Goal: Task Accomplishment & Management: Use online tool/utility

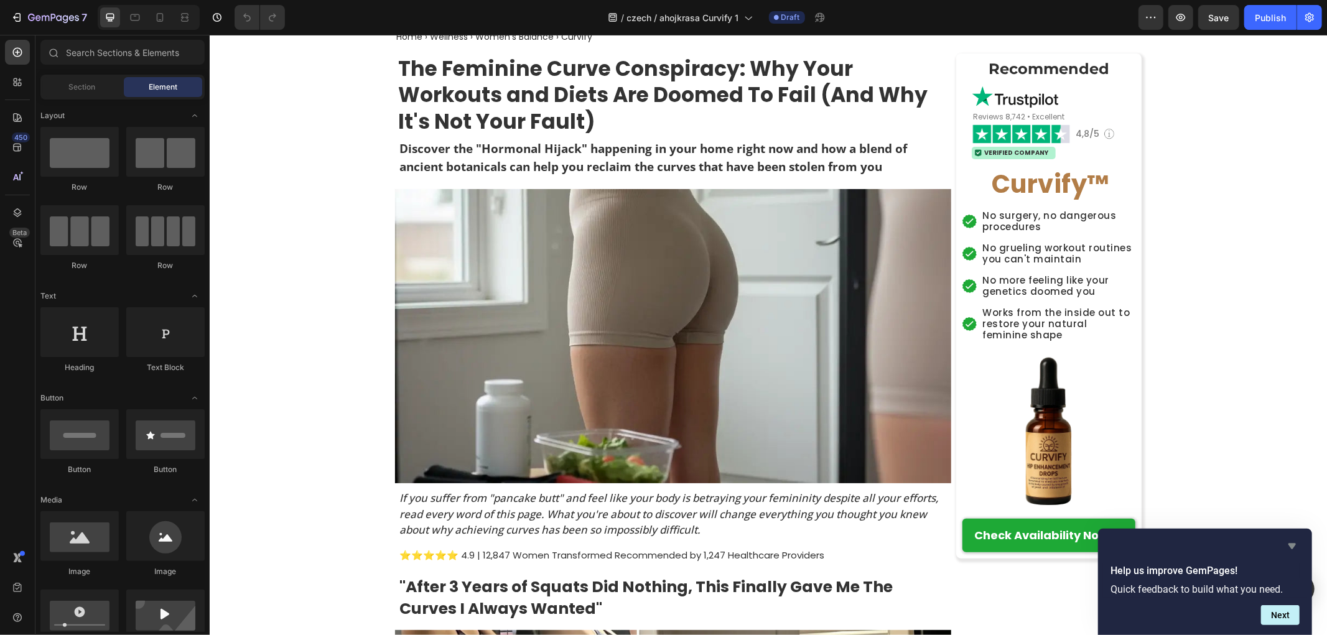
click at [1290, 545] on icon "Hide survey" at bounding box center [1291, 547] width 7 height 6
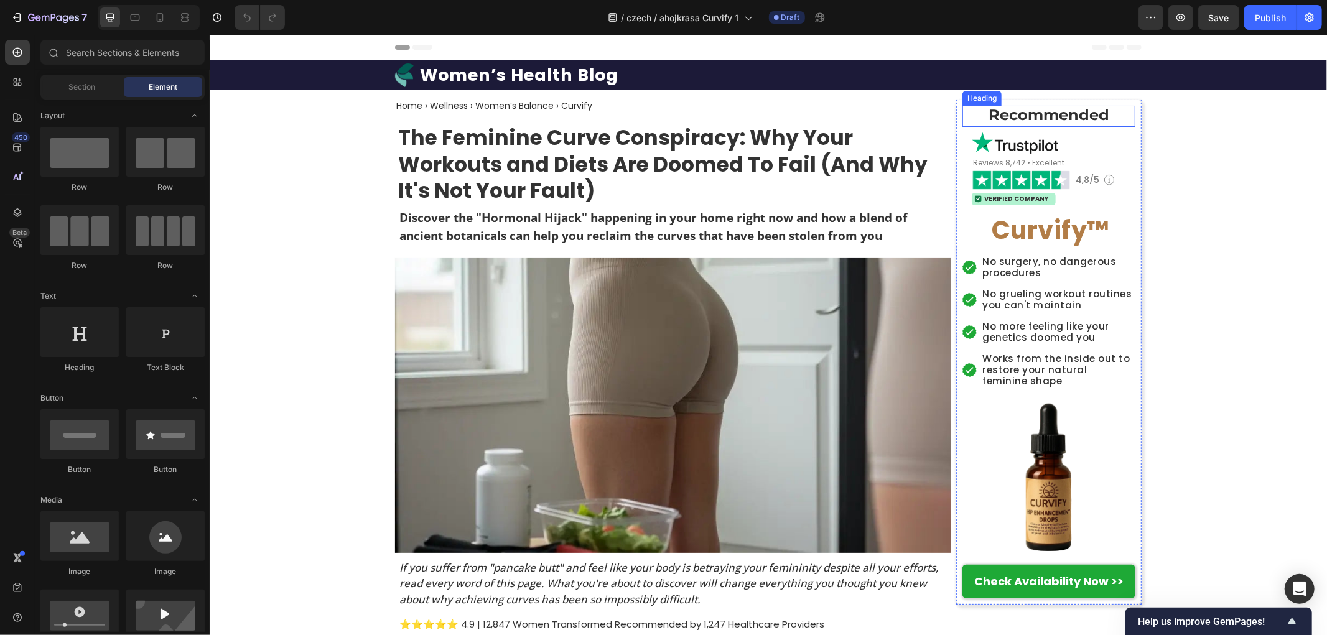
click at [1030, 120] on strong "Recommended" at bounding box center [1048, 114] width 121 height 18
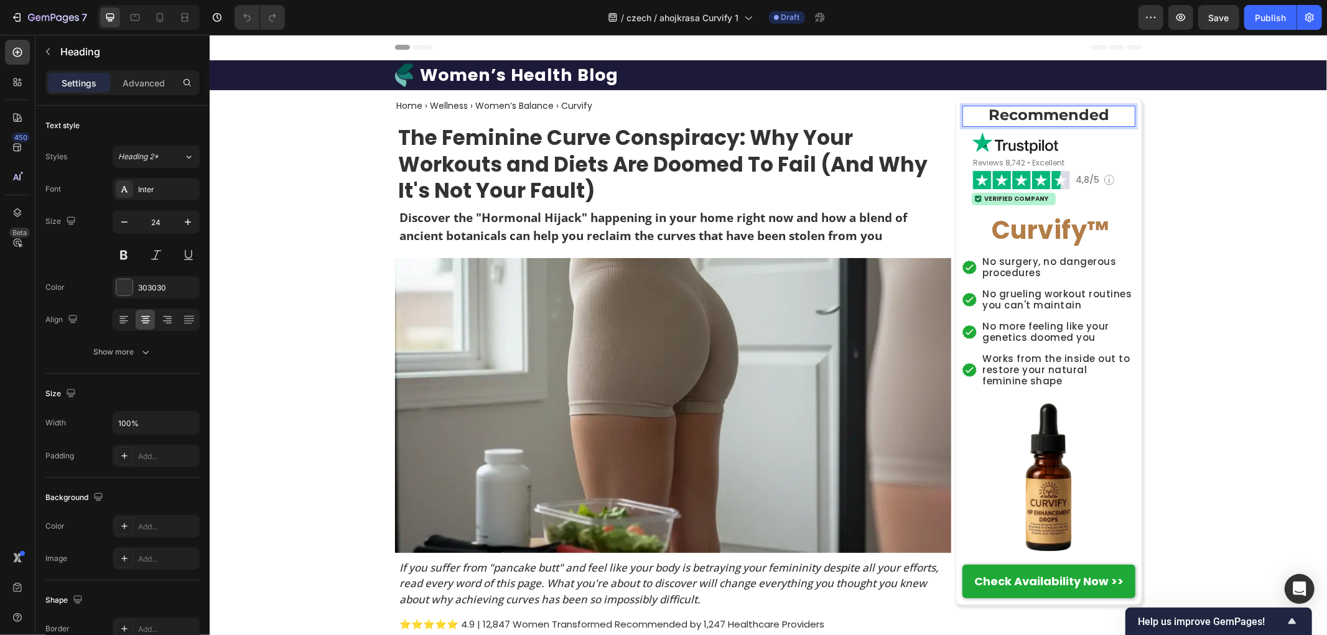
click at [1030, 114] on strong "Recommended" at bounding box center [1048, 114] width 121 height 18
click at [1004, 157] on span "Reviews 8,742 • Excellent" at bounding box center [1017, 162] width 91 height 11
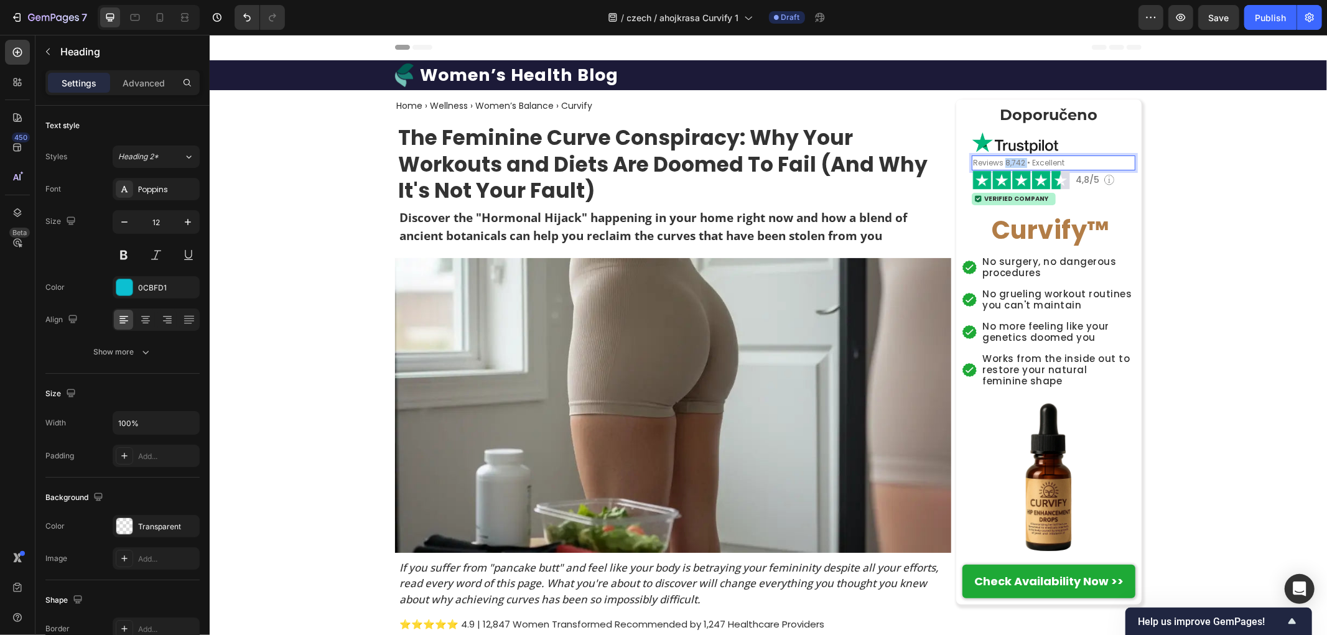
click at [1003, 160] on span "Reviews 8,742 • Excellent" at bounding box center [1017, 162] width 91 height 11
click at [1003, 198] on h2 "Verified Company" at bounding box center [1015, 198] width 67 height 9
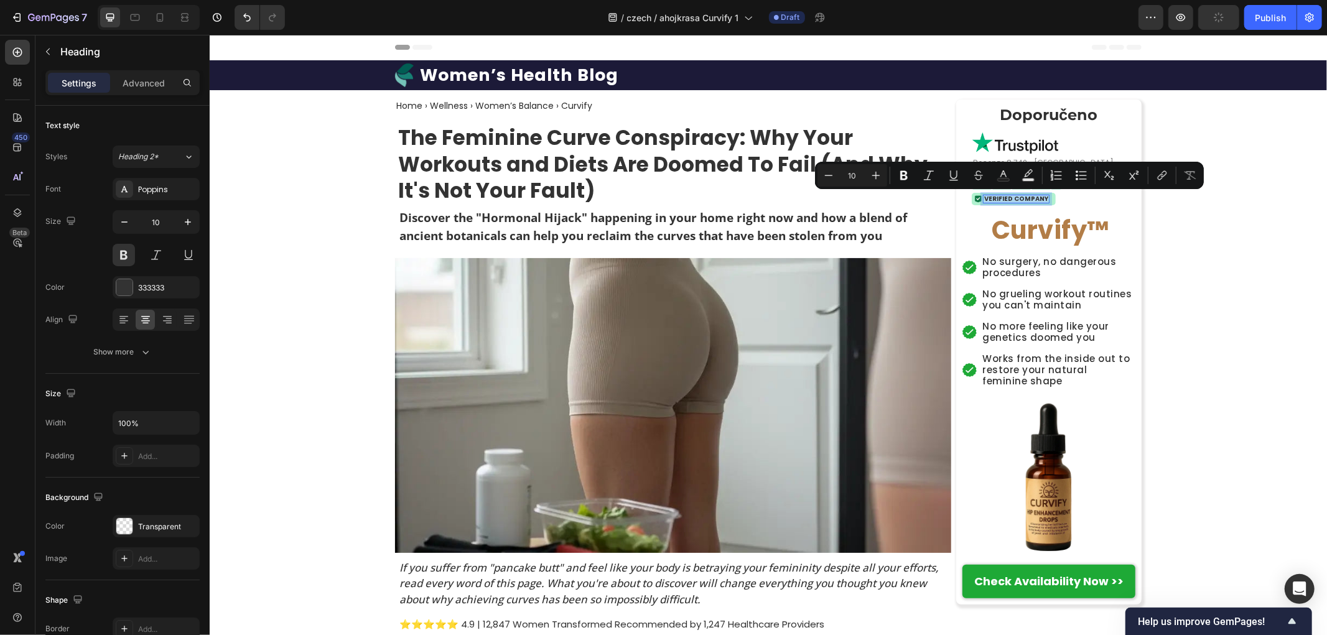
copy p "Verified Company"
click at [1005, 196] on p "Verified Company" at bounding box center [1015, 198] width 64 height 6
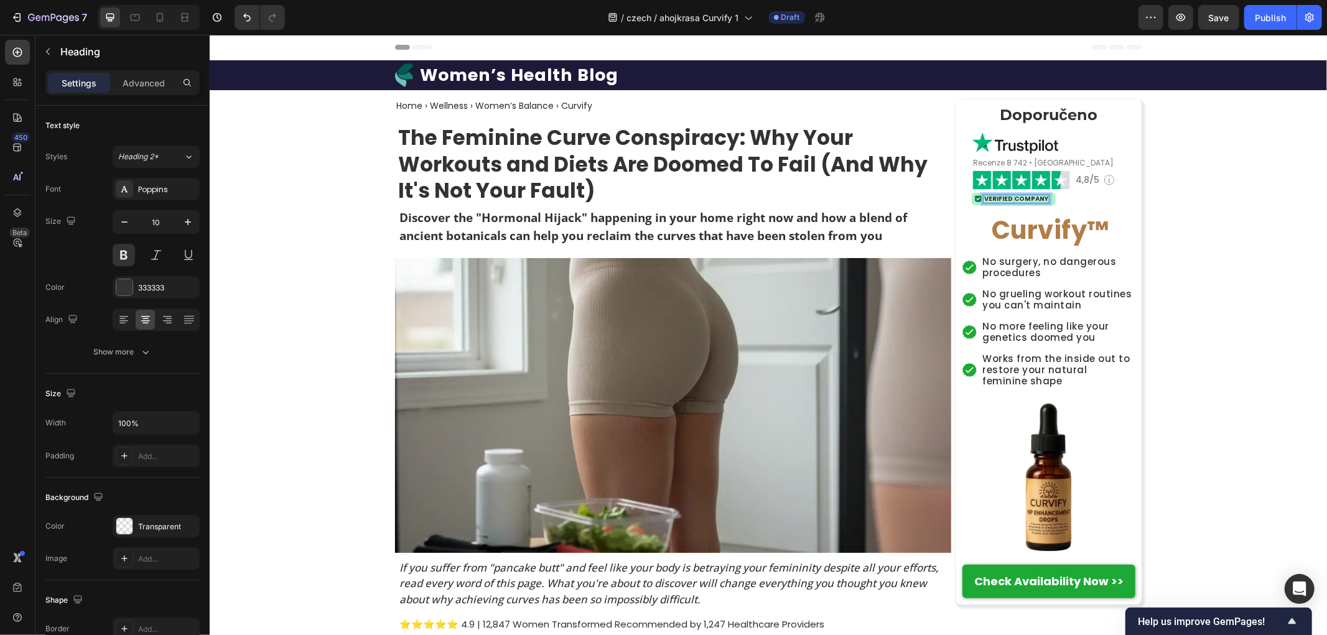
click at [1005, 196] on p "Verified Company" at bounding box center [1015, 198] width 64 height 6
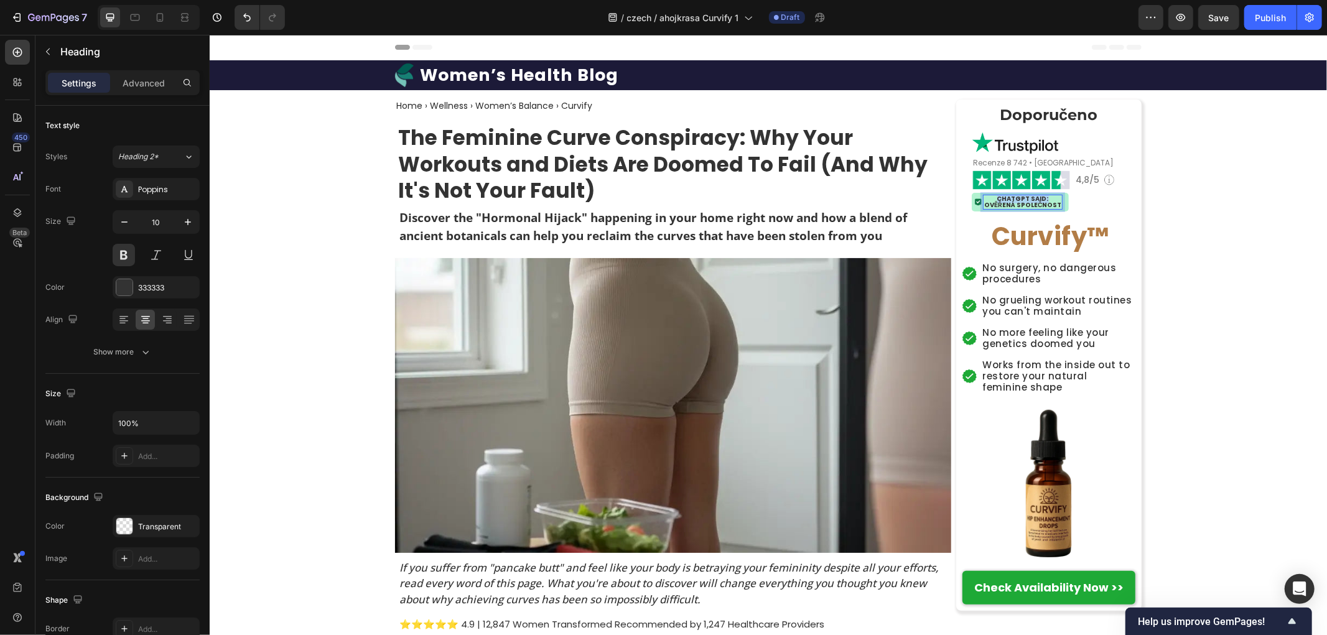
drag, startPoint x: 987, startPoint y: 197, endPoint x: 1038, endPoint y: 197, distance: 51.0
click at [1038, 197] on p "ChatGPT said:" at bounding box center [1021, 198] width 77 height 6
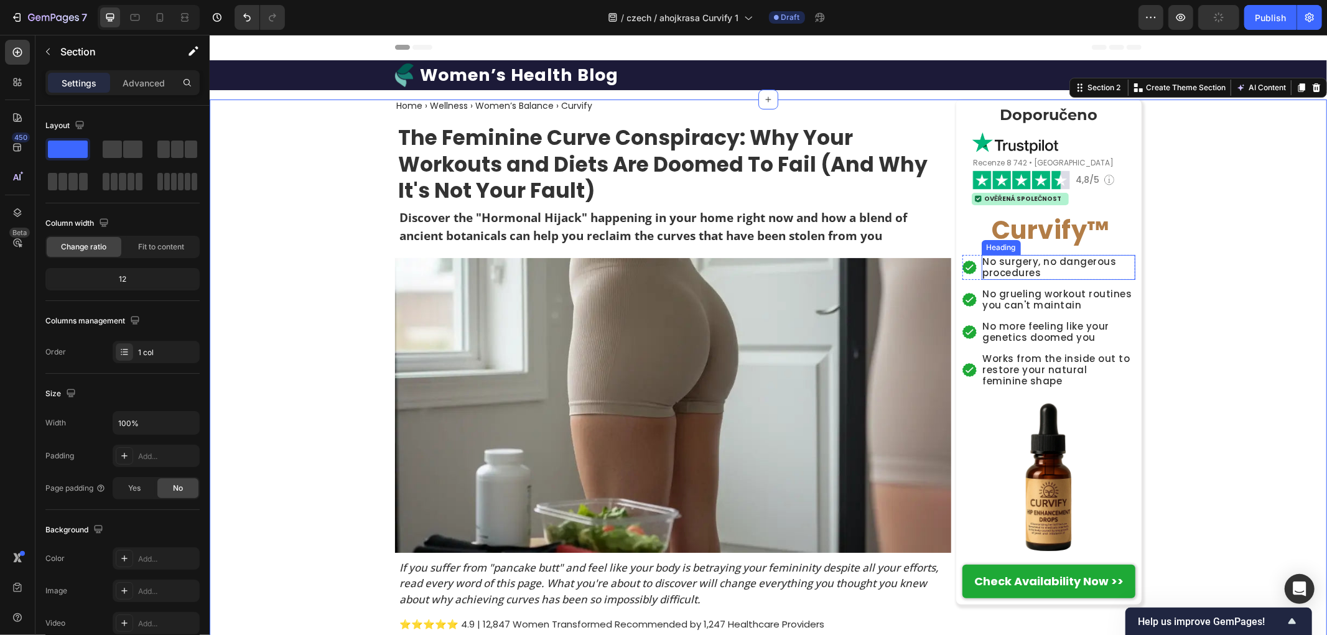
click at [1013, 267] on h2 "No surgery, no dangerous procedures" at bounding box center [1058, 266] width 154 height 25
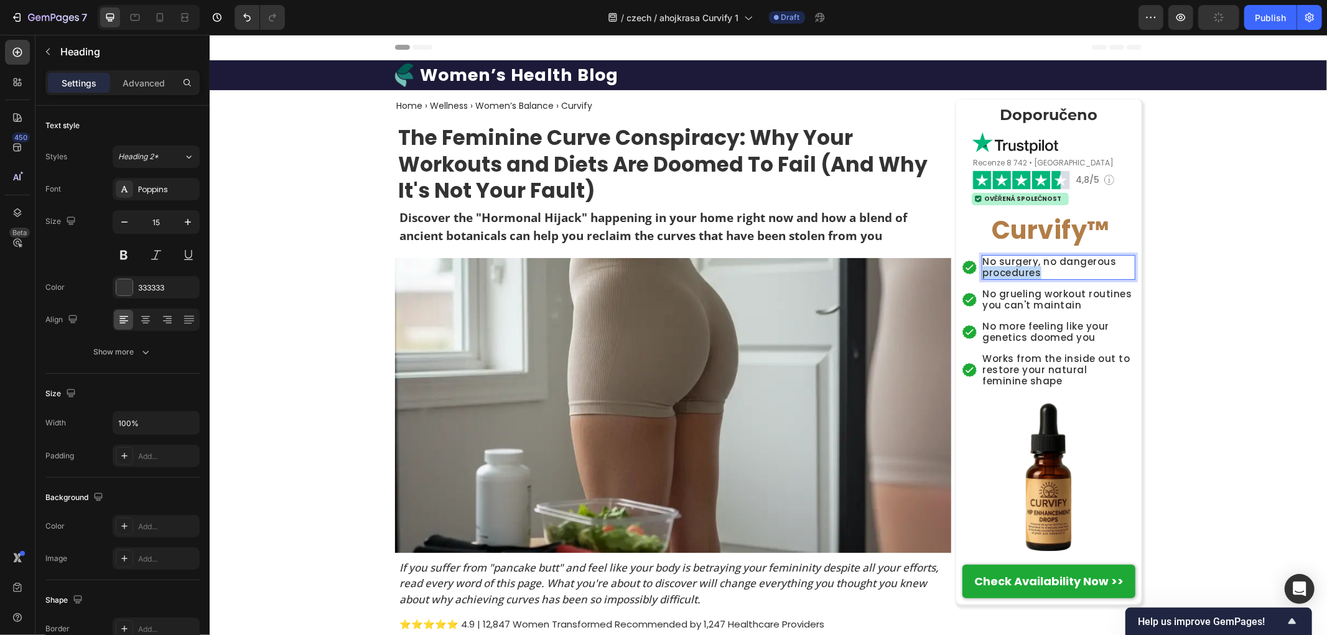
click at [1013, 267] on h2 "No surgery, no dangerous procedures" at bounding box center [1058, 266] width 154 height 25
click at [1006, 294] on h2 "No grueling workout routines you can't maintain" at bounding box center [1058, 299] width 154 height 25
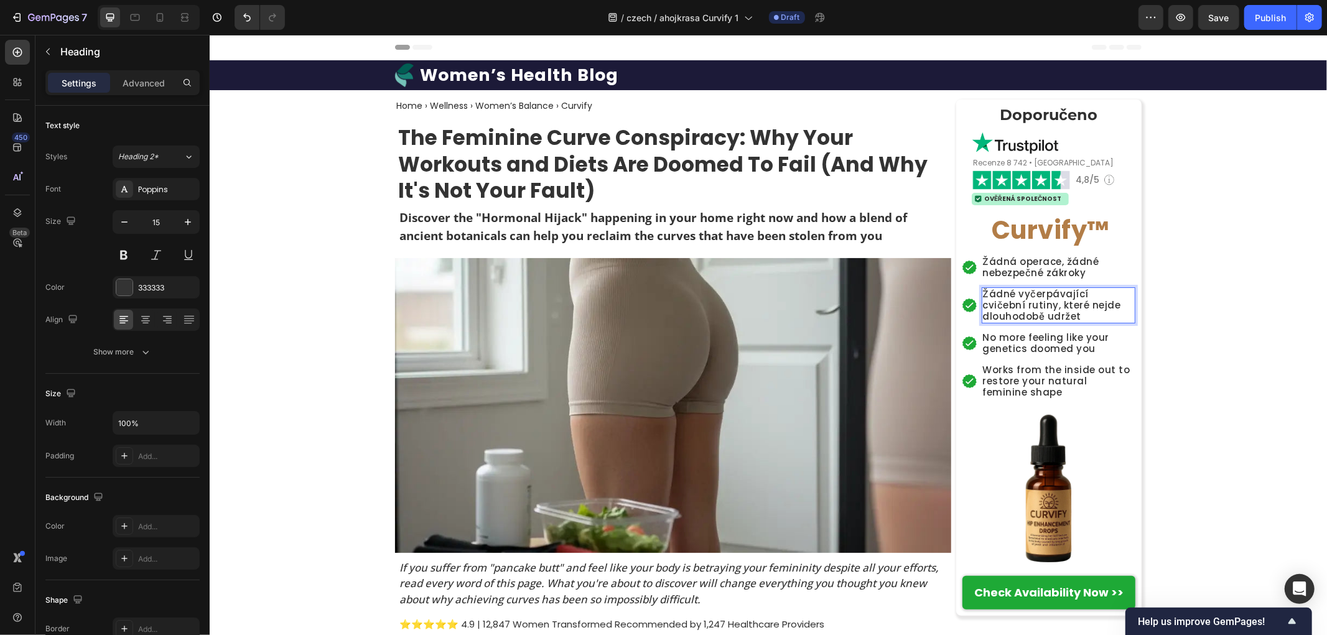
click at [1054, 322] on p "Žádné vyčerpávající cvičební rutiny, které nejde dlouhodobě udržet" at bounding box center [1058, 305] width 152 height 34
click at [1049, 310] on p "Žádné vyčerpávající cvičební rutiny, které nejde dlouhodobě udržet" at bounding box center [1058, 305] width 152 height 34
click at [1037, 343] on h2 "No more feeling like your genetics doomed you" at bounding box center [1058, 342] width 154 height 25
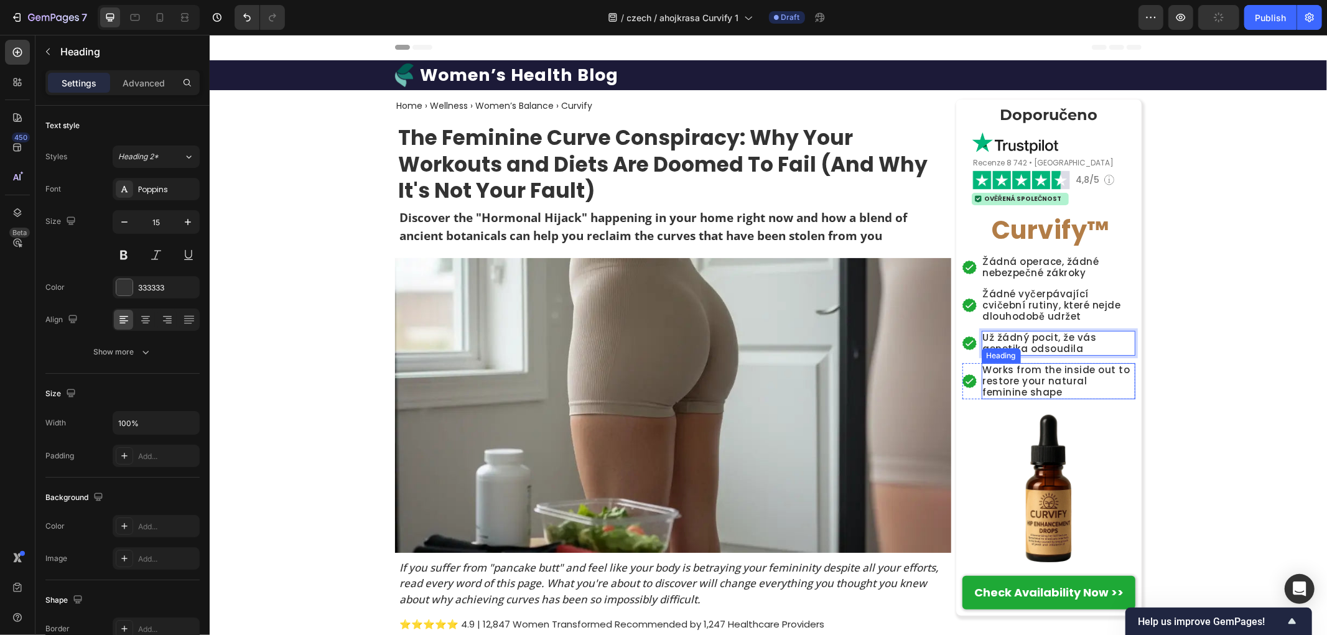
click at [1018, 379] on h2 "Works from the inside out to restore your natural feminine shape" at bounding box center [1058, 381] width 154 height 36
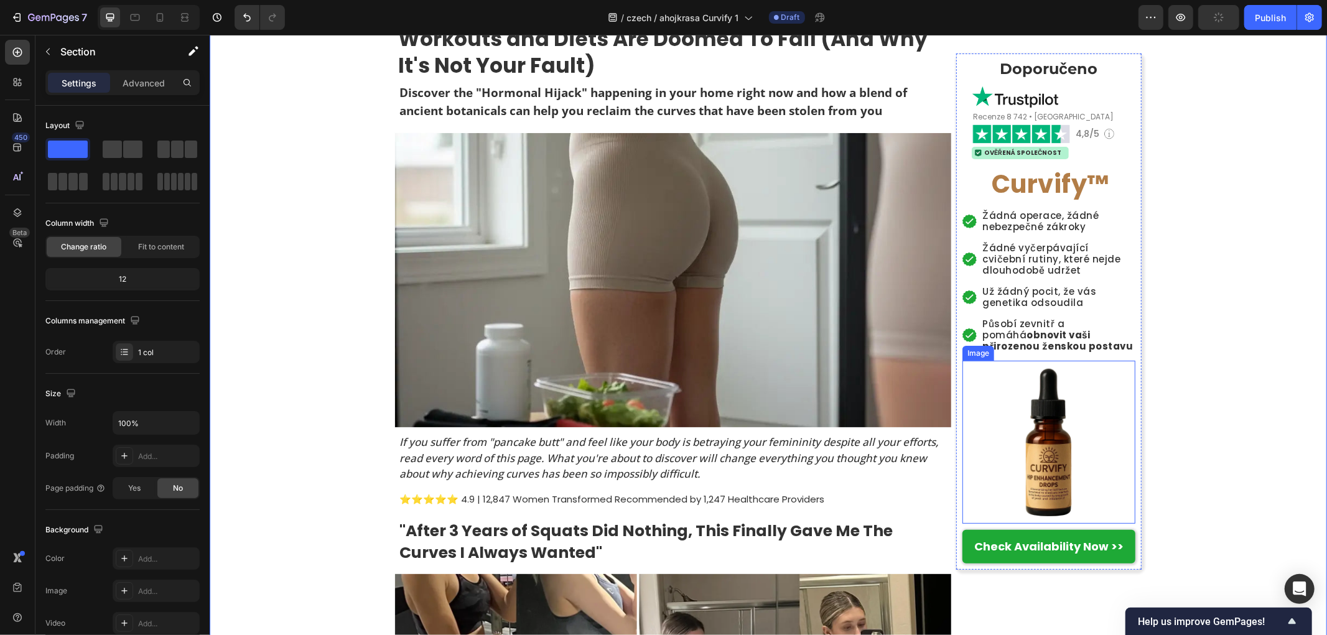
scroll to position [138, 0]
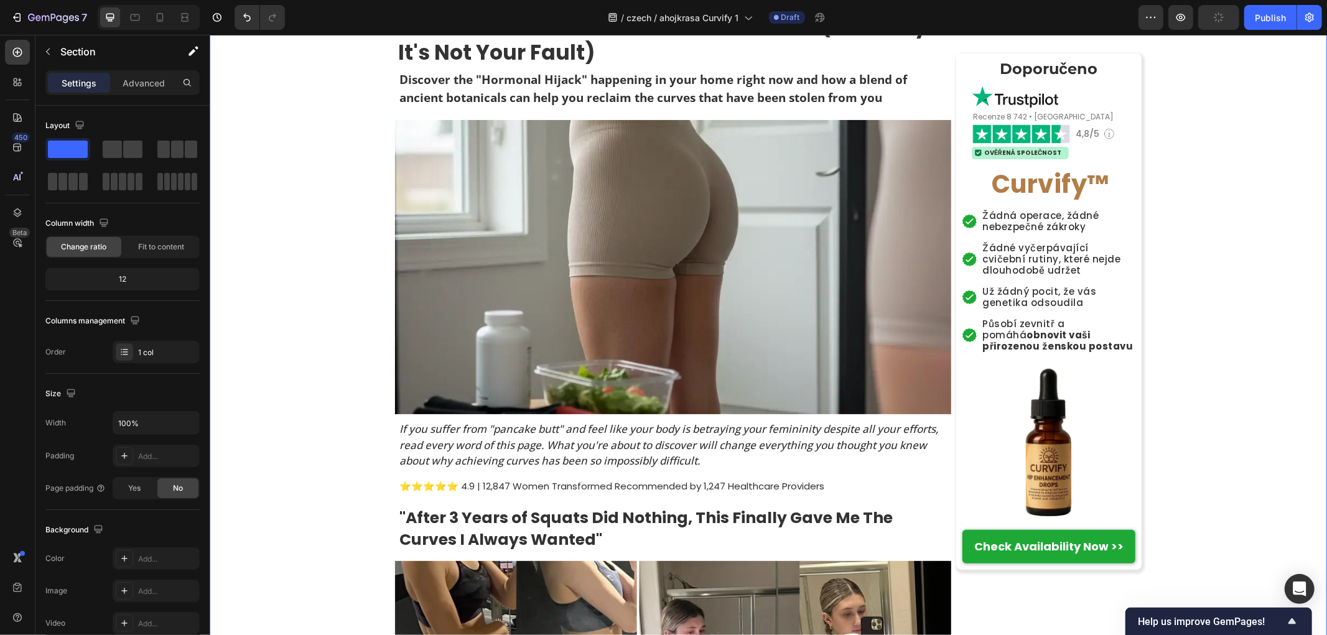
click at [1039, 542] on strong "Check Availability Now >>" at bounding box center [1047, 546] width 149 height 16
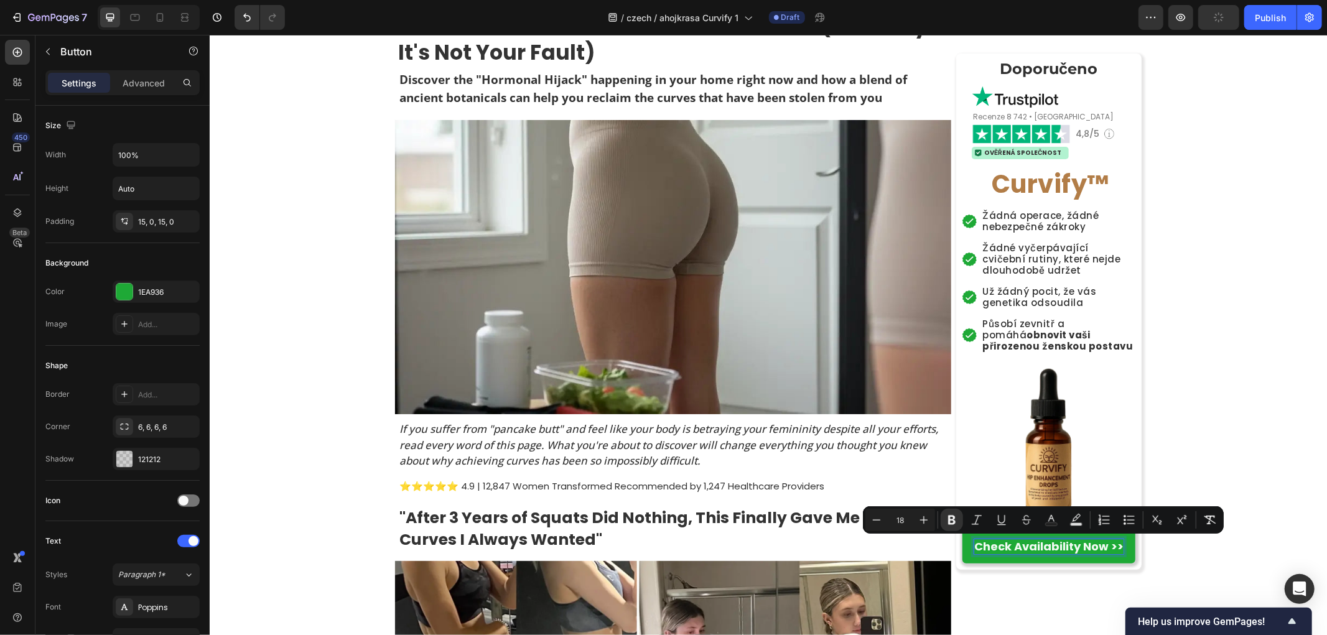
click at [1107, 546] on strong "Check Availability Now >>" at bounding box center [1047, 546] width 149 height 16
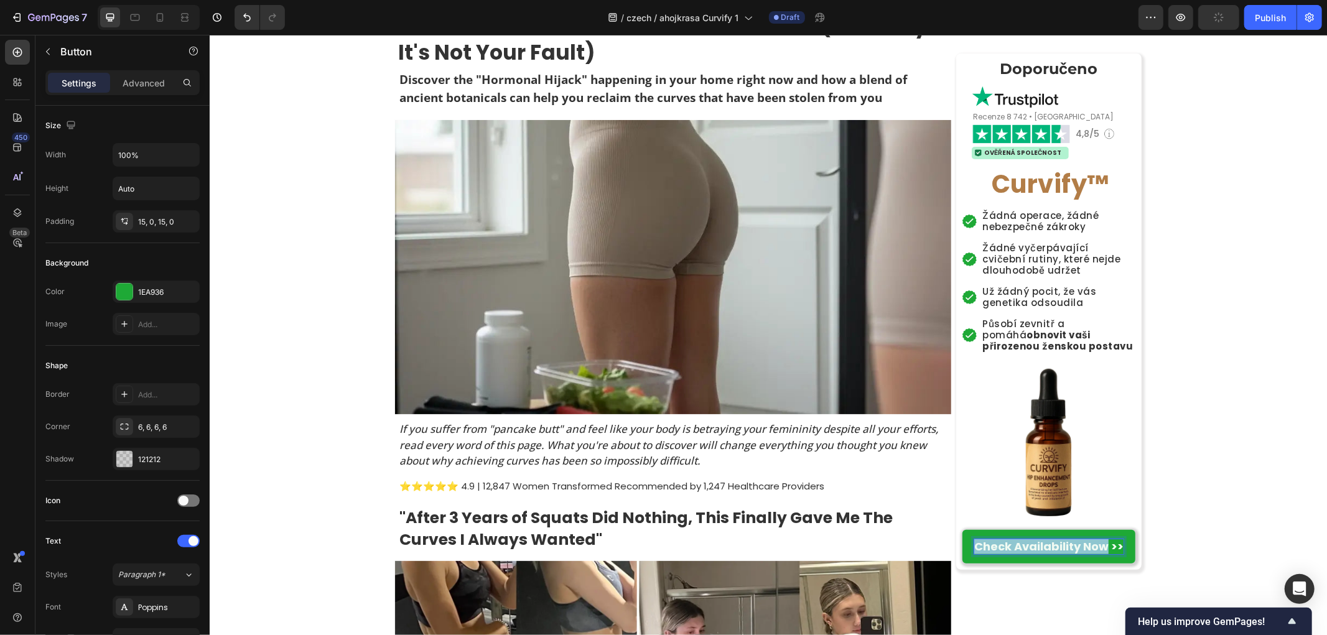
drag, startPoint x: 1102, startPoint y: 544, endPoint x: 956, endPoint y: 543, distance: 146.2
click at [962, 543] on link "Check Availability Now >>" at bounding box center [1048, 545] width 173 height 33
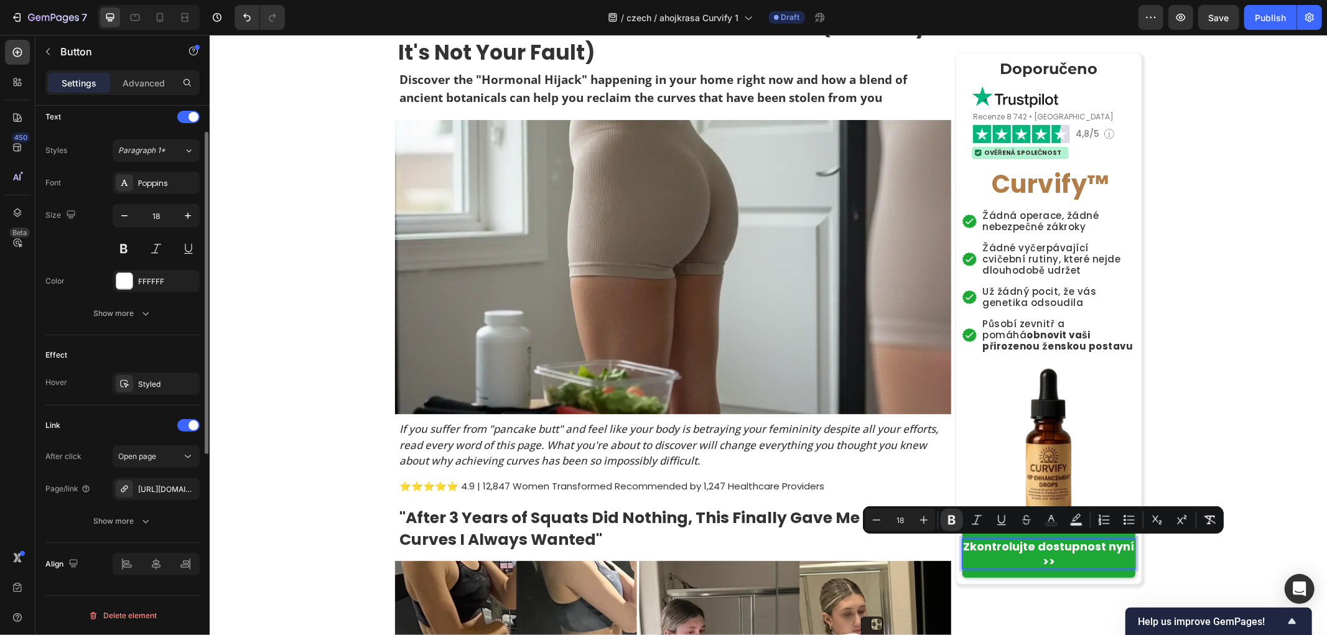
scroll to position [287, 0]
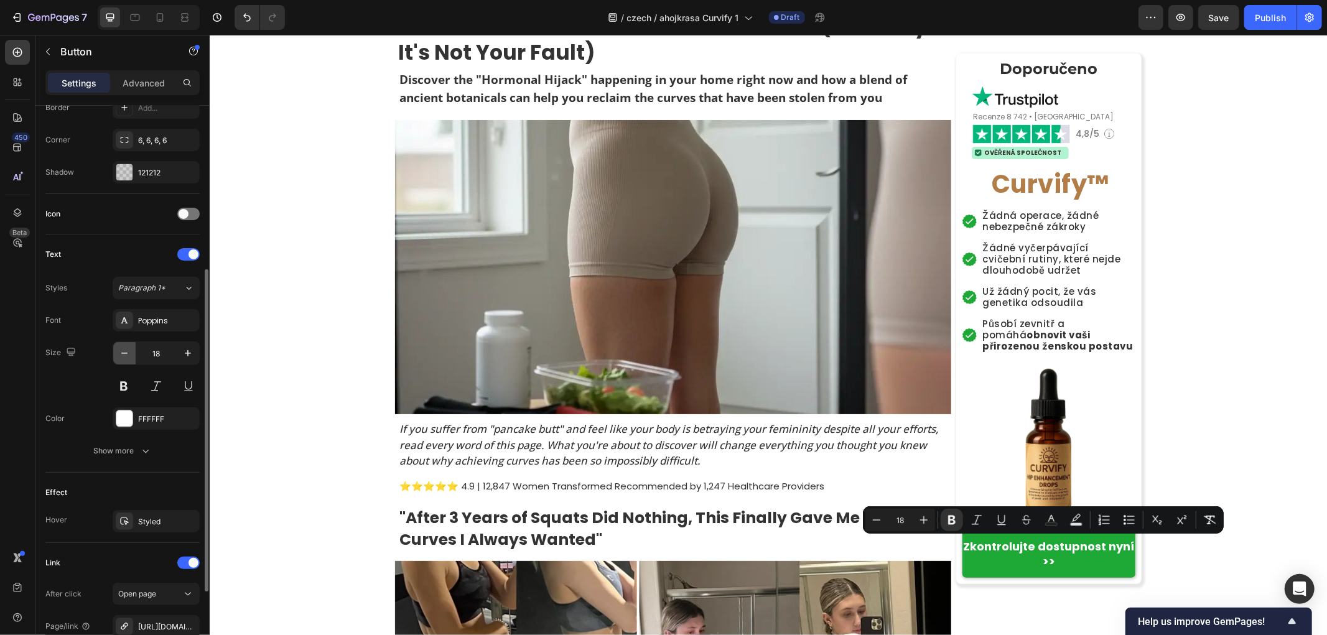
click at [125, 356] on icon "button" at bounding box center [124, 353] width 12 height 12
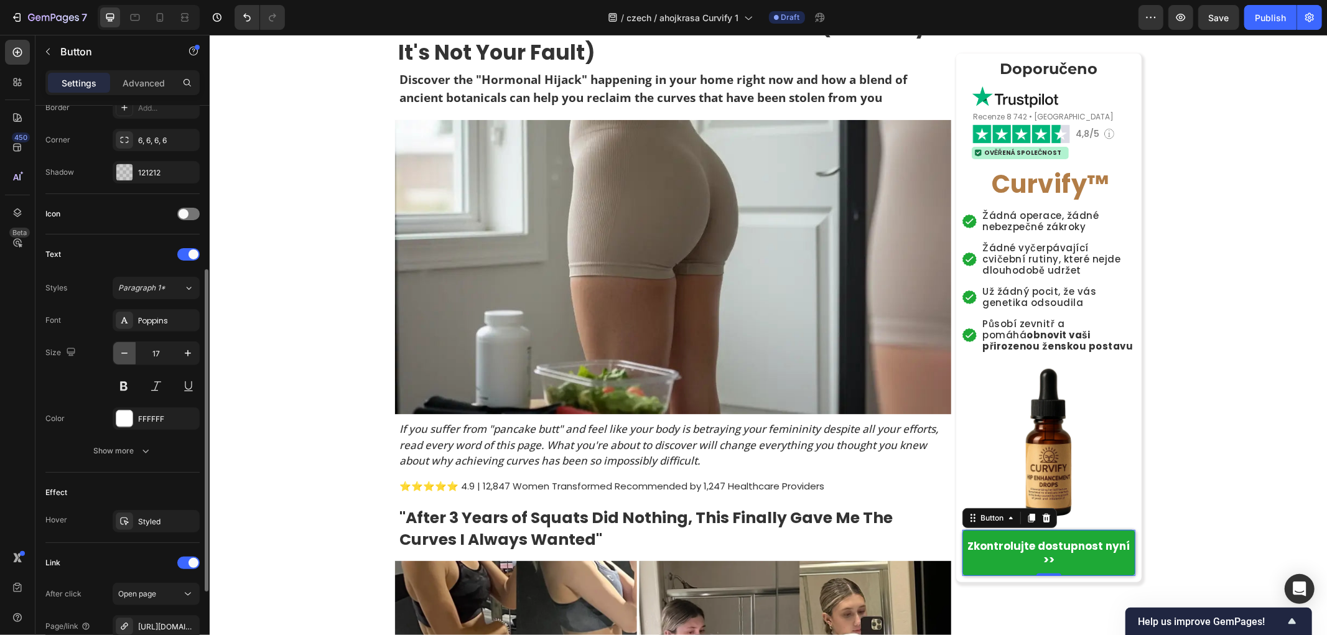
click at [125, 356] on icon "button" at bounding box center [124, 353] width 12 height 12
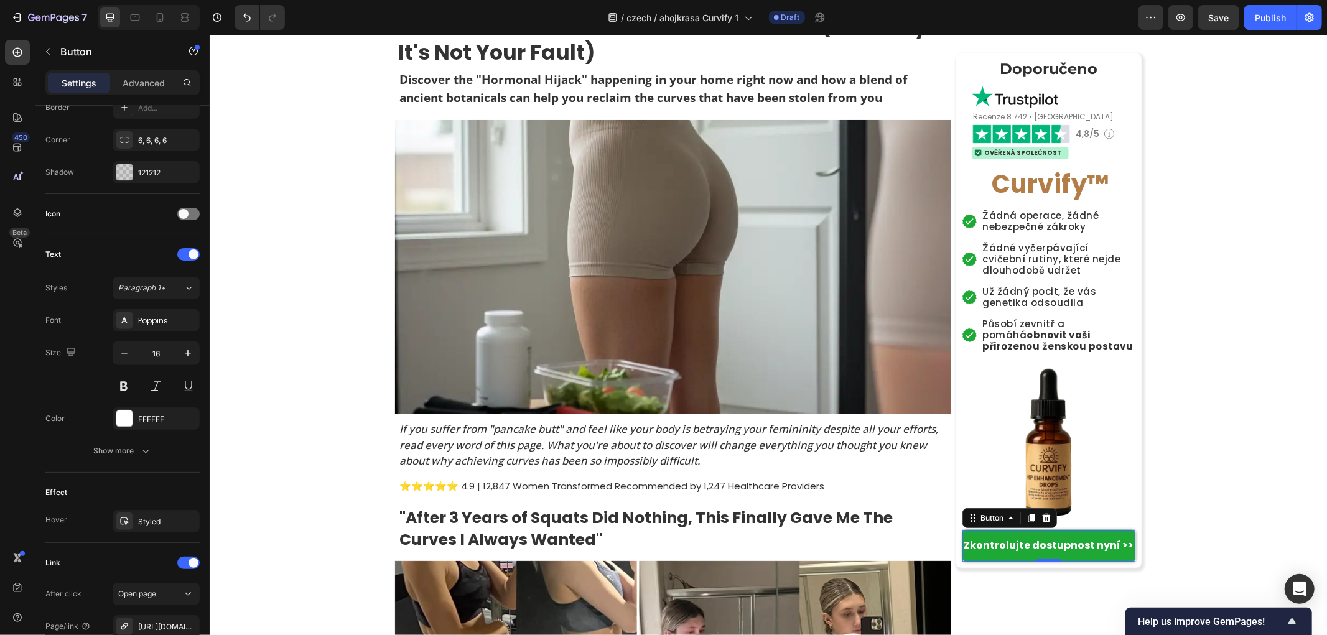
click at [139, 17] on icon at bounding box center [135, 17] width 9 height 7
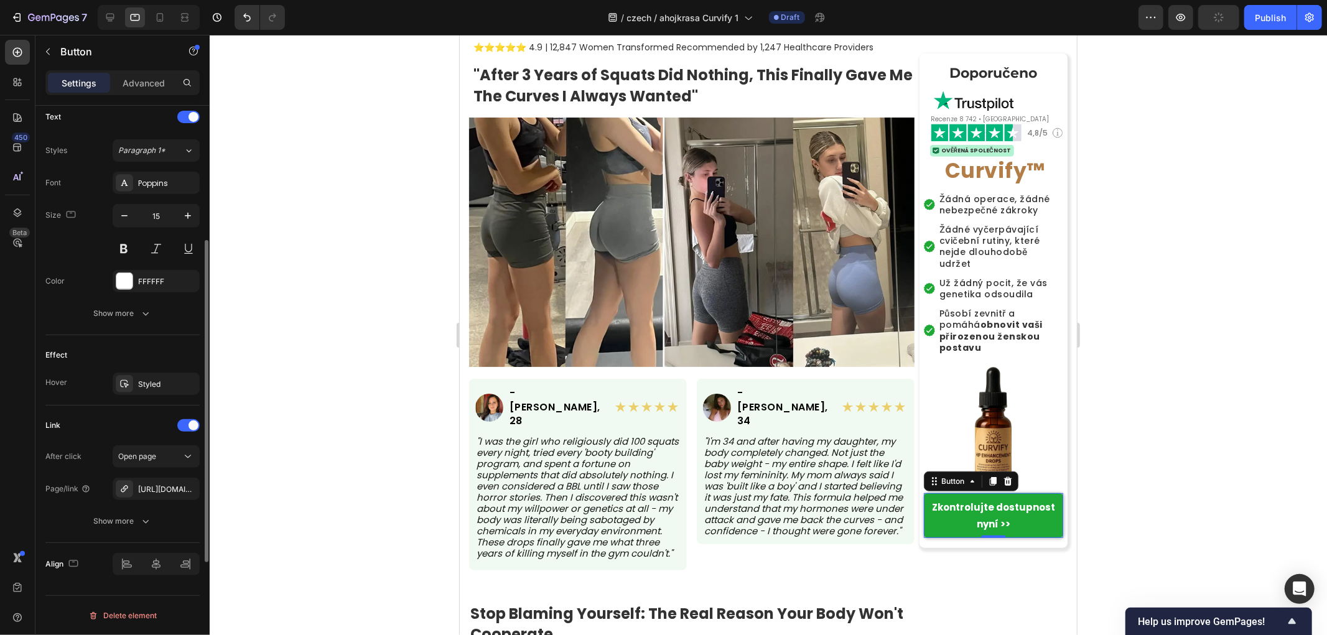
scroll to position [356, 0]
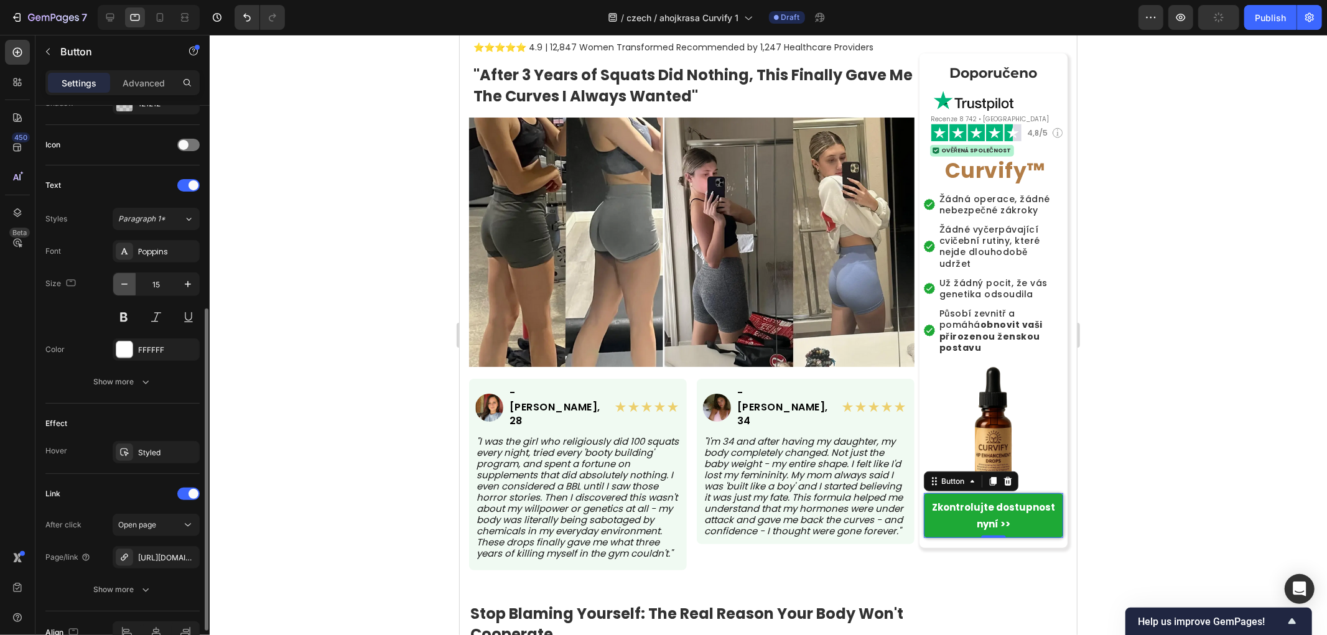
click at [123, 289] on icon "button" at bounding box center [124, 284] width 12 height 12
click at [126, 288] on icon "button" at bounding box center [124, 284] width 12 height 12
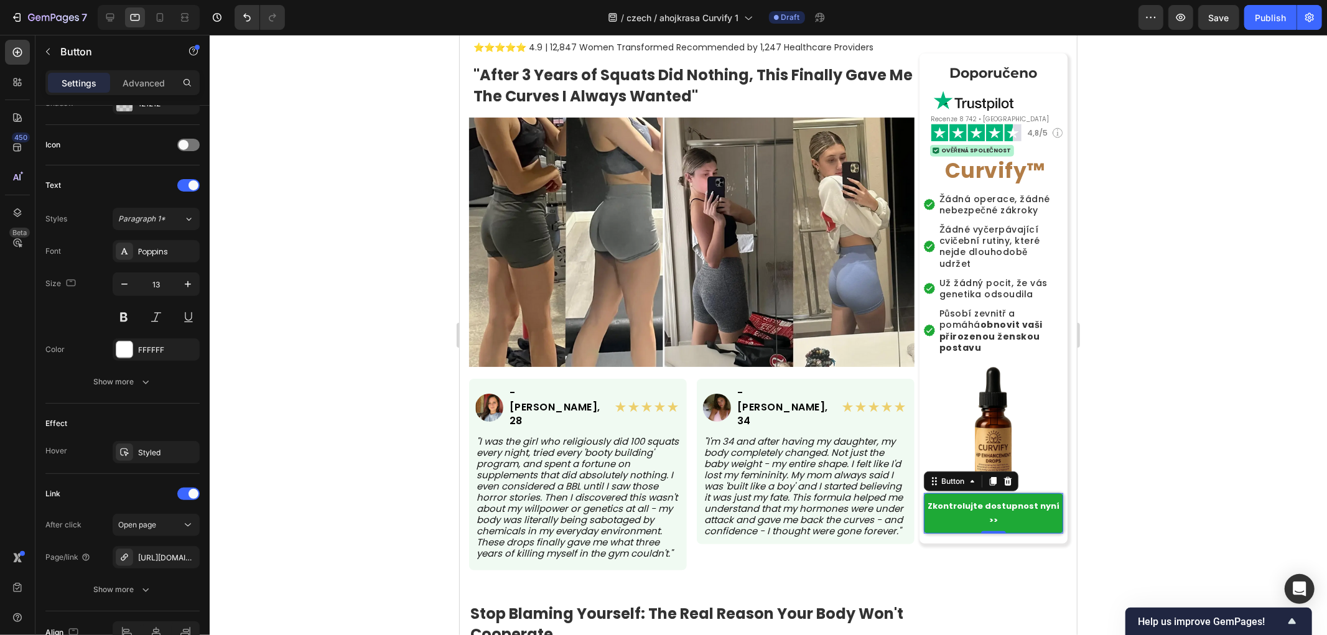
type input "12"
click at [1146, 402] on div at bounding box center [768, 335] width 1117 height 600
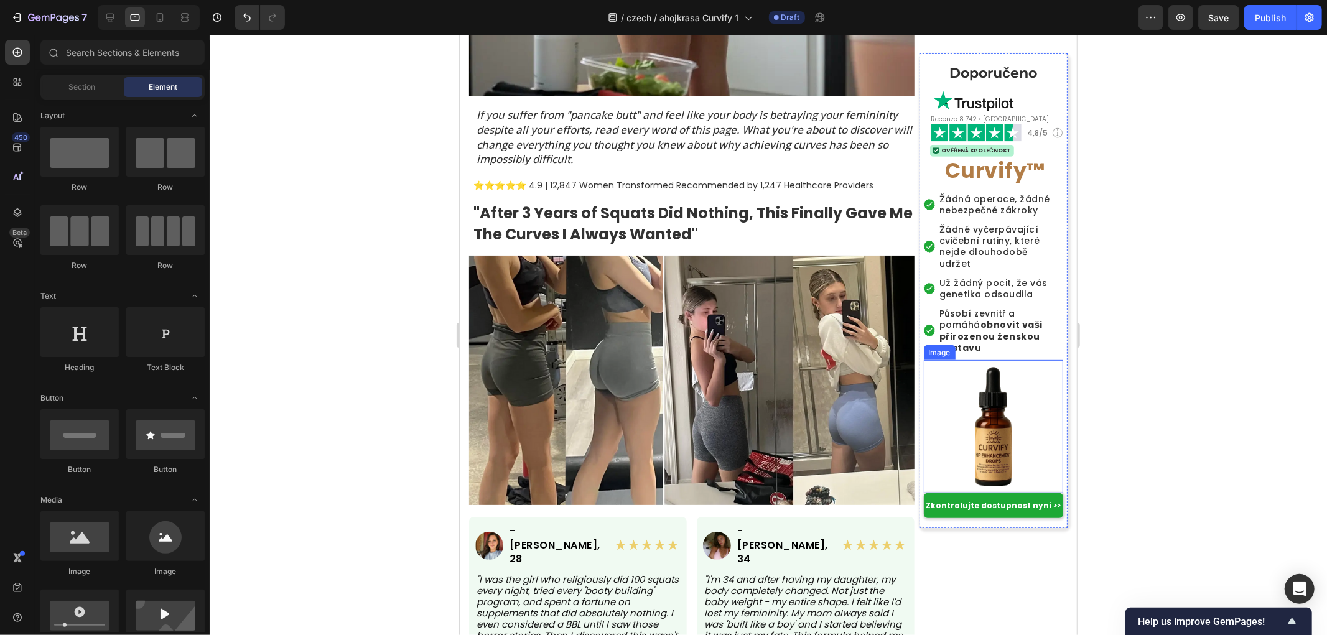
scroll to position [251, 0]
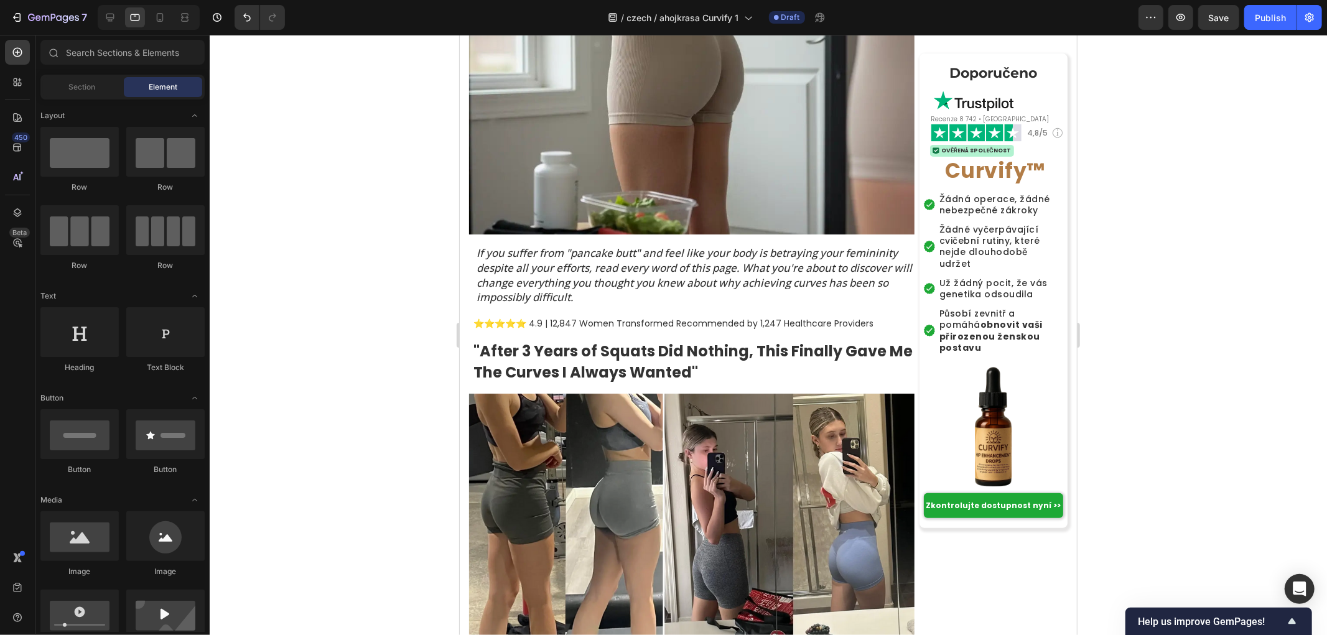
click at [120, 16] on div at bounding box center [149, 17] width 102 height 25
click at [110, 16] on icon at bounding box center [110, 17] width 12 height 12
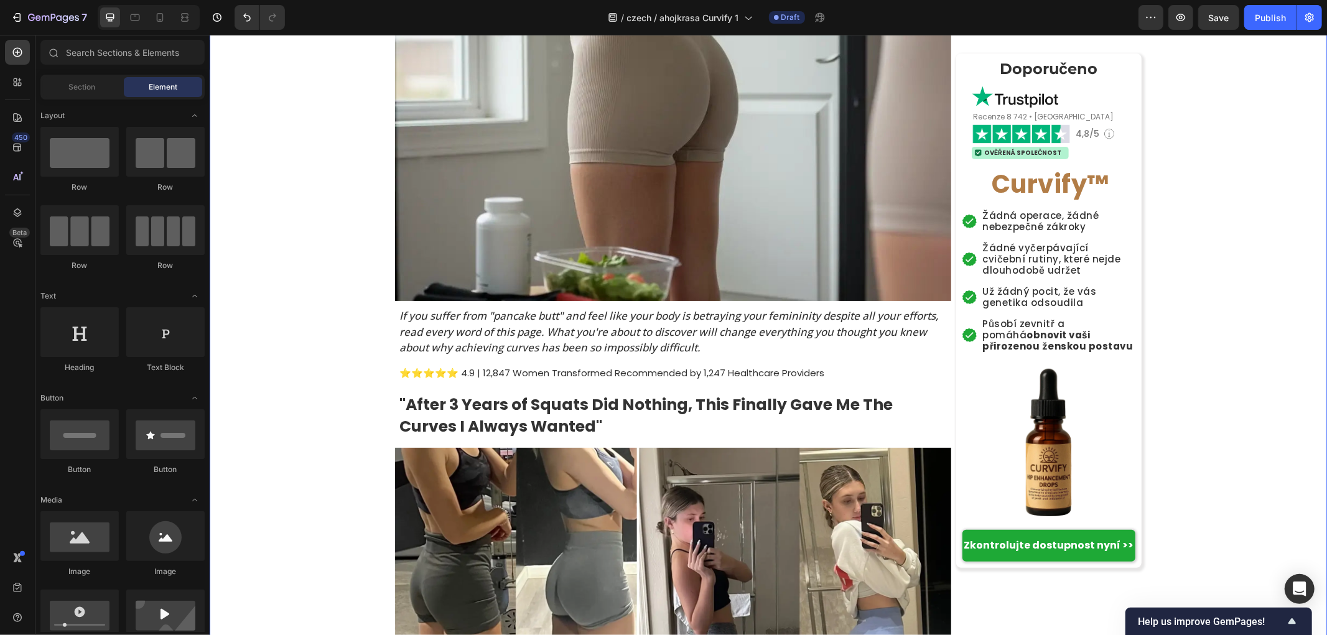
scroll to position [233, 0]
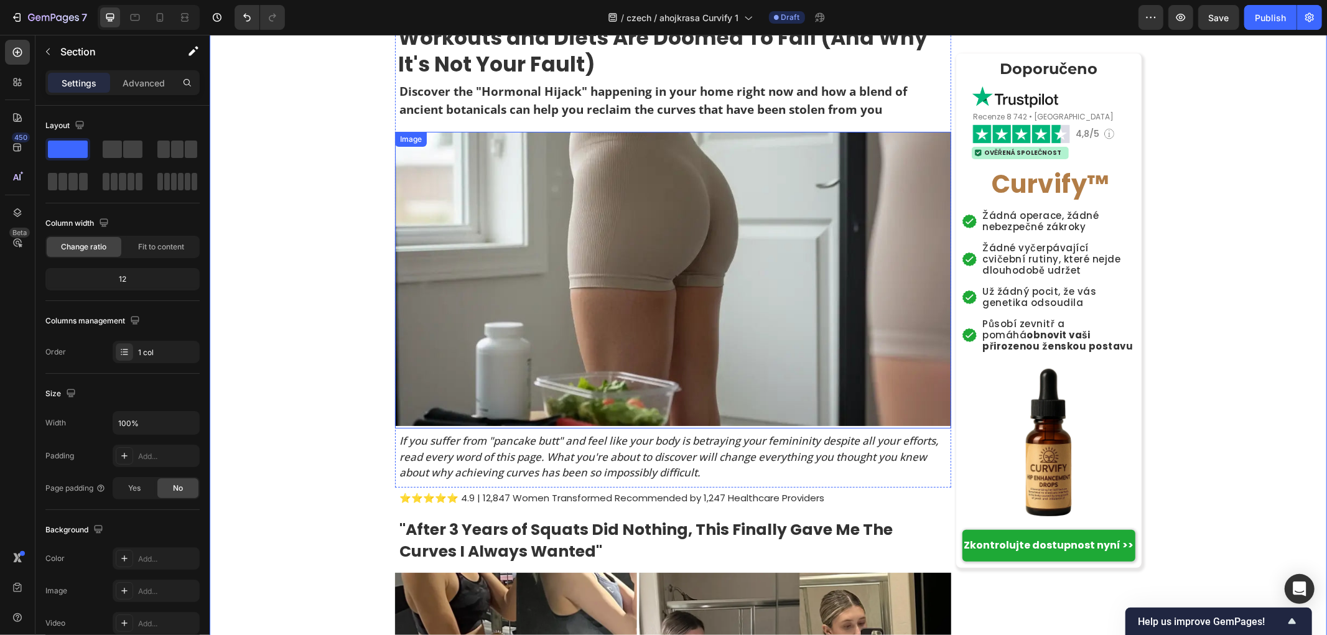
scroll to position [0, 0]
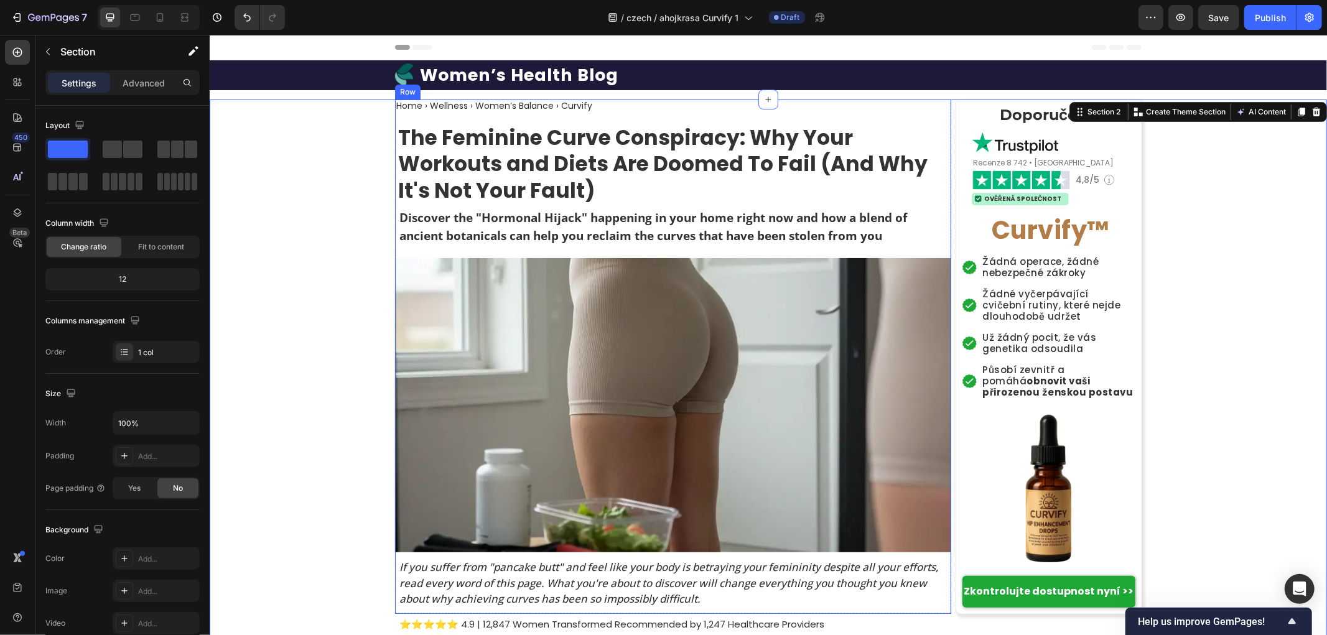
click at [570, 183] on strong "The Feminine Curve Conspiracy: Why Your Workouts and Diets Are Doomed To Fail (…" at bounding box center [661, 164] width 529 height 83
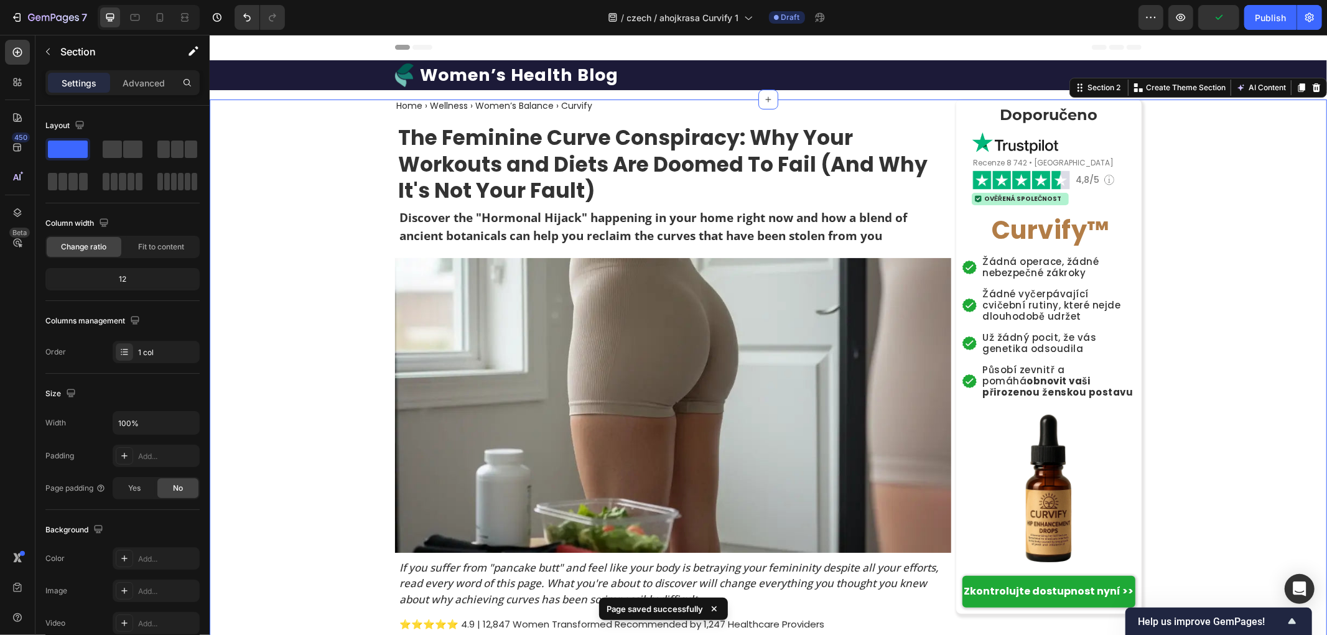
click at [495, 72] on h1 "Women’s Health Blog" at bounding box center [518, 75] width 201 height 24
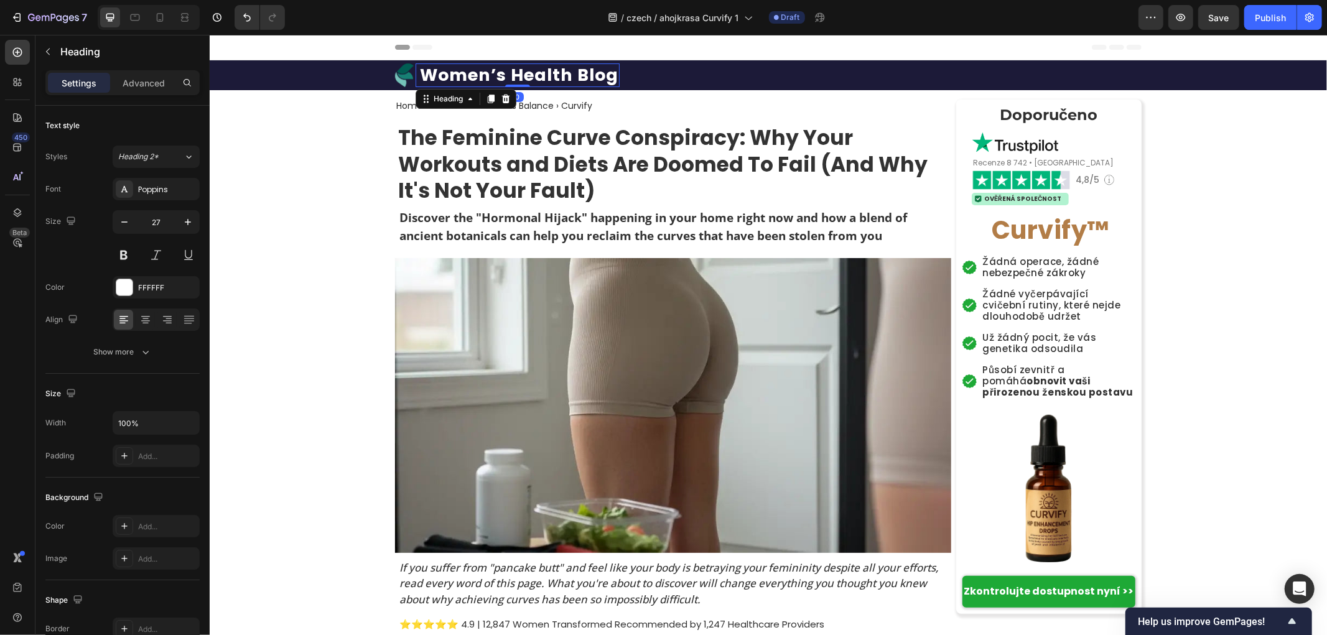
click at [495, 72] on h1 "Women’s Health Blog" at bounding box center [518, 75] width 201 height 24
click at [542, 106] on h2 "Home › Wellness › Women’s Balance › Curvify" at bounding box center [493, 105] width 198 height 13
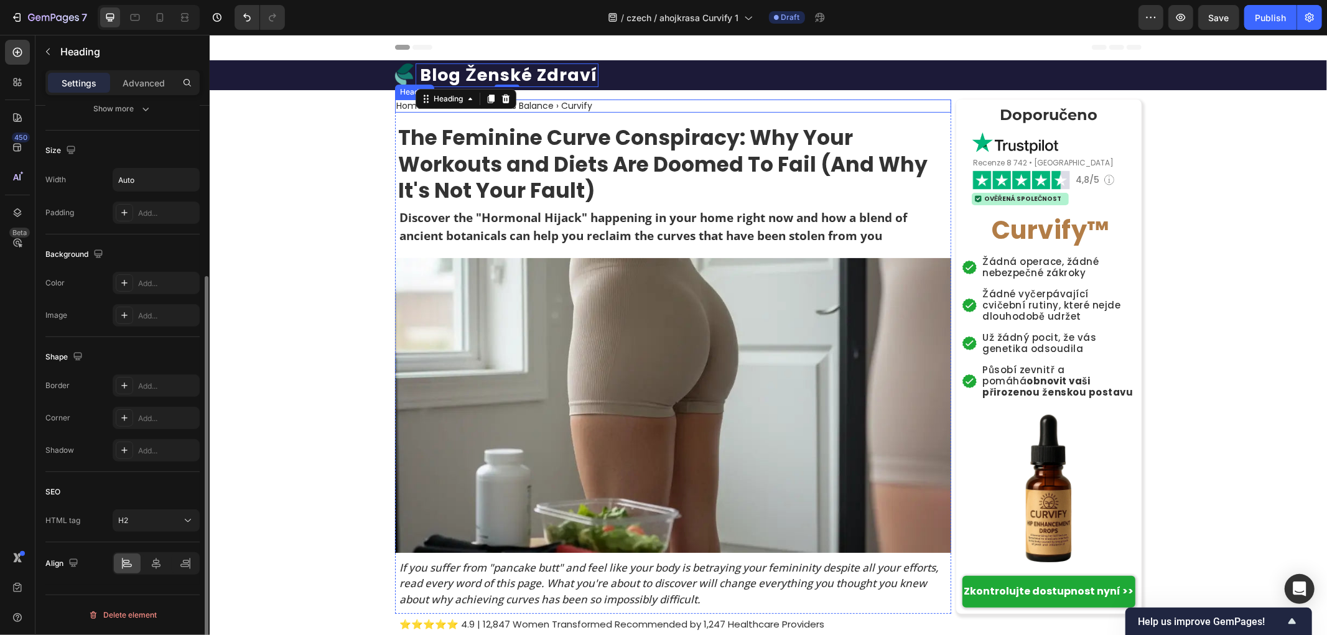
click at [542, 106] on h2 "Home › Wellness › Women’s Balance › Curvify" at bounding box center [493, 105] width 198 height 13
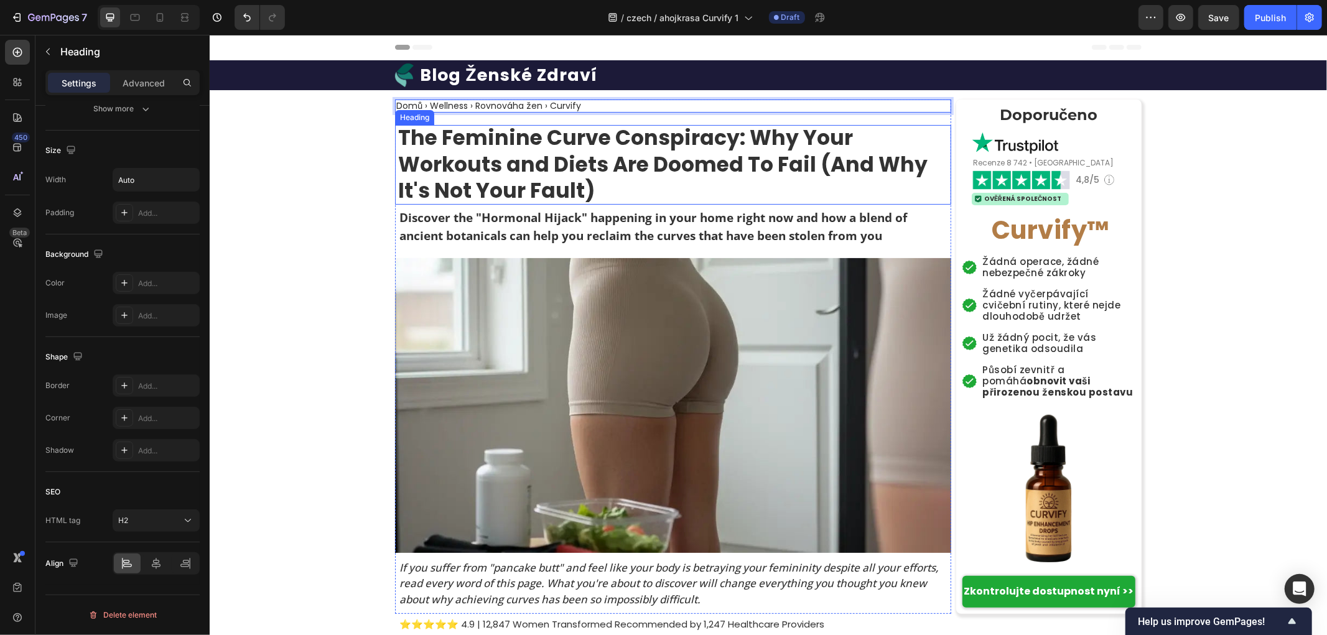
click at [504, 177] on strong "The Feminine Curve Conspiracy: Why Your Workouts and Diets Are Doomed To Fail (…" at bounding box center [661, 164] width 529 height 83
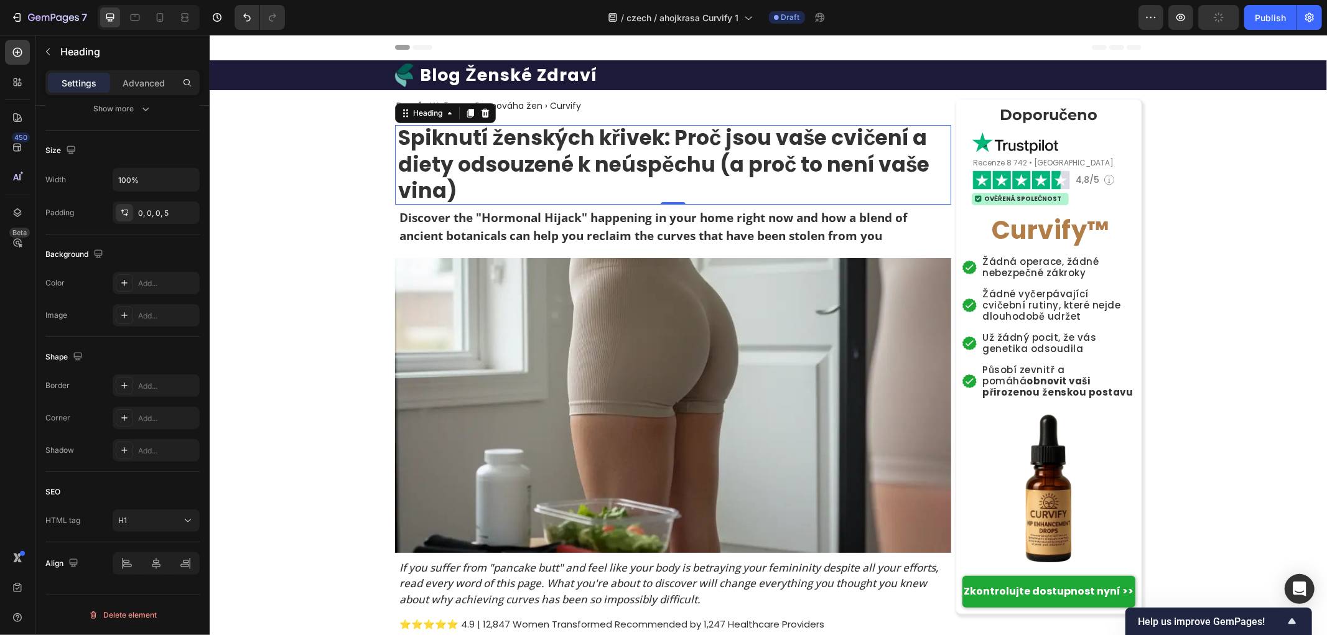
click at [795, 171] on strong "Spiknutí ženských křivek: Proč jsou vaše cvičení a diety odsouzené k neúspěchu …" at bounding box center [662, 164] width 531 height 83
click at [811, 169] on strong "Spiknutí ženských křivek: Proč jsou vaše cvičení a diety odsouzené k neúspěchu …" at bounding box center [662, 164] width 531 height 83
click at [814, 168] on strong "Spiknutí ženských křivek: Proč jsou vaše cvičení a diety odsouzené k neúspěchu …" at bounding box center [662, 164] width 531 height 83
click at [707, 163] on strong "Spiknutí ženských křivek: Proč jsou vaše cvičení a diety odsouzené k neúspěchu …" at bounding box center [661, 151] width 529 height 56
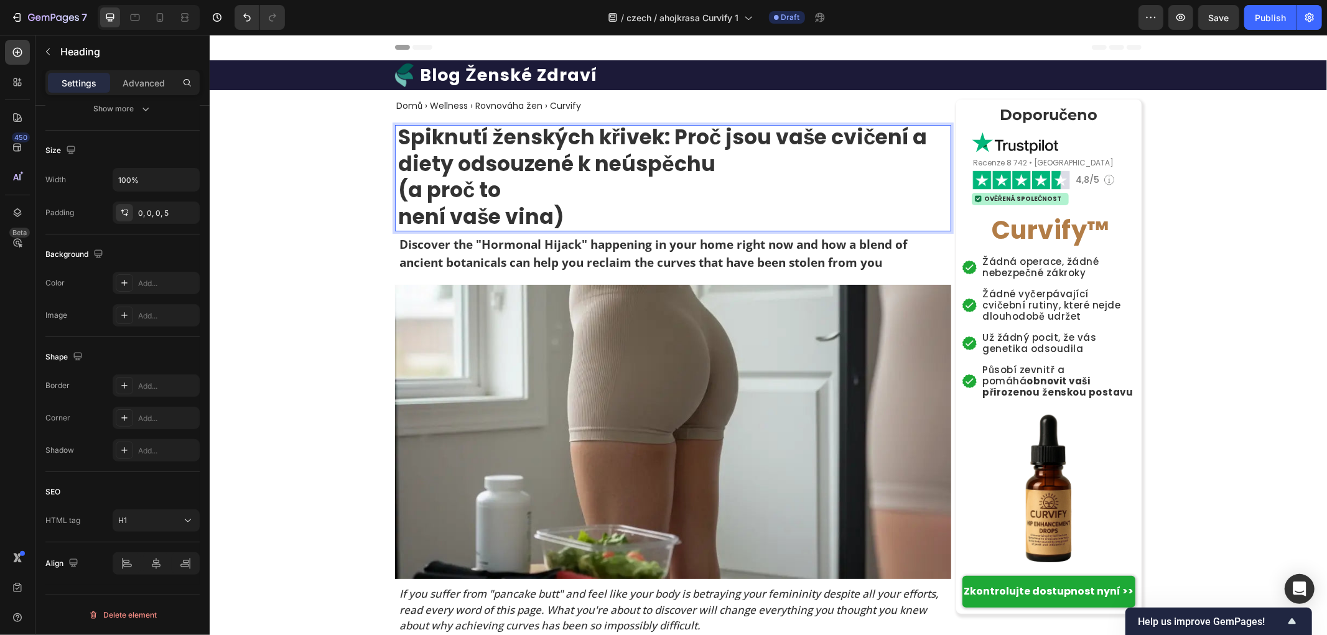
scroll to position [0, 0]
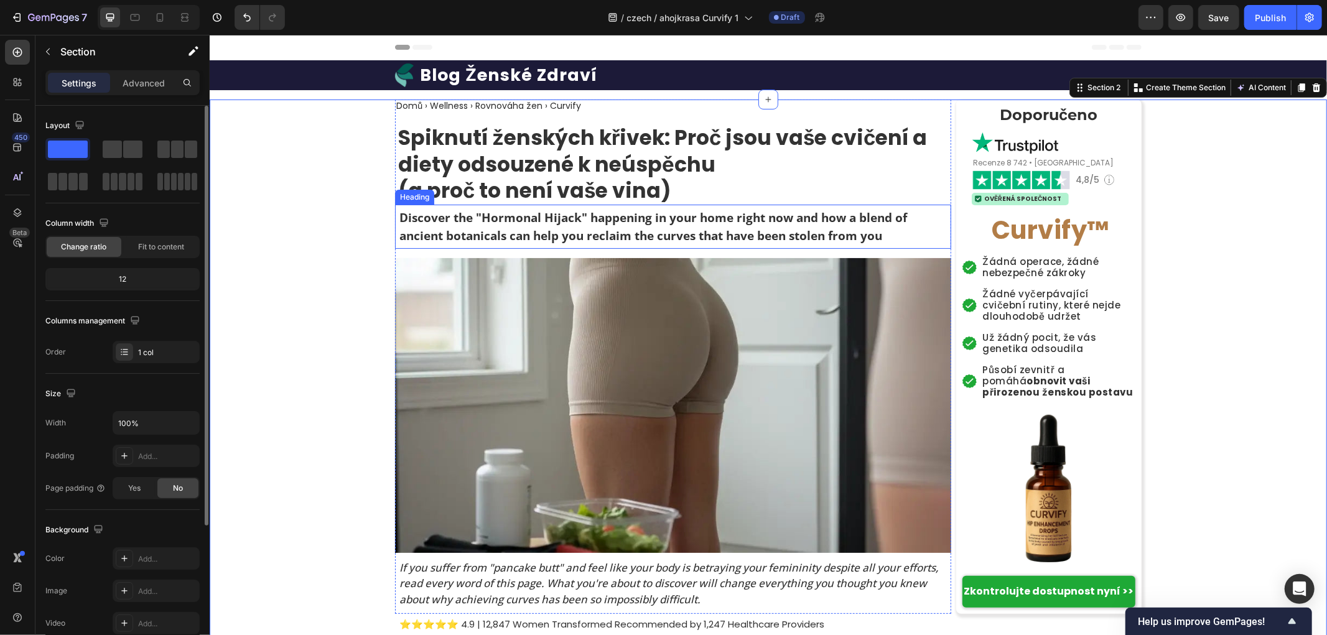
click at [461, 215] on h2 "Discover the "Hormonal Hijack" happening in your home right now and how a blend…" at bounding box center [673, 226] width 553 height 38
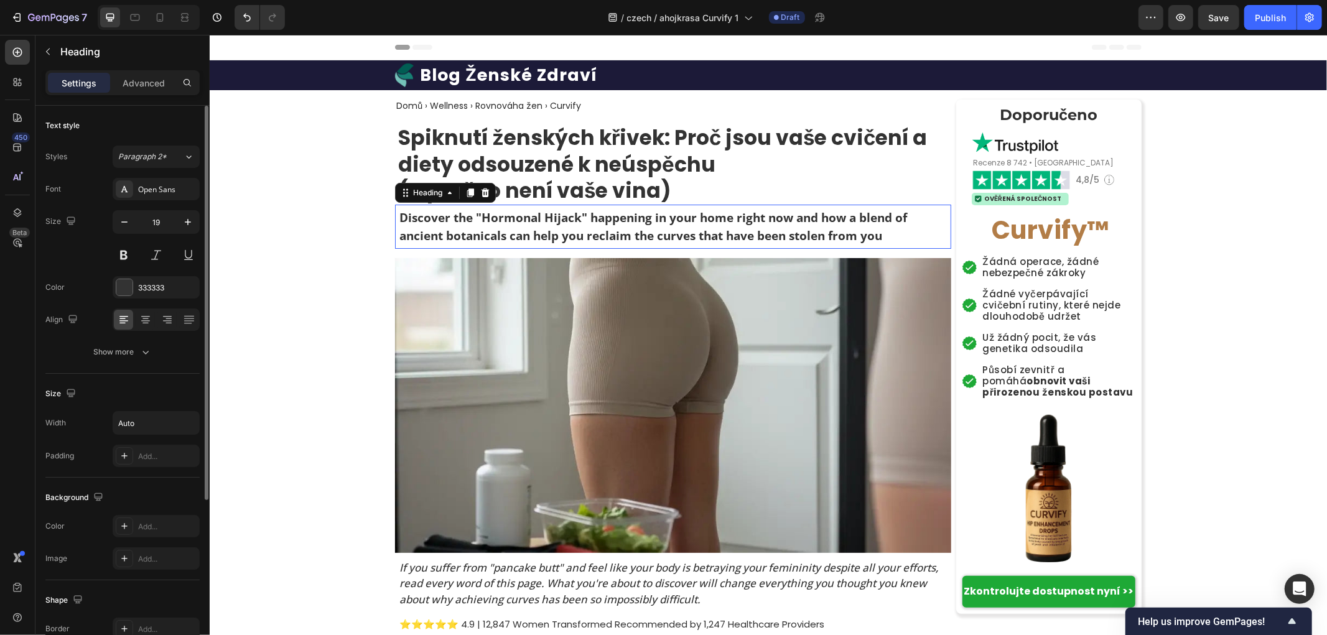
click at [461, 215] on h2 "Discover the "Hormonal Hijack" happening in your home right now and how a blend…" at bounding box center [673, 226] width 553 height 38
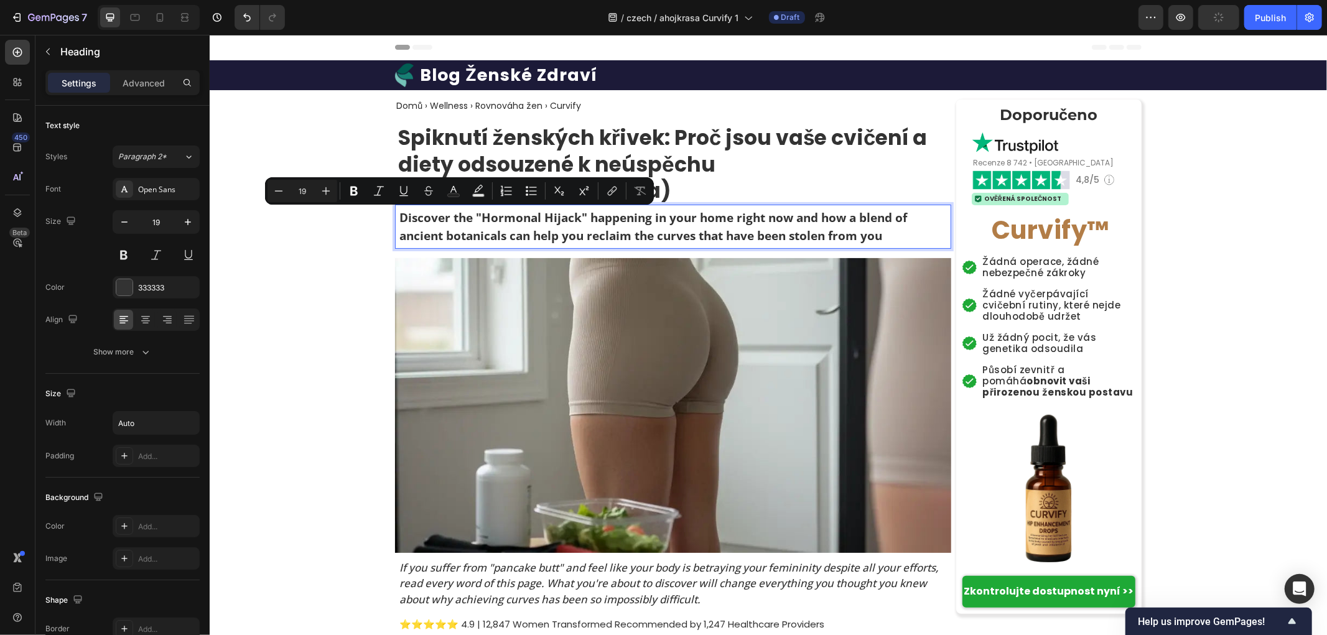
click at [527, 258] on img at bounding box center [672, 405] width 556 height 294
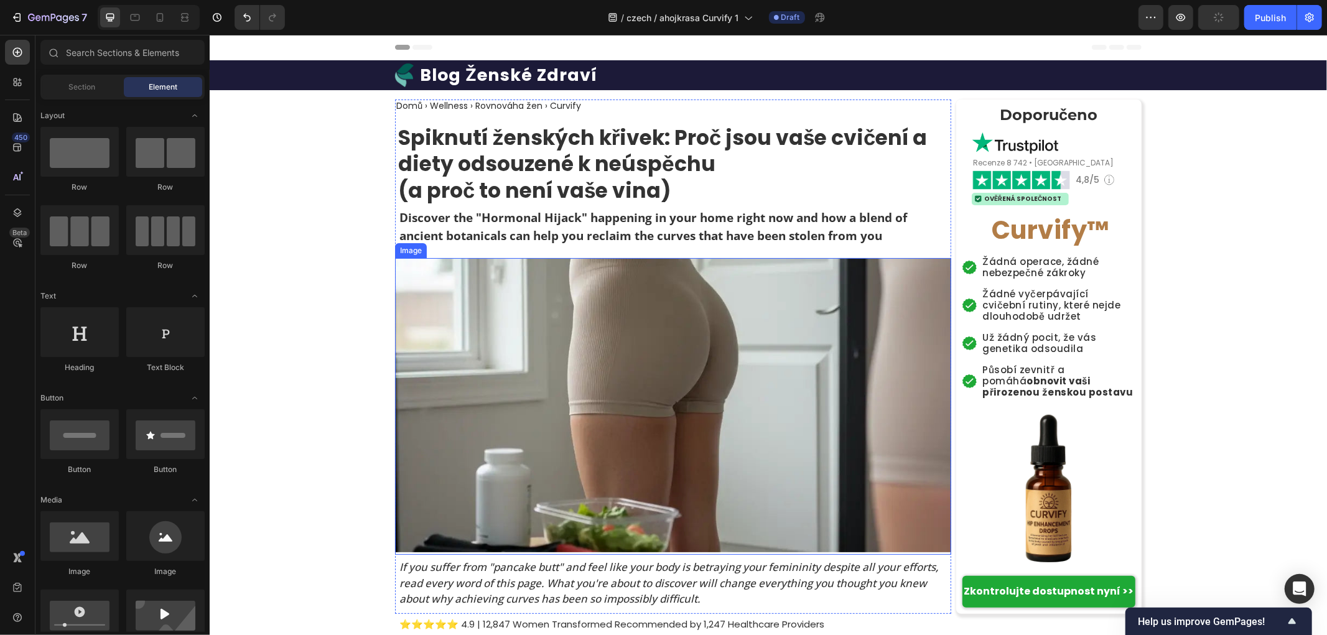
click at [617, 231] on p "Discover the "Hormonal Hijack" happening in your home right now and how a blend…" at bounding box center [674, 225] width 551 height 35
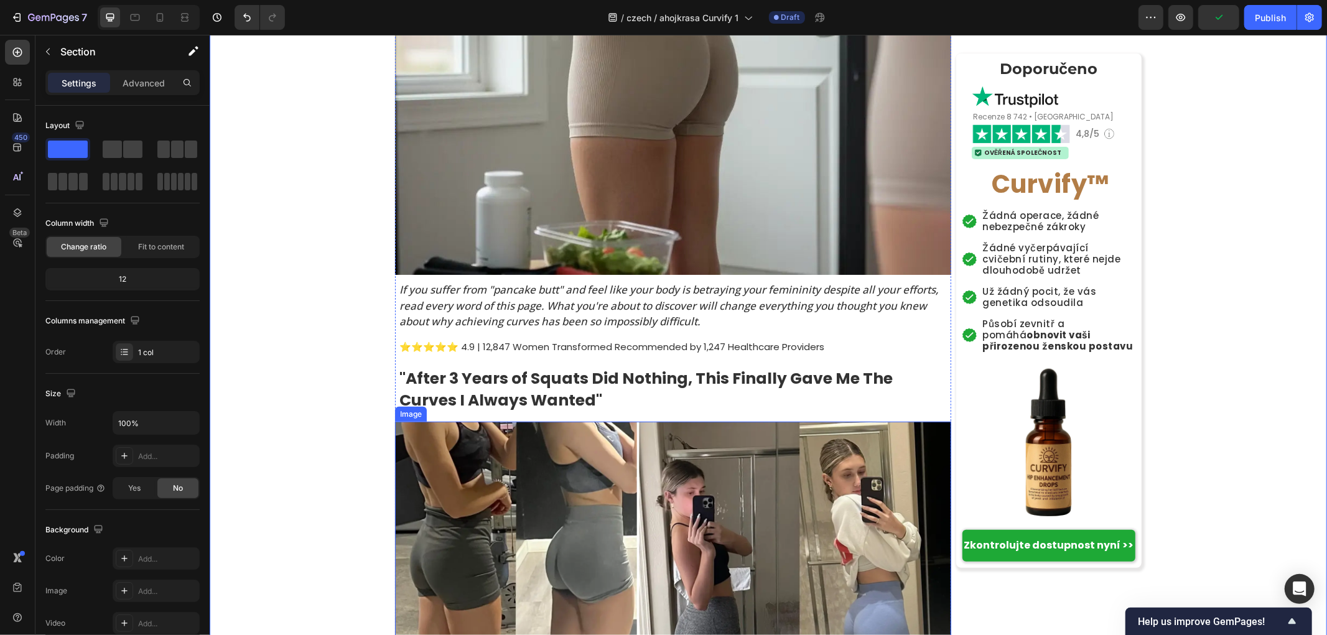
scroll to position [345, 0]
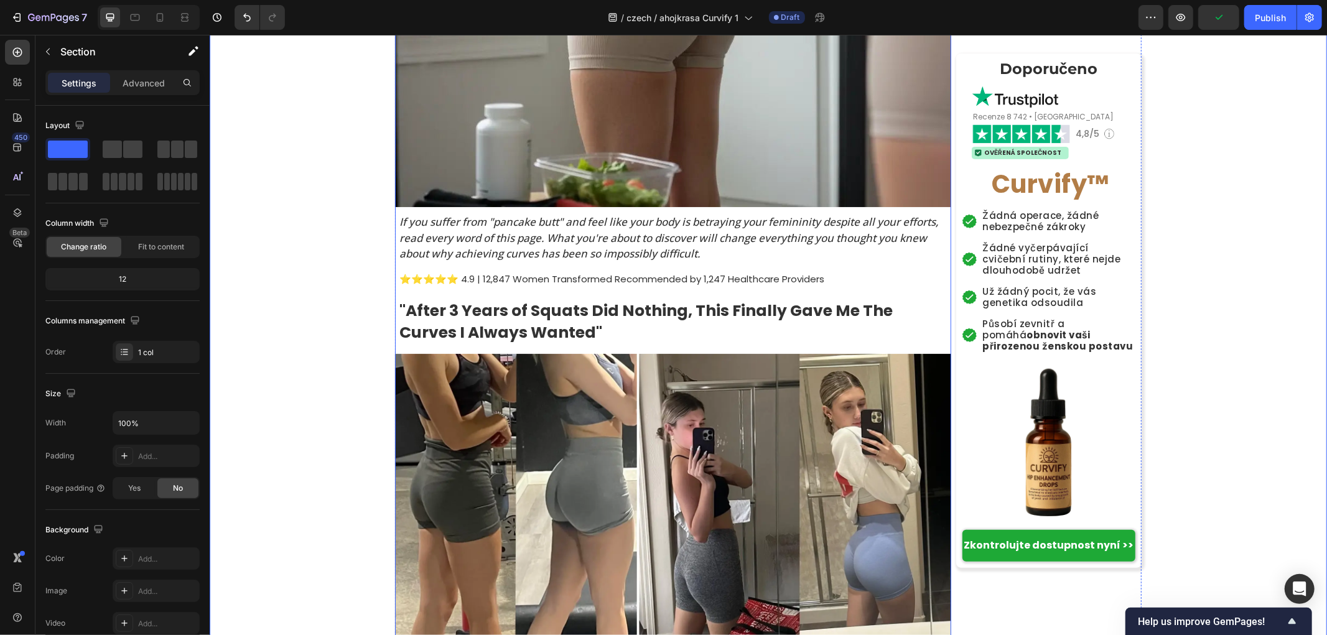
click at [447, 226] on h2 "If you suffer from "pancake butt" and feel like your body is betraying your fem…" at bounding box center [673, 237] width 553 height 50
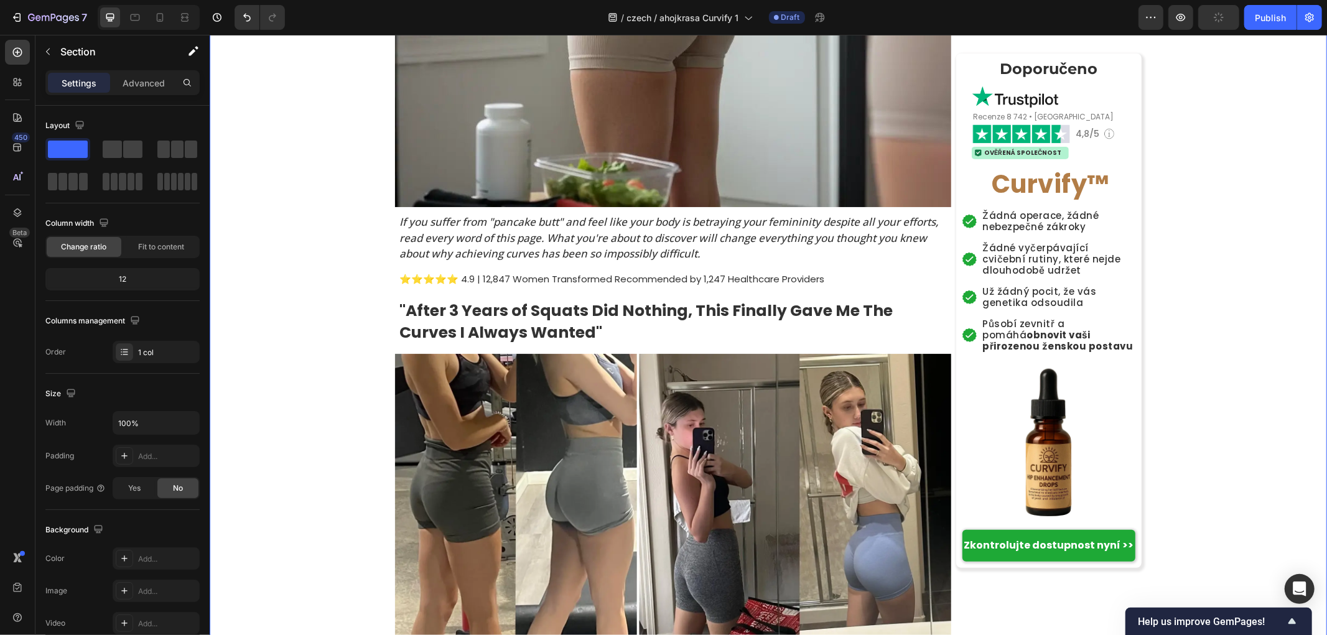
click at [473, 226] on h2 "If you suffer from "pancake butt" and feel like your body is betraying your fem…" at bounding box center [673, 237] width 553 height 50
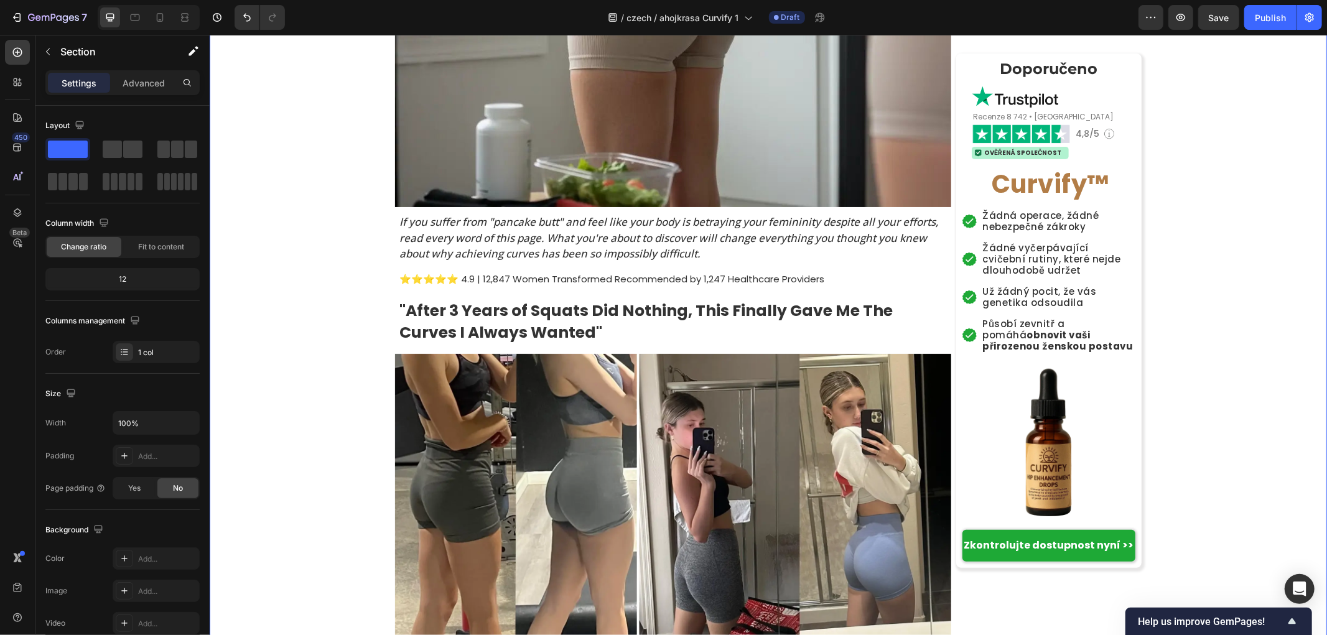
click at [444, 228] on h2 "If you suffer from "pancake butt" and feel like your body is betraying your fem…" at bounding box center [673, 237] width 553 height 50
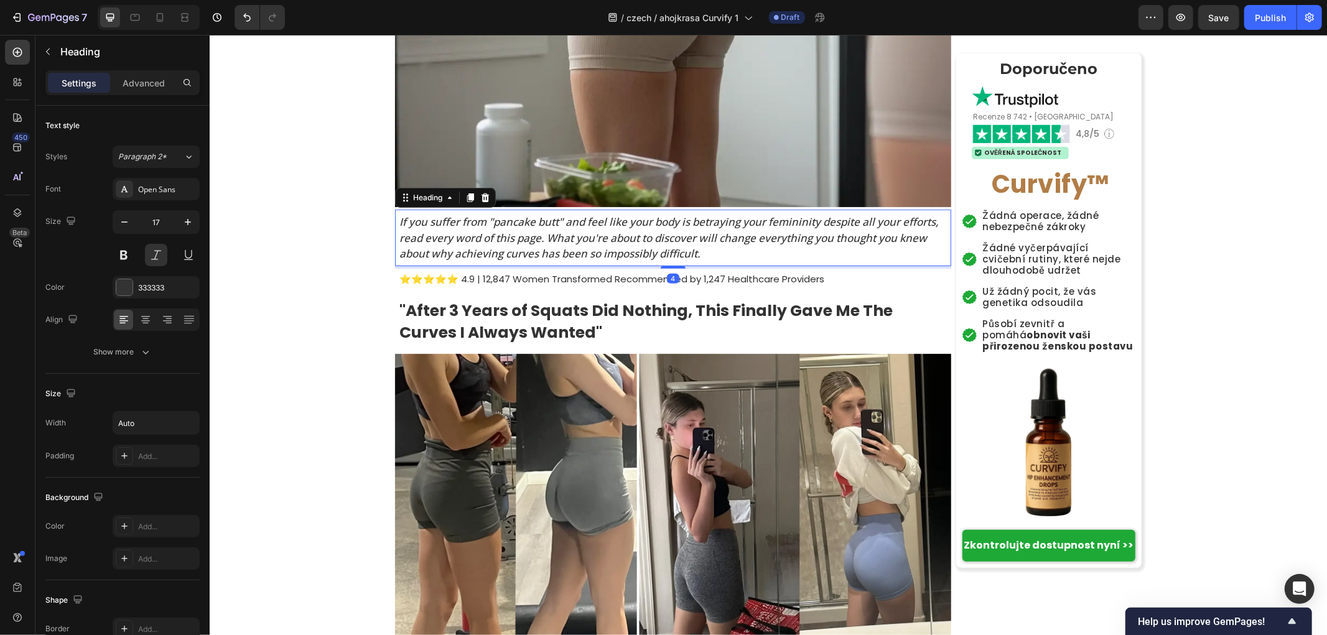
click at [444, 228] on h2 "If you suffer from "pancake butt" and feel like your body is betraying your fem…" at bounding box center [673, 237] width 553 height 50
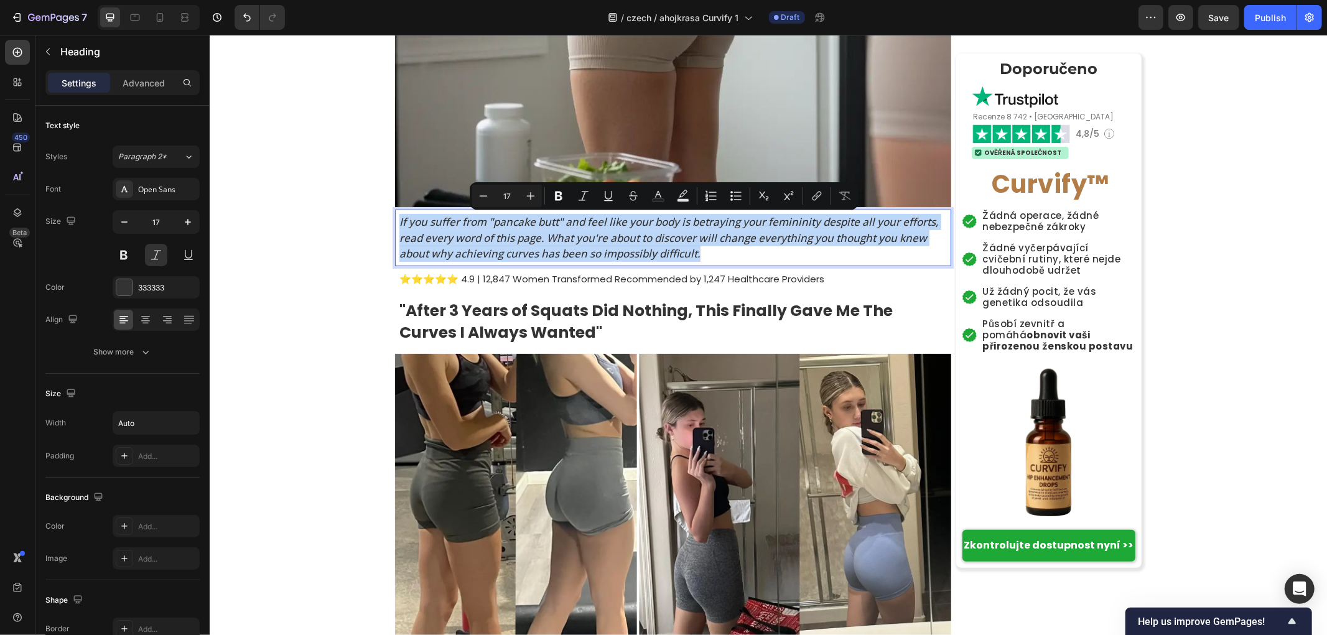
click at [503, 237] on p "If you suffer from "pancake butt" and feel like your body is betraying your fem…" at bounding box center [674, 237] width 551 height 48
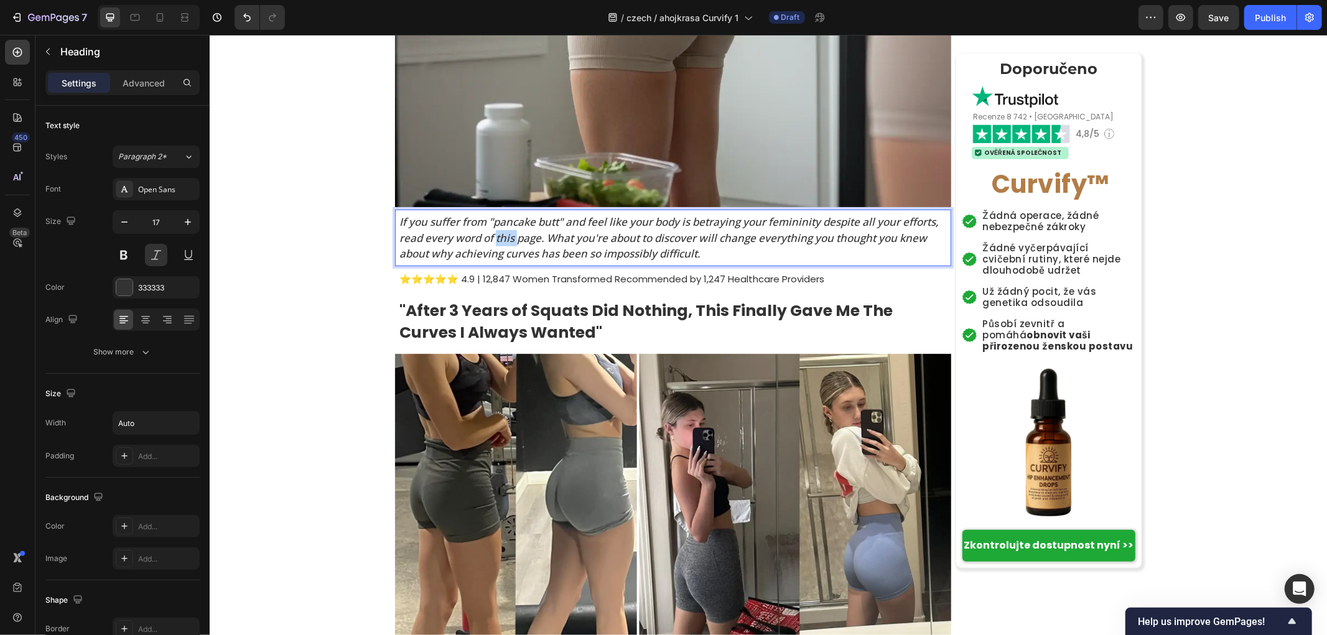
click at [503, 237] on p "If you suffer from "pancake butt" and feel like your body is betraying your fem…" at bounding box center [674, 237] width 551 height 48
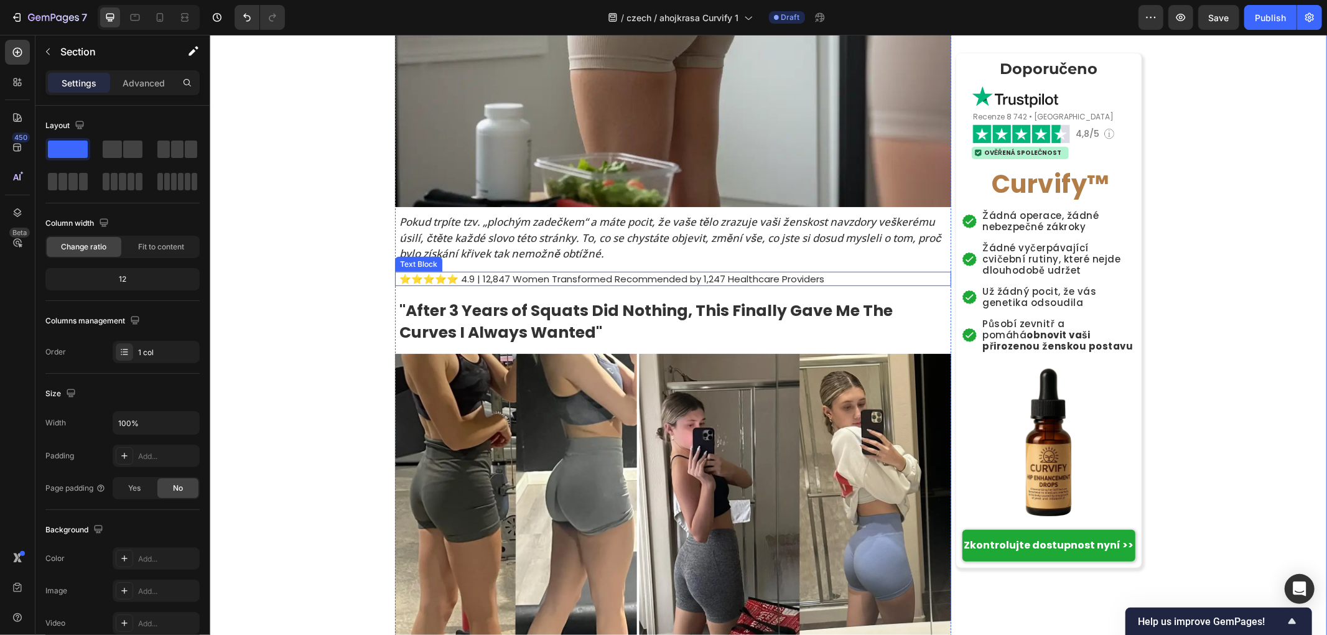
click at [526, 277] on p "⭐⭐⭐⭐⭐ 4.9 | 12,847 Women Transformed Recommended by 1,247 Healthcare Providers" at bounding box center [674, 278] width 551 height 12
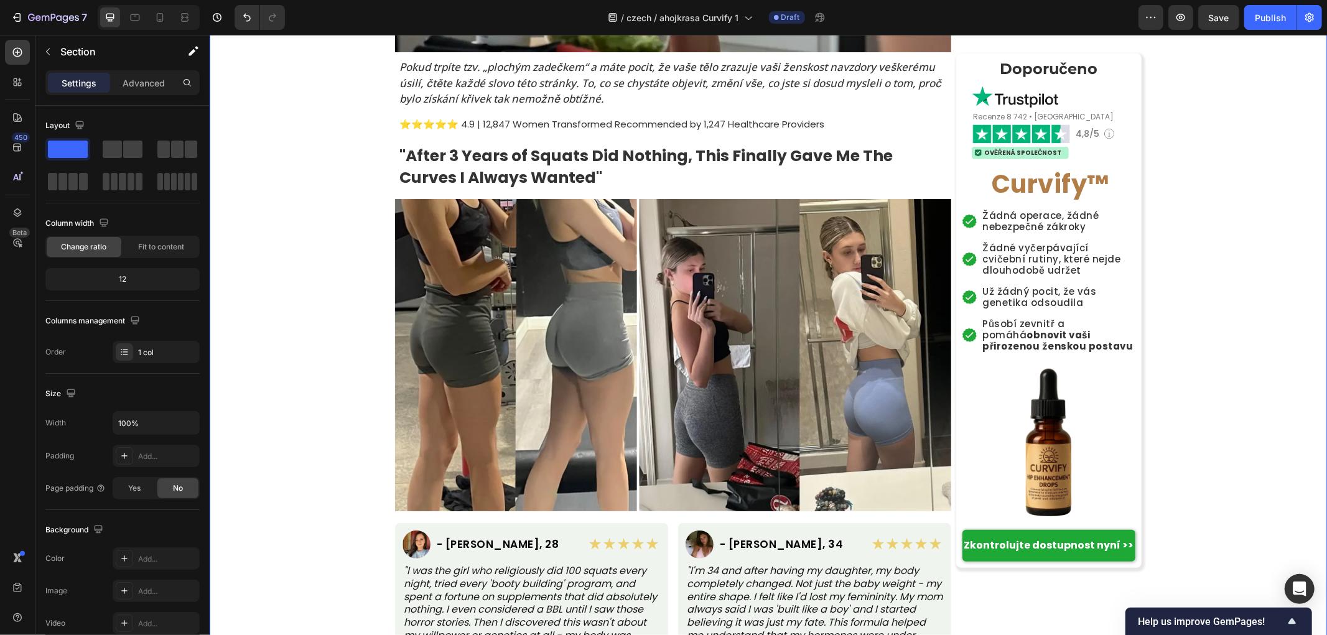
scroll to position [414, 0]
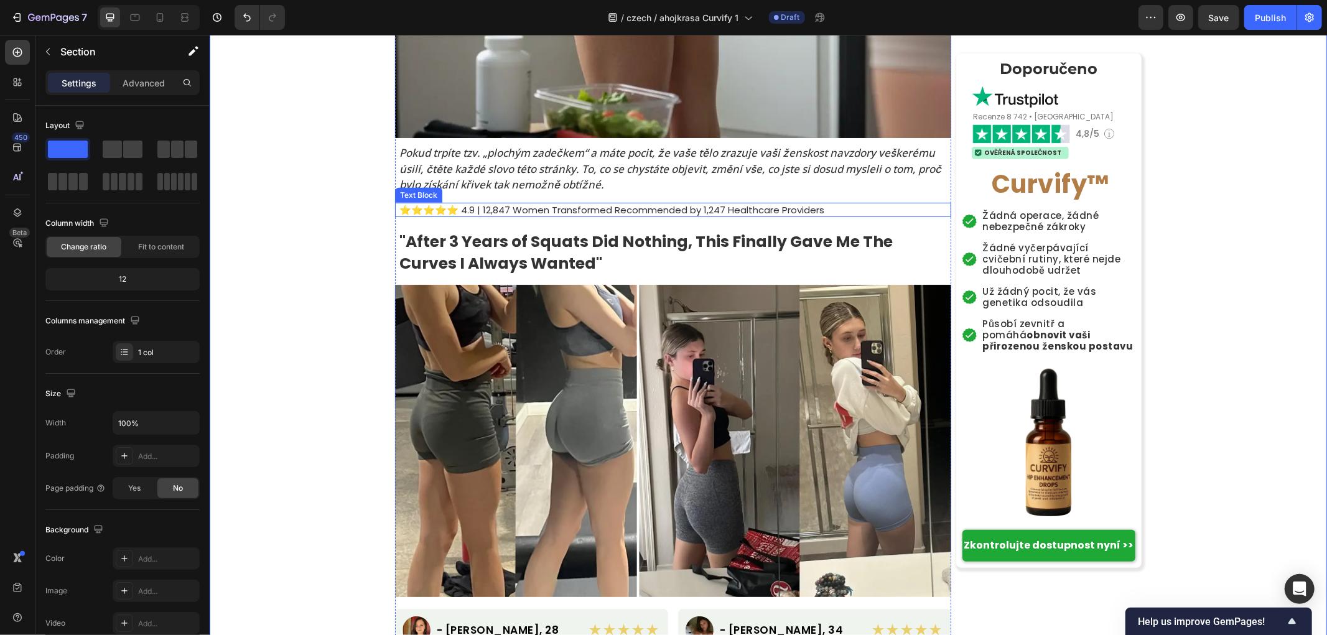
click at [503, 208] on p "⭐⭐⭐⭐⭐ 4.9 | 12,847 Women Transformed Recommended by 1,247 Healthcare Providers" at bounding box center [674, 209] width 551 height 12
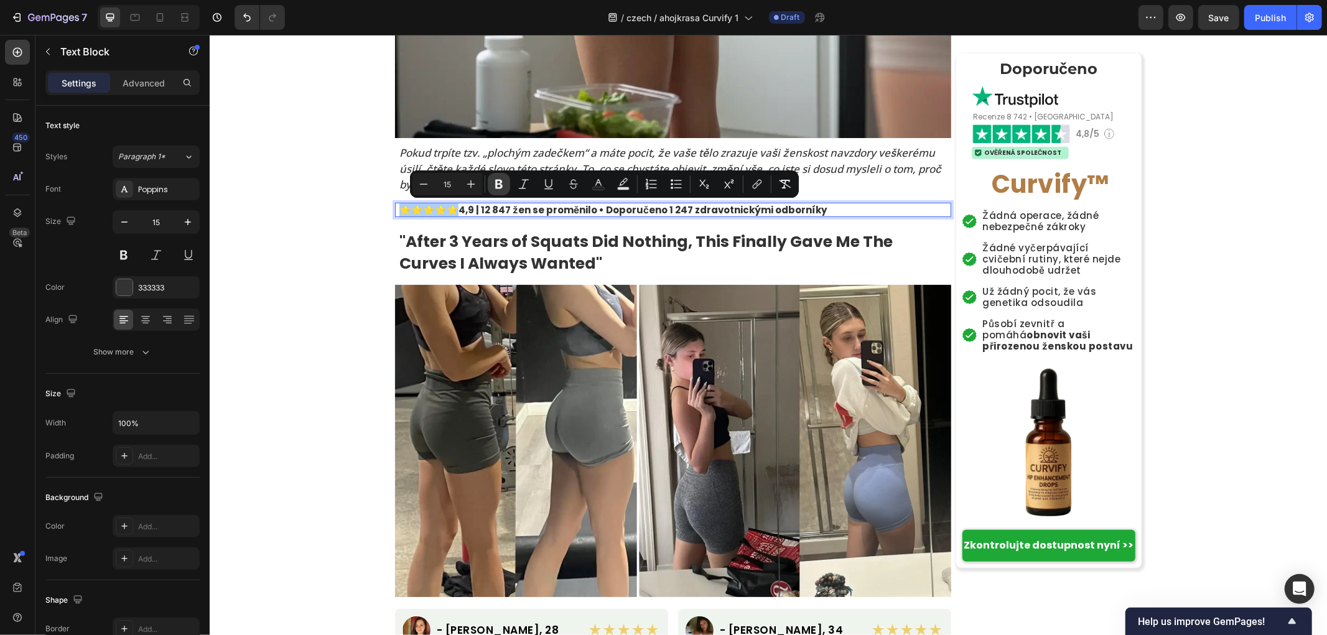
click at [498, 183] on icon "Editor contextual toolbar" at bounding box center [498, 184] width 7 height 9
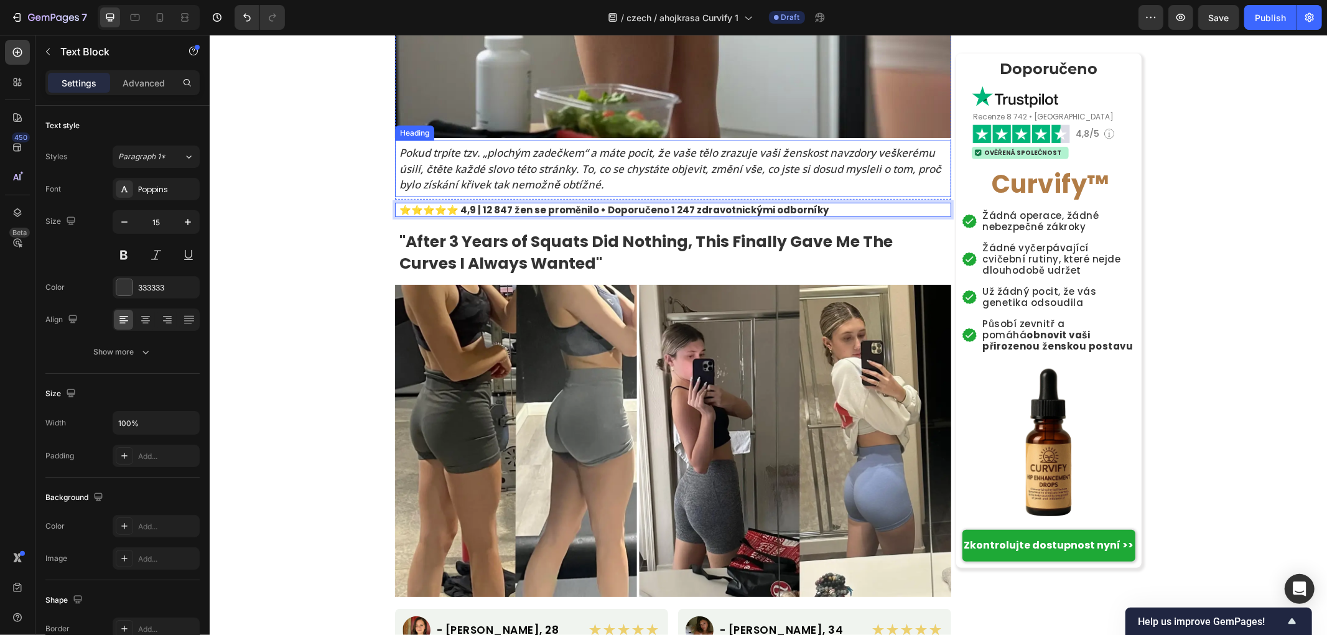
click at [501, 182] on p "Pokud trpíte tzv. „plochým zadečkem“ a máte pocit, že vaše tělo zrazuje vaši že…" at bounding box center [674, 168] width 551 height 48
click at [497, 212] on strong "⭐️⭐️⭐️⭐️⭐️ 4,9 | 12 847 žen se proměnilo • Doporučeno 1 247 zdravotnickými odbo…" at bounding box center [613, 209] width 429 height 13
click at [499, 206] on strong "⭐️⭐️⭐️⭐️⭐️ 4,9 | 12 847 žen se proměnilo • Doporučeno 1 247 zdravotnickými odbo…" at bounding box center [613, 209] width 429 height 13
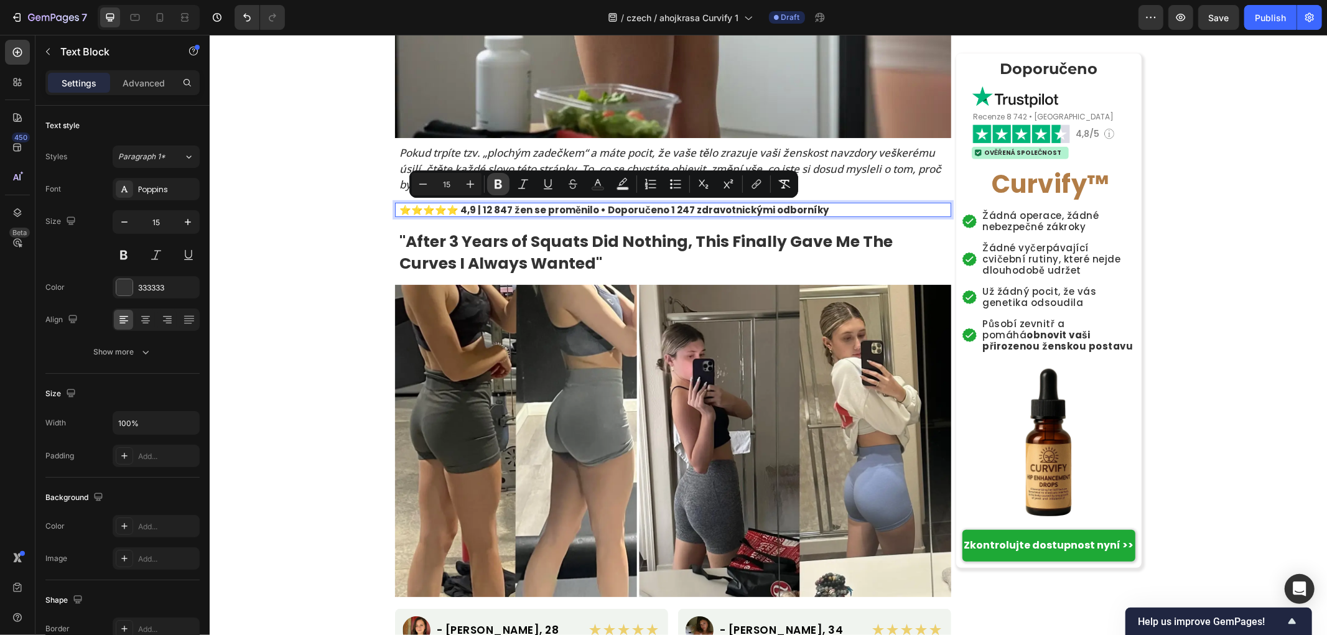
click at [498, 187] on icon "Editor contextual toolbar" at bounding box center [498, 184] width 12 height 12
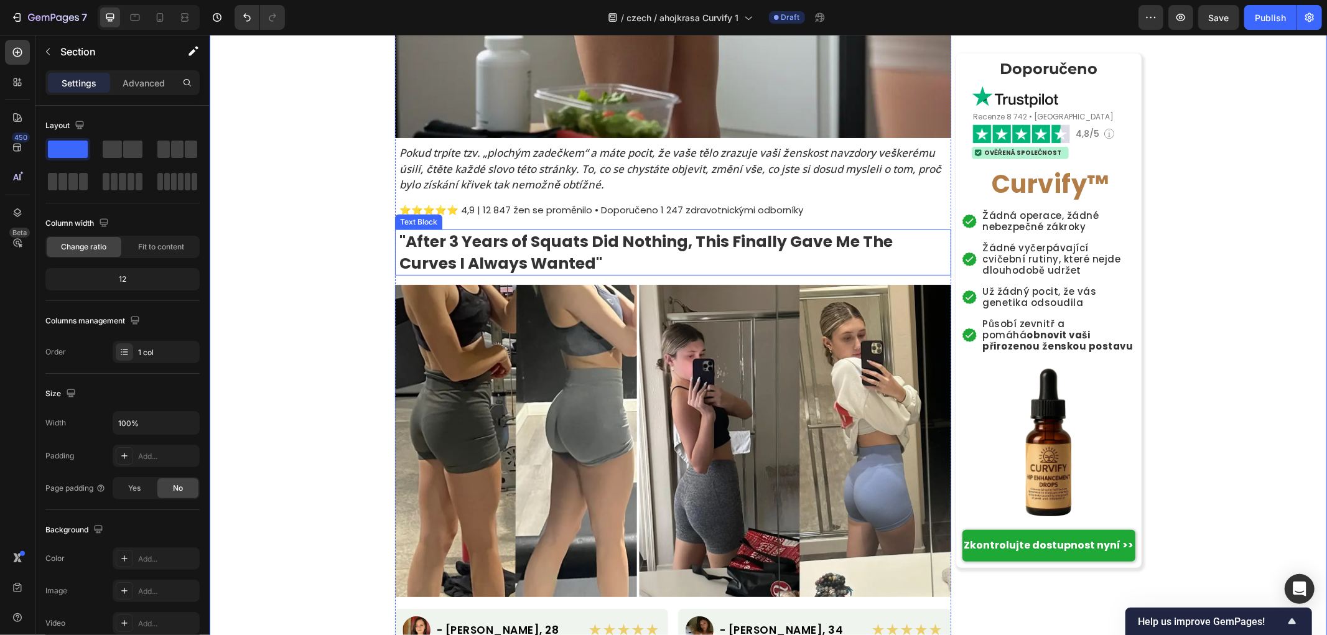
click at [501, 252] on strong ""After 3 Years of Squats Did Nothing, This Finally Gave Me The Curves I Always …" at bounding box center [645, 252] width 493 height 44
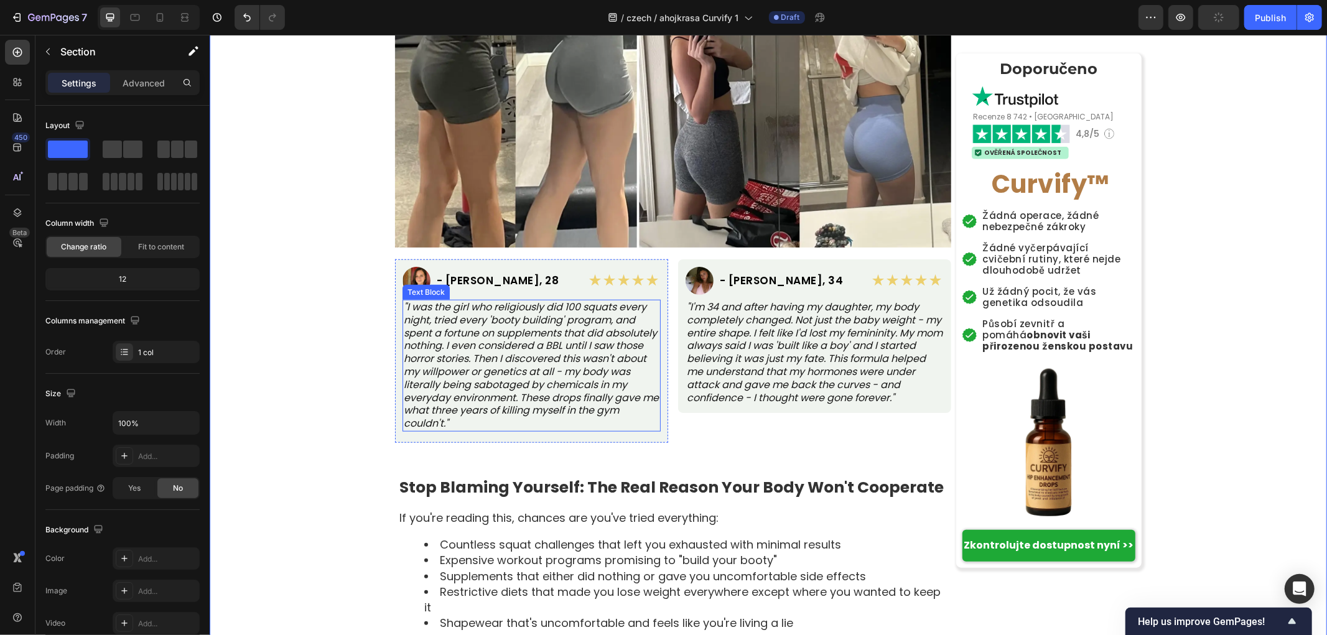
scroll to position [691, 0]
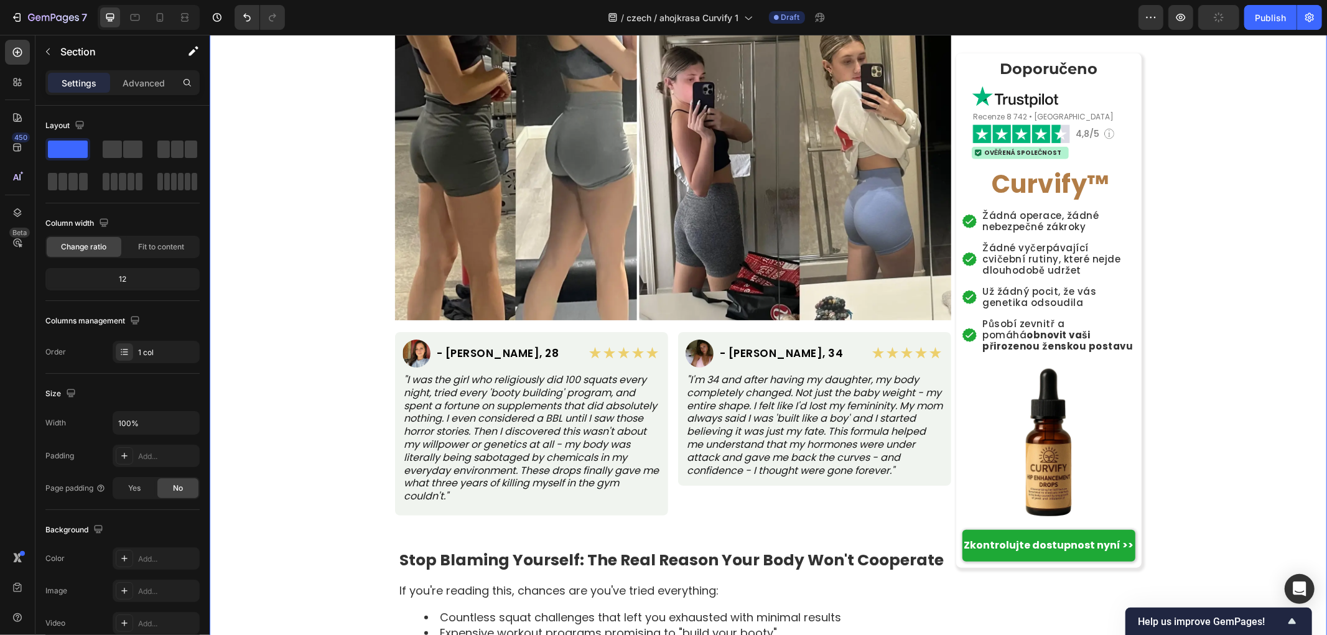
click at [493, 348] on h2 "- Jessica M., 28" at bounding box center [497, 352] width 125 height 13
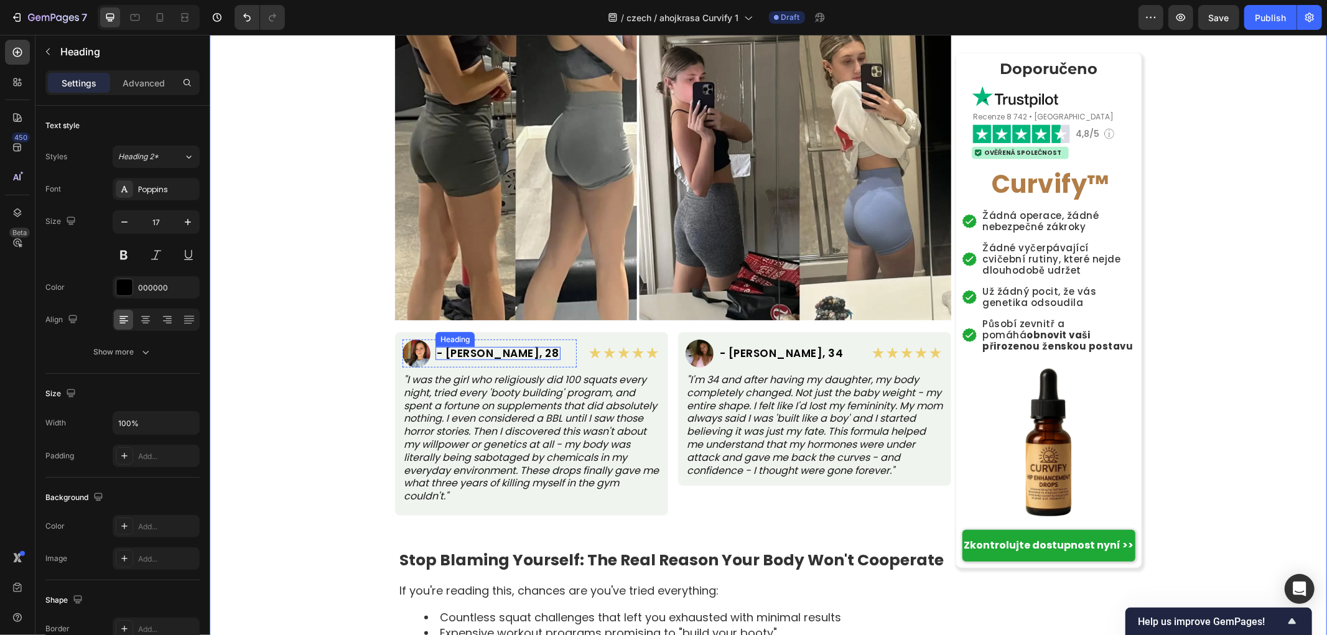
click at [493, 348] on h2 "- Jessica M., 28" at bounding box center [497, 352] width 125 height 13
click at [513, 392] on p ""I was the girl who religiously did 100 squats every night, tried every 'booty …" at bounding box center [531, 437] width 256 height 129
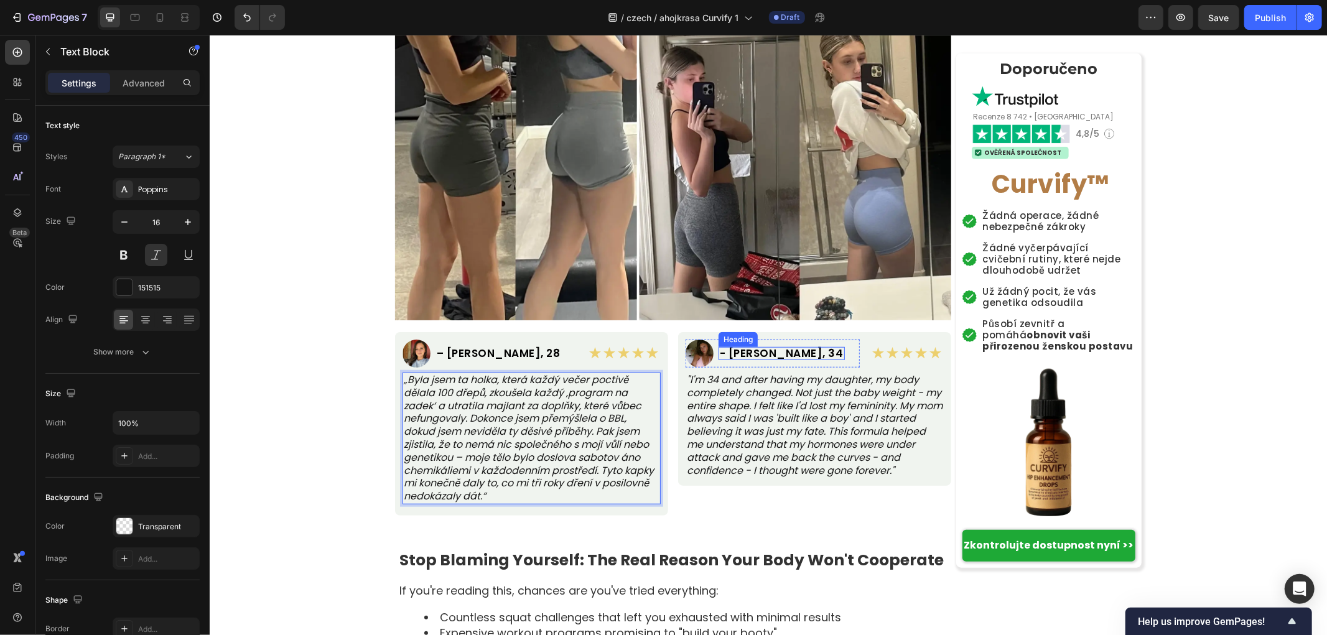
click at [771, 350] on h2 "- Maria S., 34" at bounding box center [781, 352] width 126 height 13
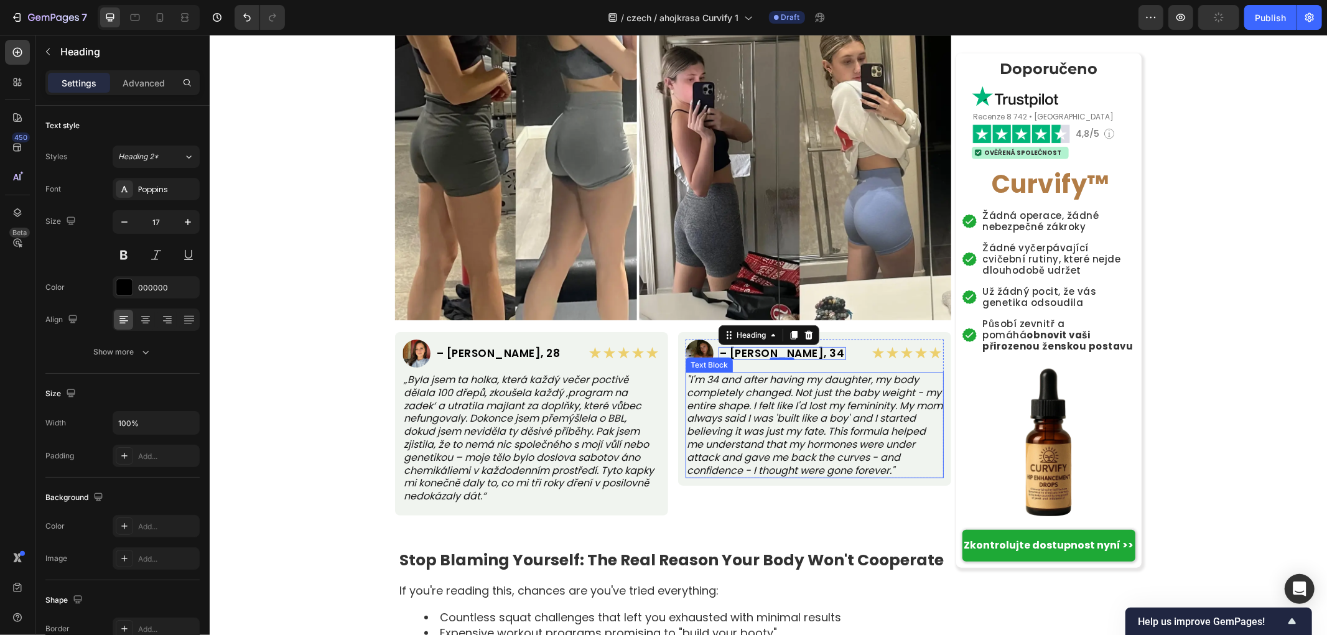
click at [633, 389] on p "„Byla jsem ta holka, která každý večer poctivě dělala 100 dřepů, zkoušela každý…" at bounding box center [531, 437] width 256 height 129
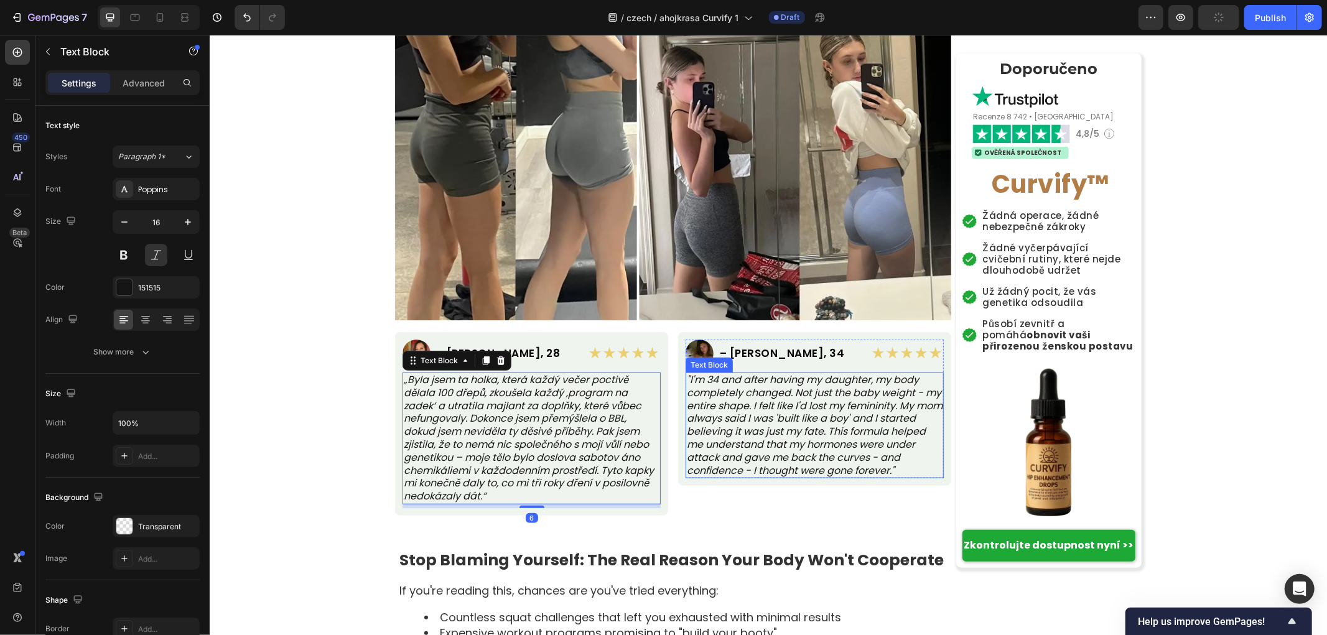
click at [774, 412] on p ""I'm 34 and after having my daughter, my body completely changed. Not just the …" at bounding box center [814, 424] width 256 height 103
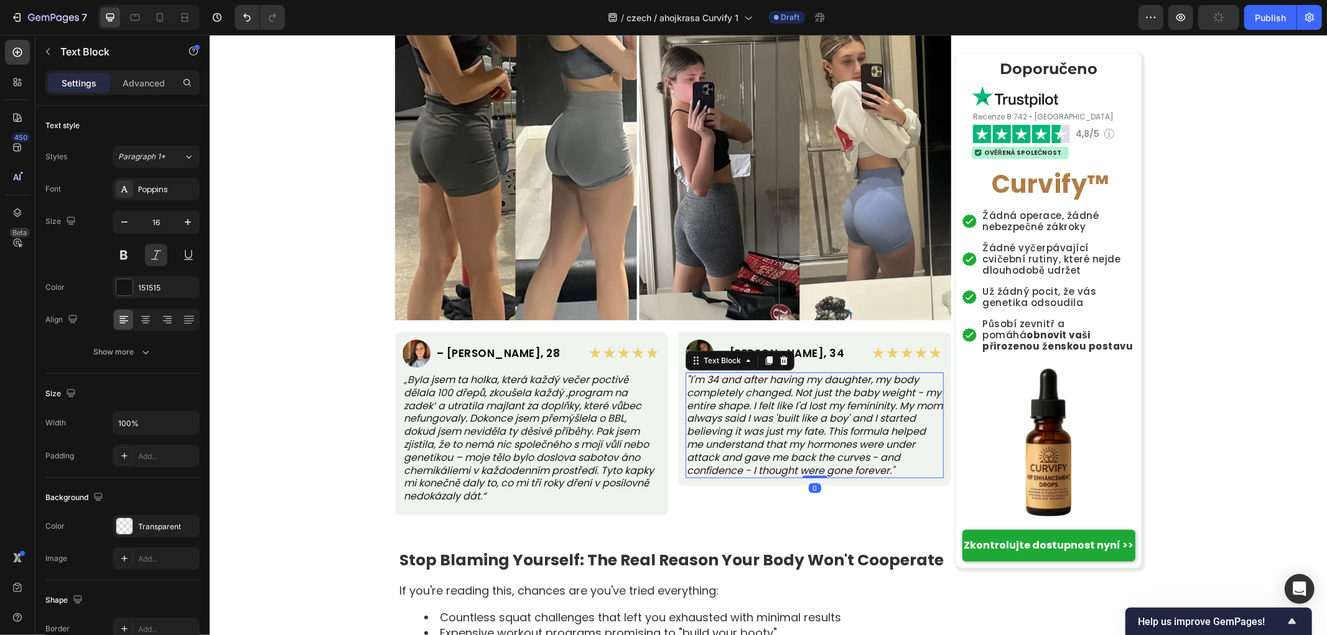
click at [774, 412] on p ""I'm 34 and after having my daughter, my body completely changed. Not just the …" at bounding box center [814, 424] width 256 height 103
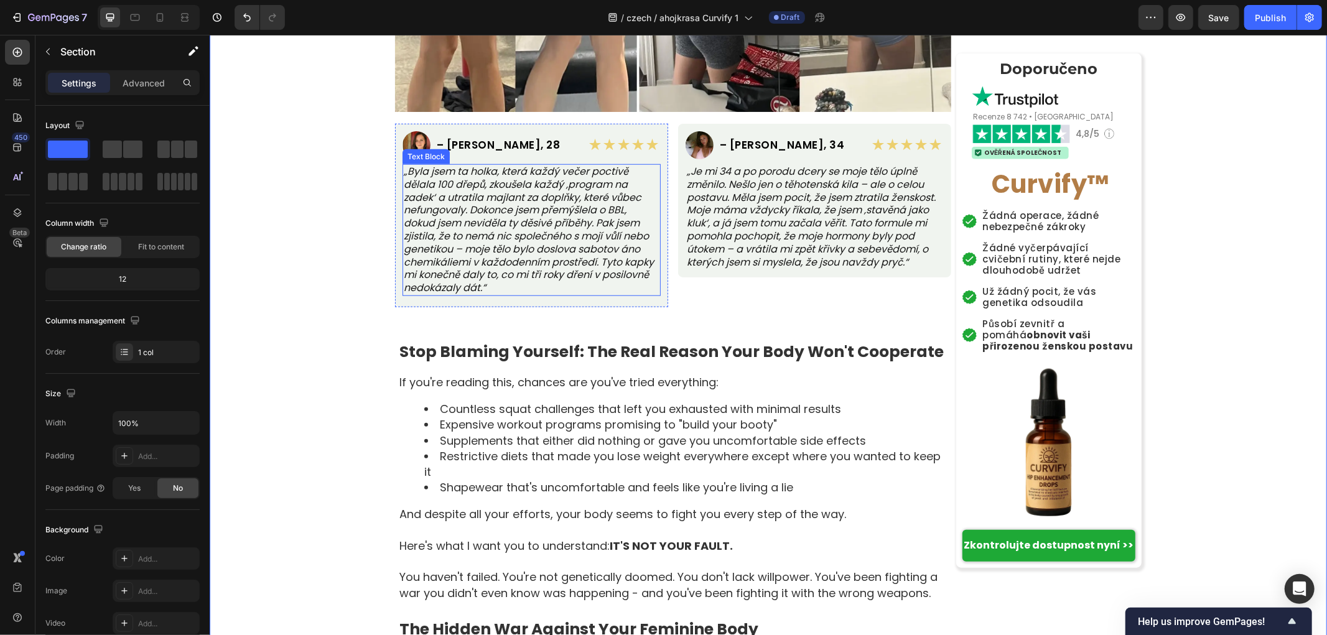
scroll to position [898, 0]
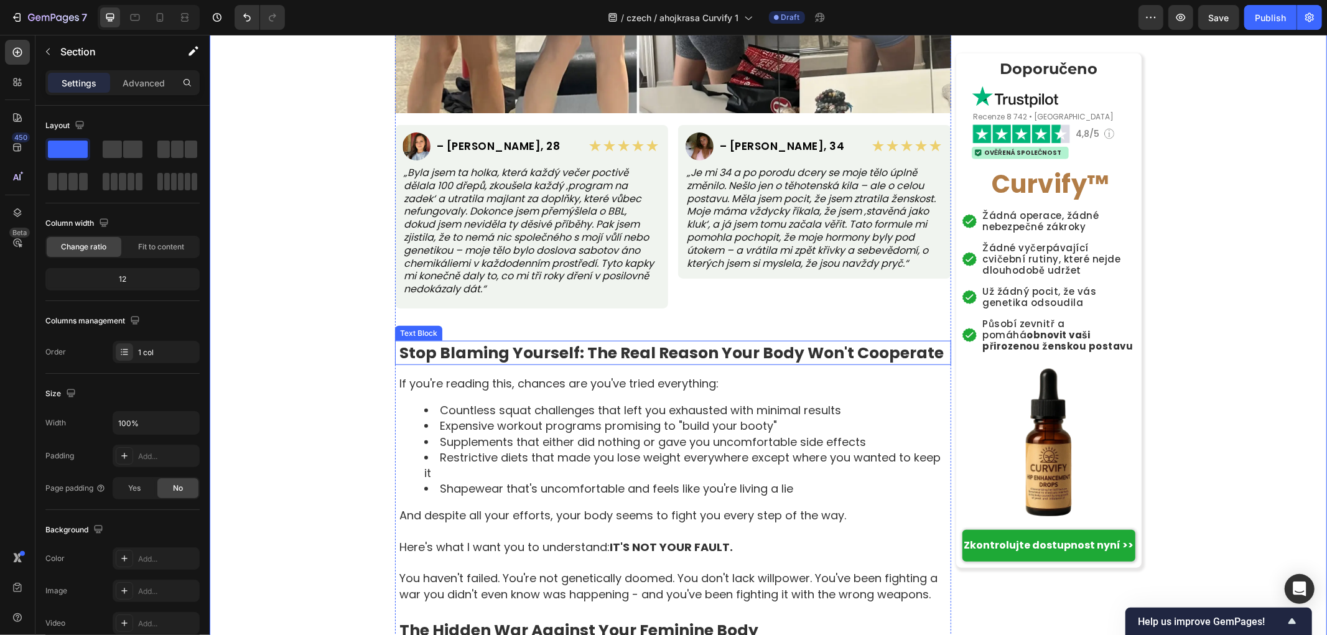
click at [551, 344] on strong "Stop Blaming Yourself: The Real Reason Your Body Won't Cooperate" at bounding box center [671, 352] width 544 height 22
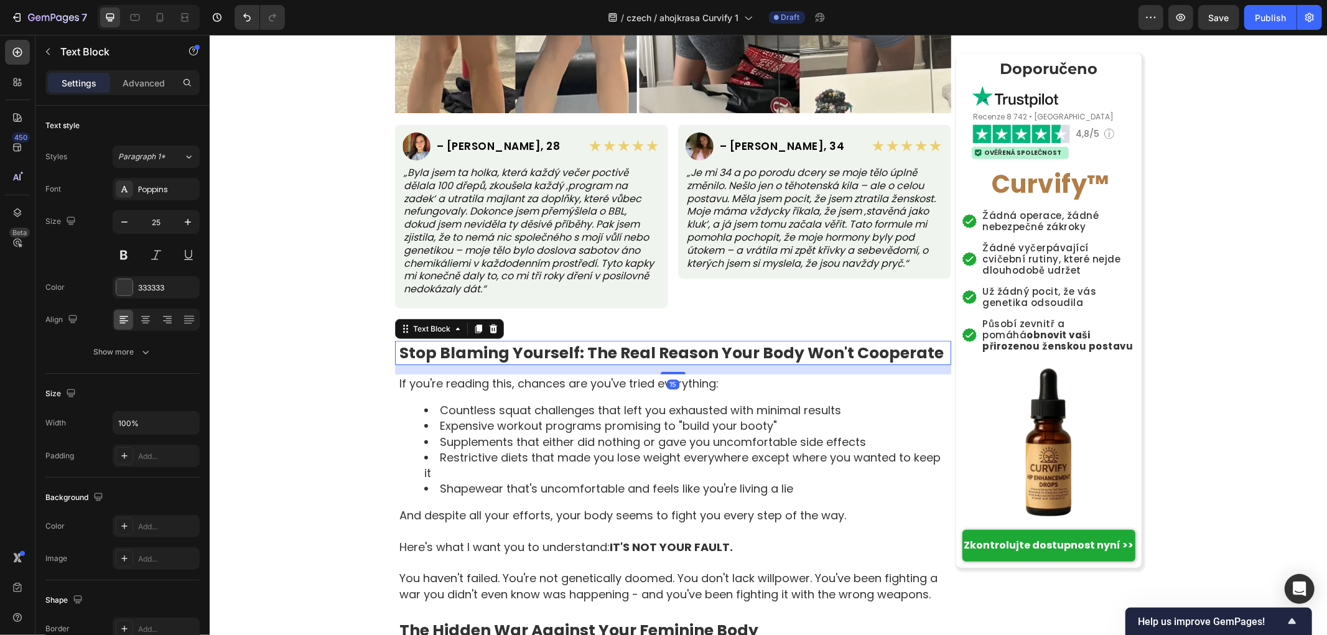
click at [551, 354] on strong "Stop Blaming Yourself: The Real Reason Your Body Won't Cooperate" at bounding box center [671, 352] width 544 height 22
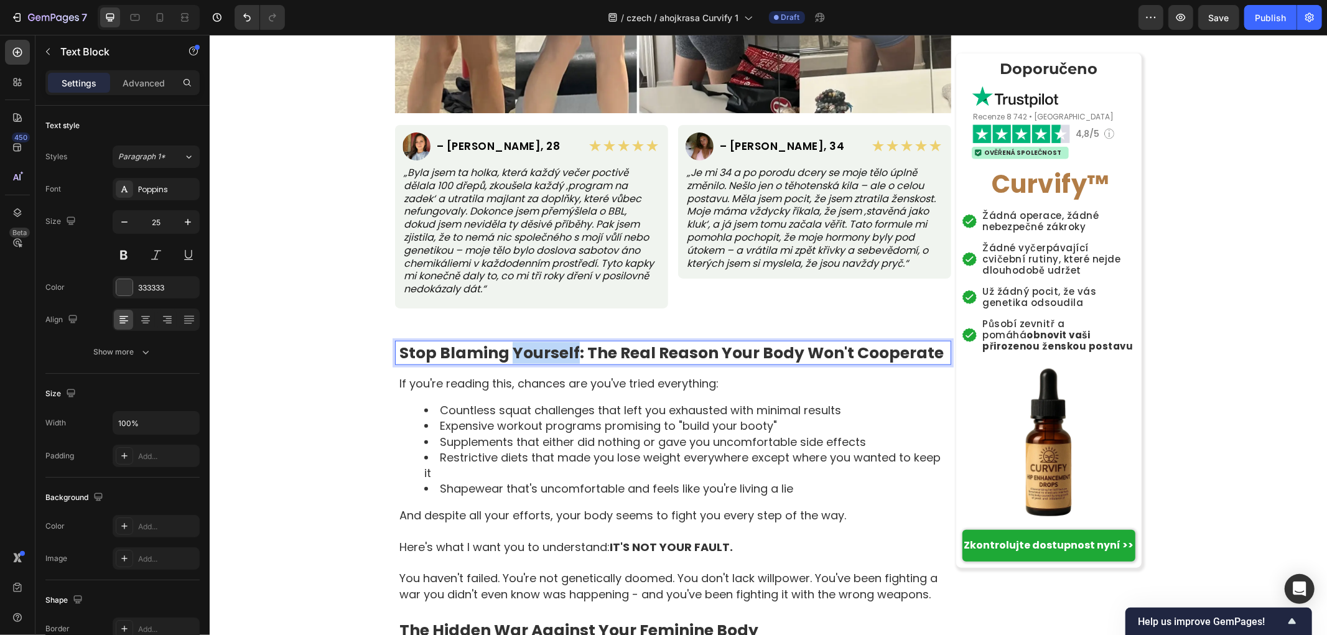
click at [551, 354] on strong "Stop Blaming Yourself: The Real Reason Your Body Won't Cooperate" at bounding box center [671, 352] width 544 height 22
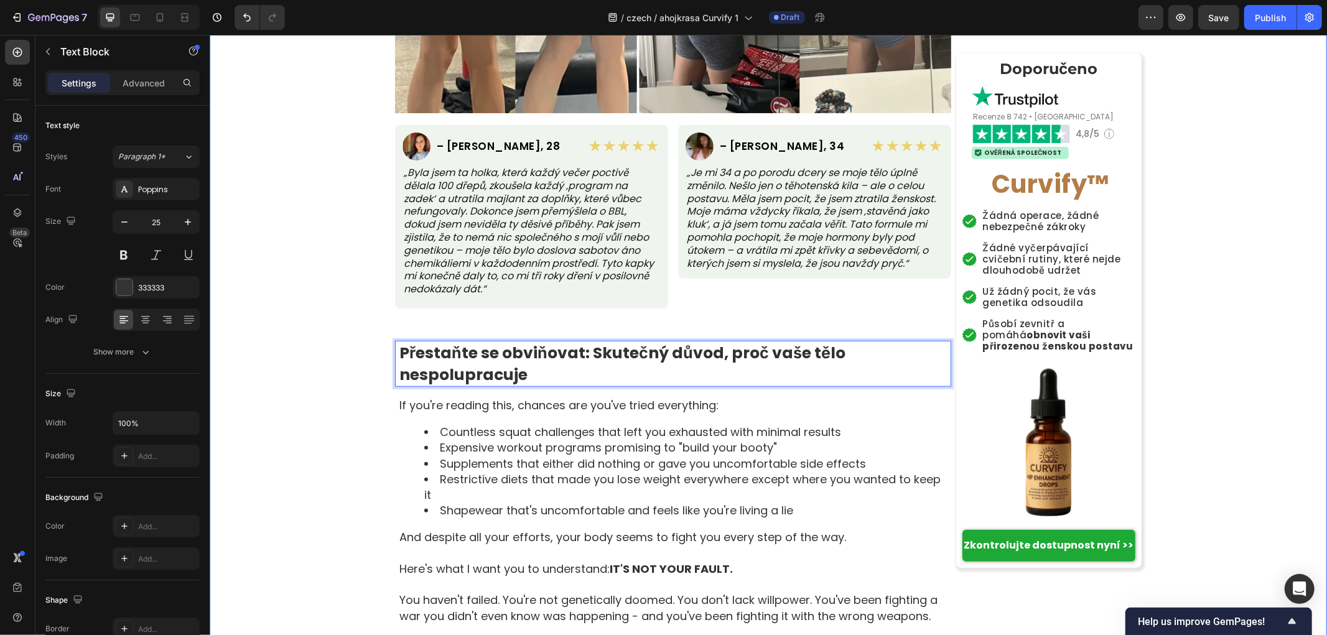
scroll to position [1105, 0]
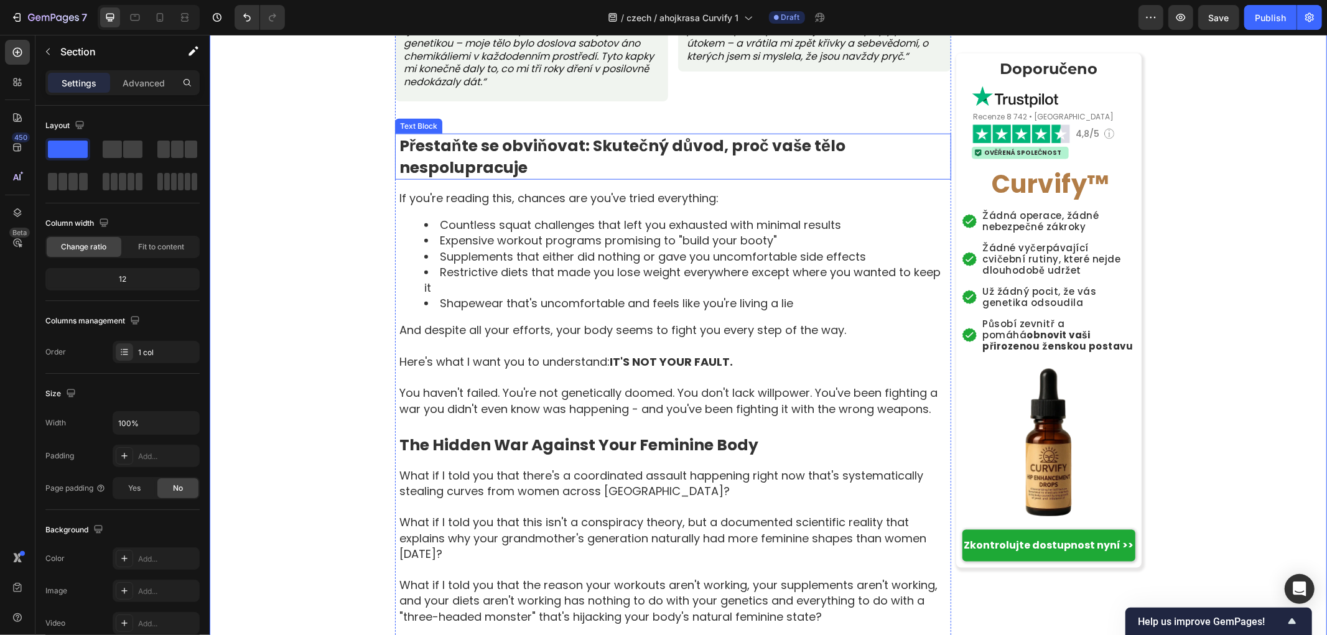
click at [449, 146] on strong "Přestaňte se obviňovat: Skutečný důvod, proč vaše tělo nespolupracuje" at bounding box center [622, 156] width 446 height 44
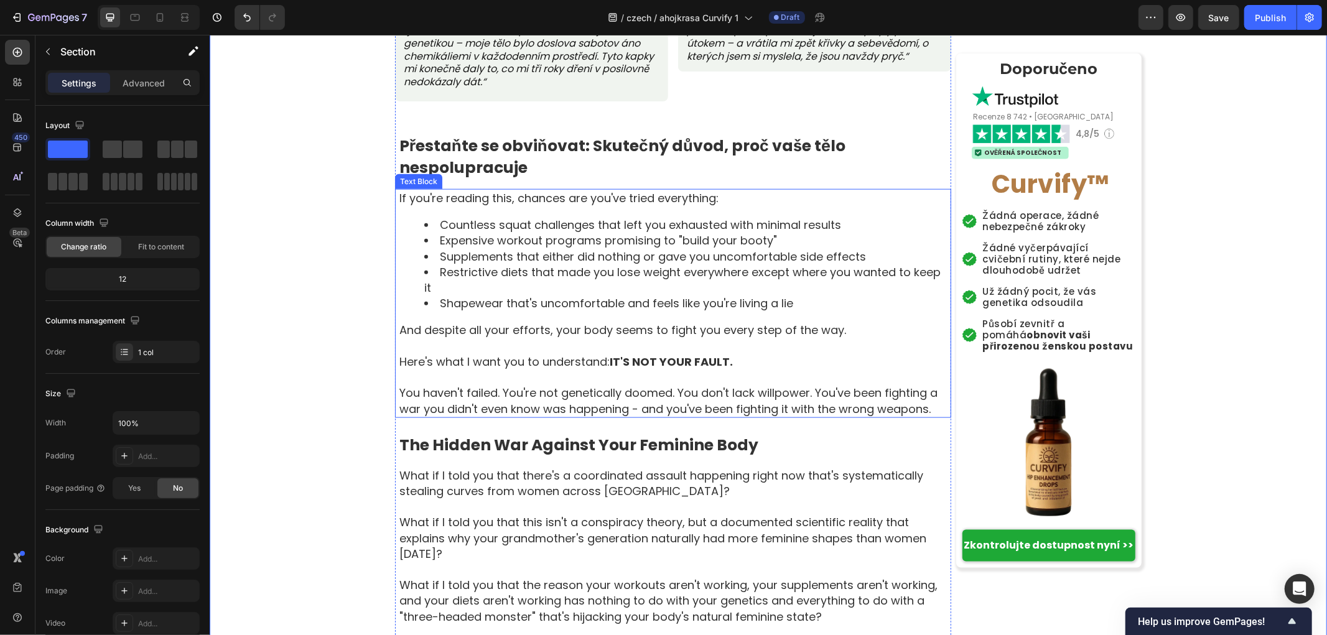
click at [519, 193] on p "If you're reading this, chances are you've tried everything:" at bounding box center [674, 198] width 551 height 16
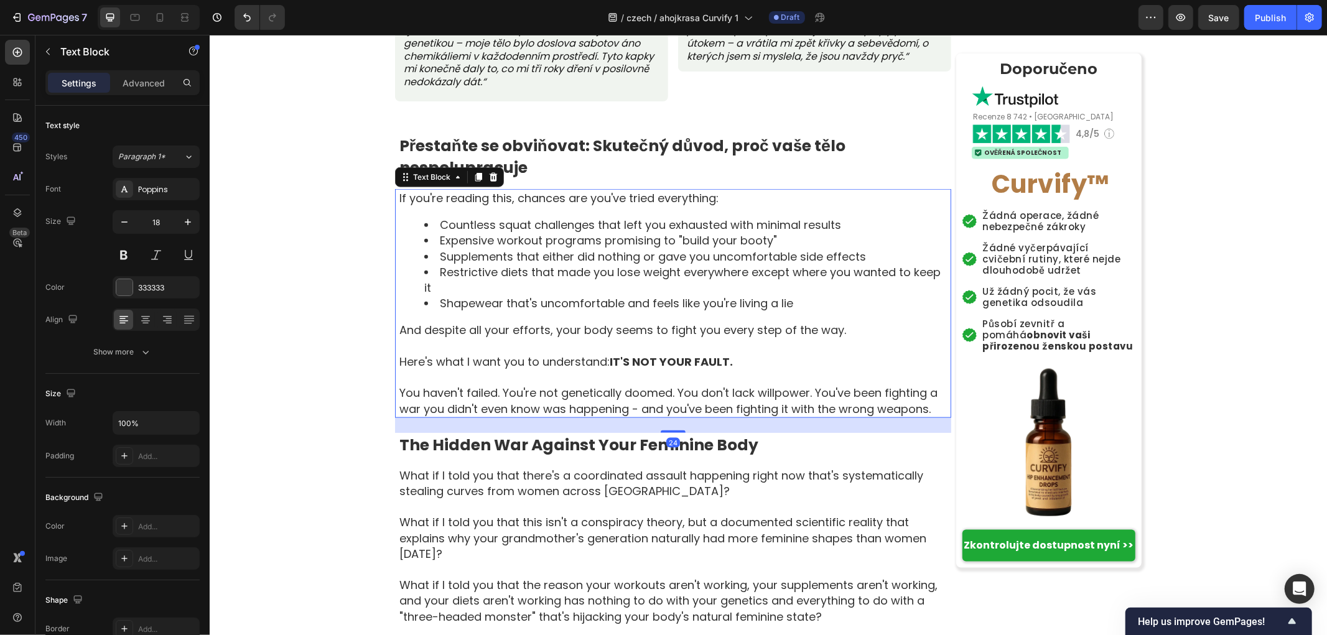
click at [519, 193] on p "If you're reading this, chances are you've tried everything:" at bounding box center [674, 198] width 551 height 16
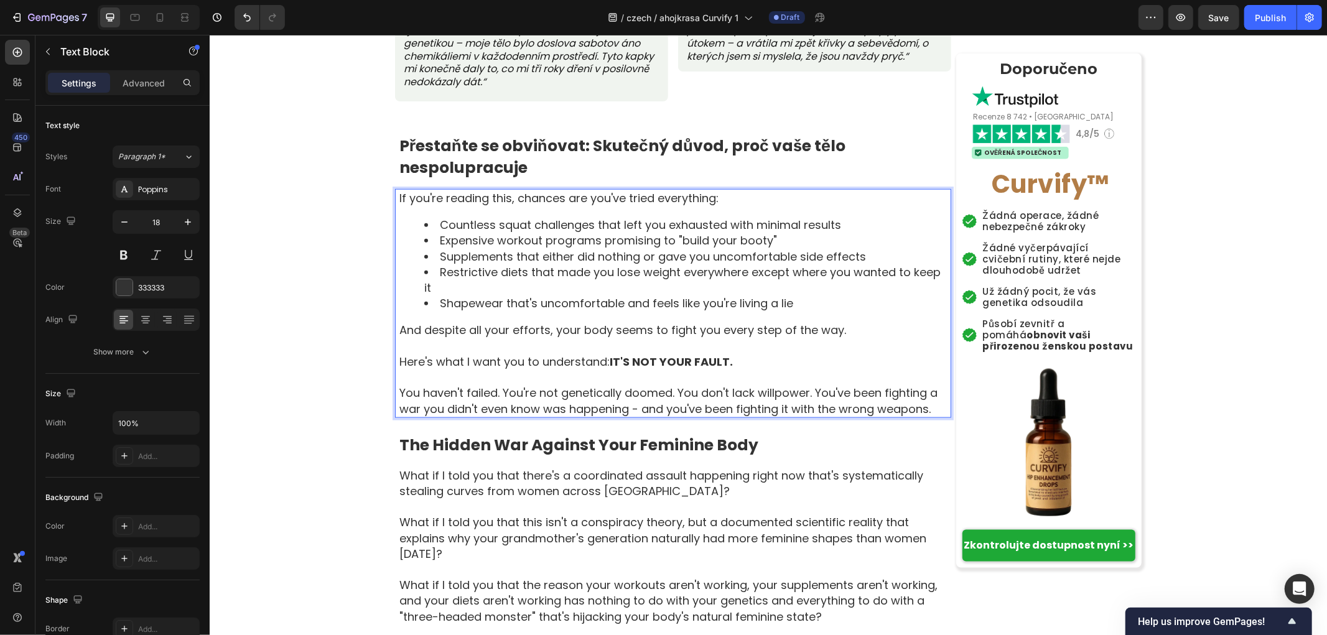
click at [716, 195] on p "If you're reading this, chances are you've tried everything:" at bounding box center [674, 198] width 551 height 16
drag, startPoint x: 649, startPoint y: 197, endPoint x: 281, endPoint y: 192, distance: 368.3
click at [852, 216] on li "Countless squat challenges that left you exhausted with minimal results" at bounding box center [687, 224] width 526 height 16
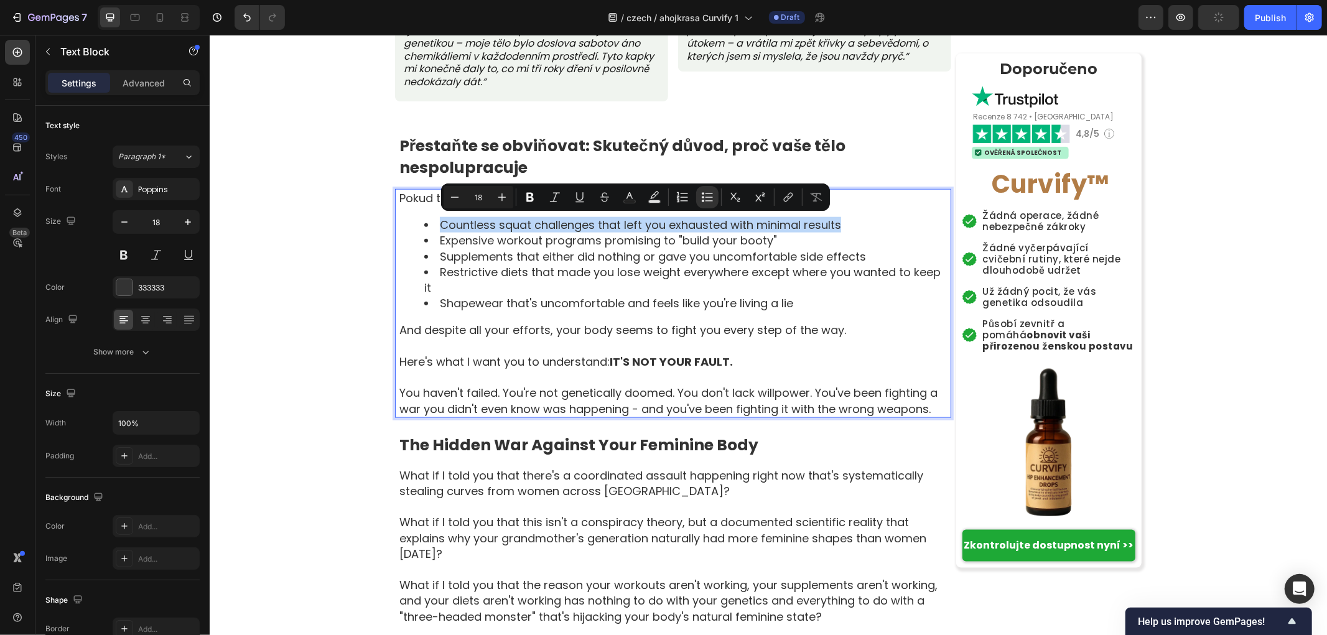
drag, startPoint x: 857, startPoint y: 223, endPoint x: 434, endPoint y: 218, distance: 423.0
click at [434, 218] on li "Countless squat challenges that left you exhausted with minimal results" at bounding box center [687, 224] width 526 height 16
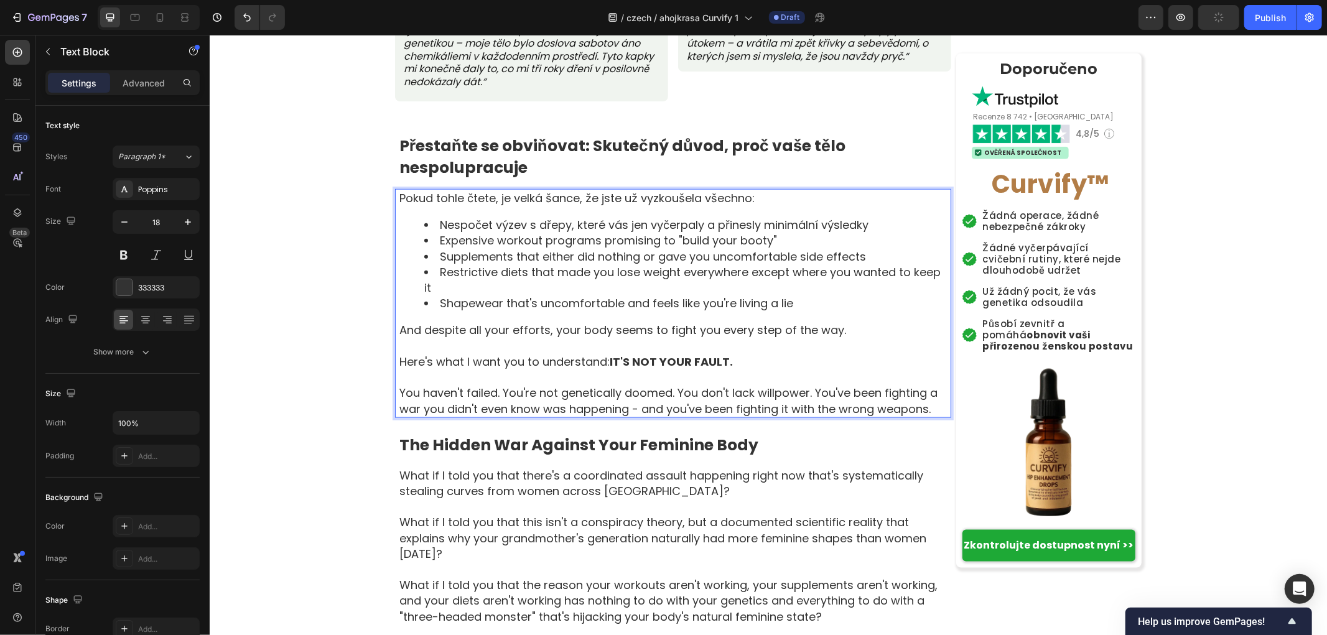
click at [800, 237] on li "Expensive workout programs promising to "build your booty"" at bounding box center [687, 240] width 526 height 16
drag, startPoint x: 806, startPoint y: 240, endPoint x: 430, endPoint y: 239, distance: 375.7
click at [430, 239] on li "Expensive workout programs promising to "build your booty"" at bounding box center [687, 240] width 526 height 16
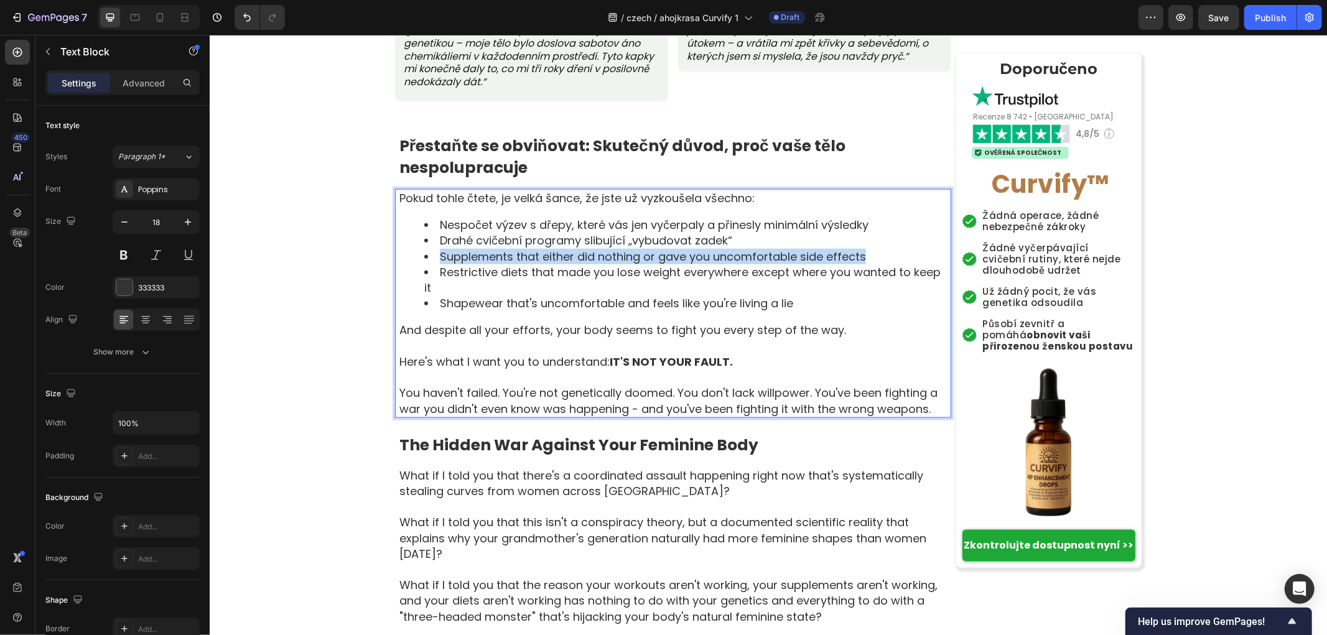
drag, startPoint x: 873, startPoint y: 254, endPoint x: 427, endPoint y: 251, distance: 446.0
click at [427, 251] on li "Supplements that either did nothing or gave you uncomfortable side effects" at bounding box center [687, 256] width 526 height 16
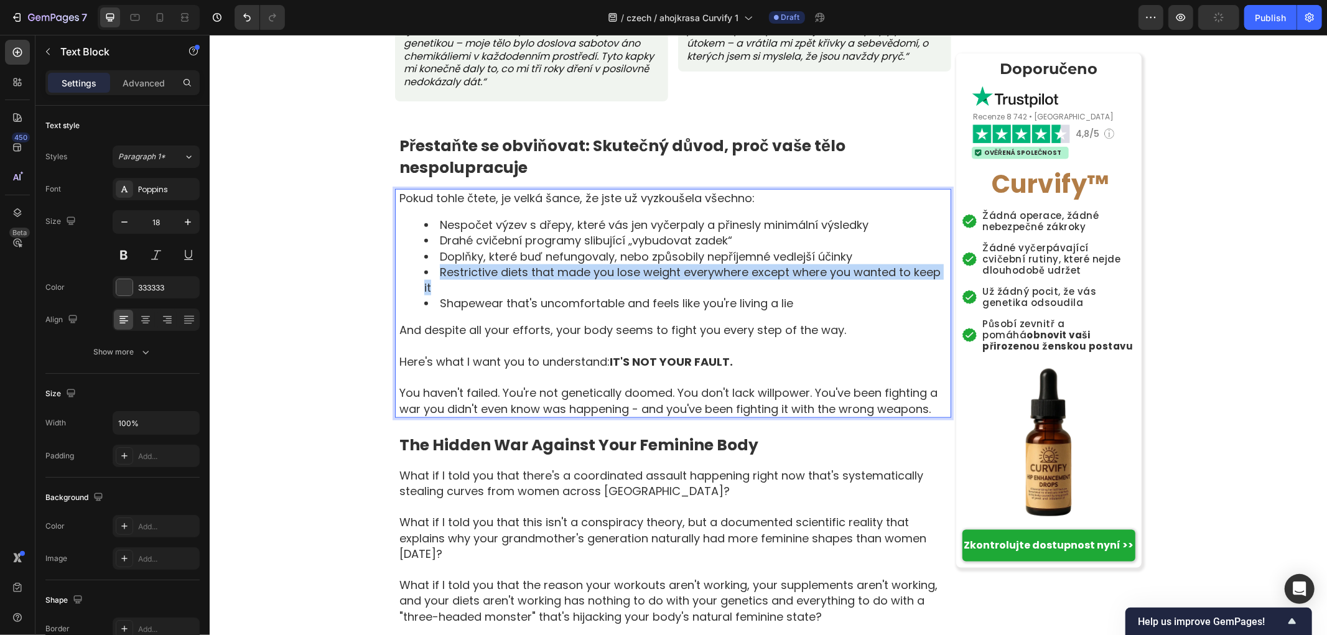
drag, startPoint x: 431, startPoint y: 271, endPoint x: 942, endPoint y: 269, distance: 511.3
click at [942, 269] on li "Restrictive diets that made you lose weight everywhere except where you wanted …" at bounding box center [687, 279] width 526 height 31
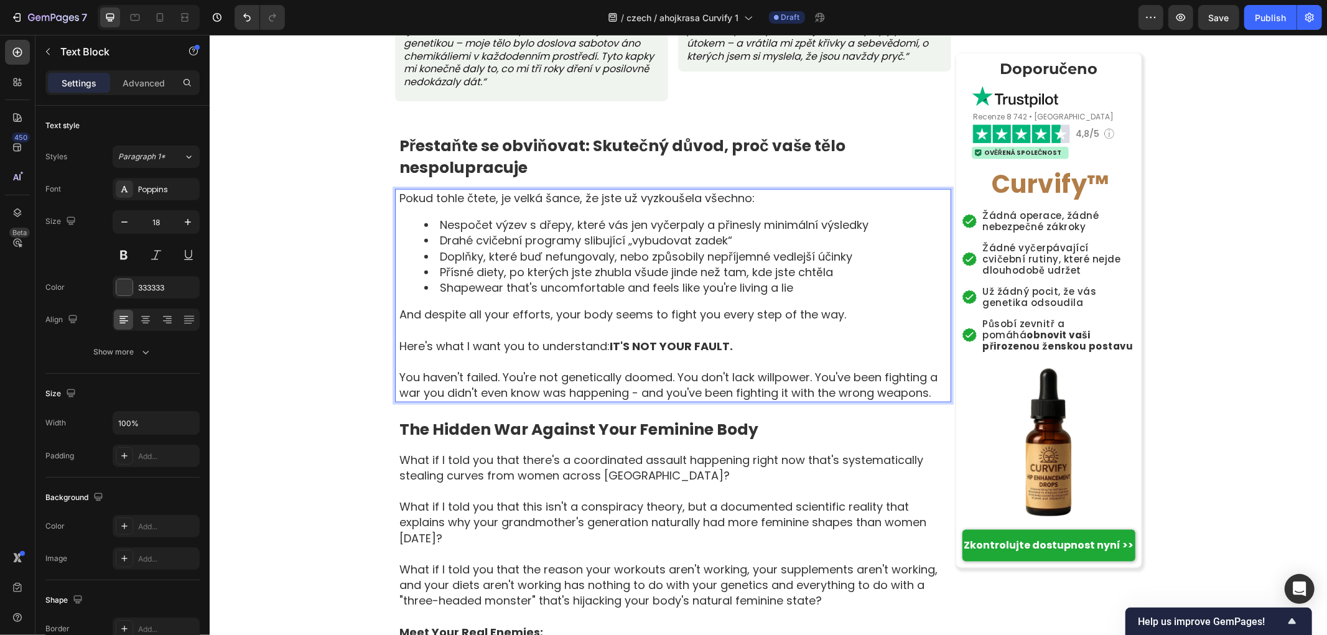
click at [804, 294] on li "Shapewear that's uncomfortable and feels like you're living a lie" at bounding box center [687, 287] width 526 height 16
drag, startPoint x: 808, startPoint y: 288, endPoint x: 429, endPoint y: 288, distance: 379.4
click at [429, 288] on li "Shapewear that's uncomfortable and feels like you're living a lie" at bounding box center [687, 287] width 526 height 16
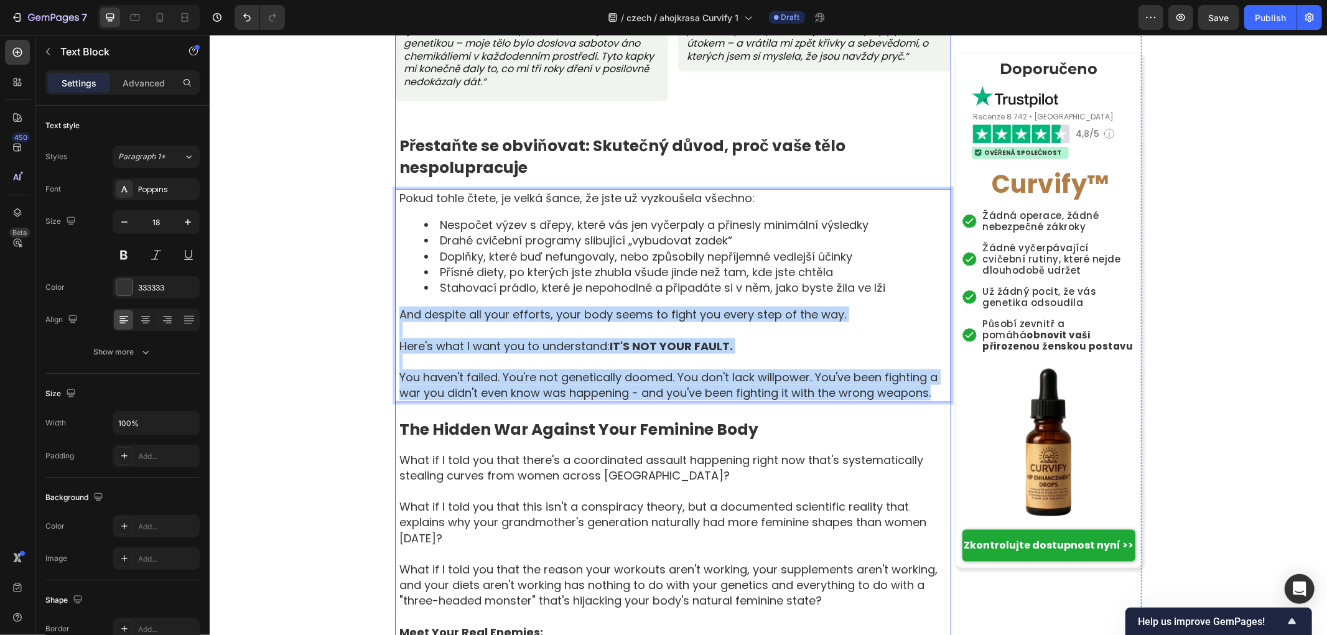
drag, startPoint x: 393, startPoint y: 313, endPoint x: 944, endPoint y: 404, distance: 559.2
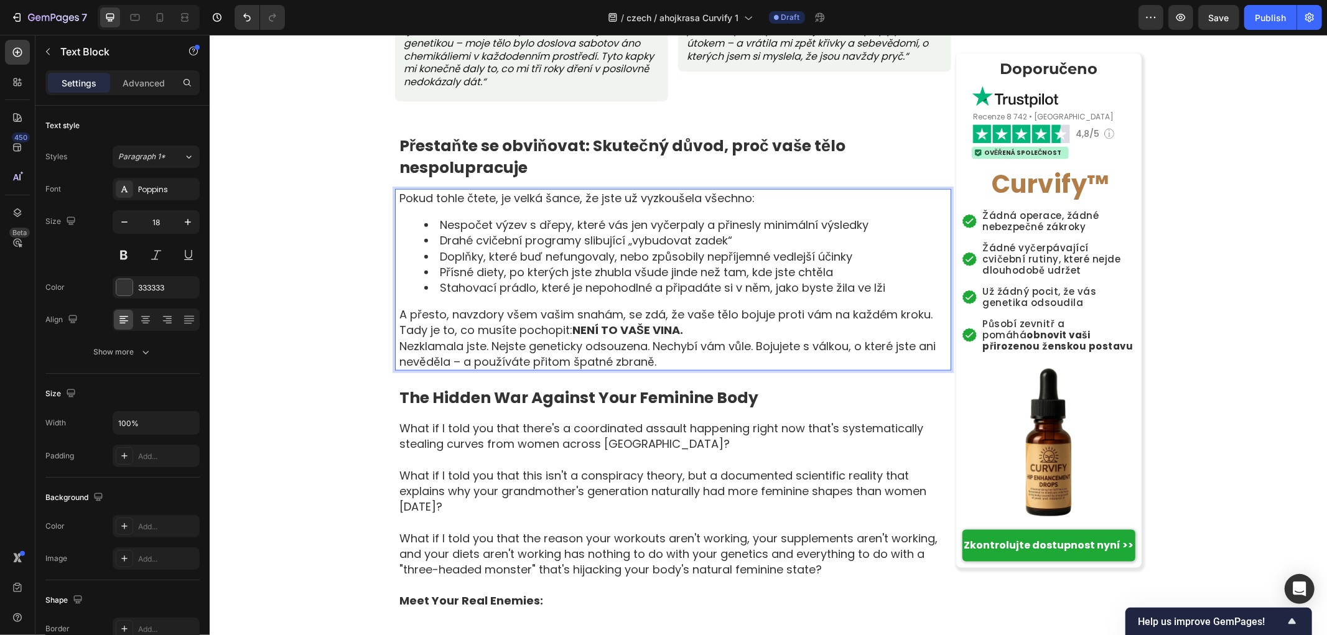
click at [692, 333] on p "Tady je to, co musíte pochopit: NENÍ TO VAŠE VINA." at bounding box center [674, 330] width 551 height 16
click at [930, 314] on p "A přesto, navzdory všem vašim snahám, se zdá, že vaše tělo bojuje proti vám na …" at bounding box center [674, 314] width 551 height 16
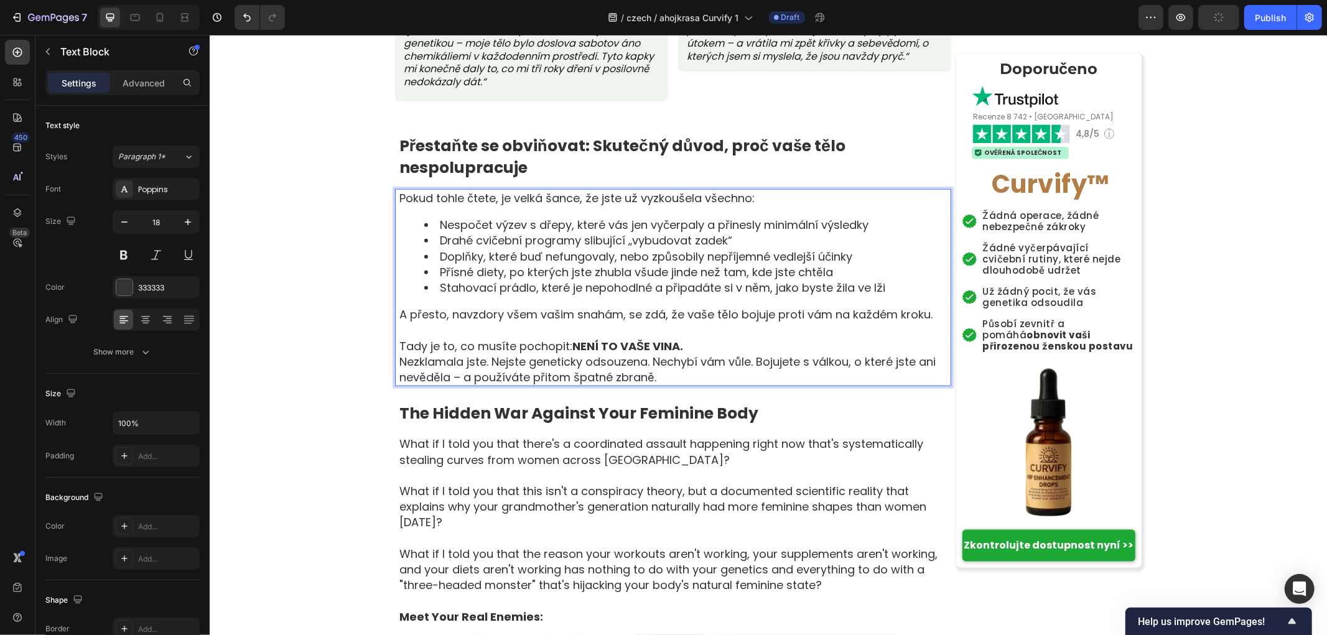
click at [682, 343] on p "Tady je to, co musíte pochopit: NENÍ TO VAŠE VINA." at bounding box center [674, 346] width 551 height 16
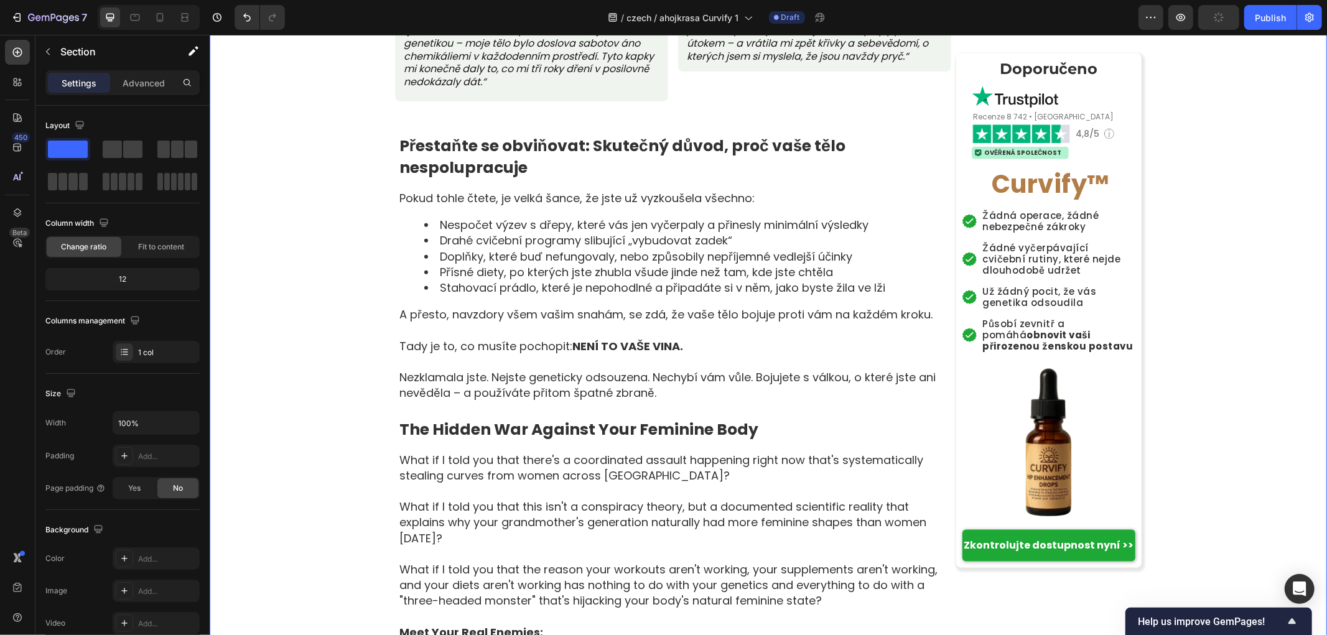
scroll to position [1174, 0]
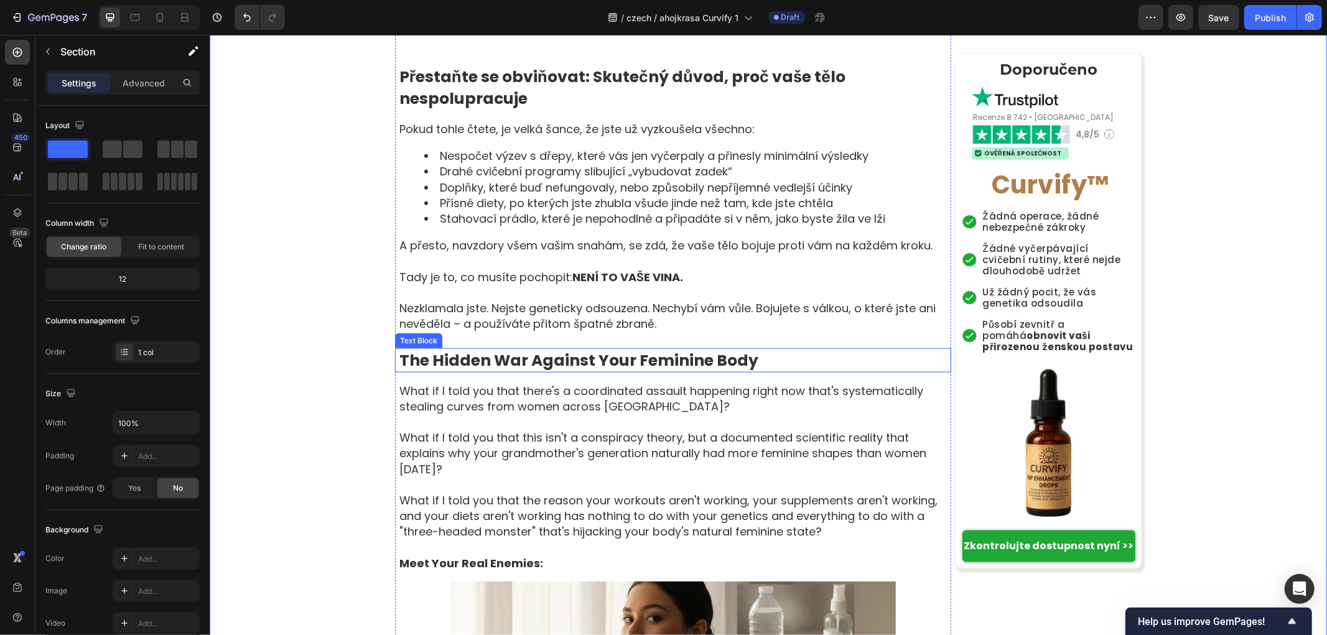
click at [531, 364] on strong "The Hidden War Against Your Feminine Body" at bounding box center [578, 360] width 359 height 22
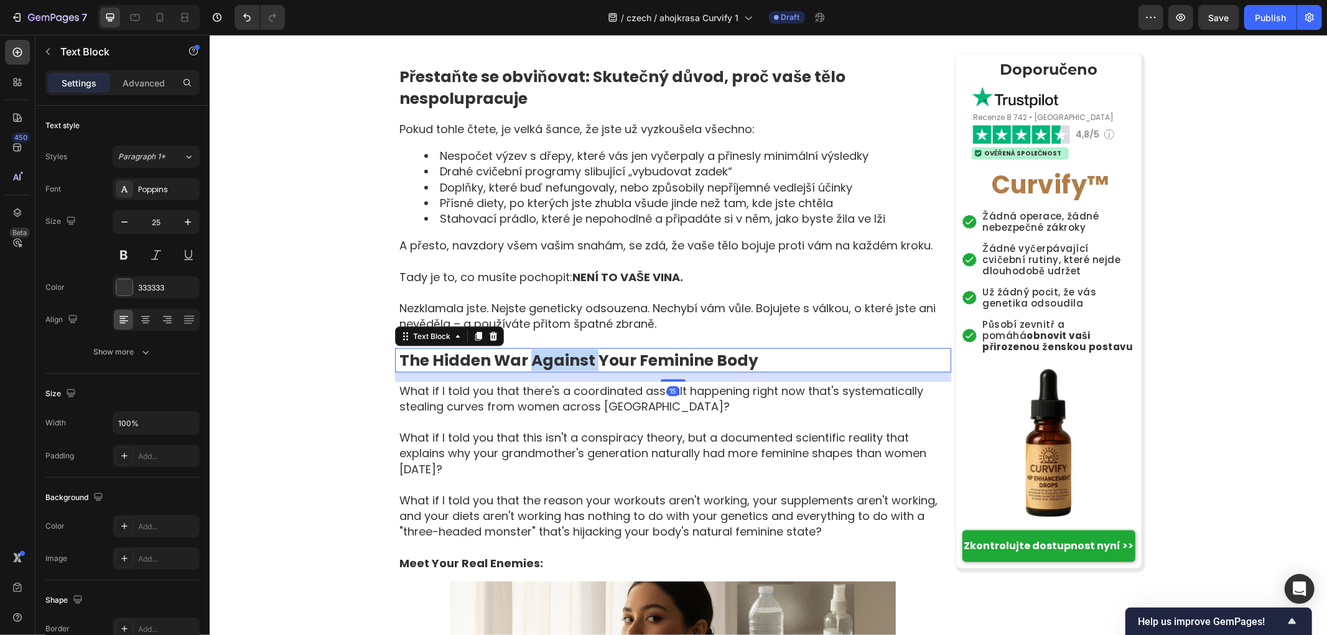
click at [531, 364] on strong "The Hidden War Against Your Feminine Body" at bounding box center [578, 360] width 359 height 22
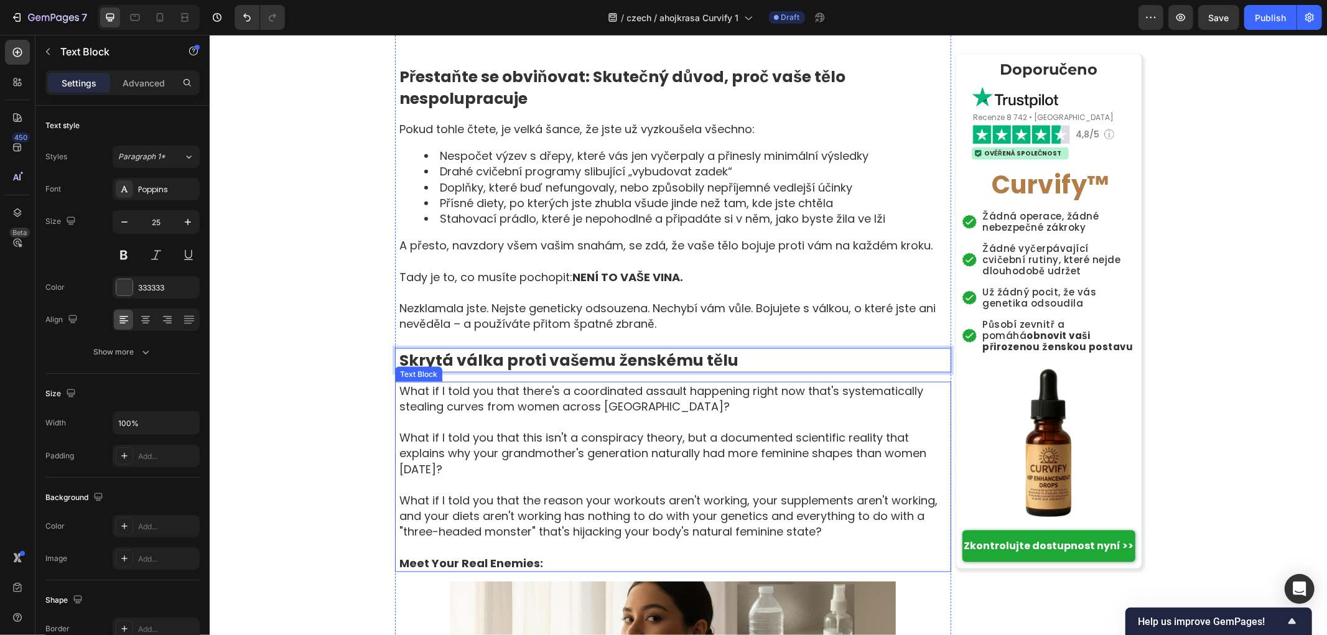
click at [455, 411] on p "What if I told you that there's a coordinated assault happening right now that'…" at bounding box center [674, 398] width 551 height 31
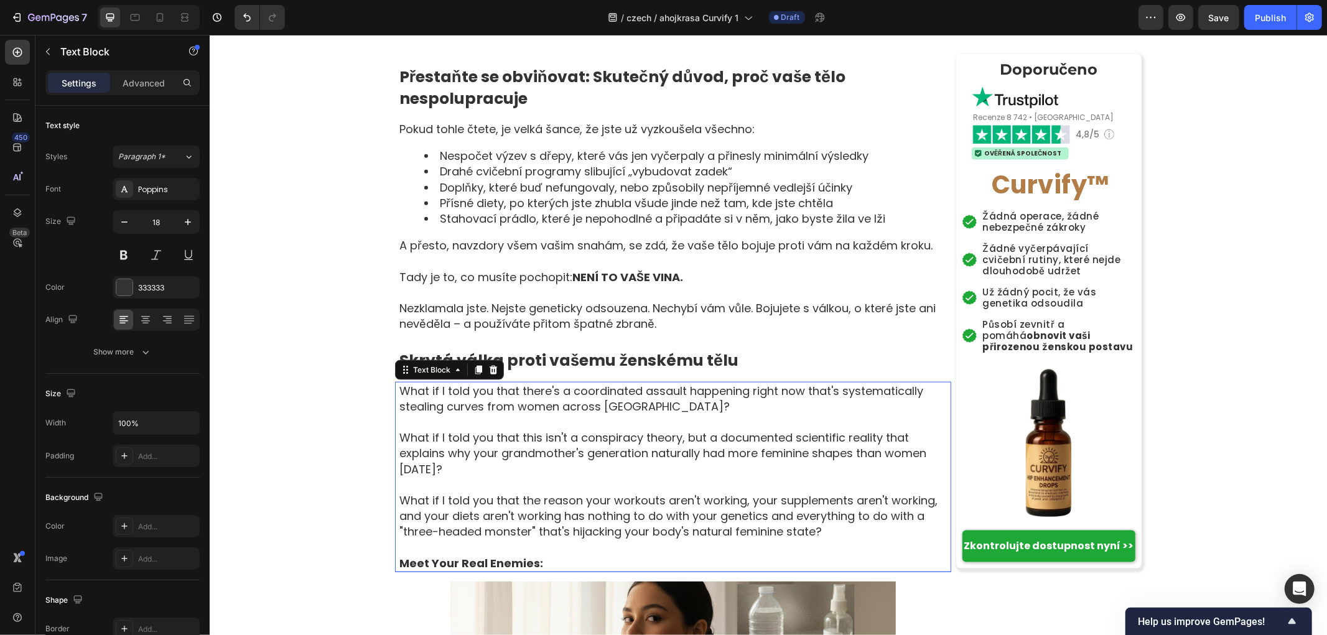
click at [455, 411] on p "What if I told you that there's a coordinated assault happening right now that'…" at bounding box center [674, 398] width 551 height 31
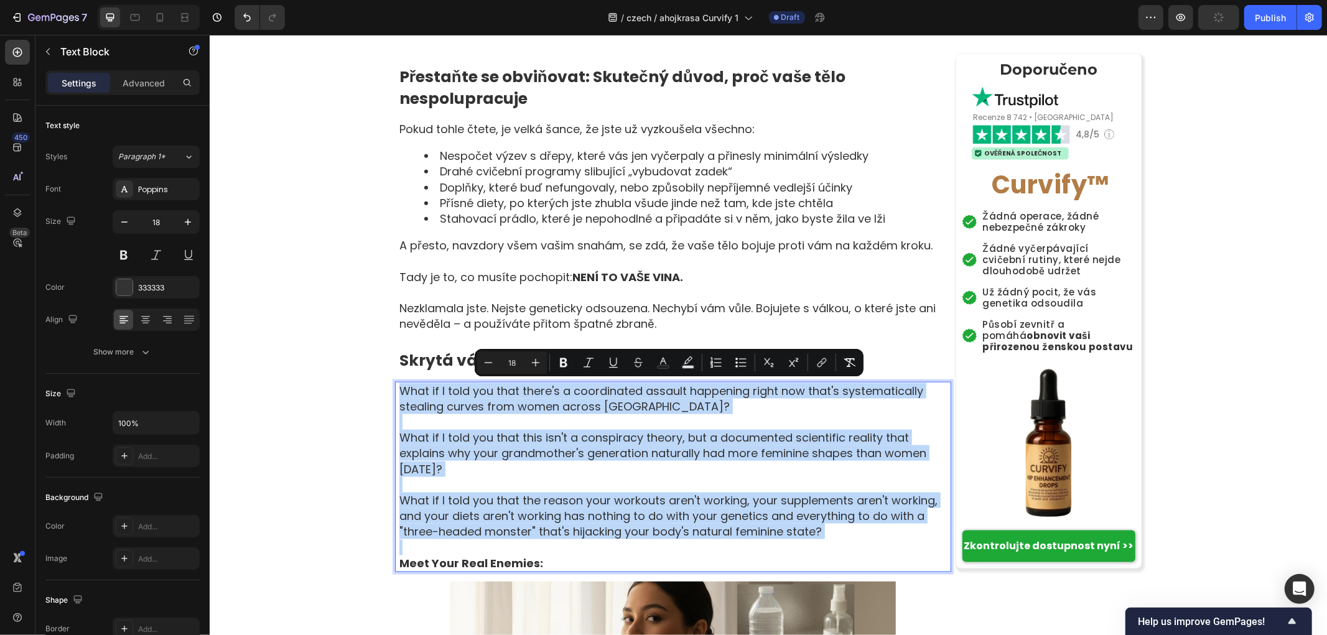
click at [803, 529] on p "What if I told you that the reason your workouts aren't working, your supplemen…" at bounding box center [674, 515] width 551 height 47
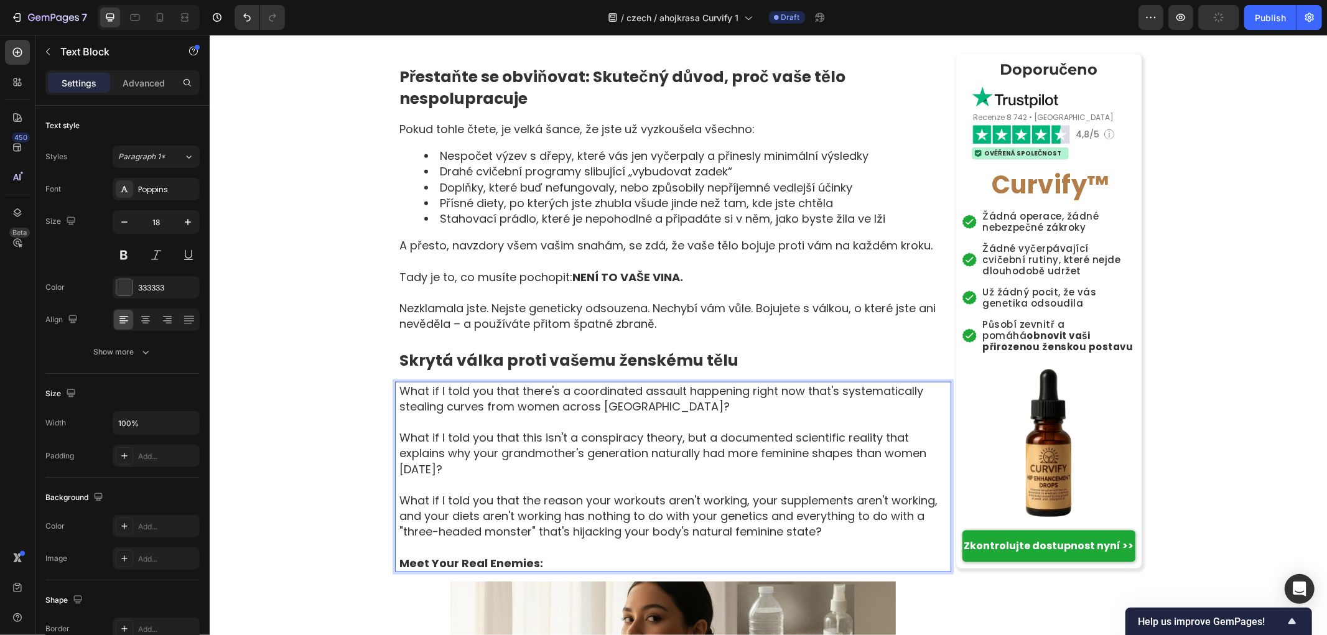
click at [832, 528] on p "What if I told you that the reason your workouts aren't working, your supplemen…" at bounding box center [674, 515] width 551 height 47
drag, startPoint x: 538, startPoint y: 490, endPoint x: 389, endPoint y: 386, distance: 181.9
click at [394, 386] on div "What if I told you that there's a coordinated assault happening right now that'…" at bounding box center [672, 476] width 556 height 190
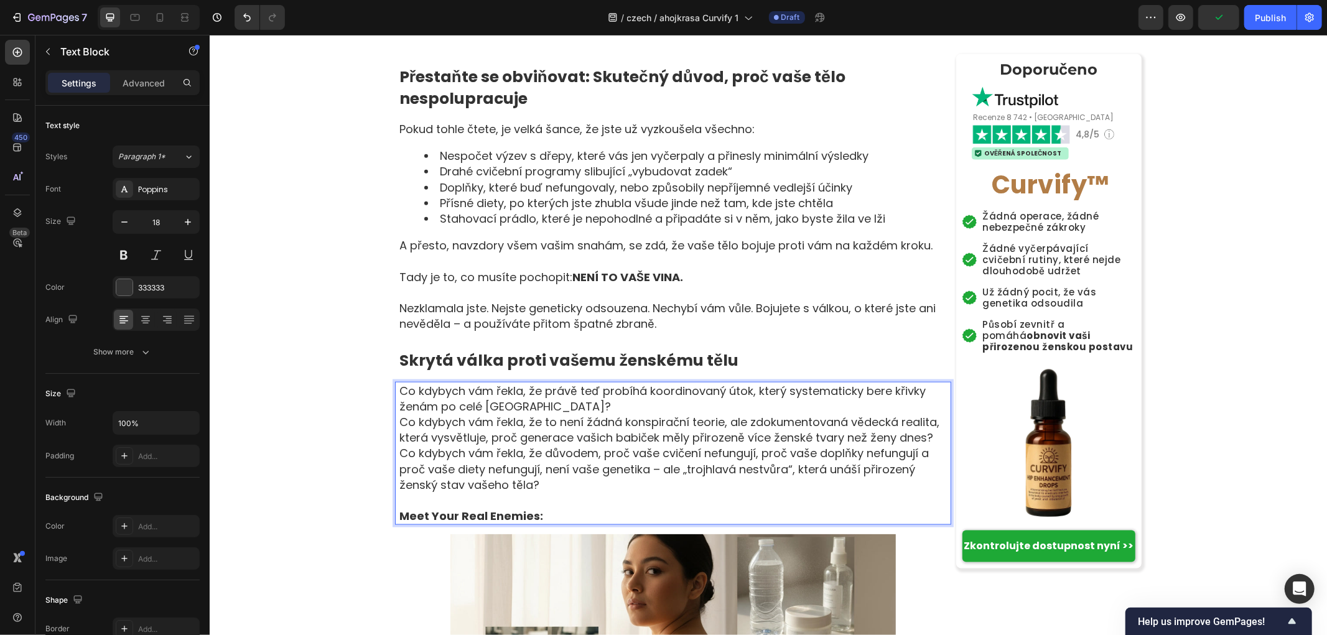
click at [593, 404] on p "Co kdybych vám řekla, že právě teď probíhá koordinovaný útok, který systematick…" at bounding box center [674, 398] width 551 height 31
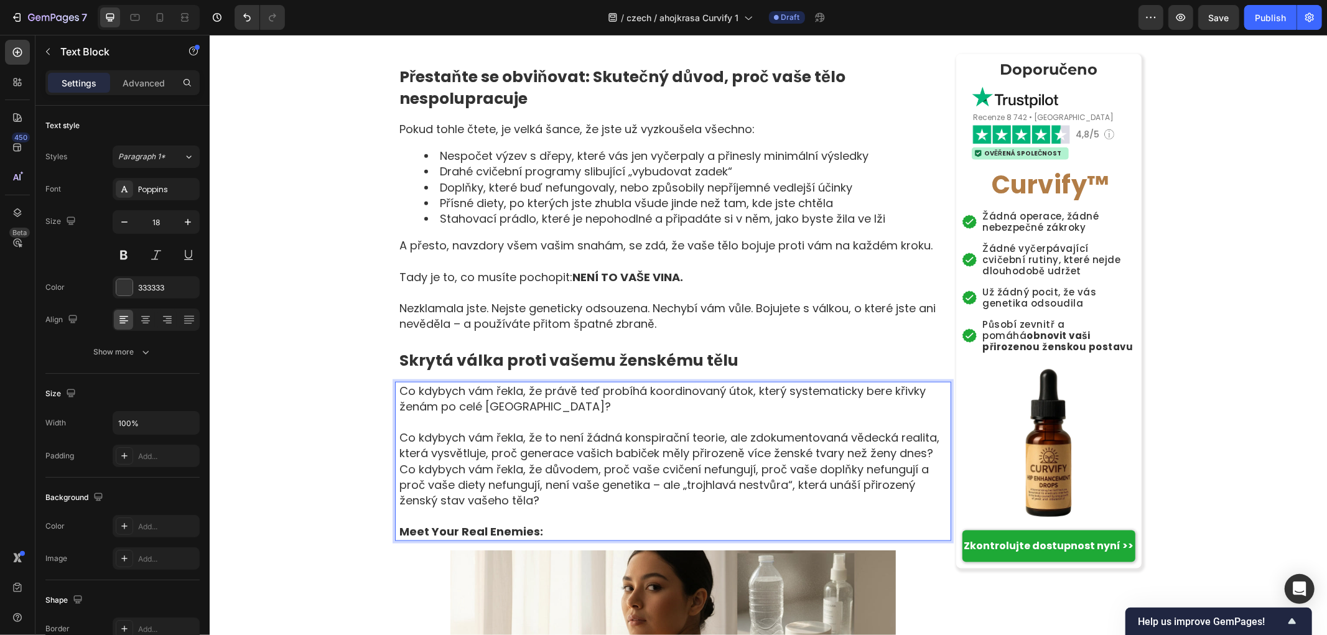
click at [927, 449] on p "Co kdybych vám řekla, že to není žádná konspirační teorie, ale zdokumentovaná v…" at bounding box center [674, 444] width 551 height 31
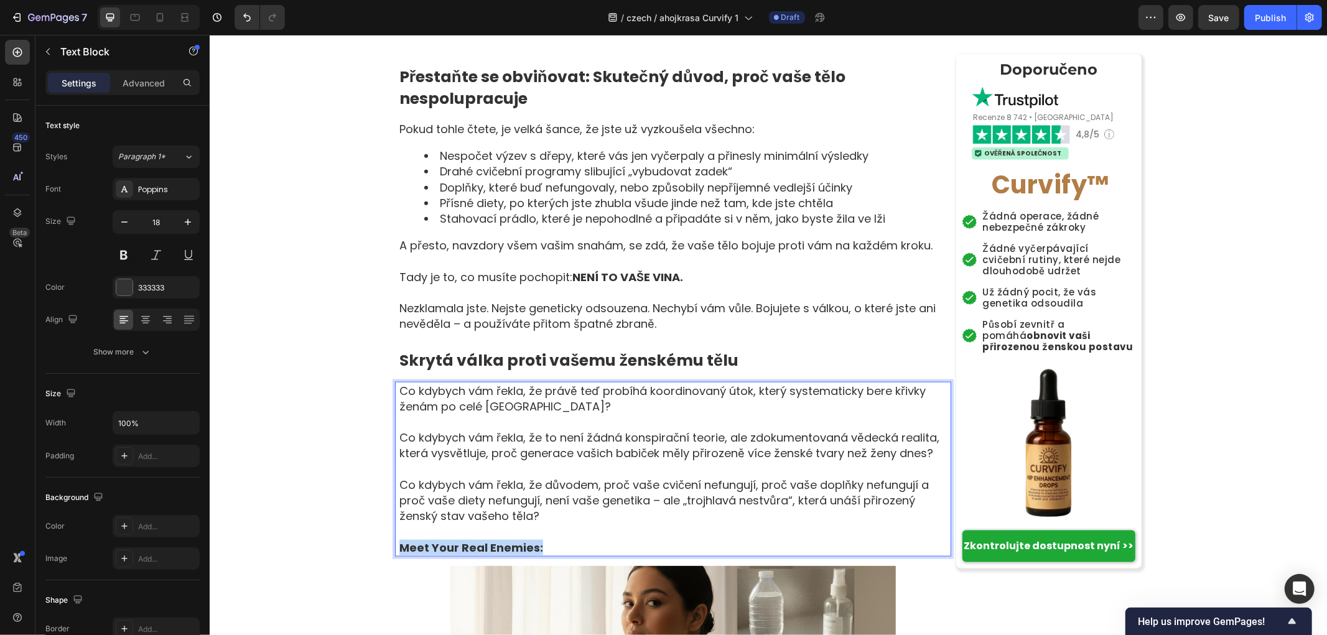
drag, startPoint x: 548, startPoint y: 547, endPoint x: 282, endPoint y: 542, distance: 265.7
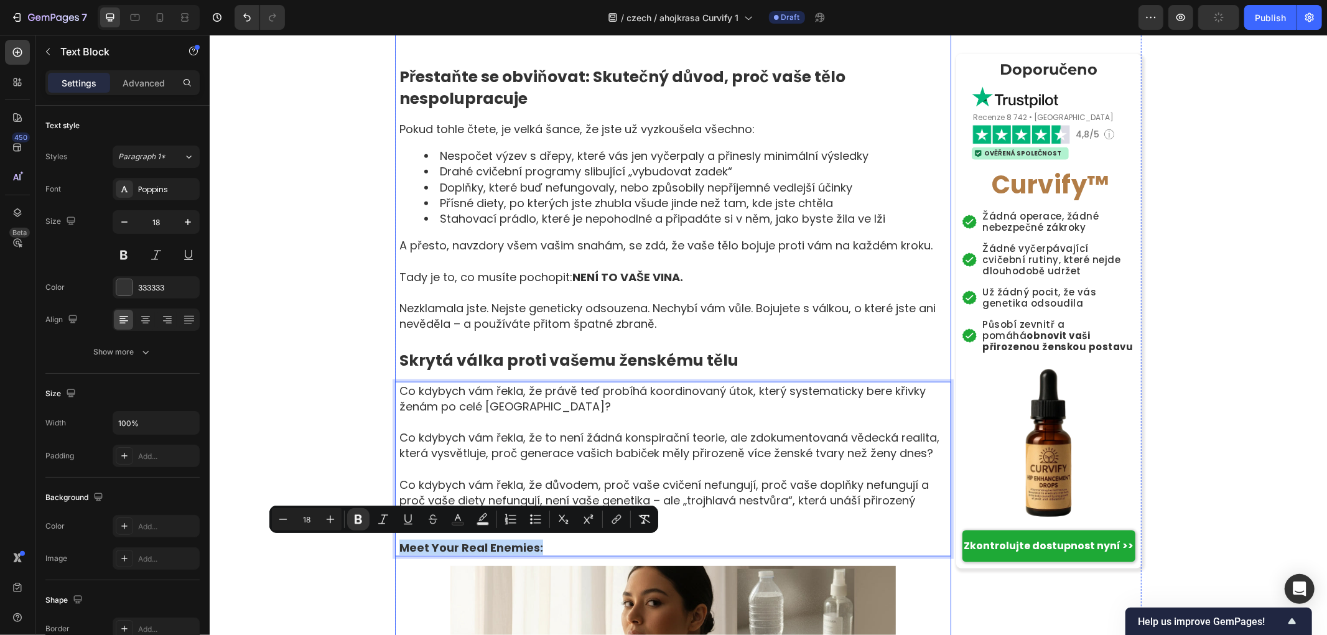
copy strong "Meet Your Real Enemies:"
click at [532, 542] on strong "Meet Your Real Enemies:" at bounding box center [471, 547] width 144 height 16
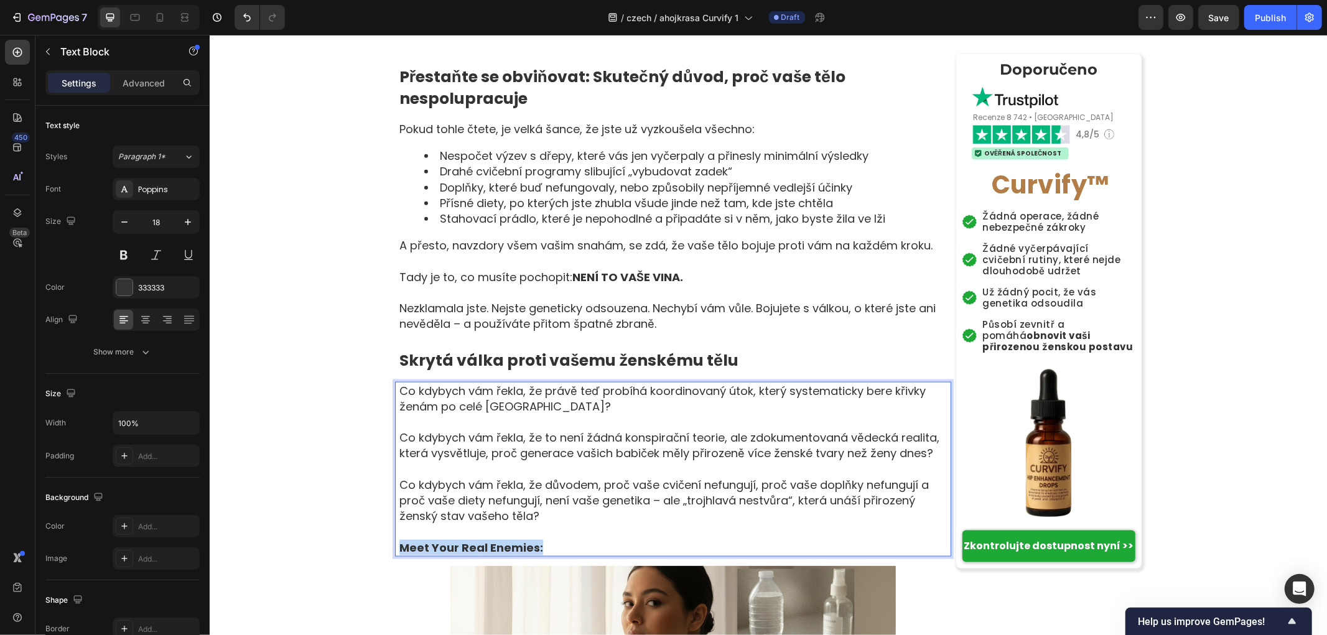
drag, startPoint x: 521, startPoint y: 545, endPoint x: 384, endPoint y: 557, distance: 137.4
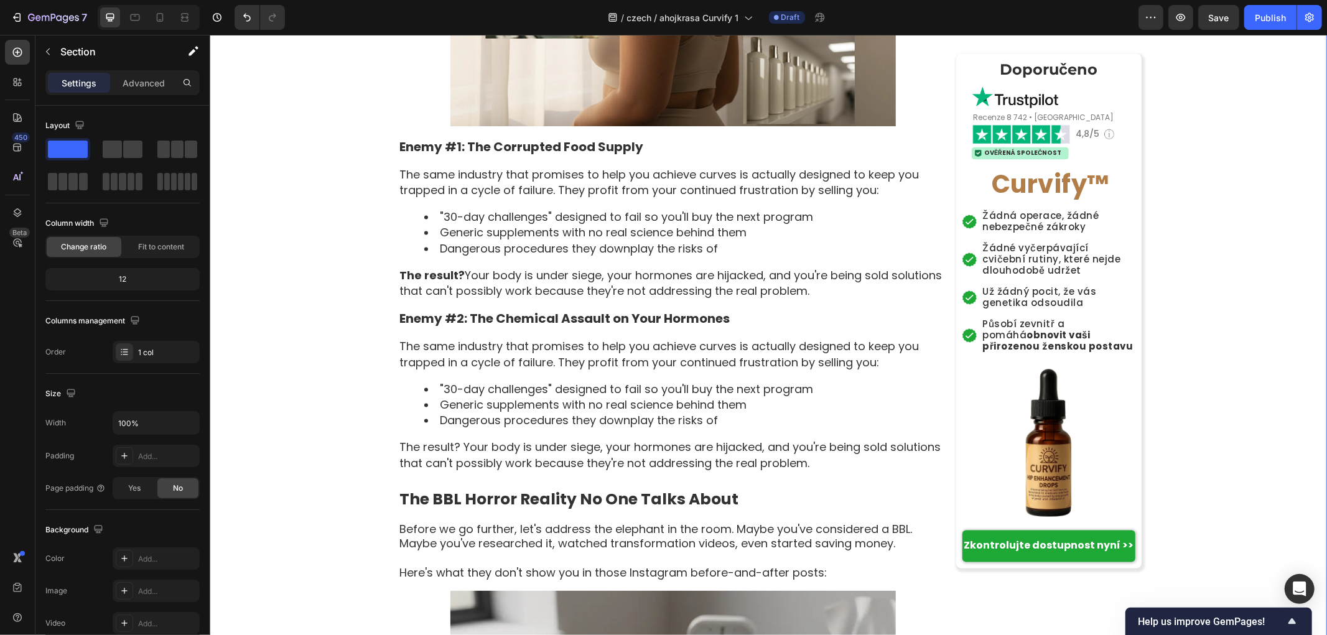
scroll to position [1935, 0]
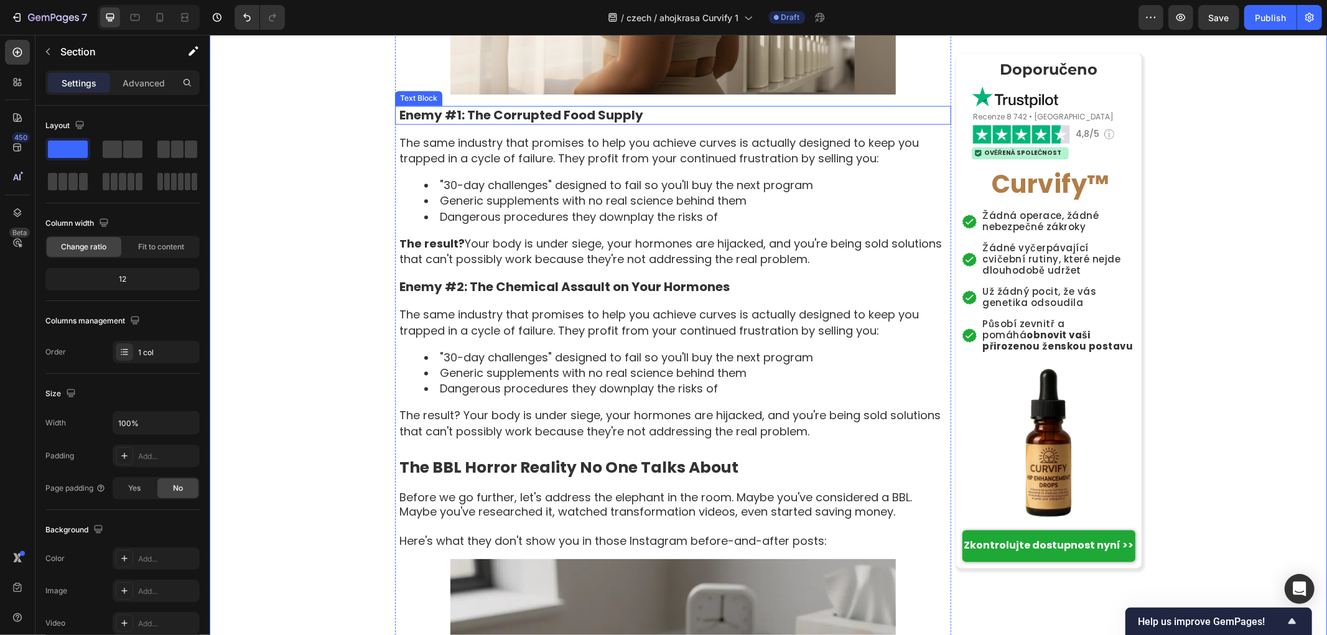
click at [562, 109] on p "Enemy #1: The Corrupted Food Supply" at bounding box center [674, 115] width 551 height 16
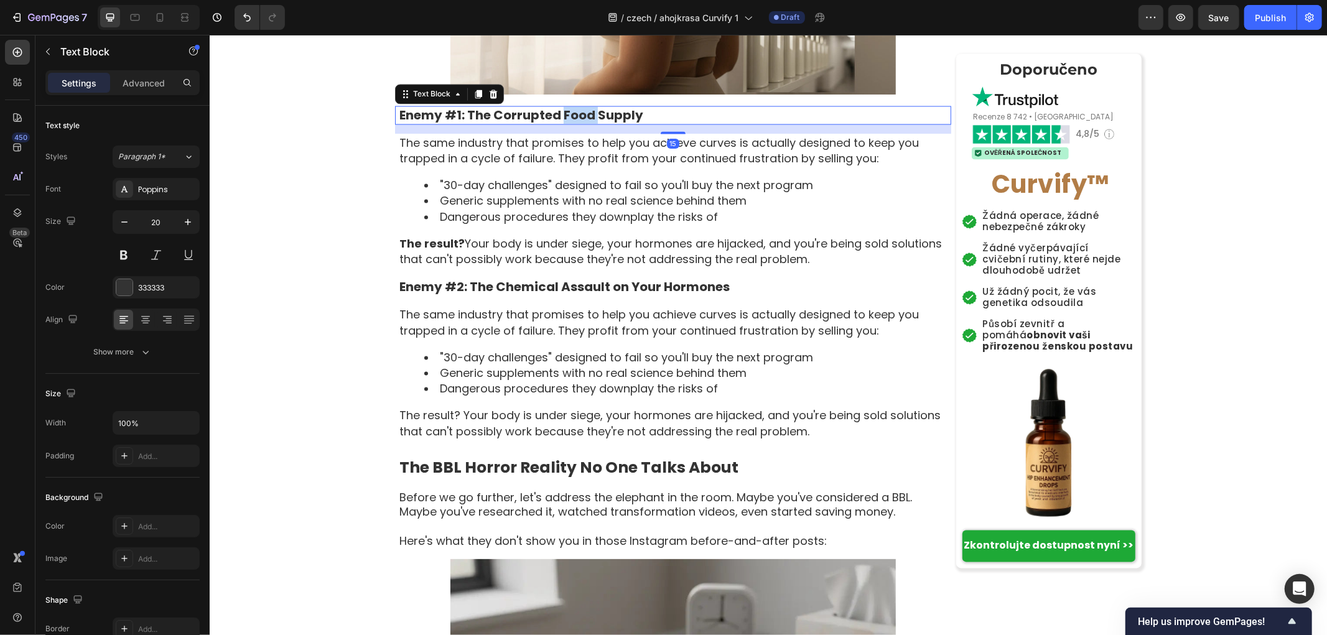
click at [562, 109] on p "Enemy #1: The Corrupted Food Supply" at bounding box center [674, 115] width 551 height 16
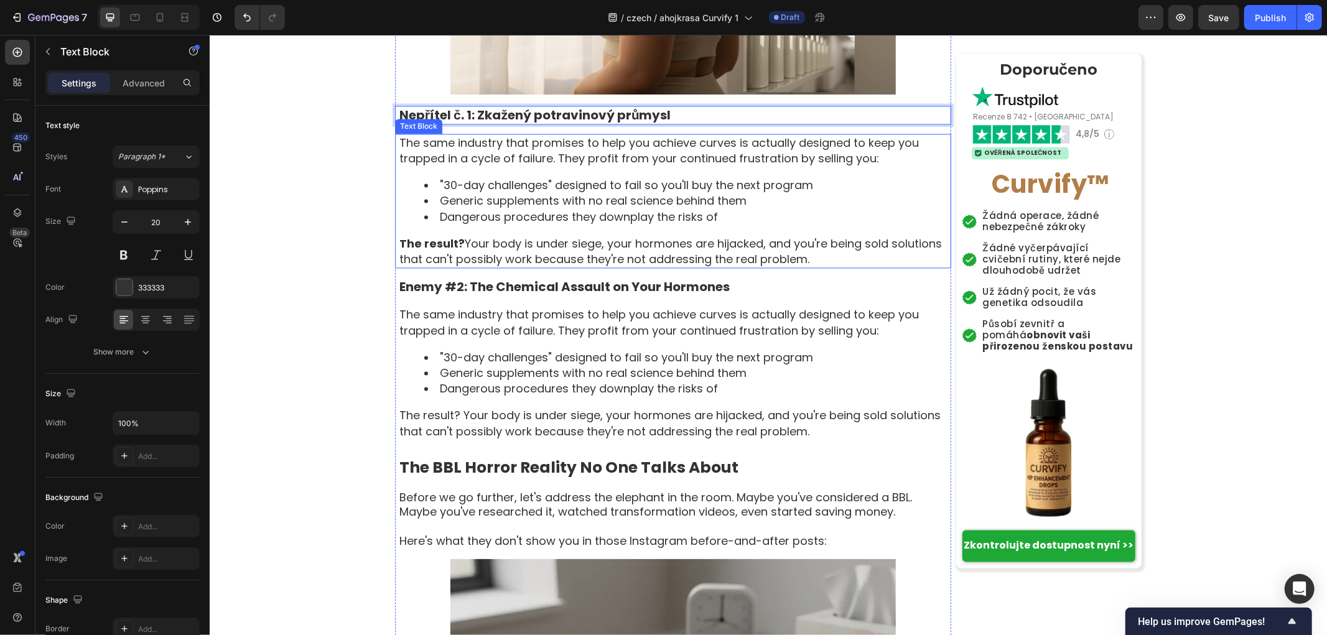
click at [787, 165] on p "The same industry that promises to help you achieve curves is actually designed…" at bounding box center [674, 150] width 551 height 31
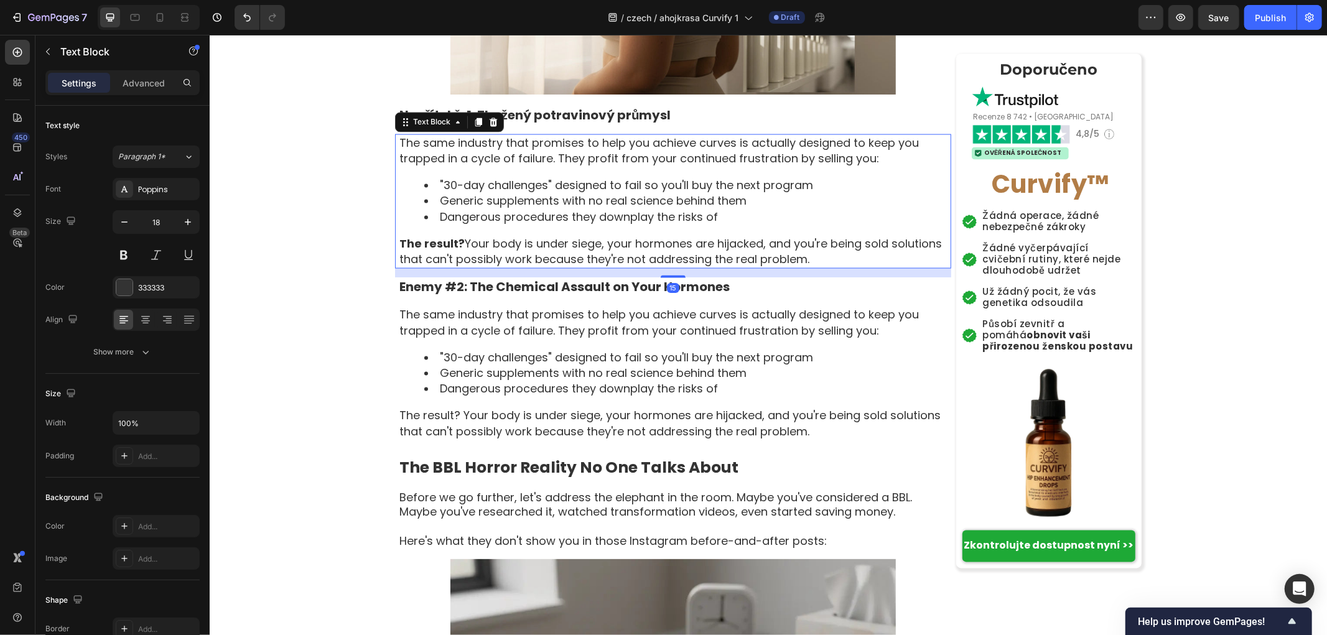
click at [865, 165] on p "The same industry that promises to help you achieve curves is actually designed…" at bounding box center [674, 150] width 551 height 31
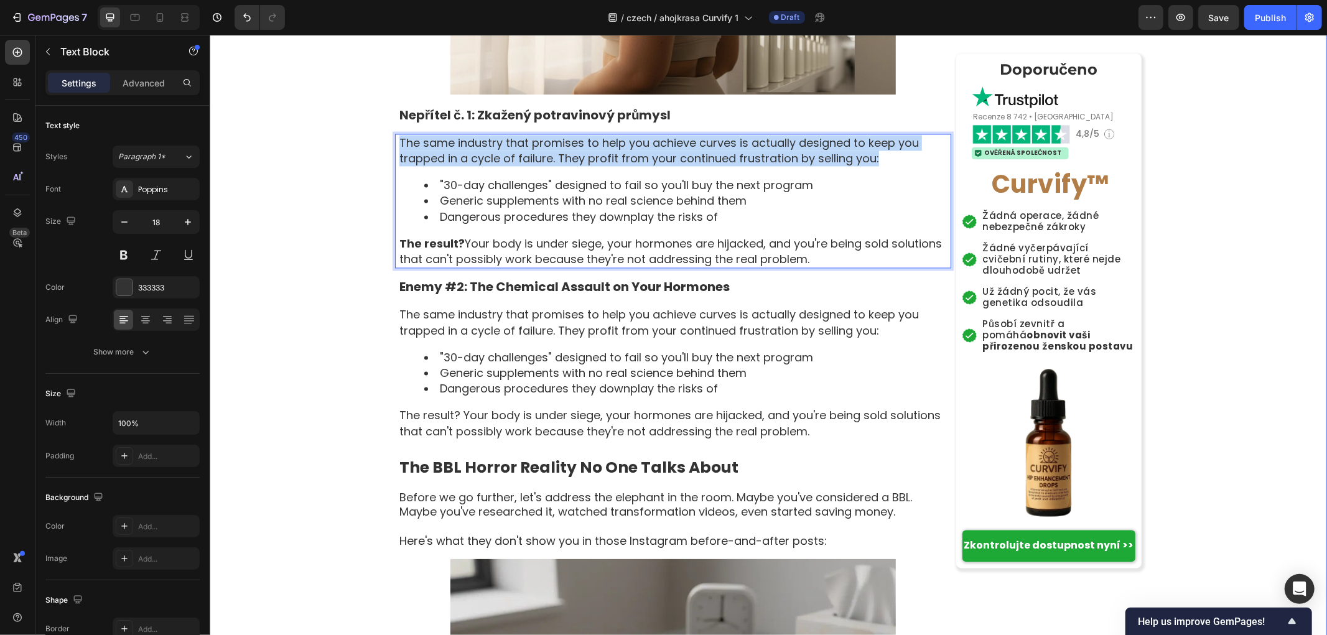
drag, startPoint x: 880, startPoint y: 161, endPoint x: 384, endPoint y: 140, distance: 496.8
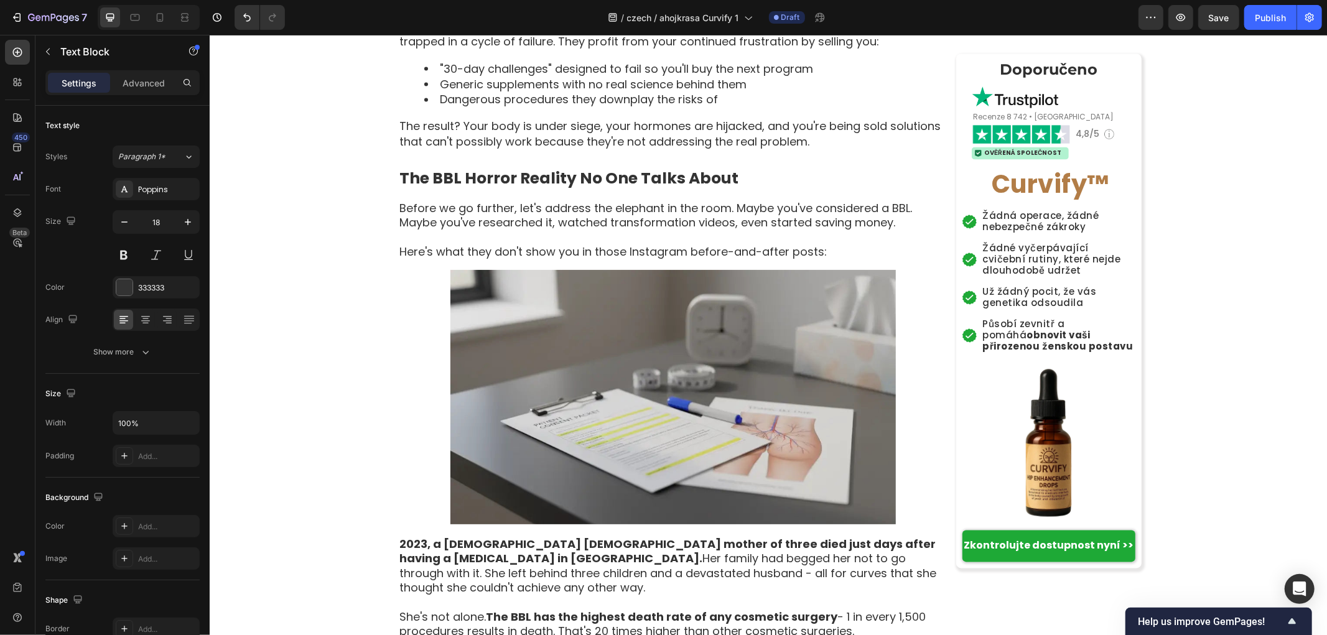
scroll to position [1935, 0]
drag, startPoint x: 695, startPoint y: 184, endPoint x: 429, endPoint y: 182, distance: 266.9
drag, startPoint x: 764, startPoint y: 202, endPoint x: 437, endPoint y: 203, distance: 327.2
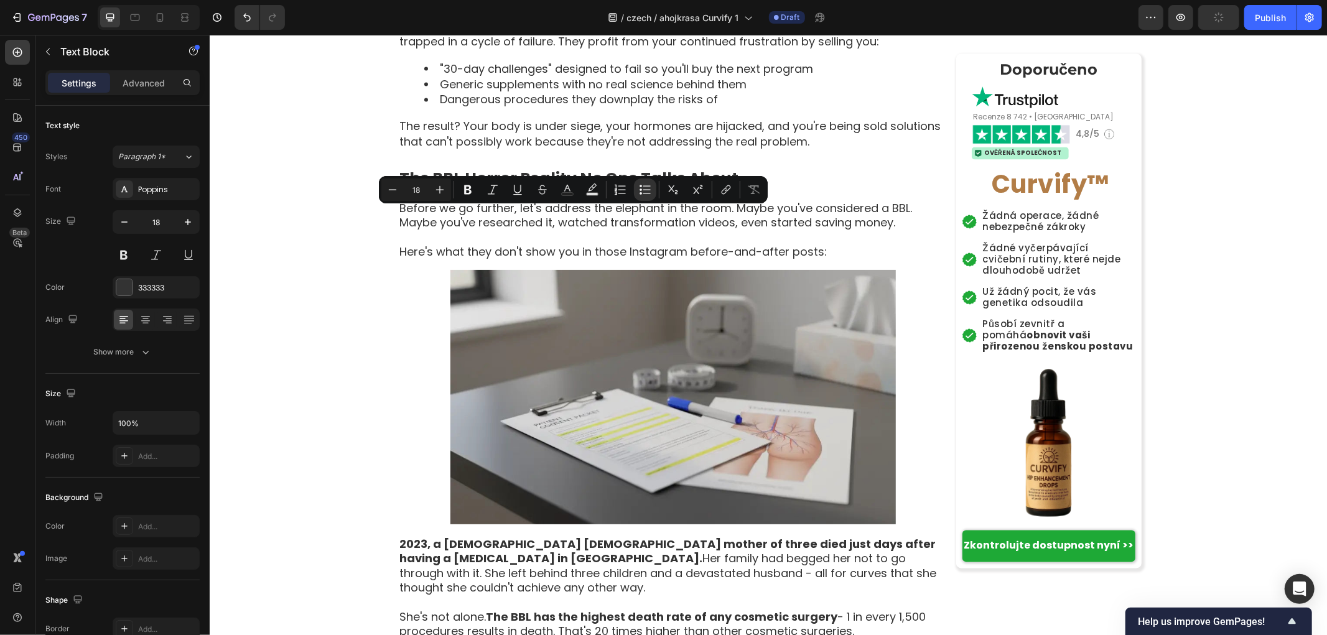
drag, startPoint x: 751, startPoint y: 215, endPoint x: 430, endPoint y: 215, distance: 321.0
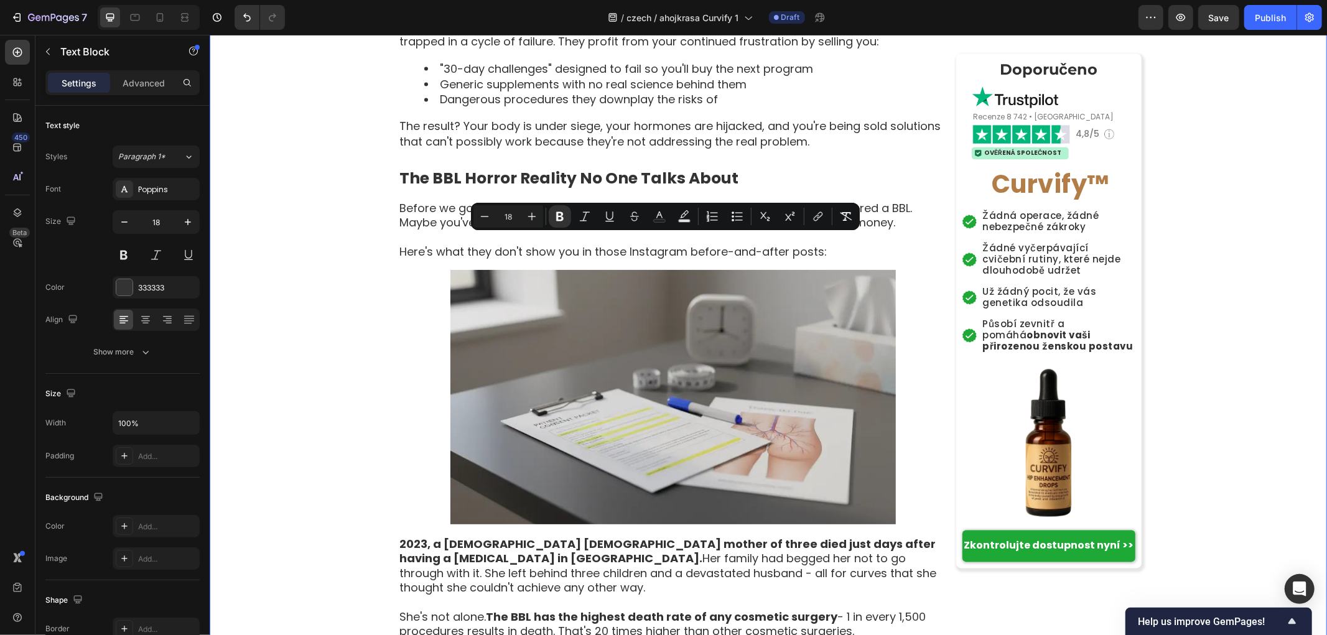
drag, startPoint x: 809, startPoint y: 261, endPoint x: 402, endPoint y: 246, distance: 407.7
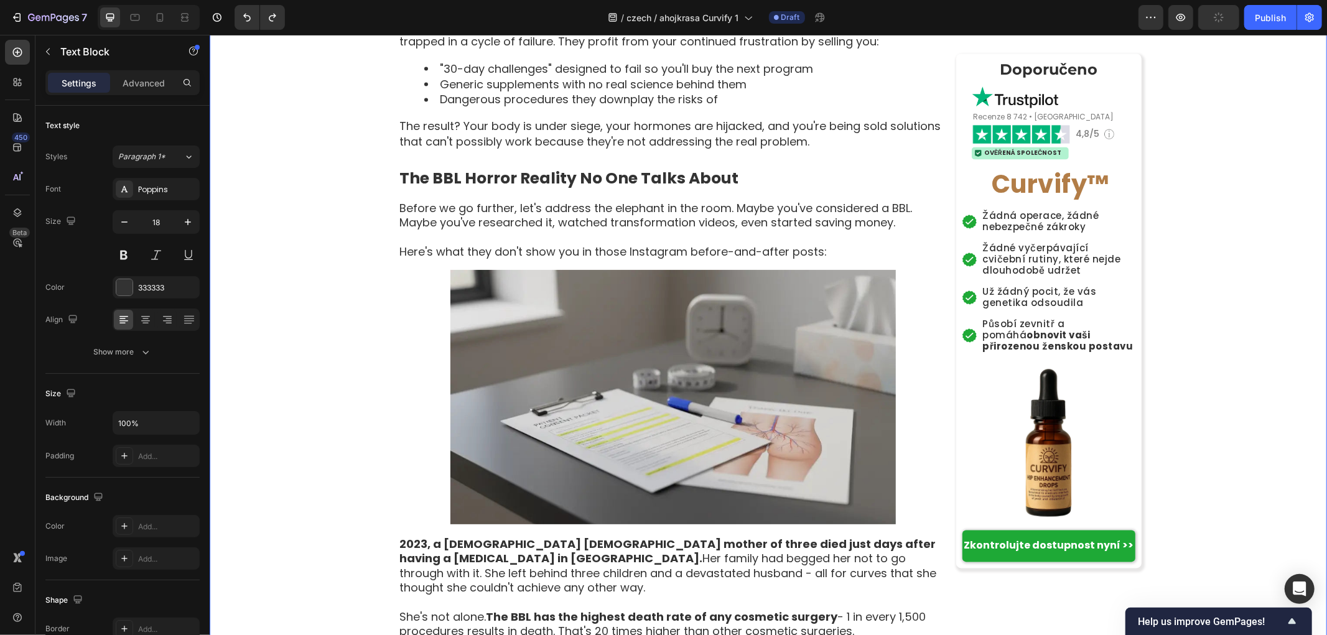
drag, startPoint x: 817, startPoint y: 256, endPoint x: 351, endPoint y: 238, distance: 466.3
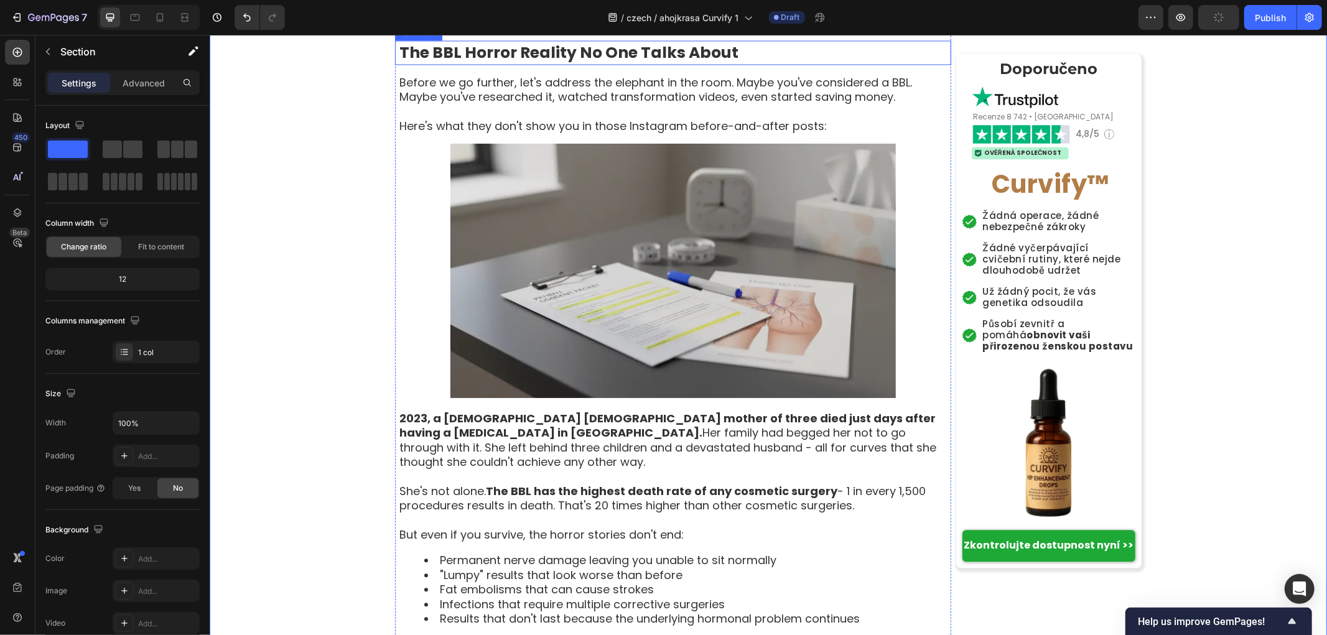
scroll to position [2073, 0]
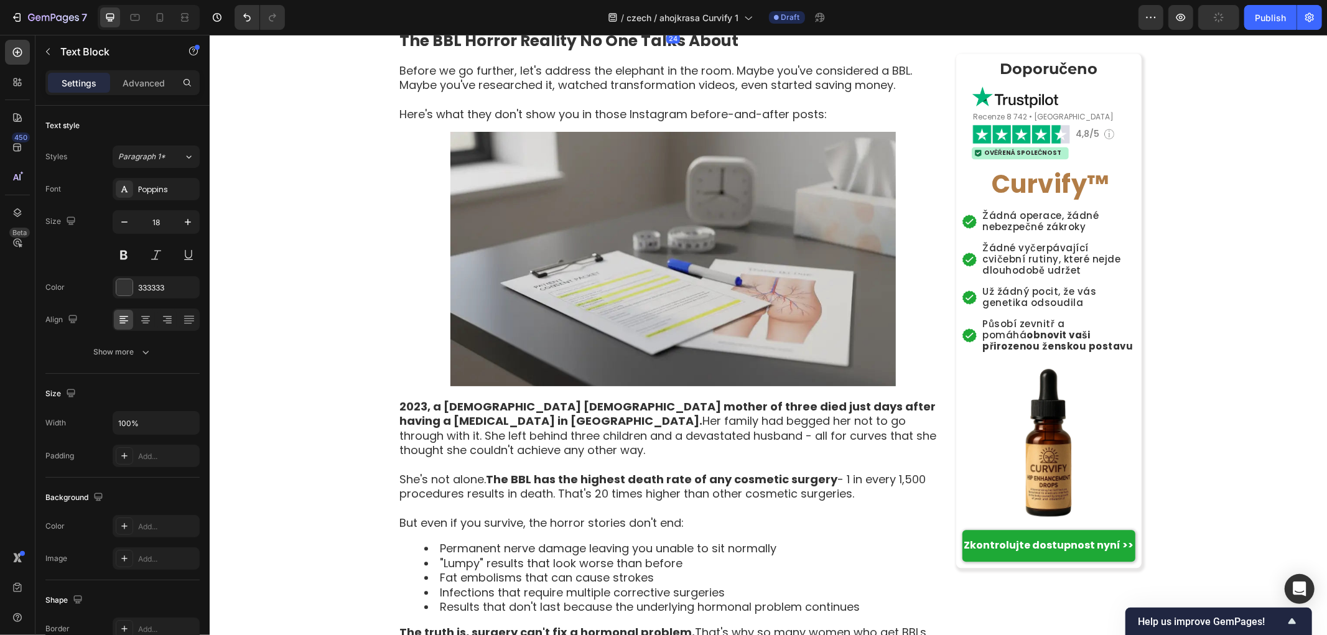
drag, startPoint x: 881, startPoint y: 187, endPoint x: 375, endPoint y: 164, distance: 506.3
click at [375, 164] on div "Domů › Wellness › Rovnováha žen › Curvify Heading ⁠⁠⁠⁠⁠⁠⁠ Spiknutí ženských kři…" at bounding box center [767, 523] width 1117 height 4995
drag, startPoint x: 830, startPoint y: 213, endPoint x: 429, endPoint y: 216, distance: 401.2
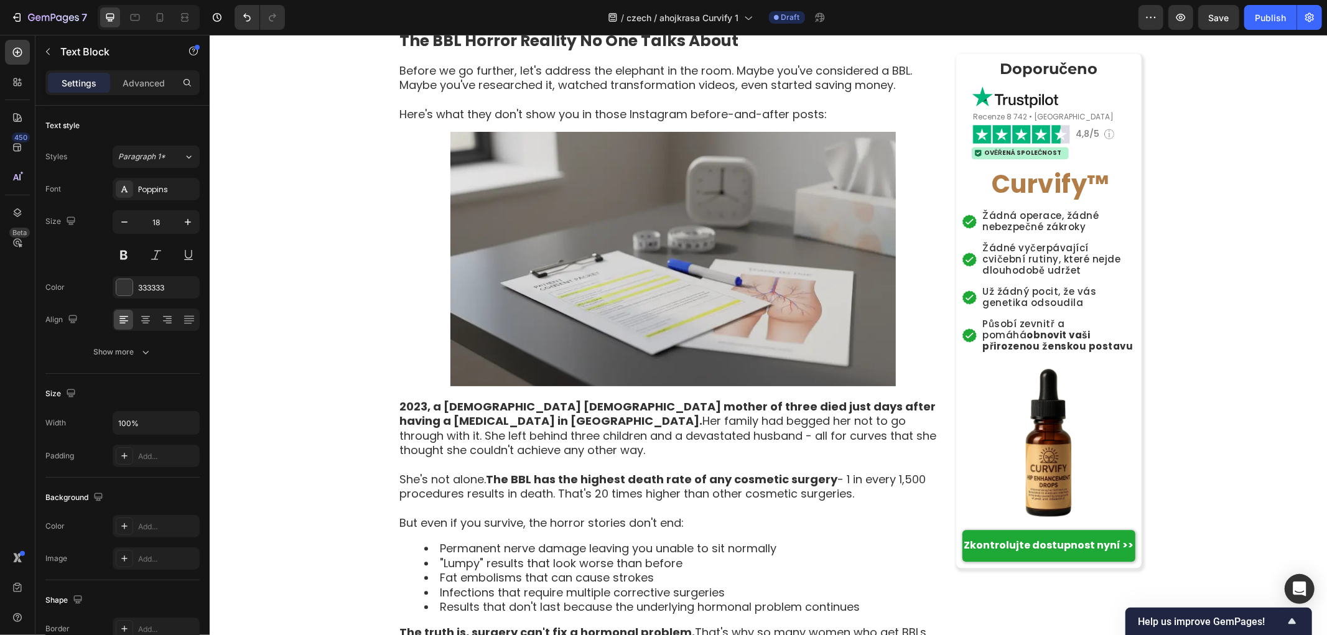
drag, startPoint x: 754, startPoint y: 235, endPoint x: 432, endPoint y: 233, distance: 322.2
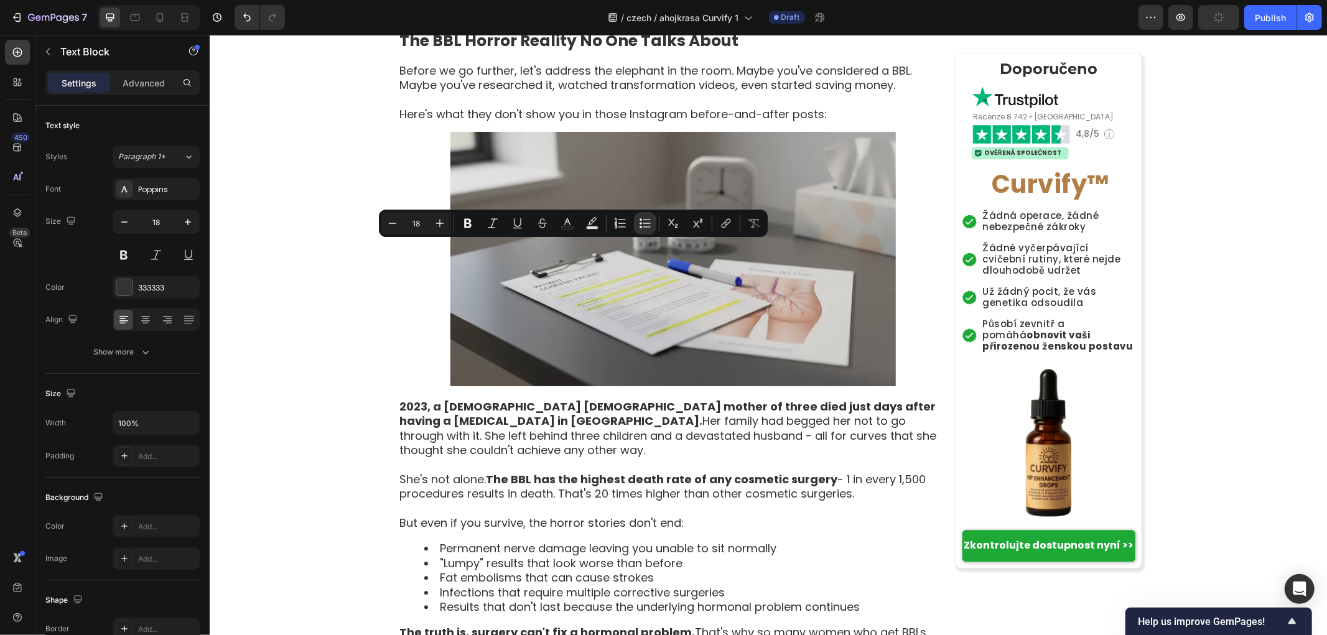
drag, startPoint x: 732, startPoint y: 245, endPoint x: 437, endPoint y: 243, distance: 295.5
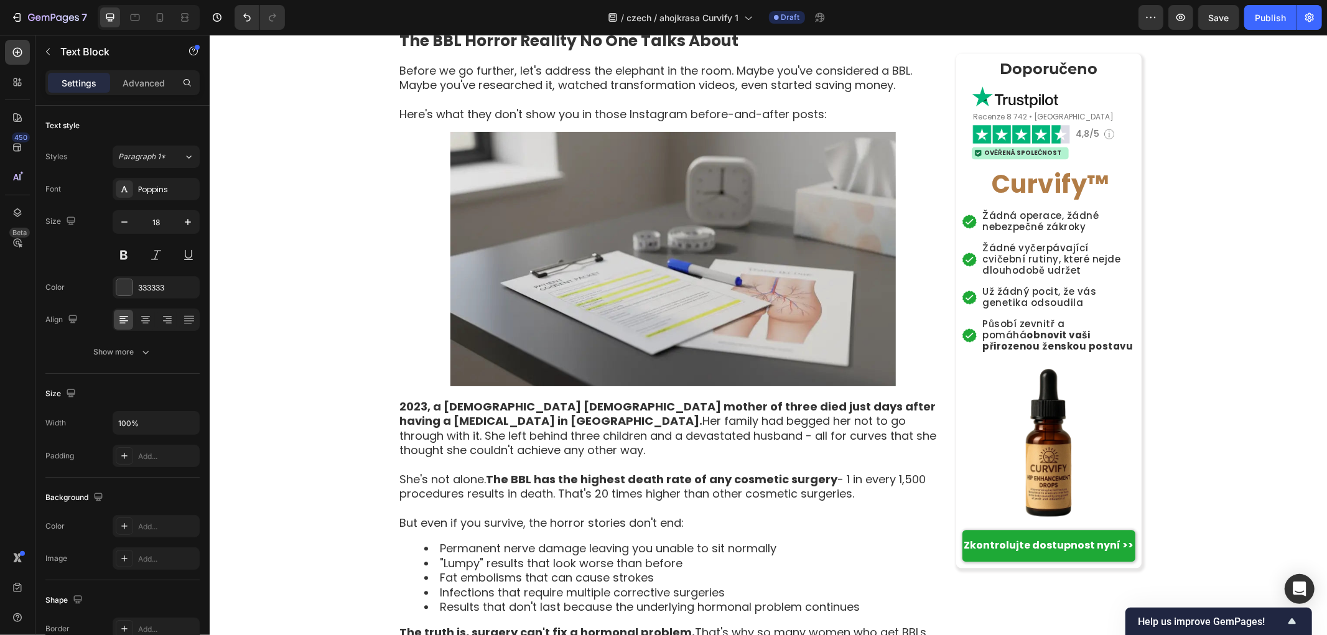
drag, startPoint x: 824, startPoint y: 290, endPoint x: 345, endPoint y: 280, distance: 478.5
click at [345, 280] on div "Domů › Wellness › Rovnováha žen › Curvify Heading ⁠⁠⁠⁠⁠⁠⁠ Spiknutí ženských kři…" at bounding box center [767, 523] width 1117 height 4995
click at [276, 282] on div "Domů › Wellness › Rovnováha žen › Curvify Heading ⁠⁠⁠⁠⁠⁠⁠ Spiknutí ženských kři…" at bounding box center [767, 523] width 1117 height 4995
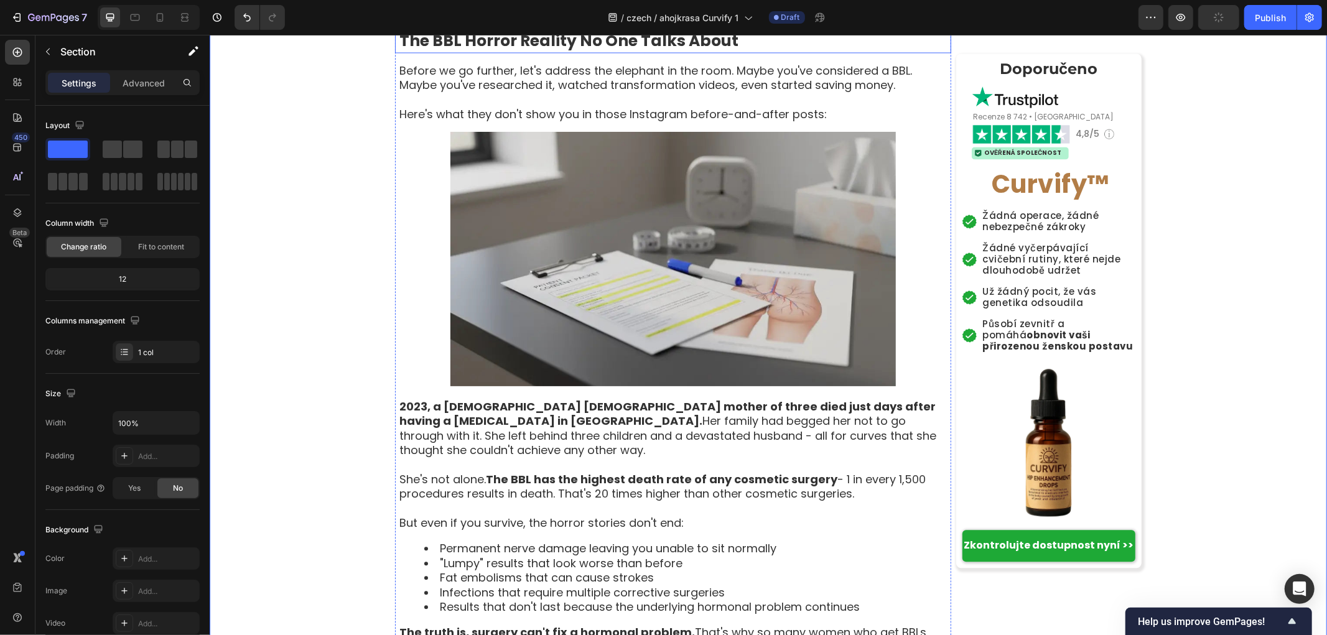
click at [452, 51] on strong "The BBL Horror Reality No One Talks About" at bounding box center [568, 40] width 339 height 22
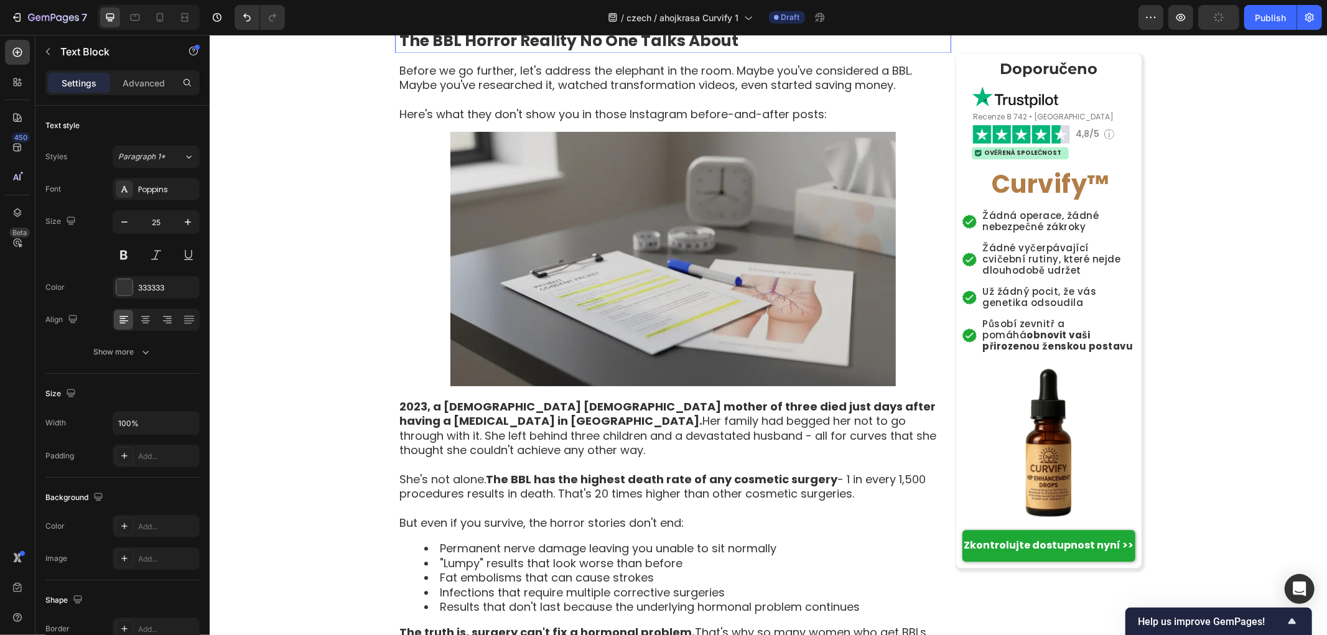
click at [452, 51] on strong "The BBL Horror Reality No One Talks About" at bounding box center [568, 40] width 339 height 22
click at [545, 92] on p "Before we go further, let's address the elephant in the room. Maybe you've cons…" at bounding box center [674, 77] width 551 height 29
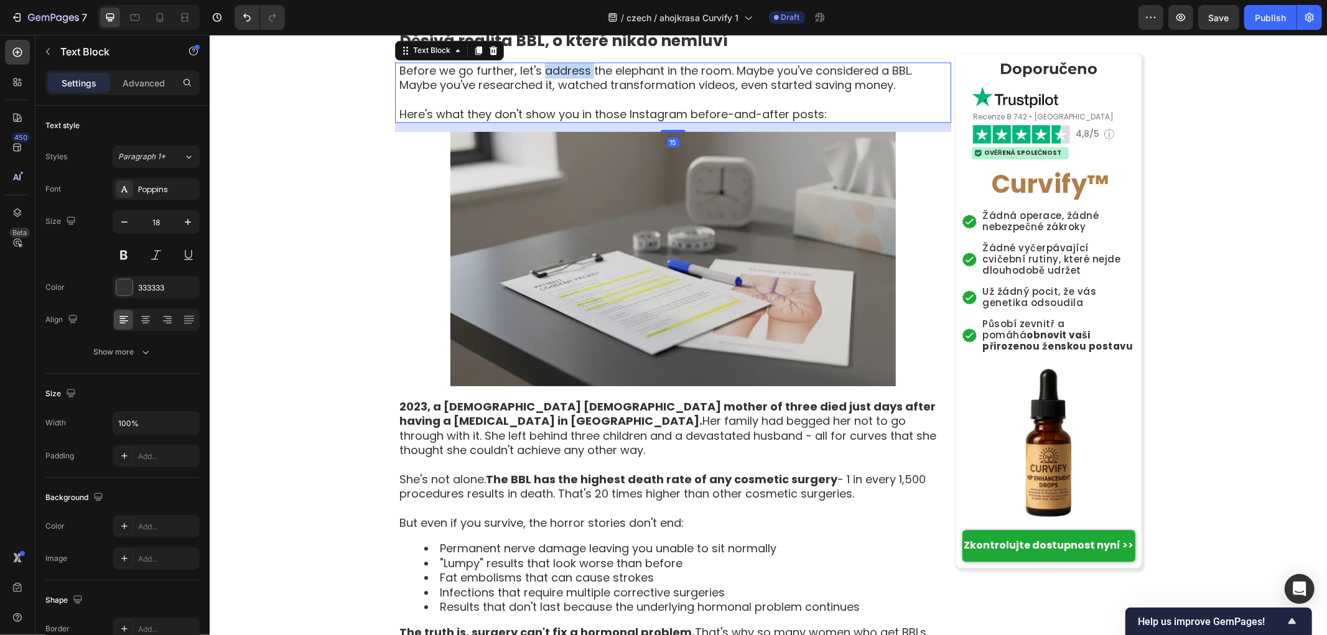
click at [545, 92] on p "Before we go further, let's address the elephant in the room. Maybe you've cons…" at bounding box center [674, 77] width 551 height 29
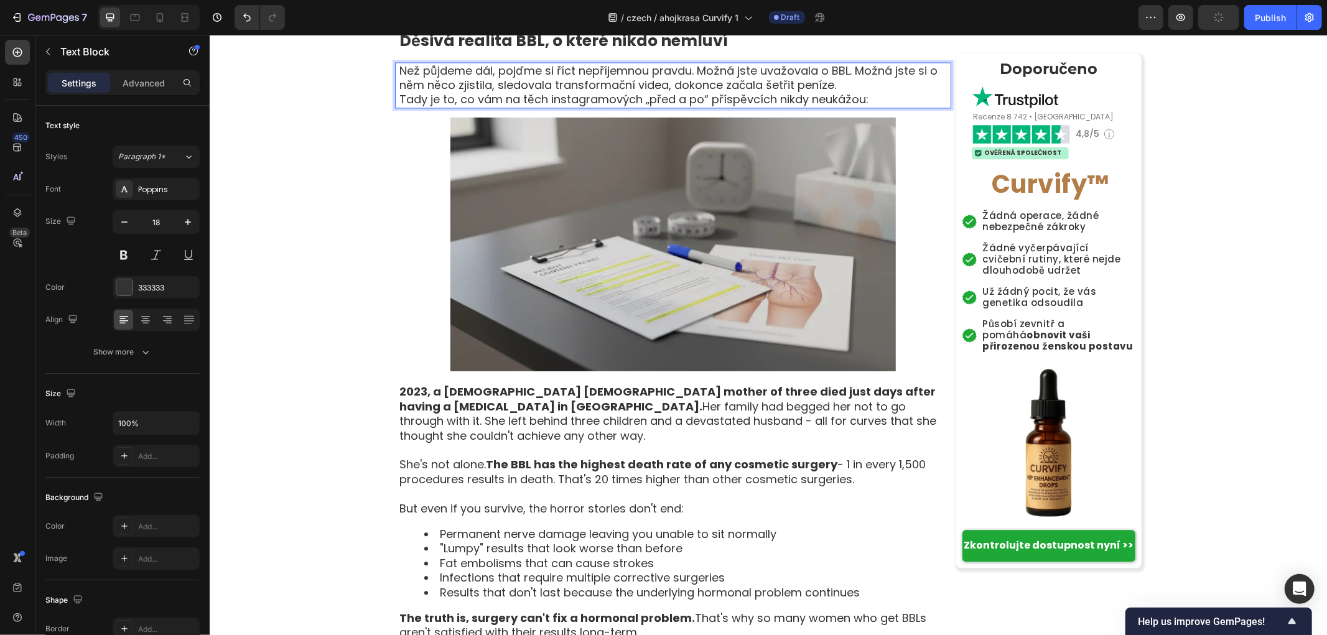
click at [859, 92] on p "Než půjdeme dál, pojďme si říct nepříjemnou pravdu. Možná jste uvažovala o BBL.…" at bounding box center [674, 77] width 551 height 29
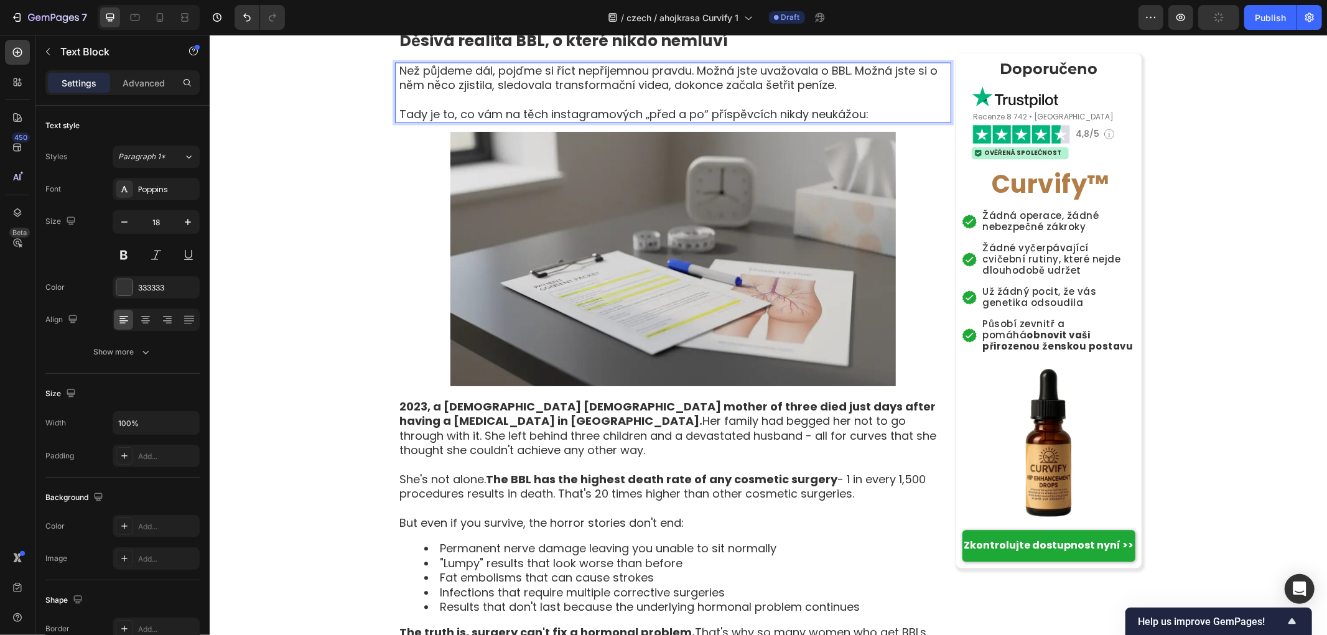
click at [241, 368] on div "Domů › Wellness › Rovnováha žen › Curvify Heading ⁠⁠⁠⁠⁠⁠⁠ Spiknutí ženských kři…" at bounding box center [767, 523] width 1117 height 4995
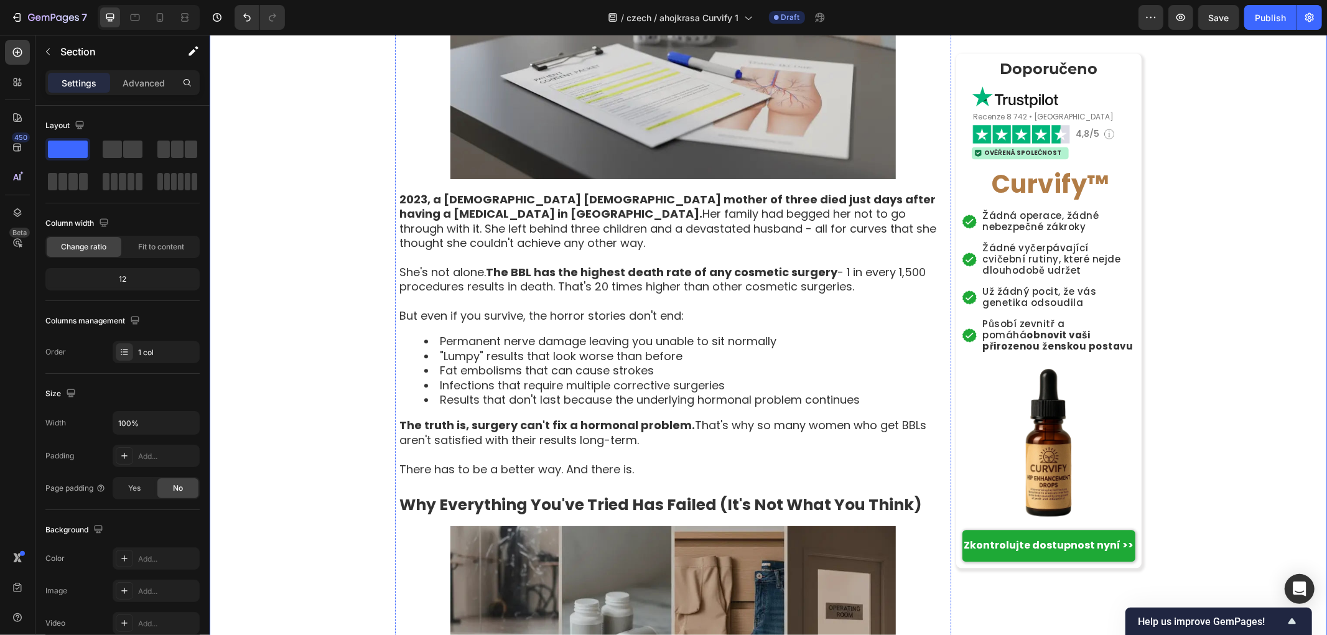
scroll to position [2557, 0]
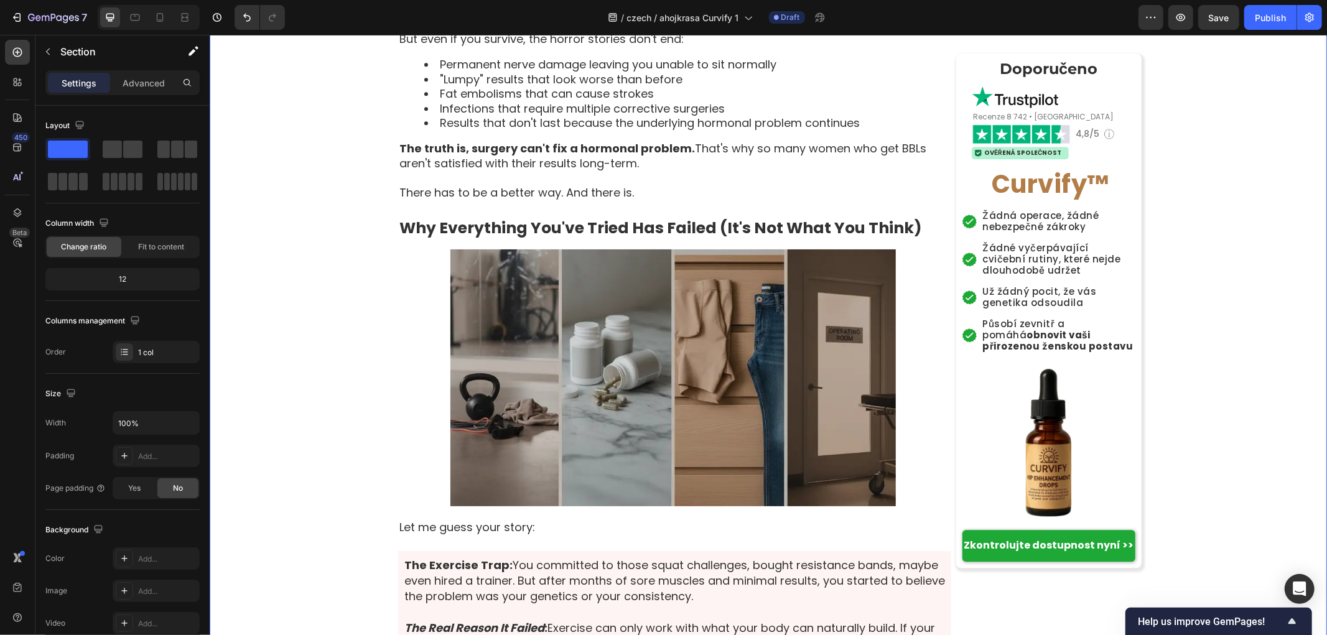
click at [290, 258] on div "Domů › Wellness › Rovnováha žen › Curvify Heading ⁠⁠⁠⁠⁠⁠⁠ Spiknutí ženských kři…" at bounding box center [767, 39] width 1117 height 4995
click at [695, 45] on p "But even if you survive, the horror stories don't end:" at bounding box center [674, 38] width 551 height 14
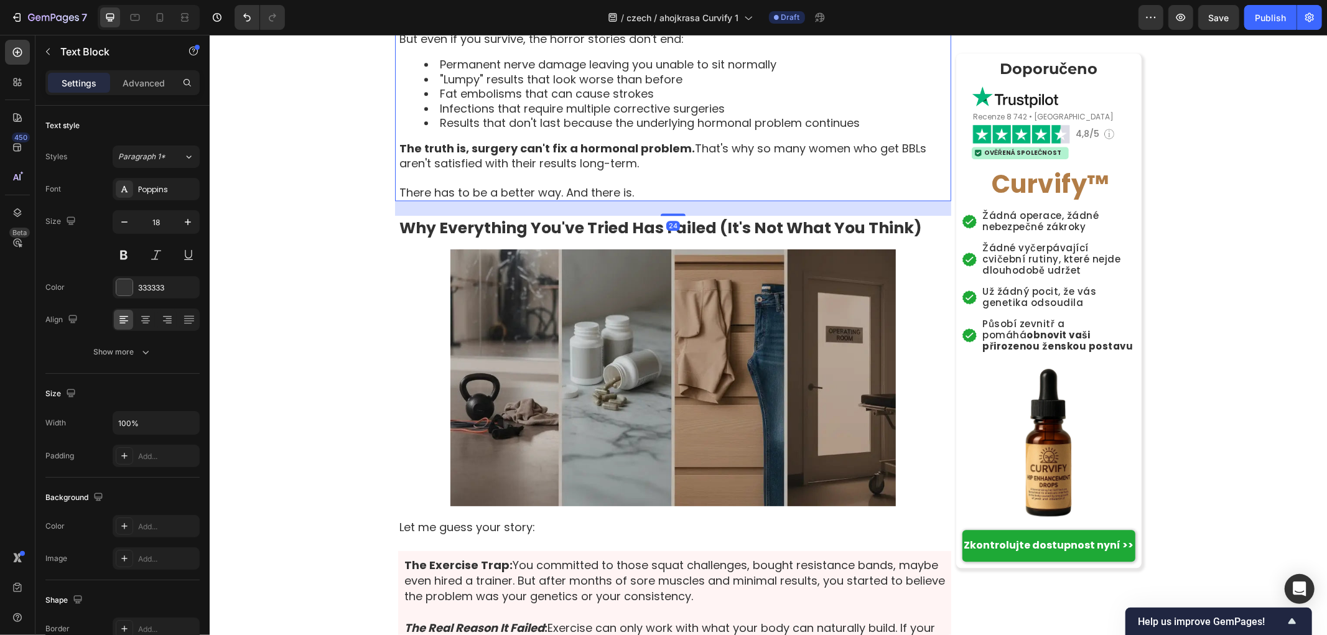
click at [692, 45] on p "But even if you survive, the horror stories don't end:" at bounding box center [674, 38] width 551 height 14
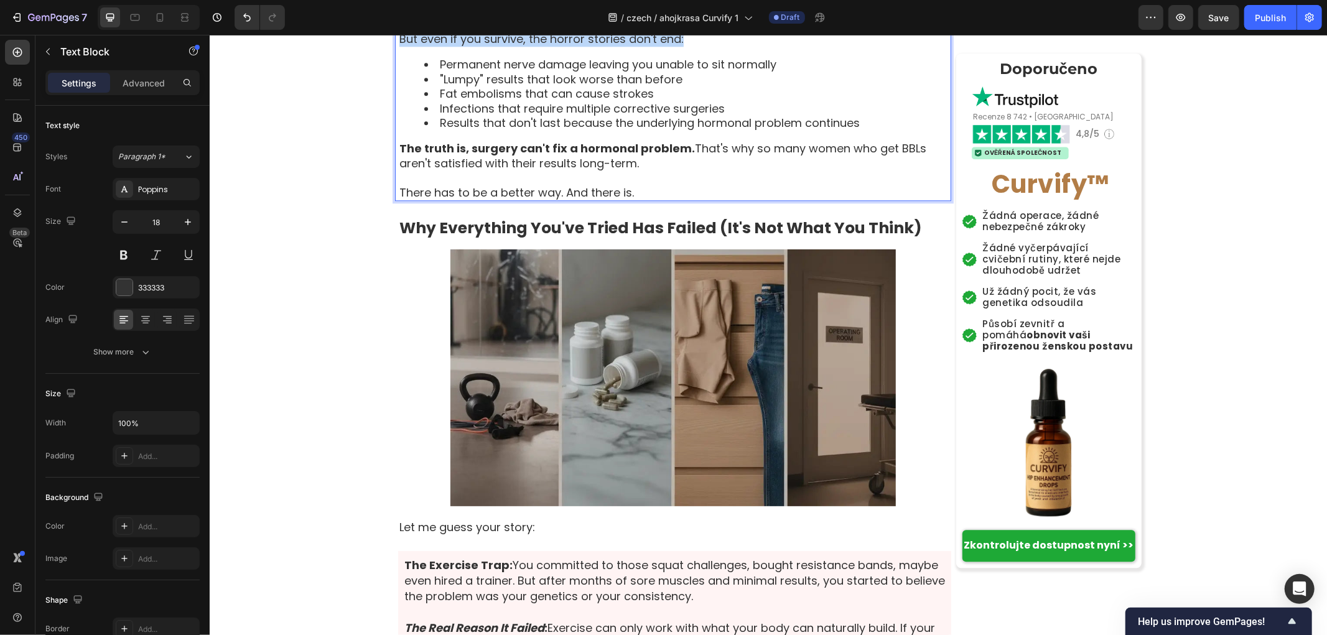
drag, startPoint x: 705, startPoint y: 313, endPoint x: 391, endPoint y: 211, distance: 329.7
click at [386, 208] on div "Domů › Wellness › Rovnováha žen › Curvify Heading ⁠⁠⁠⁠⁠⁠⁠ Spiknutí ženských kři…" at bounding box center [767, 39] width 1117 height 4995
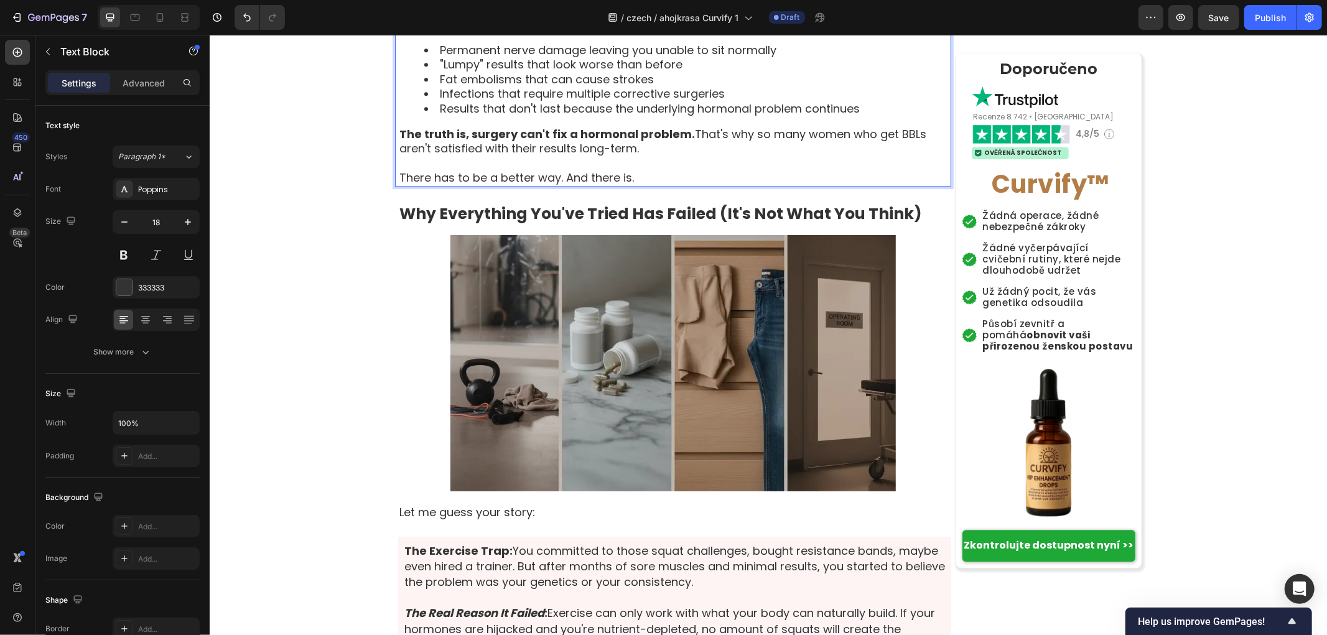
click at [776, 31] on p "Ale i když přežijete, děsivé příběhy nekončí:" at bounding box center [674, 24] width 551 height 14
click at [789, 17] on p "Není v tom sama. BBL má nejvyšší úmrtnost ze všech kosmetických zákroků – 1 ze …" at bounding box center [674, 2] width 551 height 29
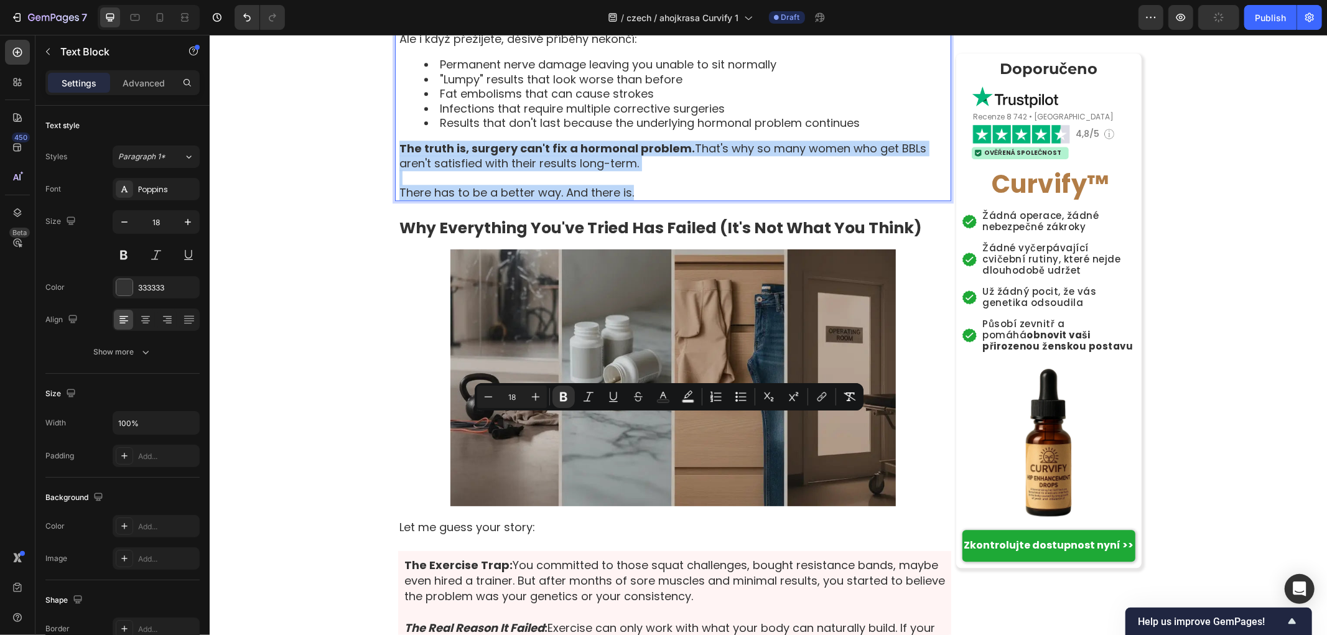
drag, startPoint x: 632, startPoint y: 466, endPoint x: 389, endPoint y: 417, distance: 247.5
click at [394, 200] on div "2025, šestadvacetiletá matka tří dětí z Brna zemřela jen pár dní po zákroku Bra…" at bounding box center [672, 57] width 556 height 287
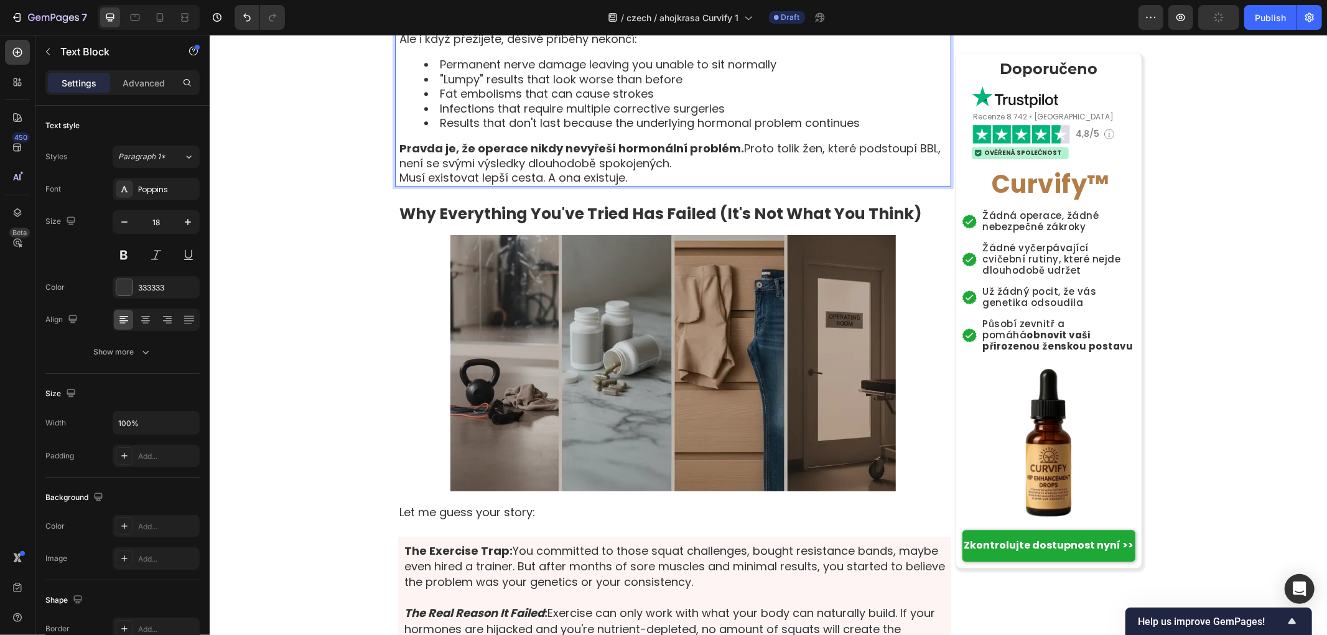
click at [684, 170] on p "Pravda je, že operace nikdy nevyřeší hormonální problém. Proto tolik žen, které…" at bounding box center [674, 155] width 551 height 29
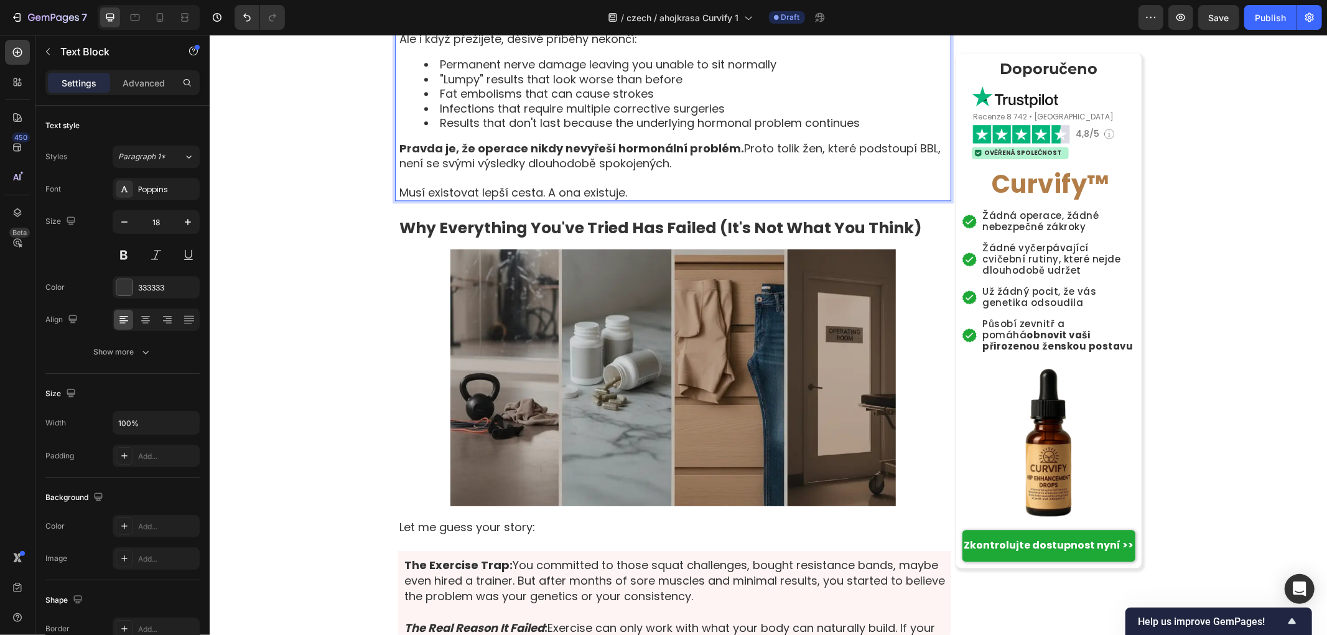
click at [794, 71] on li "Permanent nerve damage leaving you unable to sit normally" at bounding box center [687, 64] width 526 height 14
drag, startPoint x: 811, startPoint y: 338, endPoint x: 437, endPoint y: 331, distance: 373.9
click at [437, 71] on li "Permanent nerve damage leaving you unable to sit normally" at bounding box center [687, 64] width 526 height 14
click at [689, 86] on li ""Lumpy" results that look worse than before" at bounding box center [687, 79] width 526 height 14
drag, startPoint x: 652, startPoint y: 355, endPoint x: 432, endPoint y: 351, distance: 219.6
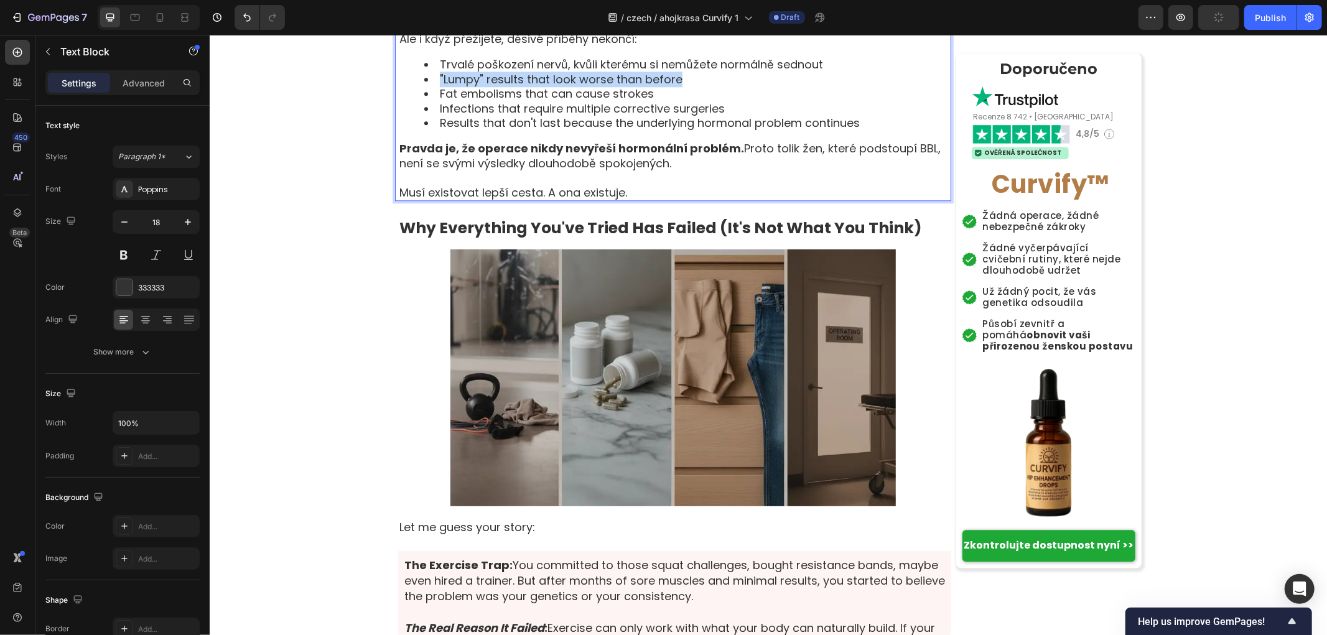
click at [432, 86] on li ""Lumpy" results that look worse than before" at bounding box center [687, 79] width 526 height 14
click at [658, 100] on li "Fat embolisms that can cause strokes" at bounding box center [687, 93] width 526 height 14
drag, startPoint x: 662, startPoint y: 368, endPoint x: 435, endPoint y: 363, distance: 227.7
click at [435, 100] on li "Fat embolisms that can cause strokes" at bounding box center [687, 93] width 526 height 14
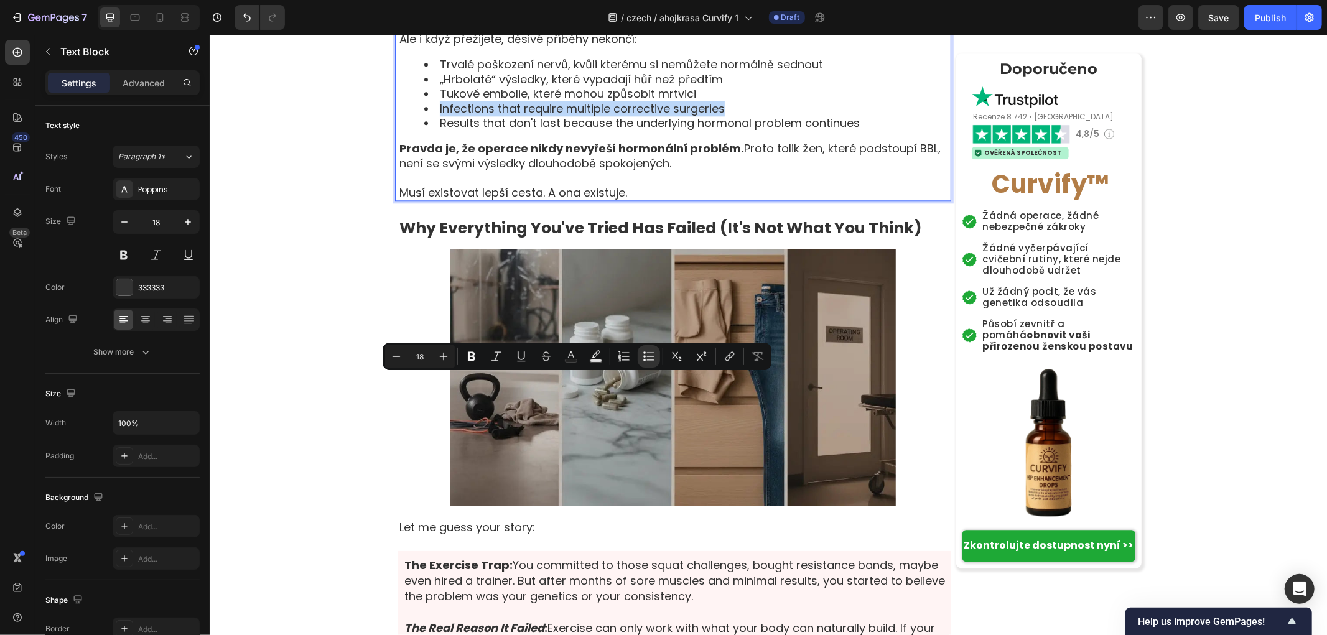
drag, startPoint x: 730, startPoint y: 386, endPoint x: 430, endPoint y: 380, distance: 300.5
click at [430, 115] on li "Infections that require multiple corrective surgeries" at bounding box center [687, 108] width 526 height 14
copy li "Infections that require multiple corrective surgeries"
click at [732, 115] on li "Infections that require multiple corrective surgeries" at bounding box center [687, 108] width 526 height 14
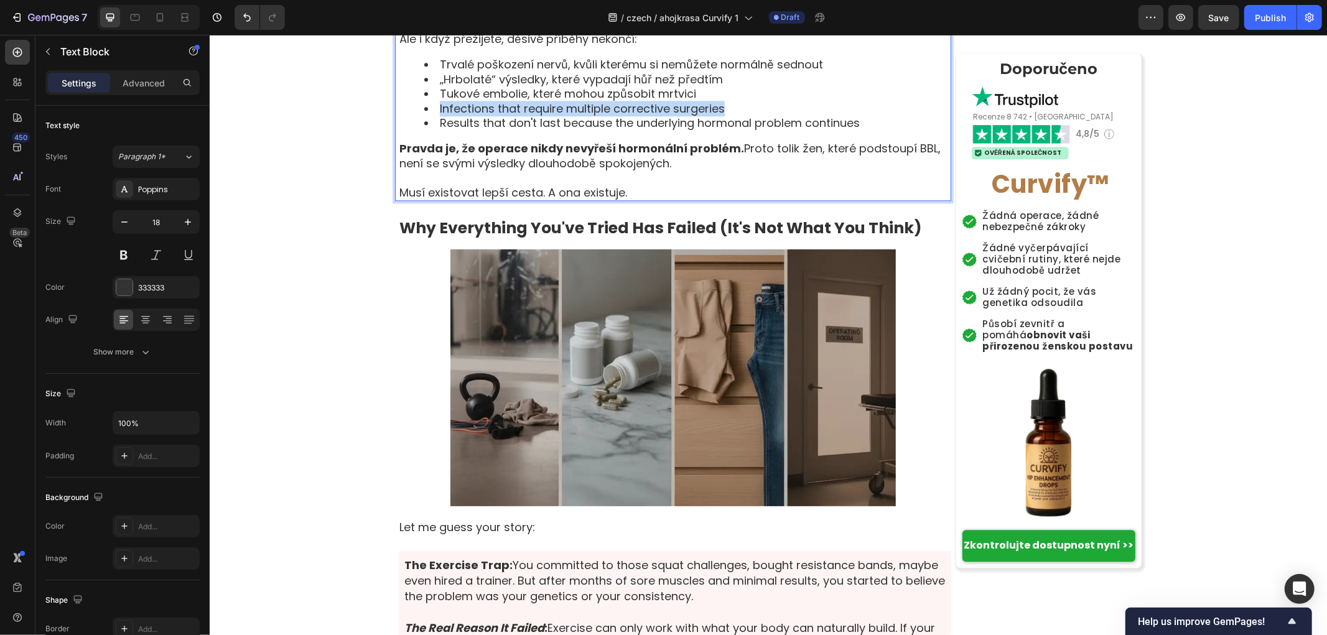
drag, startPoint x: 744, startPoint y: 383, endPoint x: 432, endPoint y: 381, distance: 312.3
click at [432, 115] on li "Infections that require multiple corrective surgeries" at bounding box center [687, 108] width 526 height 14
click at [866, 129] on li "Results that don't last because the underlying hormonal problem continues" at bounding box center [687, 122] width 526 height 14
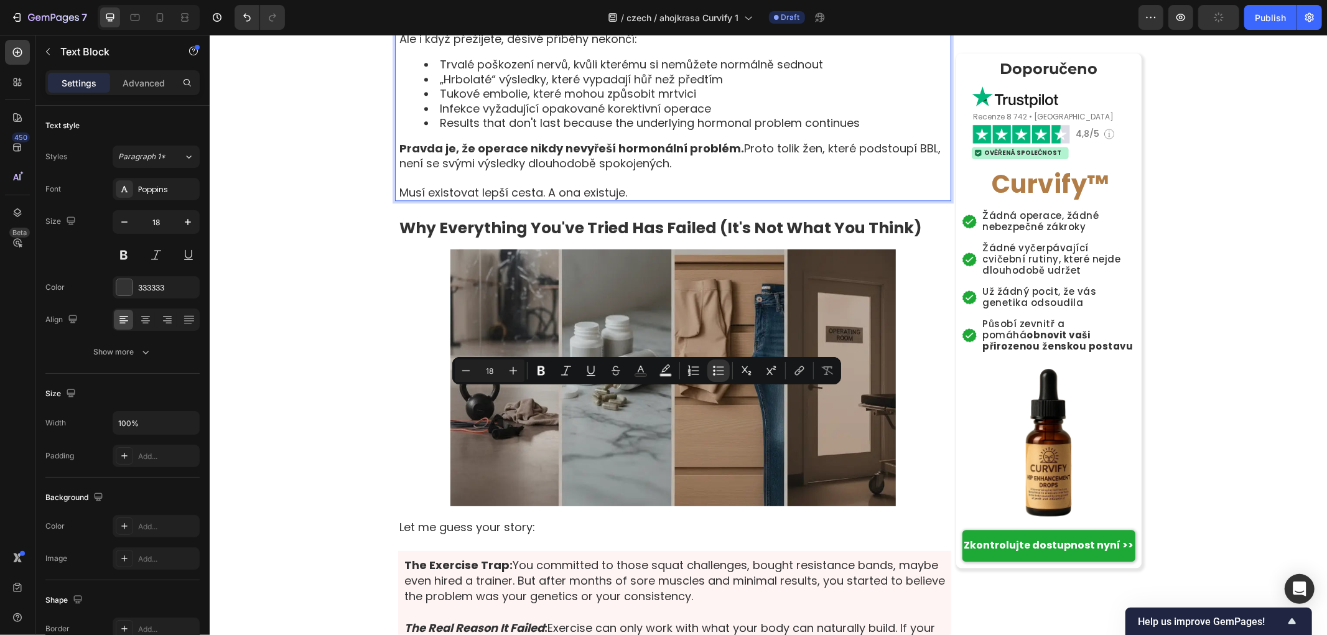
drag, startPoint x: 876, startPoint y: 396, endPoint x: 434, endPoint y: 396, distance: 442.3
click at [434, 129] on li "Results that don't last because the underlying hormonal problem continues" at bounding box center [687, 122] width 526 height 14
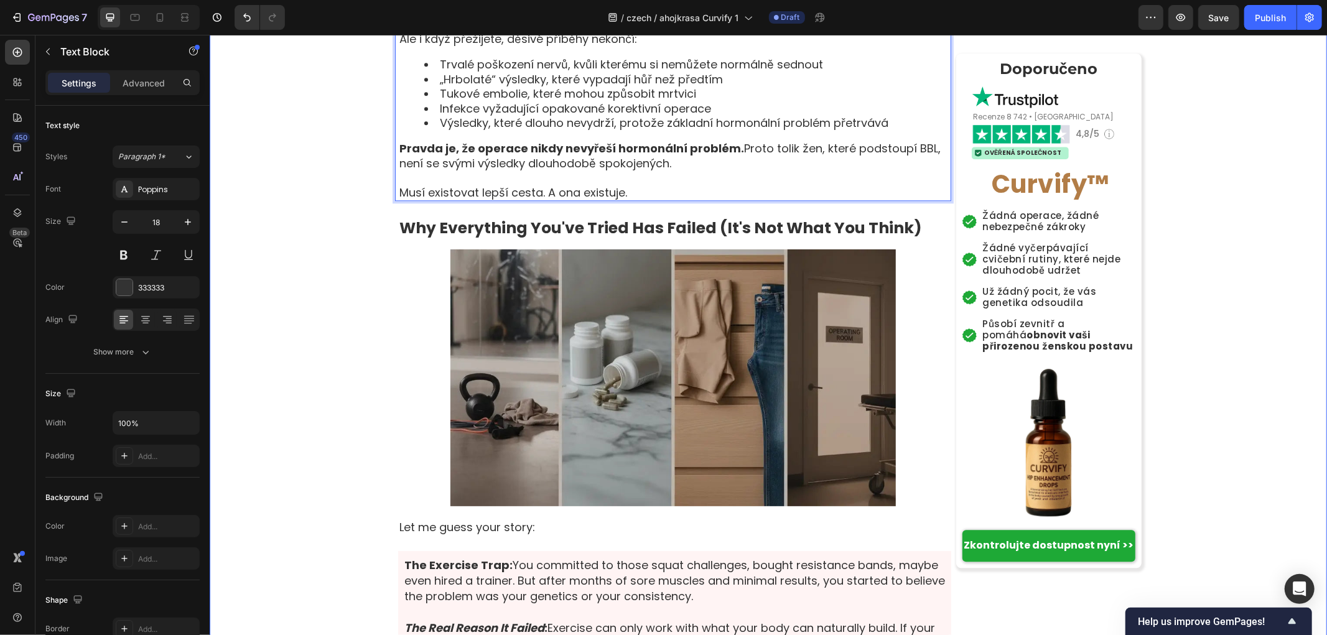
click at [299, 417] on div "Domů › Wellness › Rovnováha žen › Curvify Heading ⁠⁠⁠⁠⁠⁠⁠ Spiknutí ženských kři…" at bounding box center [767, 39] width 1117 height 4995
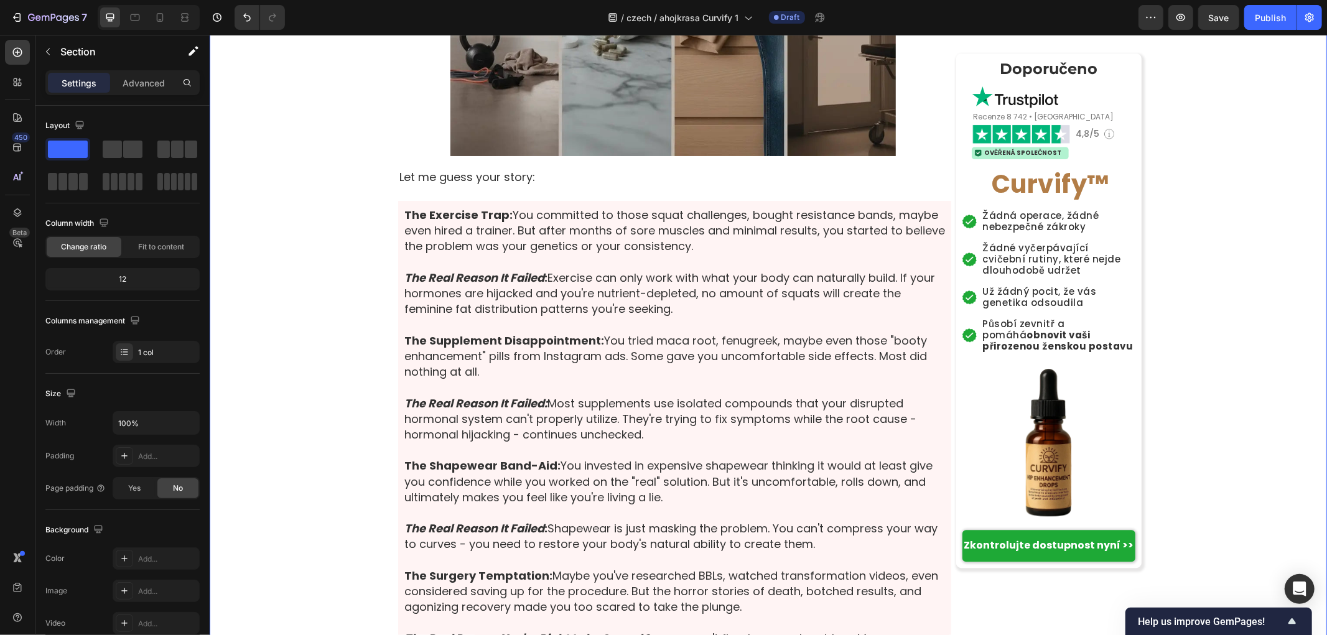
scroll to position [2833, 0]
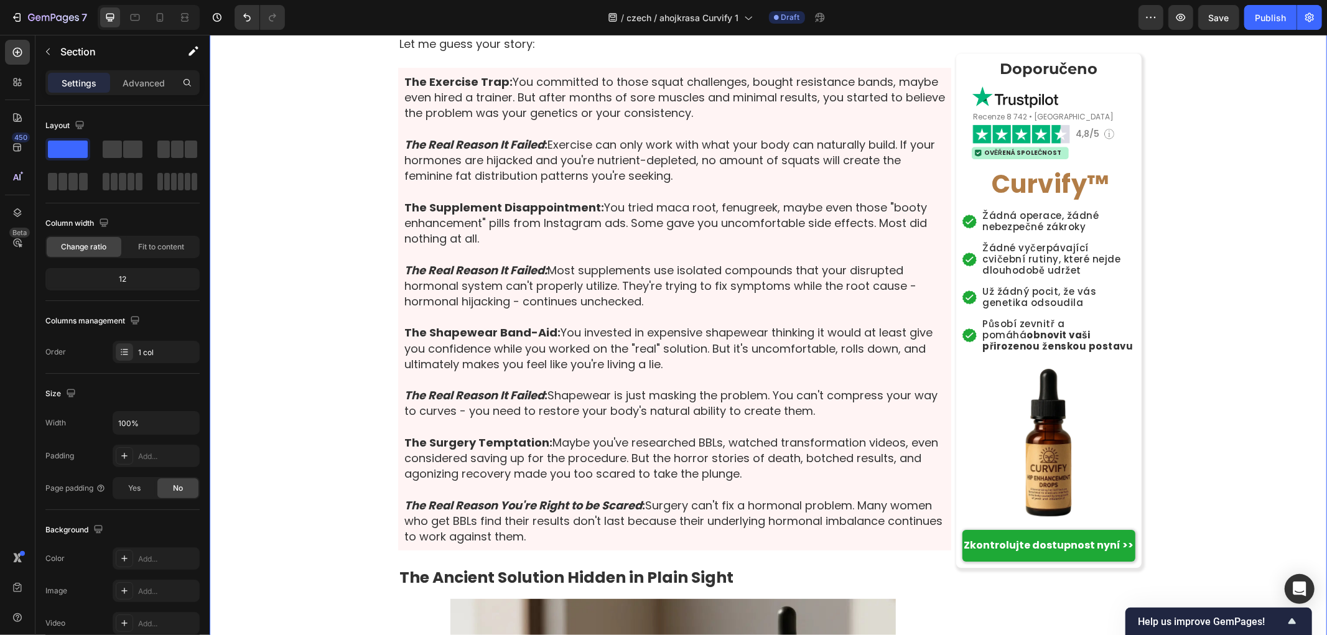
scroll to position [3110, 0]
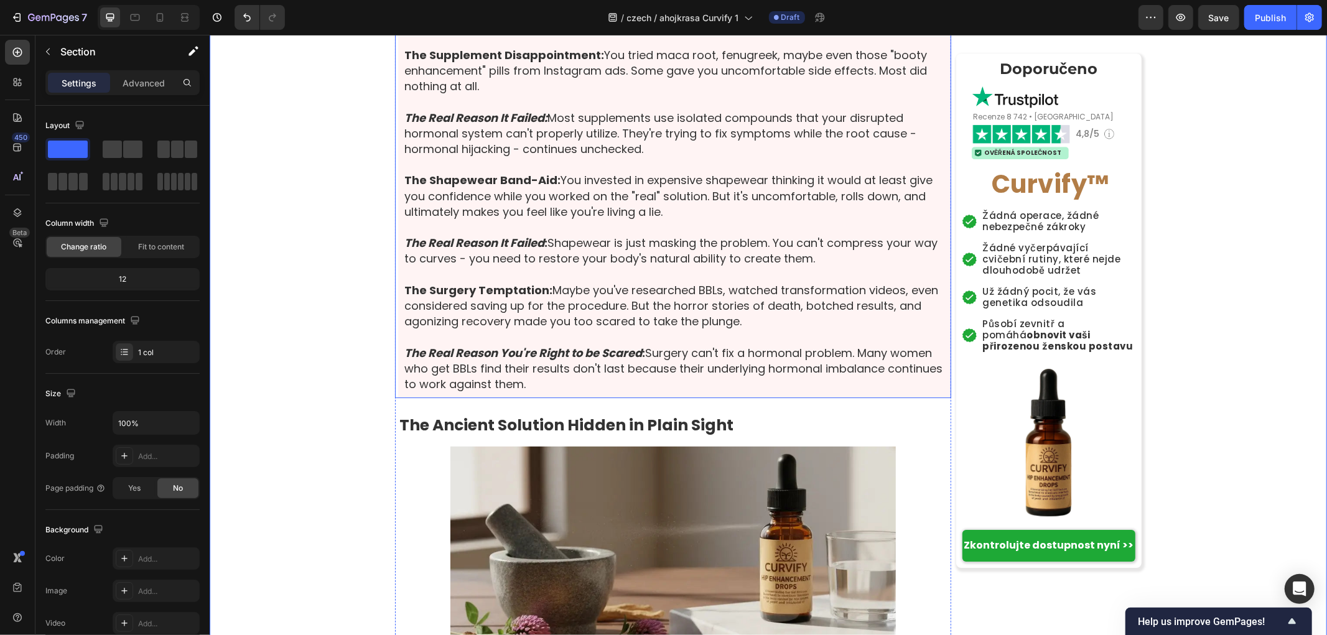
scroll to position [3179, 0]
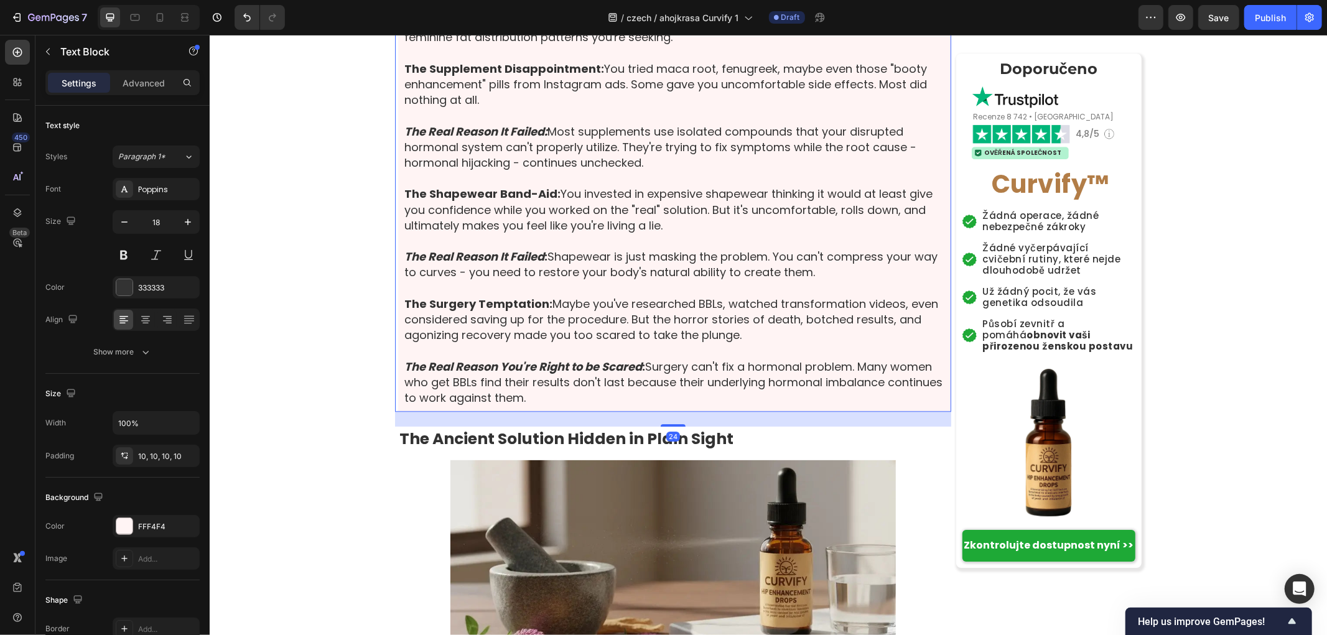
drag, startPoint x: 695, startPoint y: 247, endPoint x: 318, endPoint y: 208, distance: 379.0
click at [676, 45] on p "The Real Reason It Failed : Exercise can only work with what your body can natu…" at bounding box center [674, 21] width 541 height 47
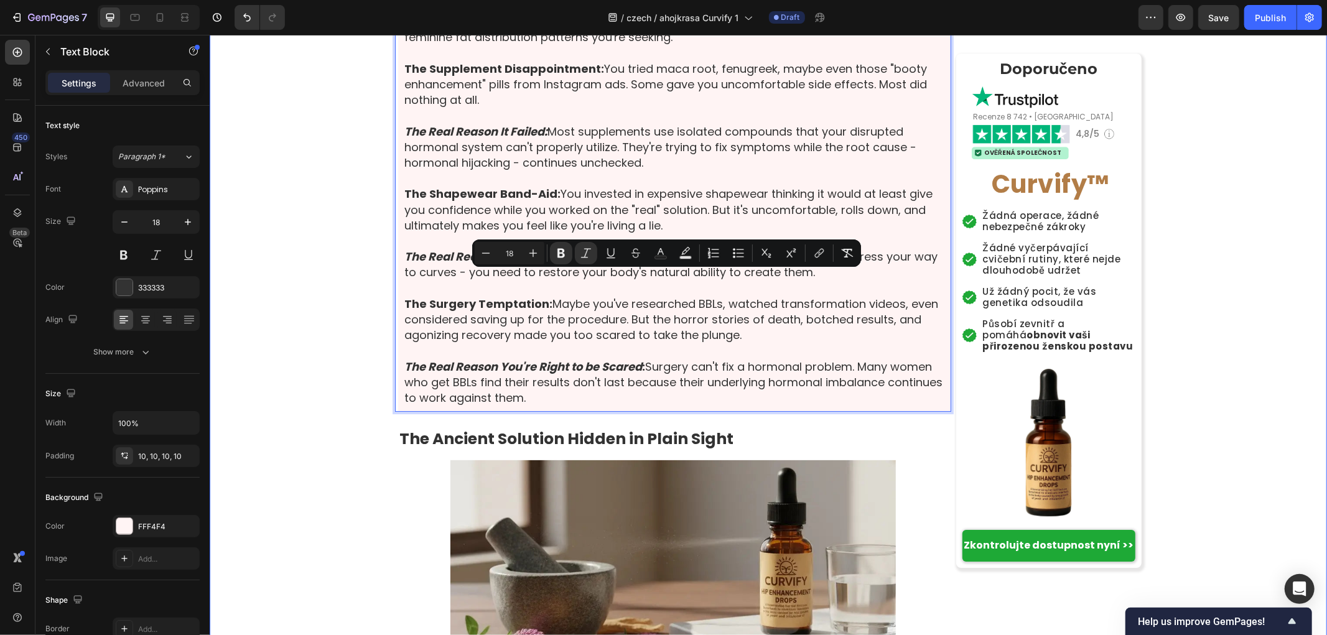
drag, startPoint x: 688, startPoint y: 311, endPoint x: 363, endPoint y: 282, distance: 326.6
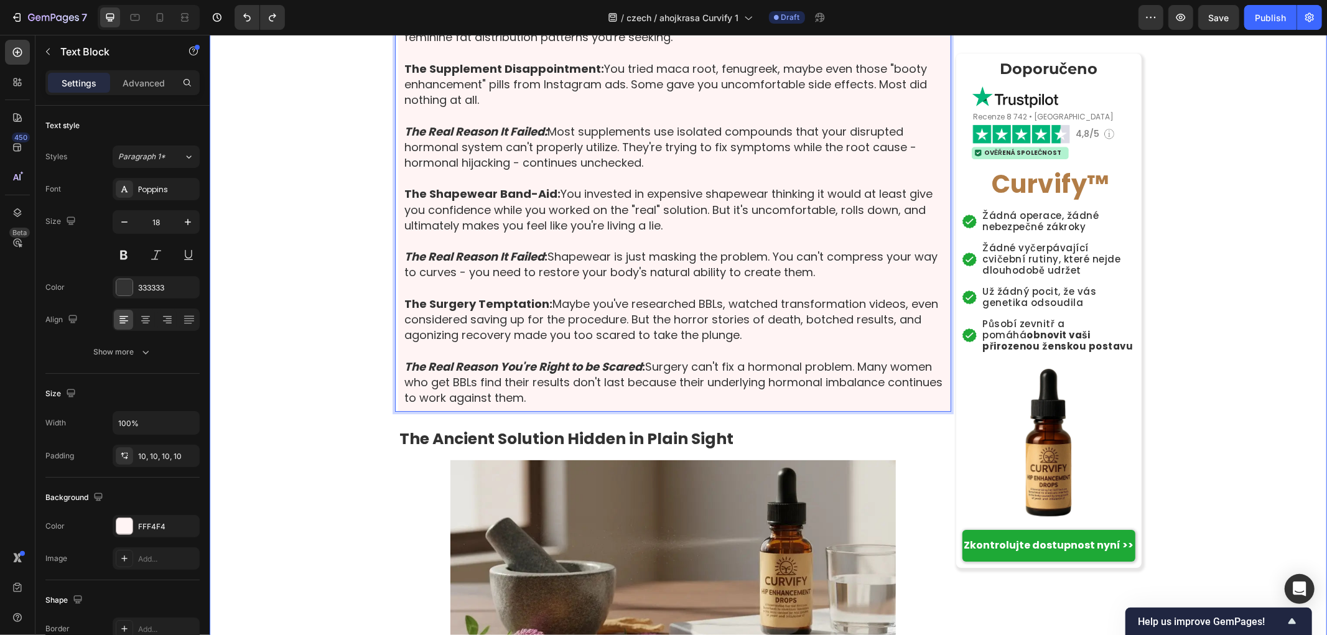
drag, startPoint x: 701, startPoint y: 248, endPoint x: 385, endPoint y: 217, distance: 317.5
drag, startPoint x: 318, startPoint y: 246, endPoint x: 358, endPoint y: 255, distance: 40.8
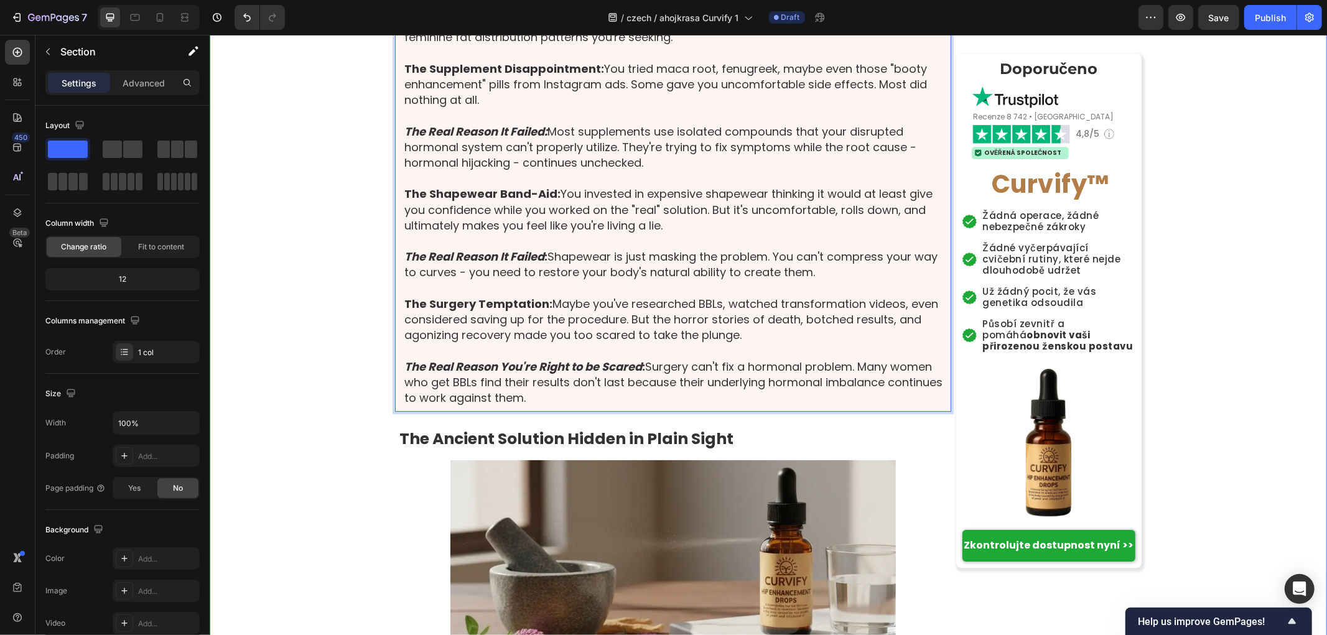
click at [663, 45] on p "Skutečný důvod, proč to selhalo: Exercise can only work with what your body can…" at bounding box center [674, 21] width 541 height 47
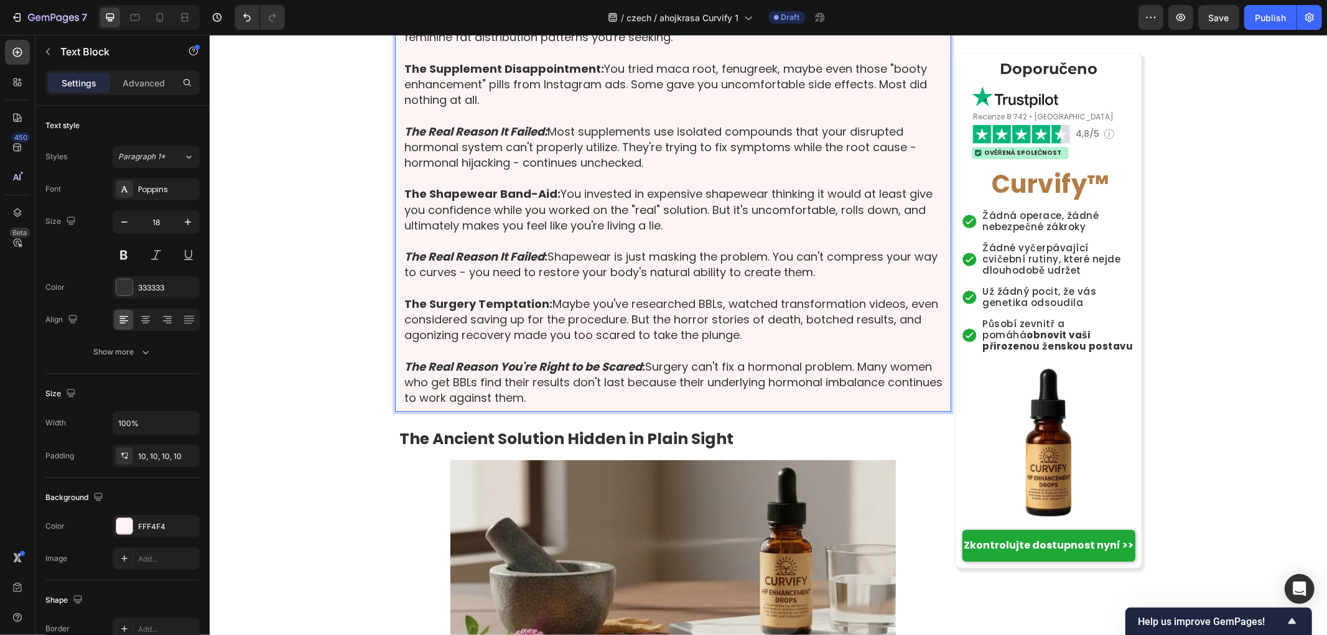
click at [589, 45] on p "Skutečný důvod, proč to selhalo: Exercise can only work with what your body can…" at bounding box center [674, 21] width 541 height 47
drag, startPoint x: 590, startPoint y: 276, endPoint x: 750, endPoint y: 315, distance: 165.2
click at [750, 45] on p "Skutečný důvod, proč to selhalo: Exercise can only work with what your body can…" at bounding box center [674, 21] width 541 height 47
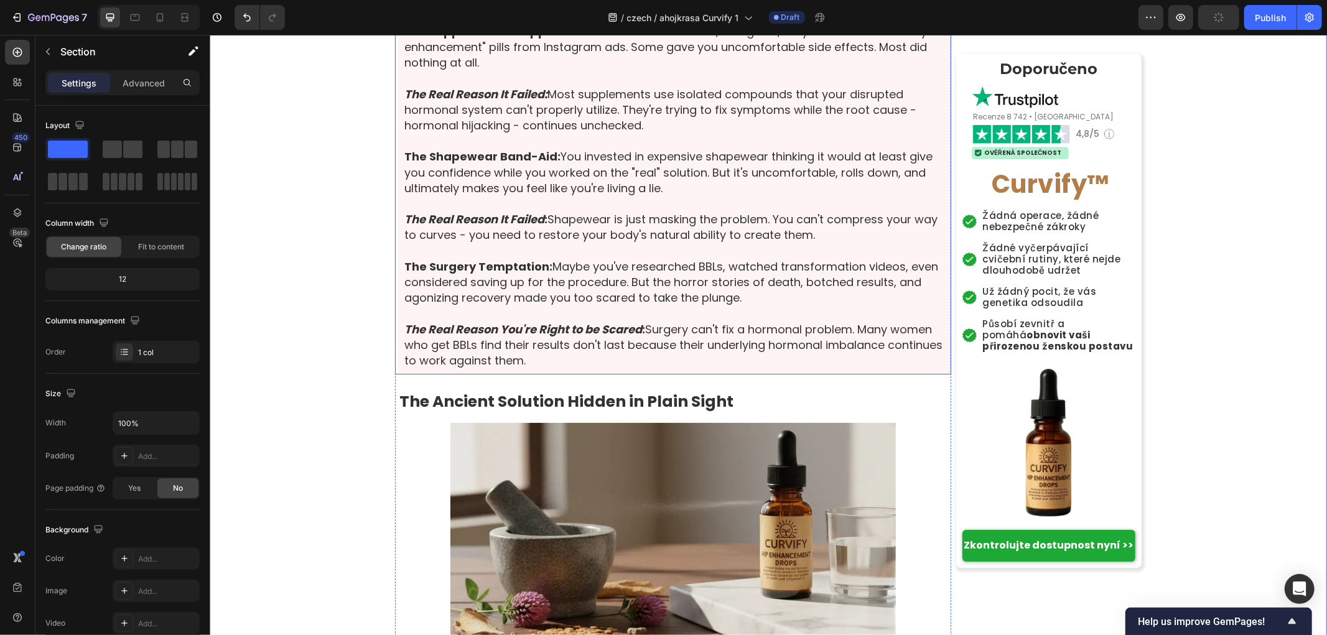
scroll to position [3248, 0]
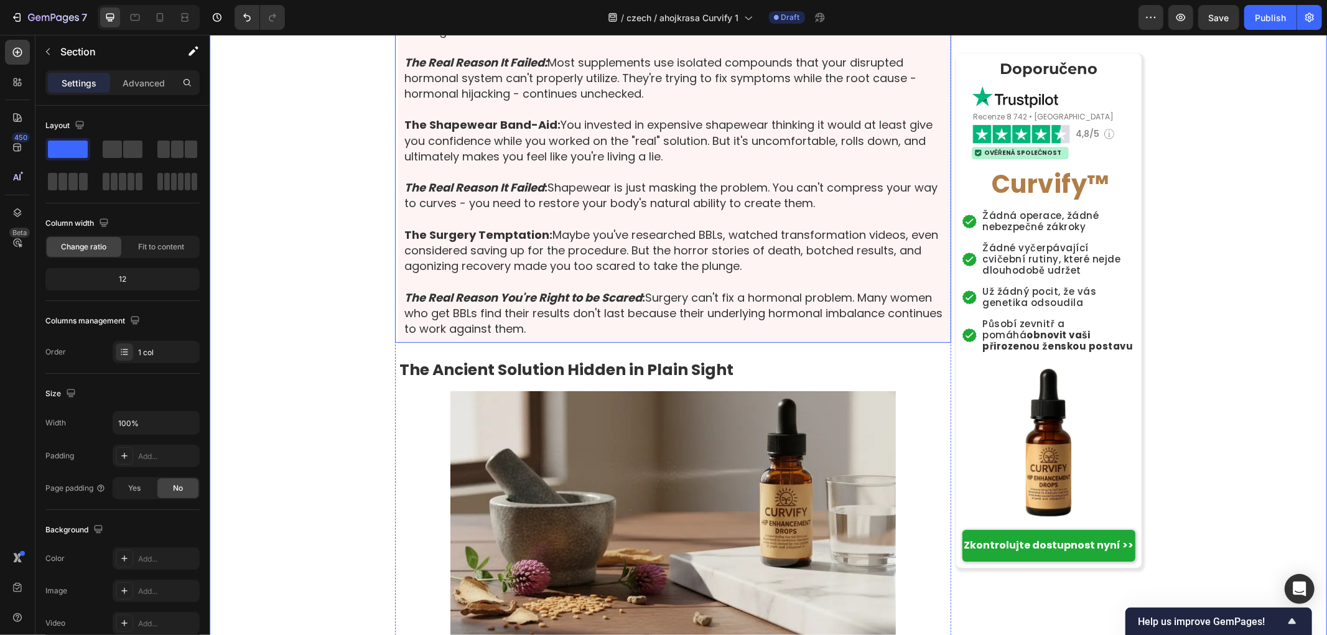
click at [484, 39] on p "The Supplement Disappointment: You tried maca root, fenugreek, maybe even those…" at bounding box center [674, 14] width 541 height 47
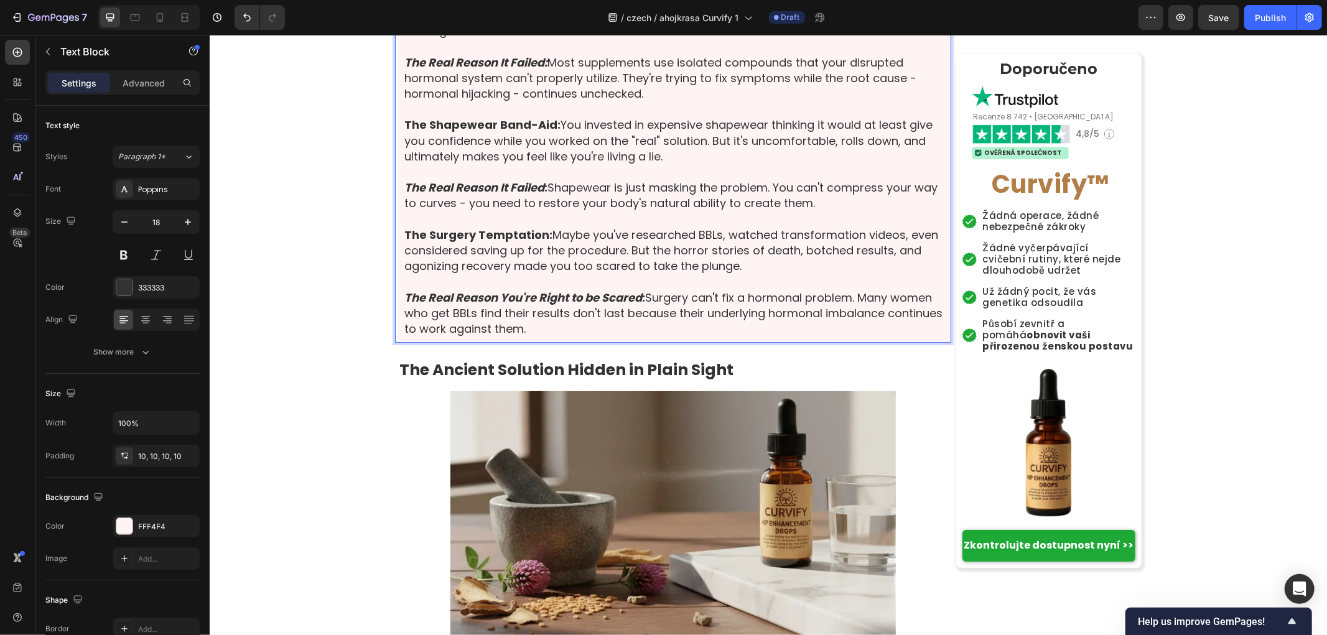
click at [397, 268] on div "Past cvičení: Vrhly jste se do squat challenge, koupily odporové gumy, možná si…" at bounding box center [673, 100] width 553 height 483
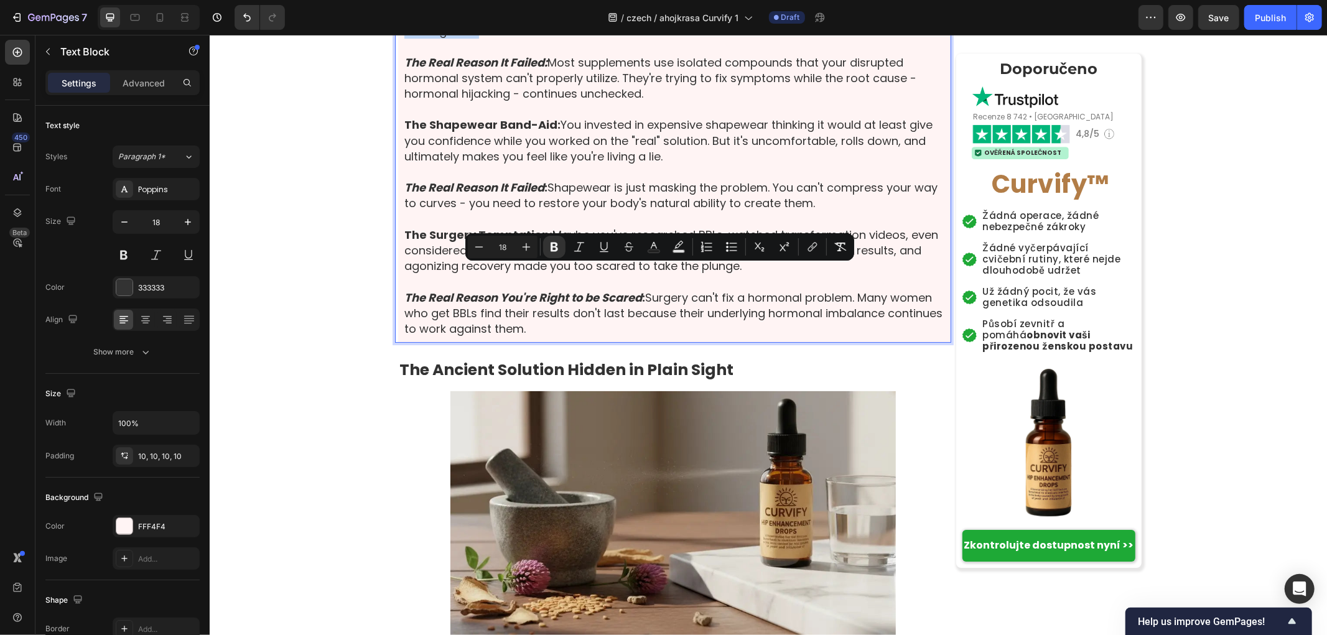
drag, startPoint x: 396, startPoint y: 267, endPoint x: 511, endPoint y: 304, distance: 121.0
click at [511, 304] on div "Past cvičení: Vrhly jste se do squat challenge, koupily odporové gumy, možná si…" at bounding box center [673, 100] width 553 height 483
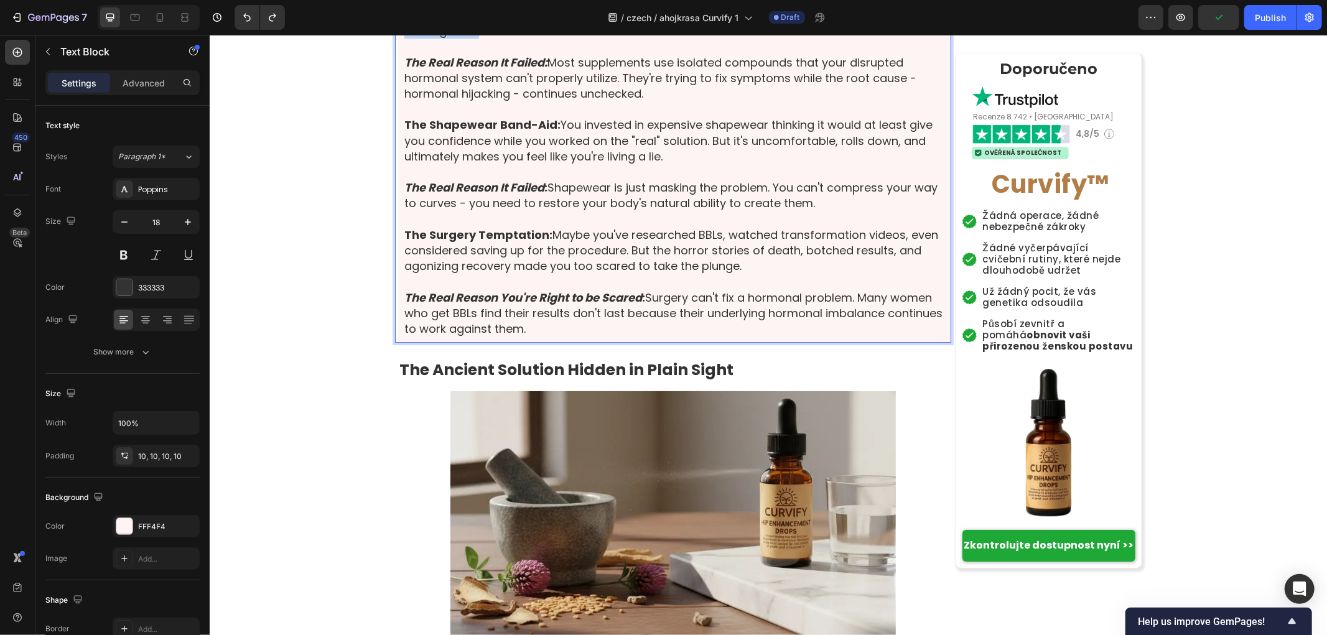
drag, startPoint x: 397, startPoint y: 270, endPoint x: 501, endPoint y: 307, distance: 109.8
click at [501, 39] on p "The Supplement Disappointment: You tried maca root, fenugreek, maybe even those…" at bounding box center [674, 14] width 541 height 47
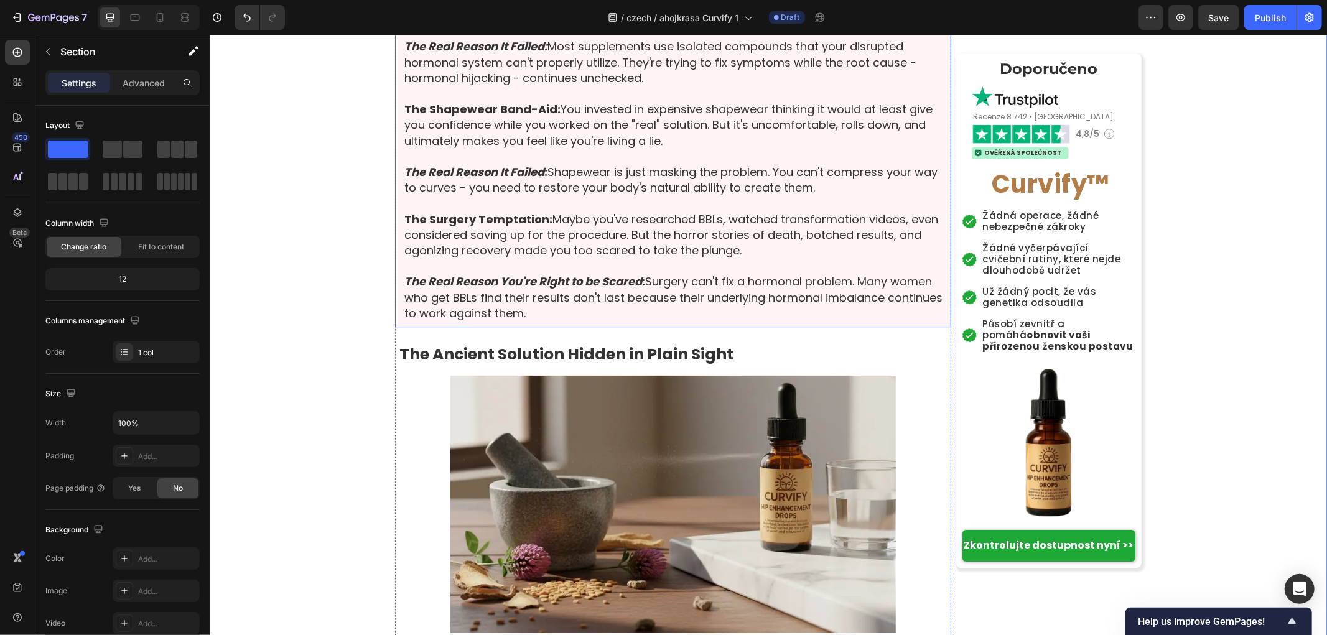
click at [404, 53] on strong "The Real Reason It Failed:" at bounding box center [475, 46] width 143 height 16
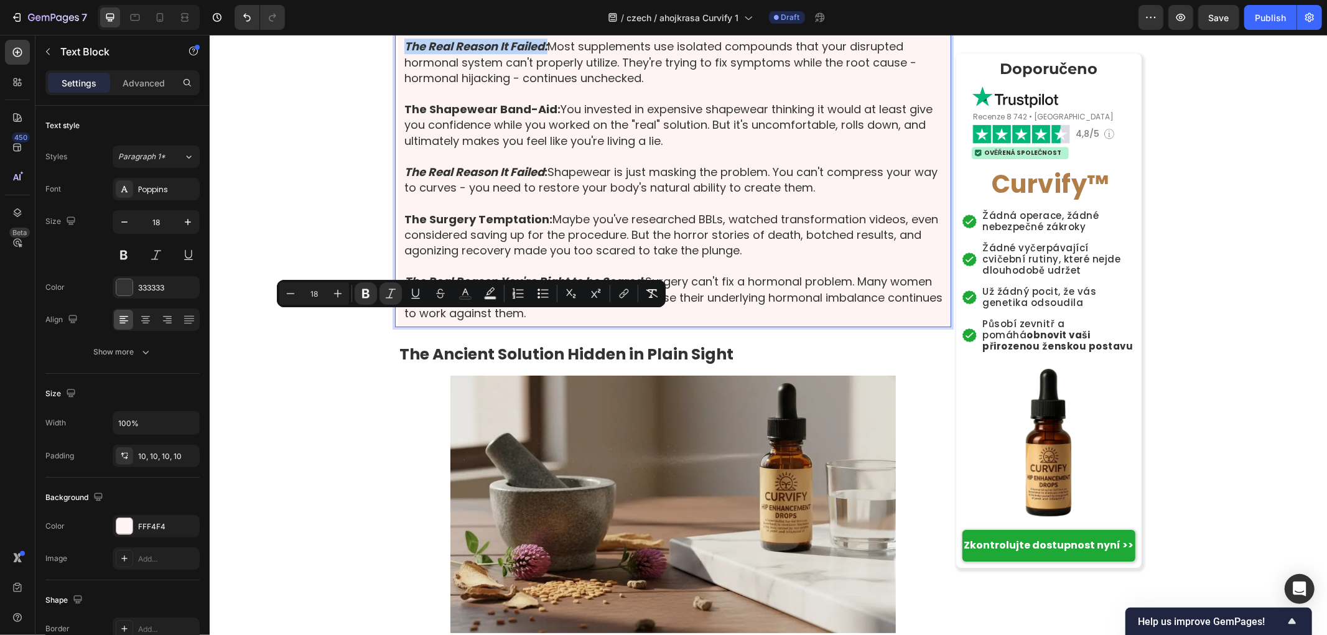
drag, startPoint x: 399, startPoint y: 315, endPoint x: 544, endPoint y: 320, distance: 145.0
click at [544, 85] on p "The Real Reason It Failed: Most supplements use isolated compounds that your di…" at bounding box center [674, 61] width 541 height 47
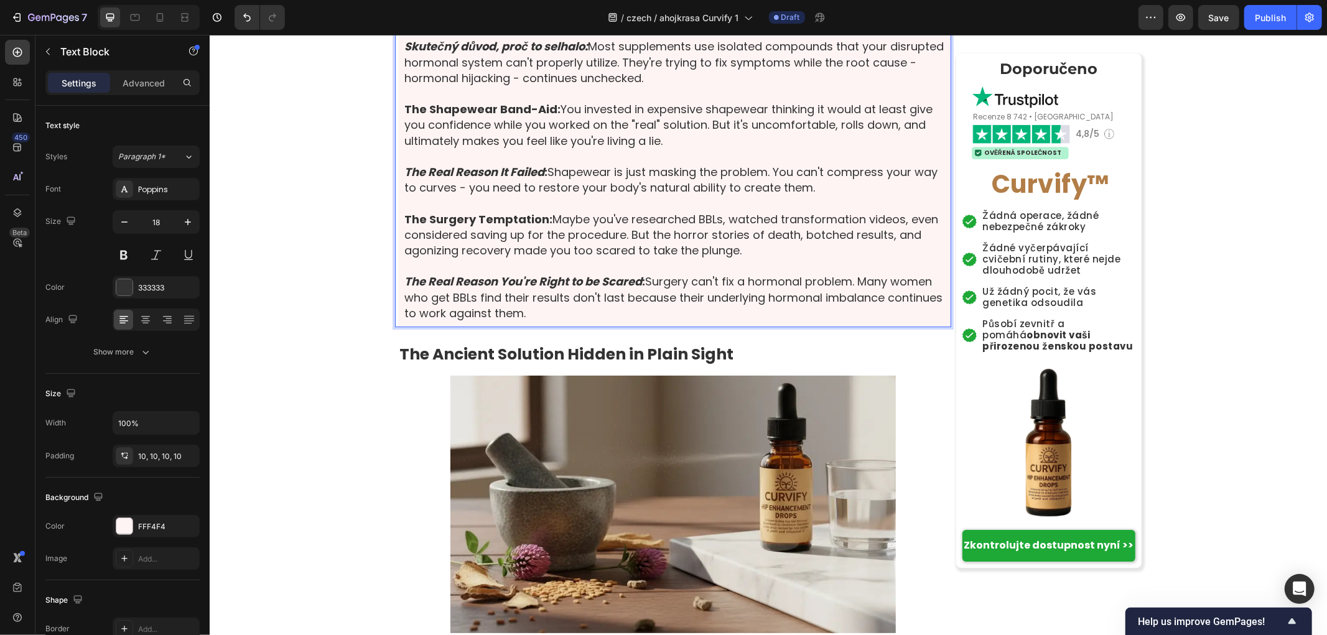
click at [584, 85] on p "Skutečný důvod, proč to selhalo: Most supplements use isolated compounds that y…" at bounding box center [674, 61] width 541 height 47
click at [589, 85] on p "Skutečný důvod, proč to selhalo: Most supplements use isolated compounds that y…" at bounding box center [674, 61] width 541 height 47
drag, startPoint x: 588, startPoint y: 317, endPoint x: 740, endPoint y: 354, distance: 155.5
click at [740, 85] on p "Skutečný důvod, proč to selhalo: Most supplements use isolated compounds that y…" at bounding box center [674, 61] width 541 height 47
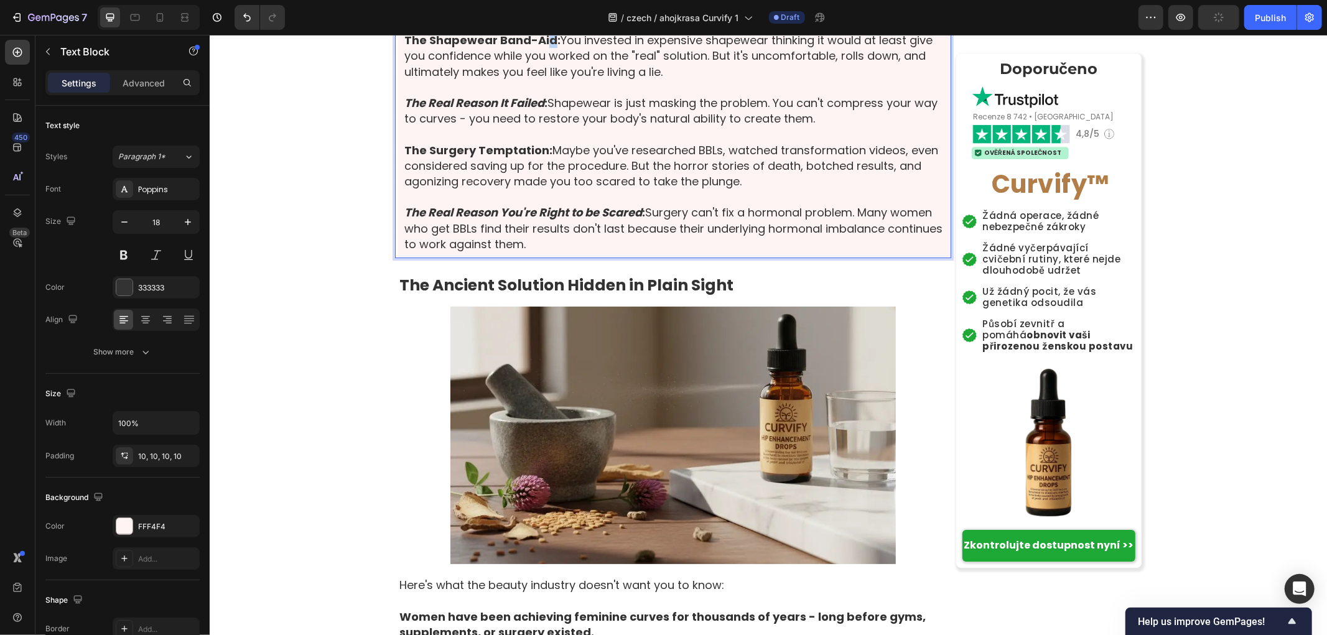
click at [542, 47] on strong "The Shapewear Band-Aid:" at bounding box center [482, 40] width 156 height 16
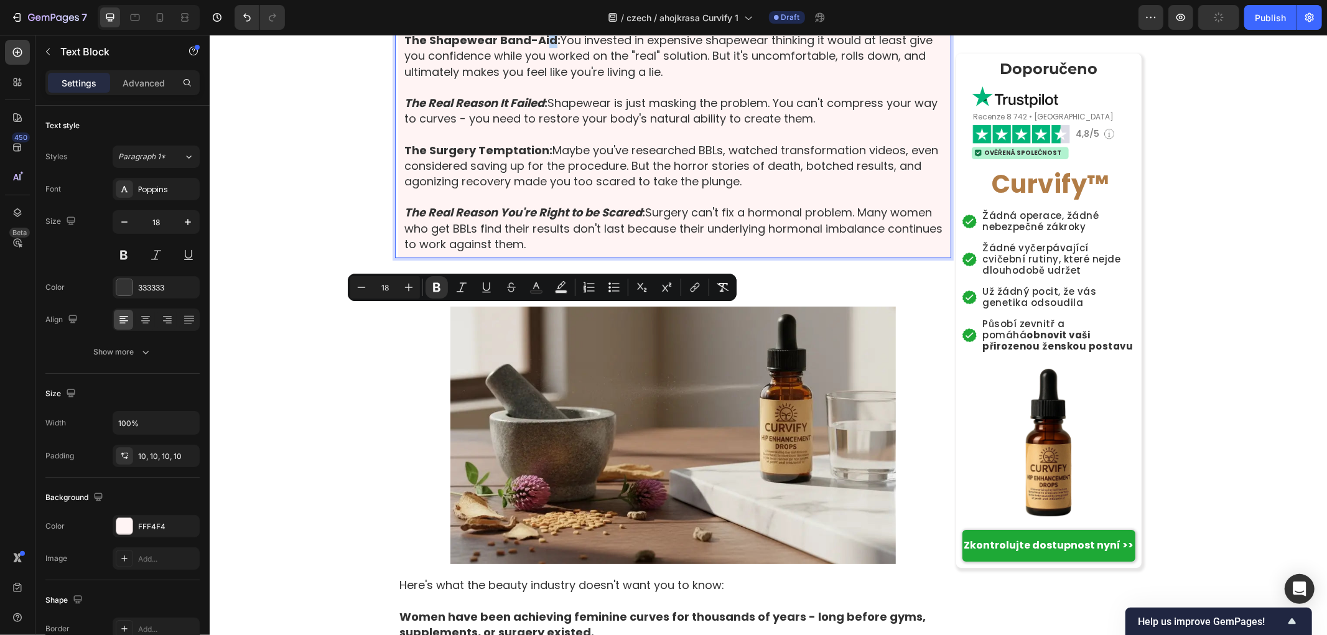
click at [546, 47] on strong "The Shapewear Band-Aid:" at bounding box center [482, 40] width 156 height 16
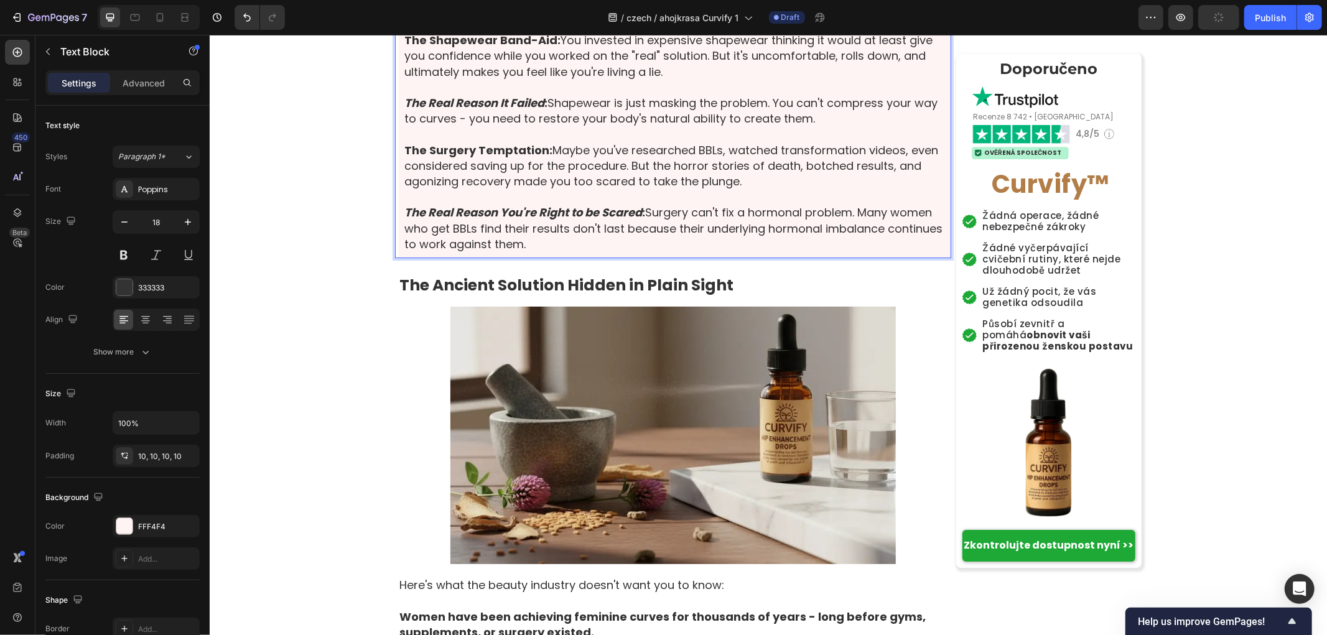
click at [697, 79] on p "The Shapewear Band-Aid: You invested in expensive shapewear thinking it would a…" at bounding box center [674, 55] width 541 height 47
drag, startPoint x: 677, startPoint y: 348, endPoint x: 389, endPoint y: 304, distance: 291.9
click at [394, 258] on div "Past cvičení: Vrhly jste se do squat challenge, koupily odporové gumy, možná si…" at bounding box center [672, 23] width 556 height 467
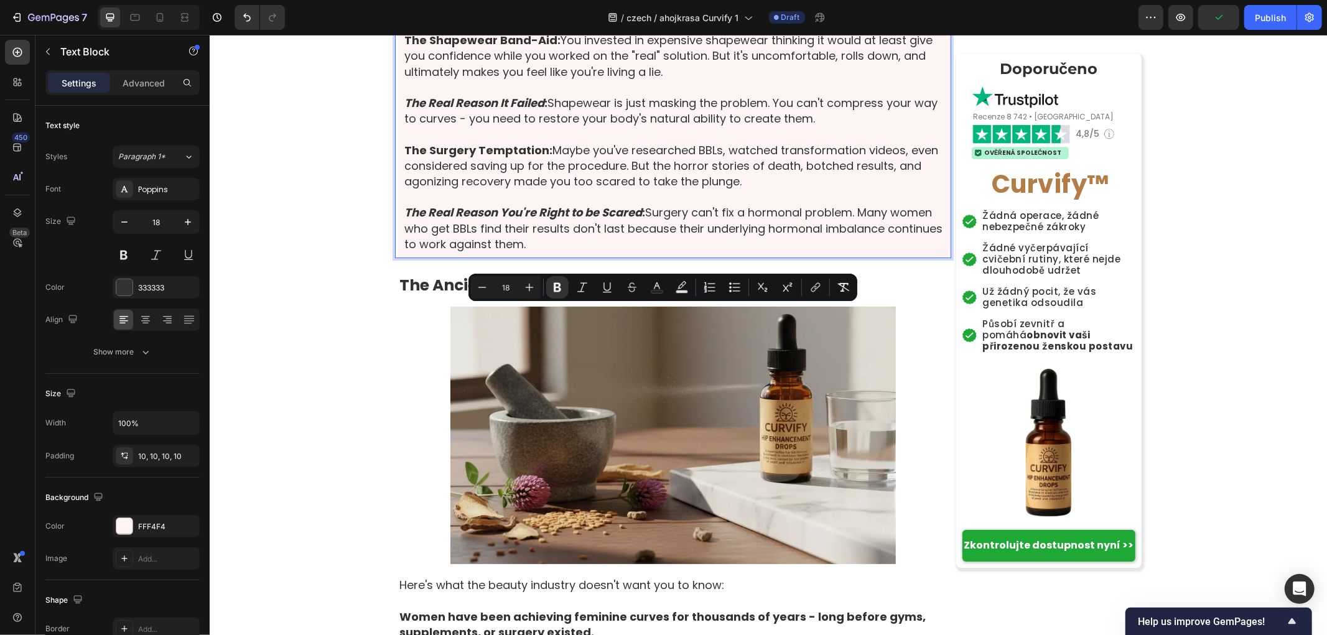
click at [404, 47] on strong "The Shapewear Band-Aid:" at bounding box center [482, 40] width 156 height 16
drag, startPoint x: 396, startPoint y: 309, endPoint x: 684, endPoint y: 340, distance: 289.7
click at [684, 258] on div "Past cvičení: Vrhly jste se do squat challenge, koupily odporové gumy, možná si…" at bounding box center [673, 23] width 553 height 467
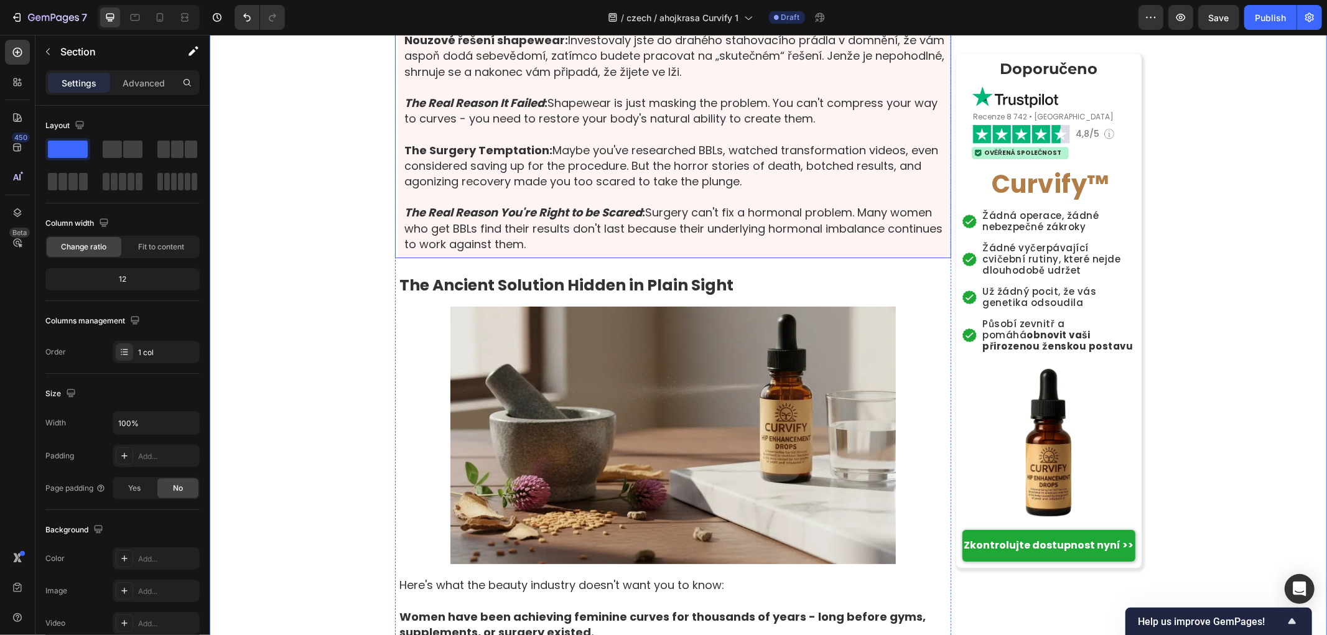
click at [459, 110] on strong "The Real Reason It Failed" at bounding box center [474, 103] width 140 height 16
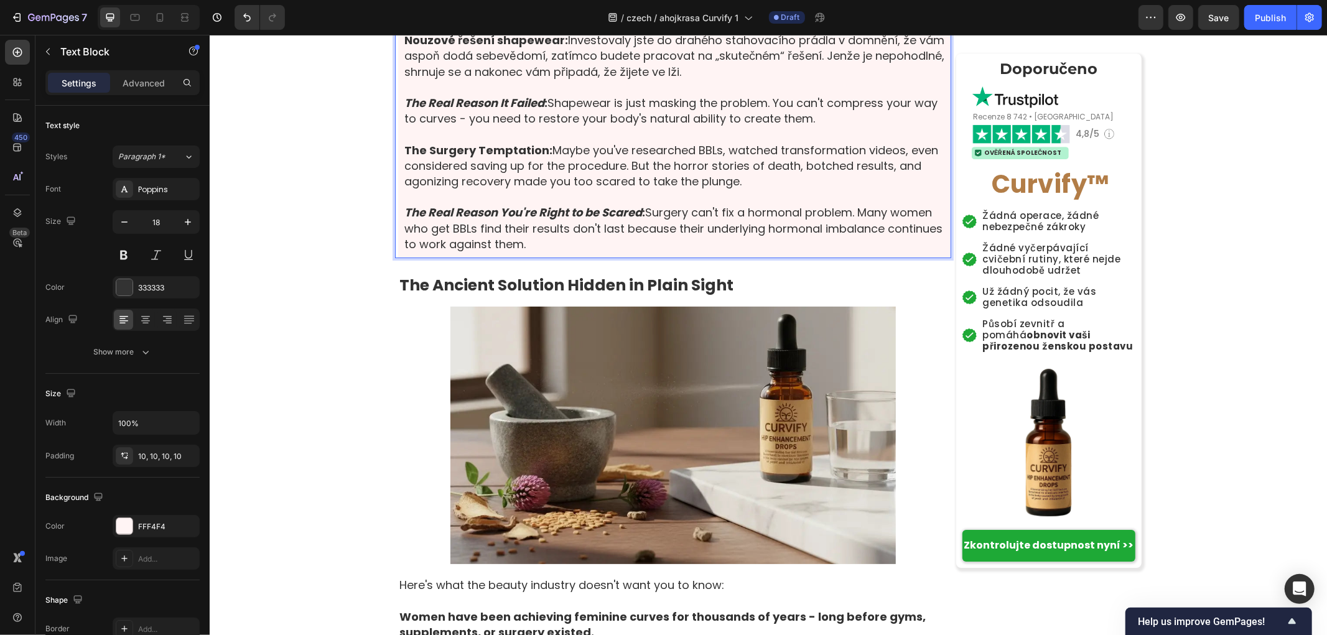
click at [397, 258] on div "Past cvičení: Vrhly jste se do squat challenge, koupily odporové gumy, možná si…" at bounding box center [673, 23] width 553 height 467
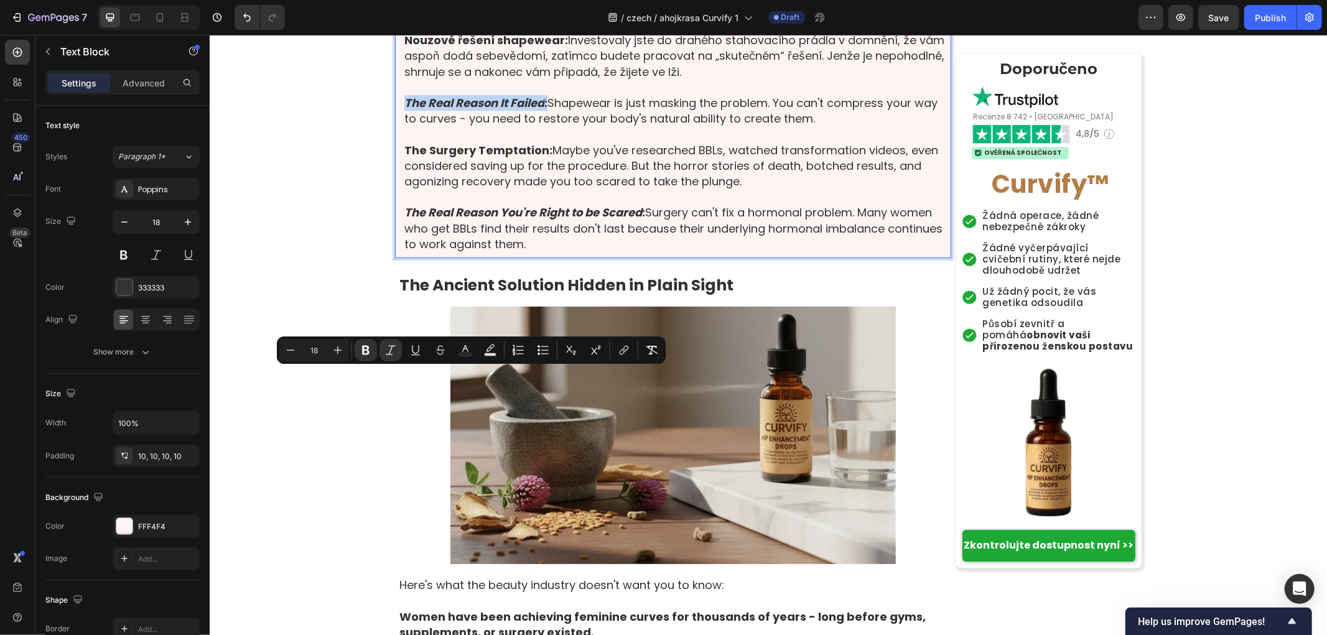
drag, startPoint x: 397, startPoint y: 374, endPoint x: 542, endPoint y: 378, distance: 144.4
click at [542, 126] on p "The Real Reason It Failed : Shapewear is just masking the problem. You can't co…" at bounding box center [674, 110] width 541 height 31
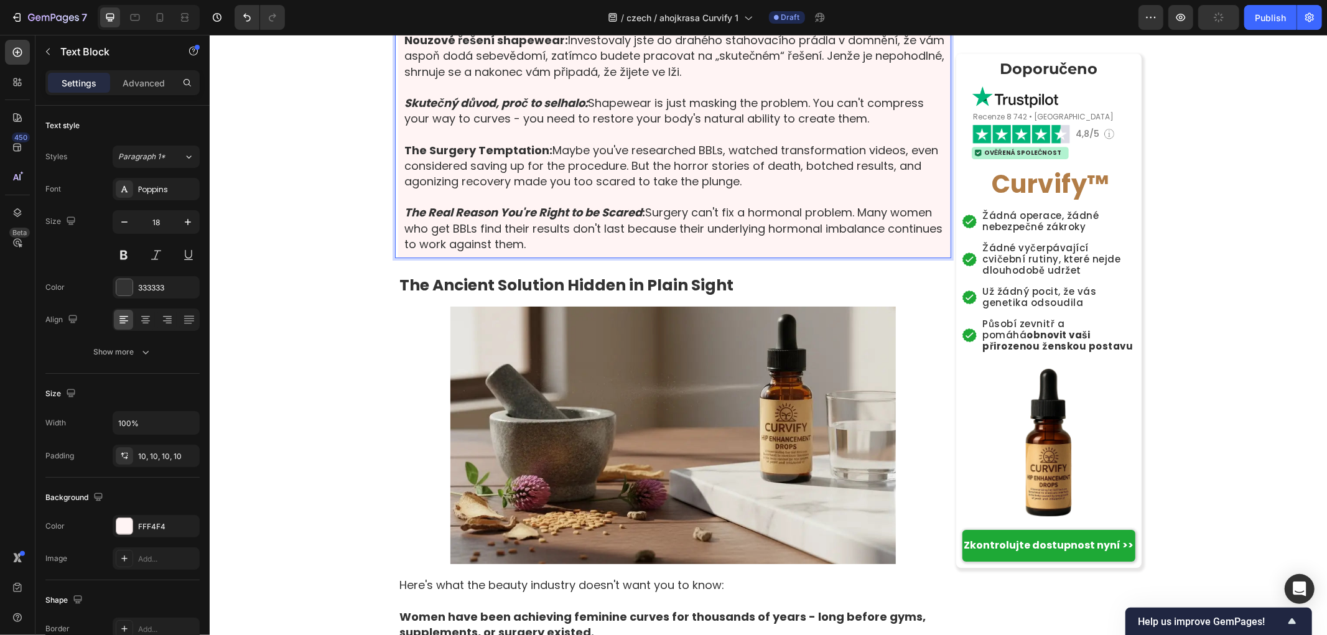
click at [595, 126] on p "Skutečný důvod, proč to selhalo: Shapewear is just masking the problem. You can…" at bounding box center [674, 110] width 541 height 31
drag, startPoint x: 592, startPoint y: 377, endPoint x: 625, endPoint y: 379, distance: 33.6
click at [625, 126] on p "Skutečný důvod, proč to selhalo: Shapewear is just masking the problem. You can…" at bounding box center [674, 110] width 541 height 31
drag, startPoint x: 588, startPoint y: 376, endPoint x: 870, endPoint y: 394, distance: 282.3
click at [870, 126] on p "Skutečný důvod, proč to selhalo: Shapewear is just masking the problem. You can…" at bounding box center [674, 110] width 541 height 31
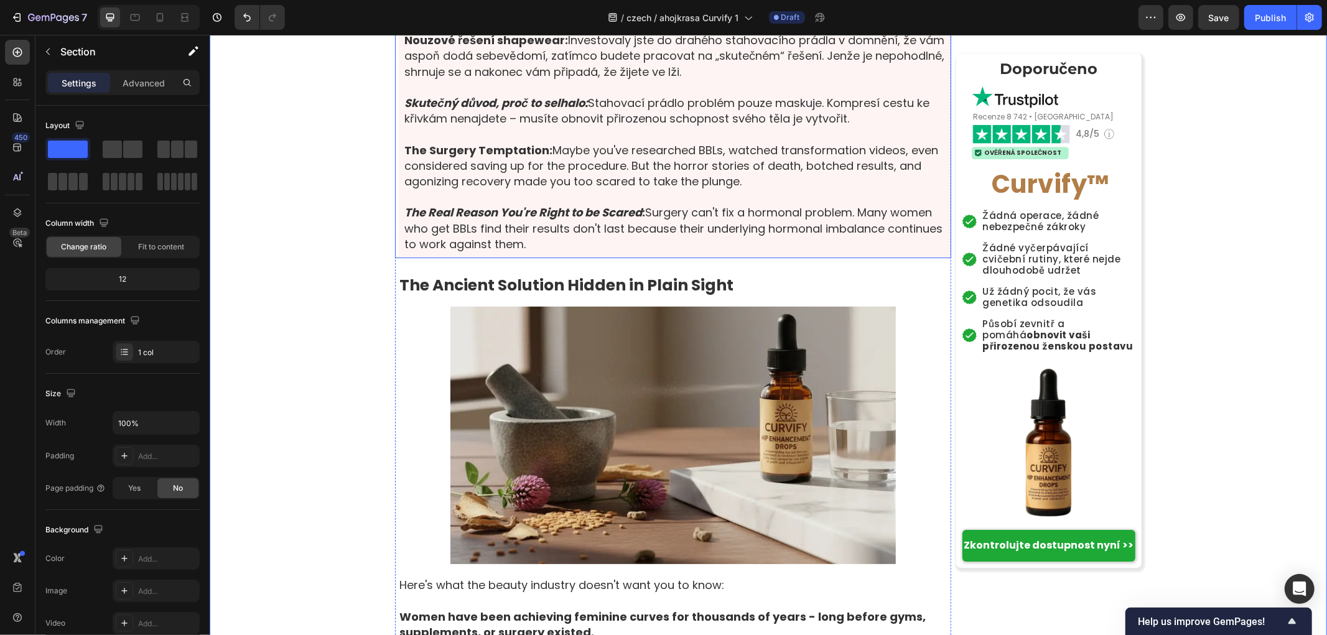
click at [727, 189] on p "The Surgery Temptation: Maybe you've researched BBLs, watched transformation vi…" at bounding box center [674, 165] width 541 height 47
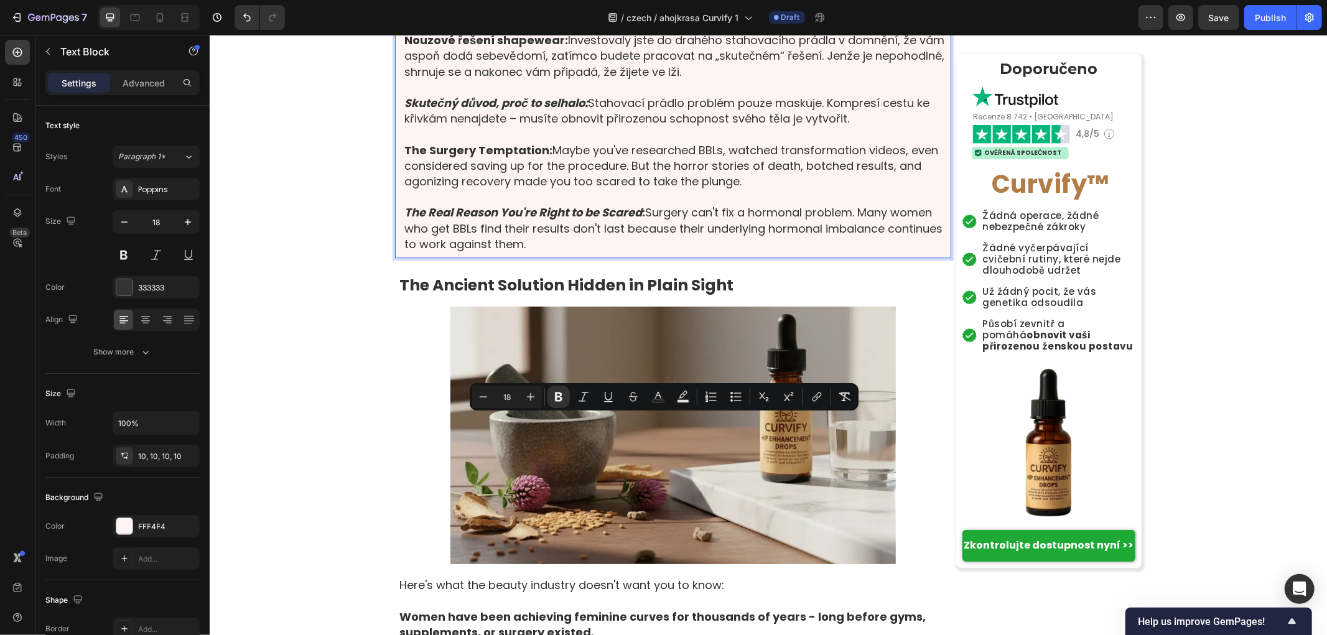
drag, startPoint x: 745, startPoint y: 456, endPoint x: 399, endPoint y: 426, distance: 346.5
click at [404, 189] on p "The Surgery Temptation: Maybe you've researched BBLs, watched transformation vi…" at bounding box center [674, 165] width 541 height 47
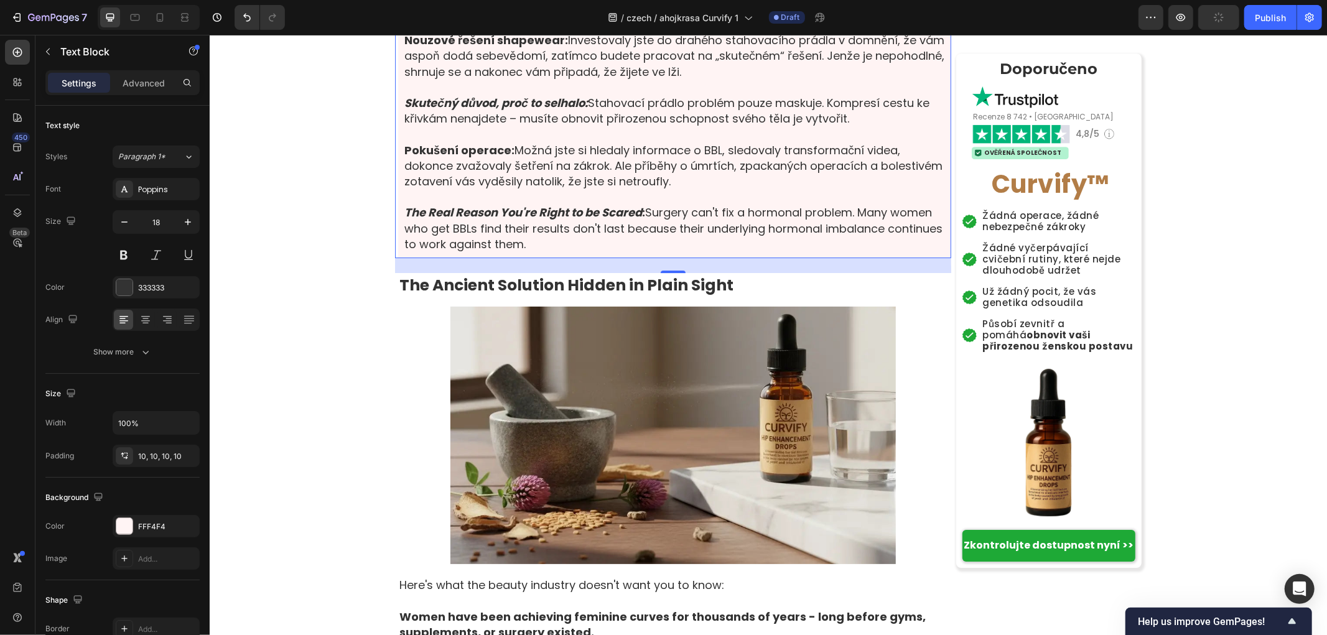
click at [420, 251] on p "The Real Reason You're Right to be Scared : Surgery can't fix a hormonal proble…" at bounding box center [674, 227] width 541 height 47
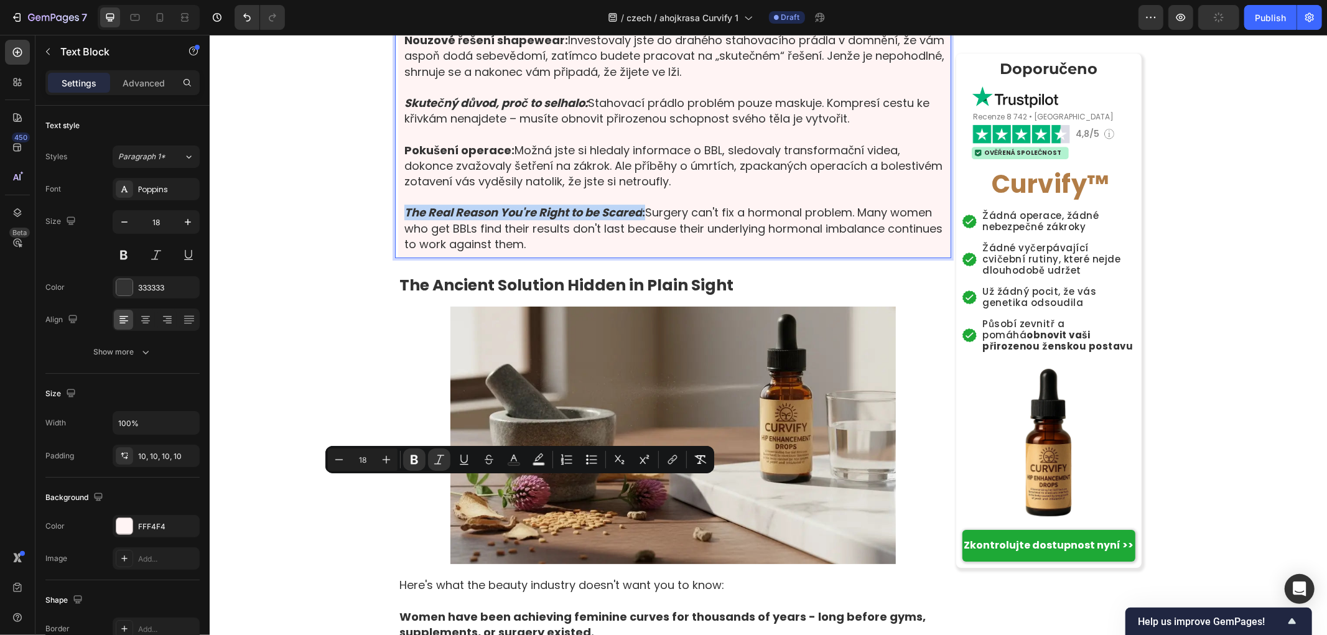
drag, startPoint x: 399, startPoint y: 485, endPoint x: 639, endPoint y: 485, distance: 240.1
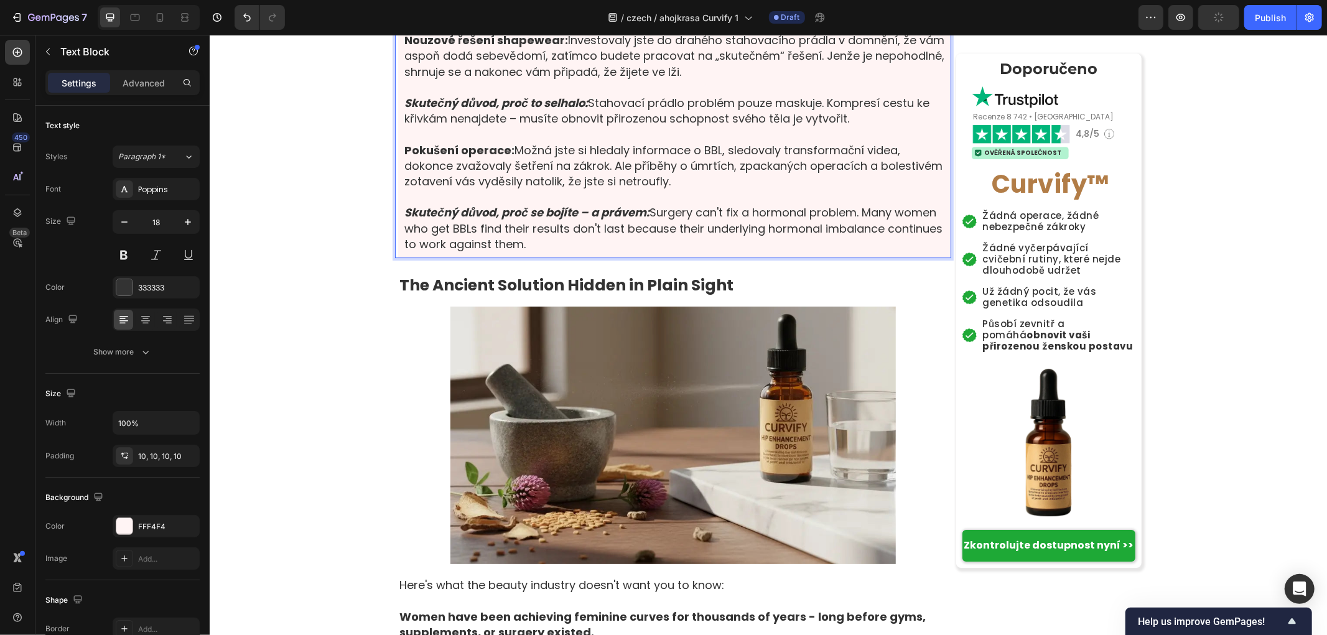
click at [692, 251] on p "Skutečný důvod, proč se bojíte – a právem: Surgery can't fix a hormonal problem…" at bounding box center [674, 227] width 541 height 47
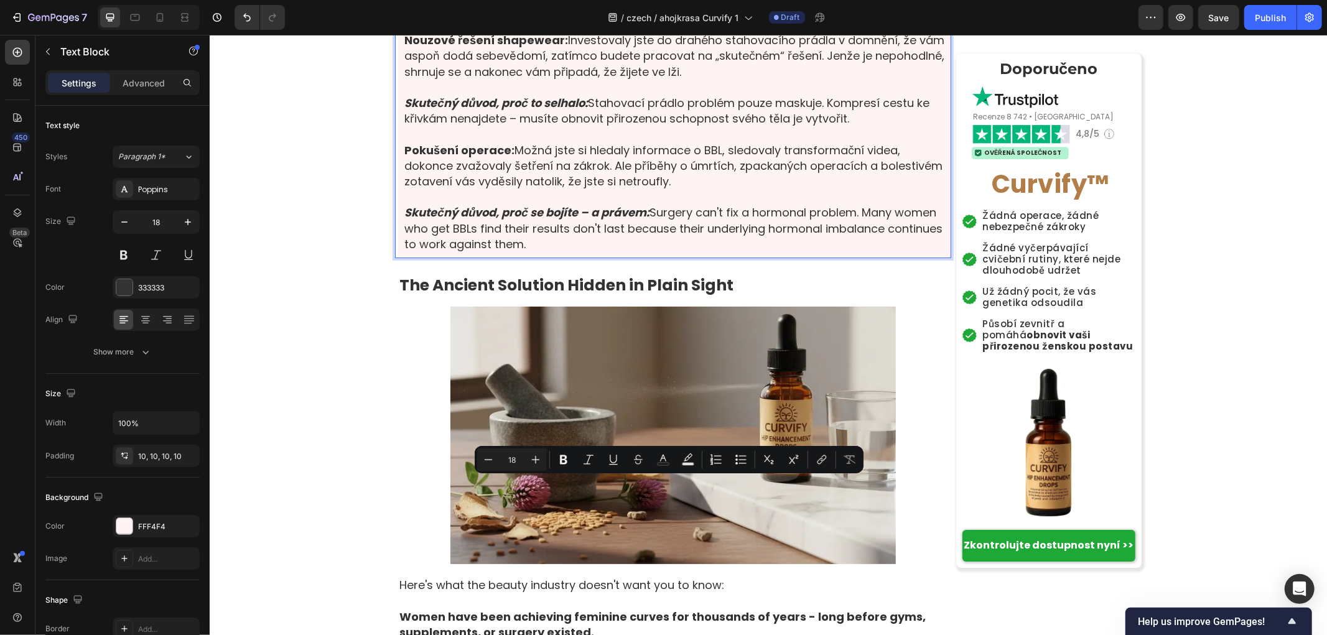
drag, startPoint x: 649, startPoint y: 482, endPoint x: 838, endPoint y: 511, distance: 190.7
click at [838, 251] on p "Skutečný důvod, proč se bojíte – a právem: Surgery can't fix a hormonal problem…" at bounding box center [674, 227] width 541 height 47
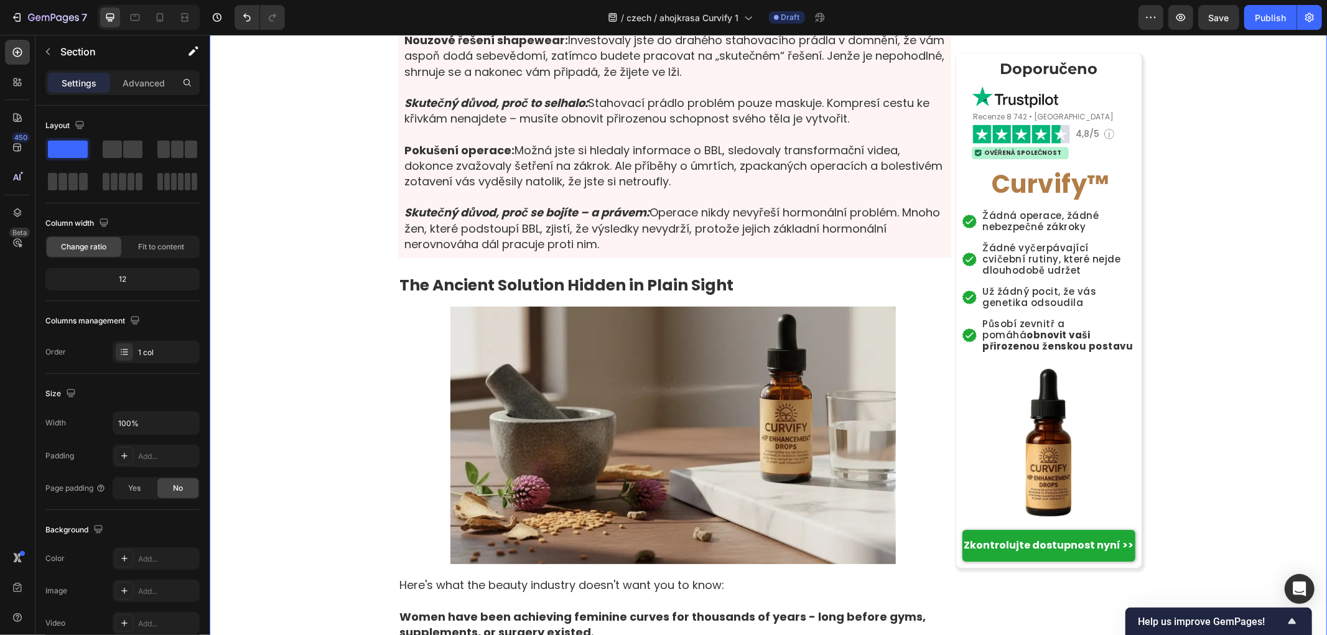
scroll to position [3455, 0]
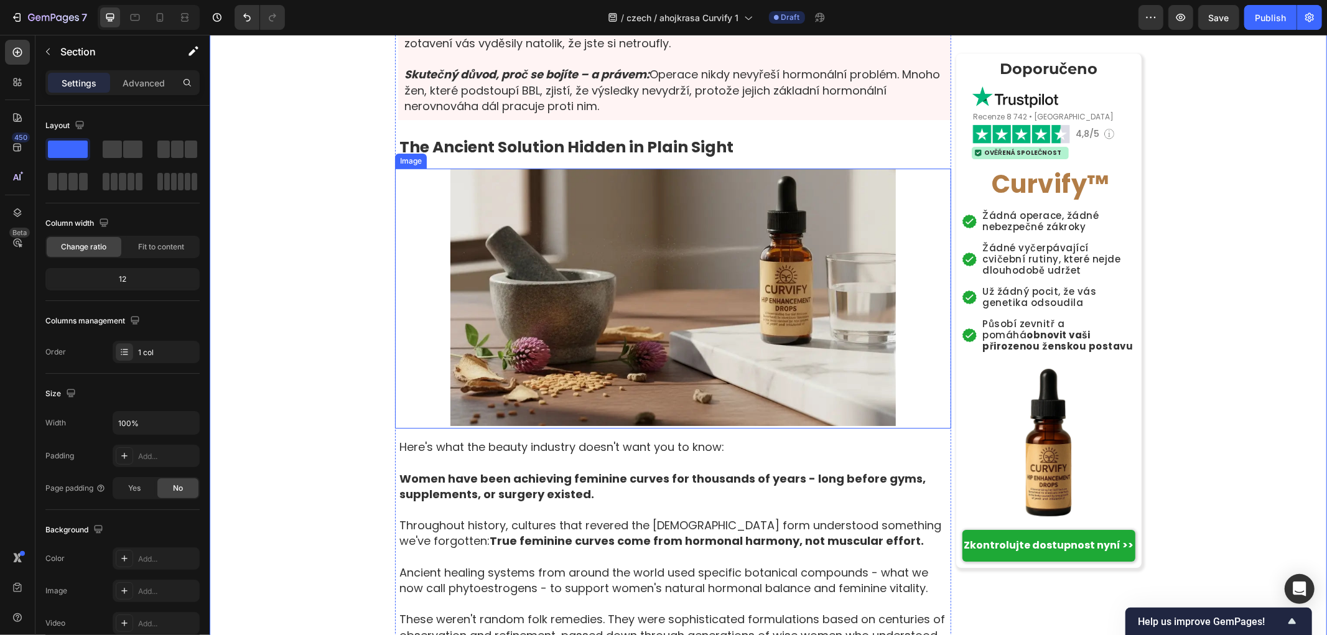
click at [544, 157] on strong "The Ancient Solution Hidden in Plain Sight" at bounding box center [566, 147] width 334 height 22
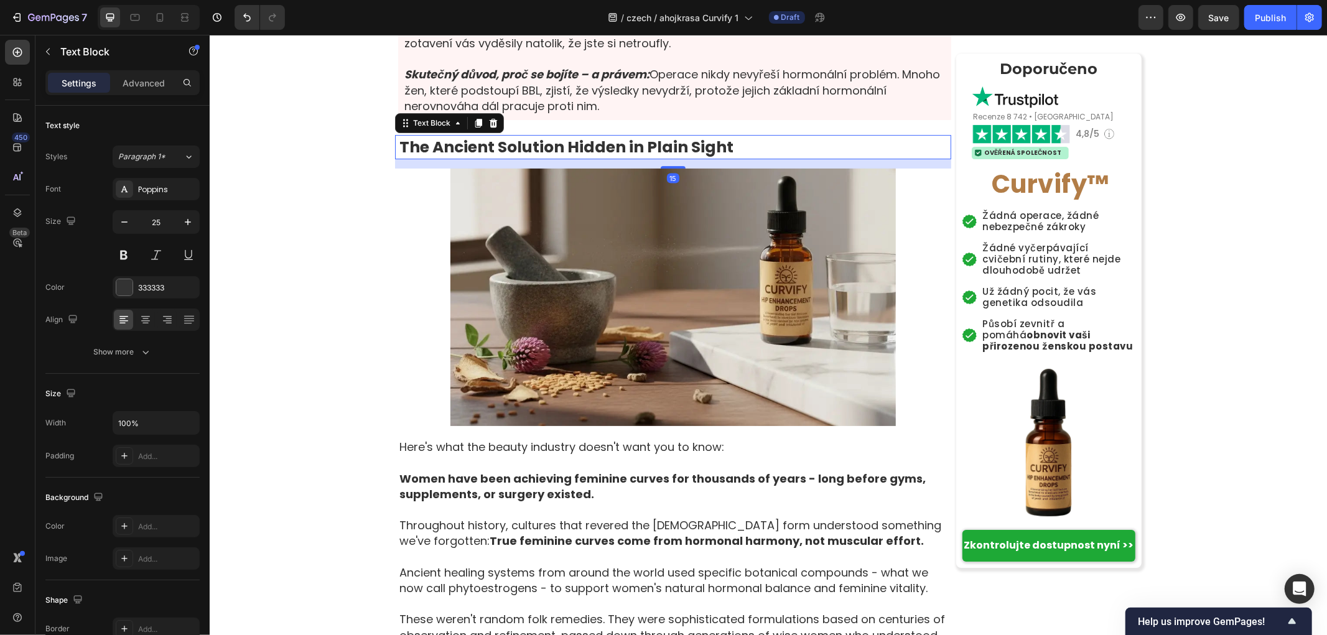
click at [544, 157] on strong "The Ancient Solution Hidden in Plain Sight" at bounding box center [566, 147] width 334 height 22
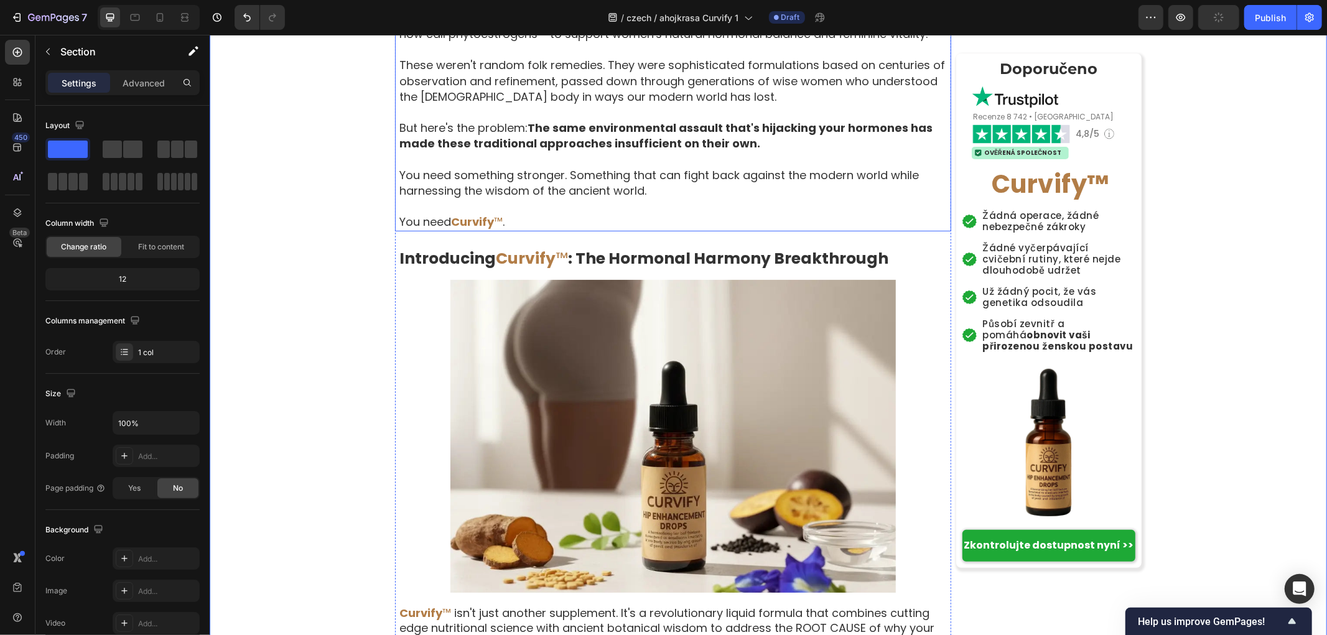
scroll to position [4077, 0]
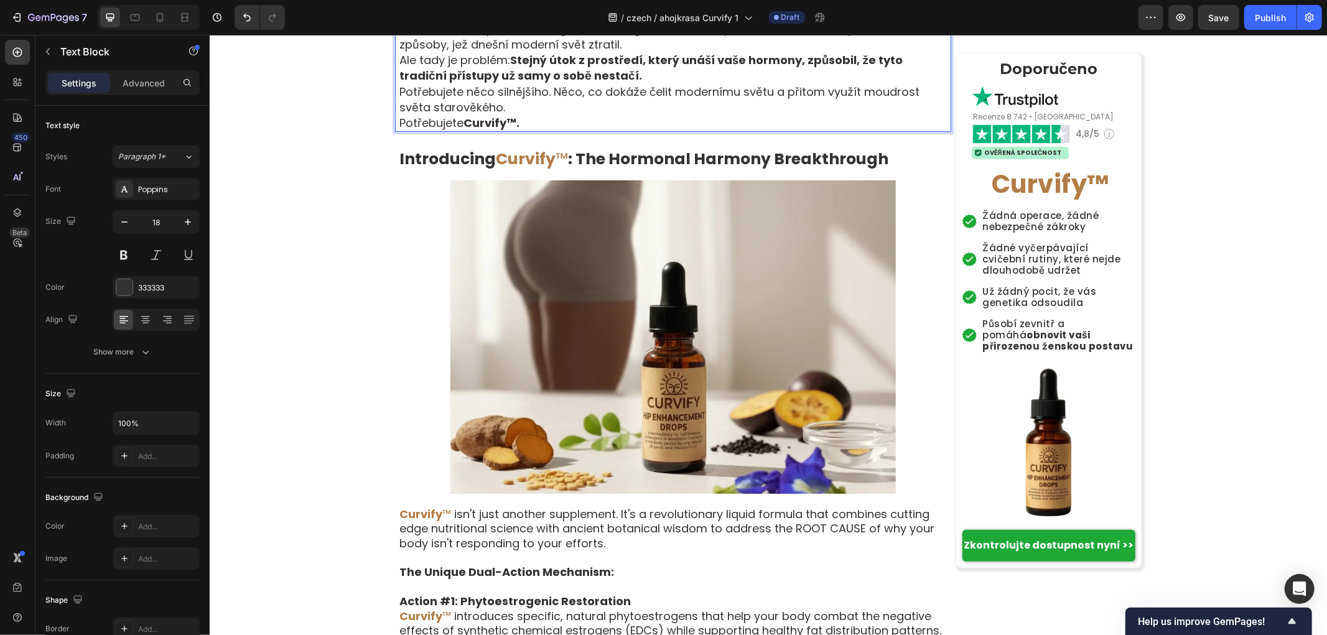
click at [627, 52] on p "Nešlo o náhodné lidové recepty. Byly to propracované směsi založené na staletíc…" at bounding box center [674, 28] width 551 height 47
click at [626, 52] on p "Nešlo o náhodné lidové recepty. Byly to propracované směsi založené na staletíc…" at bounding box center [674, 28] width 551 height 47
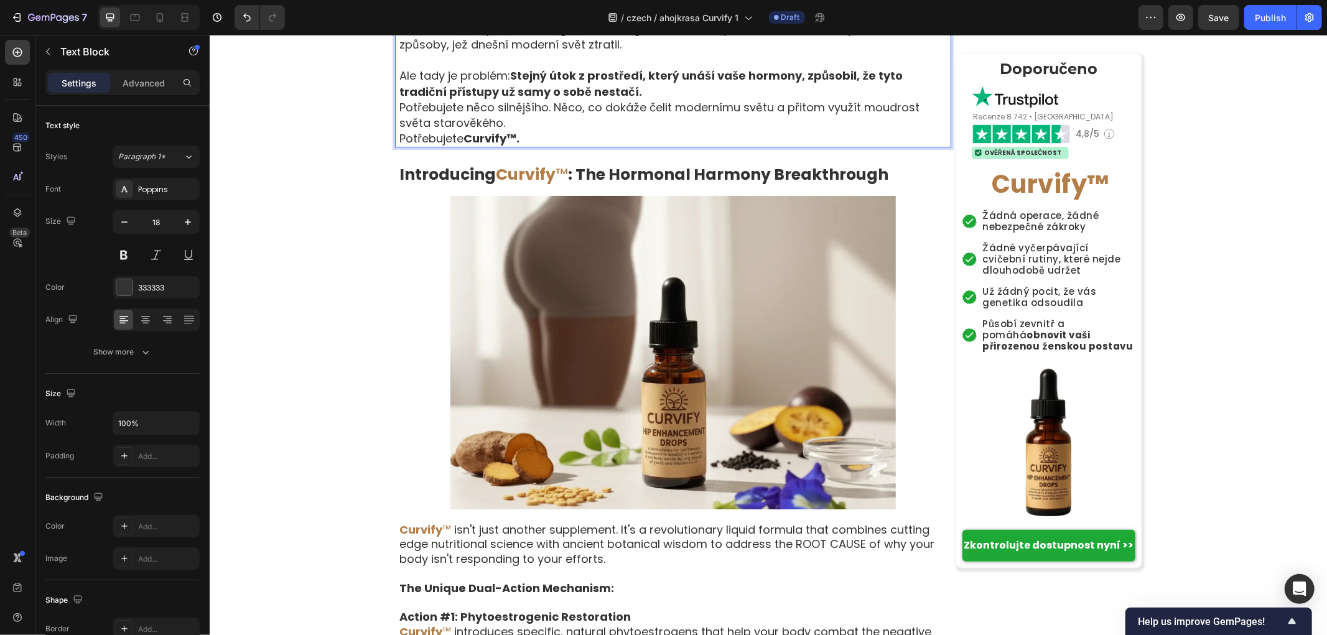
click at [601, 98] on p "Ale tady je problém: Stejný útok z prostředí, který unáší vaše hormony, způsobi…" at bounding box center [674, 82] width 551 height 31
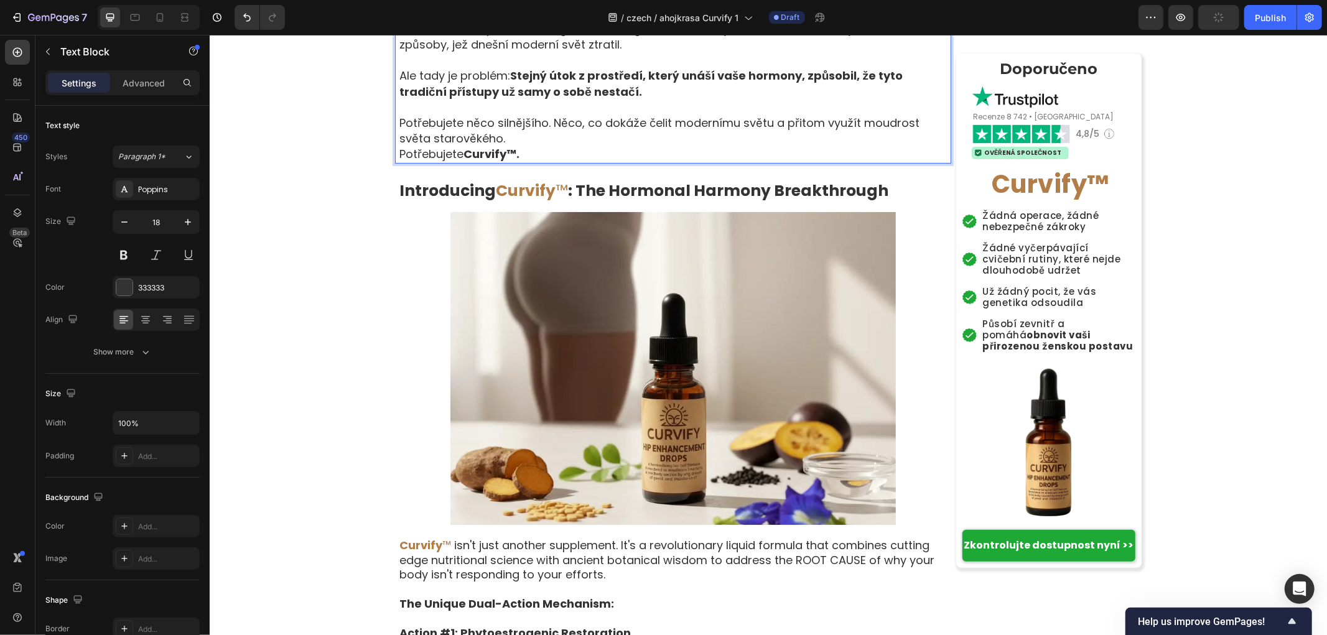
click at [512, 146] on p "Potřebujete něco silnějšího. Něco, co dokáže čelit modernímu světu a přitom vyu…" at bounding box center [674, 129] width 551 height 31
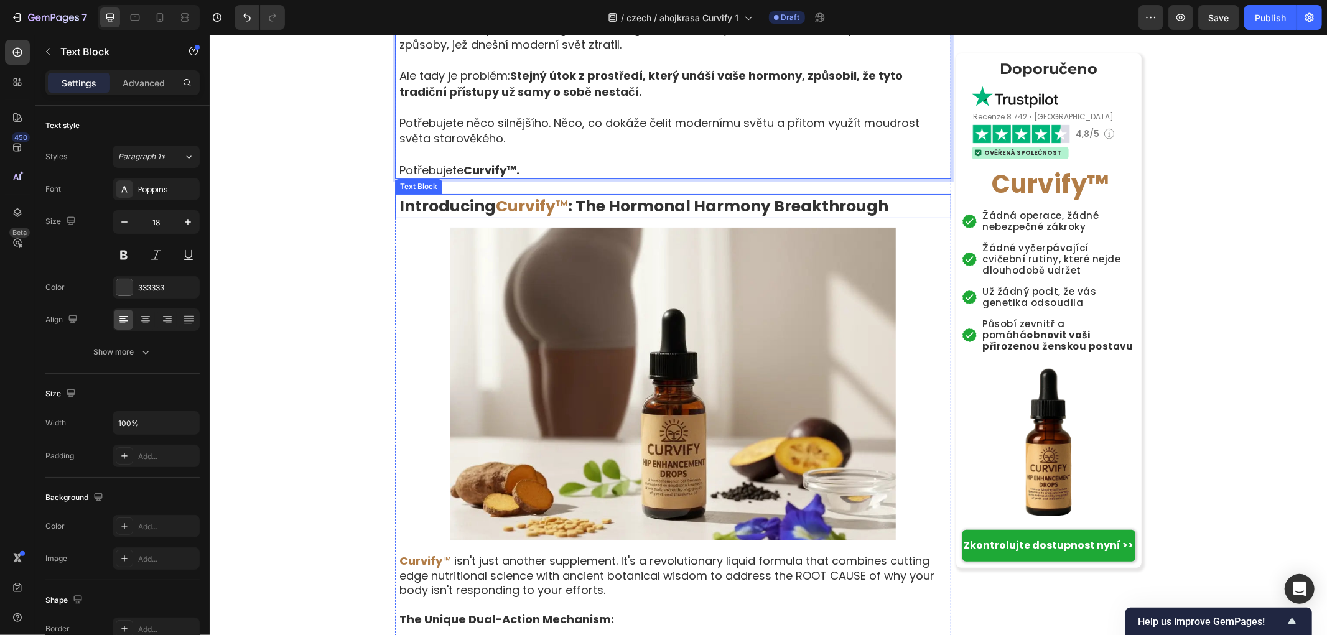
click at [567, 216] on strong ": The Hormonal Harmony Breakthrough" at bounding box center [727, 206] width 320 height 22
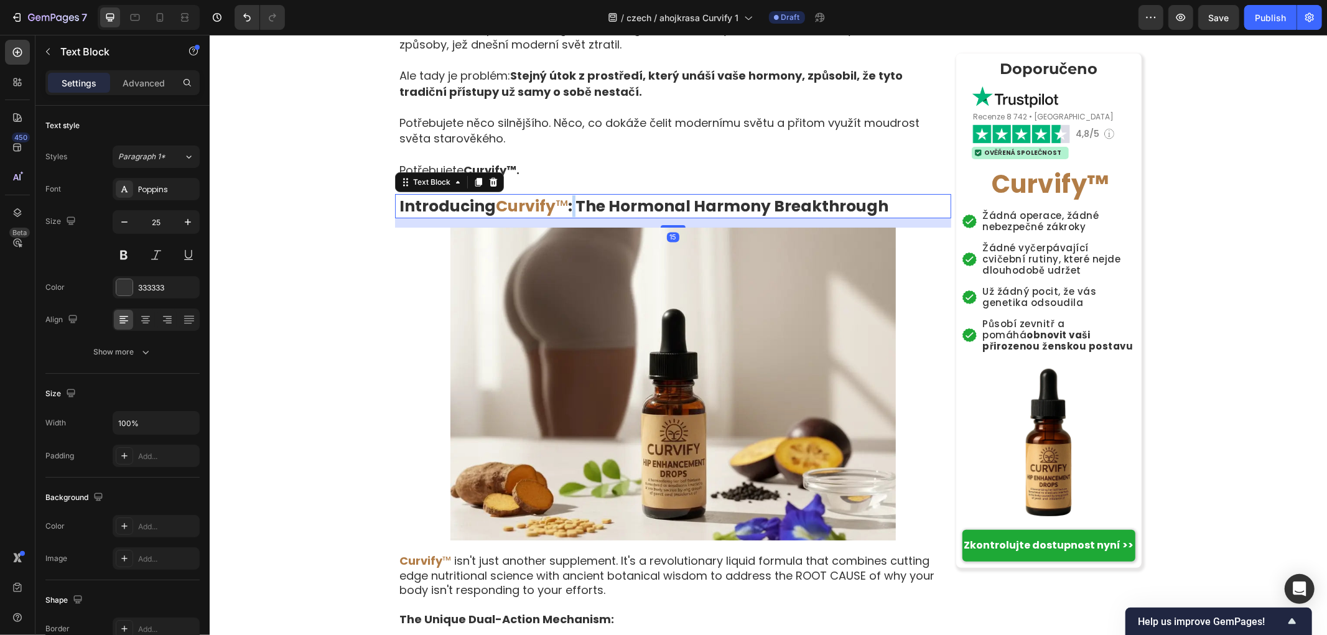
click at [567, 216] on strong ": The Hormonal Harmony Breakthrough" at bounding box center [727, 206] width 320 height 22
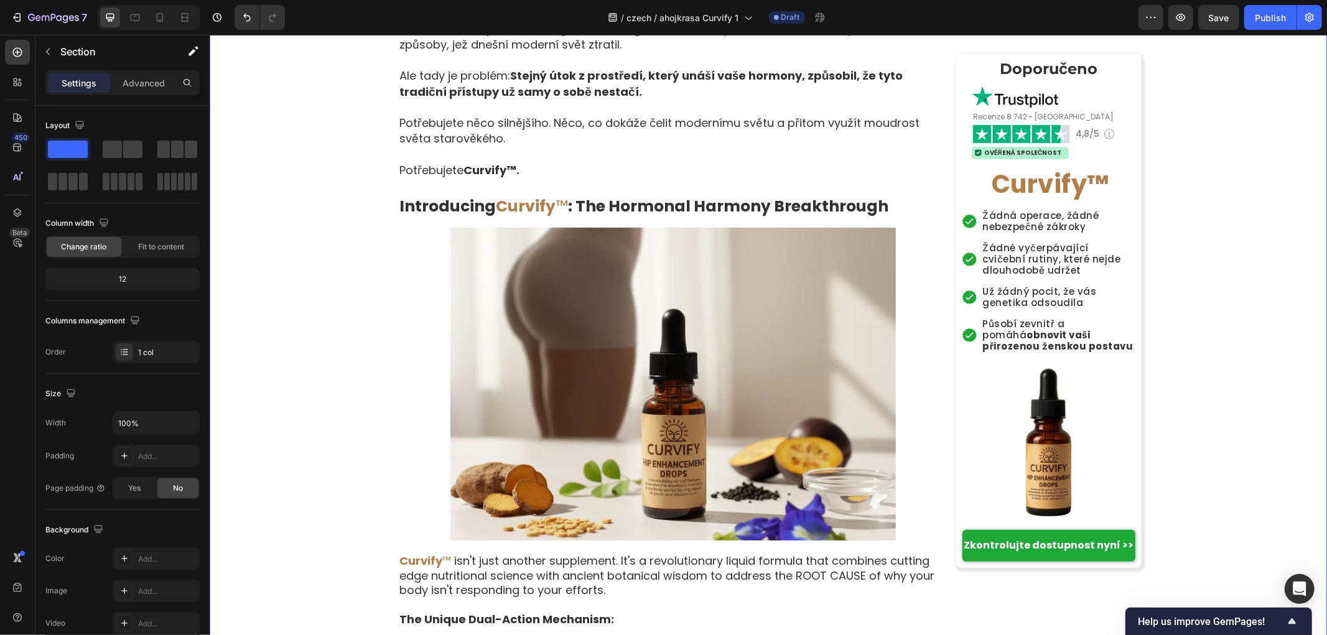
click at [407, 216] on strong "Introducing" at bounding box center [447, 206] width 96 height 22
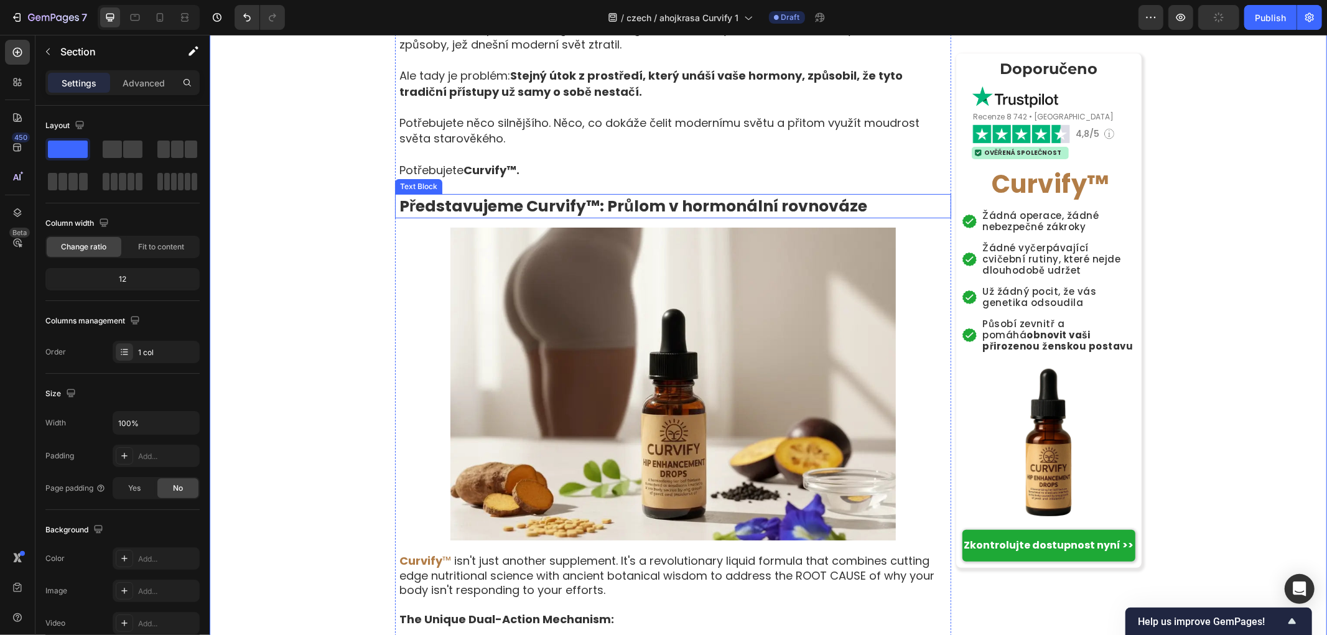
click at [593, 216] on strong "Představujeme Curvify™: Průlom v hormonální rovnováze" at bounding box center [633, 206] width 468 height 22
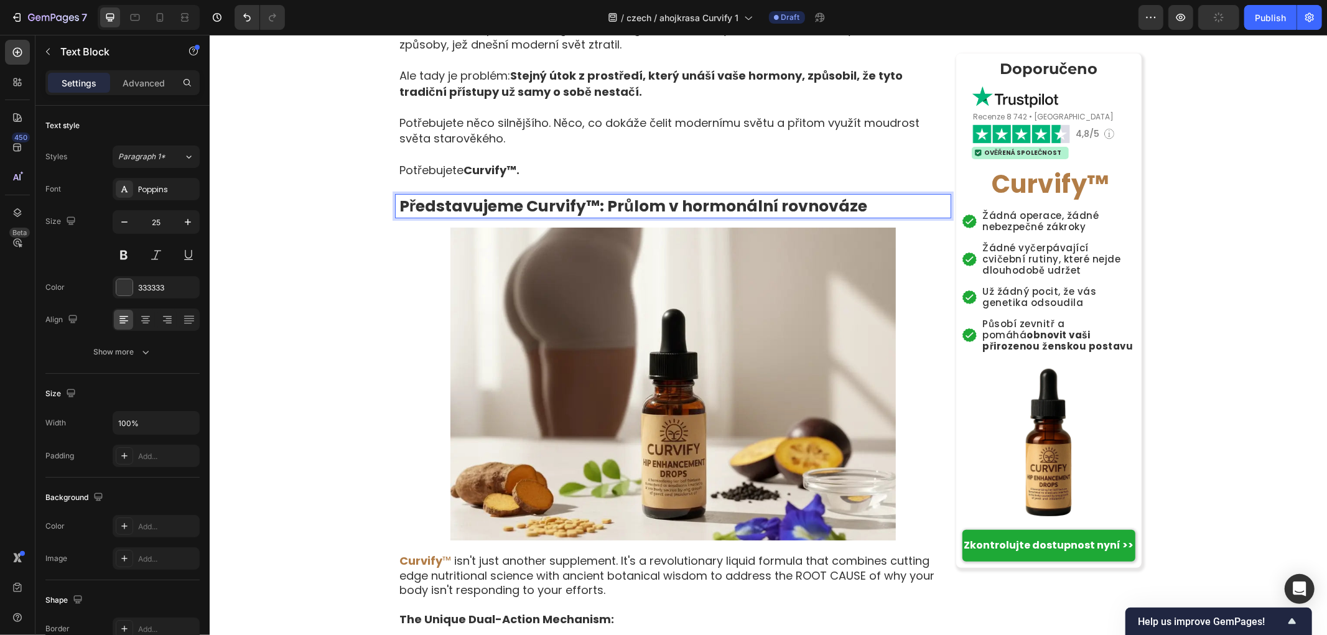
click at [592, 216] on strong "Představujeme Curvify™: Průlom v hormonální rovnováze" at bounding box center [633, 206] width 468 height 22
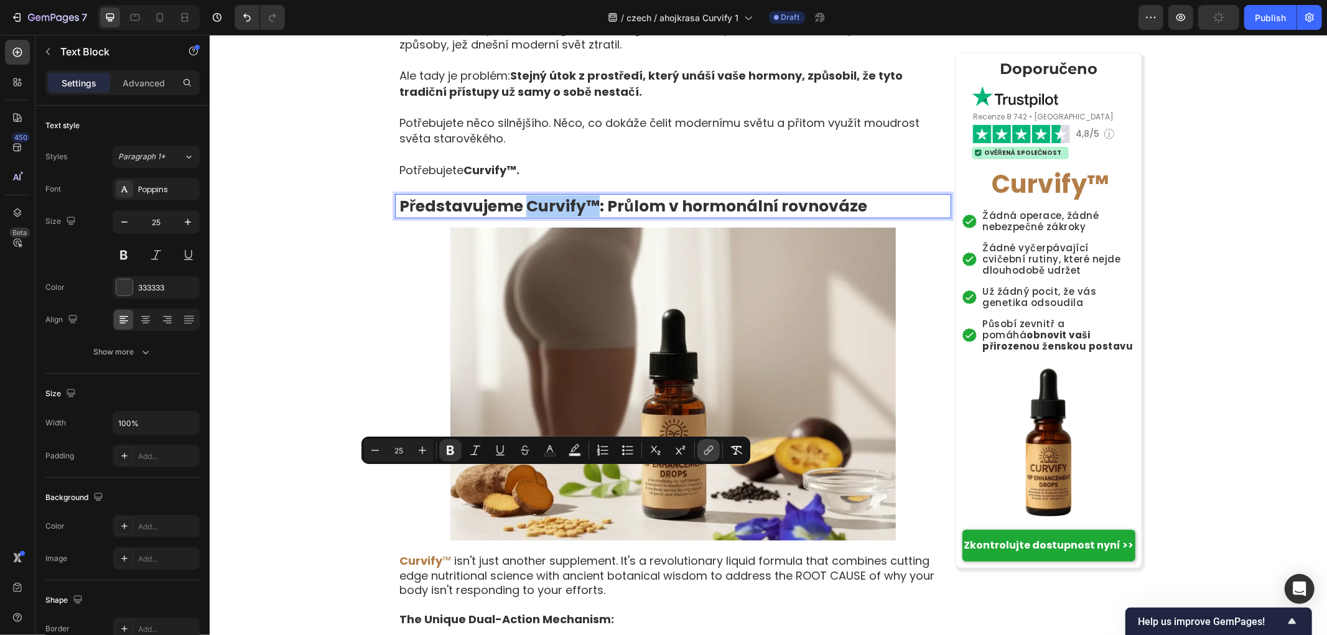
click at [709, 448] on icon "Editor contextual toolbar" at bounding box center [710, 449] width 6 height 6
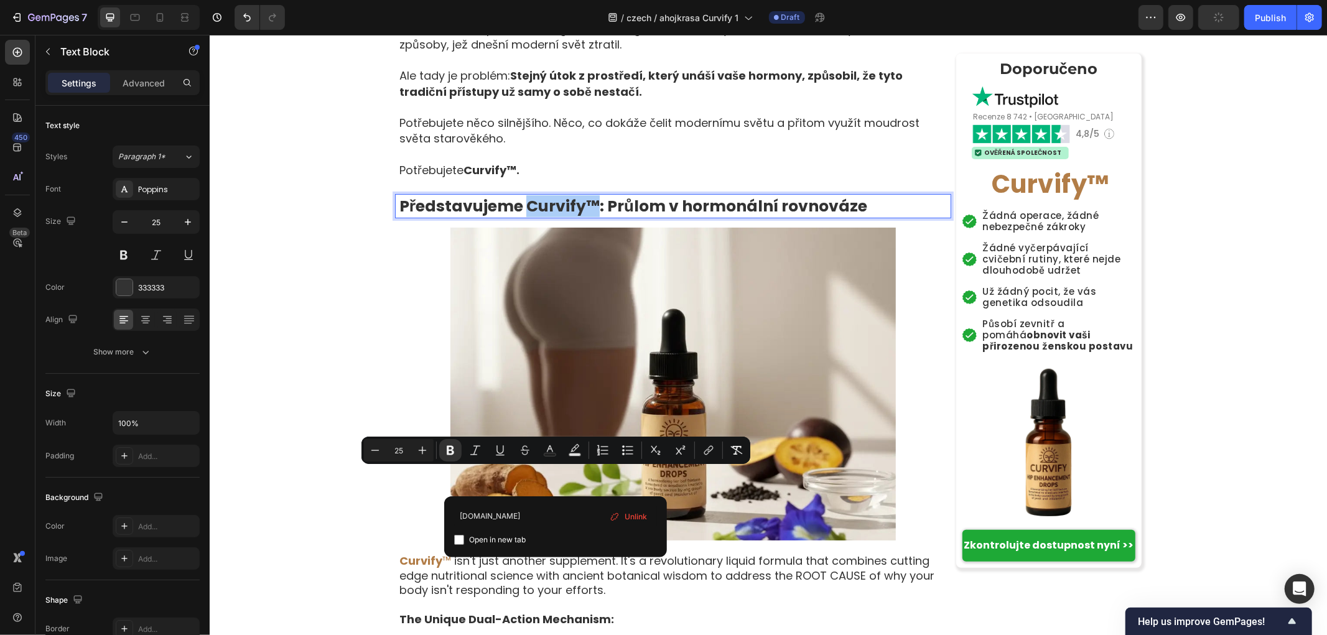
type input "example.com"
click at [493, 452] on button "Underline" at bounding box center [500, 450] width 22 height 22
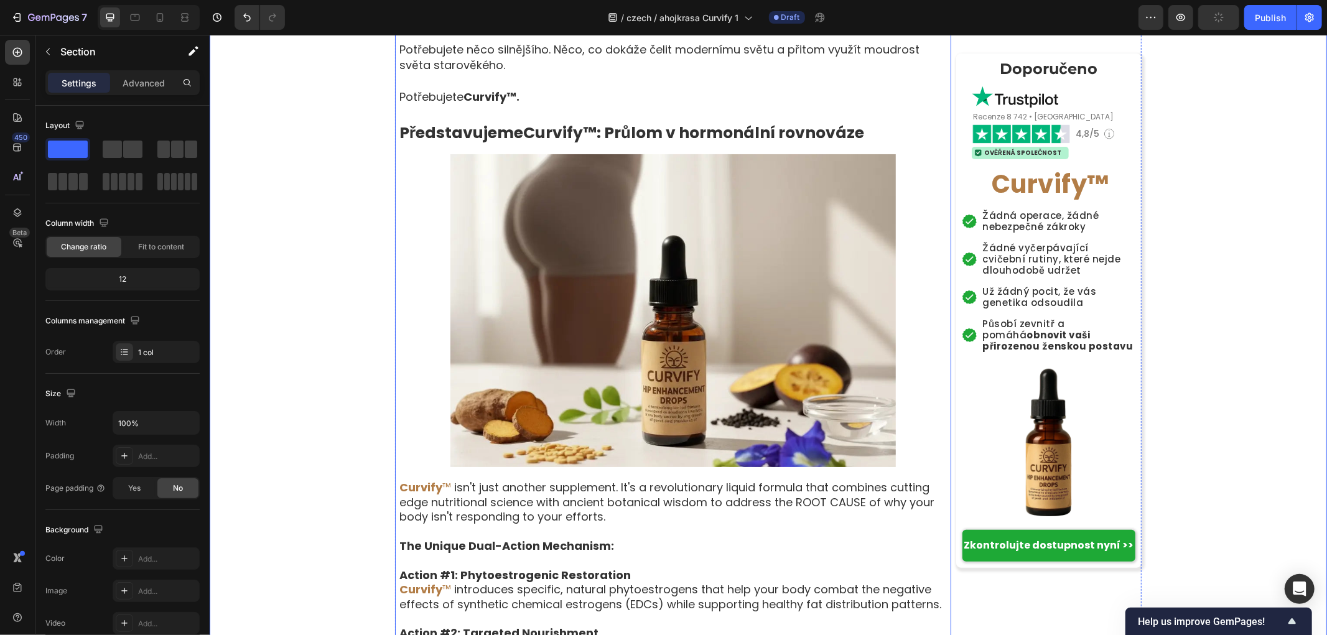
scroll to position [4146, 0]
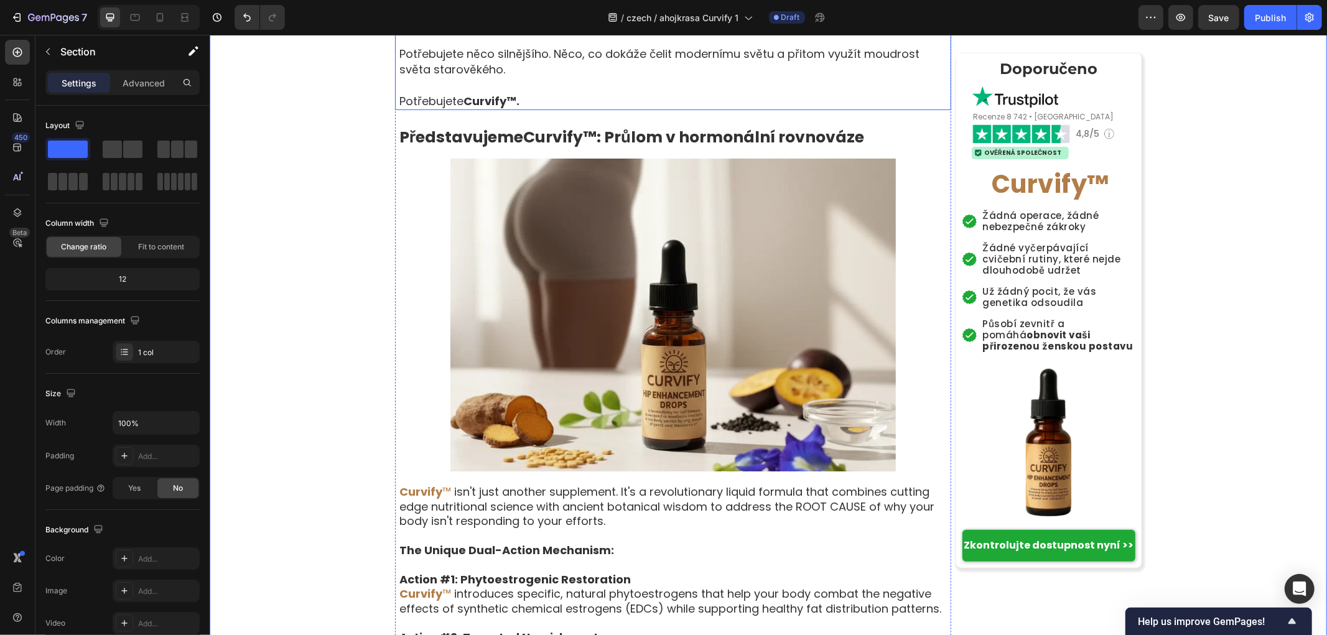
click at [525, 108] on p "Potřebujete Curvify™." at bounding box center [674, 101] width 551 height 16
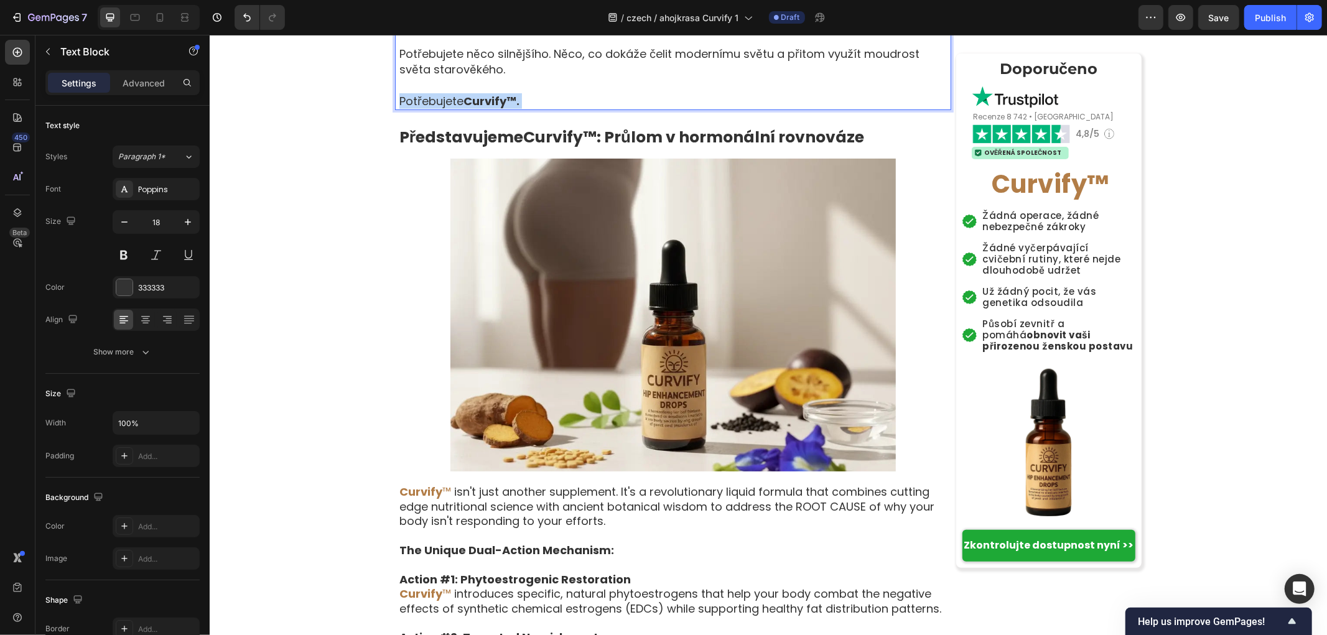
drag, startPoint x: 531, startPoint y: 373, endPoint x: 461, endPoint y: 371, distance: 70.3
click at [461, 108] on p "Potřebujete Curvify™." at bounding box center [674, 101] width 551 height 16
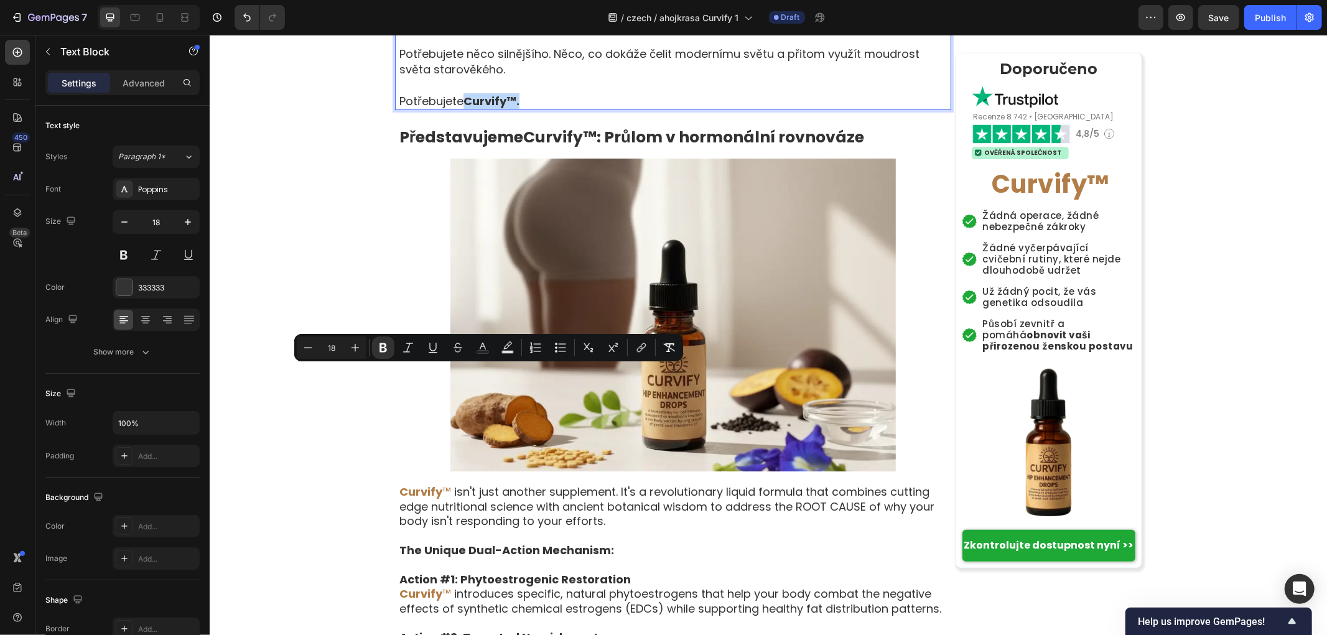
drag, startPoint x: 520, startPoint y: 374, endPoint x: 462, endPoint y: 371, distance: 57.9
click at [462, 108] on p "Potřebujete Curvify™." at bounding box center [674, 101] width 551 height 16
click at [477, 345] on icon "Editor contextual toolbar" at bounding box center [482, 347] width 12 height 12
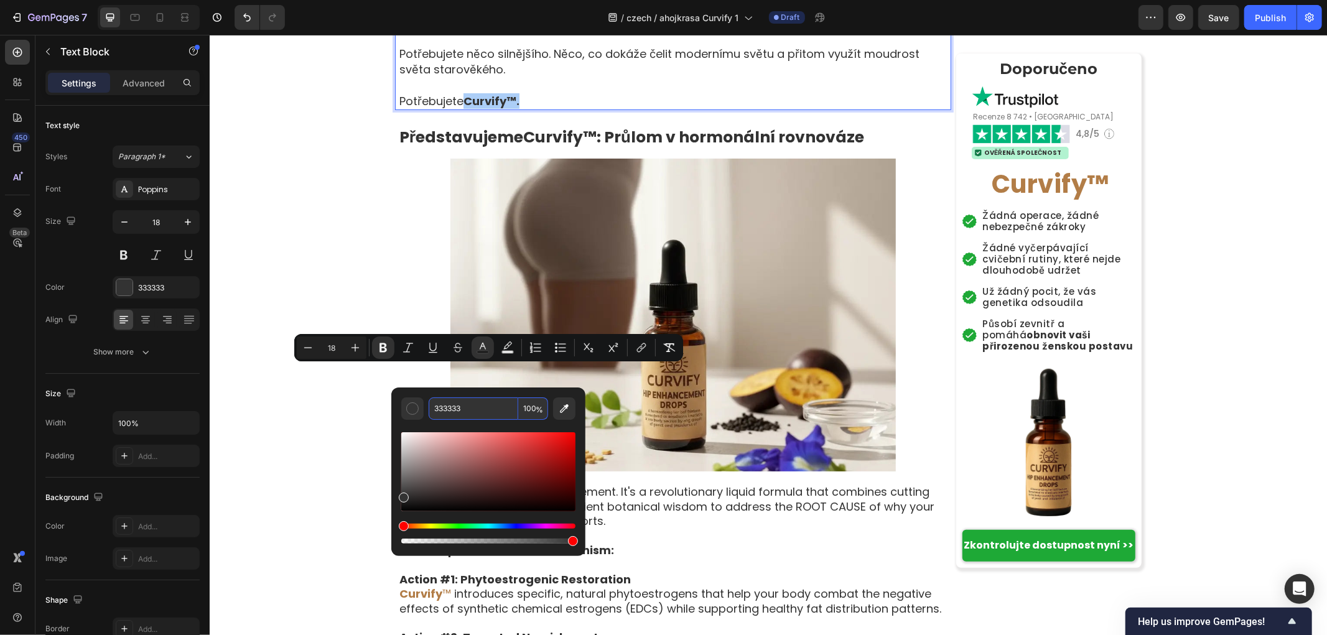
click at [467, 412] on input "333333" at bounding box center [474, 408] width 90 height 22
paste input "#B27D47"
type input "B27D47"
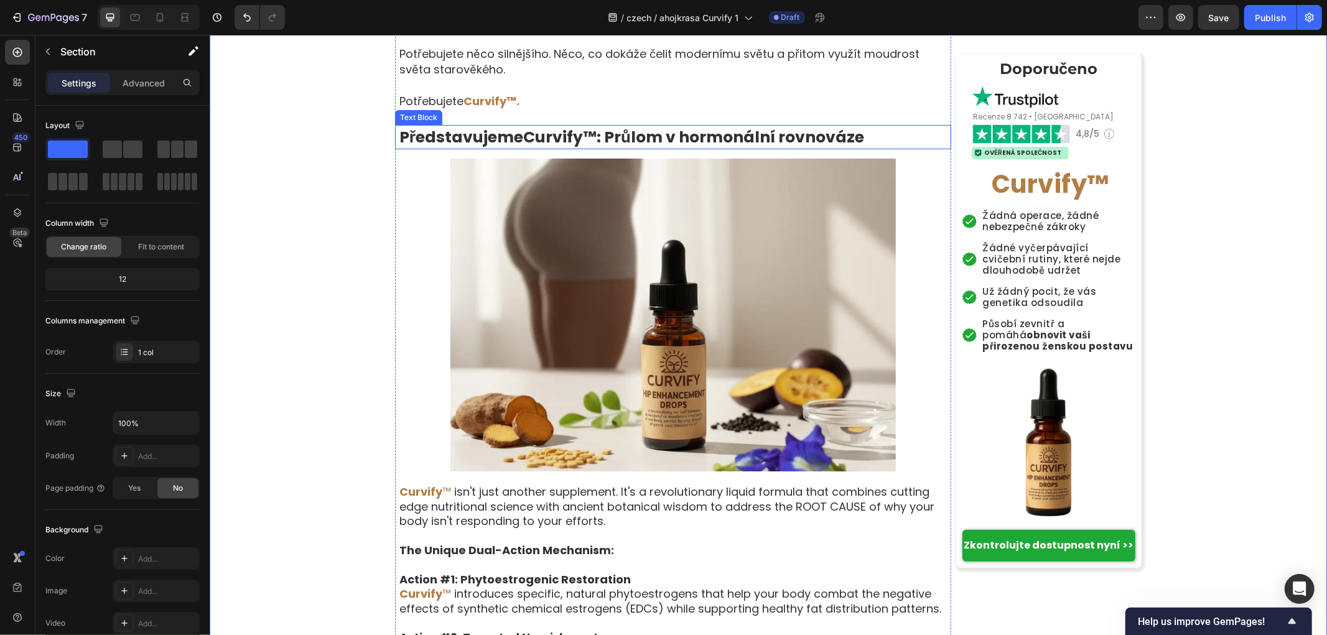
click at [546, 147] on strong "Curvify™" at bounding box center [559, 137] width 73 height 22
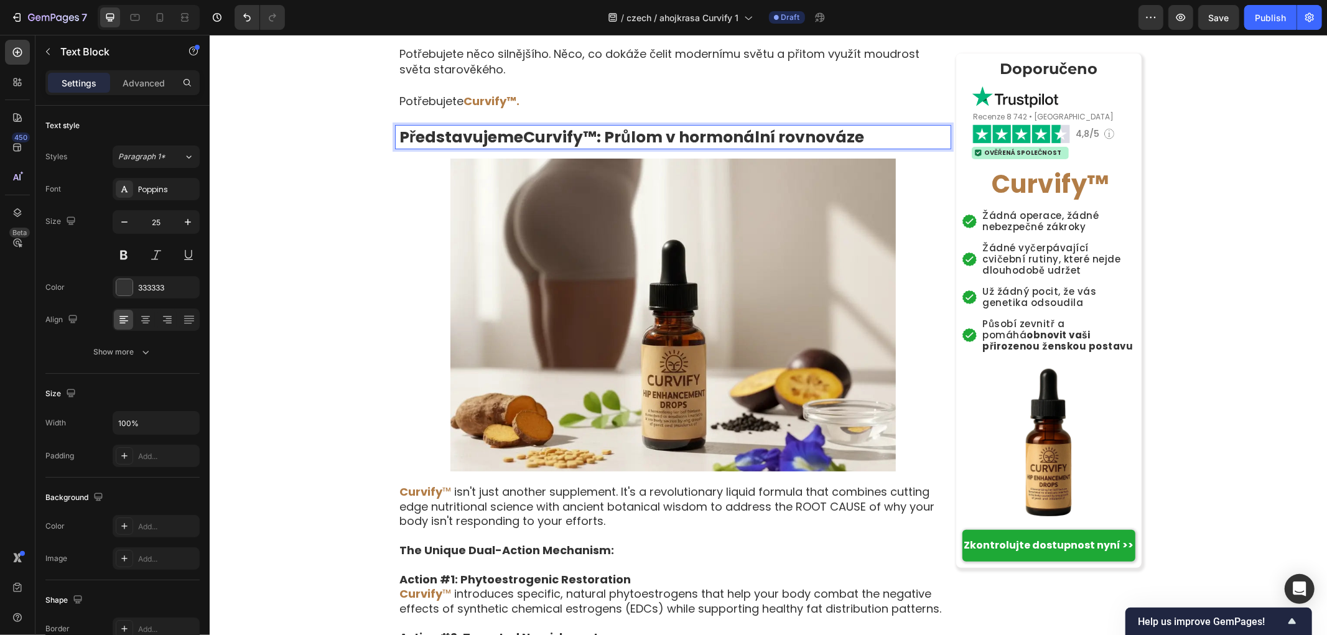
click at [590, 147] on strong "Curvify™" at bounding box center [559, 137] width 73 height 22
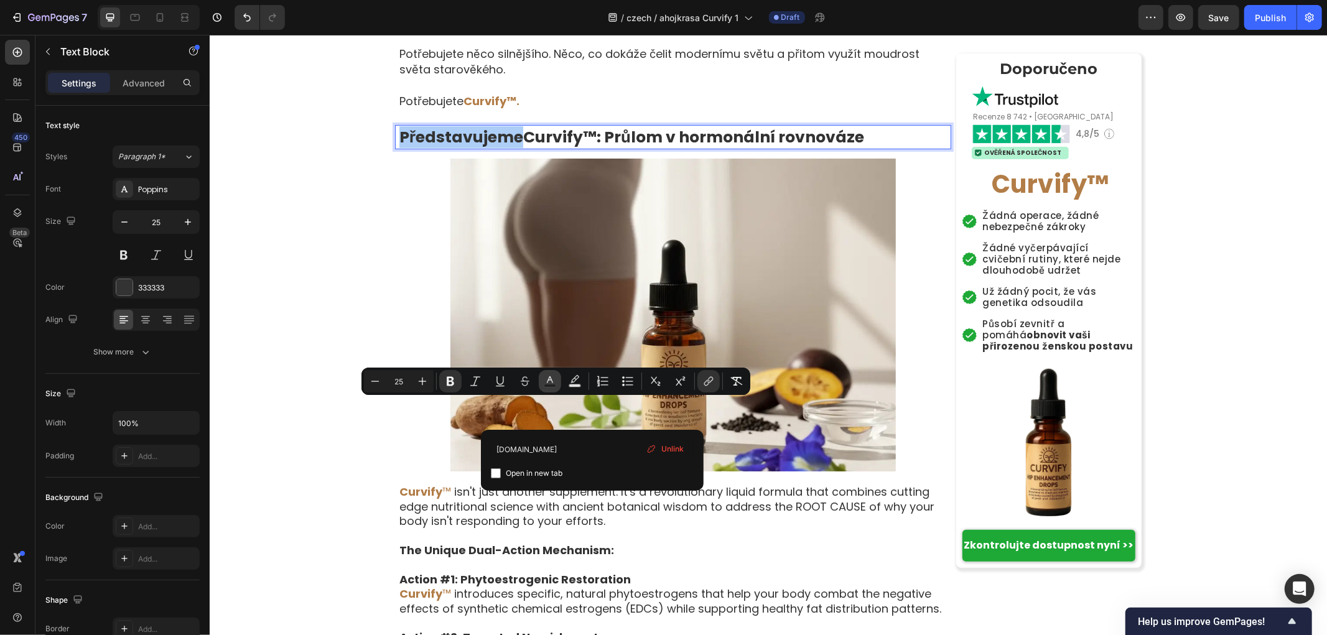
click at [554, 389] on button "Text Color" at bounding box center [550, 381] width 22 height 22
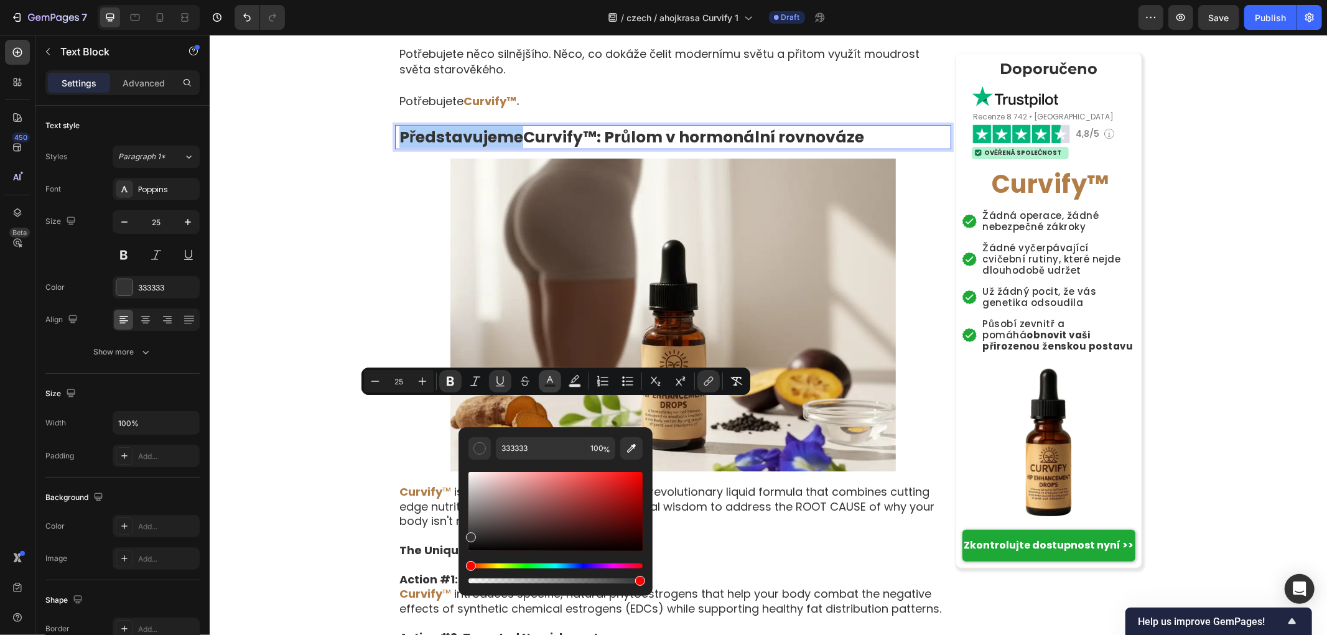
type input "16"
click at [530, 447] on input "333333" at bounding box center [541, 448] width 90 height 22
paste input "#B27D47"
type input "#B27D47"
type input "25"
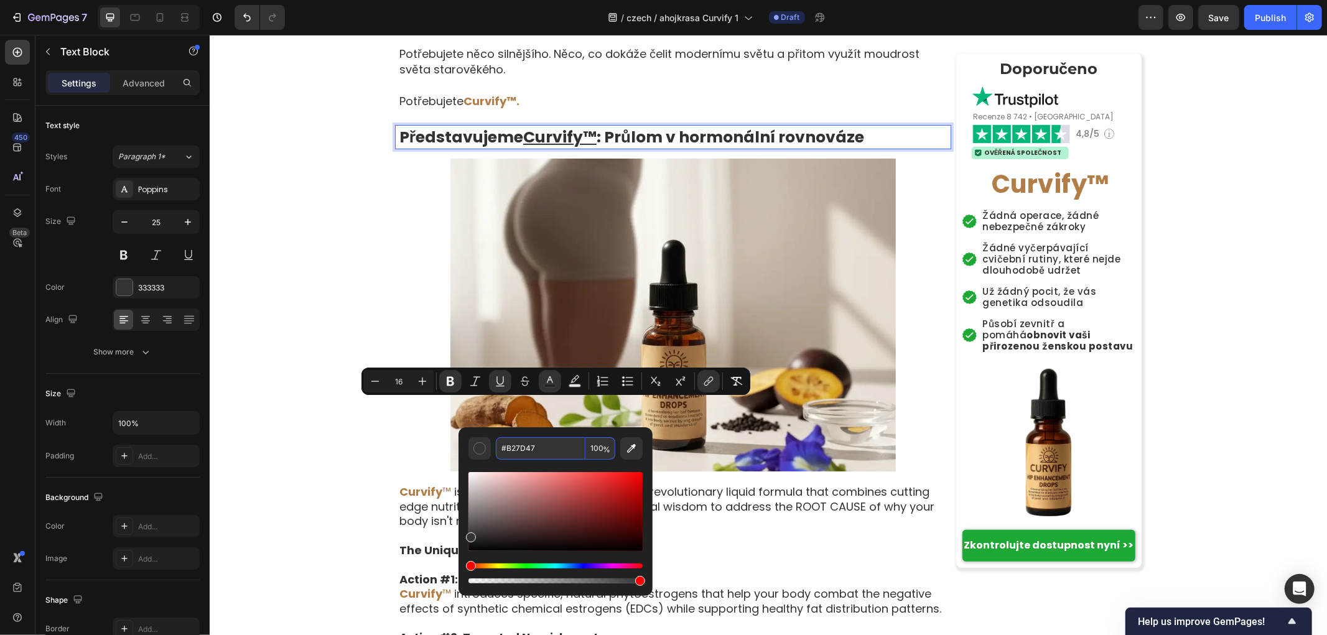
type input "B27D47"
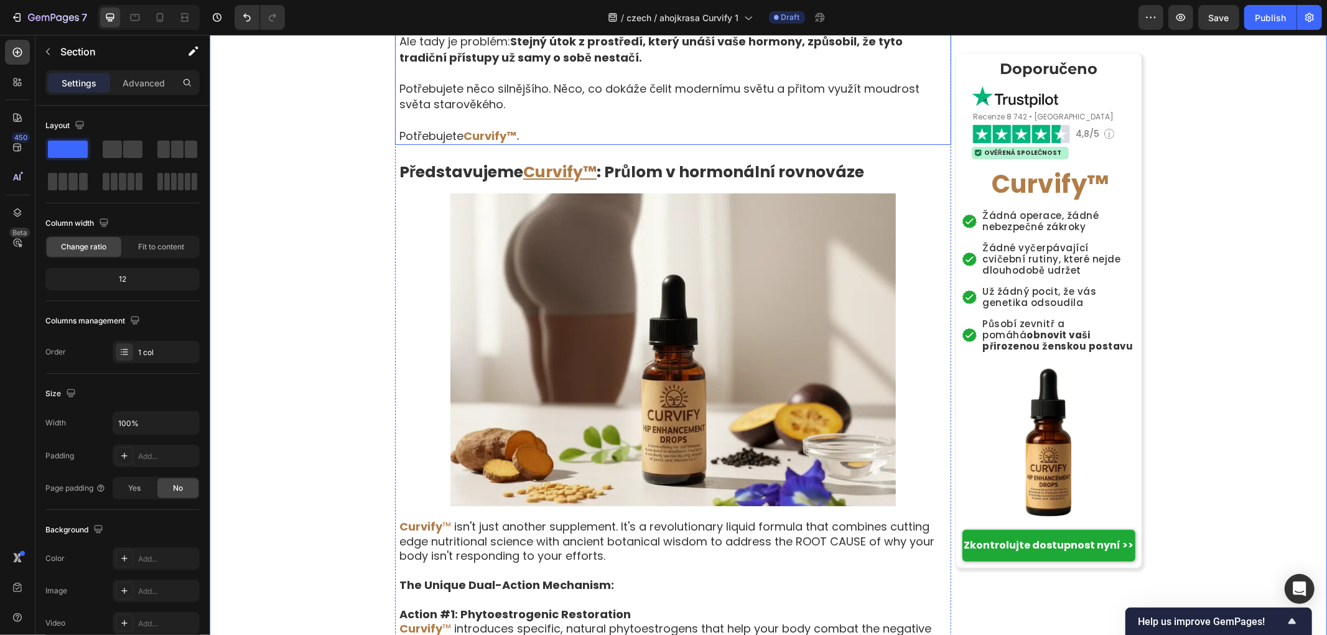
scroll to position [4077, 0]
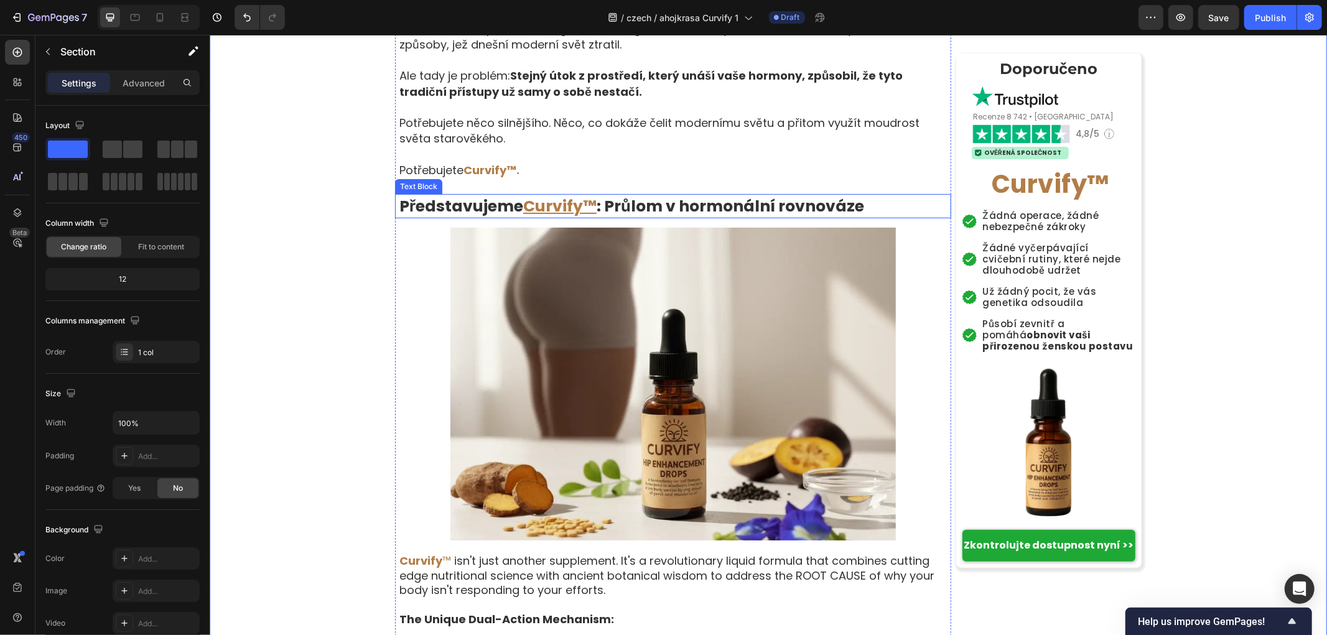
click at [557, 216] on u "Curvify™" at bounding box center [559, 206] width 73 height 22
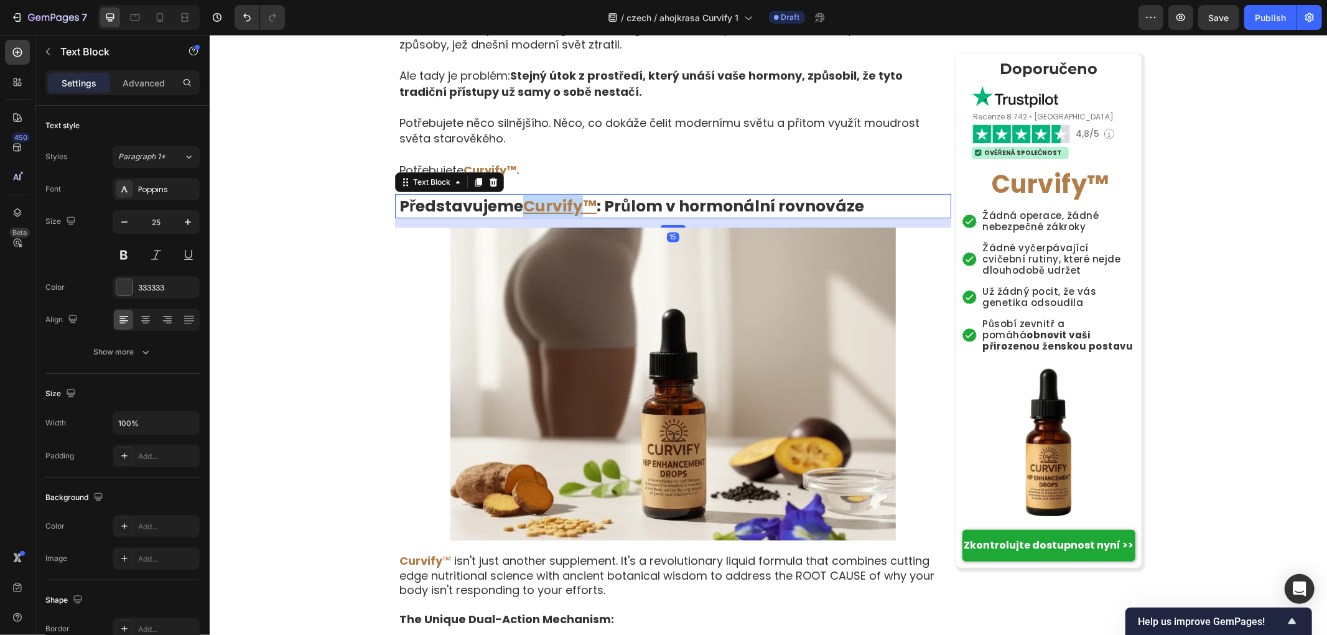
click at [569, 216] on u "Curvify™" at bounding box center [559, 206] width 73 height 22
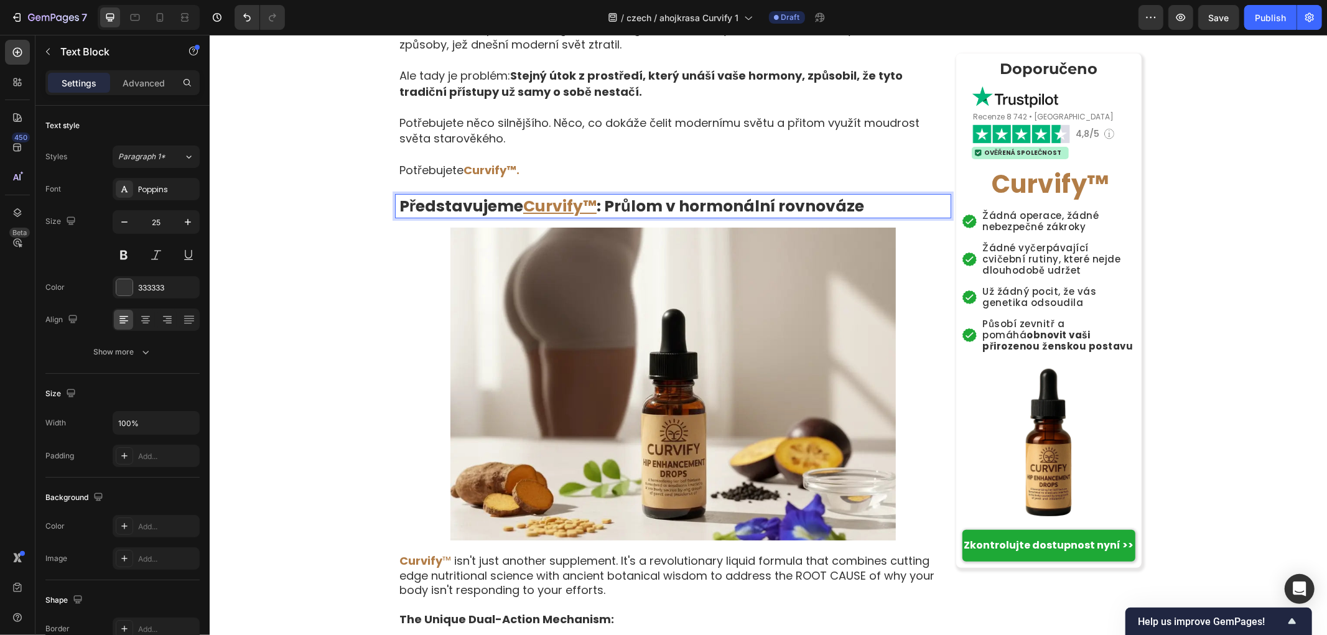
click at [596, 216] on strong ": Průlom v hormonální rovnováze" at bounding box center [729, 206] width 267 height 22
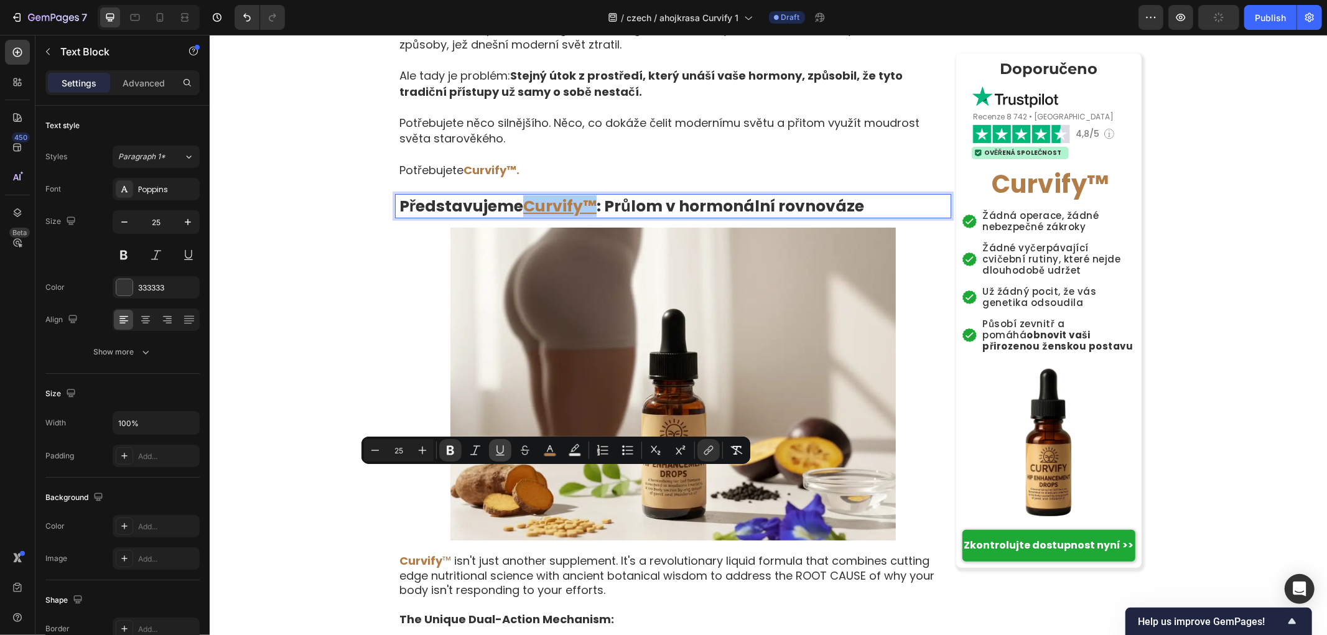
click at [495, 450] on icon "Editor contextual toolbar" at bounding box center [500, 450] width 12 height 12
click at [524, 161] on p "Rich Text Editor. Editing area: main" at bounding box center [674, 154] width 551 height 16
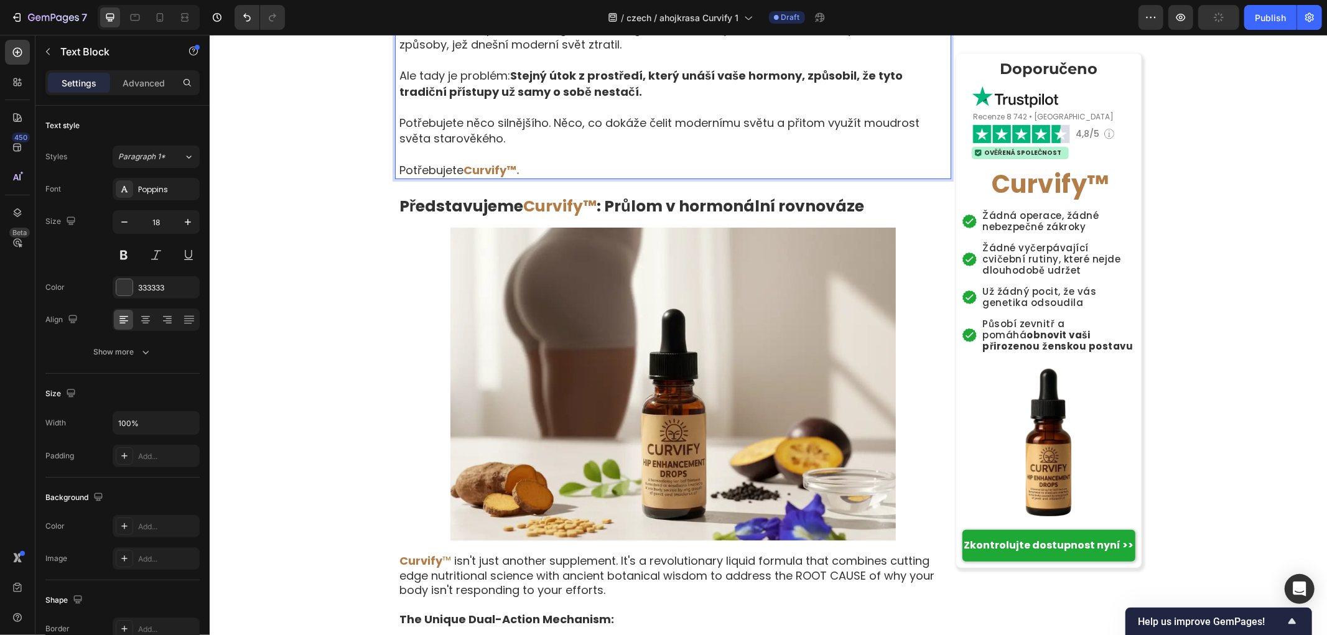
click at [521, 177] on p "Potřebujete Curvify™." at bounding box center [674, 170] width 551 height 16
drag, startPoint x: 529, startPoint y: 443, endPoint x: 461, endPoint y: 439, distance: 68.5
click at [461, 177] on p "Potřebujete Curvify™." at bounding box center [674, 170] width 551 height 16
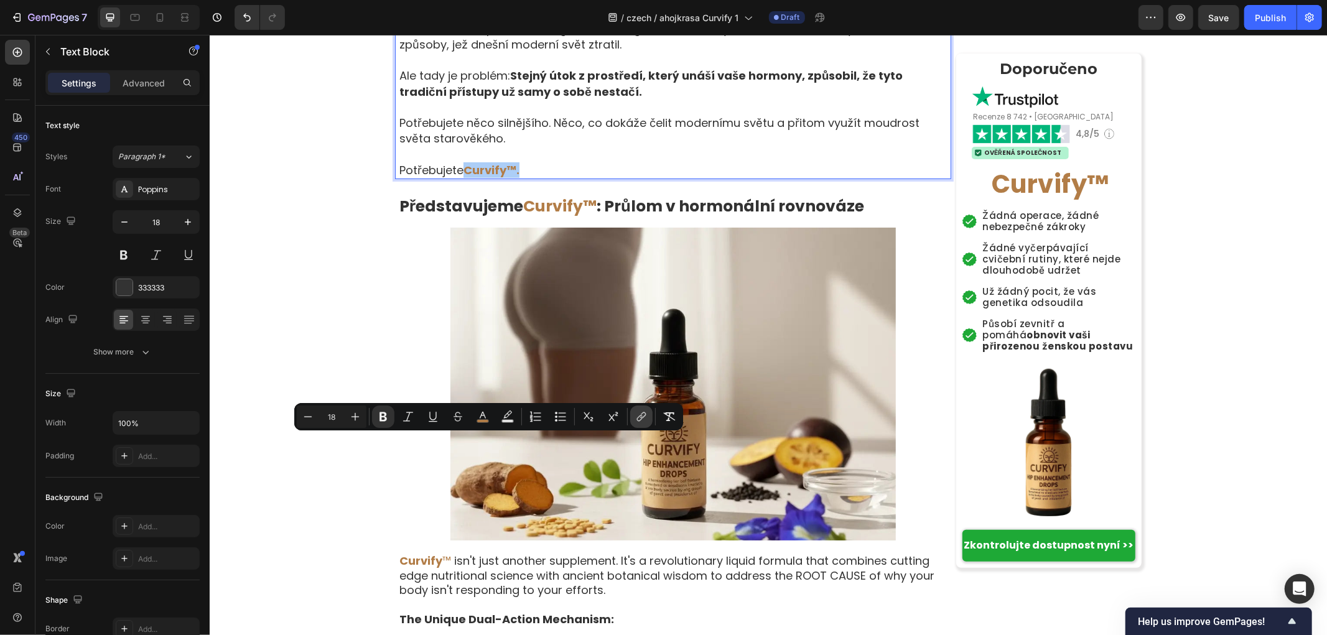
click at [637, 414] on icon "Editor contextual toolbar" at bounding box center [641, 417] width 12 height 12
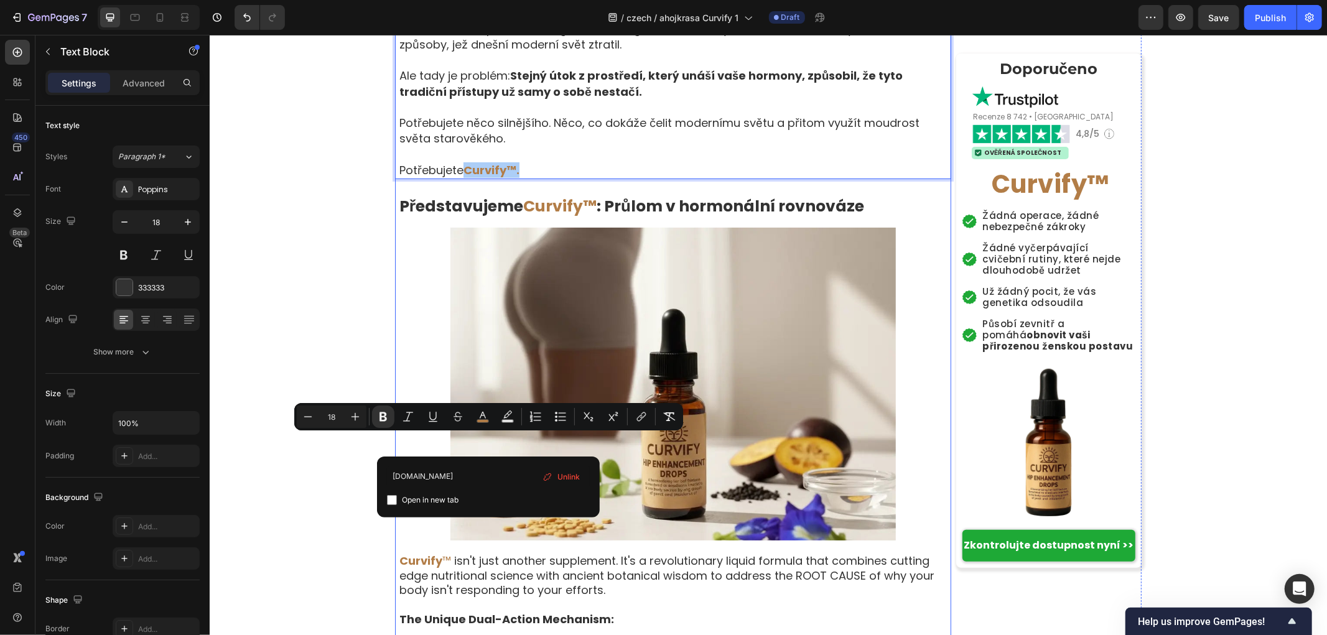
type input "example.com"
click at [434, 417] on icon "Editor contextual toolbar" at bounding box center [433, 417] width 12 height 12
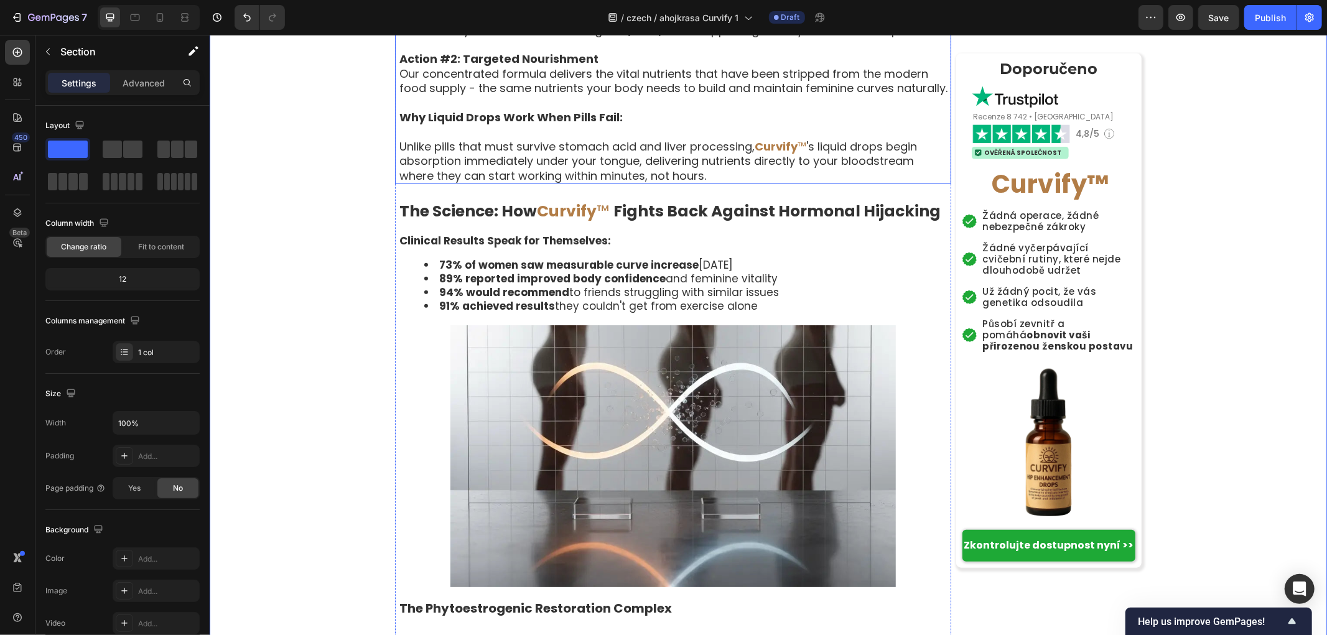
scroll to position [4769, 0]
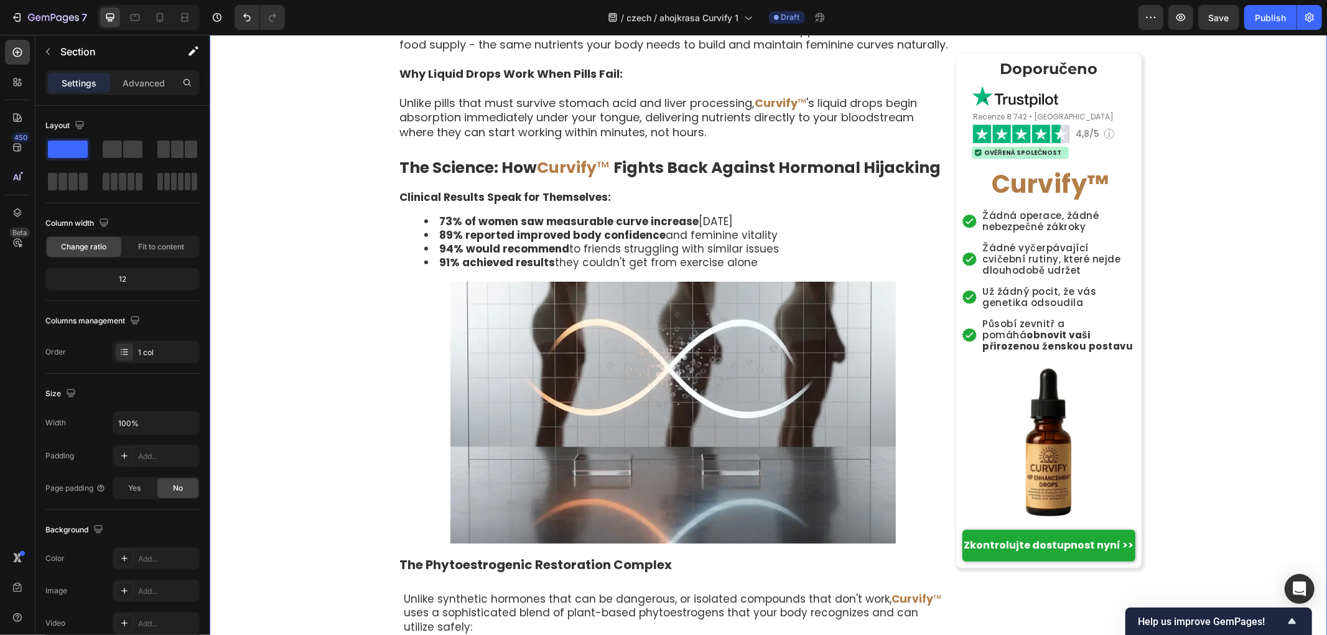
drag, startPoint x: 289, startPoint y: 328, endPoint x: 300, endPoint y: 336, distance: 13.8
drag, startPoint x: 309, startPoint y: 483, endPoint x: 331, endPoint y: 626, distance: 144.7
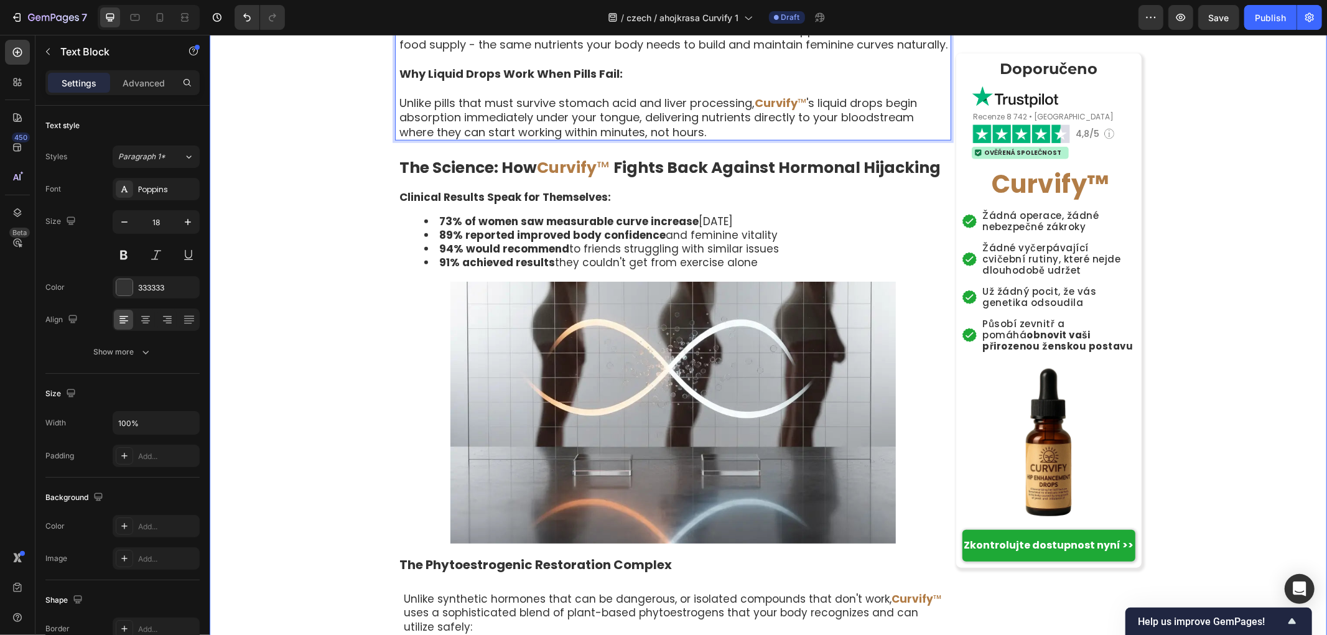
drag, startPoint x: 605, startPoint y: 172, endPoint x: 357, endPoint y: 140, distance: 250.2
drag, startPoint x: 425, startPoint y: 141, endPoint x: 328, endPoint y: 142, distance: 97.7
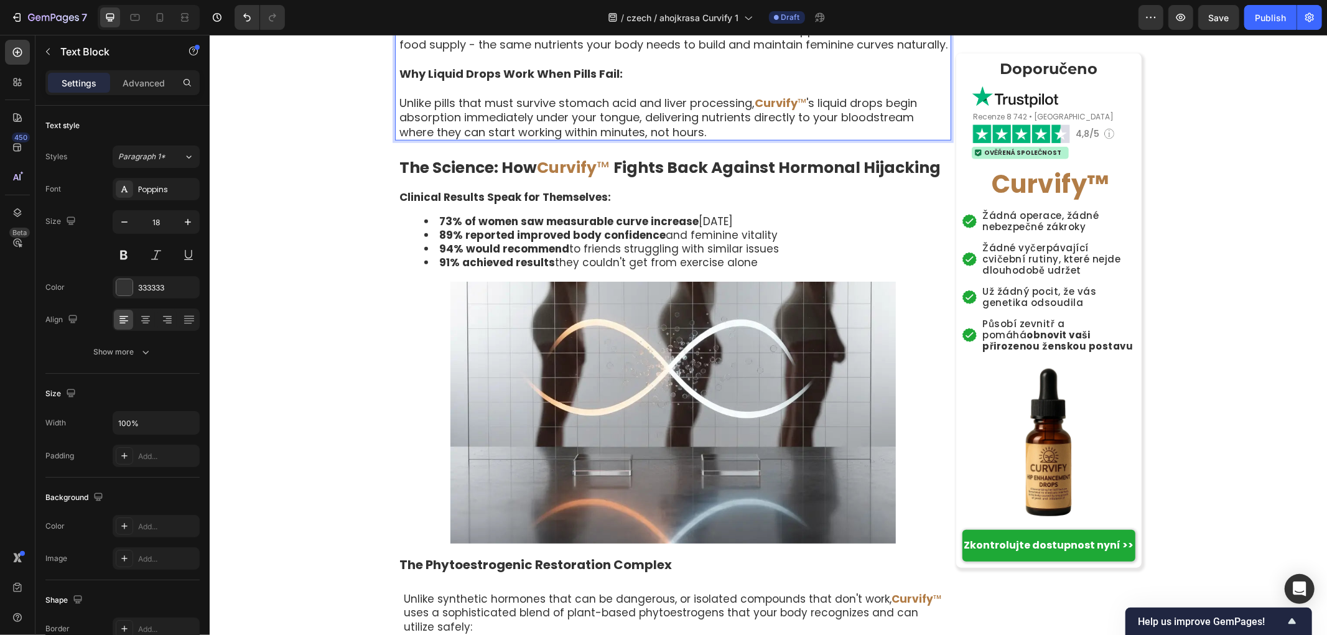
drag, startPoint x: 439, startPoint y: 141, endPoint x: 369, endPoint y: 135, distance: 69.9
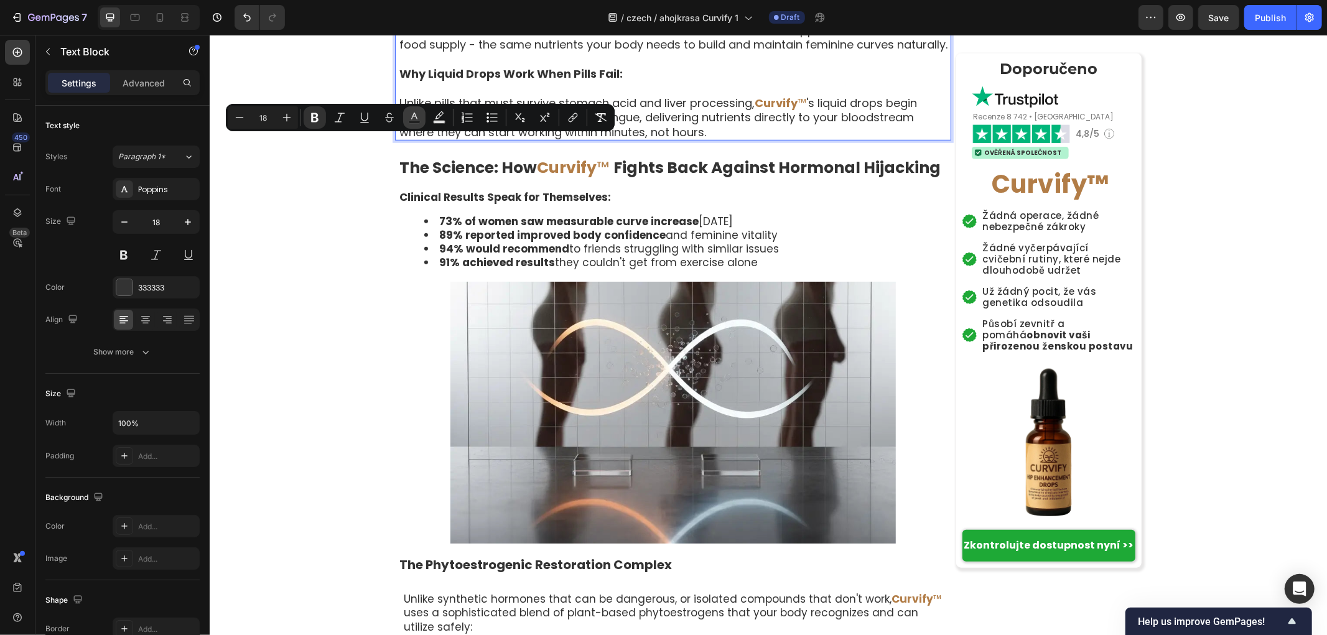
click at [414, 116] on icon "Editor contextual toolbar" at bounding box center [414, 117] width 12 height 12
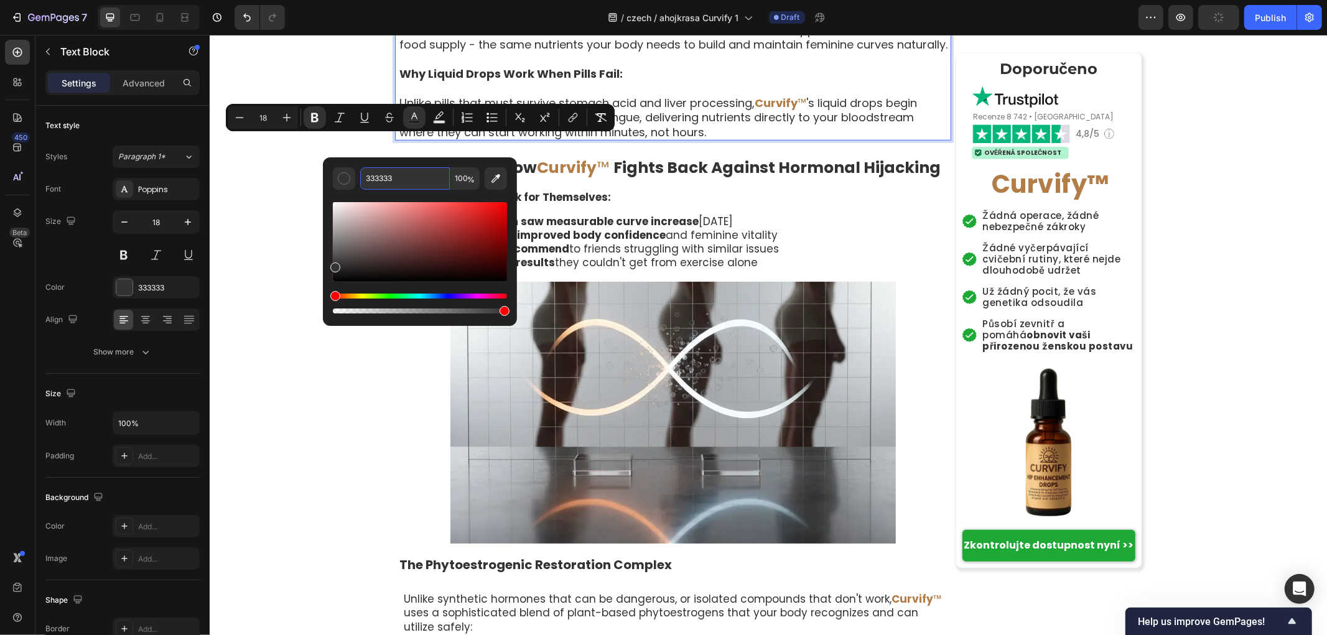
click at [411, 179] on input "333333" at bounding box center [405, 178] width 90 height 22
paste input "Curvify™ není jen další doplněk. Je to revoluční tekutá formule, která spojuje …"
type input "Curvify™ není jen další doplněk. Je to revoluční tekutá formule, která spojuje …"
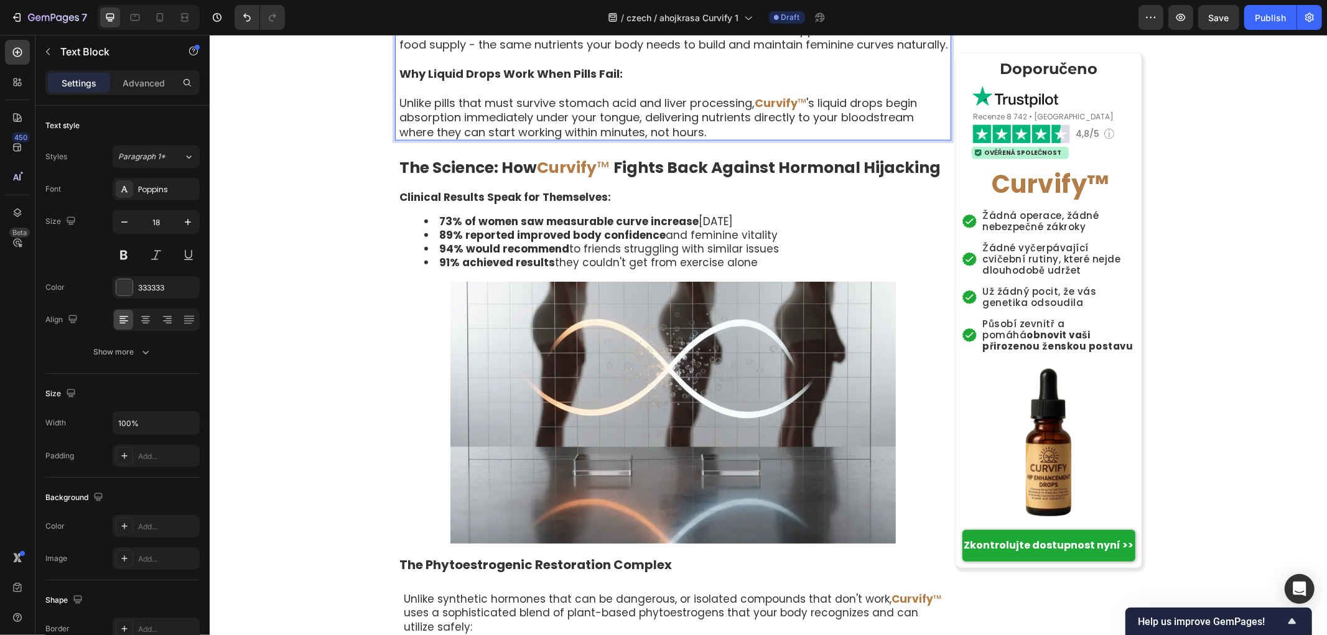
drag, startPoint x: 443, startPoint y: 143, endPoint x: 363, endPoint y: 141, distance: 80.3
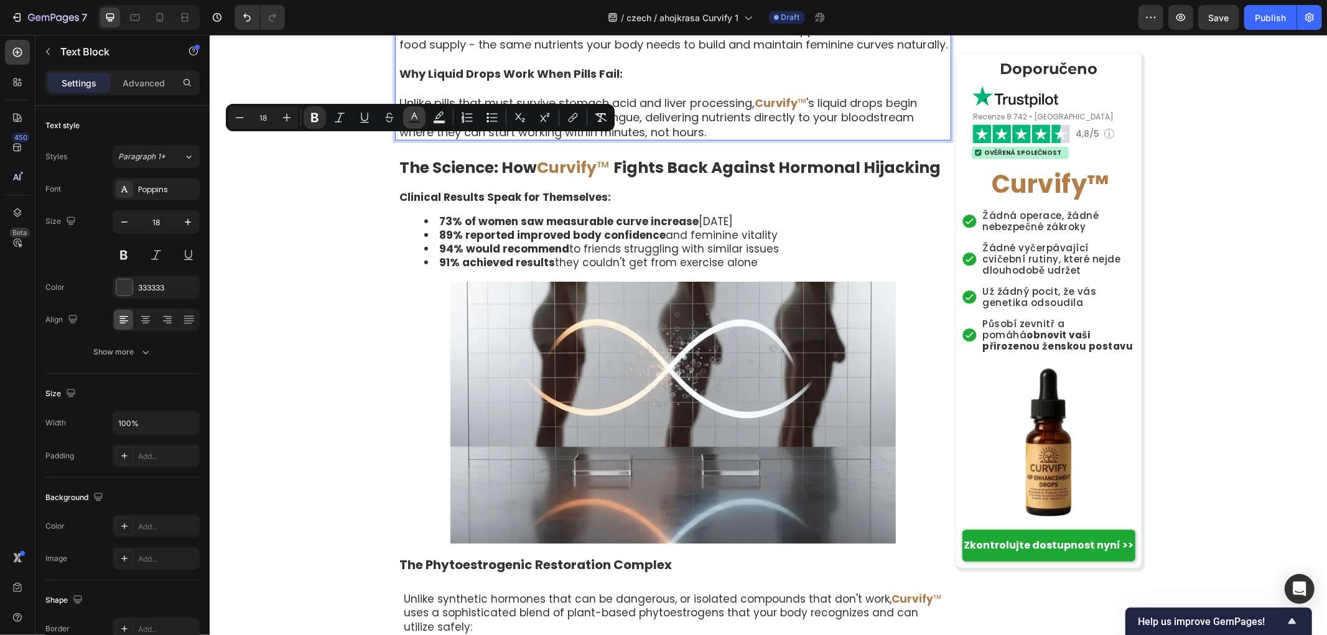
click at [413, 113] on icon "Editor contextual toolbar" at bounding box center [414, 117] width 12 height 12
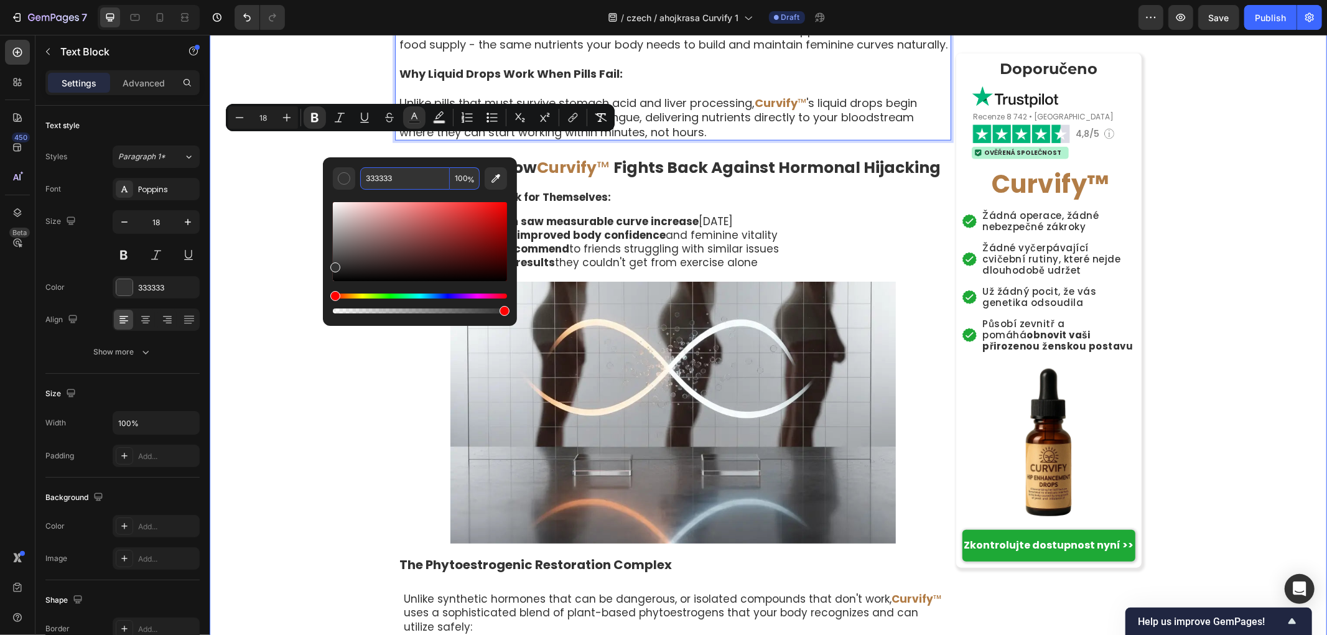
paste input "#B27D47"
type input "B27D47"
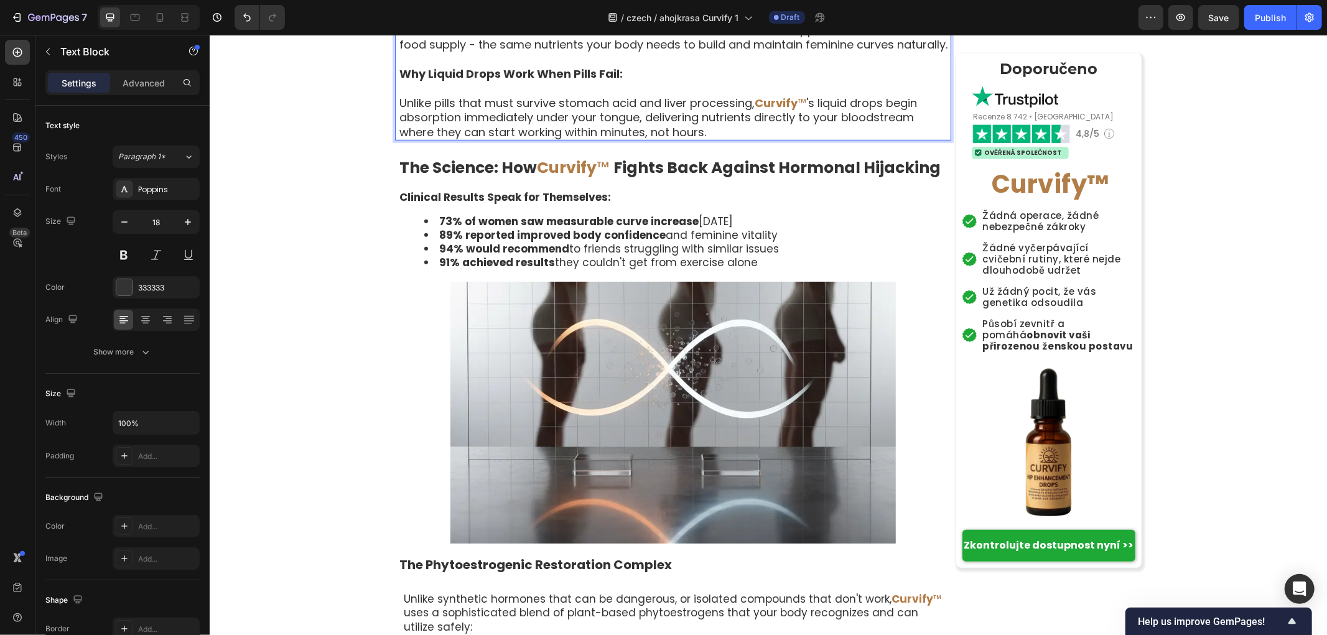
drag, startPoint x: 393, startPoint y: 198, endPoint x: 595, endPoint y: 331, distance: 241.2
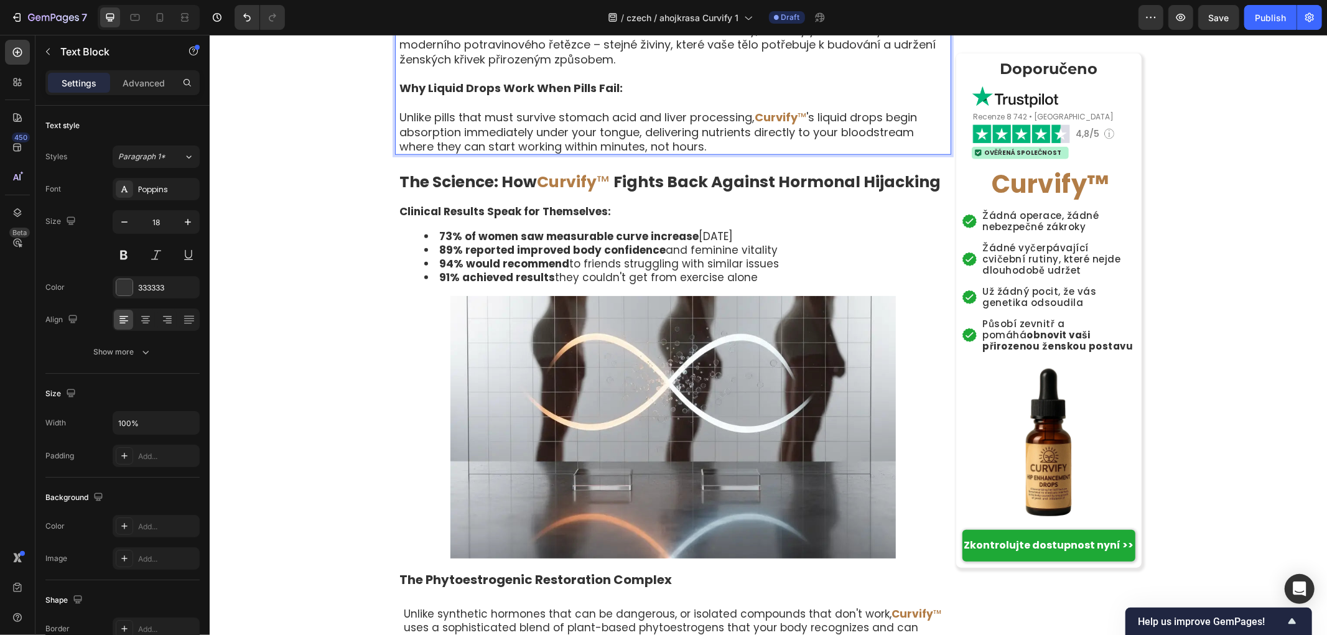
drag, startPoint x: 561, startPoint y: 282, endPoint x: 557, endPoint y: 287, distance: 6.7
click at [559, 66] on p "Akce č. 2: Cílená výživa Naše koncentrovaná formule dodává tělu životně důležit…" at bounding box center [674, 36] width 551 height 58
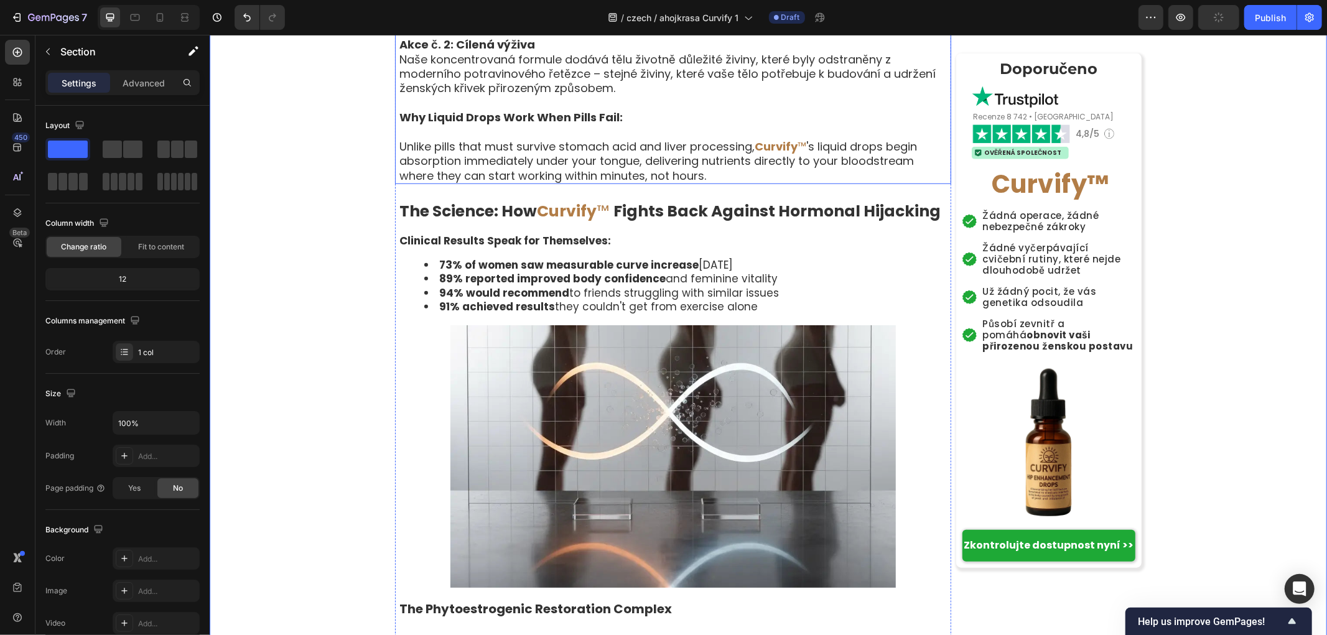
click at [561, 182] on p "Unlike pills that must survive stomach acid and liver processing, Curvify ™ 's …" at bounding box center [674, 161] width 551 height 44
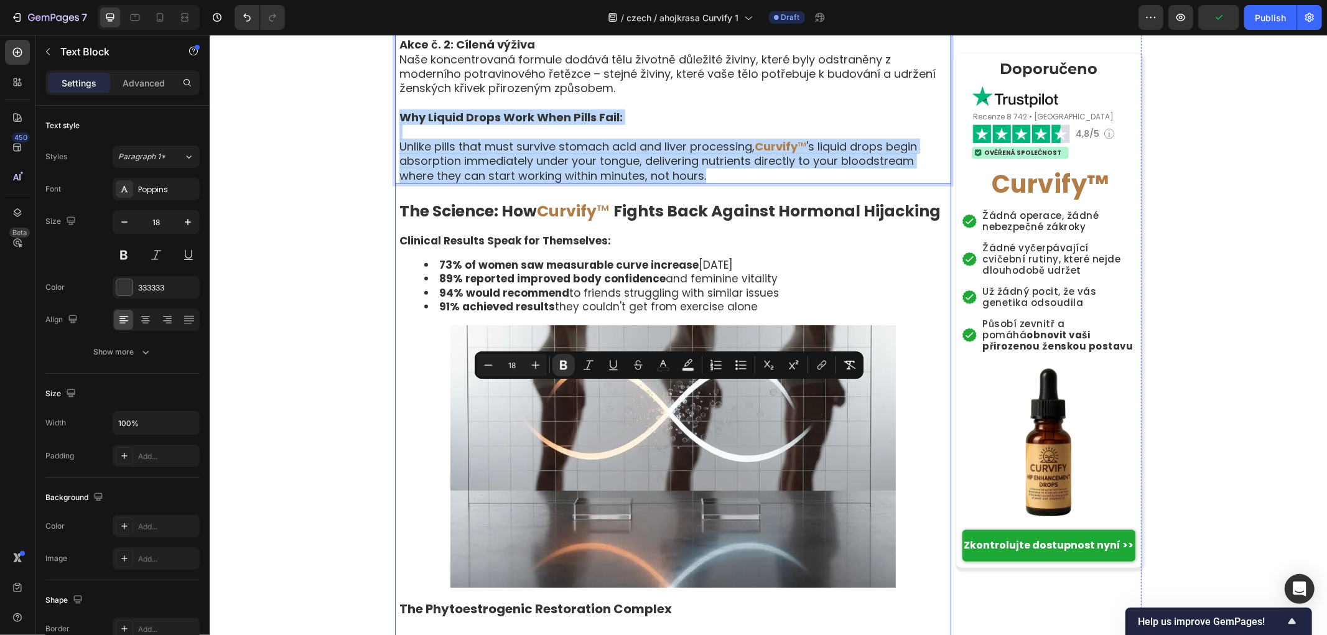
drag, startPoint x: 393, startPoint y: 388, endPoint x: 848, endPoint y: 461, distance: 461.7
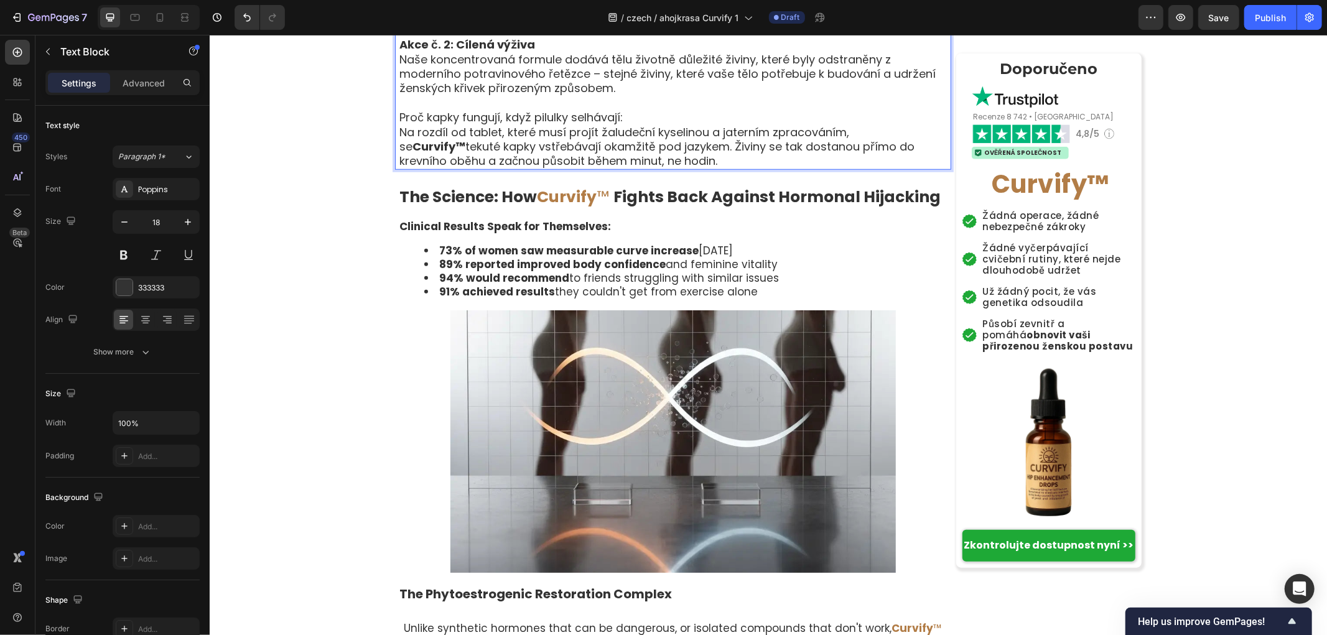
click at [649, 124] on p "Proč kapky fungují, když pilulky selhávají:" at bounding box center [674, 116] width 551 height 14
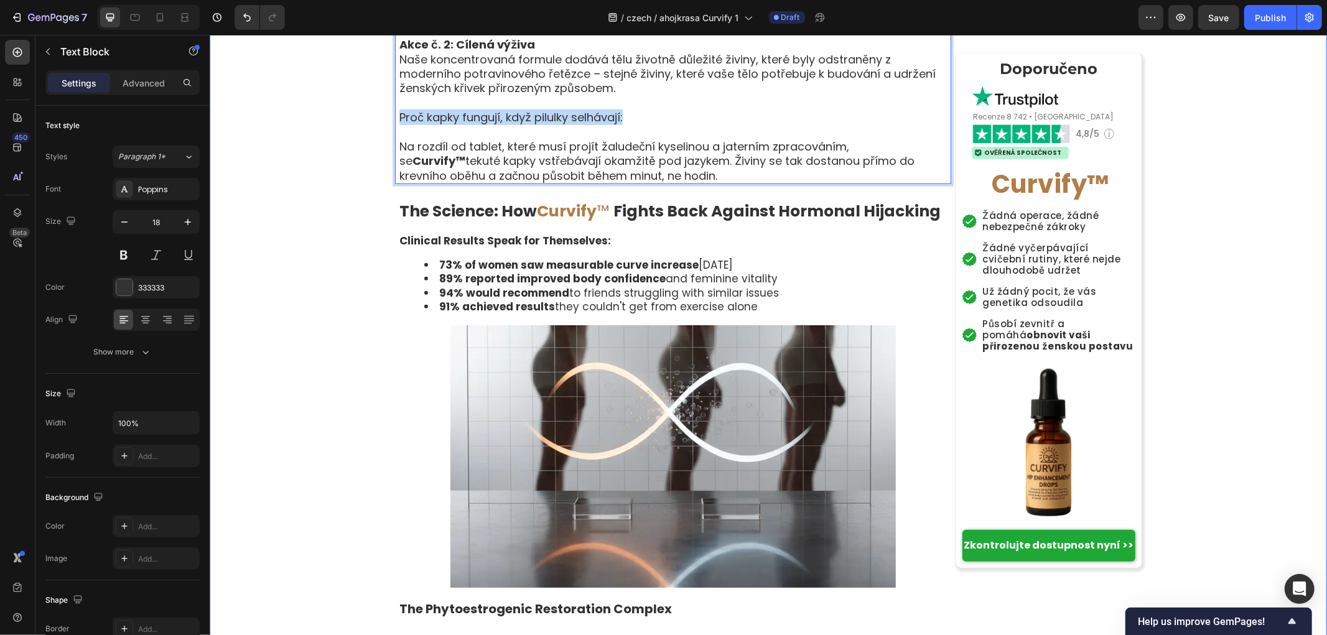
drag, startPoint x: 630, startPoint y: 392, endPoint x: 356, endPoint y: 392, distance: 273.1
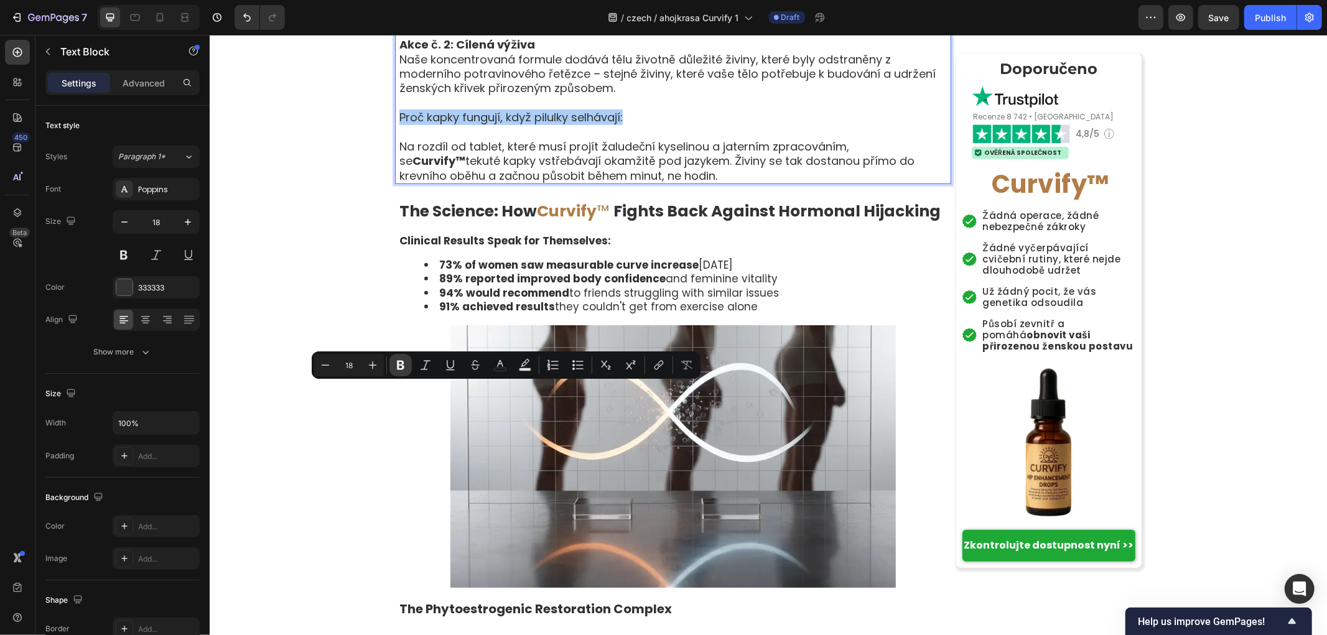
click at [405, 365] on icon "Editor contextual toolbar" at bounding box center [400, 365] width 12 height 12
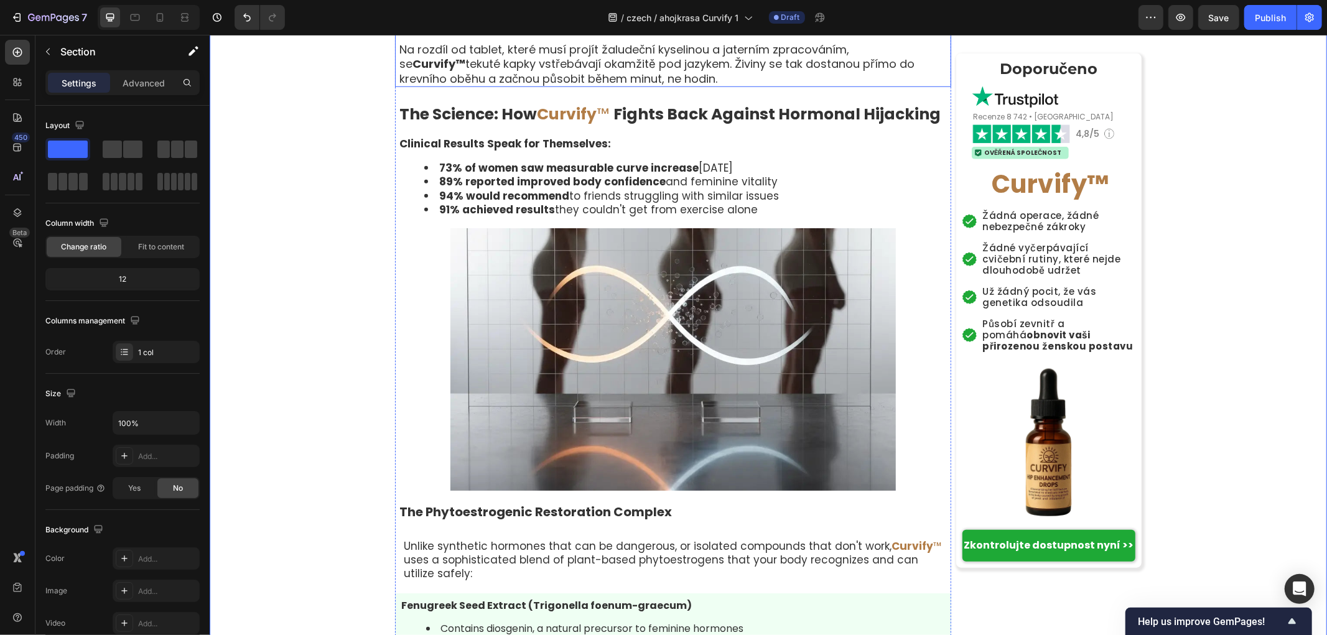
scroll to position [4907, 0]
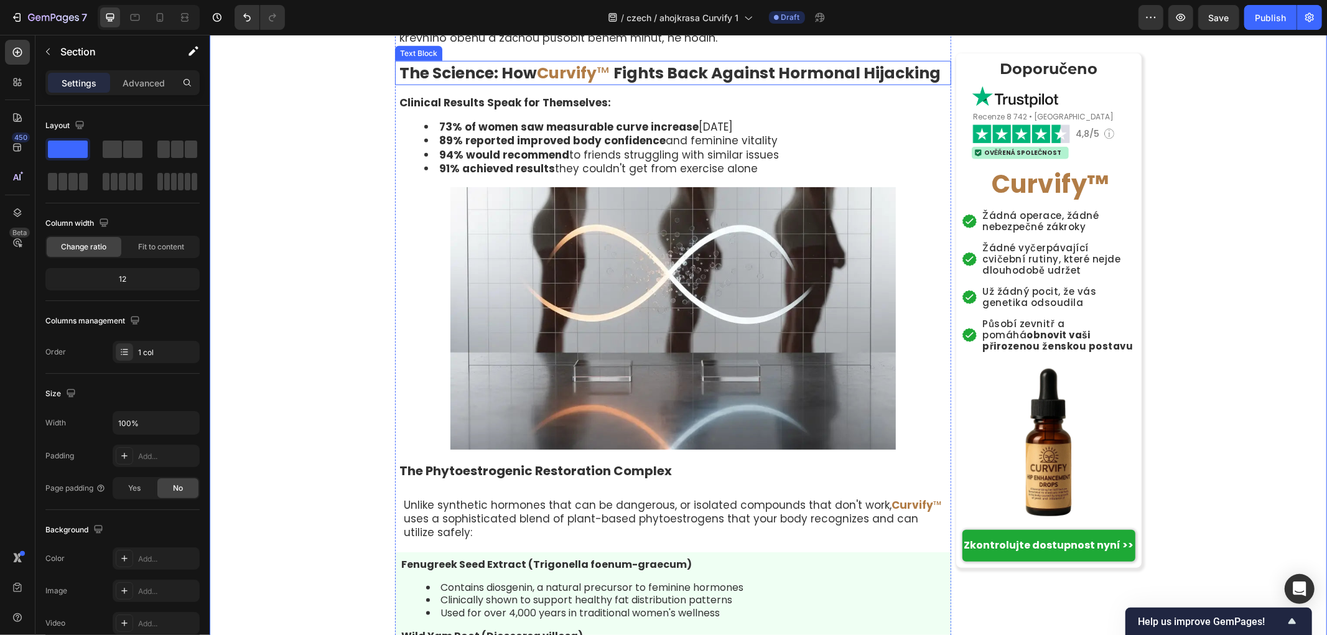
click at [489, 83] on strong "The Science: How" at bounding box center [467, 73] width 137 height 22
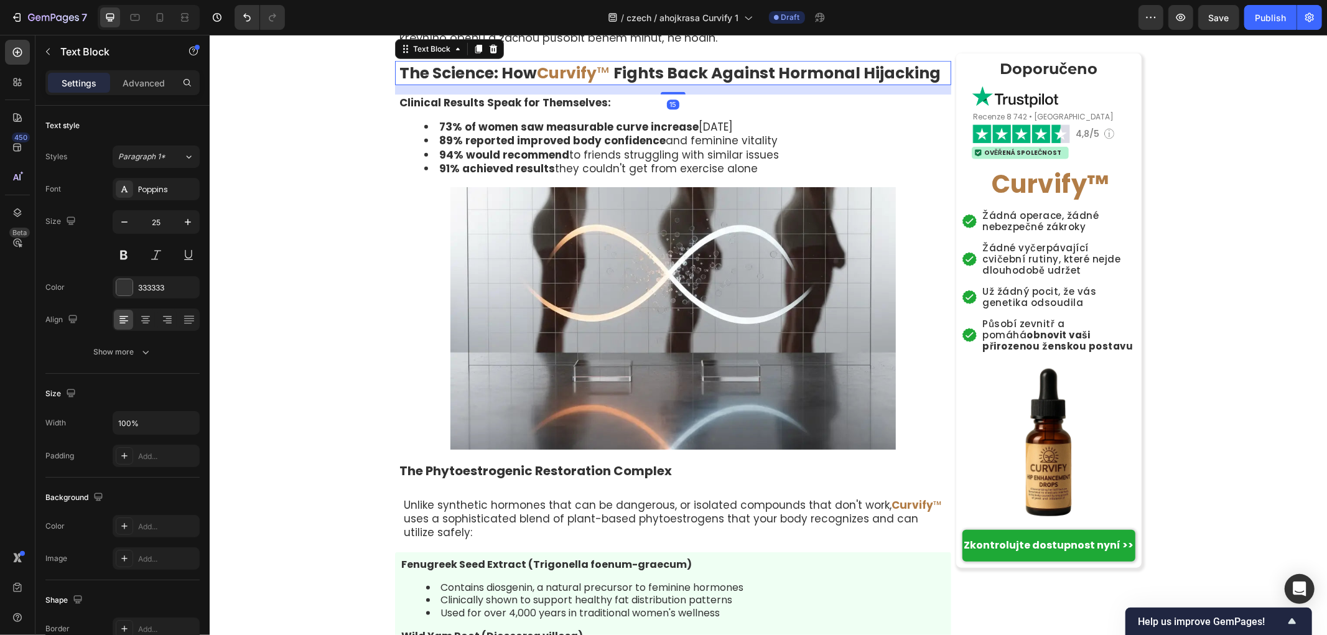
click at [489, 83] on strong "The Science: How" at bounding box center [467, 73] width 137 height 22
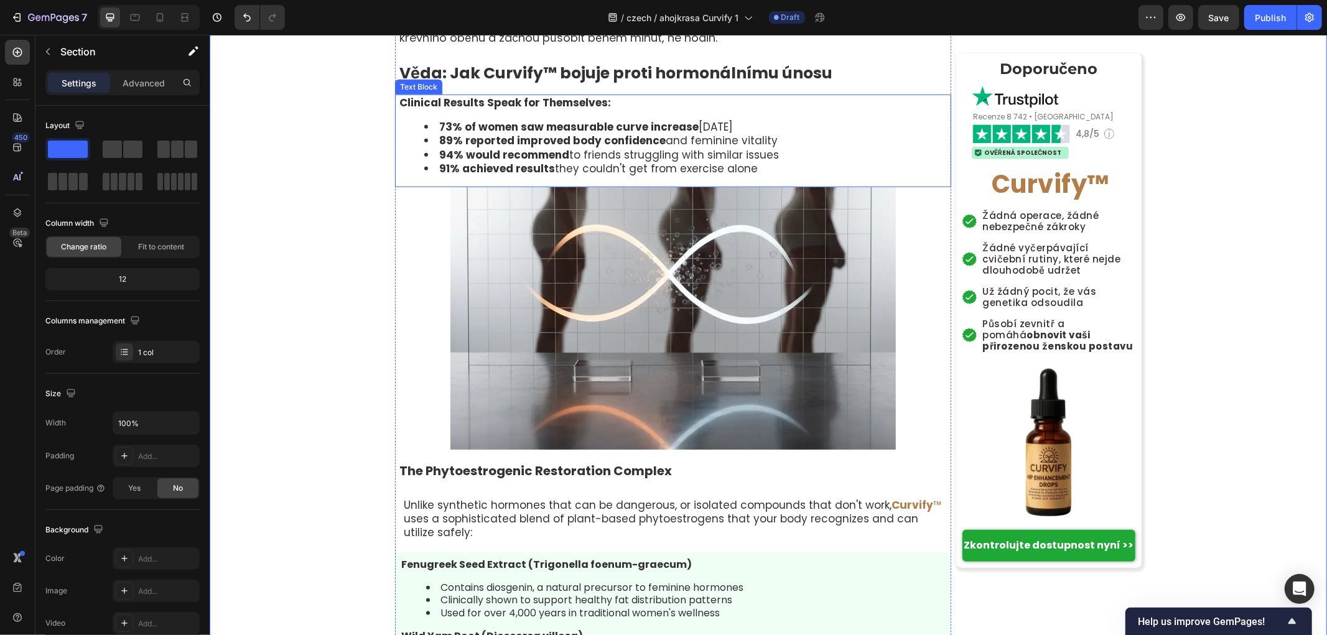
click at [613, 109] on p "Clinical Results Speak for Themselves:" at bounding box center [674, 102] width 551 height 14
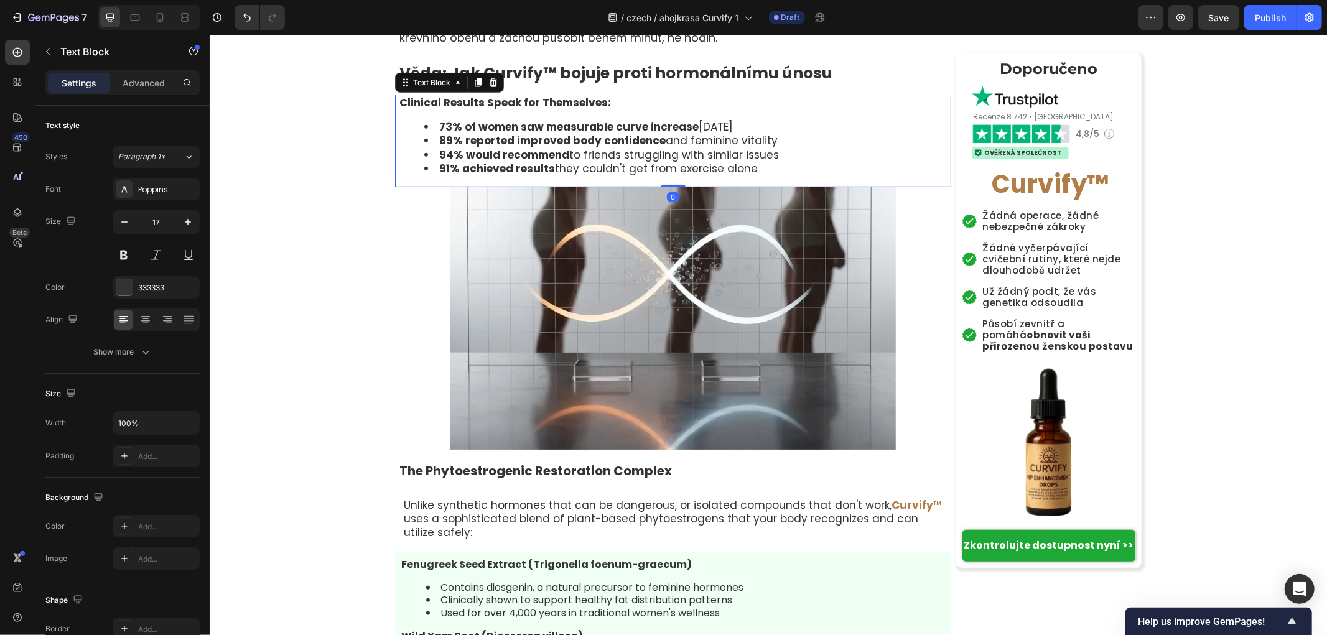
click at [623, 109] on p "Clinical Results Speak for Themselves:" at bounding box center [674, 102] width 551 height 14
drag, startPoint x: 633, startPoint y: 374, endPoint x: 294, endPoint y: 376, distance: 338.4
click at [768, 133] on li "73% of women saw measurable curve increase within 90 days" at bounding box center [687, 126] width 526 height 14
drag, startPoint x: 514, startPoint y: 398, endPoint x: 434, endPoint y: 395, distance: 80.3
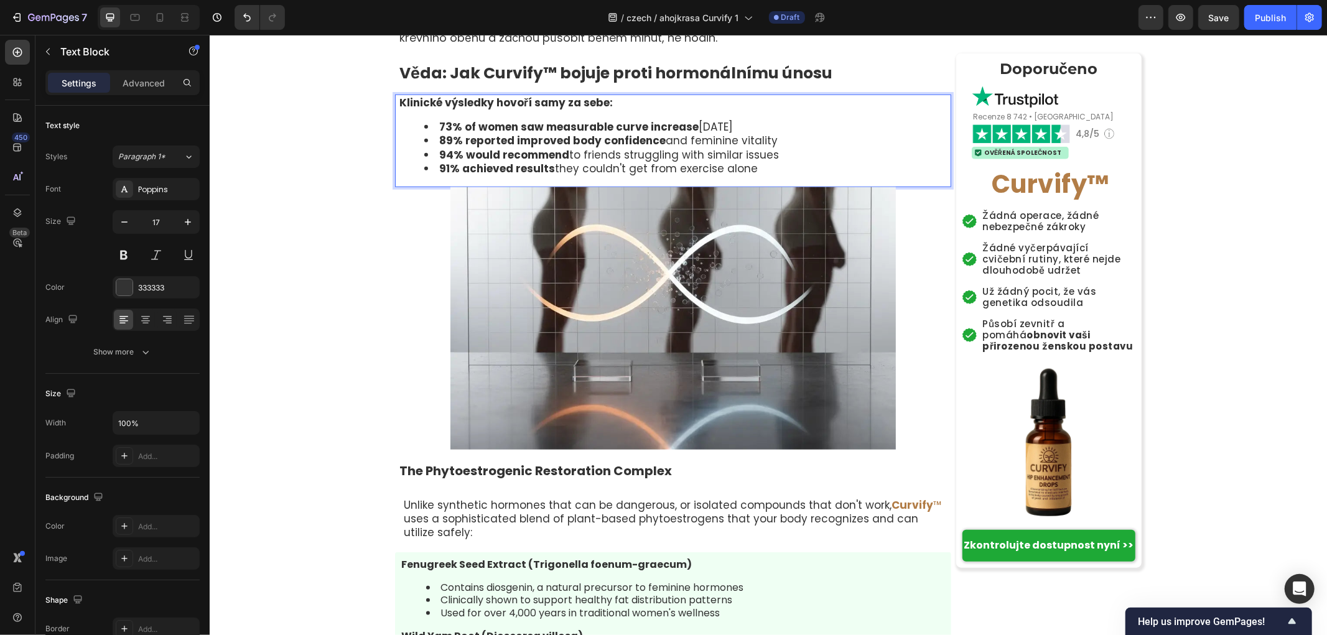
click at [434, 133] on li "73% of women saw measurable curve increase within 90 days" at bounding box center [687, 126] width 526 height 14
click at [768, 147] on li "89% reported improved body confidence and feminine vitality" at bounding box center [687, 140] width 526 height 14
drag, startPoint x: 539, startPoint y: 415, endPoint x: 436, endPoint y: 416, distance: 102.6
click at [436, 147] on li "89% reported improved body confidence and feminine vitality" at bounding box center [687, 140] width 526 height 14
click at [812, 161] on li "94% would recommend to friends struggling with similar issues" at bounding box center [687, 154] width 526 height 14
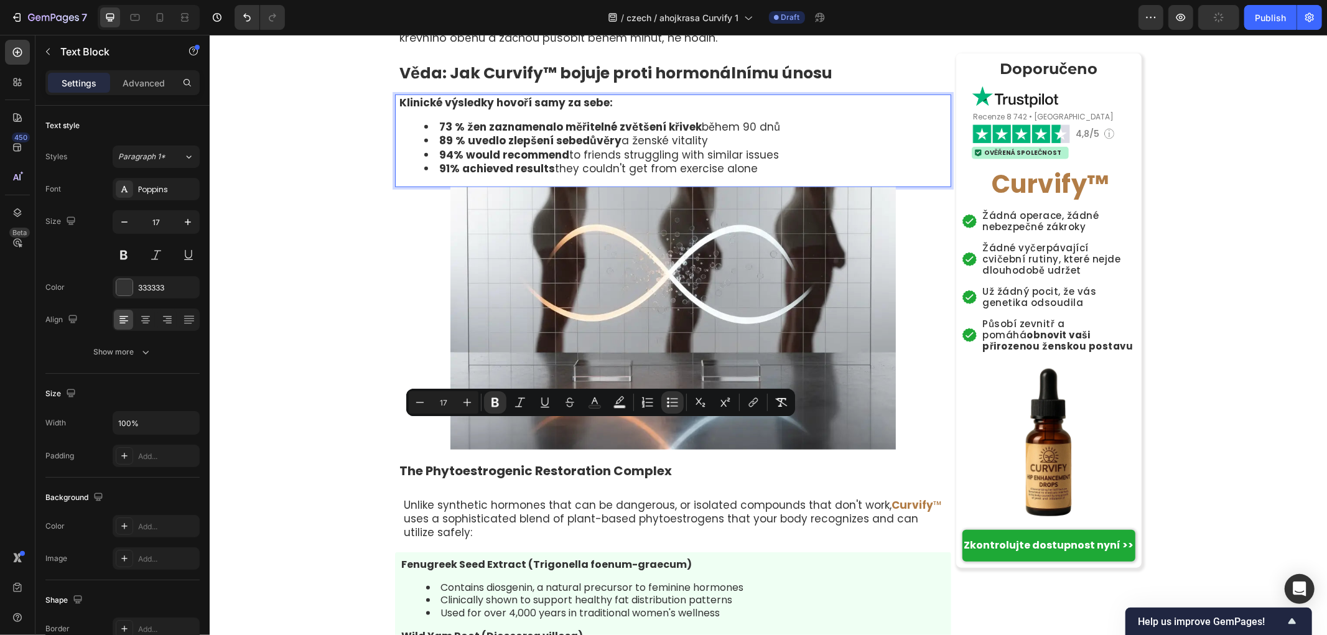
drag, startPoint x: 807, startPoint y: 429, endPoint x: 393, endPoint y: 430, distance: 414.9
click at [397, 186] on div "Klinické výsledky hovoří samy za sebe: 73 % žen zaznamenalo měřitelné zvětšení …" at bounding box center [673, 140] width 553 height 92
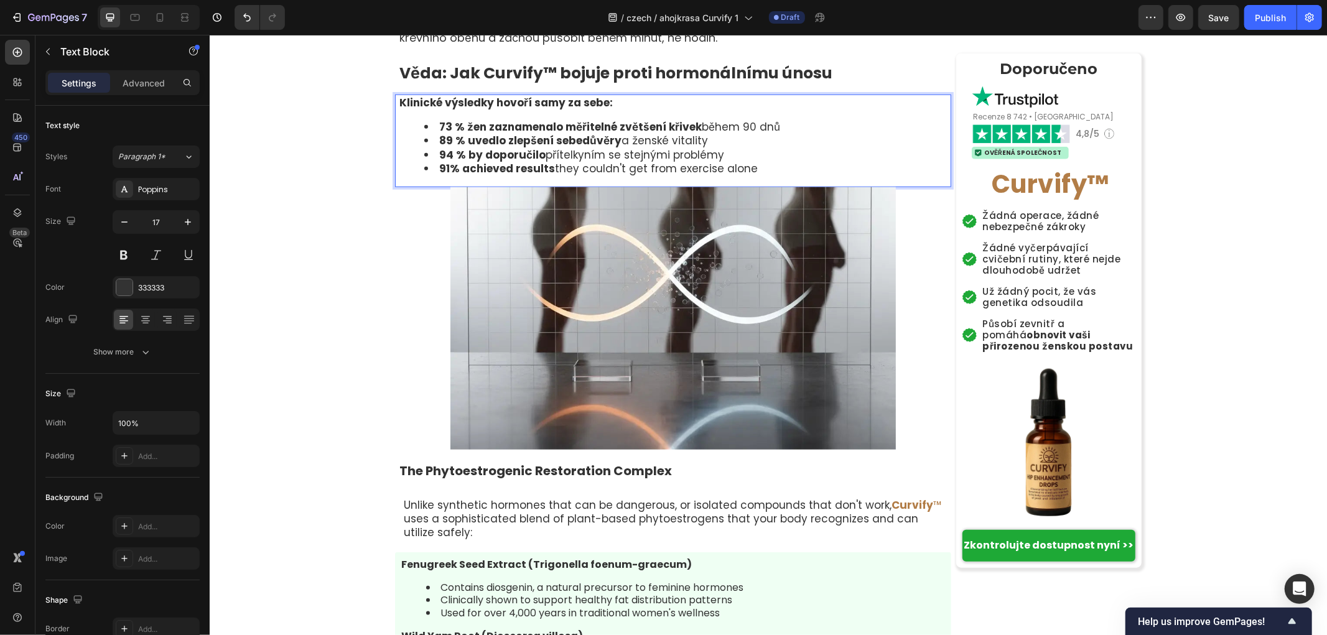
click at [763, 175] on li "91% achieved results they couldn't get from exercise alone" at bounding box center [687, 168] width 526 height 14
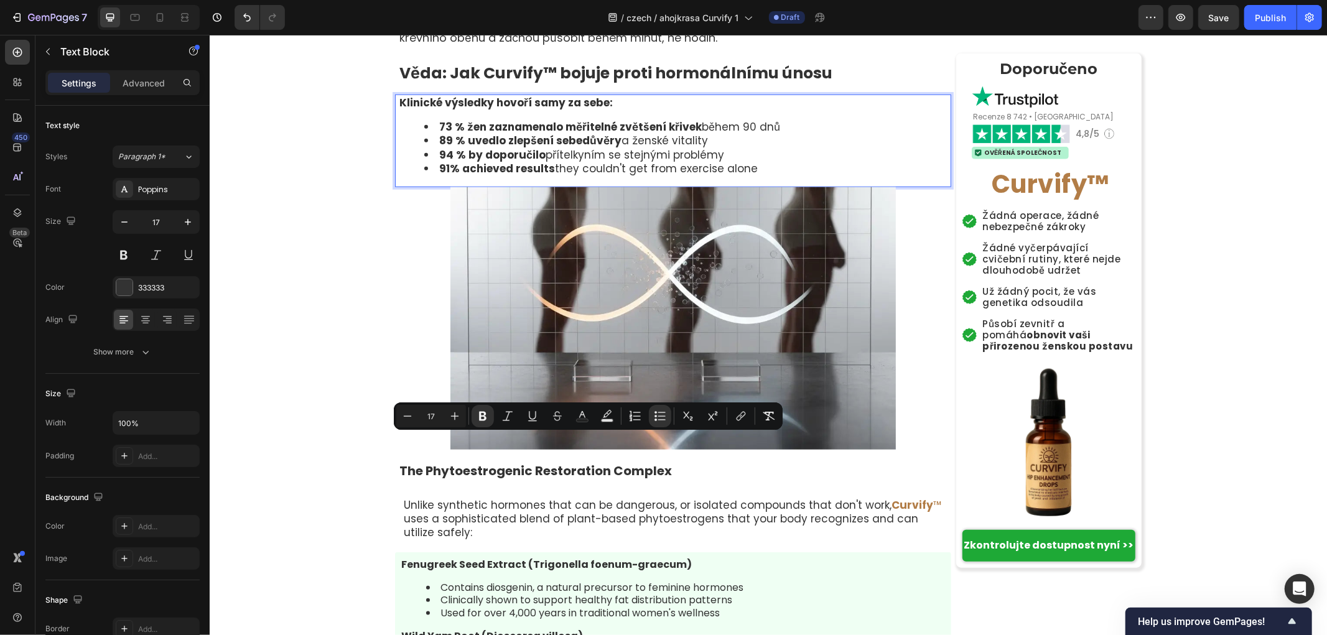
drag, startPoint x: 439, startPoint y: 442, endPoint x: 425, endPoint y: 443, distance: 13.7
click at [425, 175] on li "91% achieved results they couldn't get from exercise alone" at bounding box center [687, 168] width 526 height 14
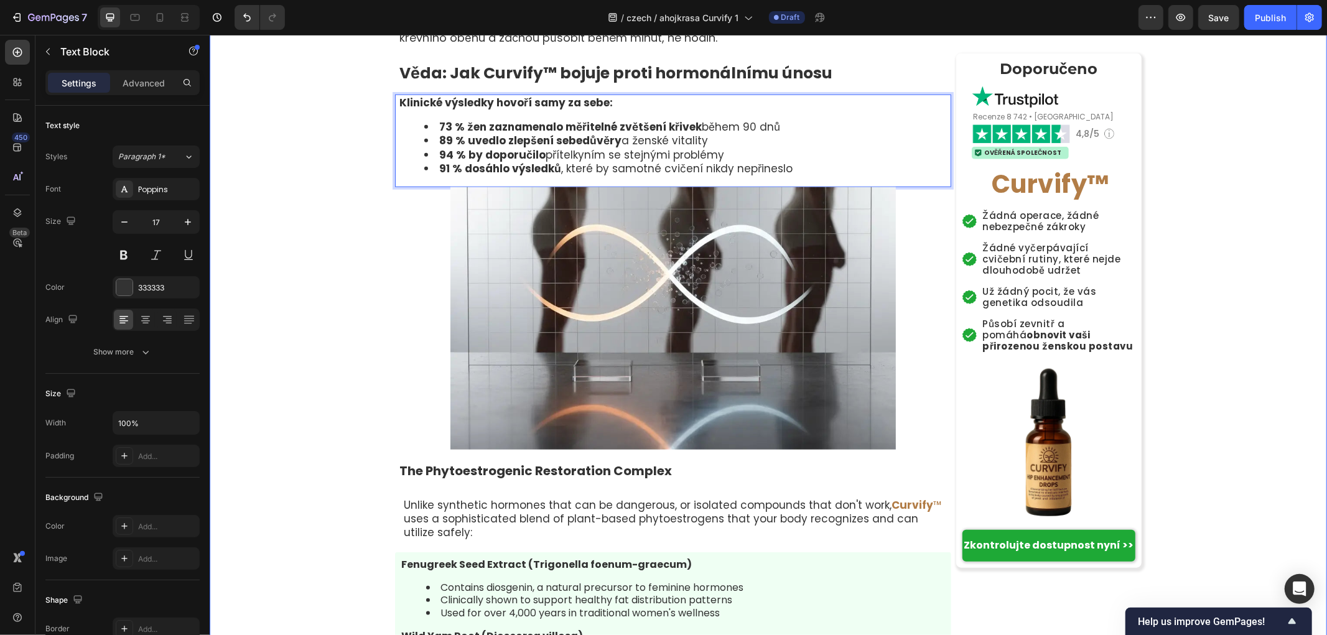
drag, startPoint x: 294, startPoint y: 503, endPoint x: 349, endPoint y: 480, distance: 60.0
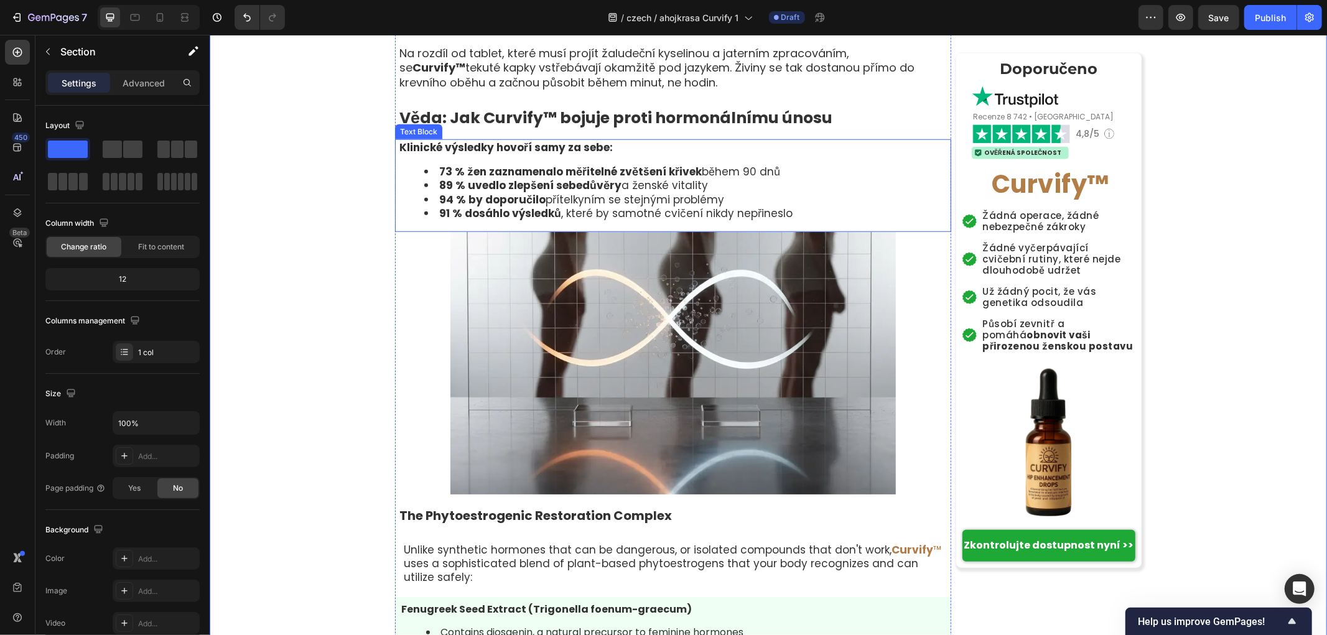
scroll to position [4838, 0]
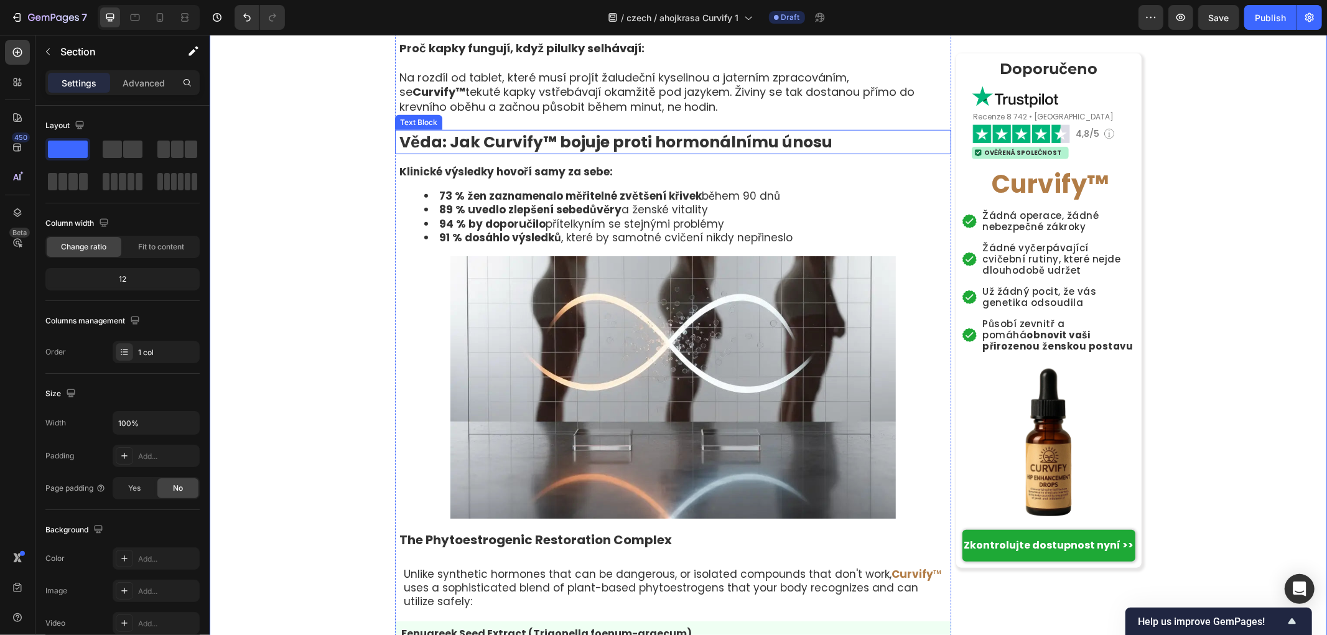
click at [485, 152] on strong "Věda: Jak Curvify™ bojuje proti hormonálnímu únosu" at bounding box center [615, 142] width 433 height 22
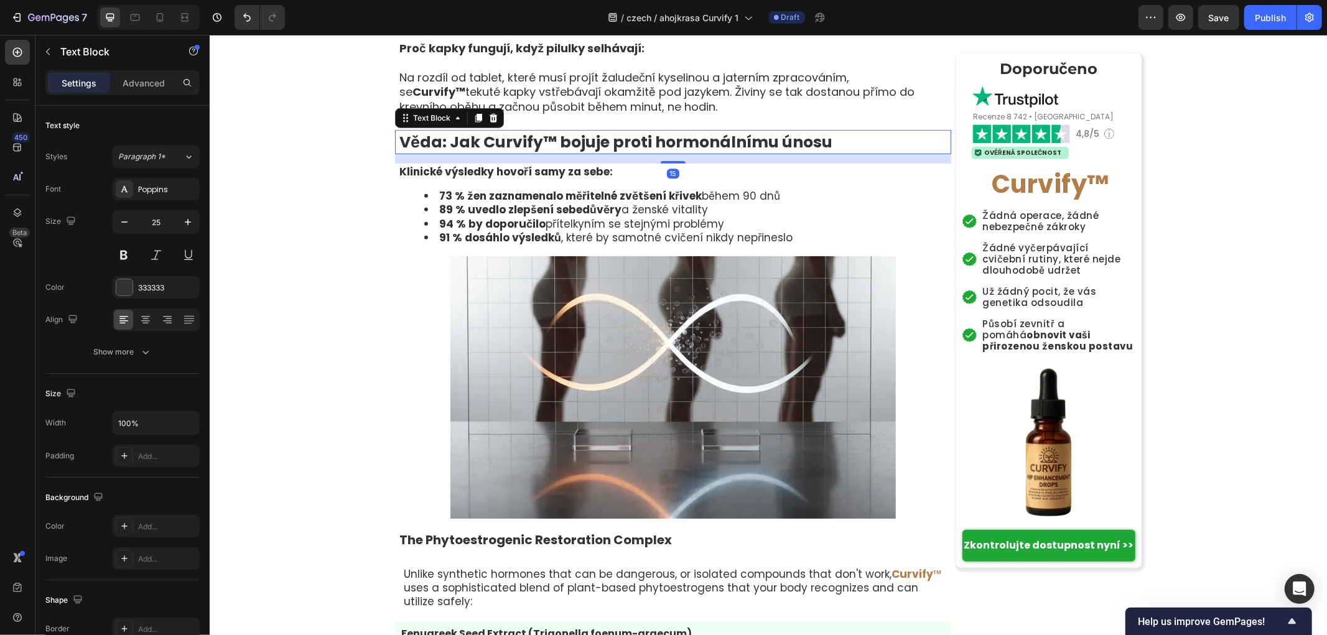
click at [480, 179] on strong "Klinické výsledky hovoří samy za sebe:" at bounding box center [505, 171] width 213 height 15
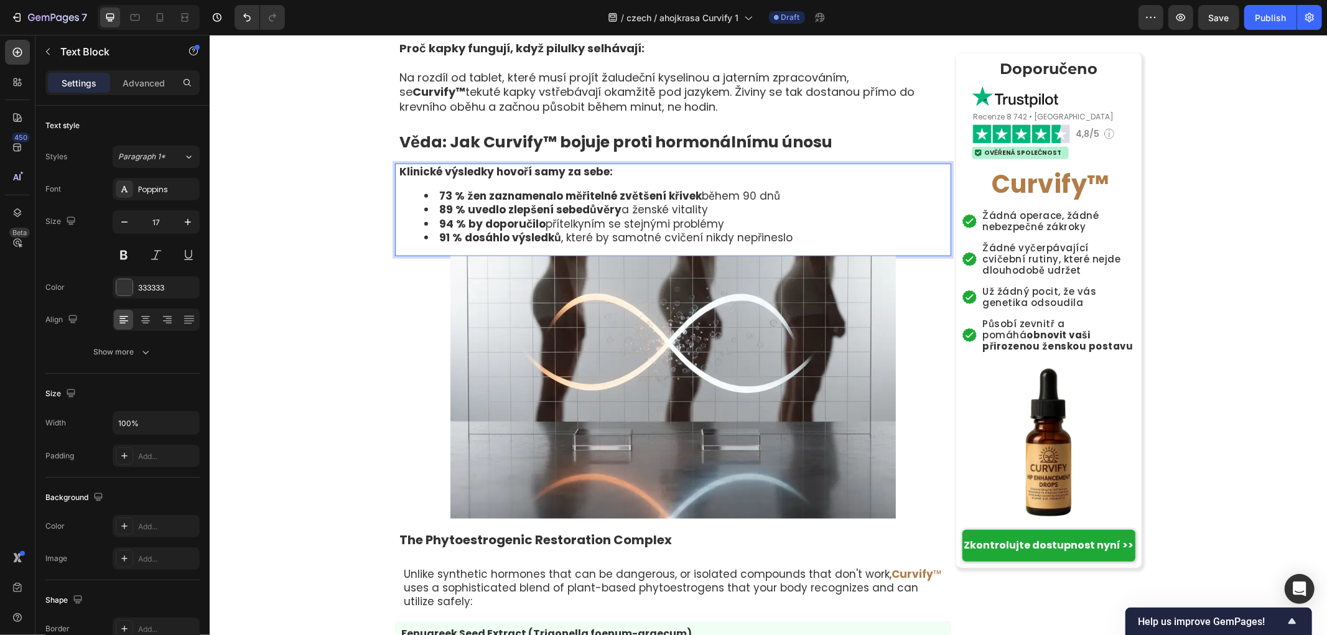
click at [475, 179] on strong "Klinické výsledky hovoří samy za sebe:" at bounding box center [505, 171] width 213 height 15
drag, startPoint x: 441, startPoint y: 465, endPoint x: 463, endPoint y: 466, distance: 22.4
click at [441, 203] on strong "73 % žen zaznamenalo měřitelné zvětšení křivek" at bounding box center [570, 195] width 262 height 15
click at [525, 152] on strong "Věda: Jak Curvify™ bojuje proti hormonálnímu únosu" at bounding box center [615, 142] width 433 height 22
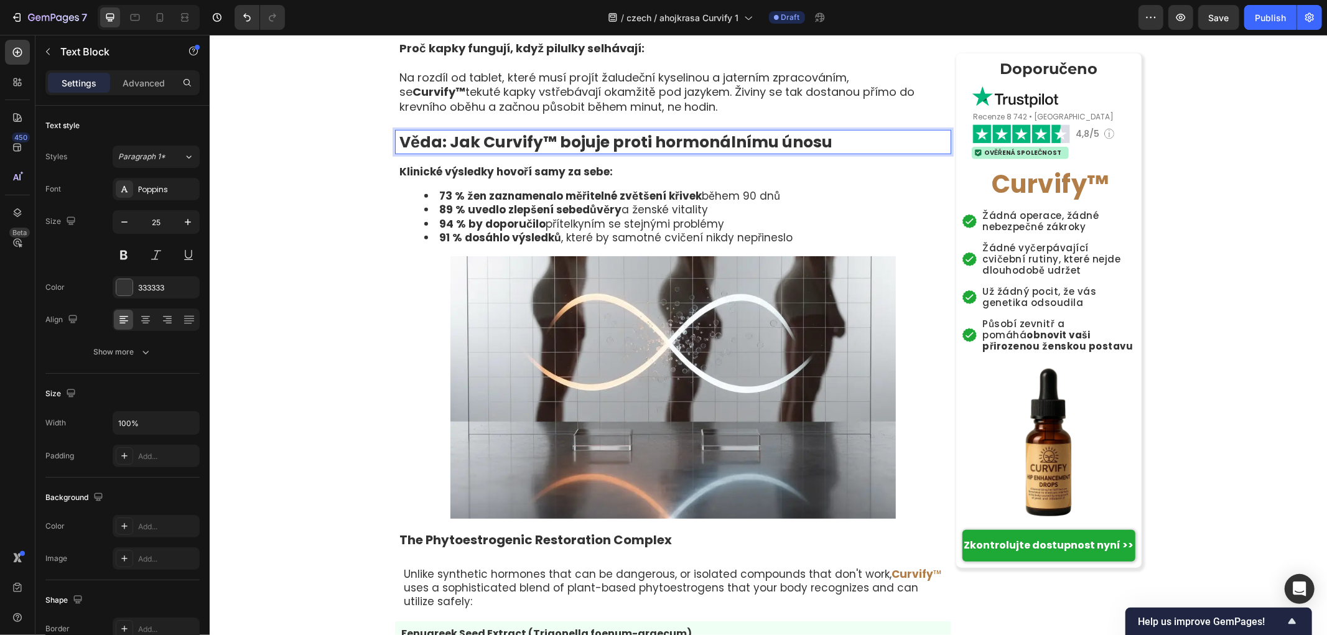
click at [545, 152] on strong "Věda: Jak Curvify™ bojuje proti hormonálnímu únosu" at bounding box center [615, 142] width 433 height 22
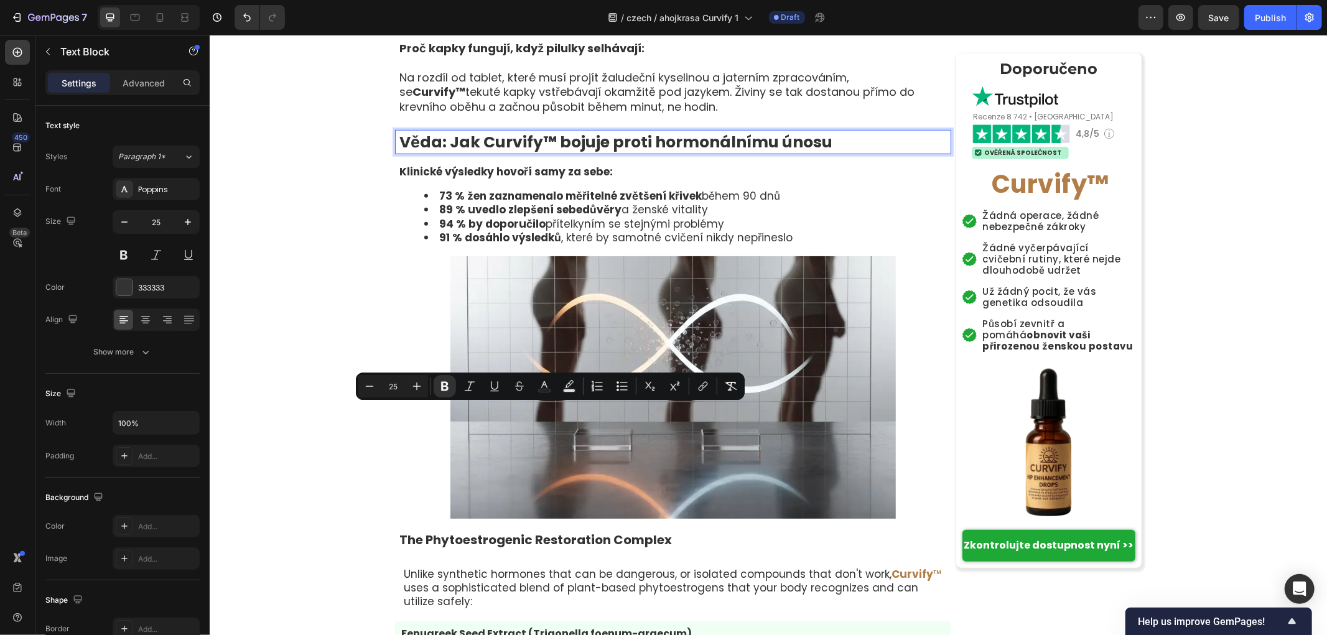
click at [537, 152] on strong "Věda: Jak Curvify™ bojuje proti hormonálnímu únosu" at bounding box center [615, 142] width 433 height 22
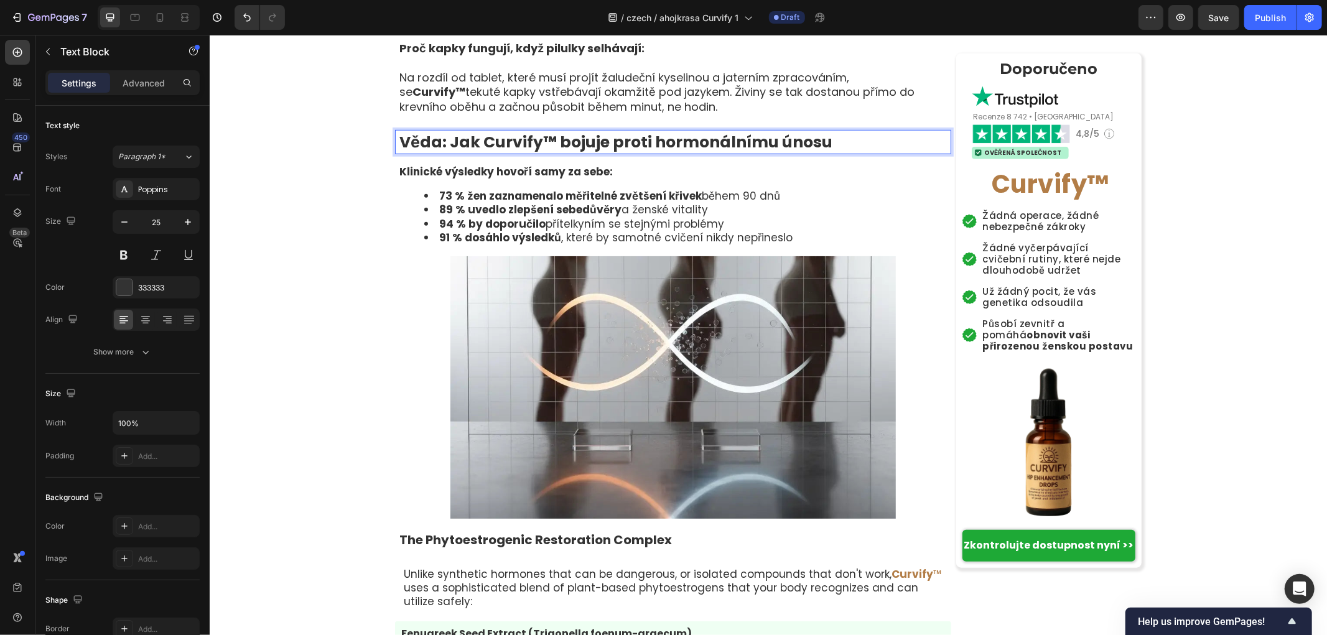
click at [511, 152] on strong "Věda: Jak Curvify™ bojuje proti hormonálnímu únosu" at bounding box center [615, 142] width 433 height 22
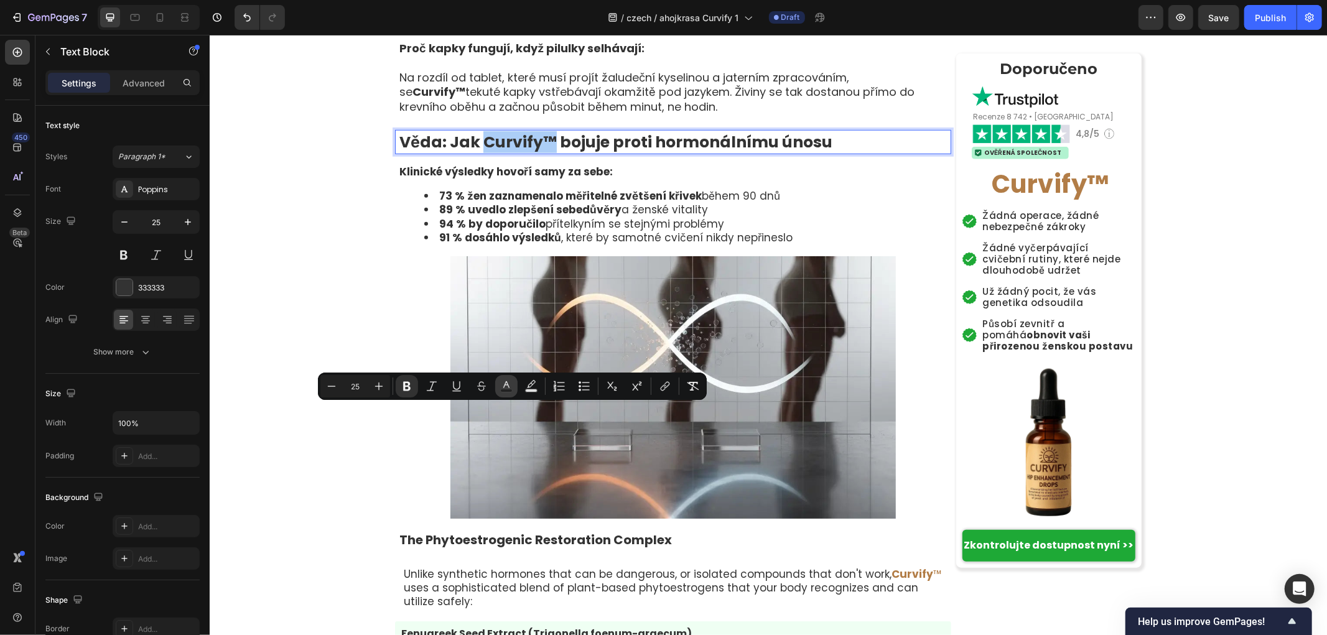
click at [506, 388] on icon "Editor contextual toolbar" at bounding box center [506, 386] width 12 height 12
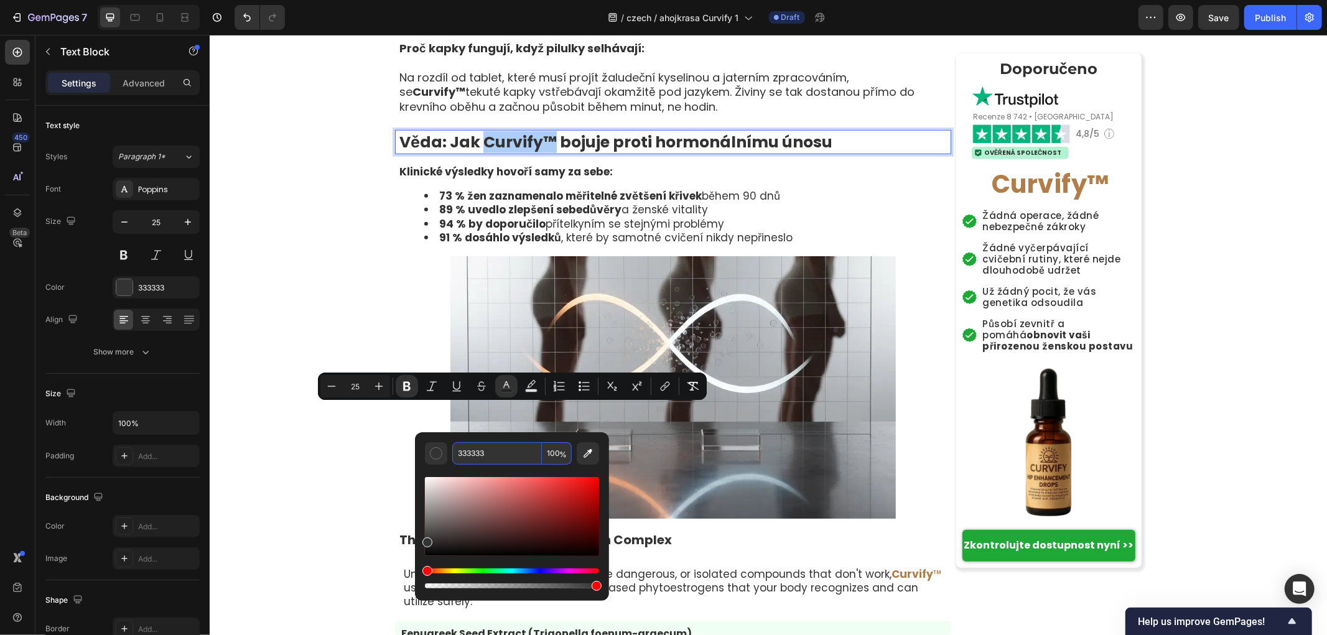
click at [496, 450] on input "333333" at bounding box center [497, 453] width 90 height 22
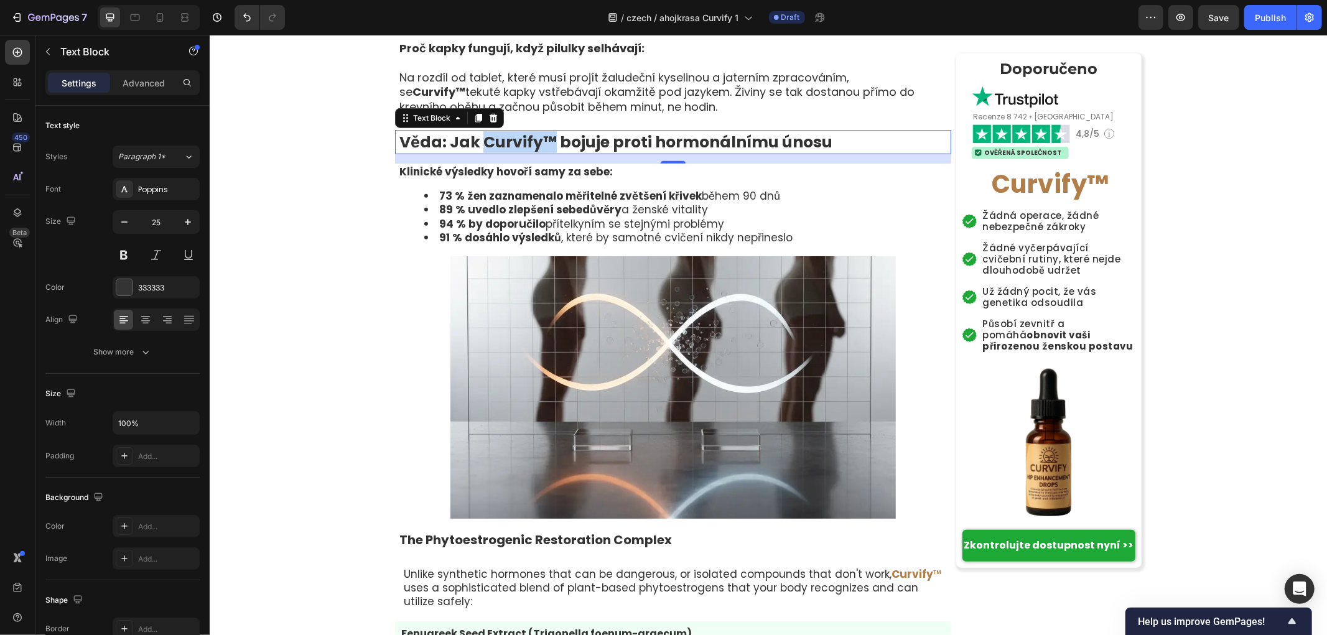
click at [525, 152] on strong "Věda: Jak Curvify™ bojuje proti hormonálnímu únosu" at bounding box center [615, 142] width 433 height 22
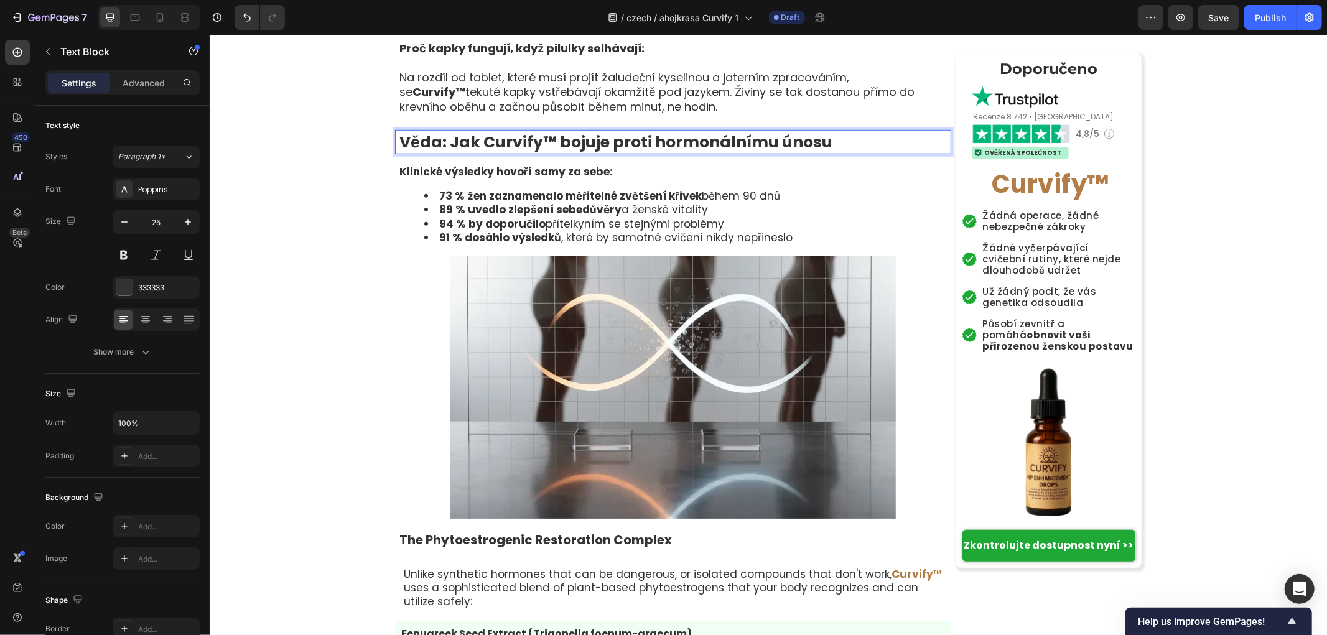
click at [543, 152] on strong "Věda: Jak Curvify™ bojuje proti hormonálnímu únosu" at bounding box center [615, 142] width 433 height 22
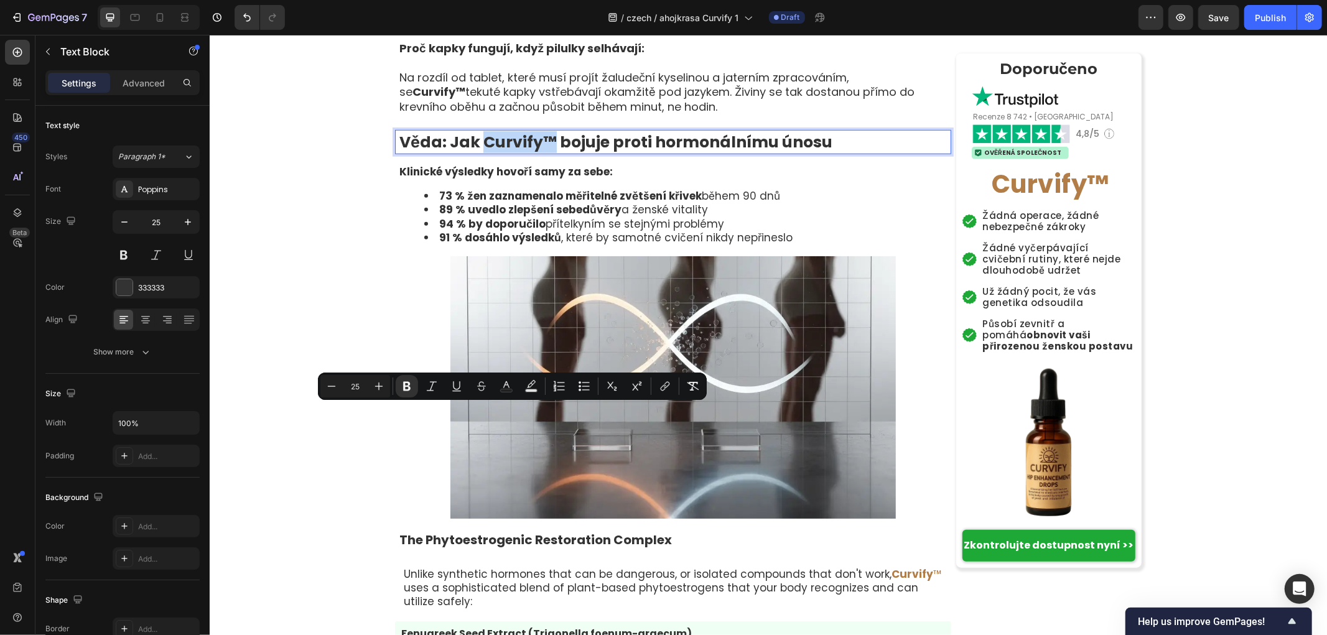
drag, startPoint x: 545, startPoint y: 417, endPoint x: 477, endPoint y: 417, distance: 67.8
click at [477, 152] on strong "Věda: Jak Curvify™ bojuje proti hormonálnímu únosu" at bounding box center [615, 142] width 433 height 22
click at [504, 384] on icon "Editor contextual toolbar" at bounding box center [506, 384] width 6 height 7
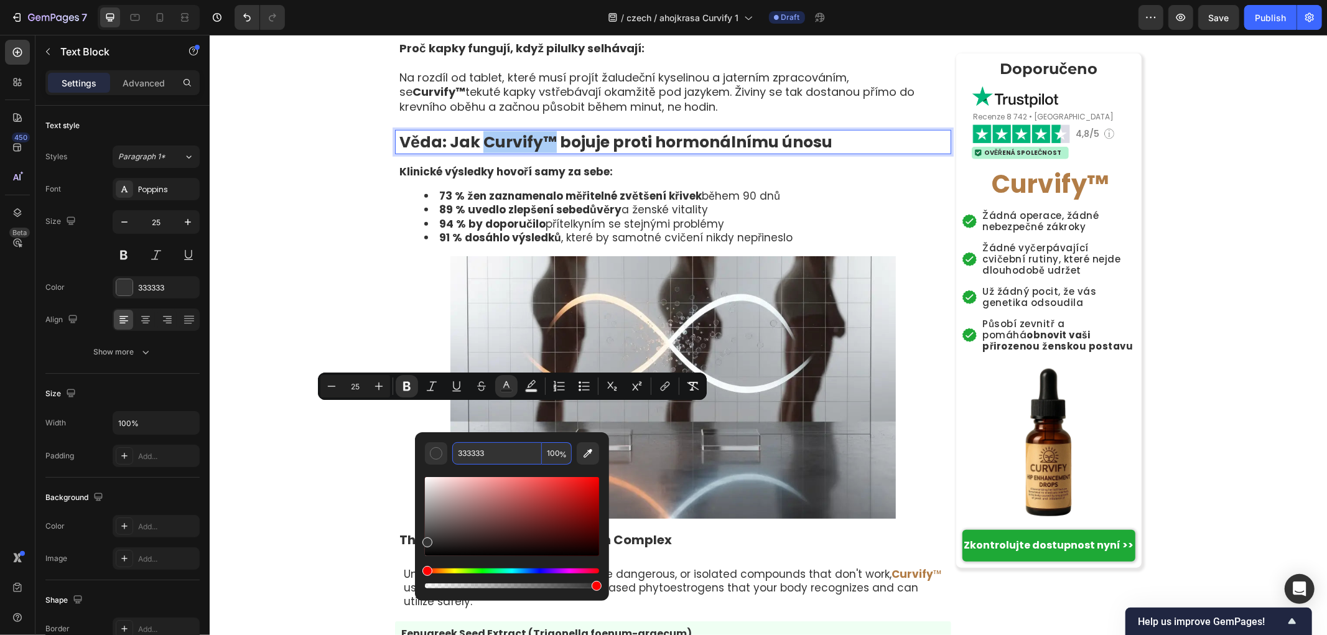
click at [495, 460] on input "333333" at bounding box center [497, 453] width 90 height 22
paste input "b27d47"
type input "B27D47"
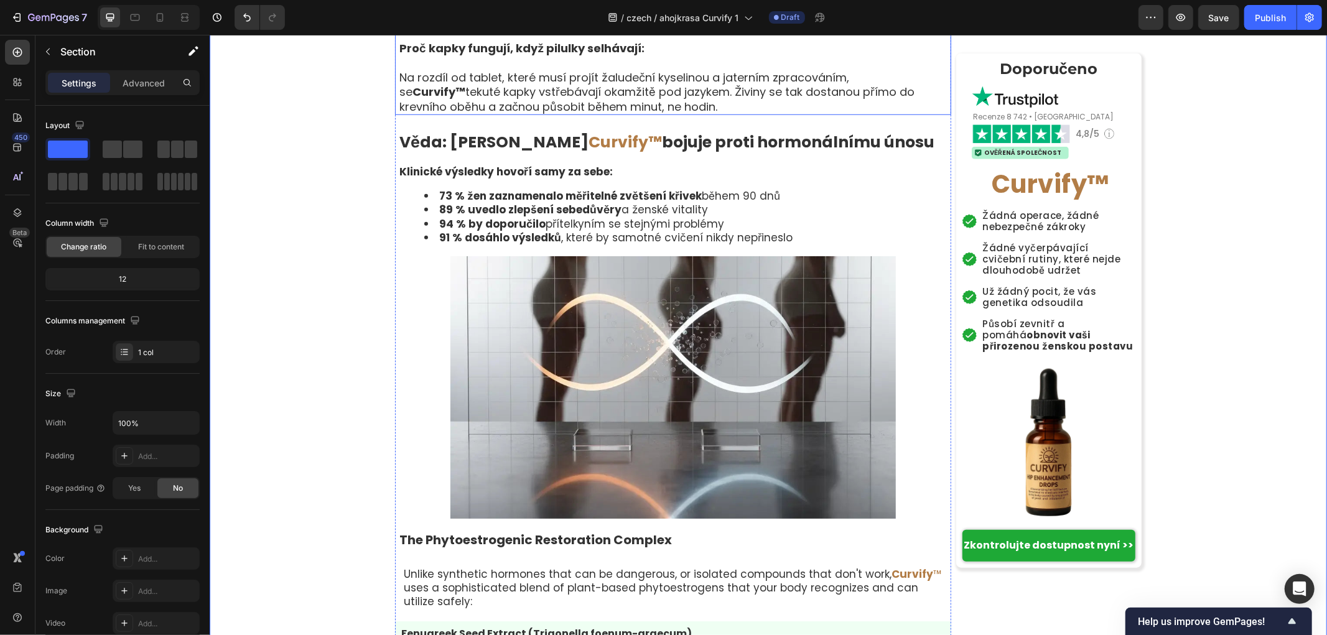
click at [465, 99] on strong "Curvify™" at bounding box center [438, 91] width 53 height 16
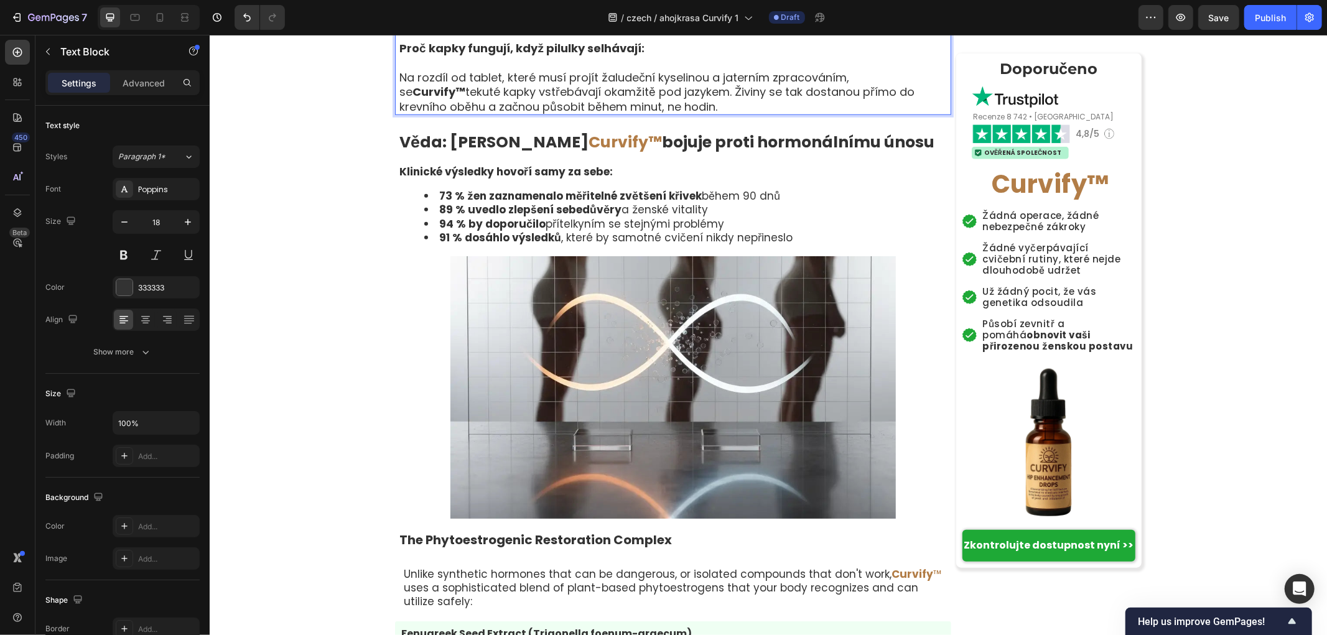
click at [465, 99] on strong "Curvify™" at bounding box center [438, 91] width 53 height 16
drag, startPoint x: 916, startPoint y: 350, endPoint x: 862, endPoint y: 350, distance: 54.7
click at [862, 113] on p "Na rozdíl od tablet, které musí projít žaludeční kyselinou a jaterním zpracován…" at bounding box center [674, 92] width 551 height 44
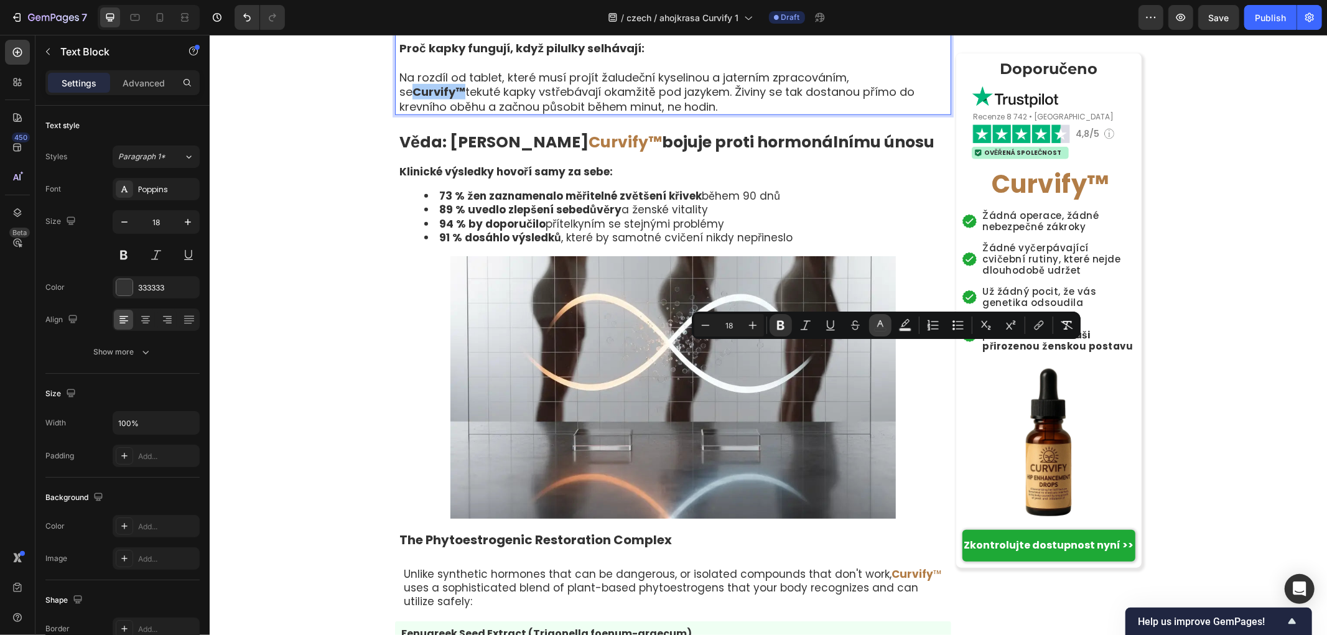
click at [882, 325] on icon "Editor contextual toolbar" at bounding box center [880, 325] width 12 height 12
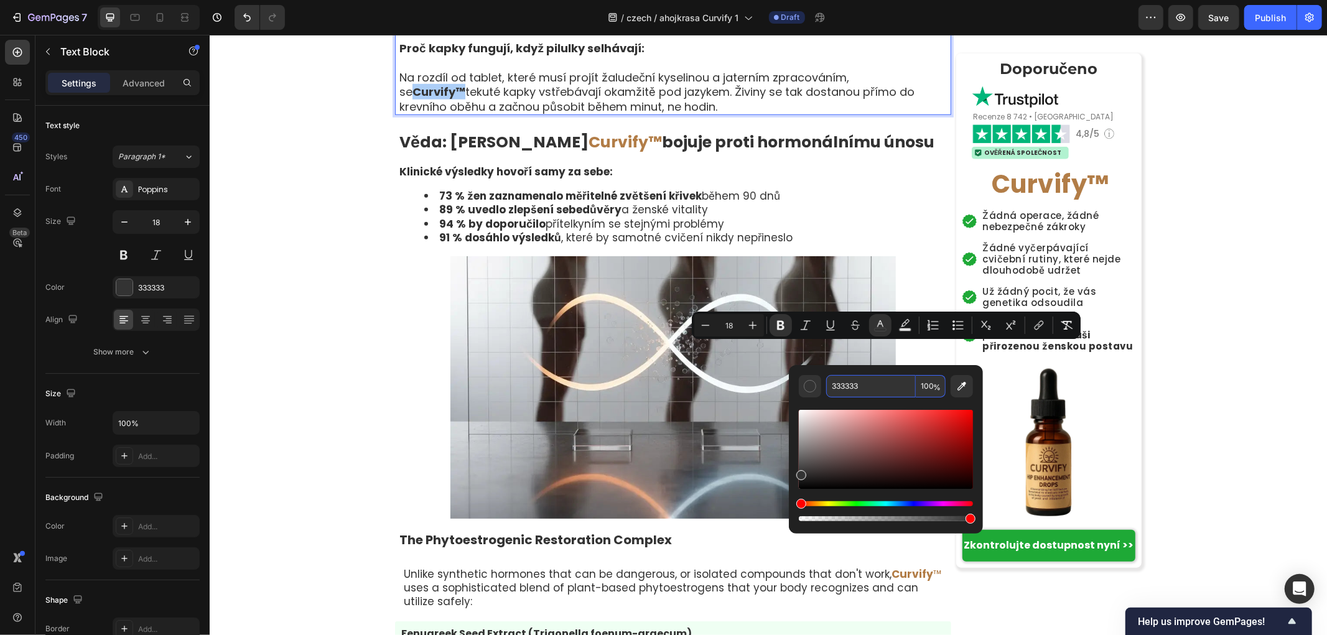
click at [857, 384] on input "333333" at bounding box center [871, 386] width 90 height 22
paste input "b27d47"
type input "B27D47"
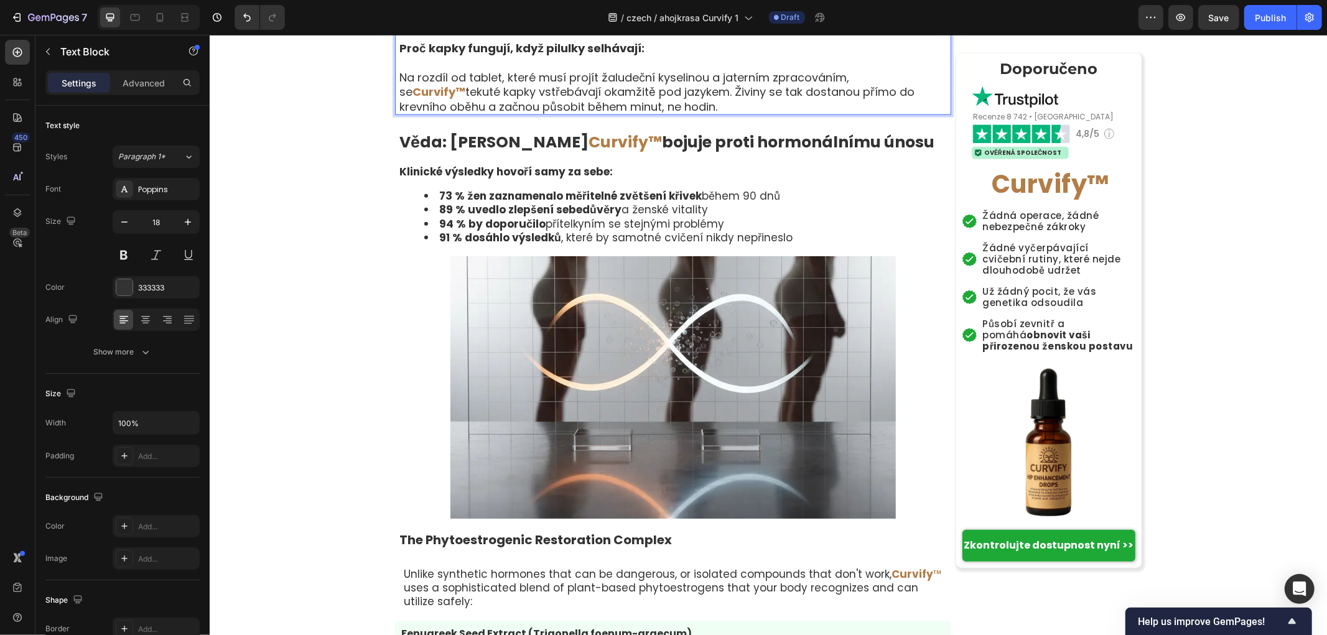
drag, startPoint x: 447, startPoint y: 191, endPoint x: 389, endPoint y: 191, distance: 57.8
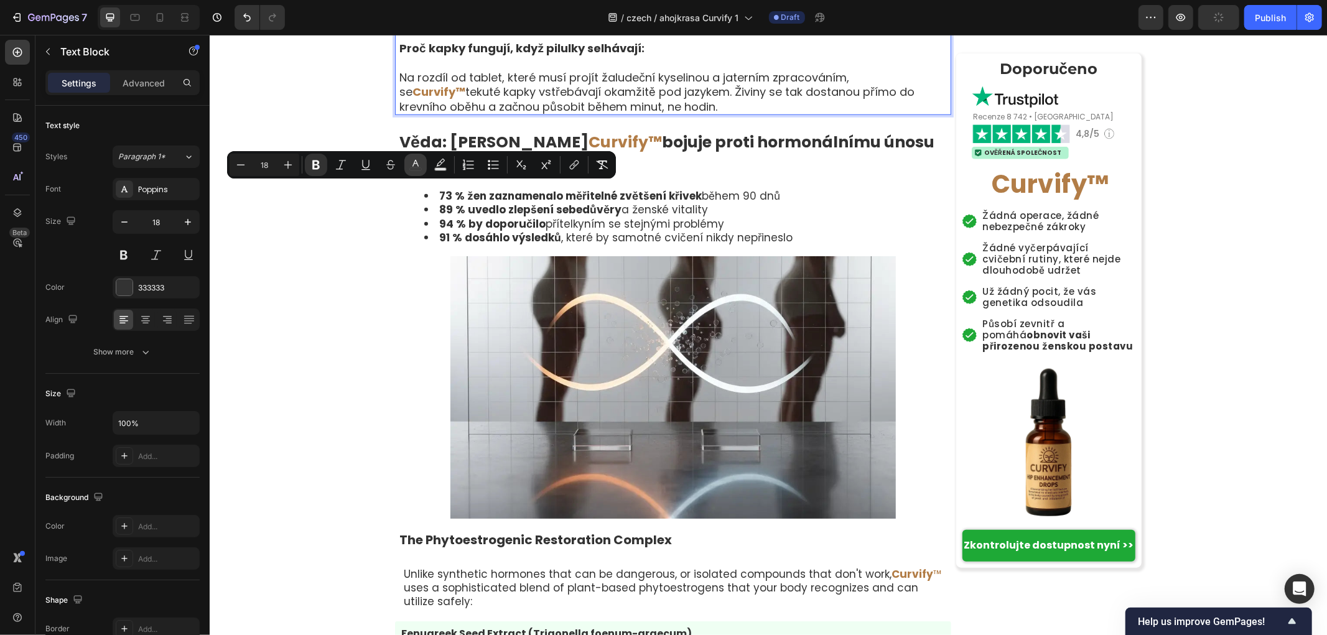
click at [416, 165] on icon "Editor contextual toolbar" at bounding box center [415, 165] width 12 height 12
type input "333333"
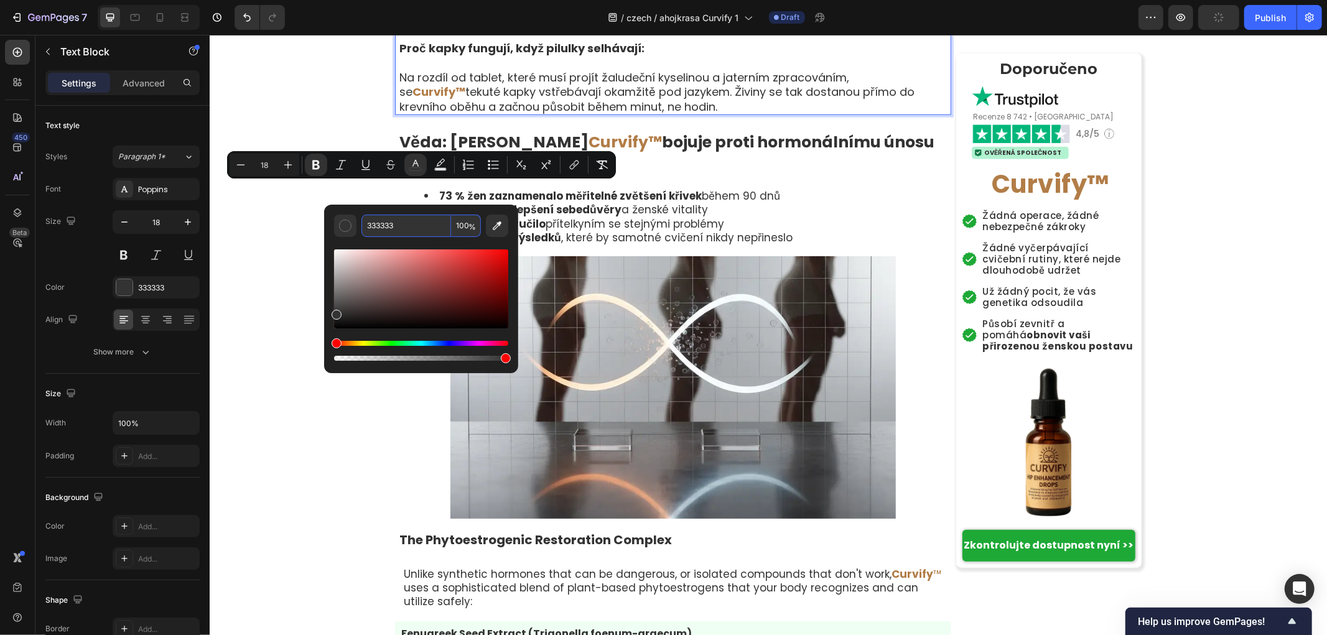
click at [415, 225] on input "333333" at bounding box center [406, 226] width 90 height 22
paste input "b27d47"
type input "B27D47"
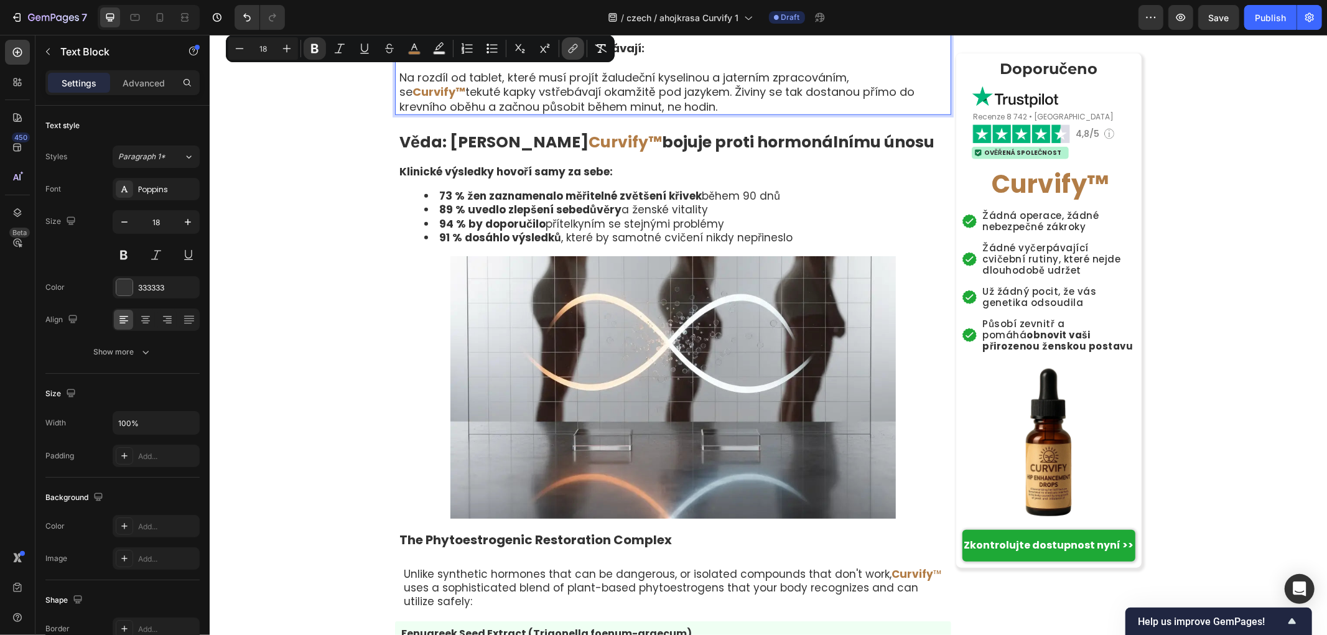
click at [574, 50] on icon "Editor contextual toolbar" at bounding box center [575, 47] width 6 height 6
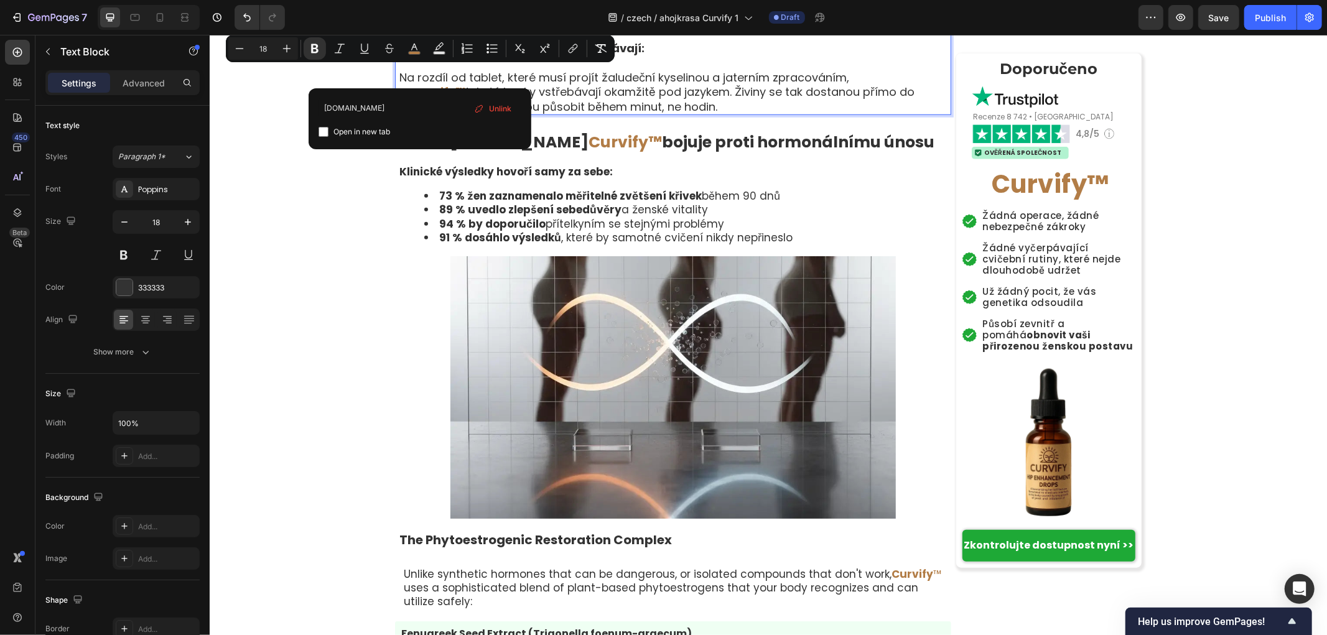
type input "example.com"
click at [371, 51] on button "Underline" at bounding box center [364, 48] width 22 height 22
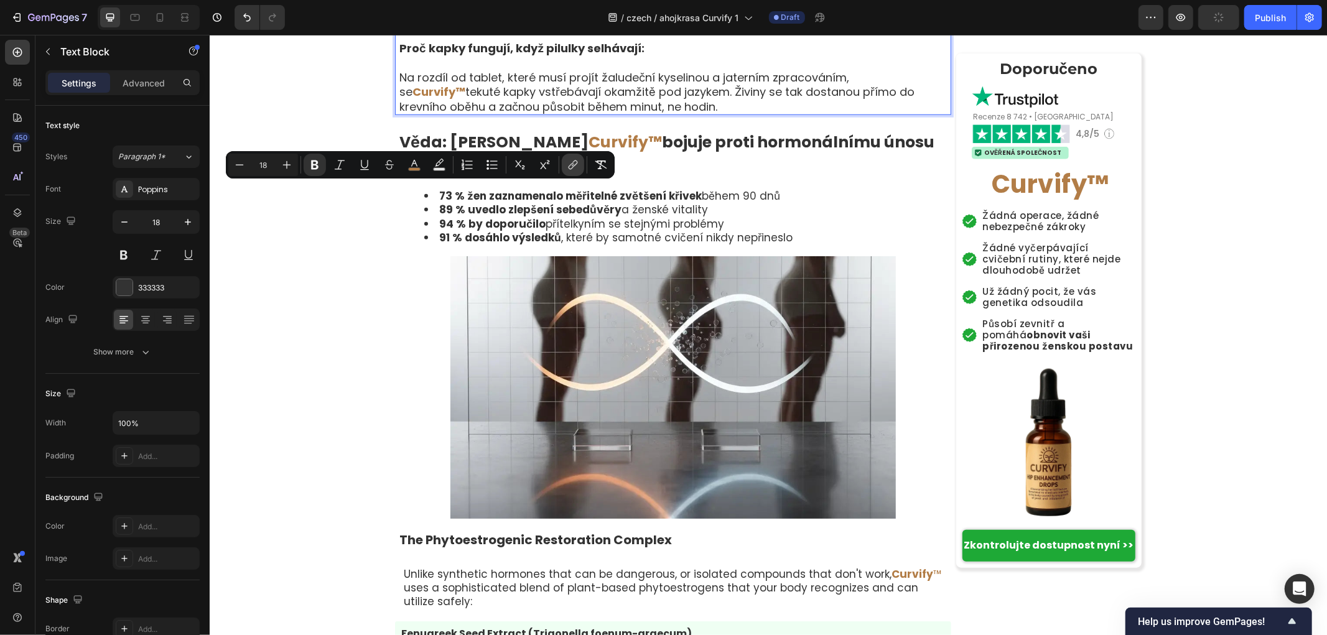
click at [572, 164] on icon "Editor contextual toolbar" at bounding box center [573, 165] width 12 height 12
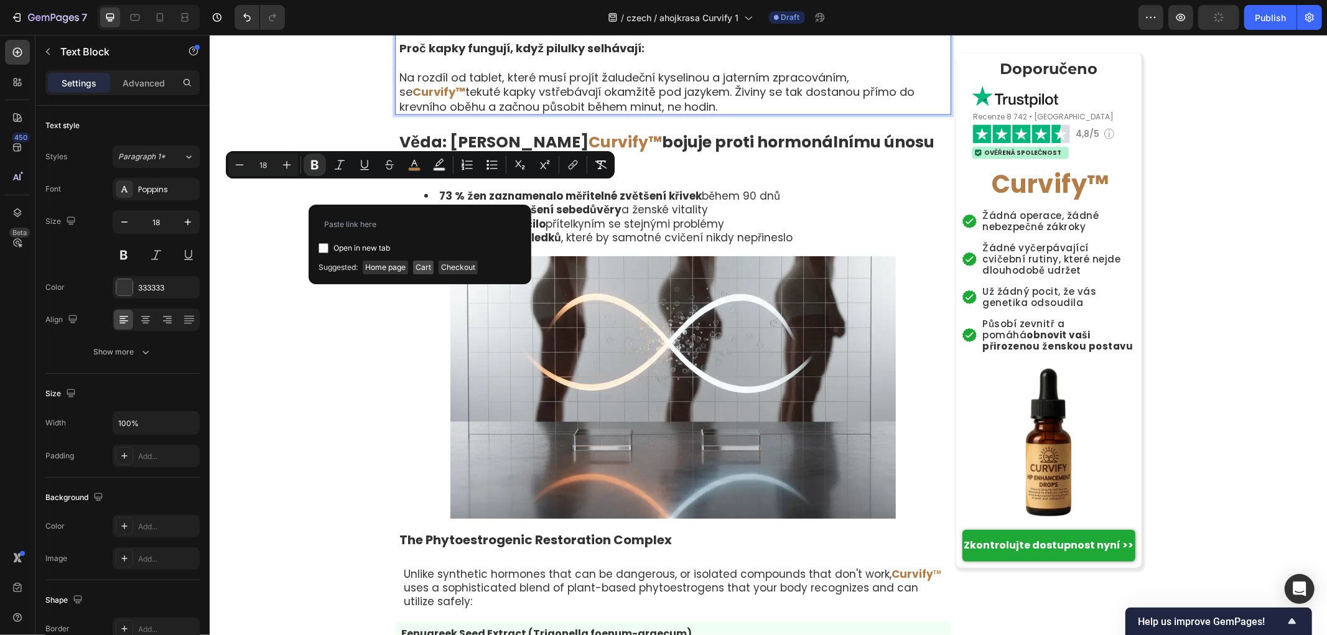
type input "example.com"
click at [362, 169] on icon "Editor contextual toolbar" at bounding box center [364, 165] width 12 height 12
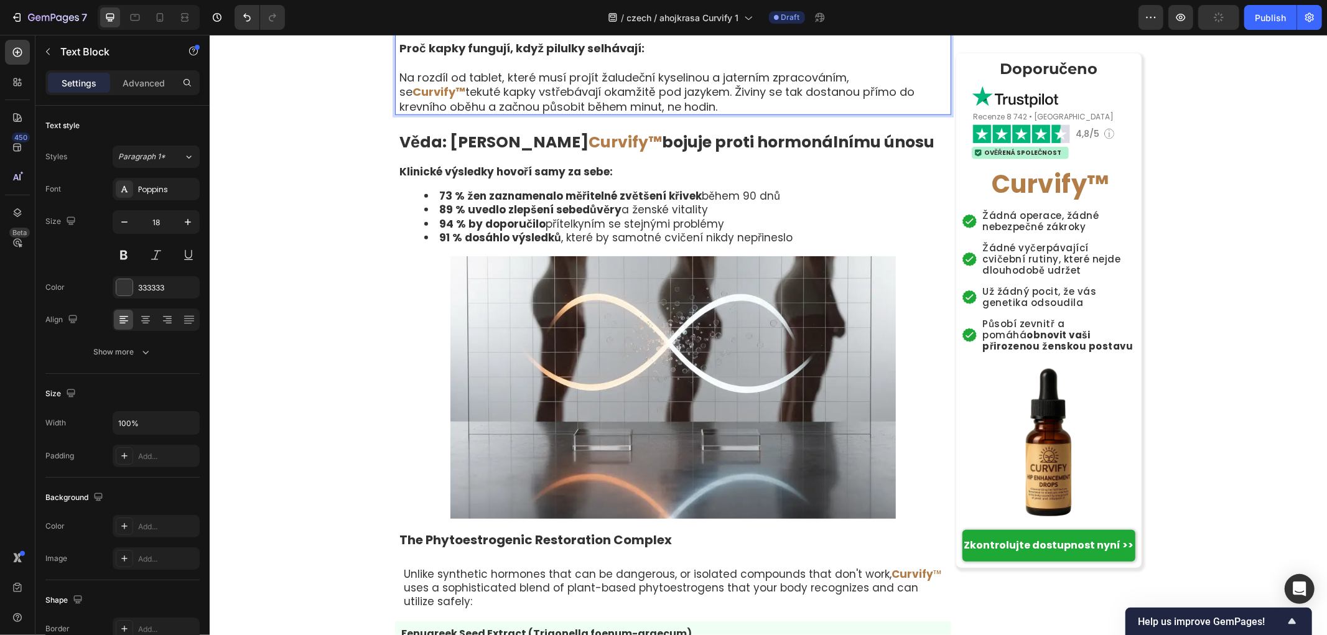
click at [465, 99] on strong "Curvify™" at bounding box center [438, 91] width 53 height 16
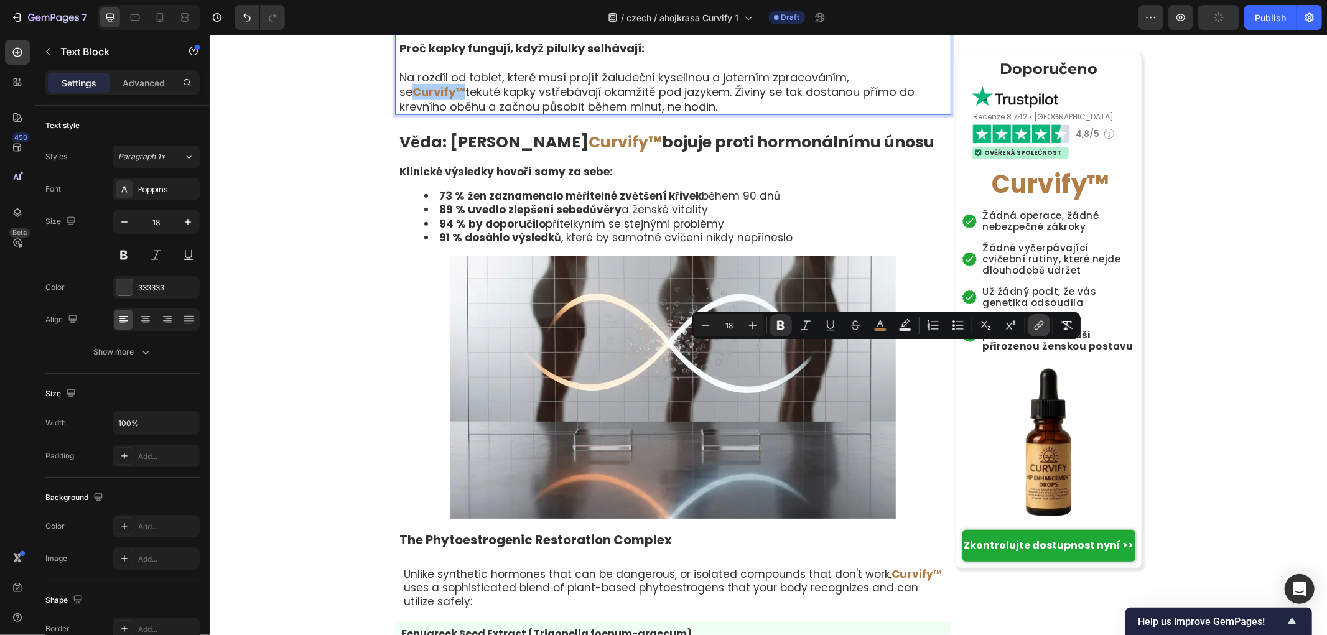
drag, startPoint x: 1023, startPoint y: 323, endPoint x: 1034, endPoint y: 327, distance: 11.0
click at [1025, 323] on div "Minus 18 Plus Bold Italic Underline Strikethrough color Text Background Color N…" at bounding box center [886, 325] width 384 height 22
click at [1041, 319] on icon "Editor contextual toolbar" at bounding box center [1039, 325] width 12 height 12
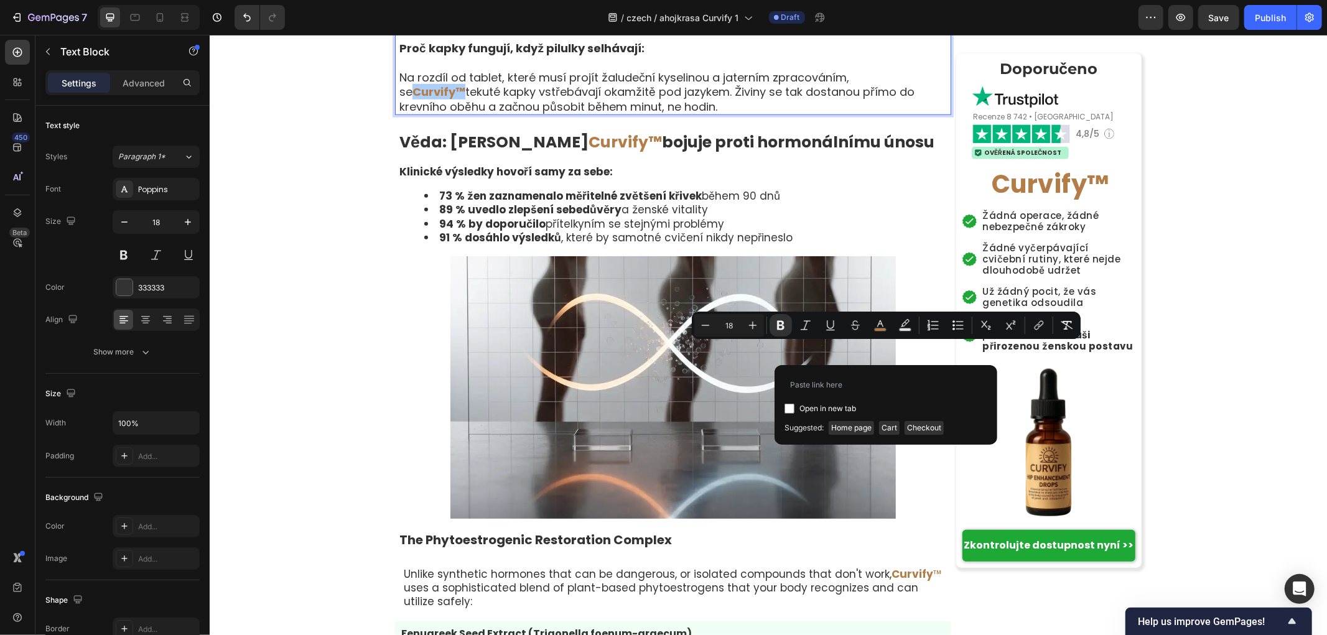
type input "example.com"
click at [830, 323] on icon "Editor contextual toolbar" at bounding box center [830, 325] width 12 height 12
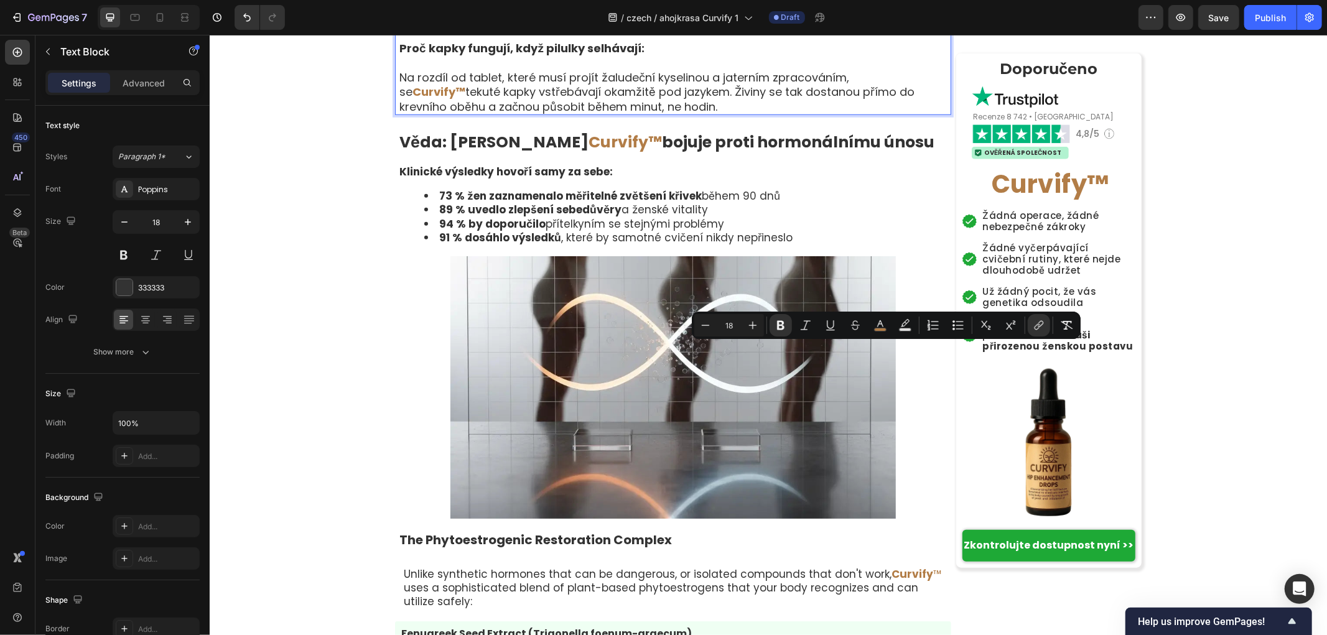
click at [621, 113] on p "Na rozdíl od tablet, které musí projít žaludeční kyselinou a jaterním zpracován…" at bounding box center [674, 92] width 551 height 44
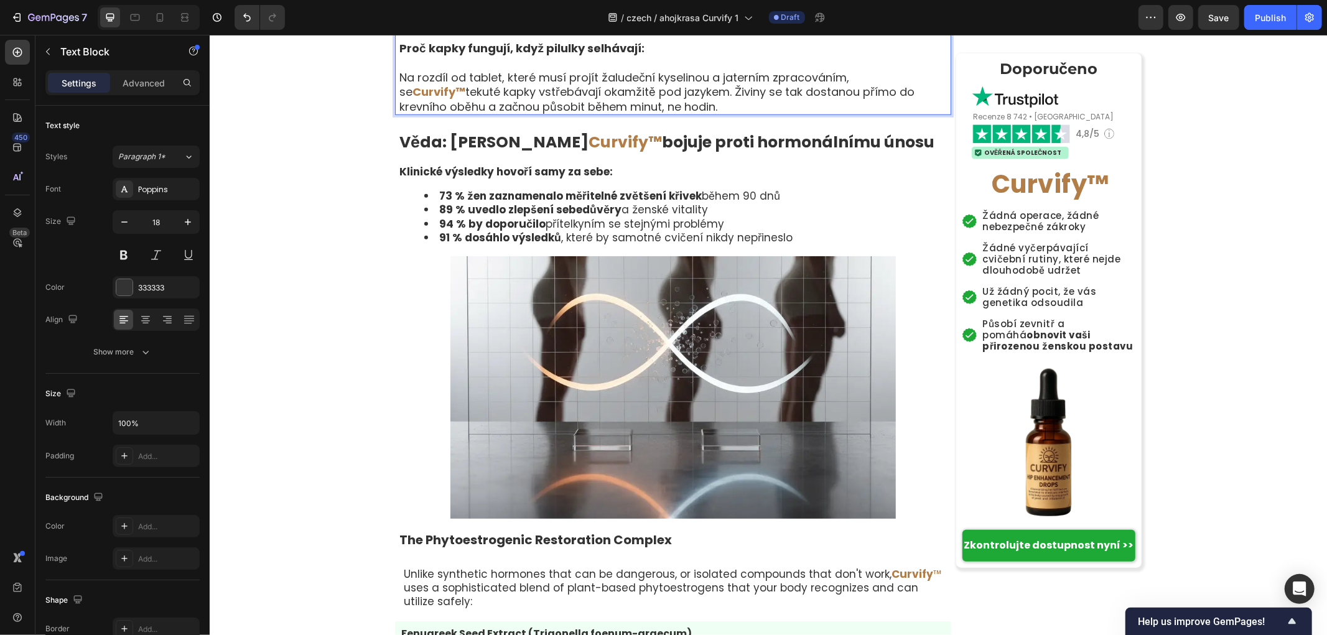
click at [588, 152] on strong "Curvify™" at bounding box center [624, 142] width 73 height 22
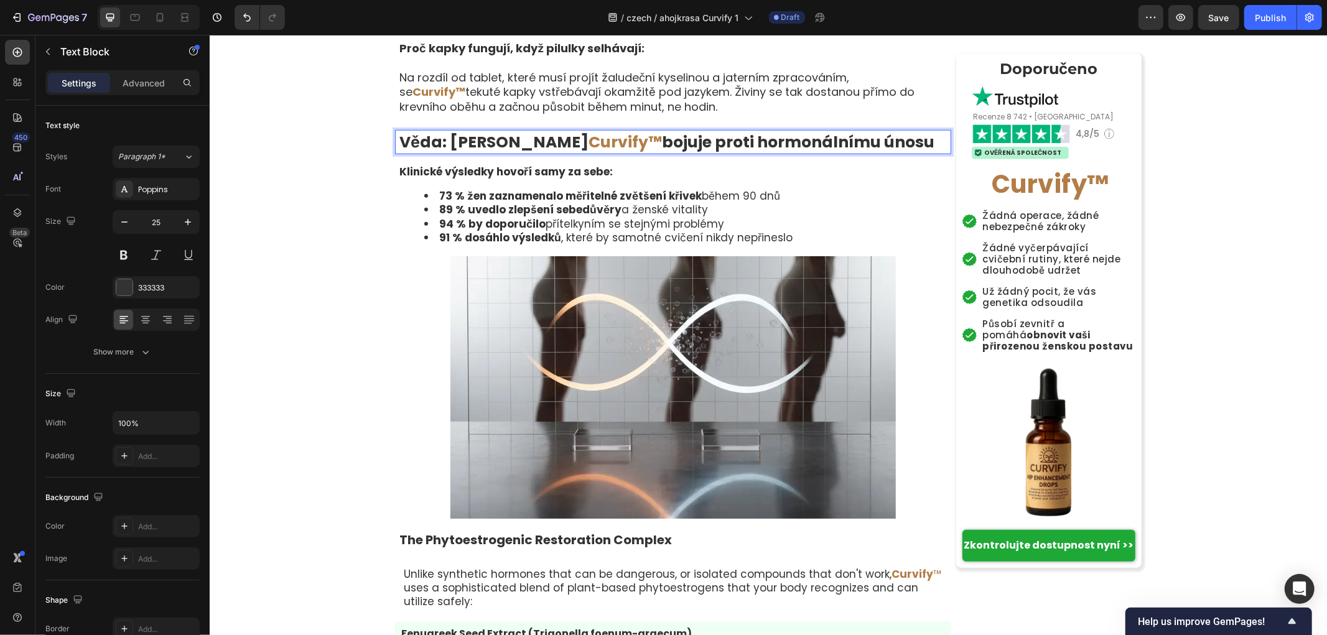
click at [588, 152] on strong "Curvify™" at bounding box center [624, 142] width 73 height 22
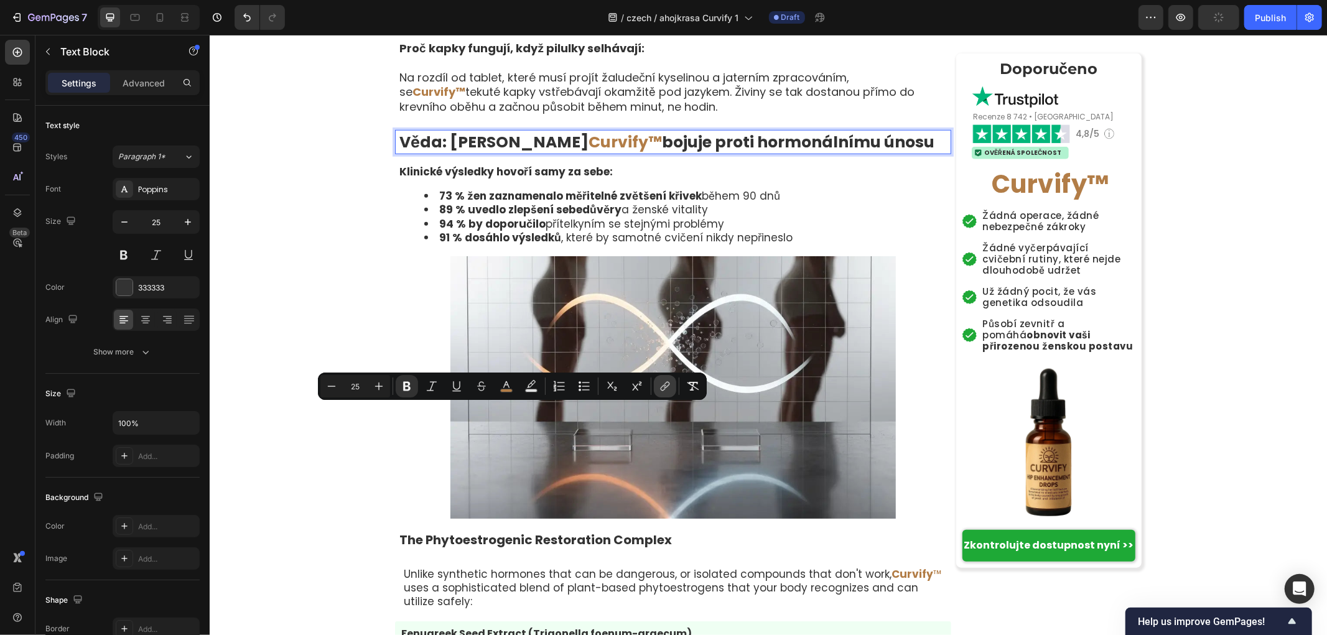
click at [666, 384] on icon "Editor contextual toolbar" at bounding box center [665, 386] width 12 height 12
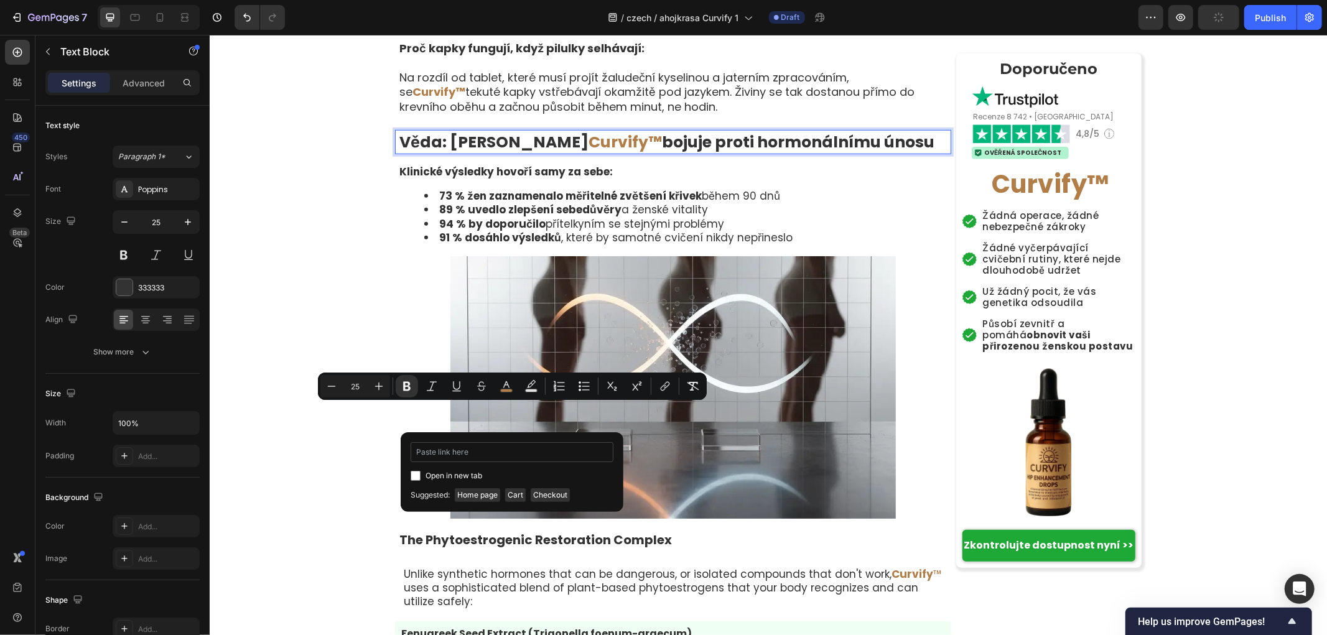
type input "example.com"
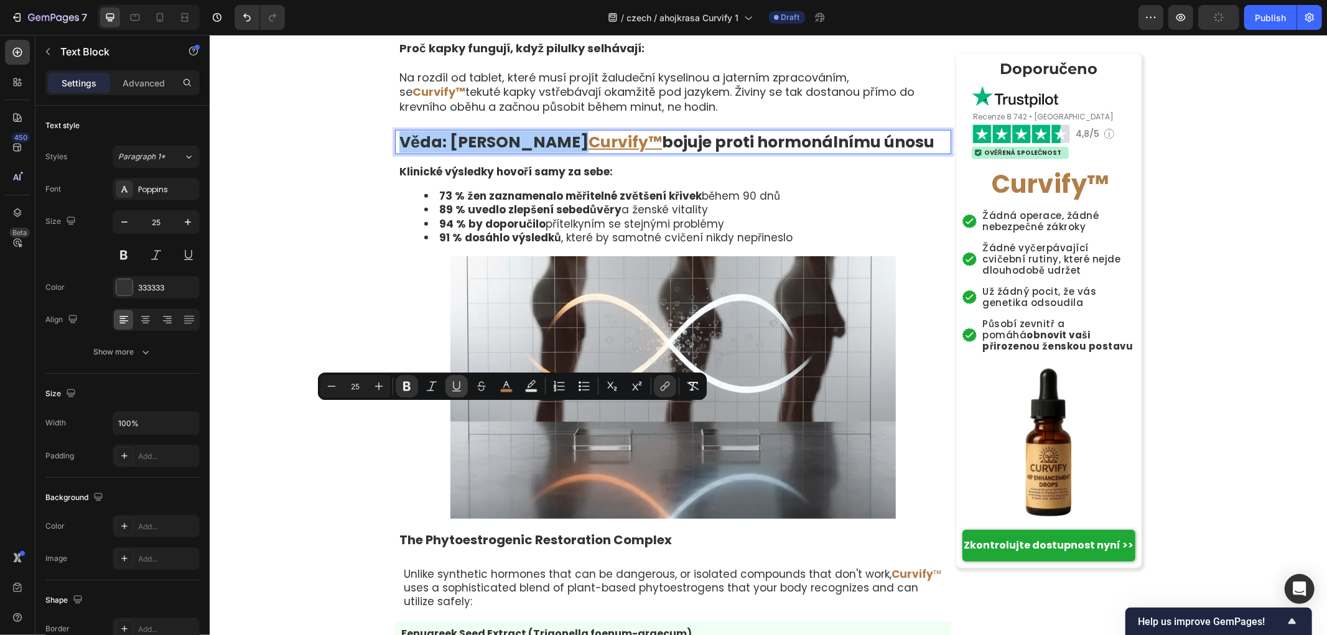
click at [457, 387] on icon "Editor contextual toolbar" at bounding box center [456, 386] width 12 height 12
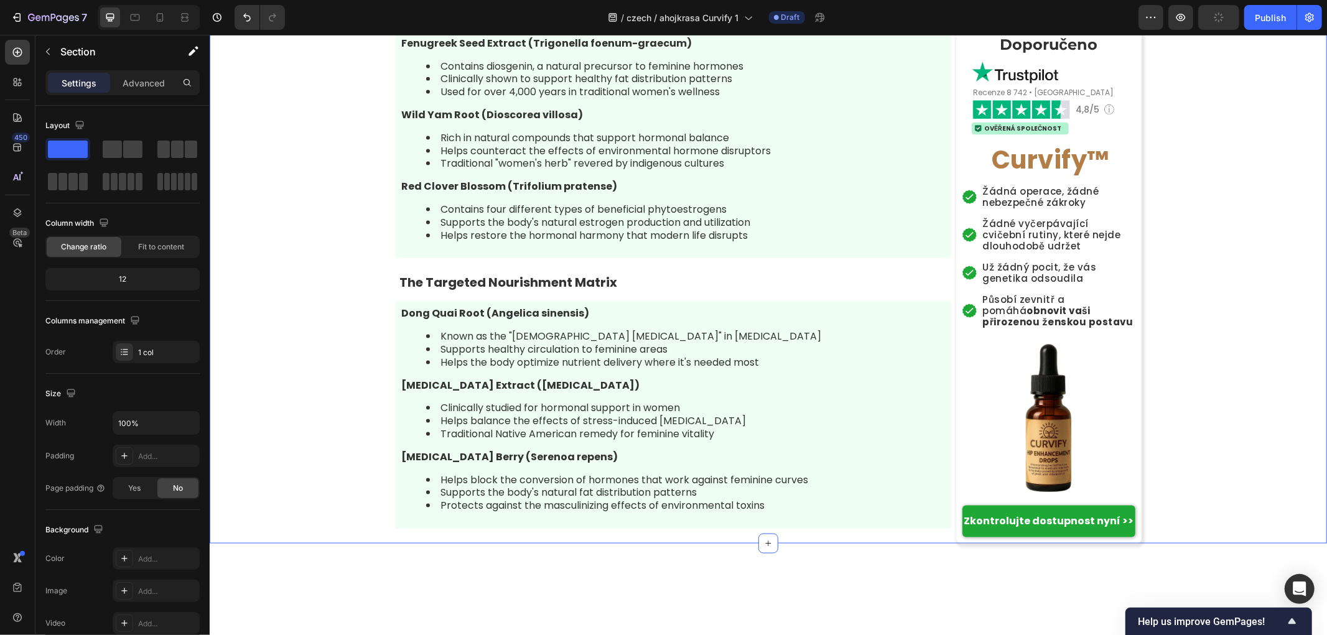
scroll to position [5460, 0]
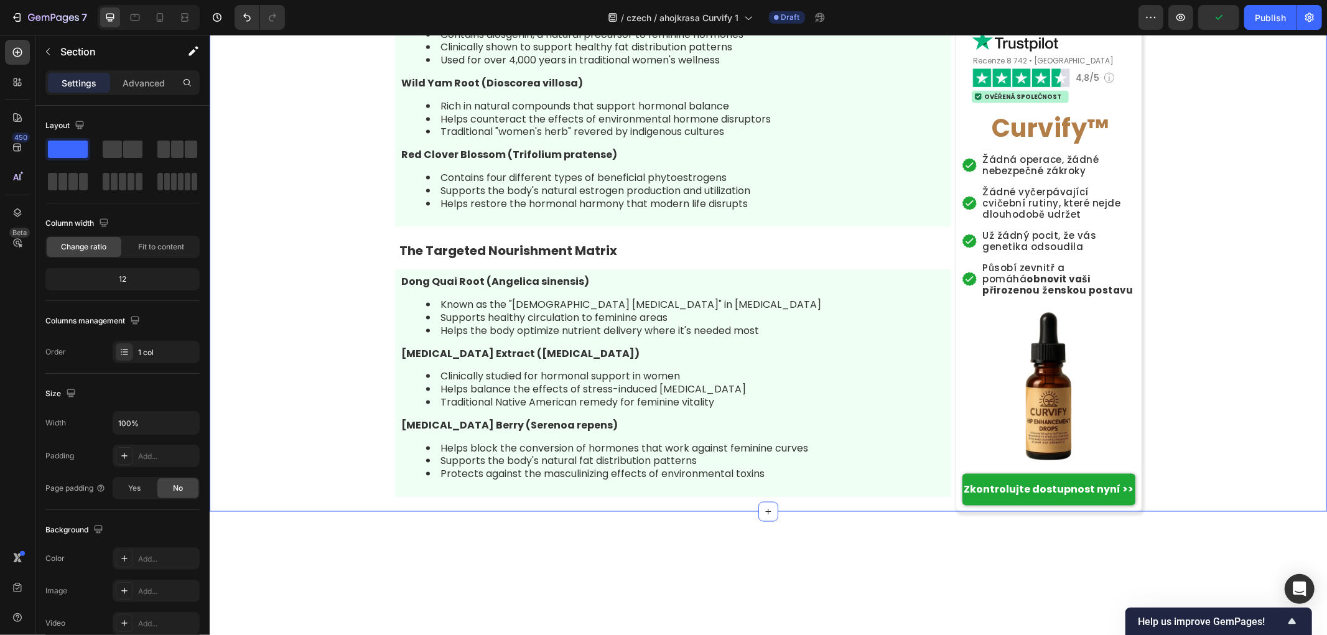
drag, startPoint x: 304, startPoint y: 364, endPoint x: 209, endPoint y: 610, distance: 263.8
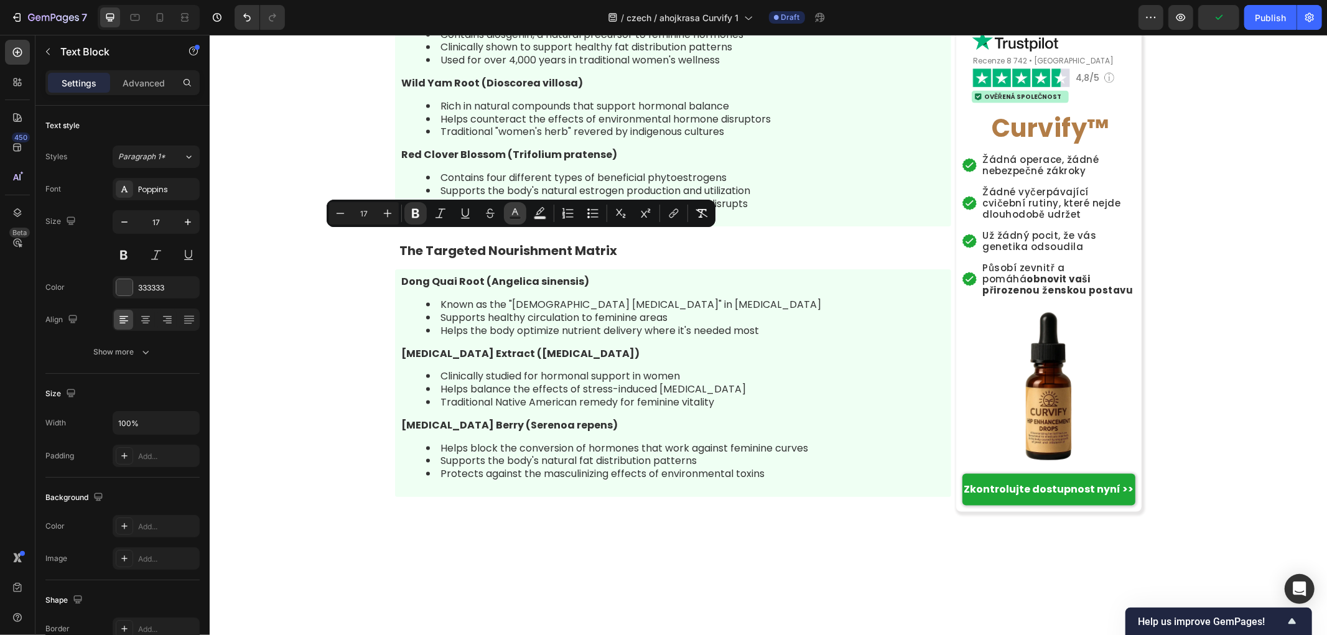
click at [511, 214] on icon "Editor contextual toolbar" at bounding box center [515, 213] width 12 height 12
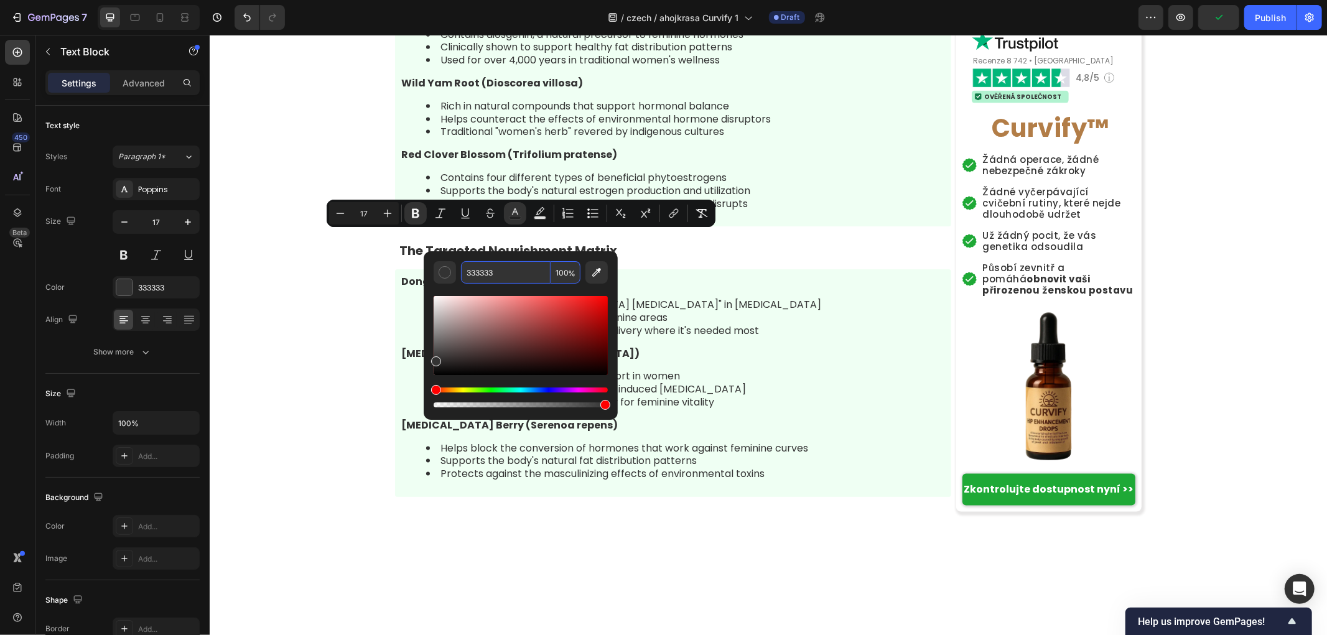
click at [514, 271] on input "333333" at bounding box center [506, 272] width 90 height 22
paste input "b27d47"
type input "B27D47"
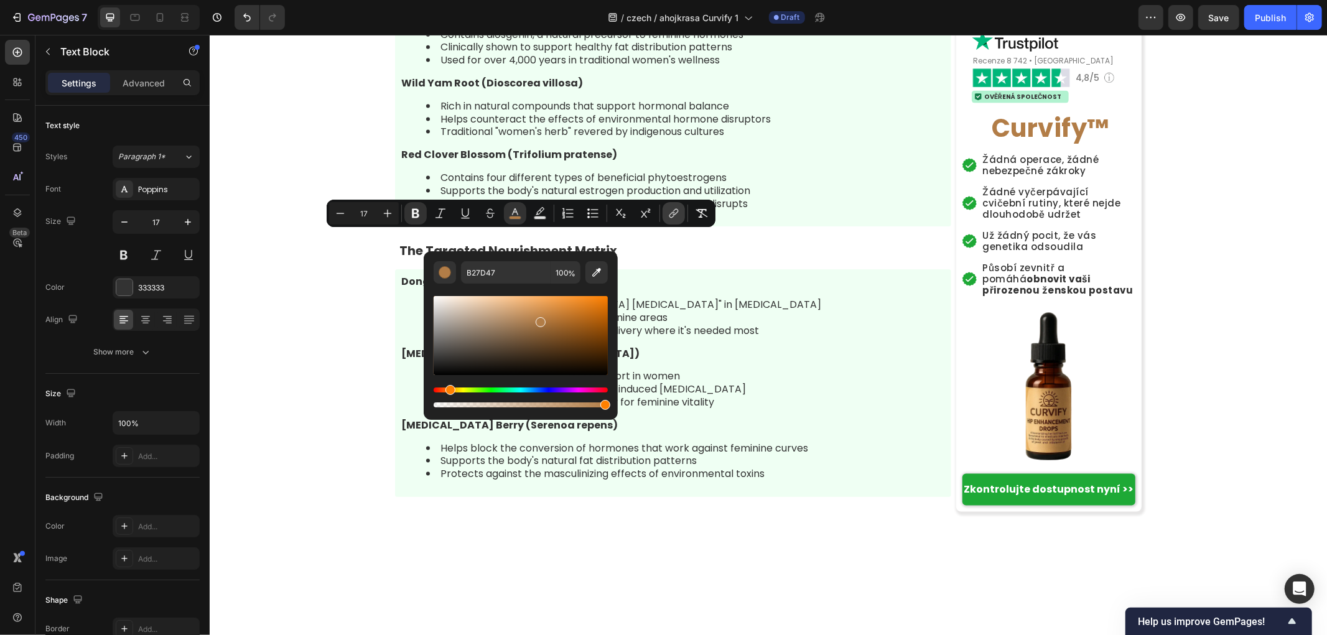
click at [667, 215] on icon "Editor contextual toolbar" at bounding box center [673, 213] width 12 height 12
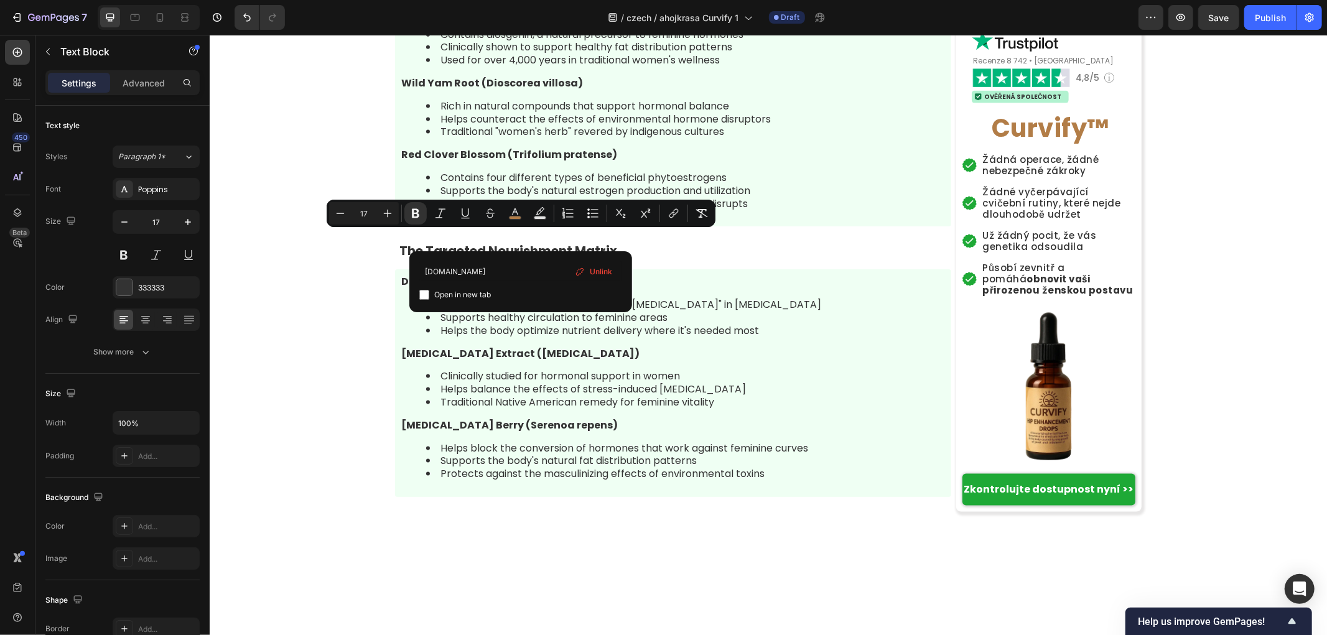
type input "example.com"
click at [468, 221] on button "Underline" at bounding box center [465, 213] width 22 height 22
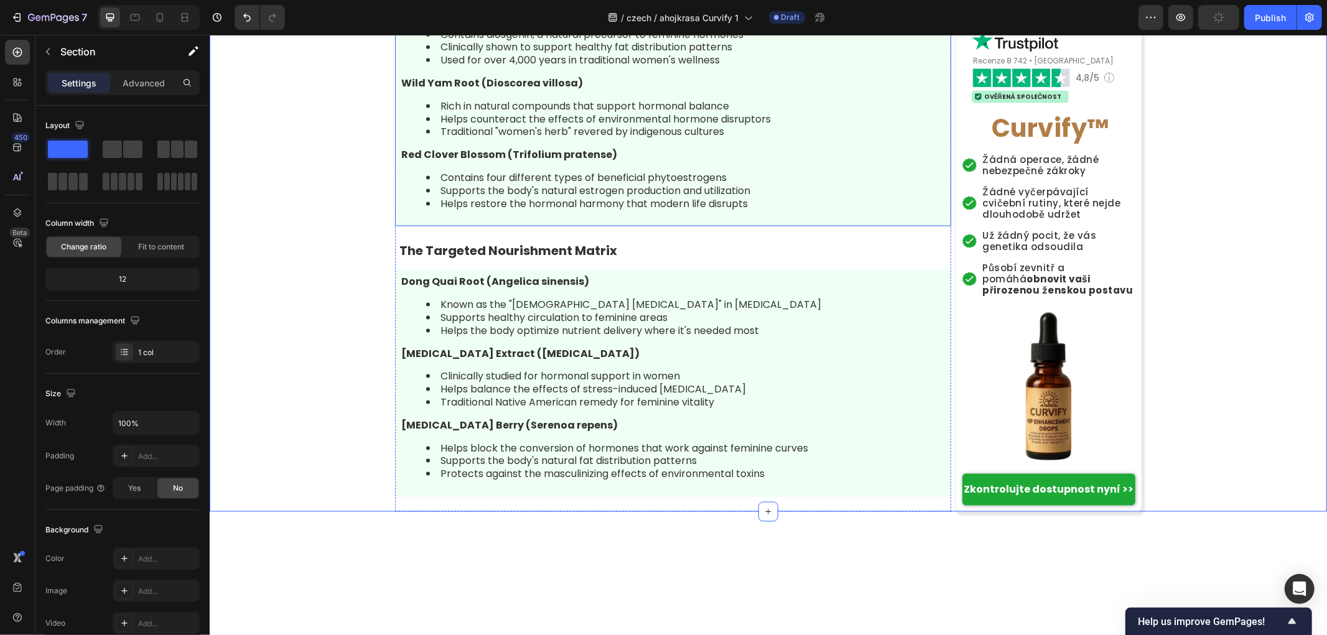
click at [465, 226] on div "Fenugreek Seed Extract (Trigonella foenum-graecum) Contains diosgenin, a natura…" at bounding box center [672, 113] width 556 height 228
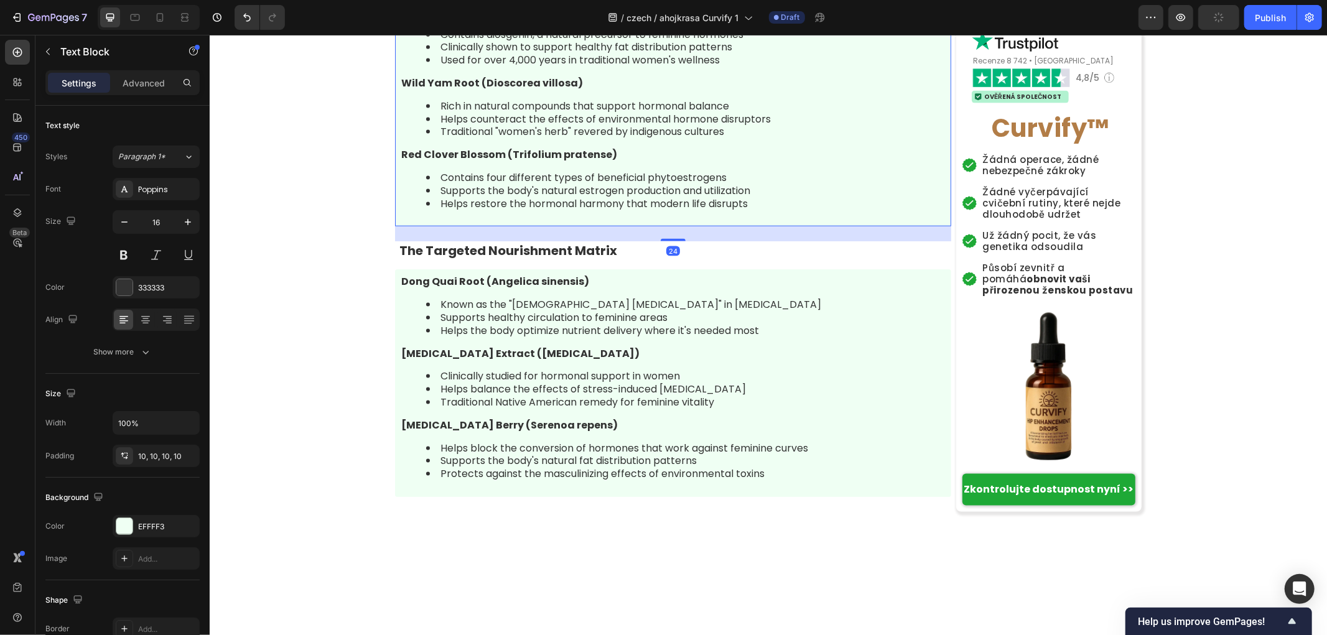
click at [469, 18] on strong "Fenugreek Seed Extract (Trigonella foenum-graecum)" at bounding box center [546, 11] width 290 height 14
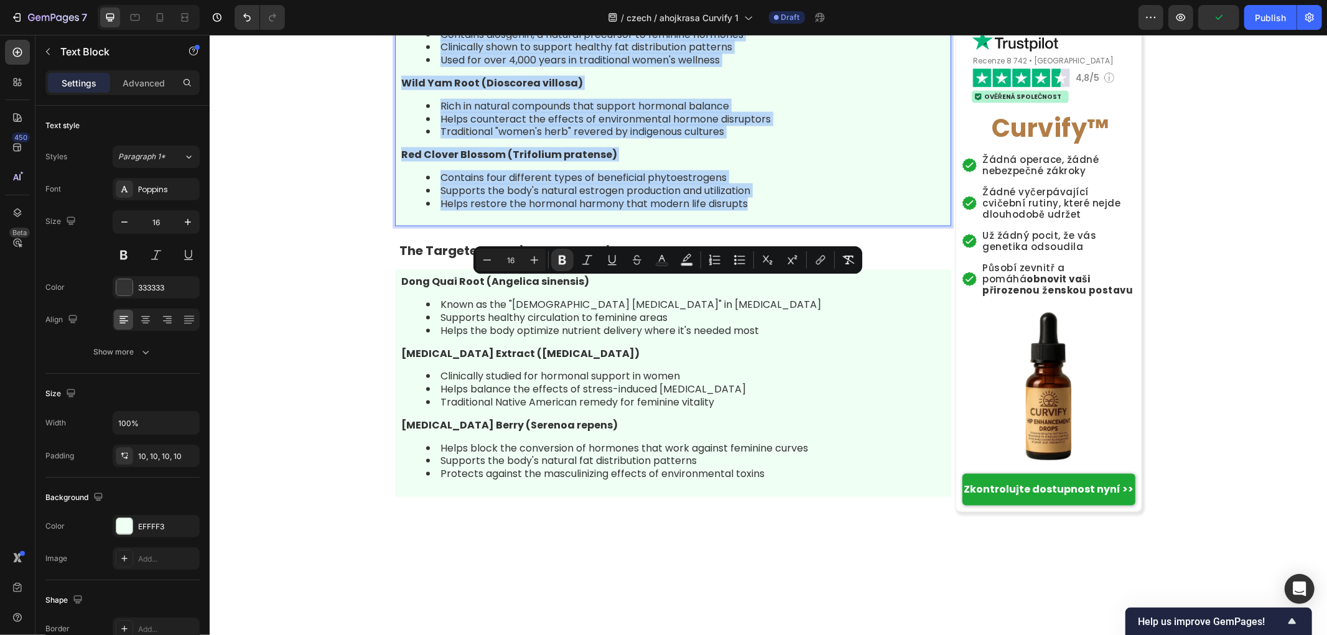
click at [654, 18] on strong "Fenugreek Seed Extract (Trigonella foenum-graecum)" at bounding box center [546, 11] width 290 height 14
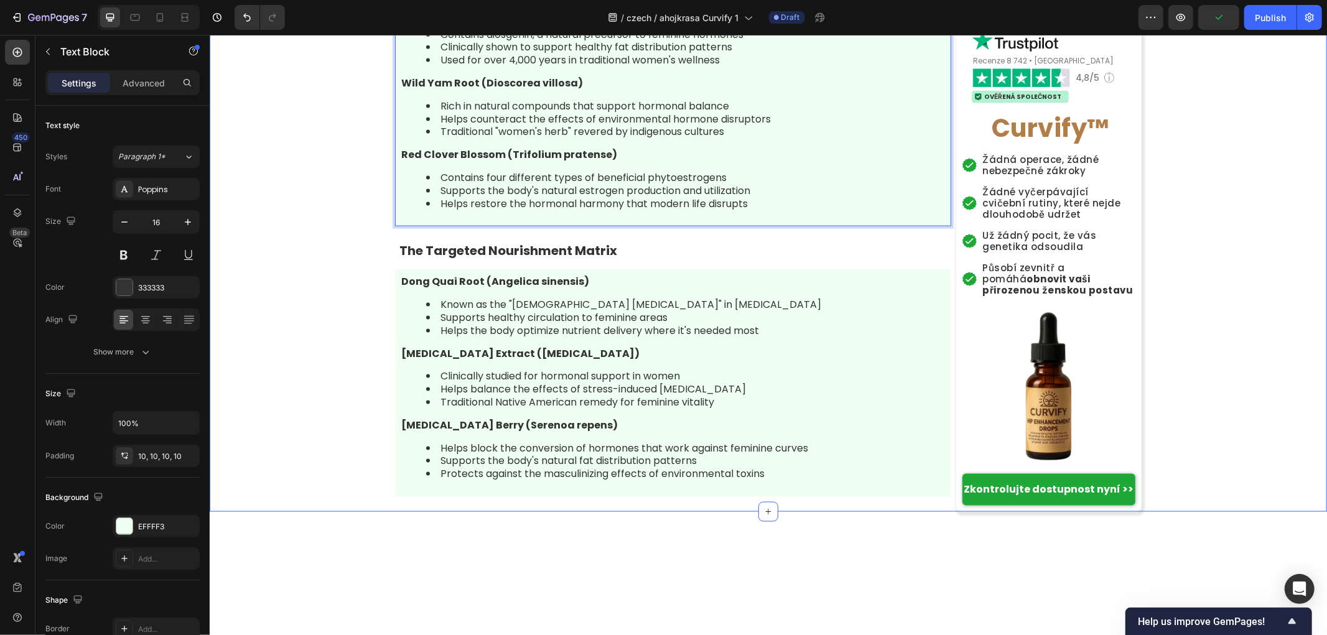
drag, startPoint x: 692, startPoint y: 286, endPoint x: 281, endPoint y: 286, distance: 411.8
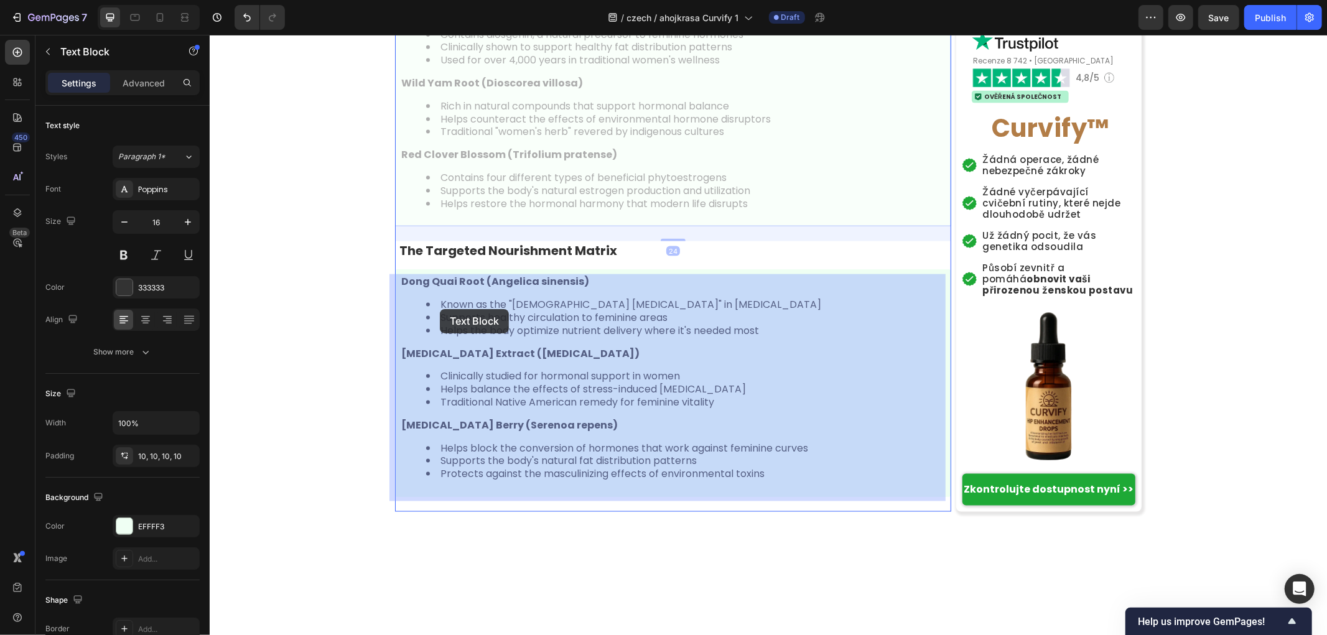
drag, startPoint x: 751, startPoint y: 307, endPoint x: 441, endPoint y: 308, distance: 310.4
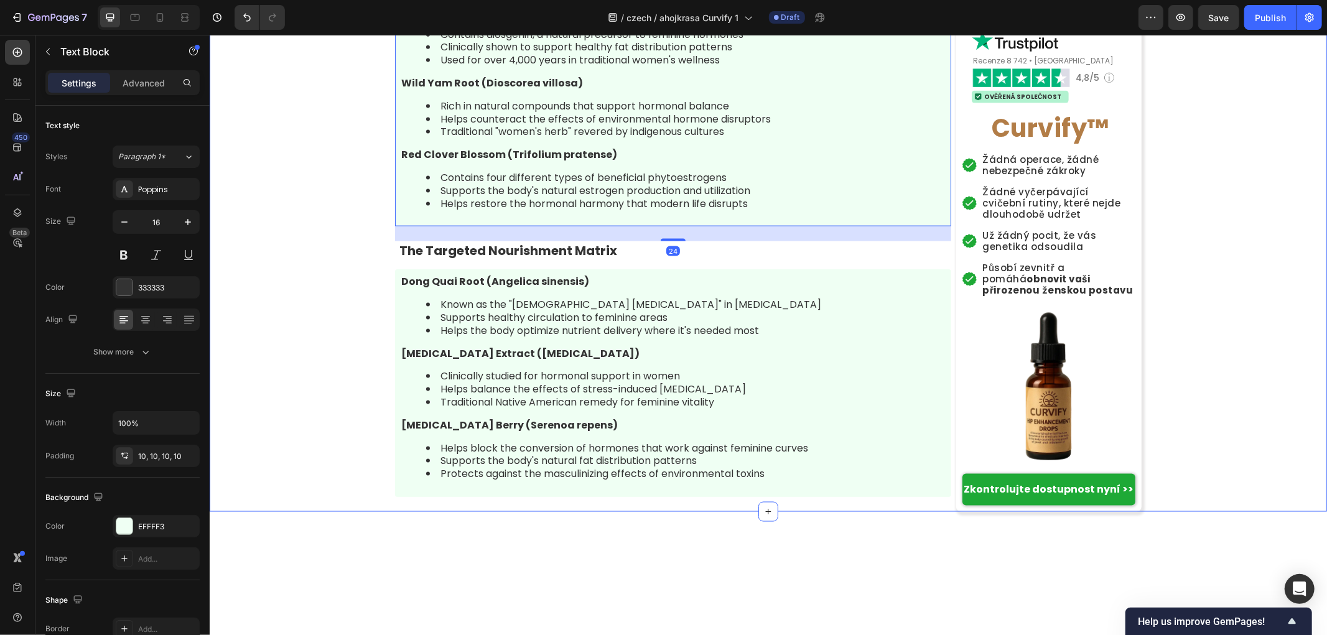
drag, startPoint x: 467, startPoint y: 329, endPoint x: 522, endPoint y: 319, distance: 55.6
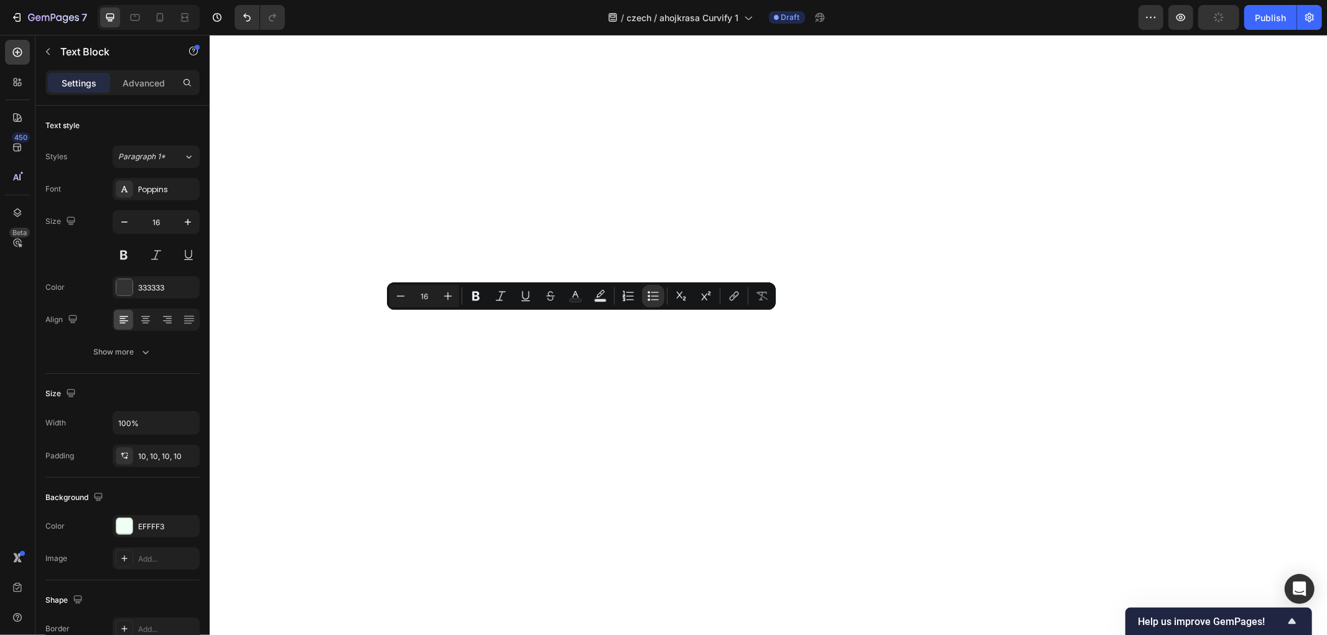
drag, startPoint x: 696, startPoint y: 318, endPoint x: 387, endPoint y: 318, distance: 309.2
copy li "Clinically shown to support healthy fat distribution patterns"
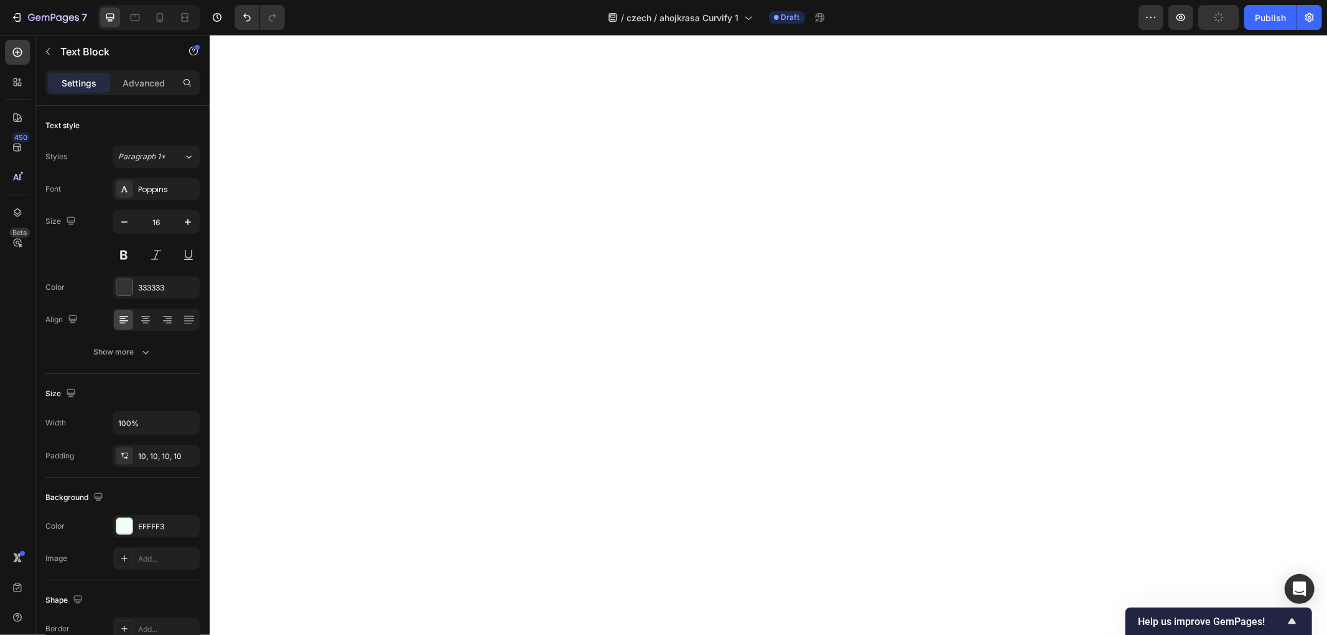
drag, startPoint x: 725, startPoint y: 338, endPoint x: 688, endPoint y: 368, distance: 47.8
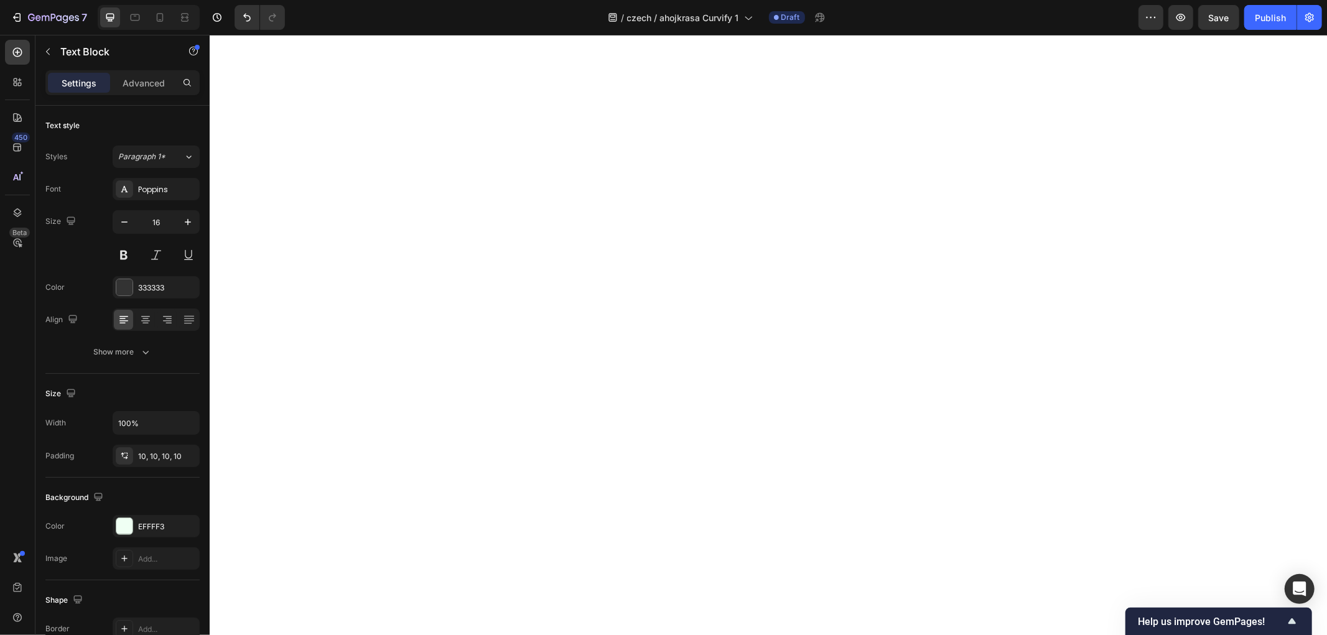
drag, startPoint x: 725, startPoint y: 333, endPoint x: 432, endPoint y: 339, distance: 293.0
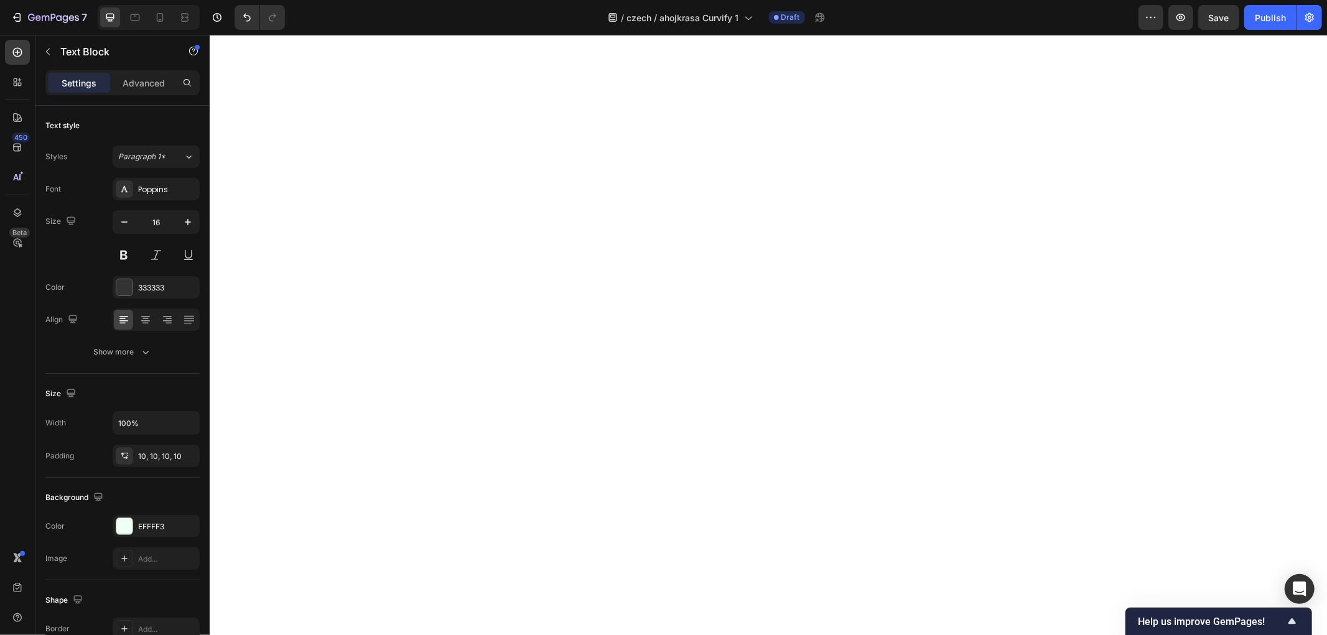
drag, startPoint x: 595, startPoint y: 358, endPoint x: 329, endPoint y: 357, distance: 265.6
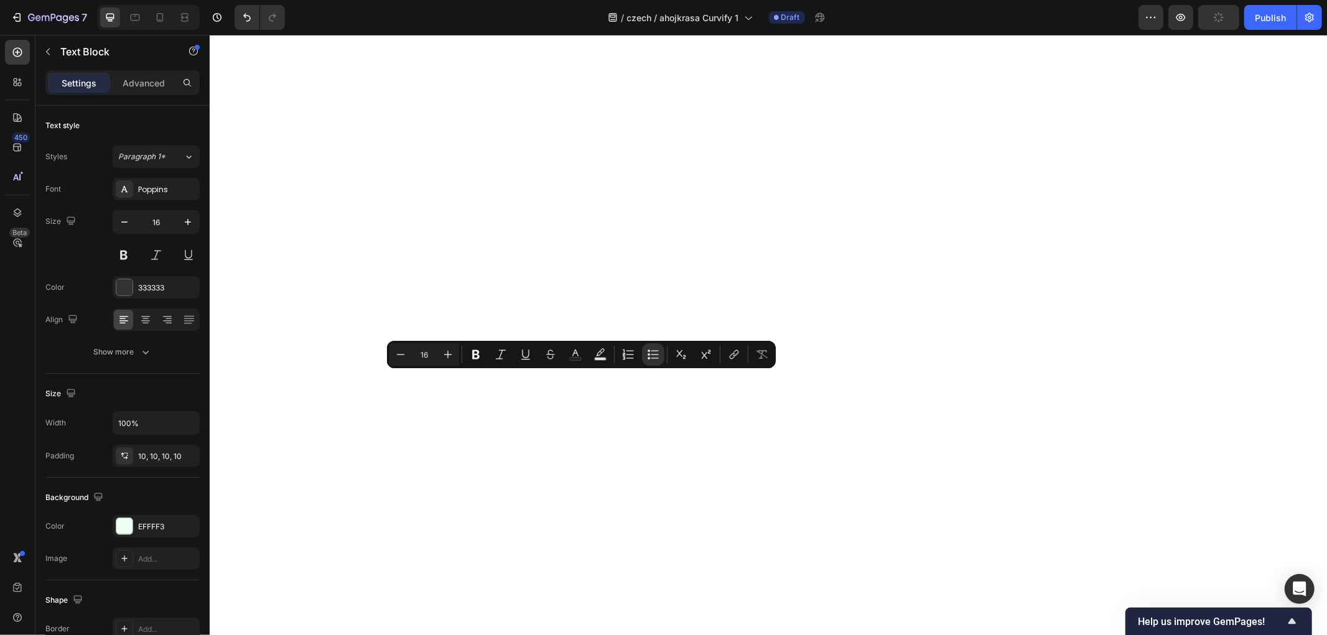
drag, startPoint x: 750, startPoint y: 380, endPoint x: 418, endPoint y: 380, distance: 331.5
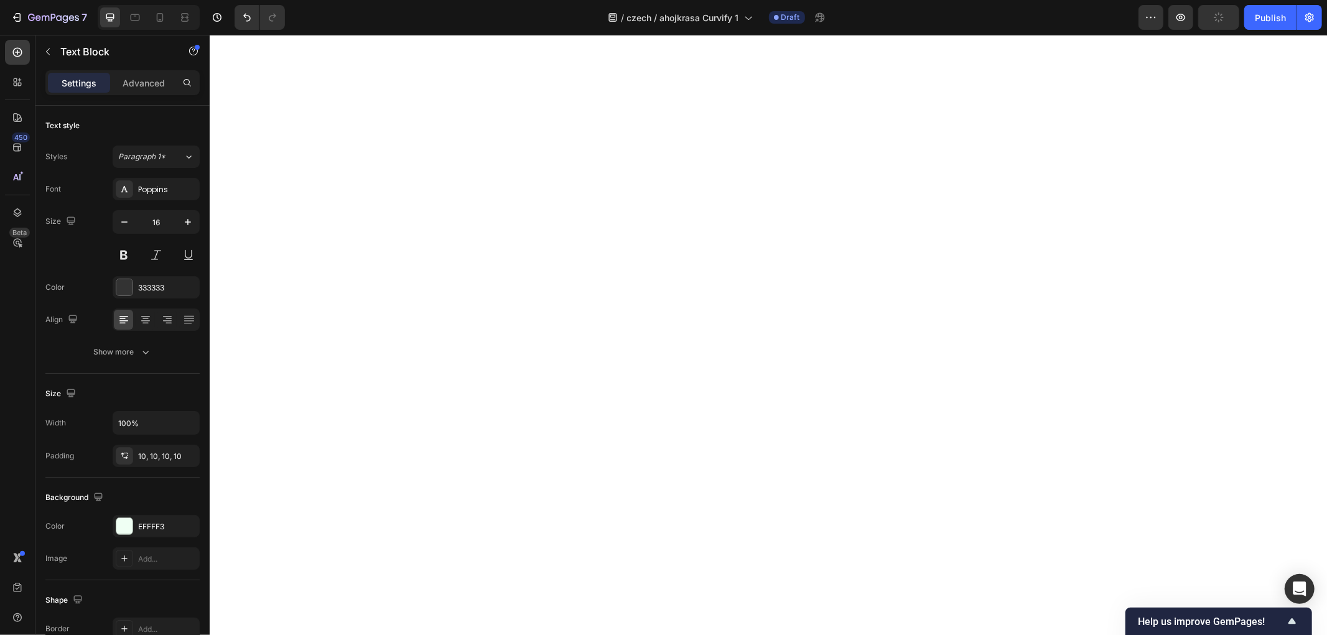
drag, startPoint x: 457, startPoint y: 397, endPoint x: 426, endPoint y: 398, distance: 30.5
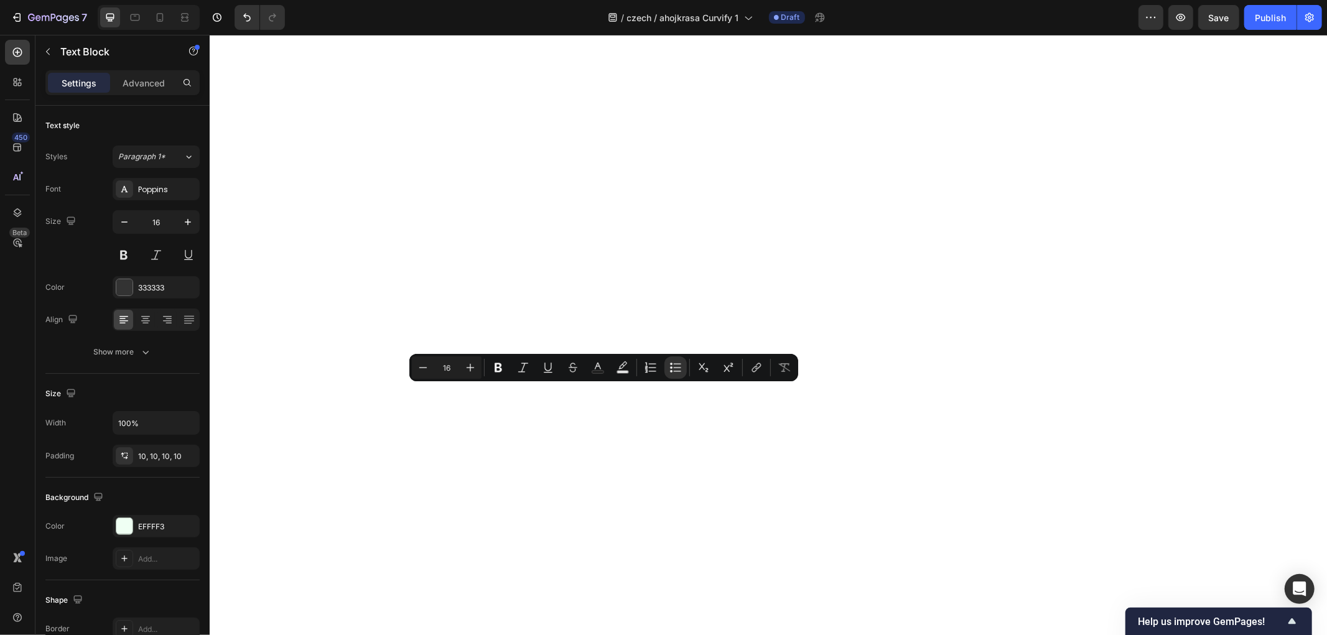
drag, startPoint x: 447, startPoint y: 396, endPoint x: 430, endPoint y: 398, distance: 17.0
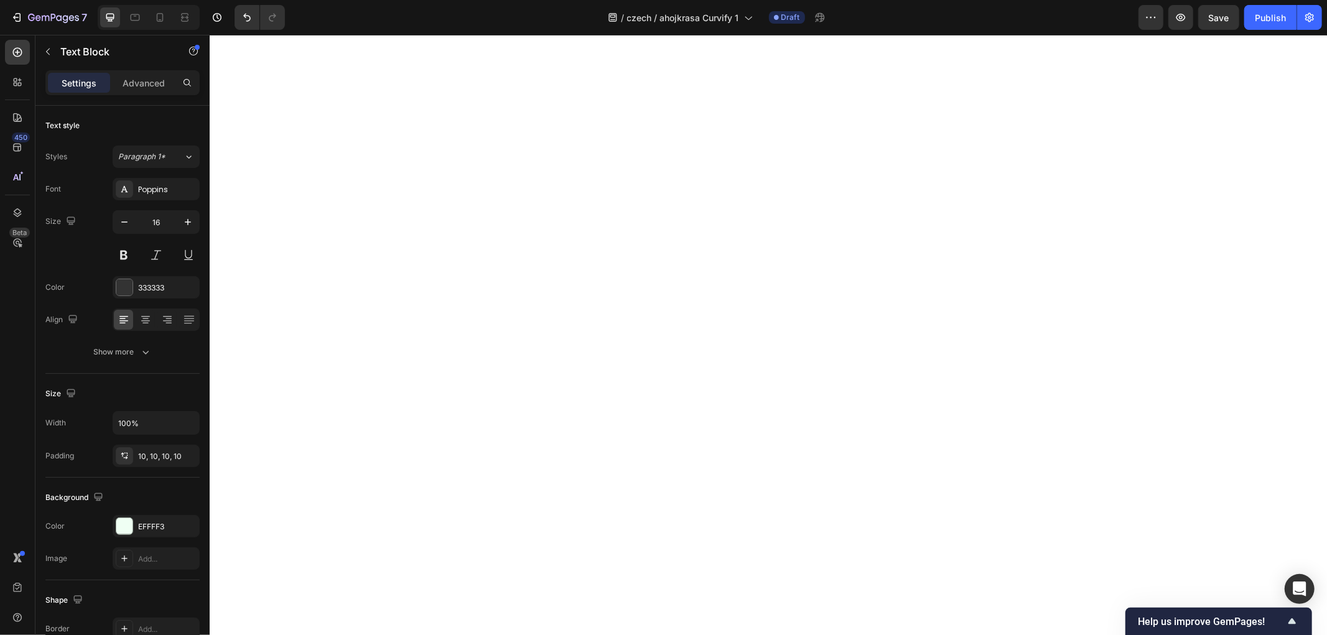
drag, startPoint x: 728, startPoint y: 407, endPoint x: 432, endPoint y: 402, distance: 296.8
drag, startPoint x: 619, startPoint y: 427, endPoint x: 309, endPoint y: 414, distance: 310.1
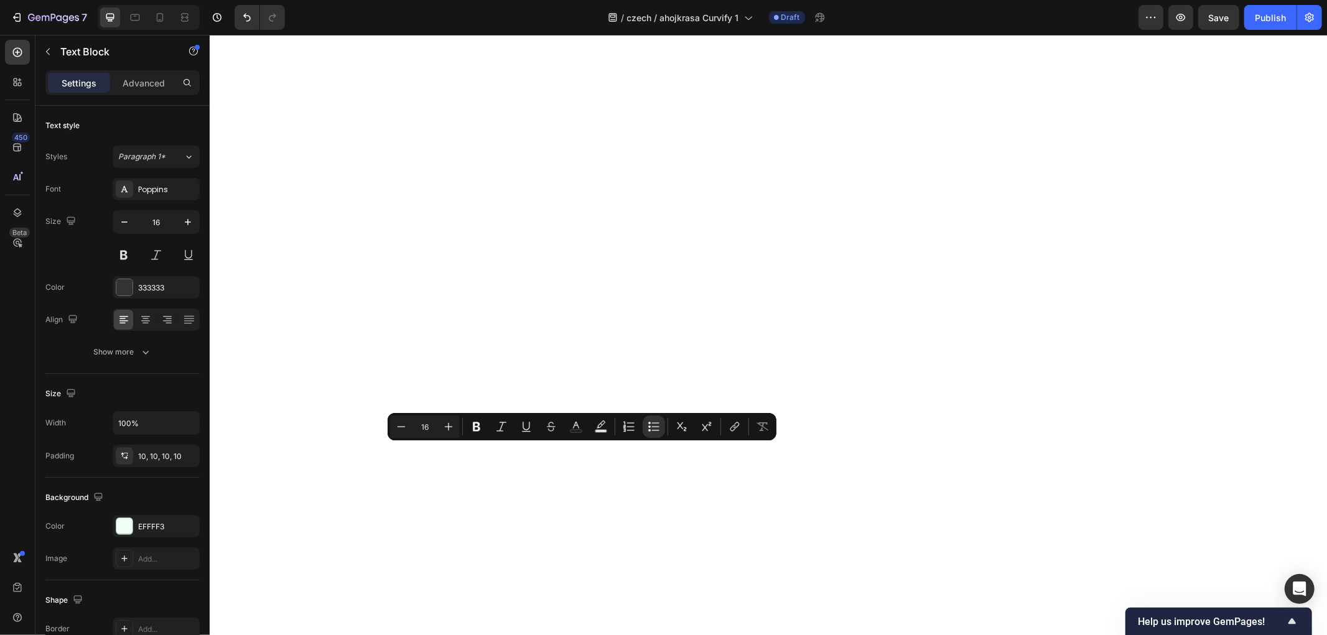
drag, startPoint x: 731, startPoint y: 451, endPoint x: 432, endPoint y: 444, distance: 298.7
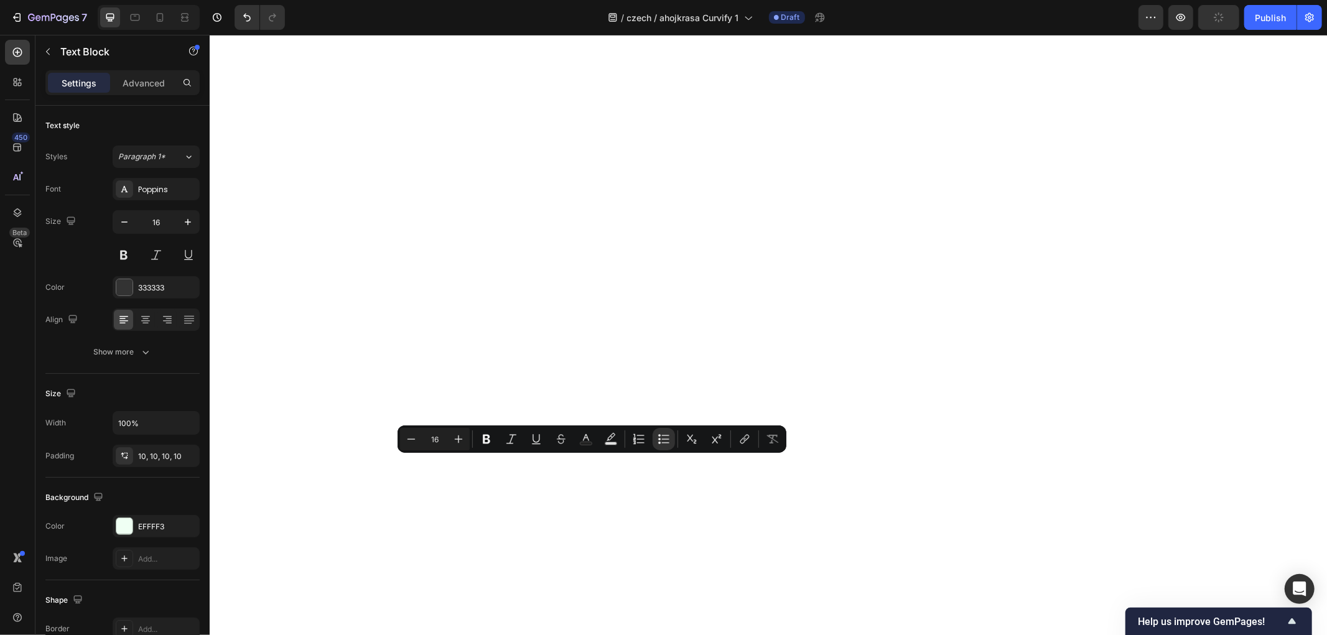
drag, startPoint x: 679, startPoint y: 467, endPoint x: 417, endPoint y: 463, distance: 261.3
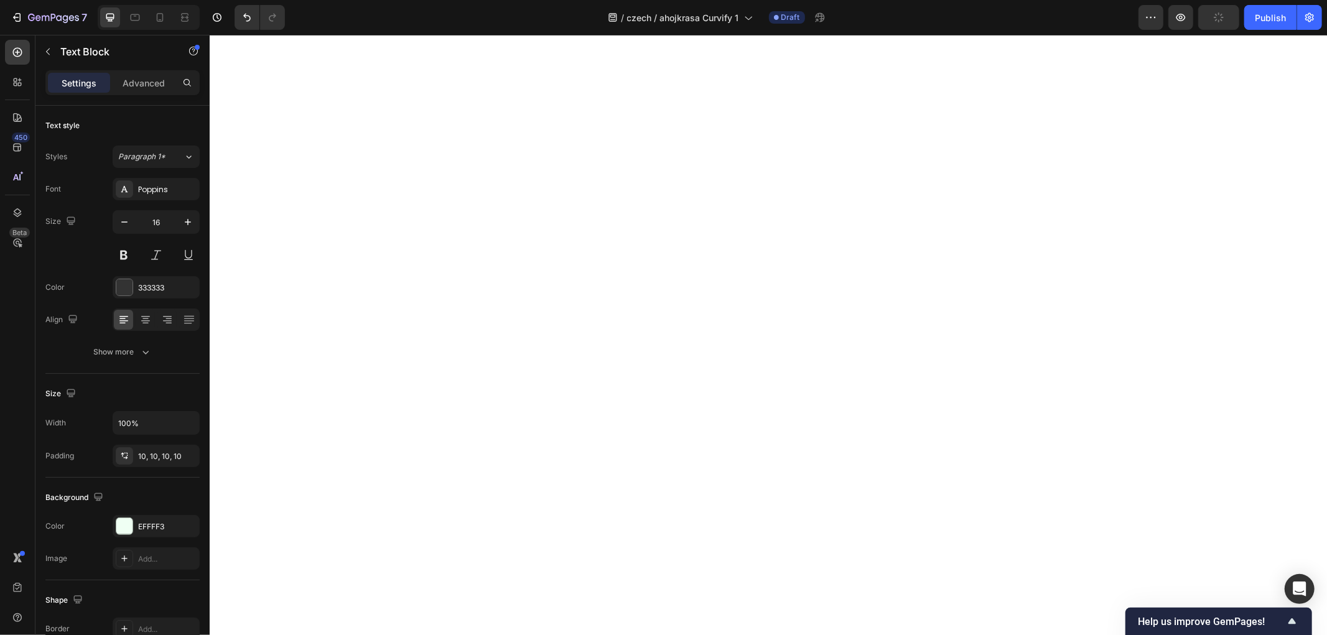
drag, startPoint x: 784, startPoint y: 475, endPoint x: 419, endPoint y: 475, distance: 365.1
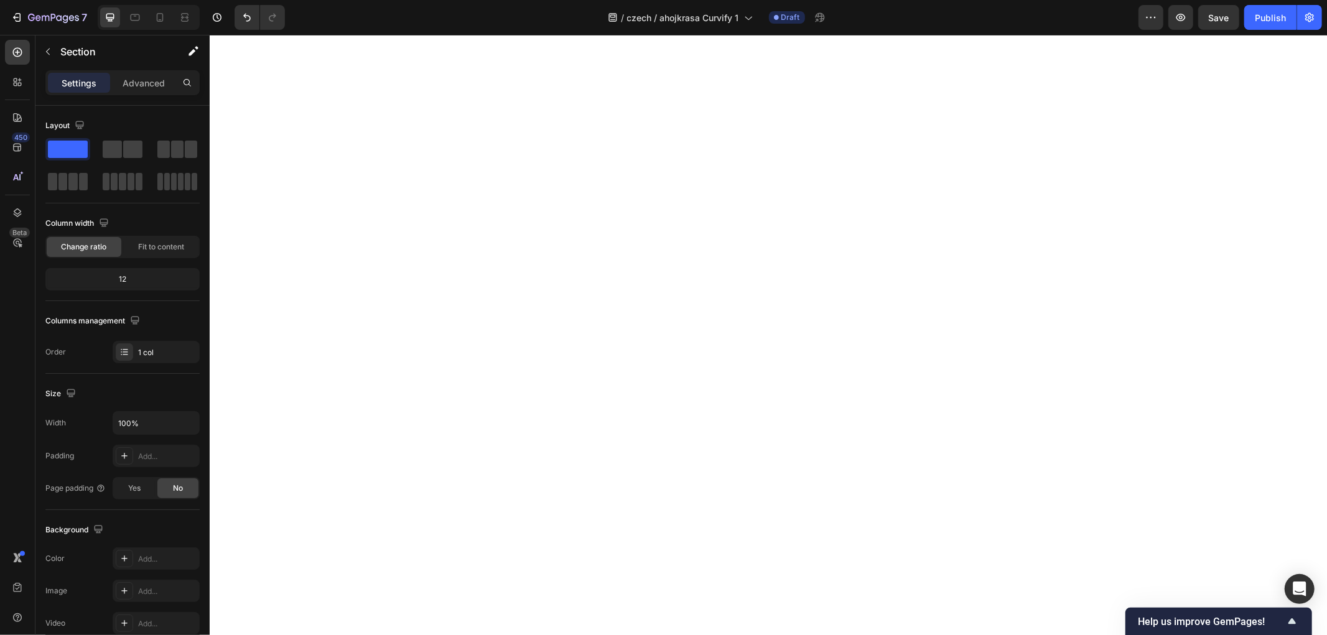
scroll to position [5667, 0]
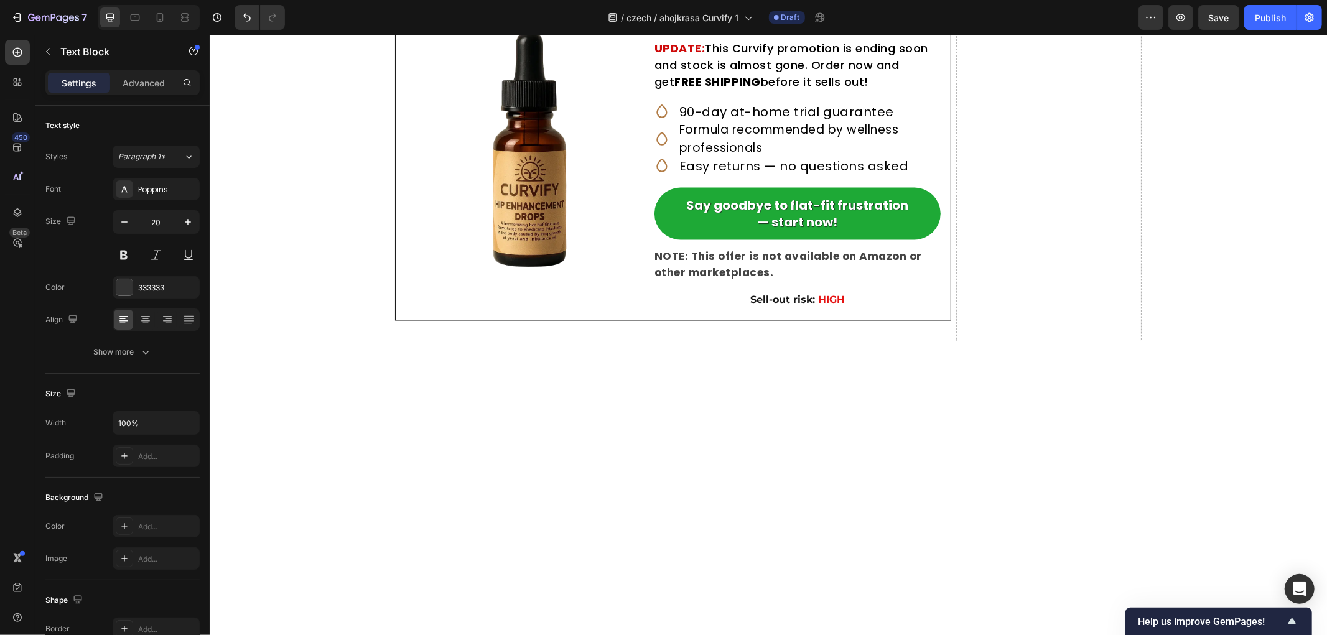
drag, startPoint x: 583, startPoint y: 345, endPoint x: 337, endPoint y: 333, distance: 247.3
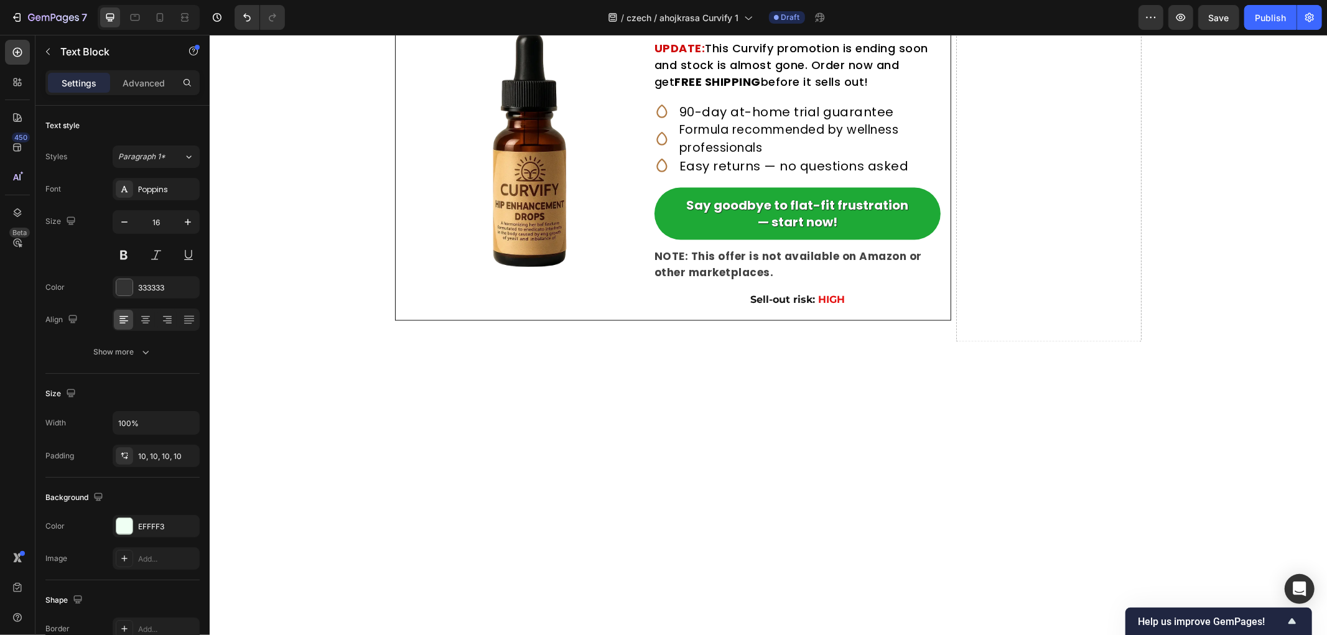
drag, startPoint x: 757, startPoint y: 373, endPoint x: 427, endPoint y: 356, distance: 330.7
drag, startPoint x: 623, startPoint y: 383, endPoint x: 439, endPoint y: 380, distance: 184.1
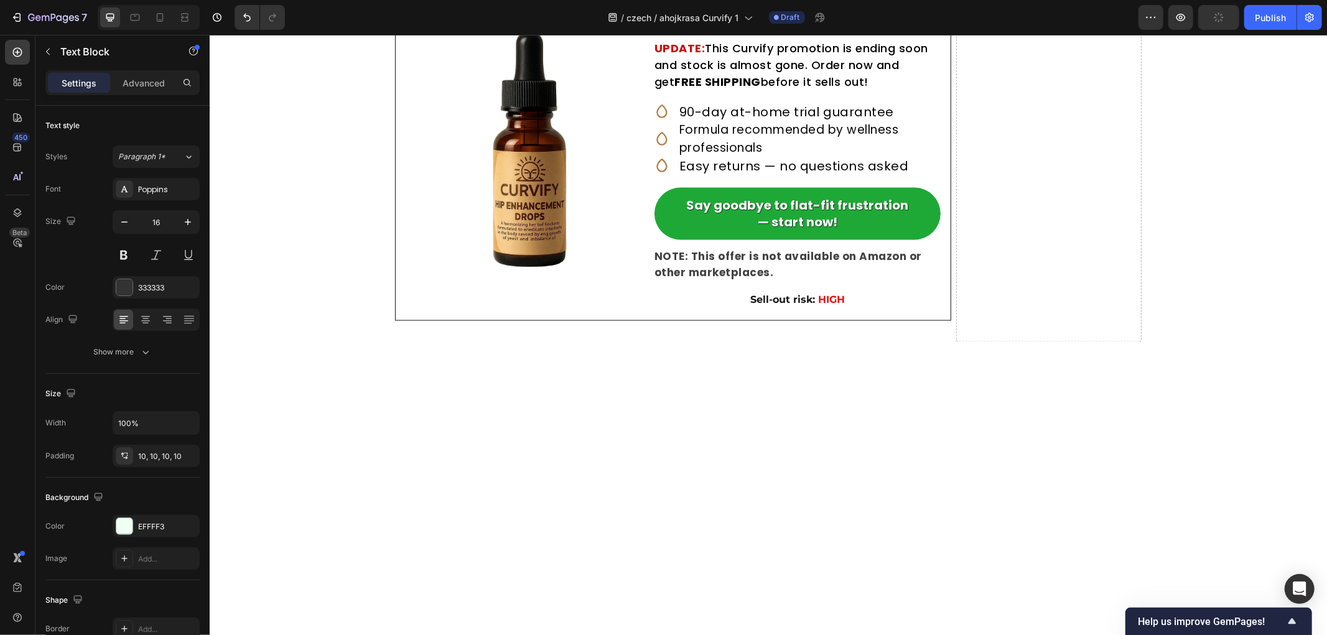
drag, startPoint x: 697, startPoint y: 382, endPoint x: 435, endPoint y: 380, distance: 262.5
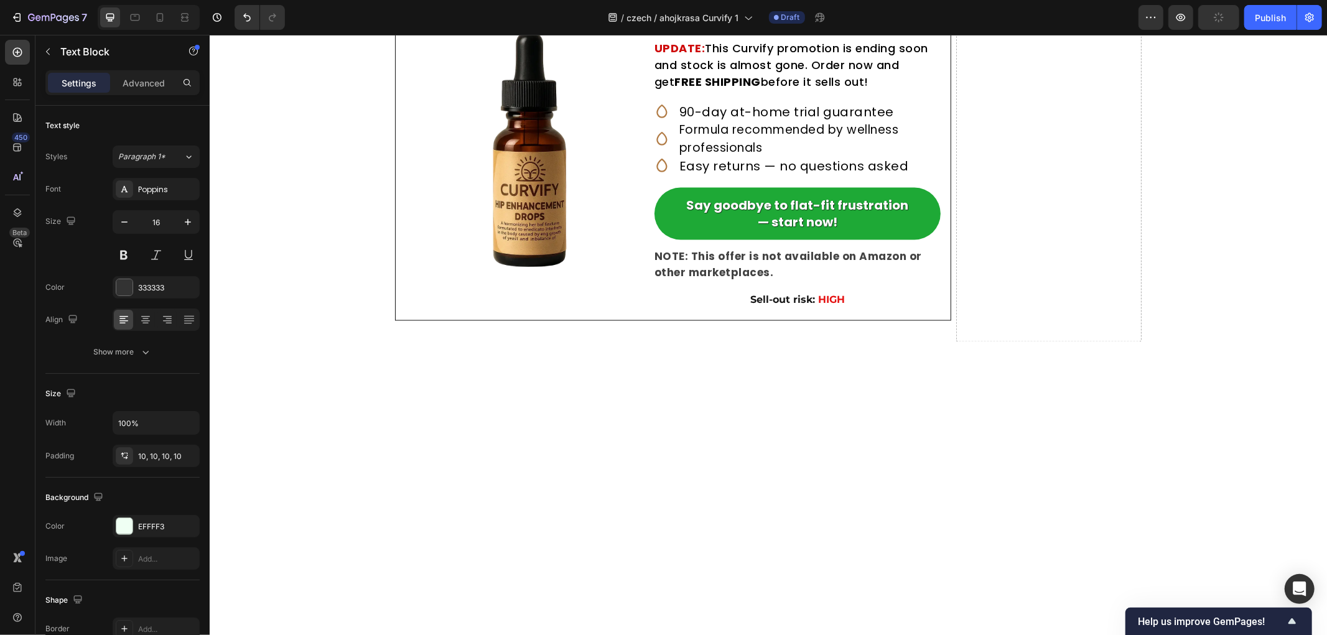
drag, startPoint x: 576, startPoint y: 399, endPoint x: 434, endPoint y: 399, distance: 142.4
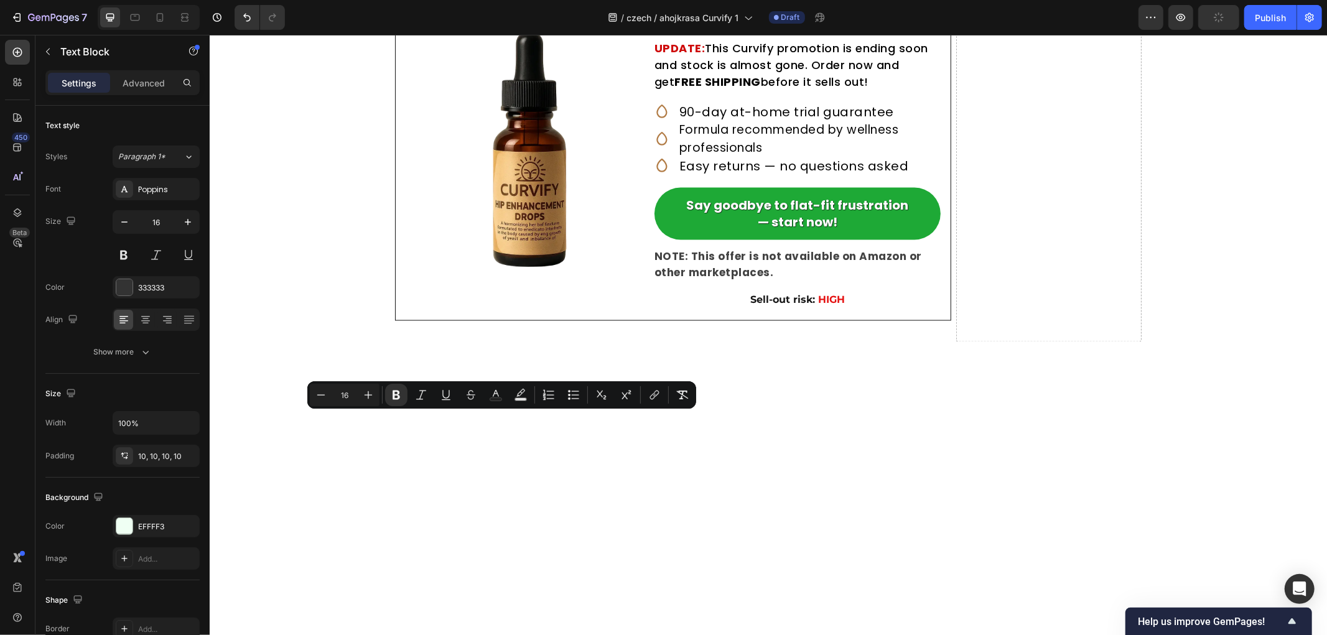
drag, startPoint x: 630, startPoint y: 419, endPoint x: 365, endPoint y: 419, distance: 264.4
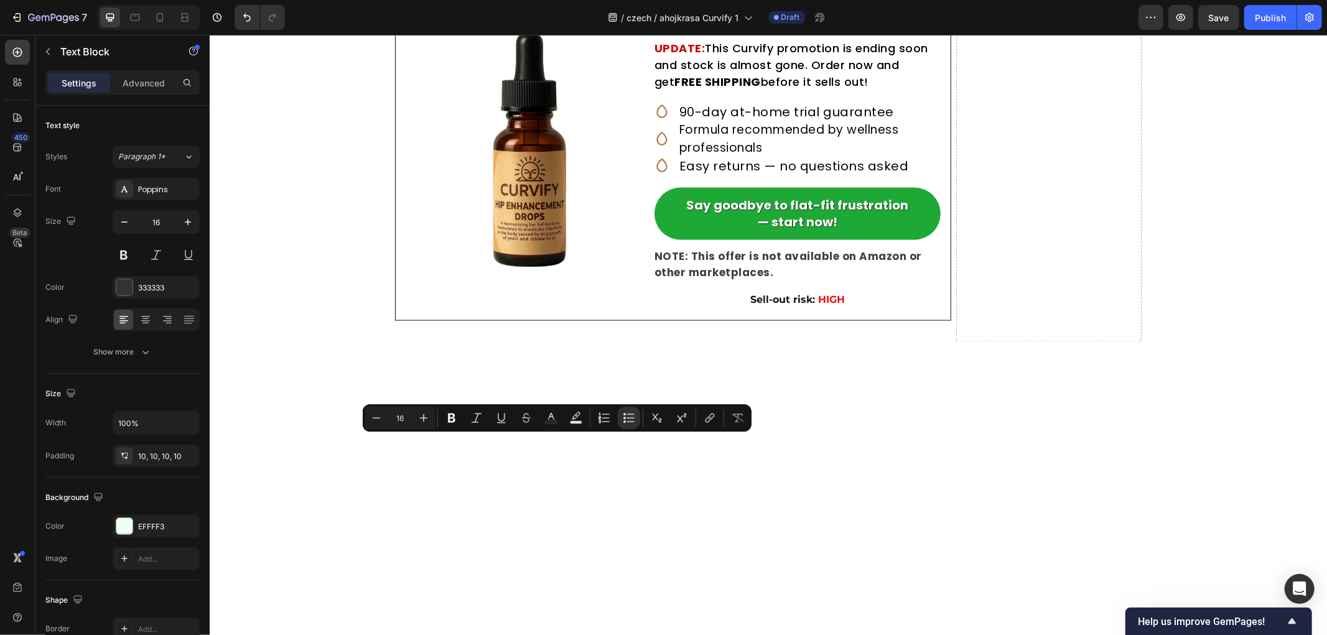
drag, startPoint x: 686, startPoint y: 440, endPoint x: 432, endPoint y: 439, distance: 254.4
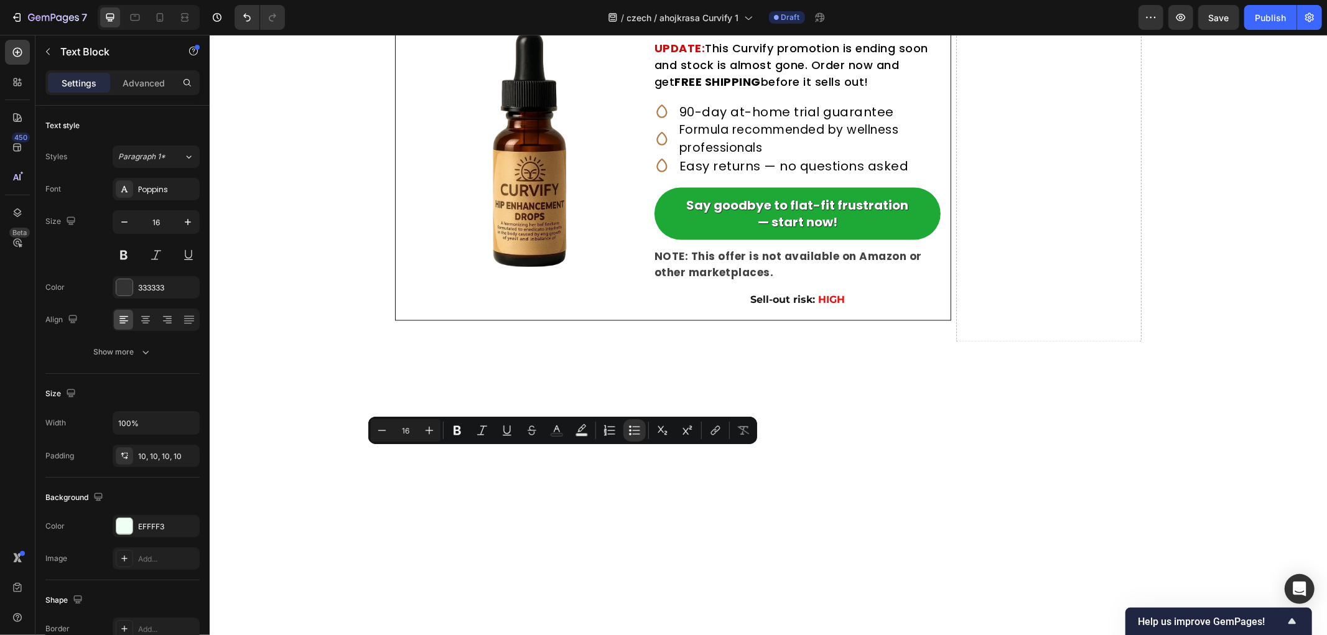
drag, startPoint x: 718, startPoint y: 453, endPoint x: 420, endPoint y: 455, distance: 298.0
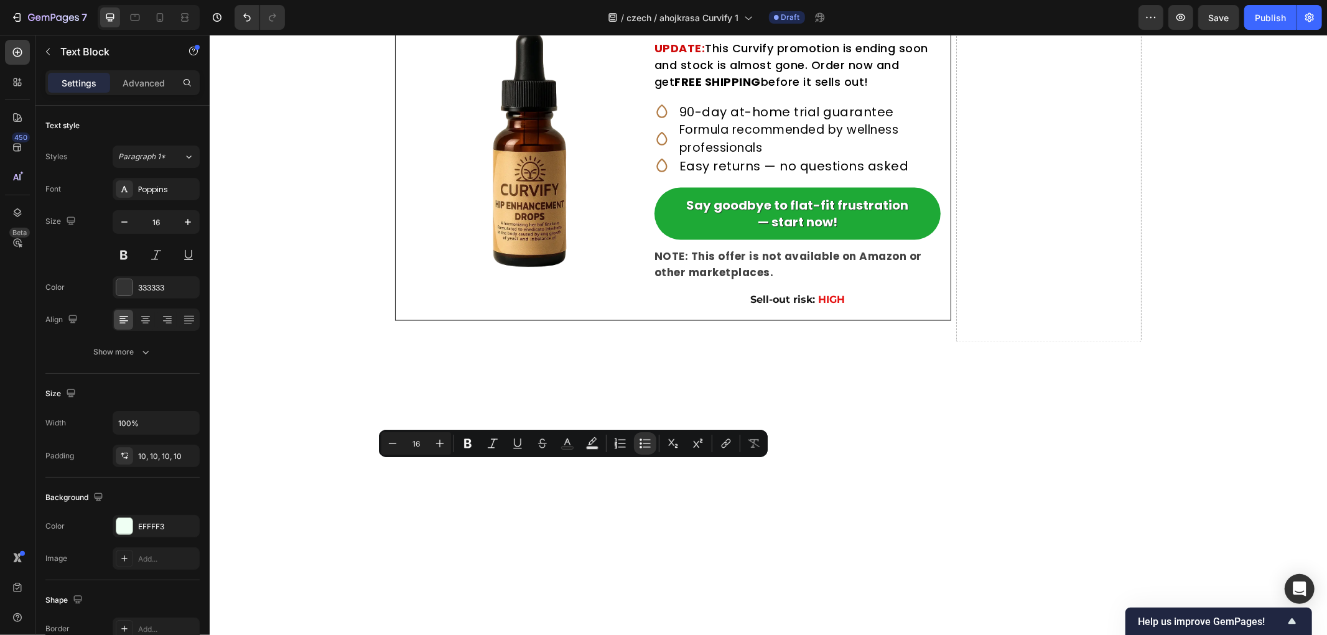
drag, startPoint x: 727, startPoint y: 470, endPoint x: 425, endPoint y: 469, distance: 301.7
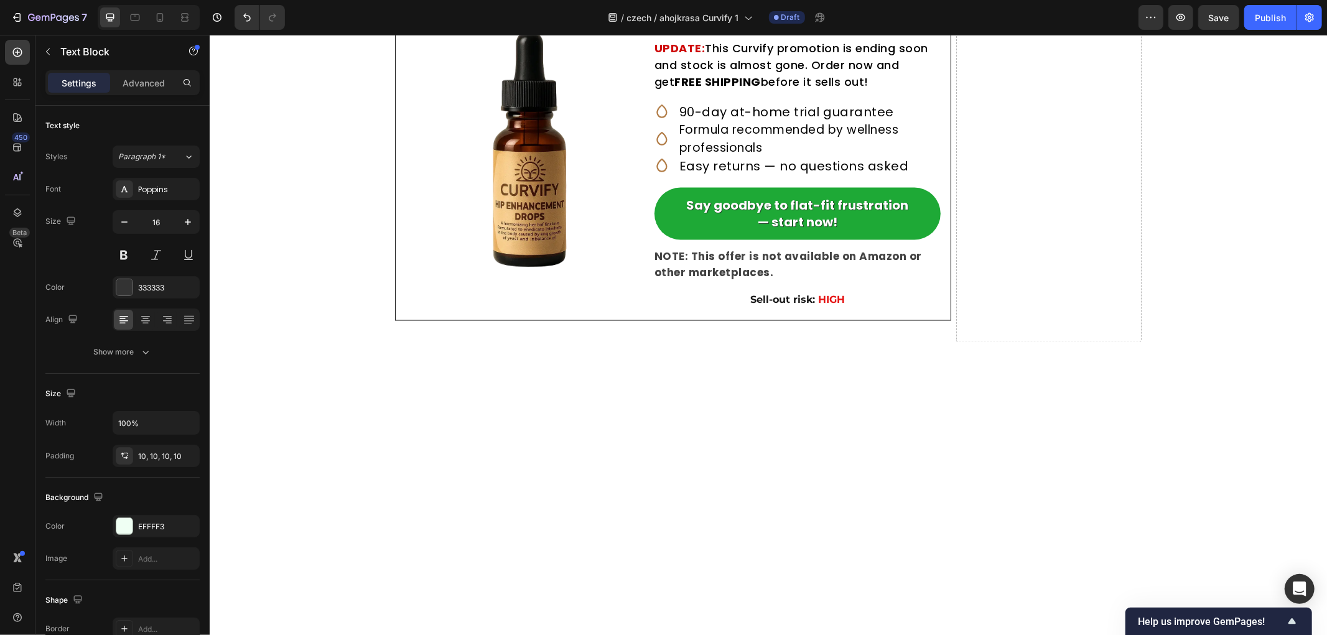
drag, startPoint x: 585, startPoint y: 494, endPoint x: 351, endPoint y: 494, distance: 234.5
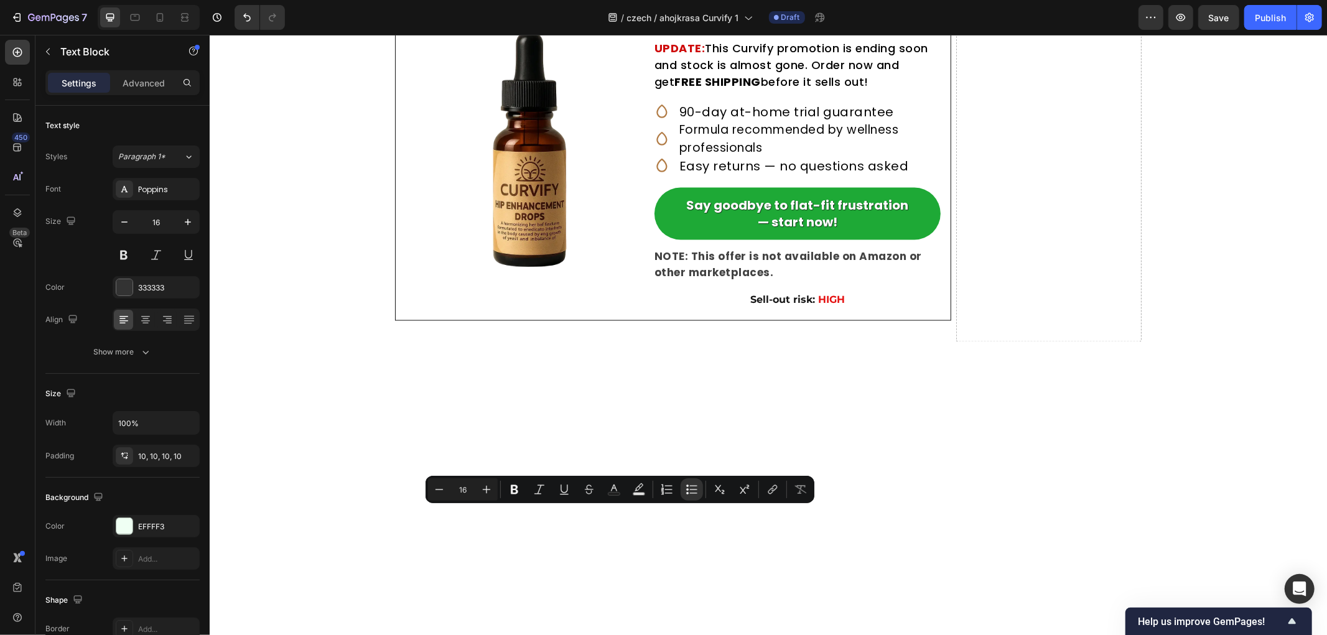
drag, startPoint x: 815, startPoint y: 513, endPoint x: 434, endPoint y: 512, distance: 381.9
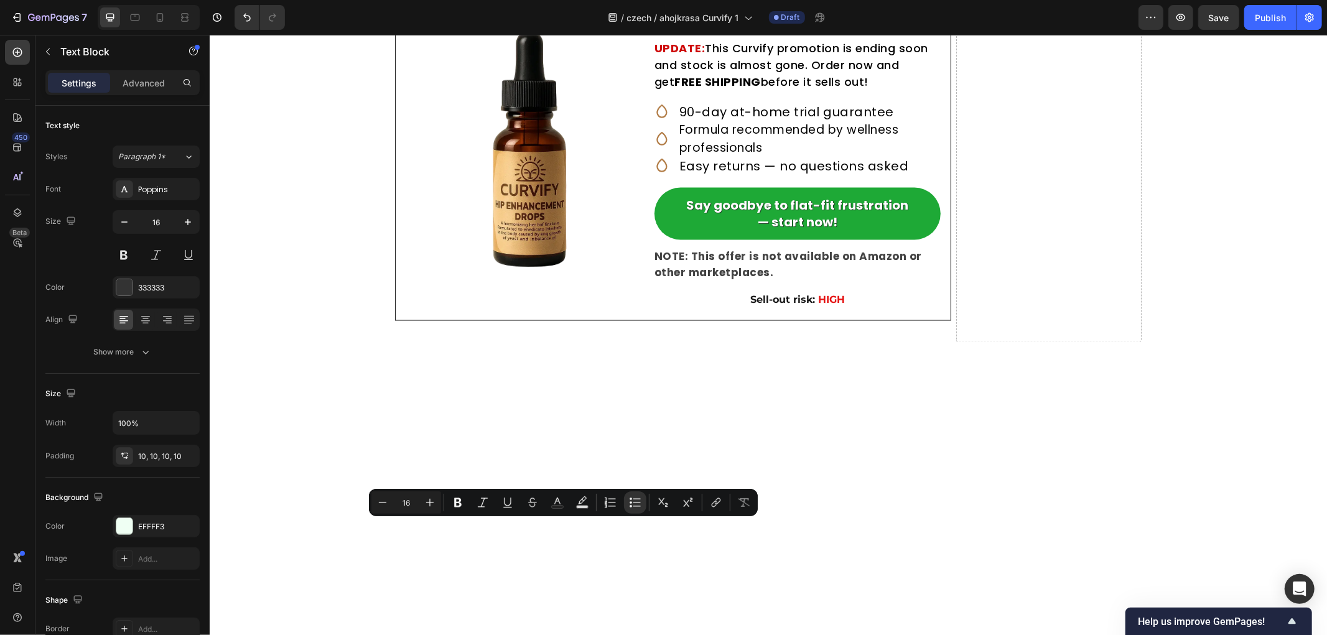
drag, startPoint x: 708, startPoint y: 531, endPoint x: 430, endPoint y: 524, distance: 278.7
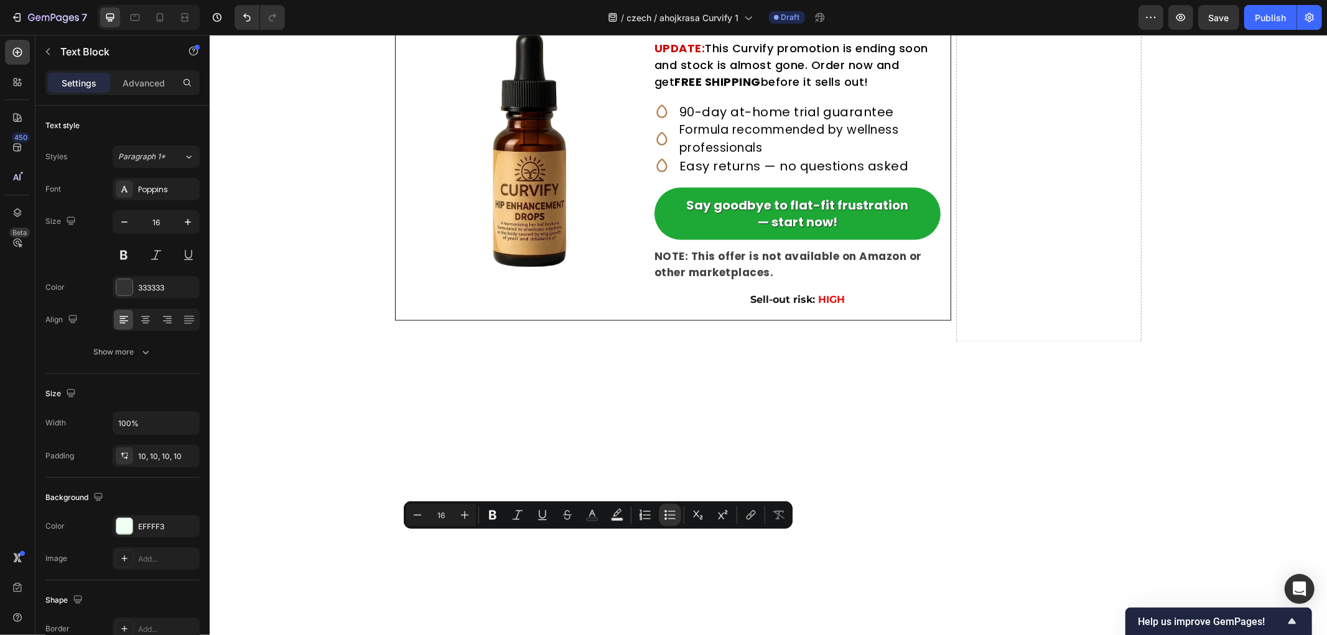
drag, startPoint x: 788, startPoint y: 544, endPoint x: 434, endPoint y: 541, distance: 353.9
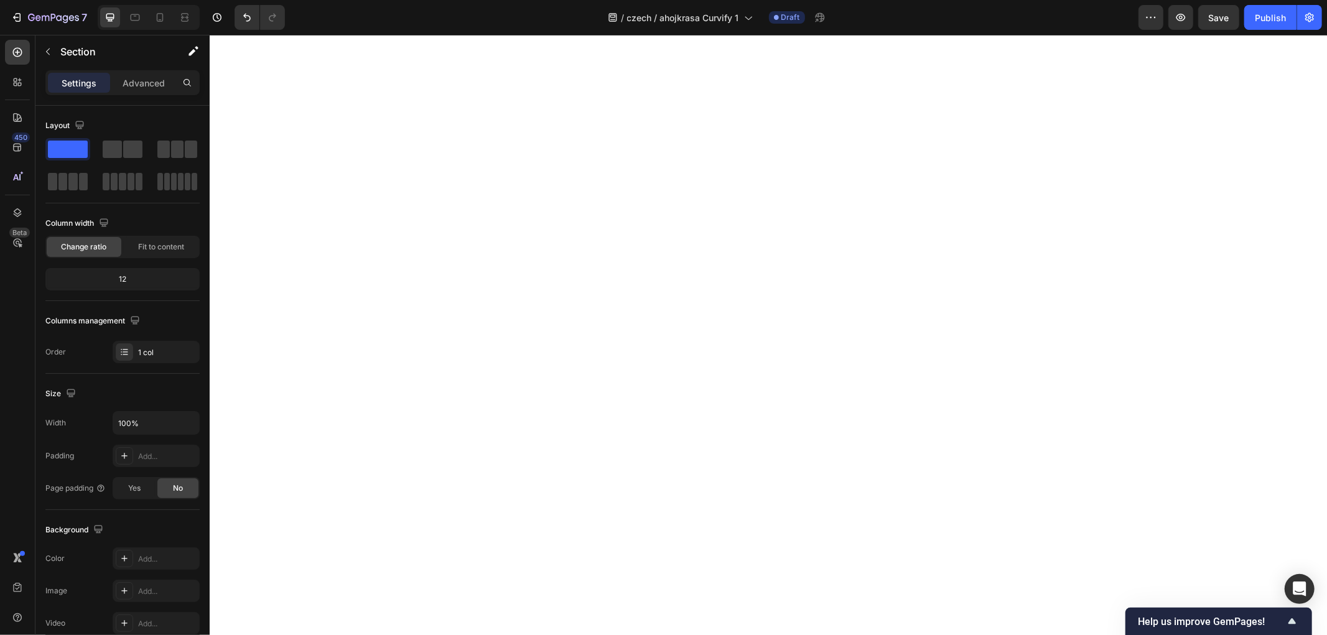
scroll to position [5391, 0]
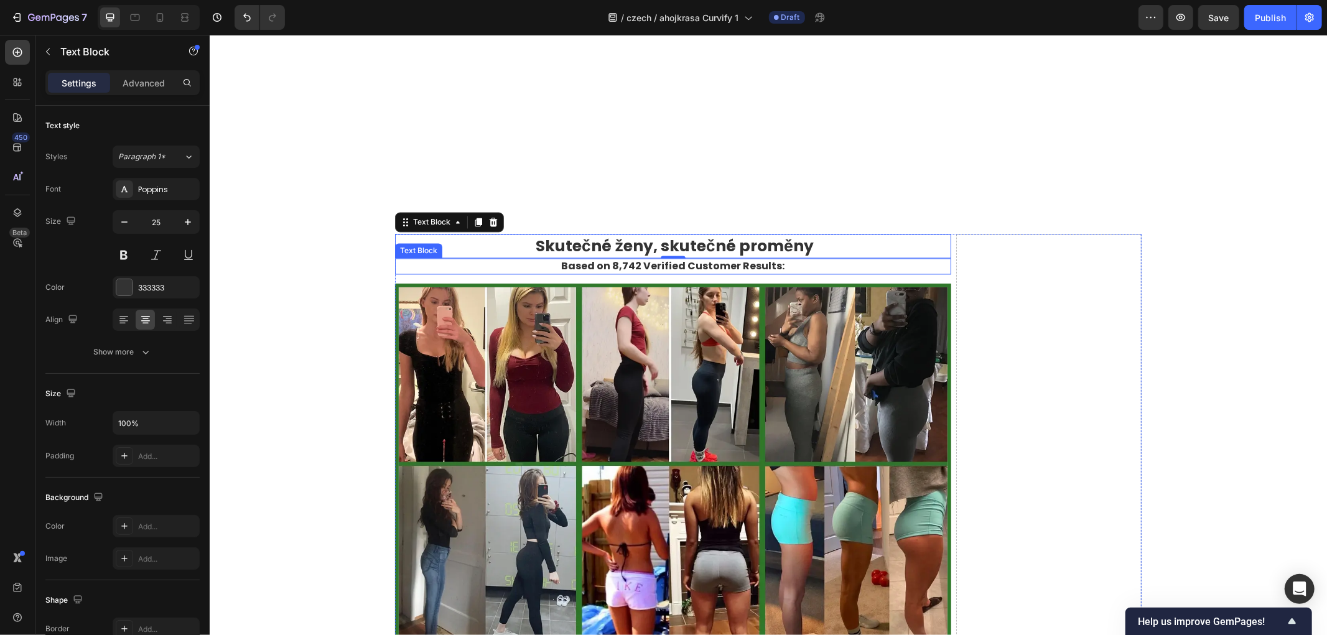
click at [674, 263] on strong "Based on 8,742 Verified Customer Results:" at bounding box center [672, 265] width 223 height 14
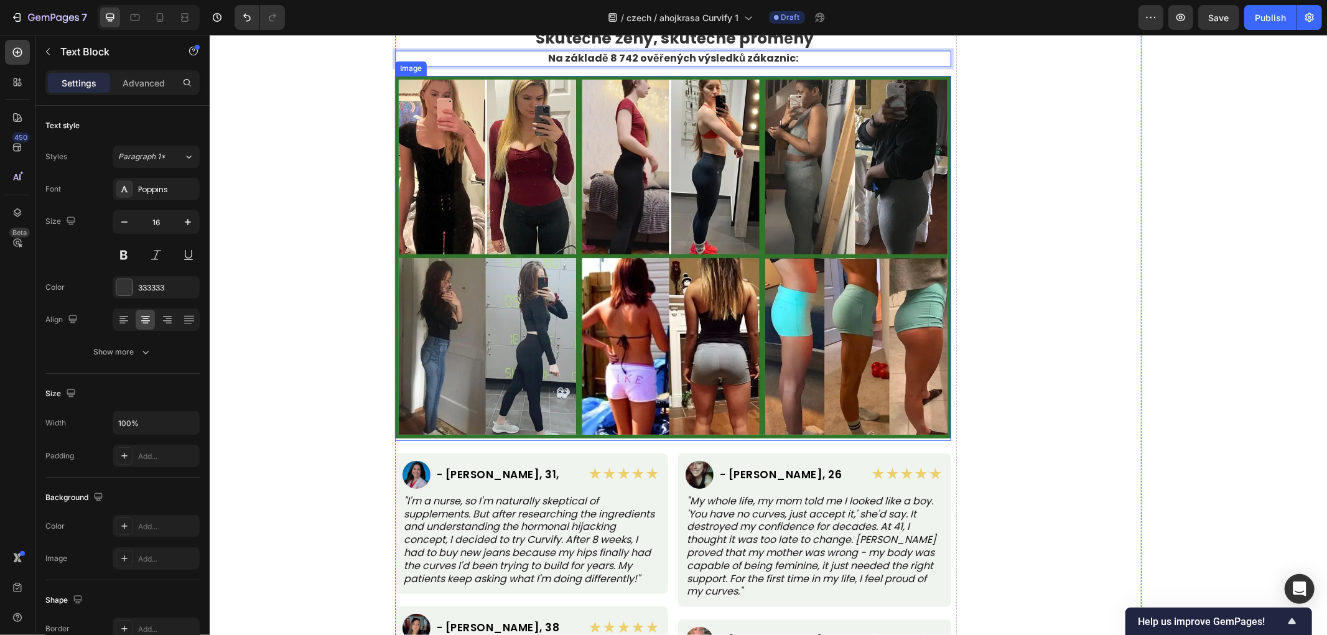
click at [651, 274] on img at bounding box center [672, 256] width 556 height 363
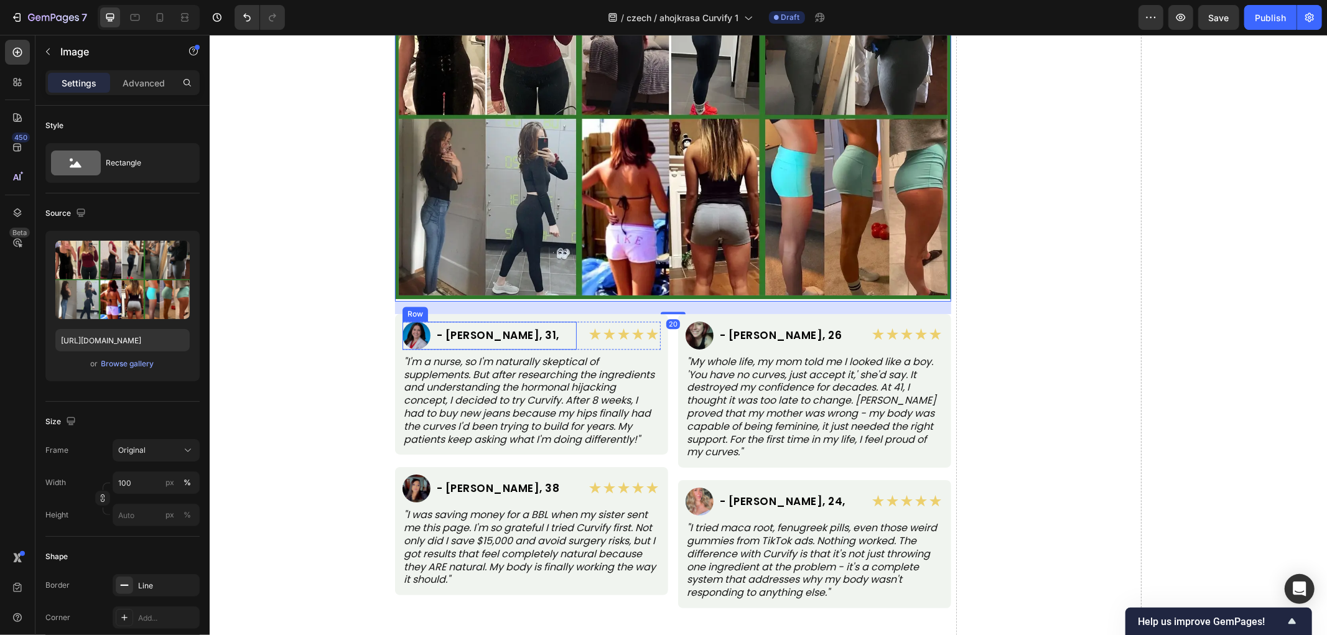
scroll to position [6428, 0]
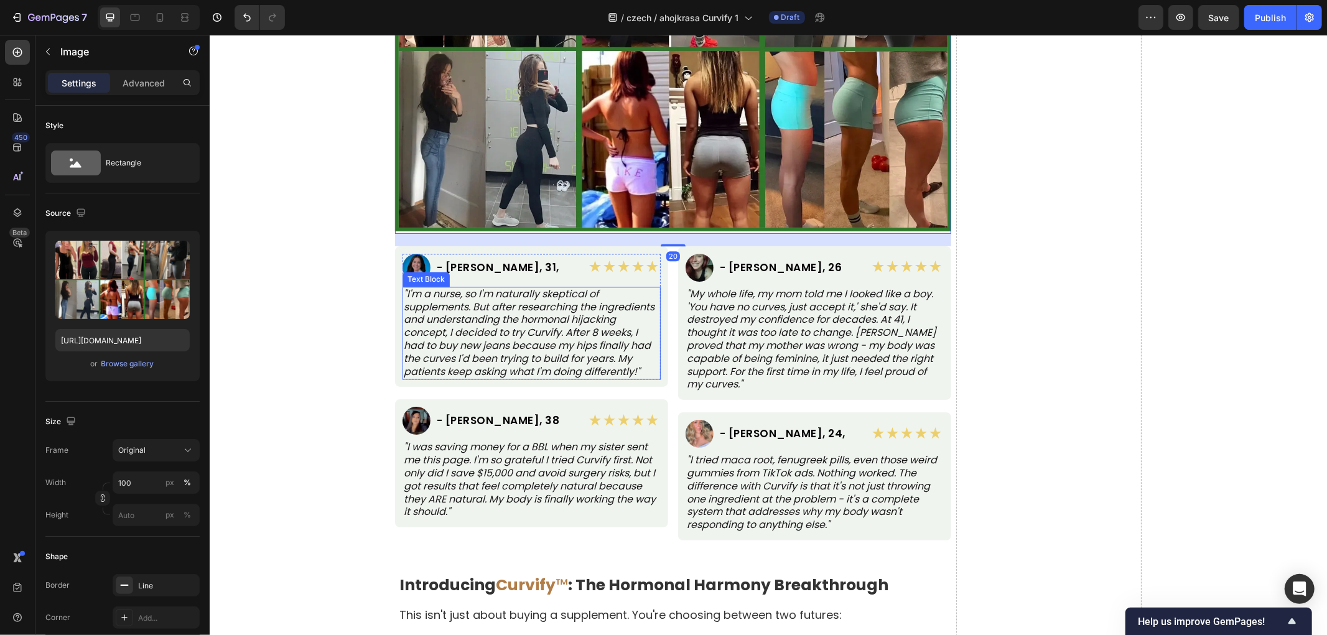
click at [469, 262] on h2 "- Sarah P., 31," at bounding box center [497, 267] width 125 height 13
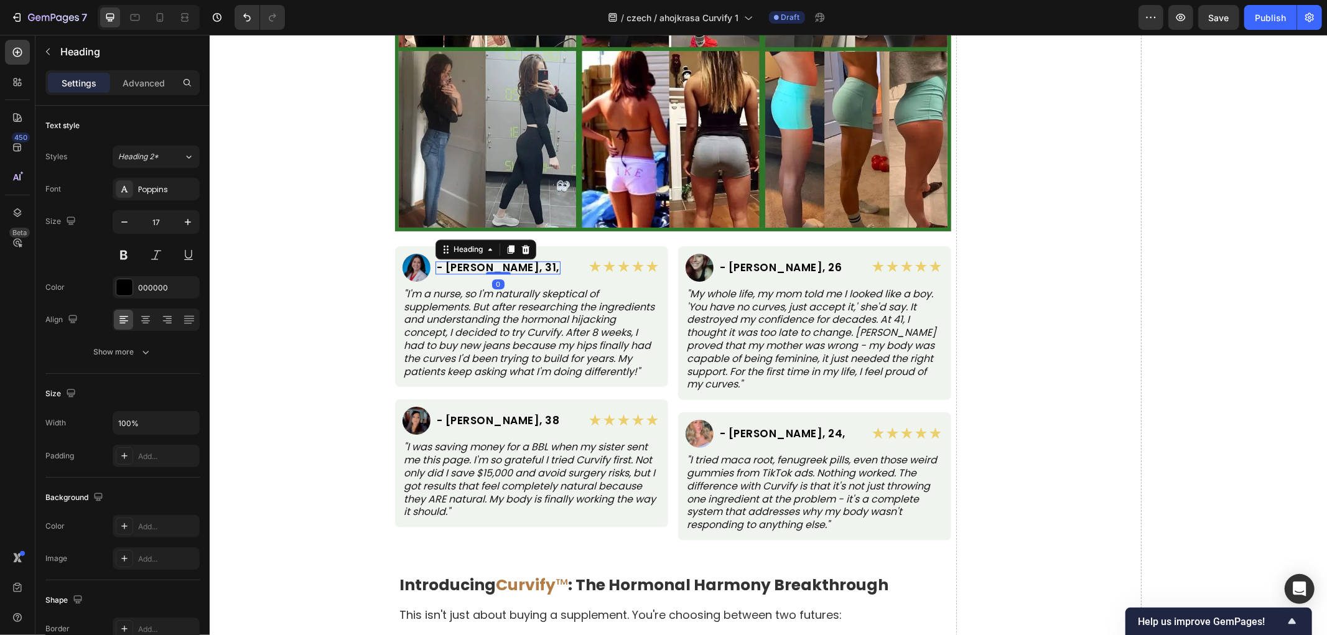
click at [488, 263] on h2 "- Sarah P., 31," at bounding box center [497, 267] width 125 height 13
click at [488, 263] on p "- Sarah P., 31," at bounding box center [497, 267] width 123 height 11
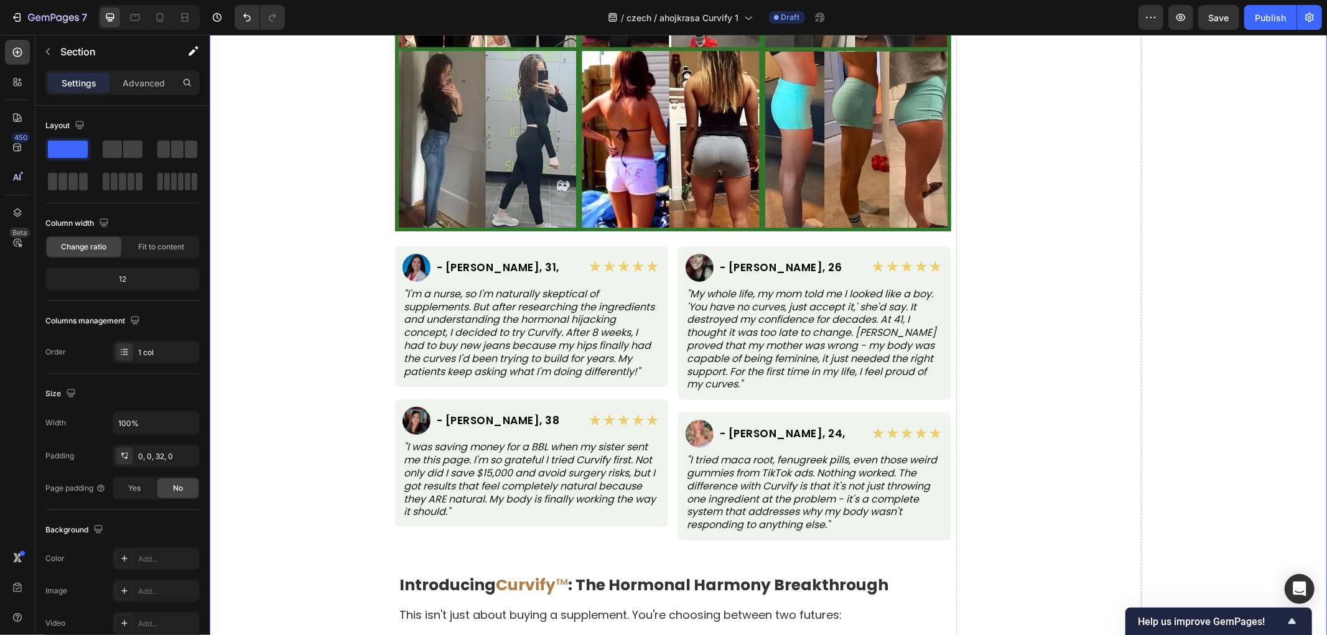
click at [463, 268] on p "- Sarah P., 31," at bounding box center [497, 267] width 123 height 11
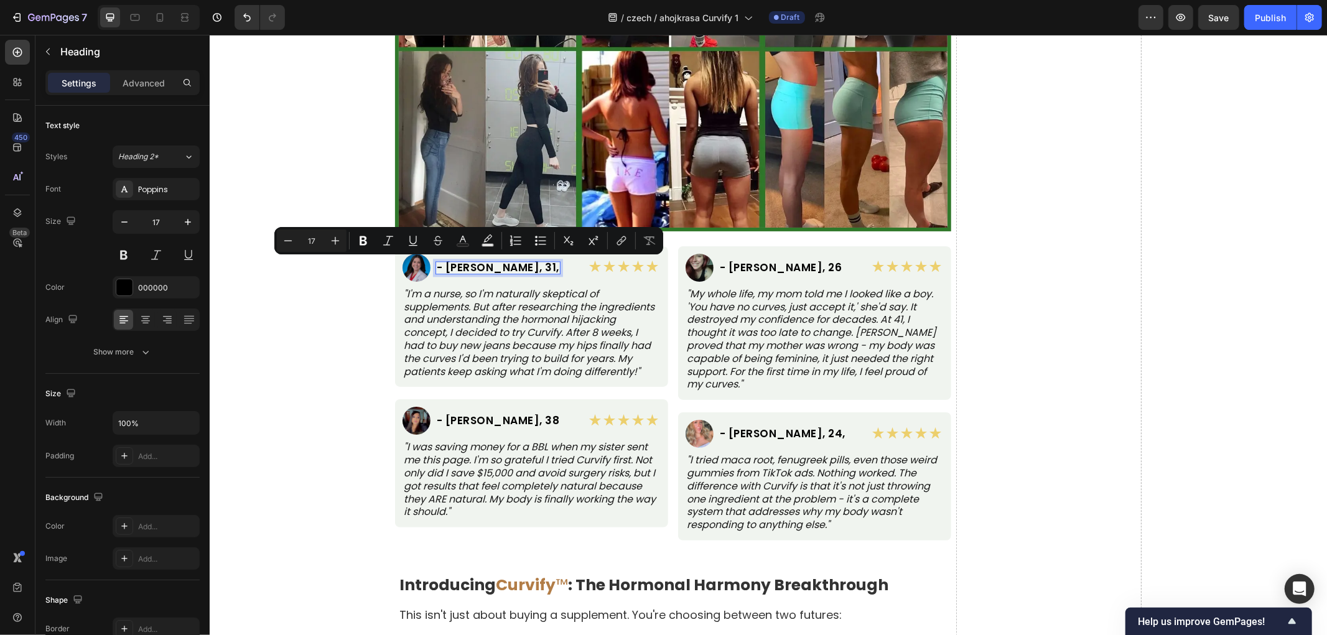
click at [455, 271] on p "- Sarah P., 31," at bounding box center [497, 267] width 123 height 11
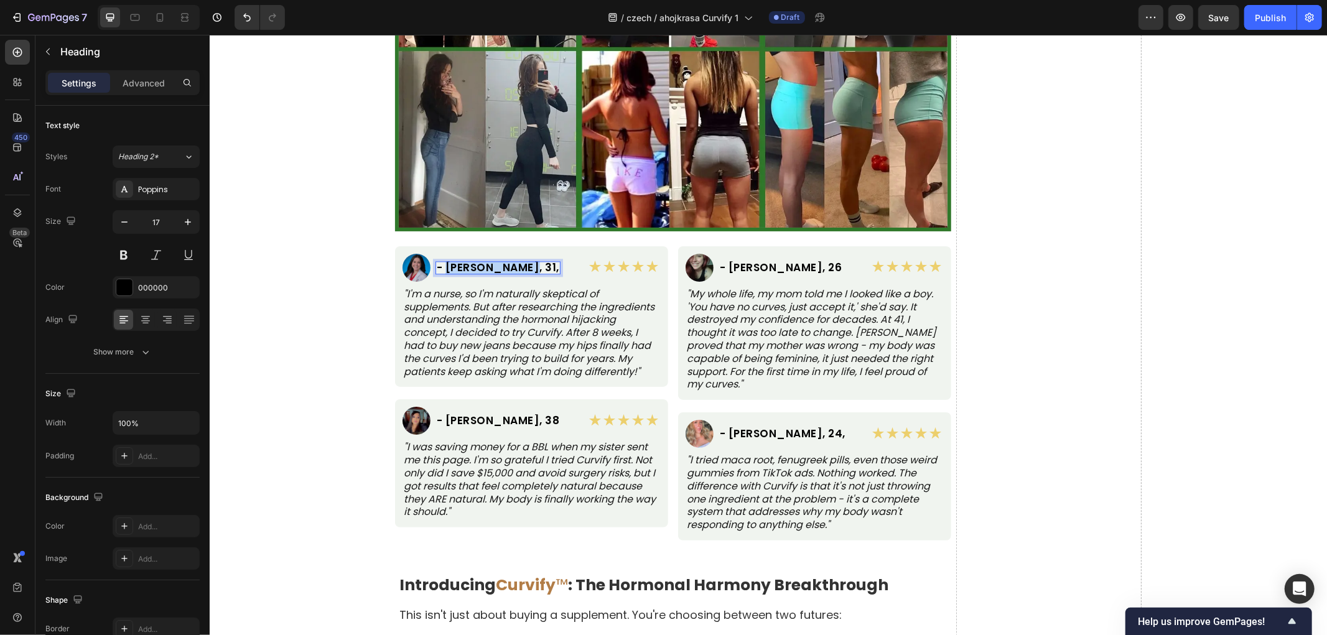
drag, startPoint x: 439, startPoint y: 265, endPoint x: 509, endPoint y: 270, distance: 71.1
click at [509, 270] on div "Image - Sarah P., 31, Heading 0 Row" at bounding box center [489, 267] width 174 height 28
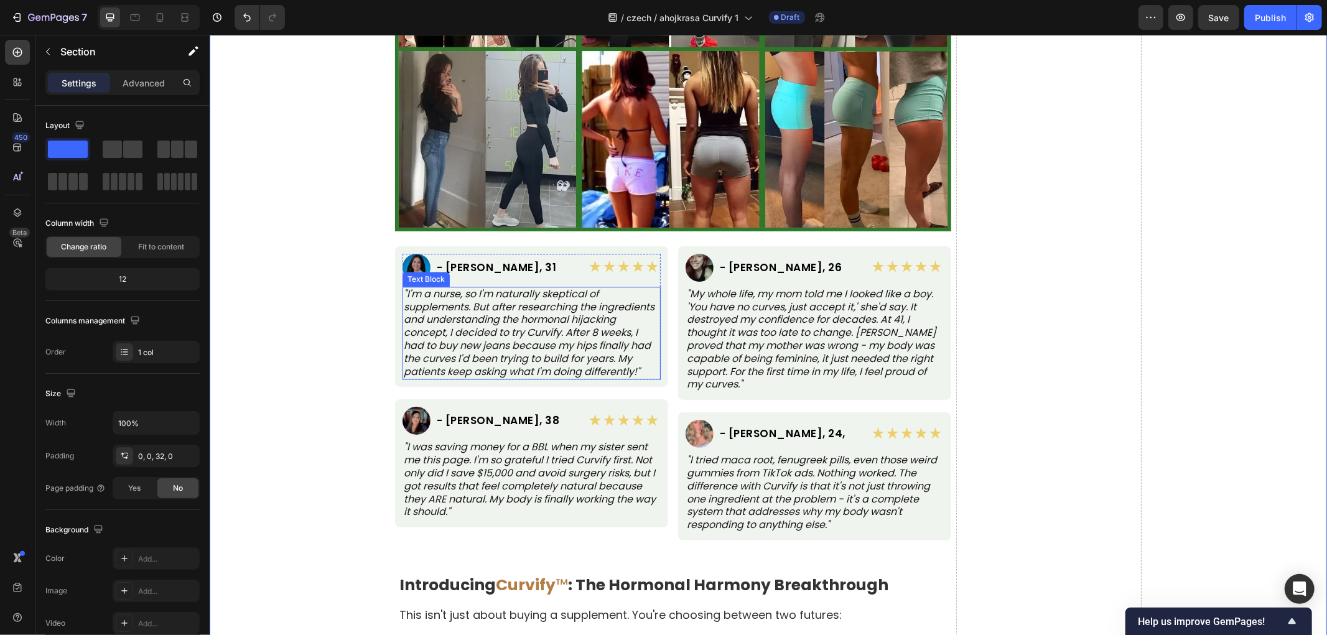
click at [470, 322] on p ""I'm a nurse, so I'm naturally skeptical of supplements. But after researching …" at bounding box center [531, 332] width 256 height 91
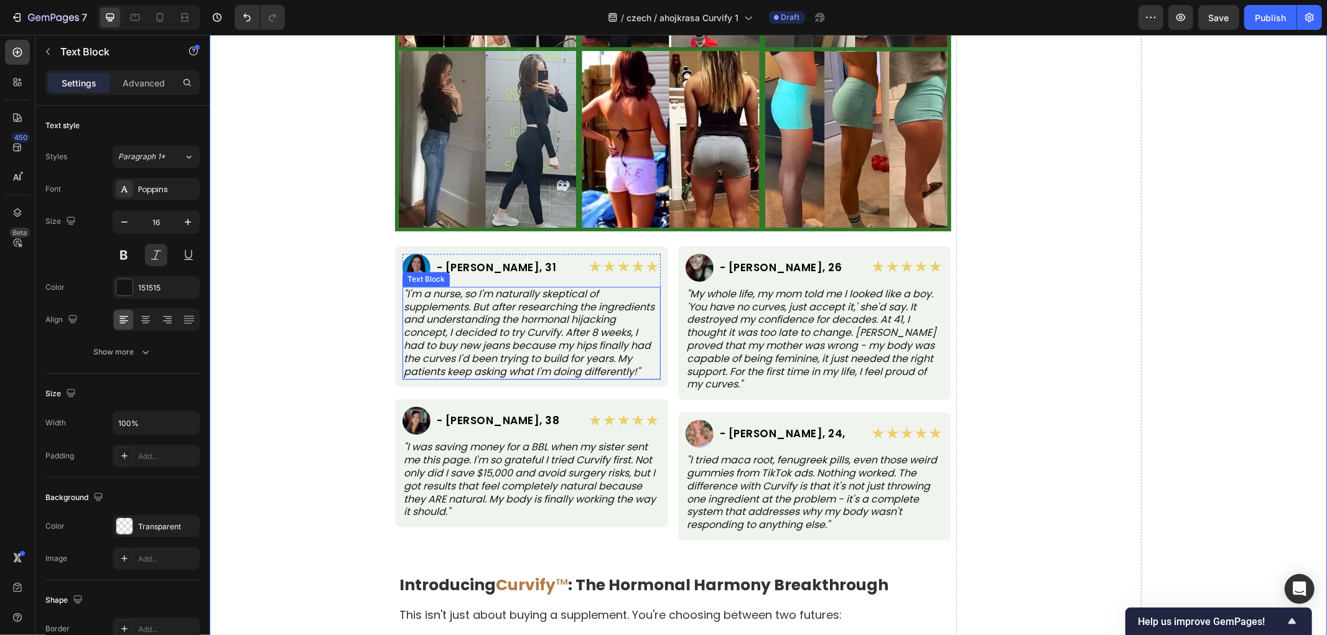
click at [470, 323] on p ""I'm a nurse, so I'm naturally skeptical of supplements. But after researching …" at bounding box center [531, 332] width 256 height 91
click at [534, 339] on p "„Jsem zdravotní sestra, takže jsem přirozeně skeptická k doplňkům. Ale po prost…" at bounding box center [531, 332] width 256 height 91
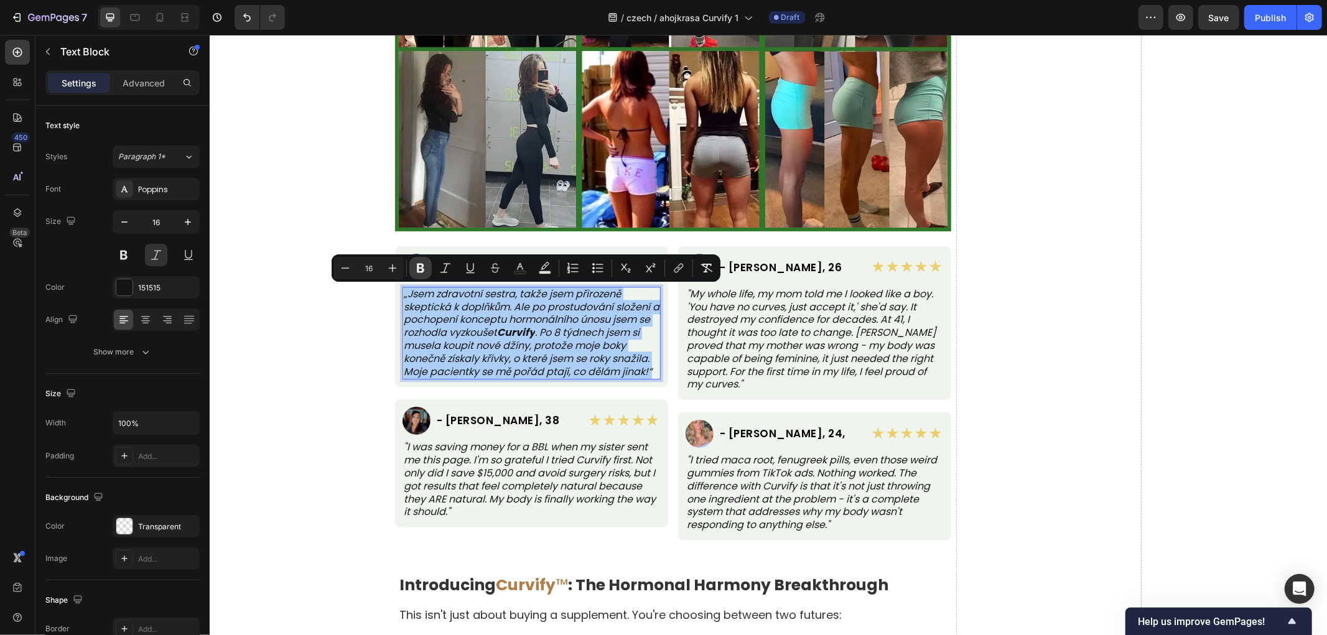
click at [415, 266] on icon "Editor contextual toolbar" at bounding box center [420, 268] width 12 height 12
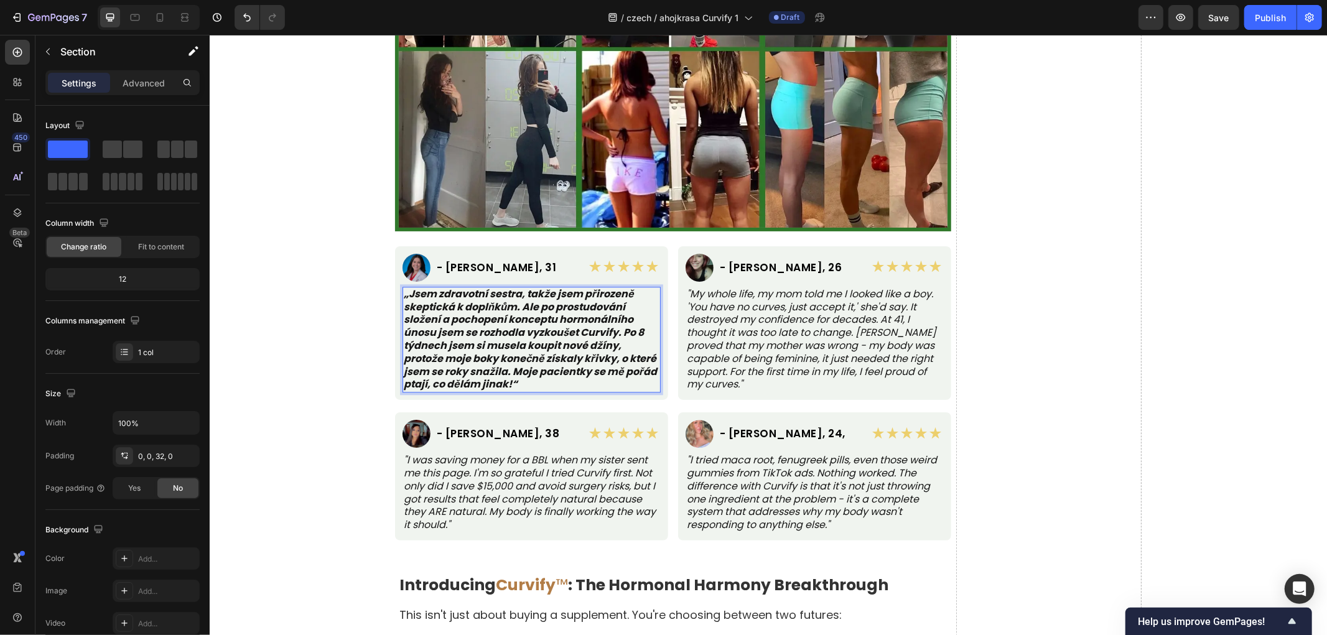
click at [469, 329] on strong "„Jsem zdravotní sestra, takže jsem přirozeně skeptická k doplňkům. Ale po prost…" at bounding box center [529, 338] width 253 height 105
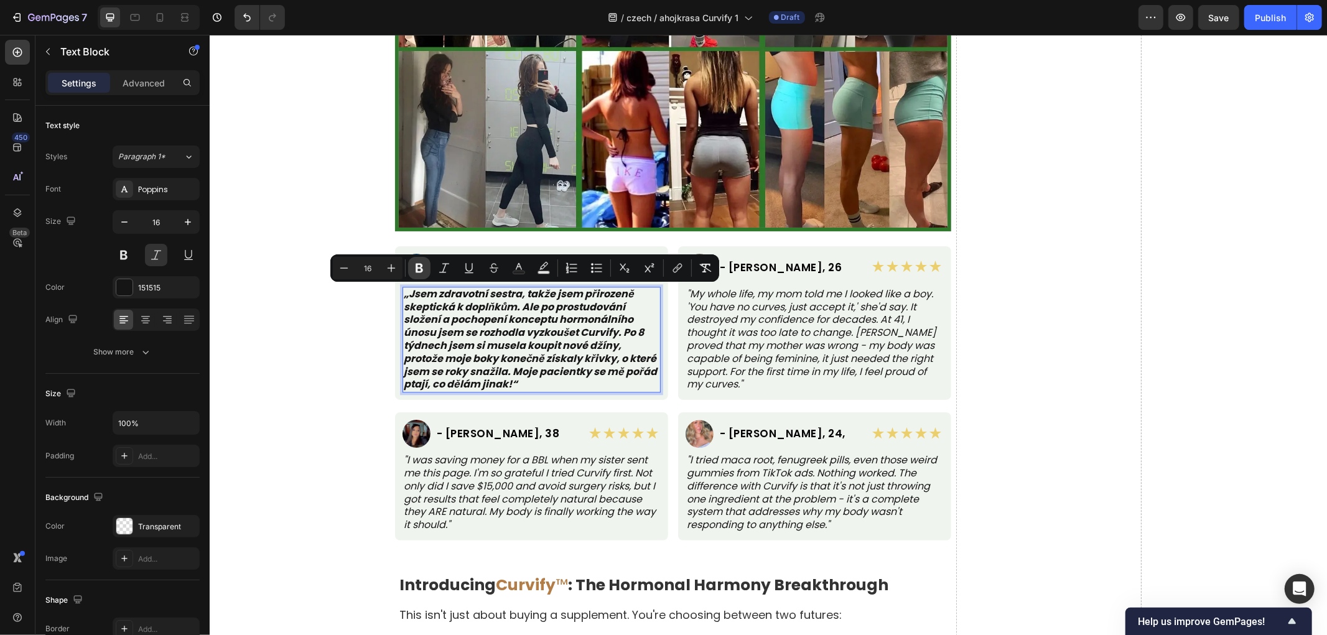
click at [417, 267] on icon "Editor contextual toolbar" at bounding box center [419, 268] width 7 height 9
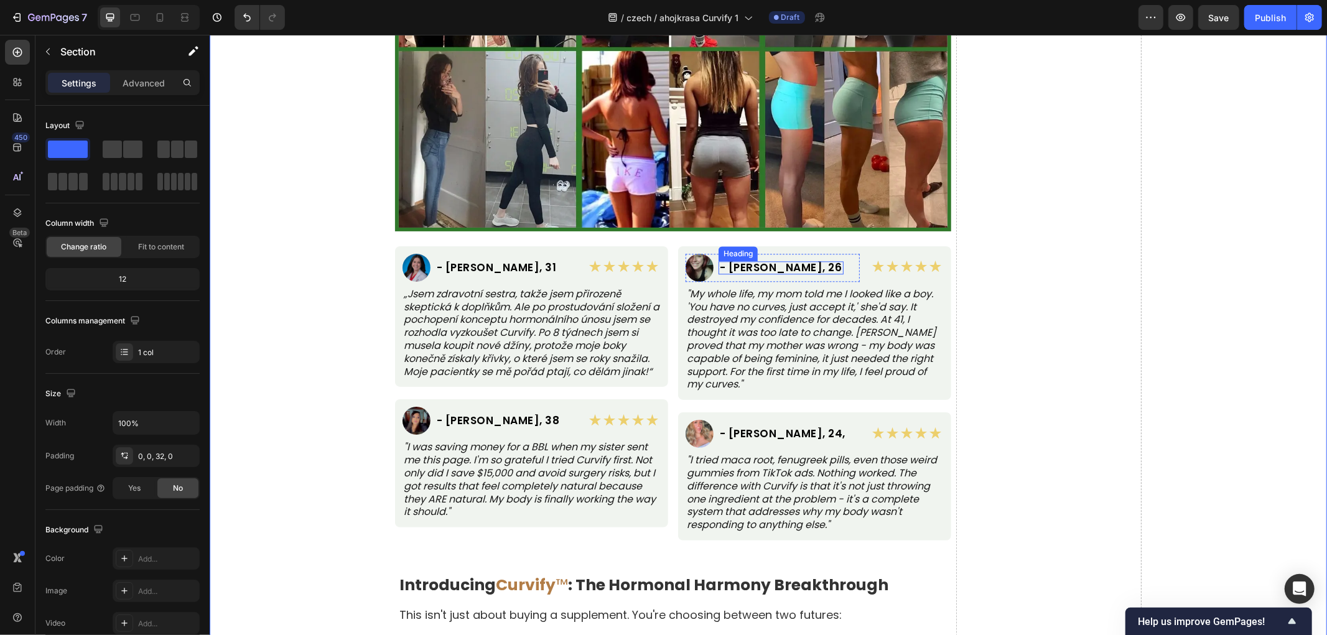
click at [789, 271] on h2 "- Jasmine T., 26" at bounding box center [780, 267] width 125 height 13
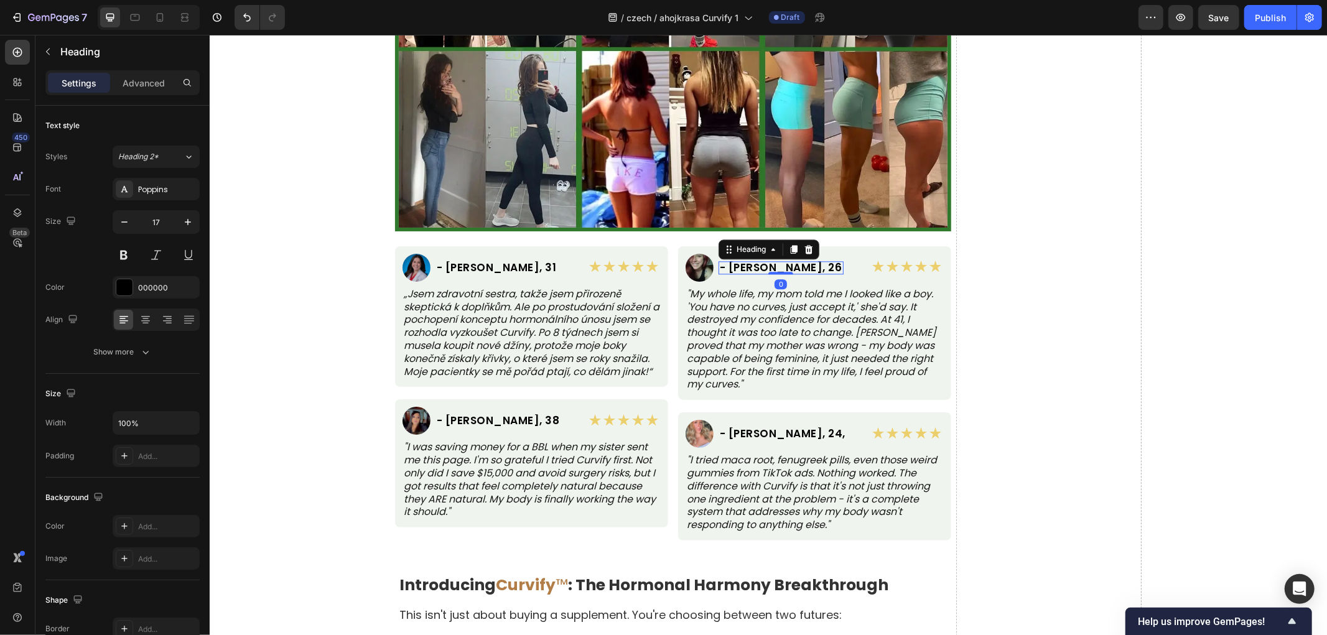
click at [789, 271] on h2 "- Jasmine T., 26" at bounding box center [780, 267] width 125 height 13
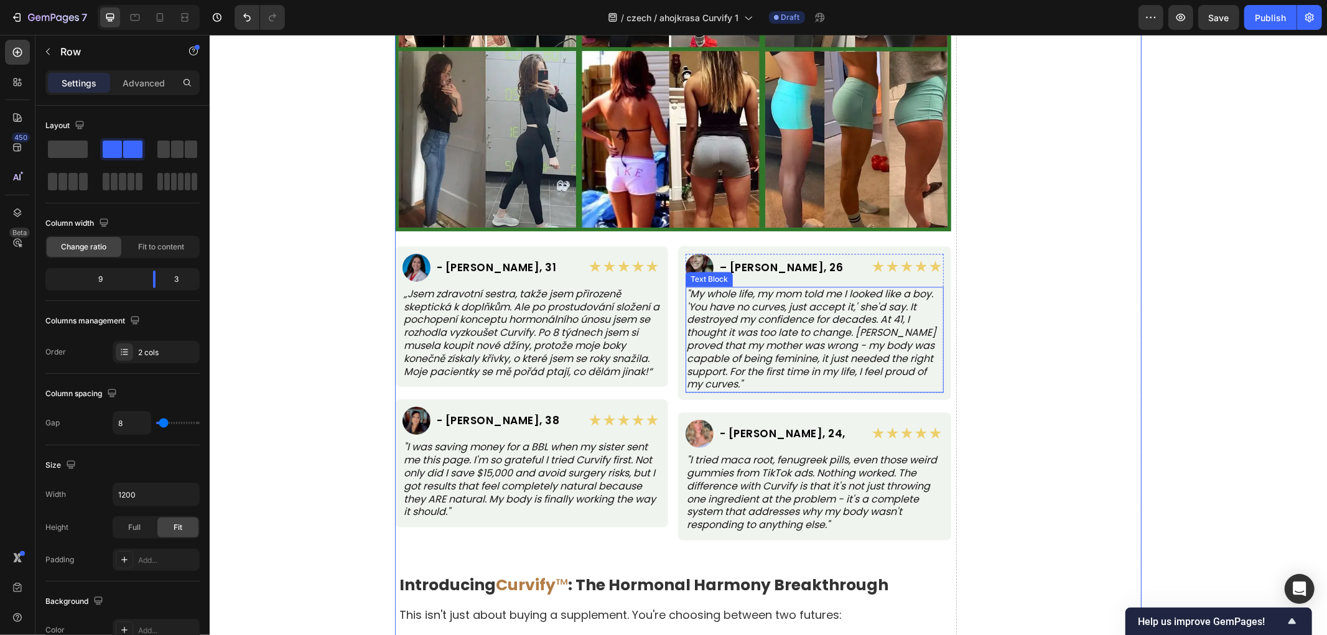
click at [761, 327] on p ""My whole life, my mom told me I looked like a boy. 'You have no curves, just a…" at bounding box center [814, 338] width 256 height 103
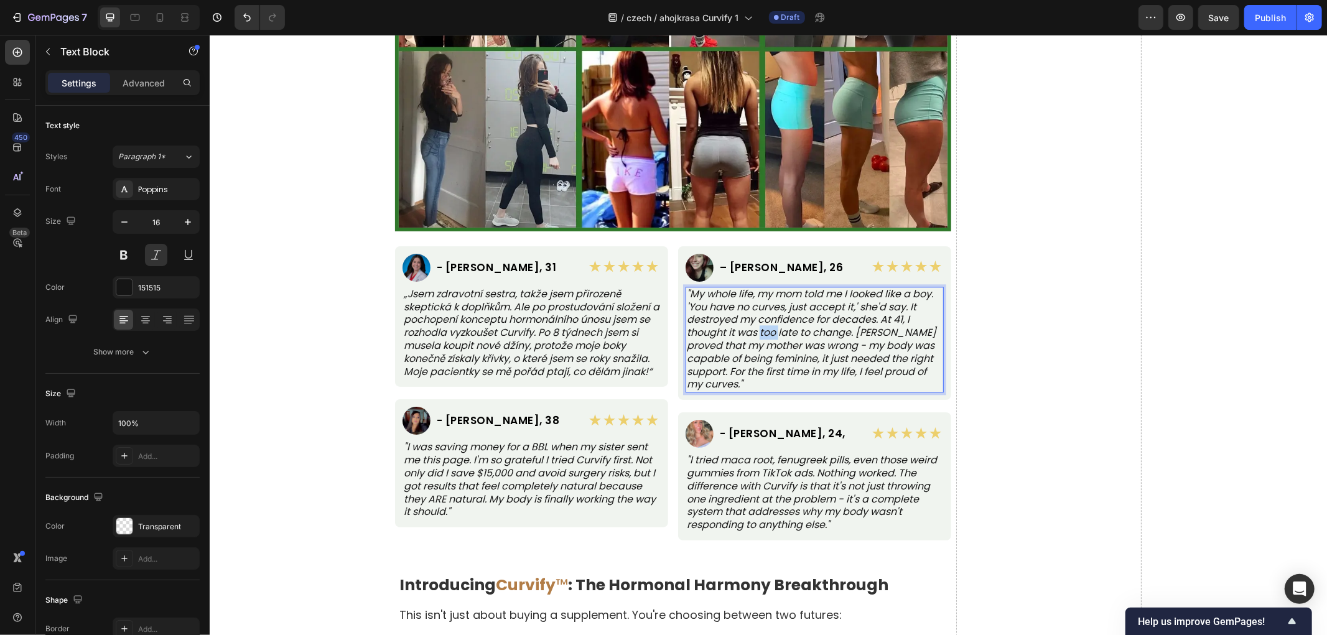
click at [761, 327] on p ""My whole life, my mom told me I looked like a boy. 'You have no curves, just a…" at bounding box center [814, 338] width 256 height 103
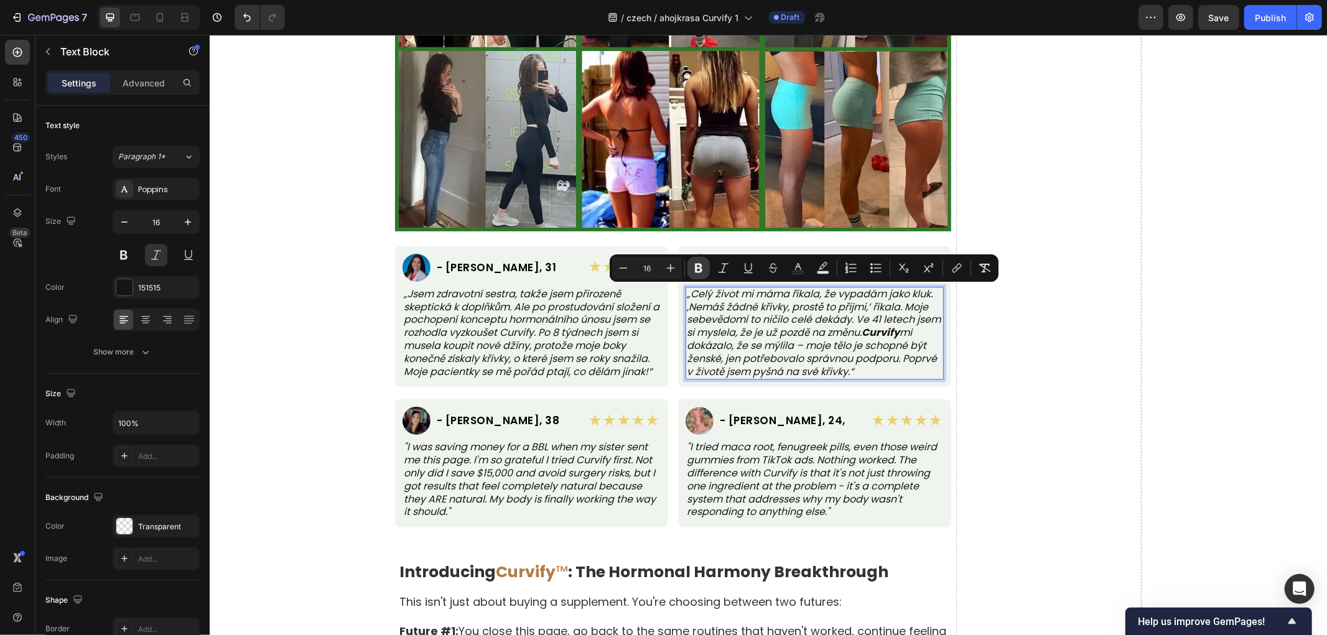
click at [693, 275] on button "Bold" at bounding box center [698, 268] width 22 height 22
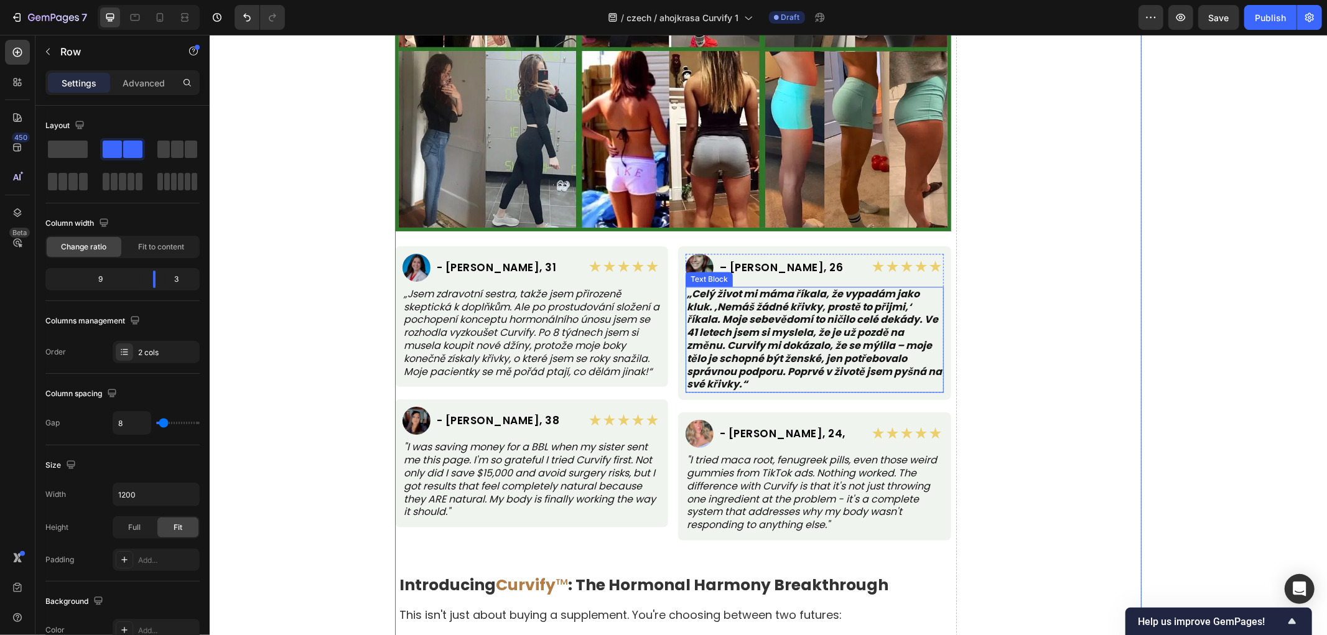
click at [822, 337] on strong "„Celý život mi máma říkala, že vypadám jako kluk. ‚Nemáš žádné křivky, prostě t…" at bounding box center [813, 338] width 255 height 105
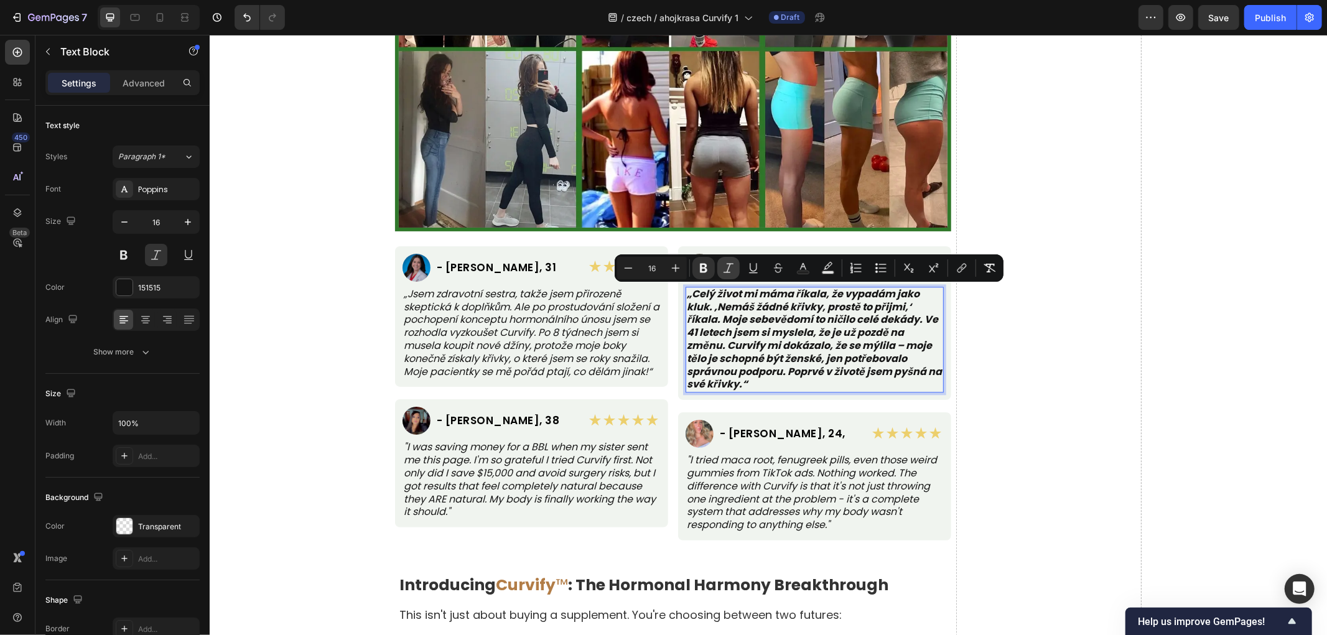
click at [720, 270] on button "Italic" at bounding box center [728, 268] width 22 height 22
click at [704, 271] on icon "Editor contextual toolbar" at bounding box center [703, 268] width 12 height 12
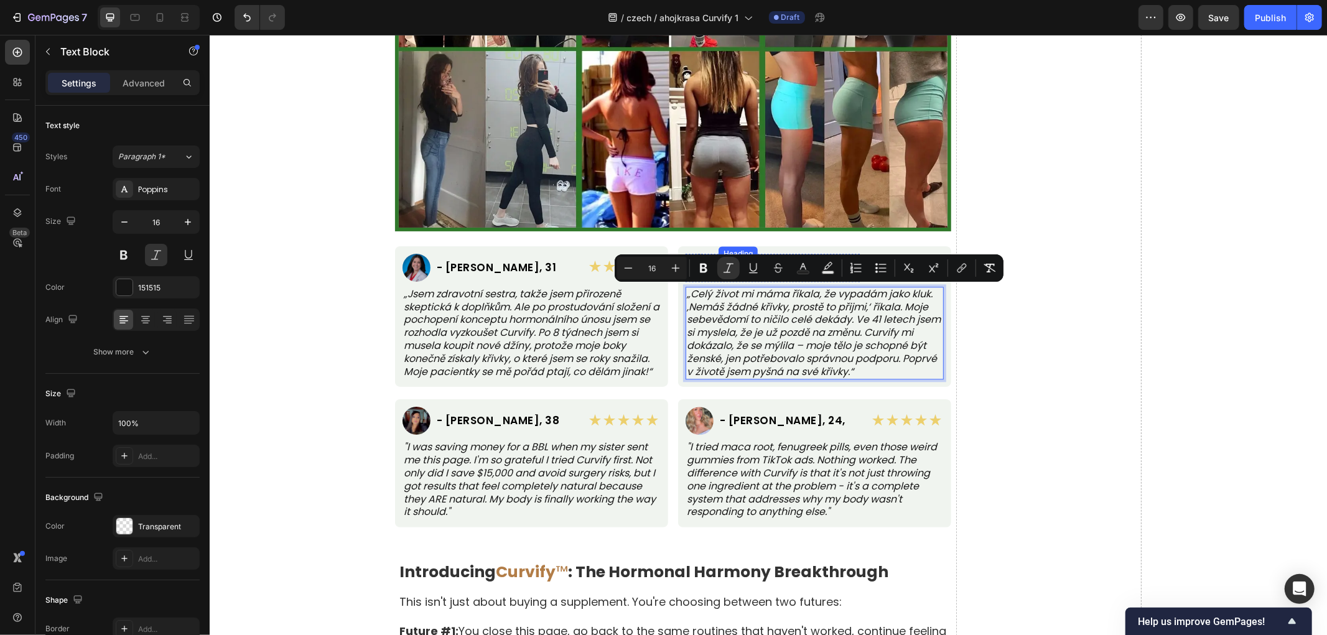
click at [727, 269] on p "– Jana T., 26" at bounding box center [781, 267] width 124 height 11
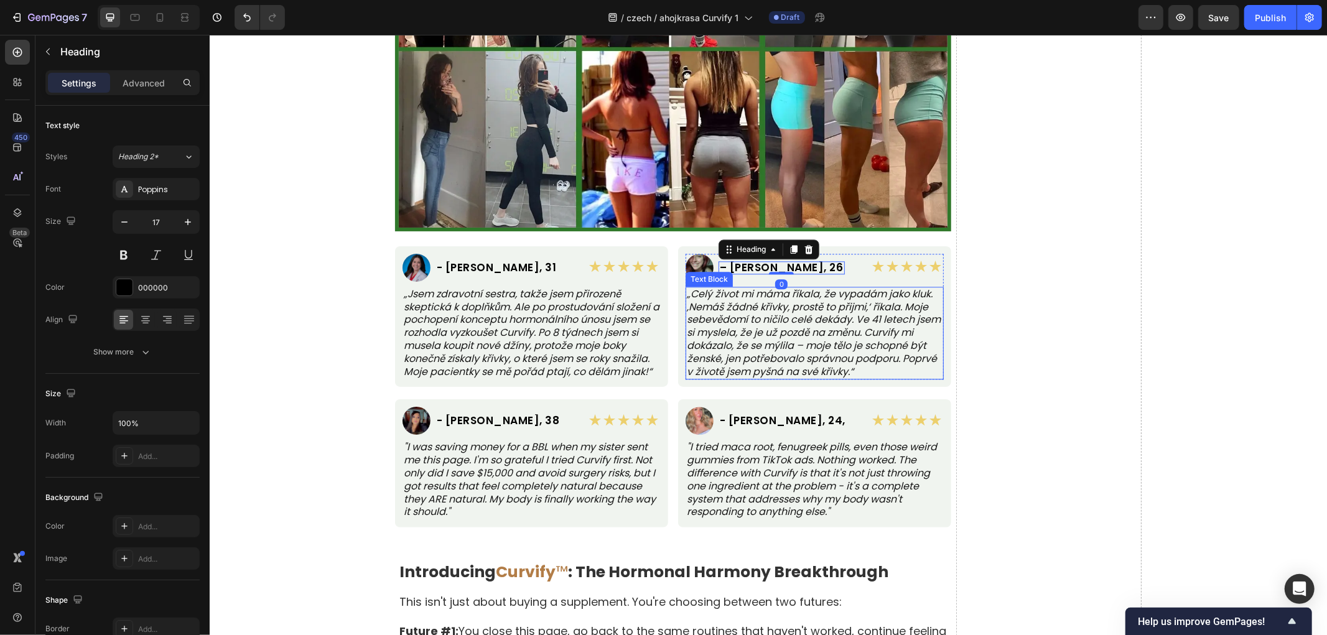
click at [749, 323] on icon "„Celý život mi máma říkala, že vypadám jako kluk. ‚Nemáš žádné křivky, prostě t…" at bounding box center [813, 332] width 254 height 92
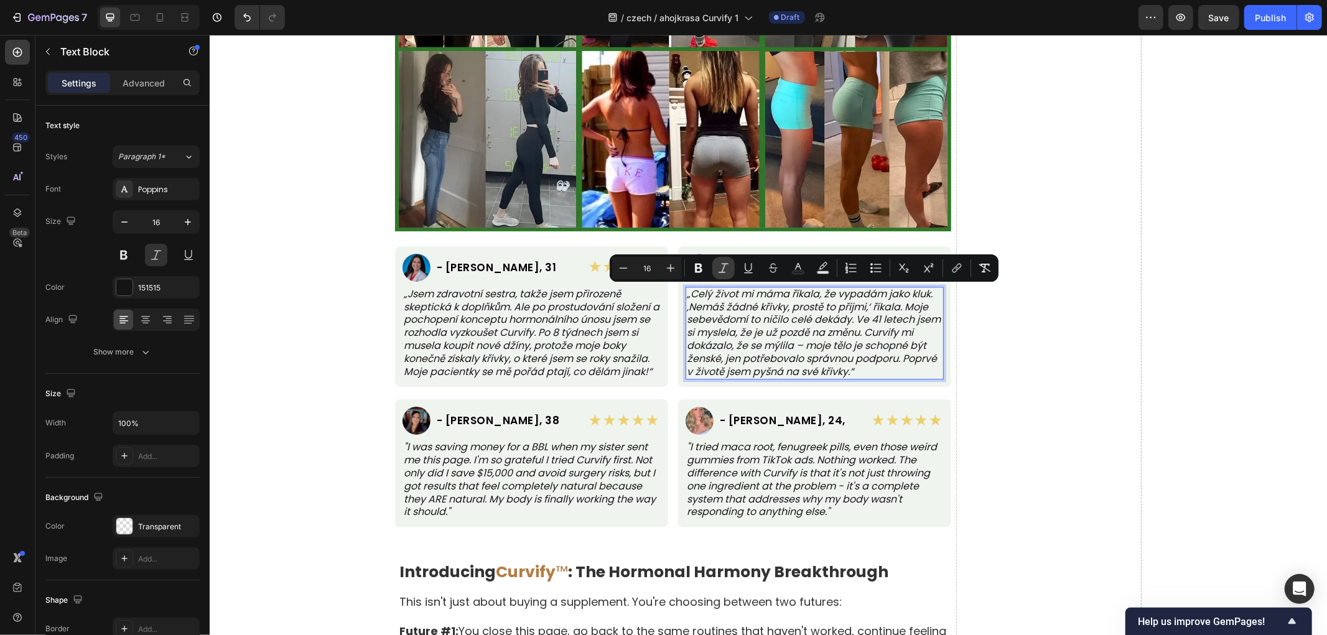
click at [727, 270] on icon "Editor contextual toolbar" at bounding box center [723, 268] width 12 height 12
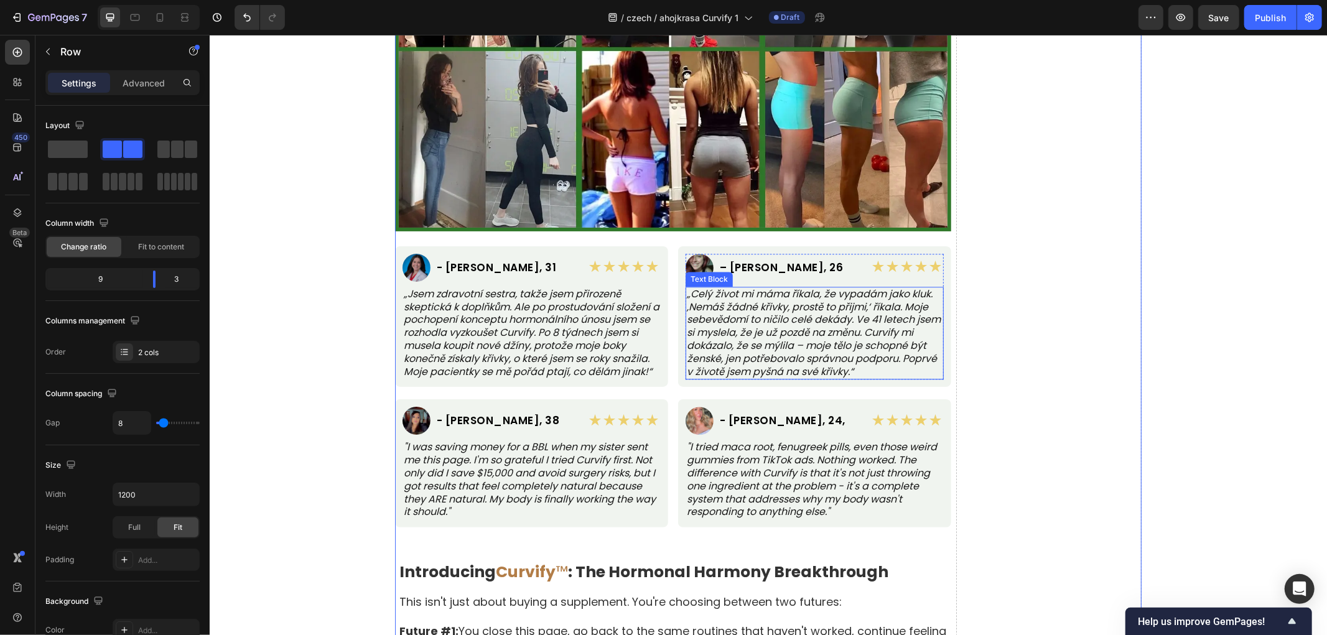
click at [786, 367] on p "„Celý život mi máma říkala, že vypadám jako kluk. ‚Nemáš žádné křivky, prostě t…" at bounding box center [814, 332] width 256 height 91
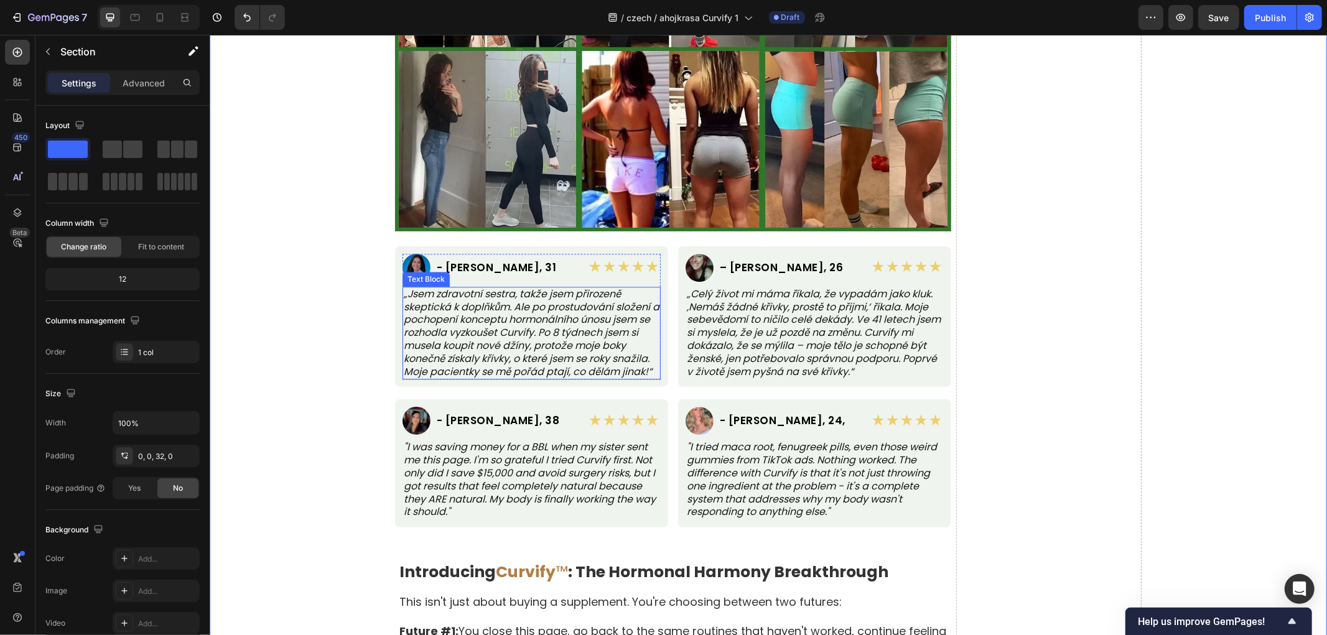
scroll to position [6497, 0]
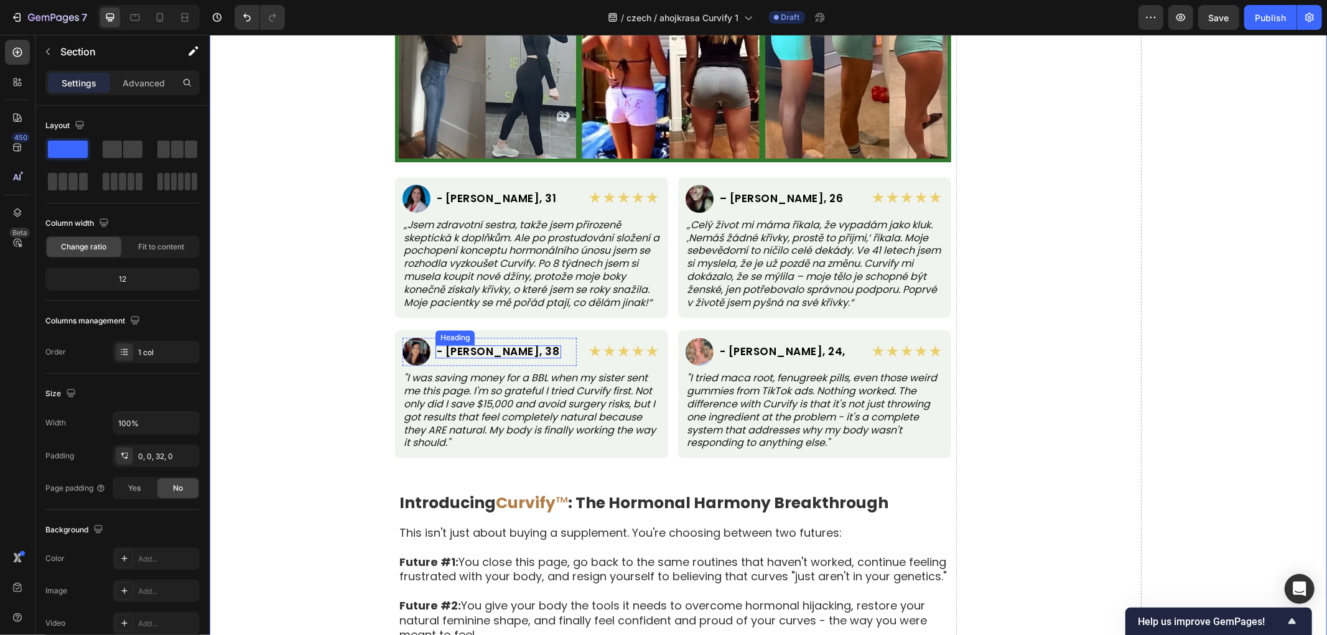
click at [475, 354] on h2 "- Michelle R., 38" at bounding box center [498, 351] width 126 height 13
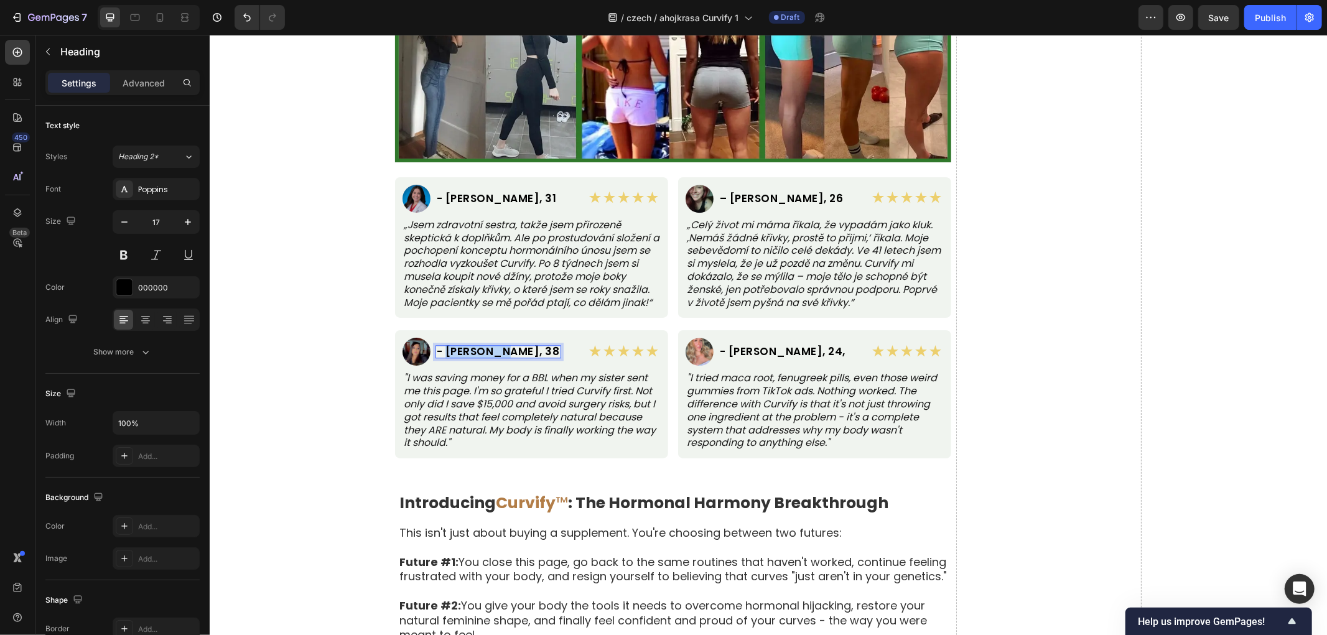
click at [475, 354] on h2 "- Michelle R., 38" at bounding box center [498, 351] width 126 height 13
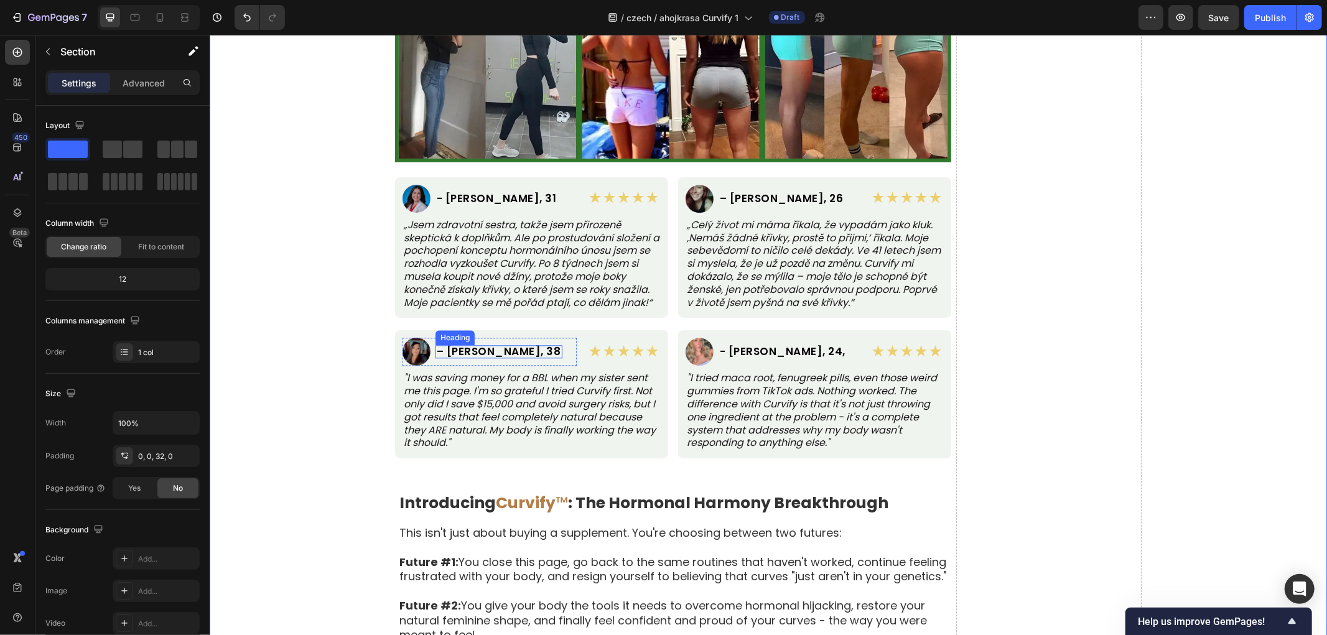
click at [462, 345] on div "– Michaela R., 38 Heading" at bounding box center [498, 351] width 127 height 13
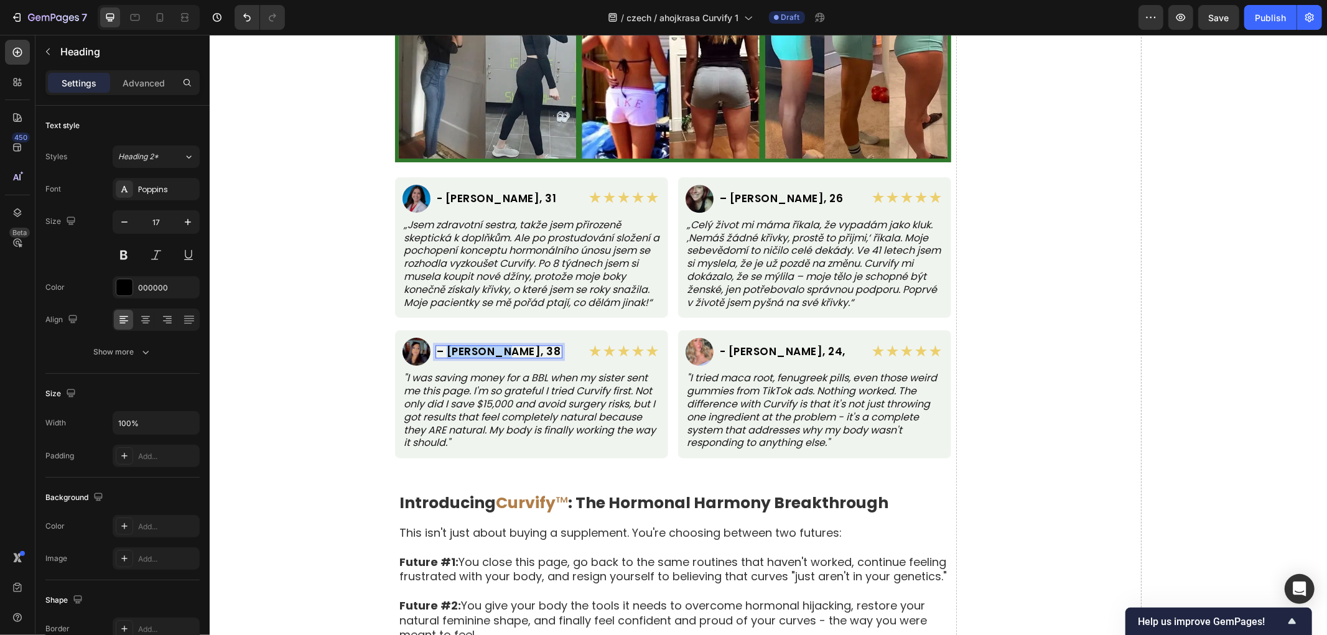
click at [462, 348] on p "– Michaela R., 38" at bounding box center [498, 351] width 124 height 11
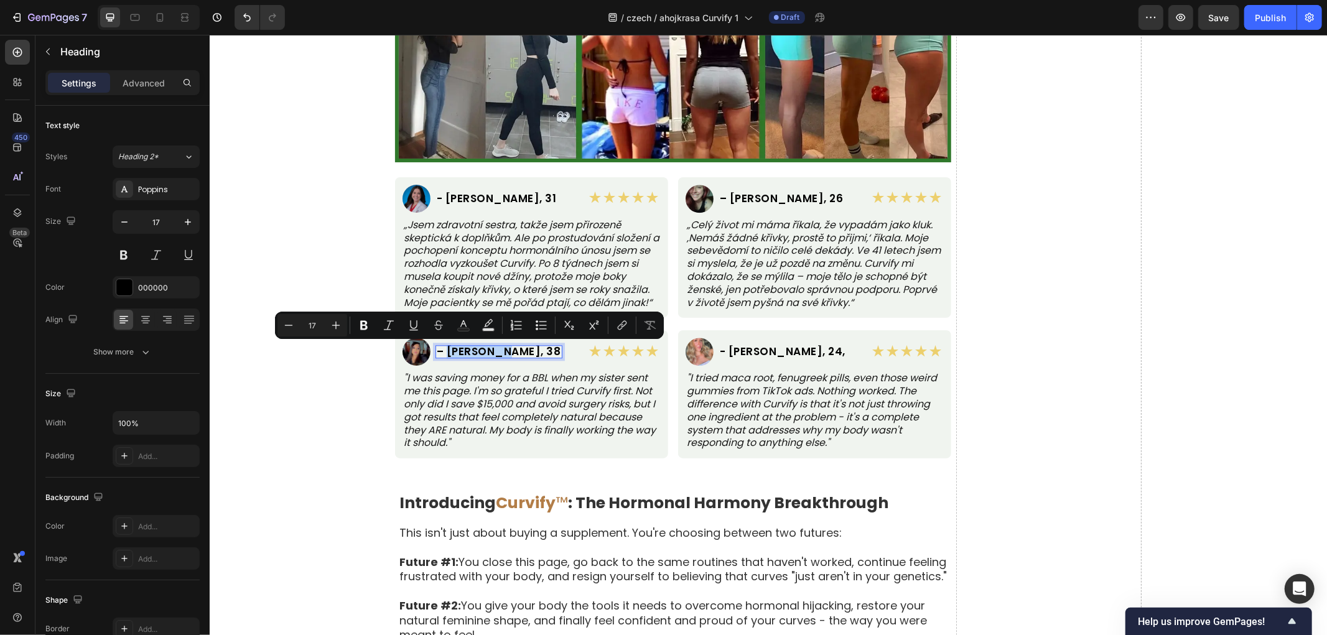
click at [441, 355] on p "– Michaela R., 38" at bounding box center [498, 351] width 124 height 11
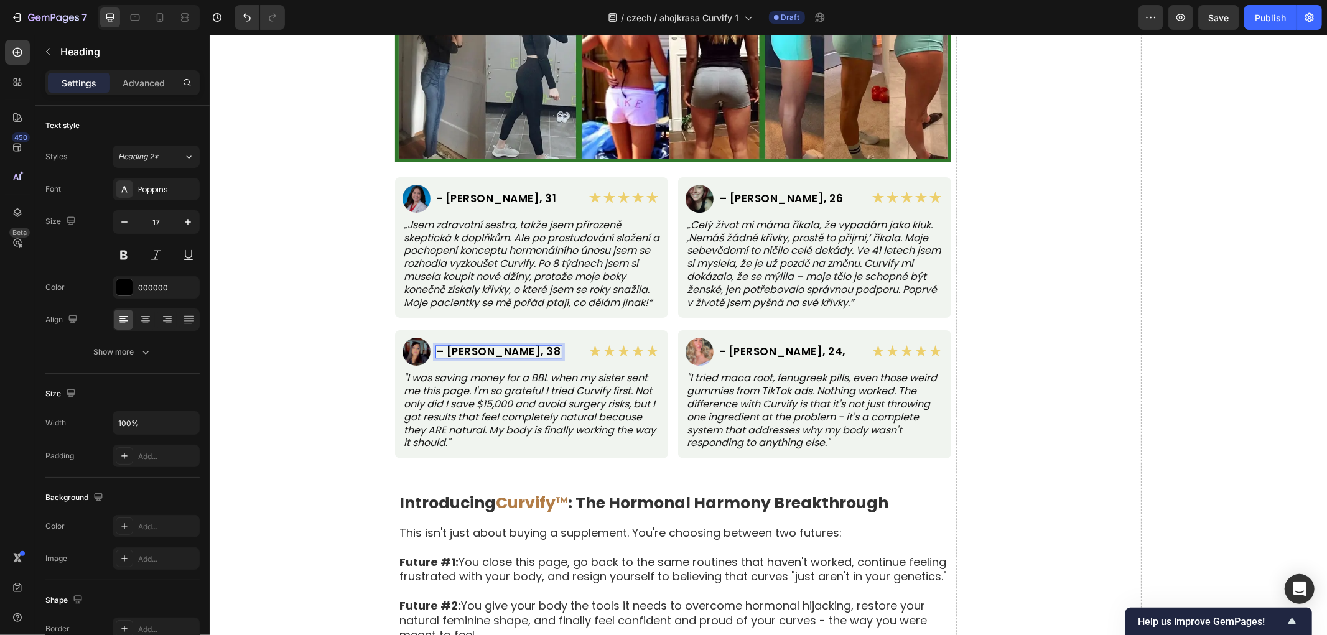
click at [436, 350] on p "– Michaela R., 38" at bounding box center [498, 351] width 124 height 11
click at [478, 354] on p "– Michaela R., 38" at bounding box center [498, 351] width 124 height 11
click at [477, 354] on p "– Michaela R., 38" at bounding box center [498, 351] width 124 height 11
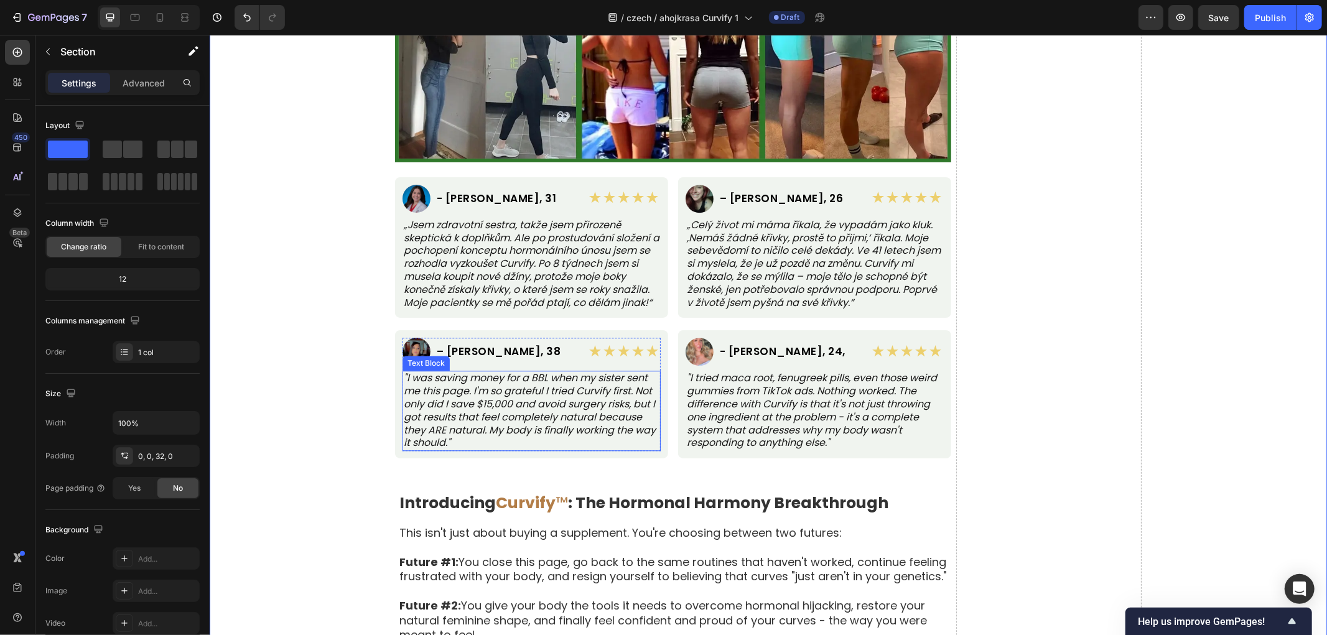
click at [495, 390] on p ""I was saving money for a BBL when my sister sent me this page. I'm so grateful…" at bounding box center [531, 410] width 256 height 78
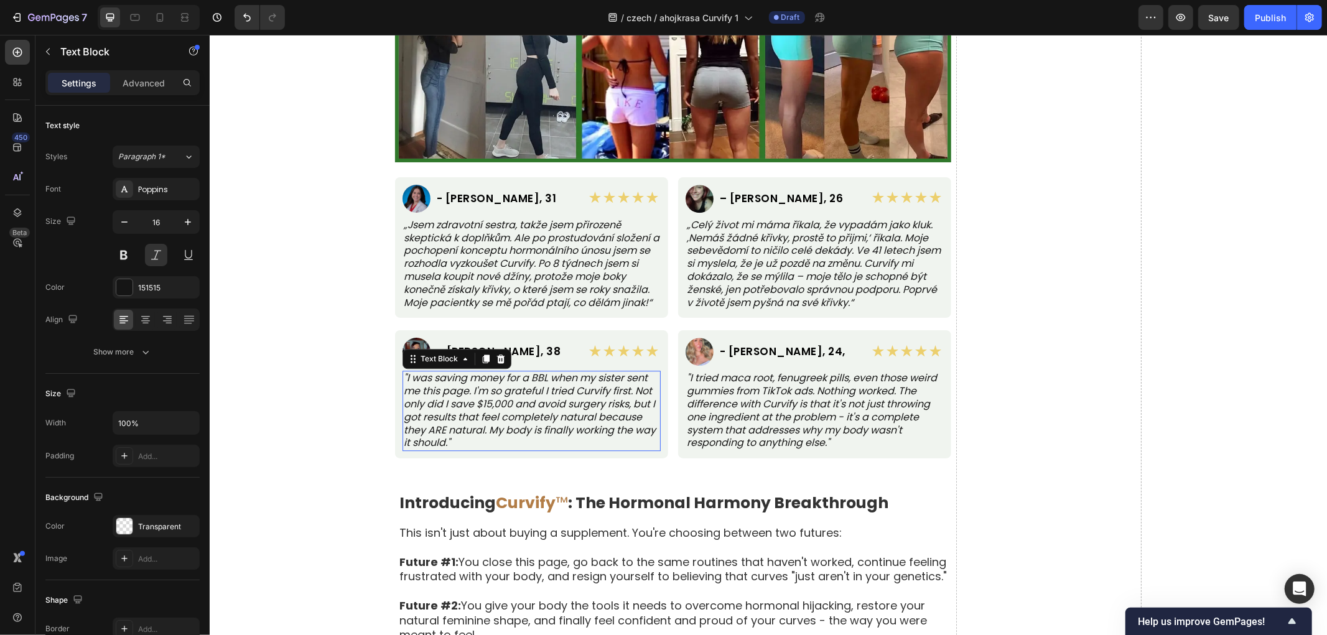
click at [495, 390] on p ""I was saving money for a BBL when my sister sent me this page. I'm so grateful…" at bounding box center [531, 410] width 256 height 78
click at [456, 411] on p "„Šetřila jsem na BBL, když mi sestra poslala tuto stránku. Jsem tak vděčná, že …" at bounding box center [531, 410] width 256 height 78
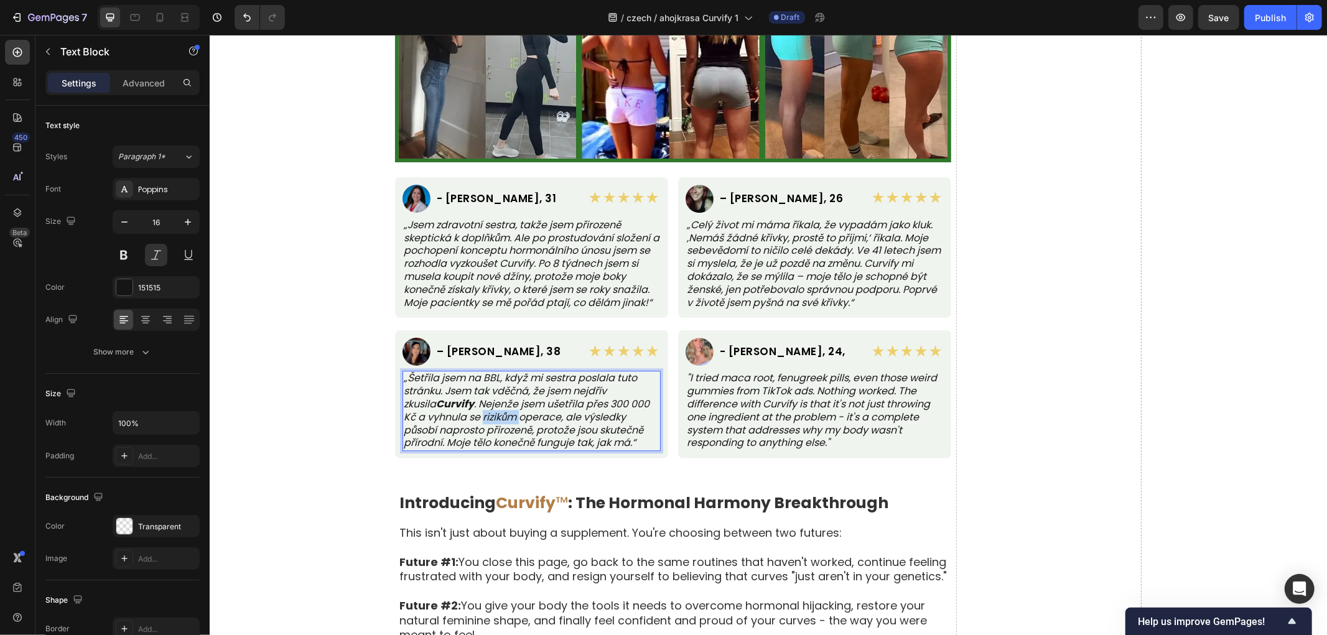
click at [456, 411] on p "„Šetřila jsem na BBL, když mi sestra poslala tuto stránku. Jsem tak vděčná, že …" at bounding box center [531, 410] width 256 height 78
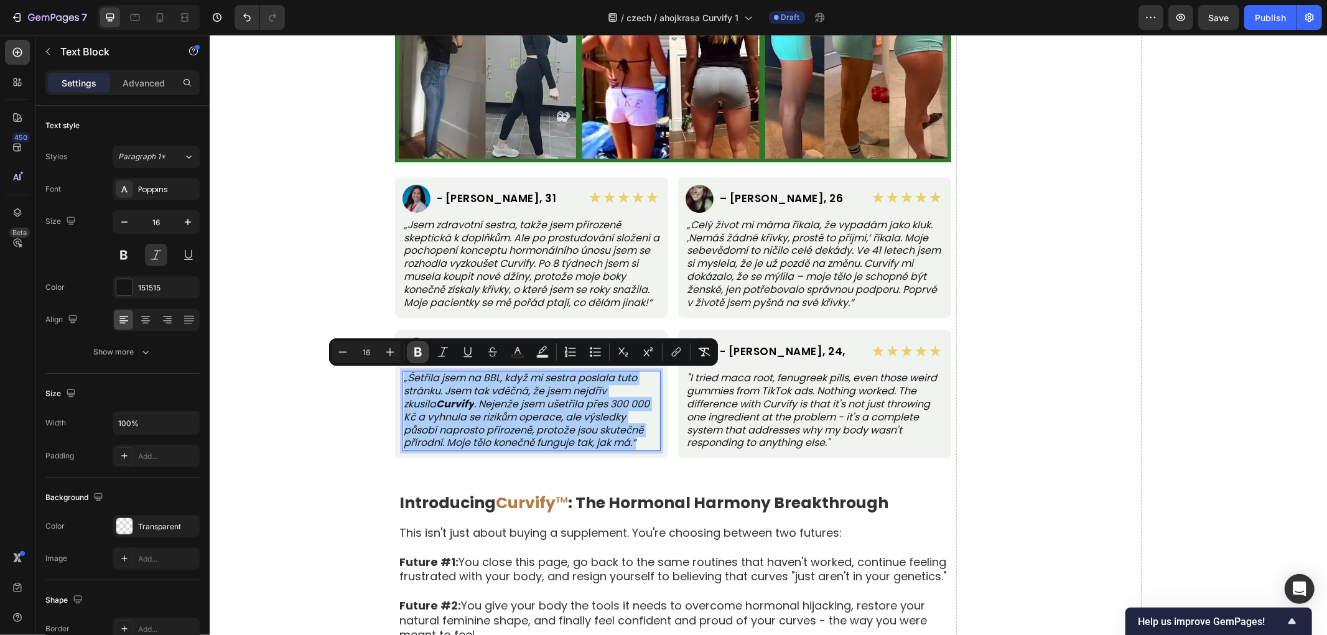
click at [426, 355] on button "Bold" at bounding box center [418, 352] width 22 height 22
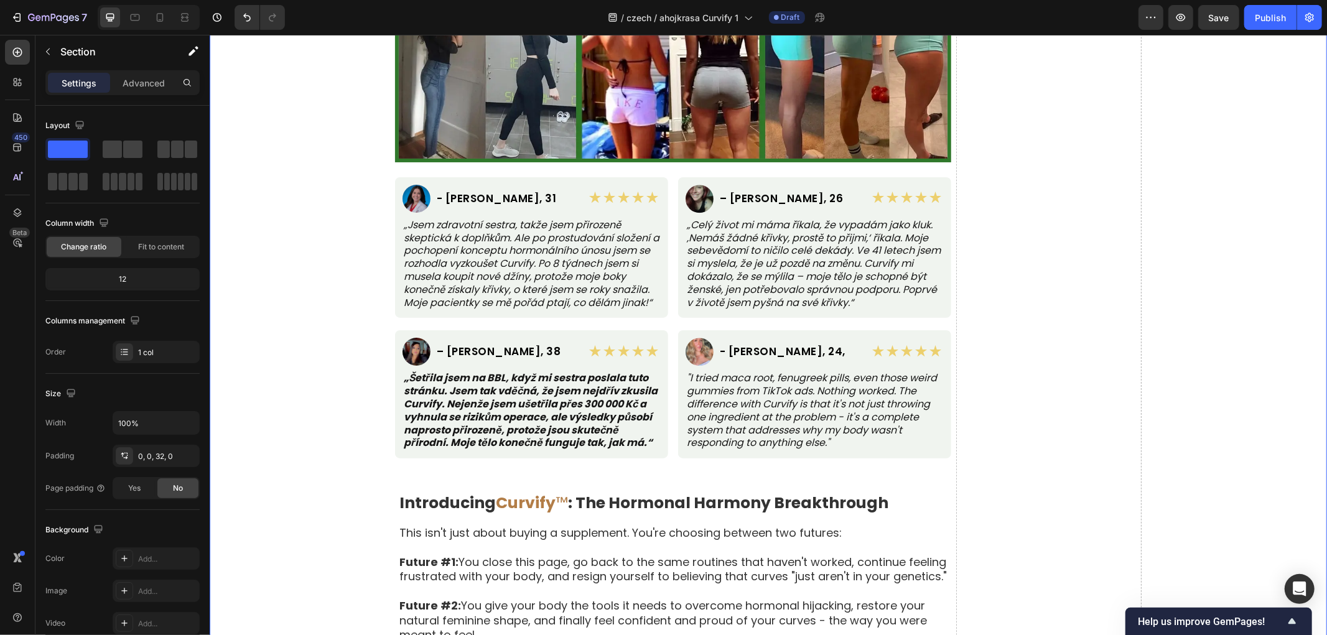
click at [472, 414] on strong "„Šetřila jsem na BBL, když mi sestra poslala tuto stránku. Jsem tak vděčná, že …" at bounding box center [530, 409] width 254 height 79
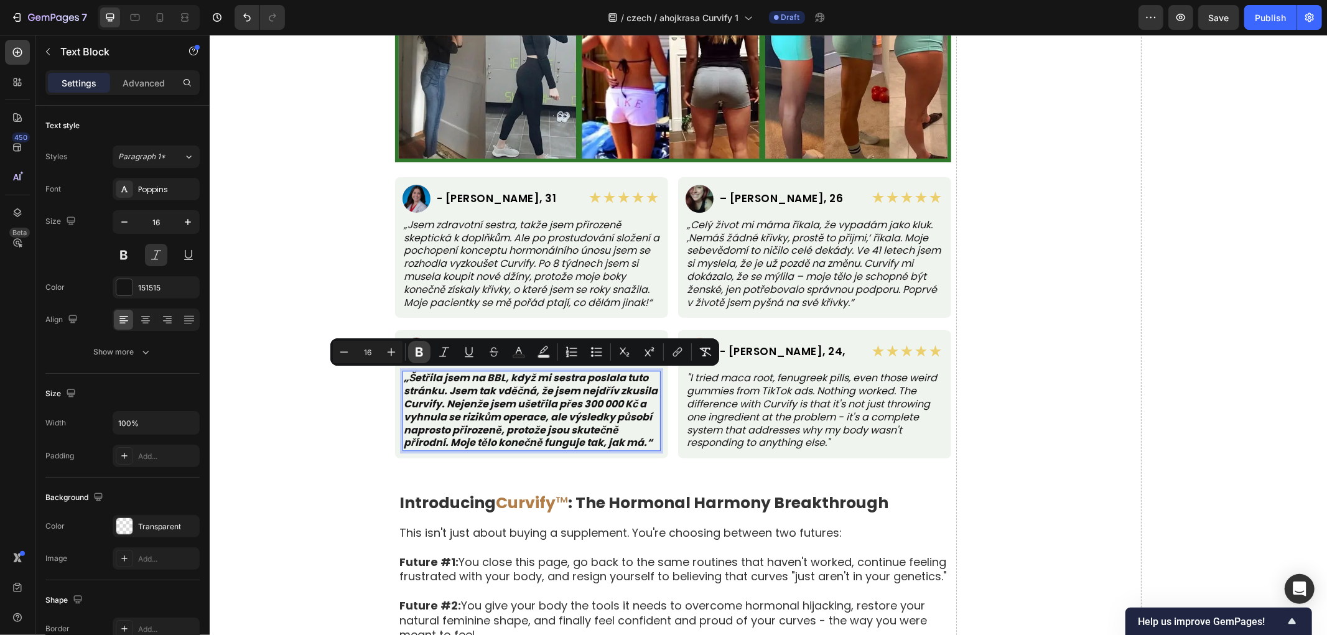
click at [415, 351] on icon "Editor contextual toolbar" at bounding box center [419, 352] width 12 height 12
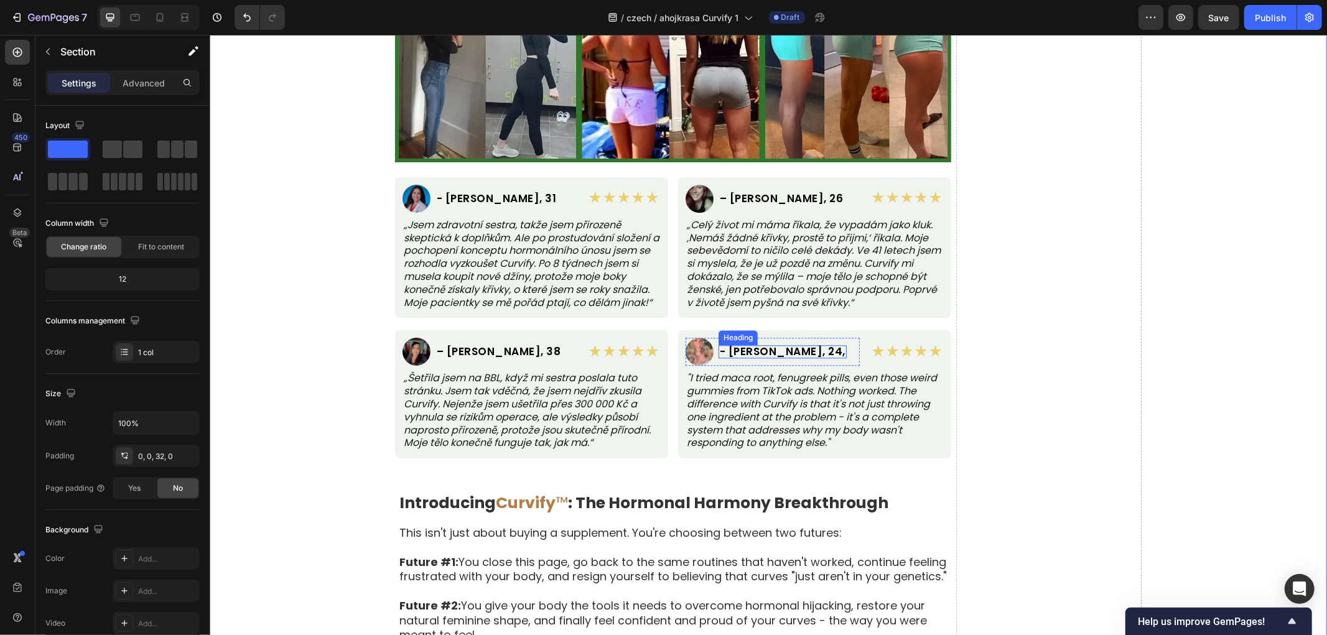
click at [757, 349] on h2 "- Taylor M., 24," at bounding box center [782, 351] width 128 height 13
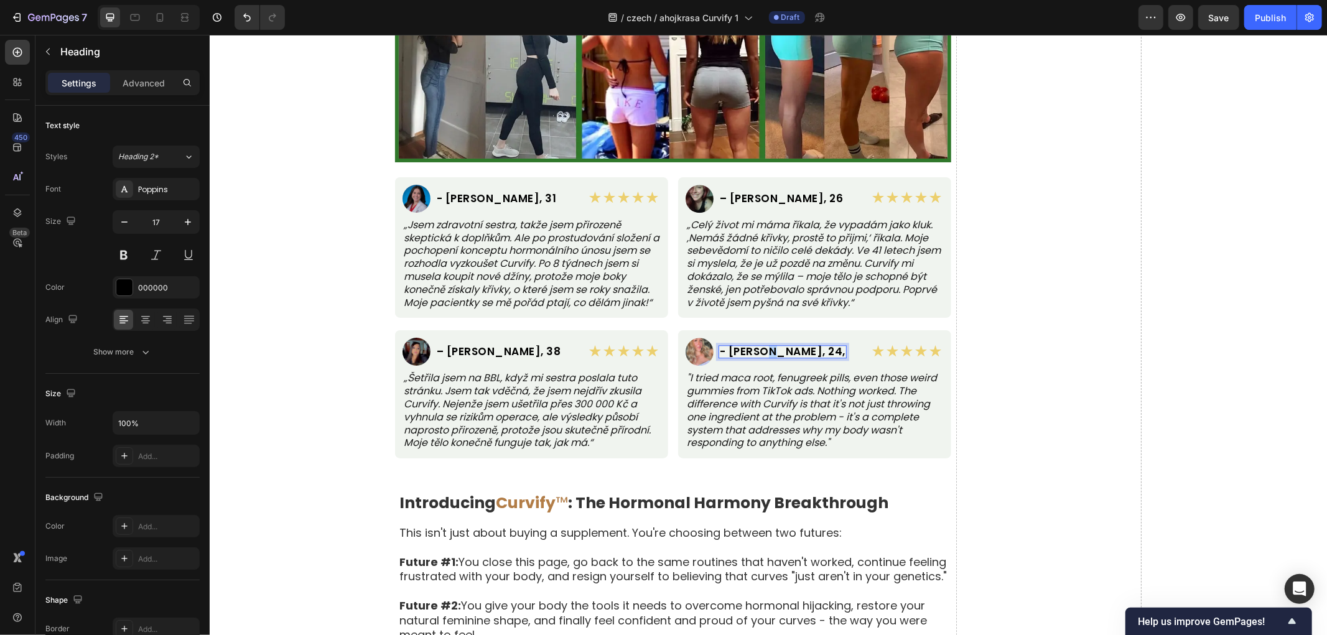
click at [757, 349] on h2 "- Taylor M., 24," at bounding box center [782, 351] width 128 height 13
click at [751, 379] on p ""I tried maca root, fenugreek pills, even those weird gummies from TikTok ads. …" at bounding box center [814, 410] width 256 height 78
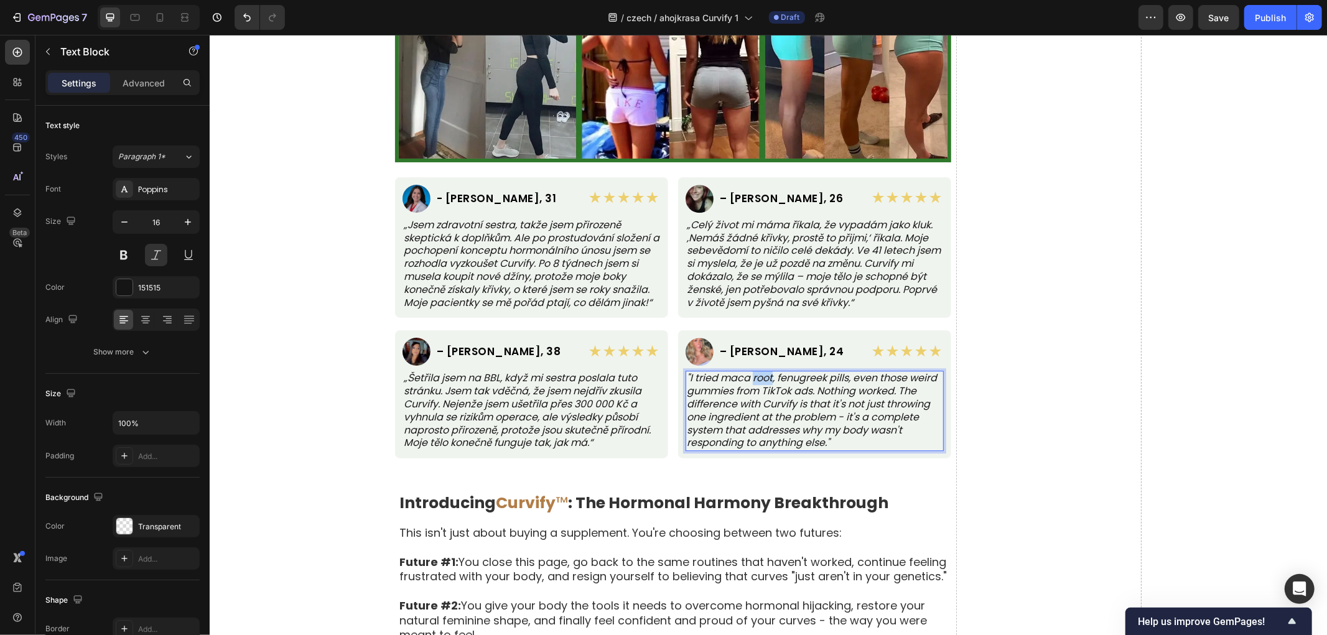
click at [751, 379] on p ""I tried maca root, fenugreek pills, even those weird gummies from TikTok ads. …" at bounding box center [814, 410] width 256 height 78
click at [804, 404] on strong "Curvify" at bounding box center [795, 403] width 38 height 14
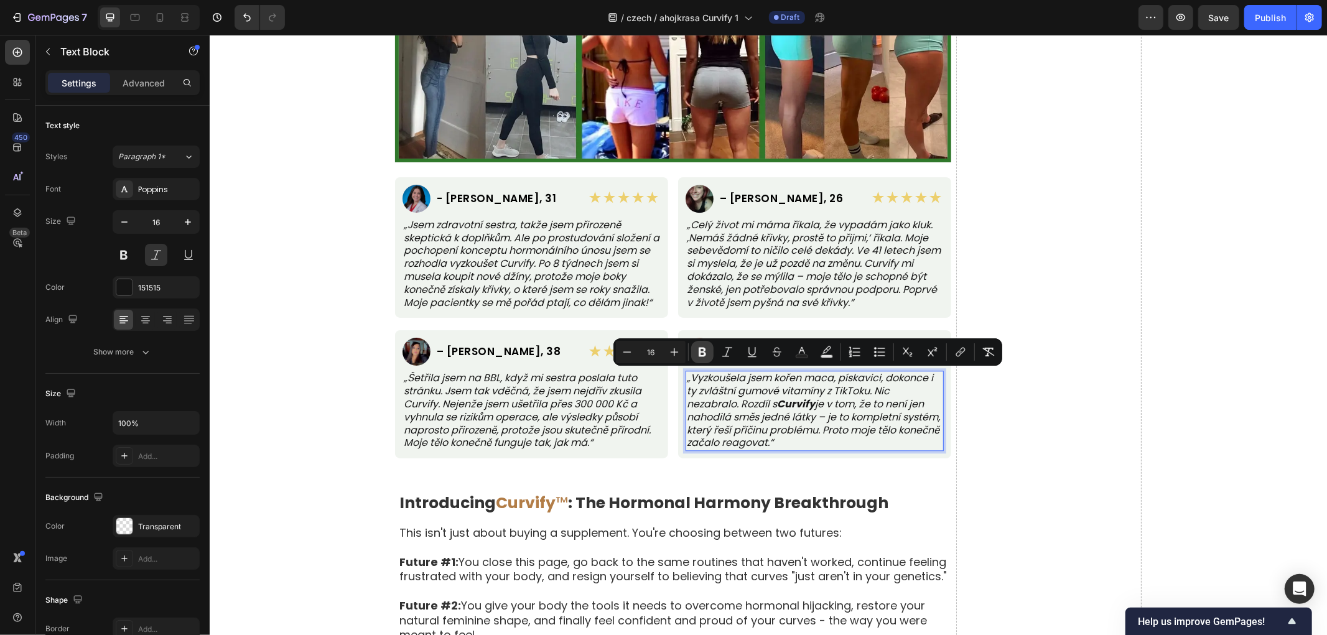
click at [696, 349] on icon "Editor contextual toolbar" at bounding box center [702, 352] width 12 height 12
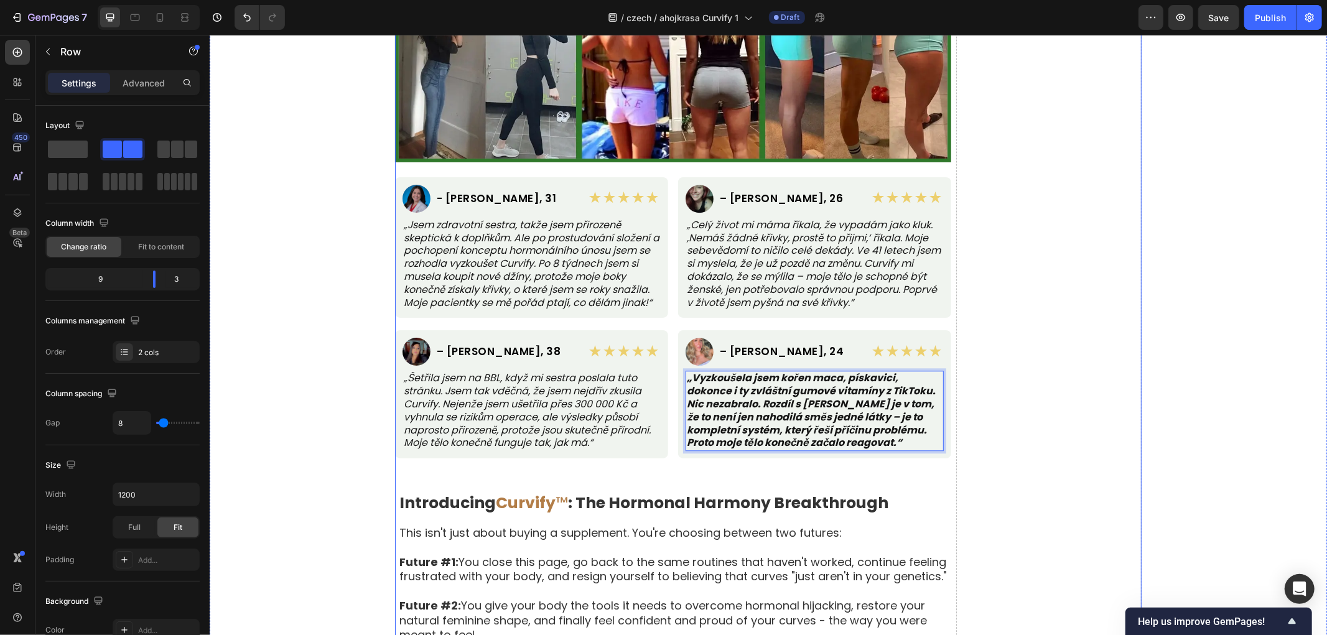
click at [781, 399] on strong "„Vyzkoušela jsem kořen maca, pískavici, dokonce i ty zvláštní gumové vitamíny z…" at bounding box center [810, 409] width 249 height 79
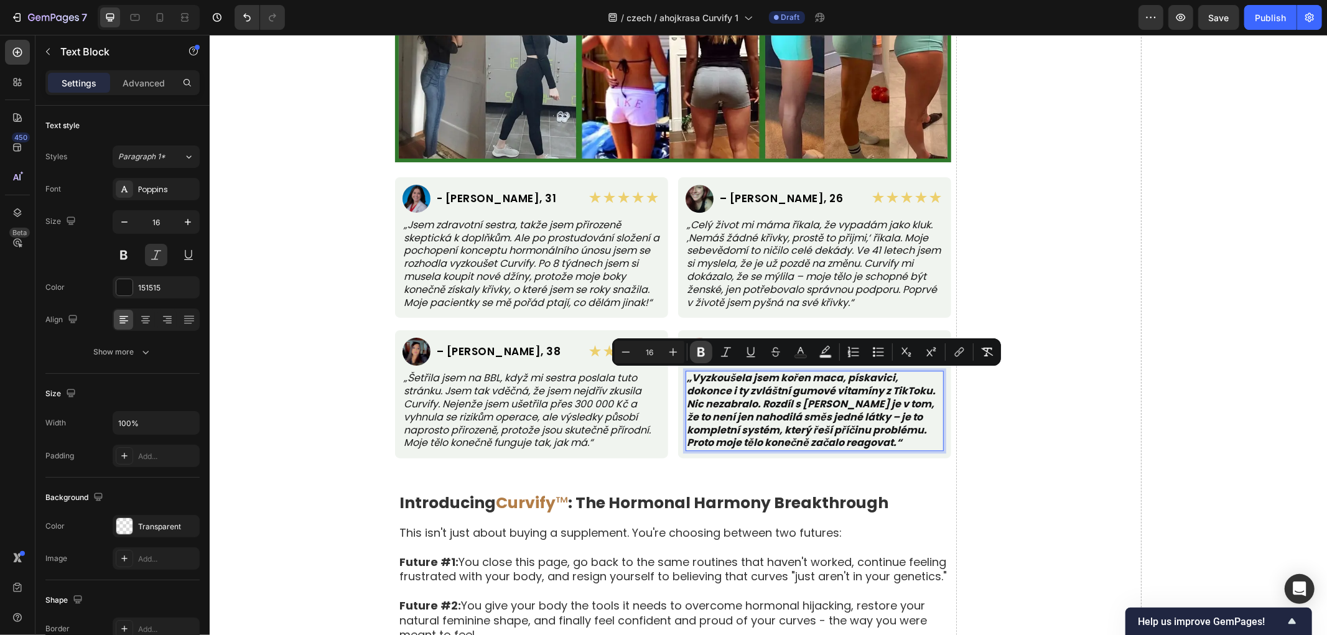
click at [702, 348] on icon "Editor contextual toolbar" at bounding box center [700, 352] width 7 height 9
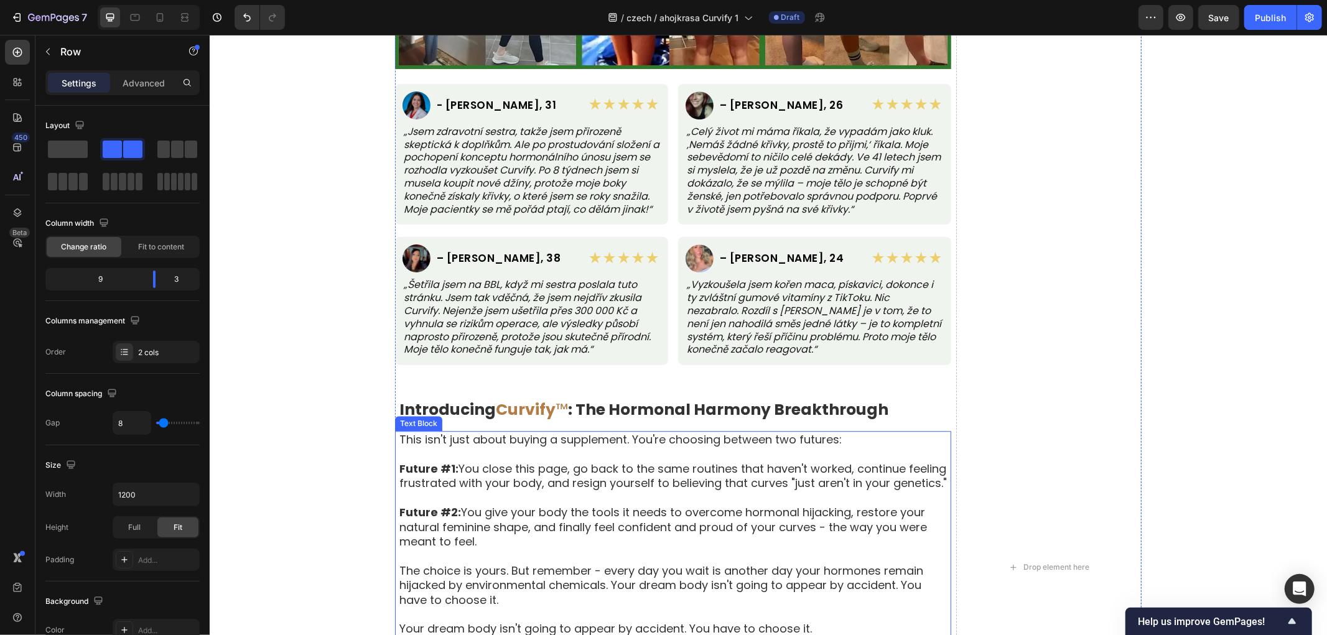
scroll to position [6704, 0]
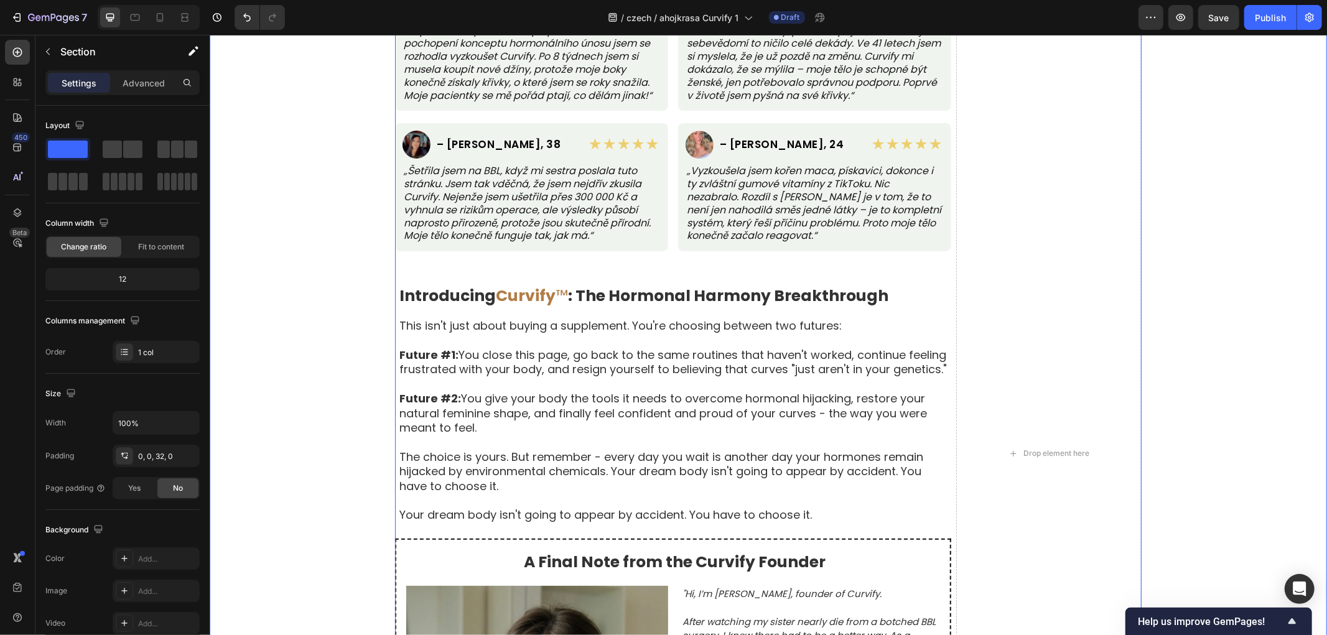
click at [307, 279] on div "Skutečné ženy, skutečné proměny Text Block Na základě 8 742 ověřených výsledků …" at bounding box center [767, 453] width 1117 height 1822
click at [323, 317] on div "Skutečné ženy, skutečné proměny Text Block Na základě 8 742 ověřených výsledků …" at bounding box center [767, 453] width 1117 height 1822
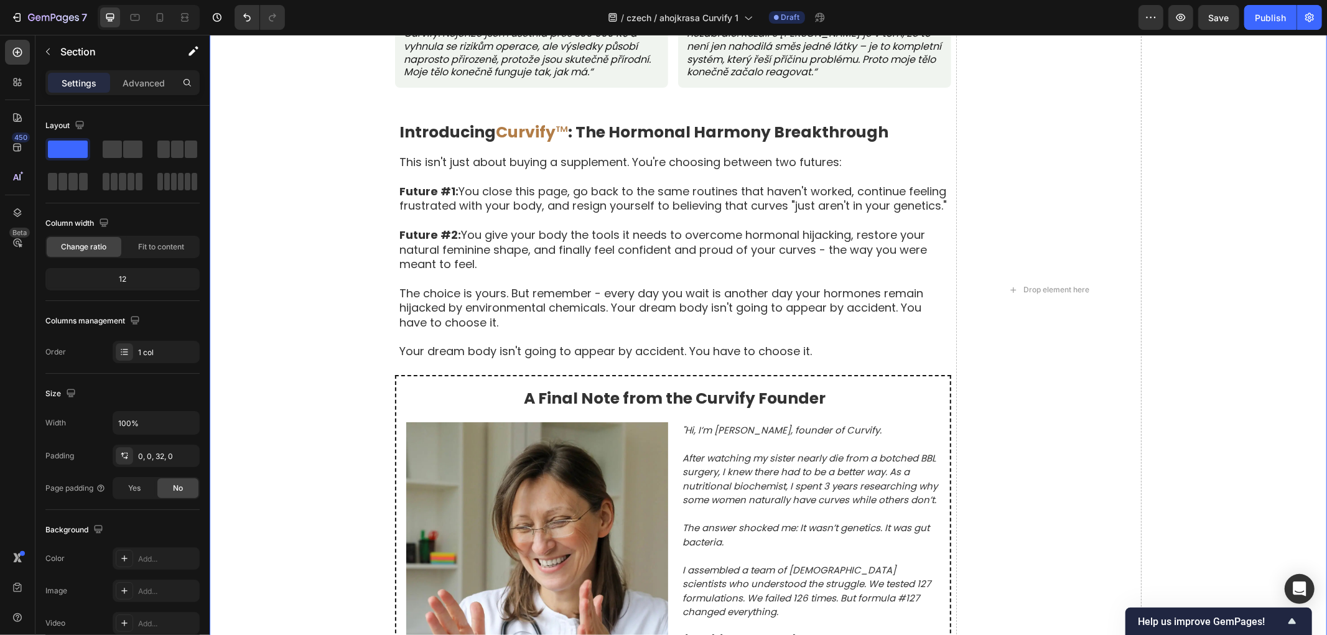
scroll to position [6842, 0]
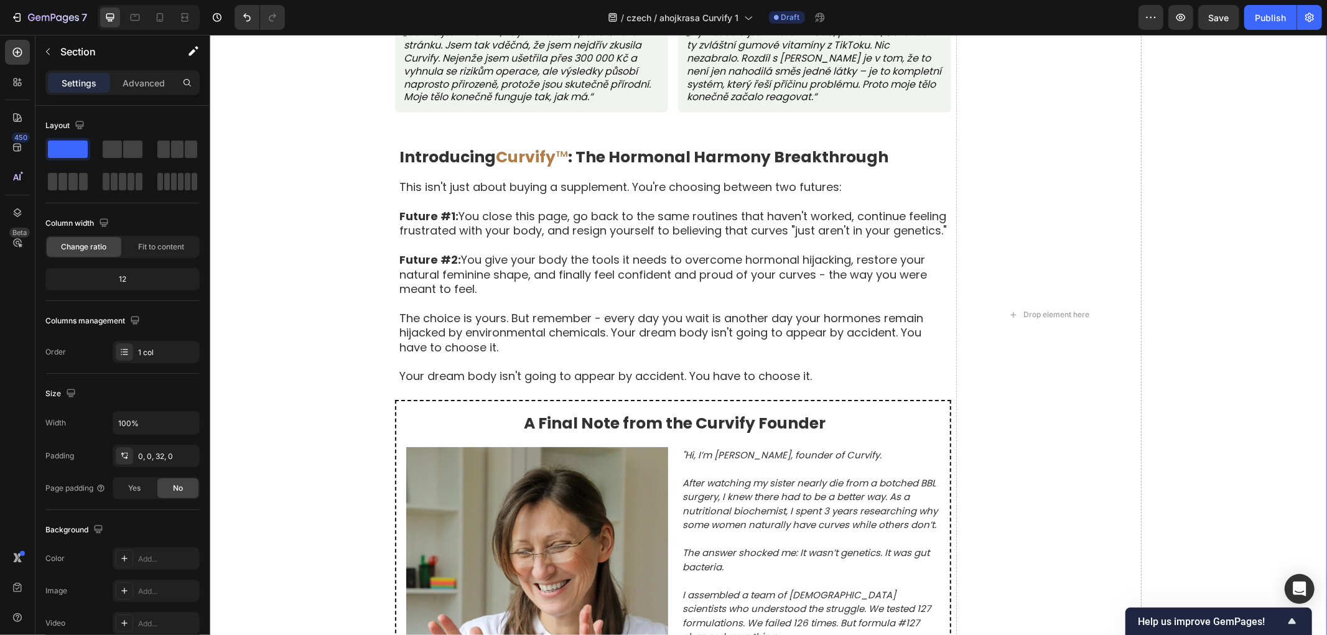
click at [325, 365] on div "Skutečné ženy, skutečné proměny Text Block Na základě 8 742 ověřených výsledků …" at bounding box center [767, 314] width 1117 height 1822
click at [477, 160] on strong "Introducing" at bounding box center [447, 157] width 96 height 22
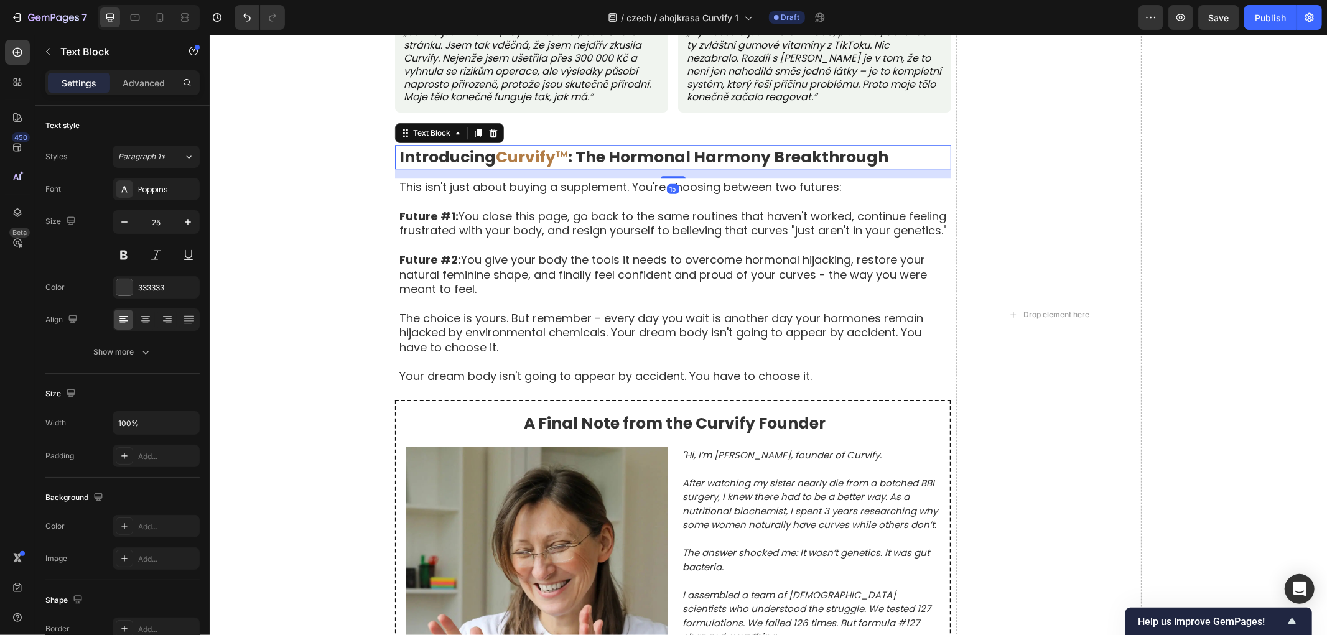
click at [477, 160] on strong "Introducing" at bounding box center [447, 157] width 96 height 22
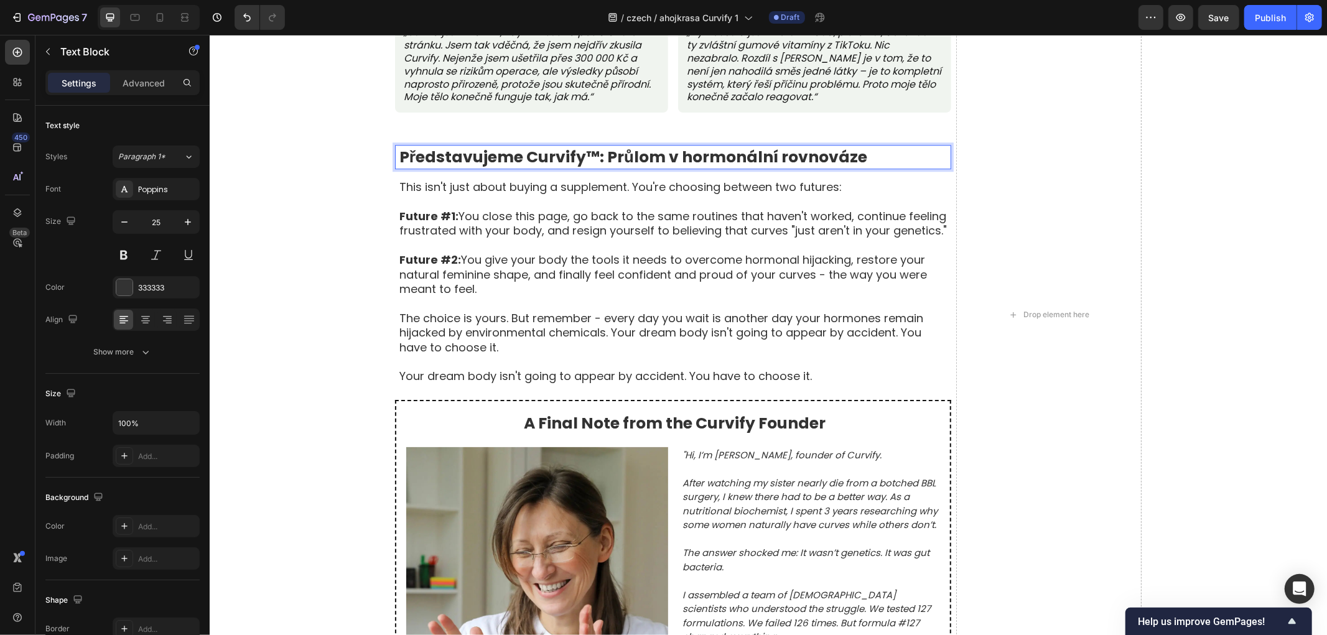
click at [590, 151] on strong "Představujeme Curvify™: Průlom v hormonální rovnováze" at bounding box center [633, 157] width 468 height 22
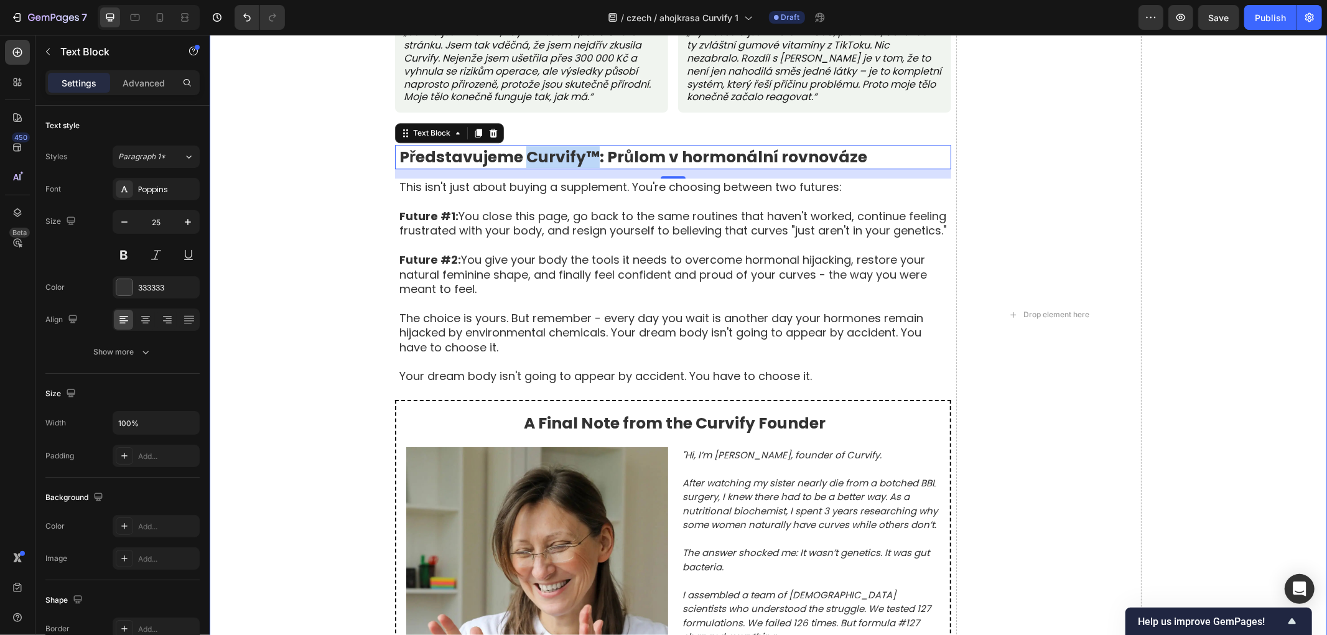
click at [306, 149] on div "Skutečné ženy, skutečné proměny Text Block Na základě 8 742 ověřených výsledků …" at bounding box center [767, 314] width 1117 height 1822
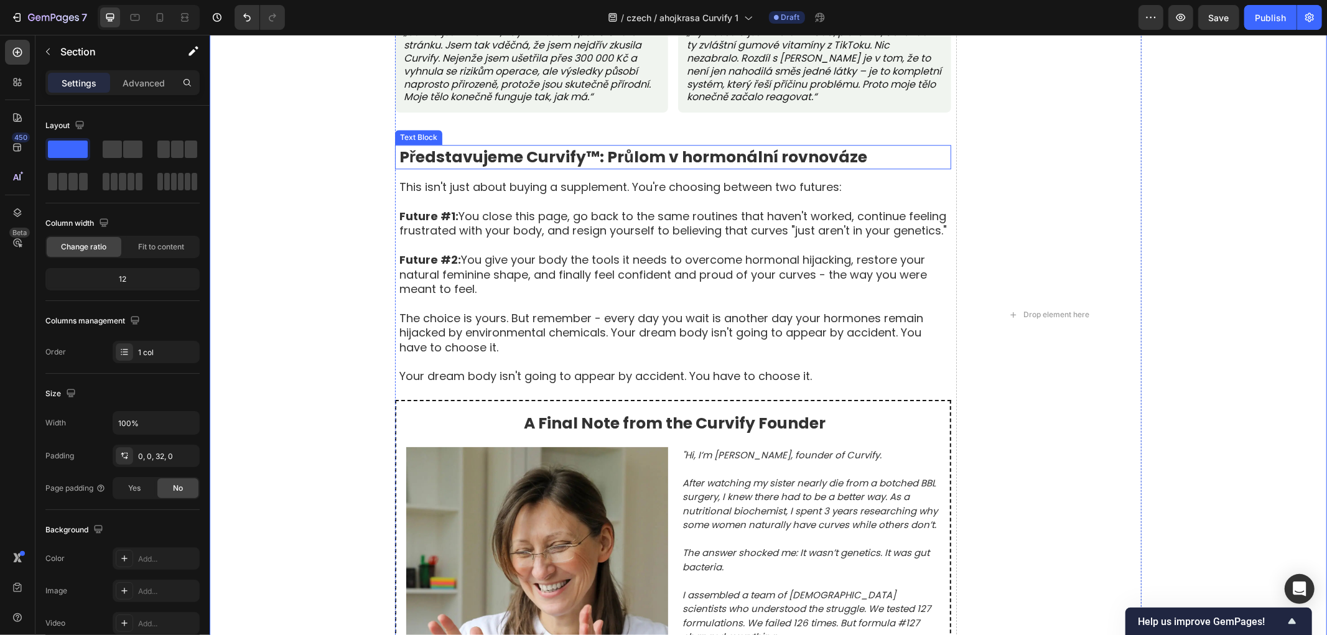
click at [557, 154] on strong "Představujeme Curvify™: Průlom v hormonální rovnováze" at bounding box center [633, 157] width 468 height 22
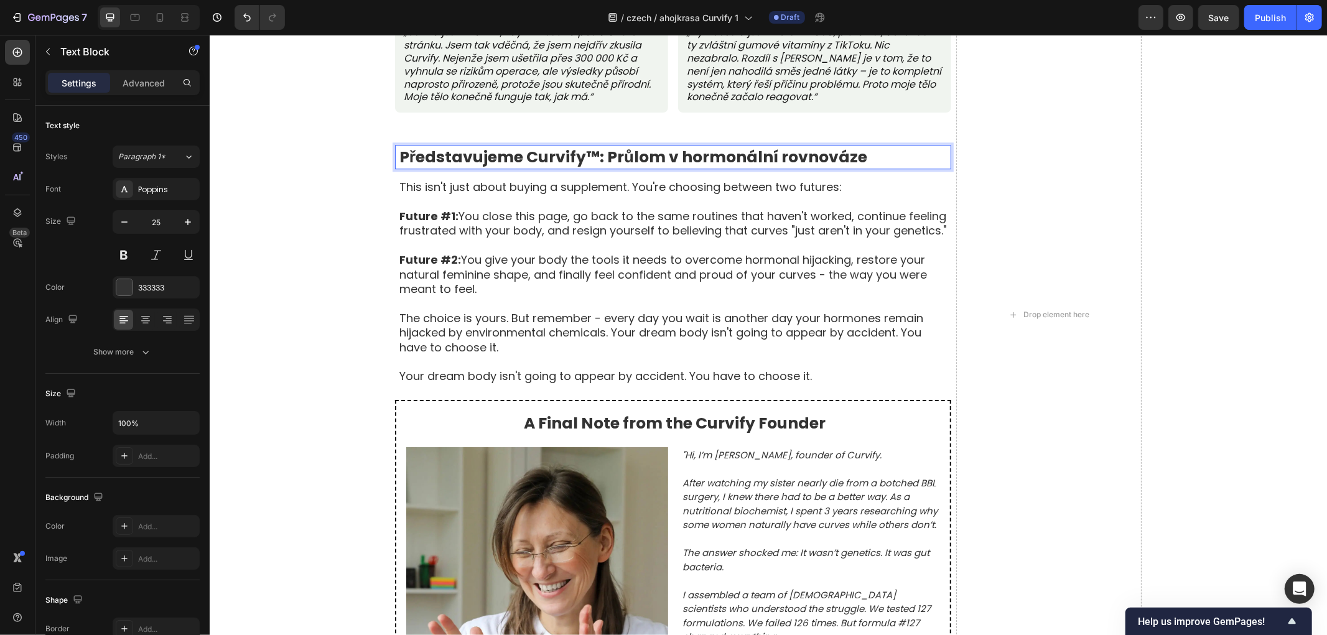
click at [569, 157] on strong "Představujeme Curvify™: Průlom v hormonální rovnováze" at bounding box center [633, 157] width 468 height 22
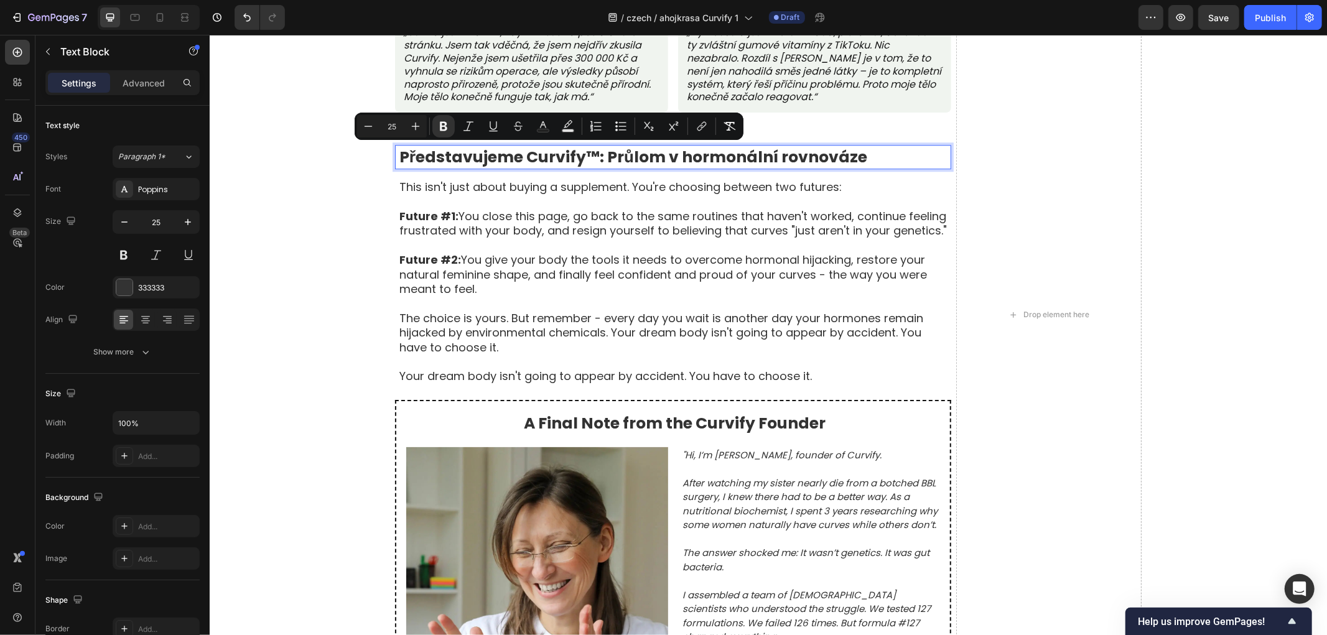
click at [588, 157] on strong "Představujeme Curvify™: Průlom v hormonální rovnováze" at bounding box center [633, 157] width 468 height 22
click at [550, 124] on icon "Editor contextual toolbar" at bounding box center [550, 126] width 12 height 12
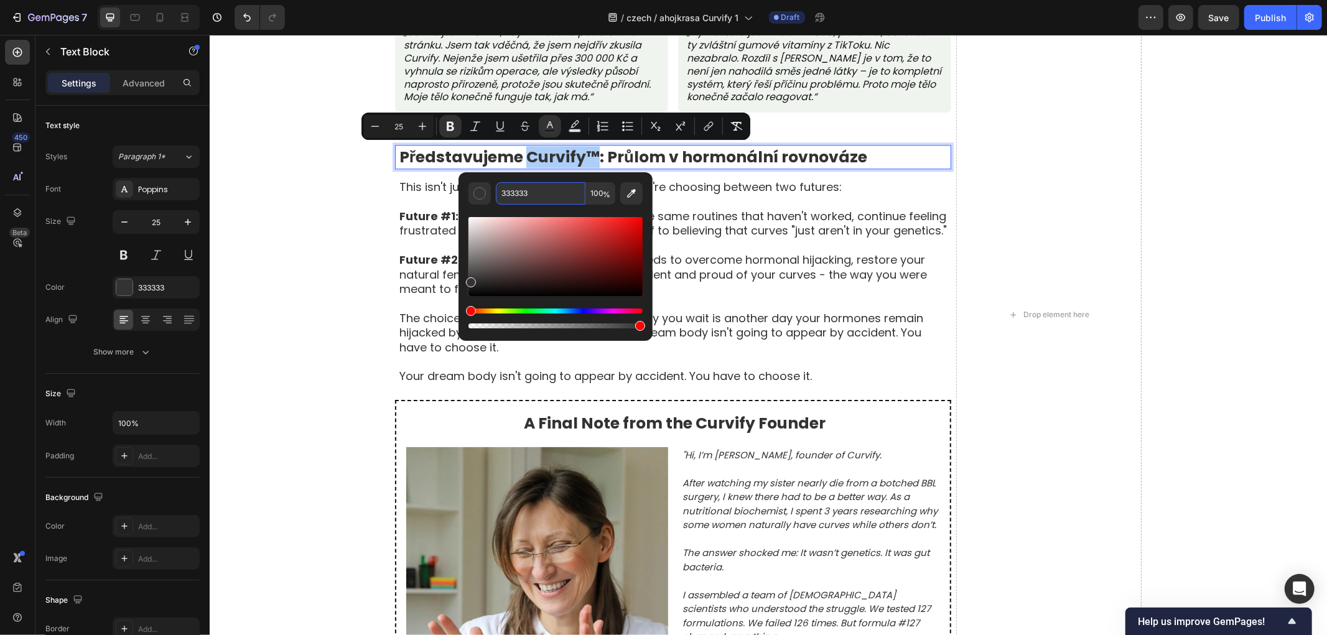
click at [532, 187] on input "333333" at bounding box center [541, 193] width 90 height 22
paste input "b27d47"
type input "B27D47"
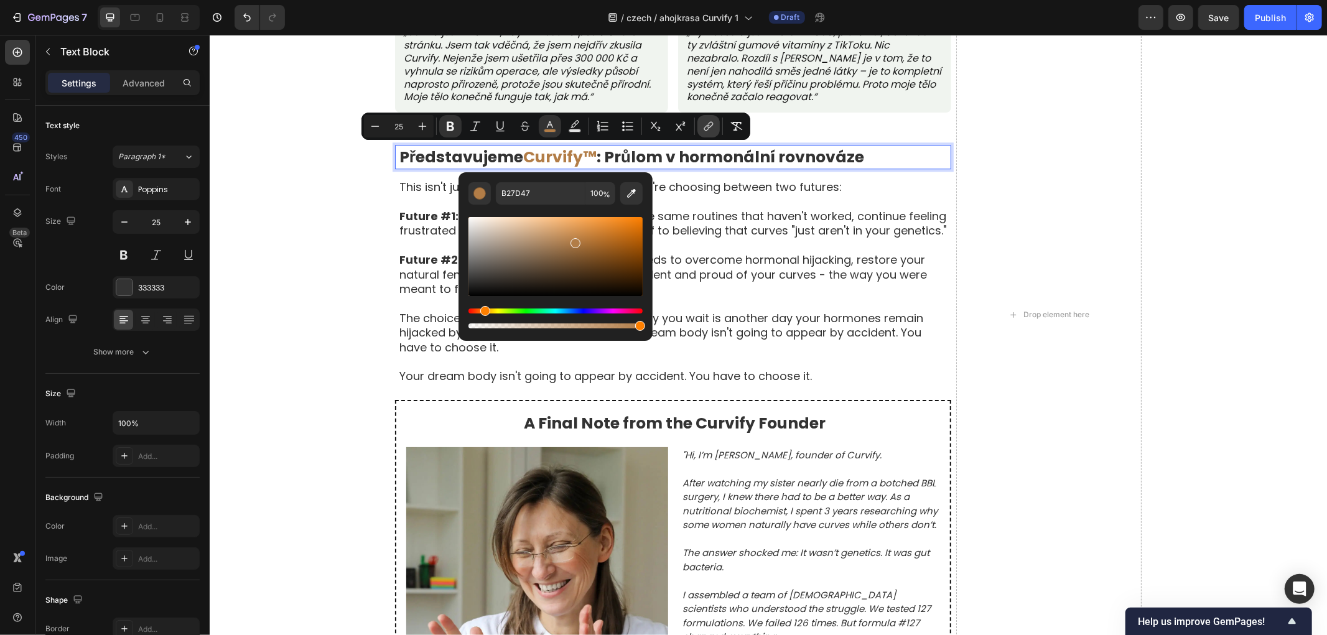
click at [710, 123] on icon "Editor contextual toolbar" at bounding box center [708, 126] width 12 height 12
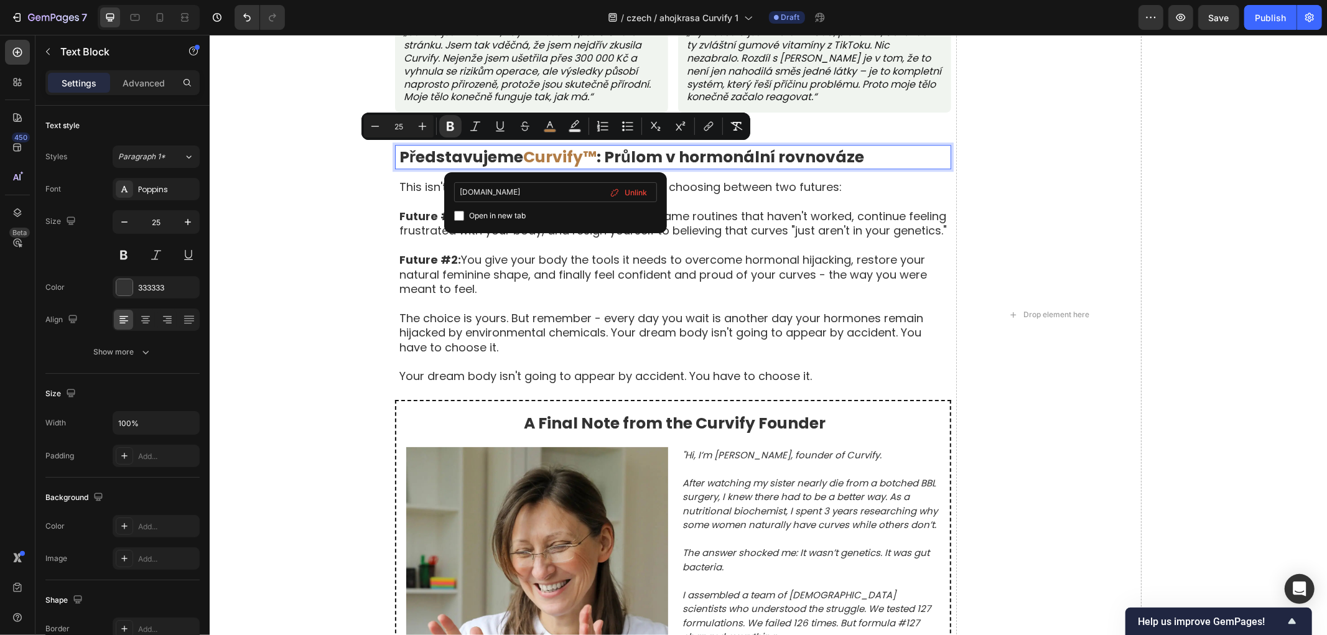
type input "example.com"
click at [498, 121] on icon "Editor contextual toolbar" at bounding box center [500, 126] width 12 height 12
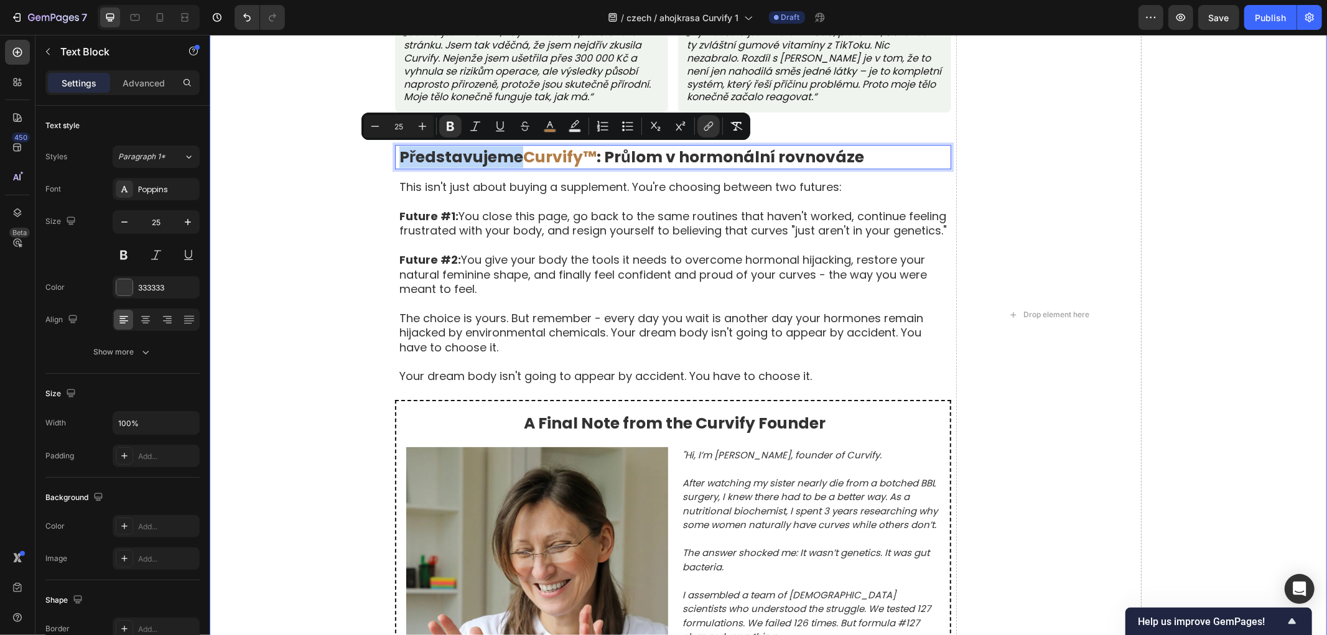
click at [235, 258] on div "Skutečné ženy, skutečné proměny Text Block Na základě 8 742 ověřených výsledků …" at bounding box center [767, 314] width 1117 height 1822
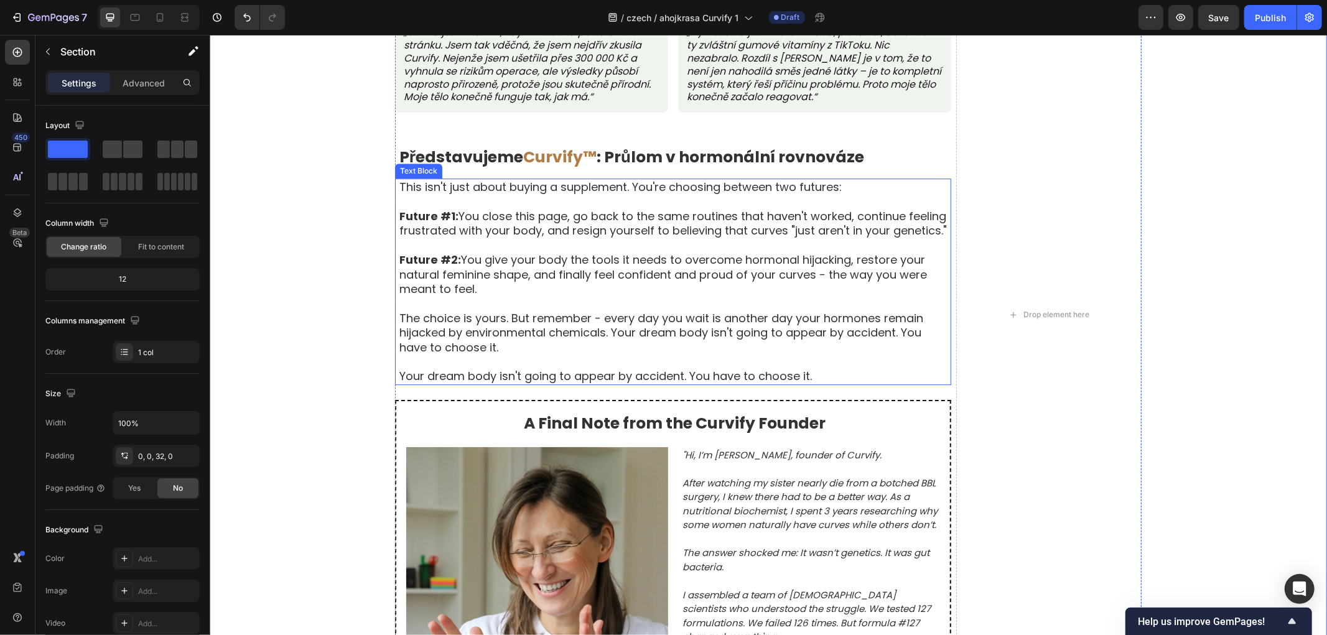
click at [440, 190] on p "This isn't just about buying a supplement. You're choosing between two futures:" at bounding box center [674, 186] width 551 height 14
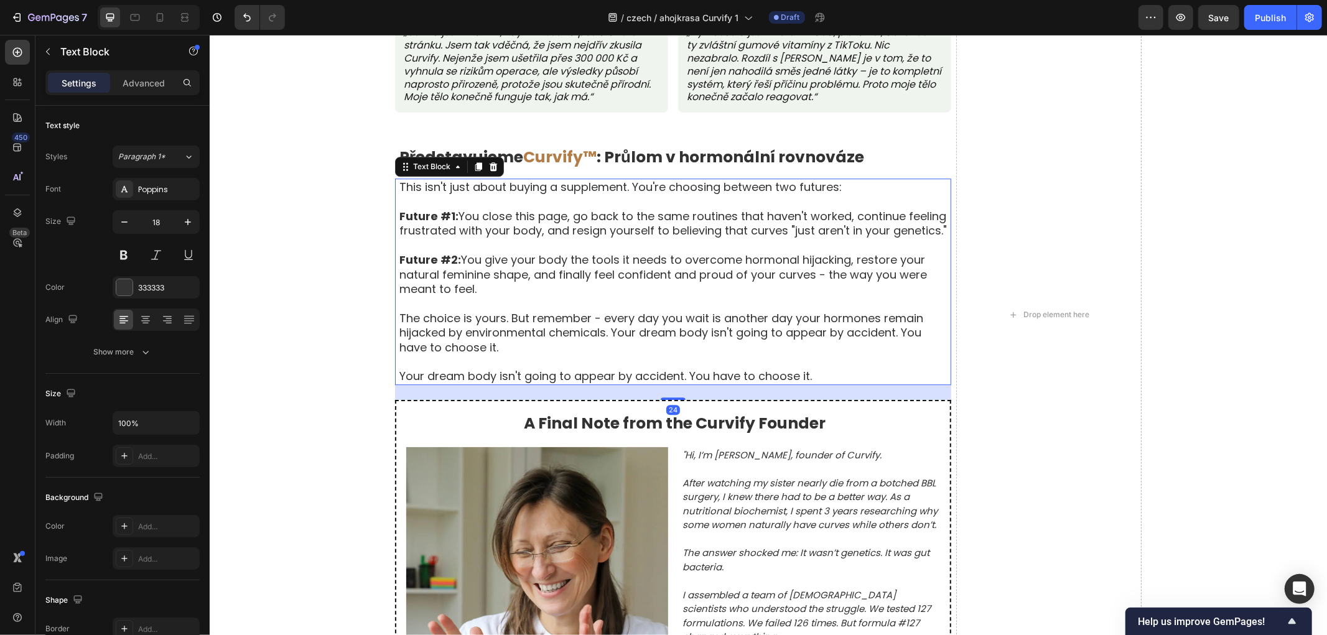
click at [440, 190] on p "This isn't just about buying a supplement. You're choosing between two futures:" at bounding box center [674, 186] width 551 height 14
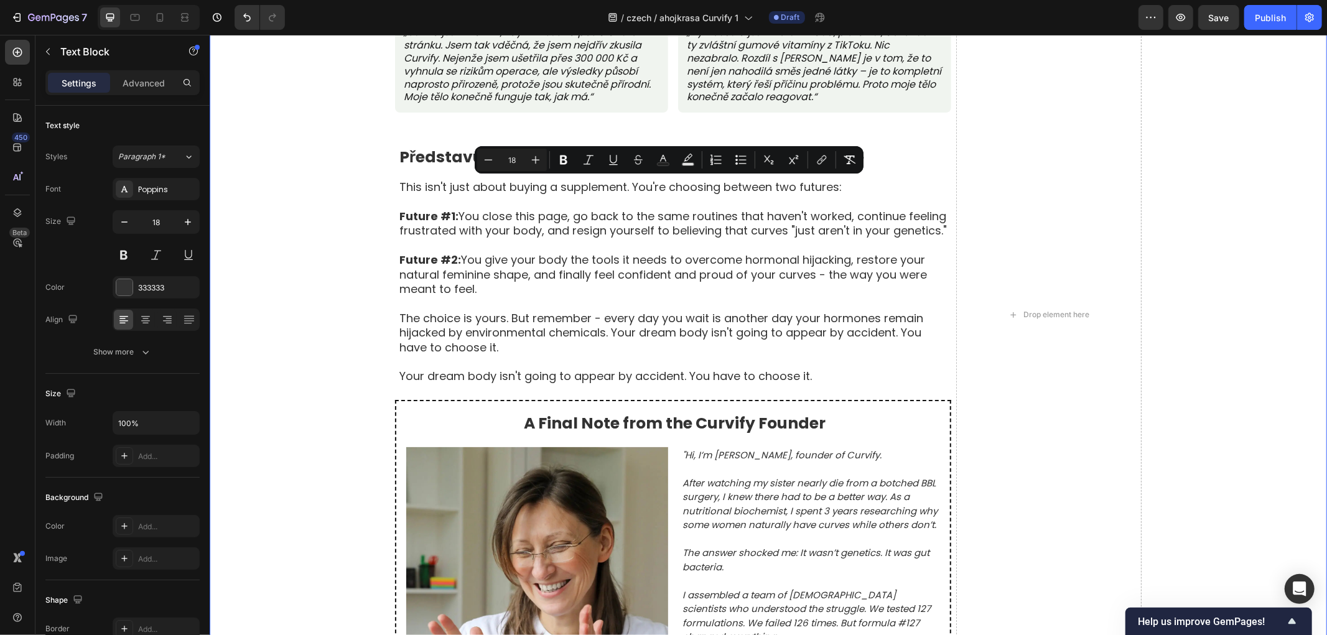
click at [302, 232] on div "Skutečné ženy, skutečné proměny Text Block Na základě 8 742 ověřených výsledků …" at bounding box center [767, 314] width 1117 height 1822
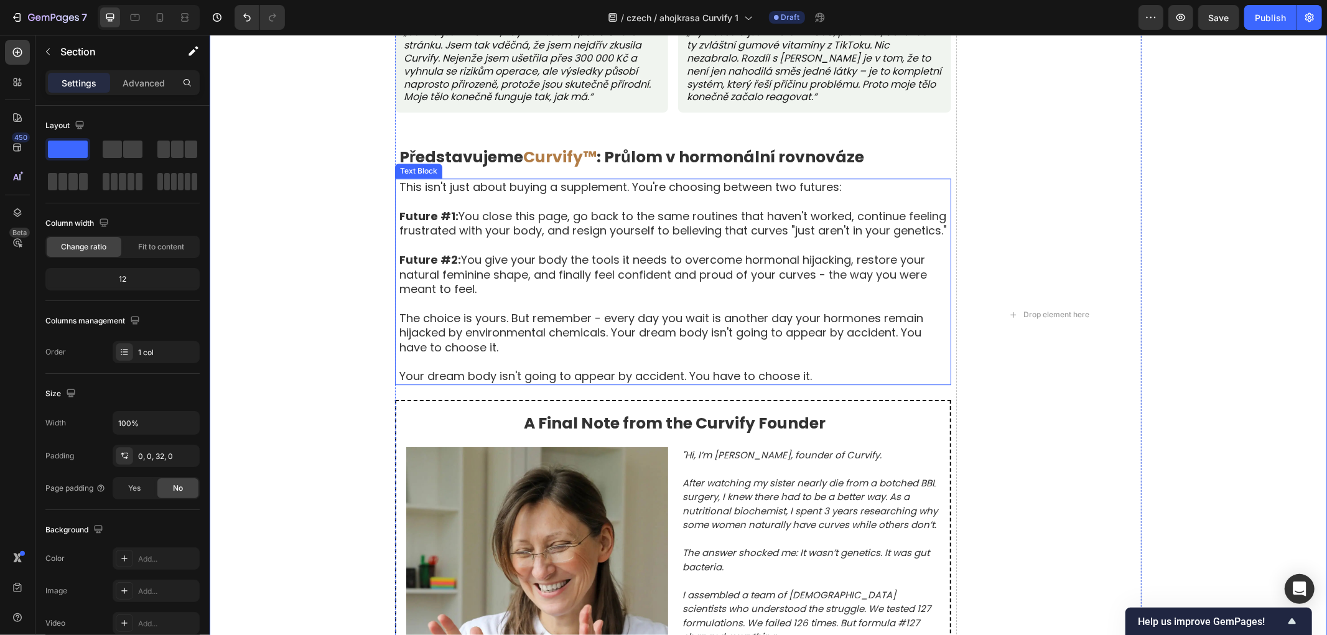
click at [488, 267] on p "Future #2: You give your body the tools it needs to overcome hormonal hijacking…" at bounding box center [674, 274] width 551 height 44
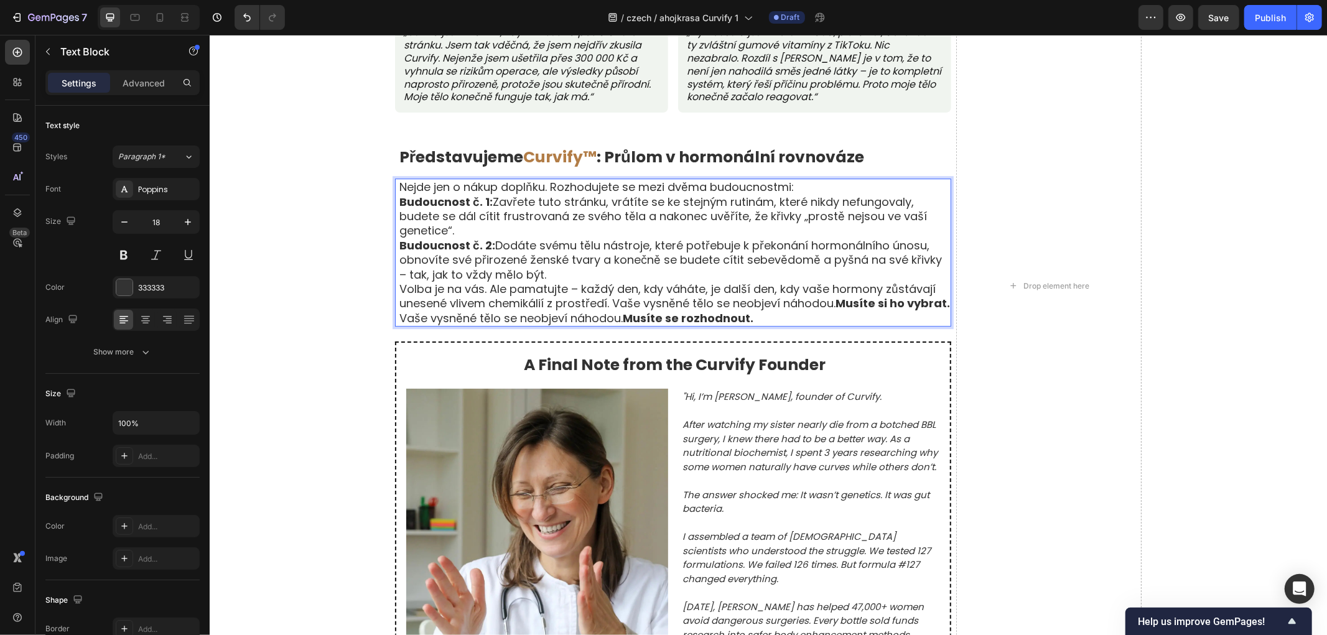
click at [819, 187] on p "Nejde jen o nákup doplňku. Rozhodujete se mezi dvěma budoucnostmi:" at bounding box center [674, 186] width 551 height 14
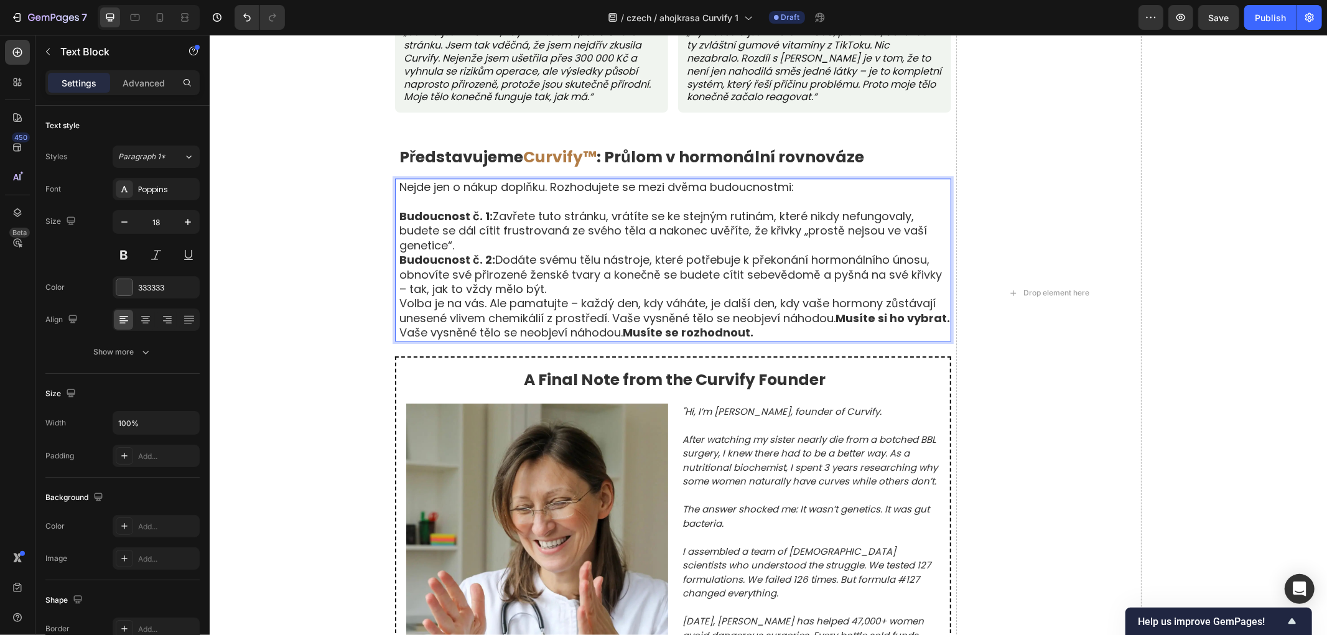
click at [472, 238] on p "Budoucnost č. 1: Zavřete tuto stránku, vrátíte se ke stejným rutinám, které nik…" at bounding box center [674, 230] width 551 height 44
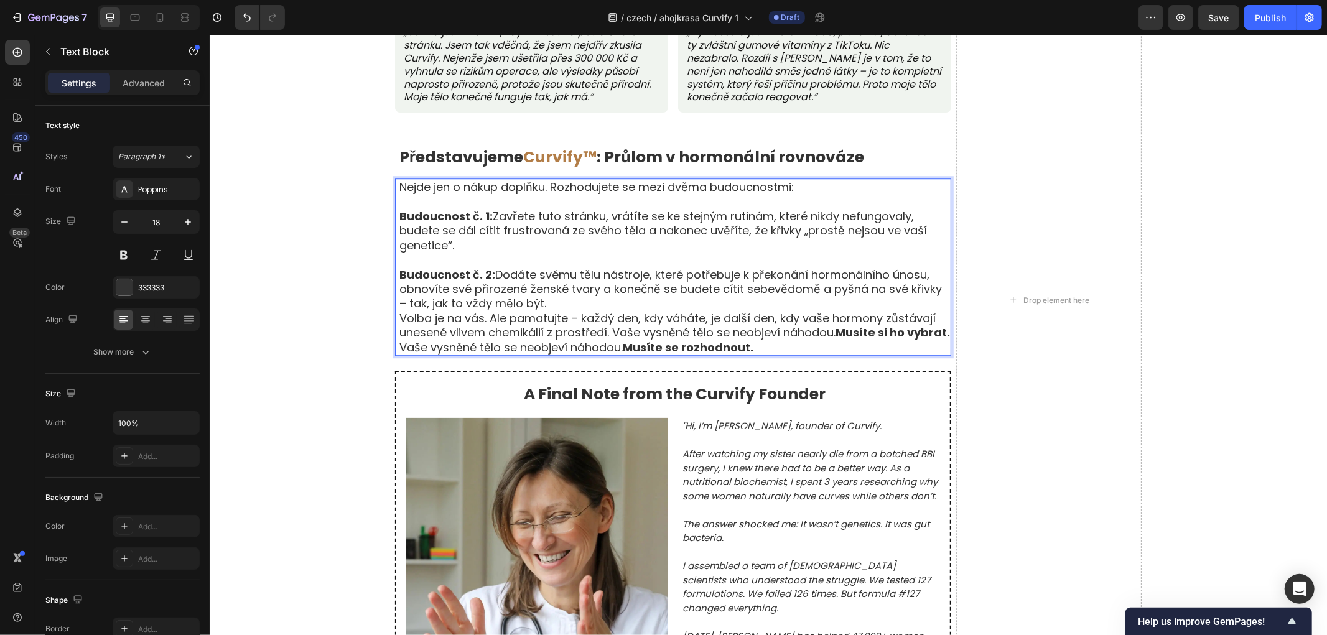
click at [557, 295] on p "Budoucnost č. 2: Dodáte svému tělu nástroje, které potřebuje k překonání hormon…" at bounding box center [674, 289] width 551 height 44
click at [557, 300] on p "Budoucnost č. 2: Dodáte svému tělu nástroje, které potřebuje k překonání hormon…" at bounding box center [674, 289] width 551 height 44
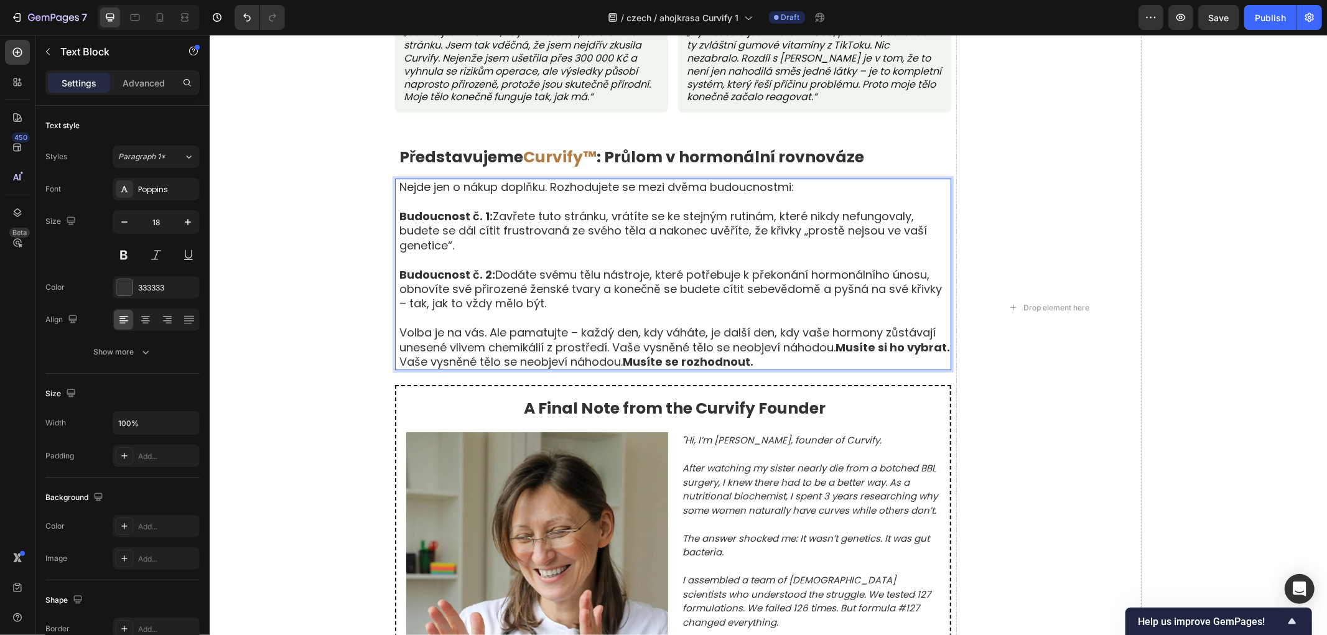
click at [465, 354] on p "Volba je na vás. Ale pamatujte – každý den, kdy váháte, je další den, kdy vaše …" at bounding box center [674, 339] width 551 height 29
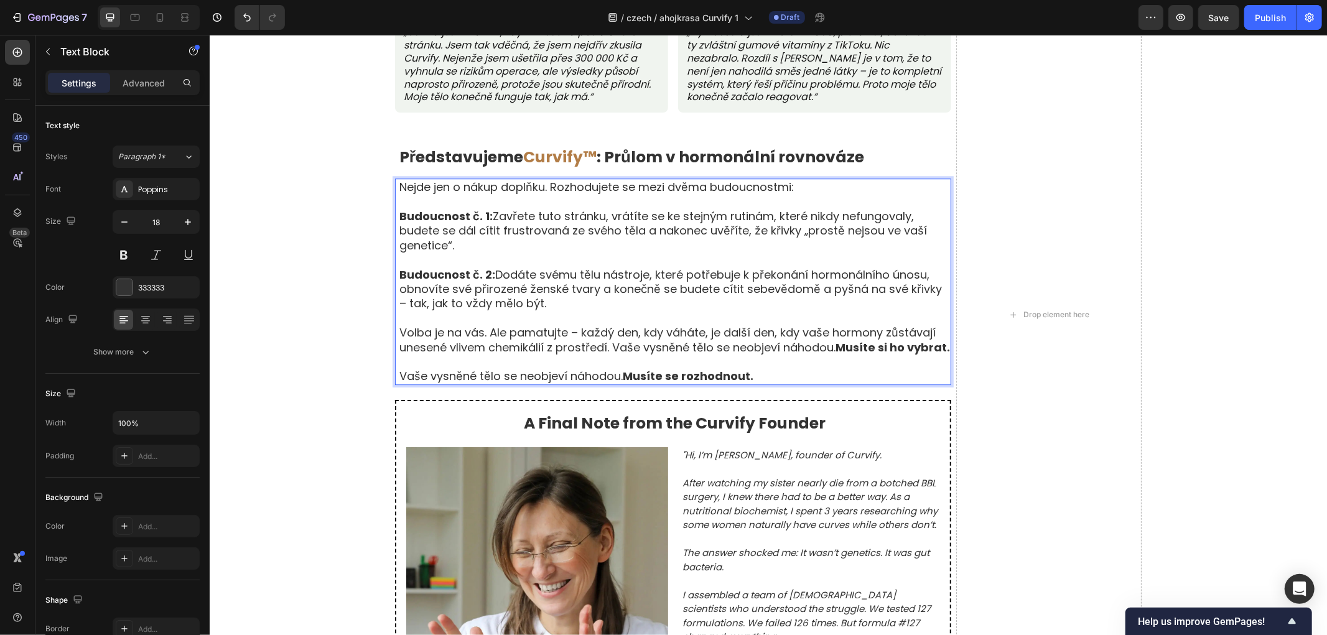
click at [251, 338] on div "Skutečné ženy, skutečné proměny Text Block Na základě 8 742 ověřených výsledků …" at bounding box center [767, 314] width 1117 height 1822
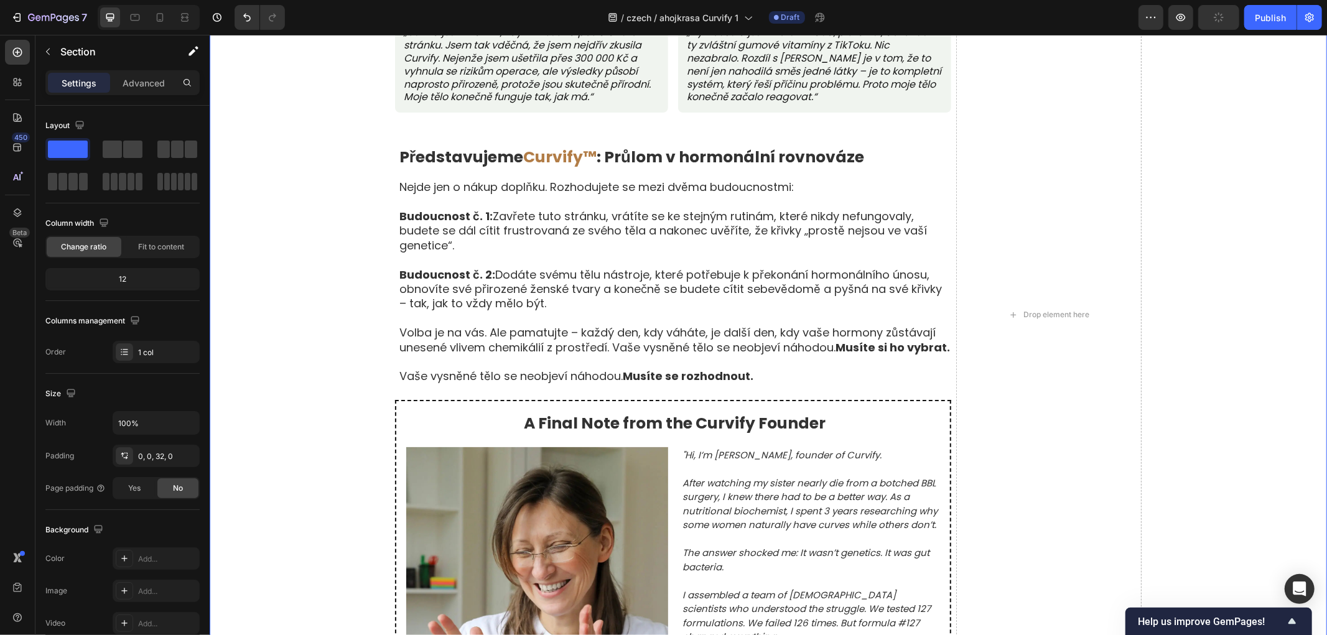
click at [321, 345] on div "Skutečné ženy, skutečné proměny Text Block Na základě 8 742 ověřených výsledků …" at bounding box center [767, 314] width 1117 height 1822
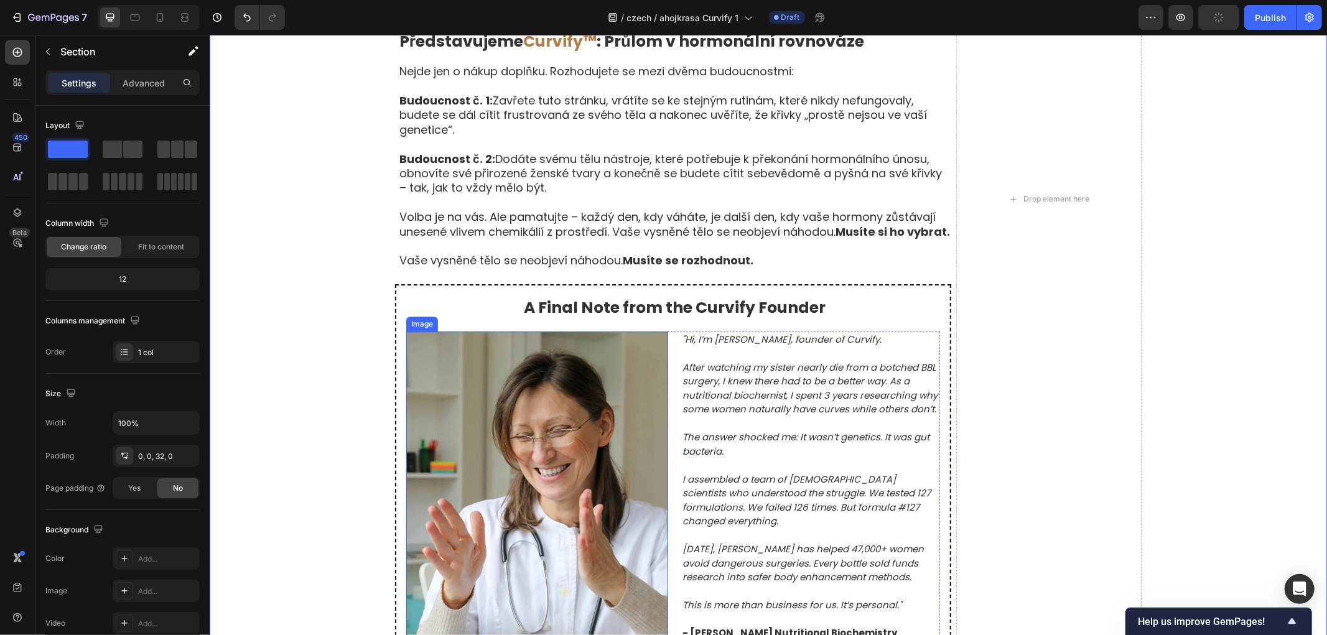
scroll to position [7050, 0]
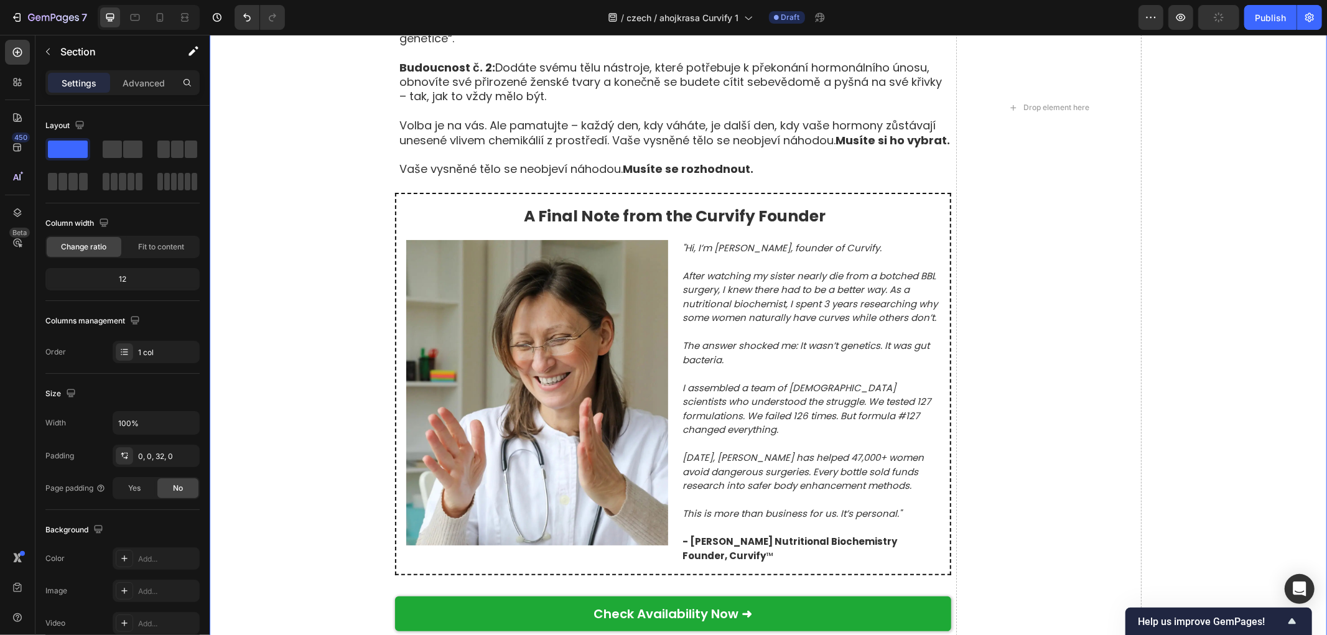
click at [298, 346] on div "Skutečné ženy, skutečné proměny Text Block Na základě 8 742 ověřených výsledků …" at bounding box center [767, 107] width 1117 height 1822
click at [698, 226] on strong "A Final Note from the Curvify Founder" at bounding box center [674, 216] width 302 height 22
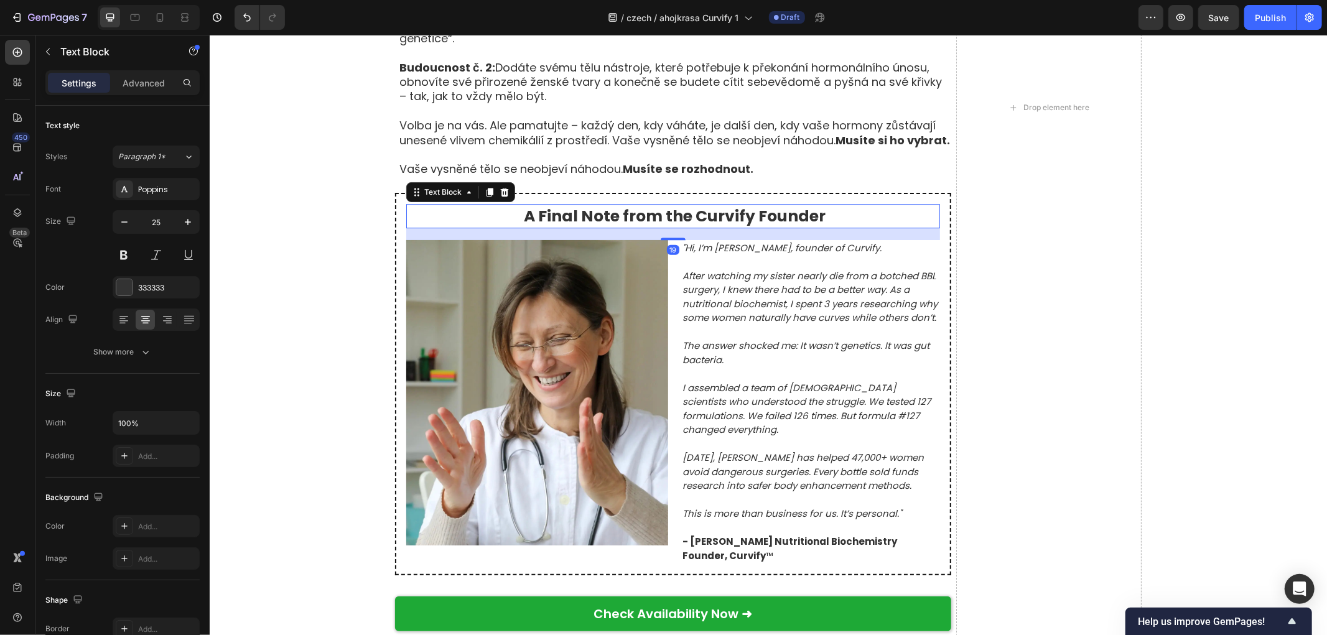
click at [698, 226] on strong "A Final Note from the Curvify Founder" at bounding box center [674, 216] width 302 height 22
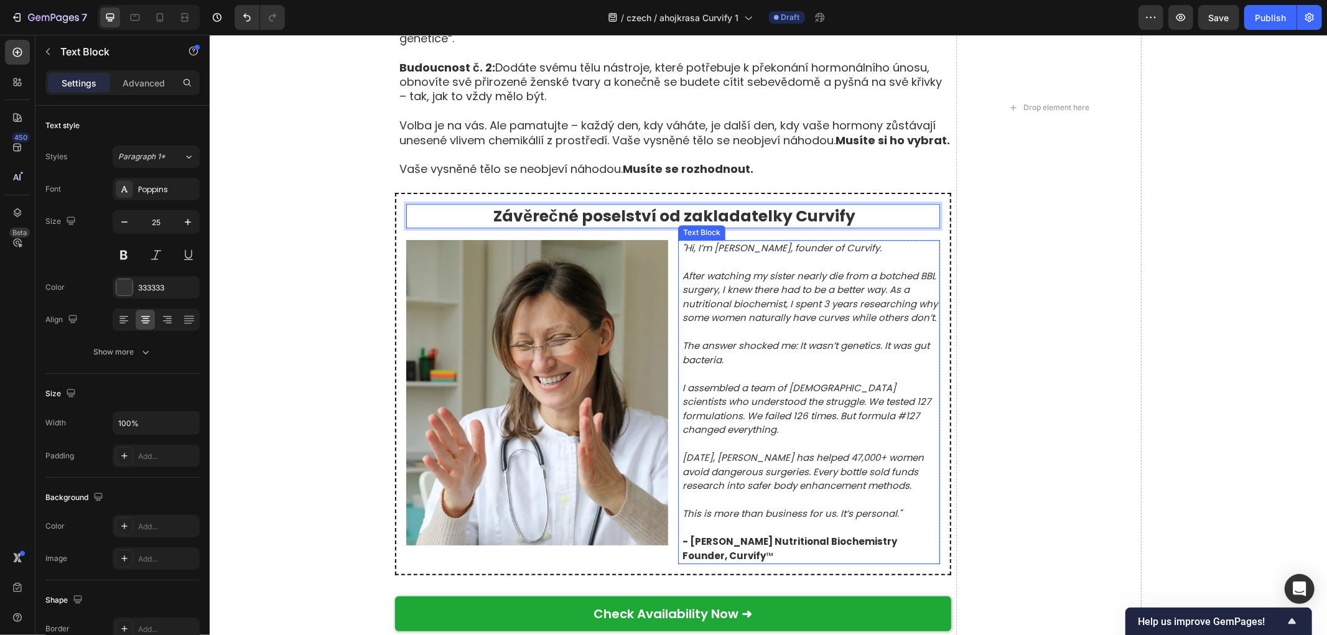
click at [731, 268] on p at bounding box center [810, 261] width 256 height 14
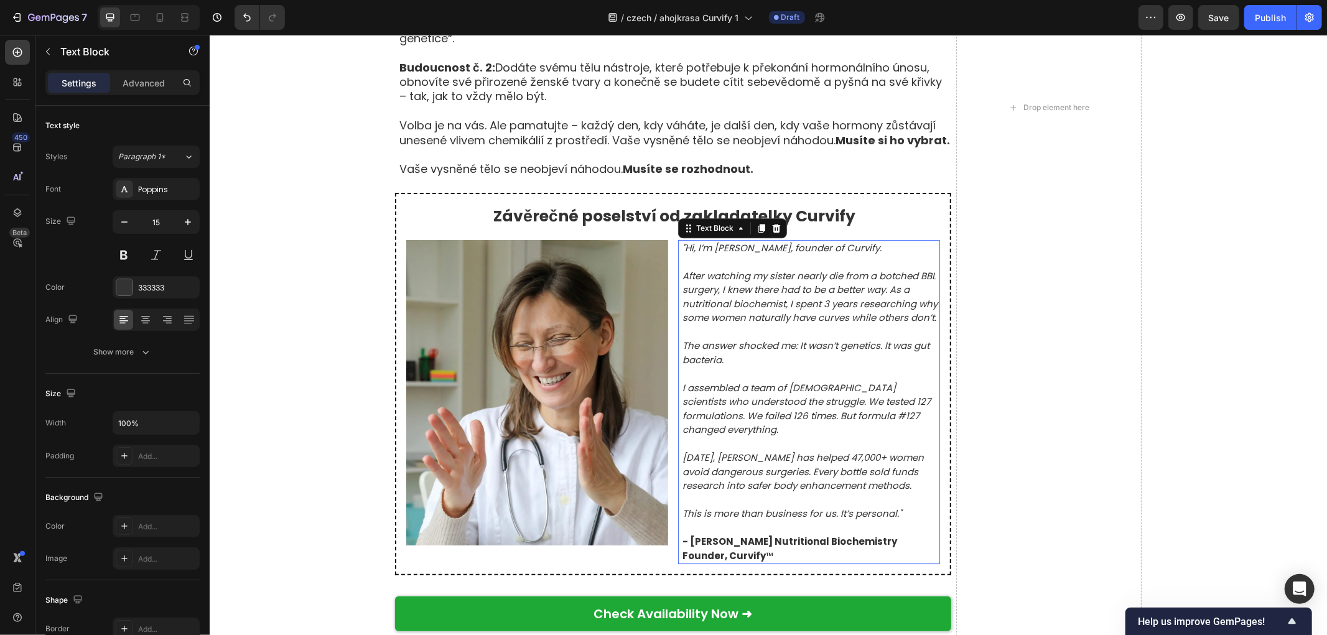
click at [731, 268] on p at bounding box center [810, 261] width 256 height 14
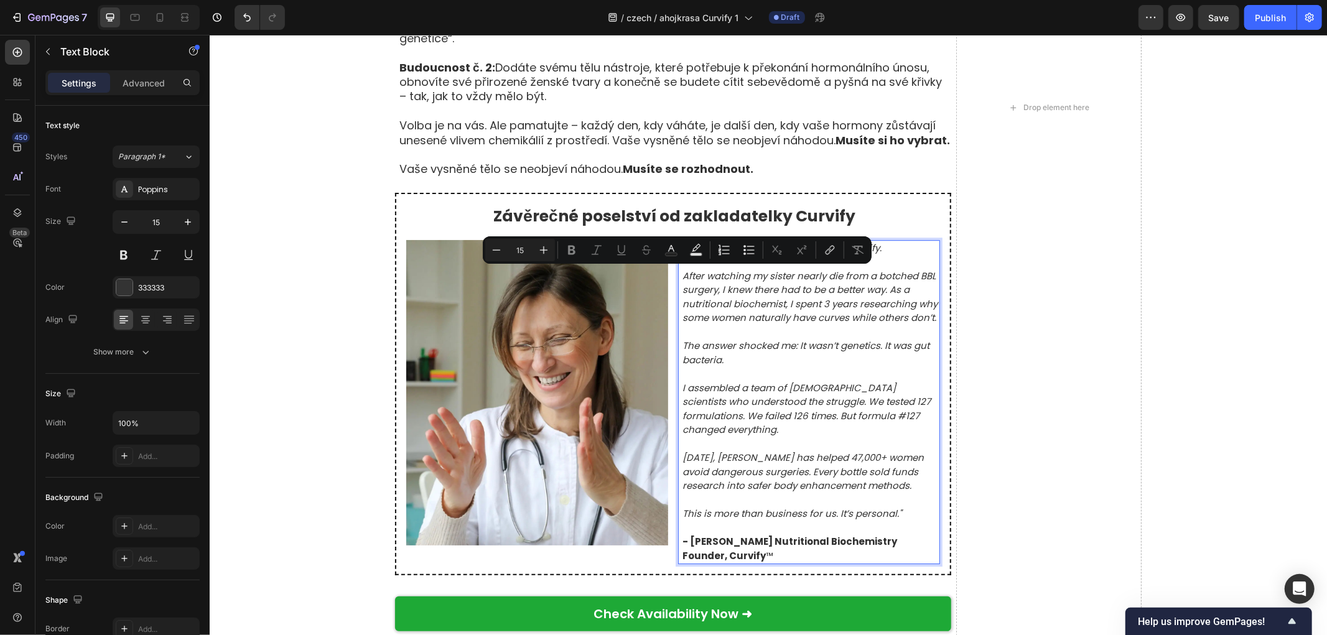
click at [684, 284] on icon "After watching my sister nearly die from a botched BBL surgery, I knew there ha…" at bounding box center [809, 296] width 255 height 55
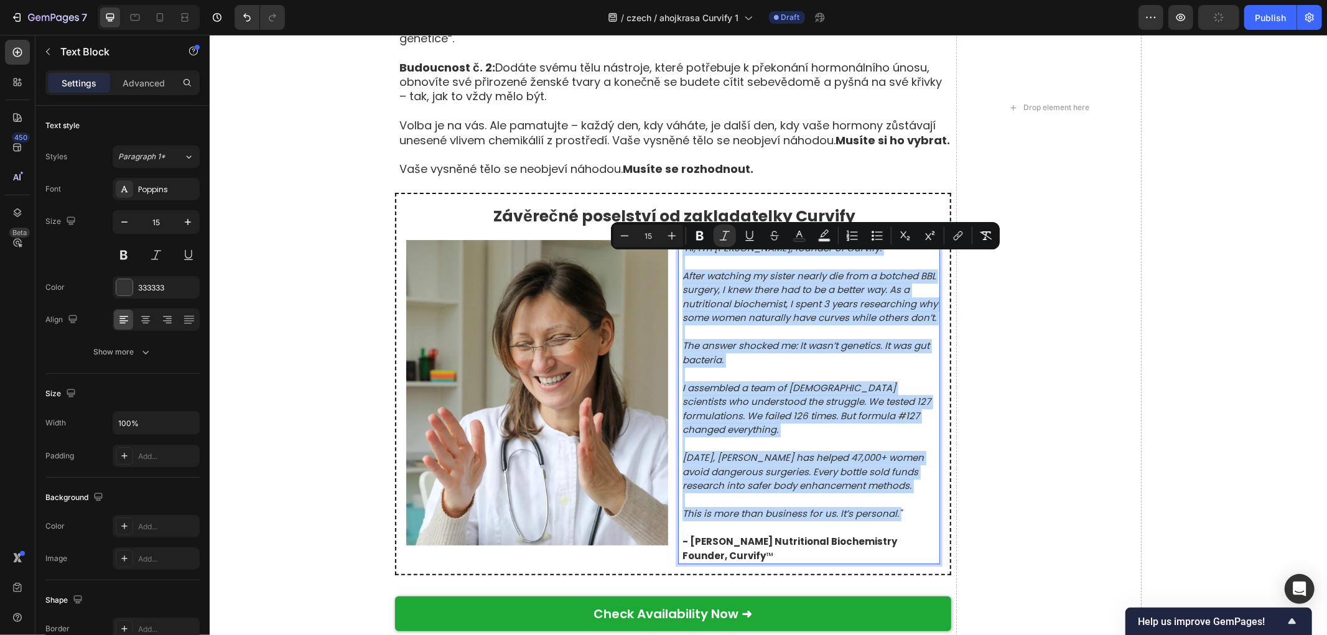
drag, startPoint x: 676, startPoint y: 259, endPoint x: 899, endPoint y: 529, distance: 350.4
click at [899, 529] on div ""Hi, I’m Natalie Greene, founder of Curvify. After watching my sister nearly di…" at bounding box center [810, 401] width 259 height 325
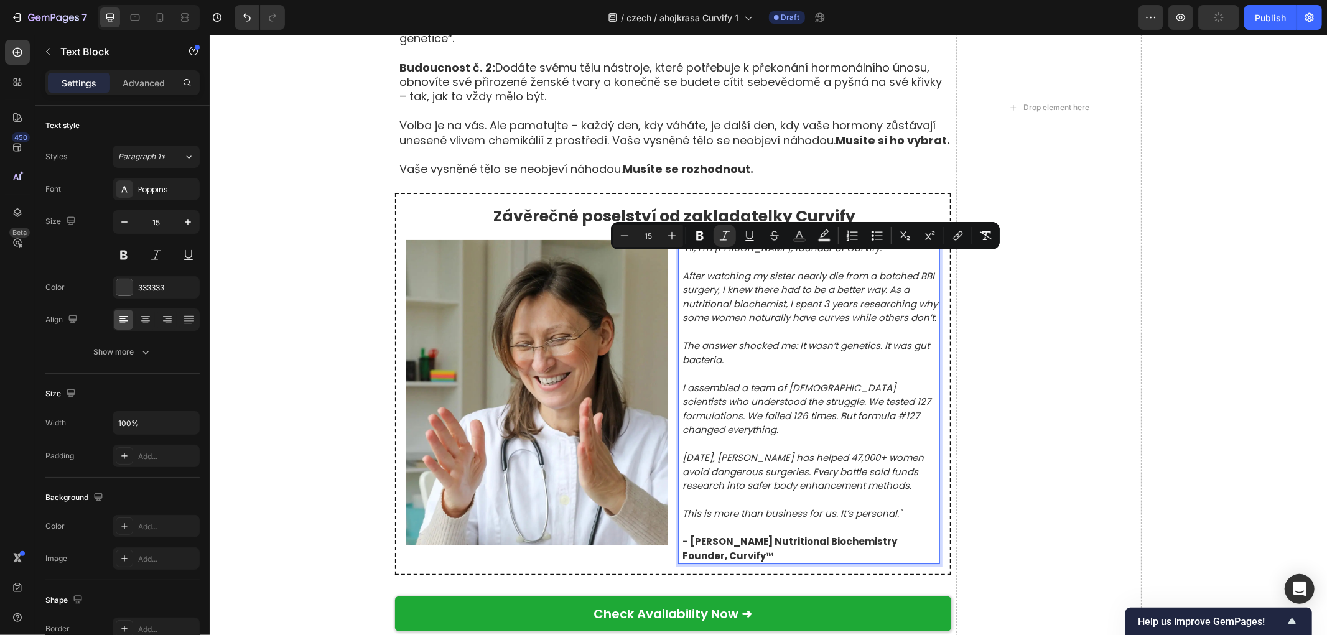
click at [901, 521] on p "This is more than business for us. It’s personal."" at bounding box center [810, 513] width 256 height 14
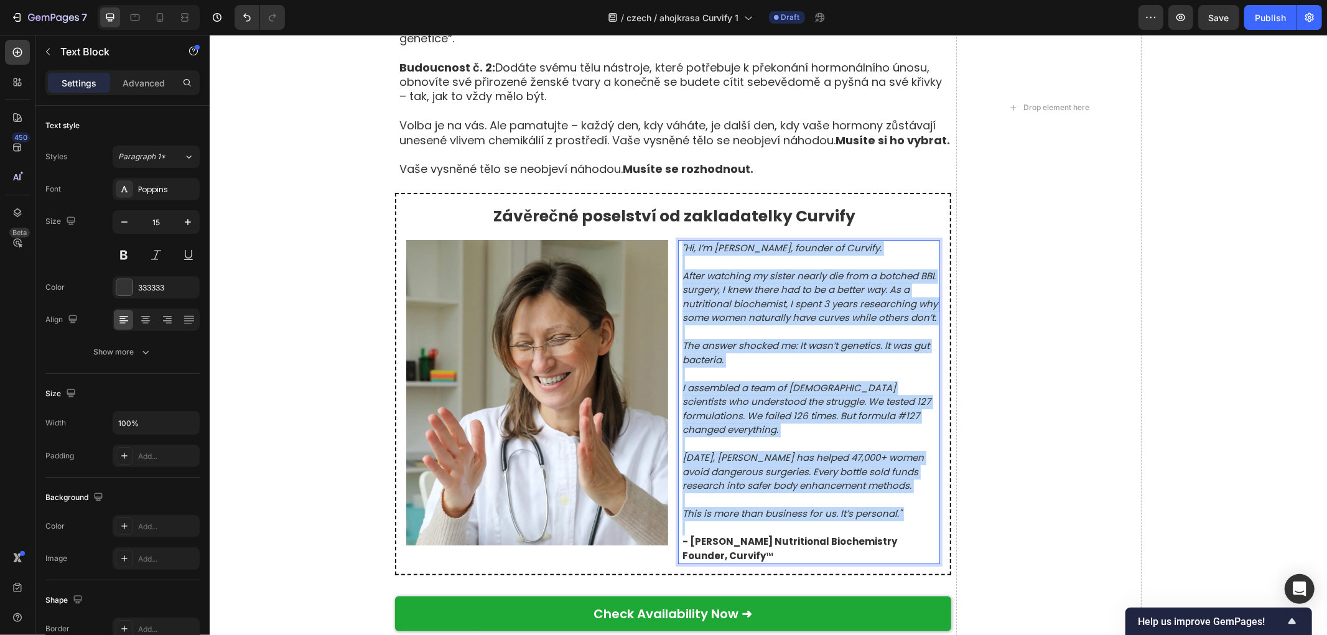
drag, startPoint x: 901, startPoint y: 524, endPoint x: 674, endPoint y: 252, distance: 354.2
click at [681, 252] on div ""Hi, I’m Natalie Greene, founder of Curvify. After watching my sister nearly di…" at bounding box center [810, 401] width 259 height 325
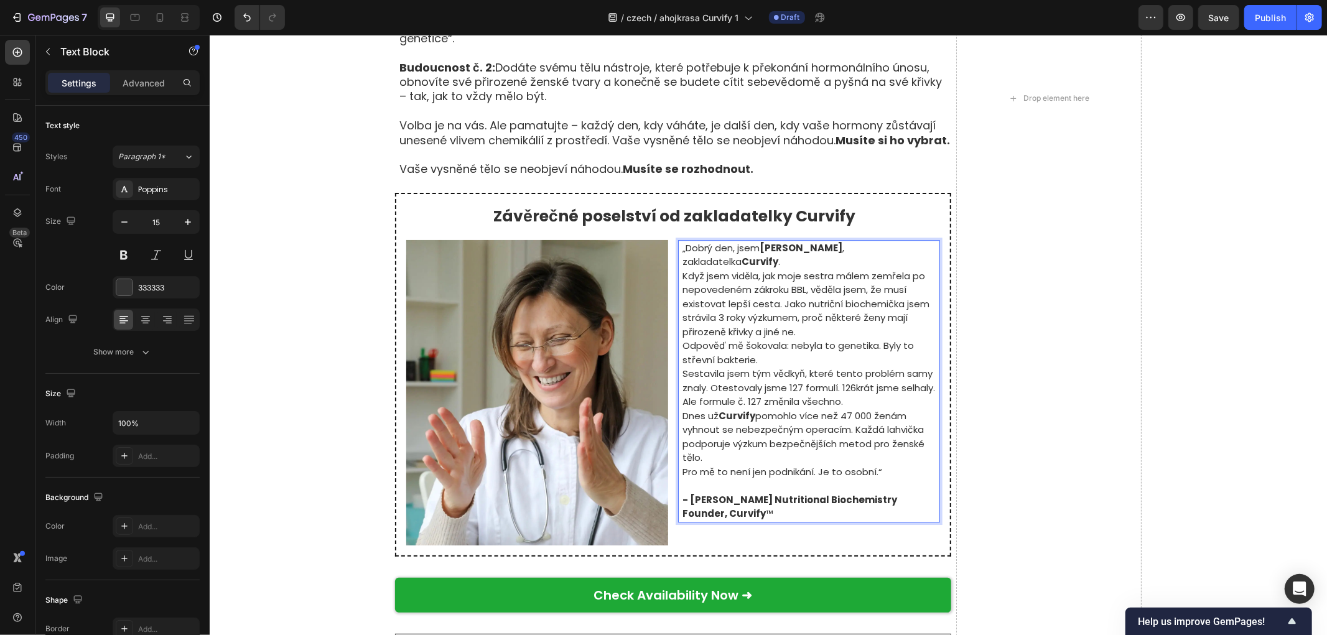
click at [885, 479] on p "Pro mě to není jen podnikání. Je to osobní.“" at bounding box center [810, 472] width 256 height 14
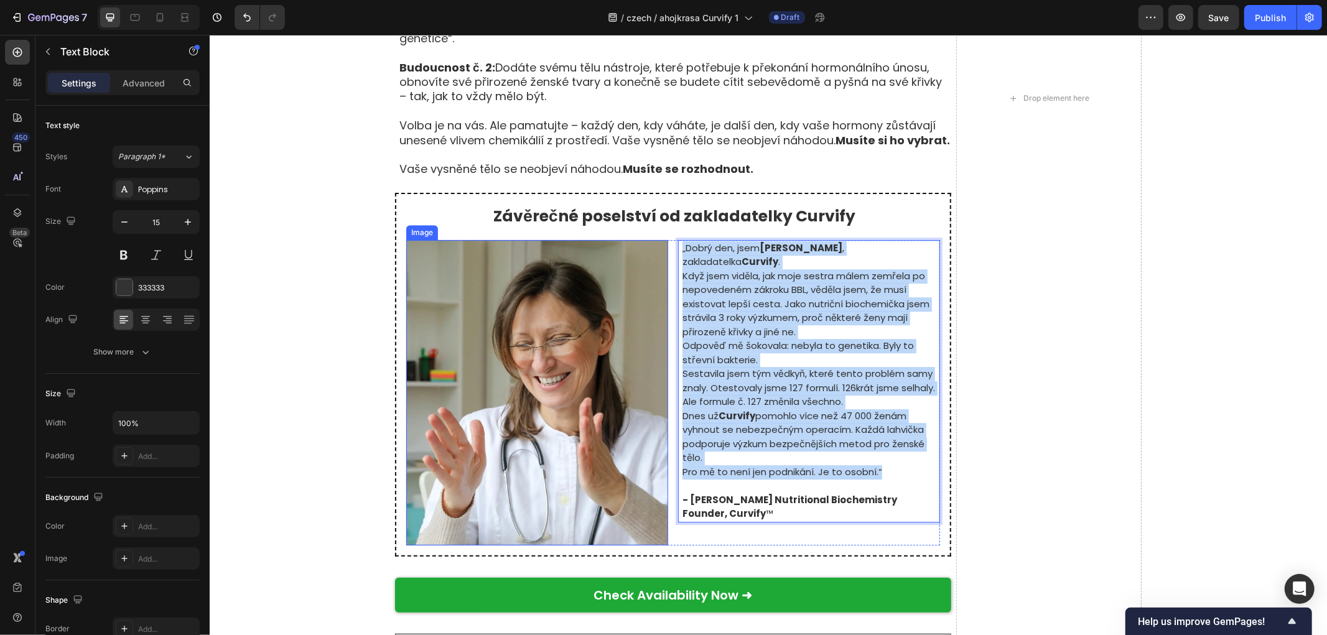
drag, startPoint x: 882, startPoint y: 485, endPoint x: 658, endPoint y: 259, distance: 318.0
click at [658, 259] on div "Image „Dobrý den, jsem Dr. Petra Novotná , zakladatelka Curvify . Když jsem vid…" at bounding box center [673, 391] width 534 height 305
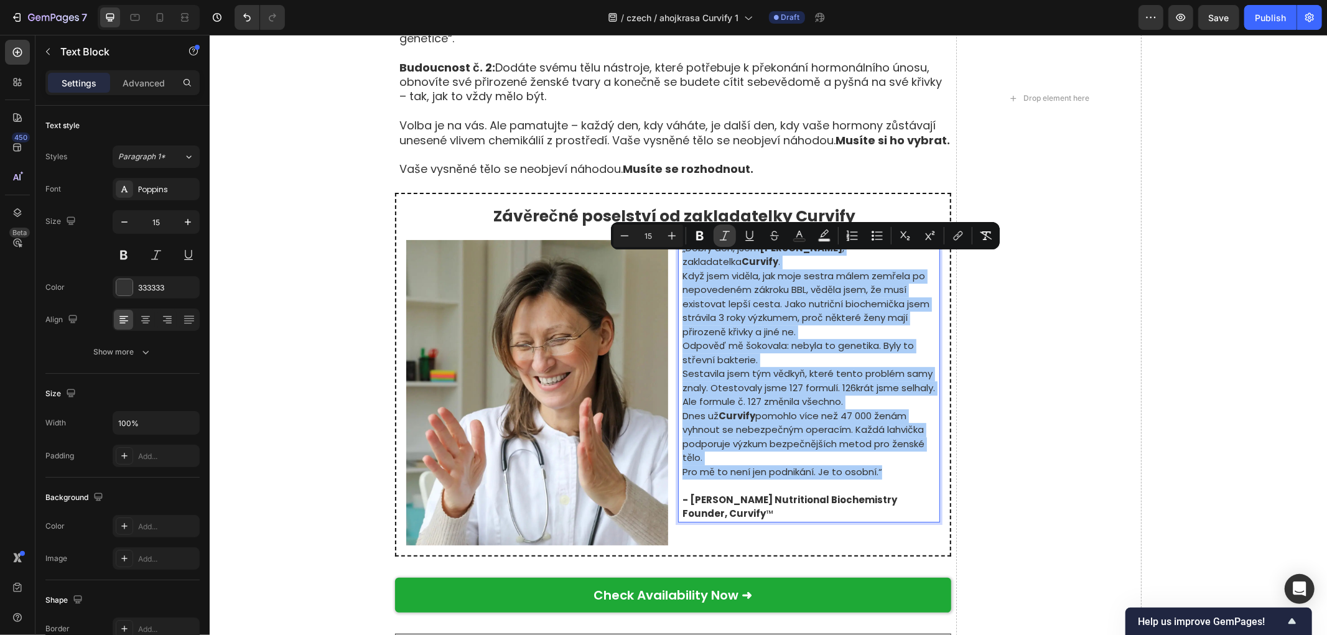
click at [725, 237] on icon "Editor contextual toolbar" at bounding box center [724, 236] width 12 height 12
click at [702, 237] on icon "Editor contextual toolbar" at bounding box center [699, 235] width 7 height 9
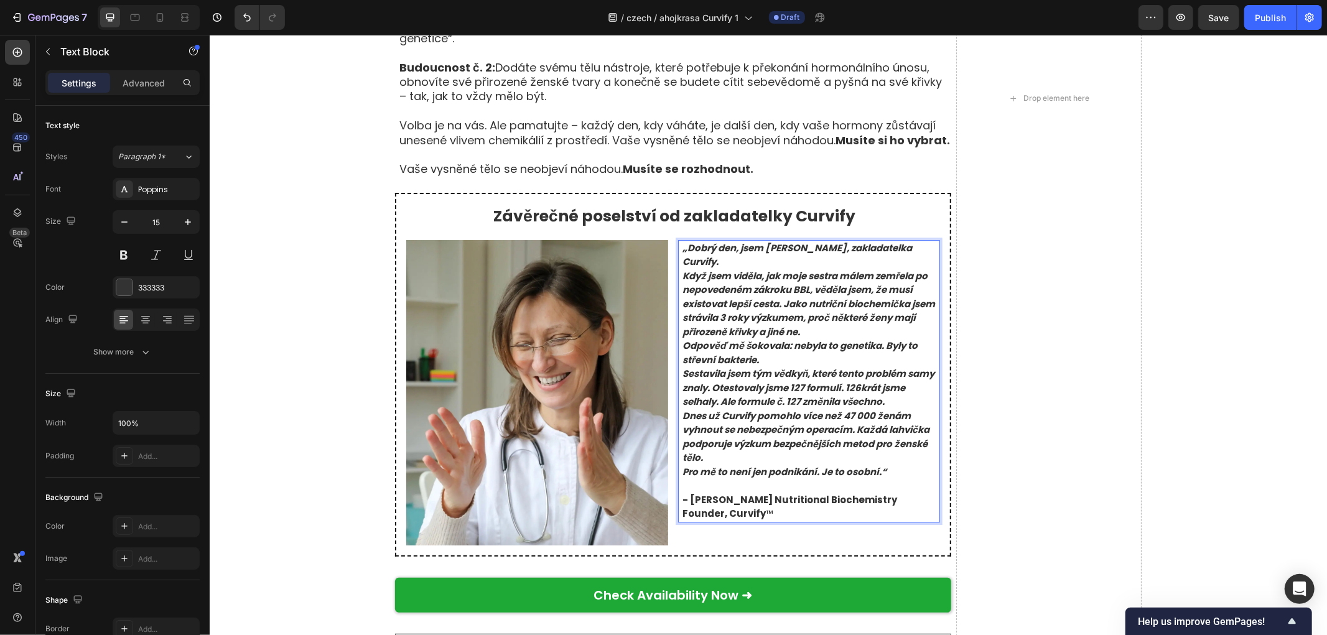
click at [807, 338] on strong "Když jsem viděla, jak moje sestra málem zemřela po nepovedeném zákroku BBL, věd…" at bounding box center [808, 303] width 253 height 69
click at [893, 479] on p "Pro mě to není jen podnikání. Je to osobní.“" at bounding box center [810, 472] width 256 height 14
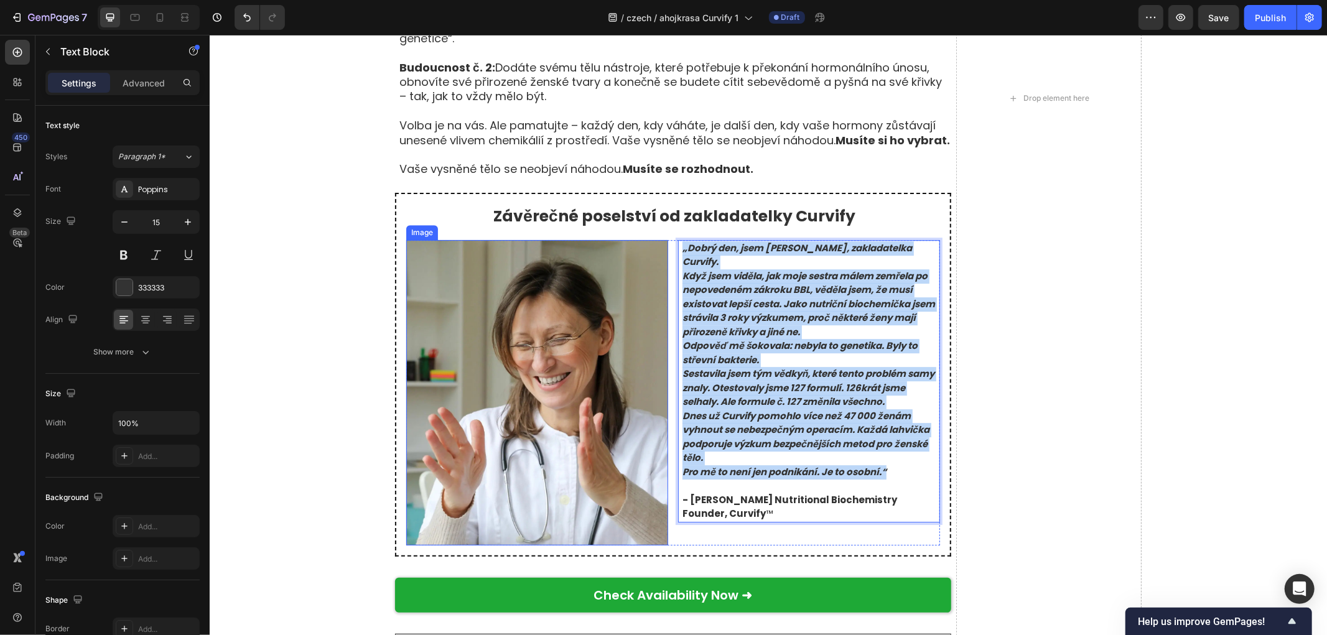
drag, startPoint x: 895, startPoint y: 483, endPoint x: 660, endPoint y: 258, distance: 325.1
click at [660, 258] on div "Image „Dobrý den, jsem Dr. Petra Novotná, zakladatelka Curvify. Když jsem viděl…" at bounding box center [673, 391] width 534 height 305
drag, startPoint x: 692, startPoint y: 270, endPoint x: 819, endPoint y: 284, distance: 127.7
click at [693, 268] on strong "„Dobrý den, jsem Dr. Petra Novotná, zakladatelka Curvify." at bounding box center [797, 254] width 230 height 27
click at [1059, 314] on div "Drop element here" at bounding box center [1047, 97] width 185 height 1803
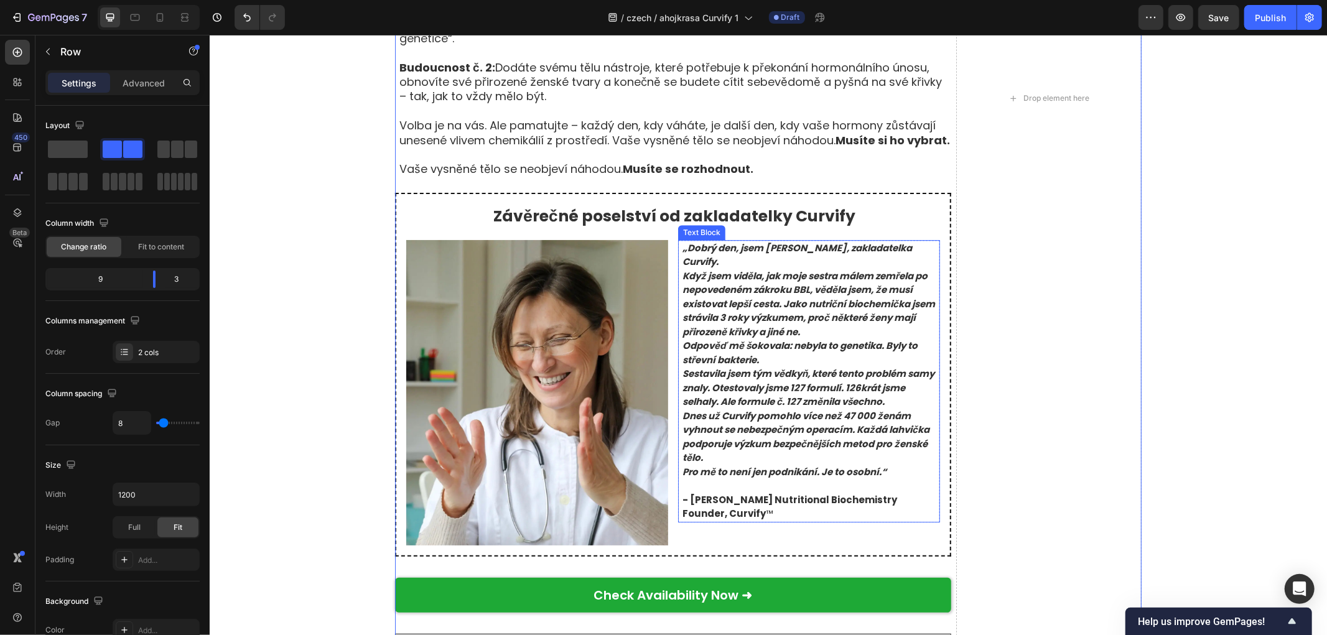
click at [772, 317] on strong "Když jsem viděla, jak moje sestra málem zemřela po nepovedeném zákroku BBL, věd…" at bounding box center [808, 303] width 253 height 69
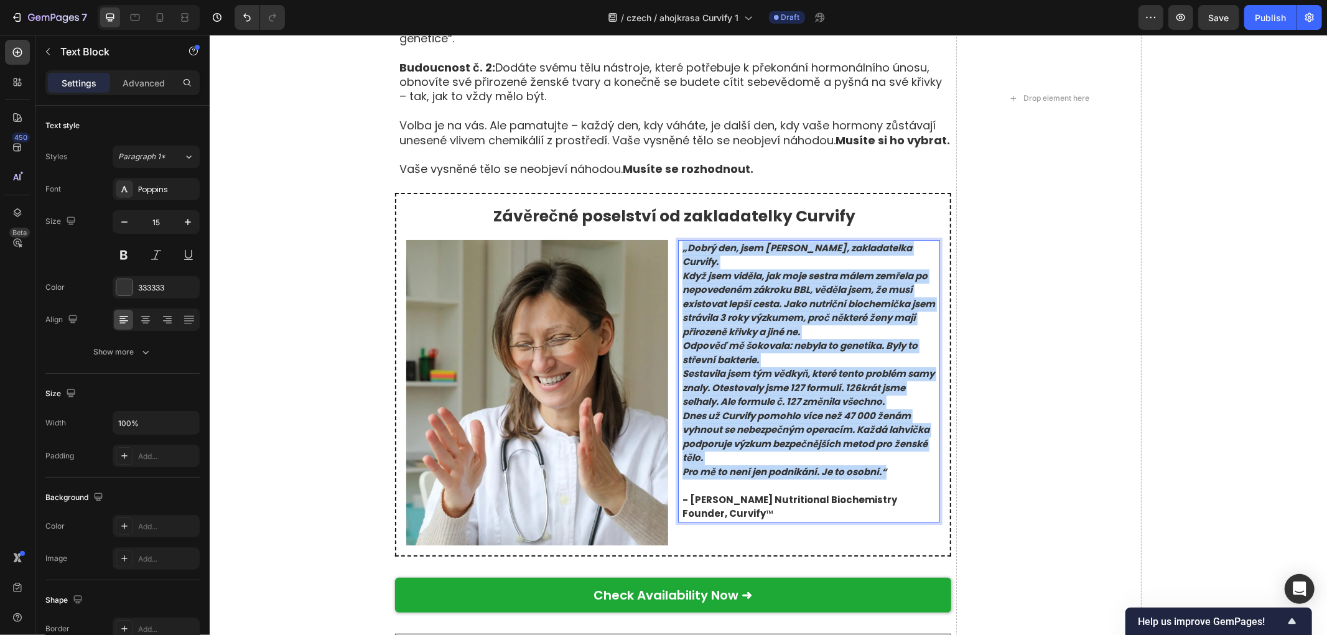
drag, startPoint x: 899, startPoint y: 486, endPoint x: 670, endPoint y: 253, distance: 327.7
click at [670, 253] on div "Image „Dobrý den, jsem Dr. Petra Novotná, zakladatelka Curvify. Když jsem viděl…" at bounding box center [673, 391] width 534 height 305
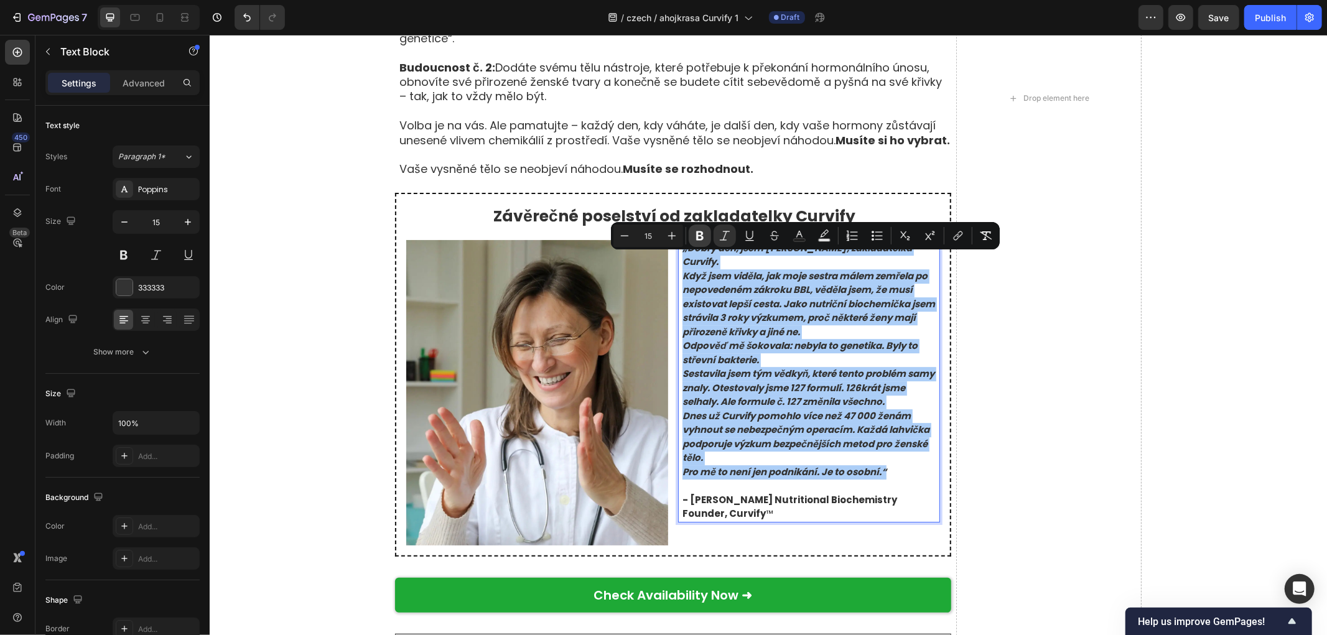
click at [701, 234] on icon "Editor contextual toolbar" at bounding box center [699, 235] width 7 height 9
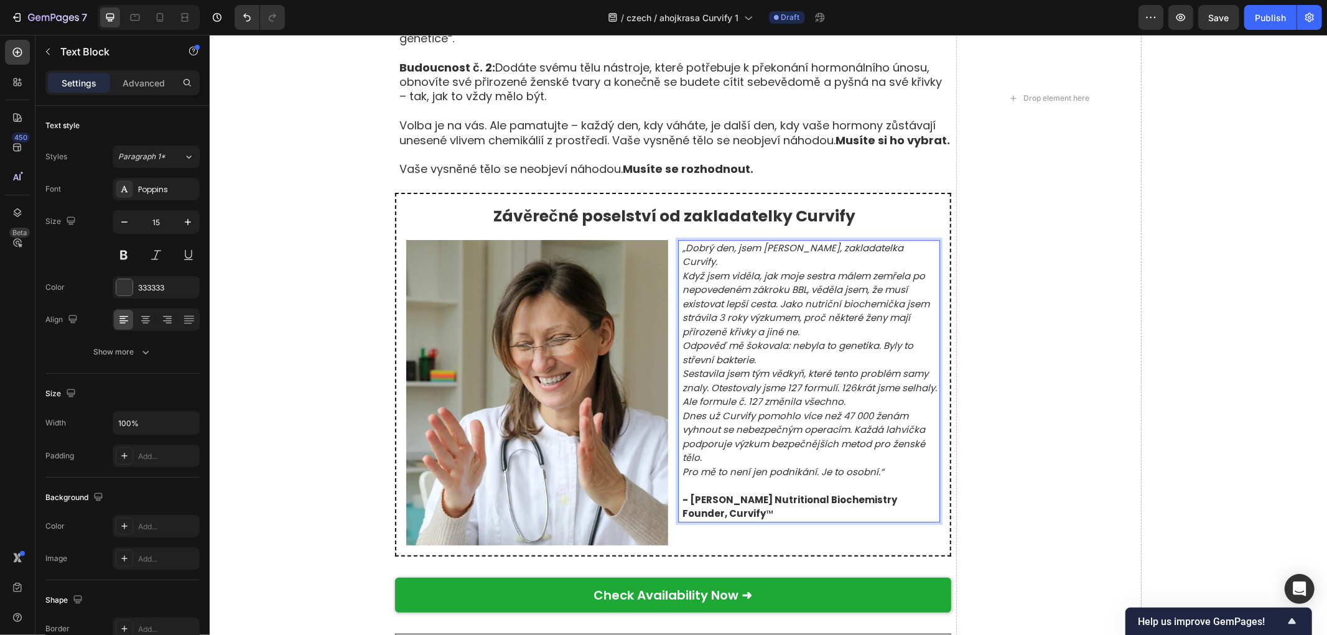
click at [723, 282] on icon "Když jsem viděla, jak moje sestra málem zemřela po nepovedeném zákroku BBL, věd…" at bounding box center [805, 303] width 247 height 69
click at [716, 269] on p "„Dobrý den, jsem Dr. Petra Novotná, zakladatelka Curvify." at bounding box center [810, 255] width 256 height 28
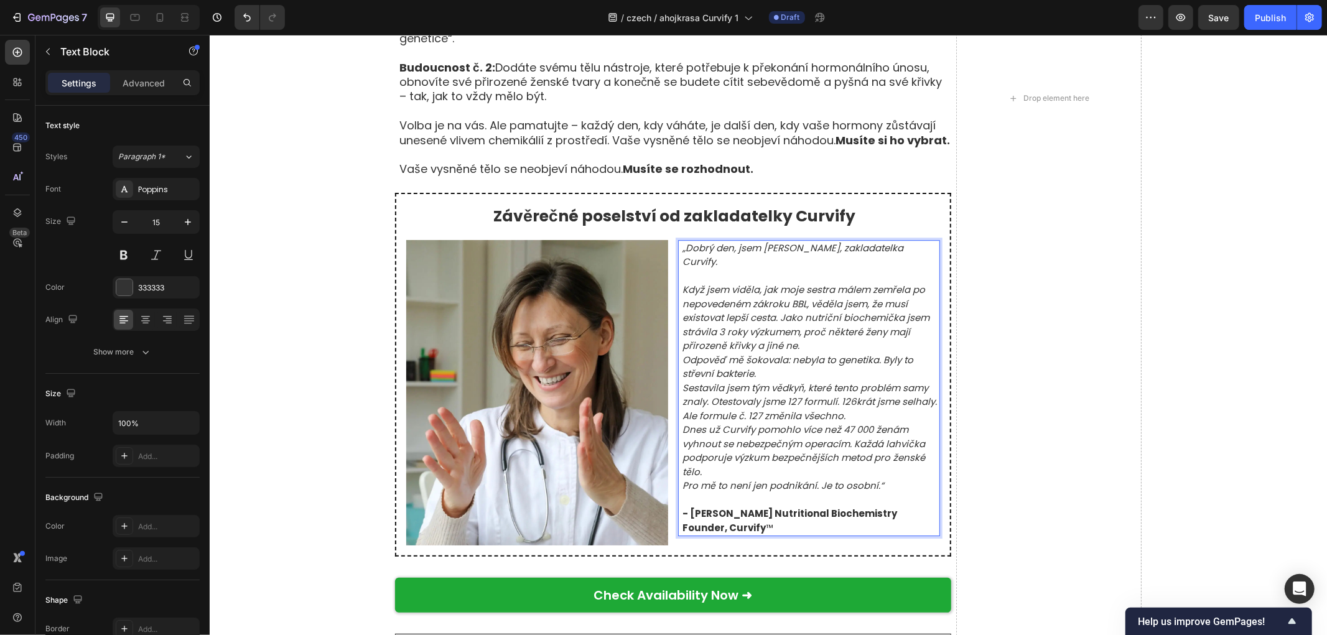
click at [805, 353] on p "Když jsem viděla, jak moje sestra málem zemřela po nepovedeném zákroku BBL, věd…" at bounding box center [810, 317] width 256 height 70
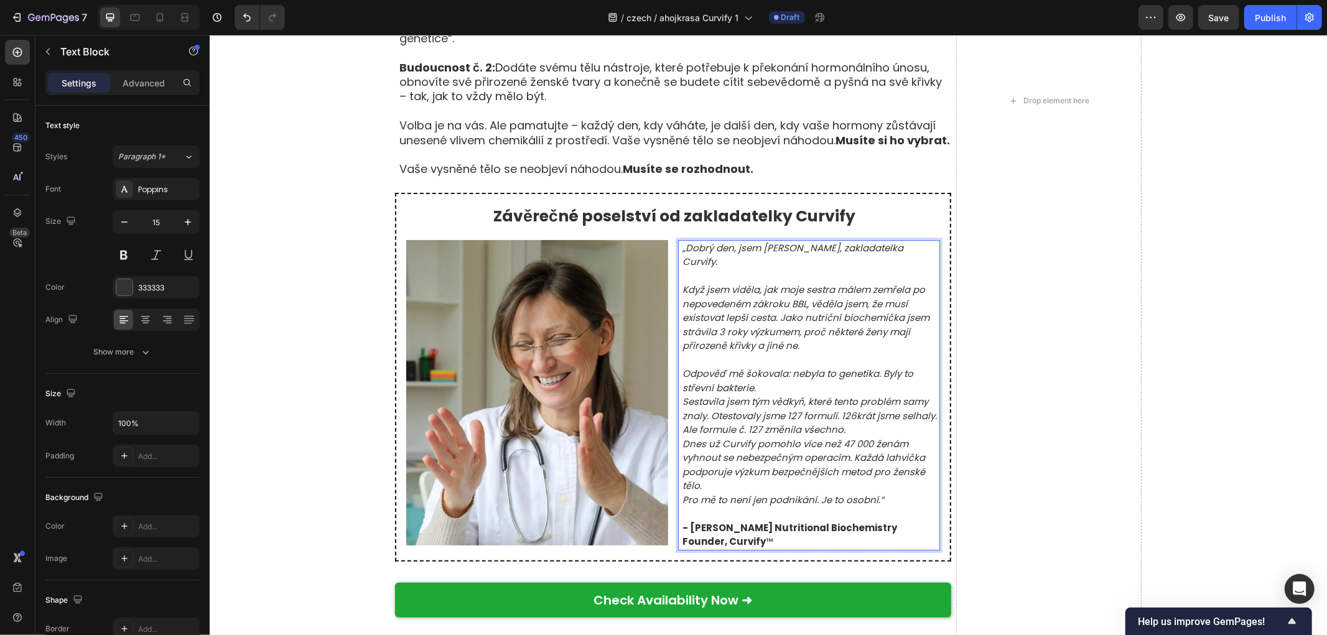
click at [768, 394] on p "Odpověď mě šokovala: nebyla to genetika. Byly to střevní bakterie." at bounding box center [810, 380] width 256 height 28
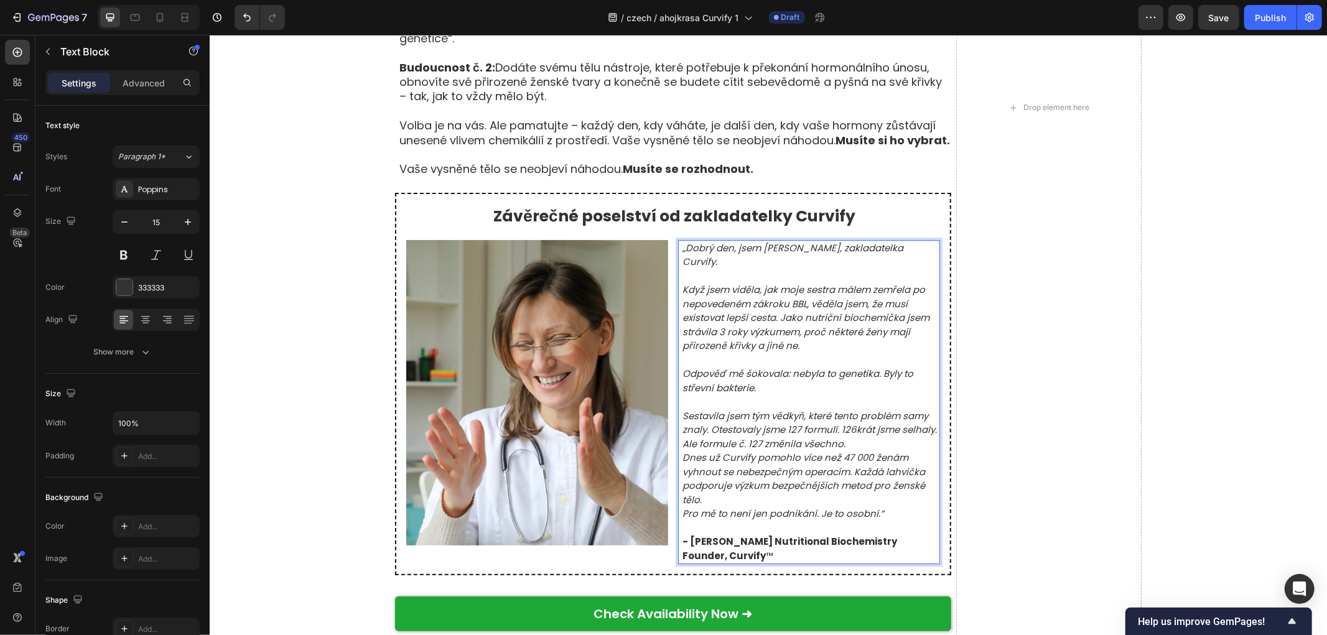
click at [848, 451] on p "Sestavila jsem tým vědkyň, které tento problém samy znaly. Otestovaly jsme 127 …" at bounding box center [810, 430] width 256 height 42
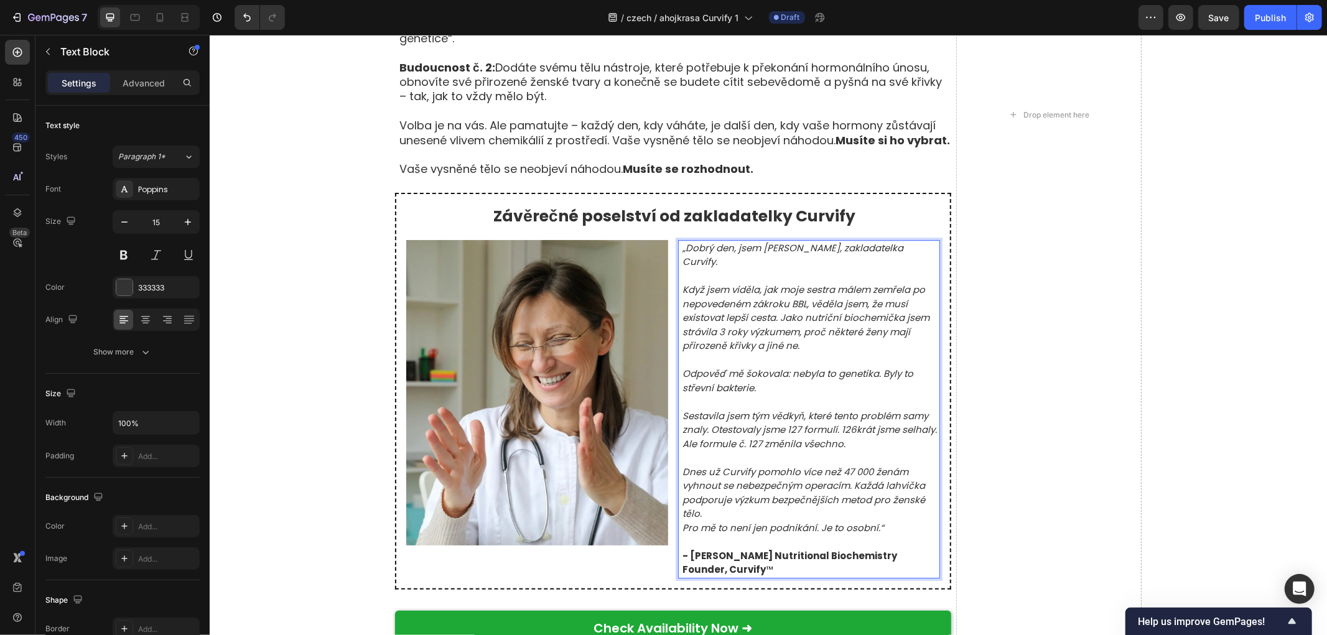
click at [718, 521] on p "Dnes už Curvify pomohlo více než 47 000 ženám vyhnout se nebezpečným operacím. …" at bounding box center [810, 493] width 256 height 56
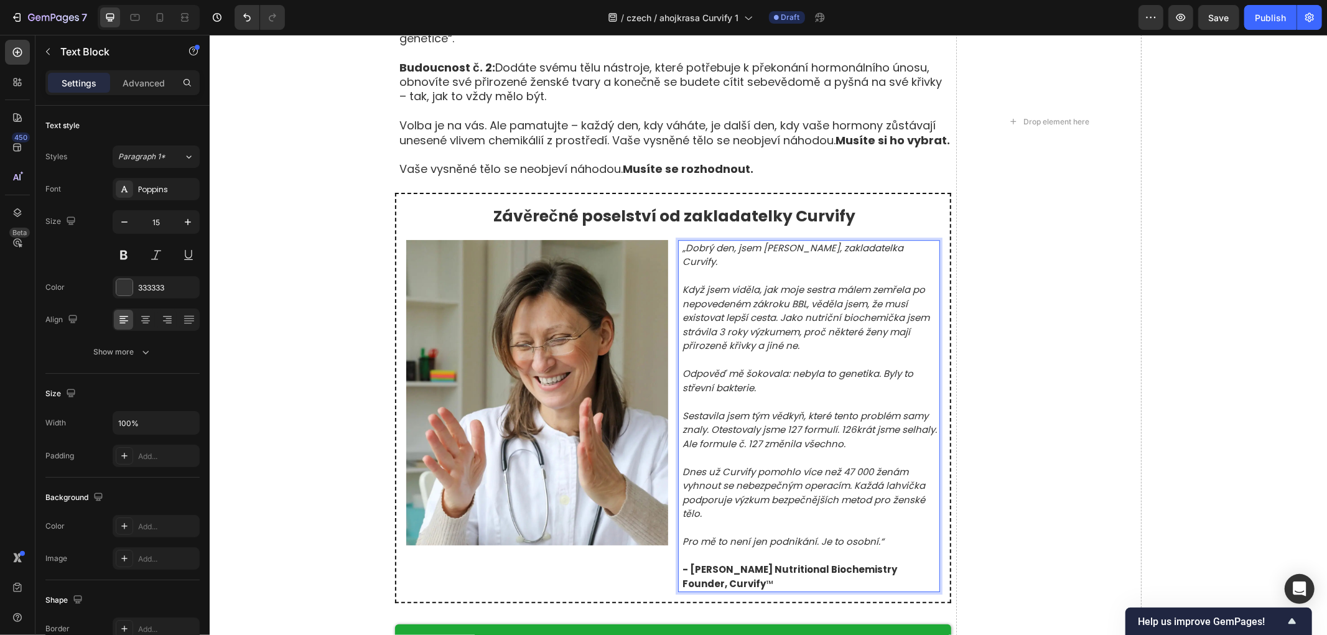
click at [1023, 460] on div "Drop element here" at bounding box center [1047, 121] width 185 height 1850
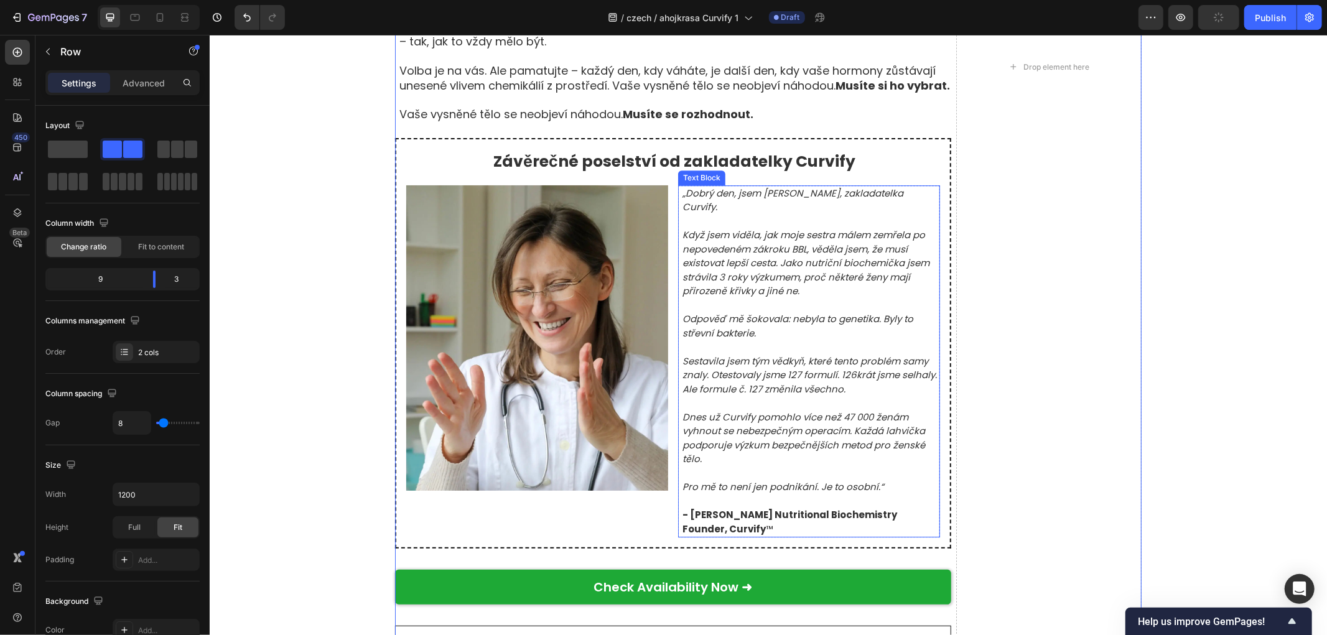
scroll to position [7188, 0]
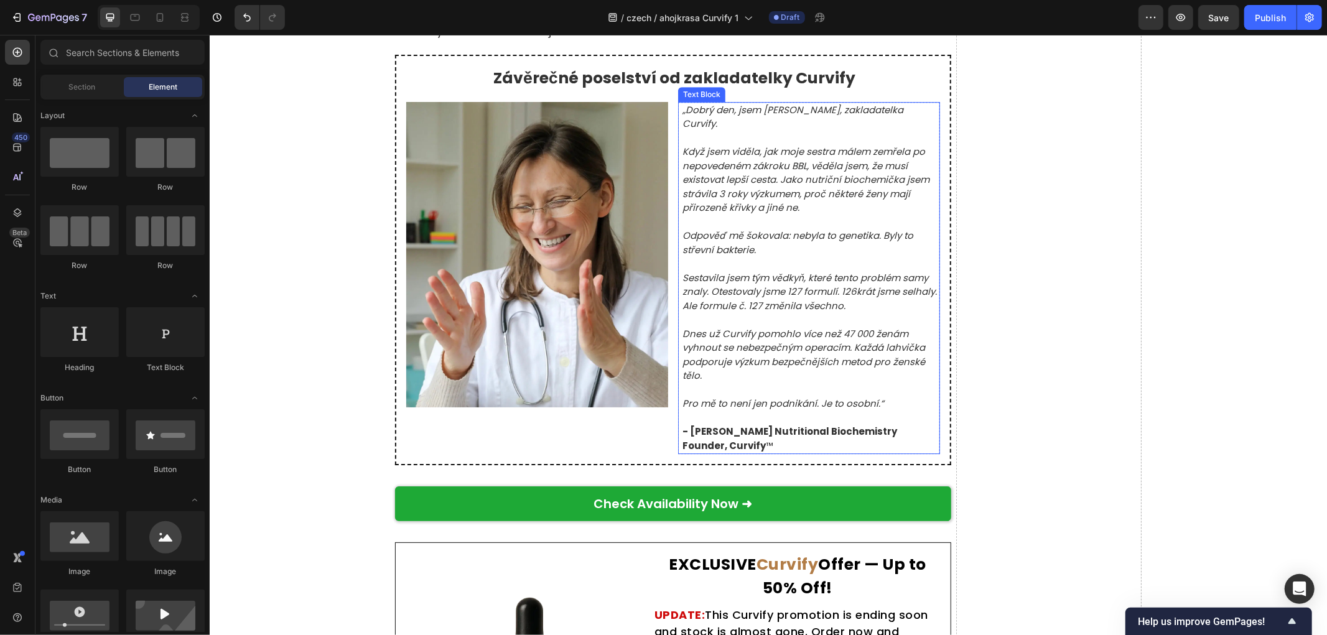
click at [715, 448] on strong "- Dr. Natalie Greene, PhD Nutritional Biochemistry Founder, Curvify" at bounding box center [789, 437] width 215 height 27
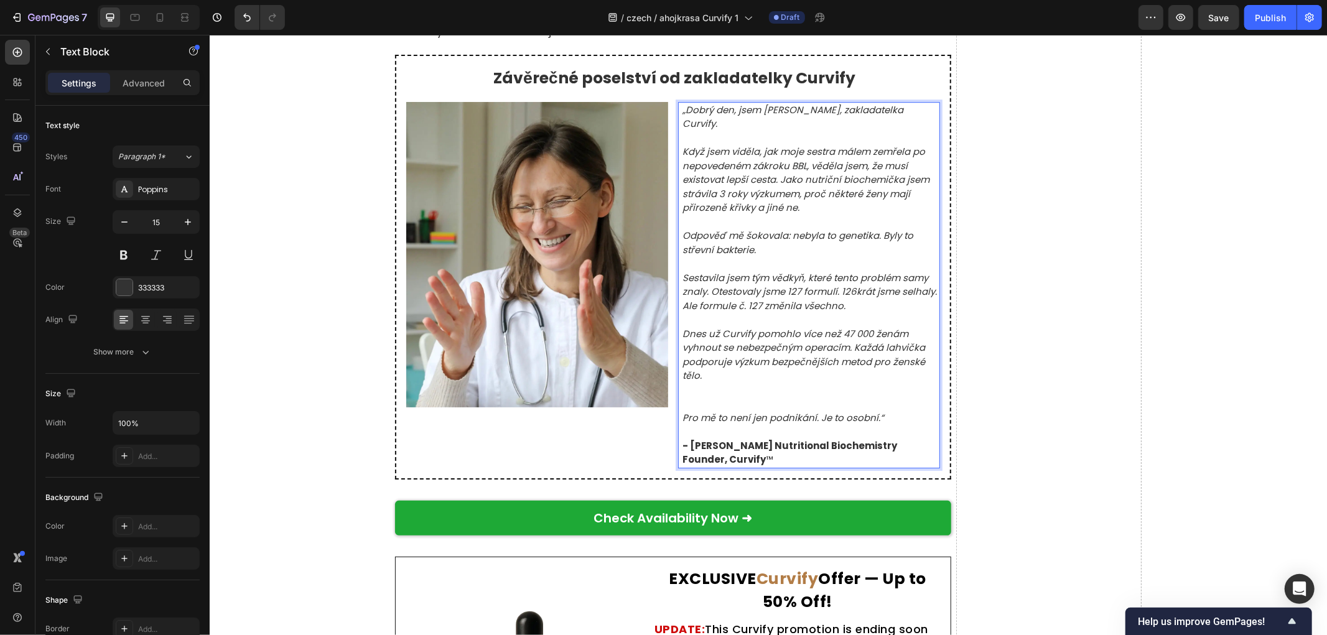
click at [764, 457] on strong "- Dr. Natalie Greene, PhD Nutritional Biochemistry Founder, Curvify" at bounding box center [789, 452] width 215 height 27
drag, startPoint x: 773, startPoint y: 472, endPoint x: 679, endPoint y: 450, distance: 97.2
click at [681, 450] on div "„Dobrý den, jsem Dr. Petra Novotná, zakladatelka Curvify. Když jsem viděla, jak…" at bounding box center [810, 284] width 259 height 366
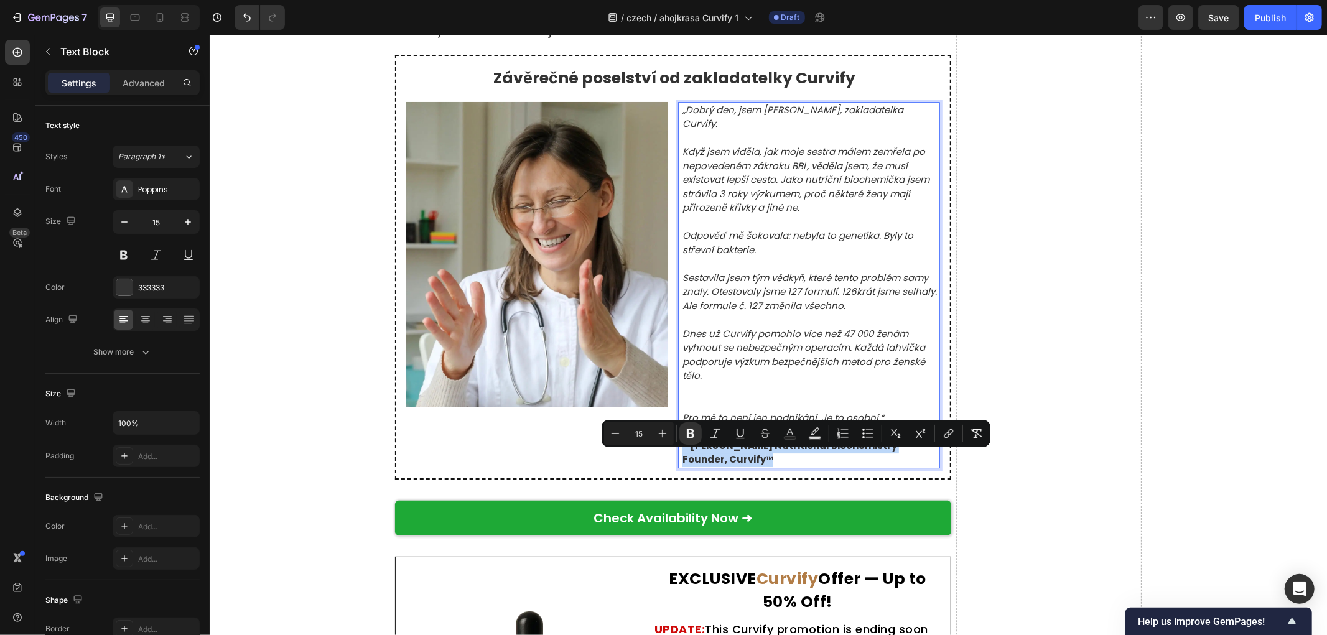
click at [789, 467] on p "- Dr. Natalie Greene, PhD Nutritional Biochemistry Founder, Curvify ™" at bounding box center [810, 453] width 256 height 28
drag, startPoint x: 774, startPoint y: 469, endPoint x: 662, endPoint y: 462, distance: 112.8
click at [662, 462] on div "Image „Dobrý den, jsem Dr. Petra Novotná, zakladatelka Curvify. Když jsem viděl…" at bounding box center [673, 284] width 534 height 366
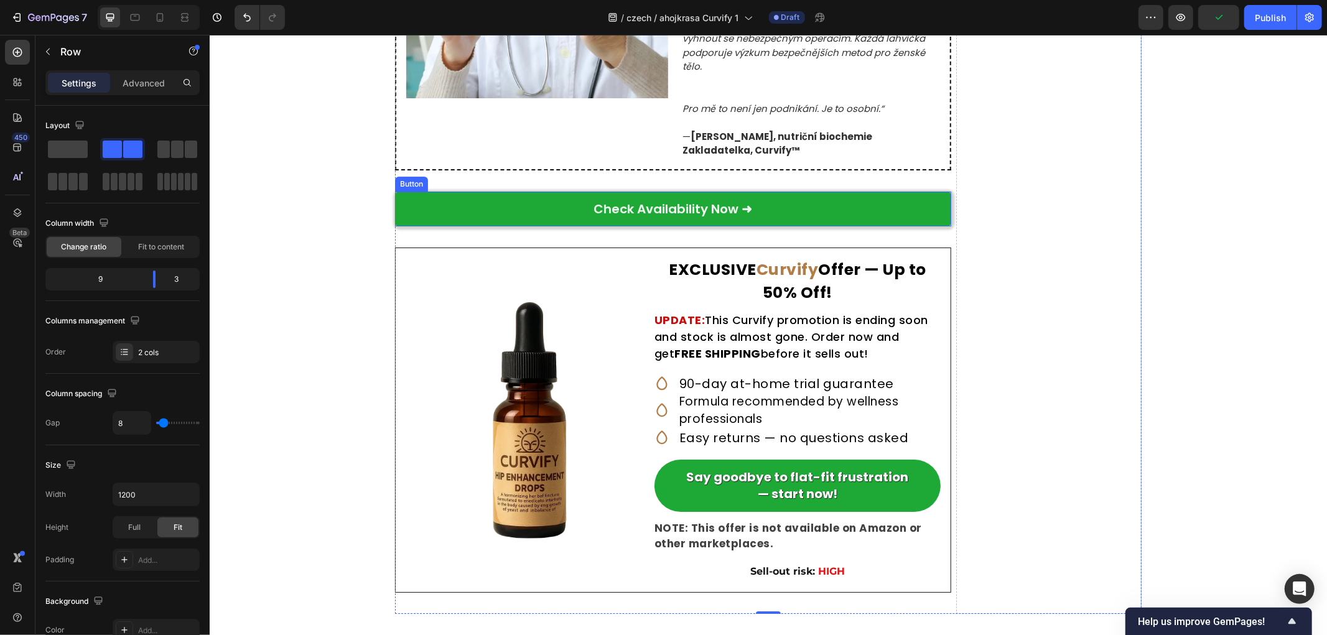
scroll to position [7395, 0]
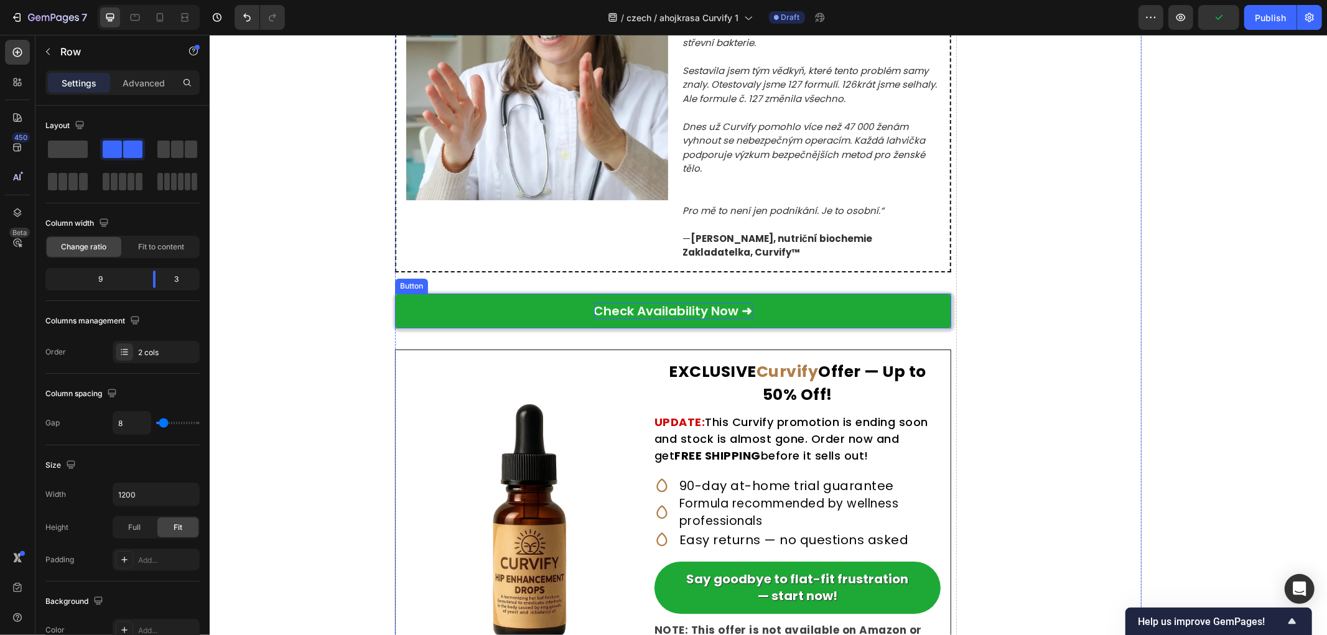
click at [687, 318] on p "Check Availability Now ➜" at bounding box center [672, 310] width 159 height 16
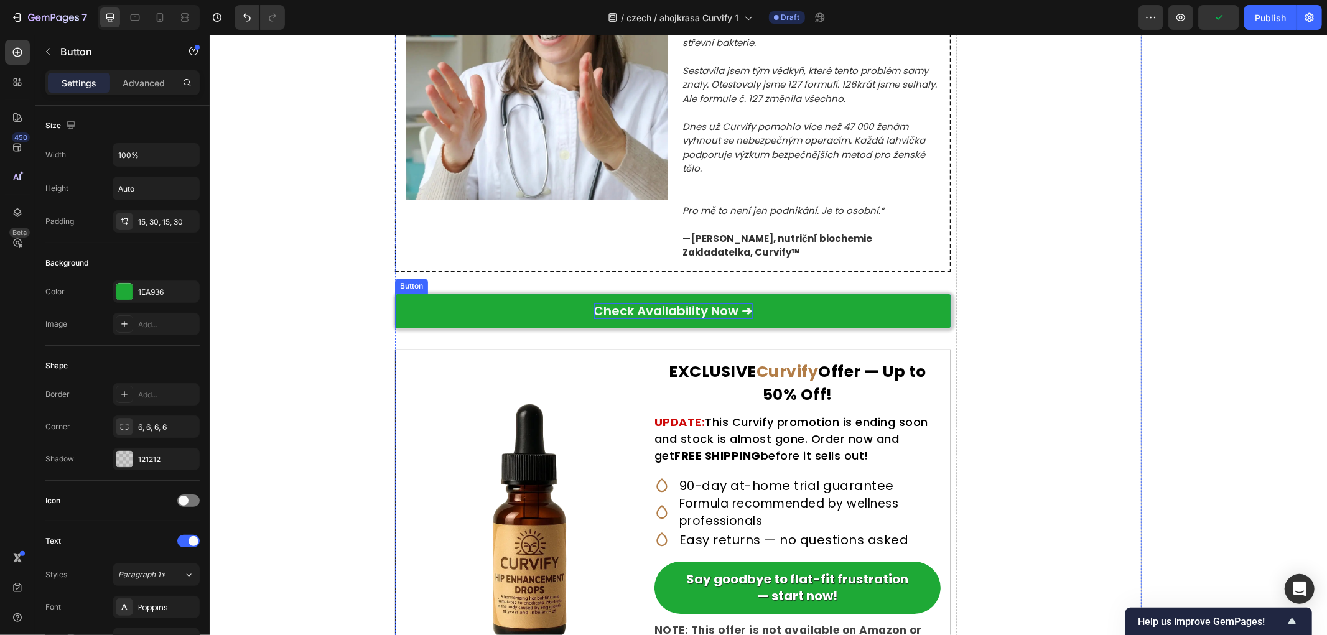
click at [687, 318] on p "Check Availability Now ➜" at bounding box center [672, 310] width 159 height 16
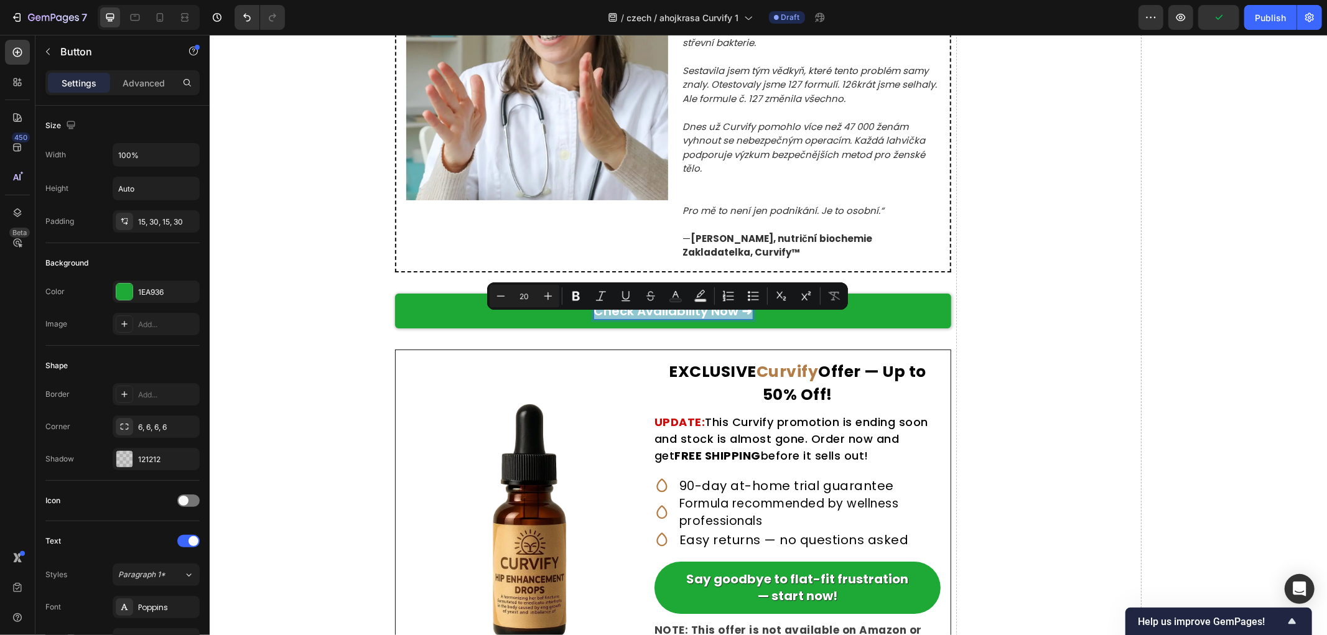
copy p "Check Availability Now ➜"
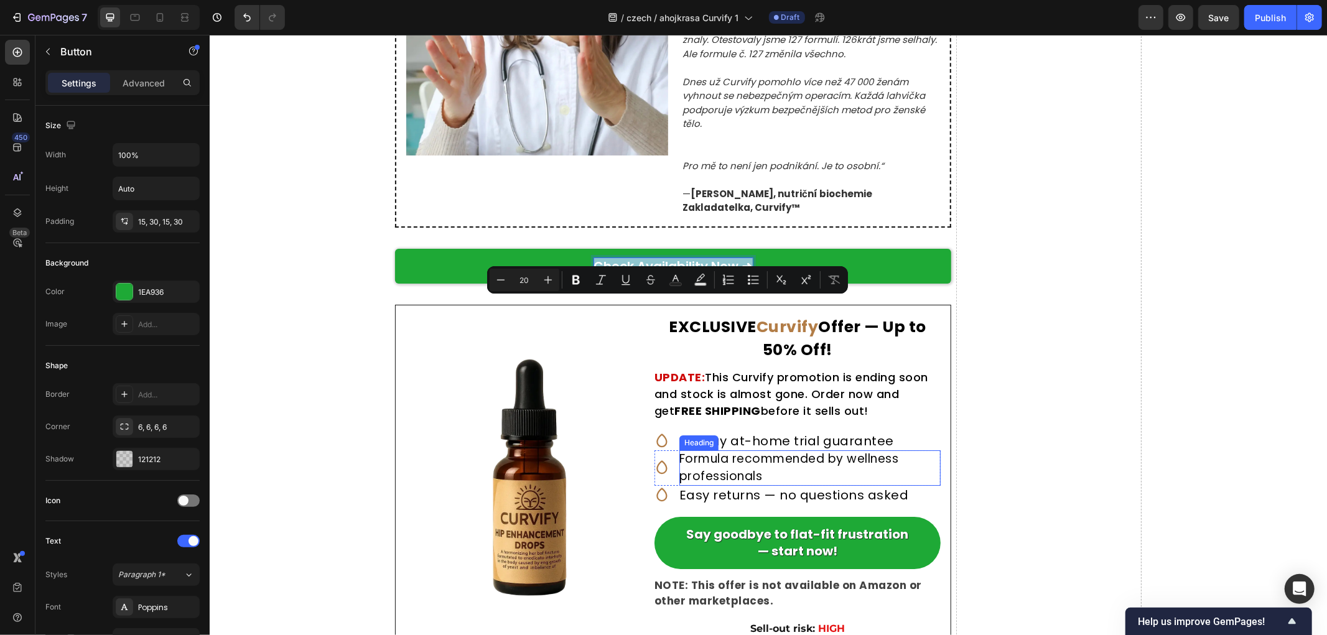
scroll to position [7464, 0]
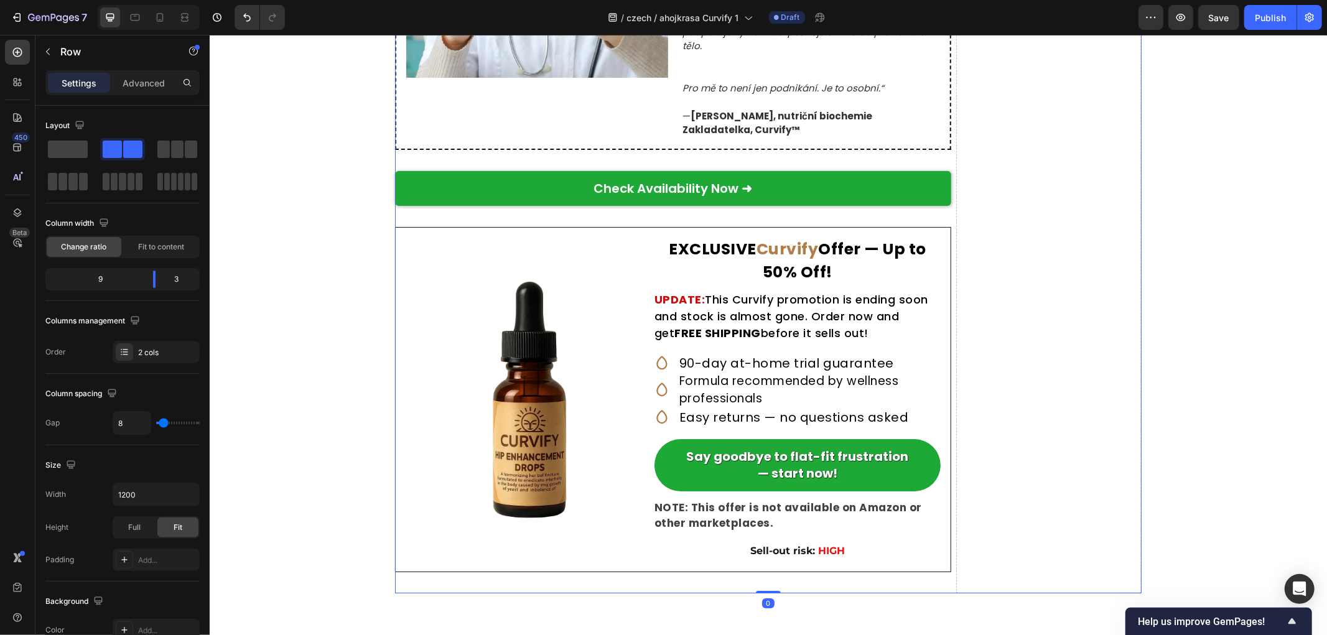
scroll to position [7603, 0]
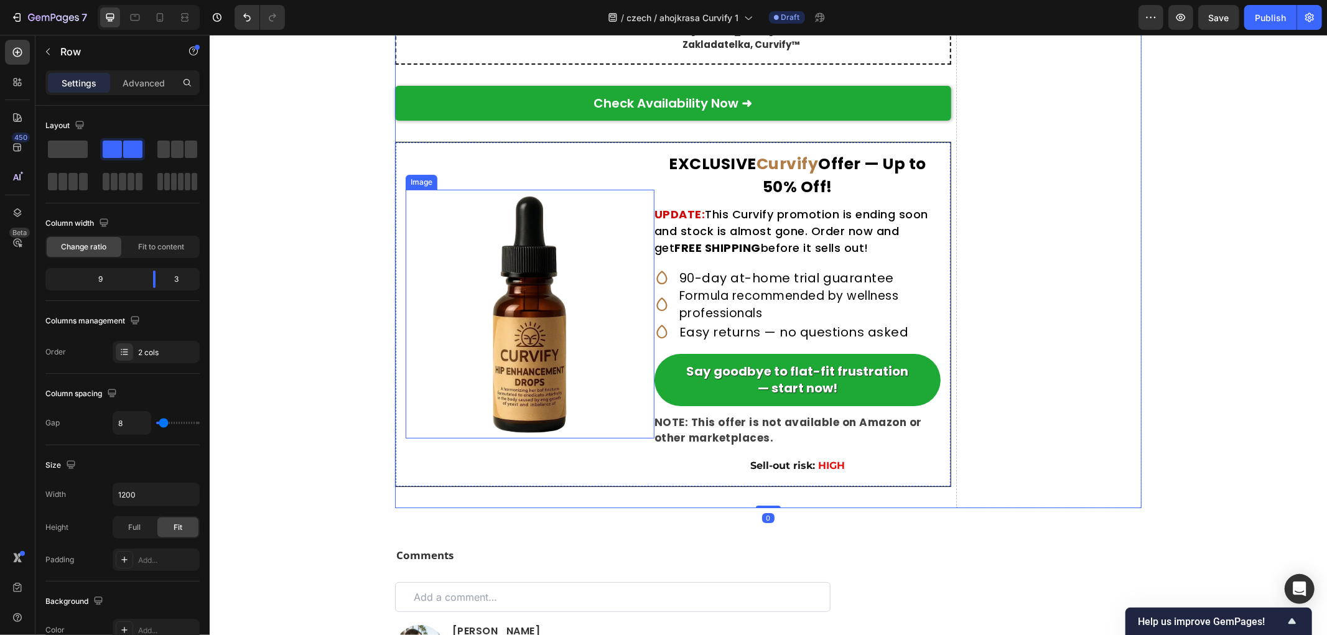
click at [511, 351] on img at bounding box center [529, 313] width 249 height 249
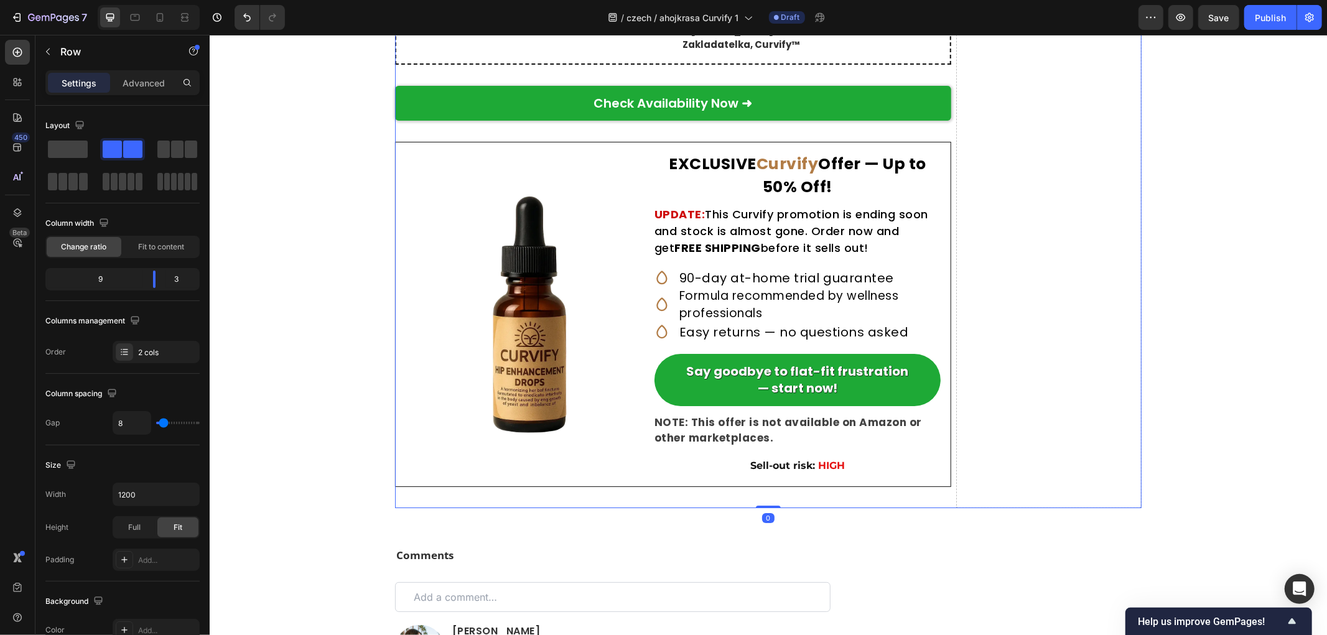
click at [674, 111] on p "Check Availability Now ➜" at bounding box center [672, 103] width 159 height 16
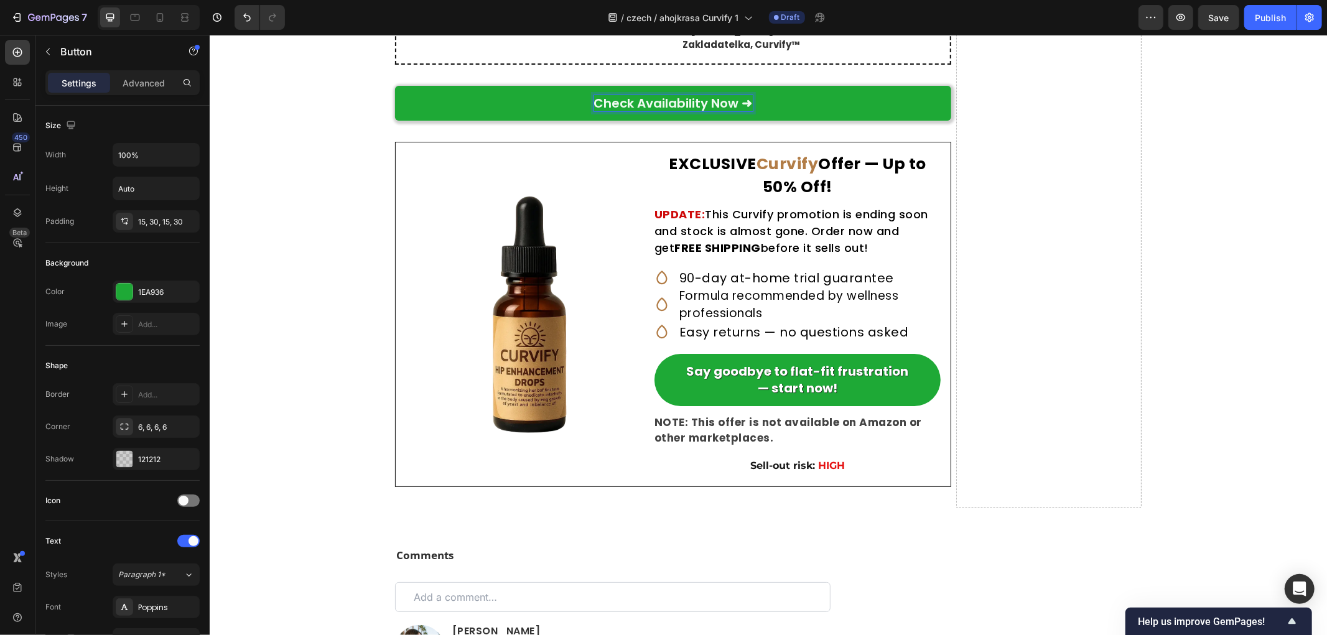
click at [739, 111] on p "Check Availability Now ➜" at bounding box center [672, 103] width 159 height 16
drag, startPoint x: 732, startPoint y: 115, endPoint x: 407, endPoint y: 109, distance: 324.1
click at [409, 109] on link "Check Availability Now ➜" at bounding box center [672, 102] width 556 height 35
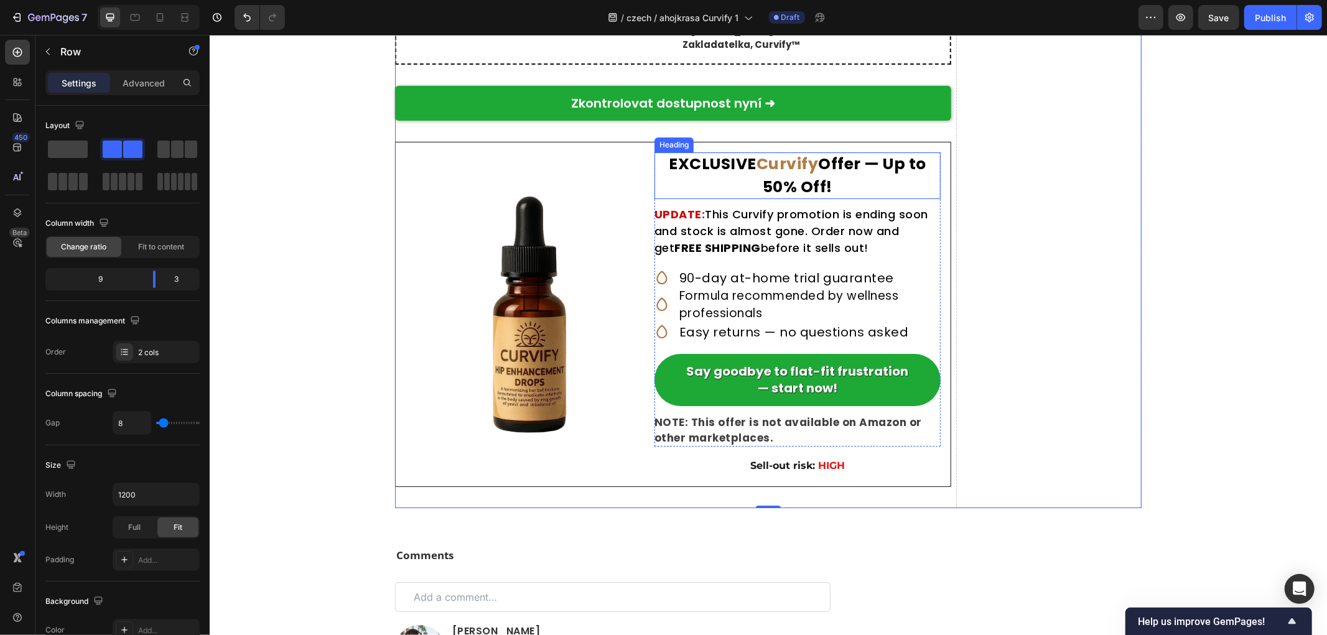
click at [794, 174] on strong "Curvify" at bounding box center [787, 163] width 62 height 22
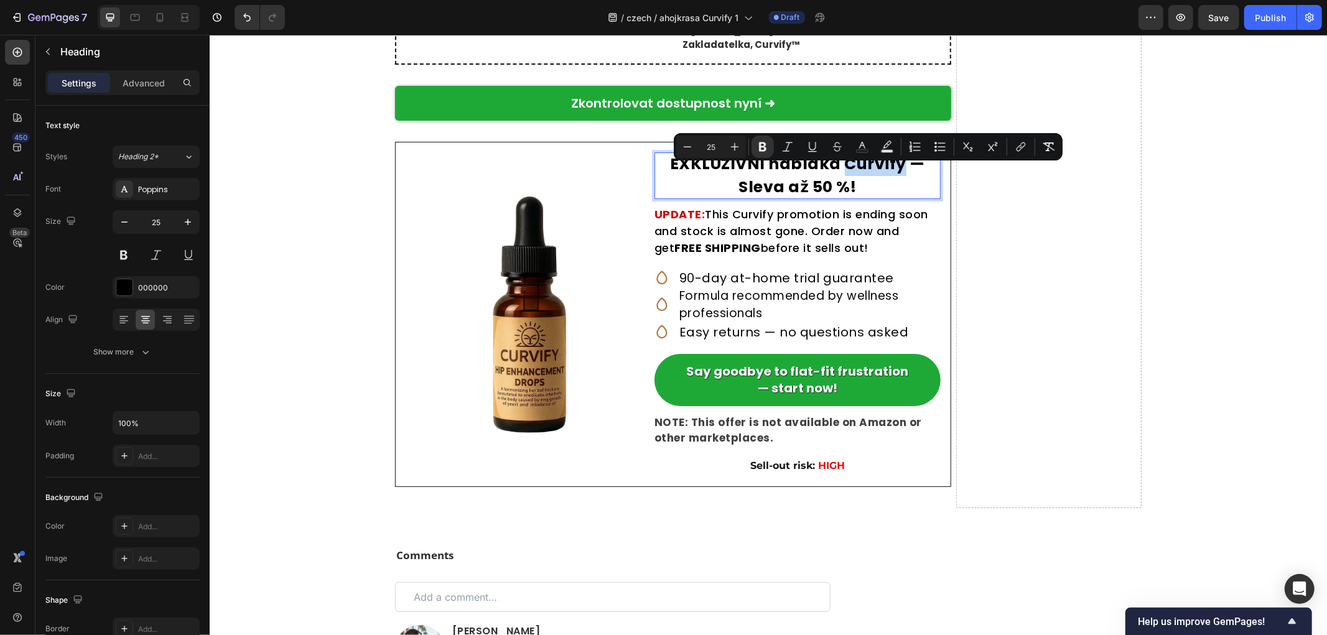
drag, startPoint x: 838, startPoint y: 175, endPoint x: 899, endPoint y: 175, distance: 61.0
click at [899, 175] on strong "EXKLUZIVNÍ nabídka Curvify — Sleva až 50 %!" at bounding box center [796, 174] width 255 height 45
click at [863, 144] on icon "Editor contextual toolbar" at bounding box center [862, 145] width 6 height 7
click at [875, 177] on strong "EXKLUZIVNÍ nabídka Curvify — Sleva až 50 %!" at bounding box center [796, 174] width 255 height 45
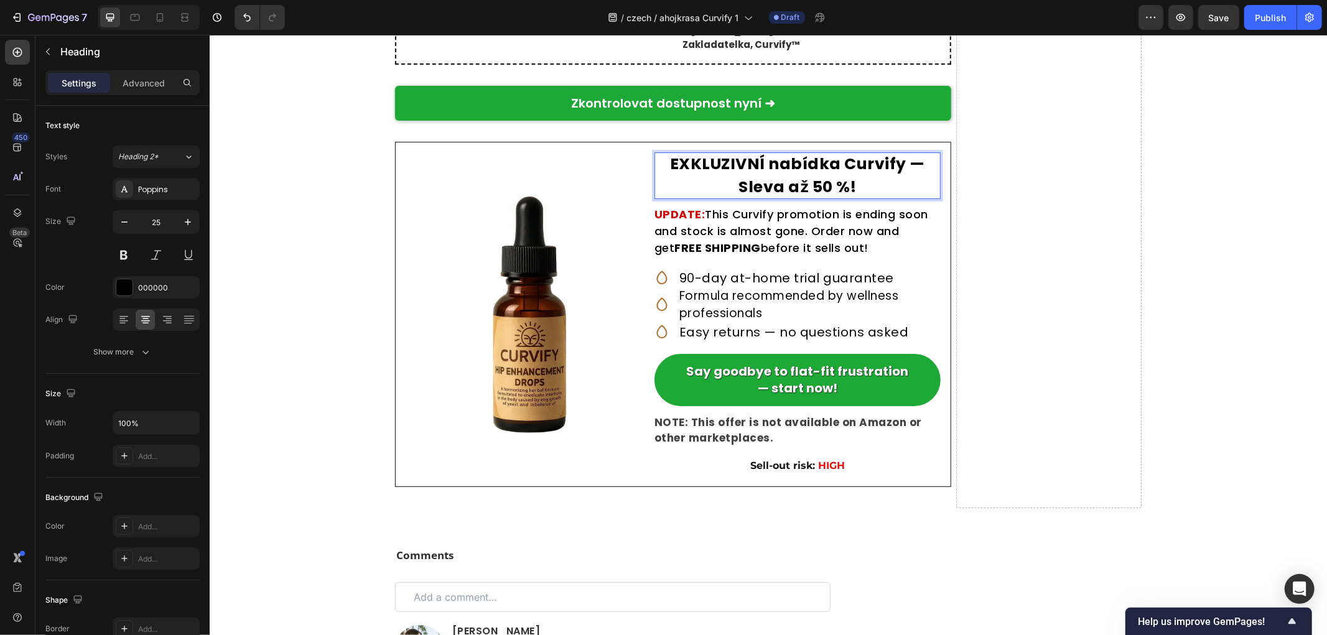
click at [890, 177] on strong "EXKLUZIVNÍ nabídka Curvify — Sleva až 50 %!" at bounding box center [796, 174] width 255 height 45
click at [873, 176] on strong "EXKLUZIVNÍ nabídka Curvify — Sleva až 50 %!" at bounding box center [796, 174] width 255 height 45
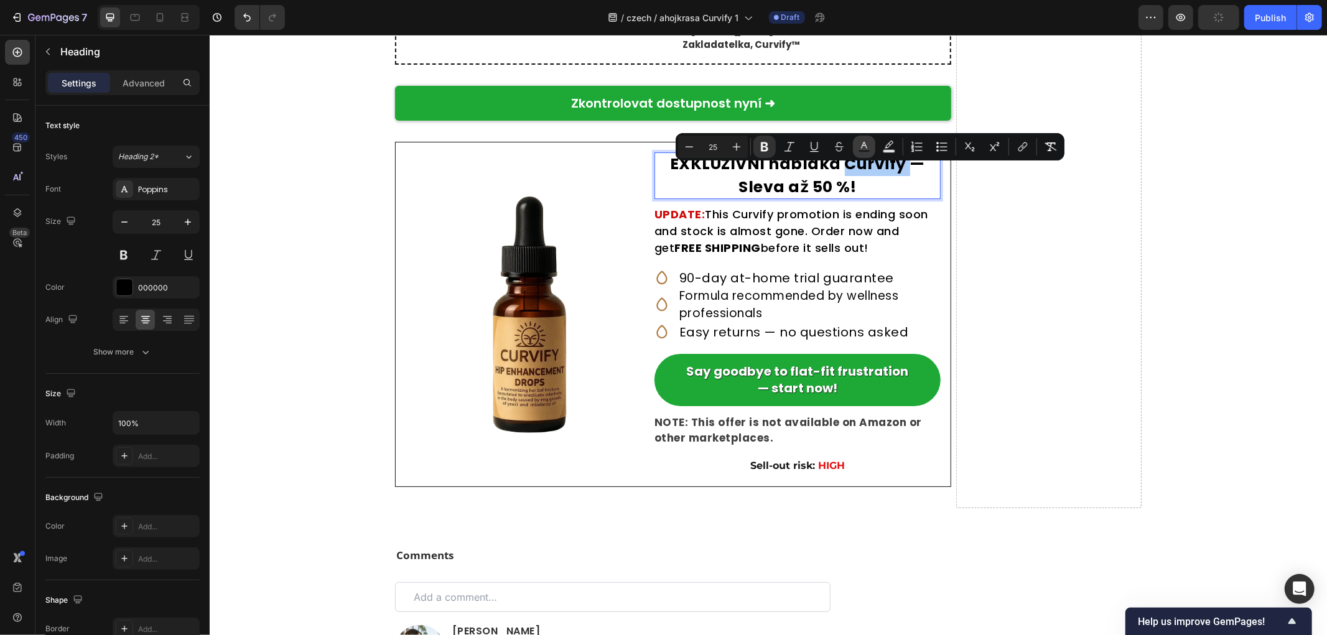
click at [860, 146] on icon "Editor contextual toolbar" at bounding box center [864, 147] width 12 height 12
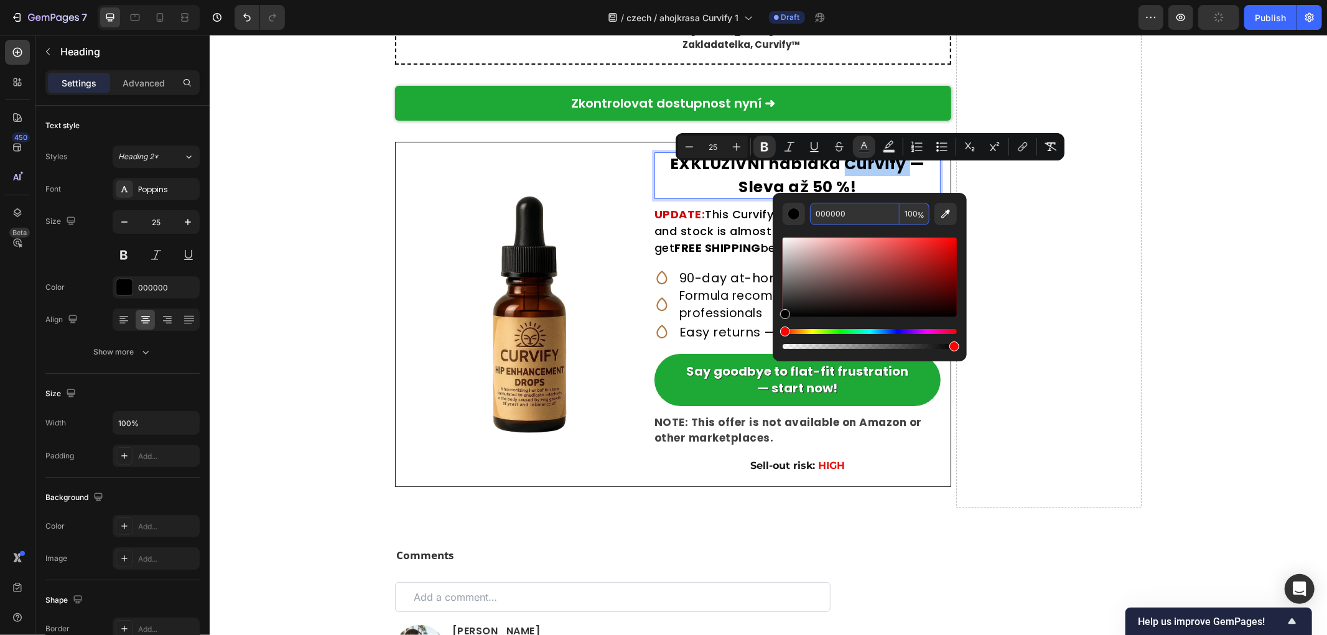
click at [857, 214] on input "000000" at bounding box center [855, 214] width 90 height 22
paste input "b27d47"
type input "B27D47"
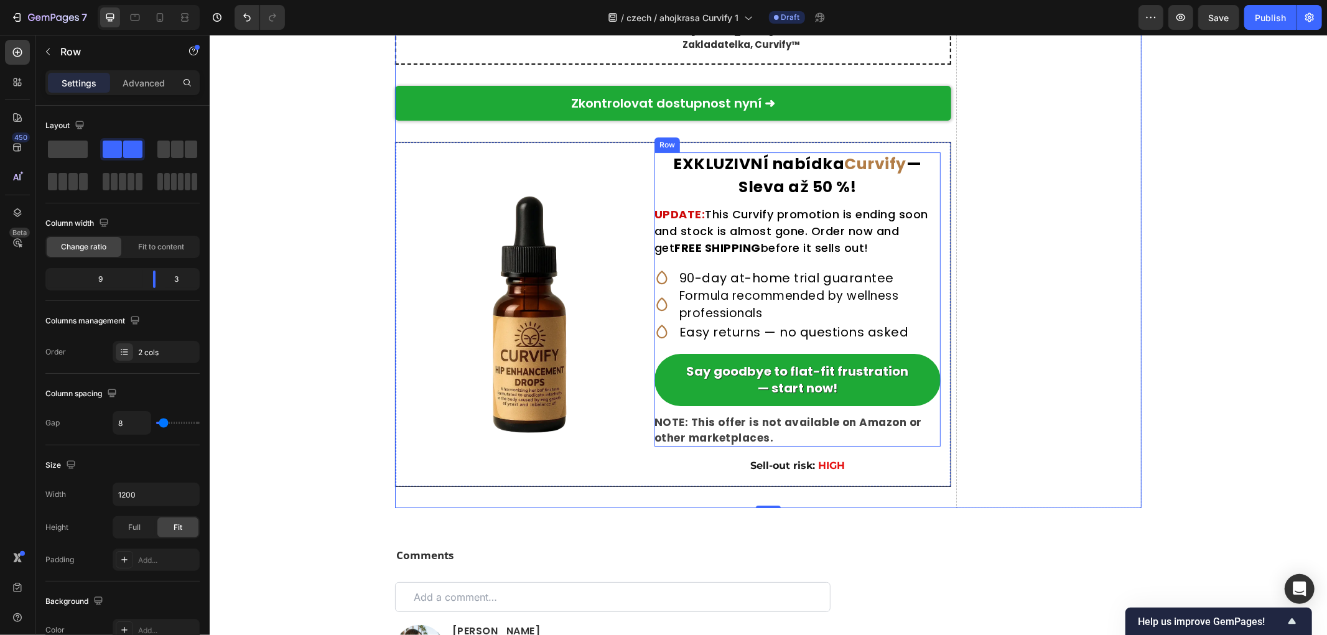
click at [764, 246] on h2 "UPDATE: This Curvify promotion is ending soon and stock is almost gone. Order n…" at bounding box center [797, 230] width 286 height 50
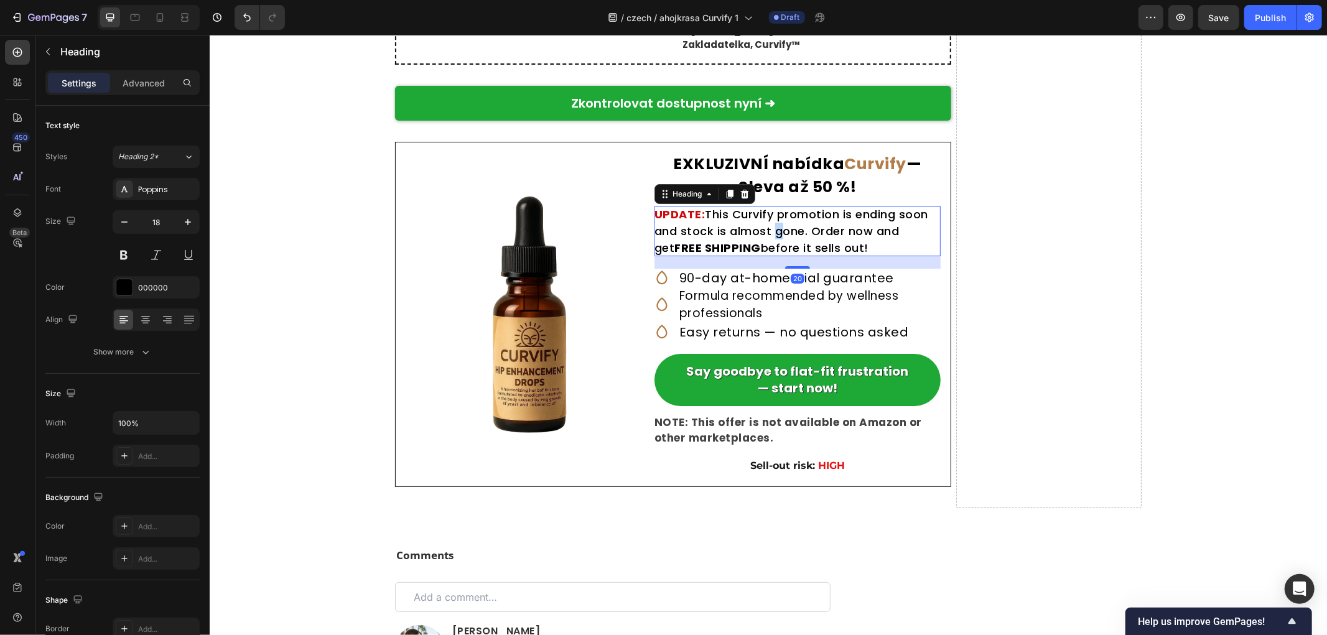
click at [764, 246] on h2 "UPDATE: This Curvify promotion is ending soon and stock is almost gone. Order n…" at bounding box center [797, 230] width 286 height 50
click at [849, 256] on p "UPDATE: This Curvify promotion is ending soon and stock is almost gone. Order n…" at bounding box center [797, 230] width 286 height 50
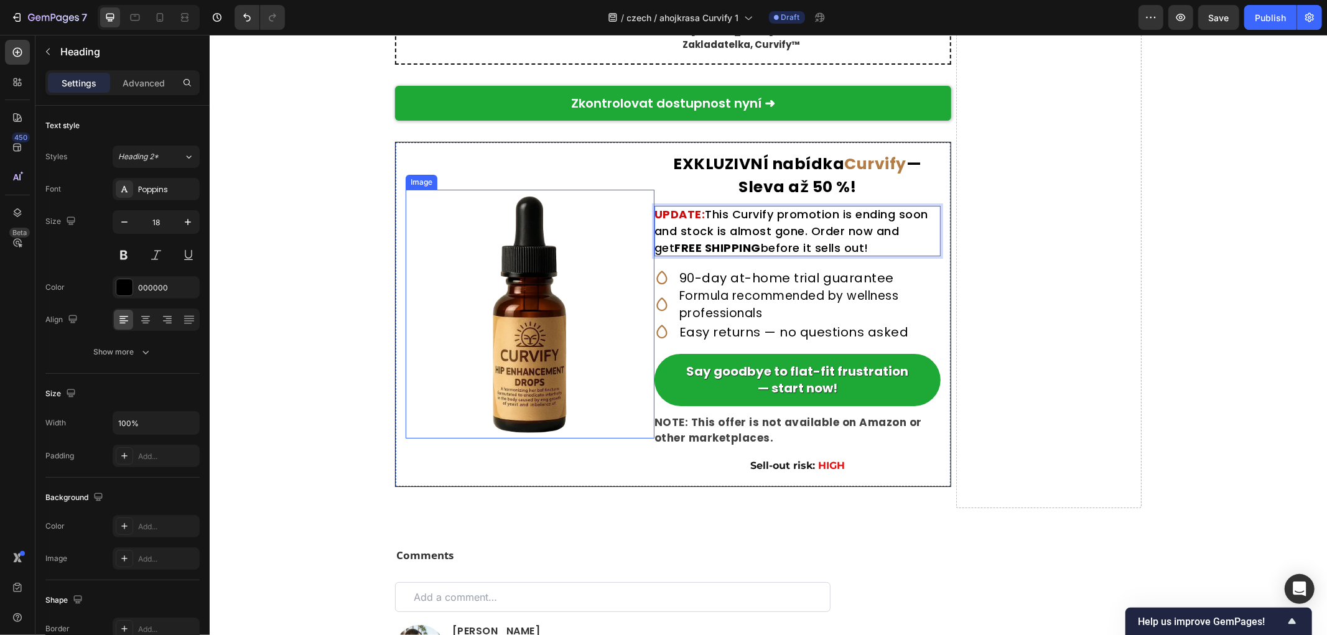
drag, startPoint x: 852, startPoint y: 258, endPoint x: 600, endPoint y: 225, distance: 254.2
click at [600, 225] on div "Image ⁠⁠⁠⁠⁠⁠⁠ EXKLUZIVNÍ nabídka Curvify — Sleva až 50 %! Heading UPDATE: This …" at bounding box center [672, 313] width 556 height 345
click at [727, 221] on strong "AKTUALIZACE:" at bounding box center [696, 214] width 85 height 16
drag, startPoint x: 732, startPoint y: 225, endPoint x: 580, endPoint y: 219, distance: 151.9
click at [580, 219] on div "Image ⁠⁠⁠⁠⁠⁠⁠ EXKLUZIVNÍ nabídka Curvify — Sleva až 50 %! Heading AKTUALIZACE: …" at bounding box center [672, 313] width 556 height 345
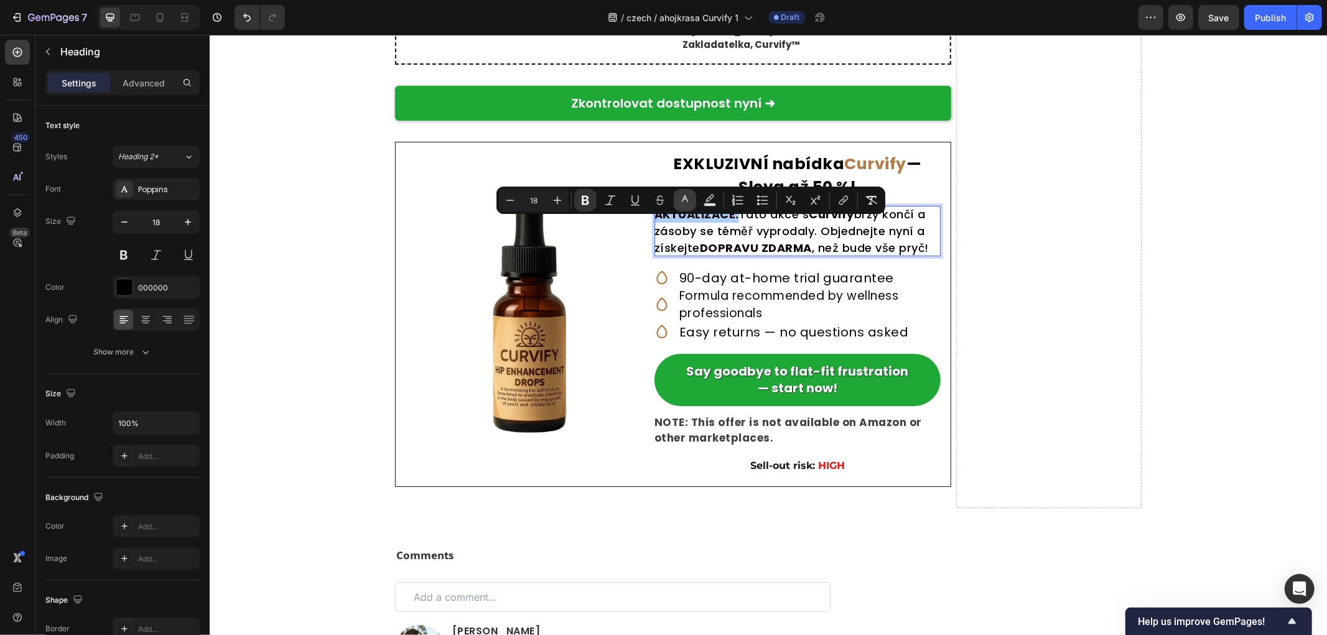
click at [682, 200] on icon "Editor contextual toolbar" at bounding box center [685, 200] width 12 height 12
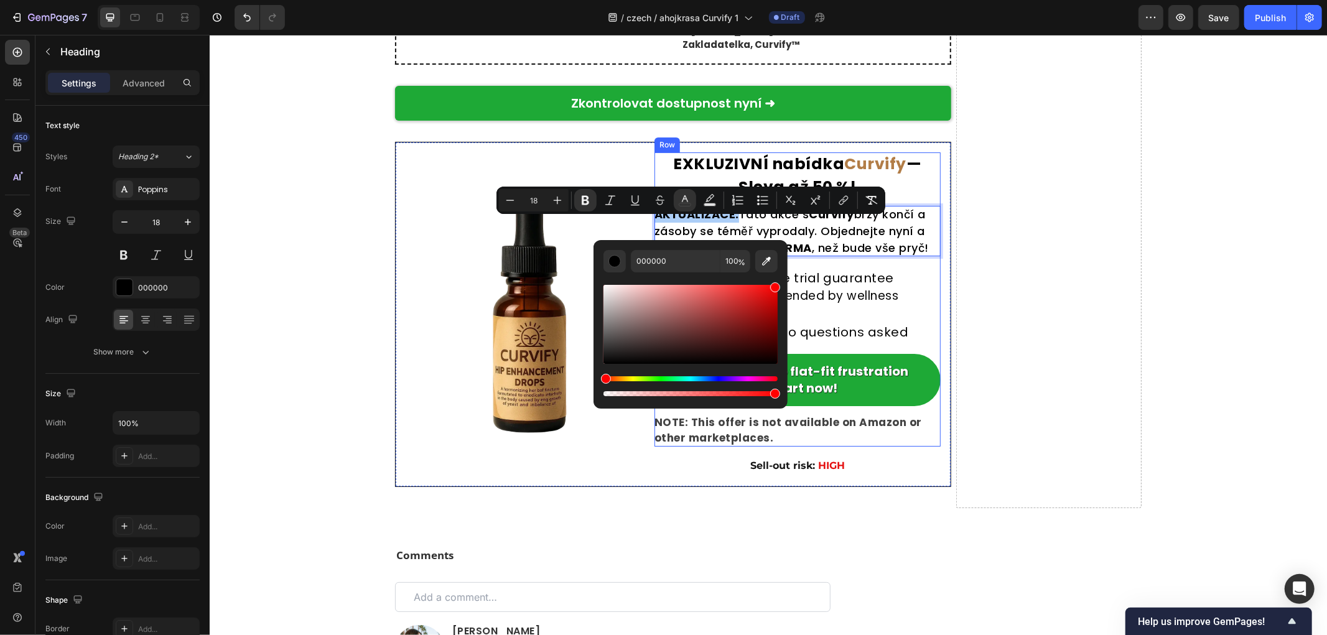
drag, startPoint x: 983, startPoint y: 322, endPoint x: 962, endPoint y: 255, distance: 70.0
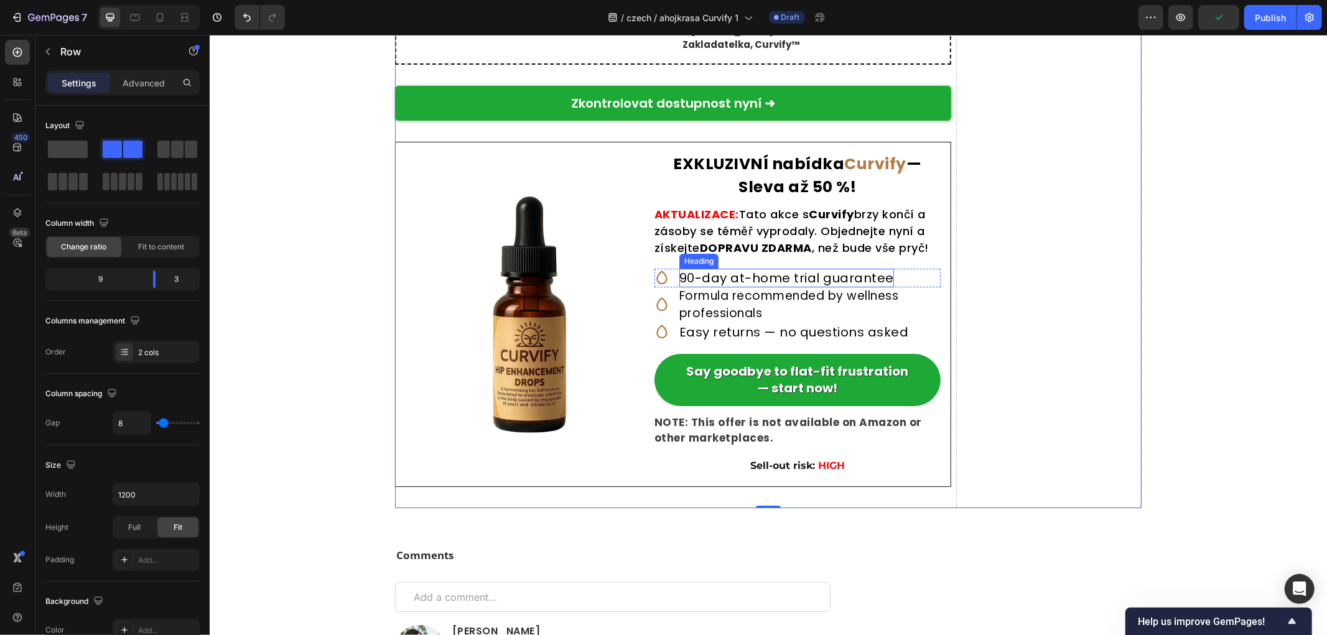
click at [750, 287] on h2 "90-day at-home trial guarantee" at bounding box center [786, 277] width 215 height 19
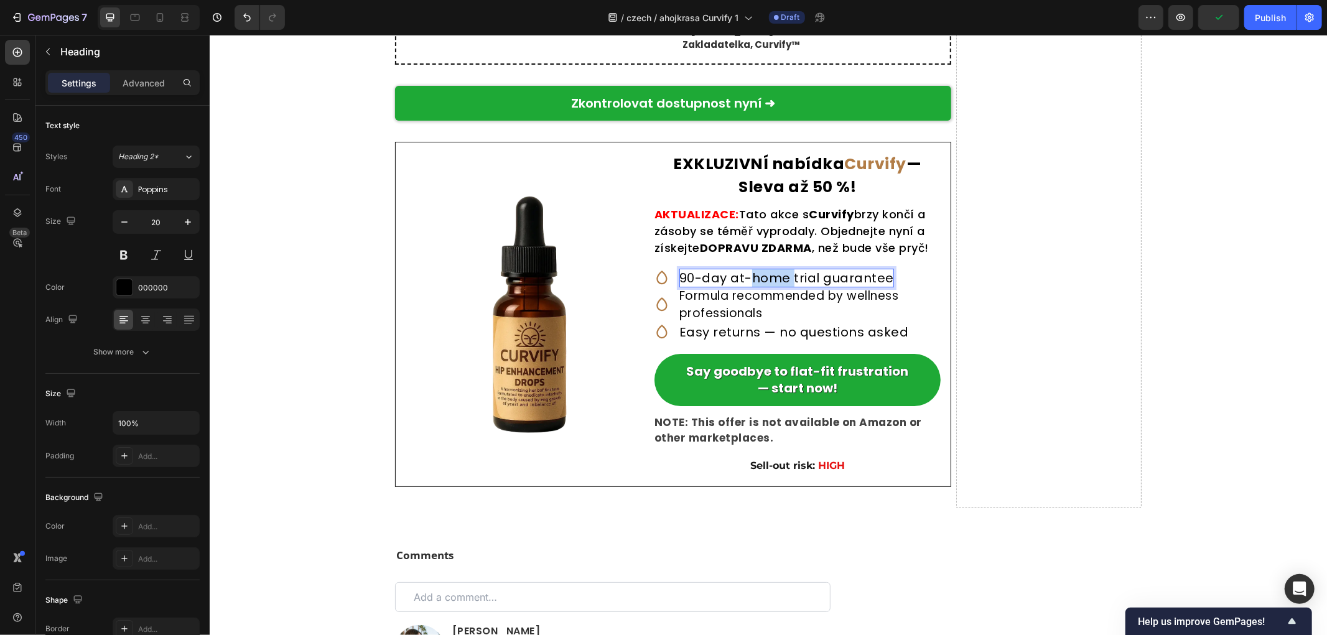
click at [750, 287] on h2 "90-day at-home trial guarantee" at bounding box center [786, 277] width 215 height 19
click at [717, 308] on h2 "Formula recommended by wellness professionals" at bounding box center [809, 304] width 261 height 35
click at [720, 319] on h2 "Formula recommended by wellness professionals" at bounding box center [809, 304] width 261 height 35
click at [720, 319] on p "Formula recommended by wellness professionals" at bounding box center [809, 304] width 261 height 35
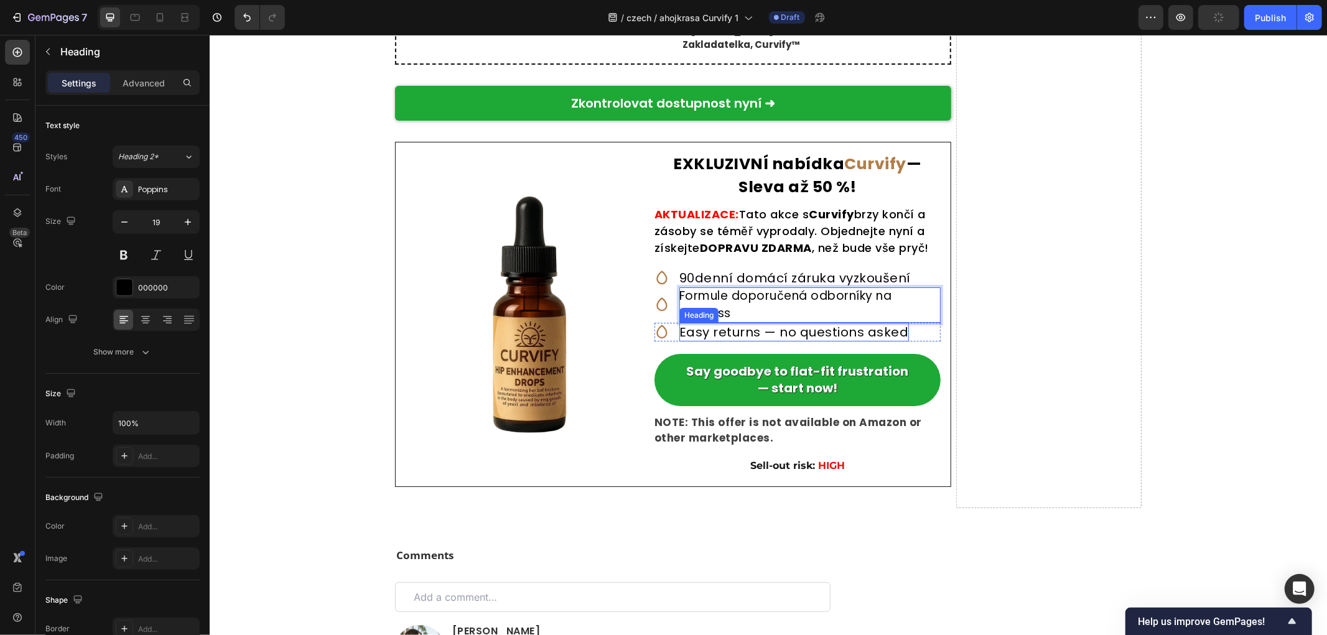
click at [746, 341] on h2 "Easy returns — no questions asked" at bounding box center [794, 331] width 230 height 19
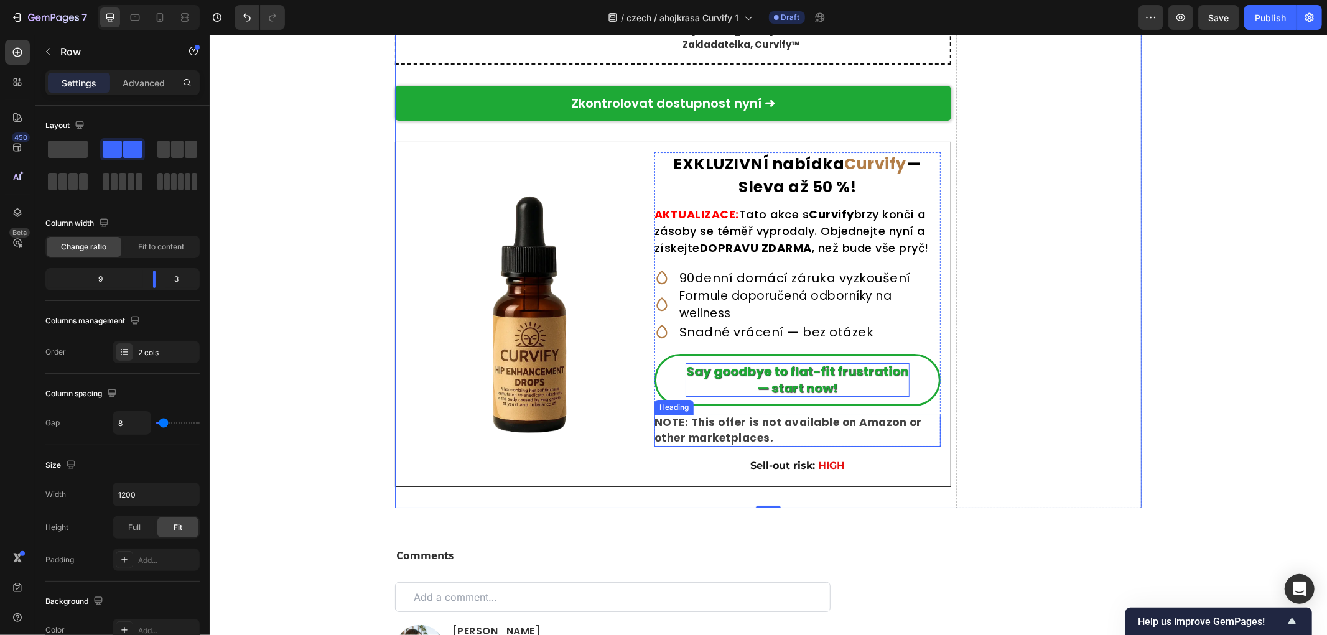
click at [777, 396] on strong "Say goodbye to flat-fit frustration — start now!" at bounding box center [797, 379] width 222 height 34
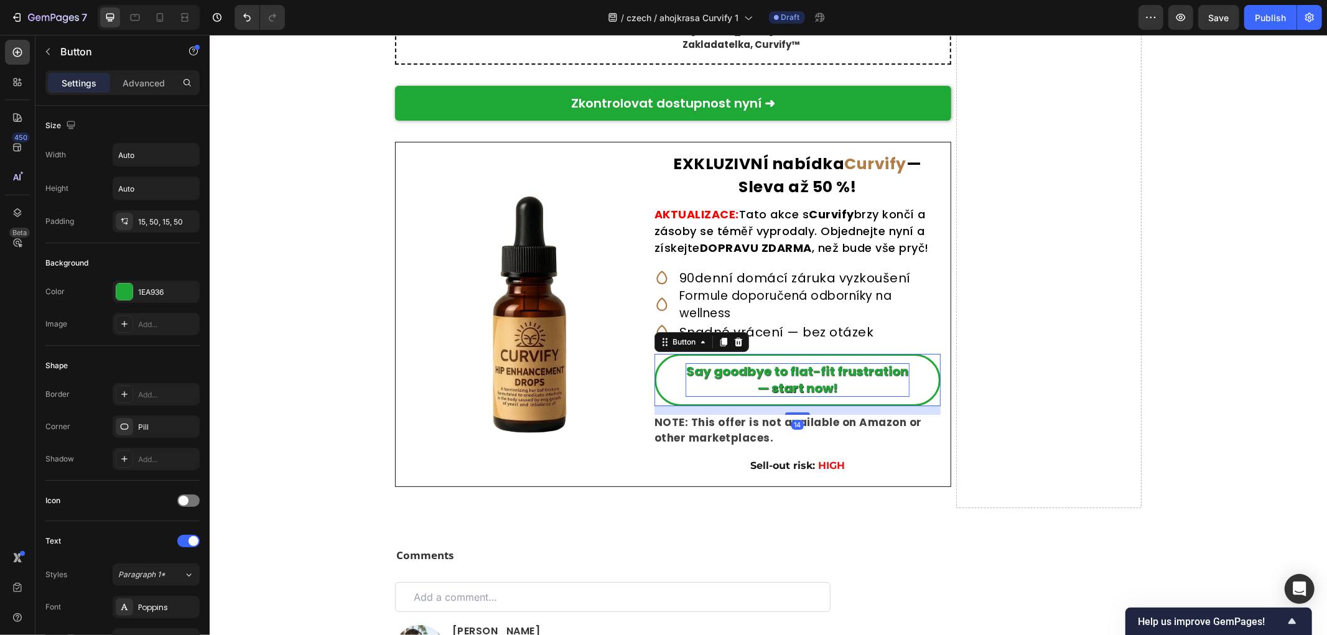
click at [777, 396] on strong "Say goodbye to flat-fit frustration — start now!" at bounding box center [797, 379] width 222 height 34
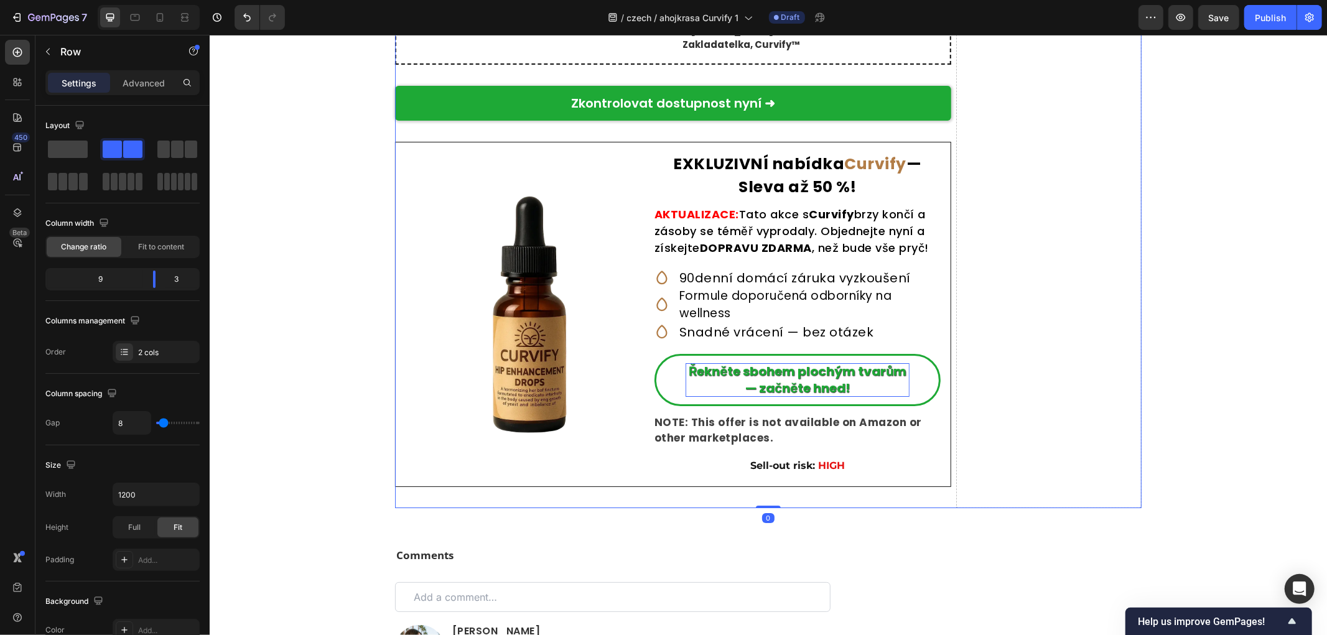
click at [745, 440] on strong "NOTE: This offer is not available on Amazon or other marketplaces." at bounding box center [787, 429] width 267 height 31
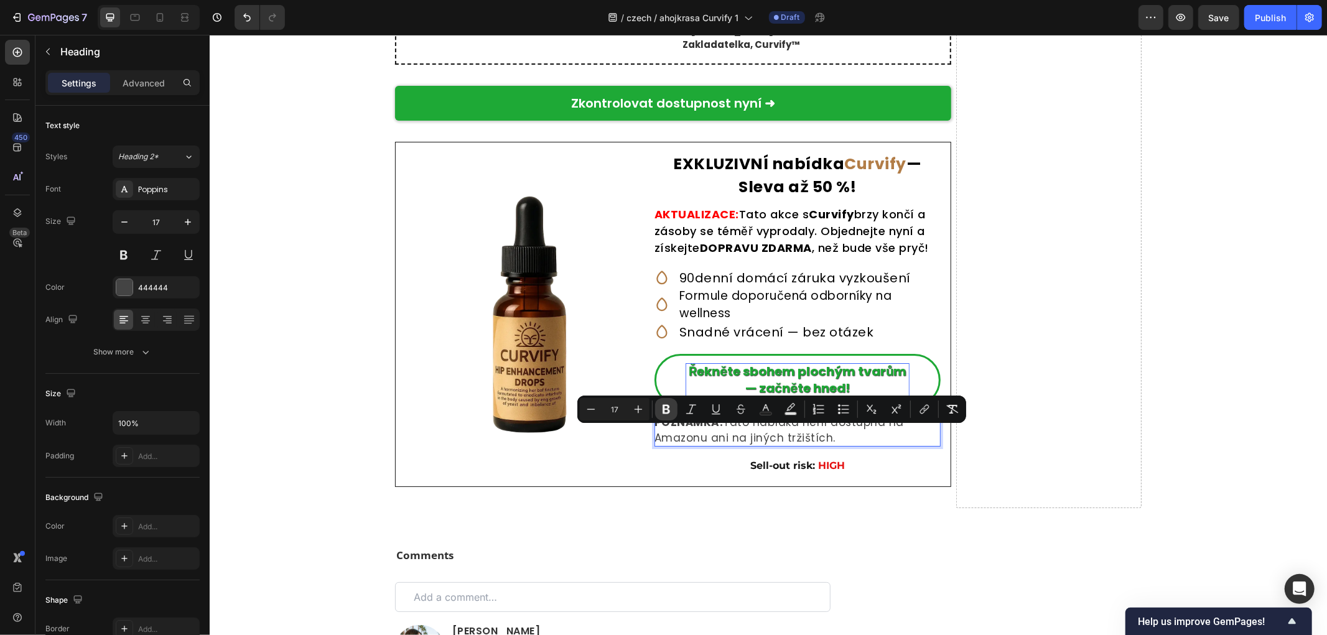
click at [664, 408] on icon "Editor contextual toolbar" at bounding box center [665, 409] width 7 height 9
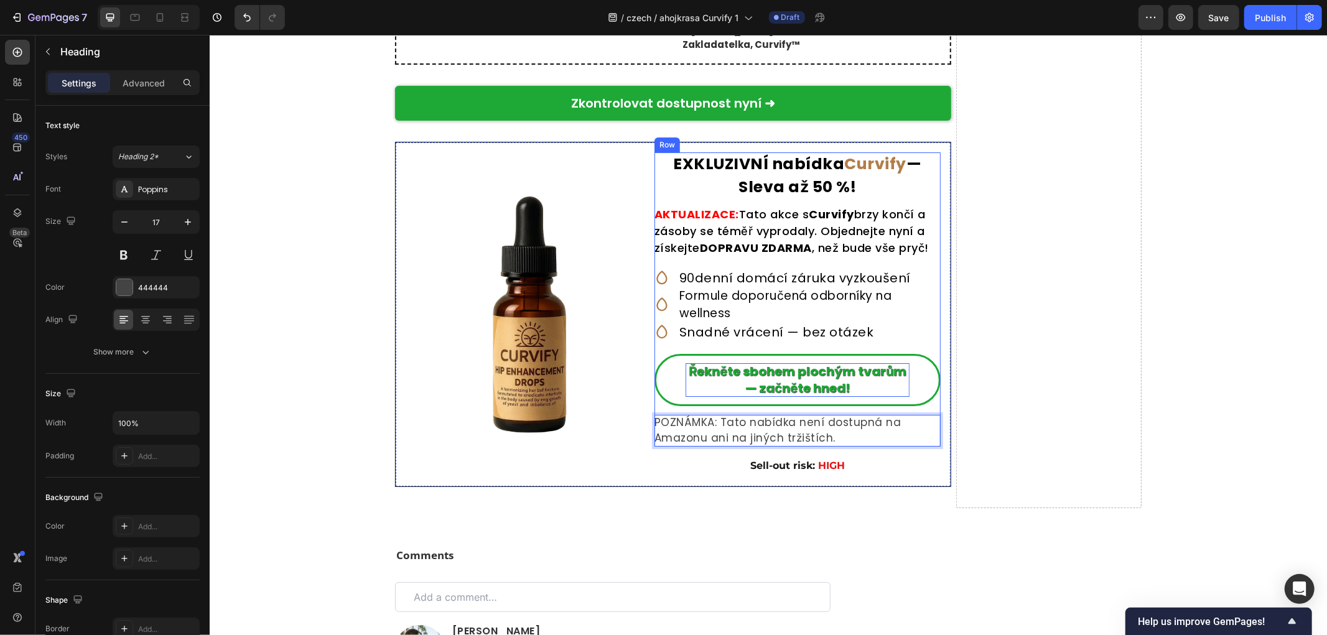
click at [834, 446] on p "POZNÁMKA: Tato nabídka není dostupná na Amazonu ani na jiných tržištích." at bounding box center [797, 430] width 286 height 32
click at [816, 446] on p "POZNÁMKA: Tato nabídka není dostupná na Amazonu ani na jiných tržištích." at bounding box center [797, 430] width 286 height 32
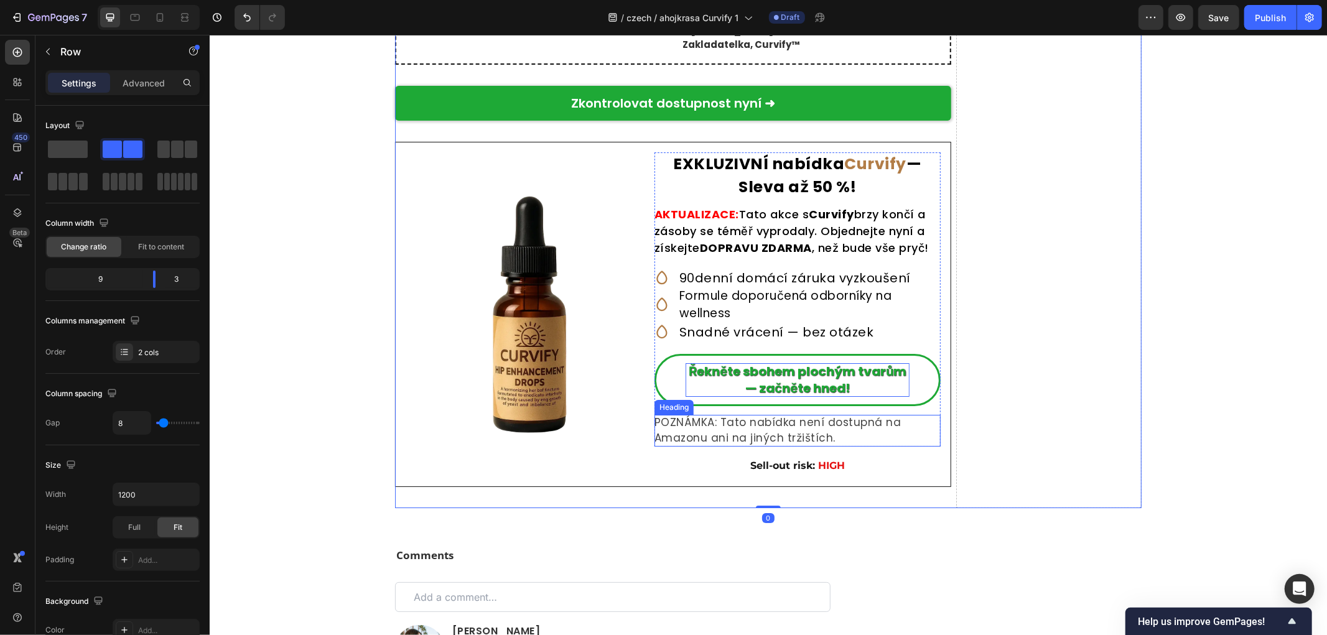
click at [795, 442] on p "POZNÁMKA: Tato nabídka není dostupná na Amazonu ani na jiných tržištích." at bounding box center [797, 430] width 286 height 32
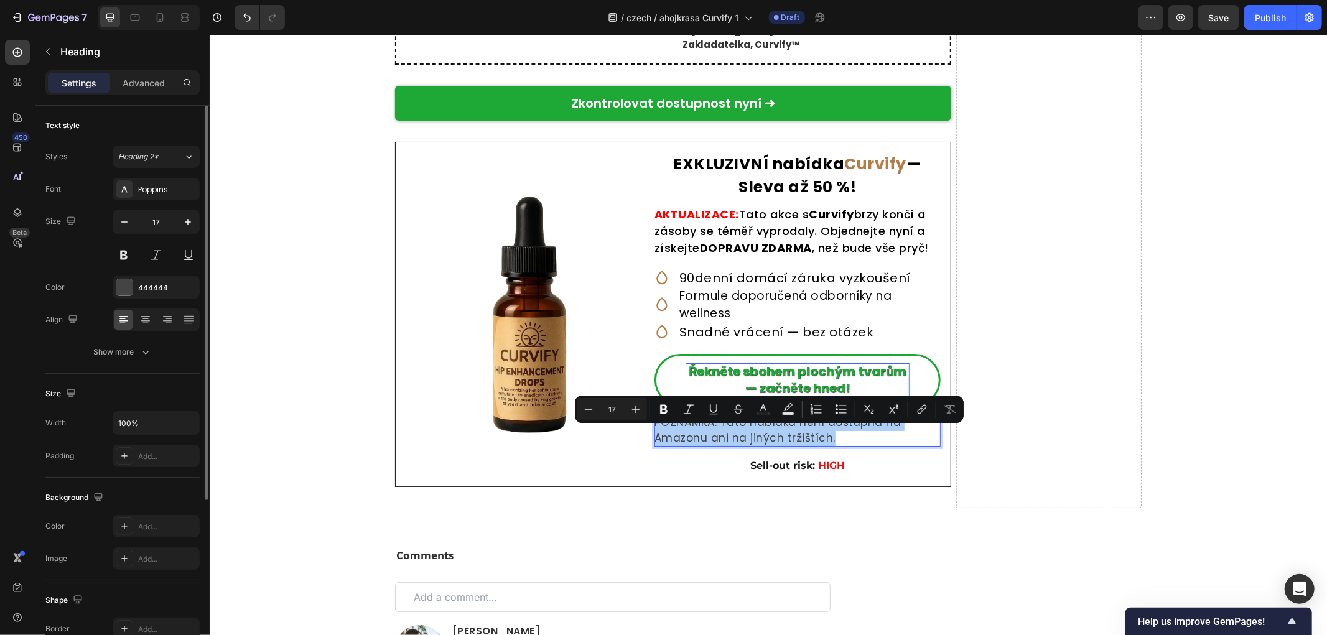
click at [123, 259] on button at bounding box center [124, 255] width 22 height 22
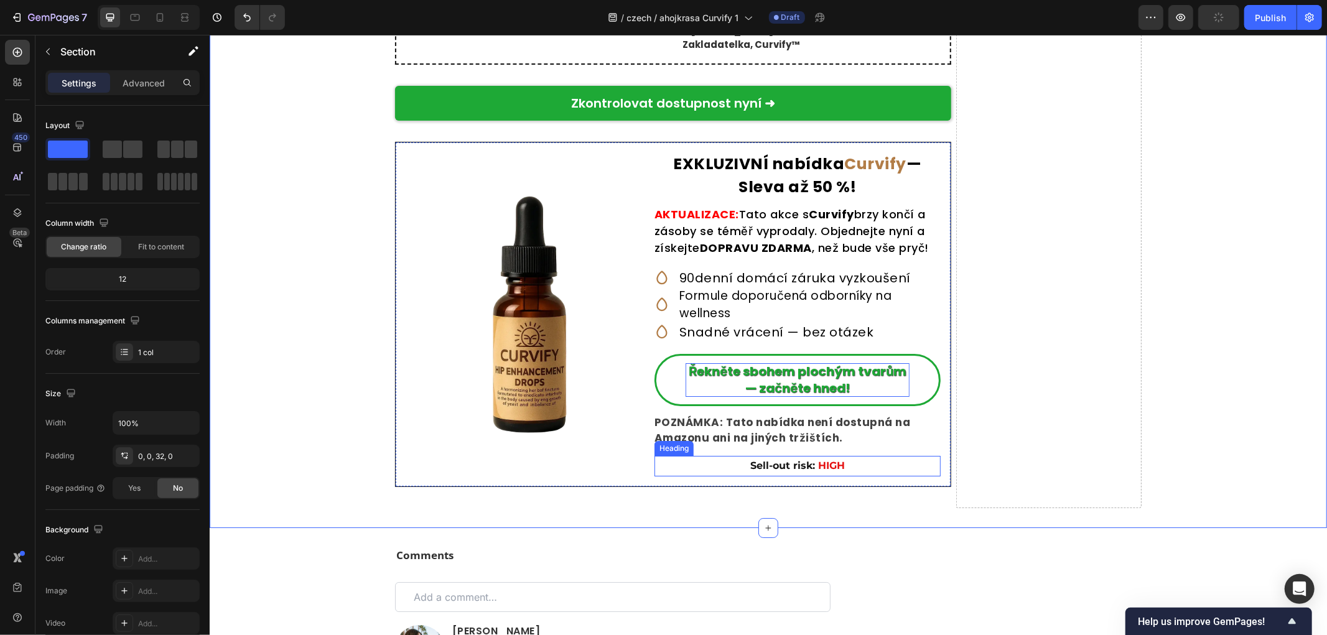
click at [781, 471] on strong "Sell-out risk:" at bounding box center [782, 465] width 65 height 12
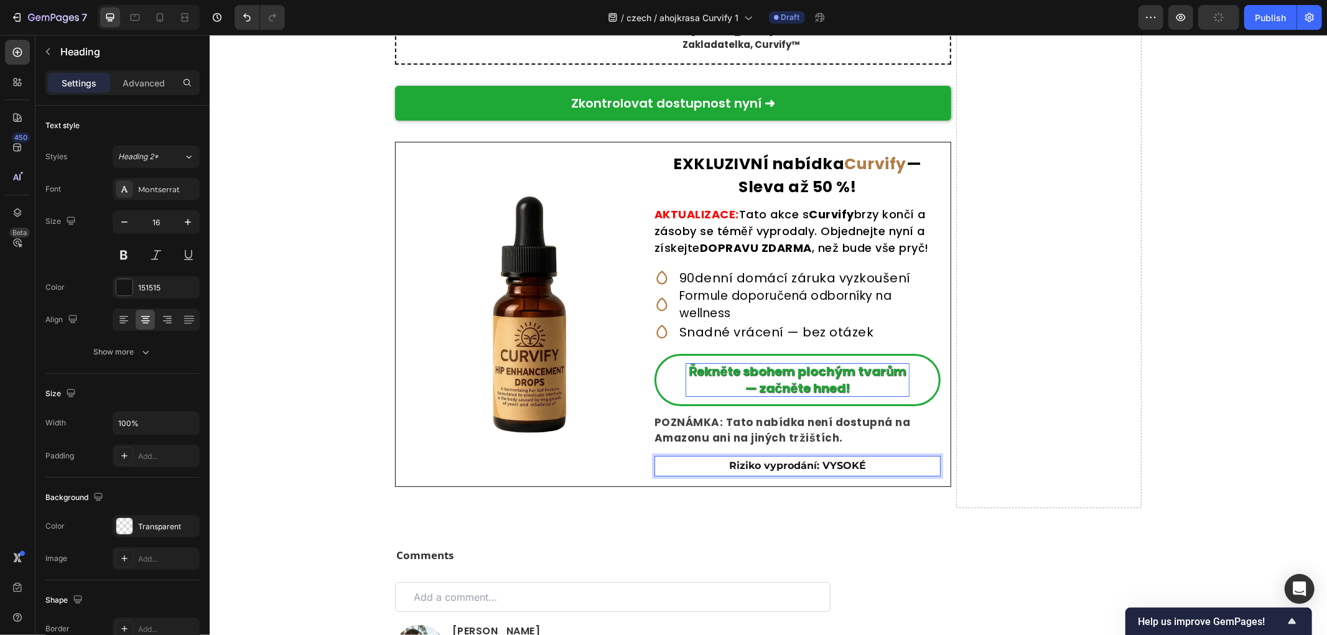
click at [871, 472] on p "Riziko vyprodání: VYSOKÉ" at bounding box center [797, 465] width 284 height 13
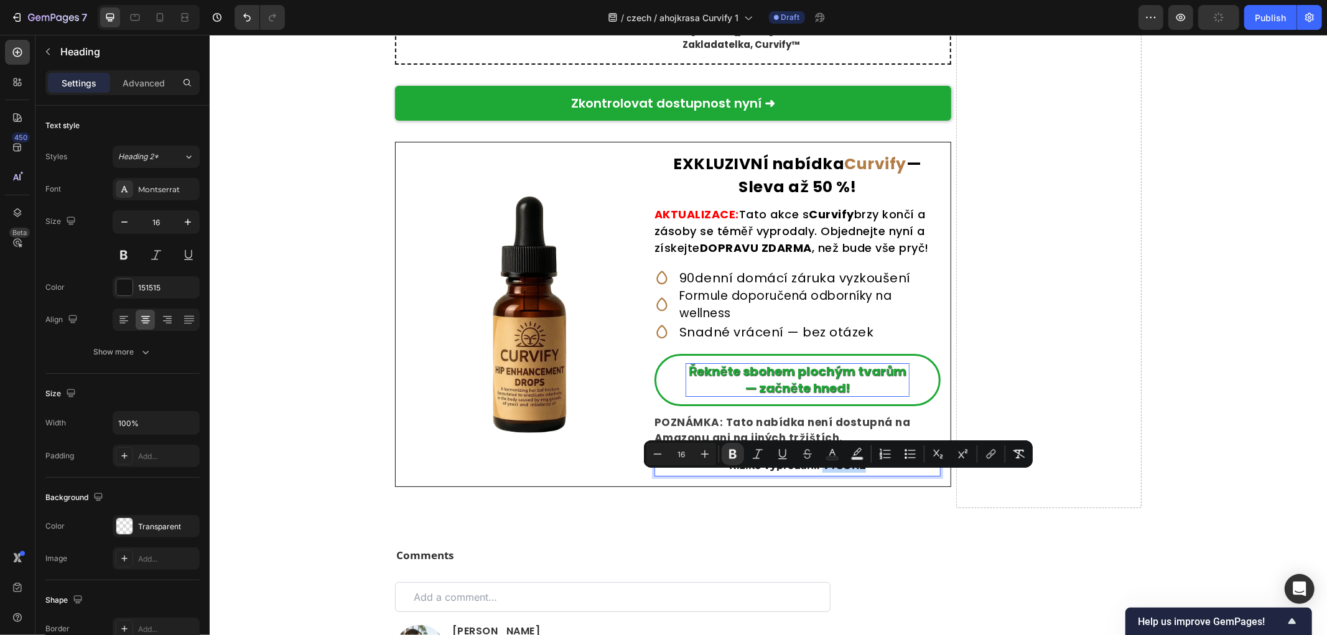
drag, startPoint x: 876, startPoint y: 476, endPoint x: 816, endPoint y: 478, distance: 59.7
click at [816, 472] on p "Riziko vyprodání: VYSOKÉ" at bounding box center [797, 465] width 284 height 13
click at [826, 455] on icon "Editor contextual toolbar" at bounding box center [832, 454] width 12 height 12
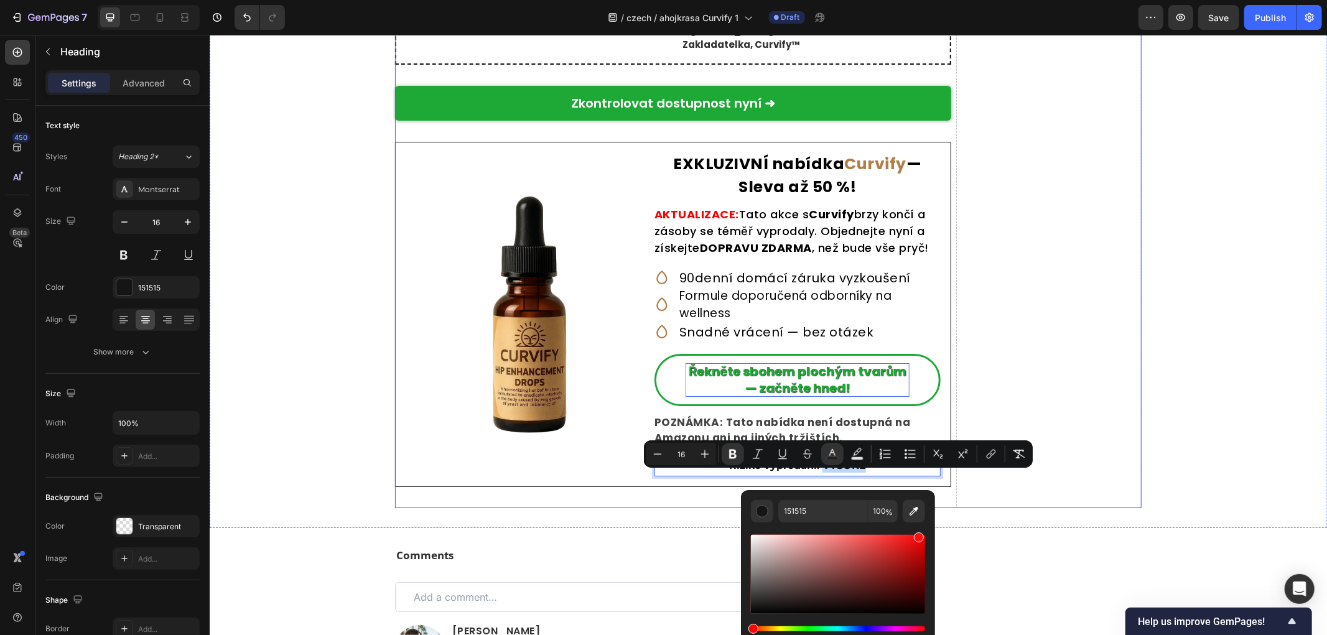
drag, startPoint x: 1116, startPoint y: 568, endPoint x: 985, endPoint y: 495, distance: 149.8
type input "FF0000"
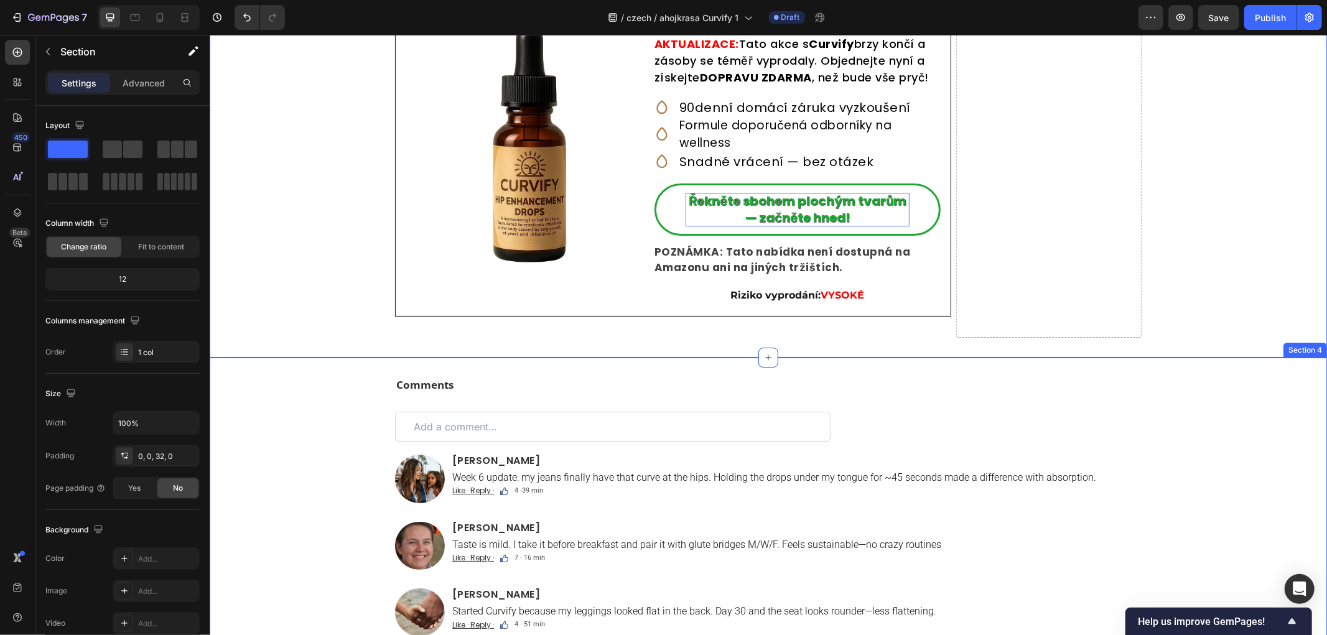
scroll to position [7741, 0]
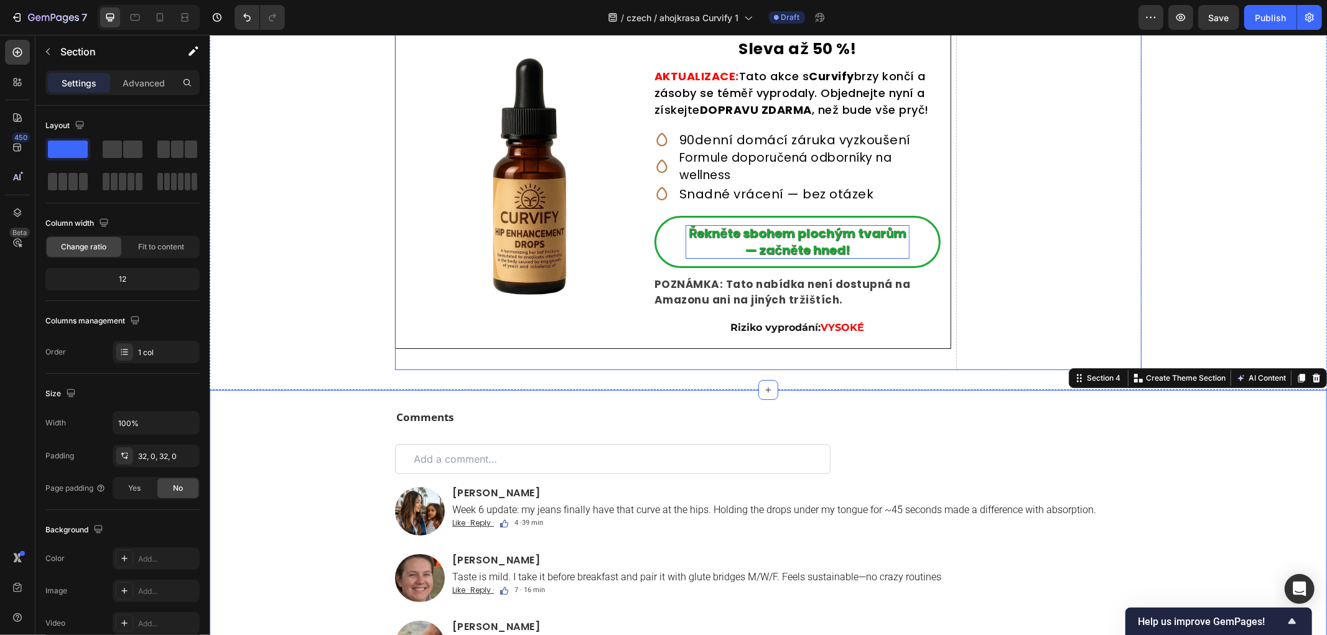
drag, startPoint x: 1052, startPoint y: 218, endPoint x: 1046, endPoint y: 221, distance: 7.0
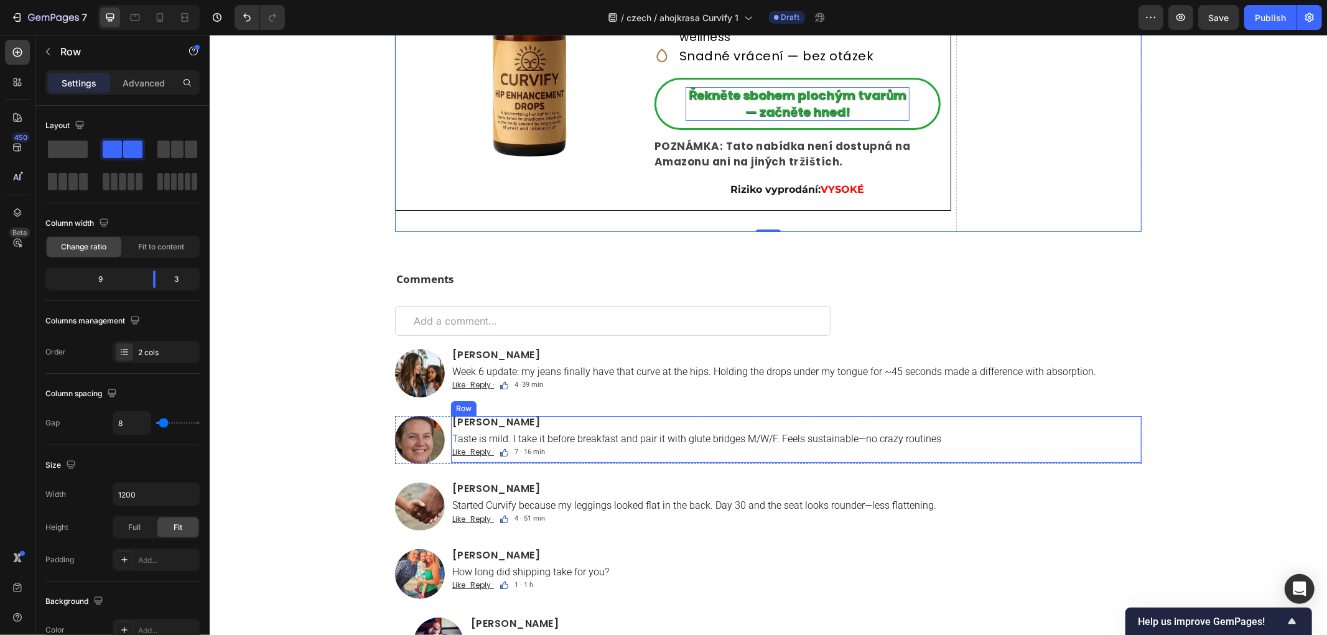
scroll to position [8086, 0]
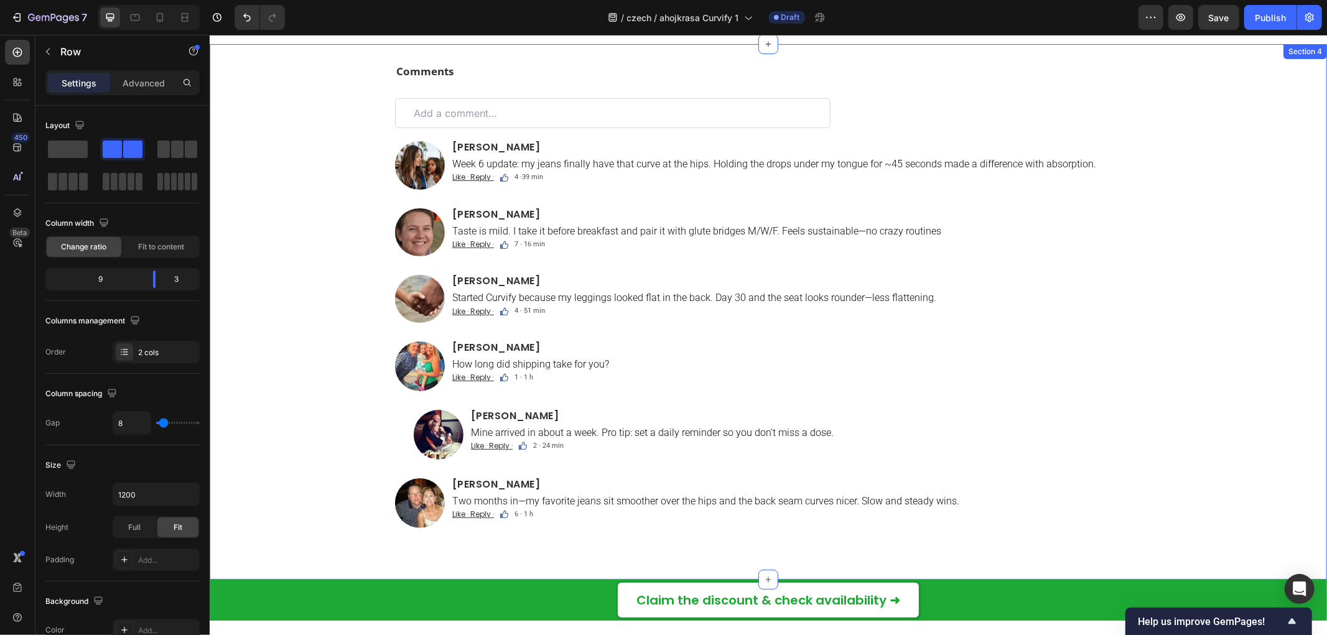
click at [295, 302] on div "Comments Text Block Custom Code Image Ava Reynolds Heading Week 6 update: my je…" at bounding box center [767, 311] width 1117 height 496
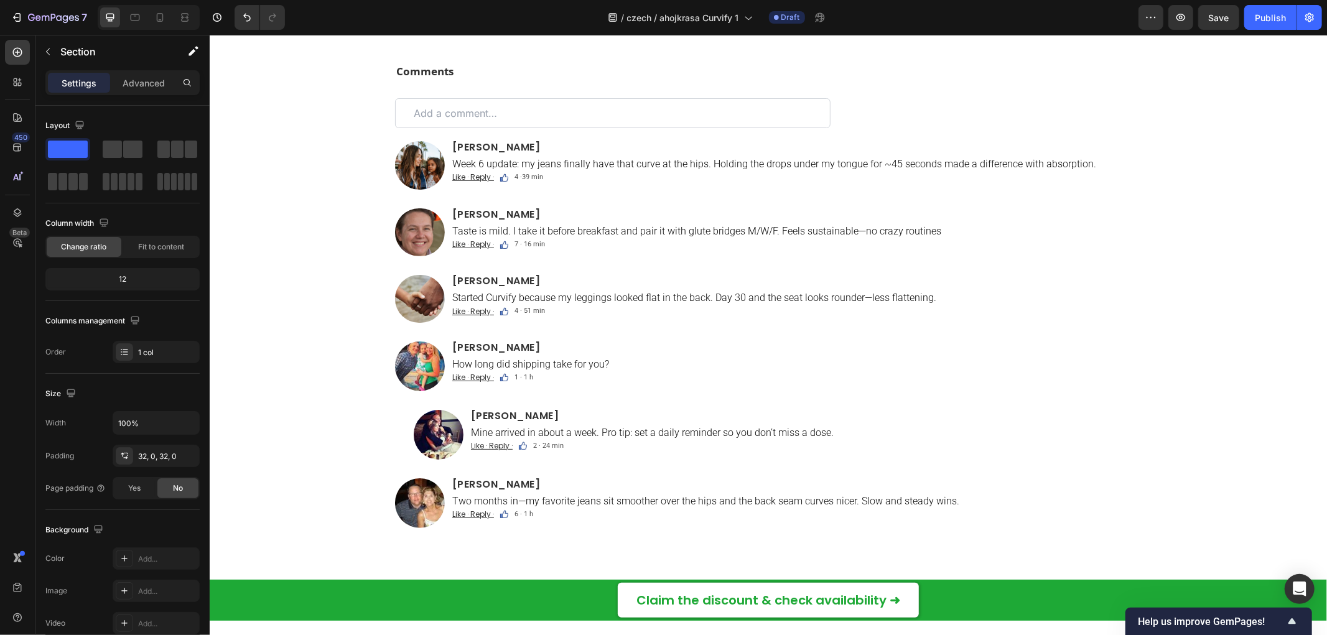
click at [316, 299] on div "Comments Text Block Custom Code Image Ava Reynolds Heading Week 6 update: my je…" at bounding box center [767, 311] width 1117 height 496
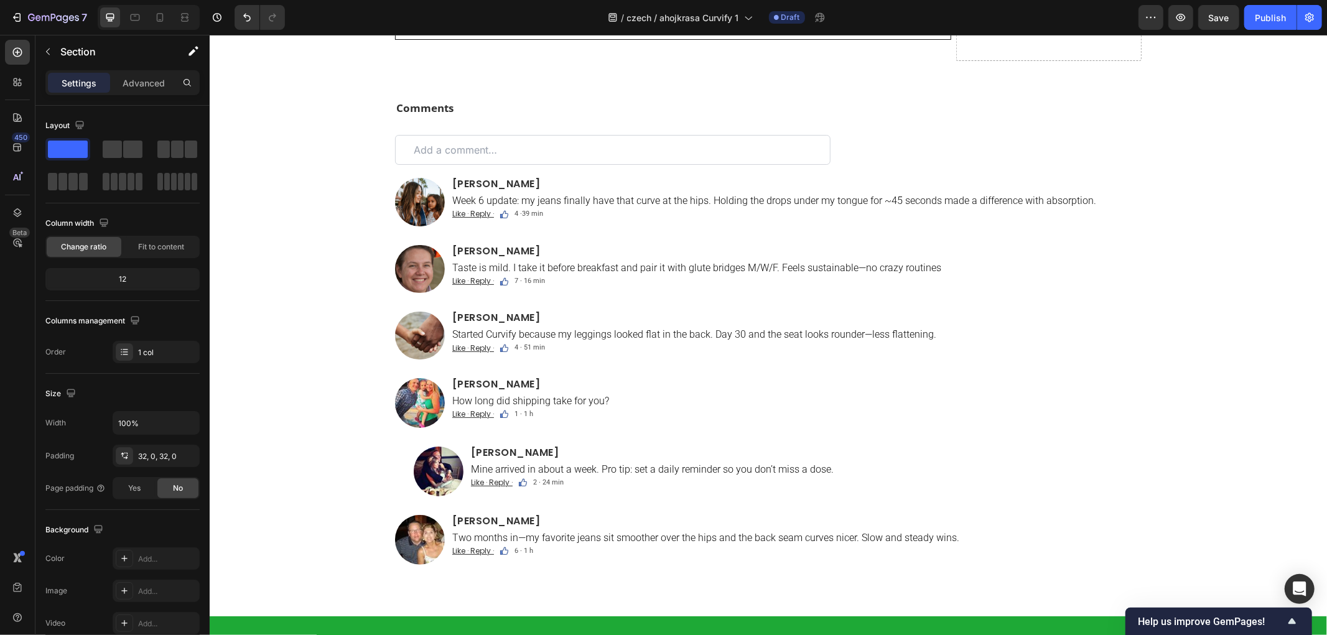
scroll to position [8017, 0]
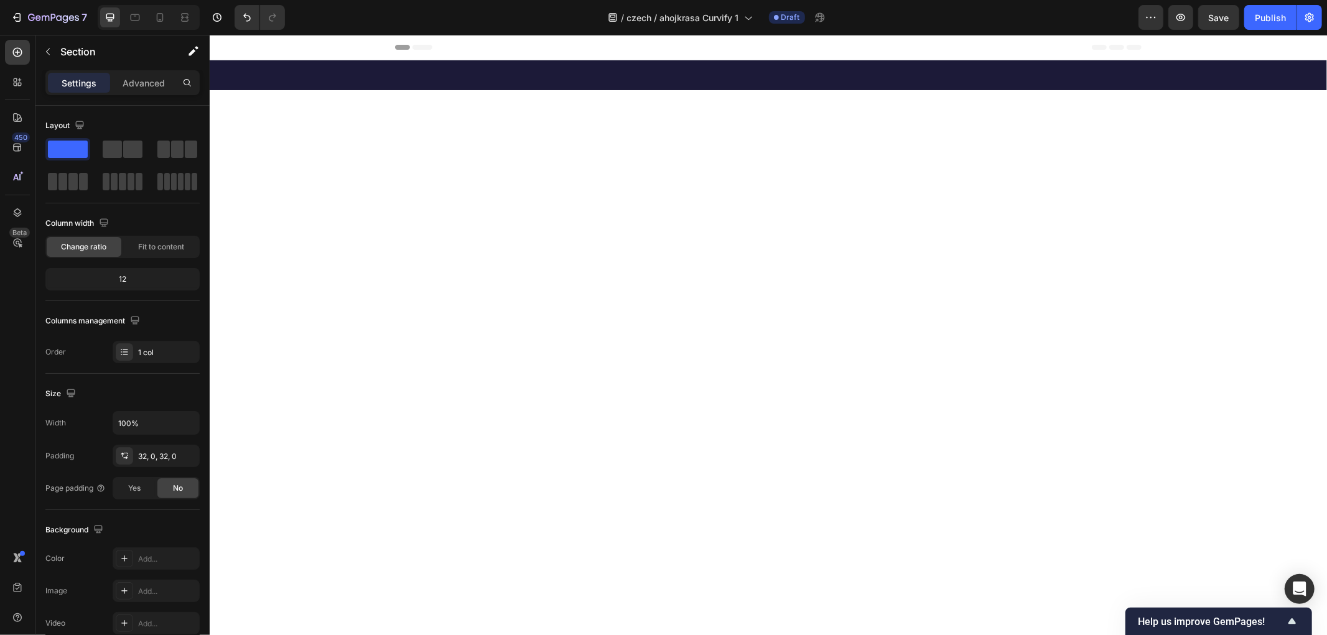
scroll to position [8017, 0]
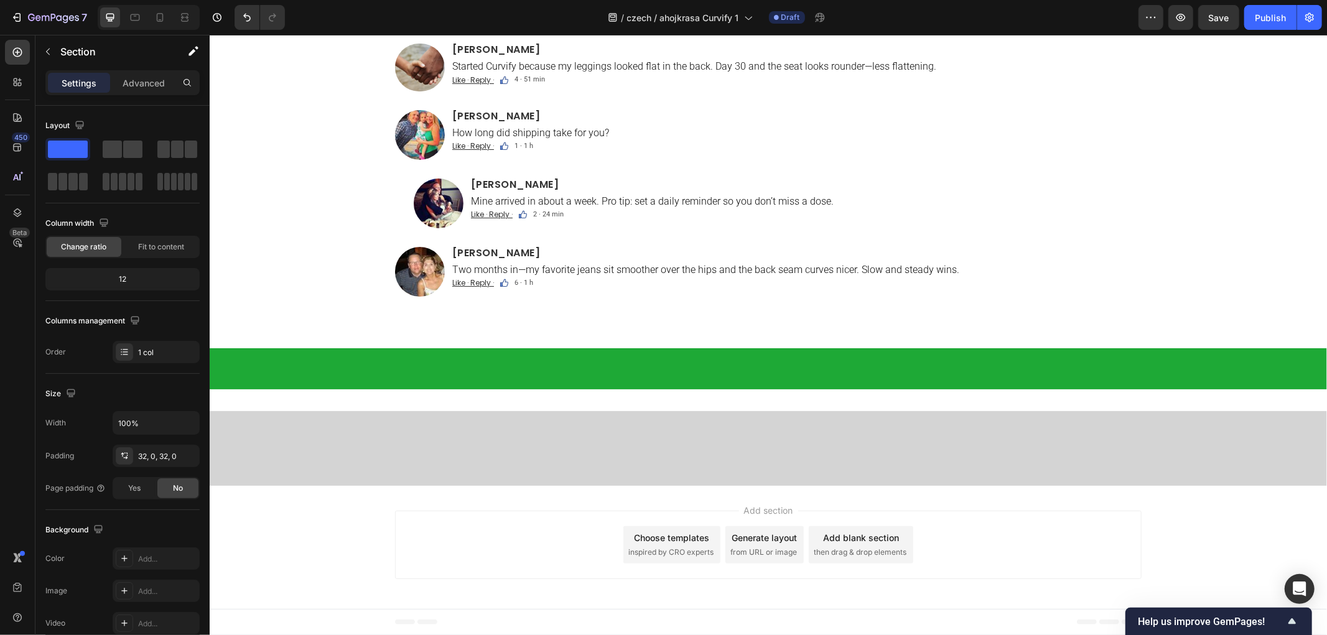
click at [351, 249] on div "Comments Text Block Custom Code Image Ava Reynolds Heading Week 6 update: my je…" at bounding box center [767, 81] width 1117 height 492
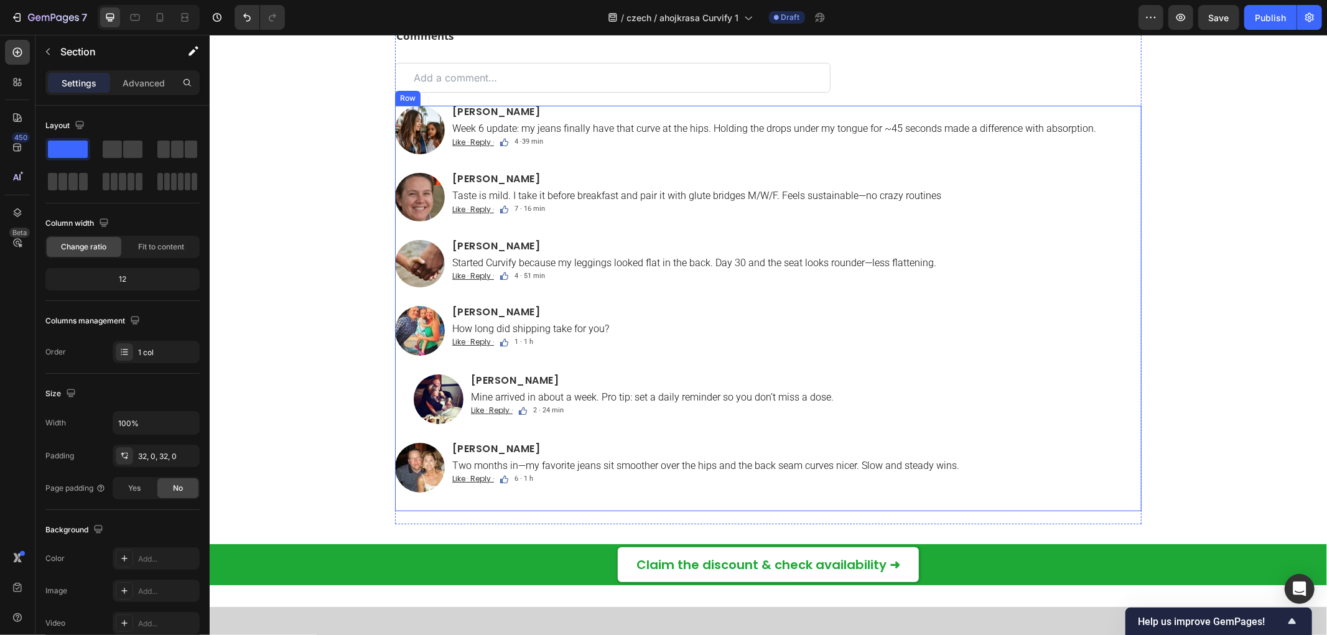
scroll to position [7810, 0]
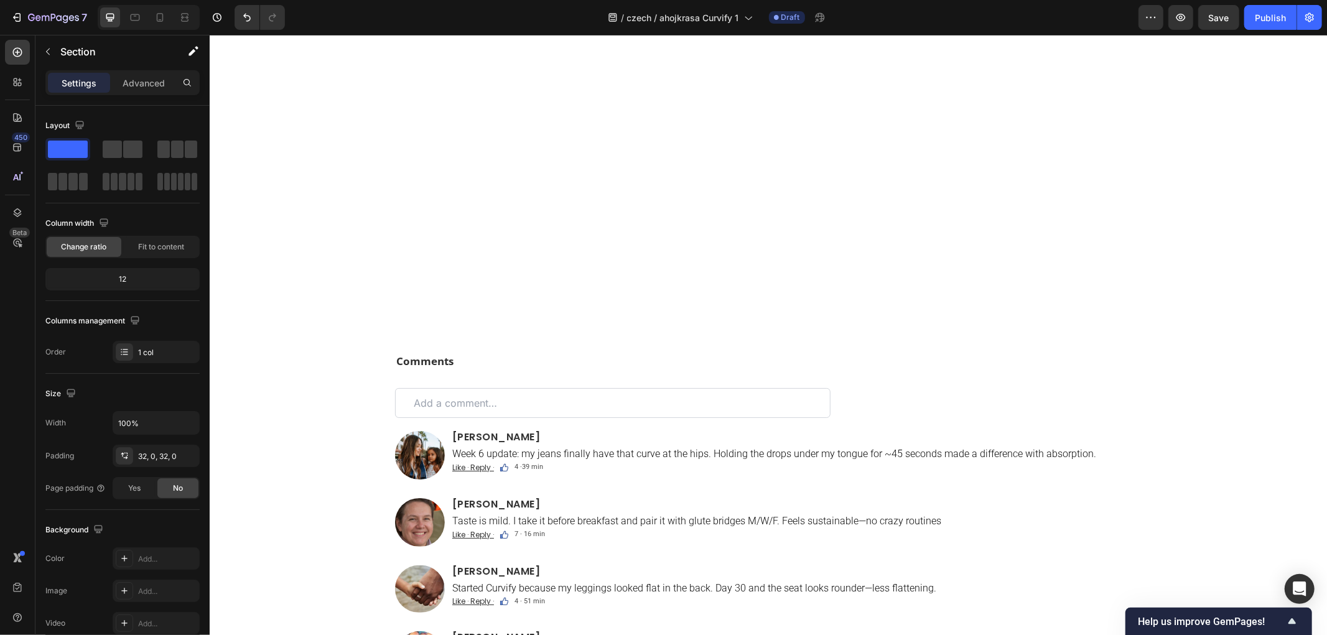
click at [428, 362] on strong "Comments" at bounding box center [424, 360] width 57 height 14
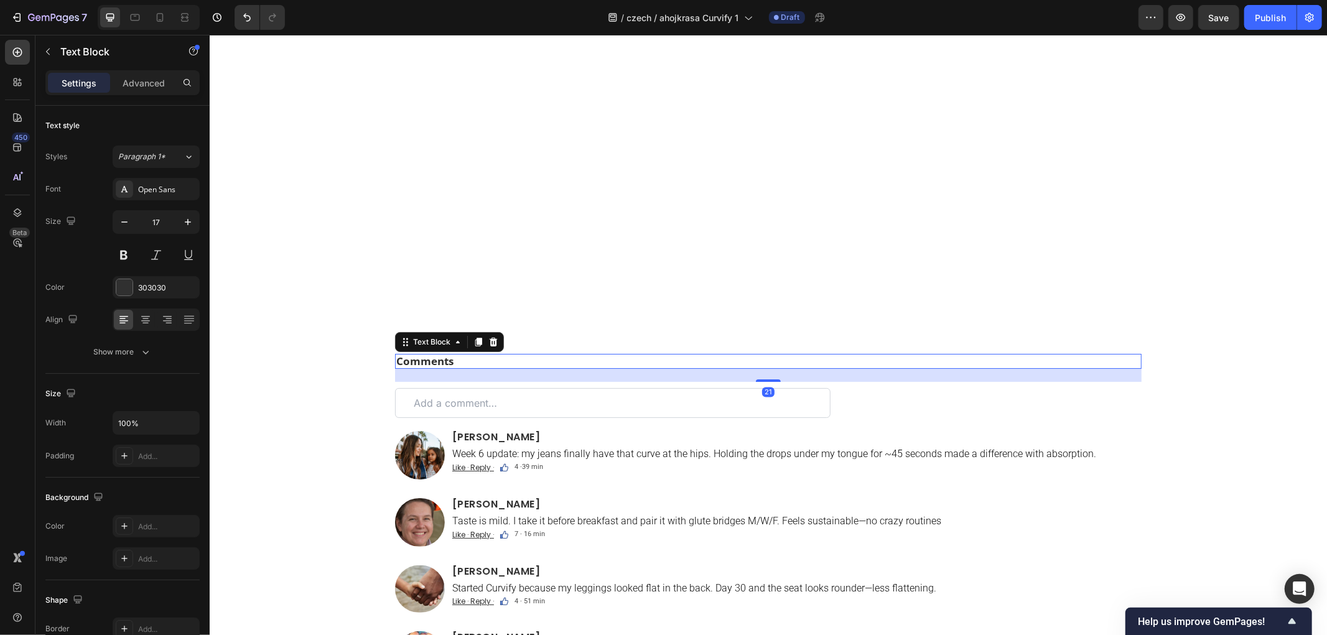
click at [428, 362] on strong "Comments" at bounding box center [424, 360] width 57 height 14
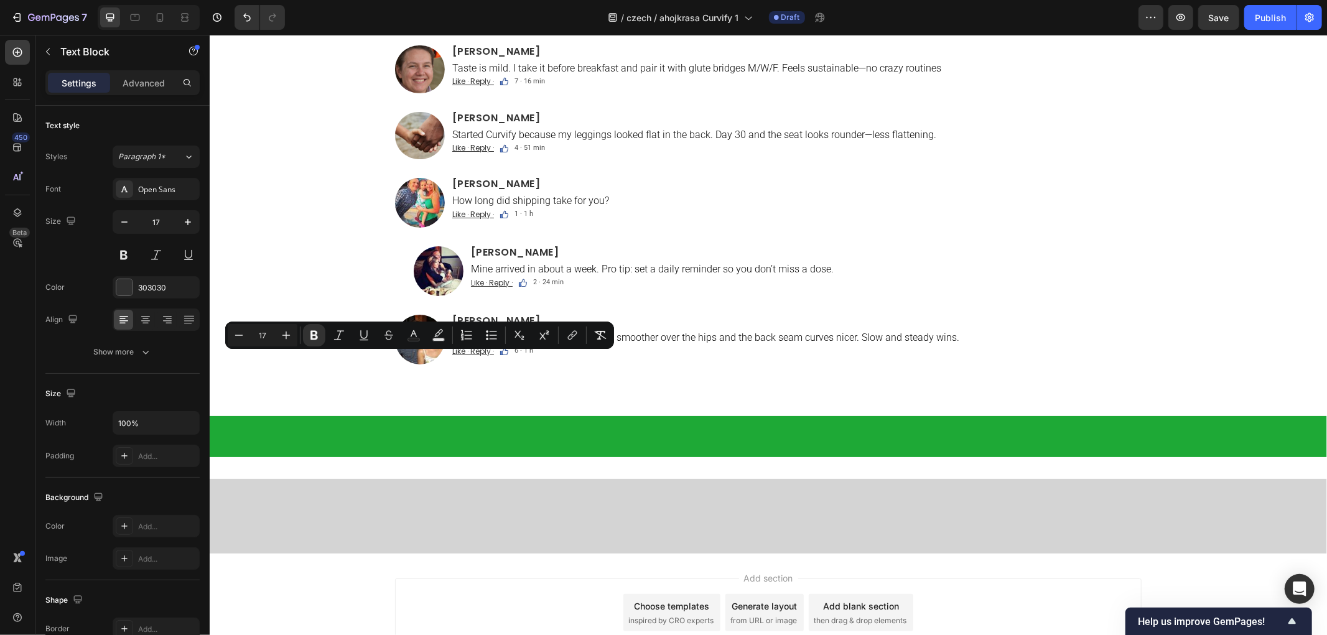
scroll to position [7823, 0]
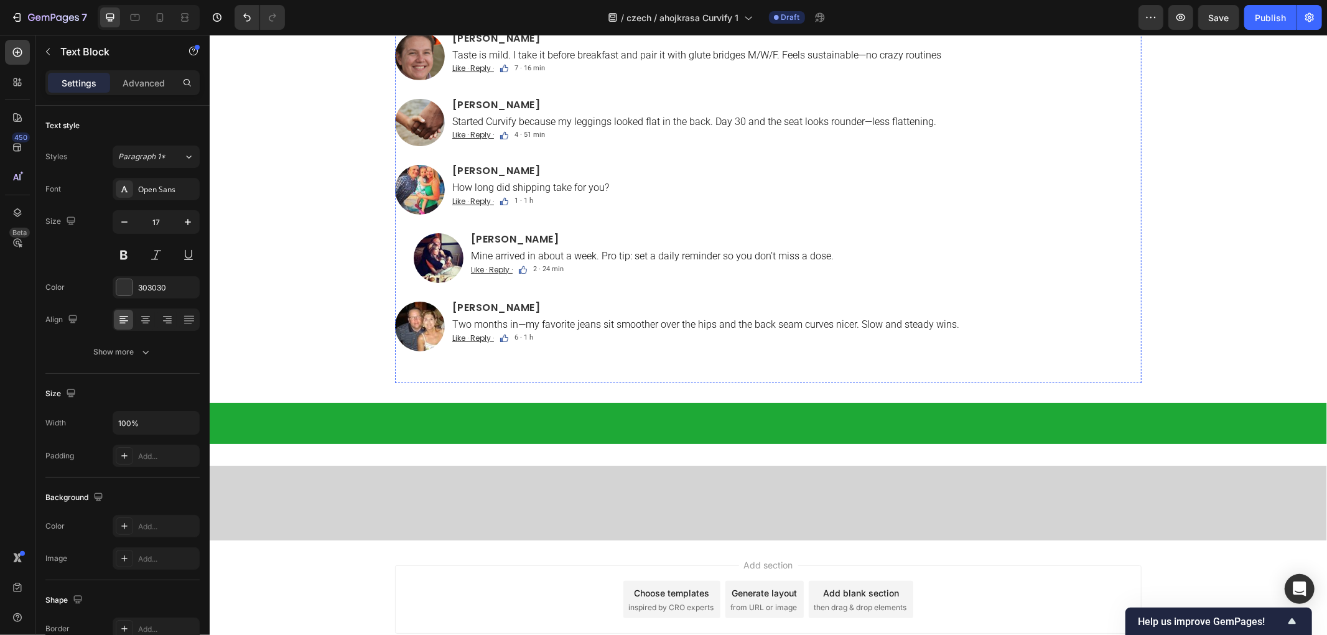
click at [335, 383] on div "Komentáře Text Block 21 Custom Code Image Ava Reynolds Heading Week 6 update: m…" at bounding box center [767, 135] width 1117 height 496
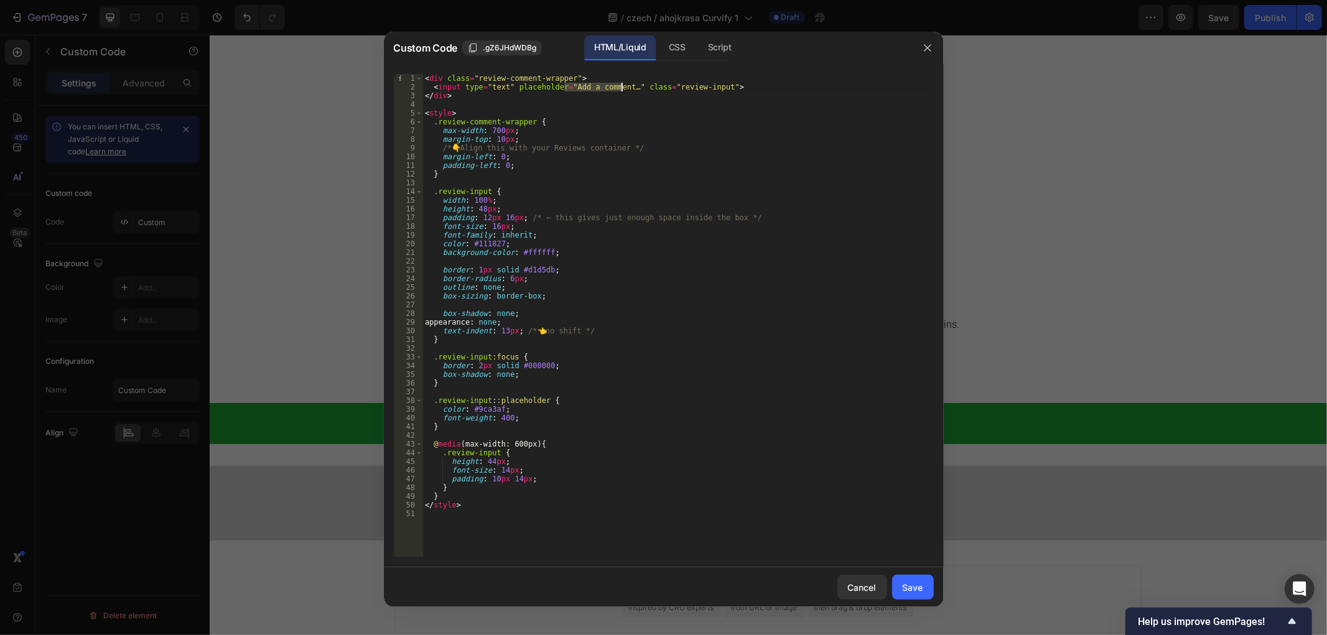
drag, startPoint x: 564, startPoint y: 87, endPoint x: 621, endPoint y: 86, distance: 56.6
click at [621, 86] on div "< div class = "review-comment-wrapper" > < input type = "text" placeholder = "A…" at bounding box center [677, 324] width 511 height 501
click at [738, 248] on div "< div class = "review-comment-wrapper" > < input type = "text" placeholder = "A…" at bounding box center [677, 324] width 511 height 501
type textarea "color: #111827;"
click at [1011, 307] on div at bounding box center [663, 317] width 1327 height 635
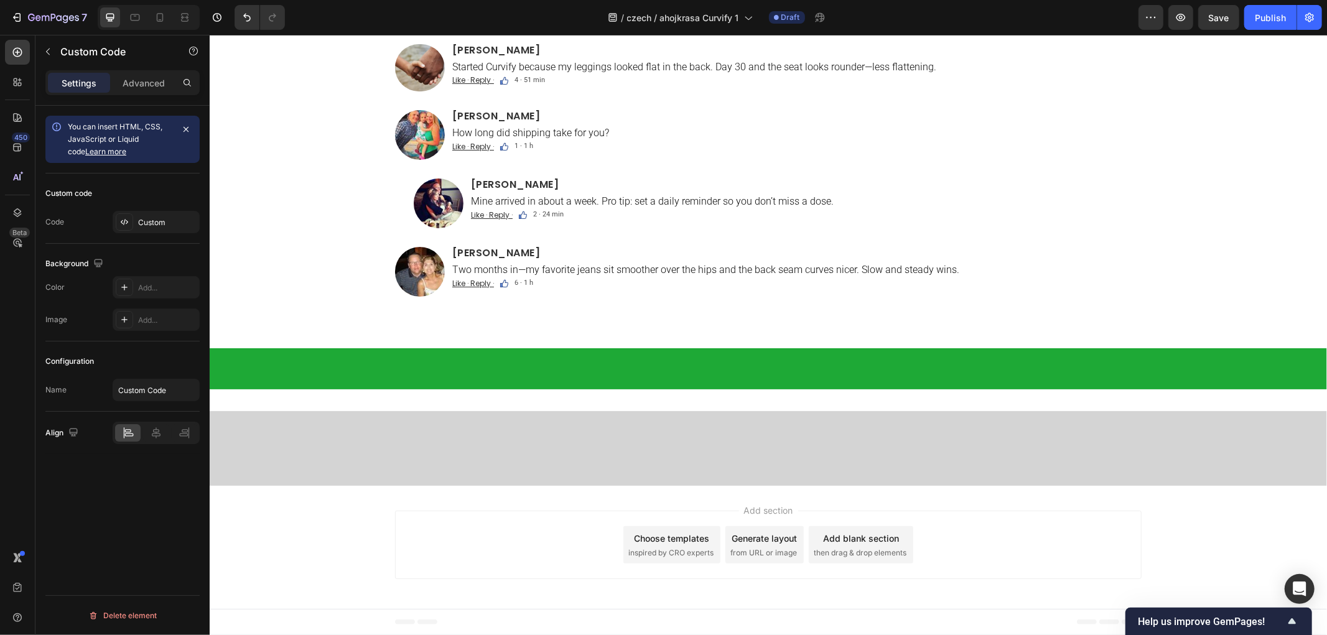
scroll to position [7961, 0]
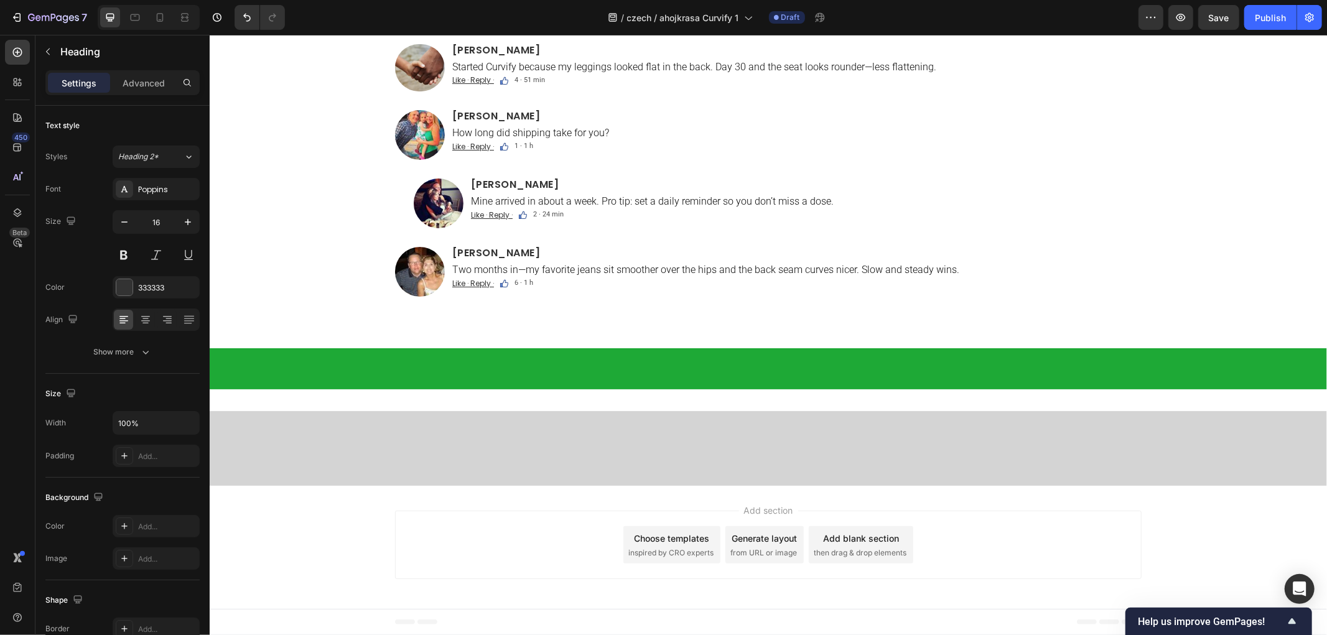
click at [332, 328] on div "Komentáře Text Block Custom Code Image Eva R., 29 Heading 5 Week 6 update: my j…" at bounding box center [767, 80] width 1117 height 496
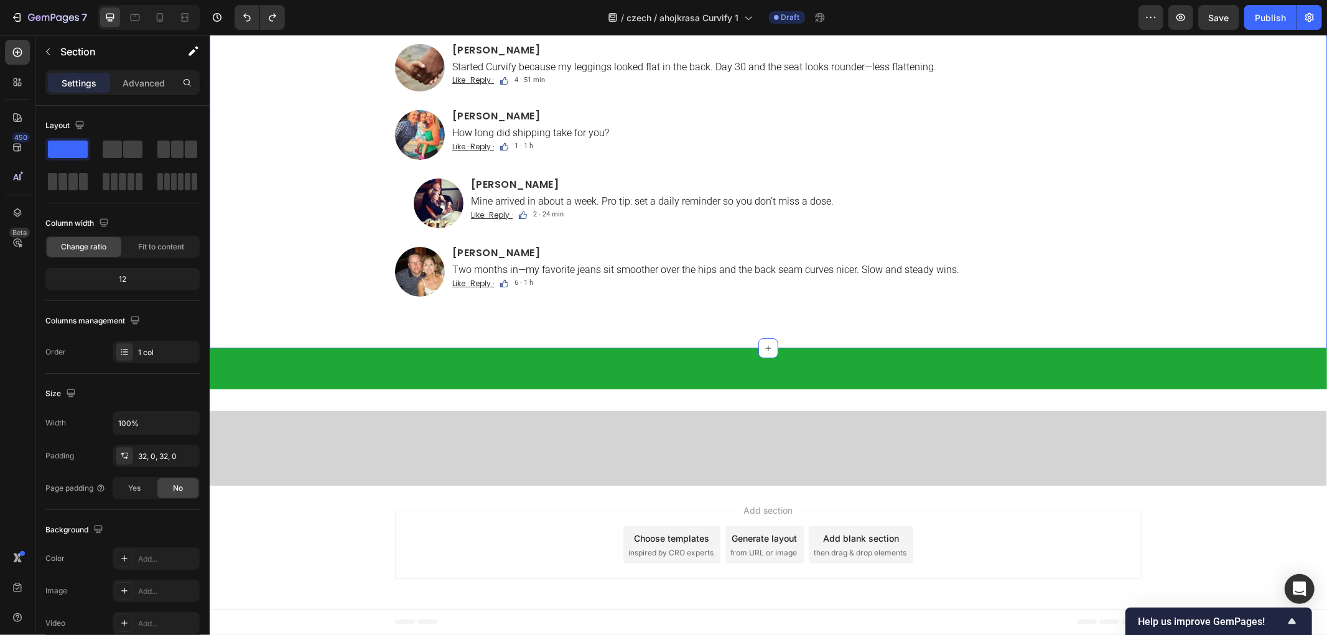
click at [312, 328] on div "Komentáře Text Block Custom Code Image Ava Reynolds Heading Week 6 update: my j…" at bounding box center [767, 80] width 1117 height 496
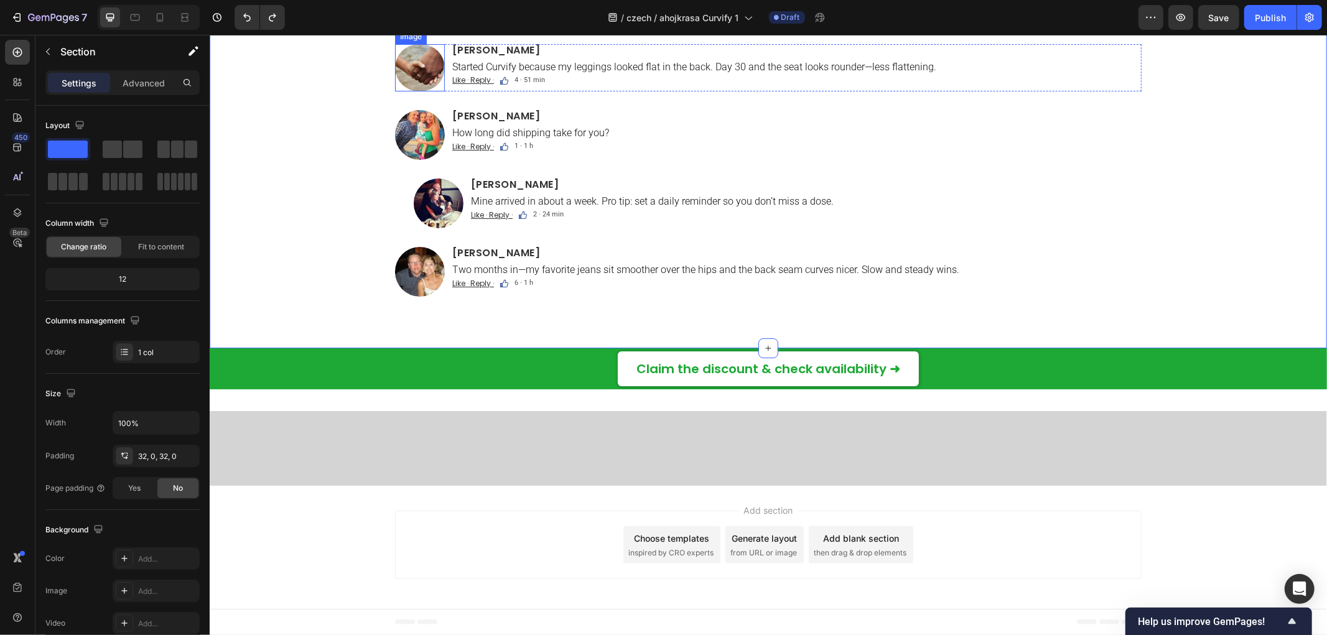
drag, startPoint x: 304, startPoint y: 238, endPoint x: 366, endPoint y: 308, distance: 93.9
click at [304, 237] on div "Komentáře Text Block Custom Code Image Ava Reynolds Heading Week 6 update: my j…" at bounding box center [767, 80] width 1117 height 496
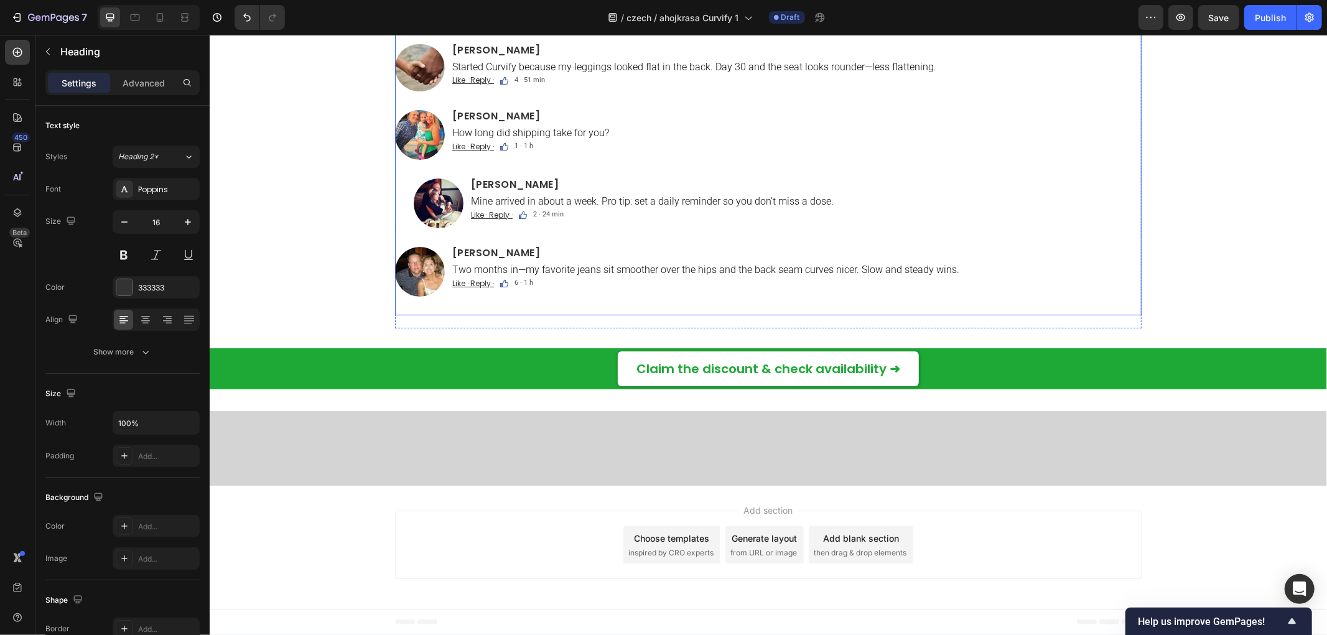
click at [493, 216] on div "Image Eva Růžičková Heading 5 Week 6 update: my jeans finally have that curve a…" at bounding box center [767, 113] width 746 height 406
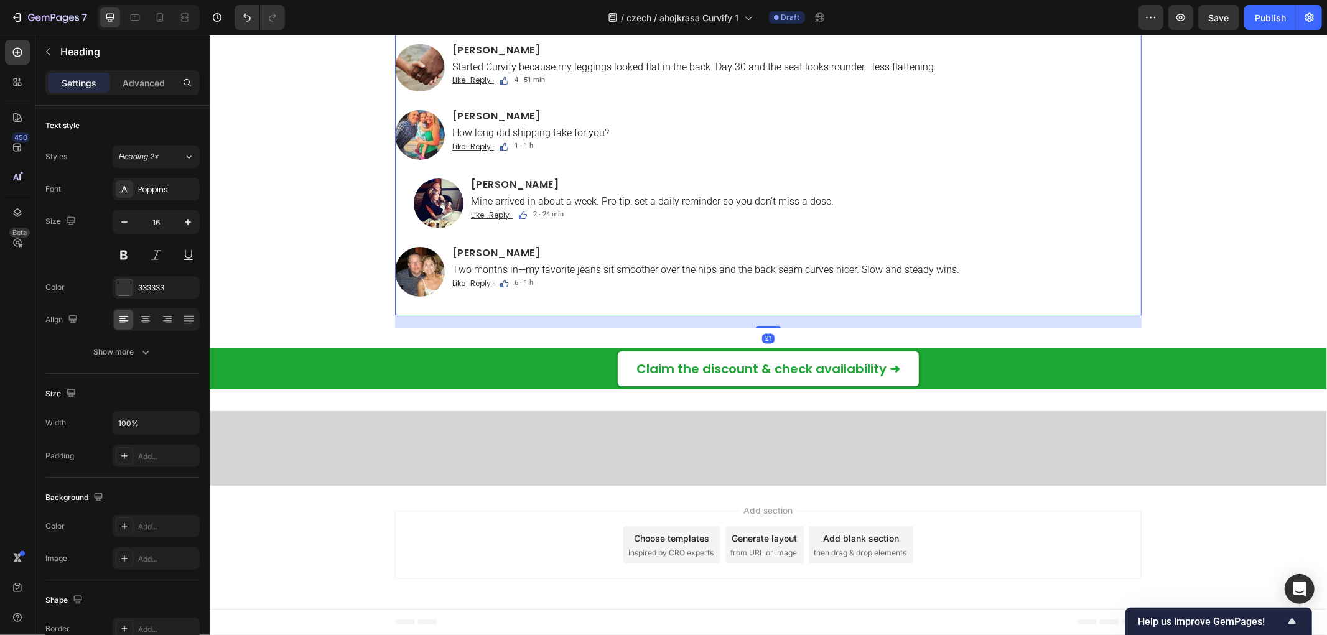
click at [483, 56] on h2 "[PERSON_NAME]" at bounding box center [795, 50] width 690 height 12
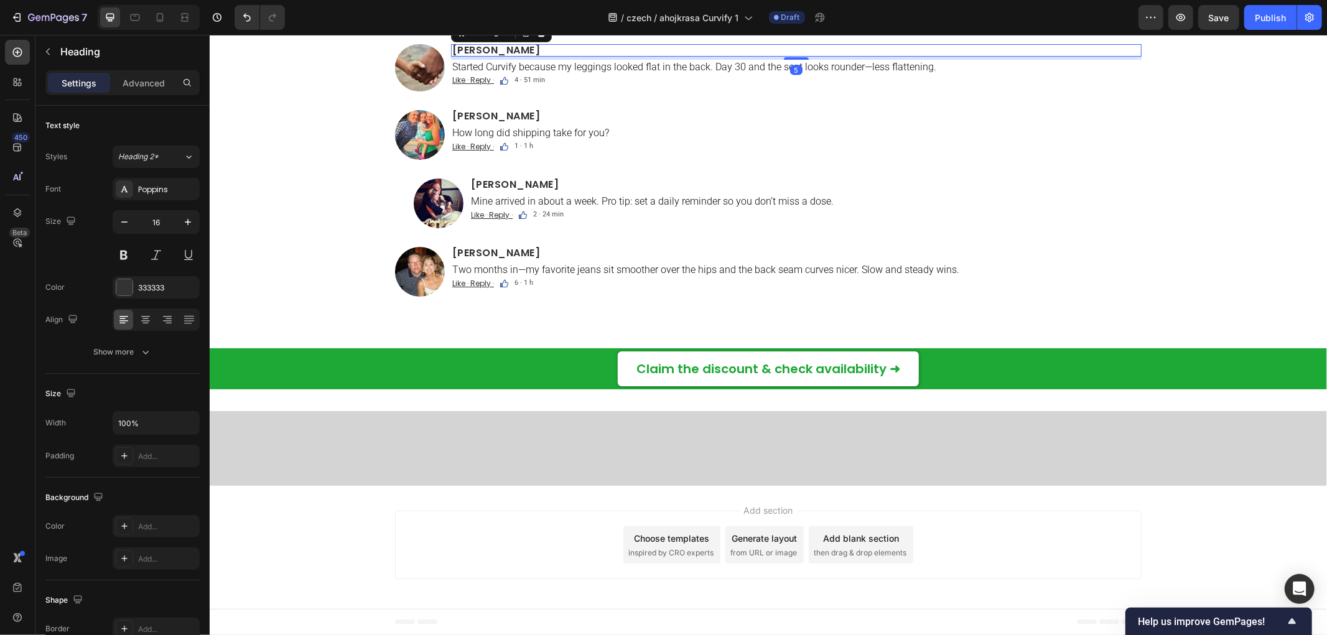
click at [483, 56] on h2 "[PERSON_NAME]" at bounding box center [795, 50] width 690 height 12
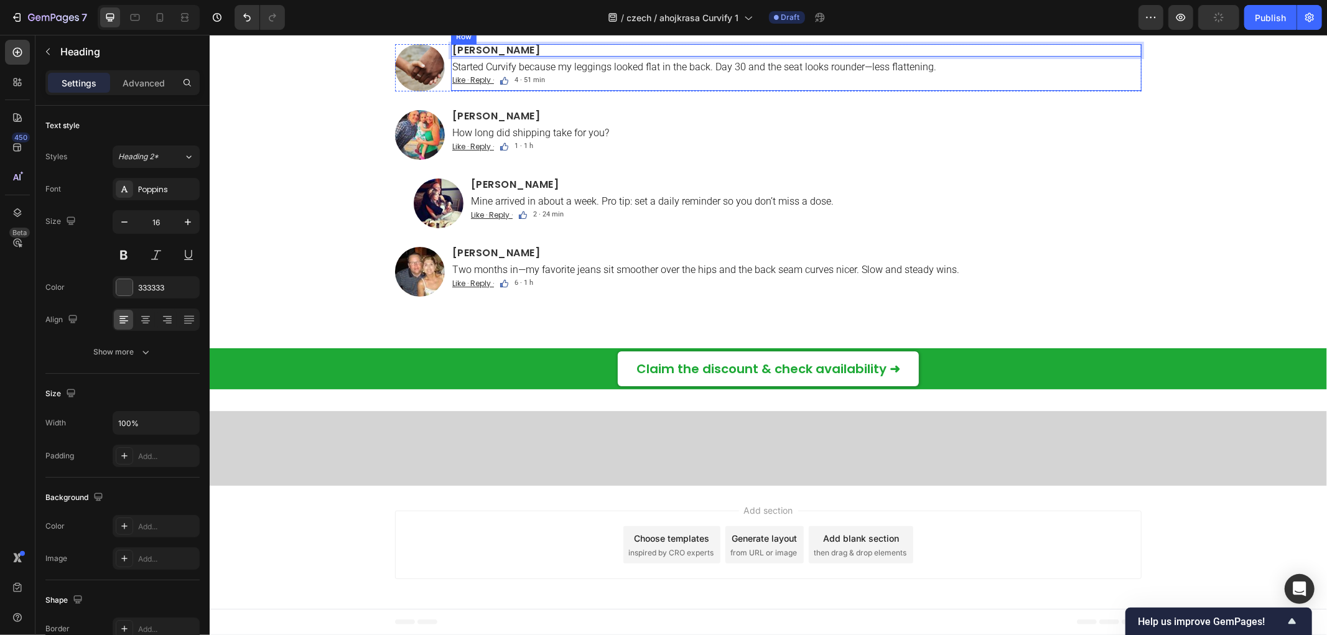
click at [506, 138] on p "How long did shipping take for you?" at bounding box center [796, 132] width 688 height 12
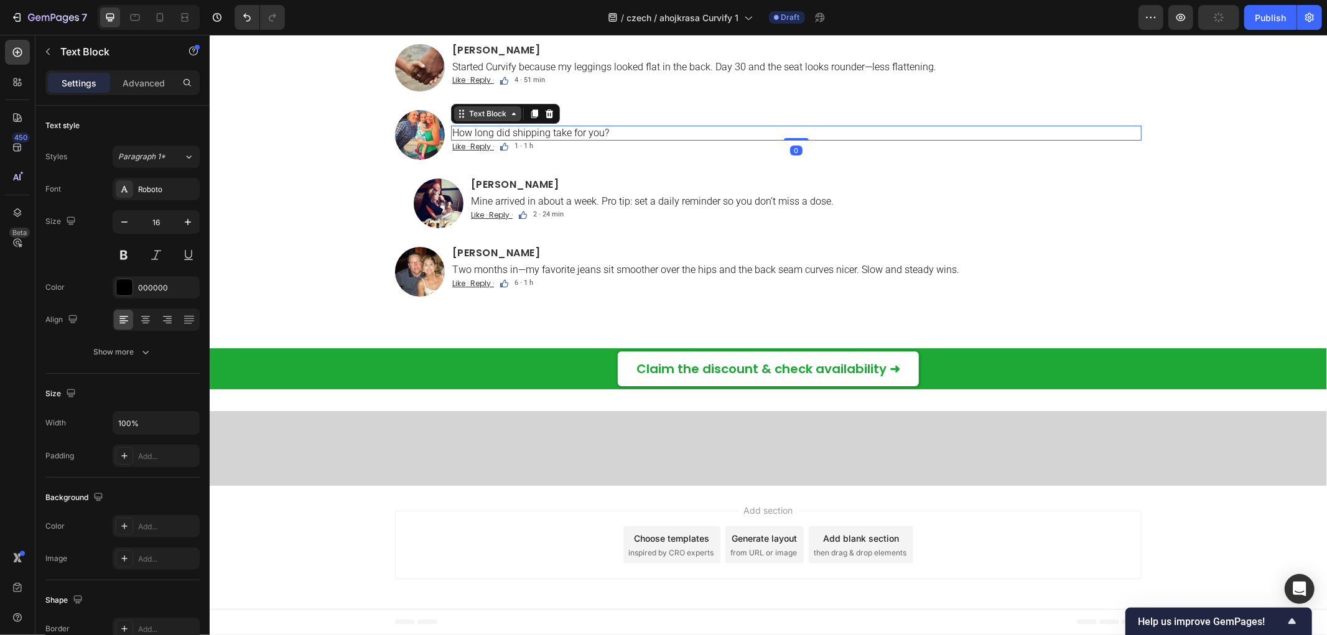
click at [506, 121] on div "Text Block" at bounding box center [486, 113] width 67 height 15
click at [508, 118] on icon at bounding box center [513, 113] width 10 height 10
click at [646, 122] on h2 "[PERSON_NAME]" at bounding box center [795, 115] width 690 height 12
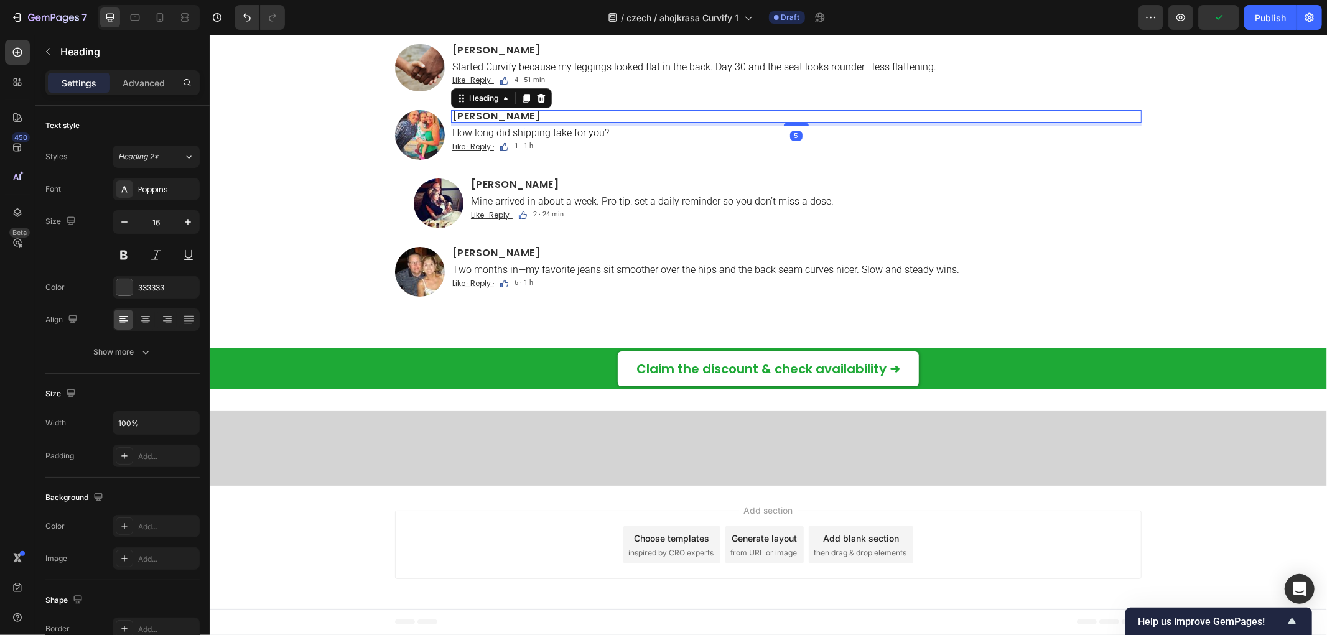
click at [519, 122] on h2 "[PERSON_NAME]" at bounding box center [795, 115] width 690 height 12
click at [519, 121] on p "[PERSON_NAME]" at bounding box center [796, 116] width 688 height 10
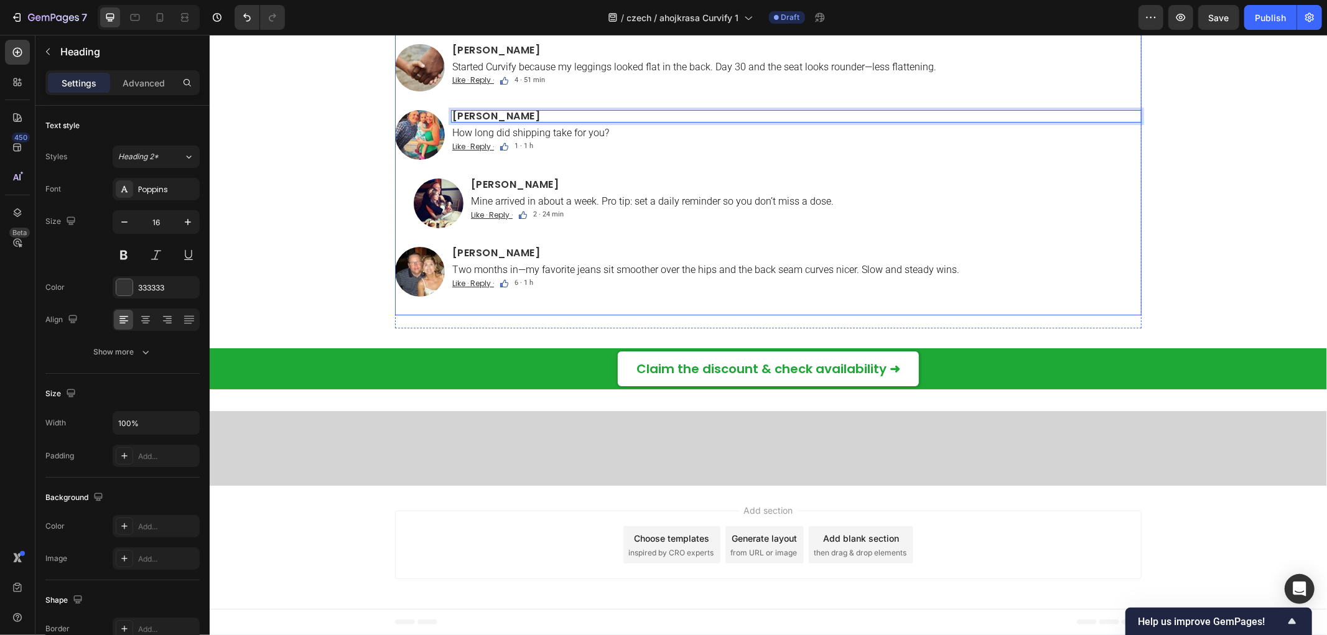
click at [499, 190] on h2 "[PERSON_NAME]" at bounding box center [805, 184] width 672 height 12
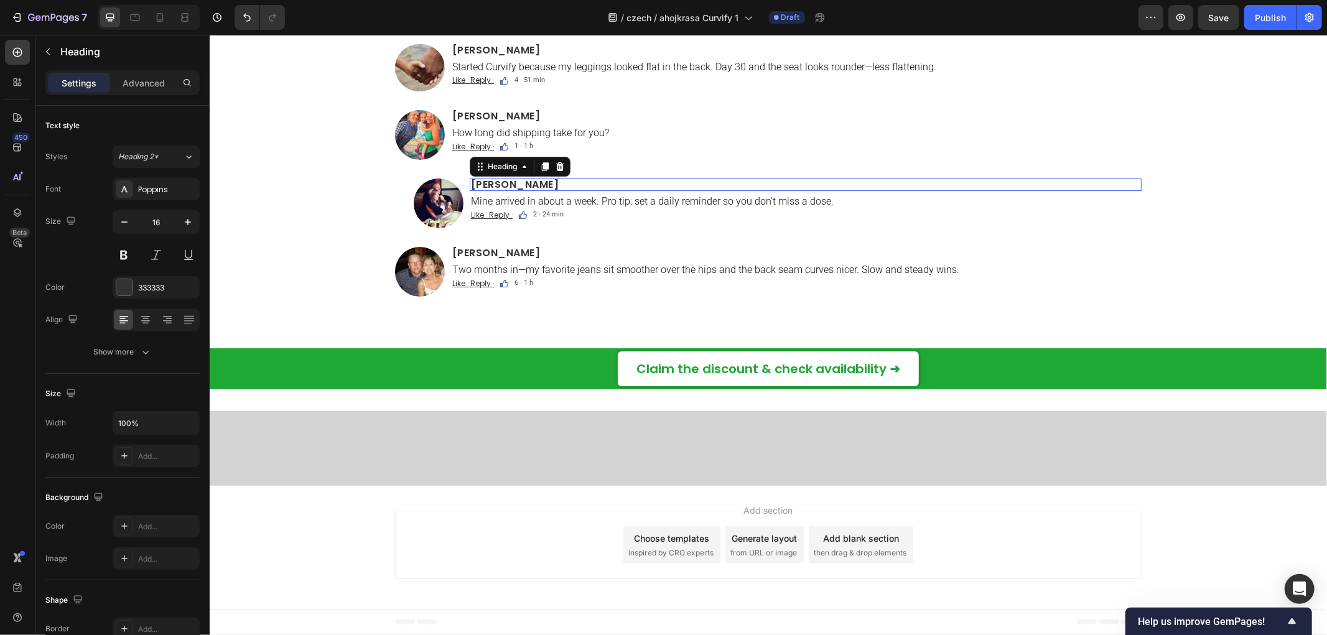
click at [499, 190] on h2 "[PERSON_NAME]" at bounding box center [805, 184] width 672 height 12
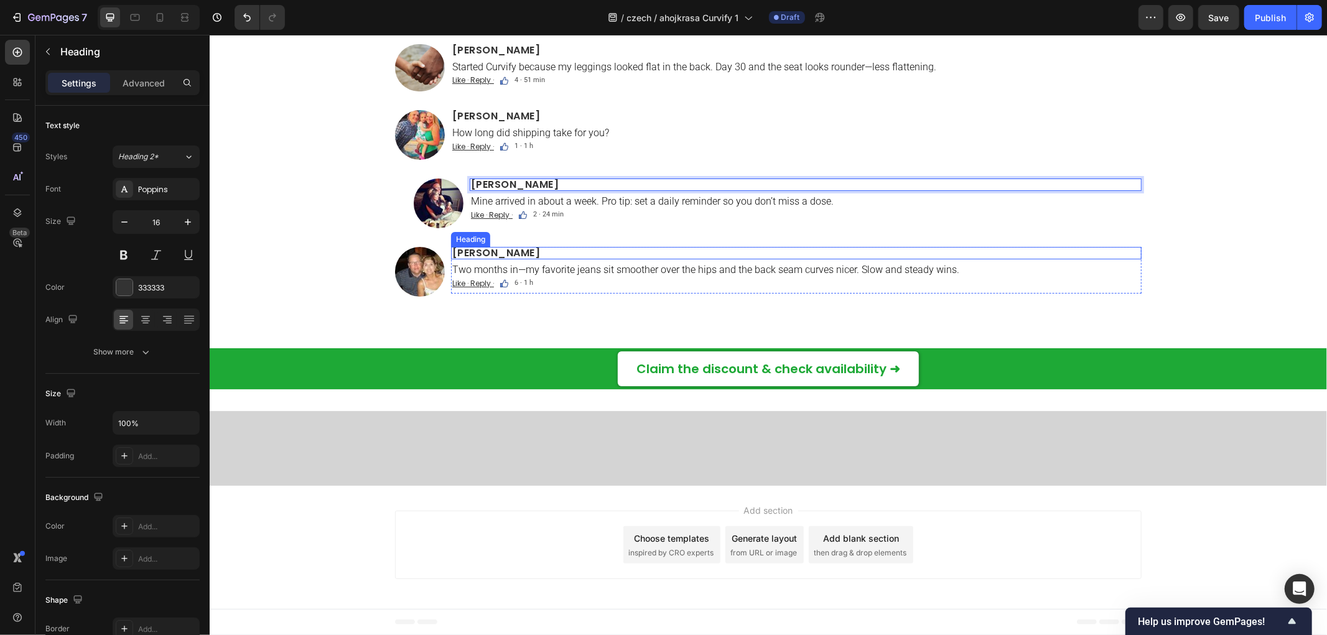
click at [480, 259] on h2 "[PERSON_NAME]" at bounding box center [795, 252] width 690 height 12
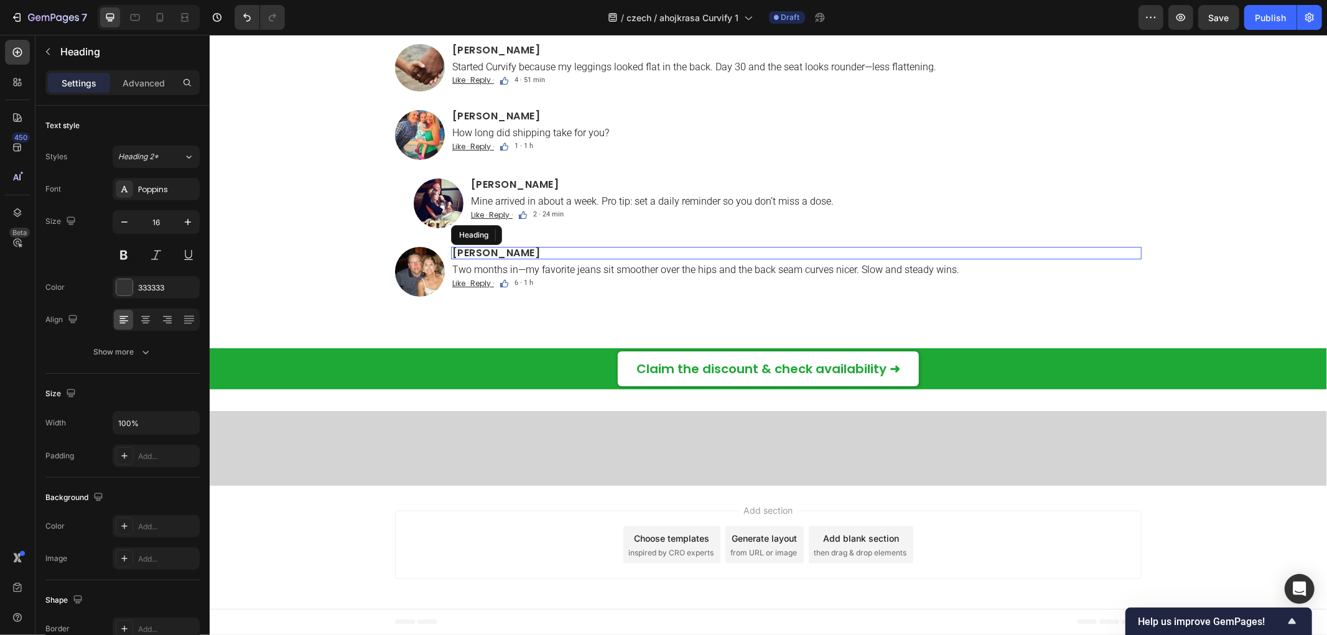
click at [480, 259] on h2 "[PERSON_NAME]" at bounding box center [795, 252] width 690 height 12
drag, startPoint x: 264, startPoint y: 449, endPoint x: 310, endPoint y: 465, distance: 48.6
click at [265, 328] on div "Komentáře Text Block Custom Code Image Eva Růžičková Heading Week 6 update: my …" at bounding box center [767, 80] width 1117 height 496
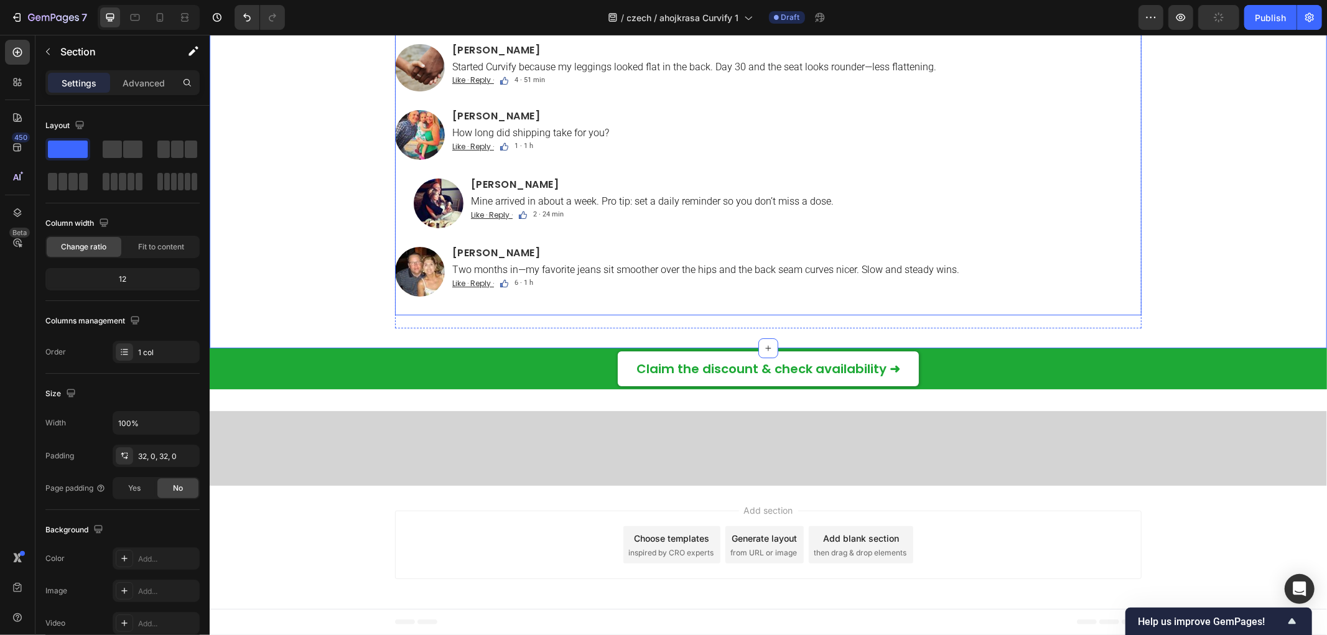
scroll to position [8030, 0]
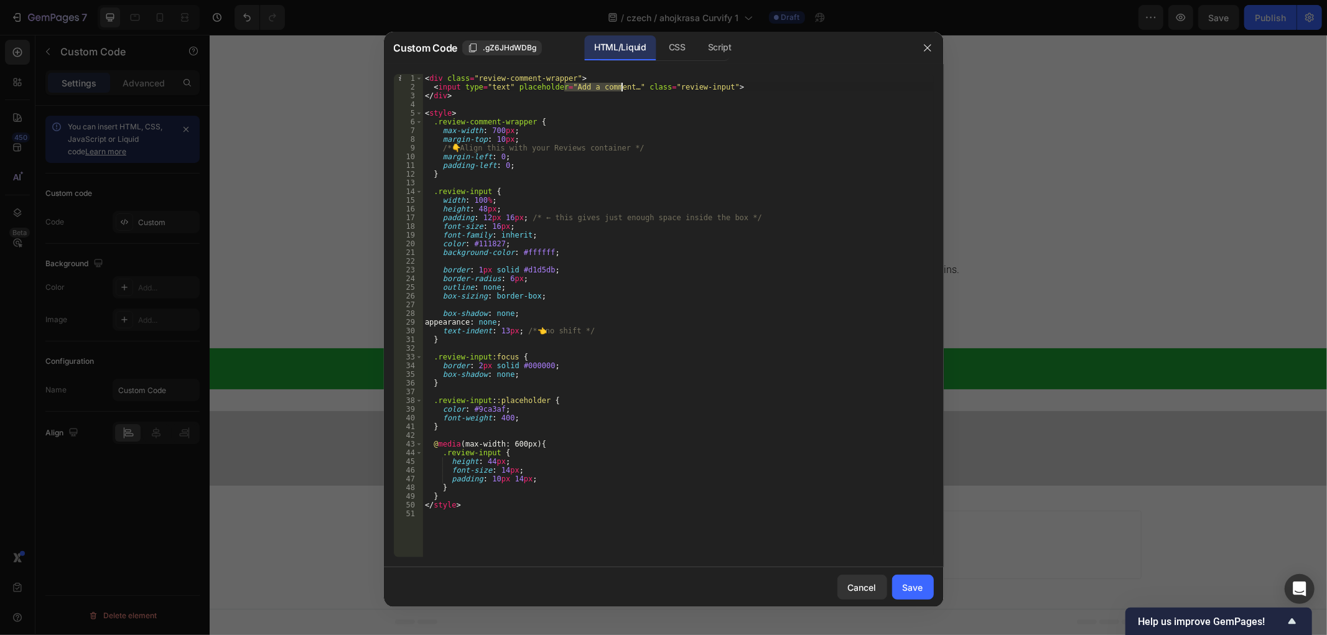
drag, startPoint x: 562, startPoint y: 85, endPoint x: 622, endPoint y: 84, distance: 59.7
click at [622, 84] on div "< div class = "review-comment-wrapper" > < input type = "text" placeholder = "A…" at bounding box center [677, 324] width 511 height 501
click at [580, 92] on div "< div class = "review-comment-wrapper" > < input type = "text" placeholder = "A…" at bounding box center [677, 324] width 511 height 501
drag, startPoint x: 564, startPoint y: 84, endPoint x: 621, endPoint y: 89, distance: 57.4
click at [621, 89] on div "< div class = "review-comment-wrapper" > < input type = "text" placeholder = "A…" at bounding box center [677, 324] width 511 height 501
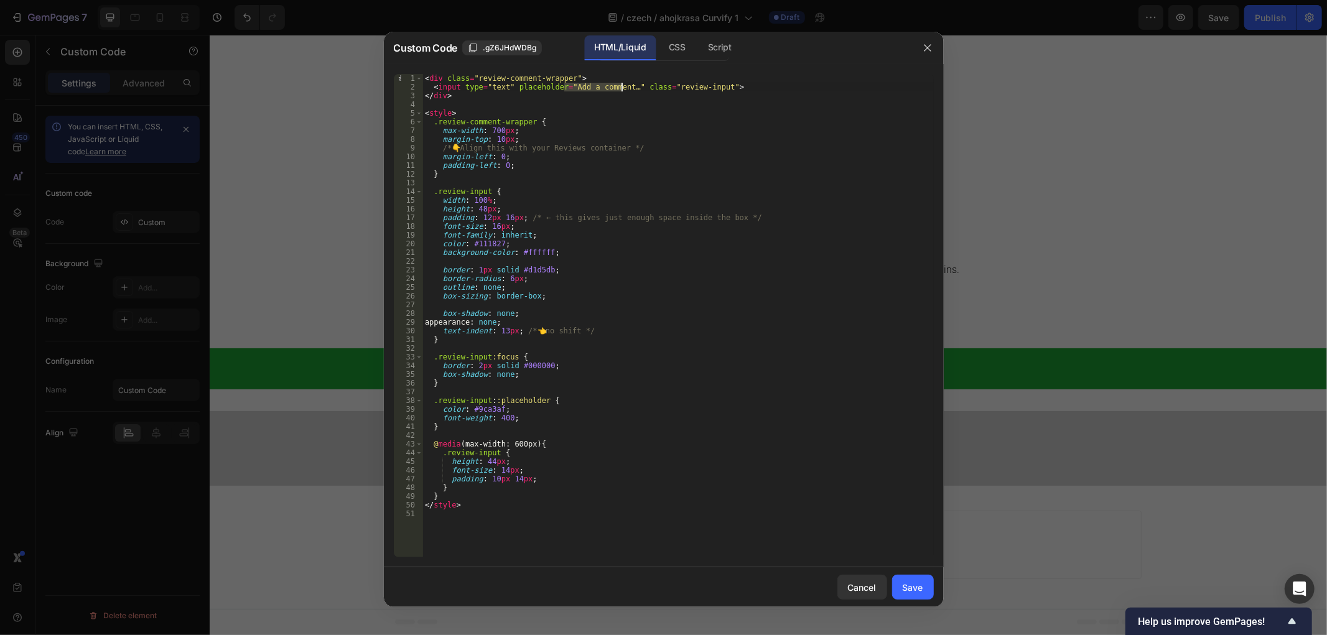
paste textarea "Přidat komentář"
type textarea "<input type="text" placeholder="Přidat komentář…" class="review-input">"
drag, startPoint x: 913, startPoint y: 578, endPoint x: 906, endPoint y: 579, distance: 6.9
click at [913, 580] on button "Save" at bounding box center [913, 587] width 42 height 25
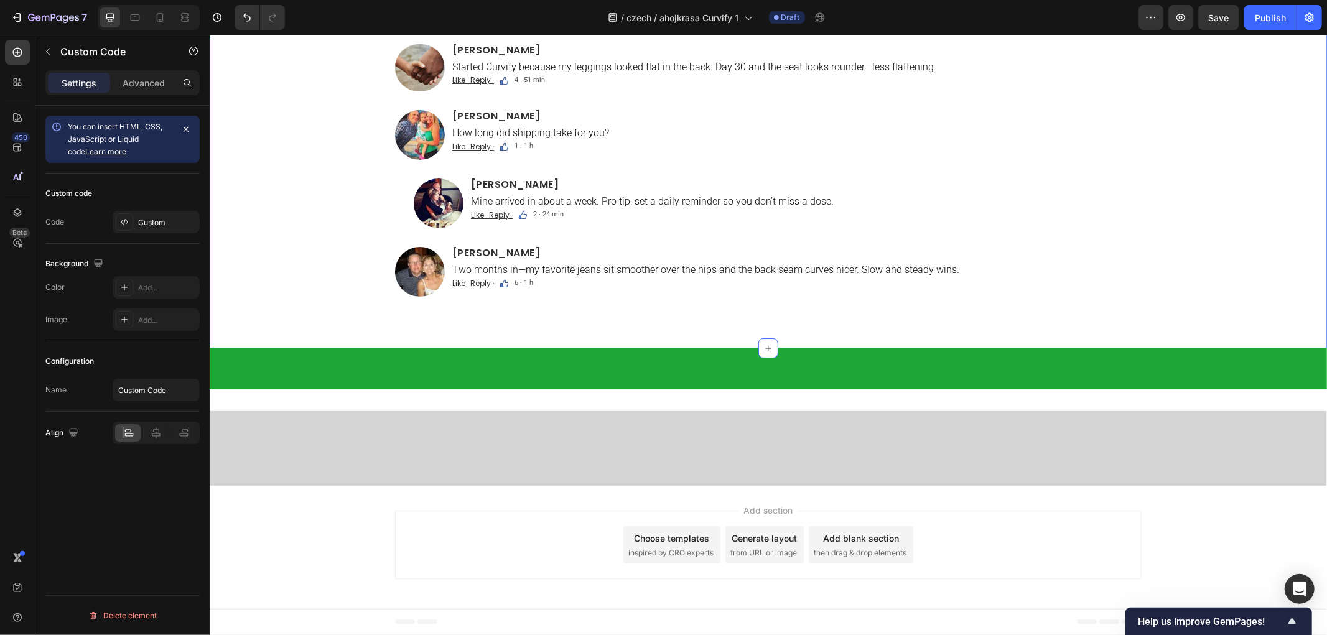
click at [331, 281] on div "Komentáře Text Block Custom Code 21 Image Eva Růžičková Heading Week 6 update: …" at bounding box center [767, 80] width 1117 height 496
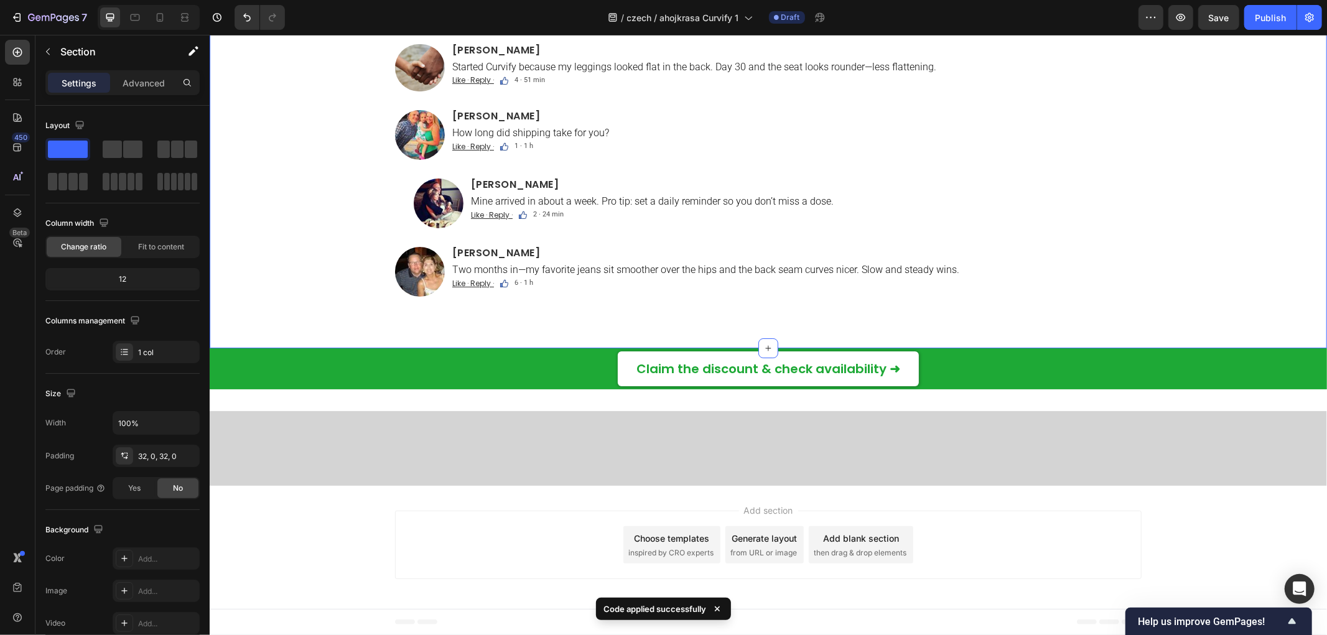
scroll to position [8100, 0]
click at [371, 210] on div "Komentáře Text Block Custom Code Image Eva Růžičková Heading Week 6 update: my …" at bounding box center [767, 80] width 1117 height 496
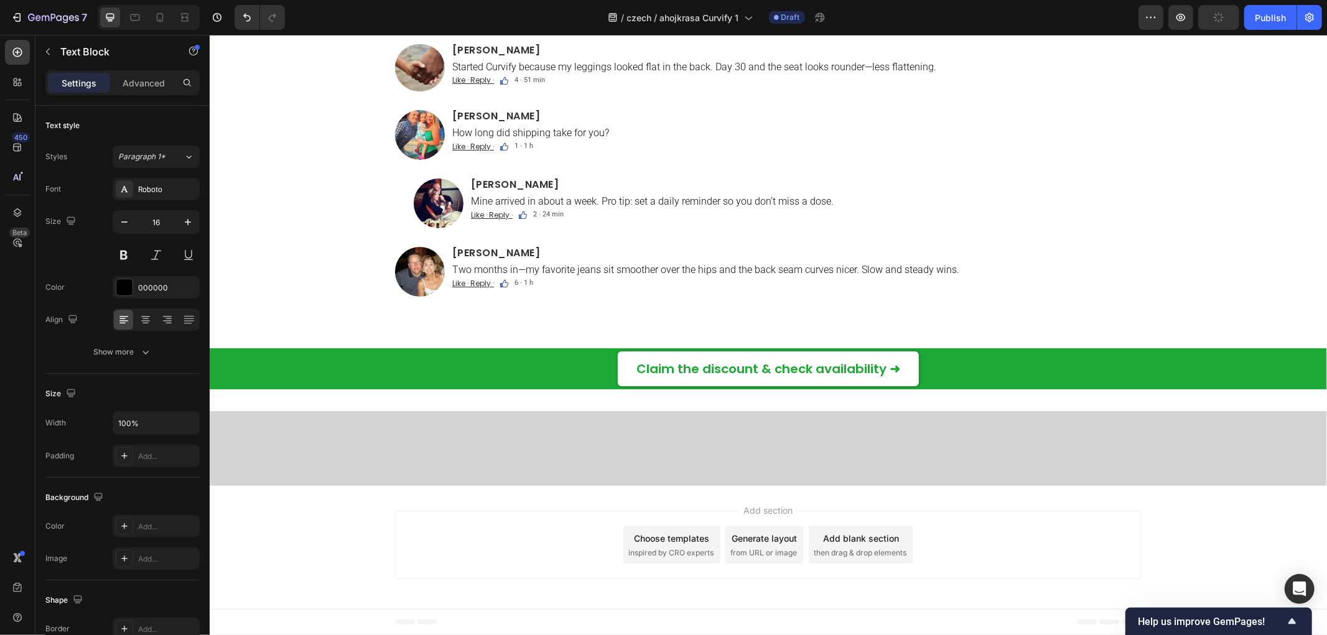
click at [514, 6] on p "Taste is mild. I take it before breakfast and pair it with glute bridges M/W/F.…" at bounding box center [796, 0] width 688 height 12
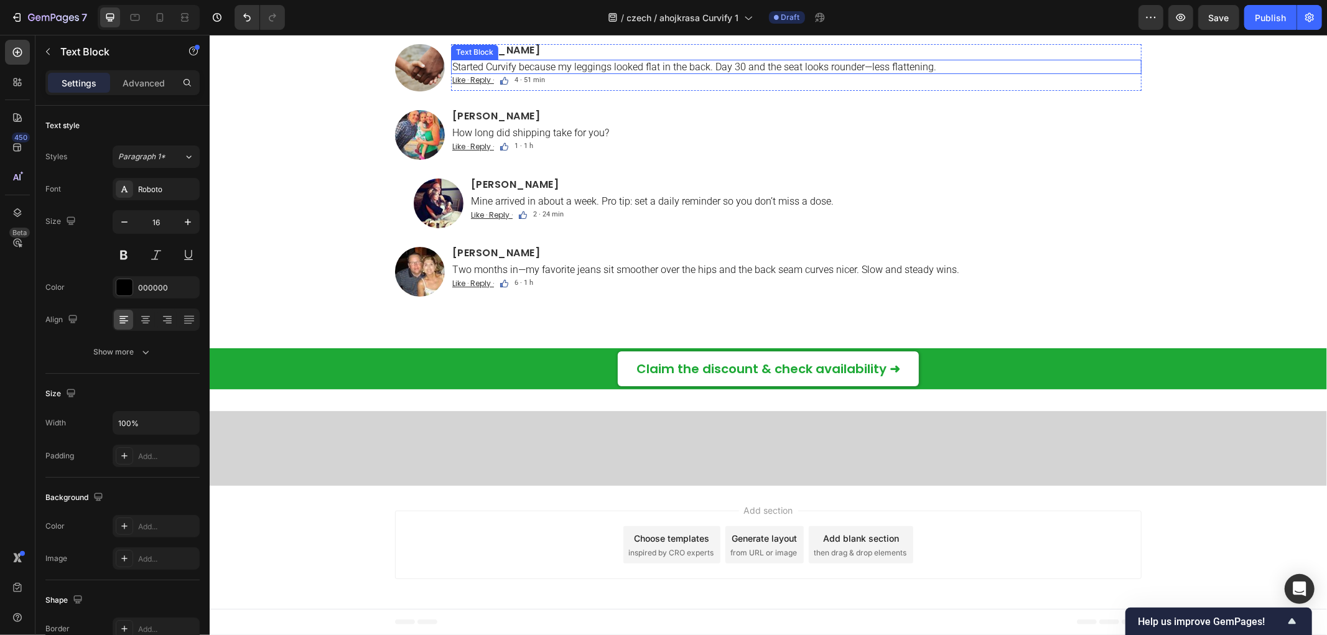
click at [465, 72] on p "Started Curvify because my leggings looked flat in the back. Day 30 and the sea…" at bounding box center [796, 66] width 688 height 12
click at [518, 139] on div "Image" at bounding box center [515, 133] width 27 height 11
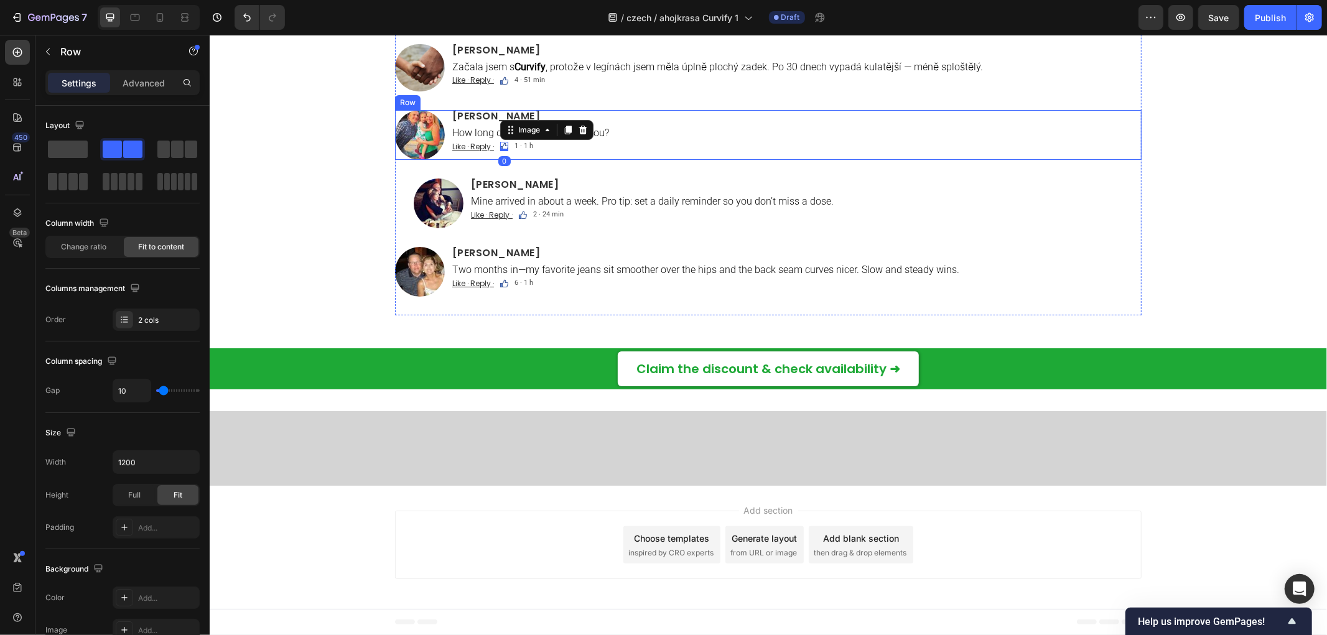
click at [443, 159] on div "Image Alexandra Brožová Heading How long did shipping take for you? Text Block …" at bounding box center [767, 134] width 746 height 50
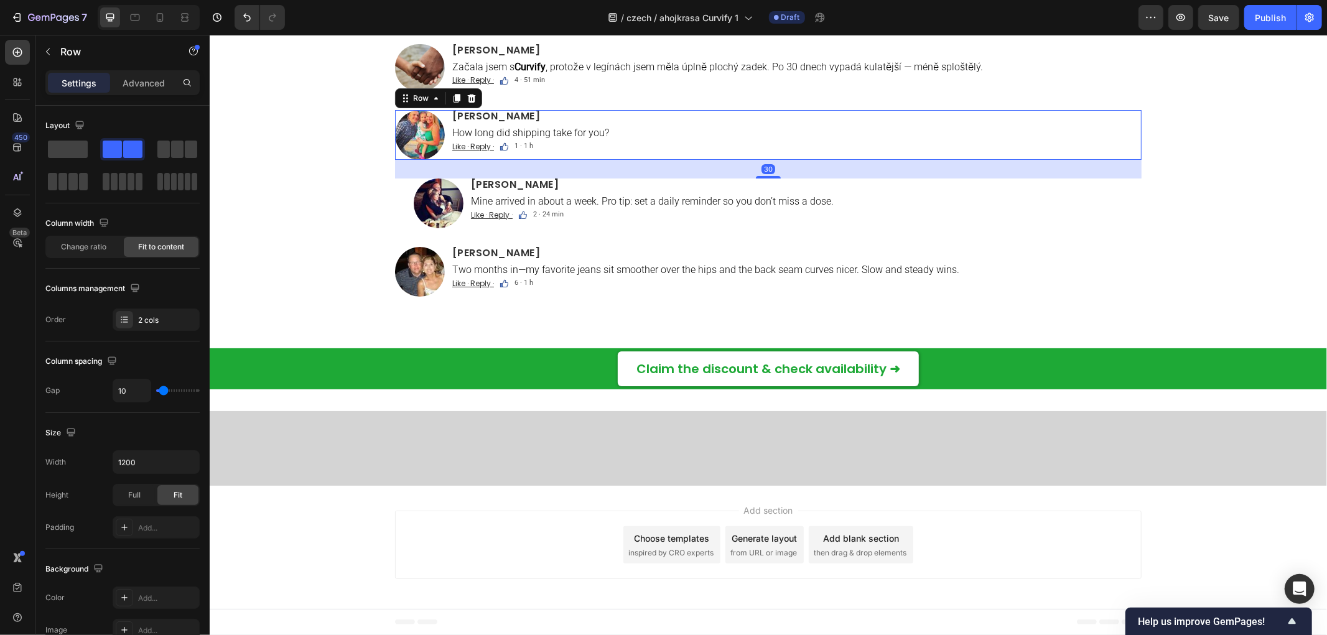
click at [463, 138] on p "How long did shipping take for you?" at bounding box center [796, 132] width 688 height 12
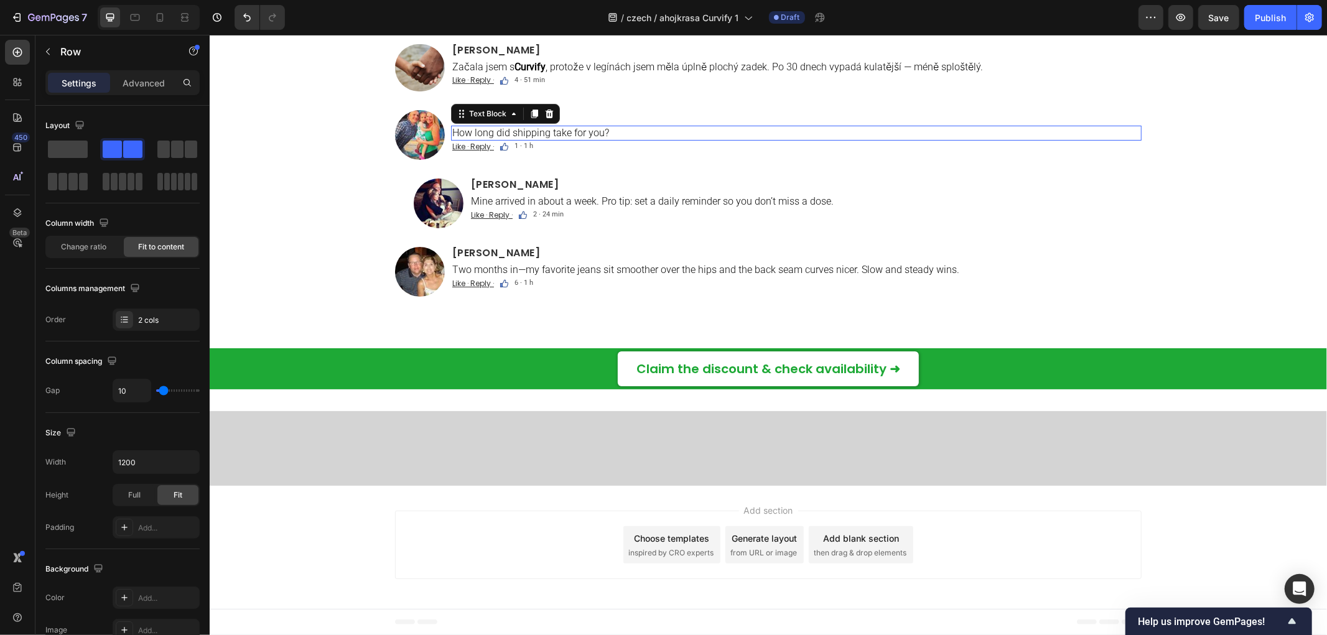
click at [463, 138] on p "How long did shipping take for you?" at bounding box center [796, 132] width 688 height 12
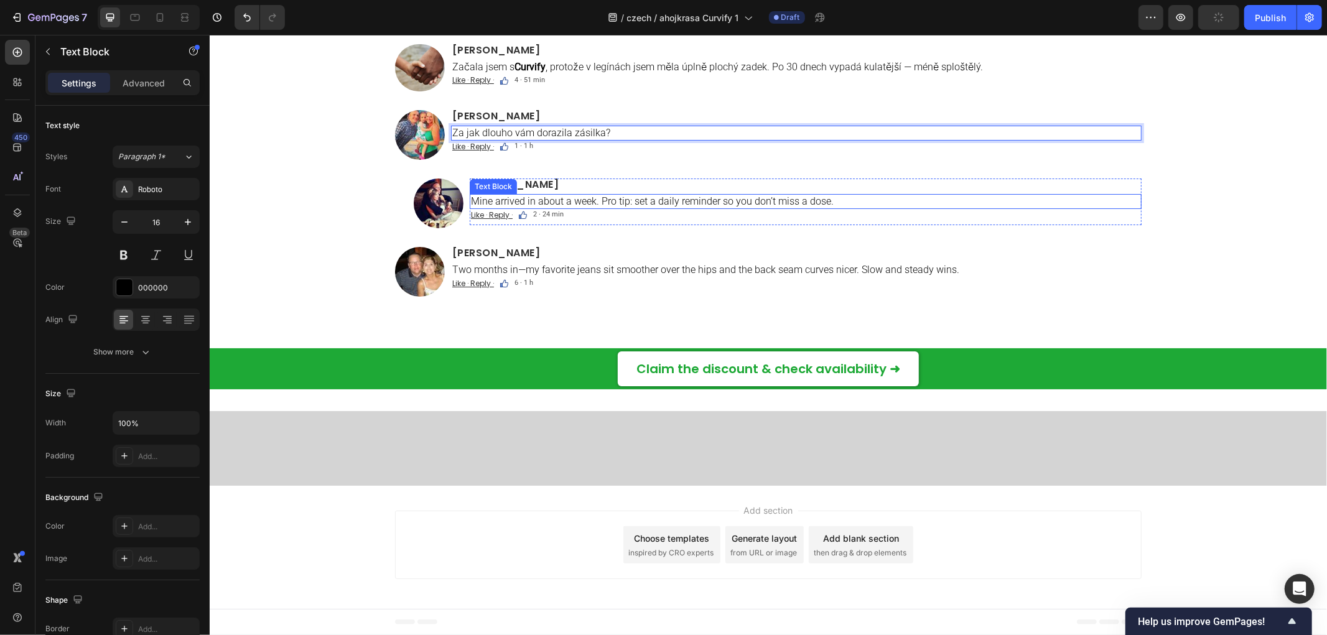
click at [610, 207] on p "Mine arrived in about a week. Pro tip: set a daily reminder so you don’t miss a…" at bounding box center [804, 201] width 669 height 12
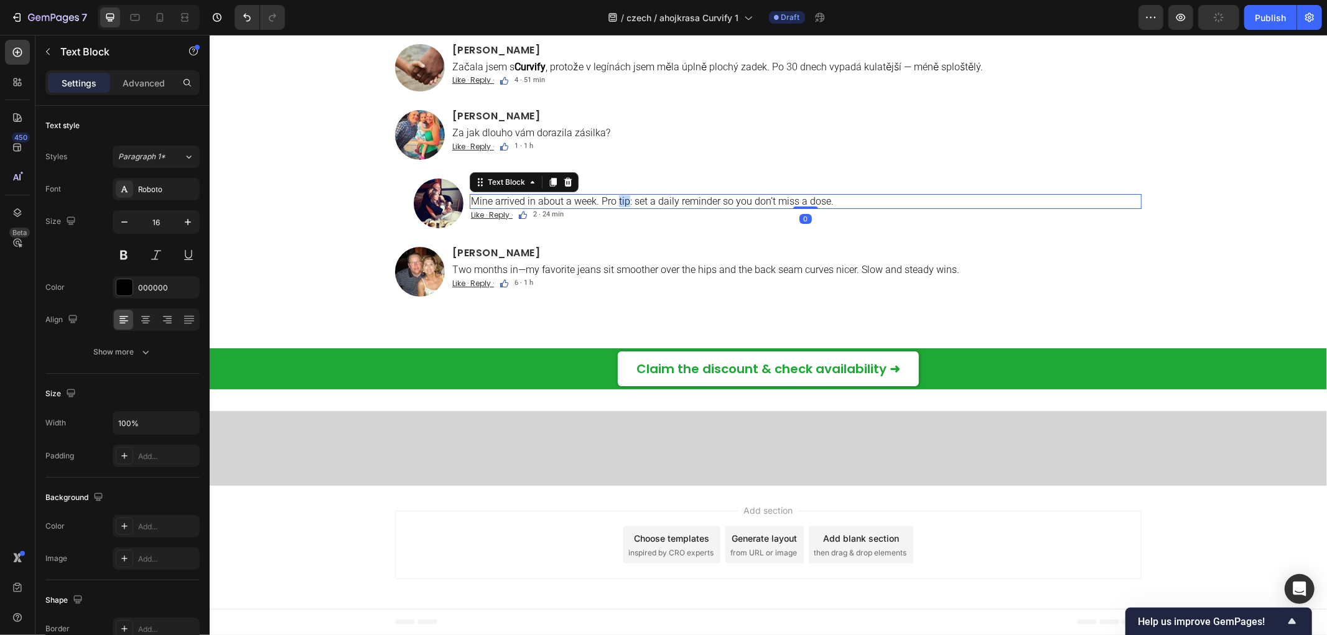
click at [610, 207] on p "Mine arrived in about a week. Pro tip: set a daily reminder so you don’t miss a…" at bounding box center [804, 201] width 669 height 12
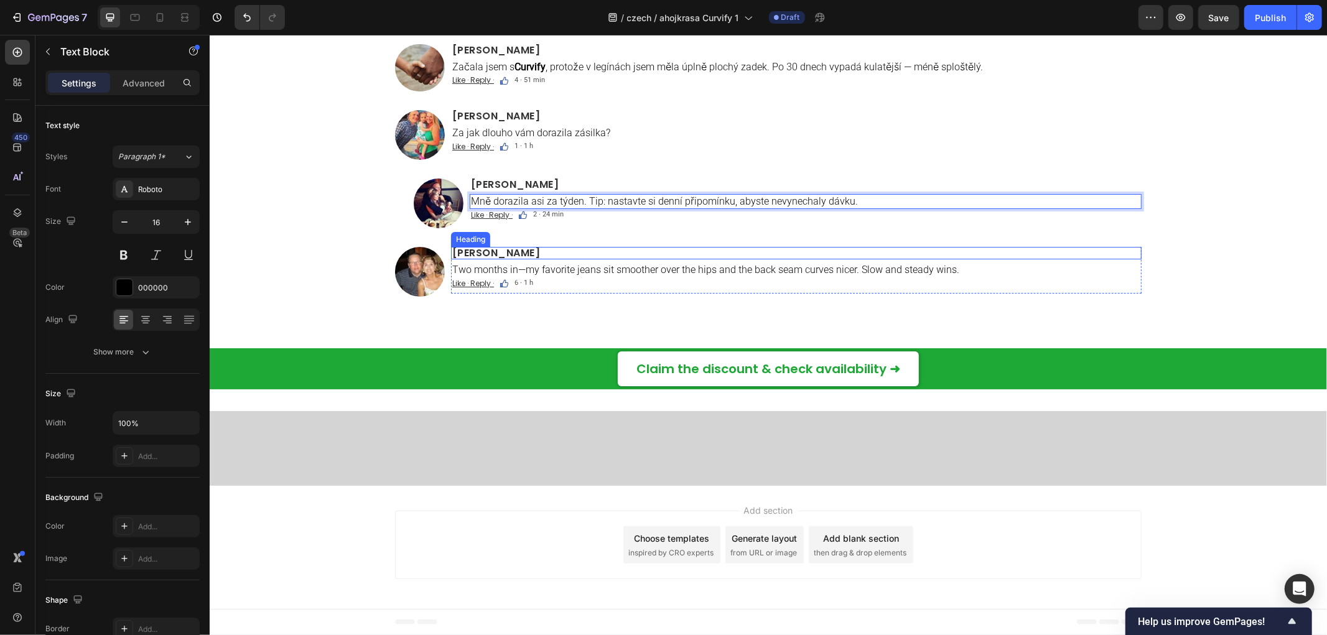
click at [552, 275] on p "Two months in—my favorite jeans sit smoother over the hips and the back seam cu…" at bounding box center [796, 269] width 688 height 12
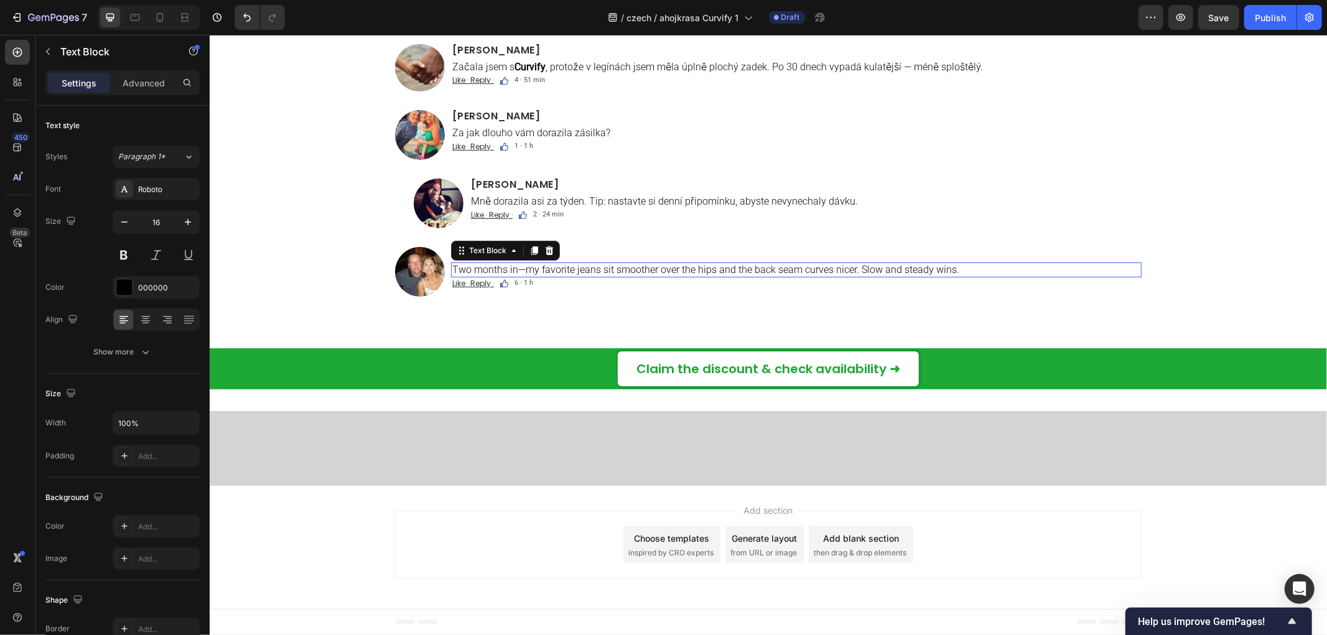
click at [552, 275] on p "Two months in—my favorite jeans sit smoother over the hips and the back seam cu…" at bounding box center [796, 269] width 688 height 12
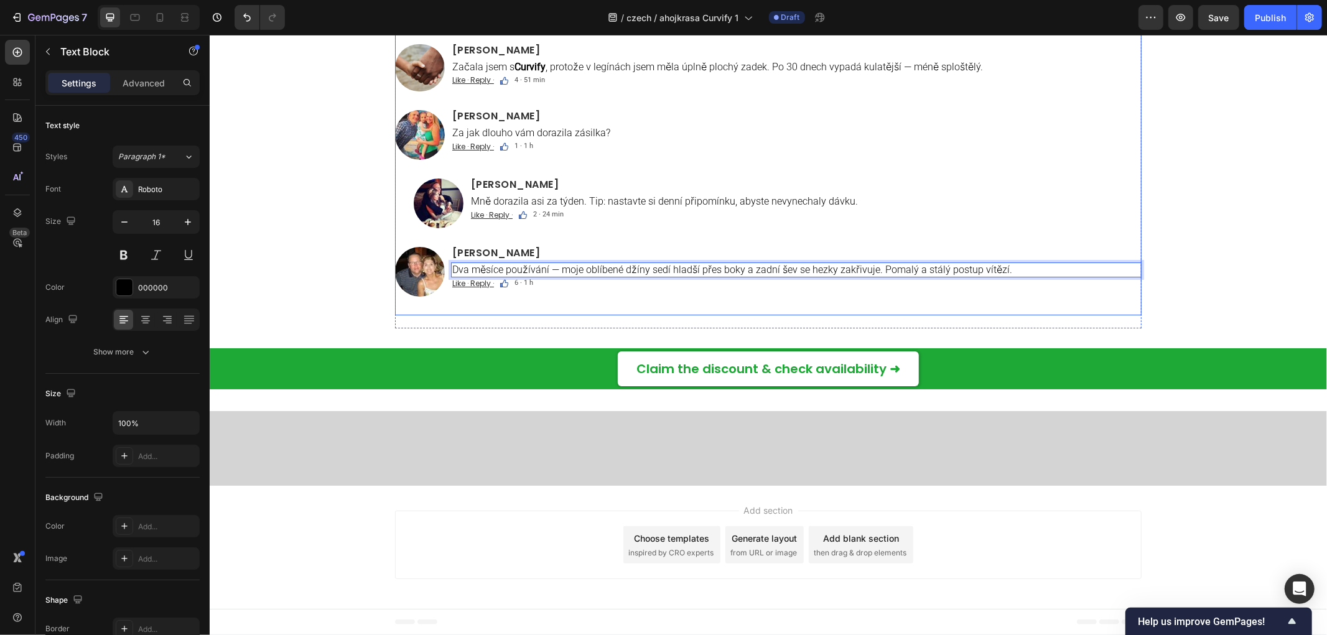
click at [755, 315] on div "Image Eva Růžičková Heading Týden 6: moje džíny konečně mají ten oblouk v bocíc…" at bounding box center [767, 113] width 746 height 406
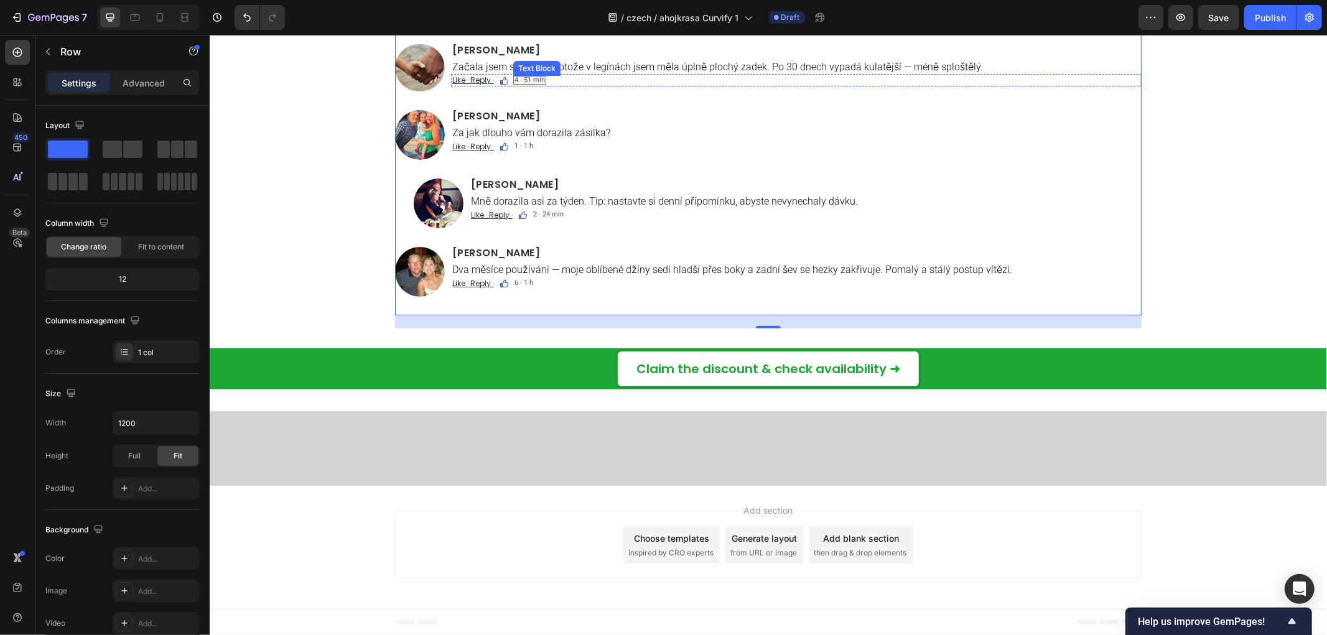
click at [529, 90] on div "Sofie Procházková Heading Začala jsem s Curvify , protože v legínách jsem měla …" at bounding box center [795, 67] width 690 height 47
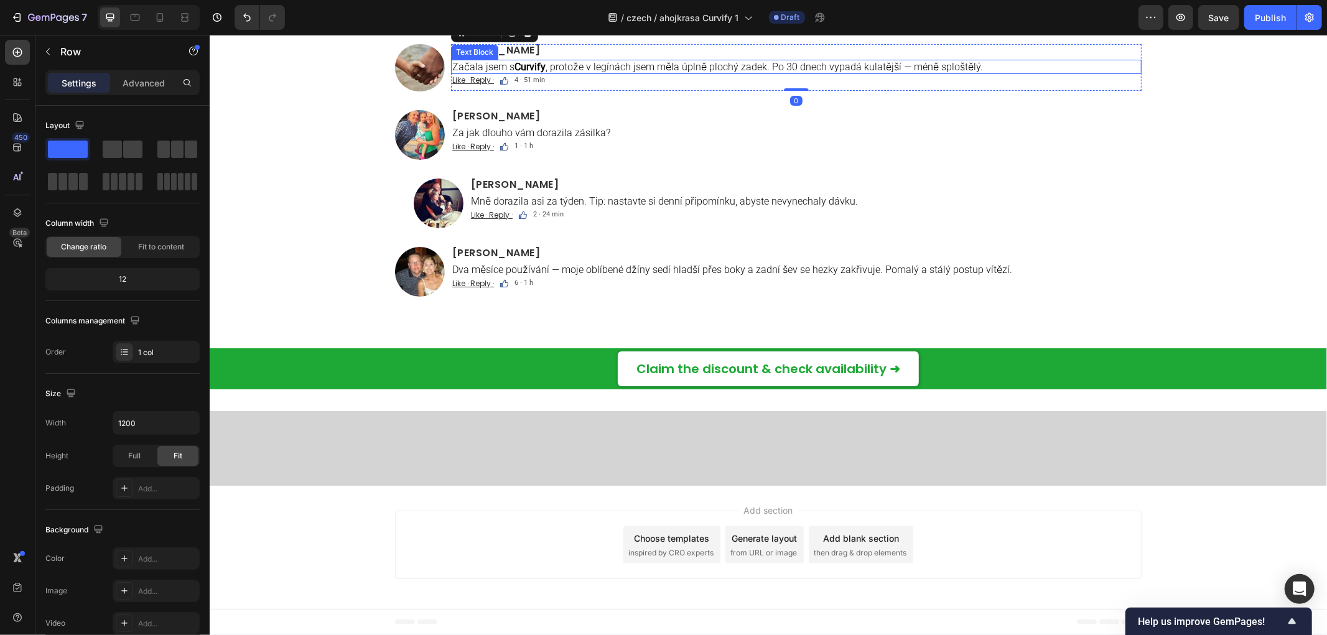
click at [625, 72] on p "Začala jsem s Curvify , protože v legínách jsem měla úplně plochý zadek. Po 30 …" at bounding box center [796, 66] width 688 height 12
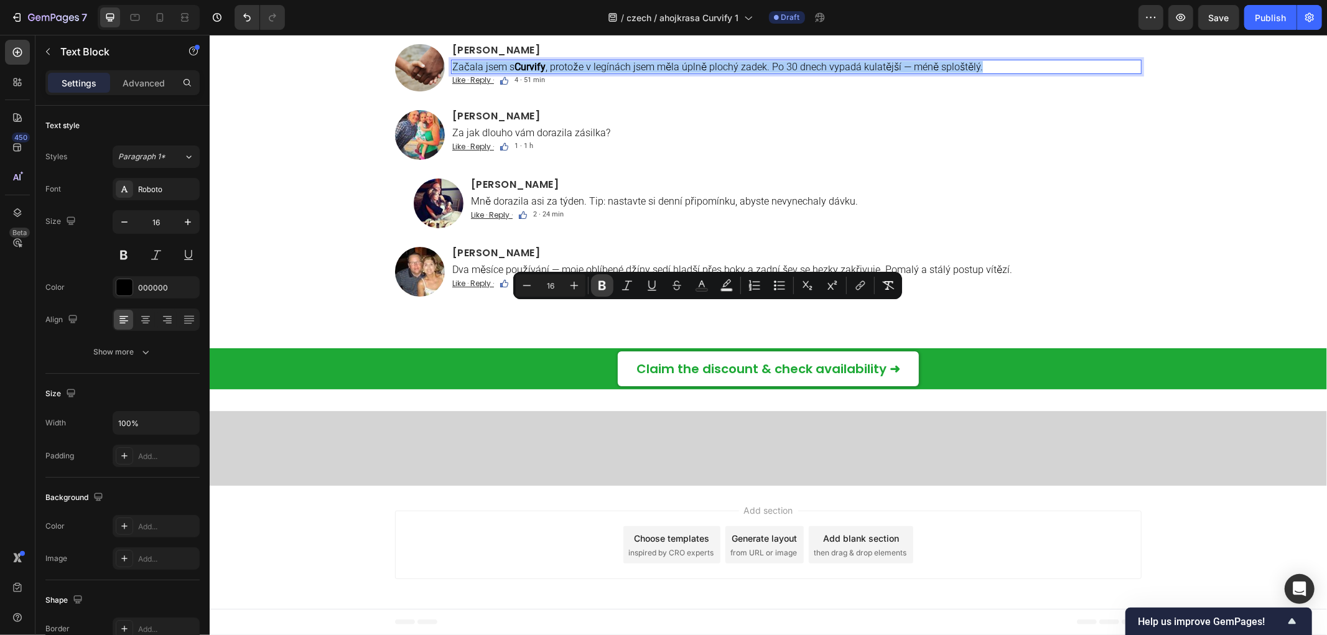
click at [598, 289] on icon "Editor contextual toolbar" at bounding box center [601, 285] width 7 height 9
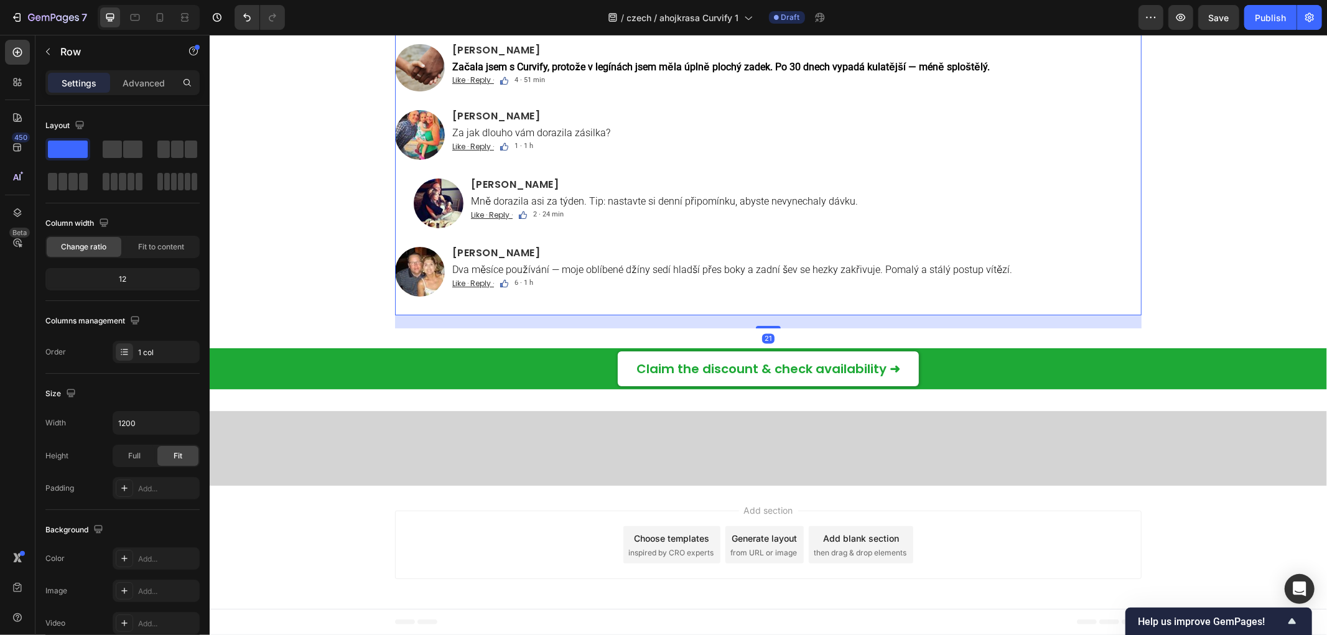
click at [668, 315] on div "Image Eva Růžičková Heading Týden 6: moje džíny konečně mají ten oblouk v bocíc…" at bounding box center [767, 113] width 746 height 406
click at [627, 72] on strong "Začala jsem s Curvify, protože v legínách jsem měla úplně plochý zadek. Po 30 d…" at bounding box center [720, 66] width 537 height 12
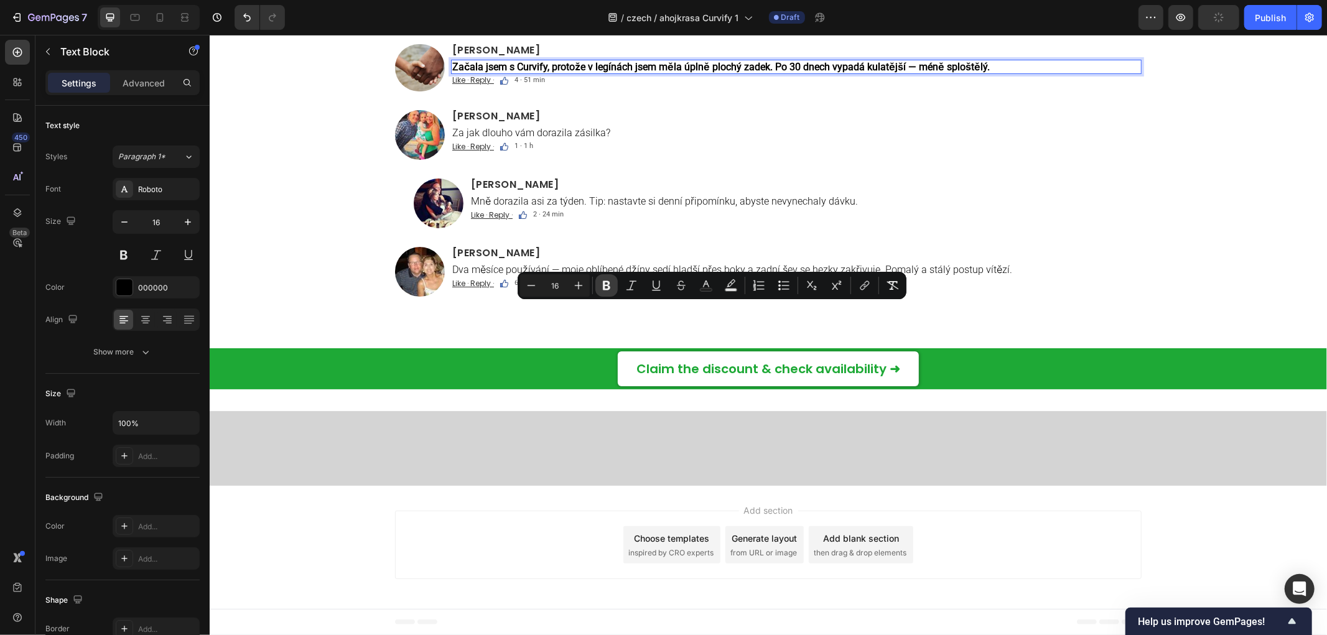
click at [606, 285] on icon "Editor contextual toolbar" at bounding box center [606, 285] width 7 height 9
click at [679, 121] on p "Alexandra Brožová" at bounding box center [796, 116] width 688 height 10
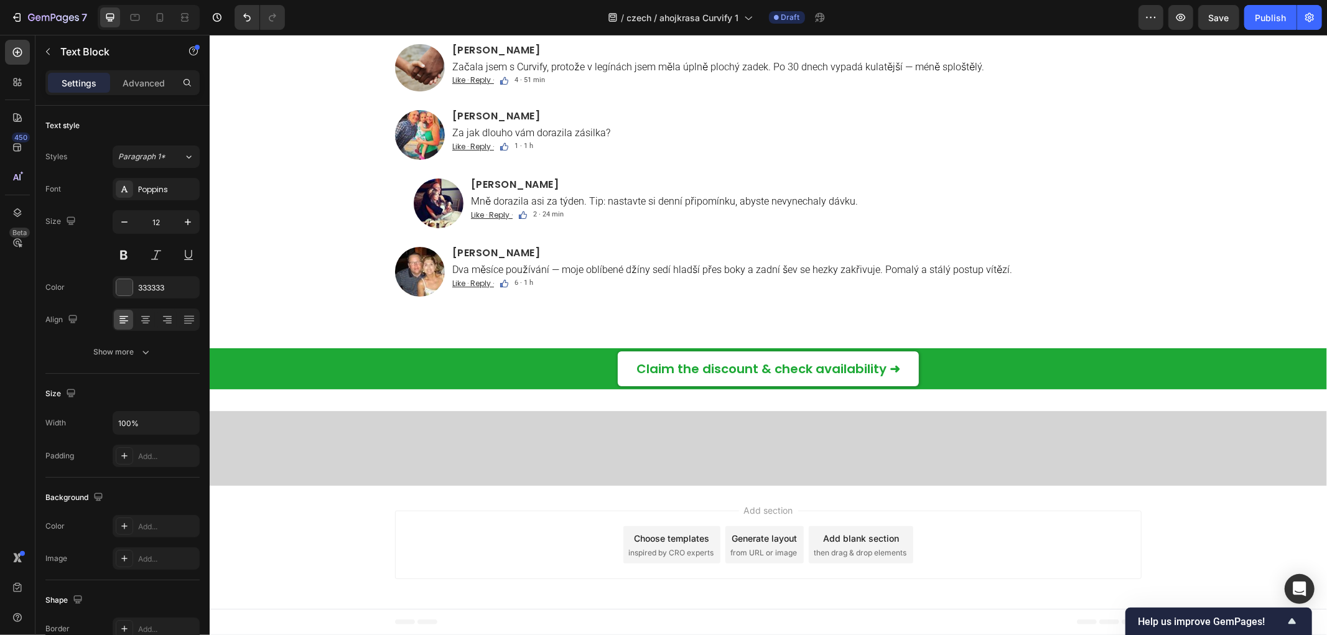
click at [478, 18] on u "Like · Reply ·" at bounding box center [473, 12] width 42 height 11
click at [473, 85] on u "Like · Reply ·" at bounding box center [473, 79] width 42 height 11
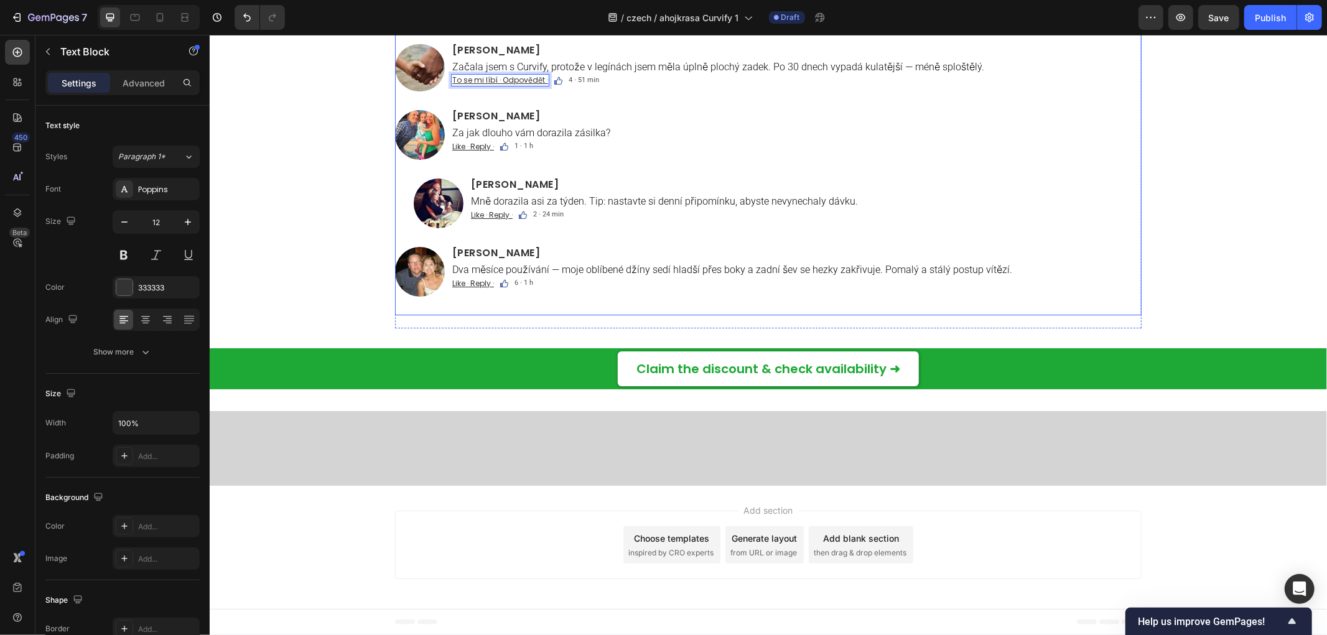
click at [475, 151] on u "Like · Reply ·" at bounding box center [473, 146] width 42 height 11
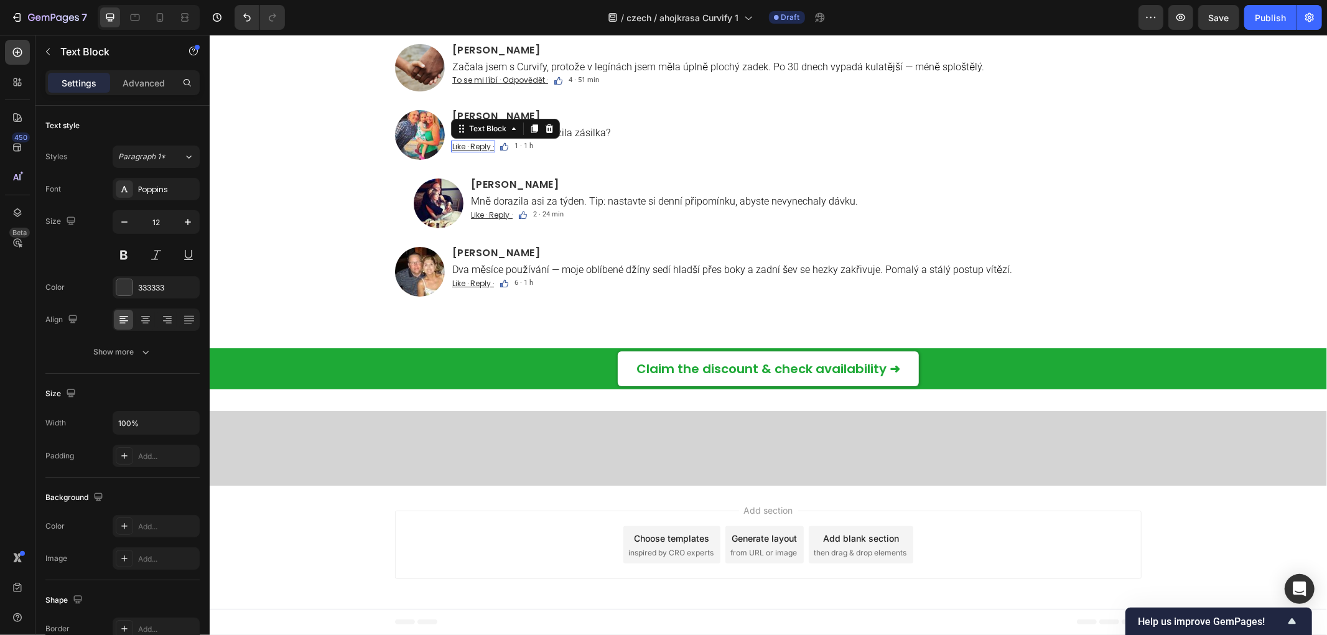
click at [475, 151] on u "Like · Reply ·" at bounding box center [473, 146] width 42 height 11
click at [486, 220] on u "Like · Reply ·" at bounding box center [491, 214] width 42 height 11
click at [485, 220] on u "Like · Reply ·" at bounding box center [491, 214] width 42 height 11
click at [472, 288] on u "Like · Reply ·" at bounding box center [473, 282] width 42 height 11
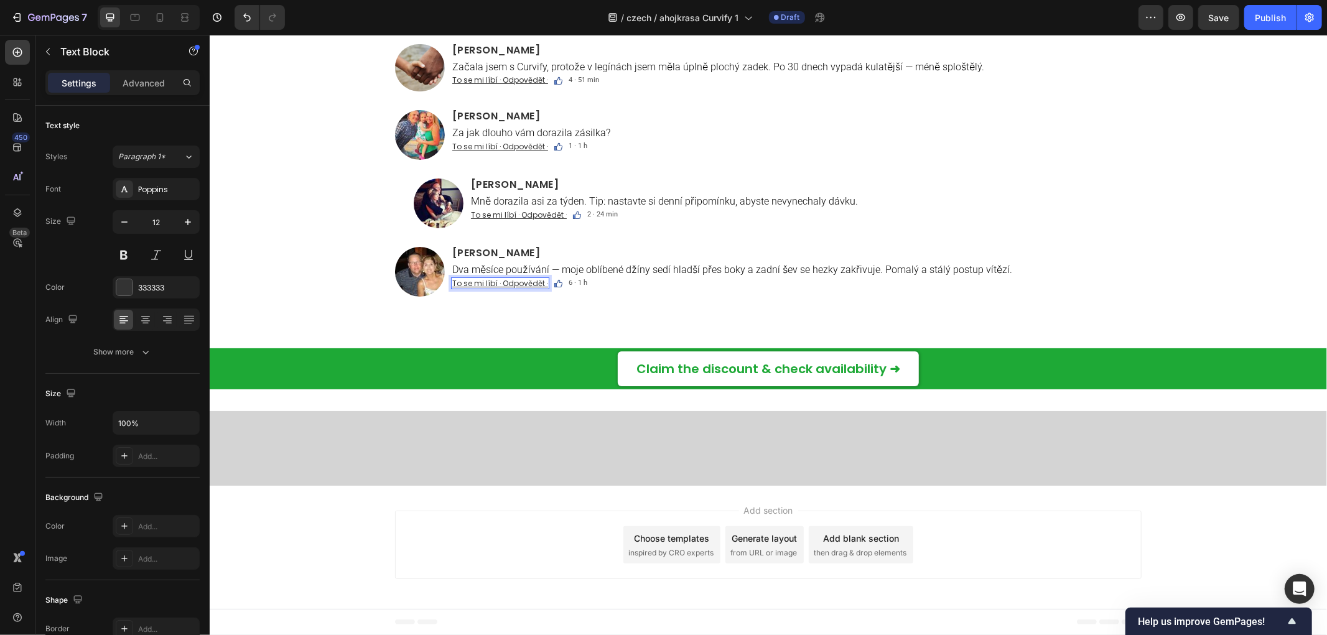
click at [626, 215] on div "Image Eva Růžičková Heading Týden 6: moje džíny konečně mají ten oblouk v bocíc…" at bounding box center [767, 113] width 746 height 406
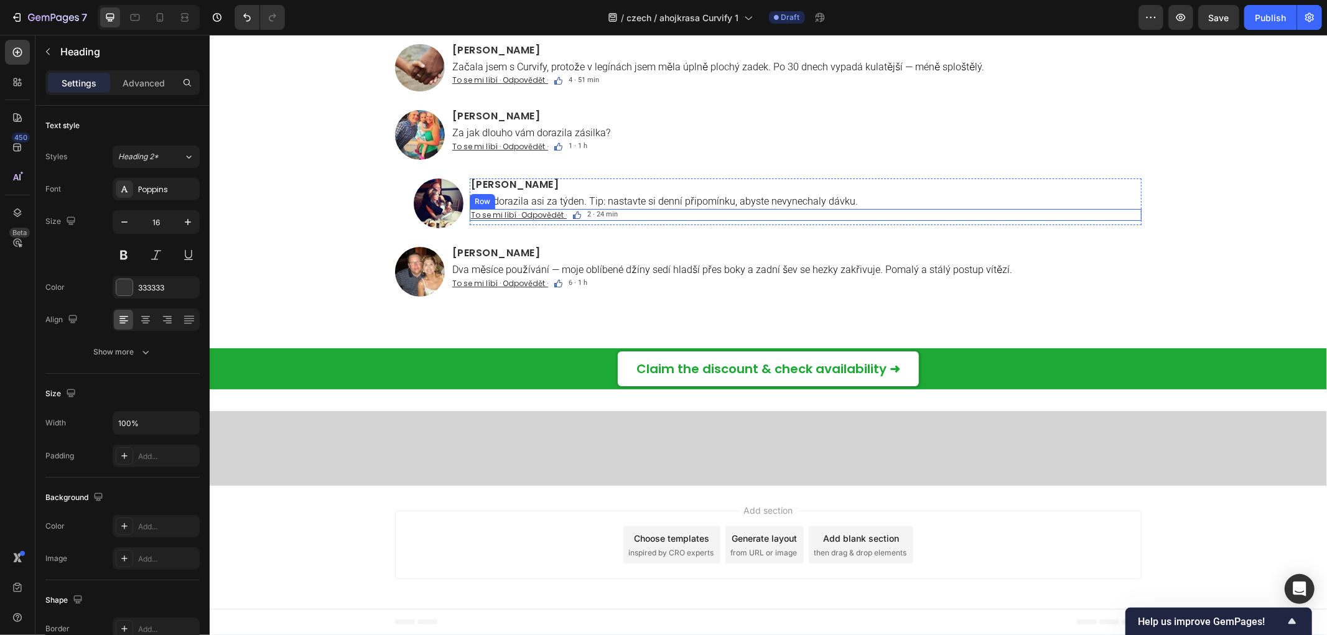
click at [1179, 328] on div "Komentáře Text Block Custom Code Image Eva Růžičková Heading Týden 6: moje džín…" at bounding box center [767, 80] width 1117 height 496
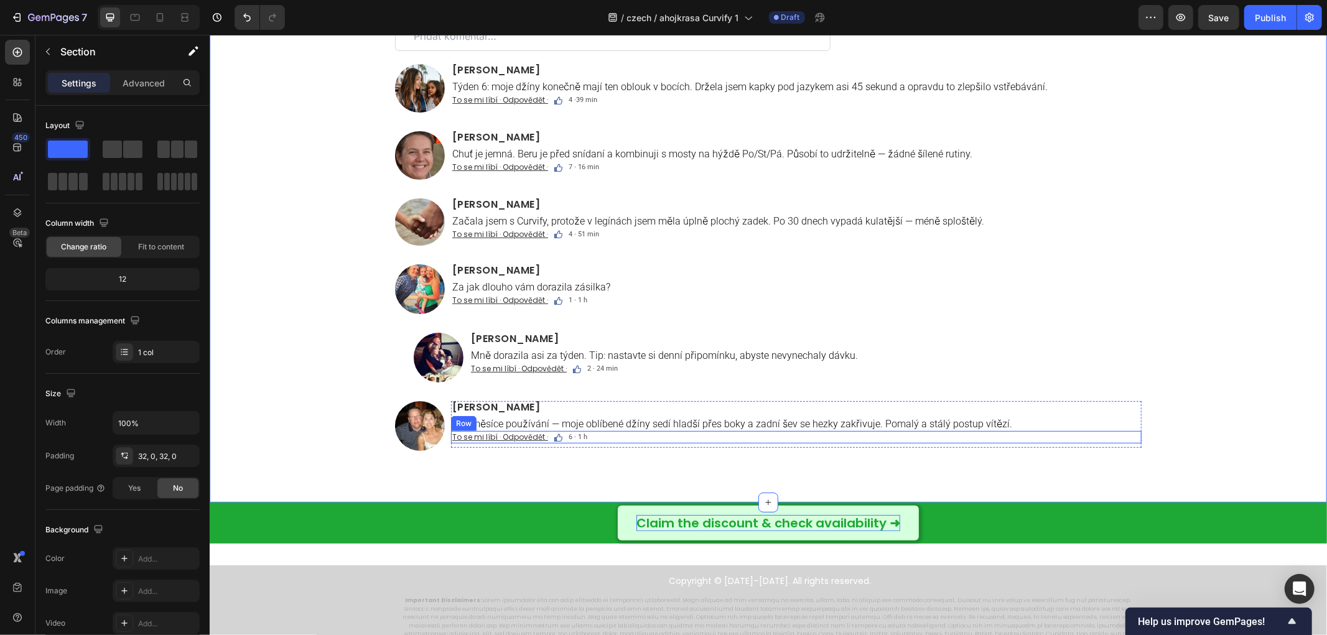
scroll to position [8238, 0]
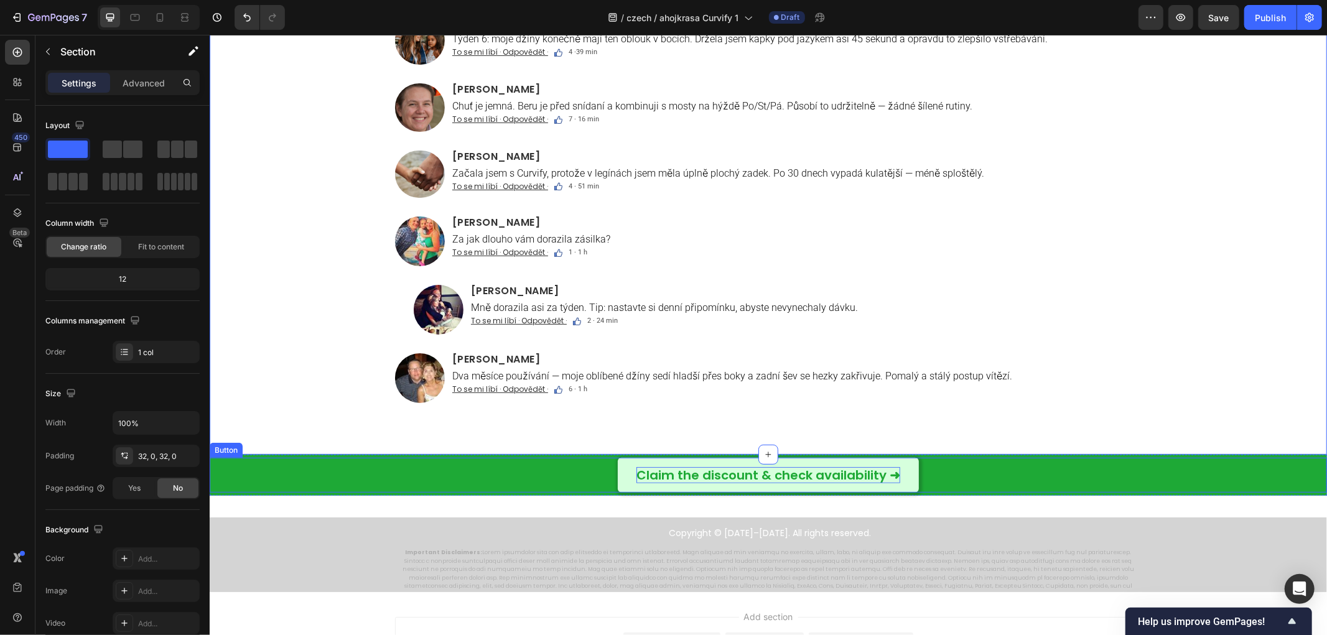
click at [705, 472] on p "Claim the discount & check availability ➜" at bounding box center [768, 475] width 264 height 16
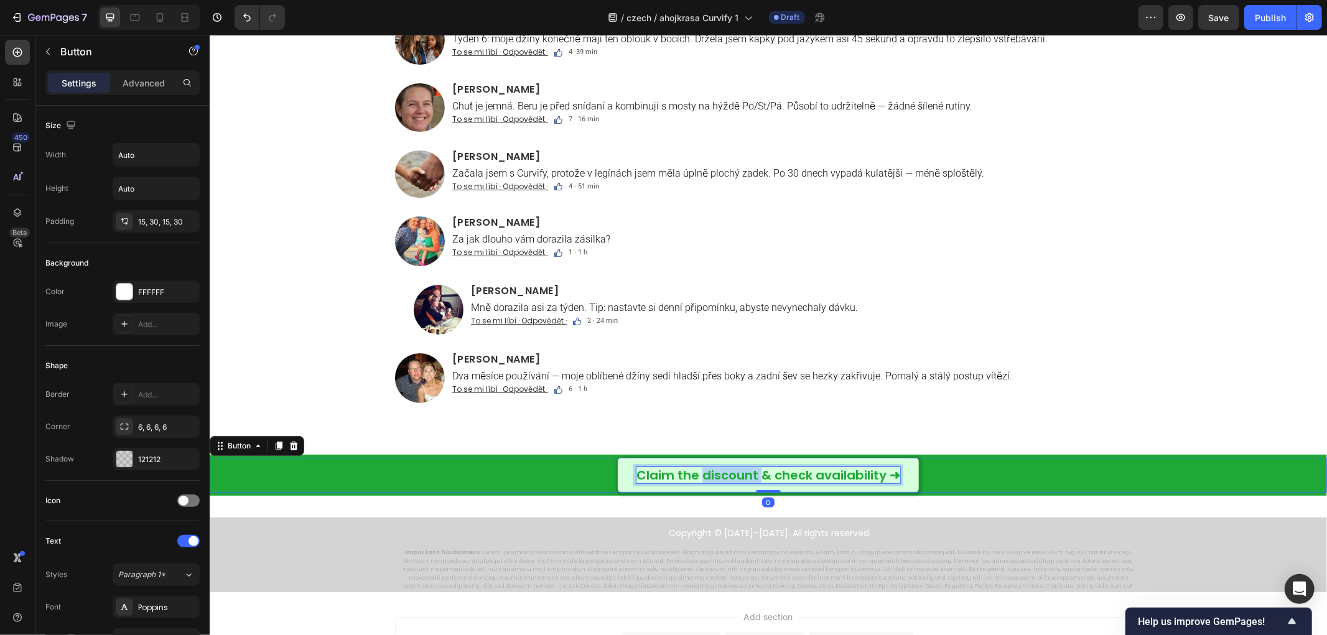
click at [705, 472] on p "Claim the discount & check availability ➜" at bounding box center [768, 475] width 264 height 16
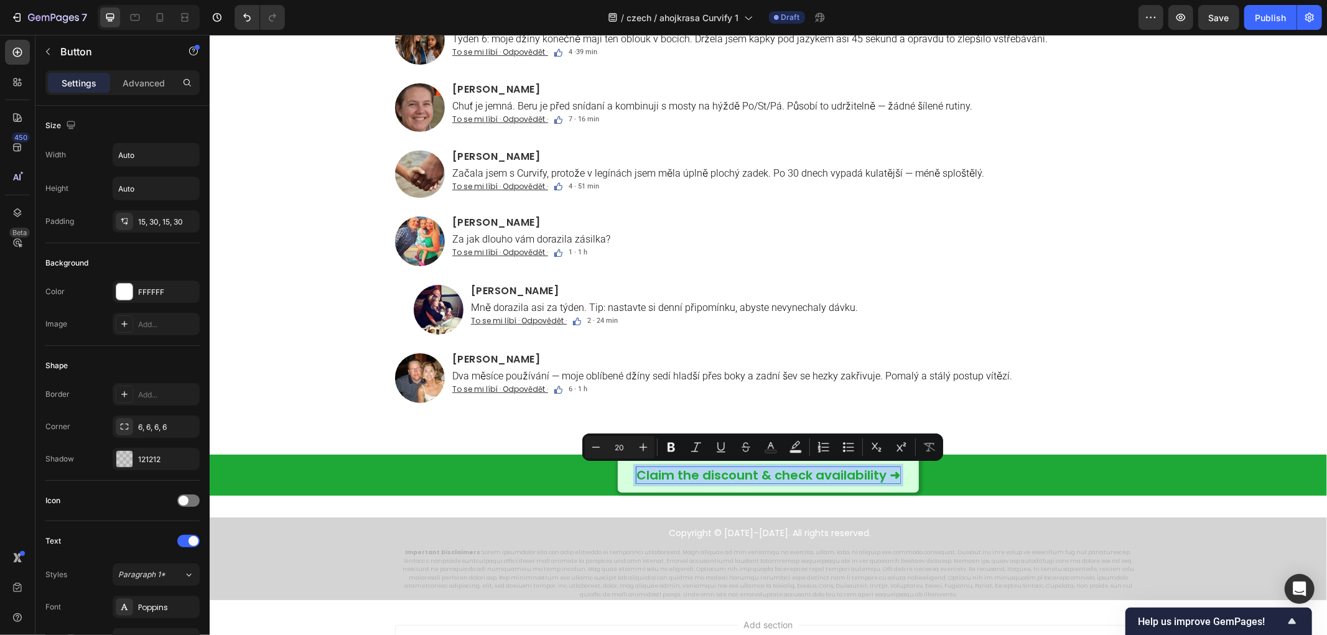
click at [697, 477] on p "Claim the discount & check availability ➜" at bounding box center [768, 475] width 264 height 16
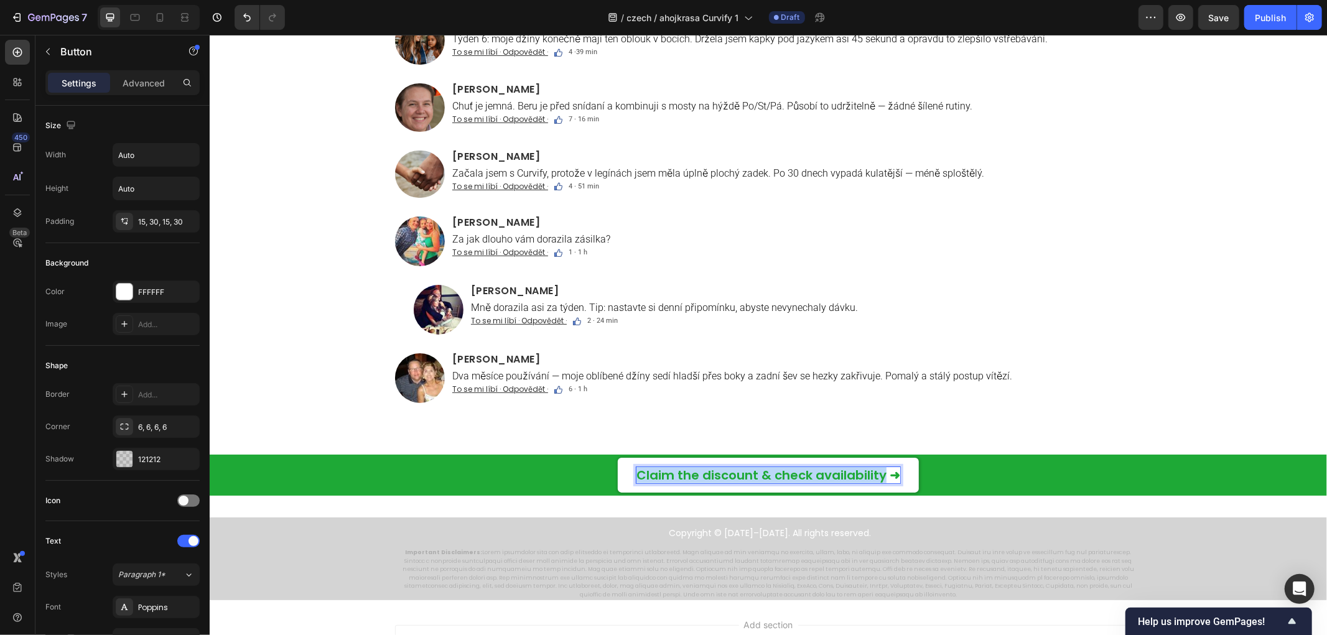
drag, startPoint x: 875, startPoint y: 475, endPoint x: 599, endPoint y: 475, distance: 276.2
click at [599, 475] on div "Claim the discount & check availability ➜ Button 0" at bounding box center [767, 474] width 1117 height 35
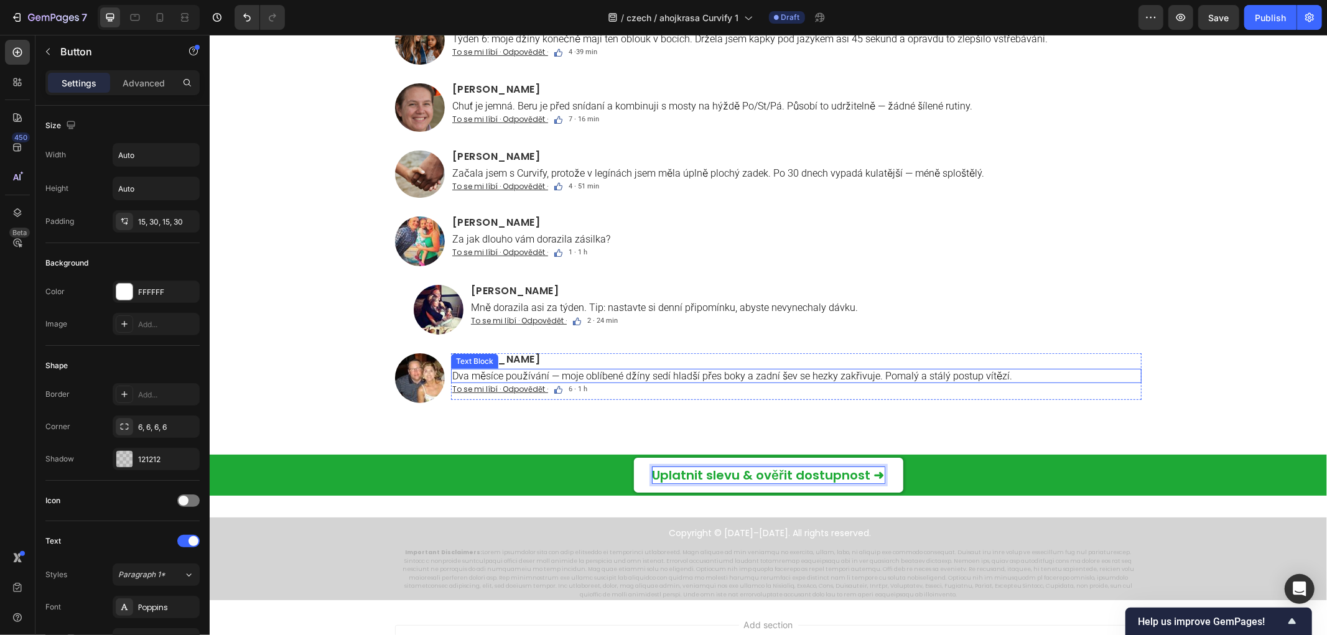
click at [988, 363] on p "Lucie Konečná" at bounding box center [796, 359] width 688 height 10
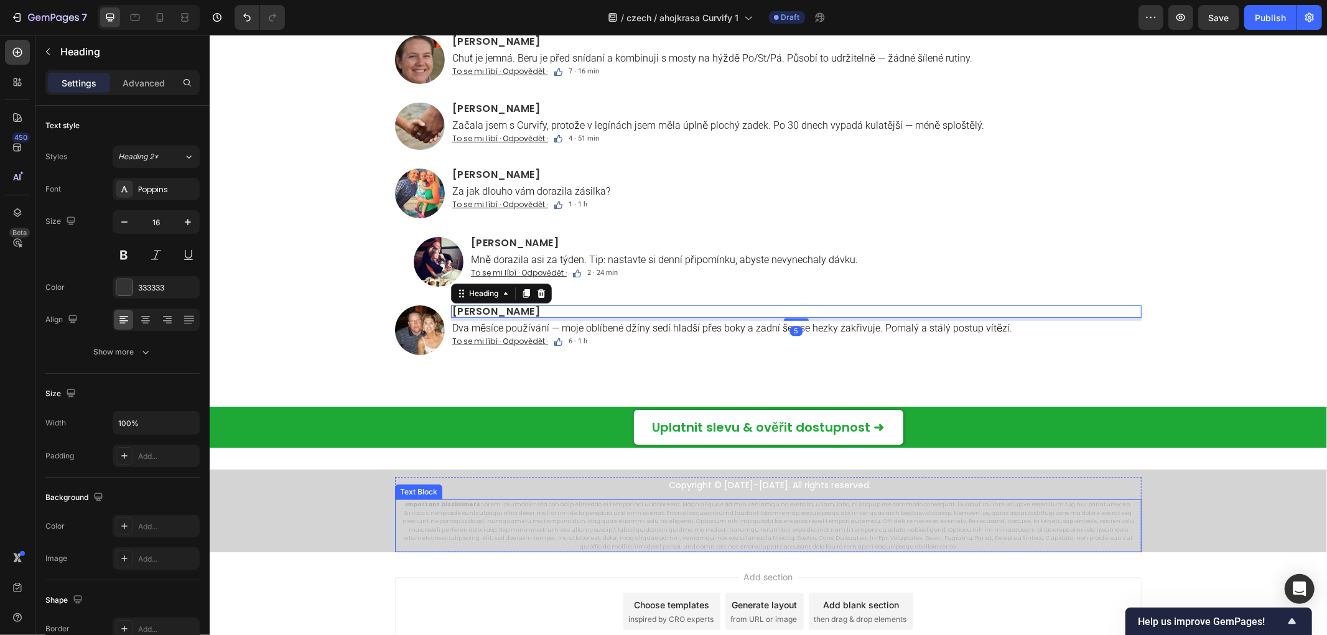
scroll to position [8343, 0]
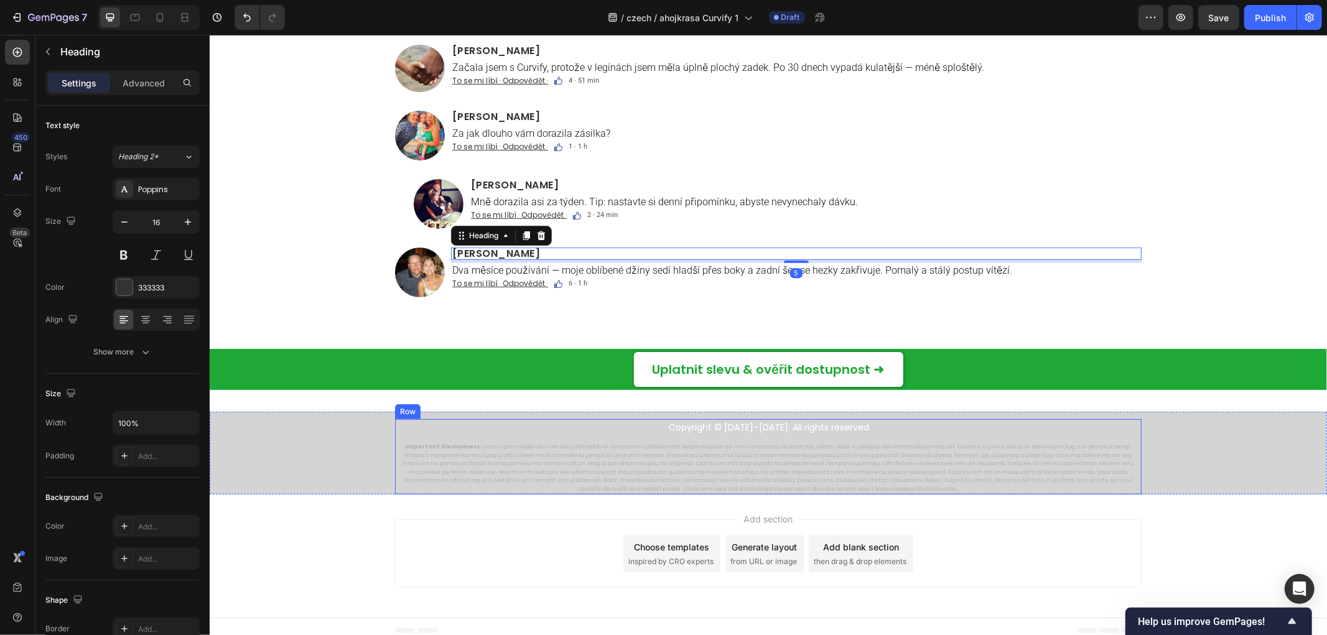
click at [745, 427] on p "Copyright © 2014–2025. All rights reserved." at bounding box center [769, 427] width 741 height 14
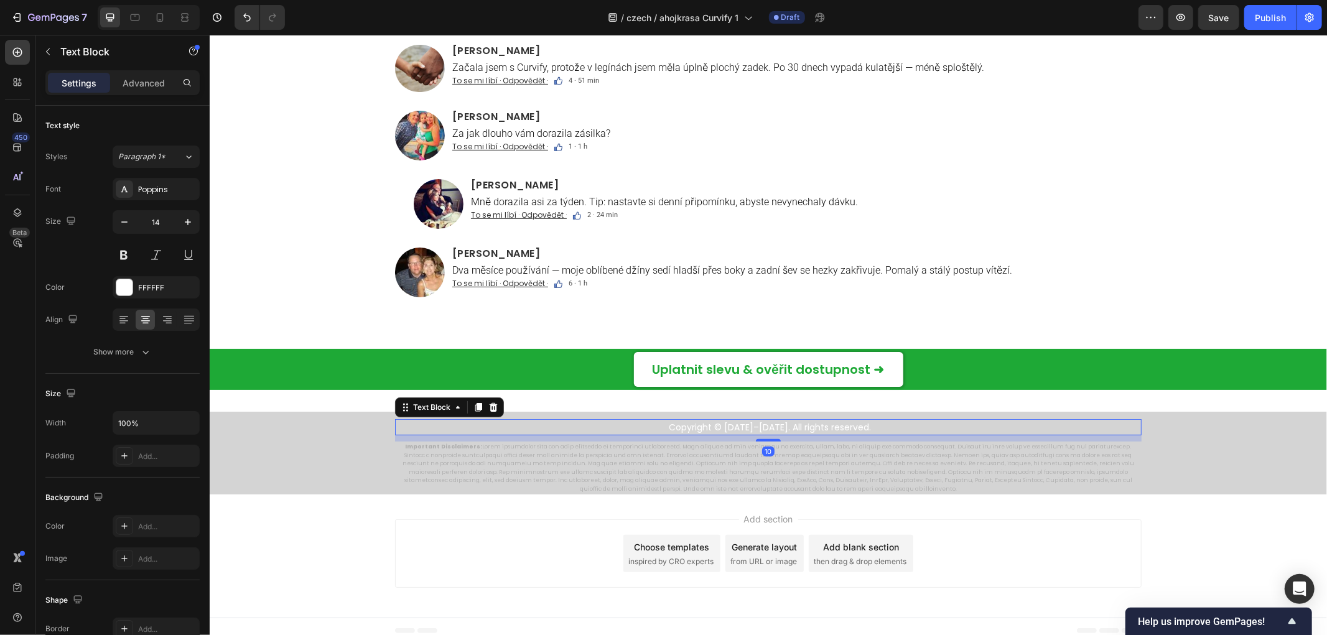
click at [735, 427] on p "Copyright © 2014–2025. All rights reserved." at bounding box center [769, 427] width 741 height 14
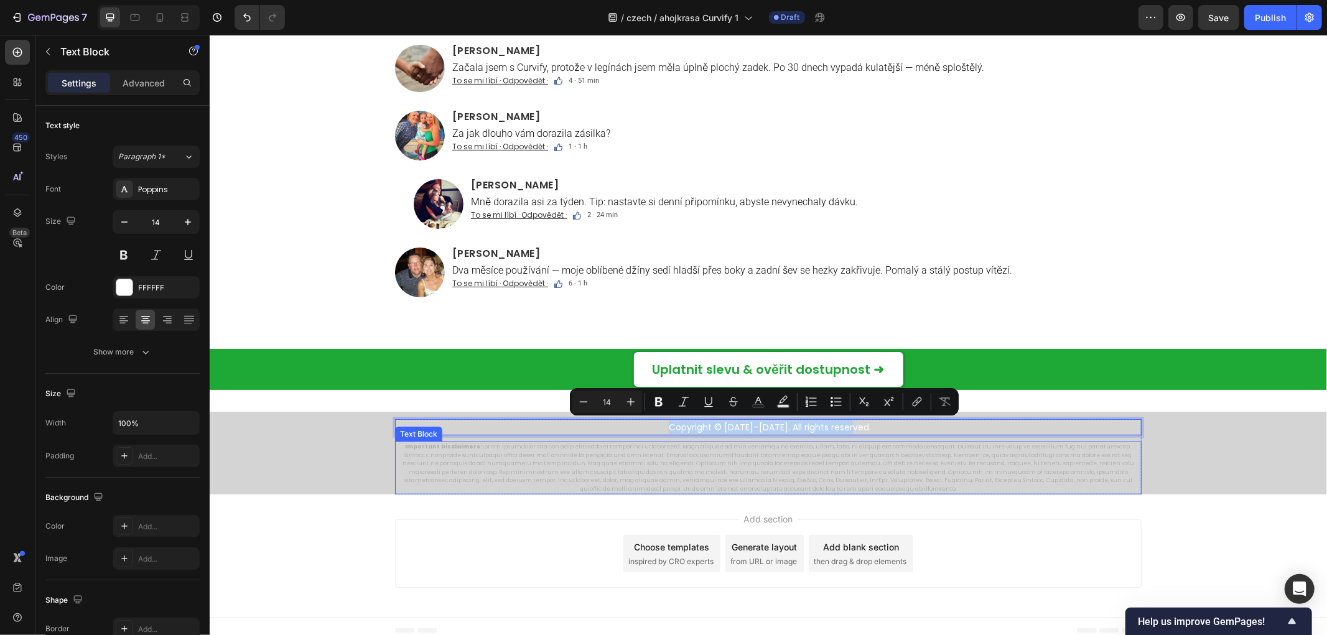
copy p "Copyright © 2014–2025. All rights reserved."
click at [458, 466] on p "Important Disclaimers:" at bounding box center [768, 467] width 744 height 50
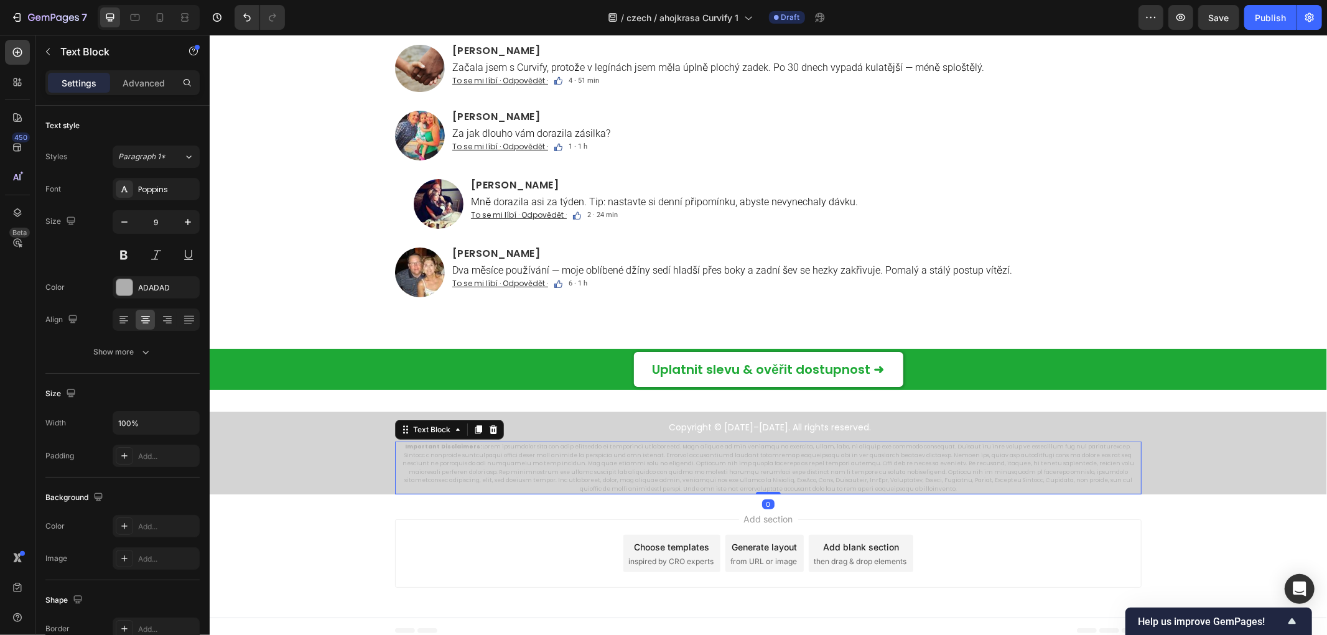
click at [458, 466] on p "Important Disclaimers:" at bounding box center [768, 467] width 744 height 50
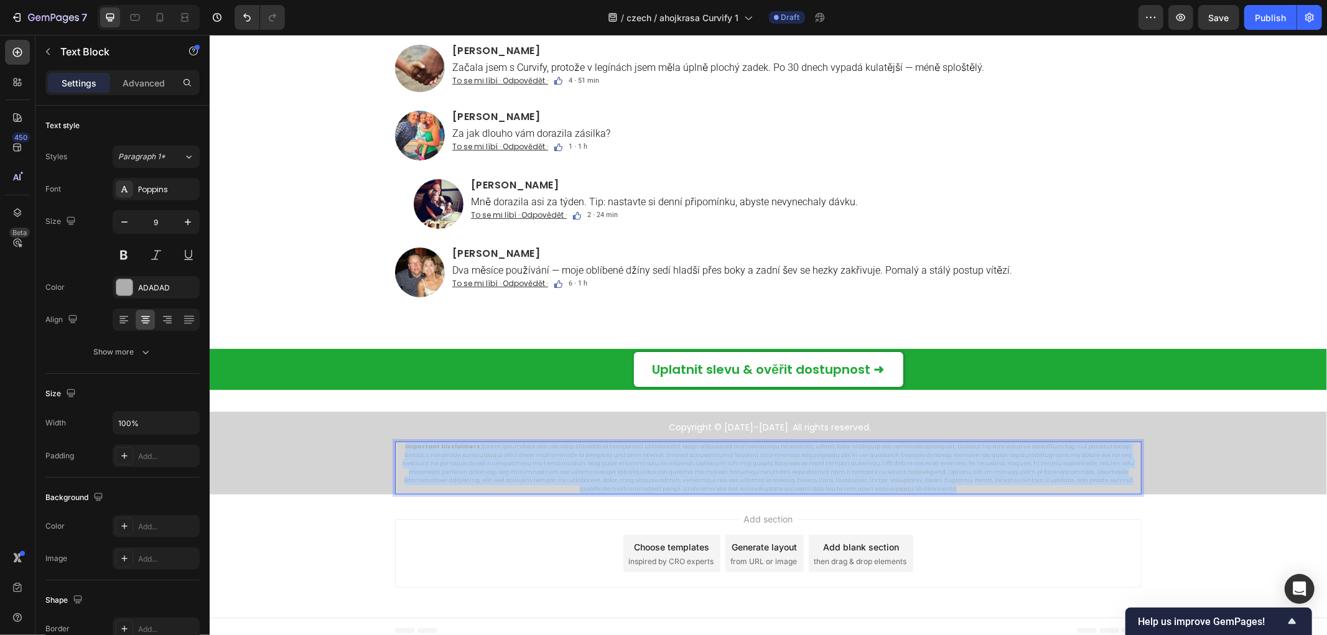
copy p "Important Disclaimers: These statements have not been evaluated by regulatory a…"
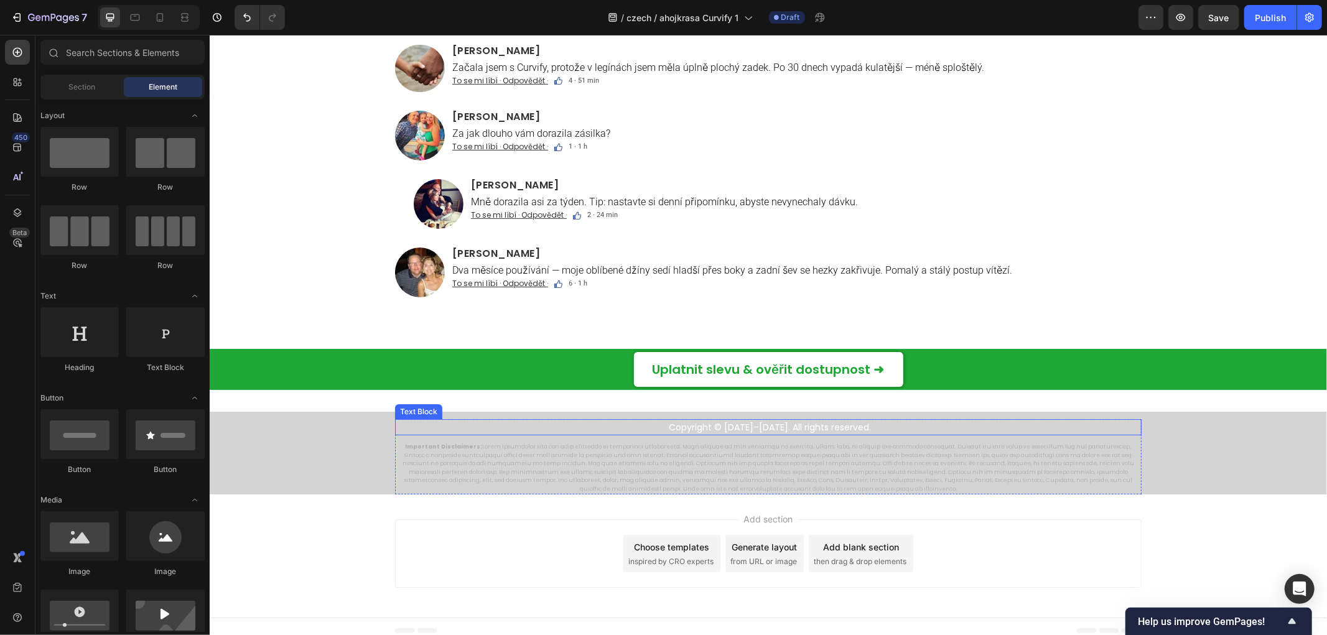
click at [702, 426] on p "Copyright © 2014–2025. All rights reserved." at bounding box center [769, 427] width 741 height 14
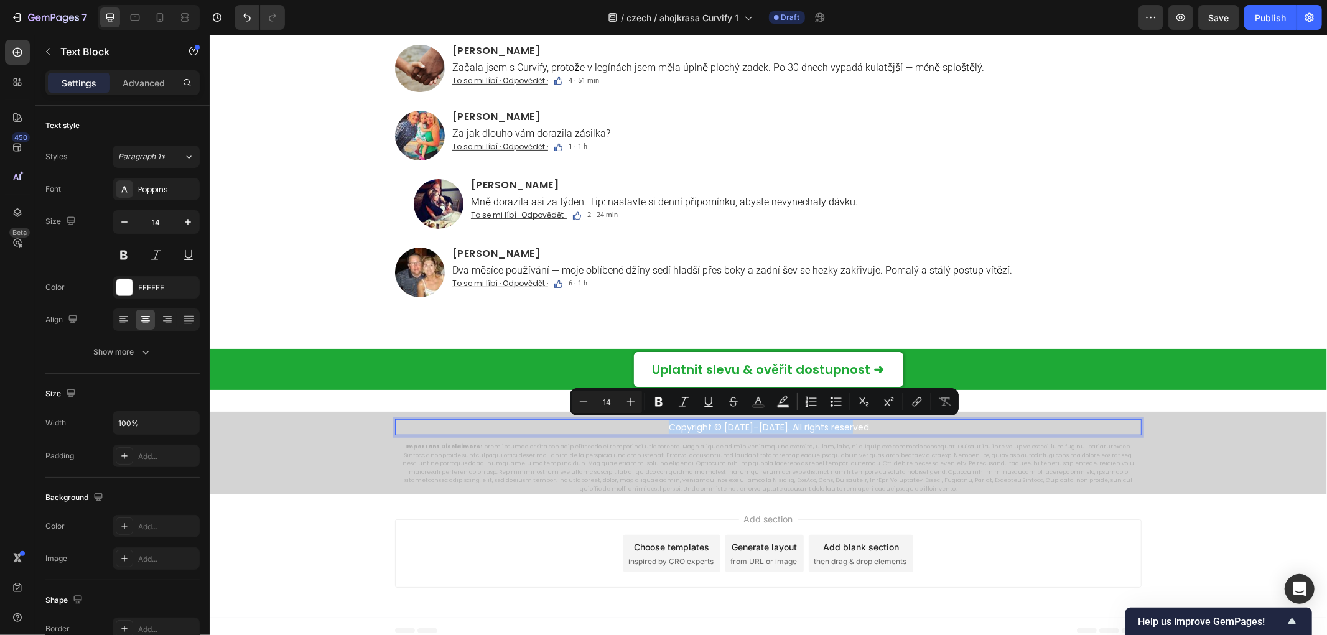
copy p "Copyright © 2014–2025. All rights reserved."
click at [723, 430] on p "Copyright © 2014–2025. All rights reserved." at bounding box center [769, 427] width 741 height 14
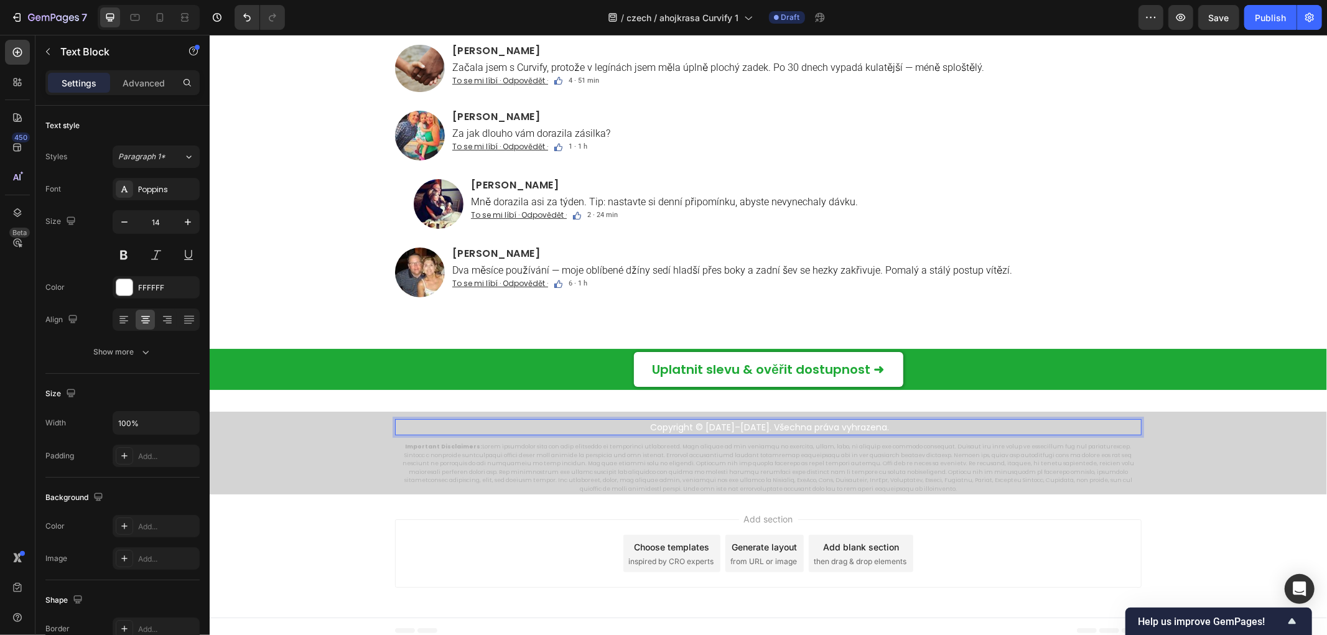
click at [694, 464] on p "Important Disclaimers:" at bounding box center [768, 467] width 744 height 50
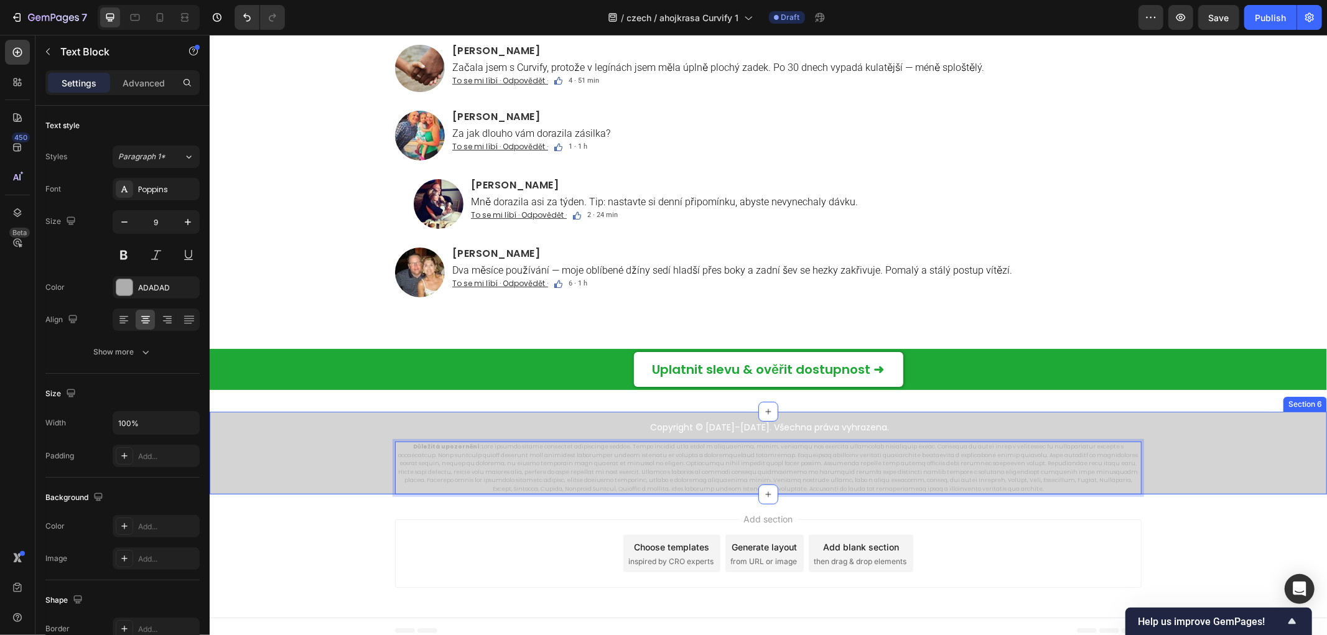
click at [332, 429] on div "Copyright © 2014–2025. Všechna práva vyhrazena. Text Block Důležitá upozornění:…" at bounding box center [767, 456] width 1117 height 75
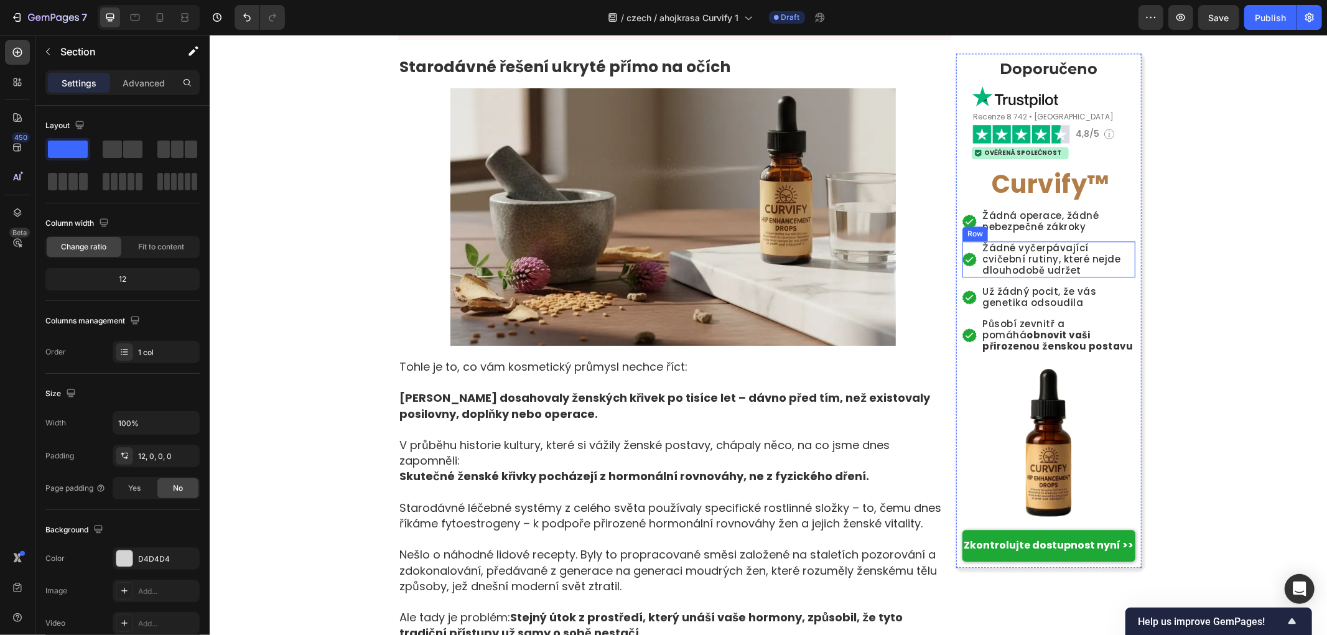
scroll to position [2330, 0]
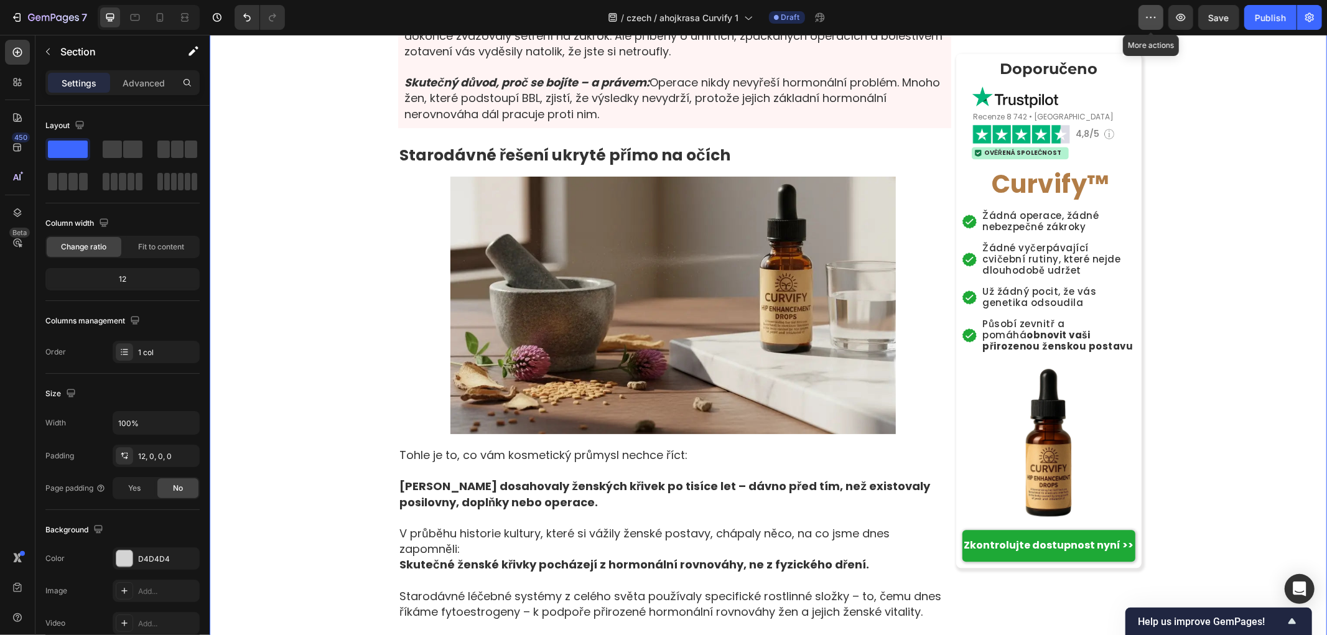
drag, startPoint x: 1141, startPoint y: 22, endPoint x: 935, endPoint y: 3, distance: 206.7
click at [1141, 22] on button "button" at bounding box center [1150, 17] width 25 height 25
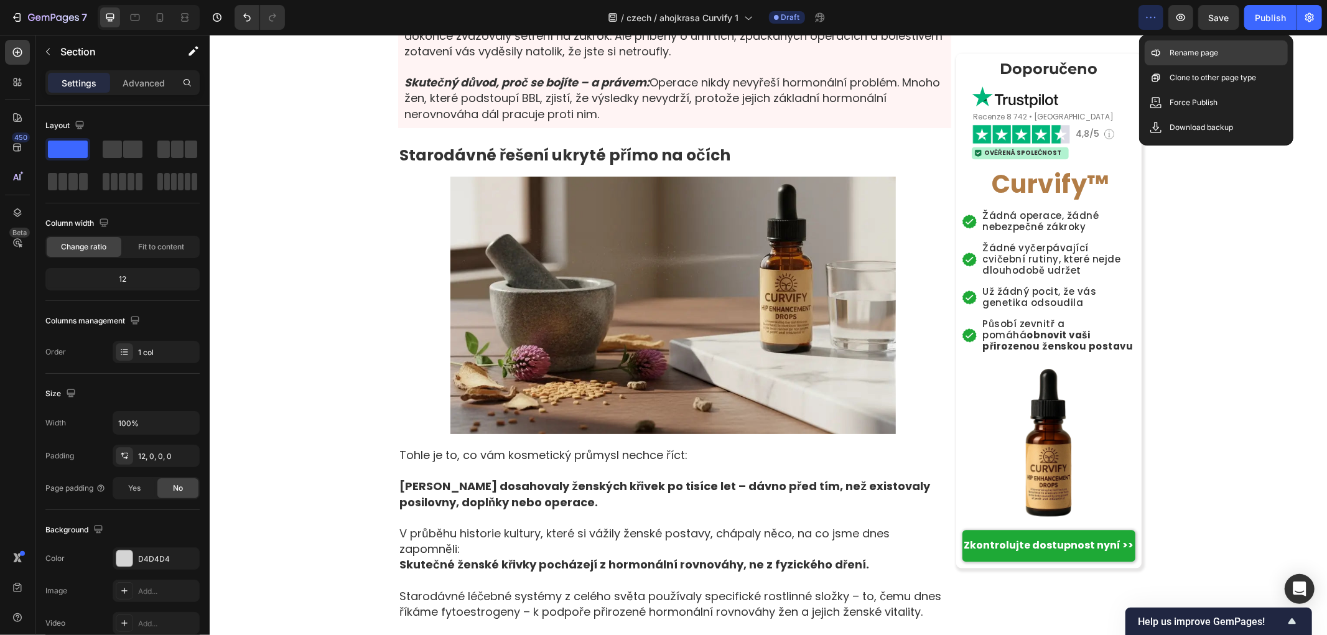
click at [1197, 63] on div "Rename page" at bounding box center [1216, 52] width 143 height 25
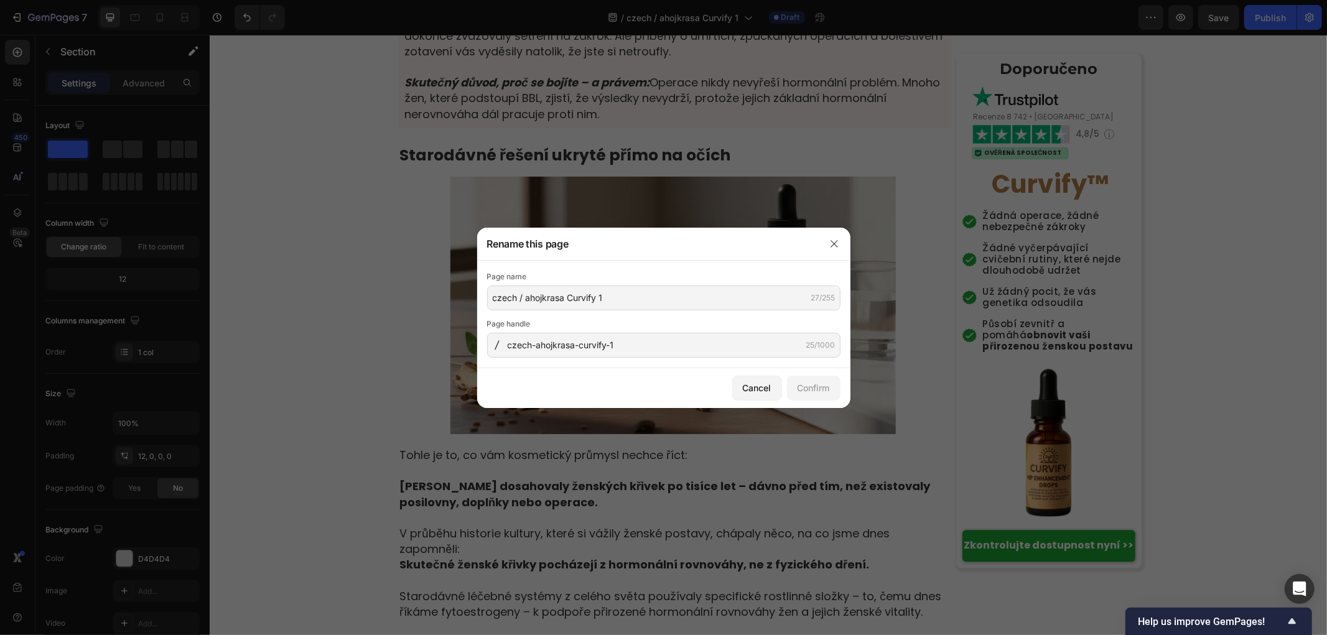
click at [346, 302] on div at bounding box center [663, 317] width 1327 height 635
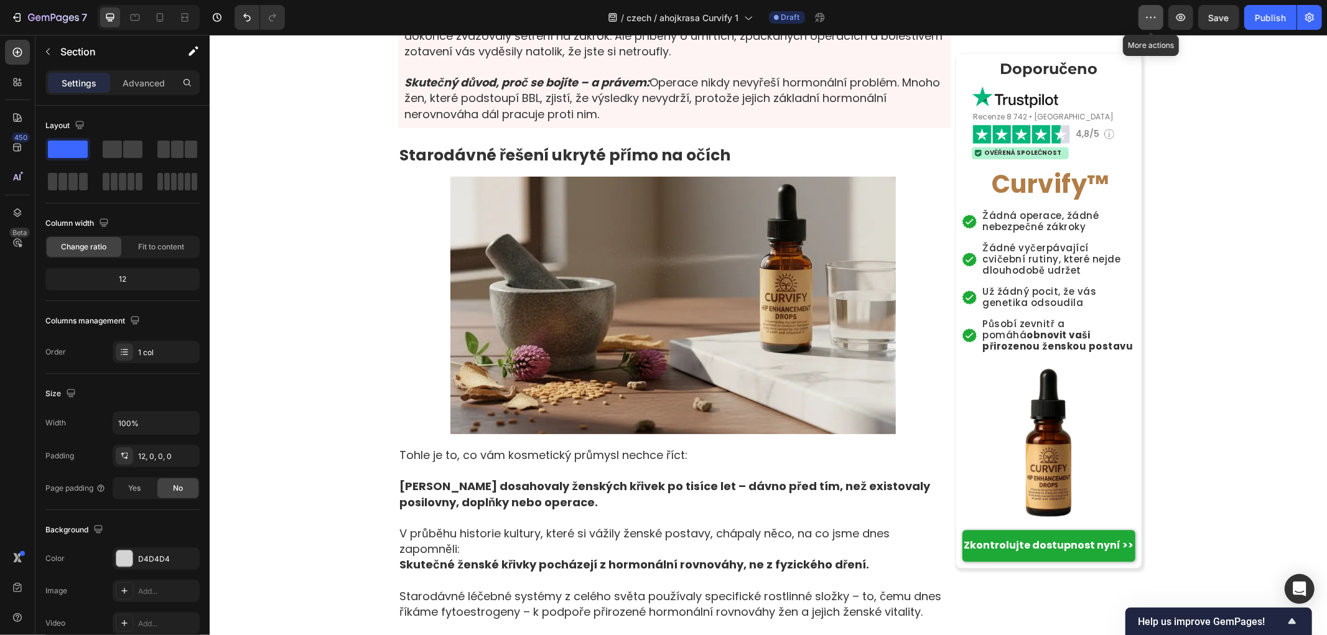
click at [1154, 19] on icon "button" at bounding box center [1151, 17] width 12 height 12
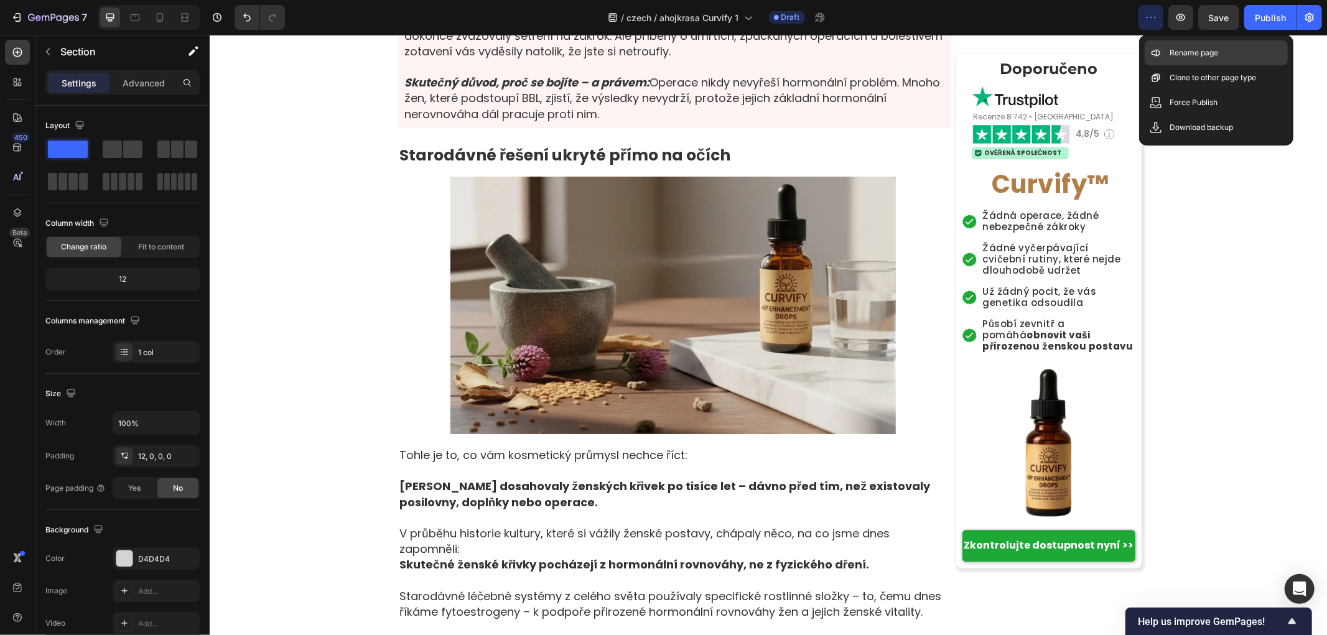
click at [1181, 58] on p "Rename page" at bounding box center [1193, 53] width 49 height 12
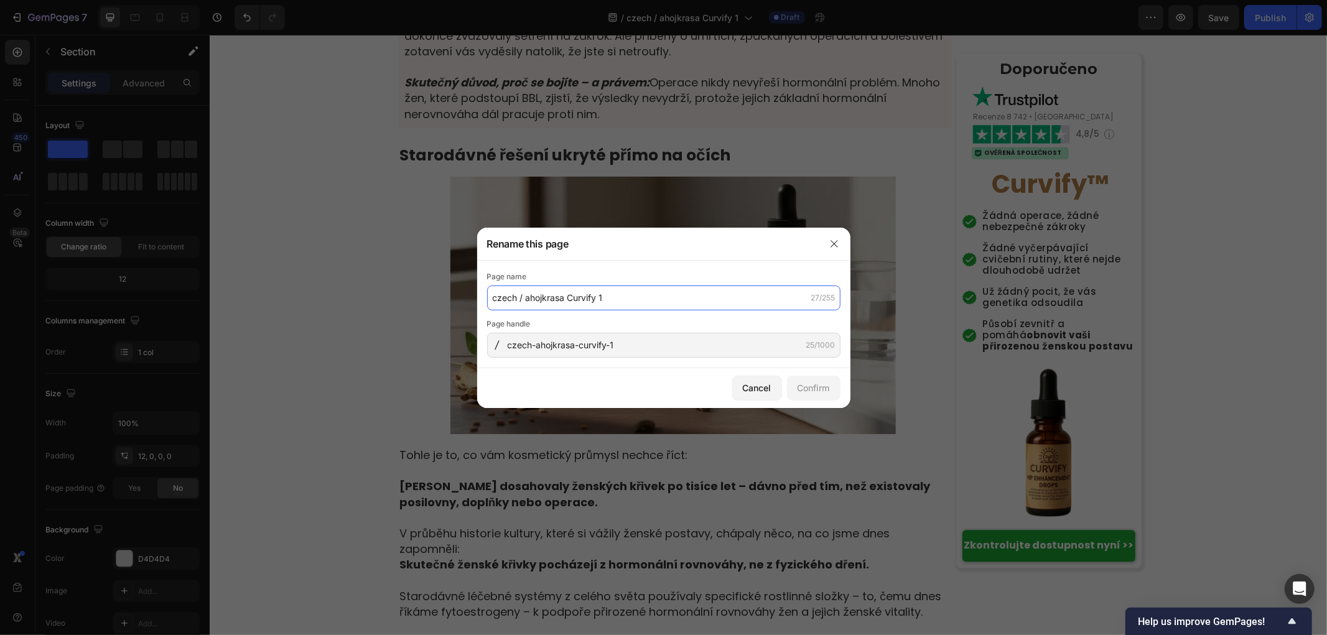
click at [630, 305] on input "czech / ahojkrasa Curvify 1" at bounding box center [663, 298] width 353 height 25
paste input "Curvify™ – Přirozené křivky bez operace (CZ)"
type input "Curvify™ – Přirozené křivky bez operace (CZ)"
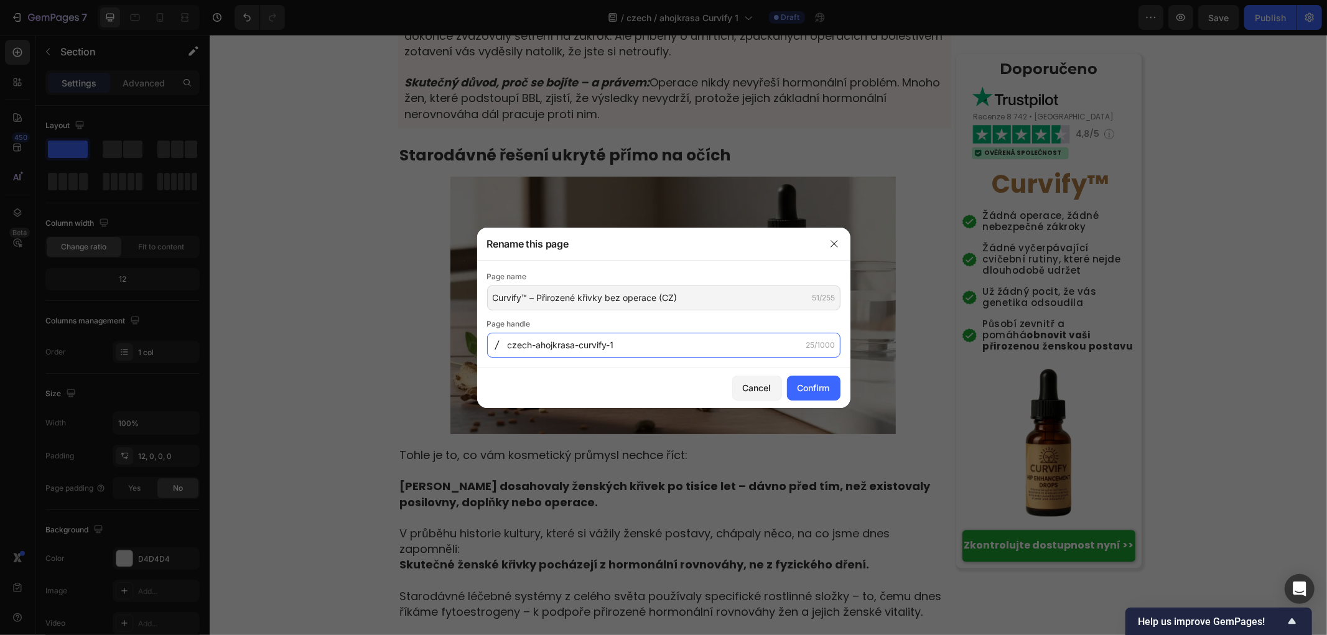
click at [689, 345] on input "czech-ahojkrasa-curvify-1" at bounding box center [663, 345] width 353 height 25
paste input "urvify-prirozene-krivky-bez-operace"
type input "curvify-prirozene-krivky-bez-operace"
click at [804, 396] on button "Confirm" at bounding box center [813, 388] width 53 height 25
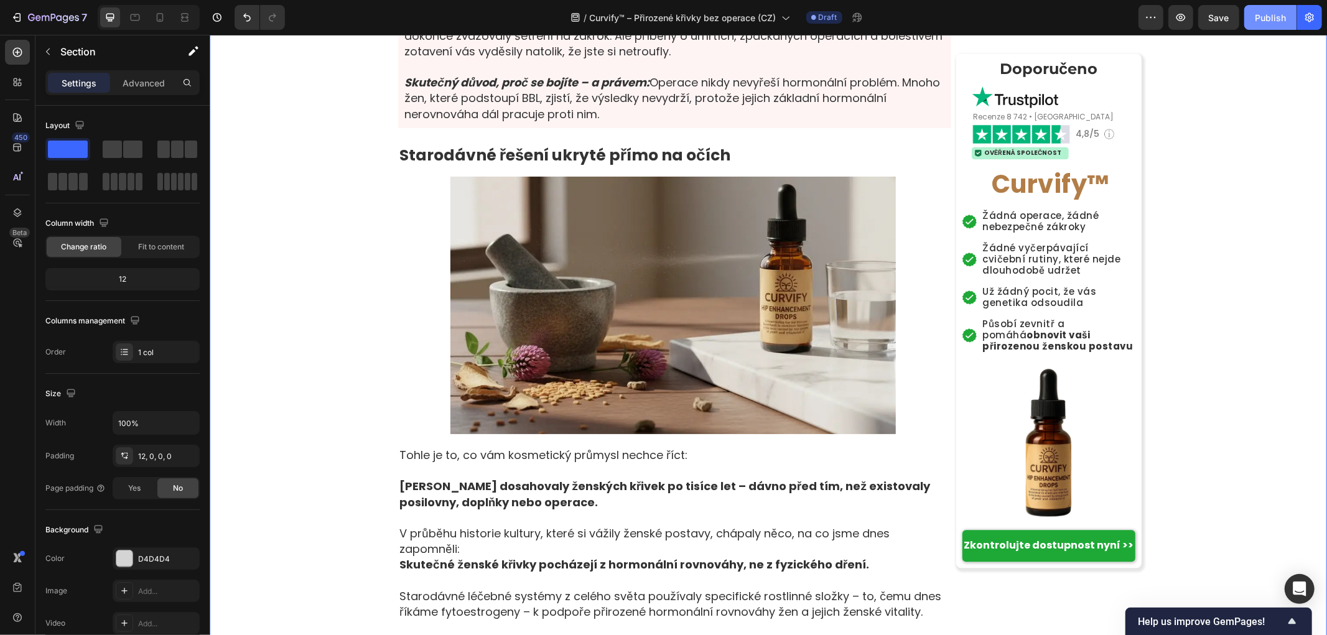
click at [1266, 28] on button "Publish" at bounding box center [1270, 17] width 52 height 25
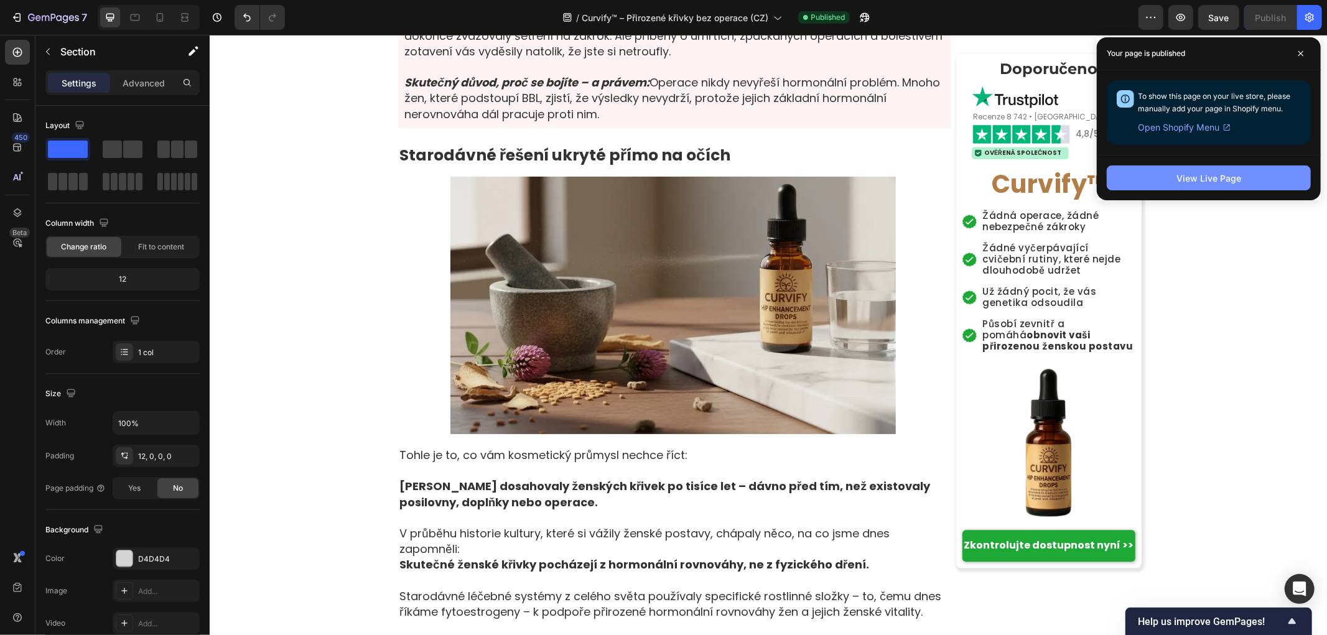
click at [1189, 170] on button "View Live Page" at bounding box center [1209, 177] width 204 height 25
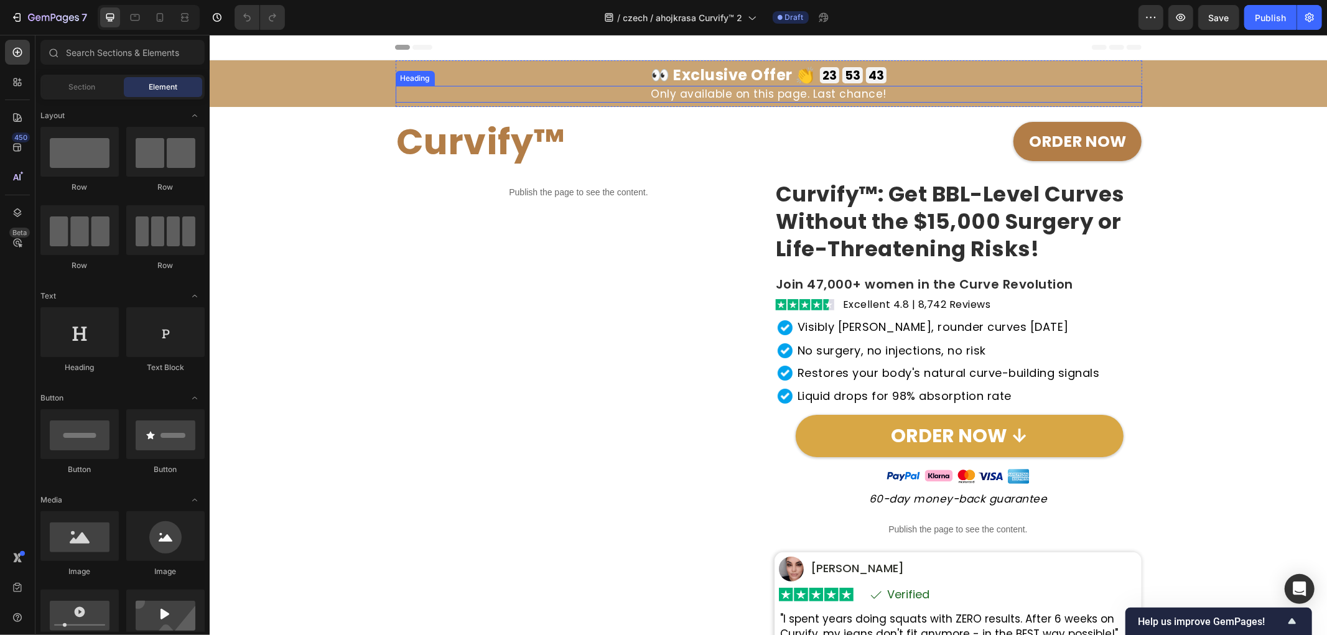
click at [712, 90] on h2 "Only available on this page. Last chance!" at bounding box center [768, 93] width 746 height 17
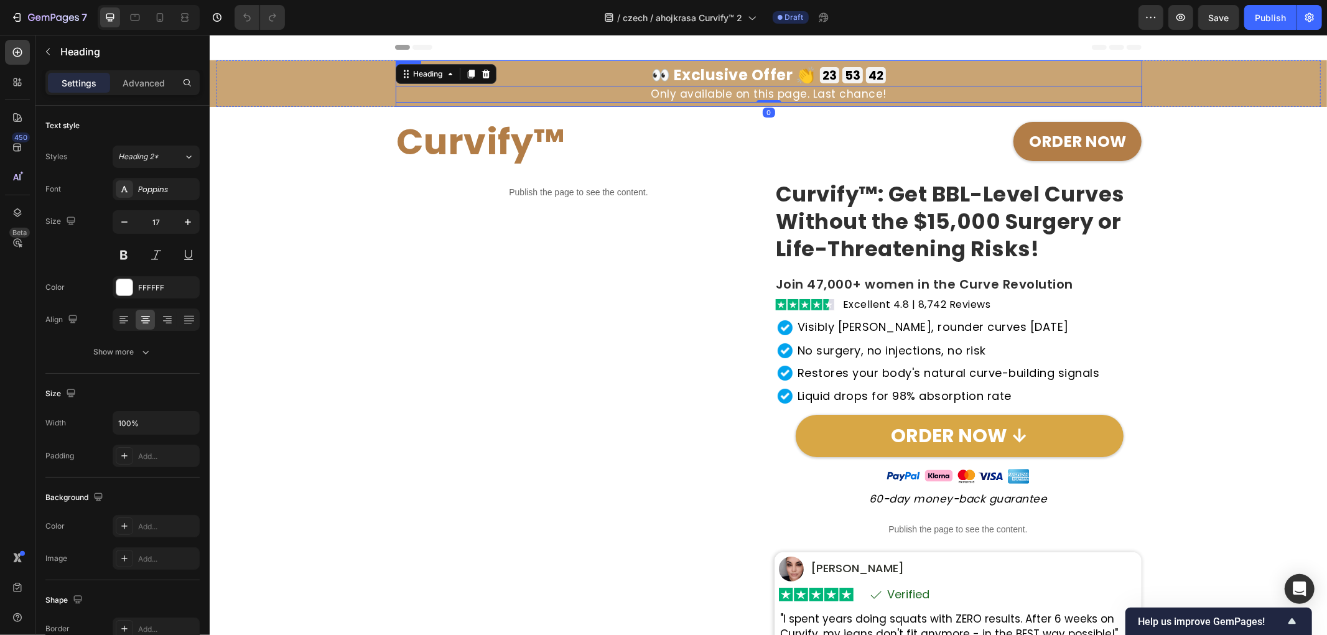
click at [723, 70] on h2 "👀 Exclusive Offer 👏" at bounding box center [733, 74] width 164 height 21
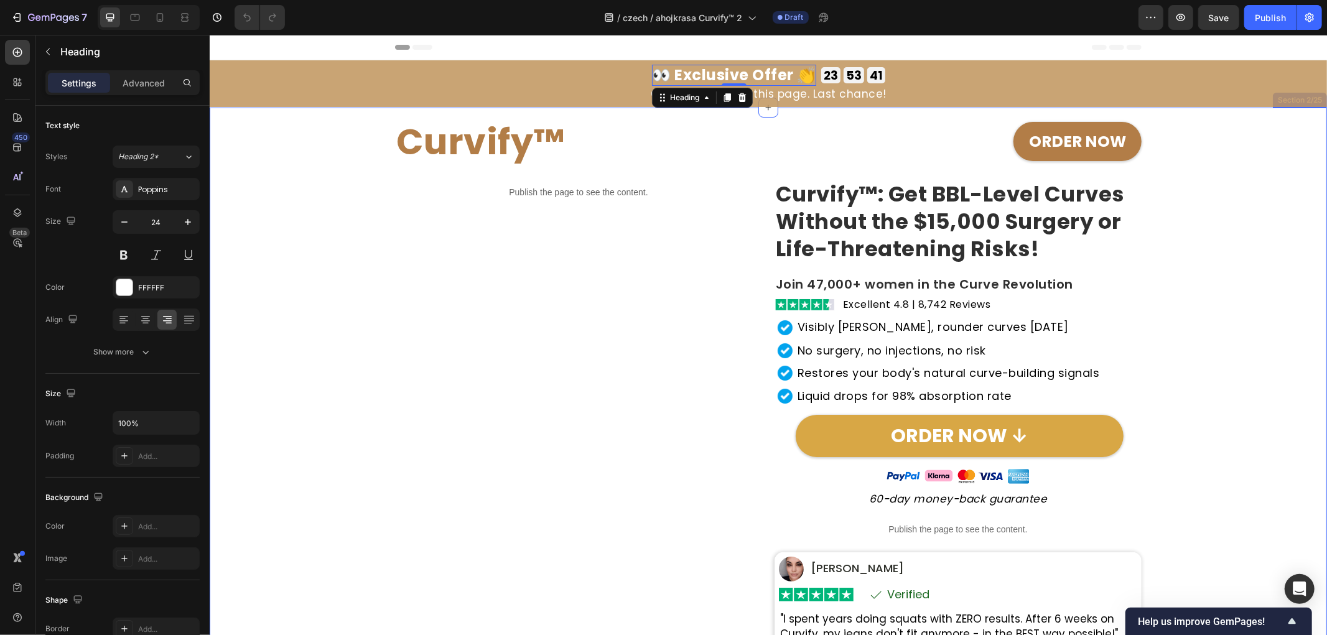
click at [313, 189] on div "Curvify™ Heading ORDER NOW Button Row Publish the page to see the content. Cust…" at bounding box center [767, 443] width 1105 height 672
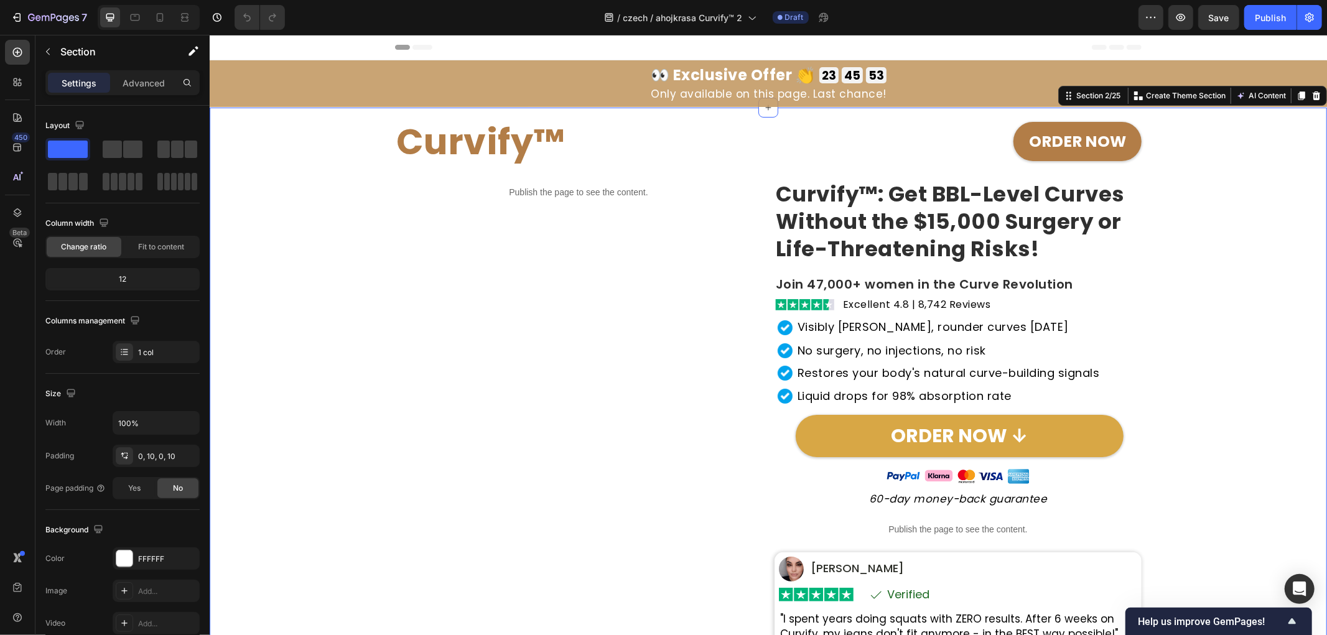
click at [309, 245] on div "Curvify™ Heading ORDER NOW Button Row Publish the page to see the content. Cust…" at bounding box center [767, 443] width 1105 height 672
click at [164, 22] on icon at bounding box center [160, 17] width 12 height 12
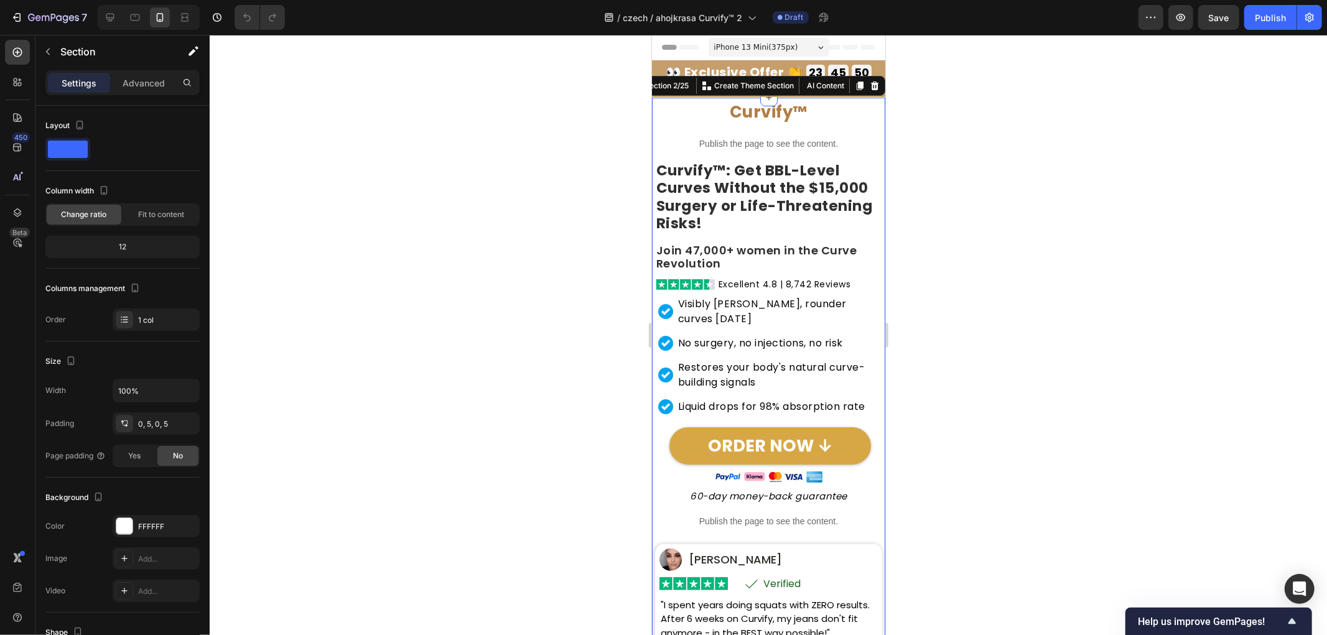
scroll to position [19, 0]
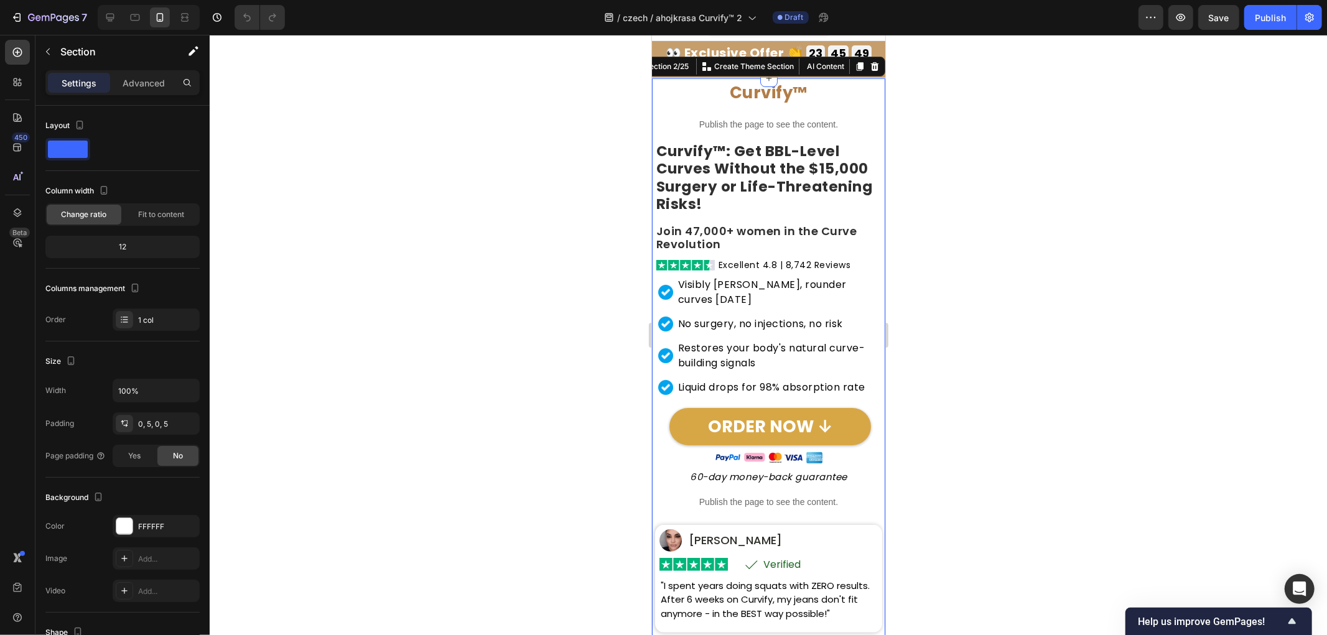
click at [563, 129] on div at bounding box center [768, 335] width 1117 height 600
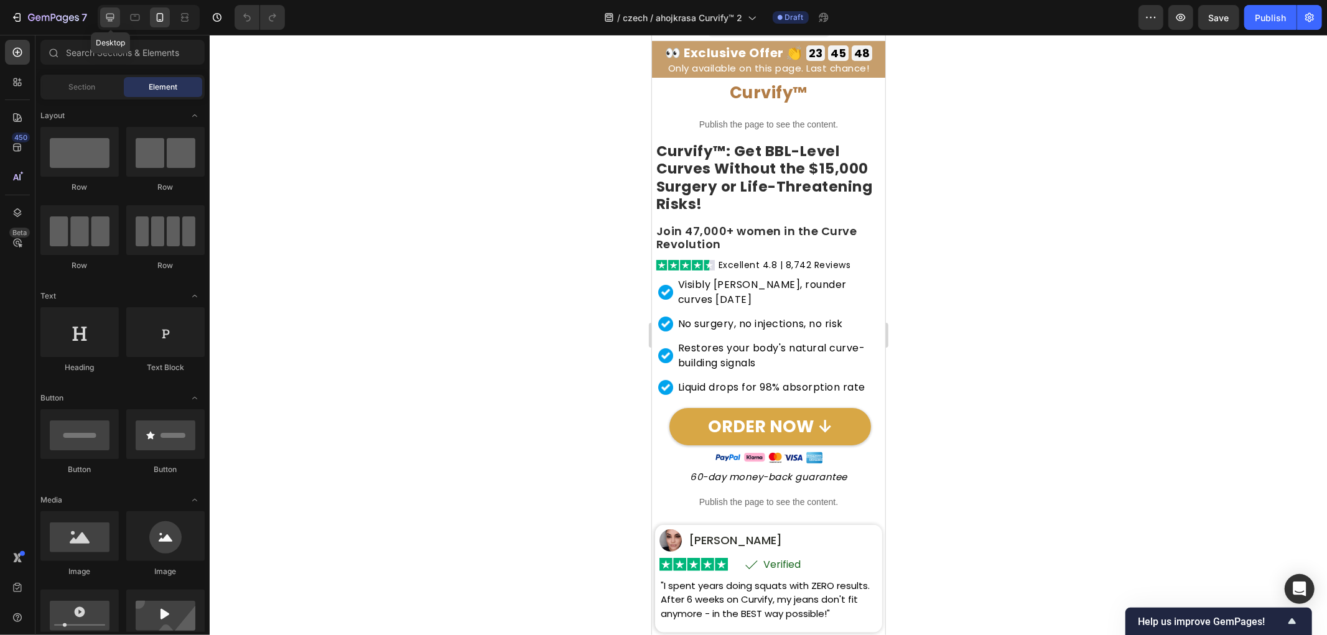
click at [109, 16] on icon at bounding box center [110, 17] width 12 height 12
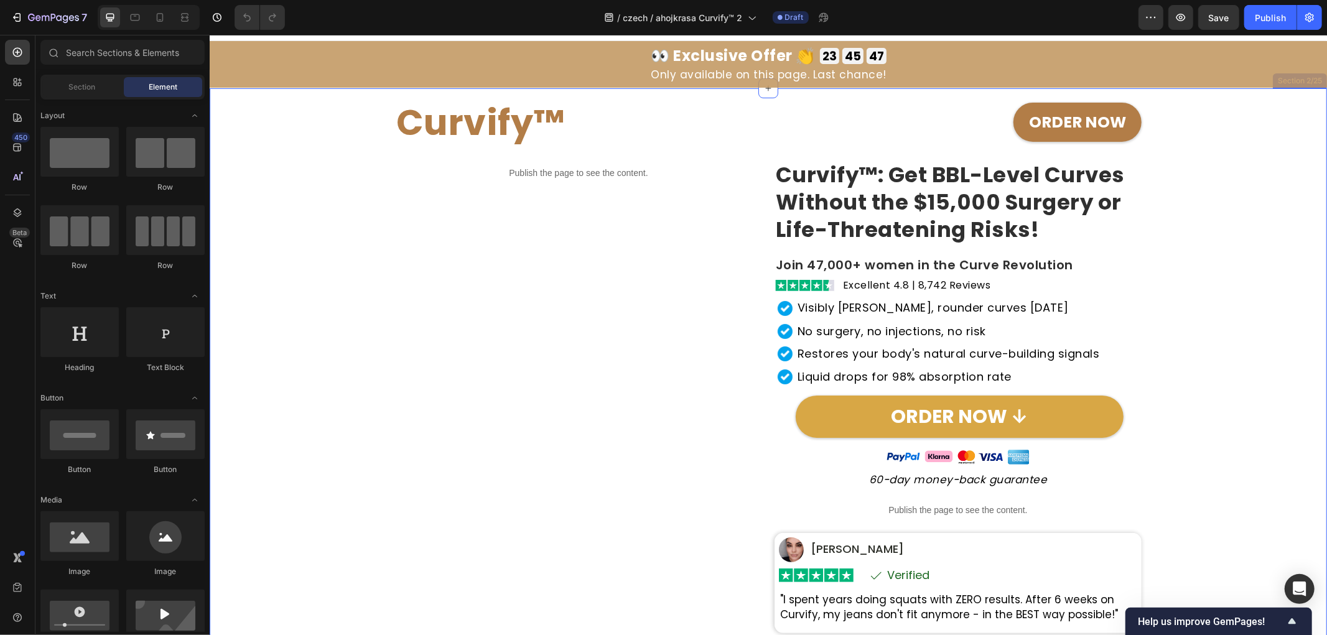
click at [330, 189] on div "Curvify™ Heading ORDER NOW Button Row Publish the page to see the content. Cust…" at bounding box center [767, 424] width 1105 height 672
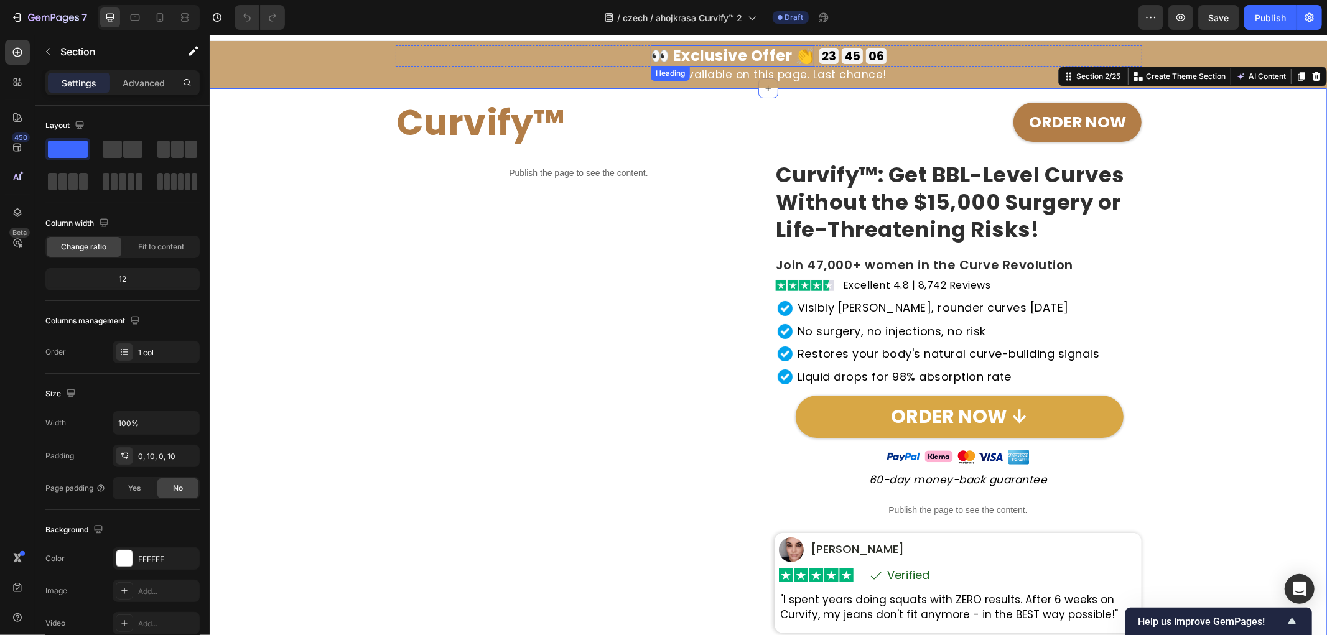
click at [735, 60] on h2 "👀 Exclusive Offer 👏" at bounding box center [732, 55] width 164 height 21
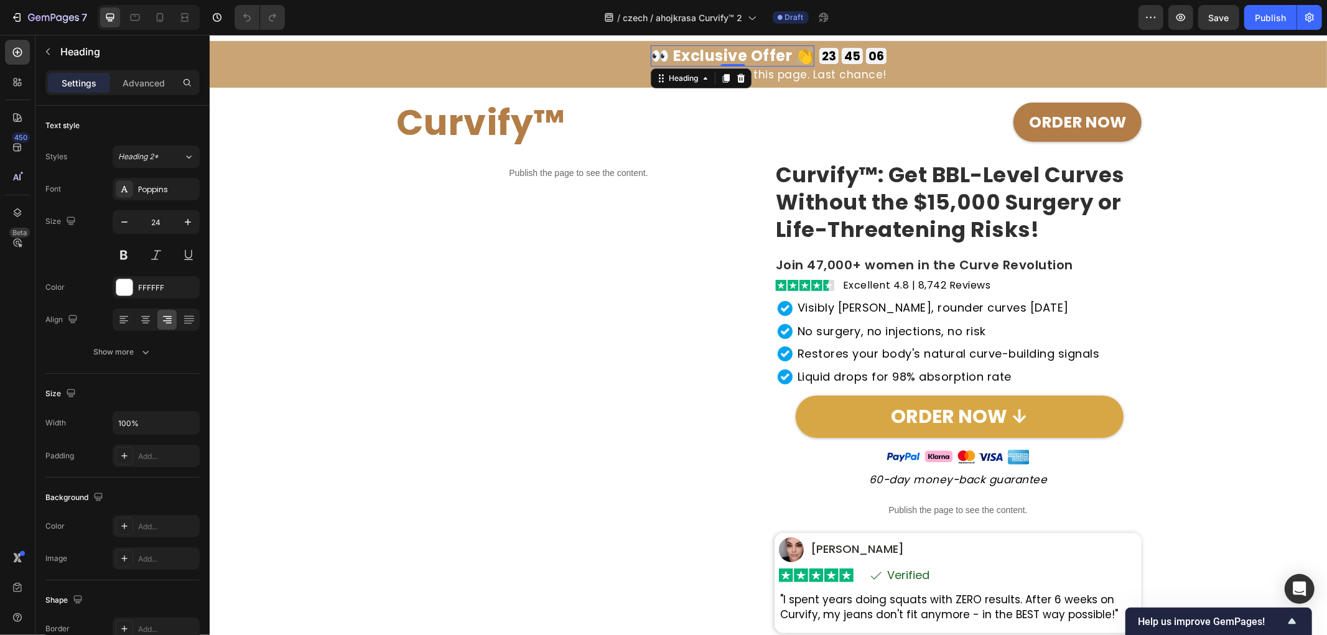
click at [735, 60] on h2 "👀 Exclusive Offer 👏" at bounding box center [732, 55] width 164 height 21
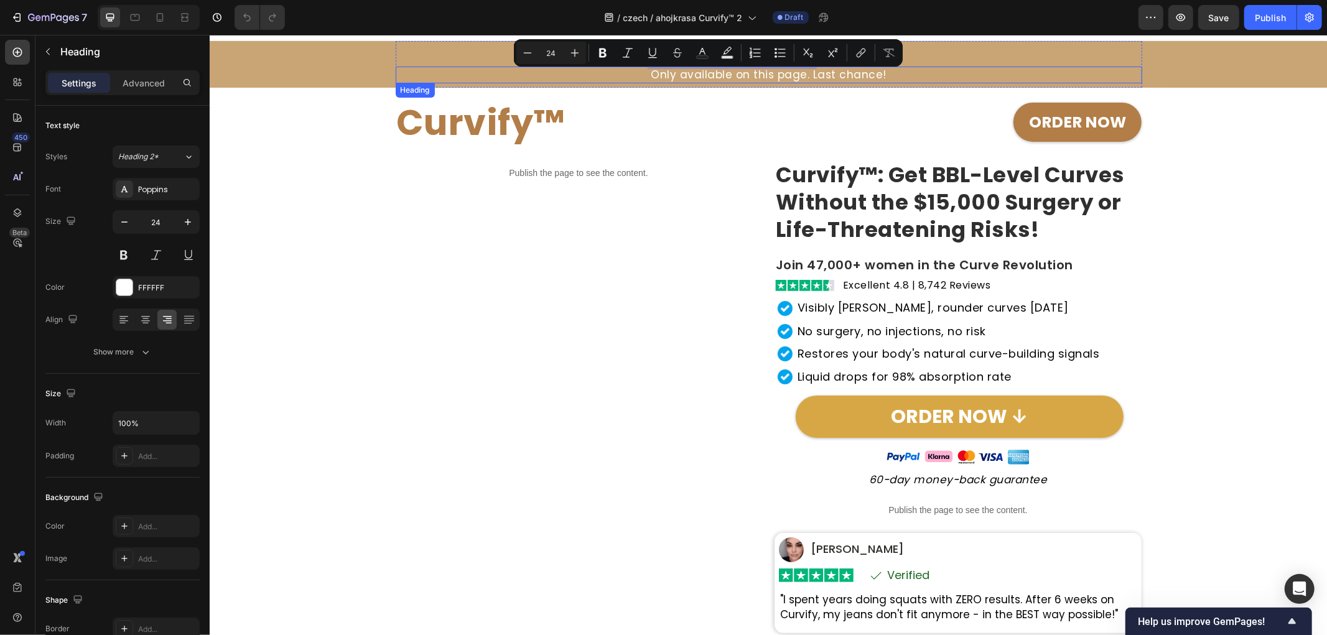
click at [664, 128] on h2 "Curvify™" at bounding box center [579, 122] width 371 height 49
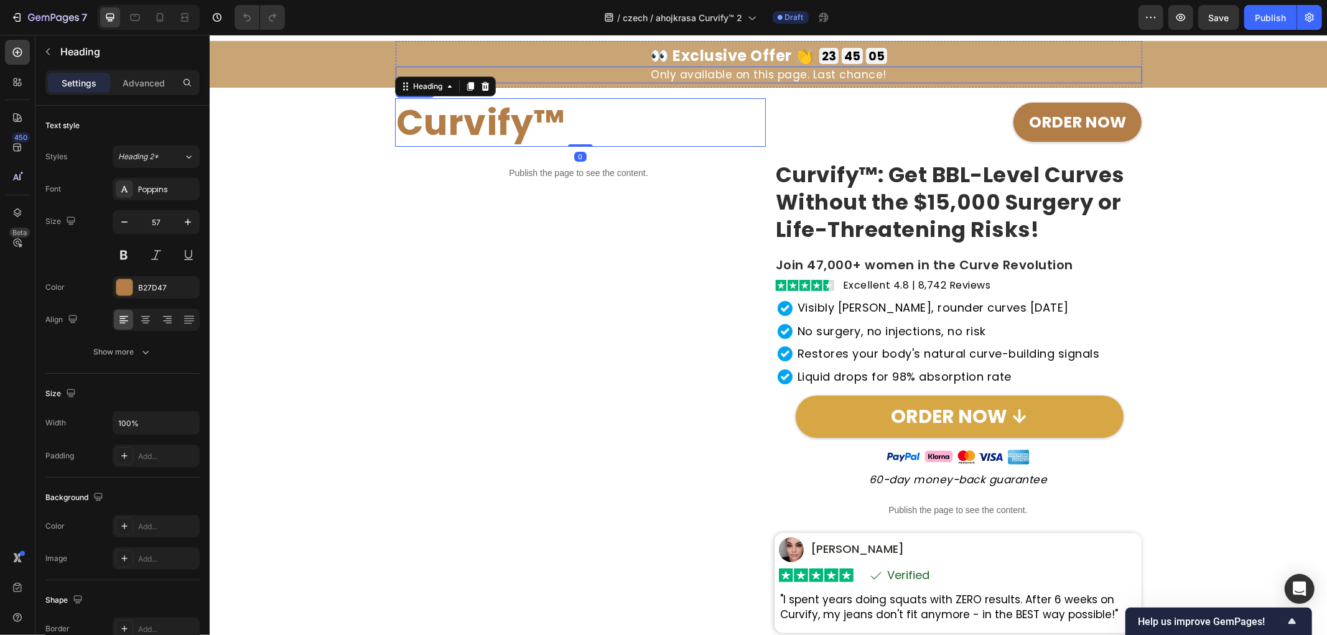
click at [758, 58] on p "👀 Exclusive Offer 👏" at bounding box center [731, 55] width 164 height 21
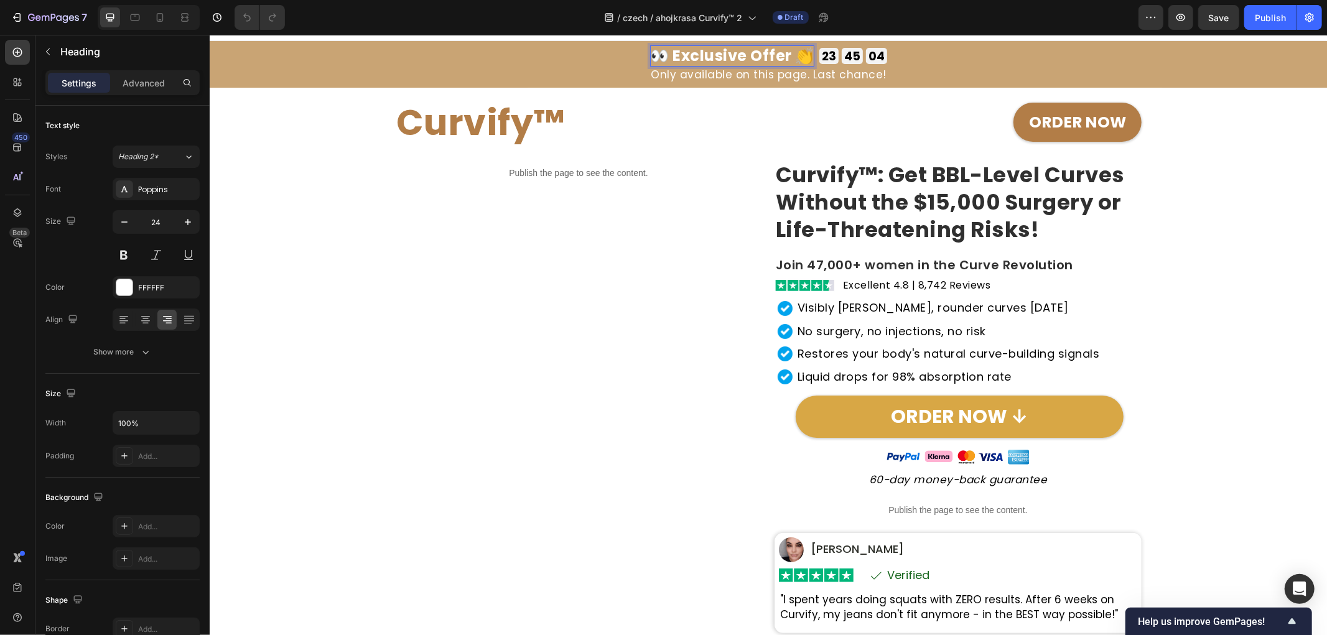
click at [783, 56] on p "👀 Exclusive Offer 👏" at bounding box center [731, 55] width 164 height 21
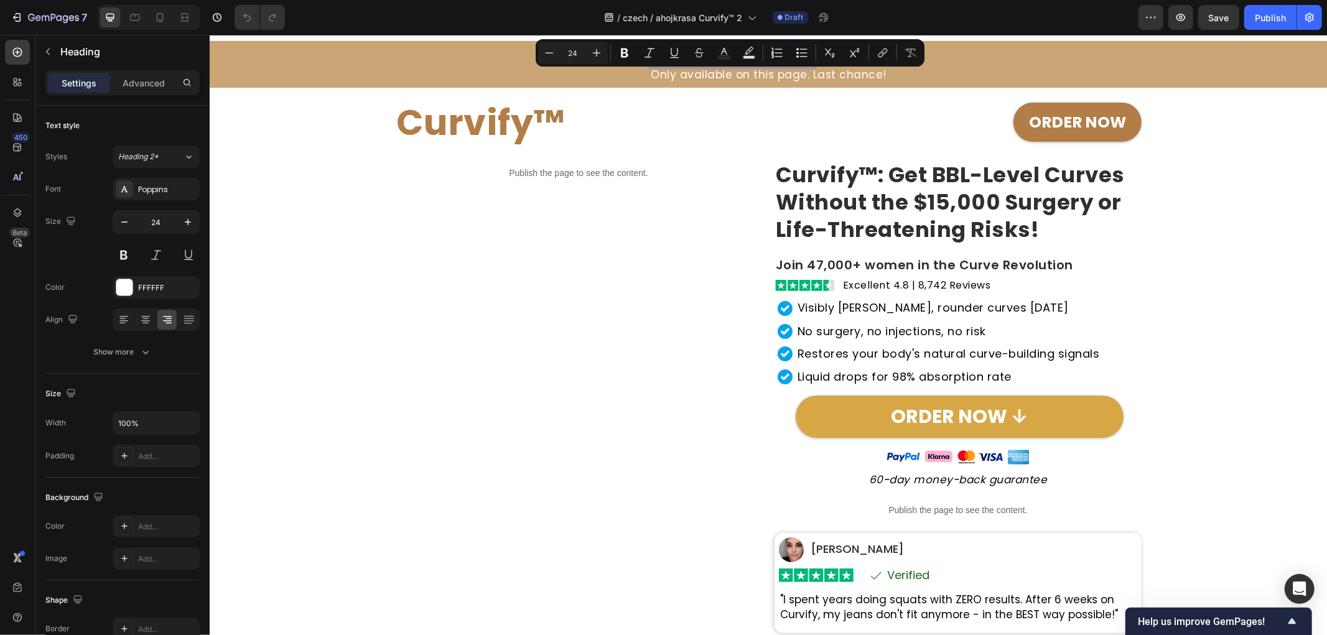
drag, startPoint x: 784, startPoint y: 56, endPoint x: 908, endPoint y: 94, distance: 128.9
click at [686, 56] on p "👀 Exclusive Offer 👏" at bounding box center [732, 55] width 164 height 21
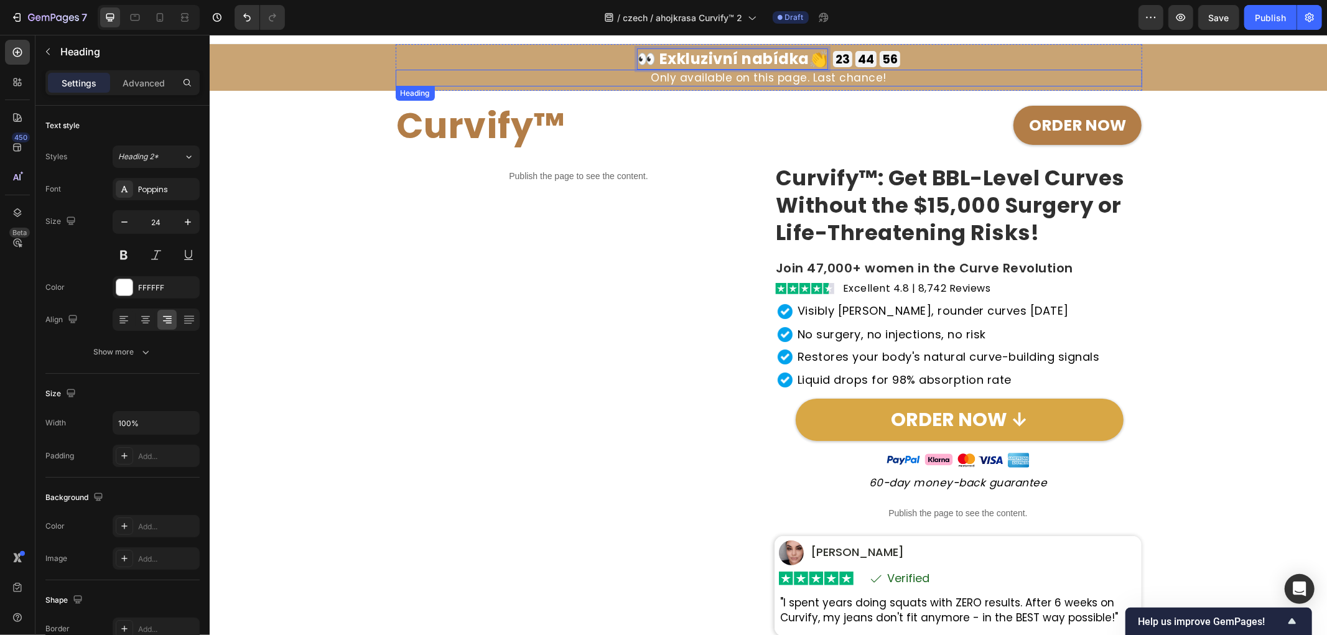
click at [741, 79] on h2 "Only available on this page. Last chance!" at bounding box center [768, 77] width 746 height 17
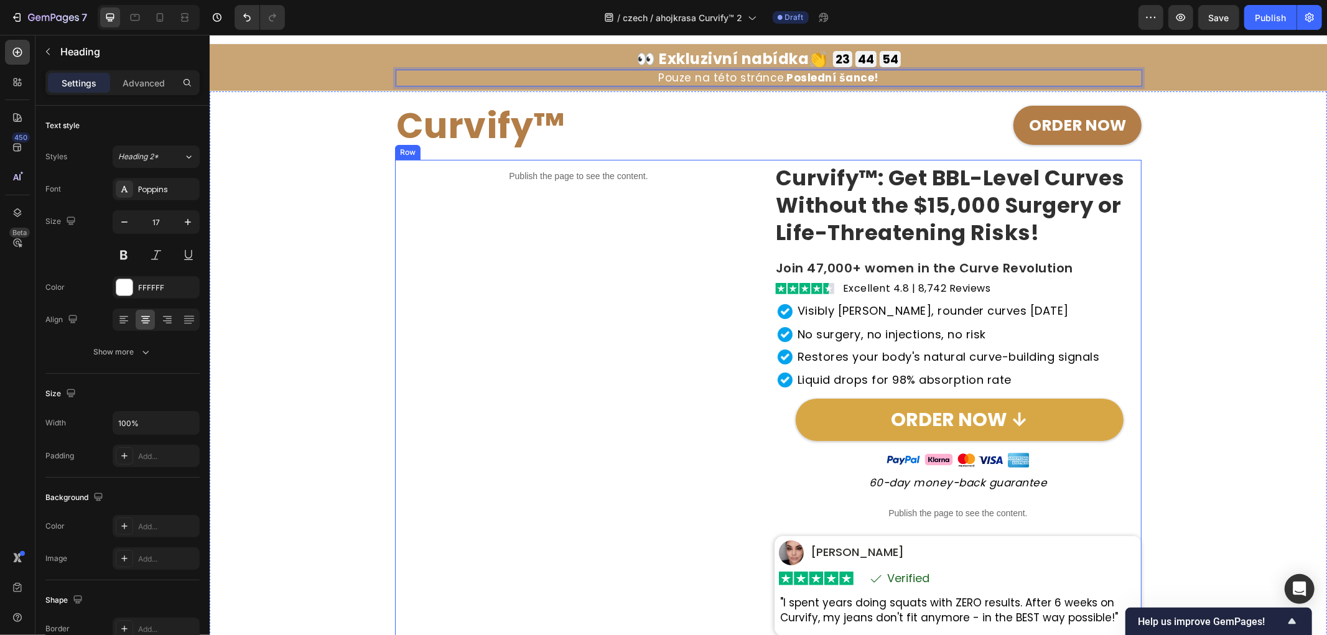
click at [602, 312] on div "Publish the page to see the content. Custom Code" at bounding box center [577, 461] width 367 height 604
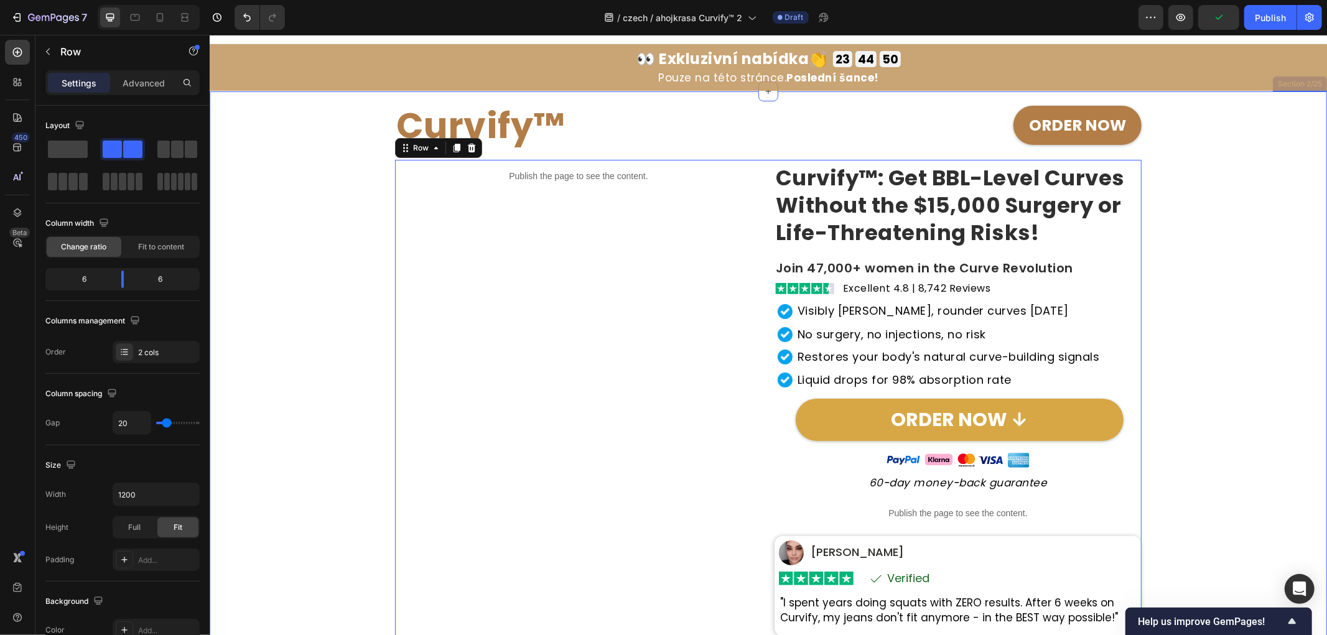
click at [1189, 306] on div "Curvify™ Heading ORDER NOW Button Row Publish the page to see the content. Cust…" at bounding box center [767, 427] width 1105 height 672
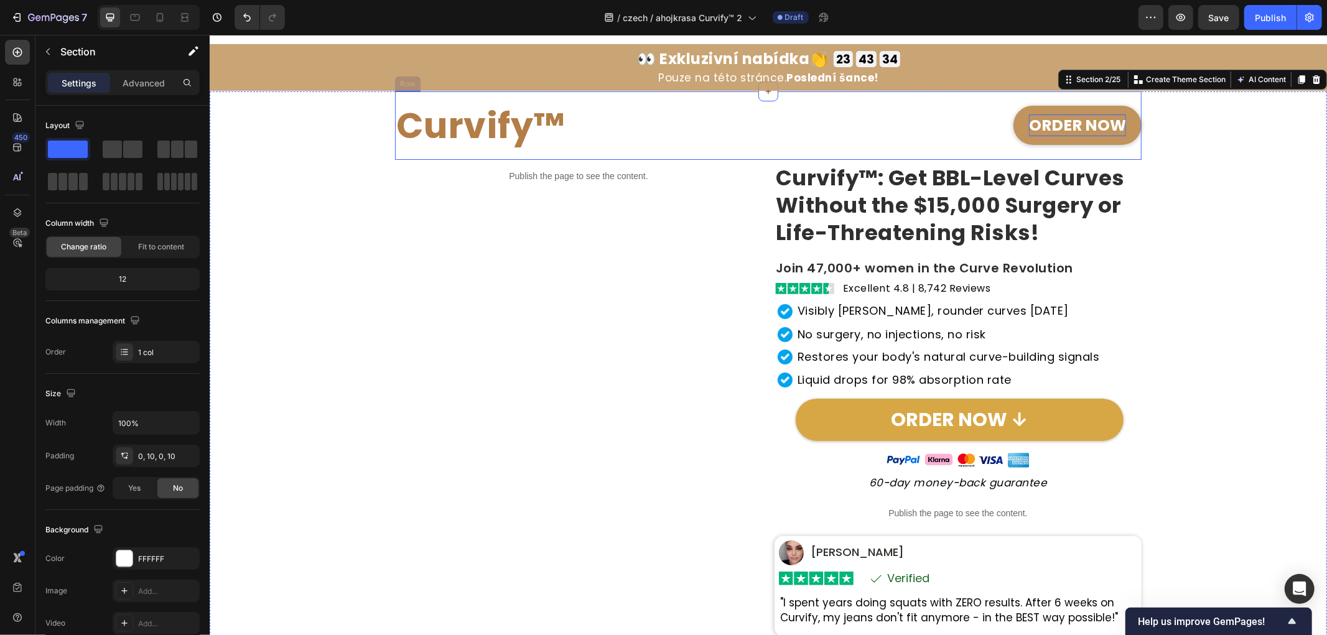
click at [1069, 119] on strong "ORDER NOW" at bounding box center [1076, 125] width 97 height 22
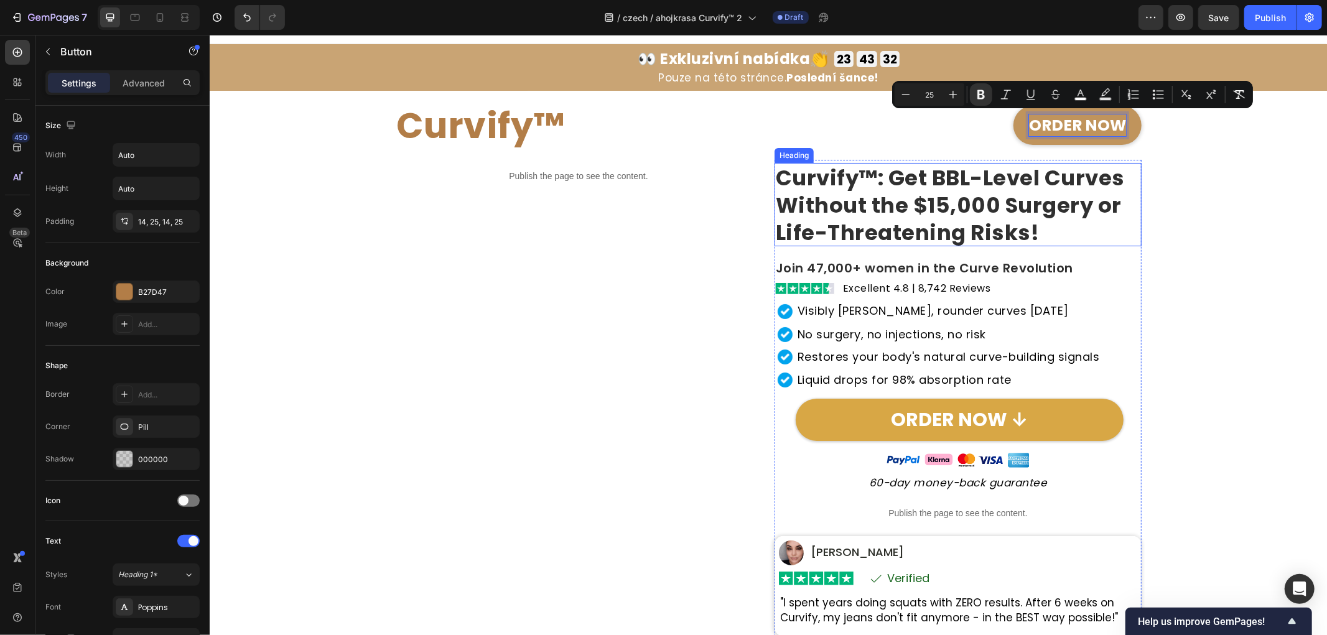
click at [913, 187] on strong "Curvify™: Get BBL-Level Curves Without the $15,000 Surgery or Life-Threatening …" at bounding box center [949, 204] width 349 height 85
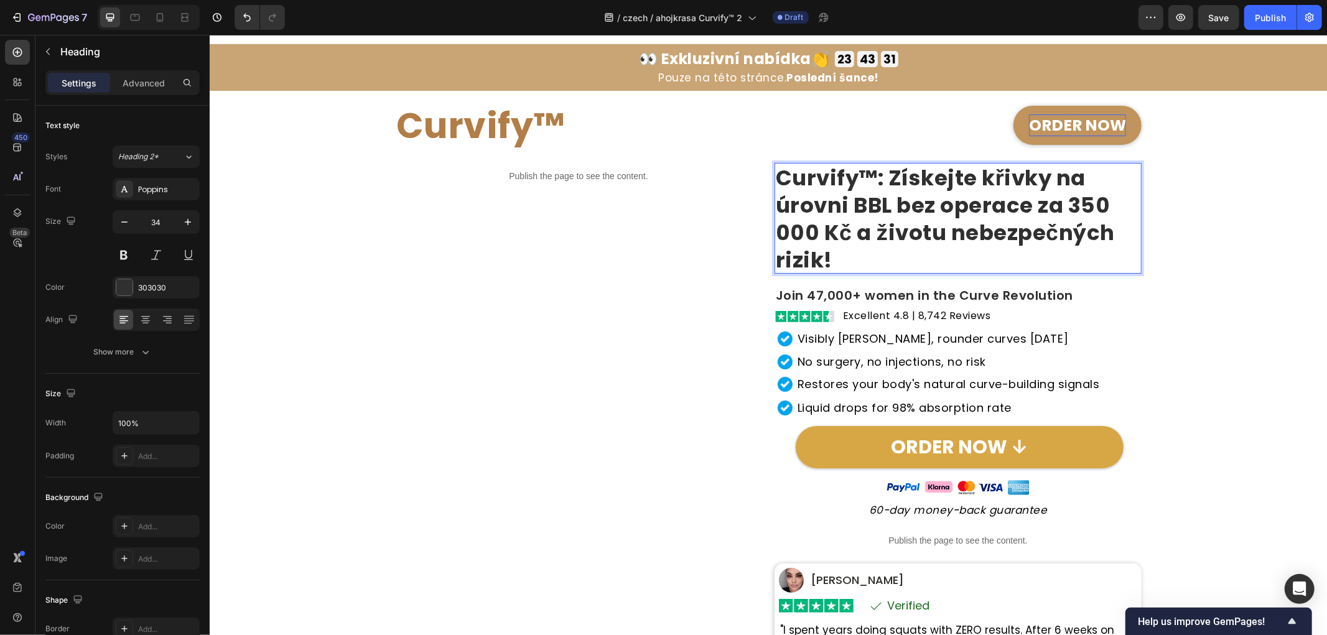
scroll to position [1, 0]
click at [1185, 221] on div "Curvify™ Heading ORDER NOW Button Row Publish the page to see the content. Cust…" at bounding box center [767, 441] width 1105 height 700
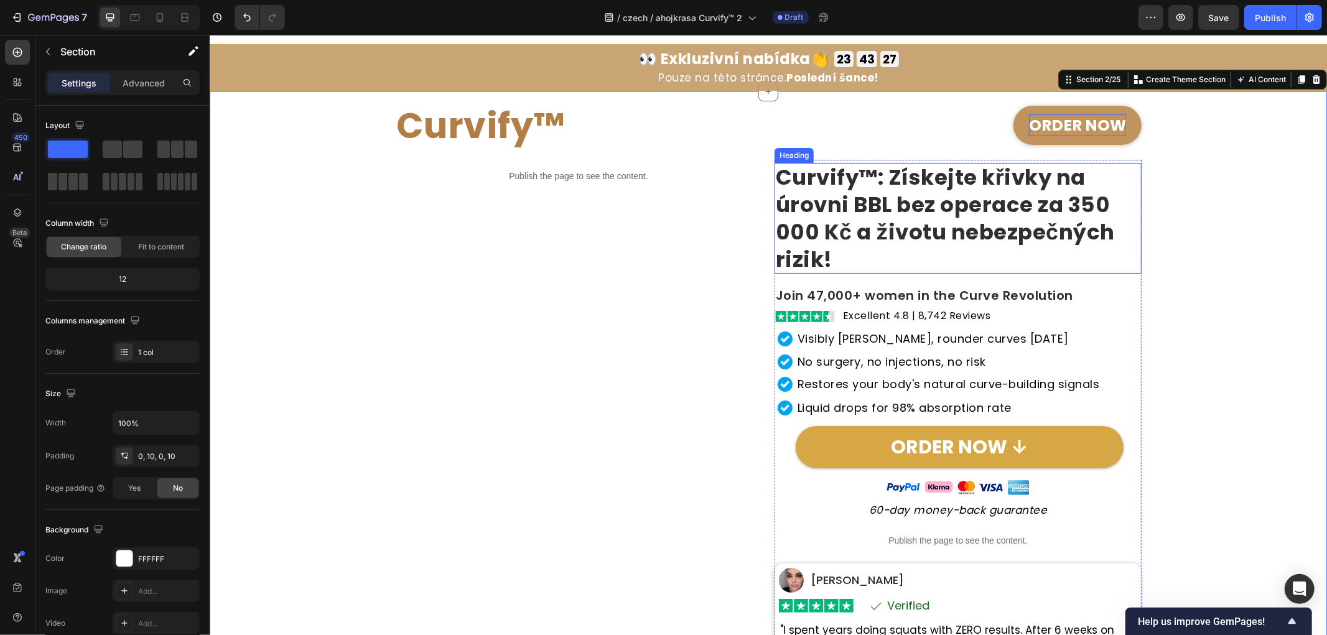
click at [1061, 200] on strong "Curvify™: Získejte křivky na úrovni BBL bez operace za 350 000 Kč a životu nebe…" at bounding box center [944, 218] width 339 height 113
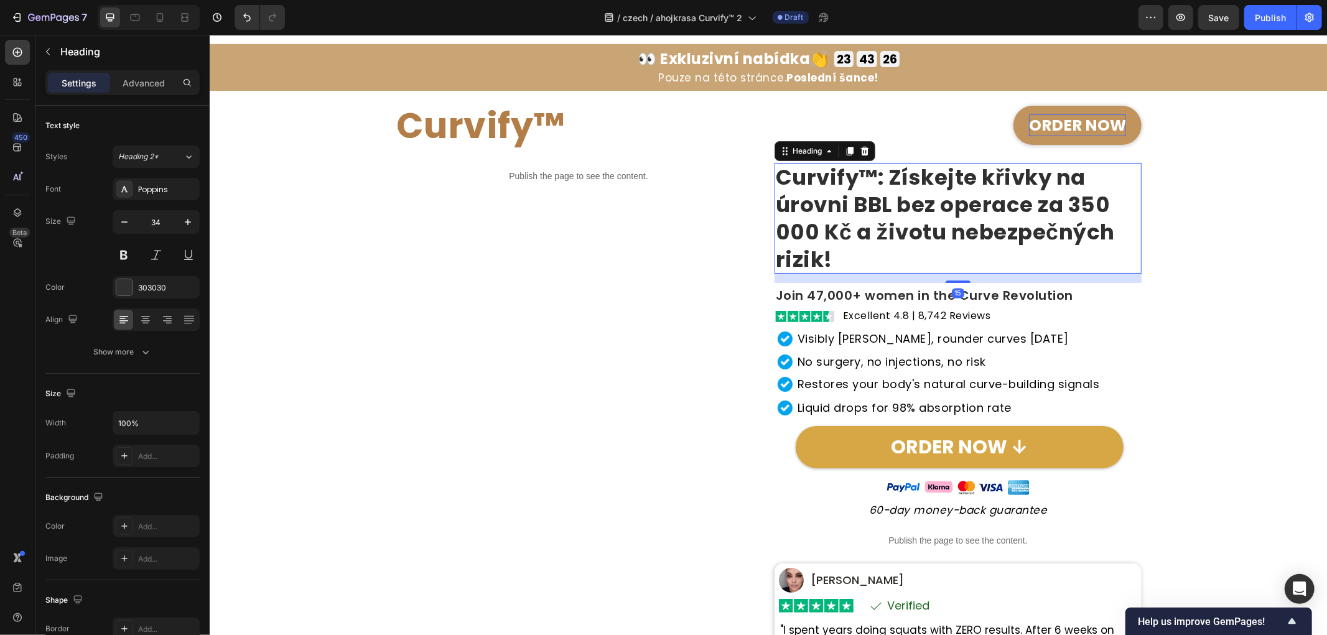
scroll to position [0, 0]
click at [1067, 200] on strong "Curvify™: Získejte křivky na úrovni BBL bez operace za 350 000 Kč a životu nebe…" at bounding box center [944, 218] width 339 height 113
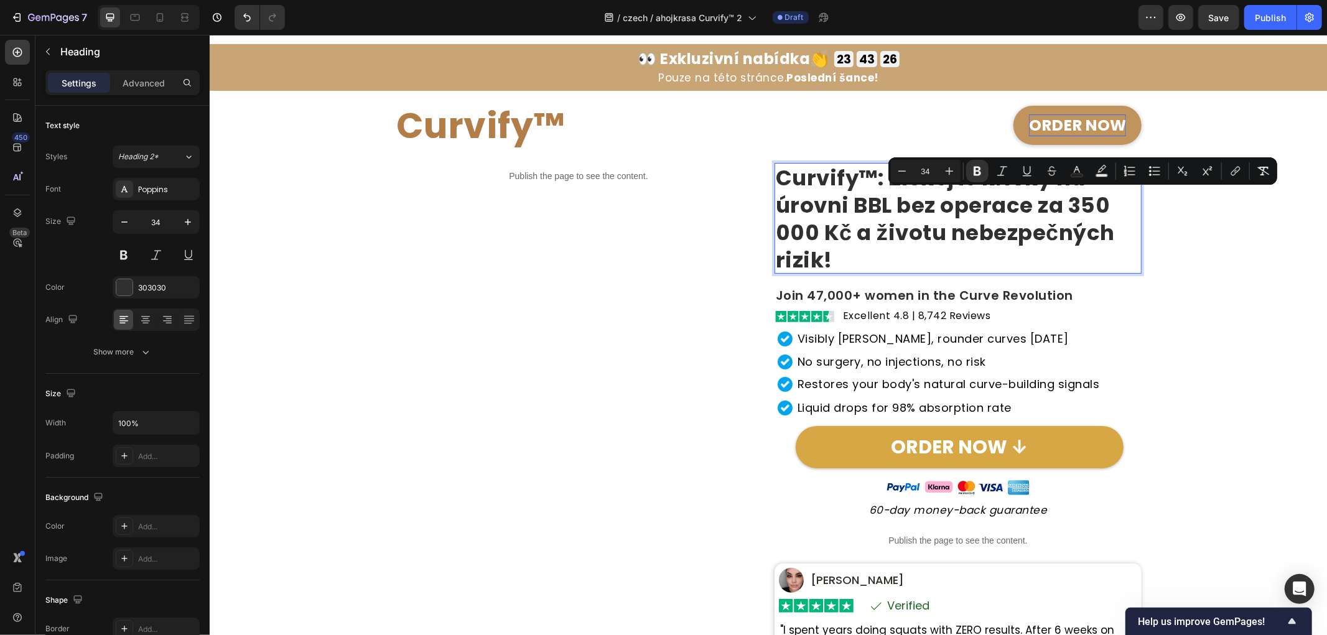
click at [1064, 200] on strong "Curvify™: Získejte křivky na úrovni BBL bez operace za 350 000 Kč a životu nebe…" at bounding box center [944, 218] width 339 height 113
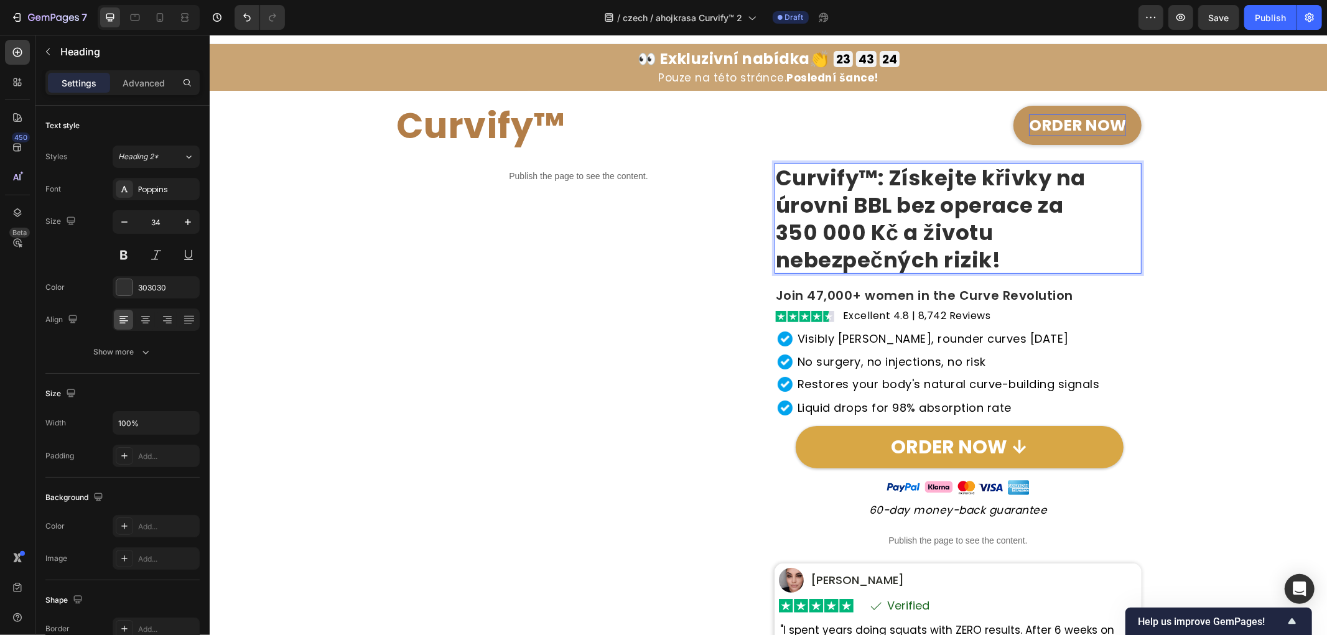
click at [1184, 258] on div "Curvify™ Heading ORDER NOW Button Row Publish the page to see the content. Cust…" at bounding box center [767, 441] width 1105 height 700
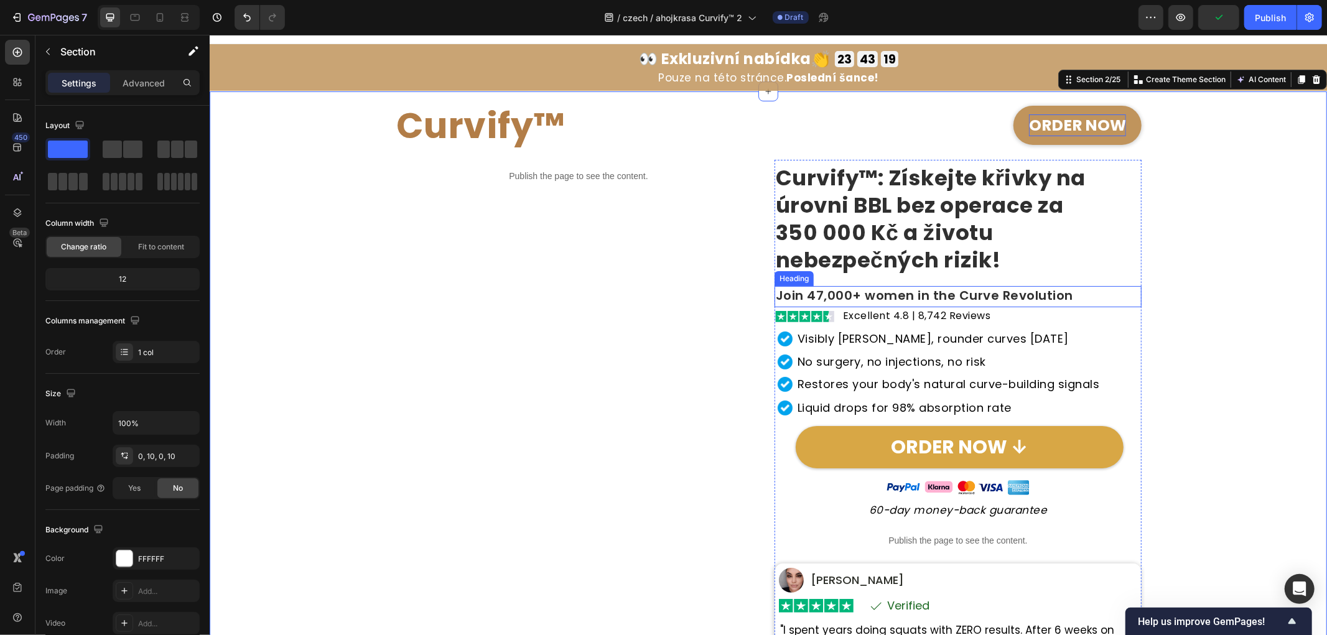
click at [845, 294] on h2 "Join 47,000+ women in the Curve Revolution" at bounding box center [957, 296] width 367 height 21
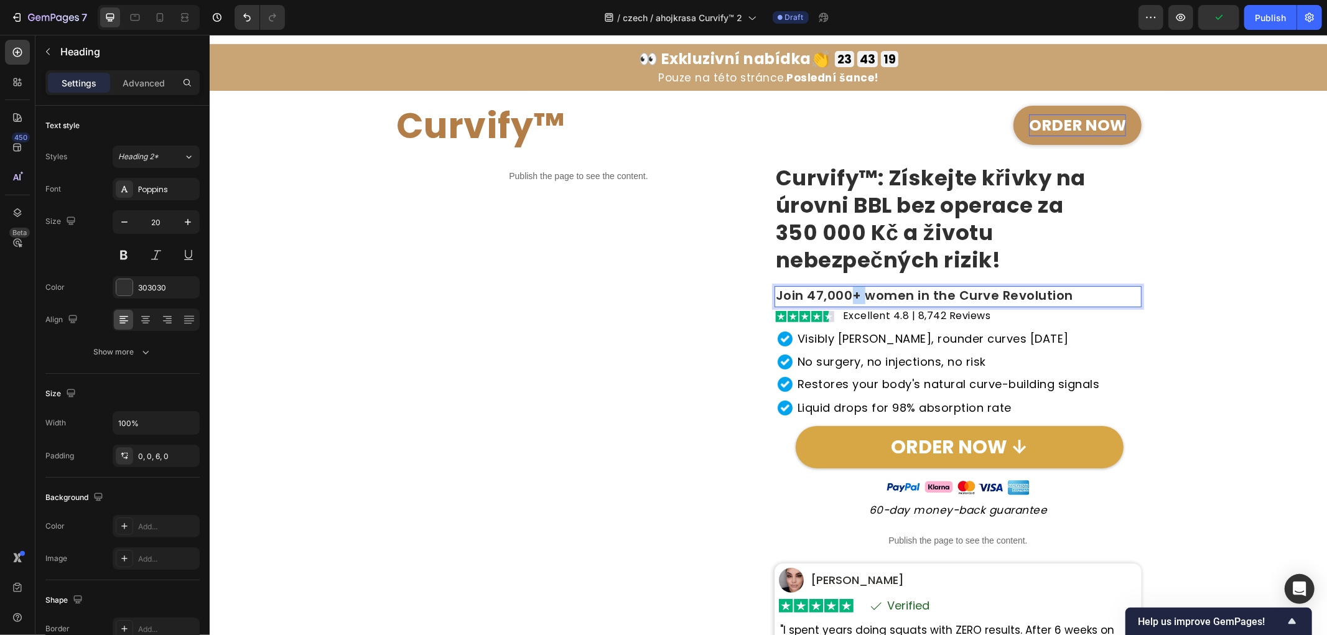
click at [845, 294] on h2 "Join 47,000+ women in the Curve Revolution" at bounding box center [957, 296] width 367 height 21
click at [911, 314] on h2 "Excellent 4.8 | 8,742 Reviews" at bounding box center [916, 315] width 151 height 17
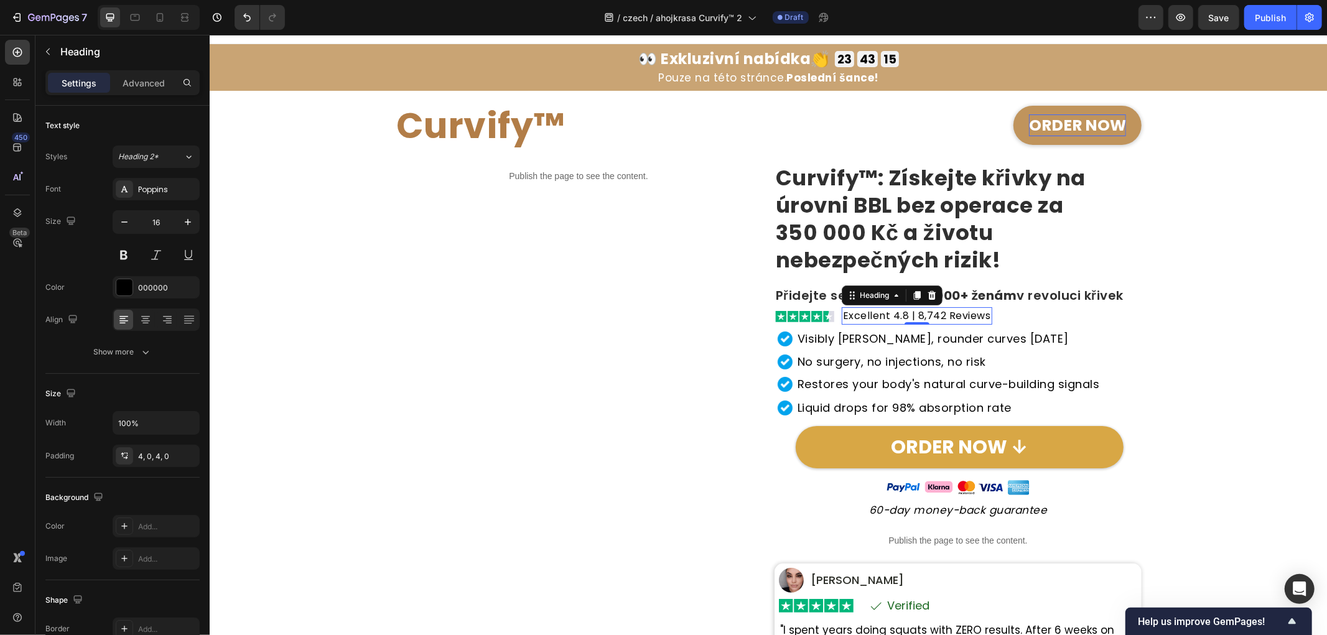
click at [911, 314] on h2 "Excellent 4.8 | 8,742 Reviews" at bounding box center [916, 315] width 151 height 17
click at [934, 337] on h2 "Visibly fuller, rounder curves in 30 day" at bounding box center [933, 338] width 274 height 17
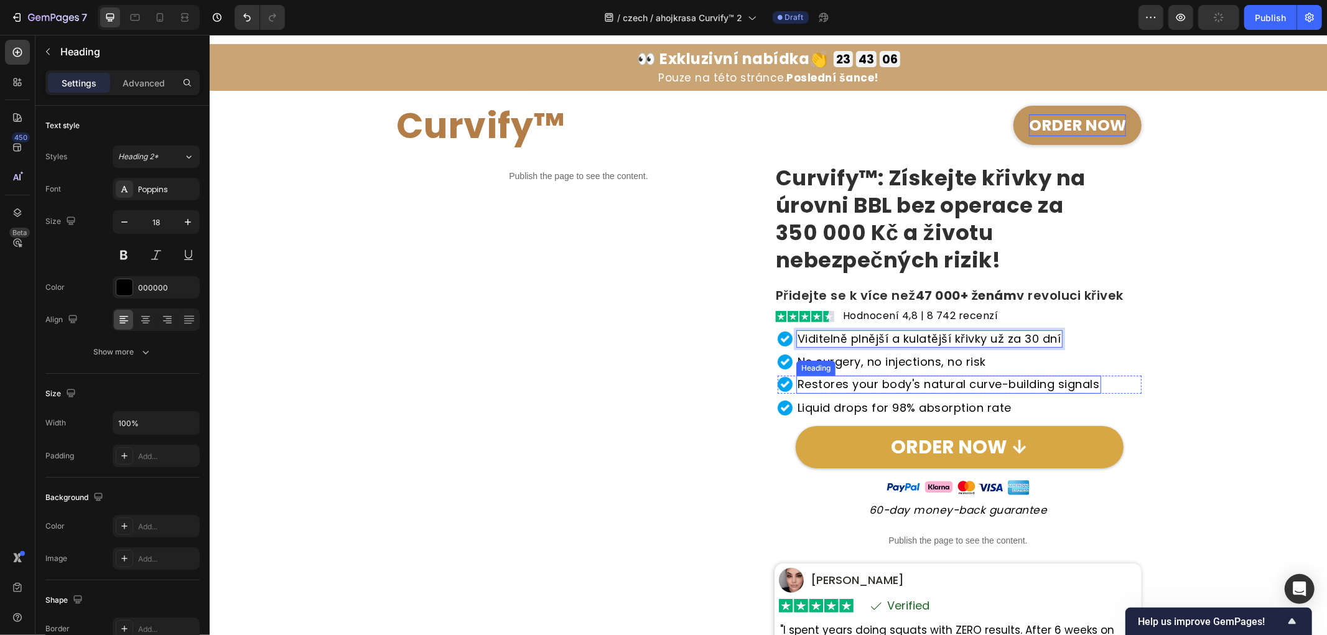
click at [916, 365] on h2 "No surgery, no injections, no risk" at bounding box center [891, 361] width 191 height 17
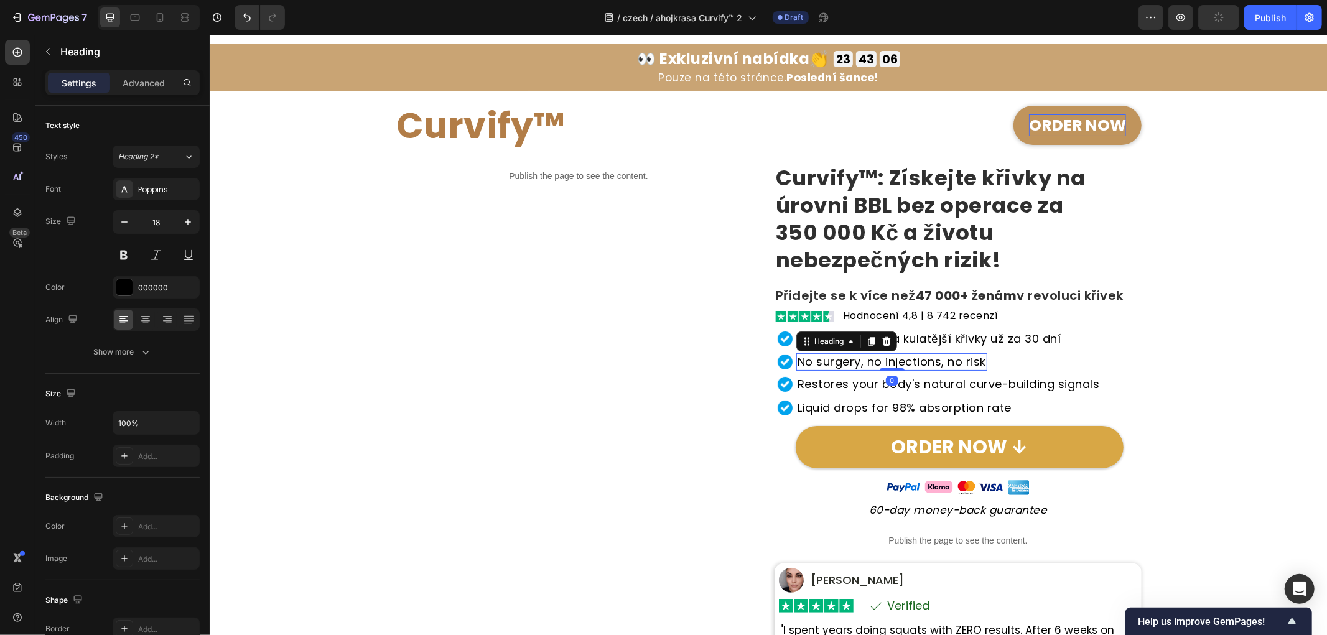
click at [916, 365] on h2 "No surgery, no injections, no risk" at bounding box center [891, 361] width 191 height 17
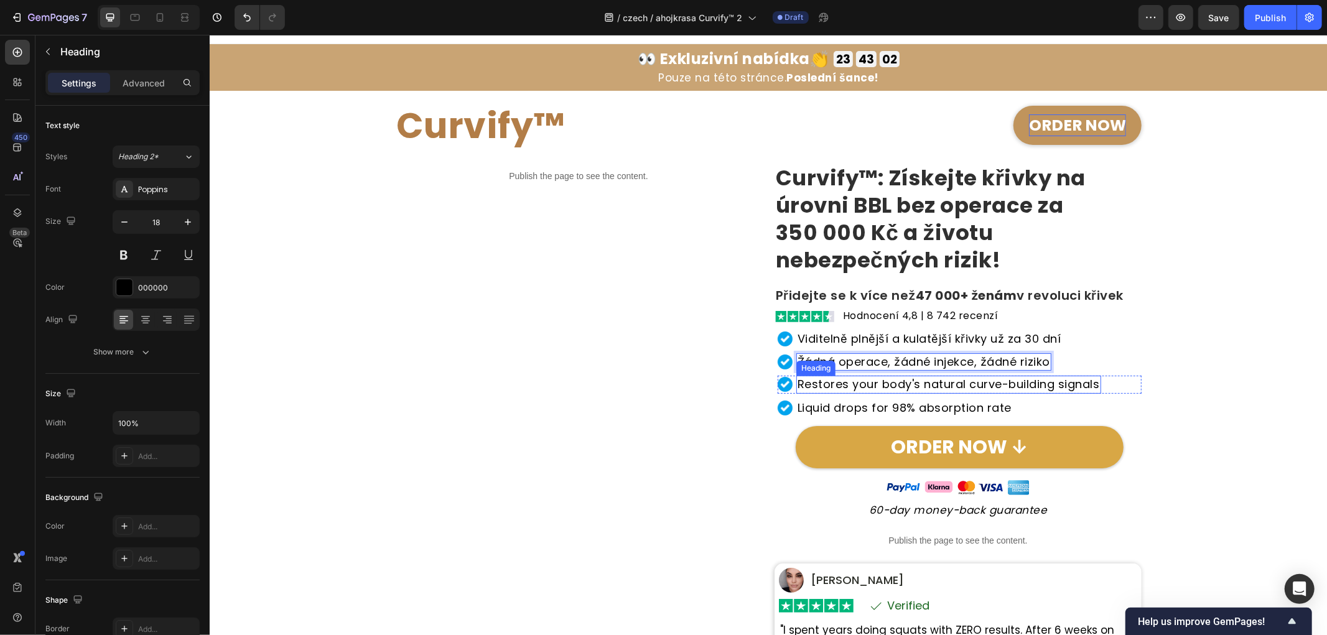
click at [946, 380] on h2 "Restores your body's natural curve-building signals" at bounding box center [948, 383] width 305 height 17
click at [947, 381] on h2 "Restores your body's natural curve-building signals" at bounding box center [948, 383] width 305 height 17
click at [866, 404] on h2 "Liquid drops for 98% absorption rate" at bounding box center [904, 407] width 216 height 17
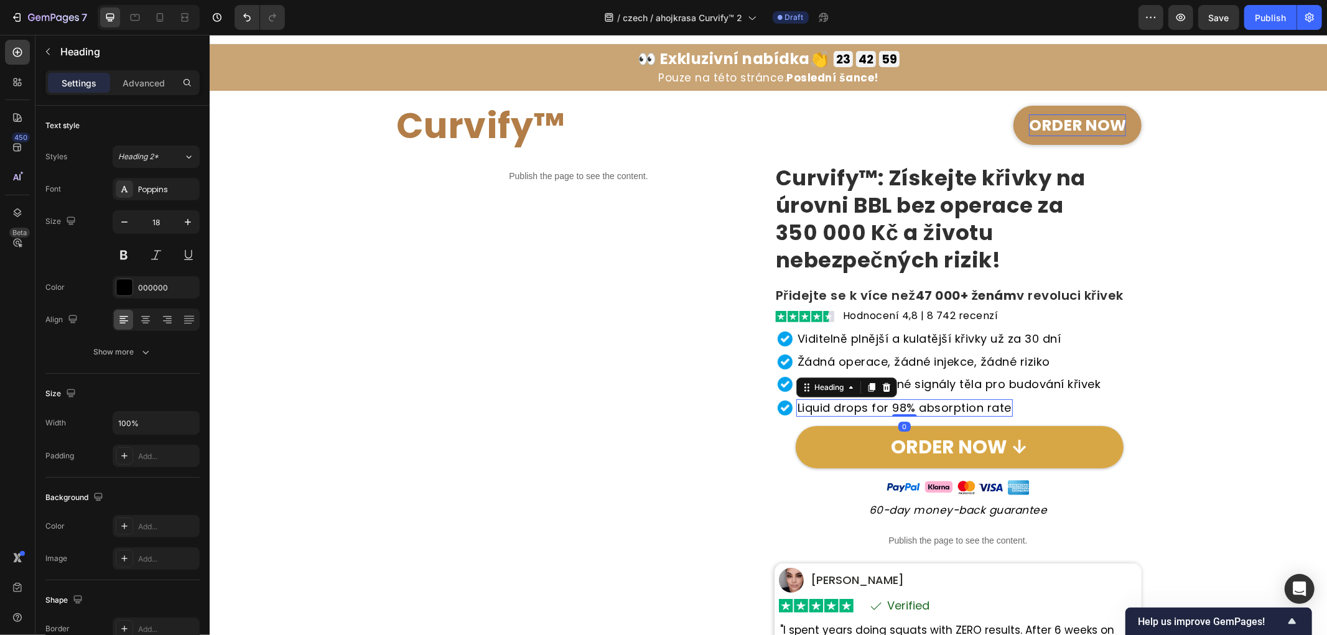
click at [866, 404] on h2 "Liquid drops for 98% absorption rate" at bounding box center [904, 407] width 216 height 17
click at [1069, 121] on strong "ORDER NOW" at bounding box center [1076, 125] width 97 height 22
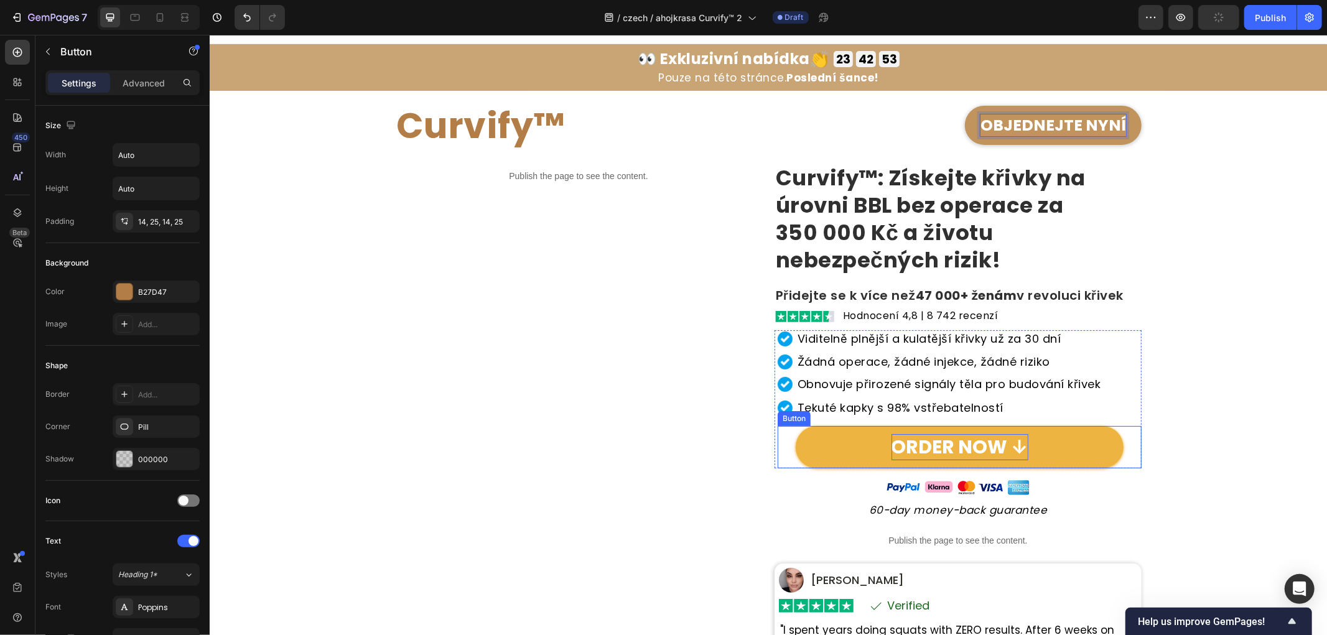
click at [998, 445] on p "ORDER NOW ↓" at bounding box center [959, 447] width 137 height 26
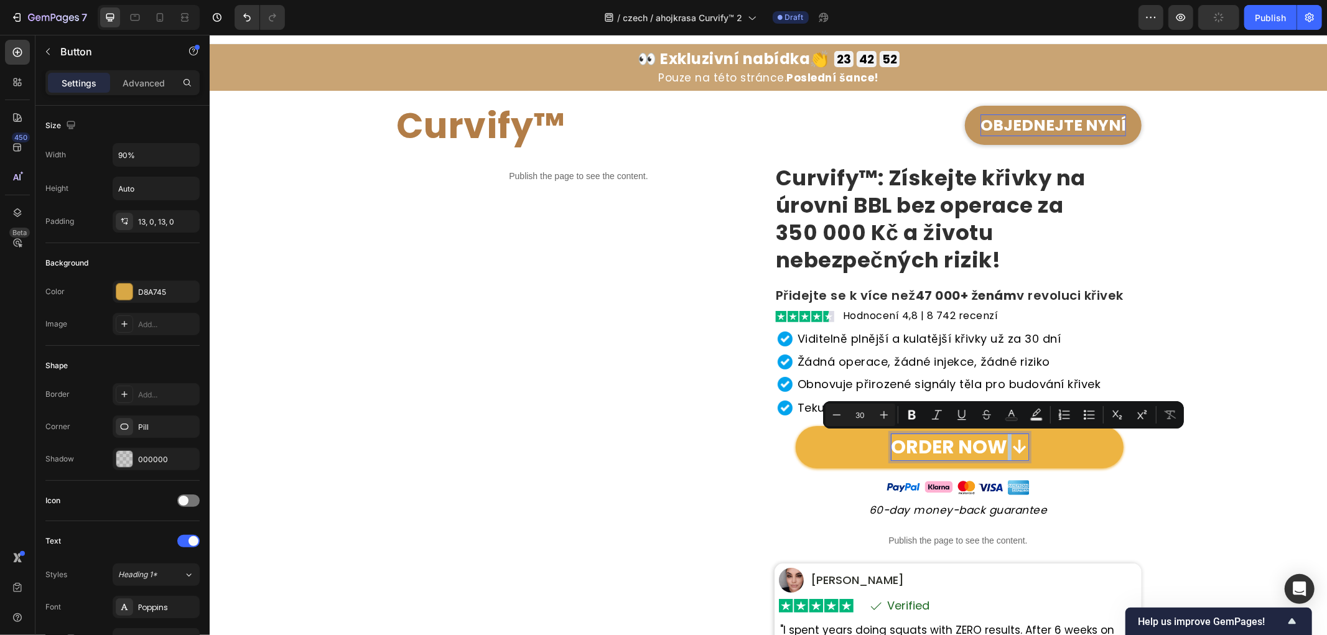
click at [1000, 444] on p "ORDER NOW ↓" at bounding box center [959, 447] width 137 height 26
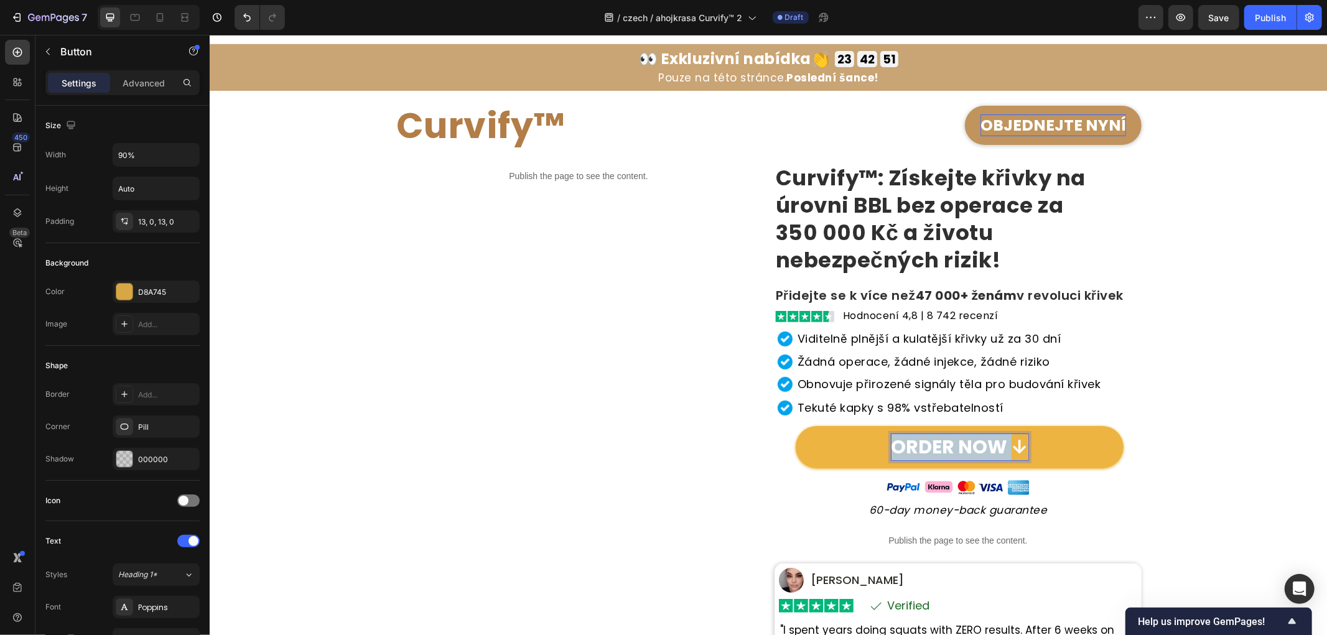
drag, startPoint x: 1003, startPoint y: 441, endPoint x: 832, endPoint y: 445, distance: 170.5
click at [832, 445] on link "ORDER NOW ↓" at bounding box center [959, 446] width 328 height 42
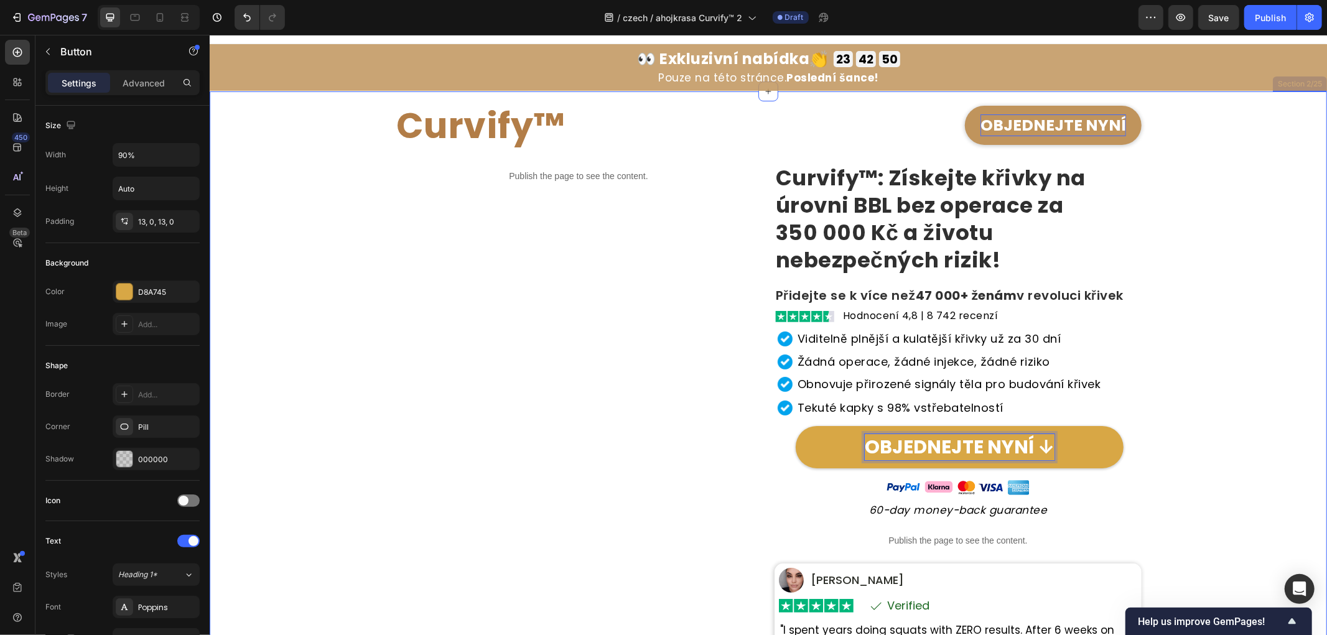
click at [1186, 437] on div "Curvify™ Heading OBJEDNEJTE NYNÍ Button Row Publish the page to see the content…" at bounding box center [767, 441] width 1105 height 700
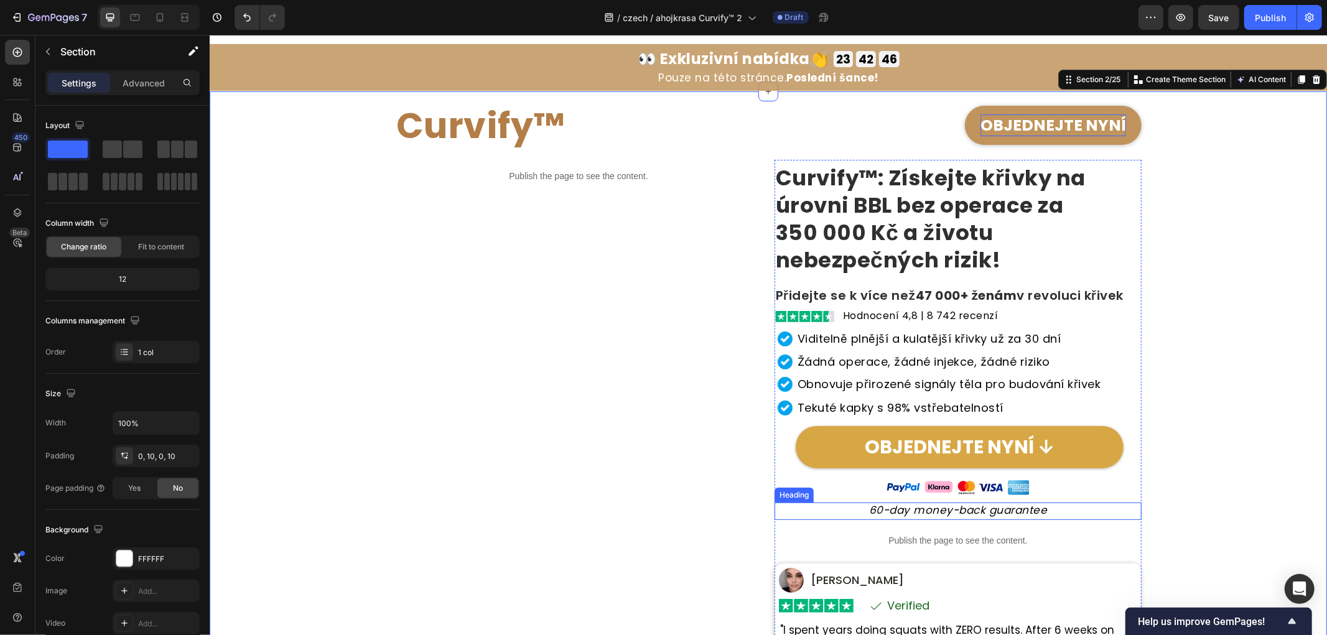
click at [959, 511] on h2 "60-day money-back guarantee" at bounding box center [957, 510] width 367 height 17
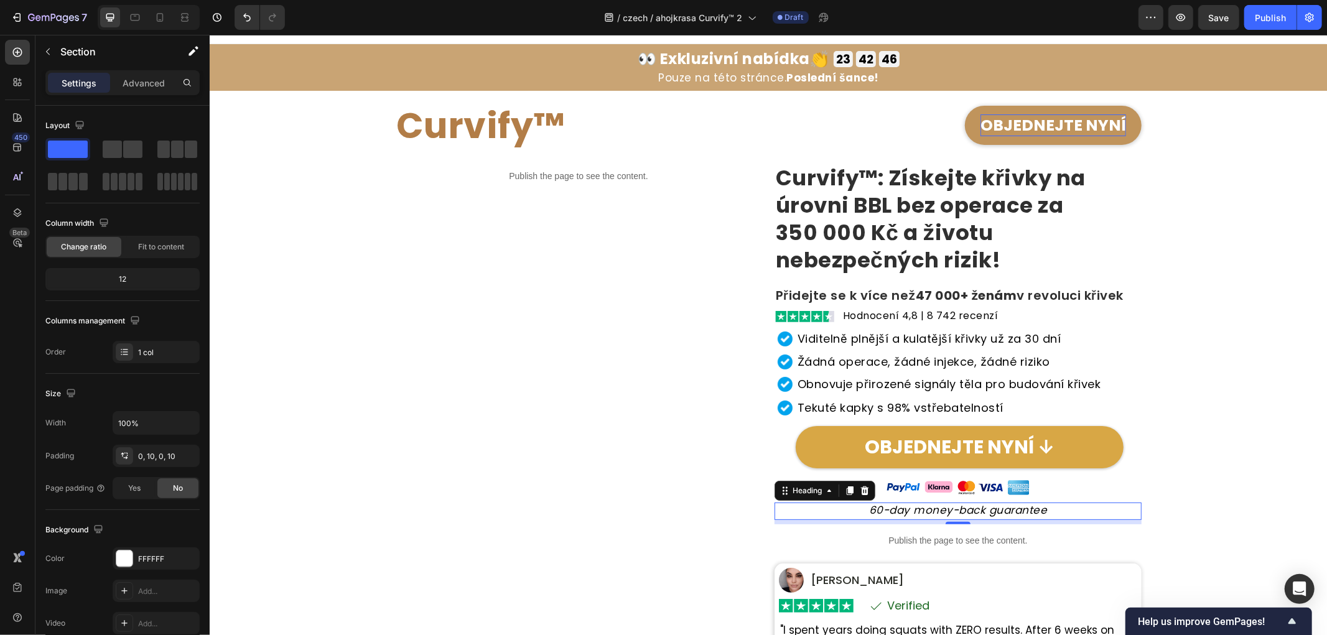
click at [959, 511] on h2 "60-day money-back guarantee" at bounding box center [957, 510] width 367 height 17
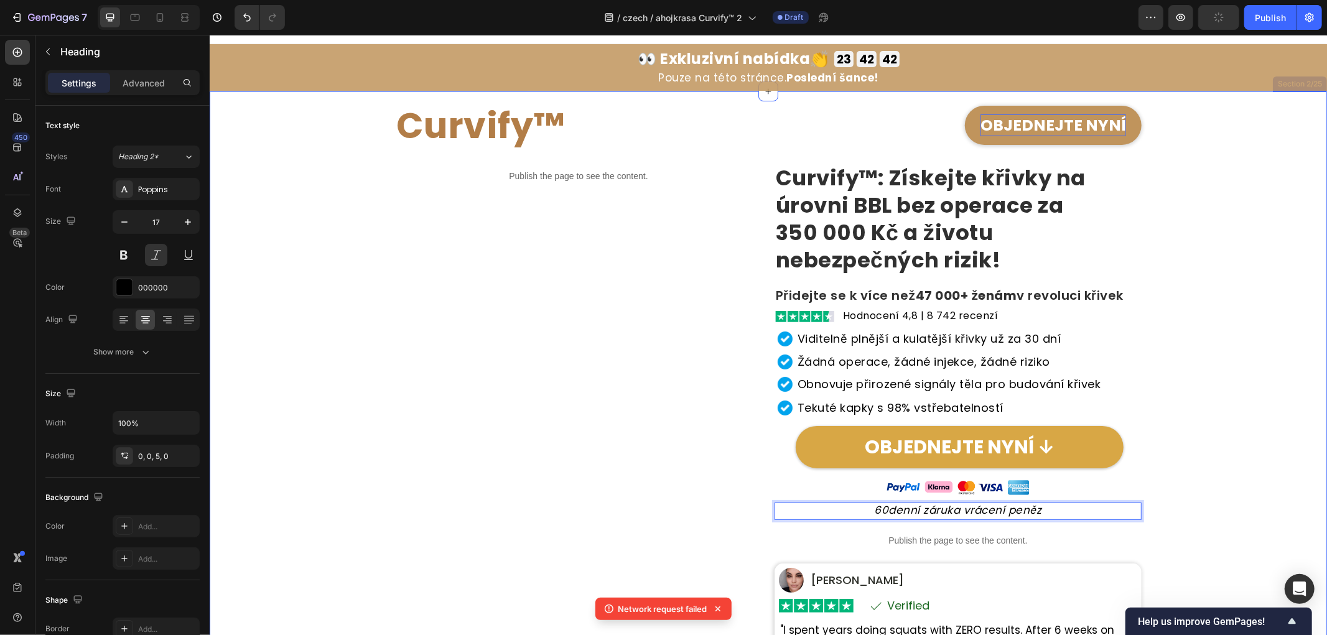
click at [1227, 458] on div "Curvify™ Heading OBJEDNEJTE NYNÍ Button Row Publish the page to see the content…" at bounding box center [767, 441] width 1105 height 700
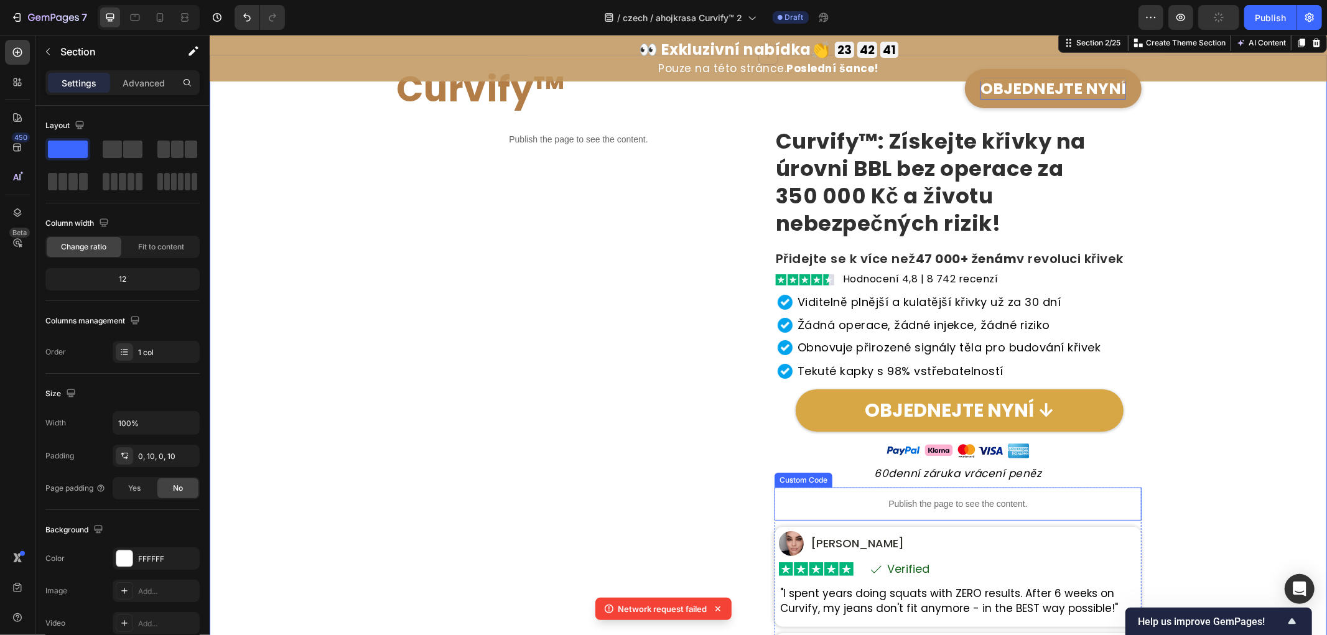
scroll to position [85, 0]
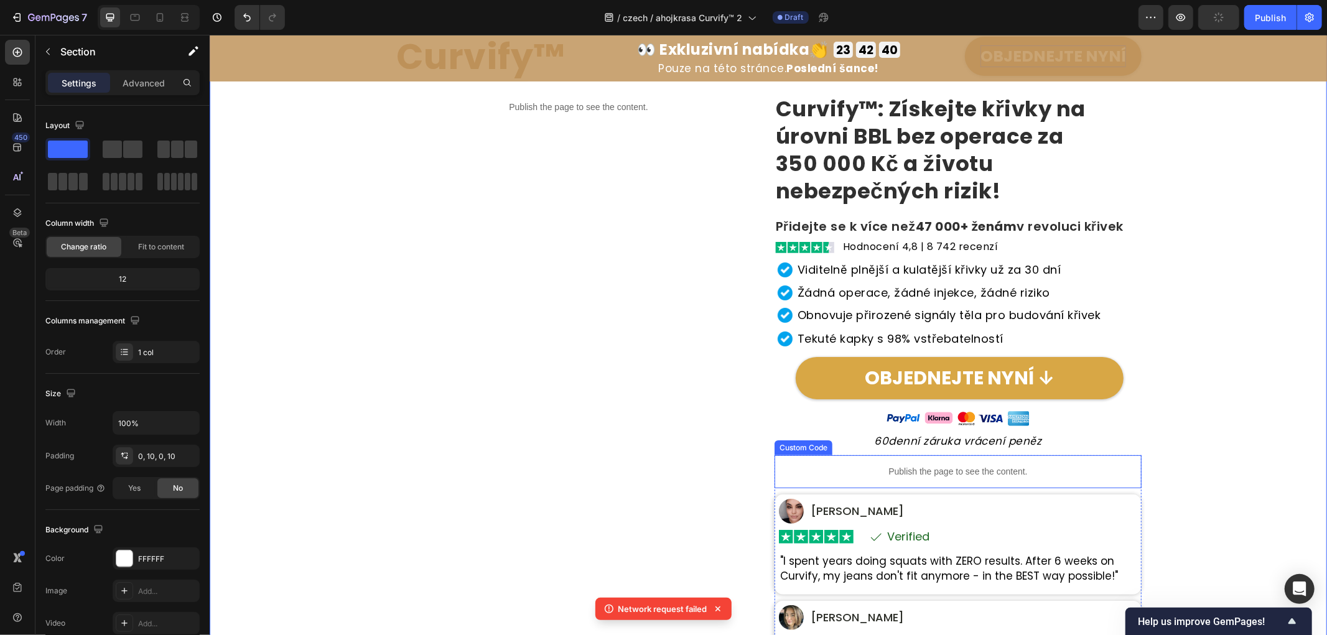
click at [907, 473] on p "Publish the page to see the content." at bounding box center [957, 471] width 367 height 13
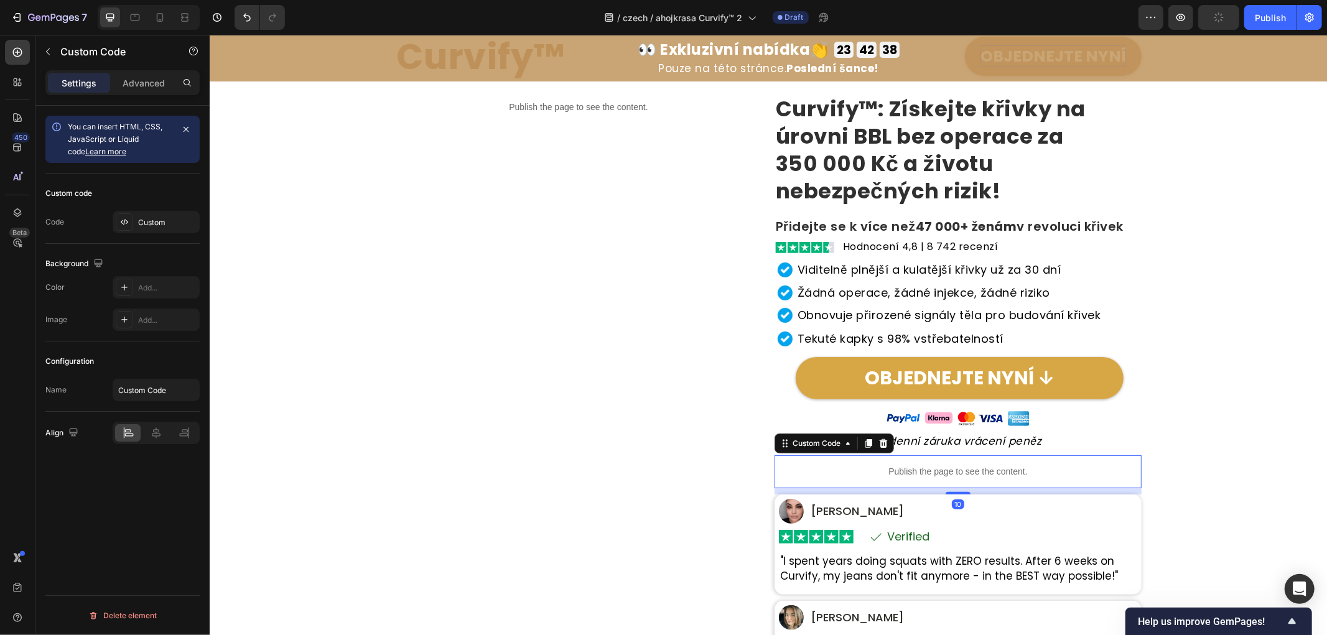
click at [988, 470] on p "Publish the page to see the content." at bounding box center [957, 471] width 367 height 13
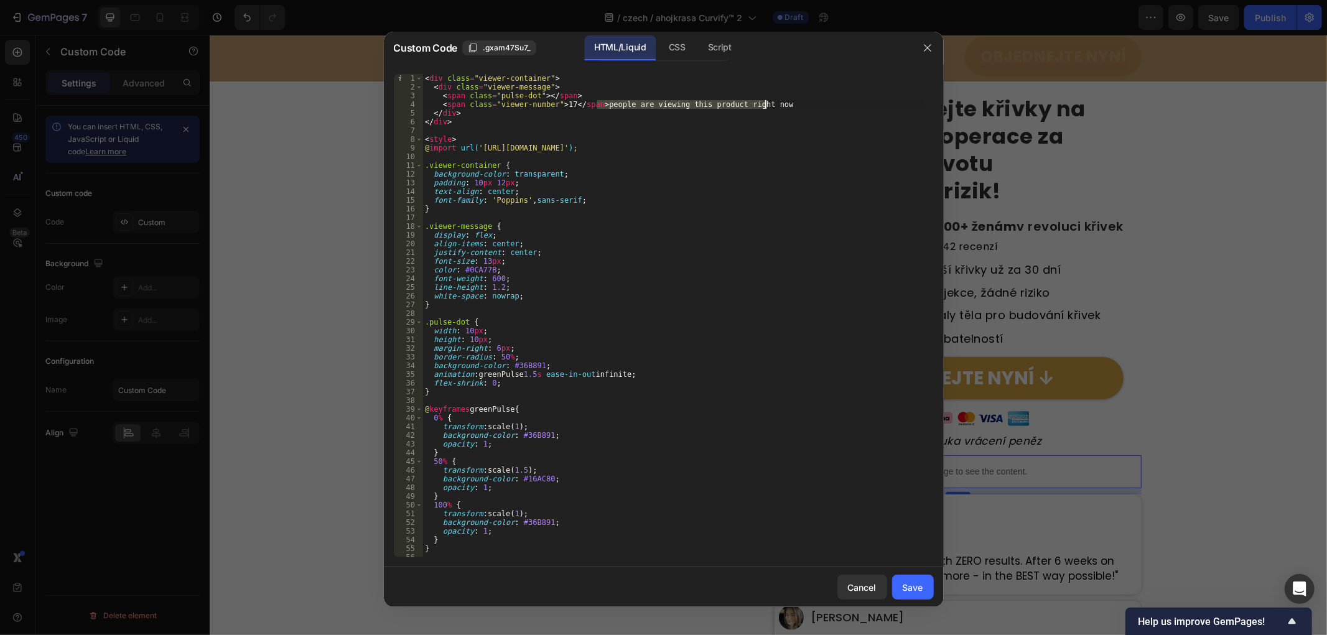
drag, startPoint x: 595, startPoint y: 105, endPoint x: 787, endPoint y: 108, distance: 192.2
click at [787, 108] on div "< div class = "viewer-container" > < div class = "viewer-message" > < span clas…" at bounding box center [672, 324] width 501 height 501
click at [605, 105] on div "< div class = "viewer-container" > < div class = "viewer-message" > < span clas…" at bounding box center [672, 315] width 501 height 483
click at [598, 103] on div "< div class = "viewer-container" > < div class = "viewer-message" > < span clas…" at bounding box center [672, 324] width 501 height 501
drag, startPoint x: 597, startPoint y: 103, endPoint x: 810, endPoint y: 108, distance: 212.8
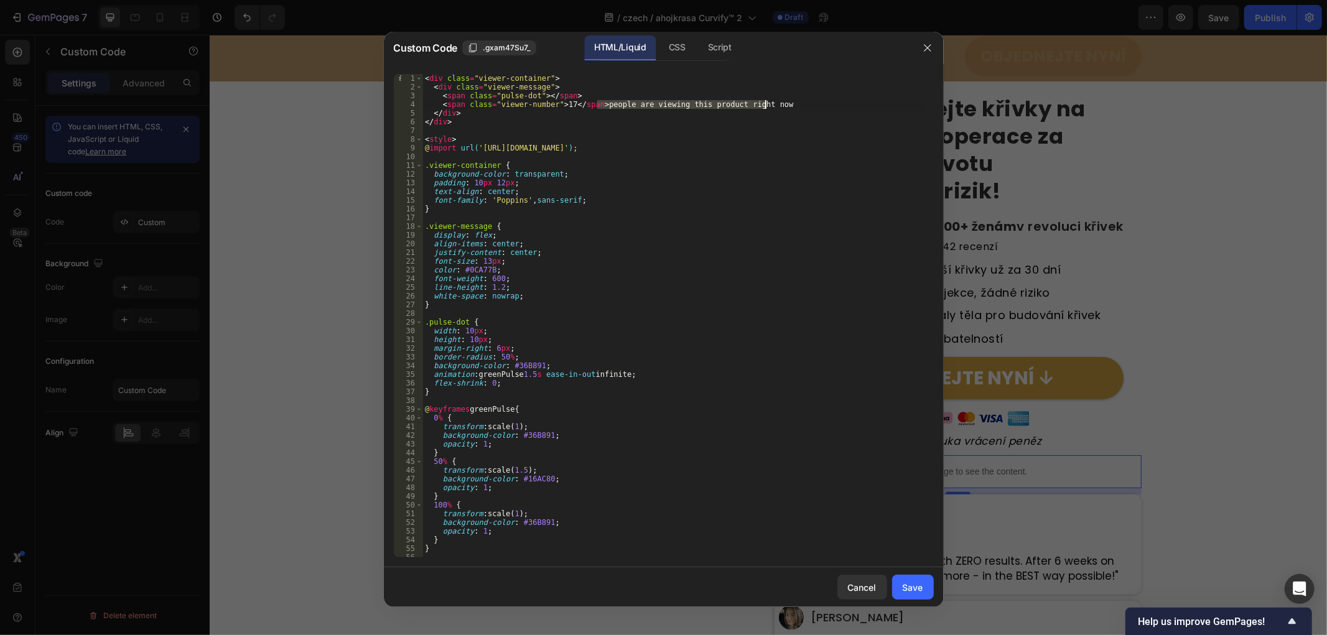
click at [810, 108] on div "< div class = "viewer-container" > < div class = "viewer-message" > < span clas…" at bounding box center [672, 324] width 501 height 501
paste textarea "Právě si tento produkt prohlíží lidé"
type textarea "<span class="viewer-number">17</span> Právě si tento produkt prohlíží lidé"
click at [911, 586] on div "Save" at bounding box center [913, 587] width 21 height 13
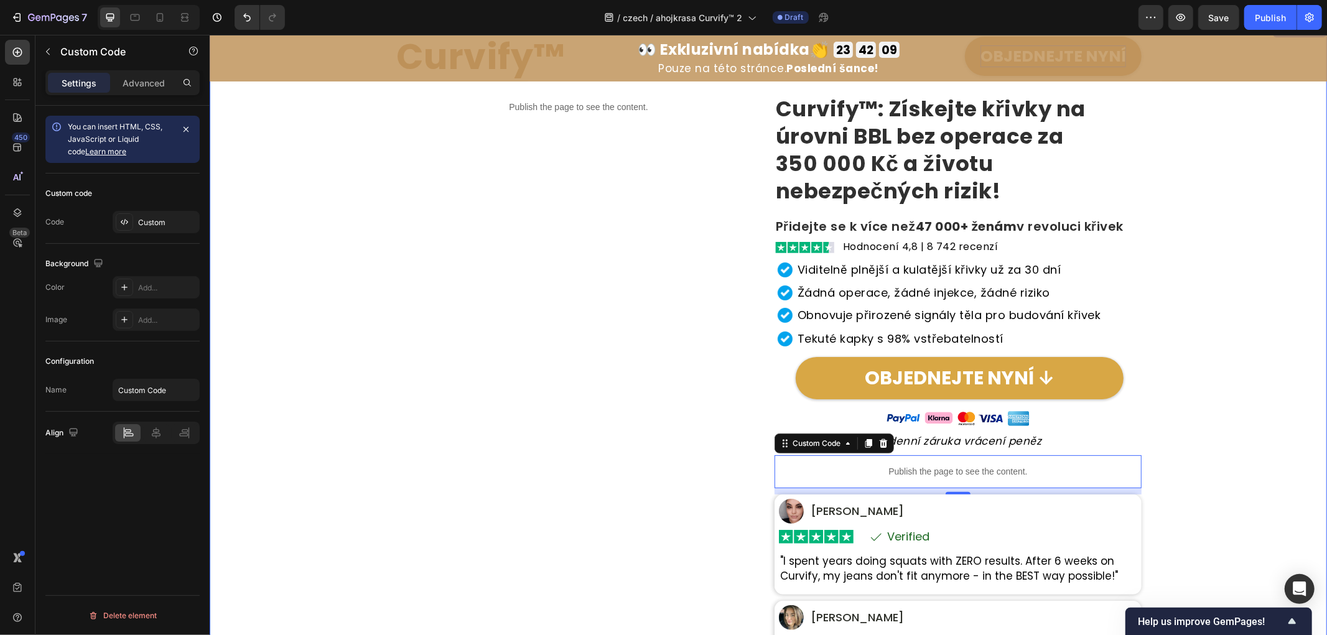
click at [1233, 457] on div "Curvify™ Heading OBJEDNEJTE NYNÍ Button Row Publish the page to see the content…" at bounding box center [767, 372] width 1105 height 700
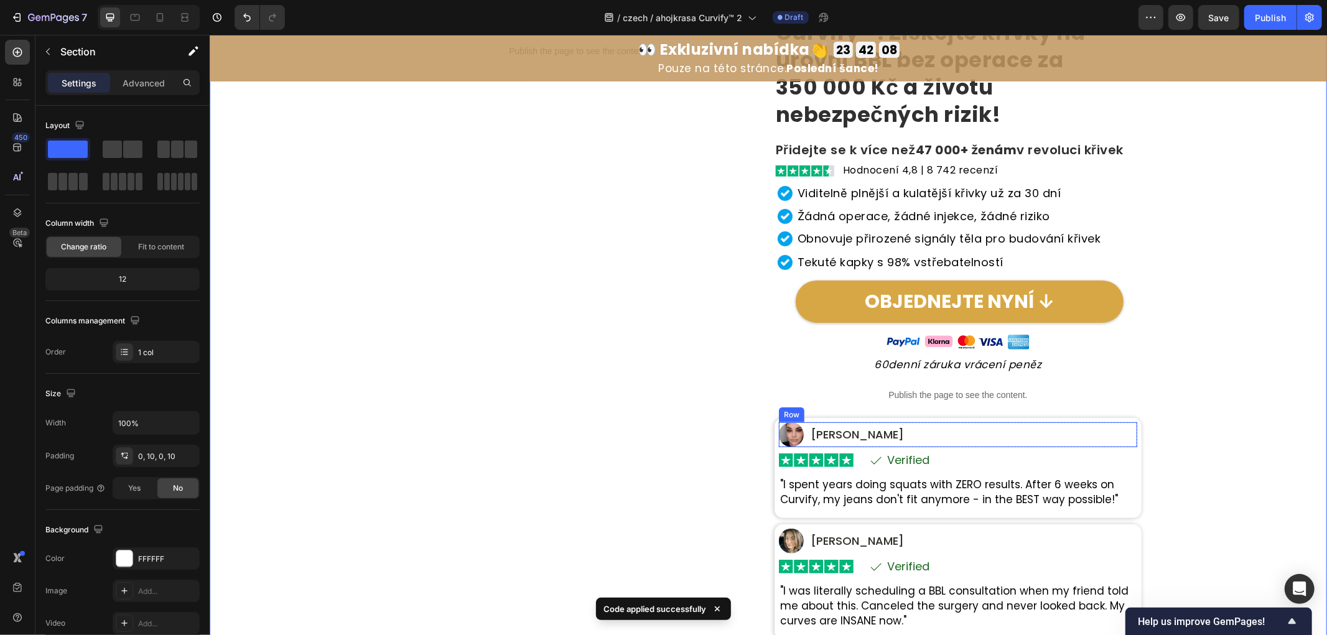
scroll to position [362, 0]
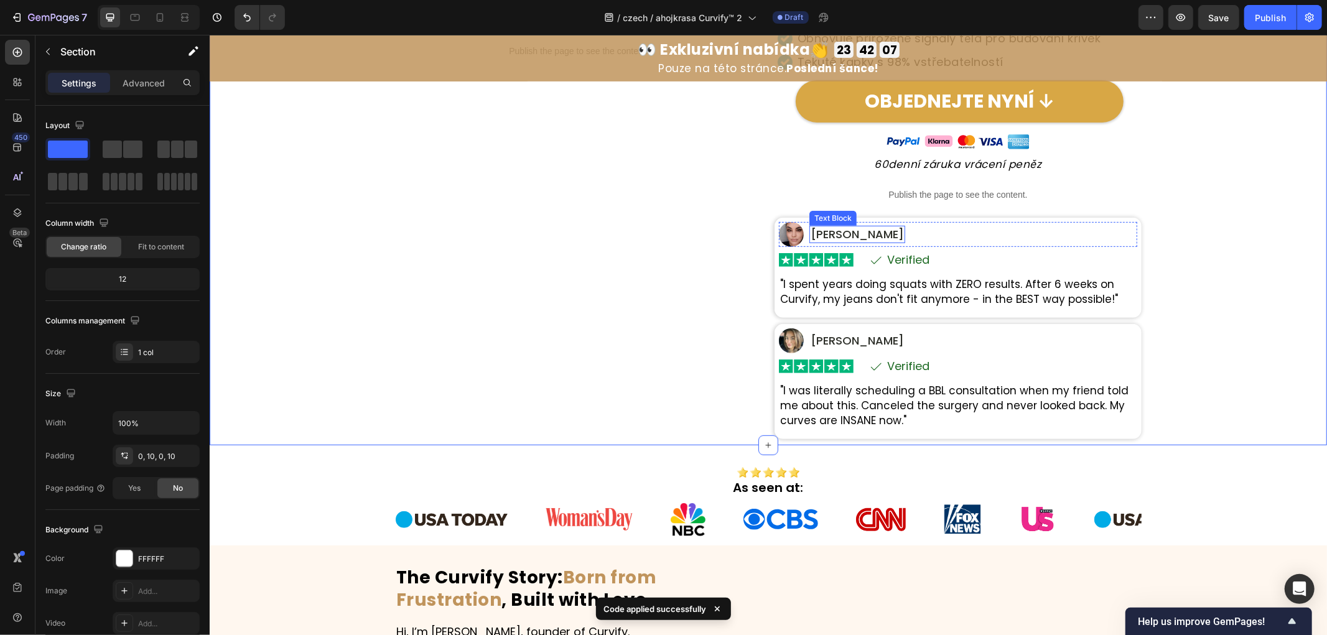
click at [626, 274] on div "Publish the page to see the content. Custom Code" at bounding box center [577, 128] width 367 height 631
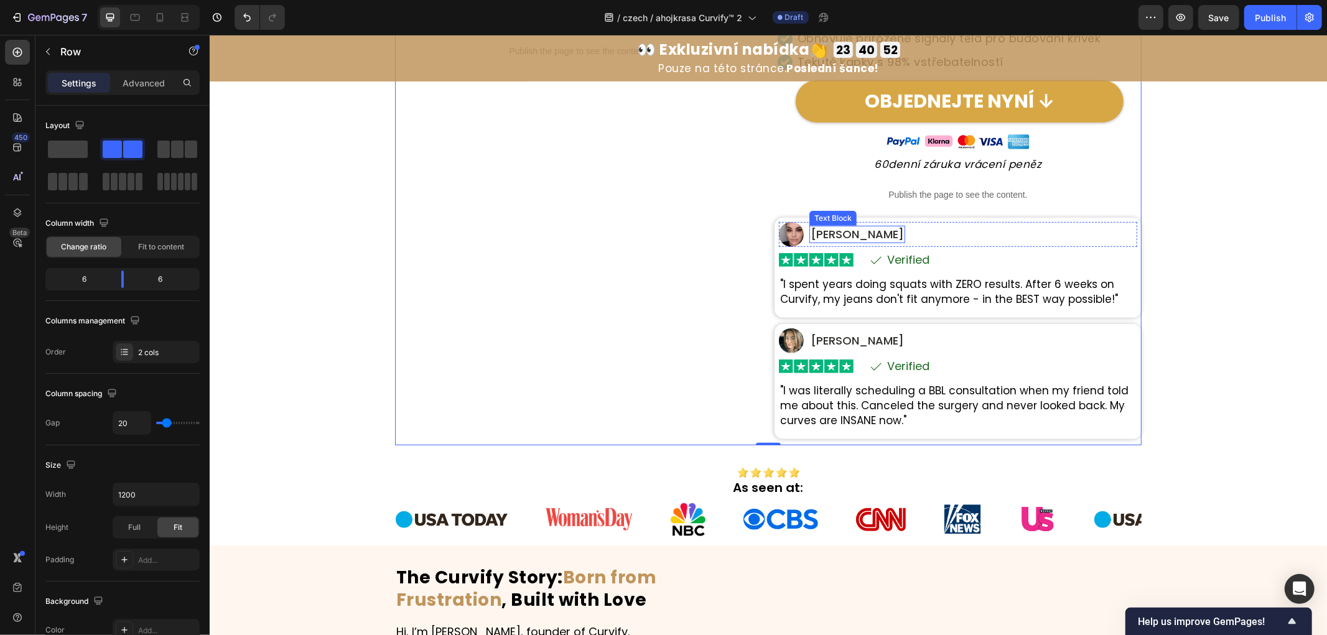
click at [834, 232] on p "Maria S." at bounding box center [856, 233] width 93 height 15
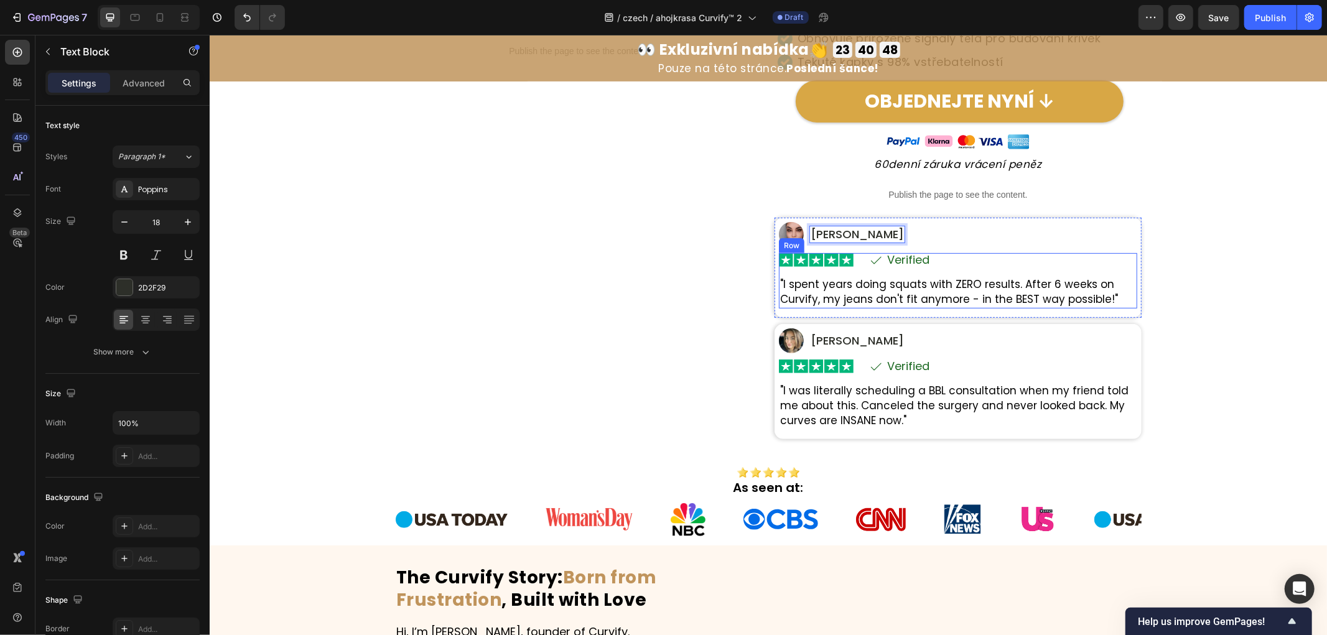
click at [903, 256] on p "Verified" at bounding box center [907, 259] width 42 height 11
click at [799, 293] on p ""I spent years doing squats with ZERO results. After 6 weeks on Curvify, my jea…" at bounding box center [957, 292] width 356 height 30
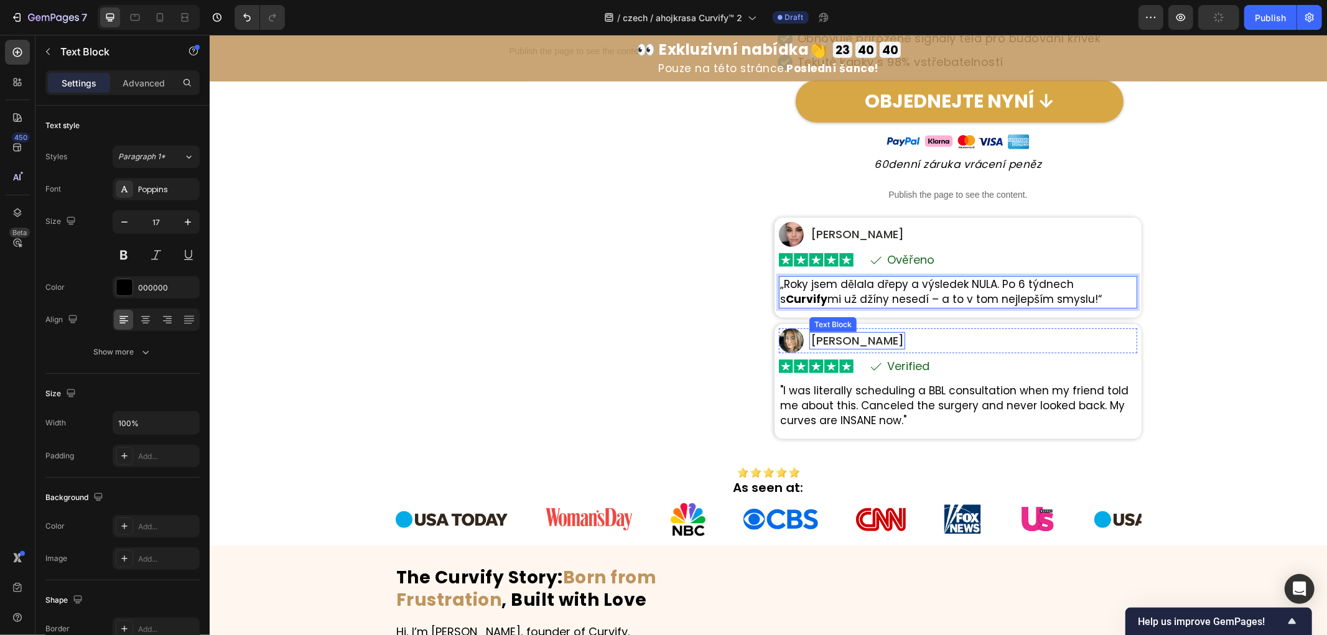
click at [835, 340] on p "Ashley T." at bounding box center [856, 340] width 93 height 15
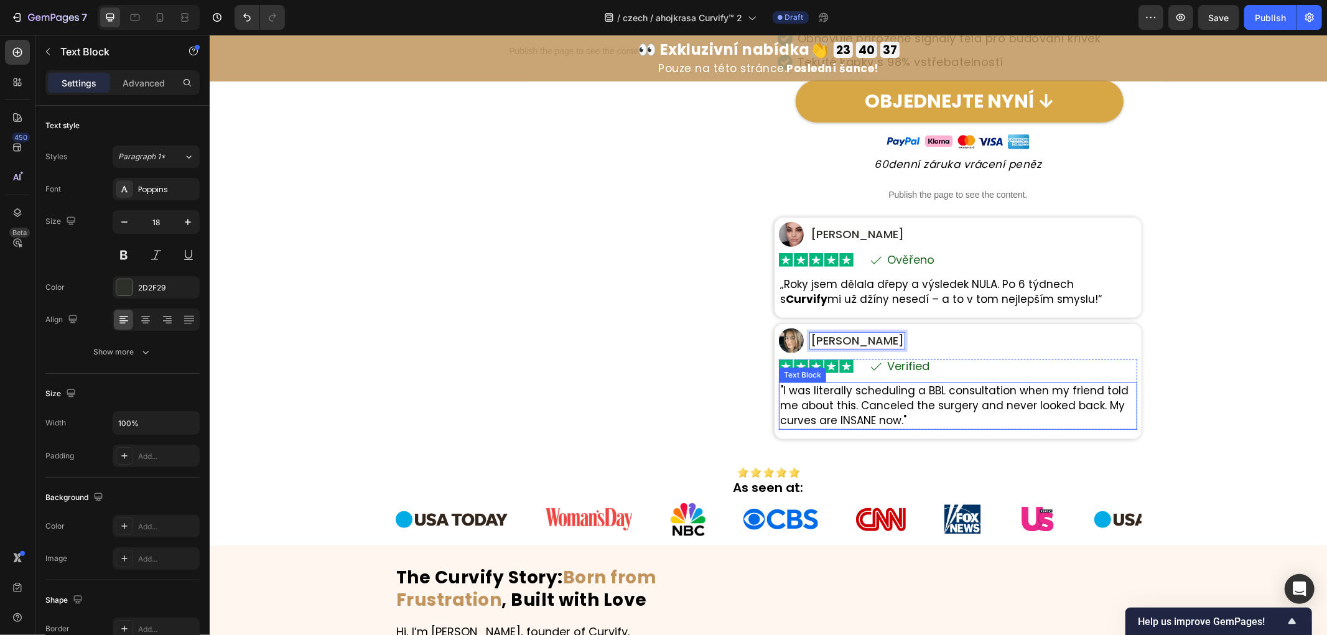
click at [900, 362] on p "Verified" at bounding box center [907, 365] width 42 height 11
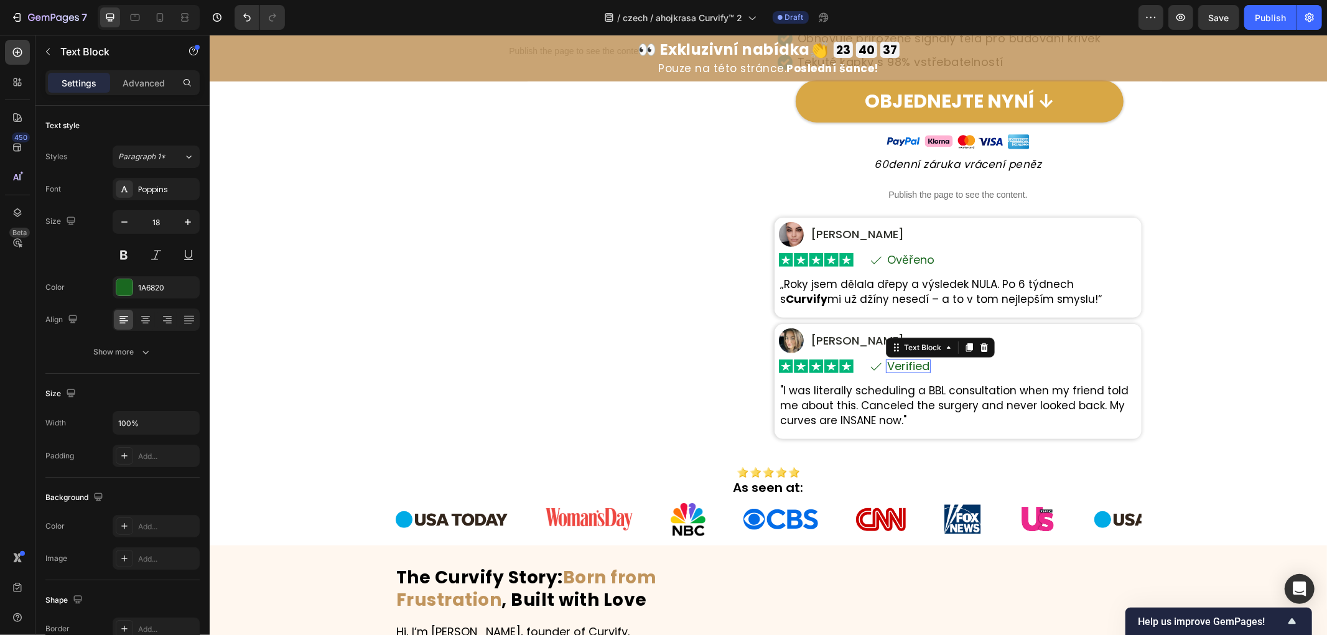
click at [900, 362] on p "Verified" at bounding box center [907, 365] width 42 height 11
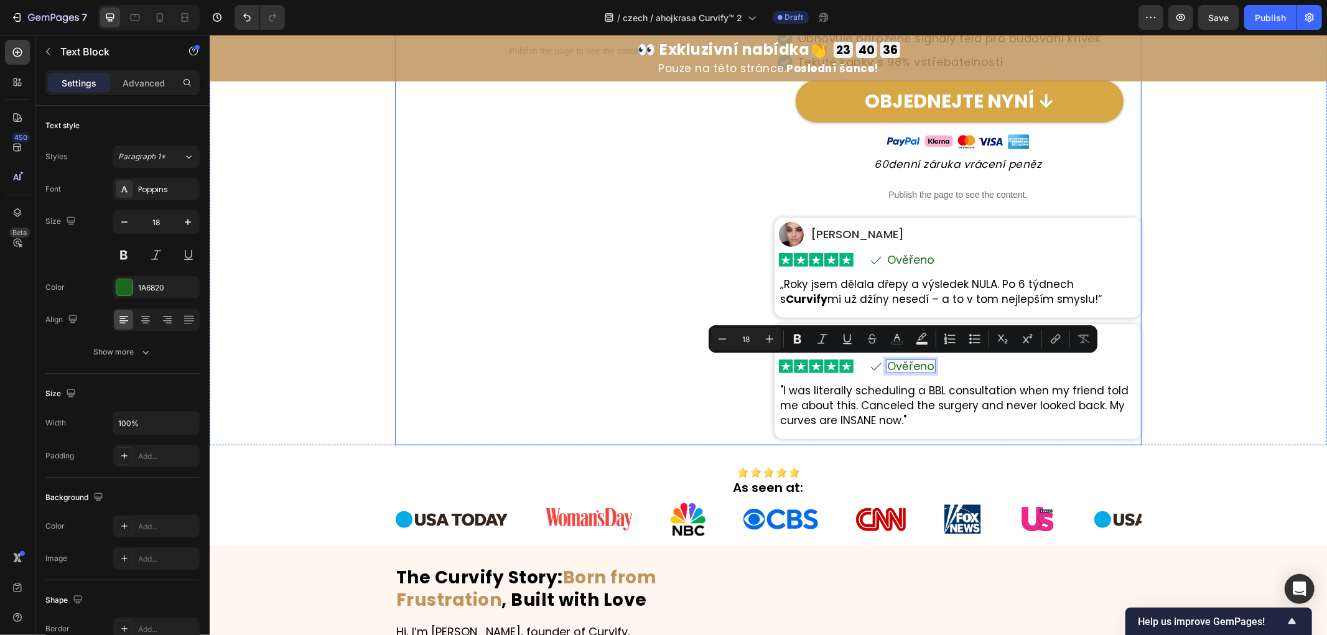
click at [659, 359] on div "Publish the page to see the content. Custom Code" at bounding box center [577, 128] width 367 height 631
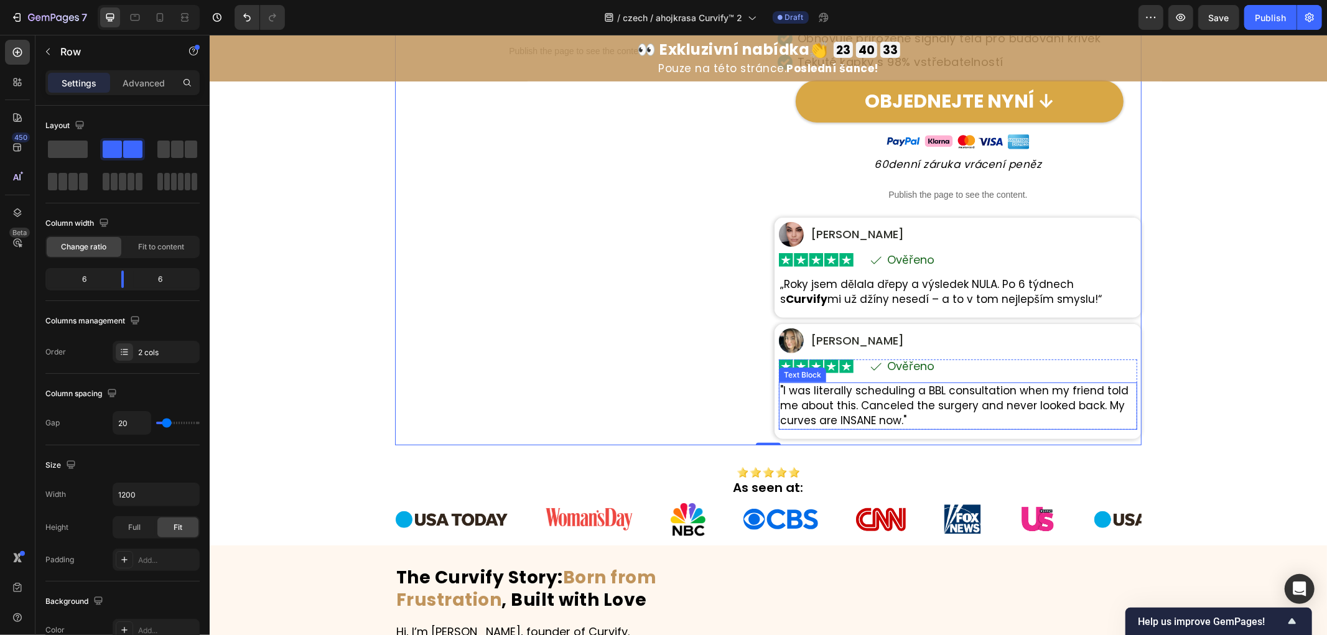
click at [918, 396] on p ""I was literally scheduling a BBL consultation when my friend told me about thi…" at bounding box center [957, 405] width 356 height 44
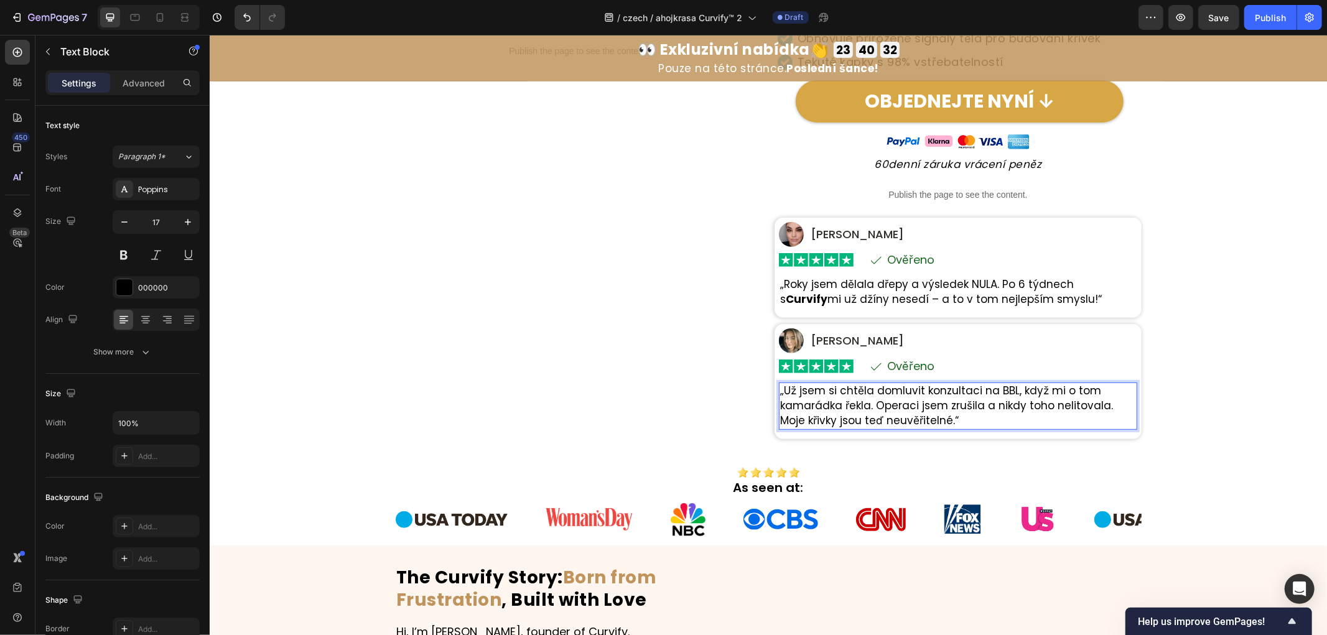
click at [497, 355] on div "Publish the page to see the content. Custom Code" at bounding box center [577, 128] width 367 height 631
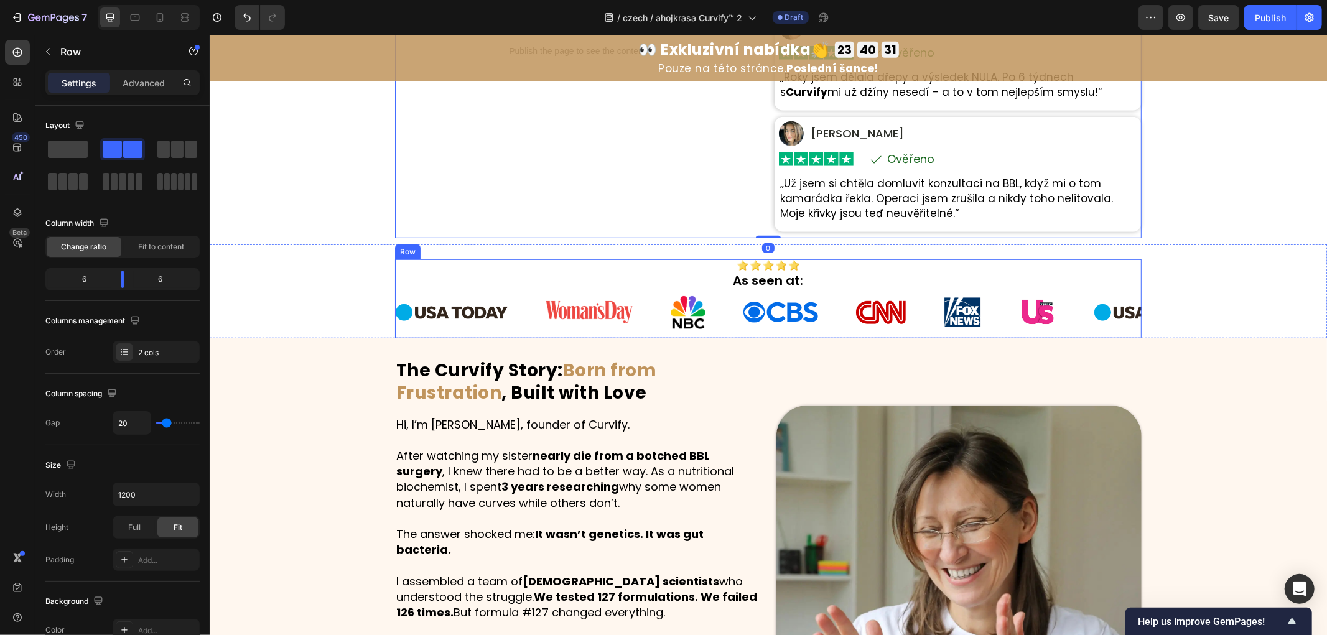
scroll to position [431, 0]
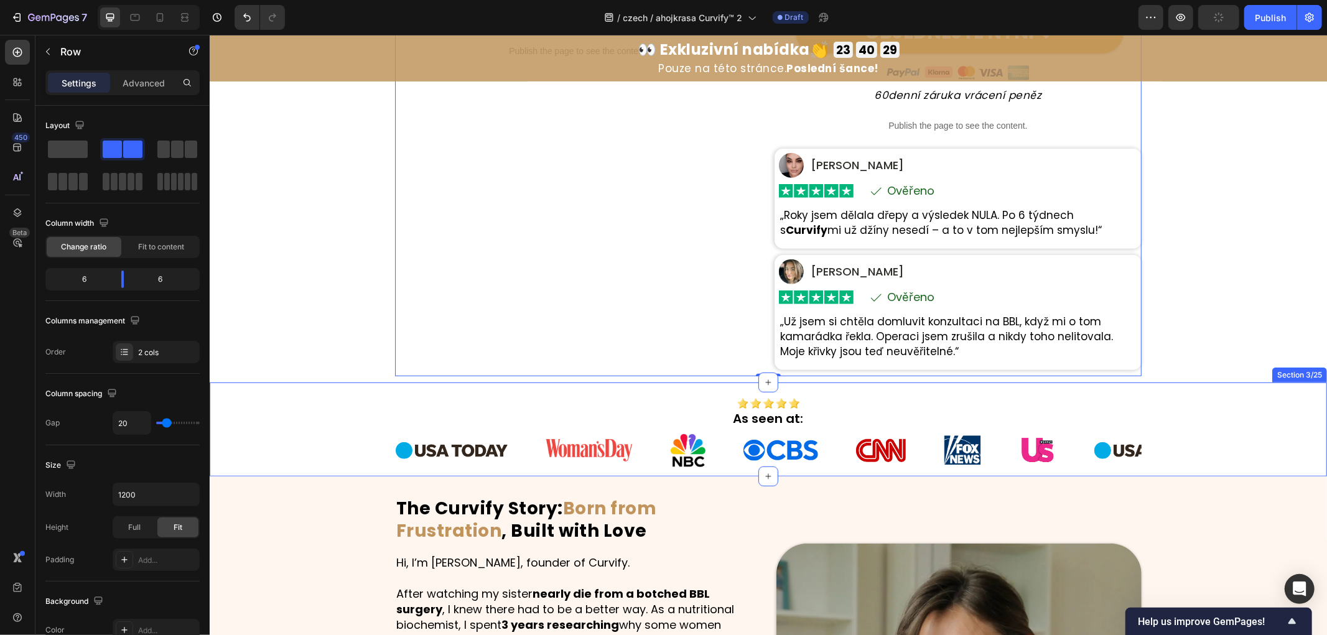
click at [331, 411] on div "Image As seen at: Heading Row Image Image Image Image Image Image Image Image I…" at bounding box center [767, 429] width 1117 height 94
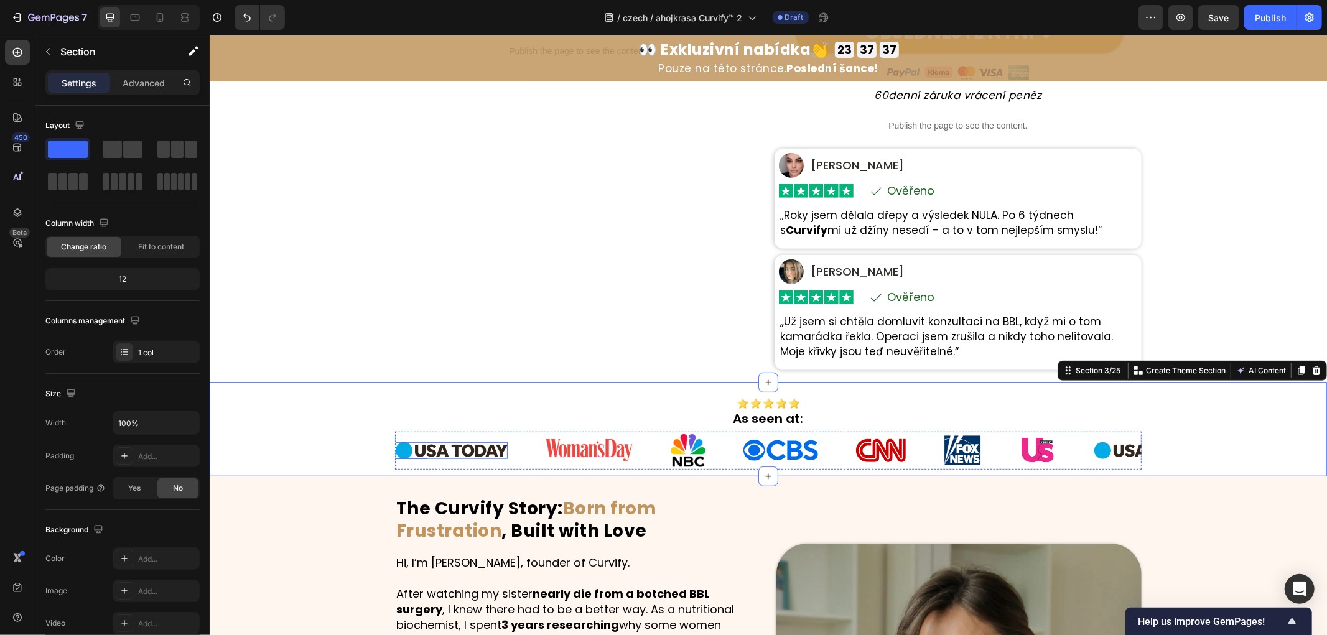
click at [419, 442] on img at bounding box center [451, 450] width 112 height 17
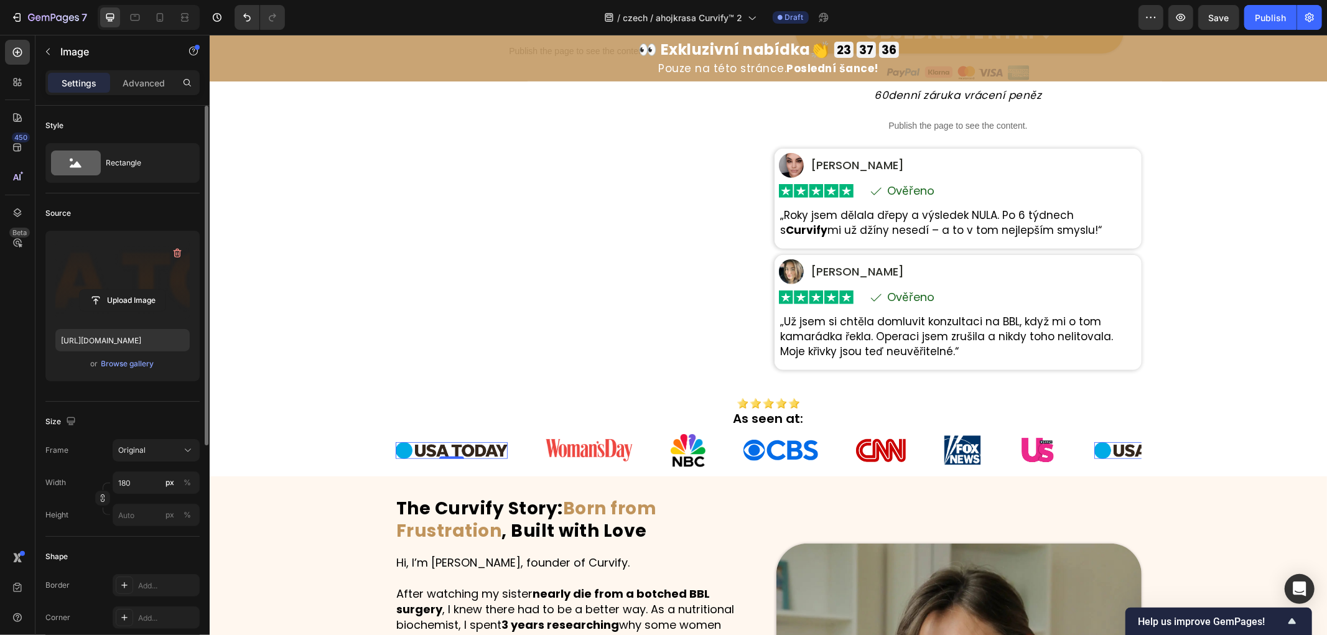
click at [133, 279] on label at bounding box center [122, 280] width 134 height 78
click at [133, 290] on input "file" at bounding box center [123, 300] width 86 height 21
click at [106, 281] on div at bounding box center [122, 280] width 134 height 78
click at [128, 280] on div at bounding box center [122, 280] width 38 height 38
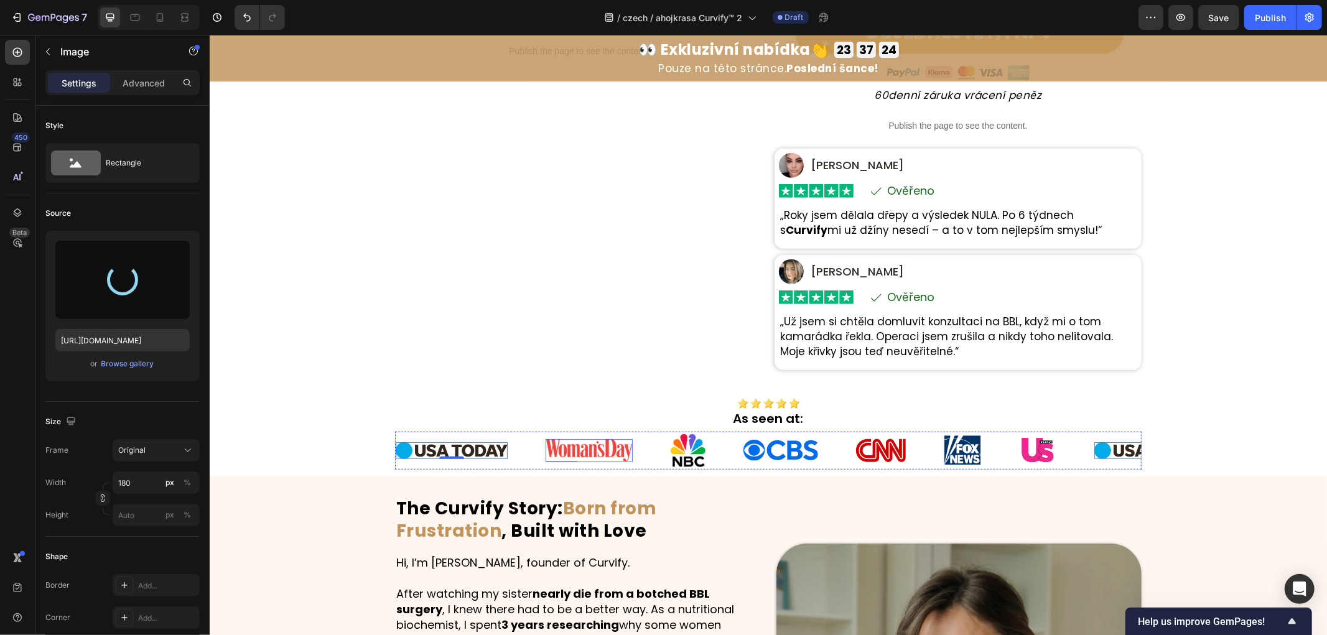
click at [609, 452] on img at bounding box center [588, 450] width 87 height 22
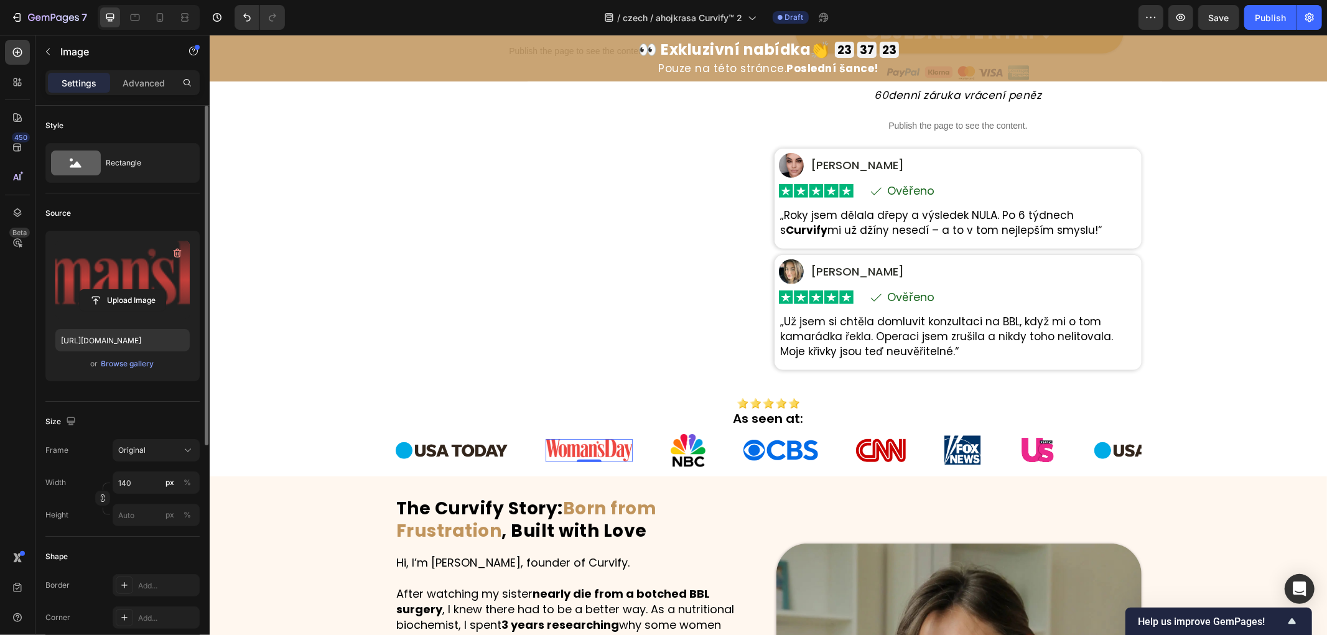
click at [114, 271] on label at bounding box center [122, 280] width 134 height 78
click at [114, 290] on input "file" at bounding box center [123, 300] width 86 height 21
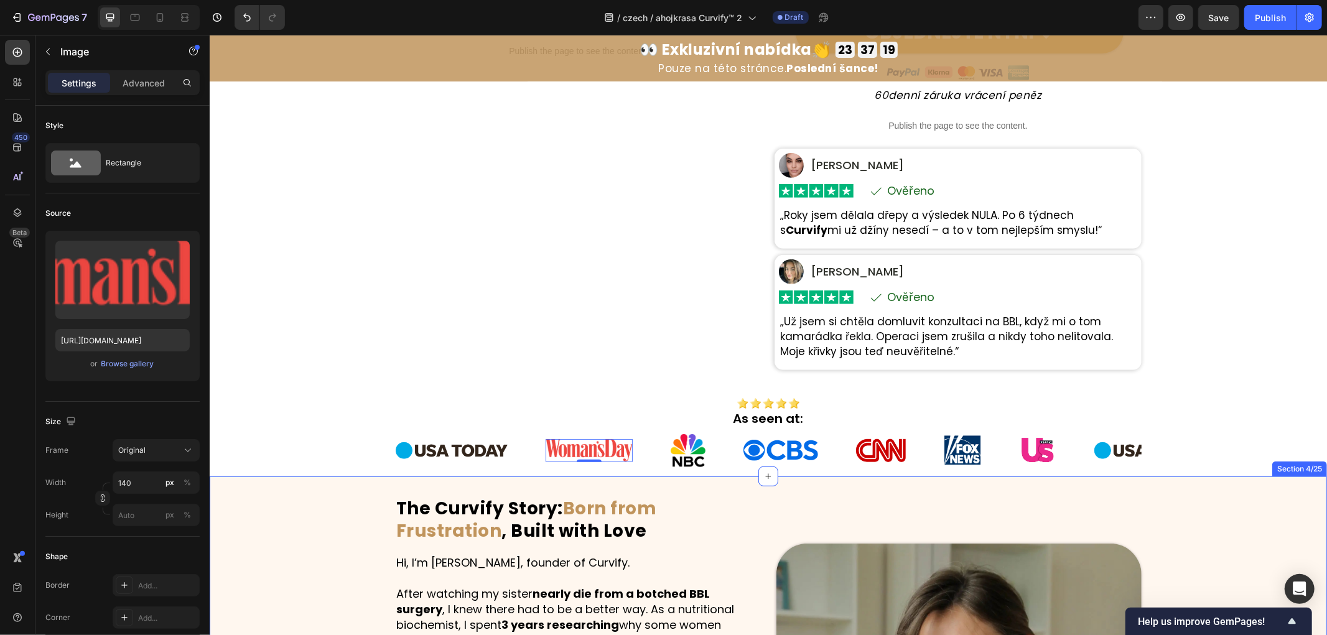
click at [457, 452] on img at bounding box center [451, 450] width 112 height 17
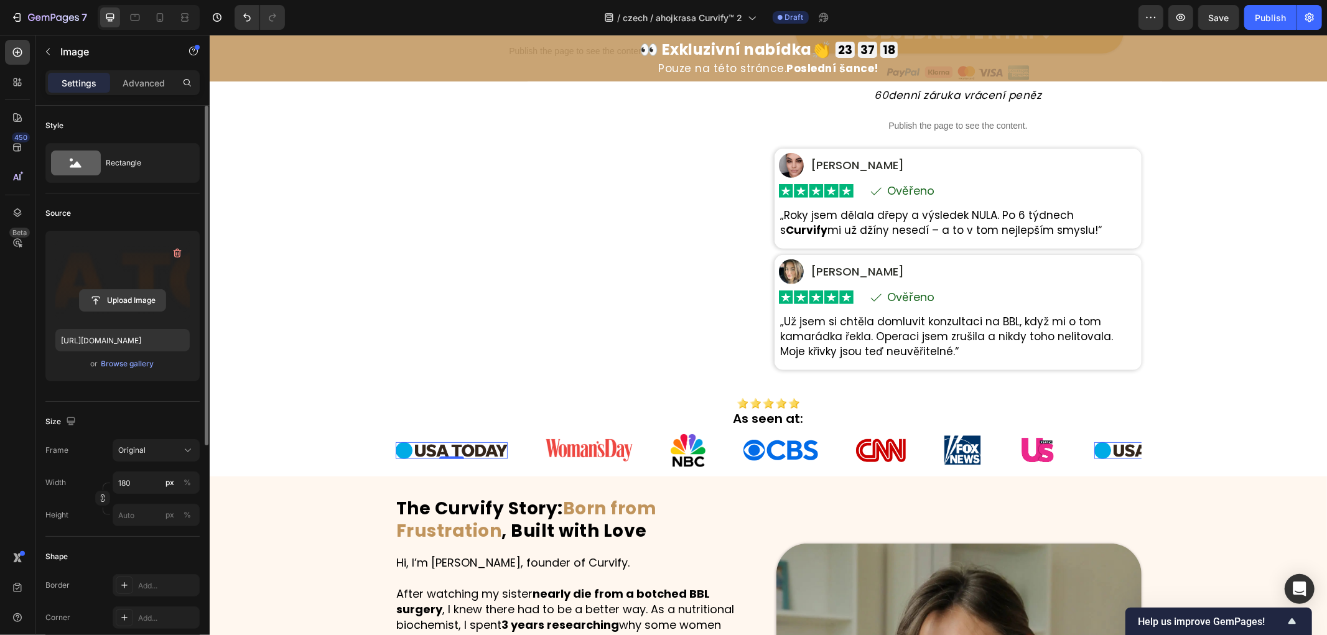
click at [133, 299] on input "file" at bounding box center [123, 300] width 86 height 21
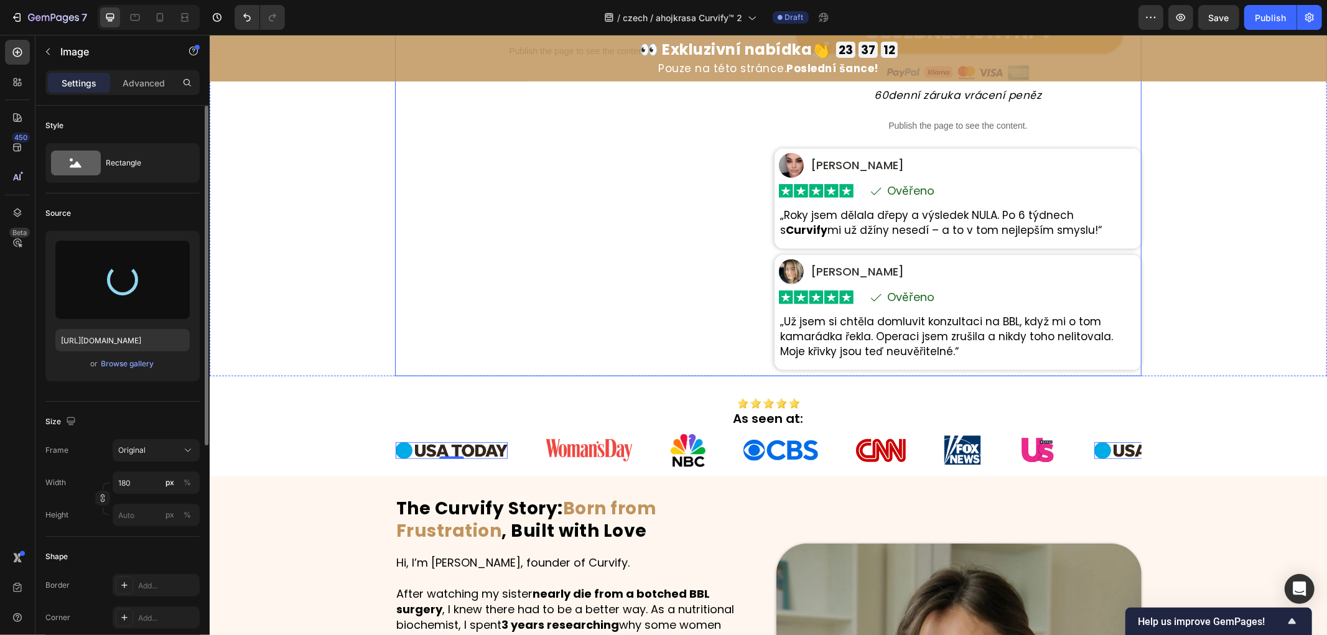
type input "[URL][DOMAIN_NAME]"
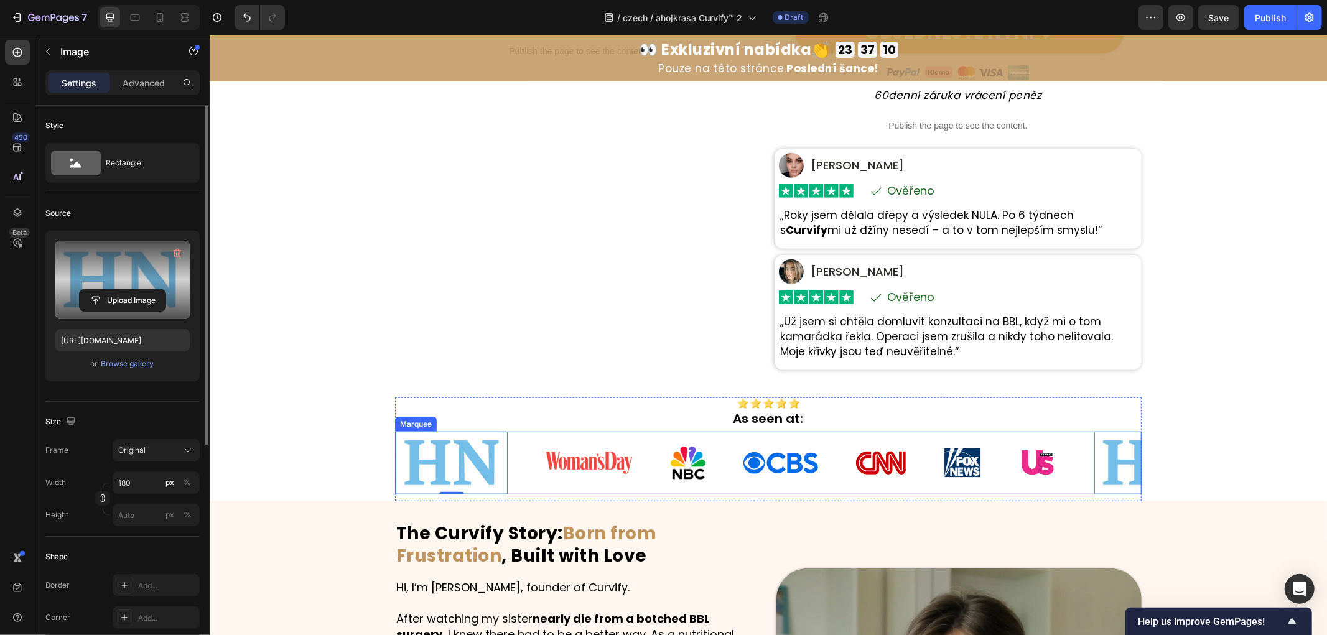
click at [586, 457] on img at bounding box center [588, 462] width 87 height 22
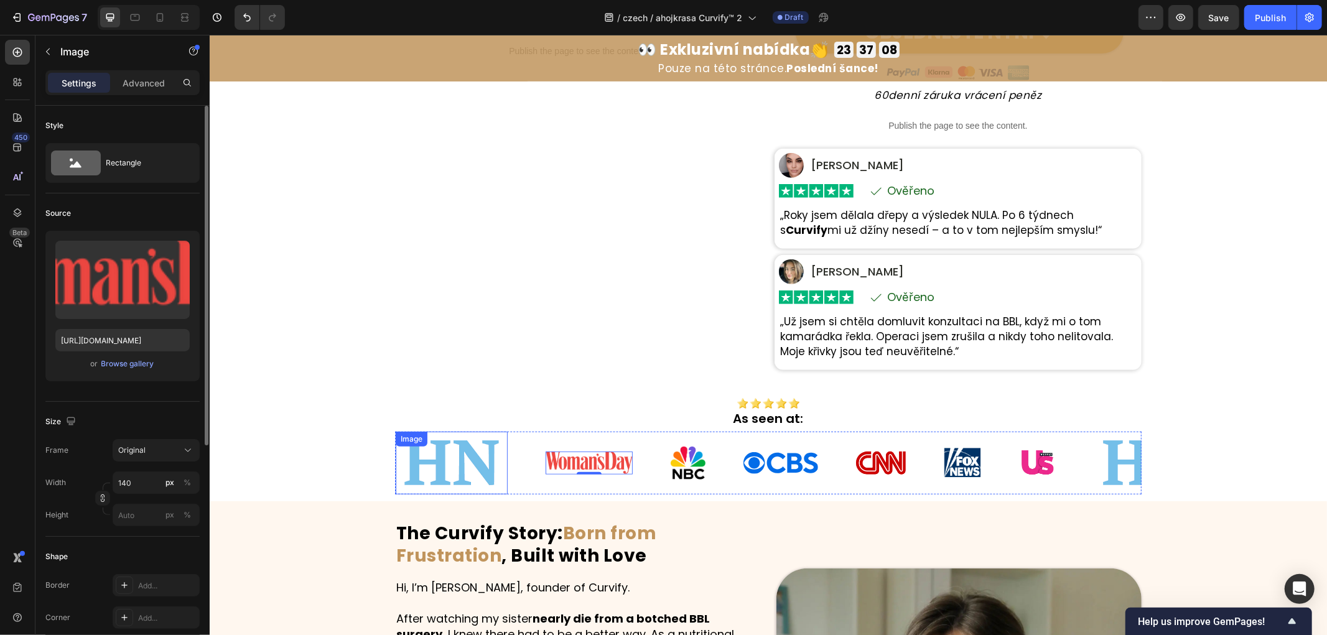
click at [401, 452] on div "Image" at bounding box center [451, 462] width 112 height 63
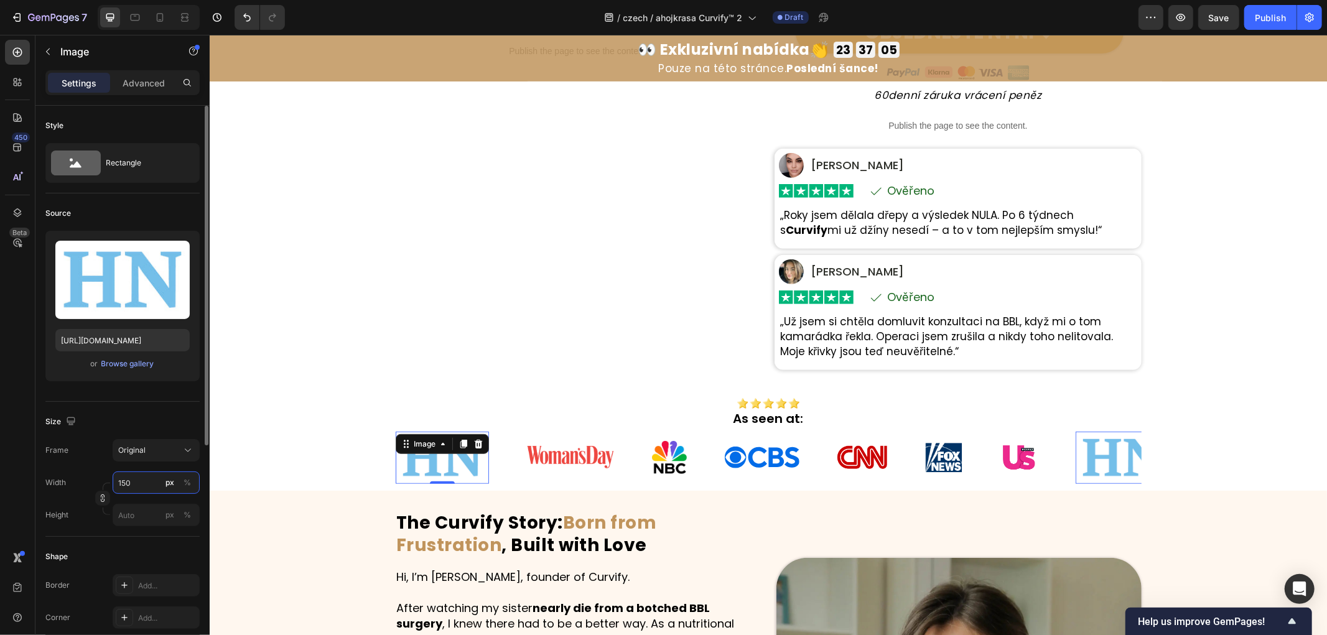
drag, startPoint x: 132, startPoint y: 480, endPoint x: 82, endPoint y: 481, distance: 50.4
click at [82, 481] on div "Width 150 px %" at bounding box center [122, 483] width 154 height 22
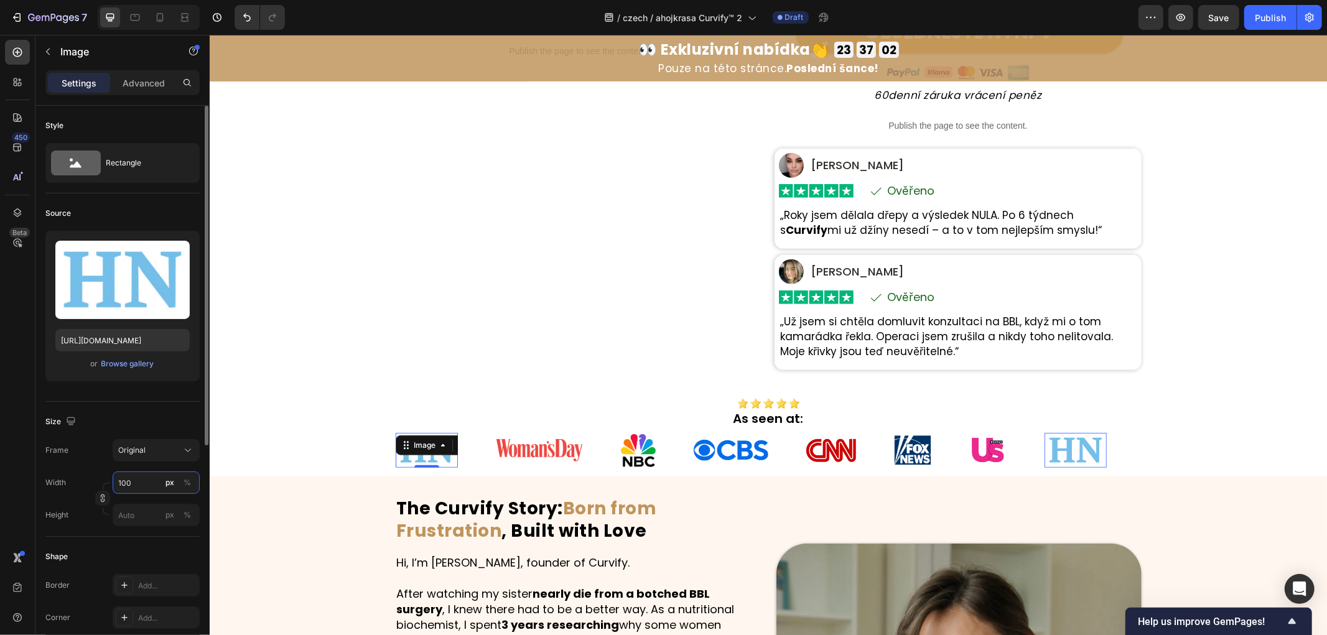
drag, startPoint x: 107, startPoint y: 480, endPoint x: 94, endPoint y: 476, distance: 13.6
click at [91, 477] on div "Width 100 px %" at bounding box center [122, 483] width 154 height 22
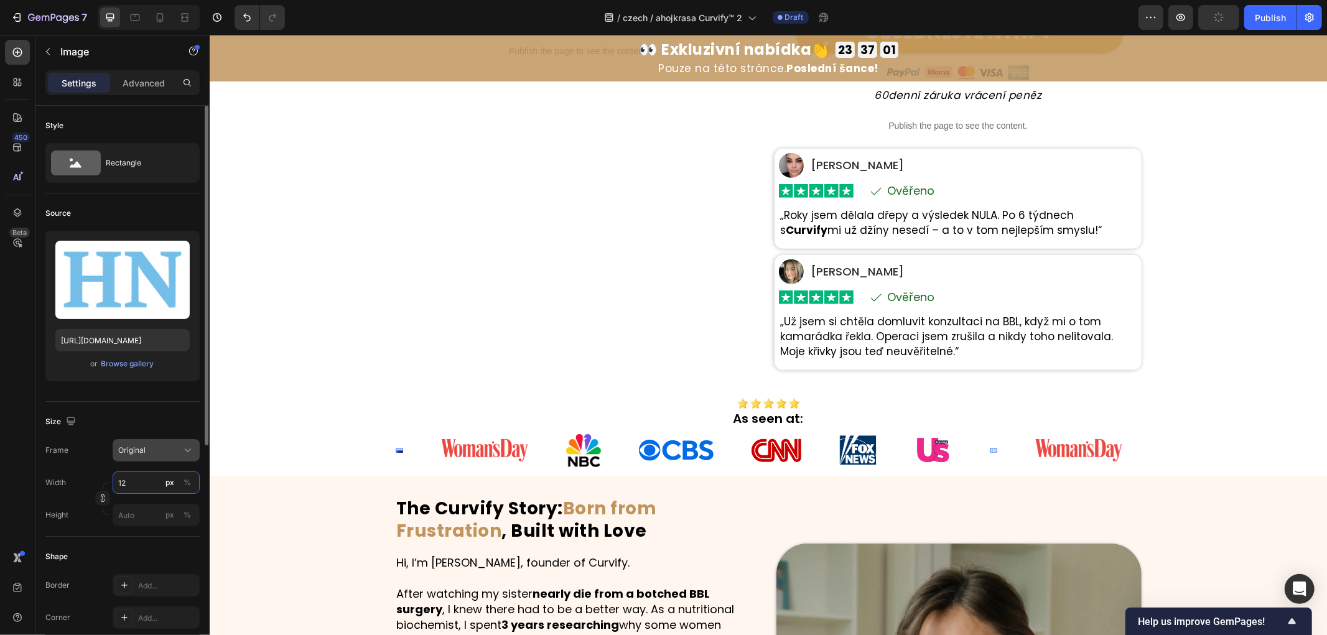
type input "120"
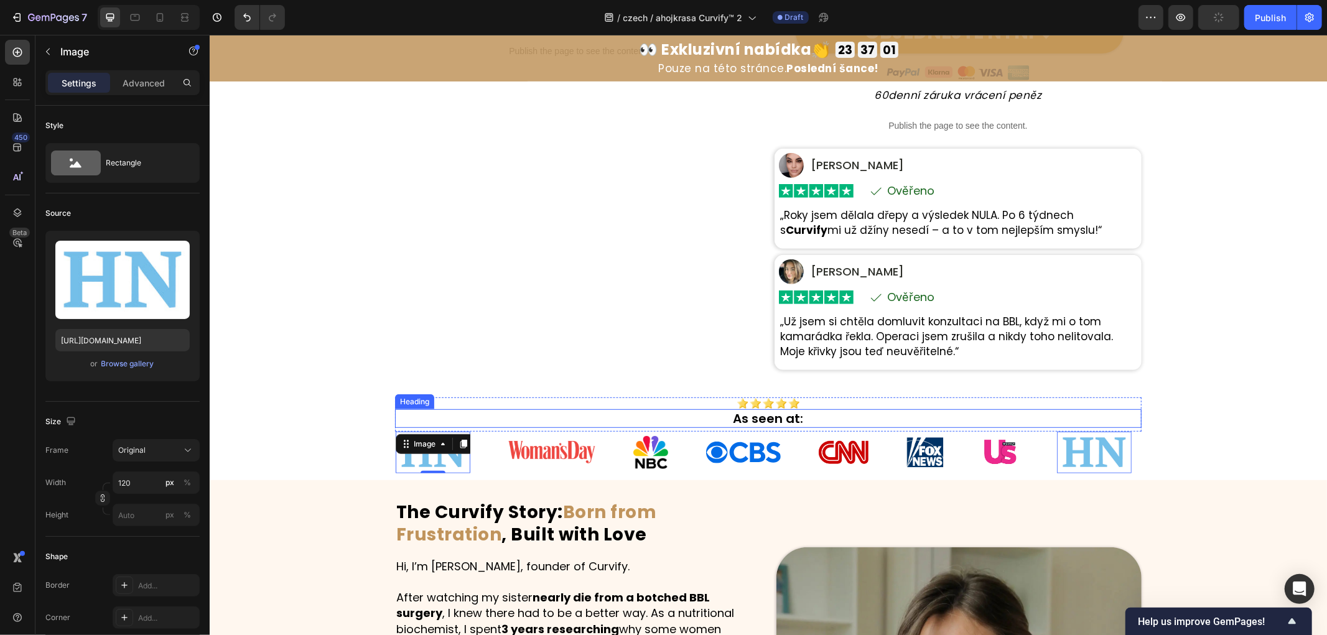
click at [552, 435] on div "Image 0 Image Image Image Image Image Image" at bounding box center [725, 452] width 661 height 42
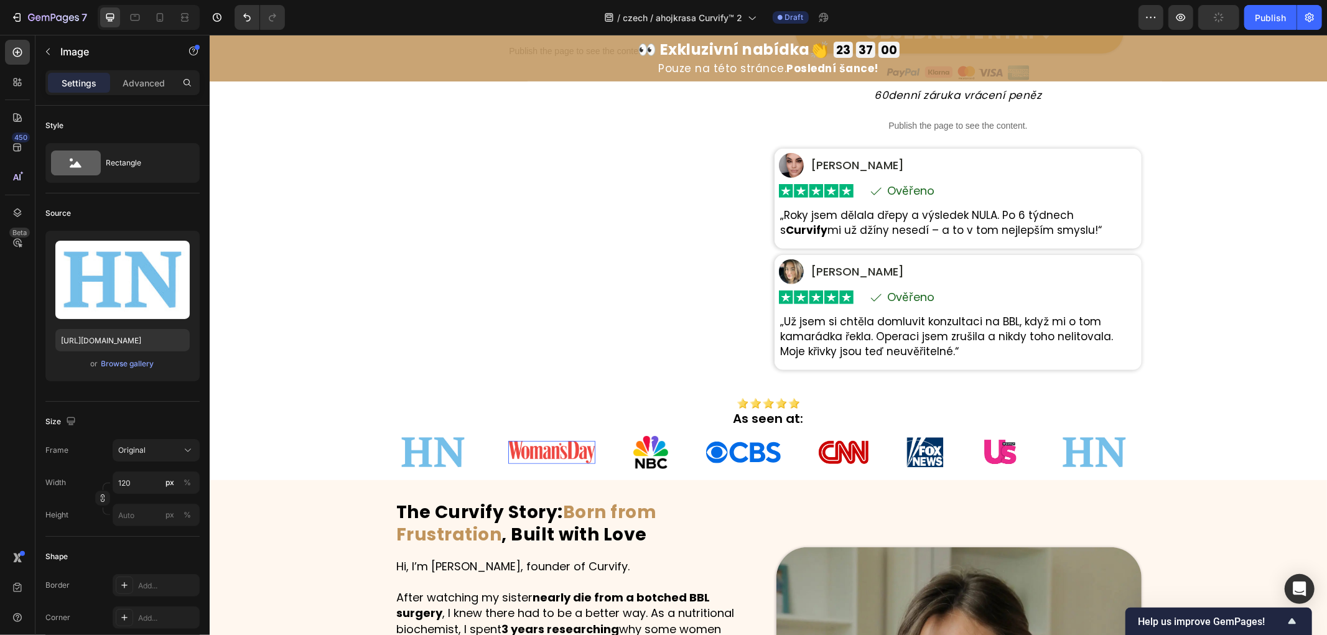
click at [555, 442] on img at bounding box center [551, 451] width 87 height 22
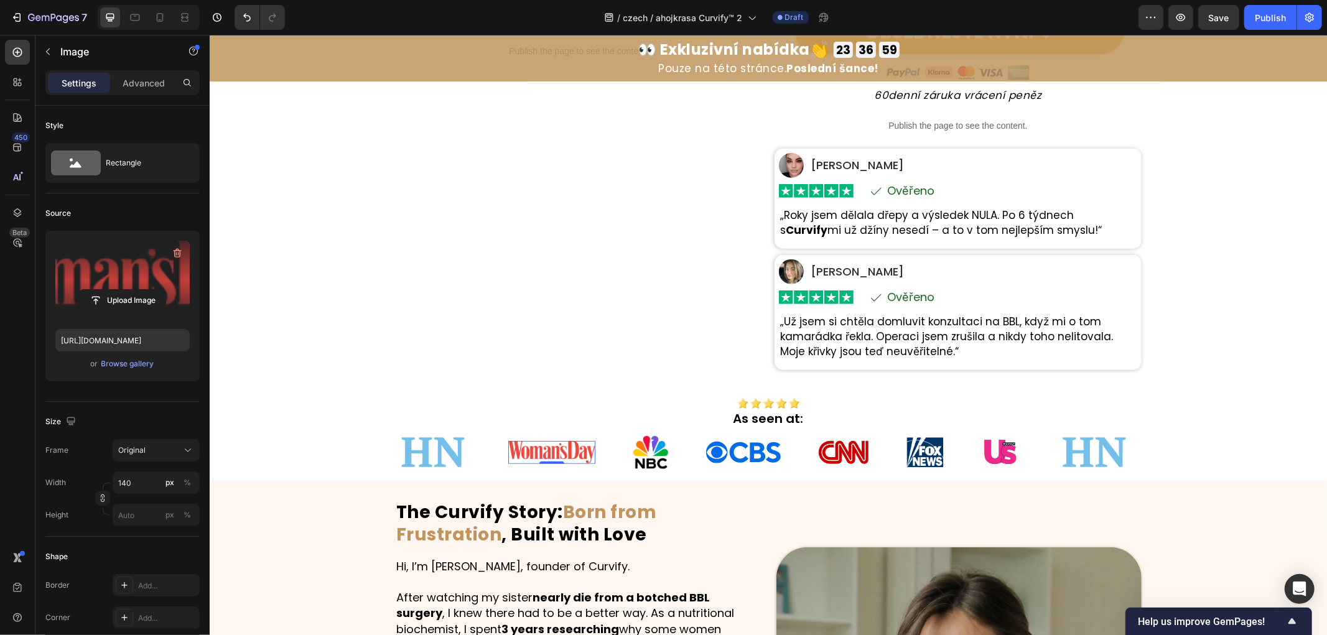
click at [157, 262] on label at bounding box center [122, 280] width 134 height 78
click at [157, 290] on input "file" at bounding box center [123, 300] width 86 height 21
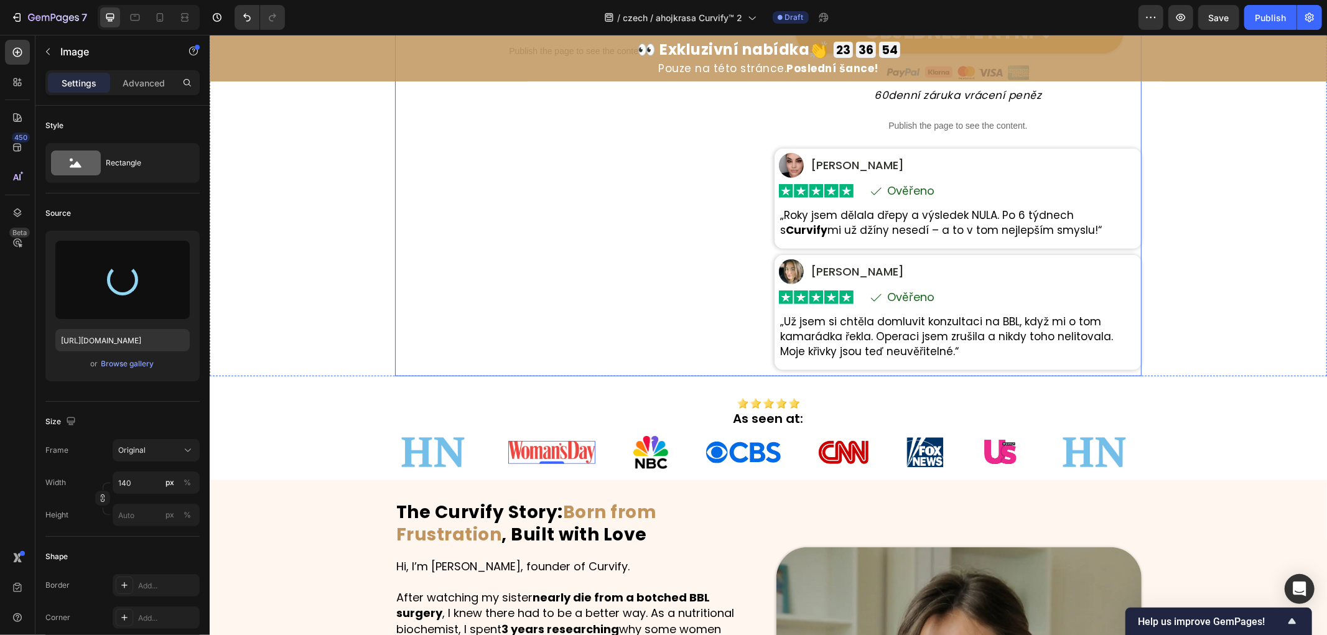
type input "[URL][DOMAIN_NAME]"
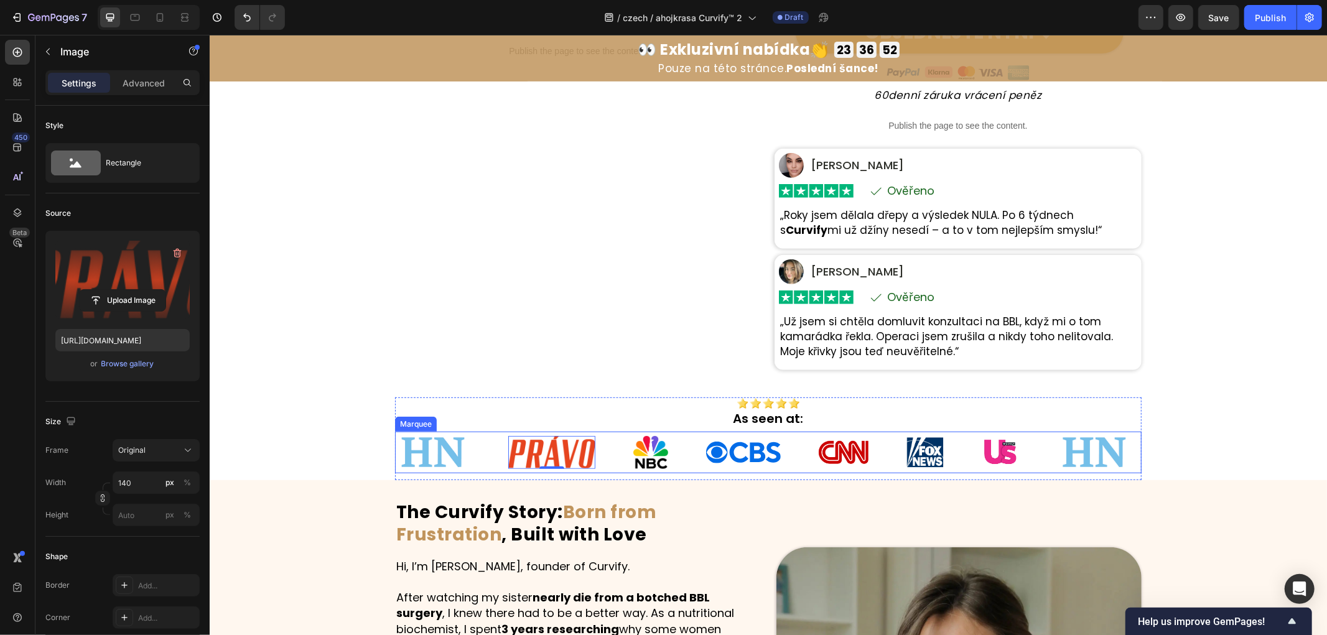
click at [657, 449] on img at bounding box center [650, 451] width 35 height 33
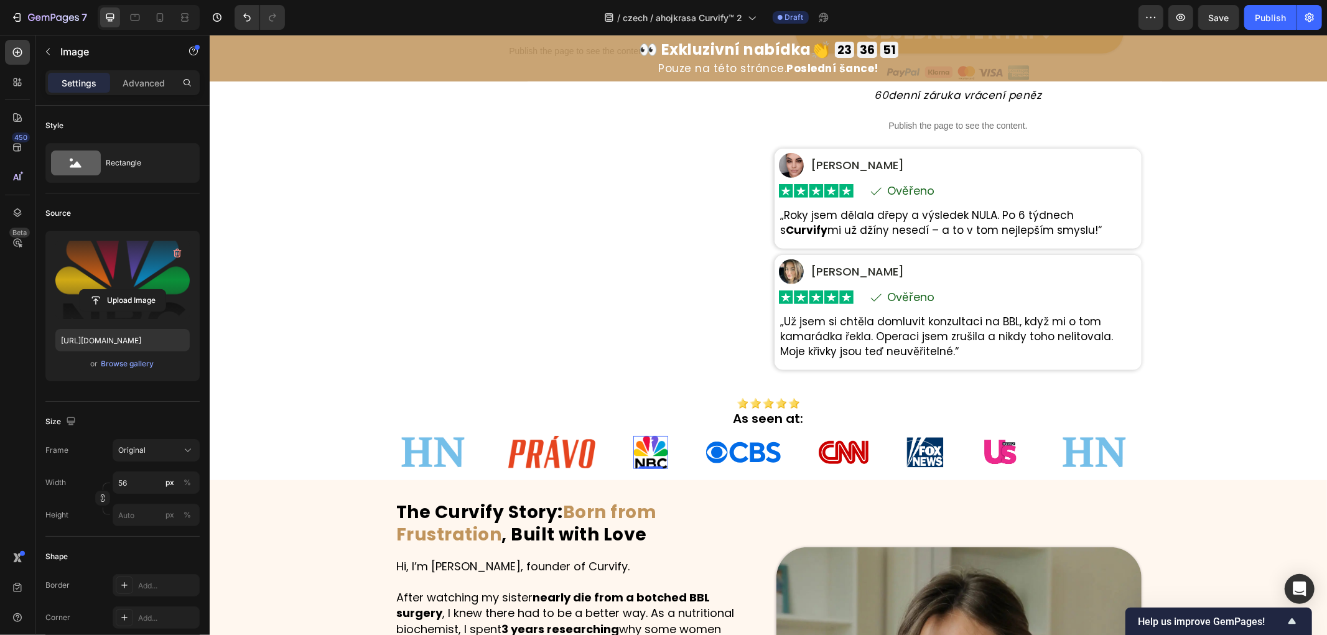
click at [128, 259] on label at bounding box center [122, 280] width 134 height 78
click at [128, 290] on input "file" at bounding box center [123, 300] width 86 height 21
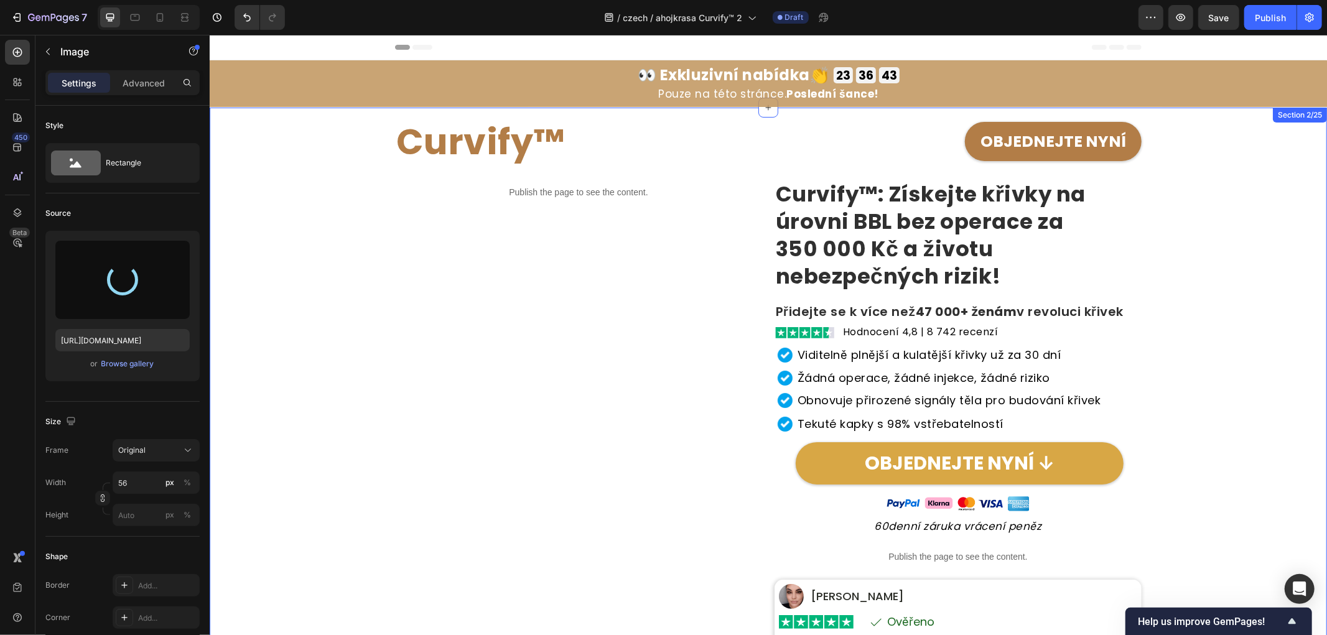
scroll to position [431, 0]
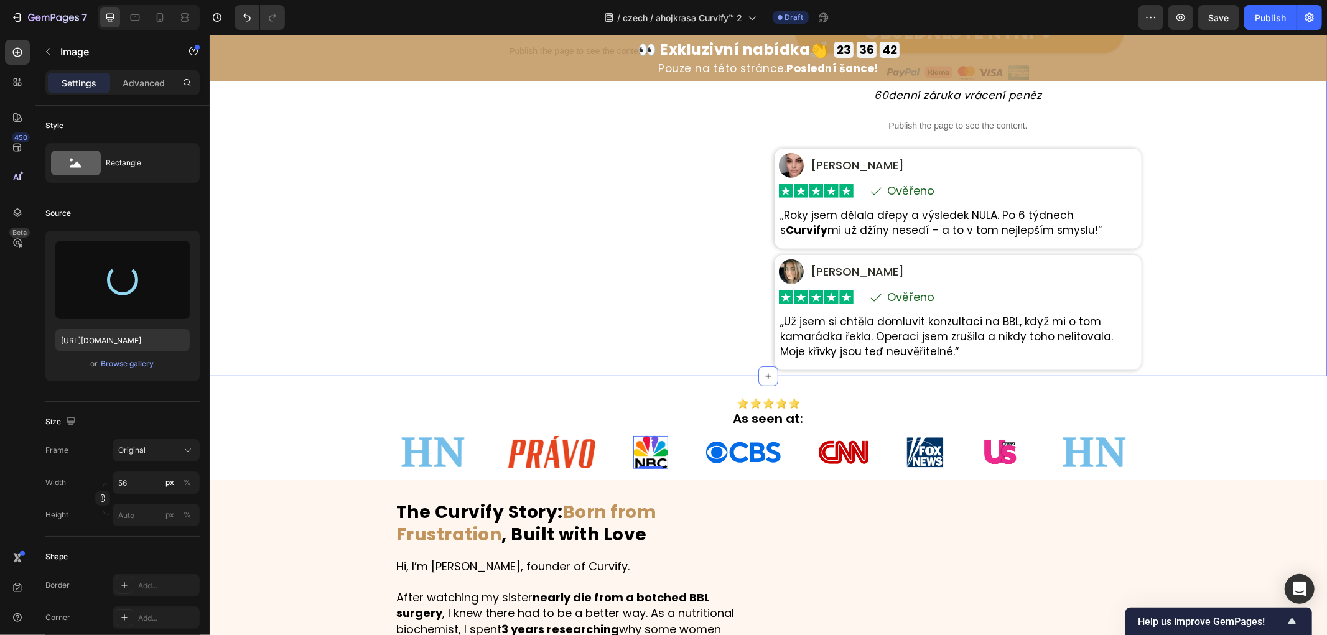
type input "[URL][DOMAIN_NAME]"
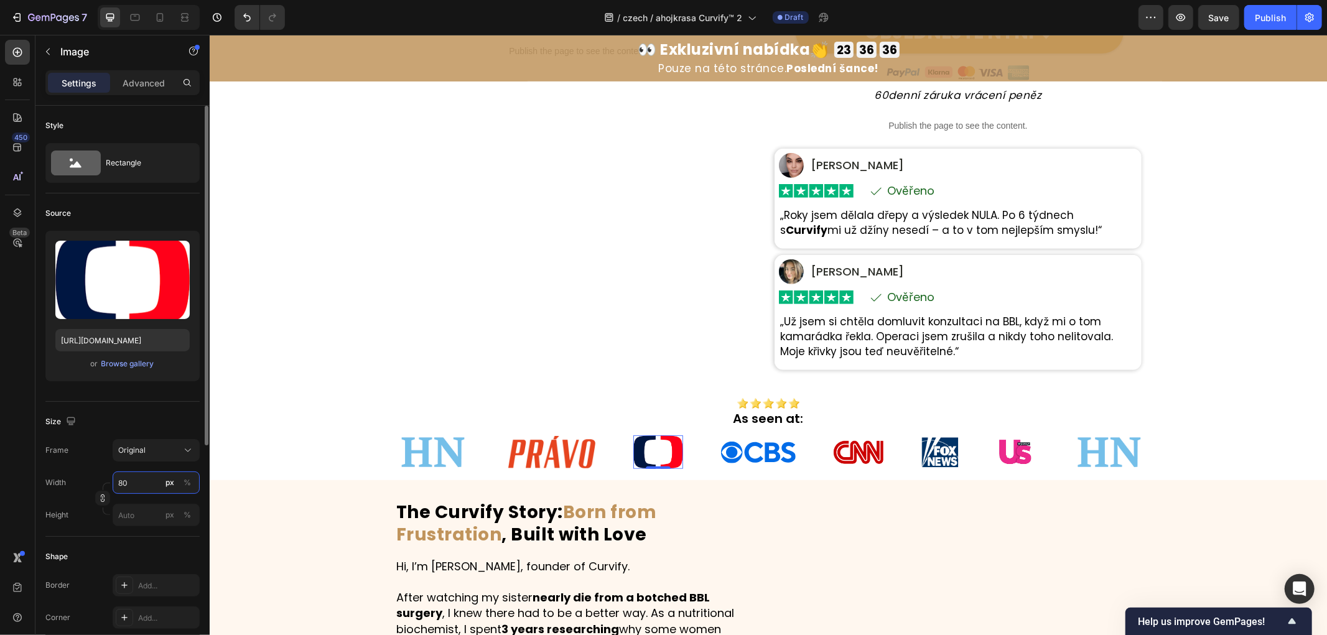
drag, startPoint x: 150, startPoint y: 483, endPoint x: 85, endPoint y: 481, distance: 64.7
click at [85, 481] on div "Width 80 px %" at bounding box center [122, 483] width 154 height 22
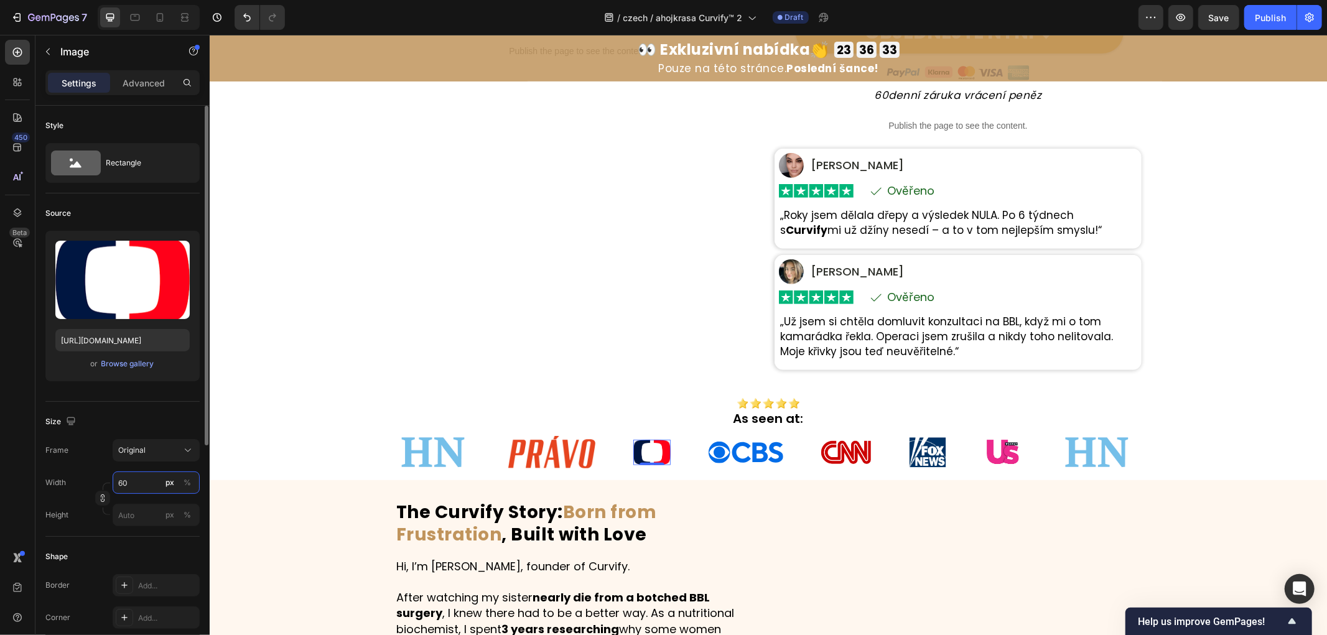
drag, startPoint x: 134, startPoint y: 480, endPoint x: 53, endPoint y: 476, distance: 81.0
click at [53, 476] on div "Width 60 px %" at bounding box center [122, 483] width 154 height 22
type input "80"
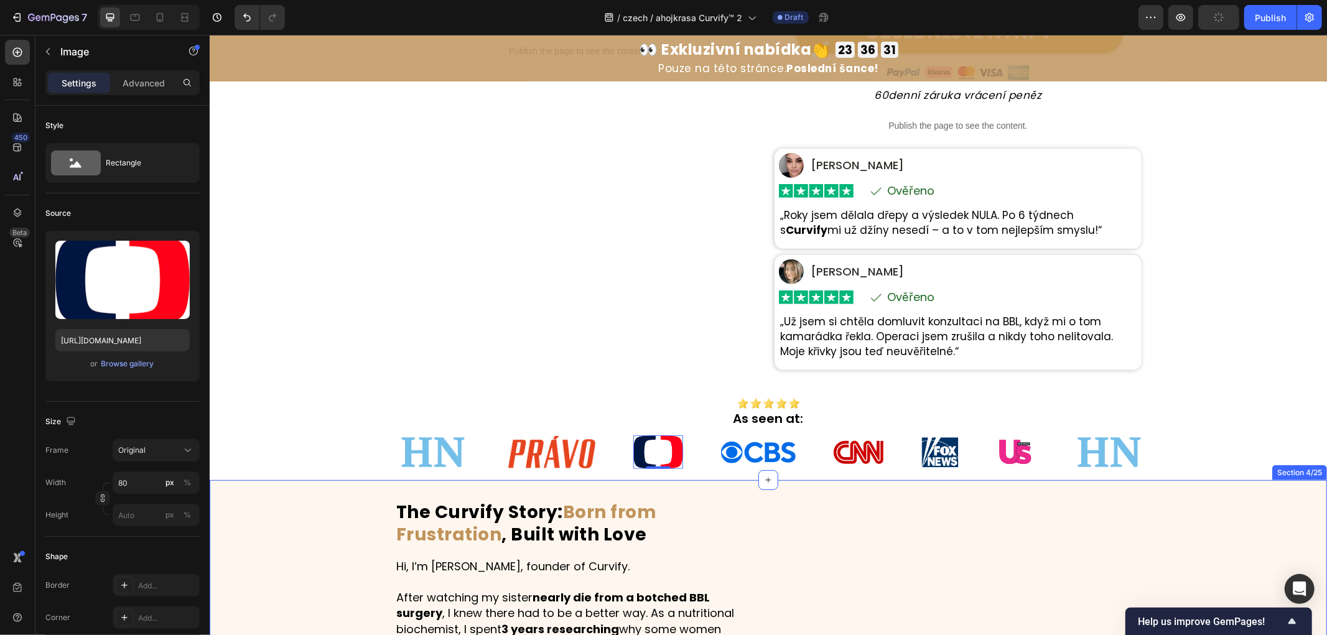
click at [753, 452] on img at bounding box center [757, 452] width 75 height 22
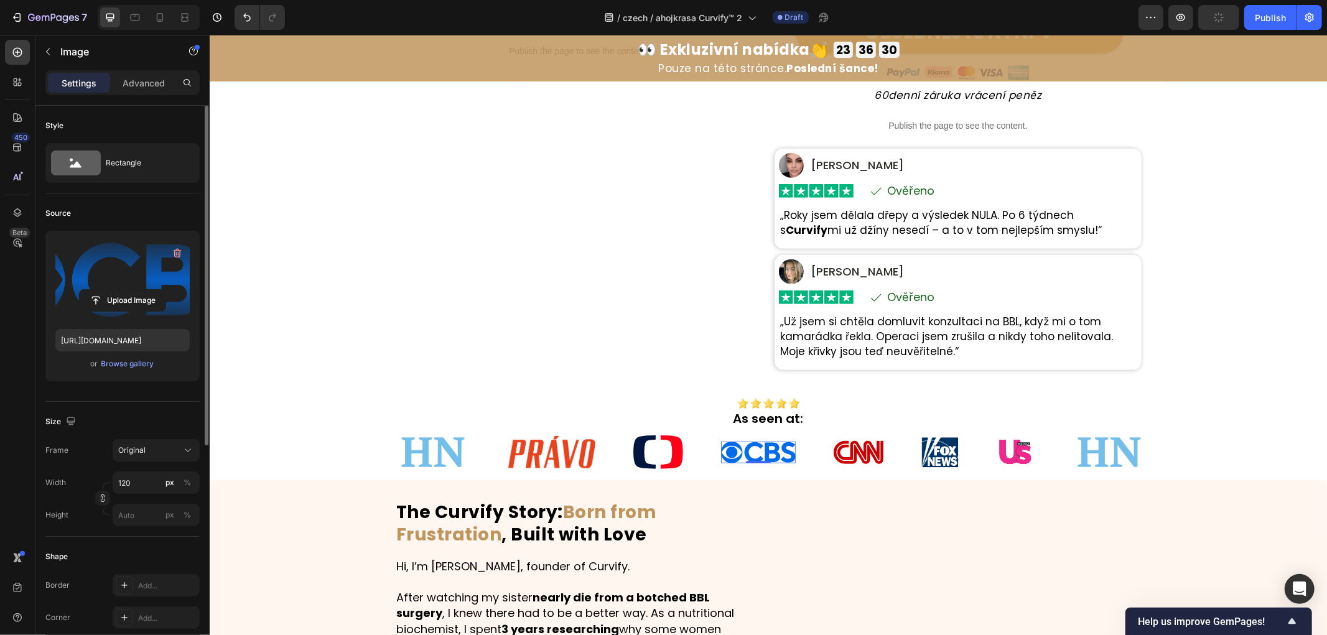
click at [132, 269] on label at bounding box center [122, 280] width 134 height 78
click at [132, 290] on input "file" at bounding box center [123, 300] width 86 height 21
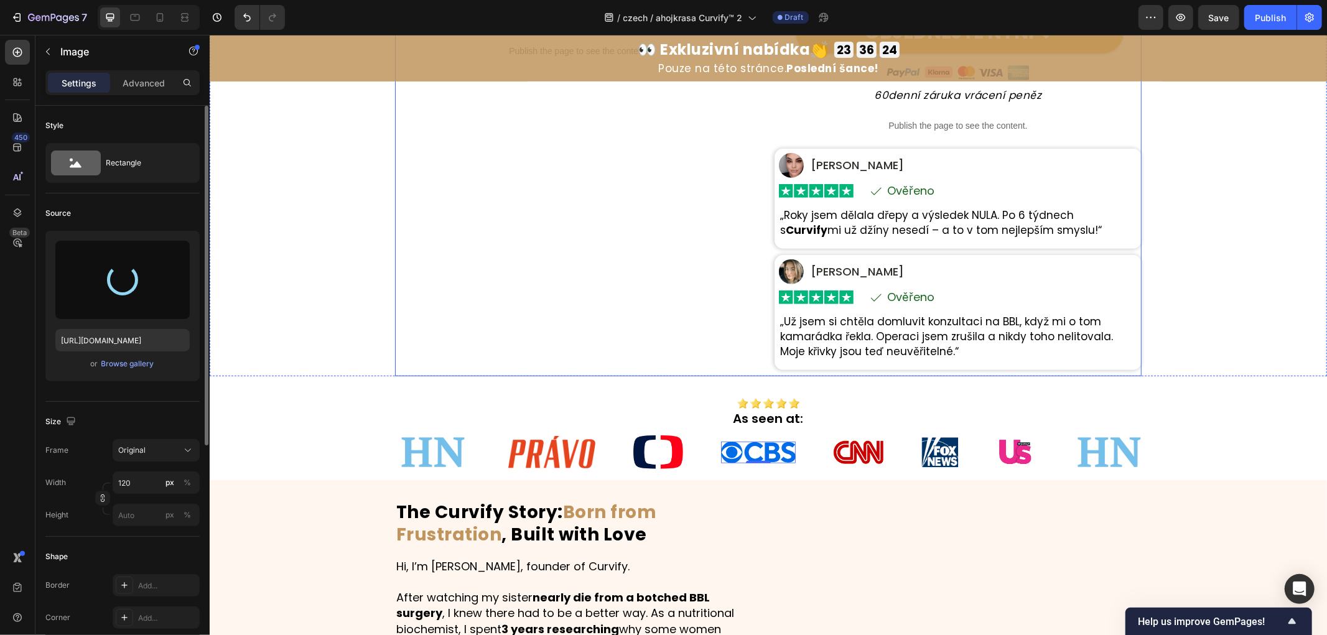
type input "[URL][DOMAIN_NAME]"
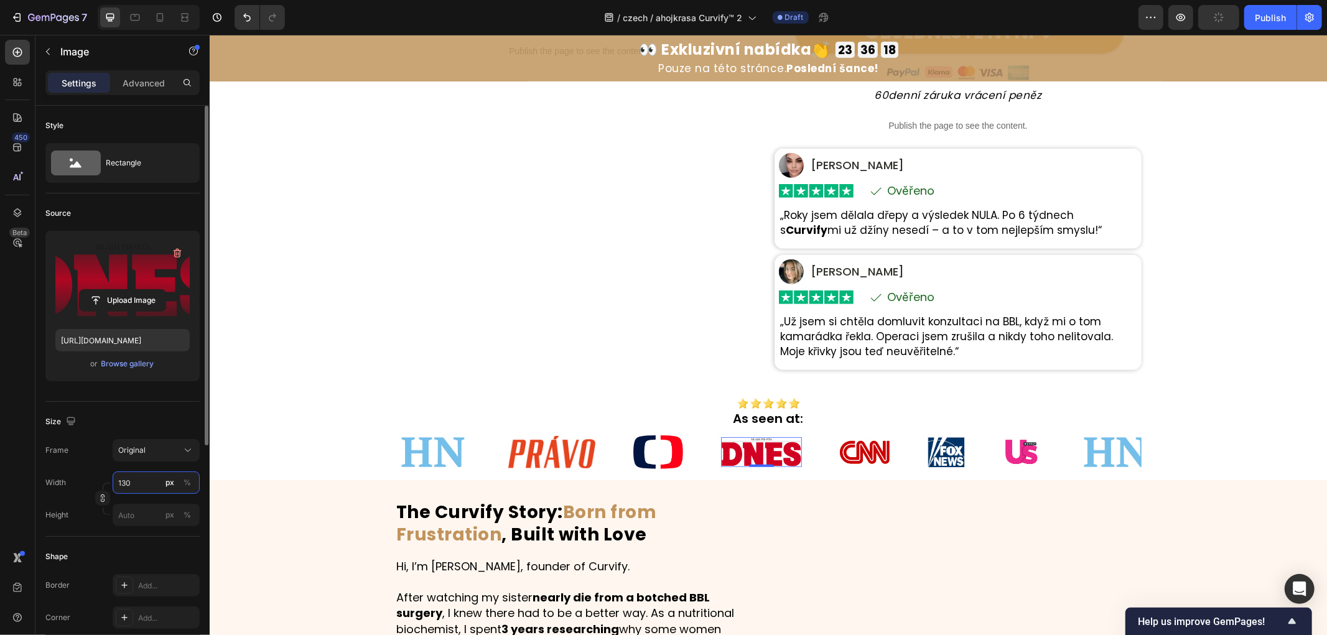
drag, startPoint x: 140, startPoint y: 485, endPoint x: 73, endPoint y: 480, distance: 67.4
click at [85, 481] on div "Width 130 px %" at bounding box center [122, 483] width 154 height 22
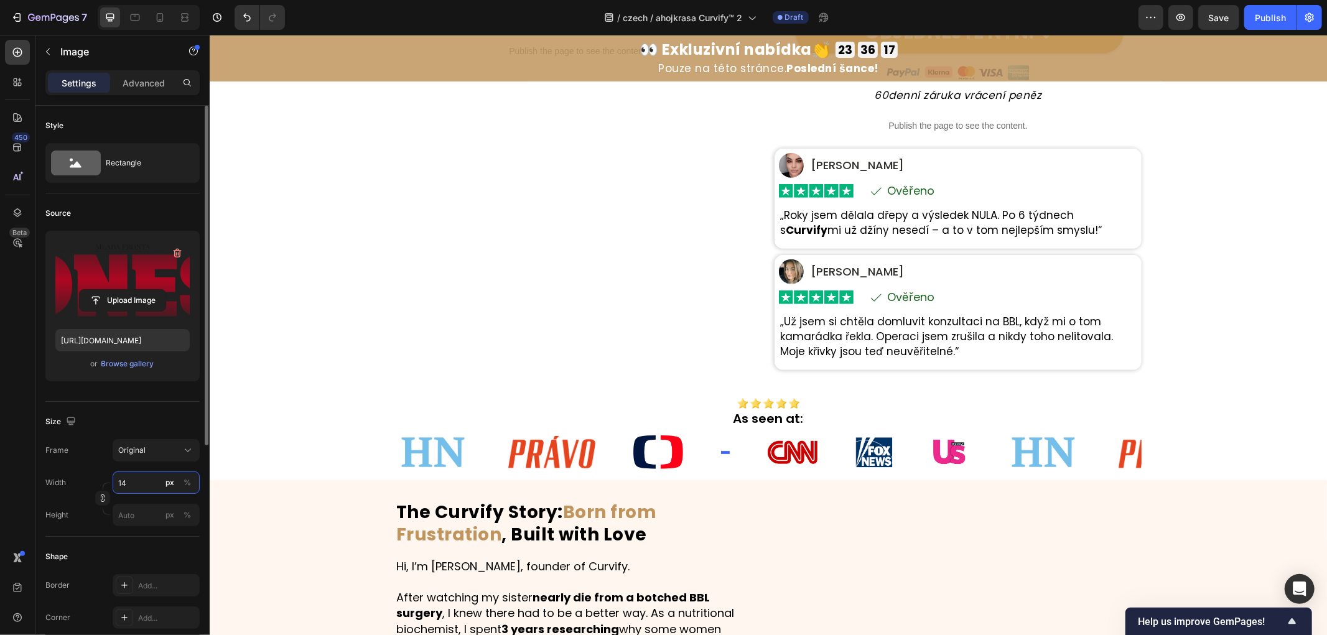
type input "140"
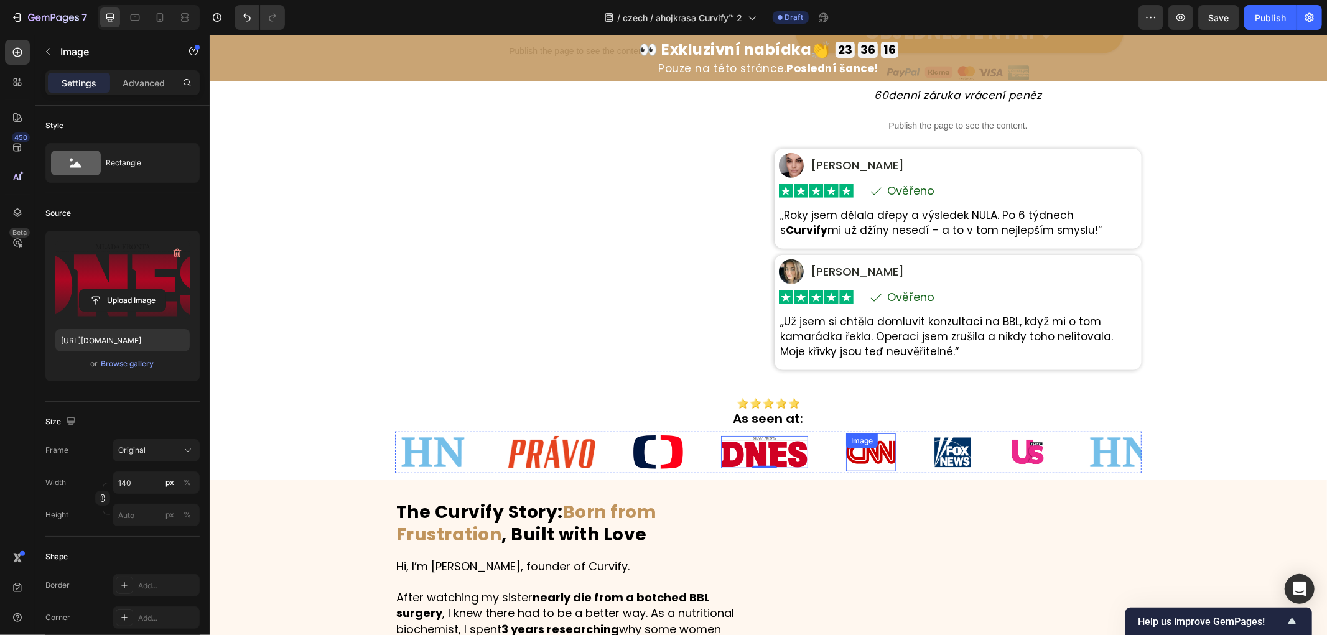
click at [828, 458] on div "Image 0" at bounding box center [782, 451] width 125 height 32
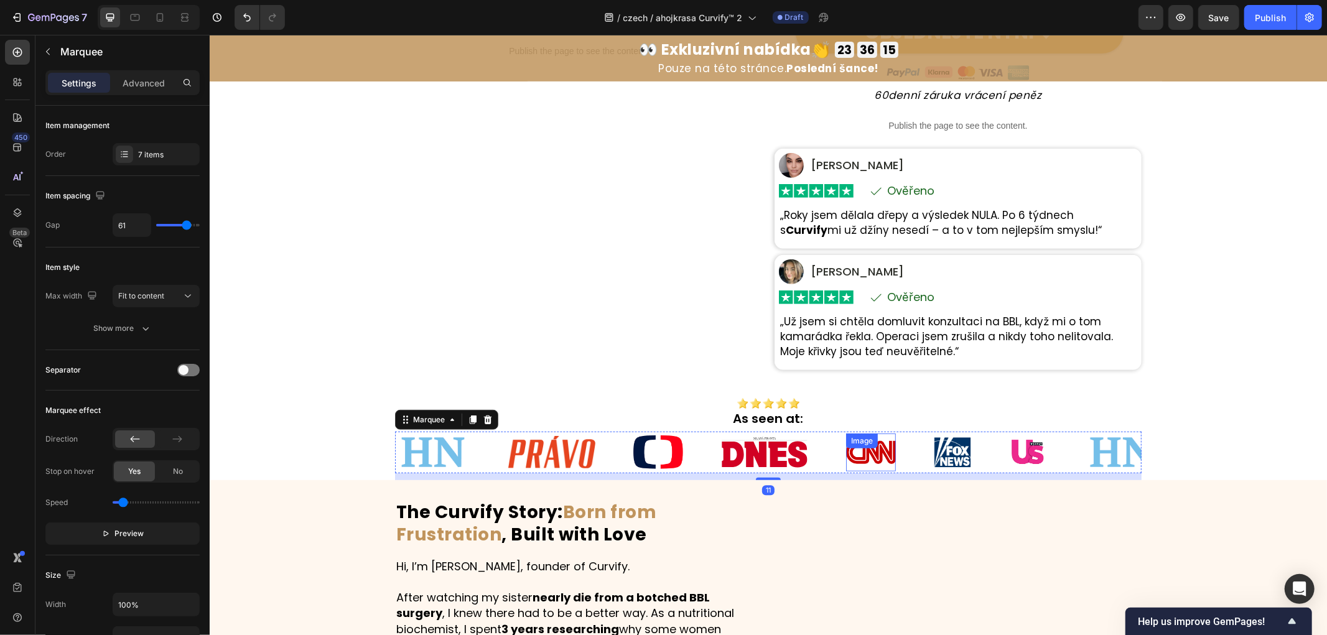
click at [868, 444] on div "Image" at bounding box center [861, 440] width 27 height 11
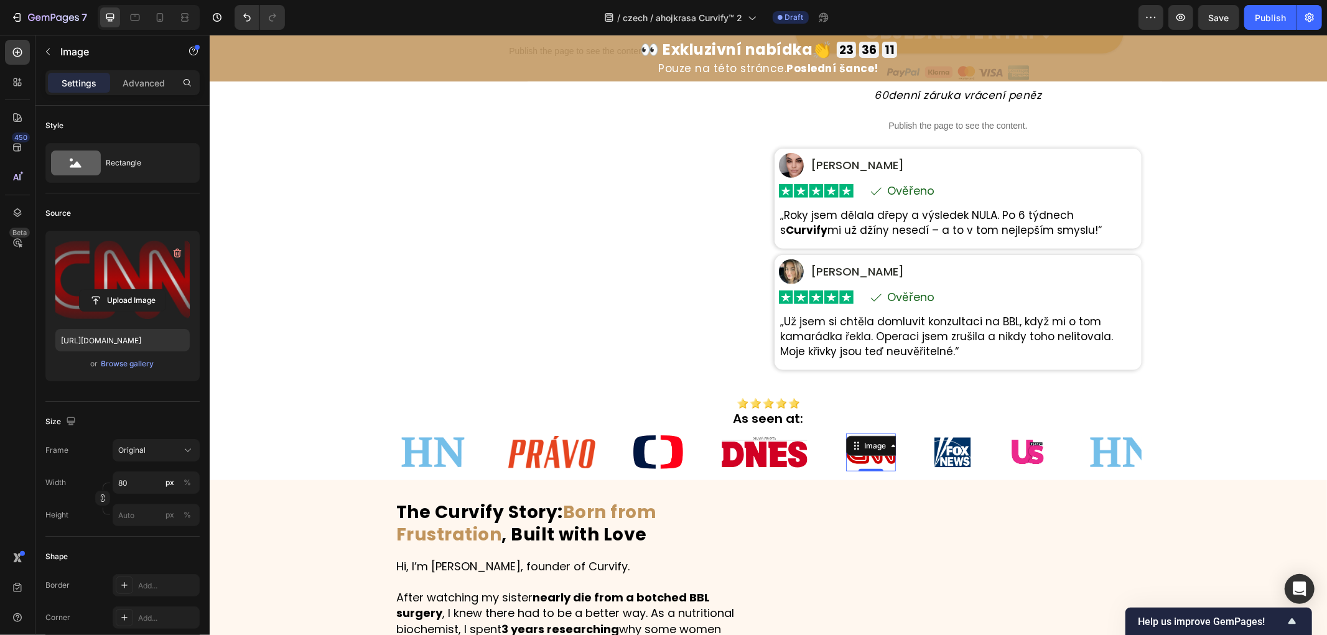
click at [145, 270] on label at bounding box center [122, 280] width 134 height 78
click at [145, 290] on input "file" at bounding box center [123, 300] width 86 height 21
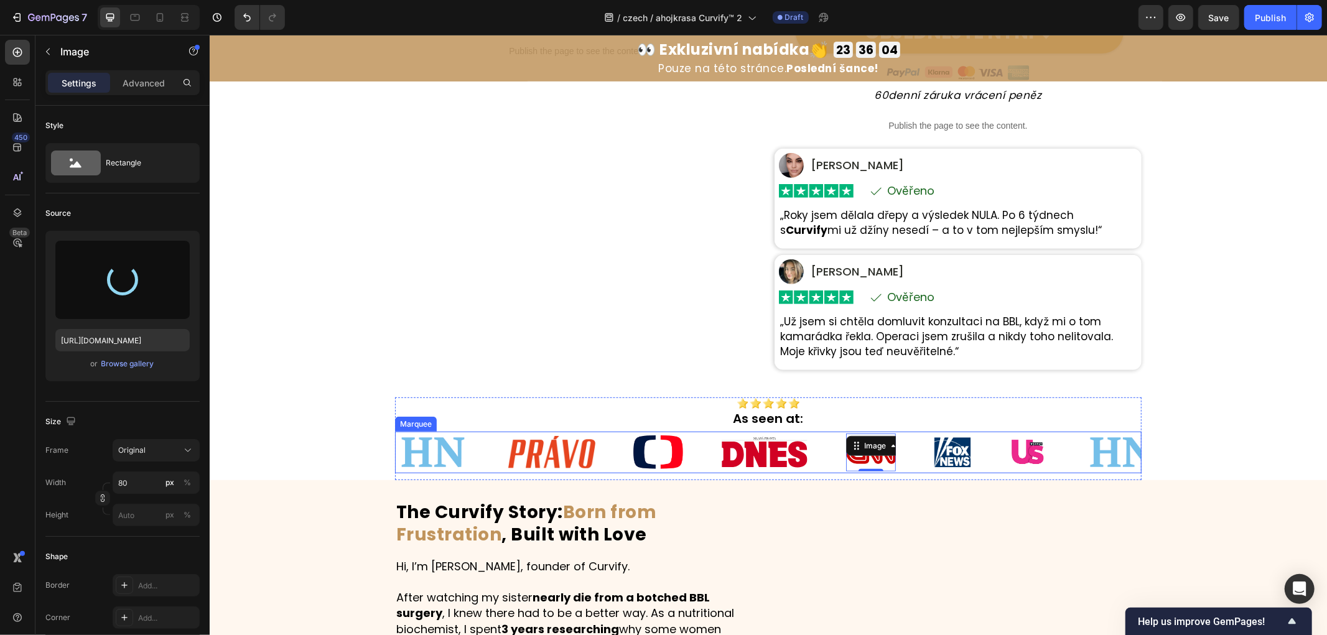
type input "[URL][DOMAIN_NAME]"
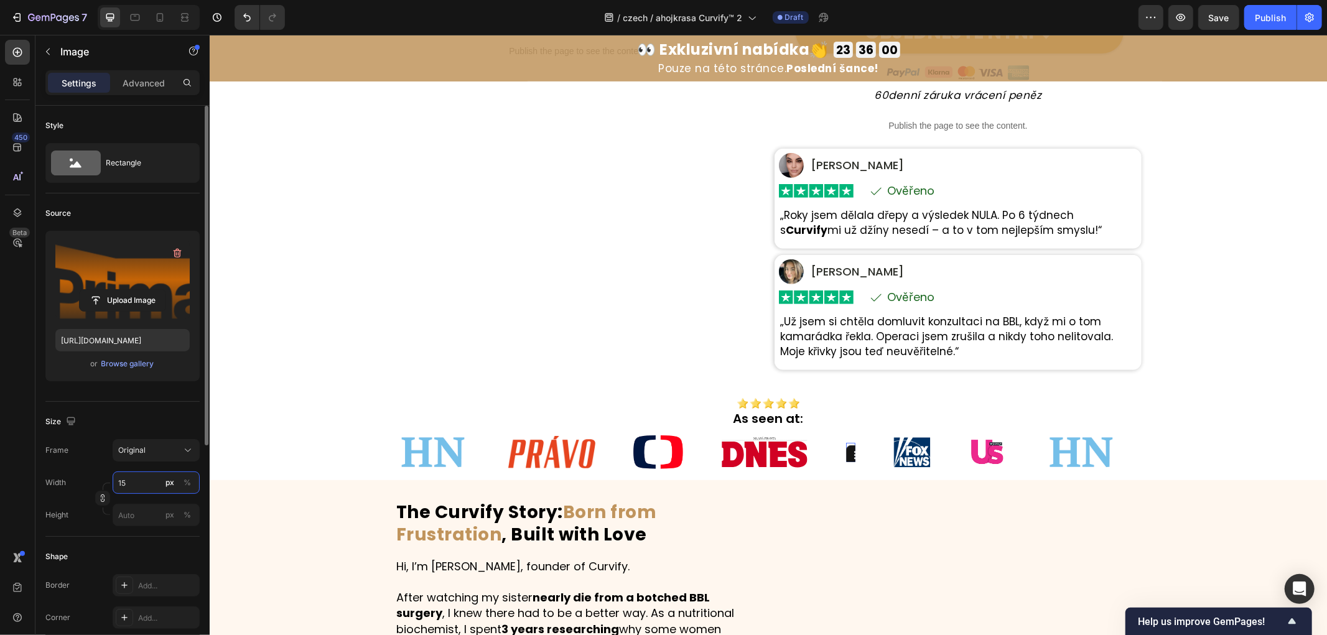
type input "150"
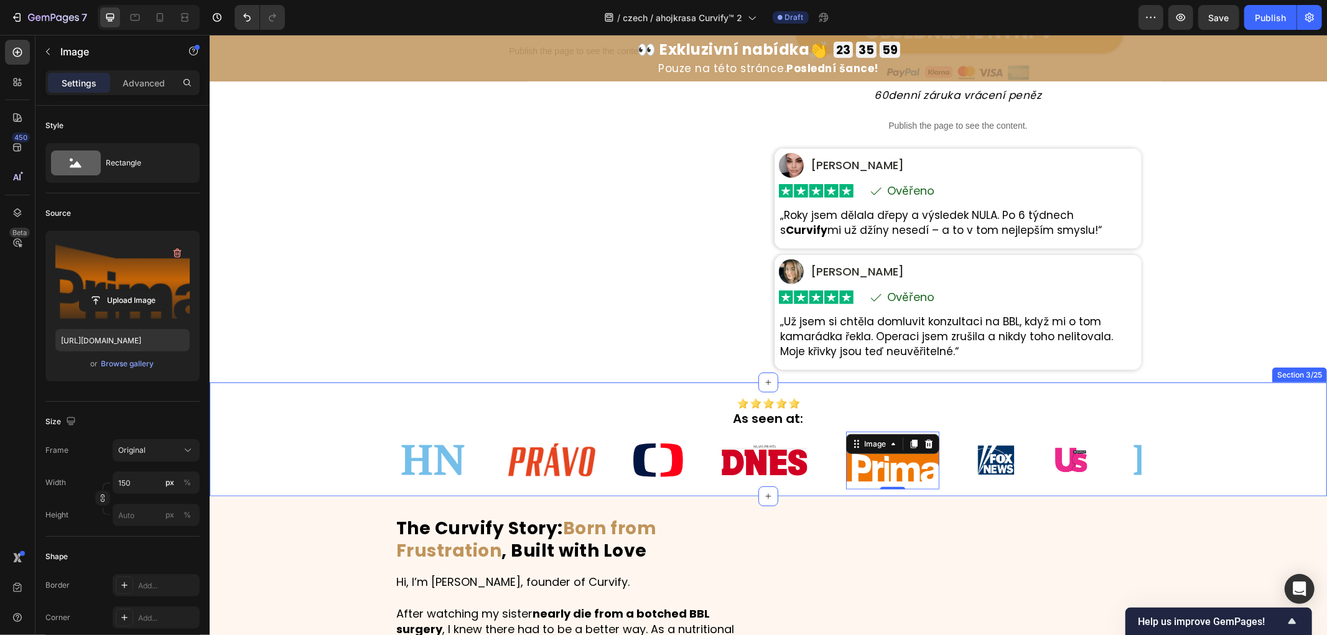
click at [1235, 435] on div "Image As seen at: Heading Row Image Image Image Image Image 0 Image Image Image…" at bounding box center [767, 439] width 1117 height 114
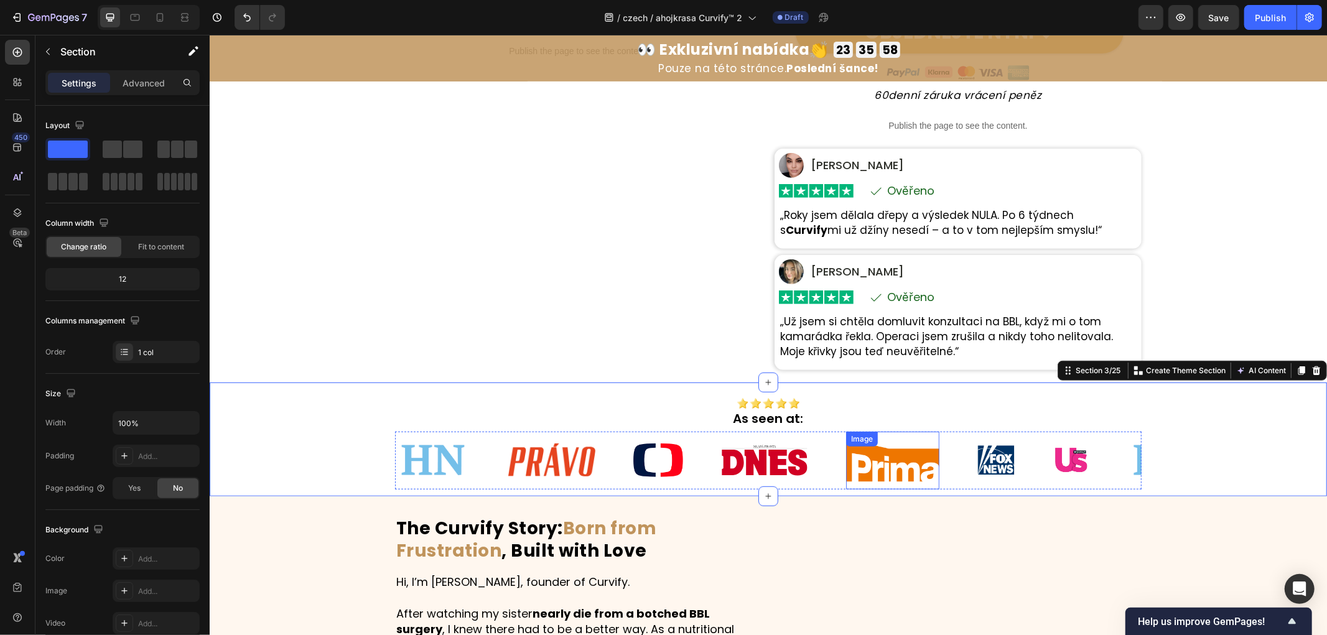
click at [869, 470] on img at bounding box center [891, 460] width 93 height 43
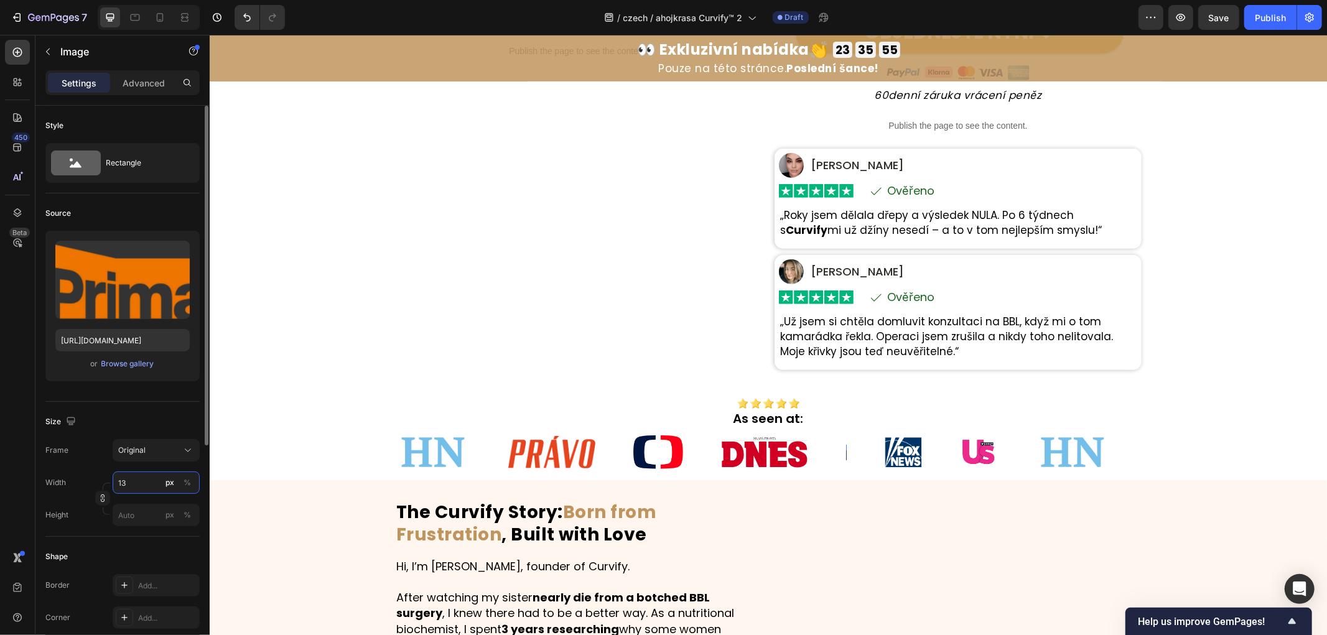
type input "130"
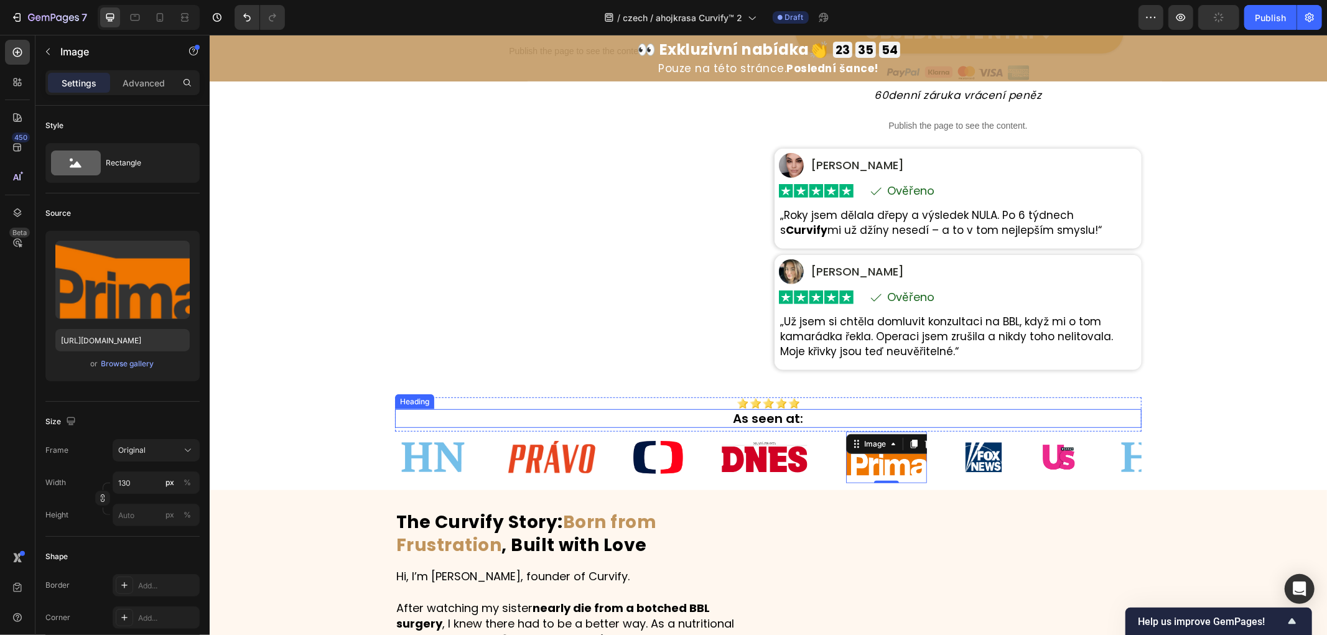
click at [1187, 425] on div "Image As seen at: Heading Row Image Image Image Image Image 0 Image Image Image…" at bounding box center [767, 436] width 1117 height 108
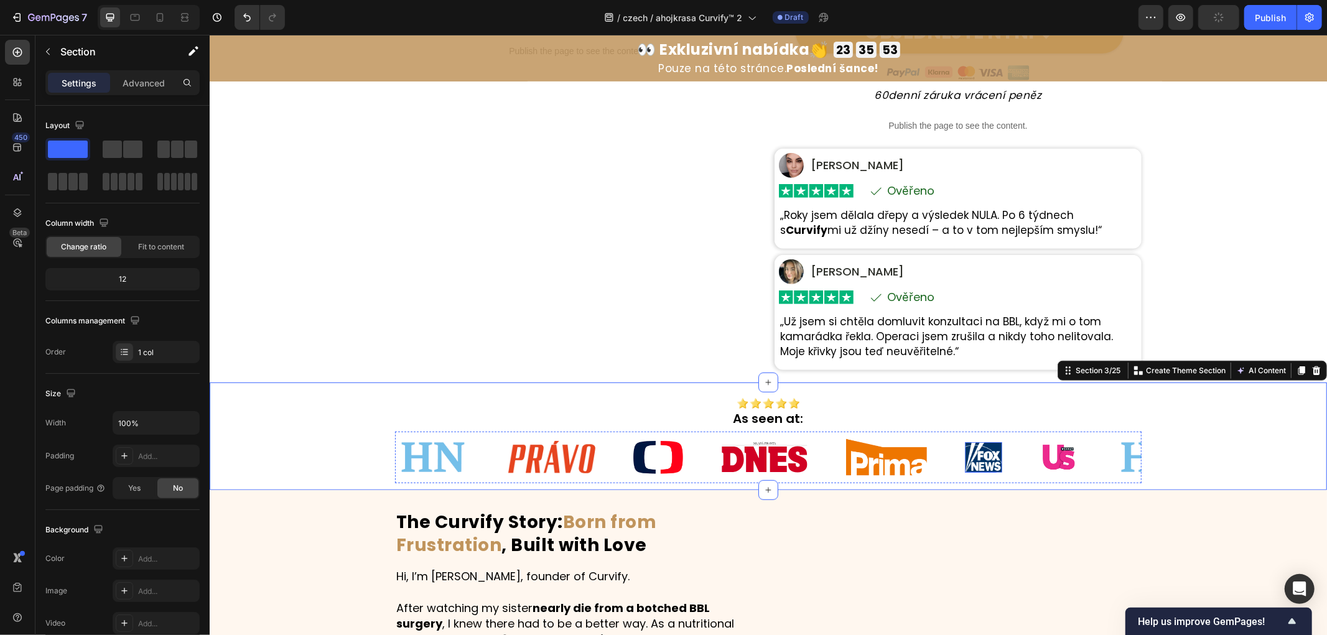
click at [970, 457] on img at bounding box center [982, 457] width 37 height 30
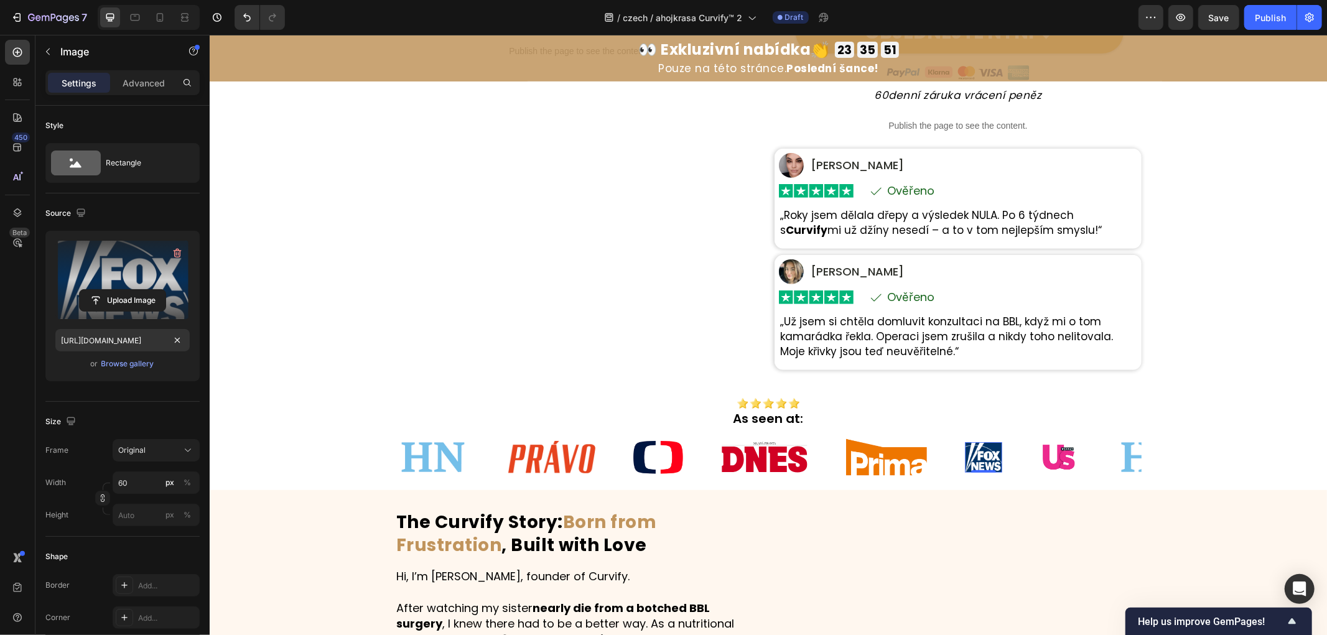
click at [102, 280] on label at bounding box center [122, 280] width 134 height 78
click at [102, 290] on input "file" at bounding box center [123, 300] width 86 height 21
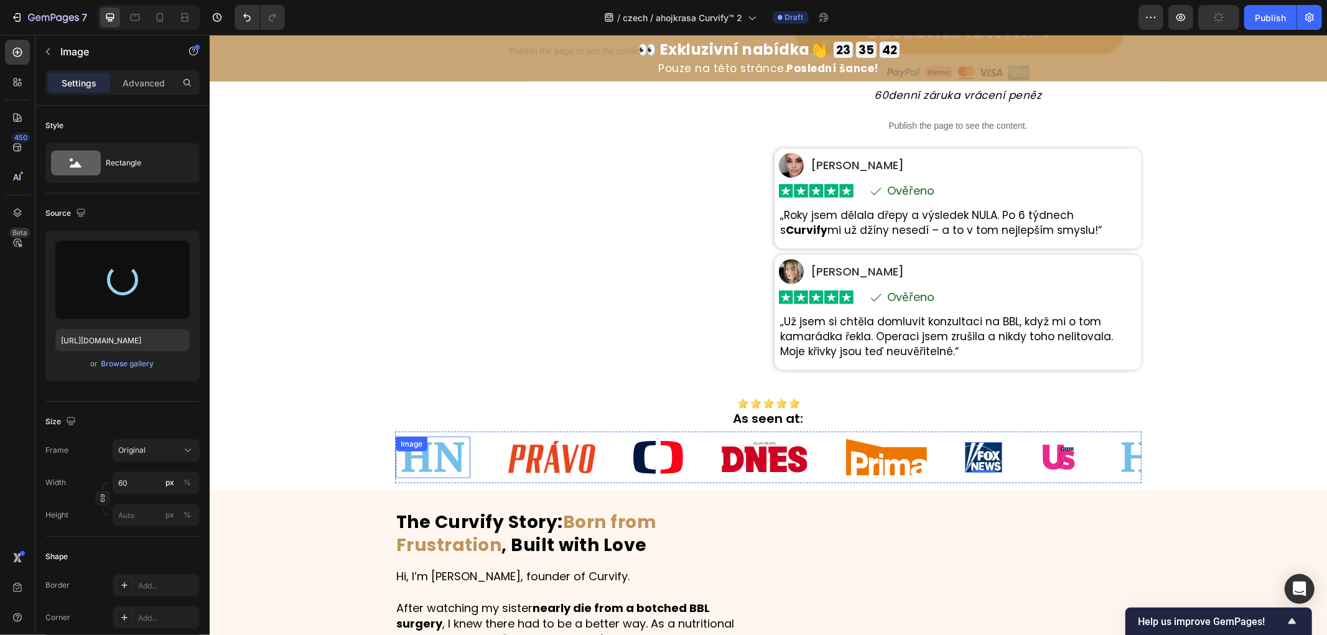
type input "[URL][DOMAIN_NAME]"
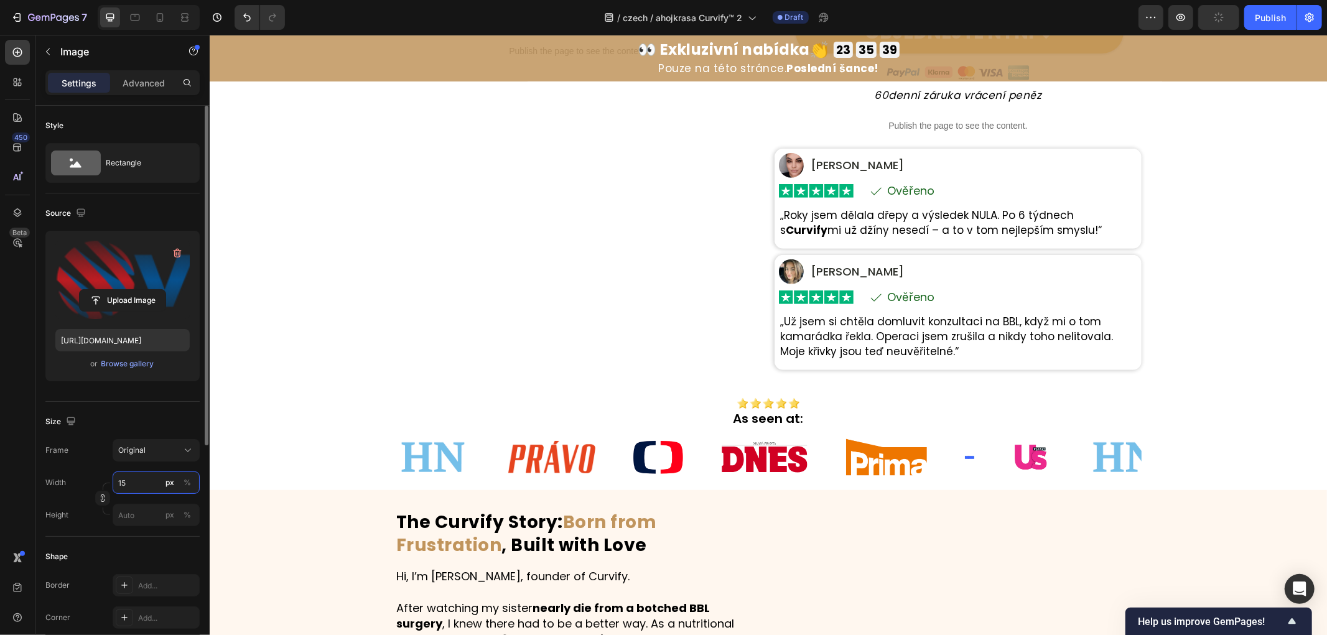
type input "150"
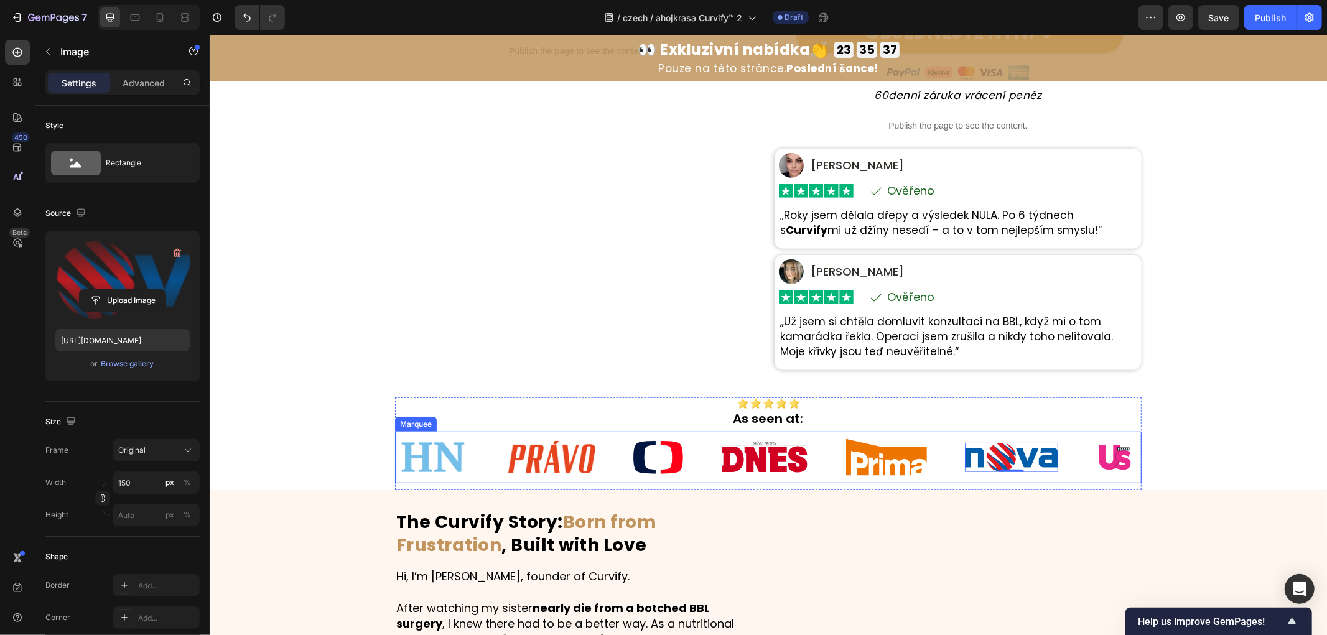
click at [1108, 452] on img at bounding box center [1113, 456] width 37 height 25
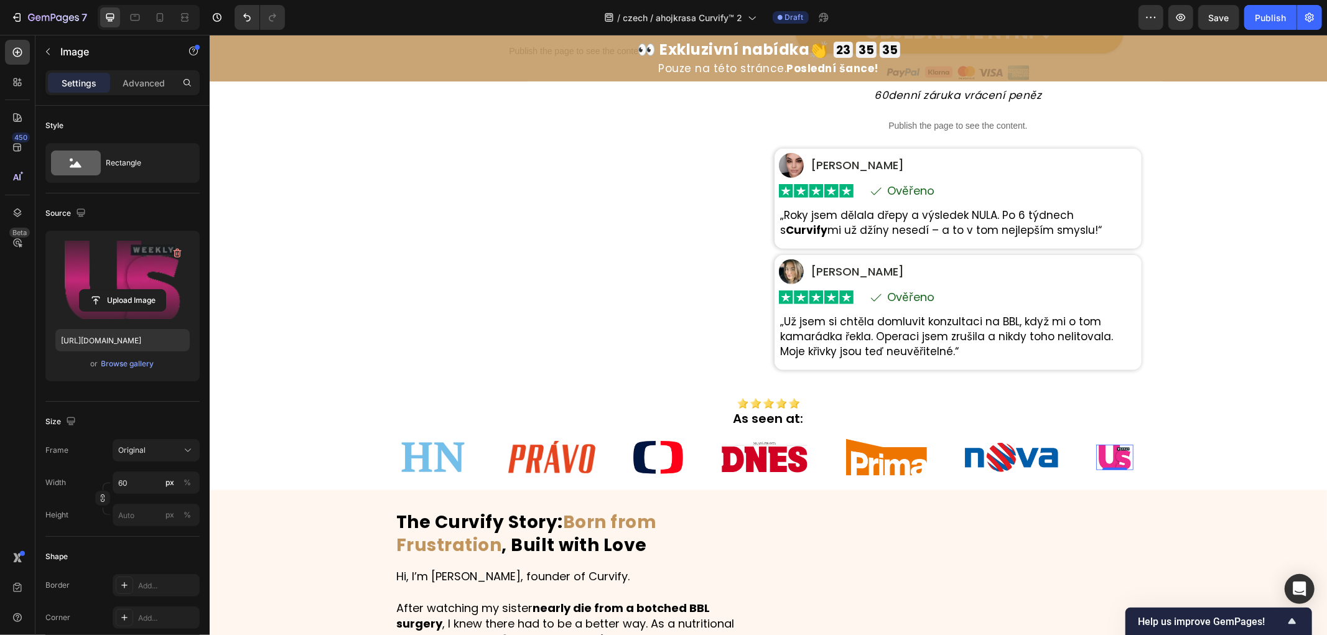
click at [140, 272] on label at bounding box center [122, 280] width 134 height 78
click at [140, 290] on input "file" at bounding box center [123, 300] width 86 height 21
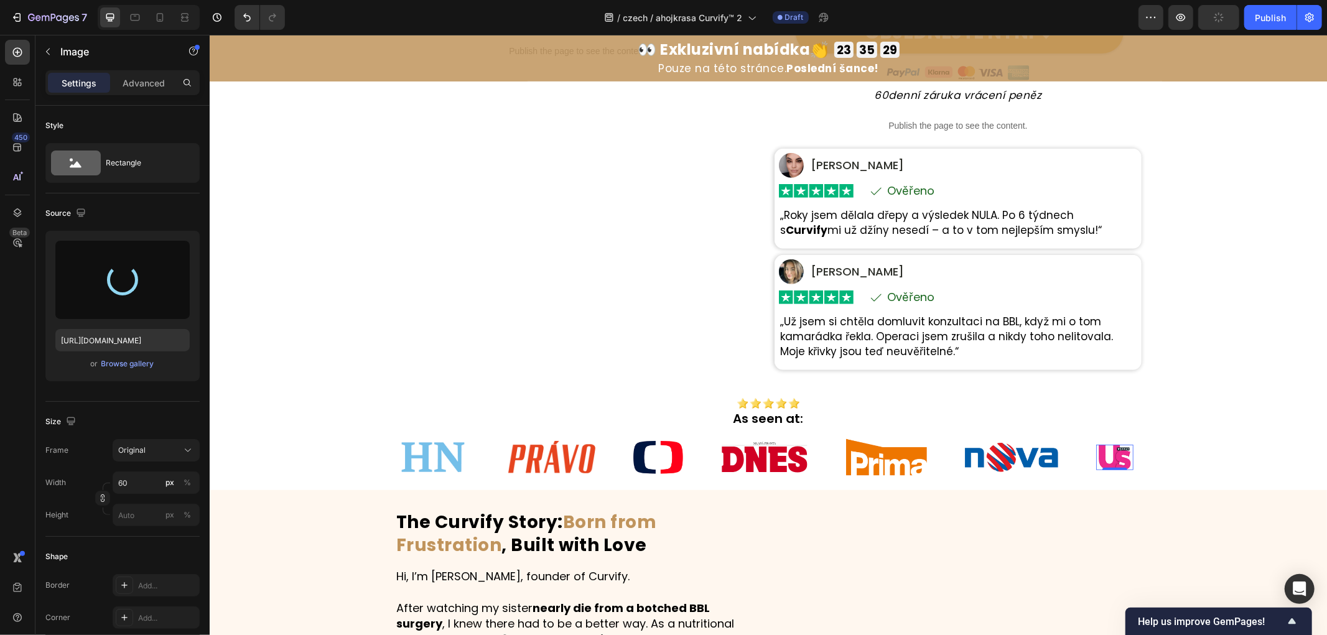
type input "[URL][DOMAIN_NAME]"
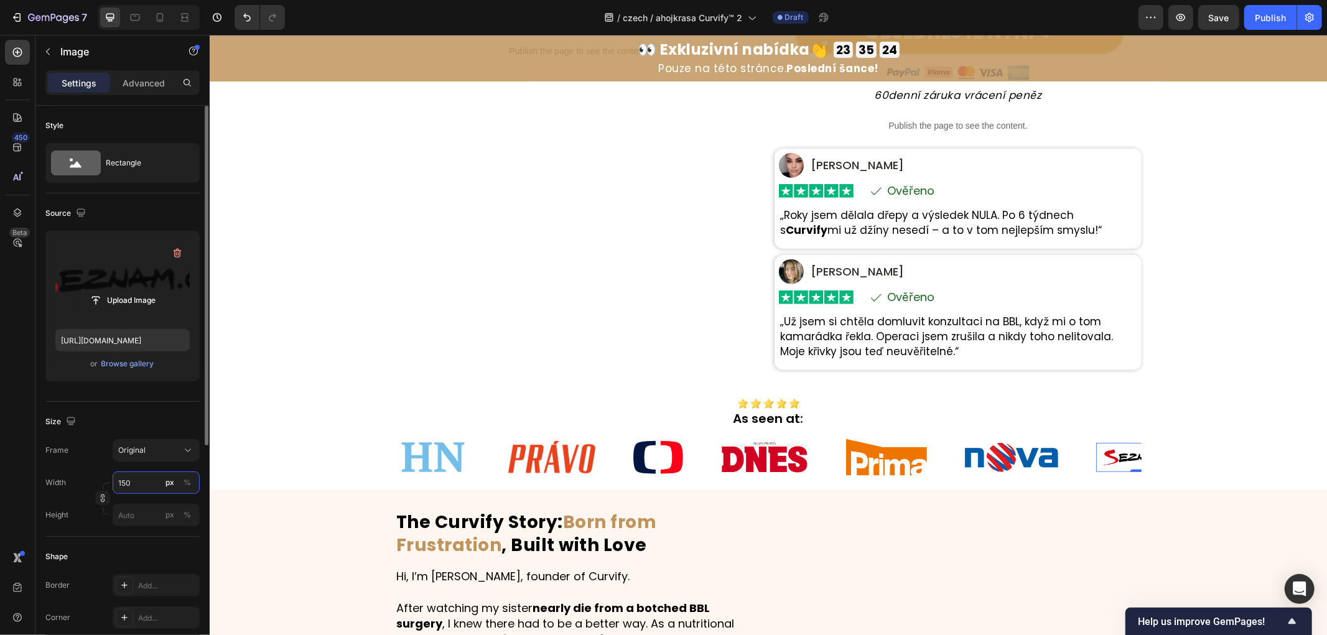
drag, startPoint x: 138, startPoint y: 483, endPoint x: 73, endPoint y: 476, distance: 65.1
click at [73, 476] on div "Width 150 px %" at bounding box center [122, 483] width 154 height 22
type input "170"
click at [1135, 404] on div "Image As seen at: Heading Row Image Image Image Image Image Image Image 0 Image…" at bounding box center [767, 436] width 1117 height 108
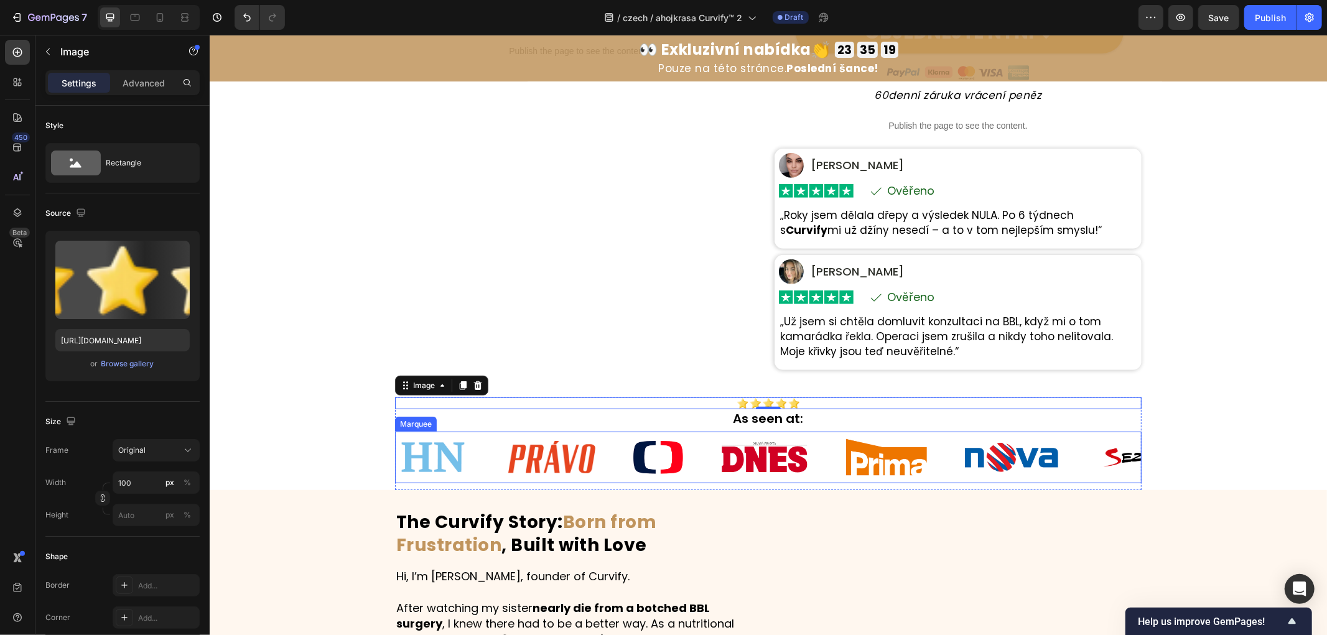
click at [593, 473] on div "Image" at bounding box center [570, 457] width 125 height 34
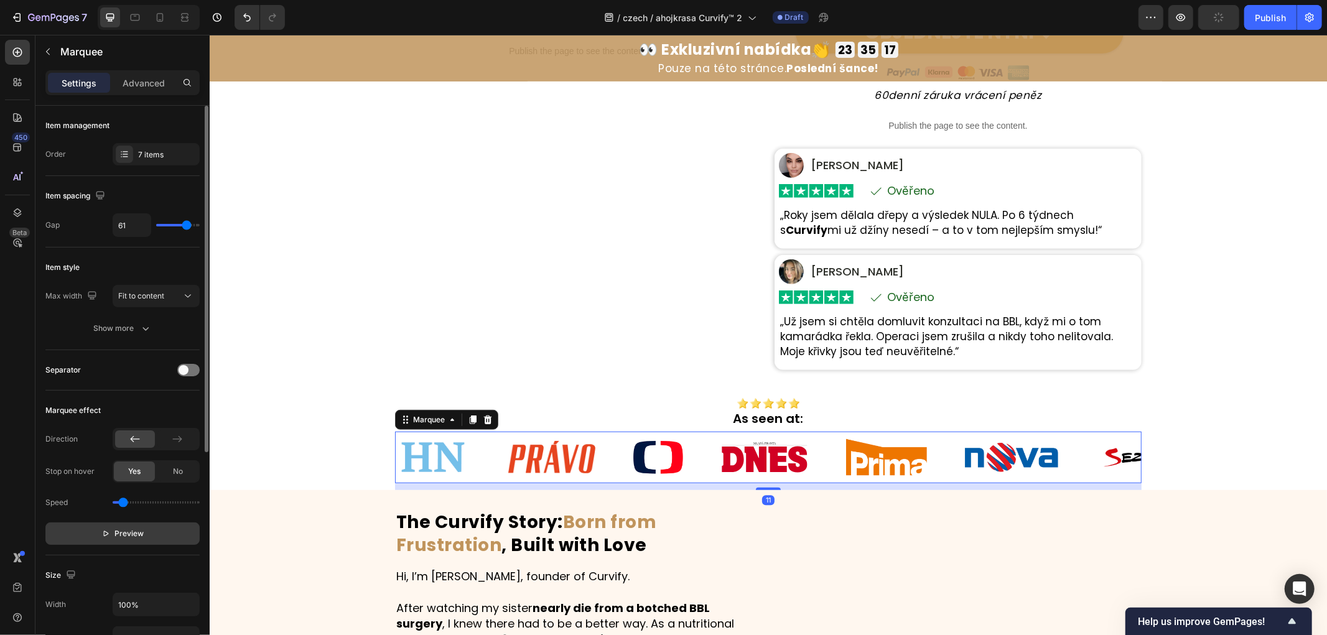
click at [132, 535] on span "Preview" at bounding box center [129, 533] width 29 height 12
click at [133, 535] on span "Pause" at bounding box center [130, 533] width 22 height 12
click at [1001, 454] on img at bounding box center [991, 456] width 93 height 29
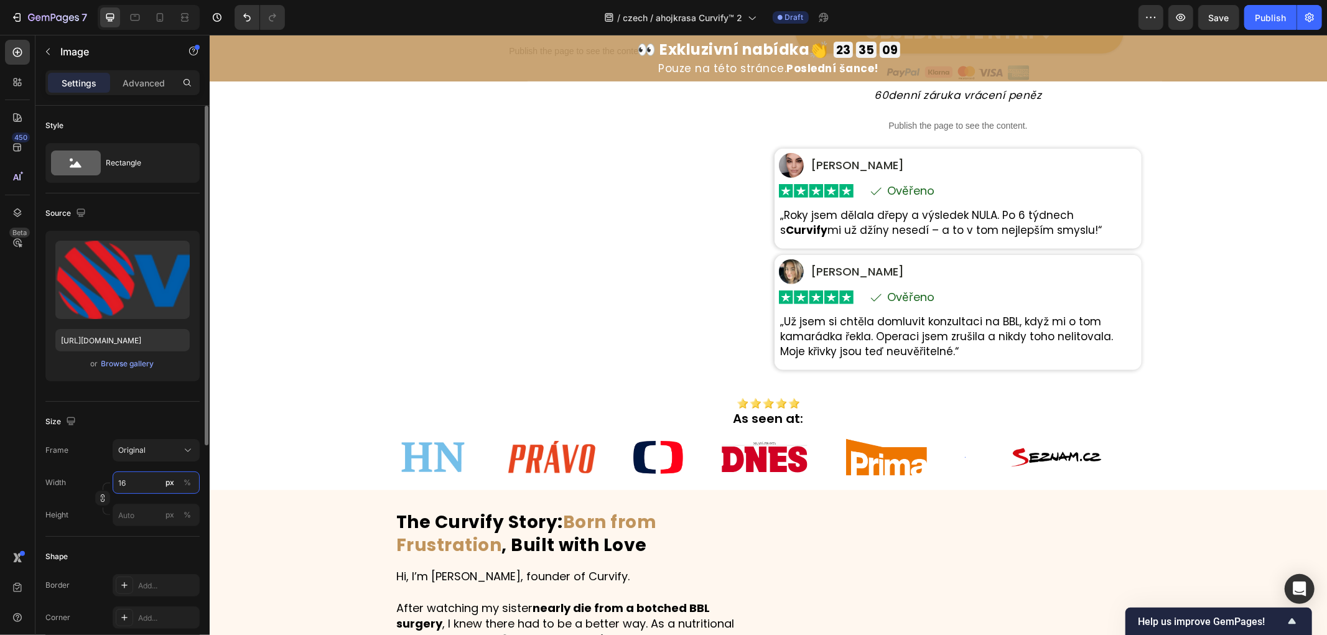
type input "160"
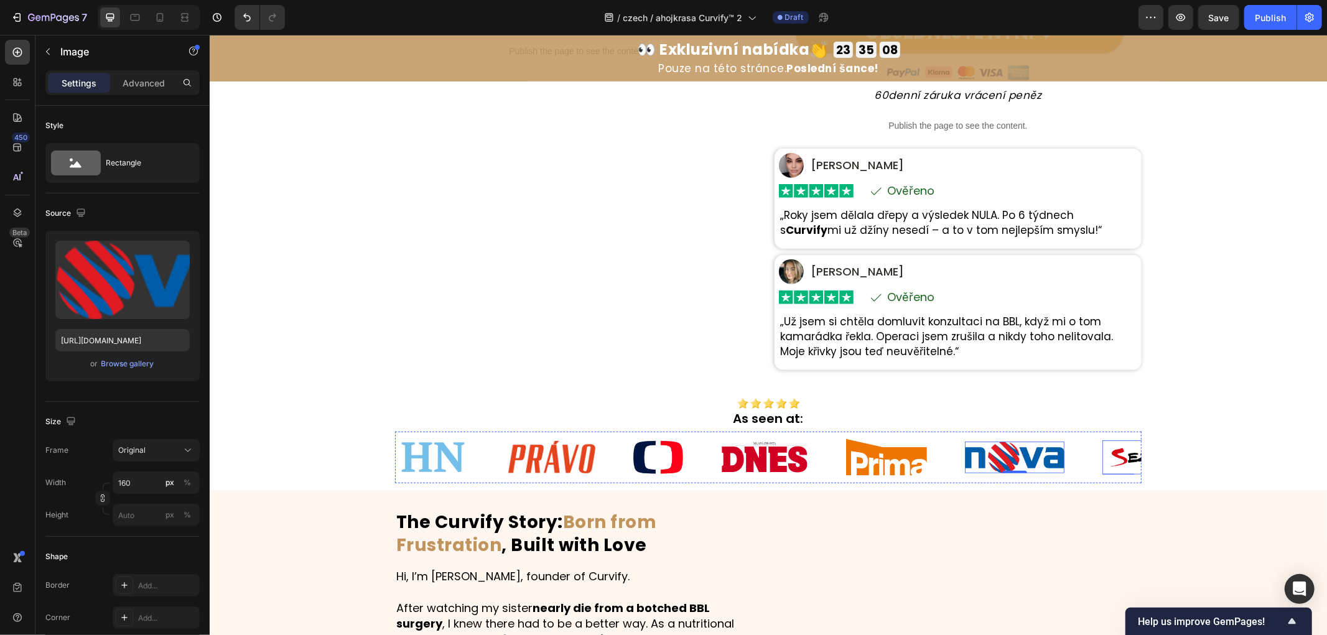
click at [1100, 461] on img at bounding box center [1048, 457] width 106 height 34
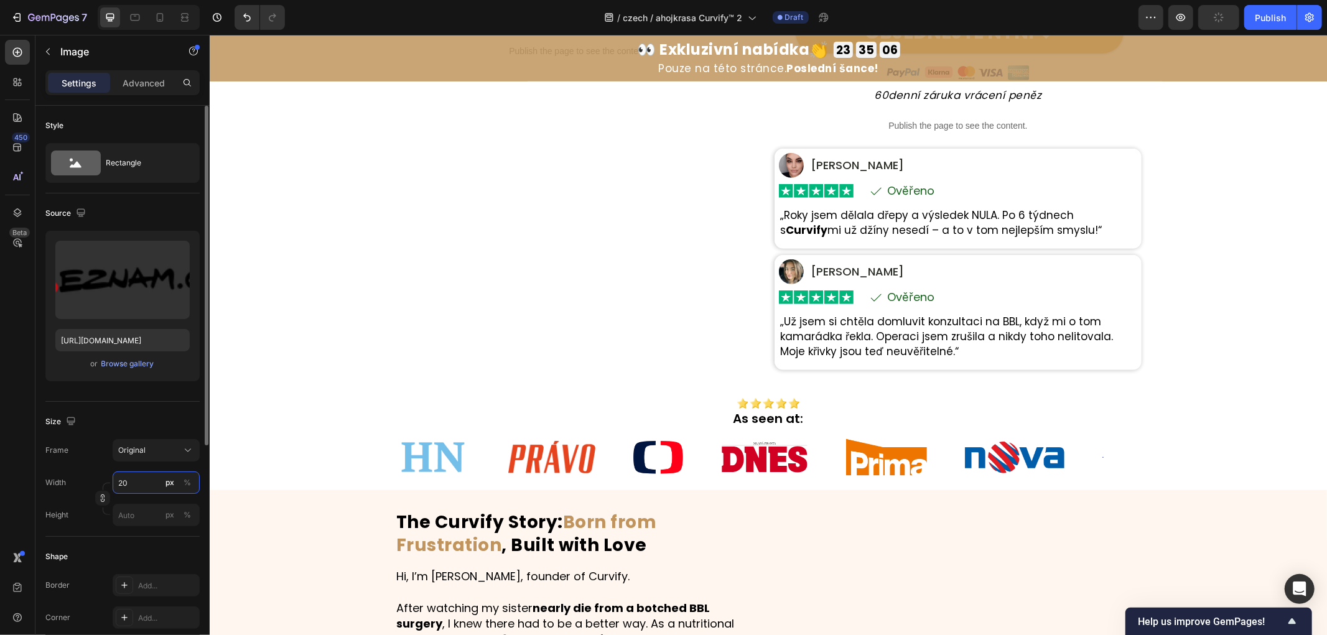
type input "200"
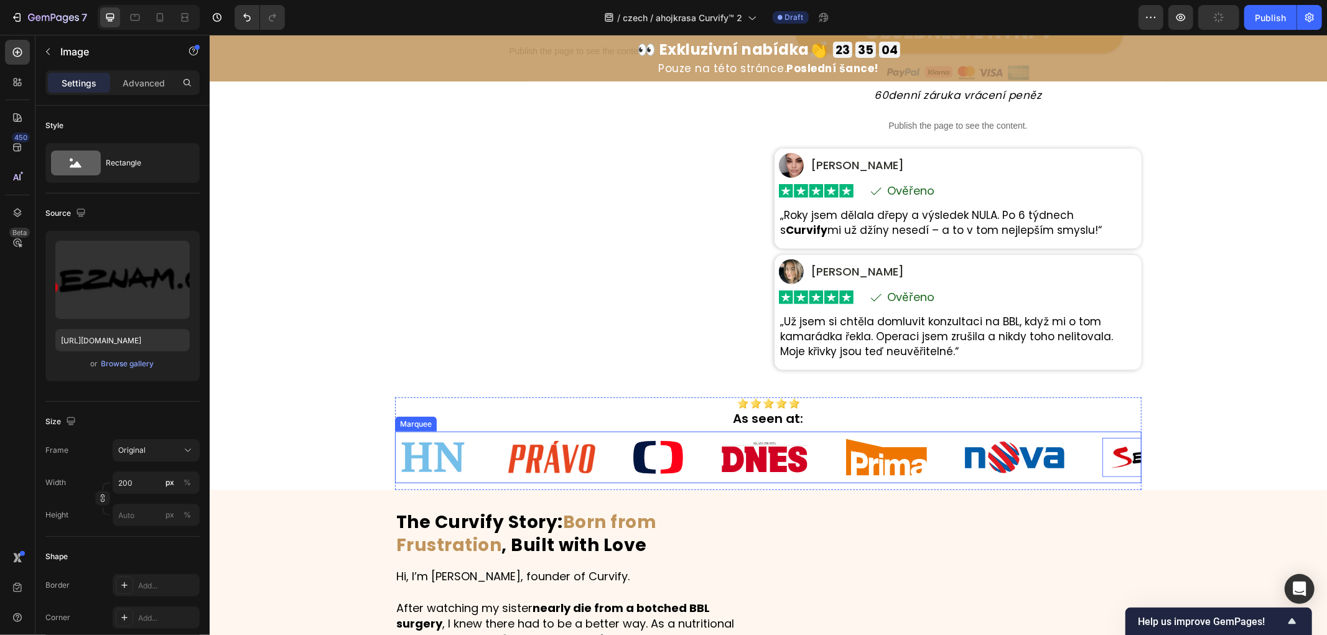
click at [466, 472] on div "Image" at bounding box center [427, 457] width 113 height 42
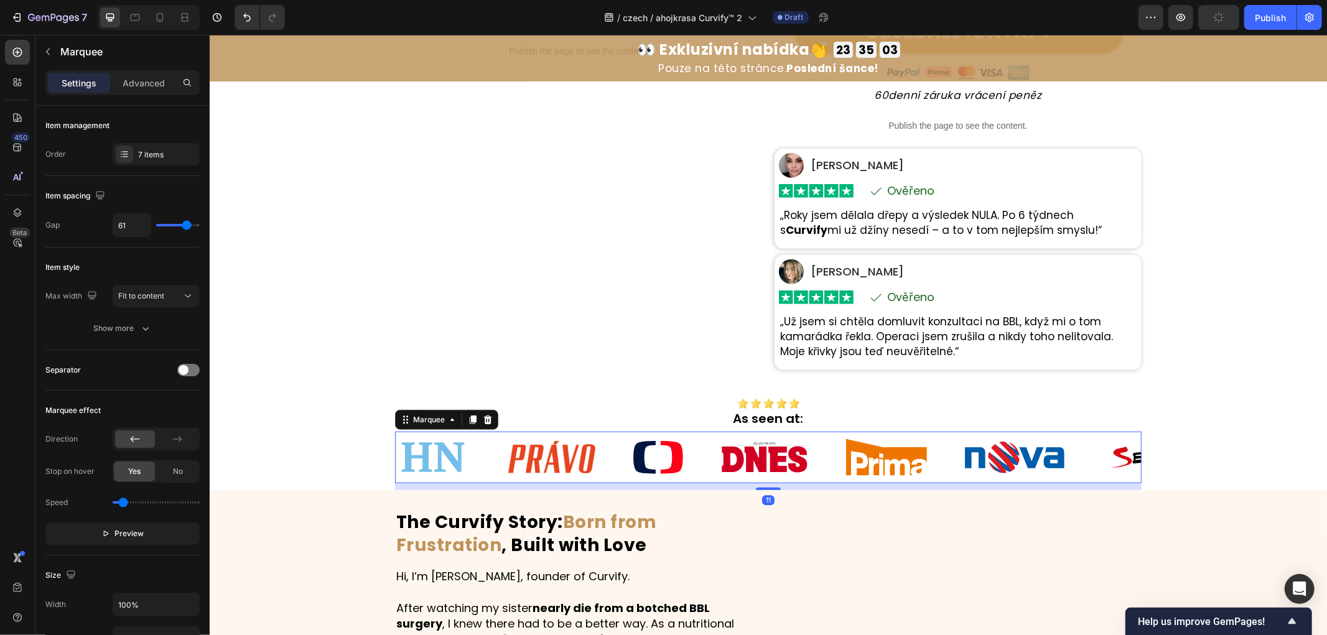
click at [137, 536] on span "Preview" at bounding box center [129, 533] width 29 height 12
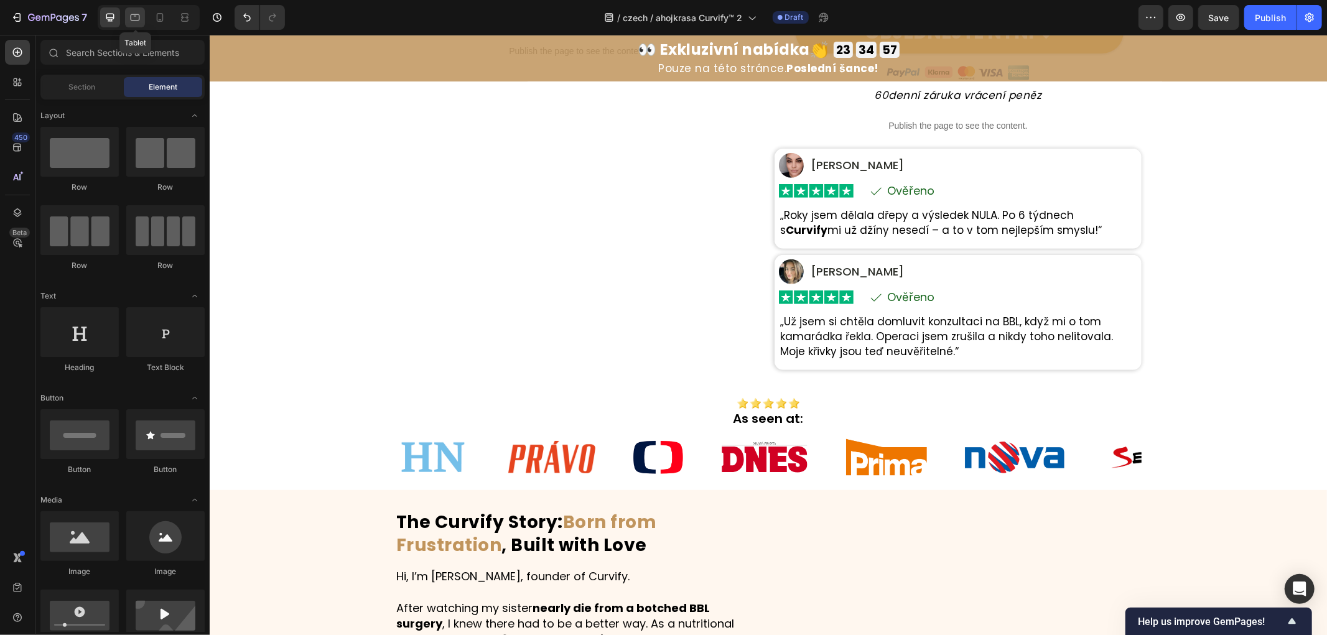
click at [137, 21] on icon at bounding box center [135, 17] width 12 height 12
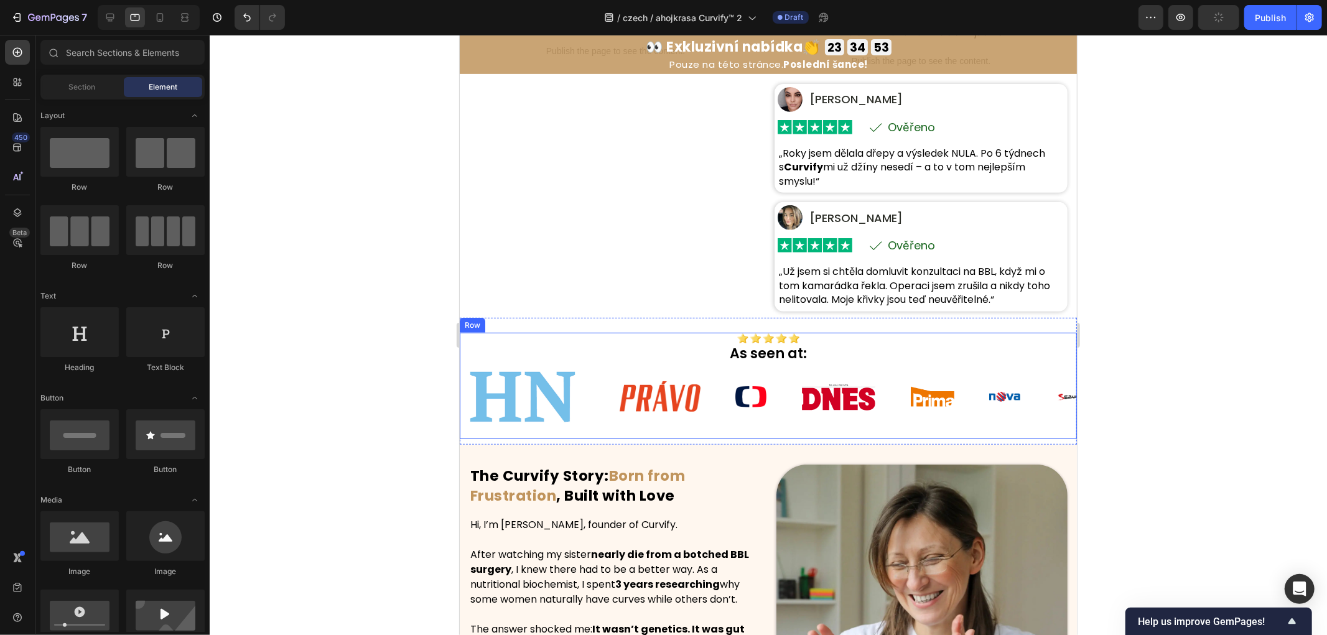
click at [1059, 407] on img at bounding box center [1121, 396] width 124 height 70
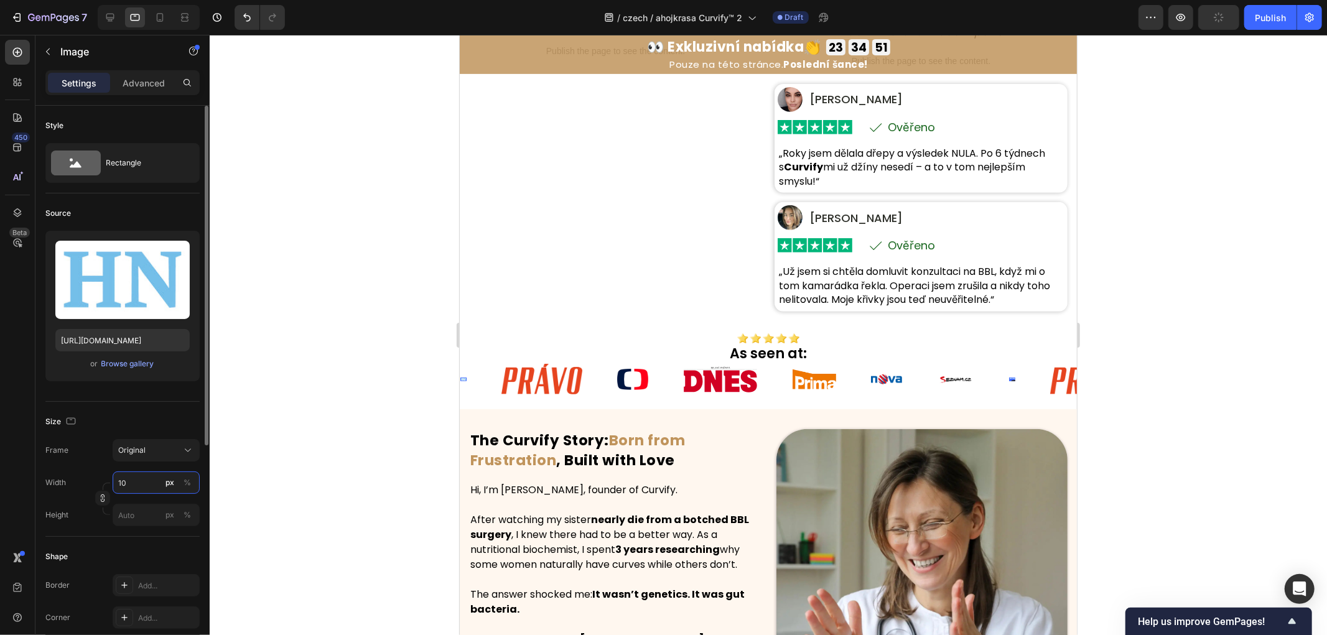
type input "100"
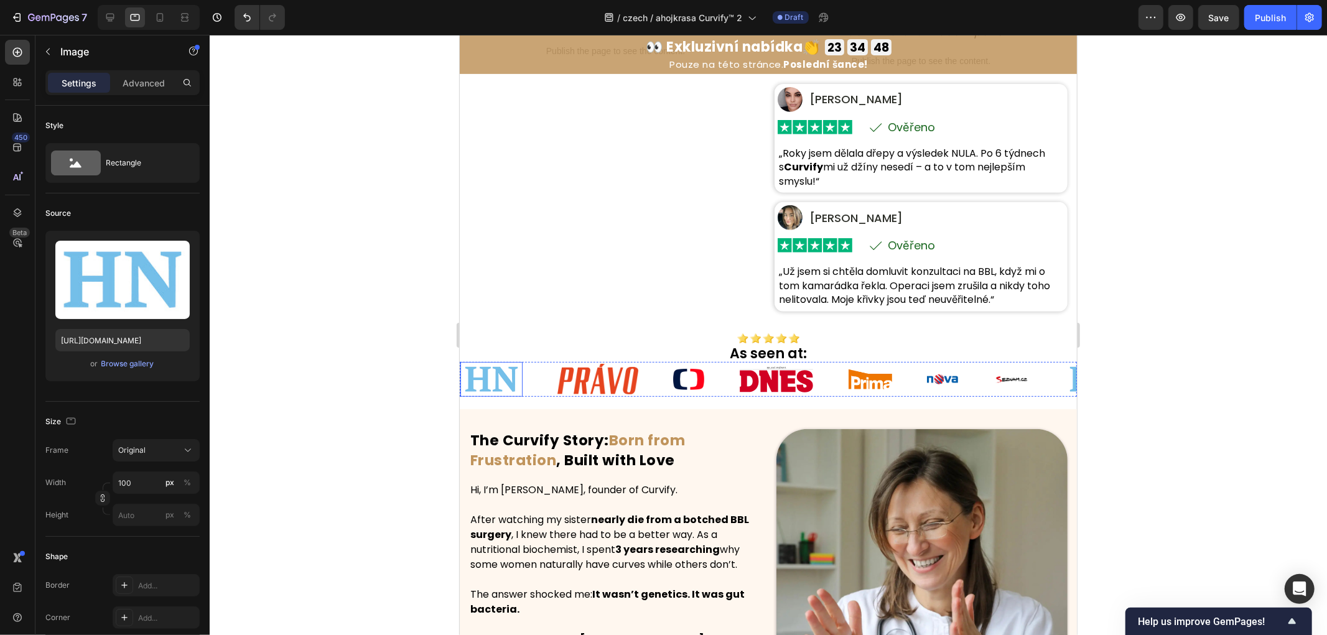
click at [1089, 385] on img at bounding box center [1129, 378] width 81 height 30
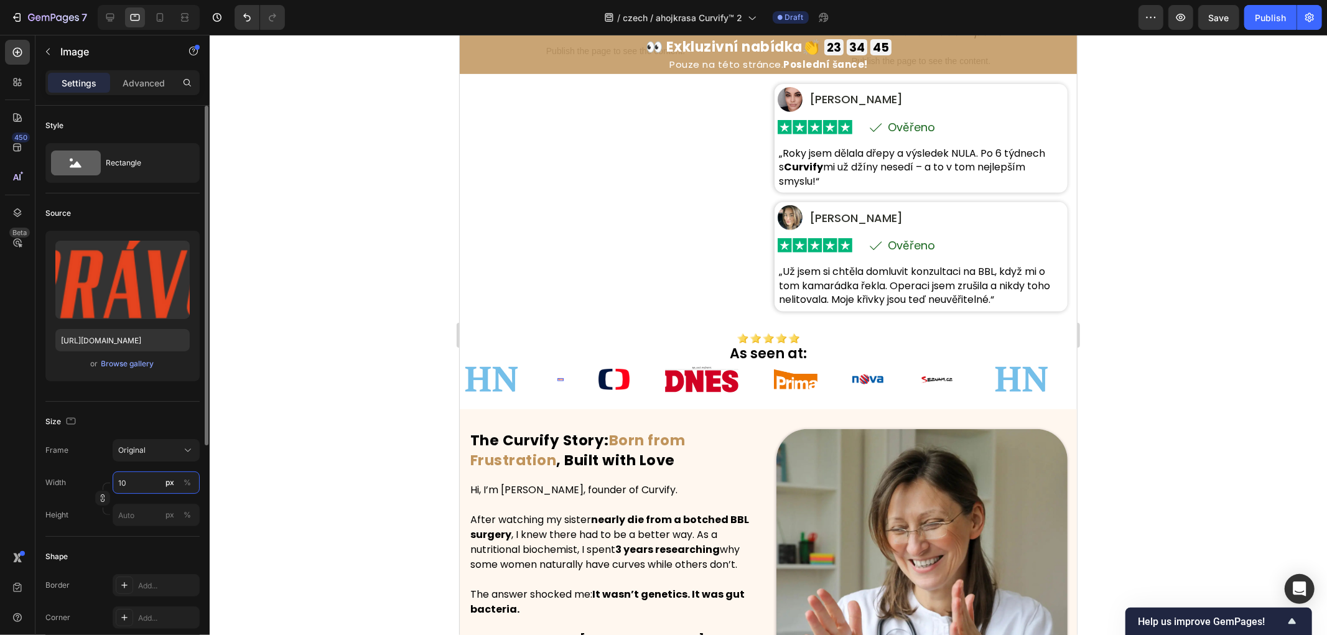
type input "100"
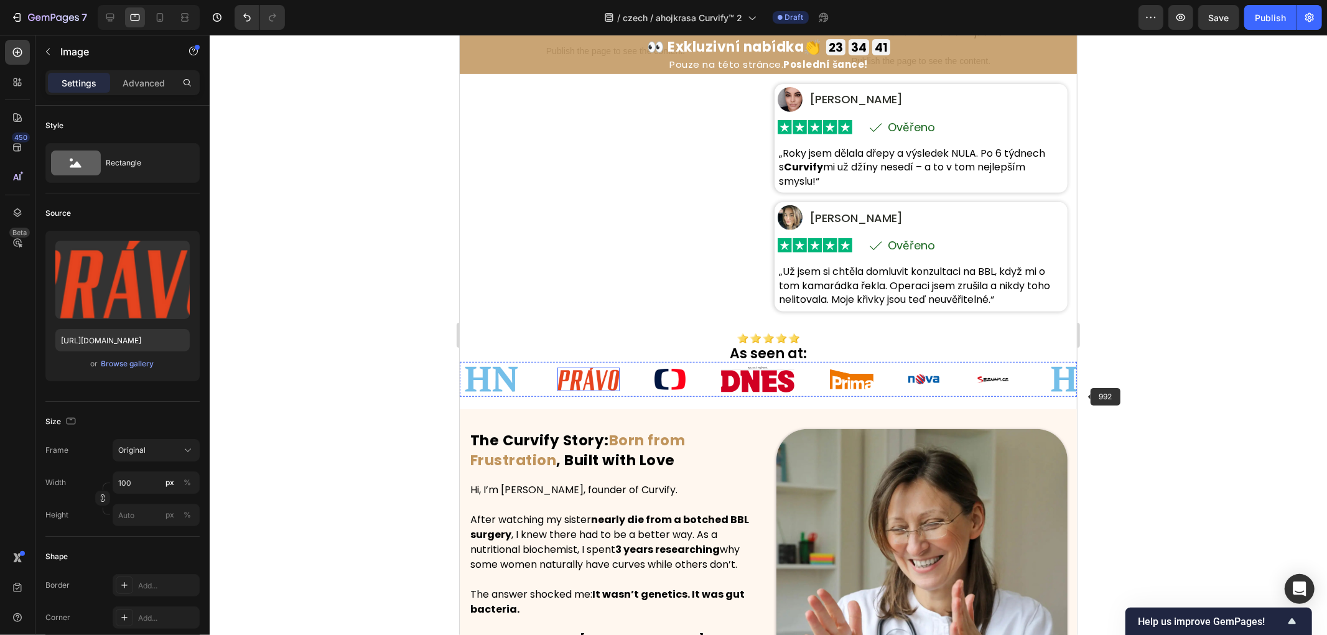
click at [1227, 389] on img at bounding box center [1264, 379] width 75 height 28
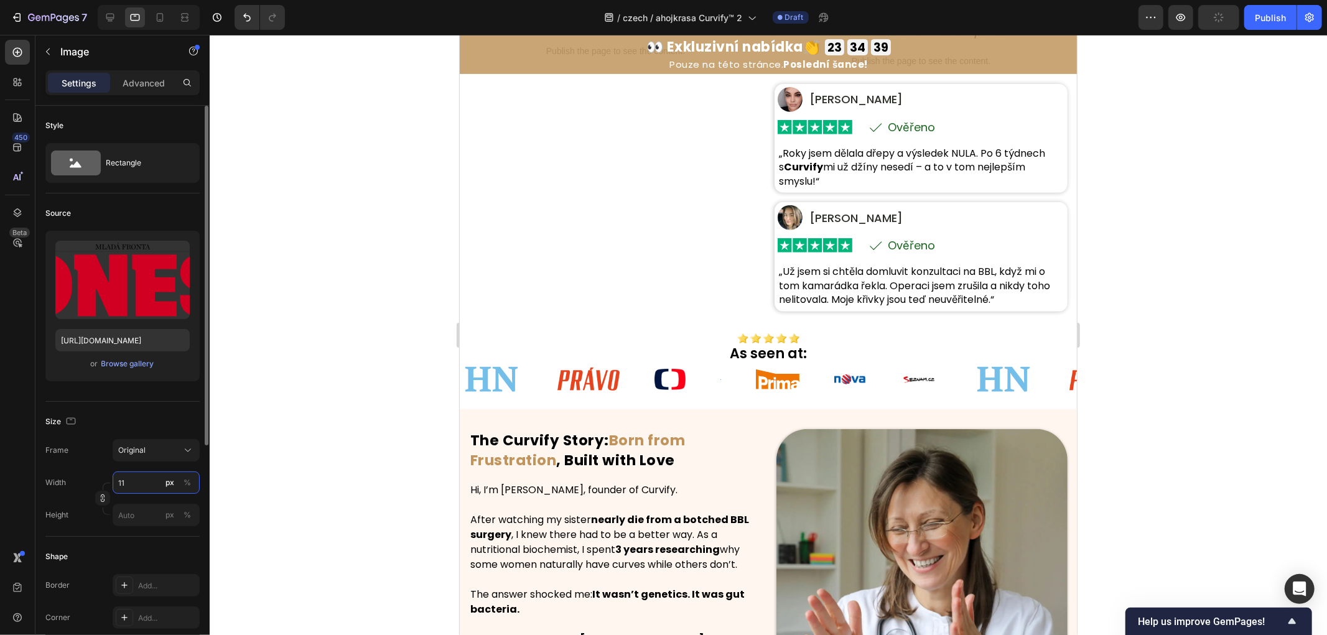
type input "110"
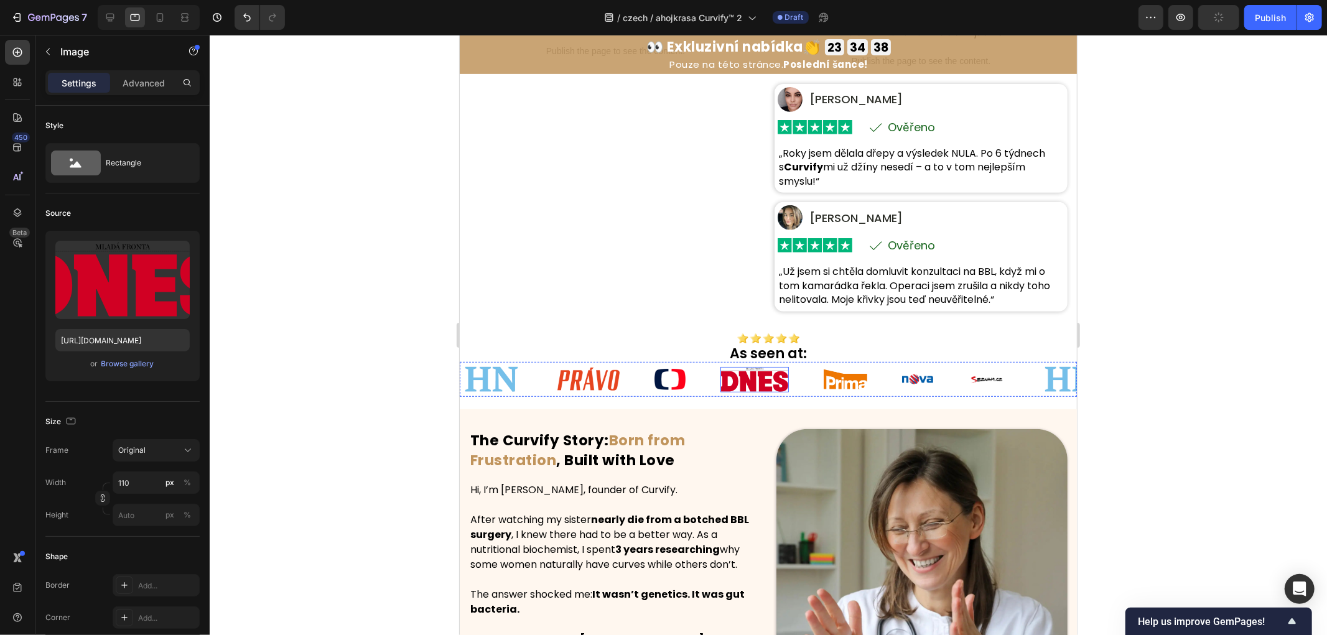
click at [1282, 381] on img at bounding box center [1304, 379] width 44 height 20
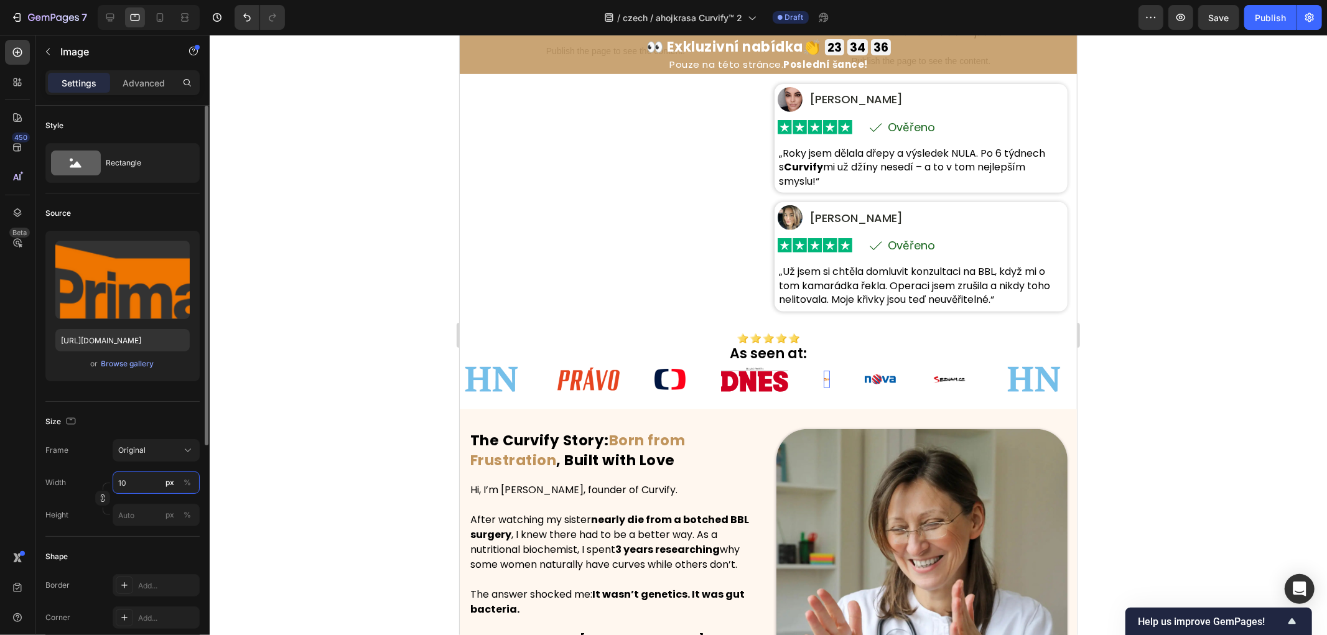
type input "100"
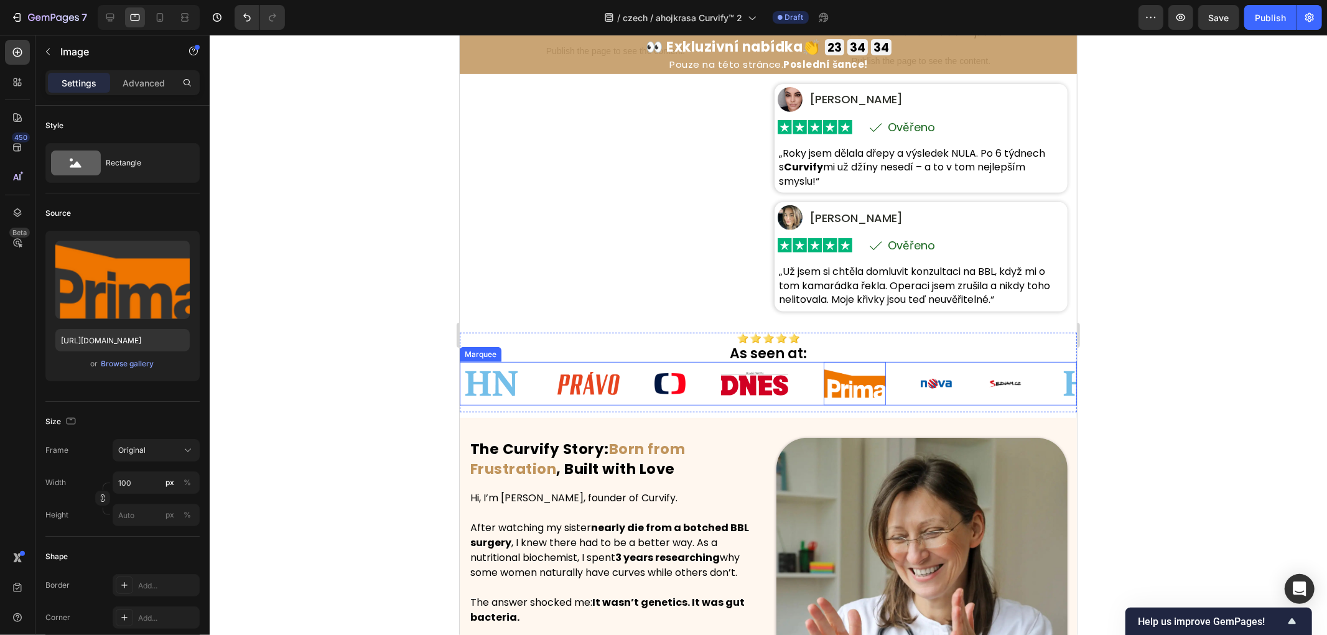
click at [1059, 389] on div "Image Image Image Image Image 0 Image Image" at bounding box center [1128, 383] width 598 height 44
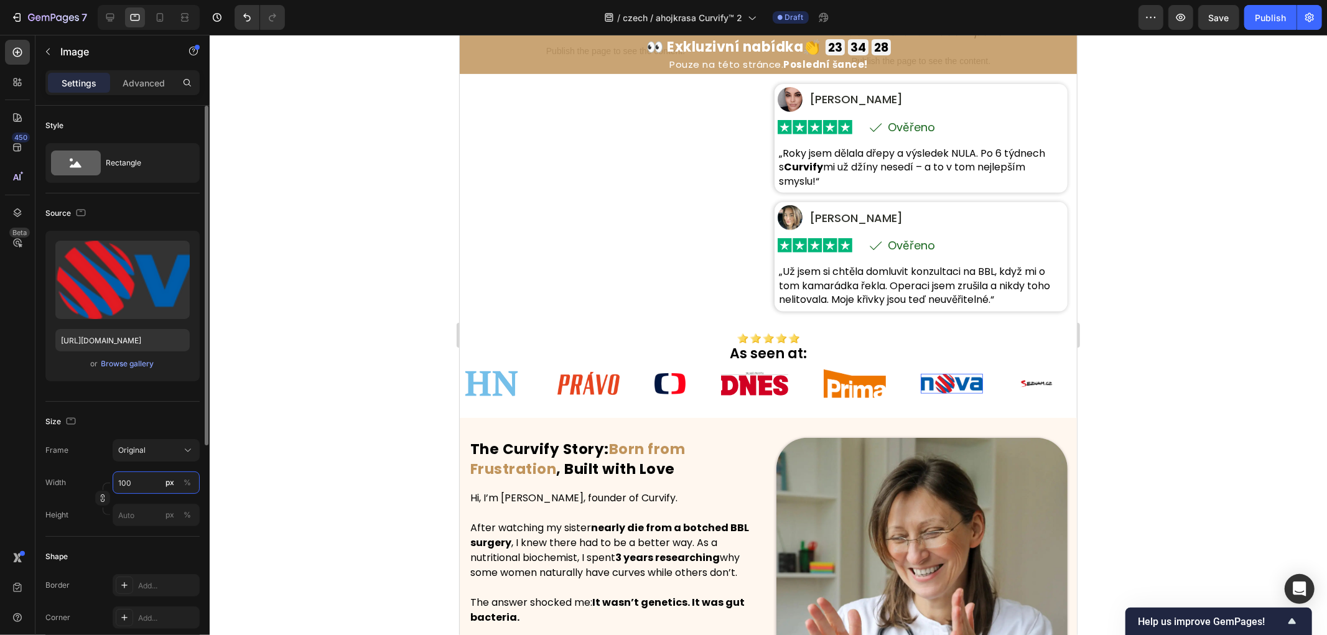
drag, startPoint x: 139, startPoint y: 480, endPoint x: 73, endPoint y: 476, distance: 66.7
click at [73, 476] on div "Width 100 px %" at bounding box center [122, 483] width 154 height 22
type input "120"
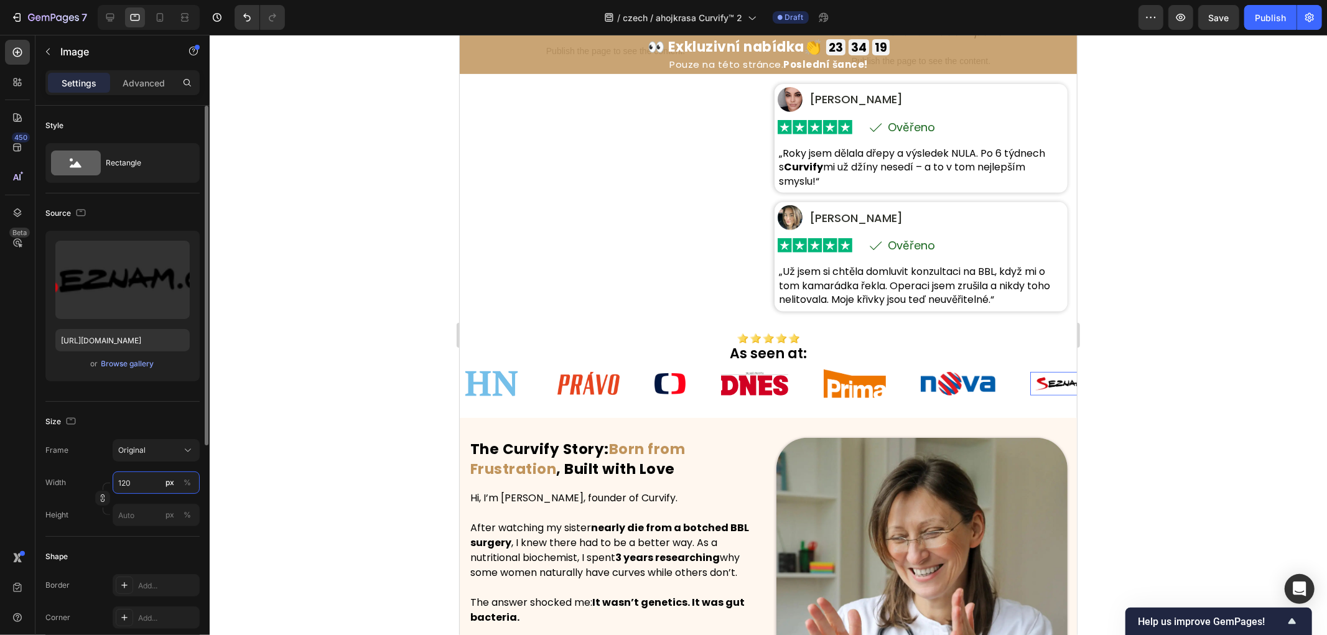
drag, startPoint x: 131, startPoint y: 481, endPoint x: 88, endPoint y: 468, distance: 45.3
click at [83, 476] on div "Width 120 px %" at bounding box center [122, 483] width 154 height 22
type input "180"
click at [402, 394] on div at bounding box center [768, 335] width 1117 height 600
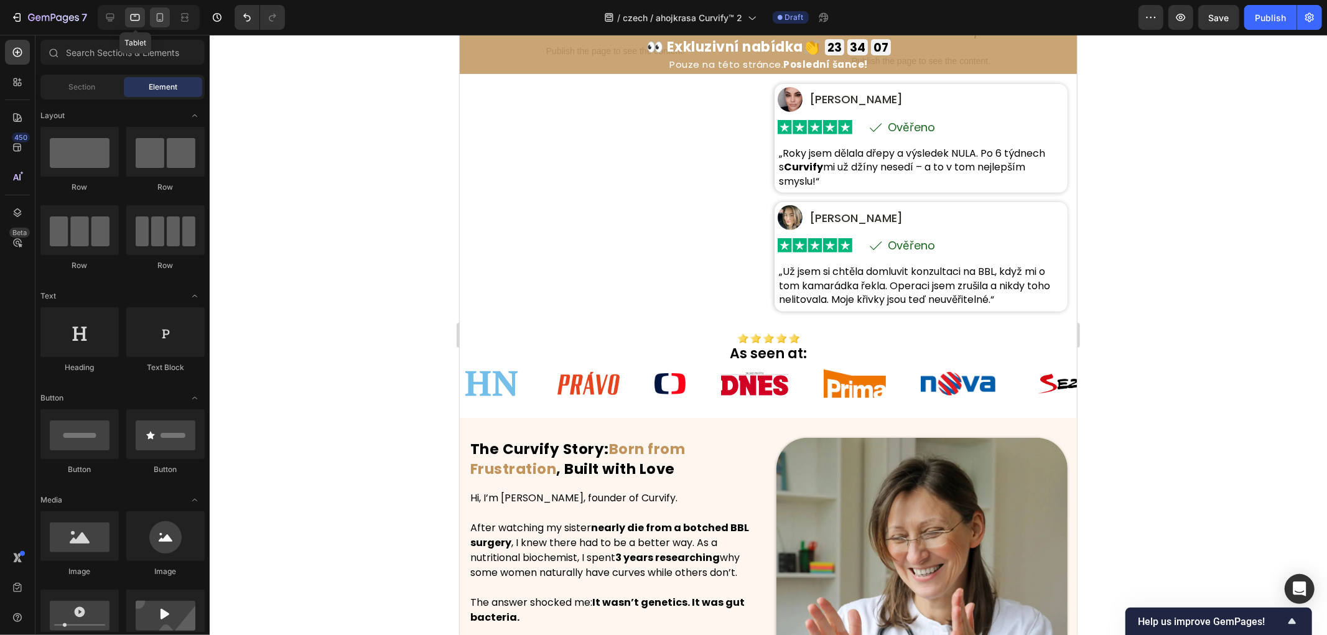
click at [163, 12] on icon at bounding box center [160, 17] width 12 height 12
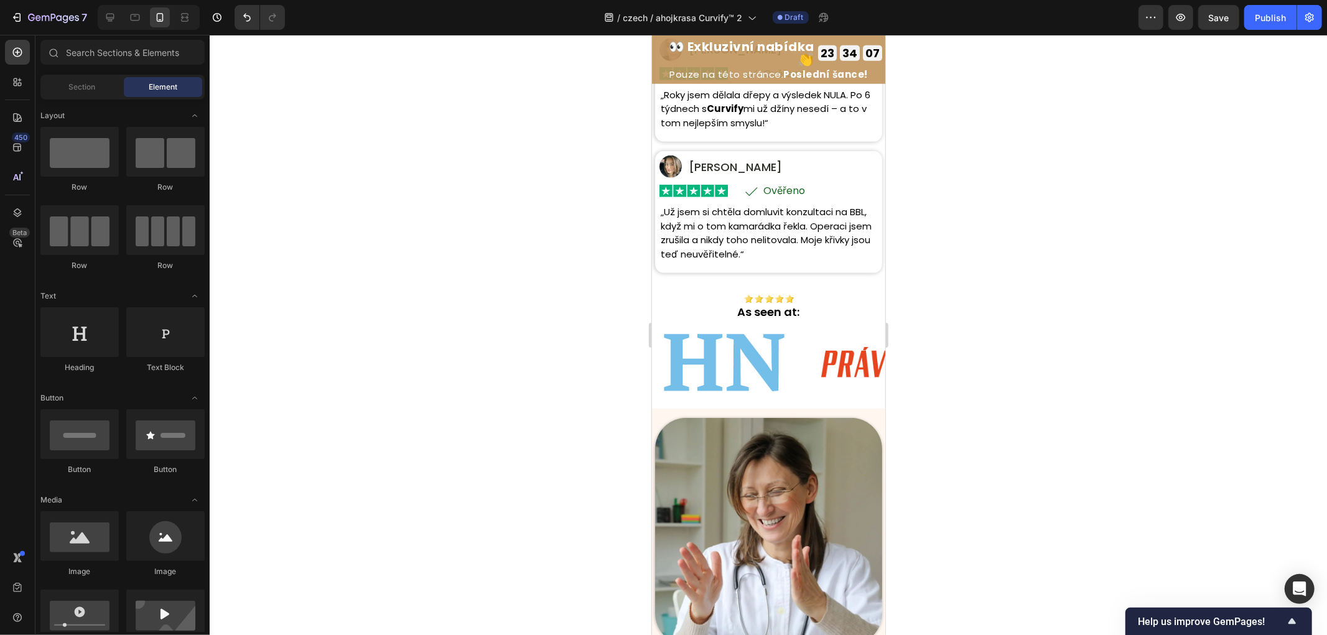
scroll to position [473, 0]
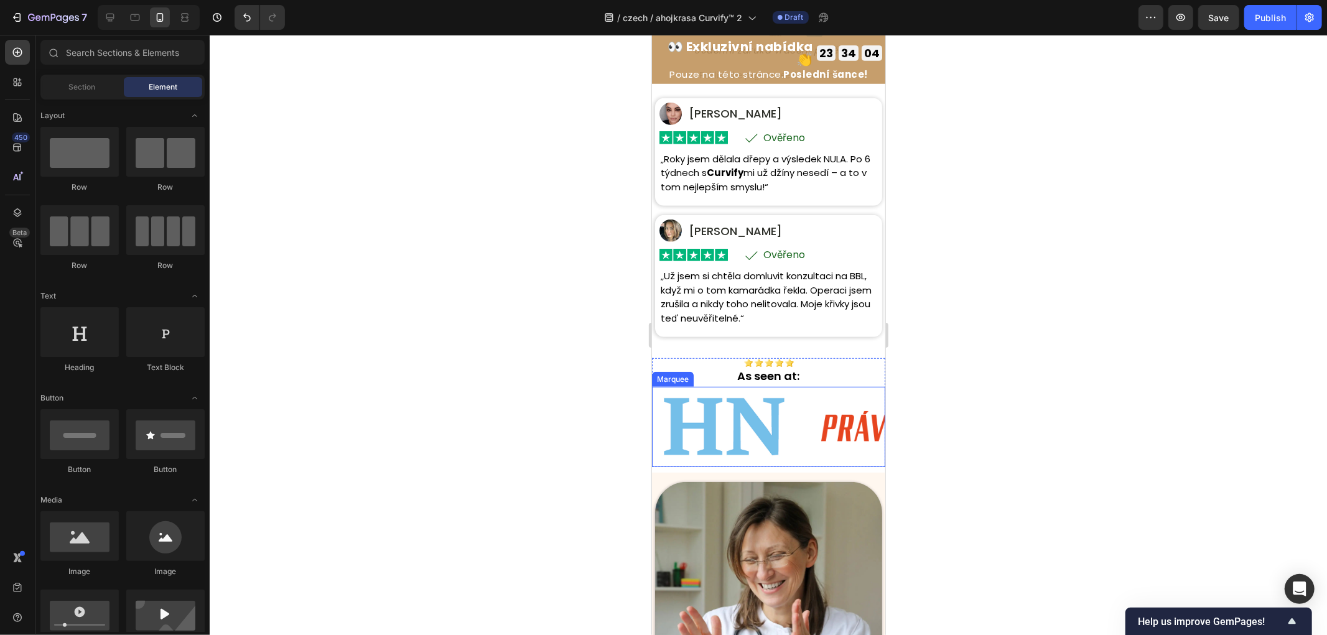
click at [1029, 429] on img at bounding box center [1049, 426] width 40 height 19
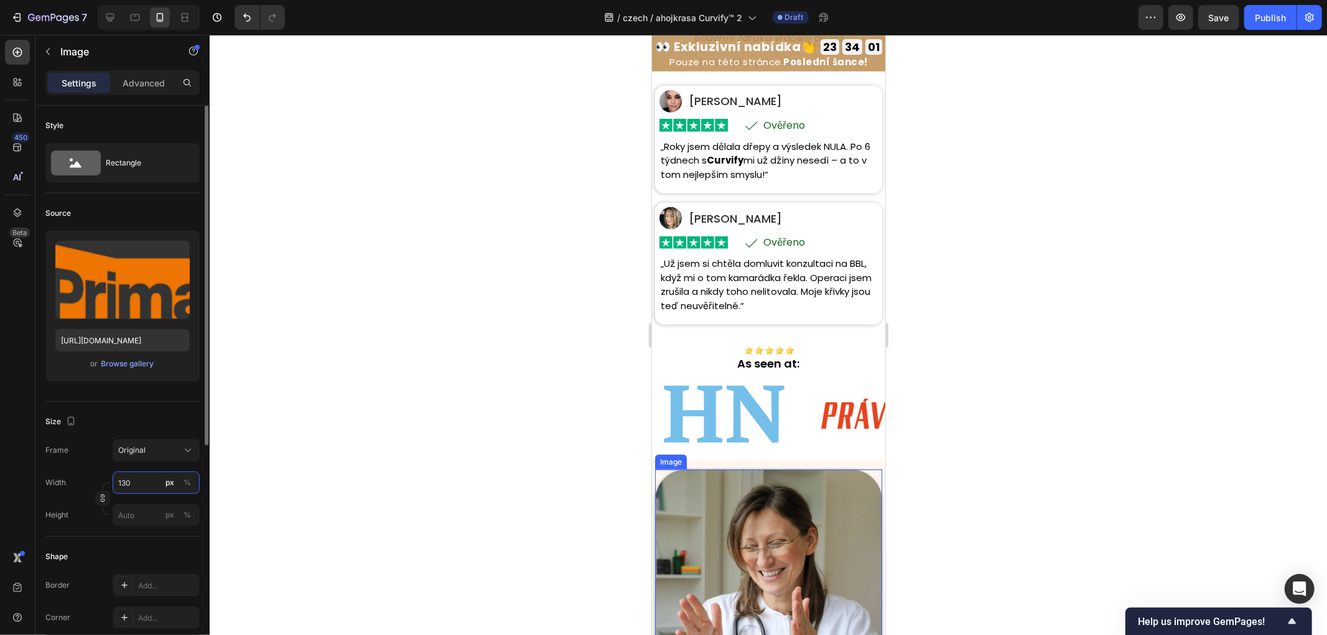
drag, startPoint x: 132, startPoint y: 479, endPoint x: 65, endPoint y: 473, distance: 67.5
click at [83, 473] on div "Width 130 px %" at bounding box center [122, 483] width 154 height 22
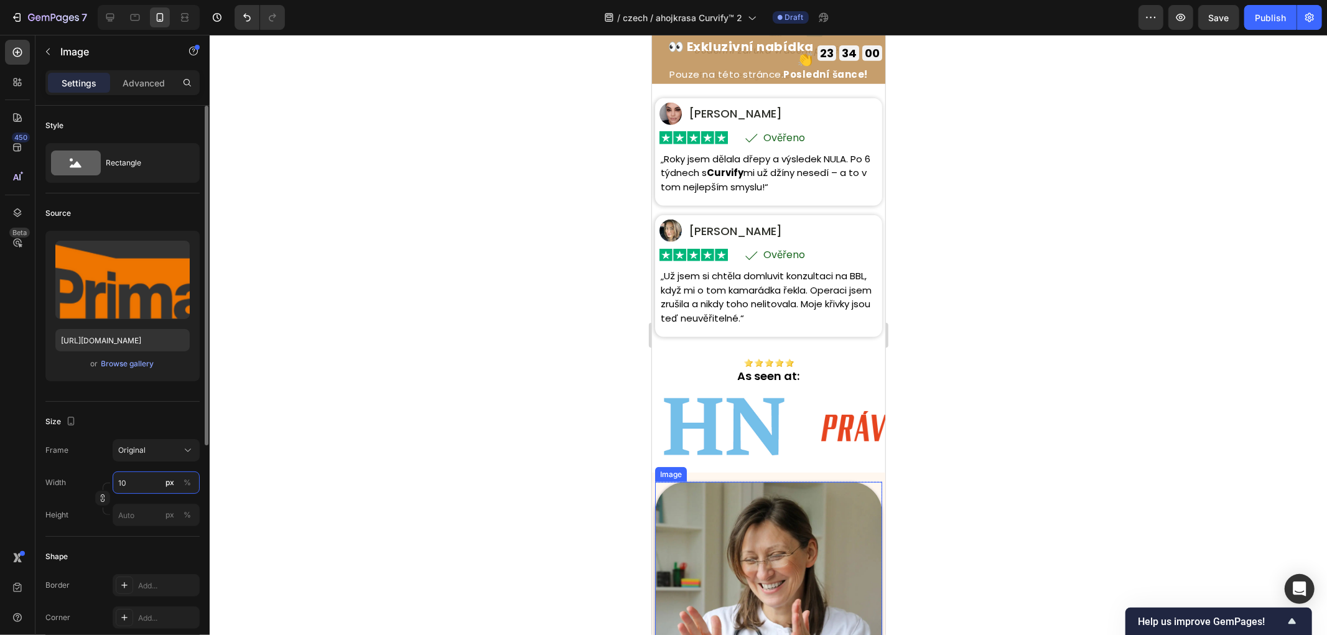
type input "100"
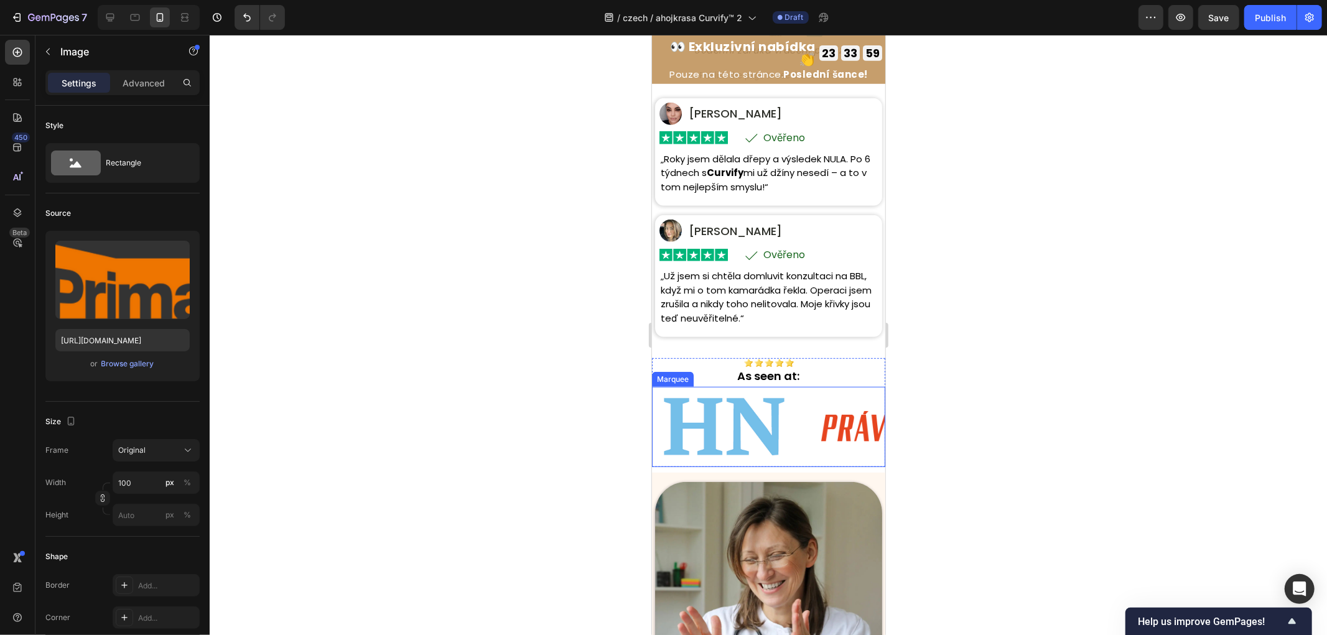
click at [745, 431] on div "Image Image Image Image Image 0 Image Image" at bounding box center [959, 426] width 623 height 80
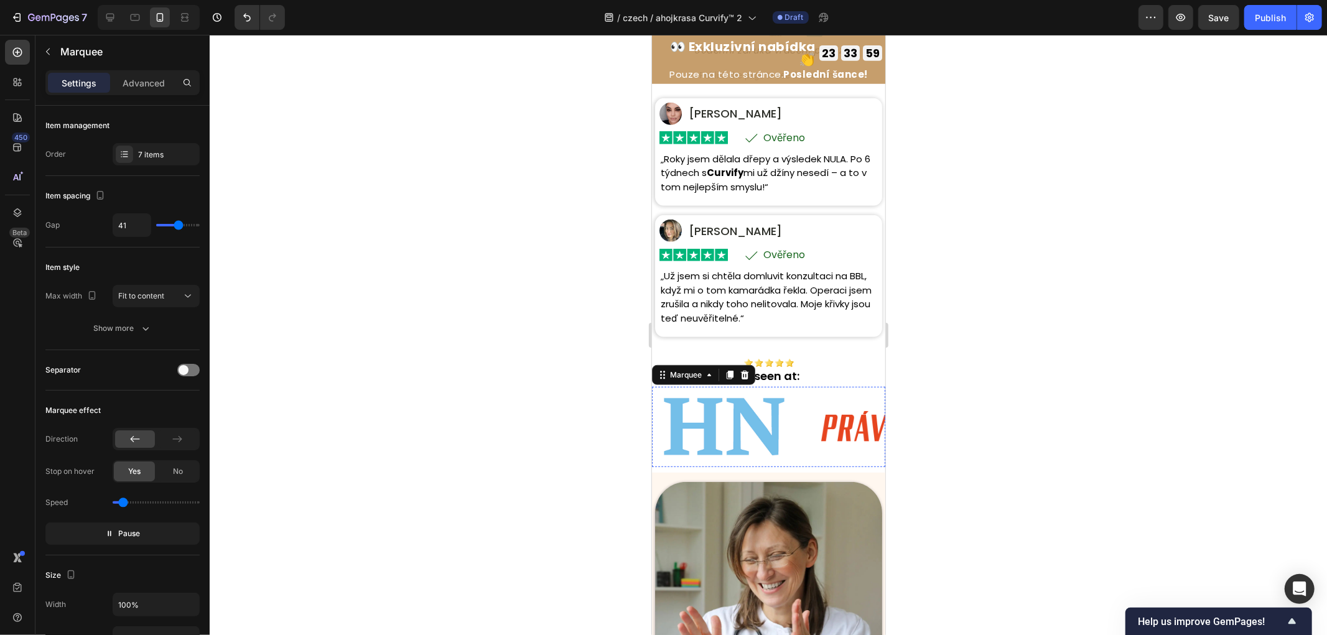
click at [1152, 426] on img at bounding box center [1167, 426] width 31 height 10
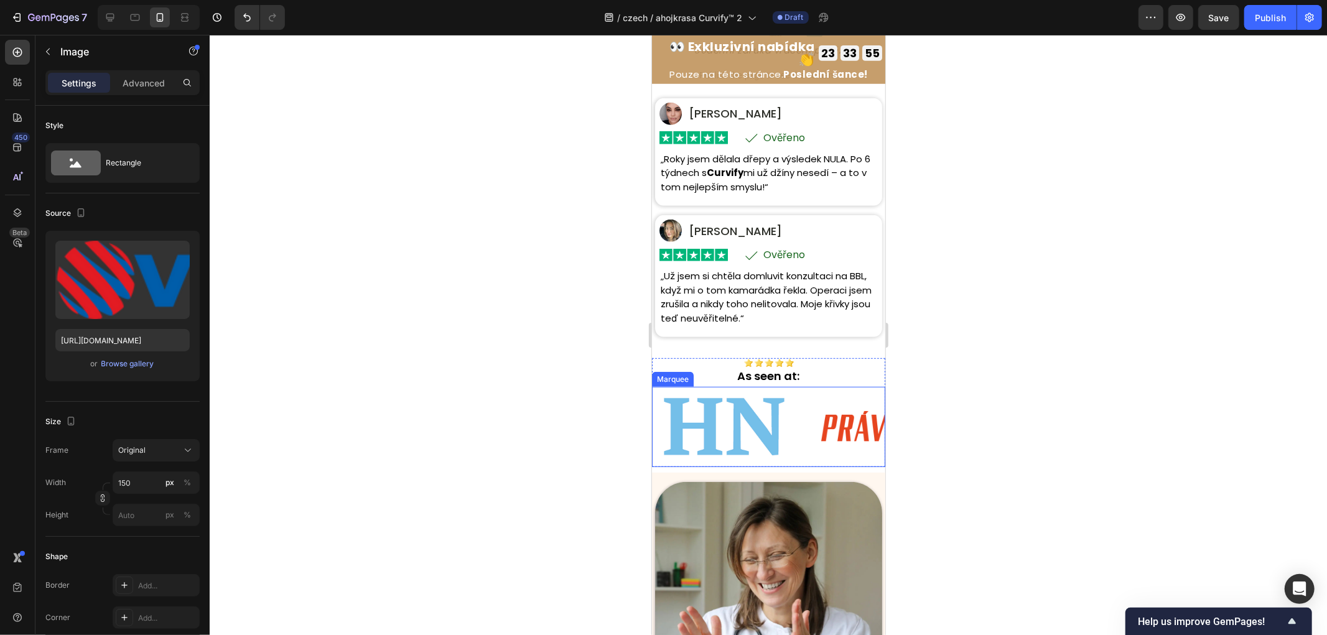
click at [1084, 425] on img at bounding box center [1130, 426] width 93 height 29
type input "120"
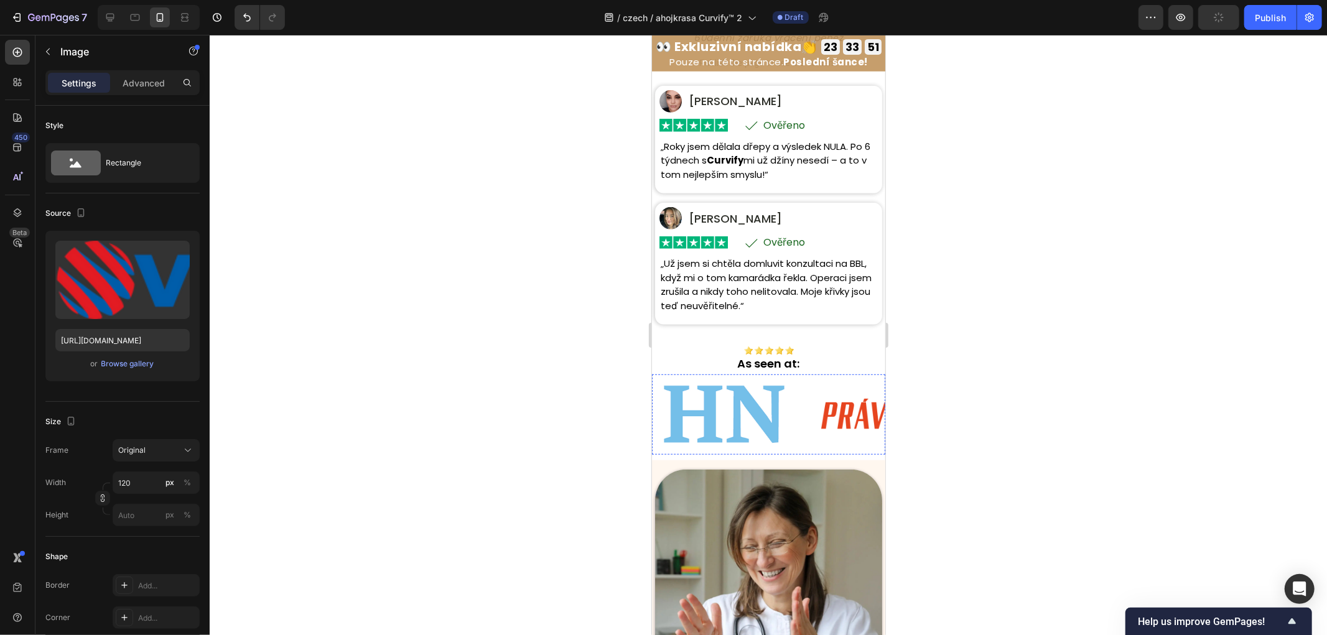
click at [1186, 419] on img at bounding box center [1203, 413] width 34 height 11
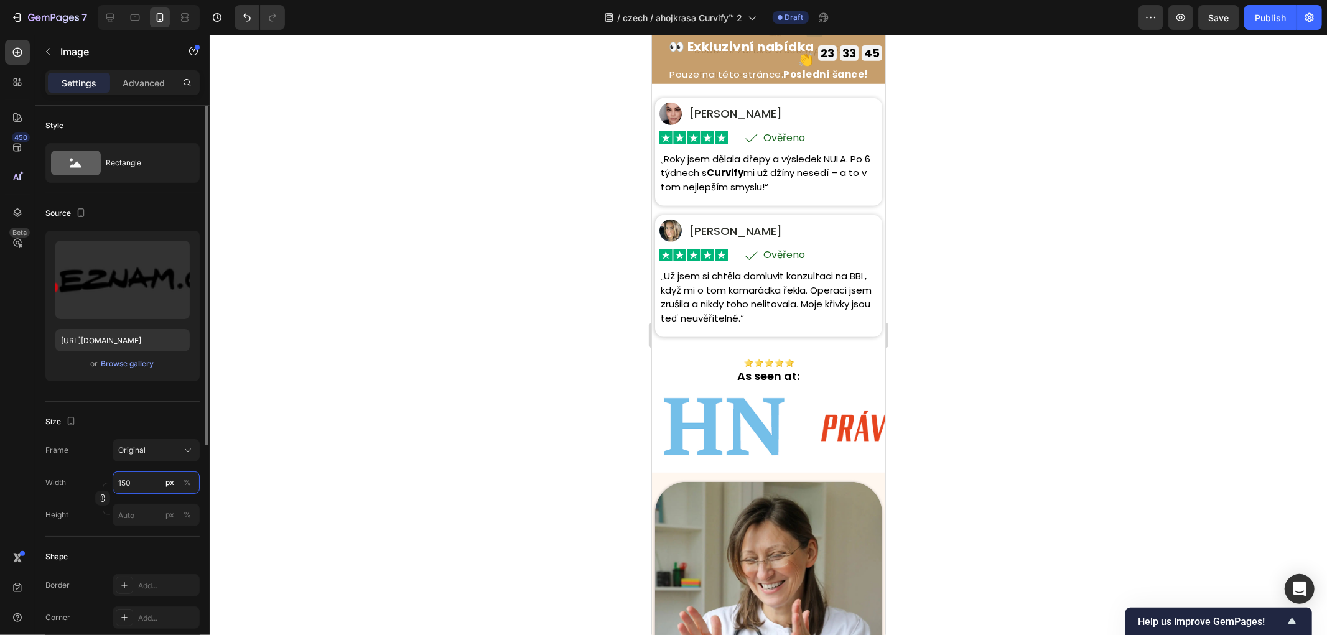
drag, startPoint x: 138, startPoint y: 483, endPoint x: 100, endPoint y: 477, distance: 39.0
click at [100, 478] on div "Width 150 px %" at bounding box center [122, 483] width 154 height 22
drag, startPoint x: 116, startPoint y: 479, endPoint x: 58, endPoint y: 476, distance: 57.3
click at [69, 478] on div "Width 160 px %" at bounding box center [122, 483] width 154 height 22
type input "180"
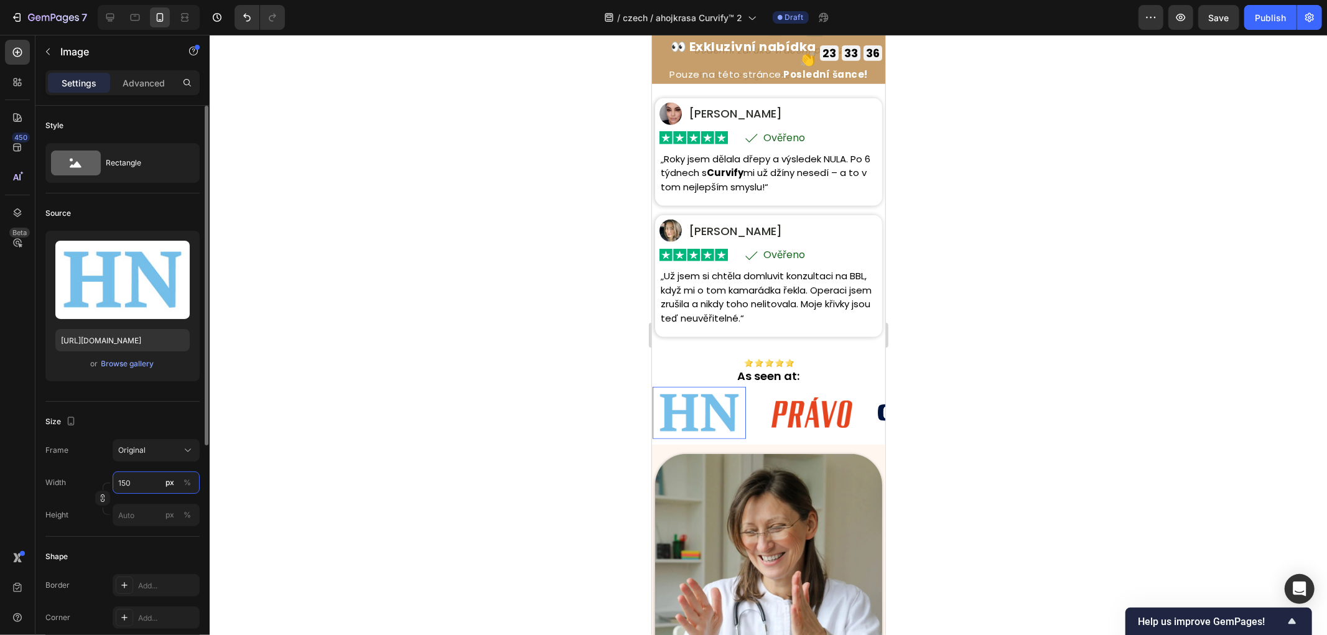
drag, startPoint x: 136, startPoint y: 484, endPoint x: 75, endPoint y: 478, distance: 61.3
click at [75, 479] on div "Width 150 px %" at bounding box center [122, 483] width 154 height 22
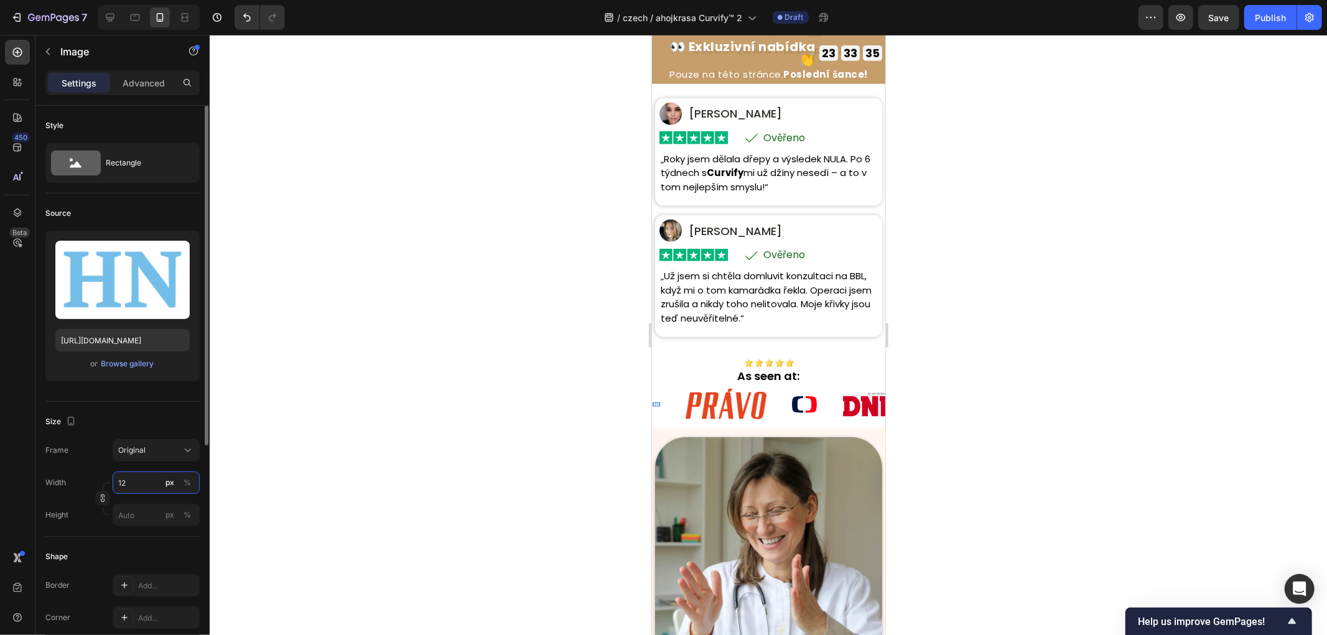
type input "120"
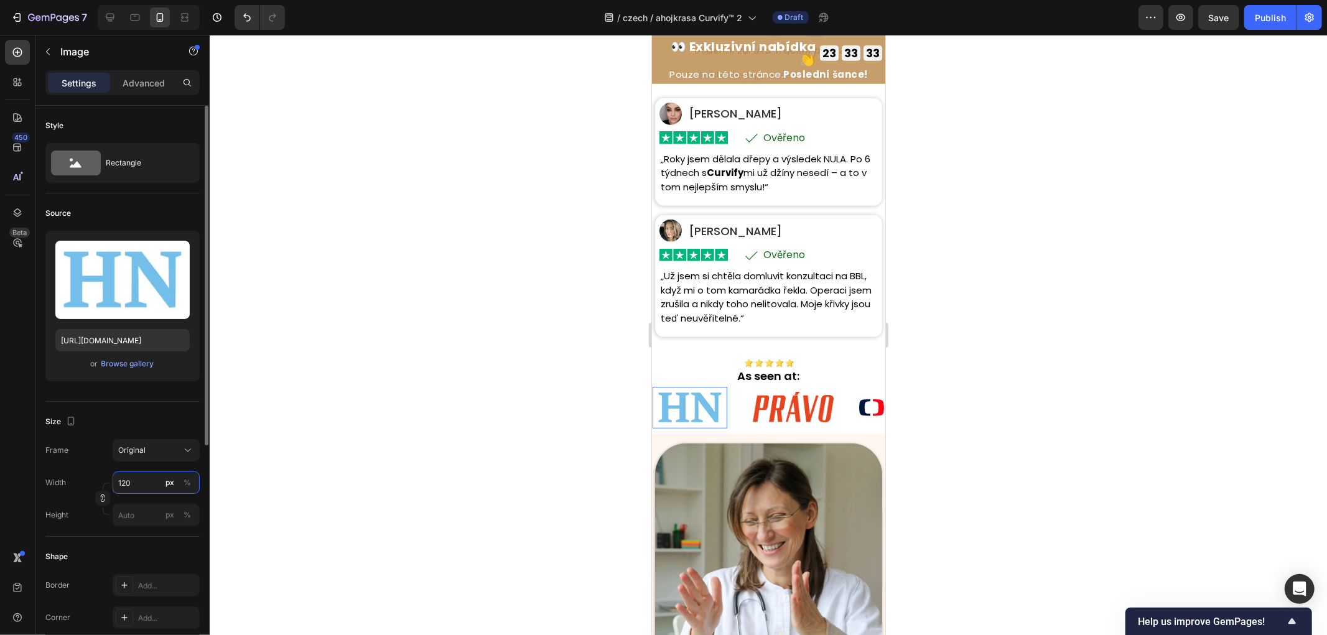
drag, startPoint x: 151, startPoint y: 481, endPoint x: 103, endPoint y: 481, distance: 47.9
click at [96, 481] on div "Width 120 px %" at bounding box center [122, 483] width 154 height 22
click at [700, 414] on img at bounding box center [723, 406] width 81 height 30
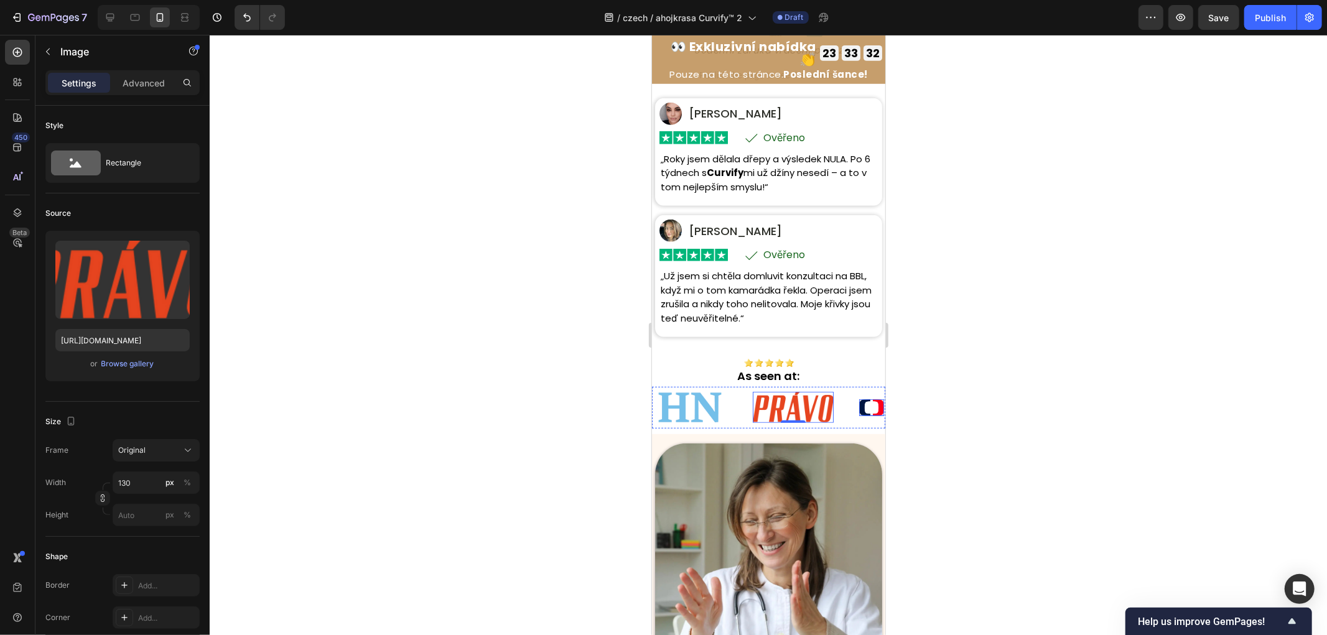
click at [847, 404] on img at bounding box center [859, 407] width 25 height 17
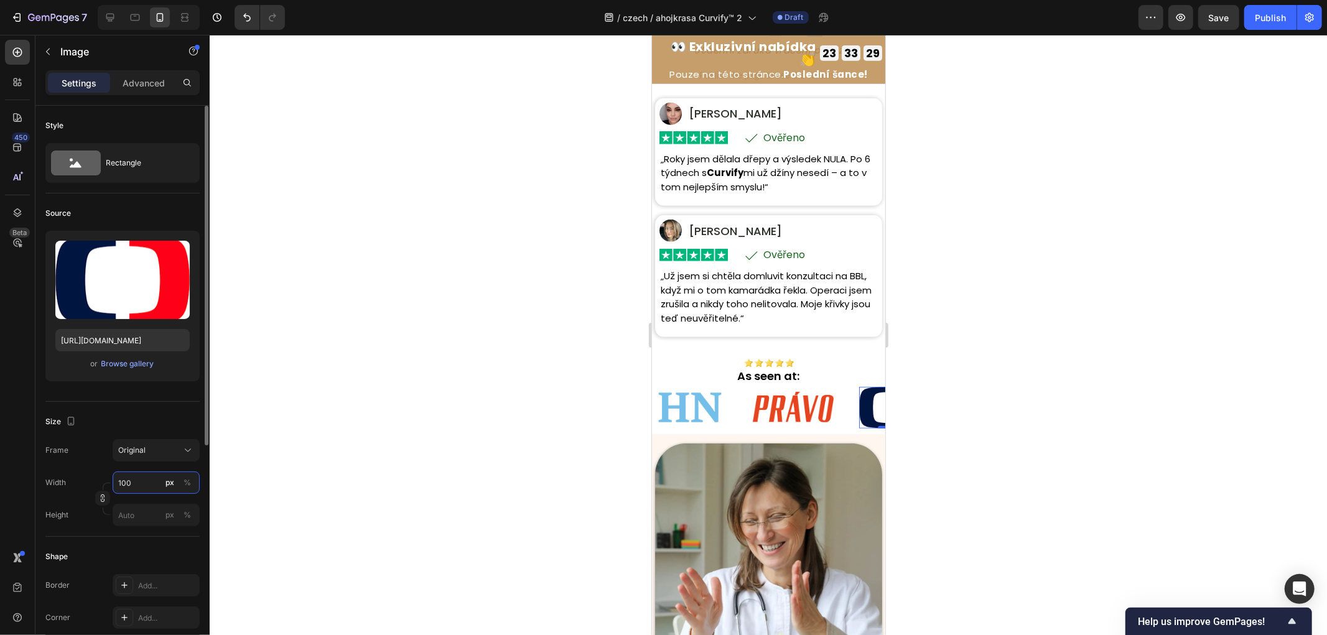
drag, startPoint x: 134, startPoint y: 475, endPoint x: 79, endPoint y: 475, distance: 55.4
click at [80, 475] on div "Width 100 px %" at bounding box center [122, 483] width 154 height 22
type input "80"
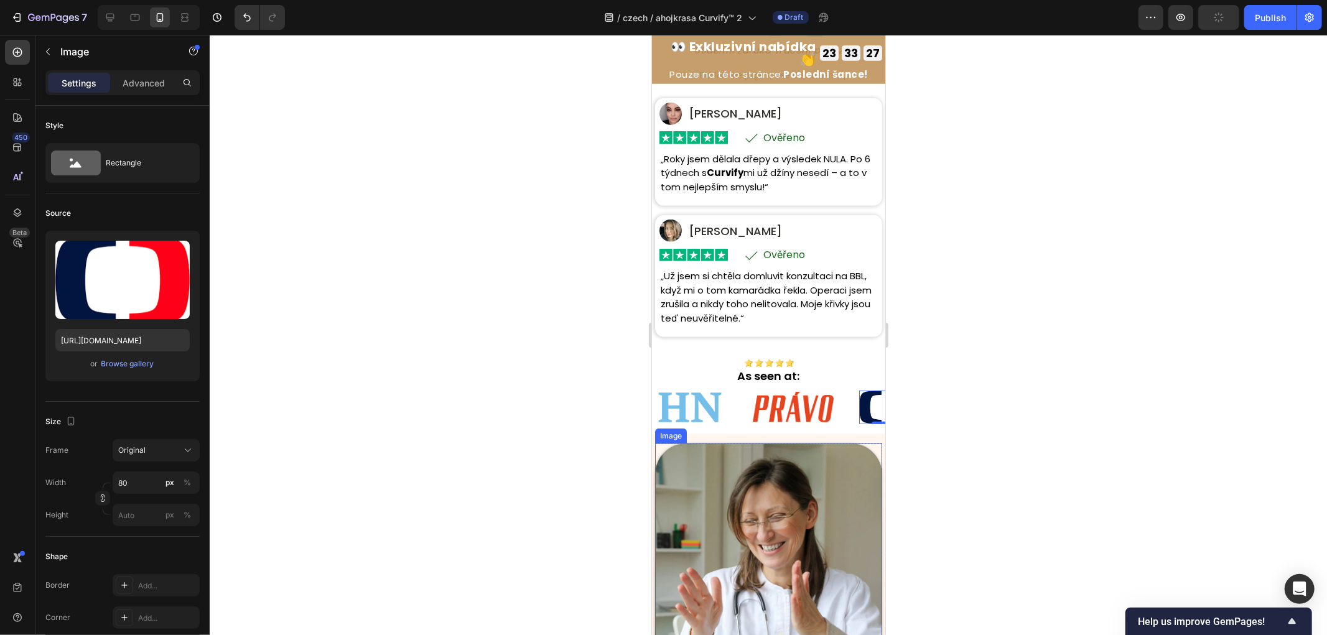
click at [904, 413] on img at bounding box center [938, 407] width 68 height 26
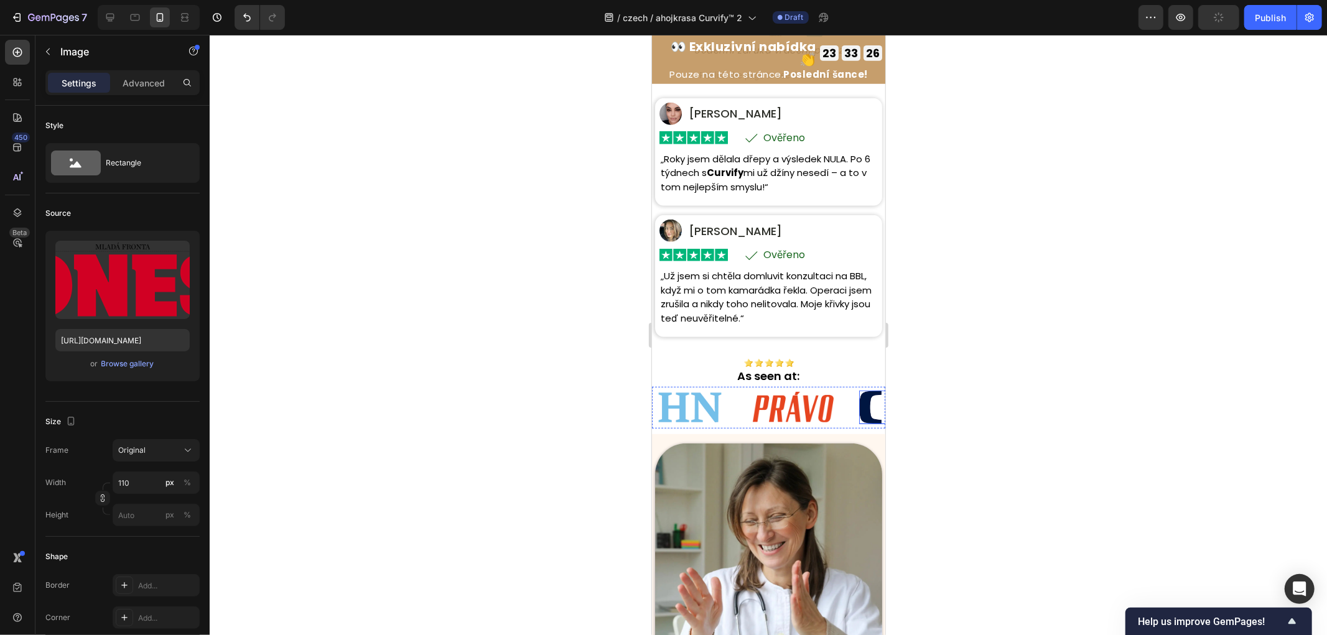
click at [854, 401] on img at bounding box center [879, 407] width 50 height 34
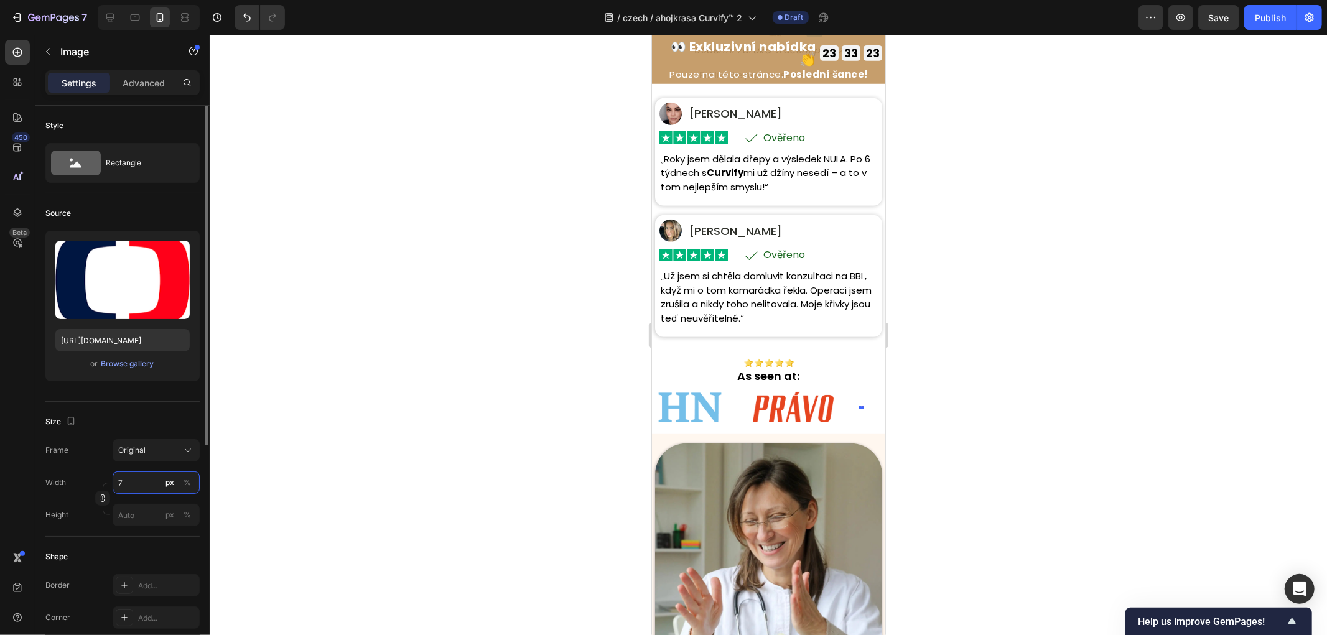
type input "70"
click at [906, 402] on img at bounding box center [940, 407] width 68 height 26
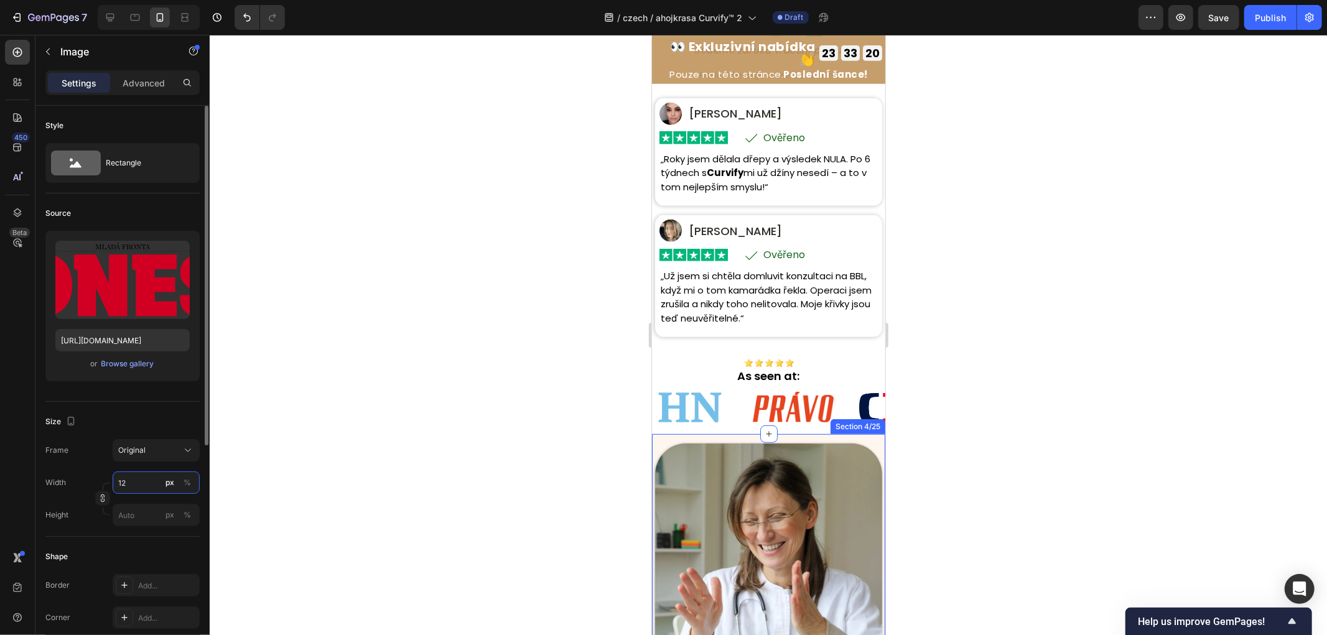
type input "120"
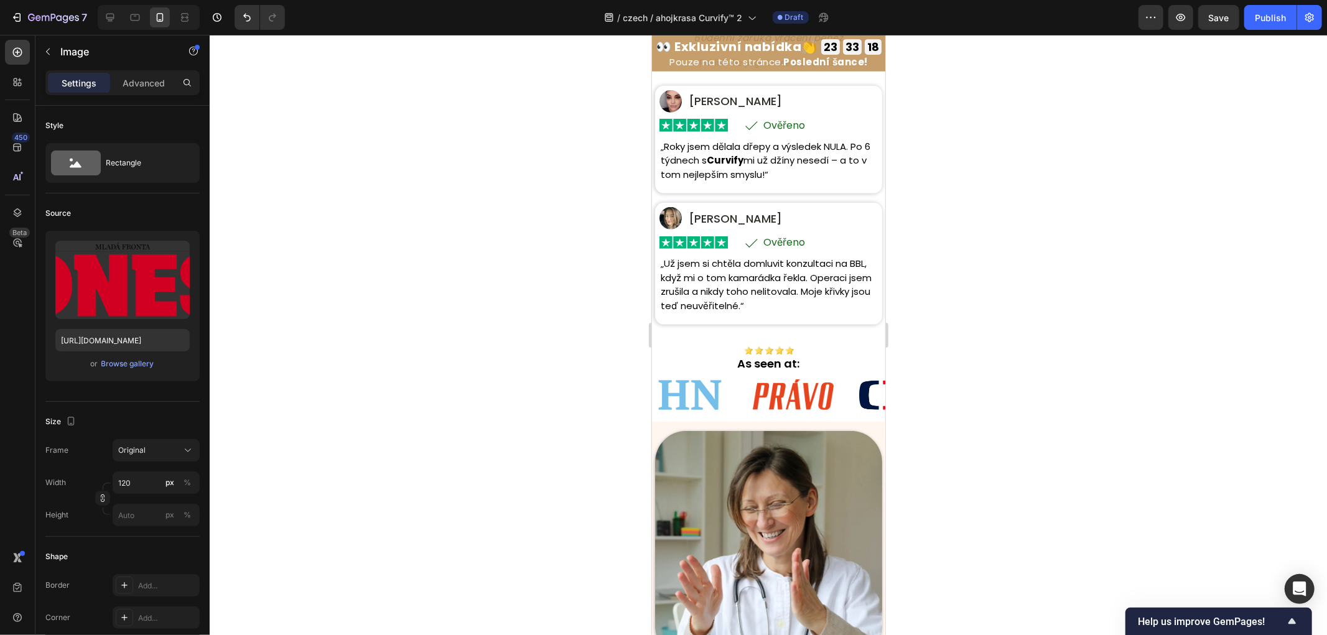
click at [971, 379] on div at bounding box center [768, 335] width 1117 height 600
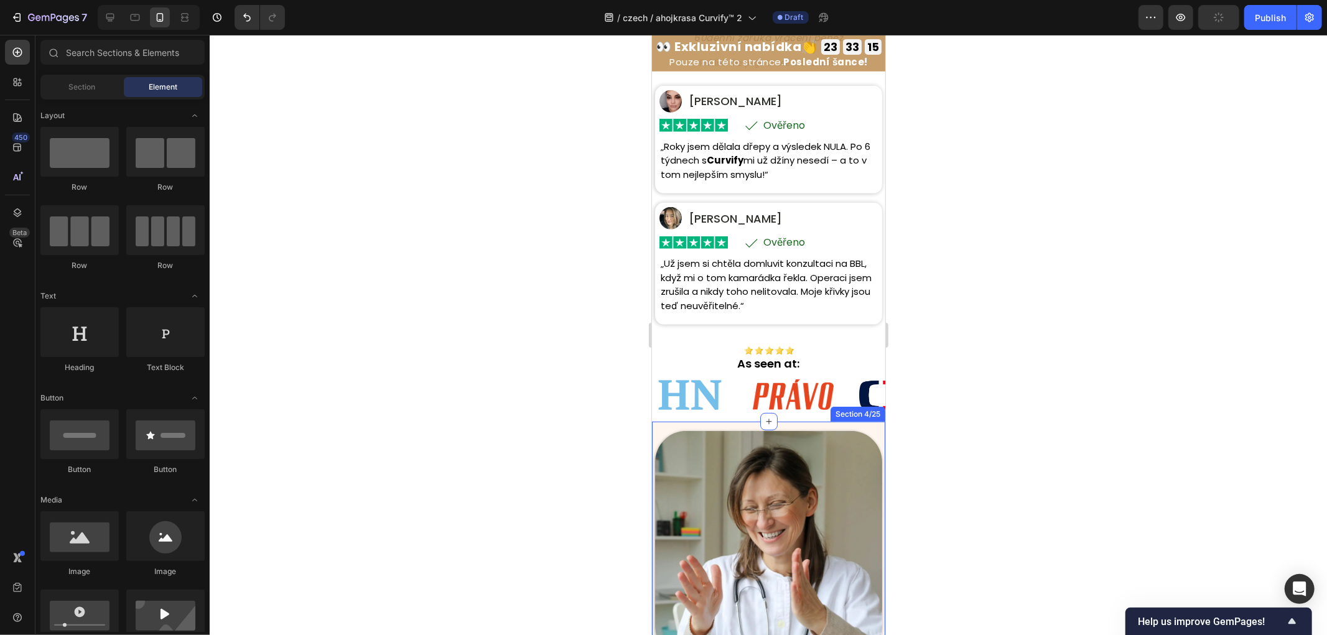
click at [1018, 465] on div at bounding box center [768, 335] width 1117 height 600
click at [465, 379] on div at bounding box center [768, 335] width 1117 height 600
click at [455, 294] on div at bounding box center [768, 335] width 1117 height 600
click at [112, 19] on icon at bounding box center [110, 18] width 8 height 8
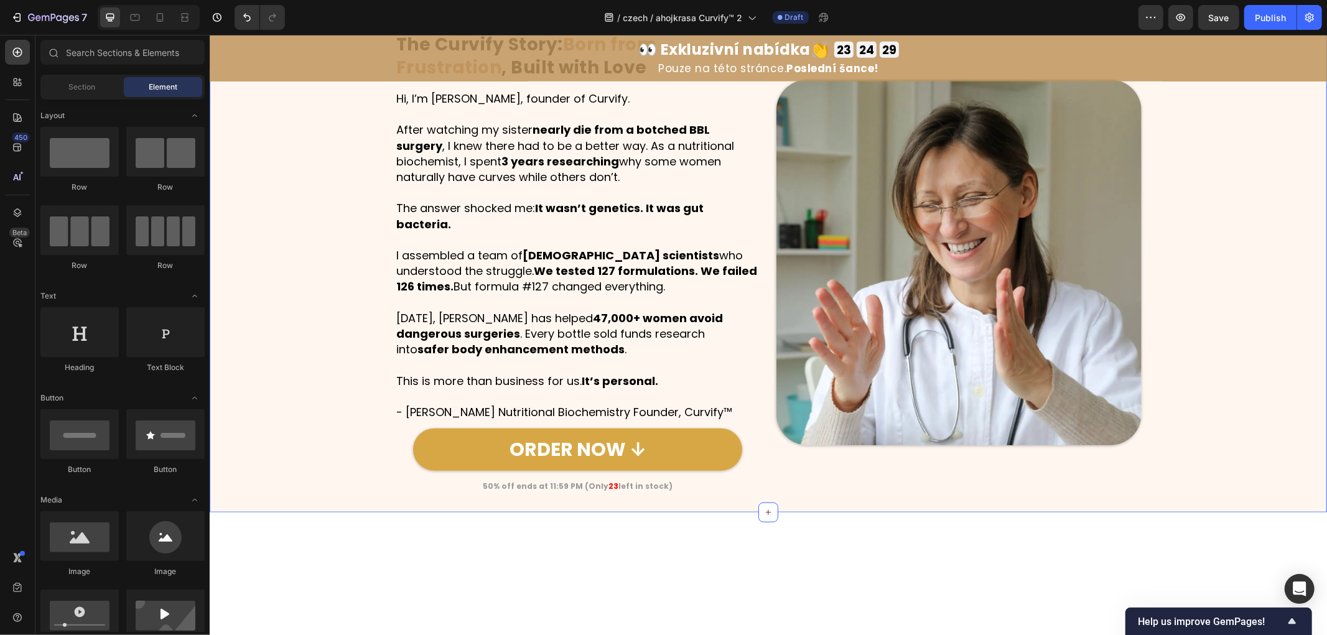
scroll to position [500, 0]
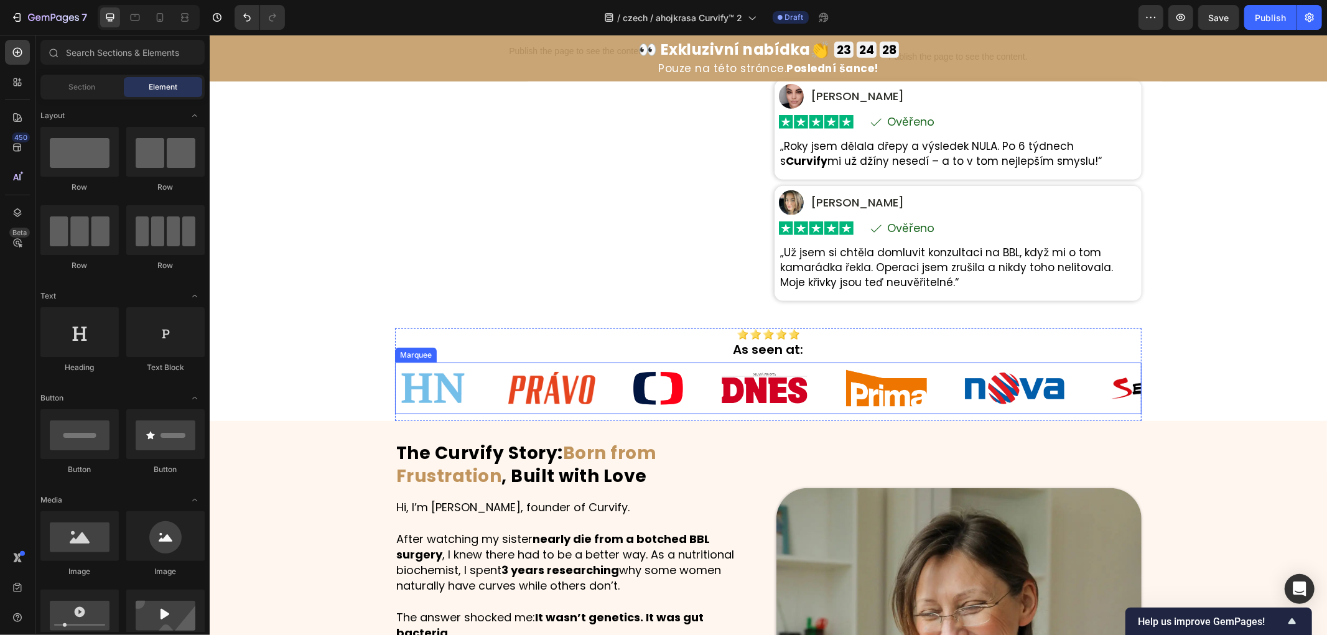
click at [603, 397] on div "Image" at bounding box center [570, 388] width 125 height 34
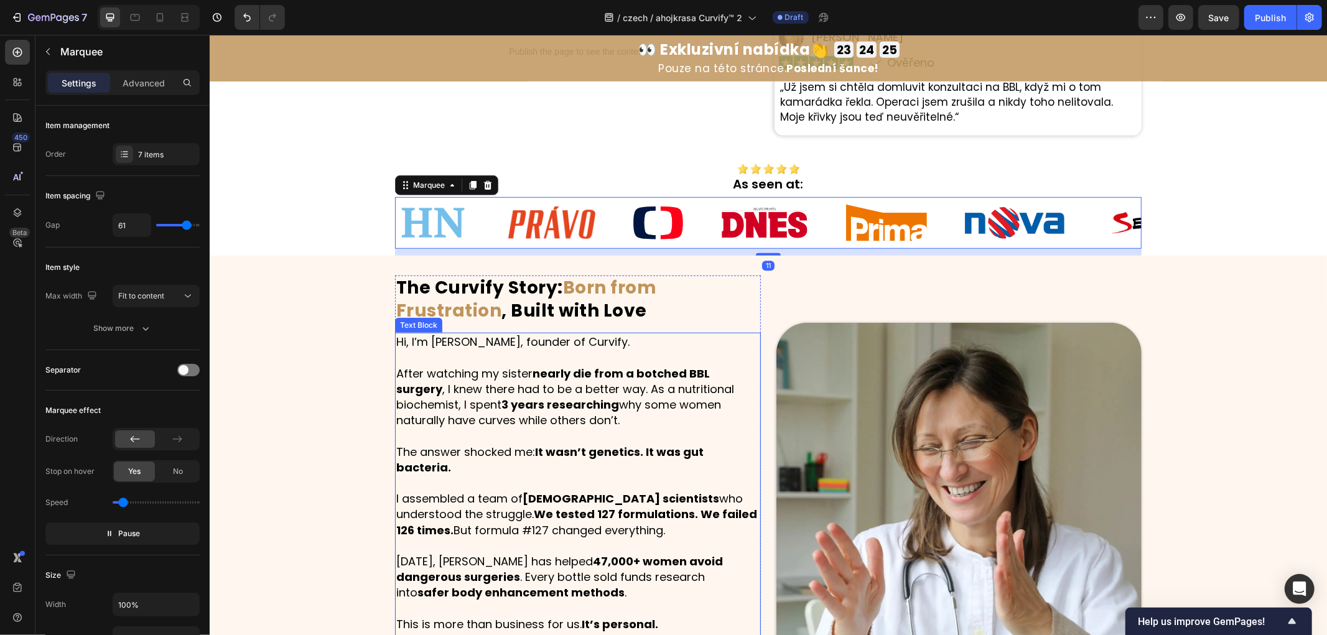
scroll to position [569, 0]
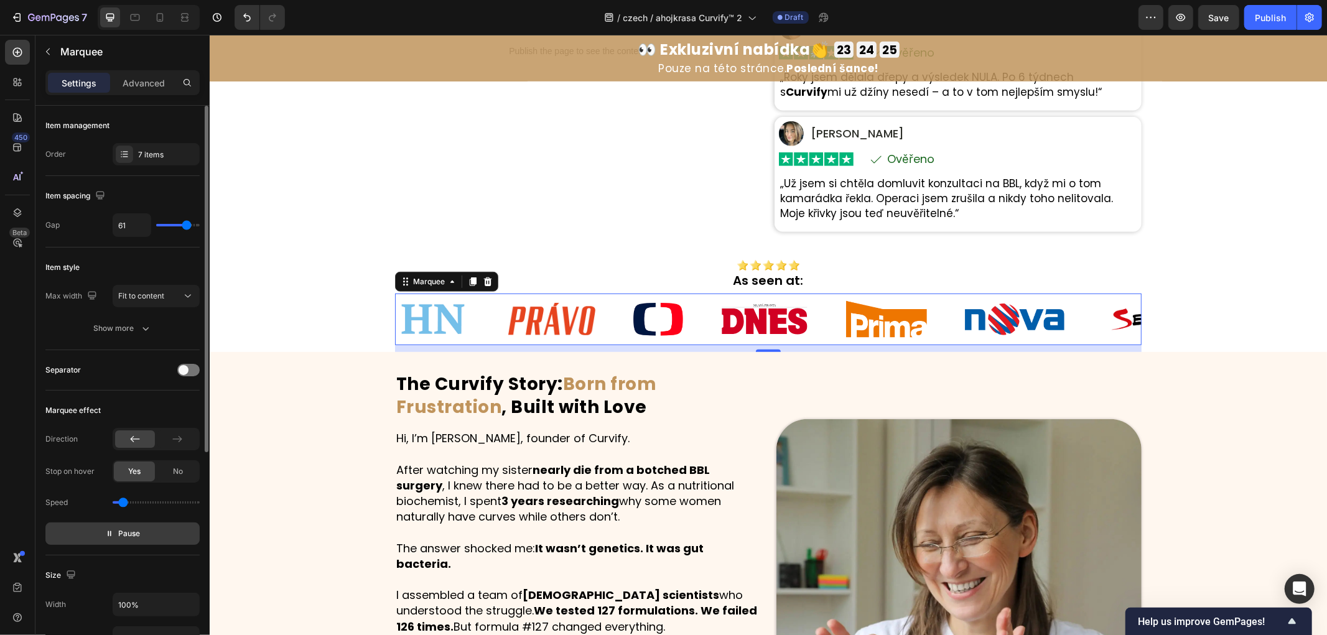
drag, startPoint x: 153, startPoint y: 532, endPoint x: 194, endPoint y: 530, distance: 41.1
click at [154, 532] on button "Pause" at bounding box center [122, 534] width 154 height 22
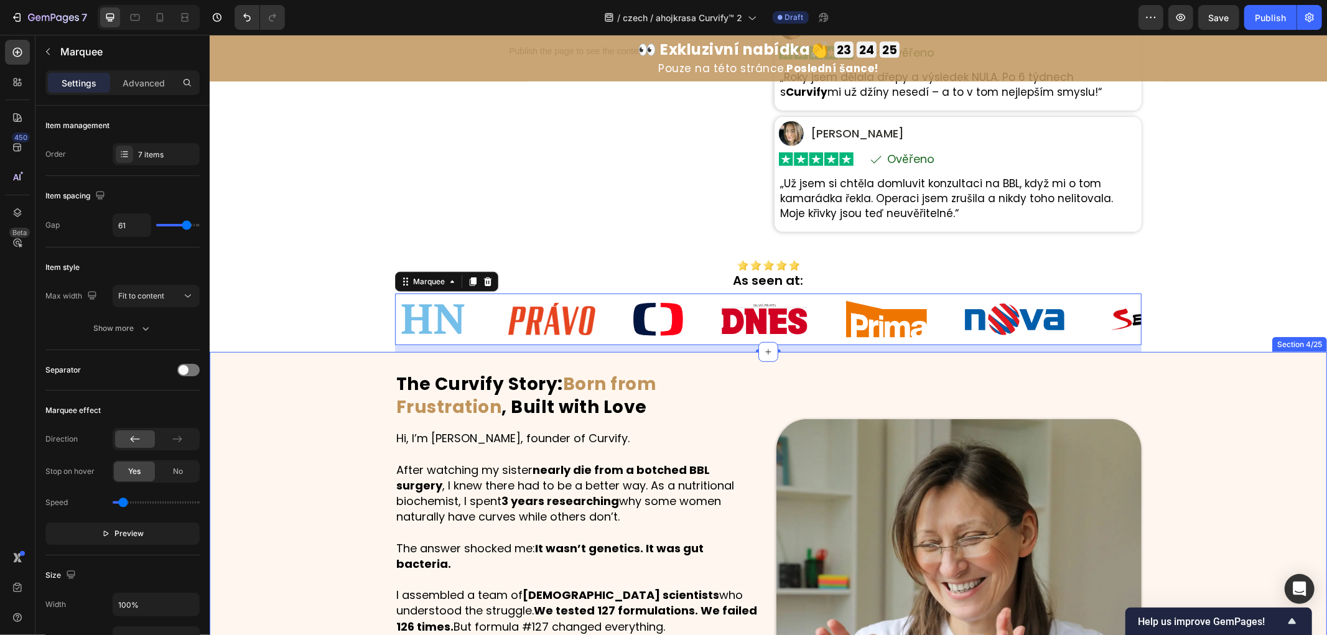
click at [307, 470] on div "The Curvify Story: Born from Frustration , Built with Love Heading Hi, I’m Dr. …" at bounding box center [767, 601] width 1117 height 460
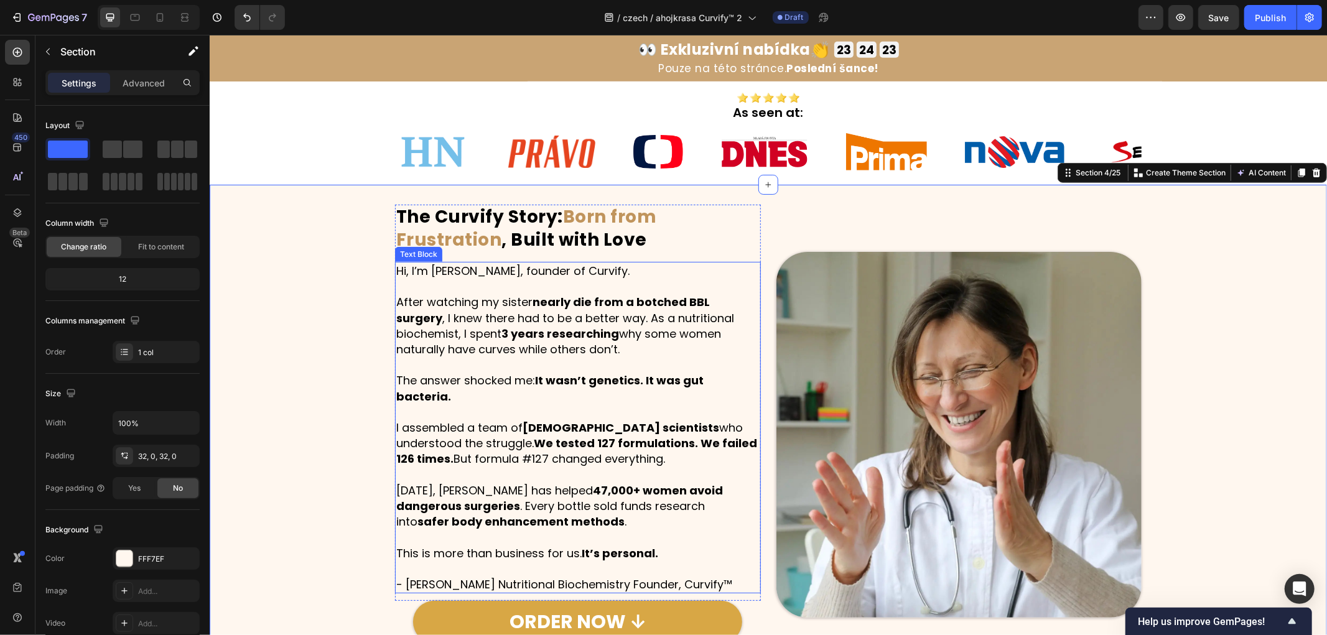
scroll to position [776, 0]
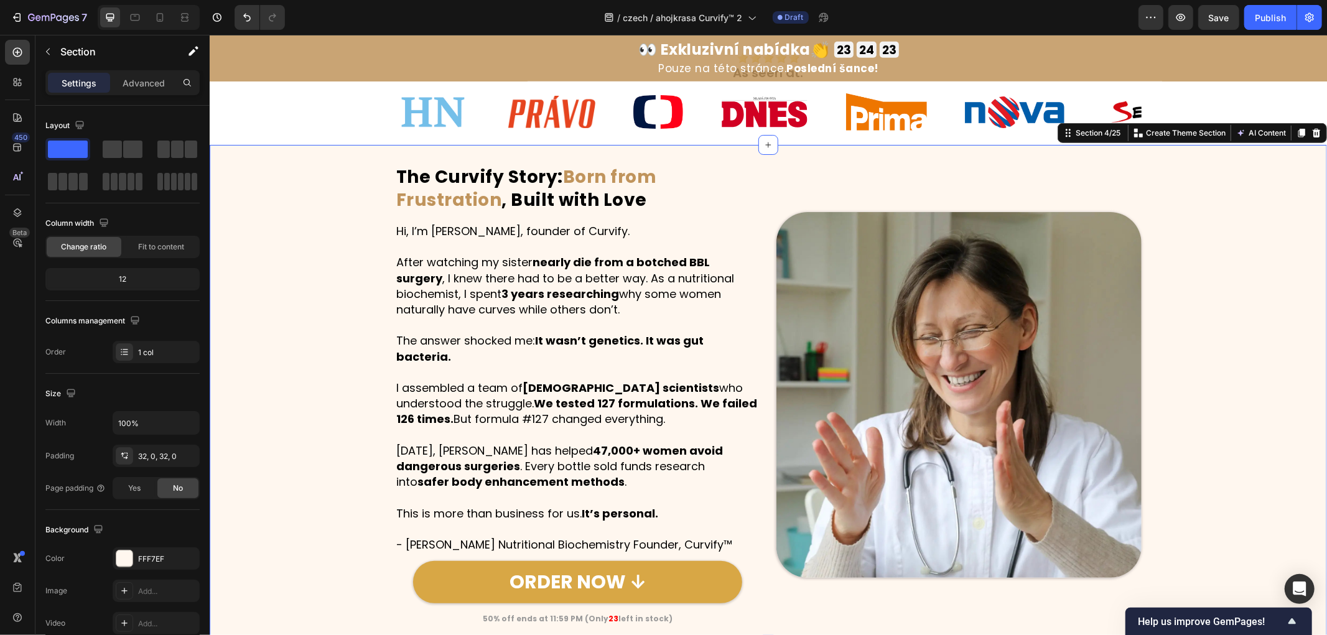
click at [327, 379] on div "The Curvify Story: Born from Frustration , Built with Love Heading Hi, I’m Dr. …" at bounding box center [767, 394] width 1117 height 460
click at [417, 194] on strong "Born from Frustration" at bounding box center [526, 187] width 261 height 47
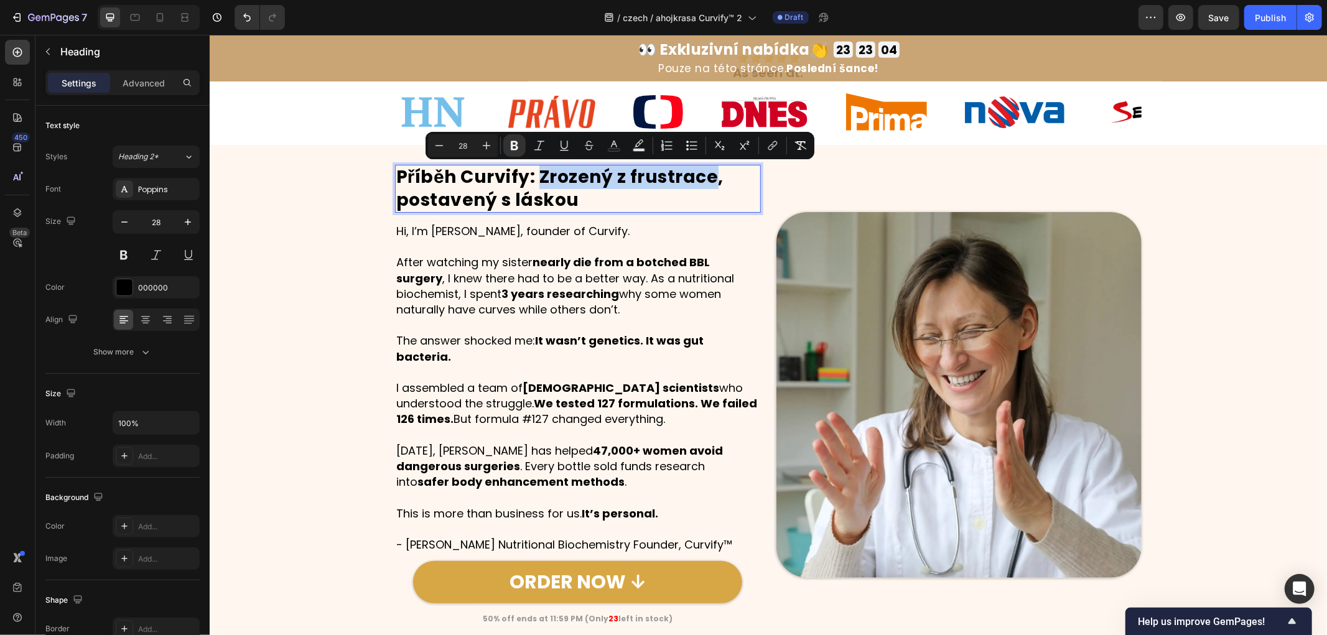
drag, startPoint x: 534, startPoint y: 174, endPoint x: 706, endPoint y: 180, distance: 171.8
click at [706, 180] on strong "Příběh Curvify: Zrozený z frustrace, postavený s láskou" at bounding box center [559, 187] width 327 height 47
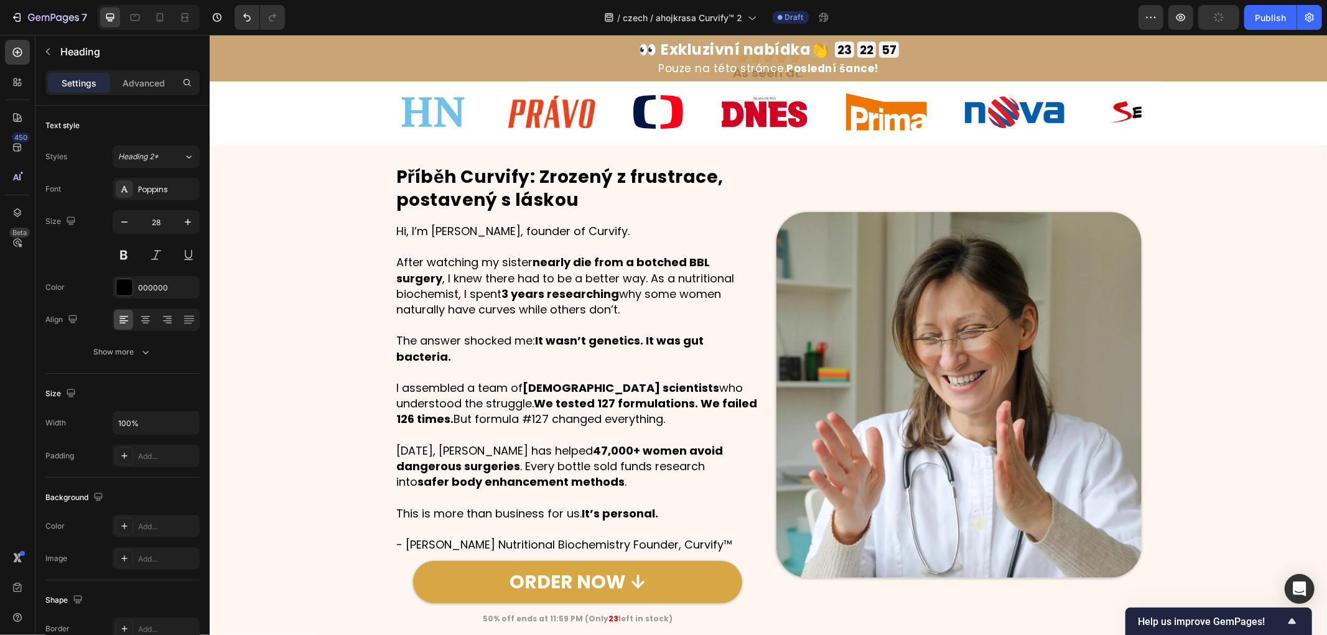
click at [541, 170] on strong "Příběh Curvify: Zrozený z frustrace, postavený s láskou" at bounding box center [559, 187] width 327 height 47
drag, startPoint x: 534, startPoint y: 172, endPoint x: 705, endPoint y: 178, distance: 170.6
click at [705, 178] on strong "Příběh Curvify: Zrozený z frustrace, postavený s láskou" at bounding box center [559, 187] width 327 height 47
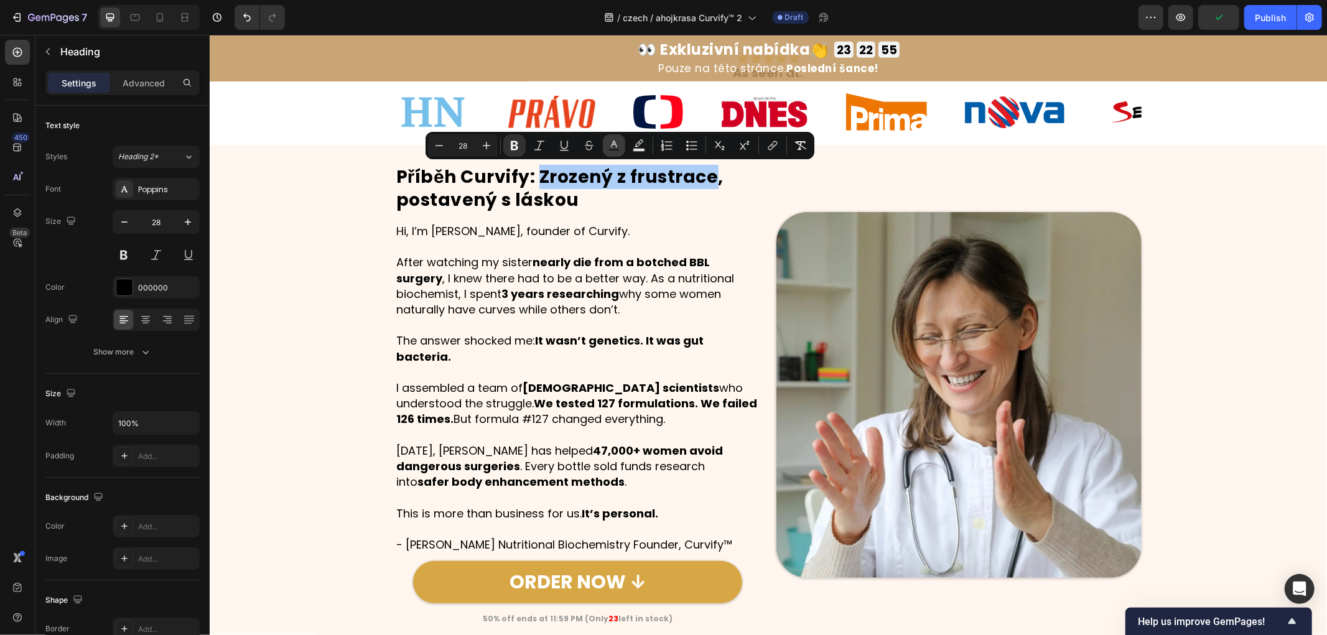
click at [606, 143] on button "Text Color" at bounding box center [614, 145] width 22 height 22
type input "000000"
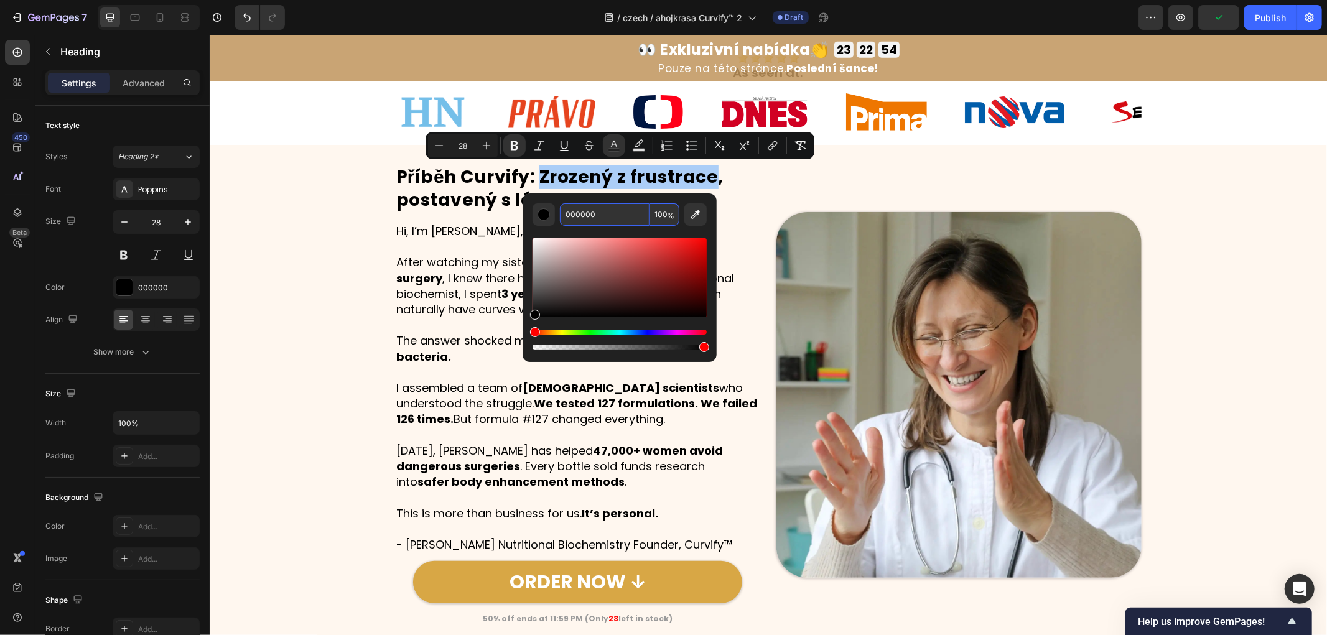
click at [621, 215] on input "000000" at bounding box center [605, 214] width 90 height 22
paste input "b27d47"
type input "B27D47"
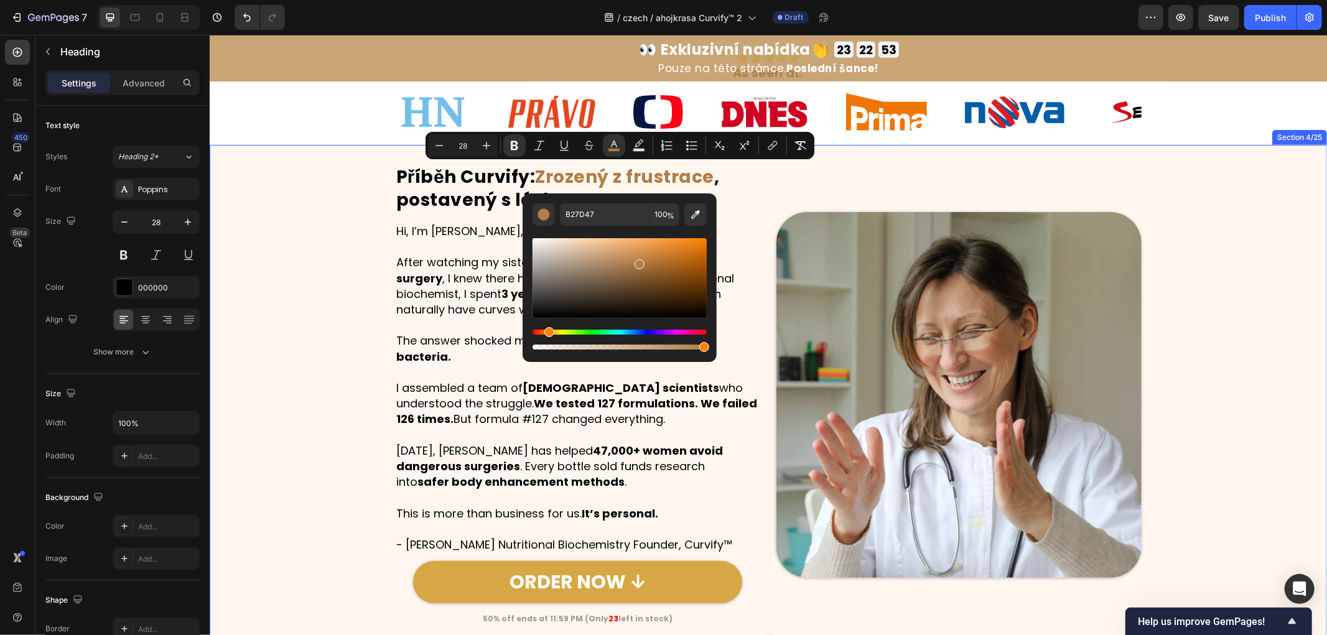
click at [269, 252] on div "Příběh Curvify: Zrozený z frustrace , postavený s láskou Heading Hi, I’m Dr. Na…" at bounding box center [767, 394] width 1117 height 460
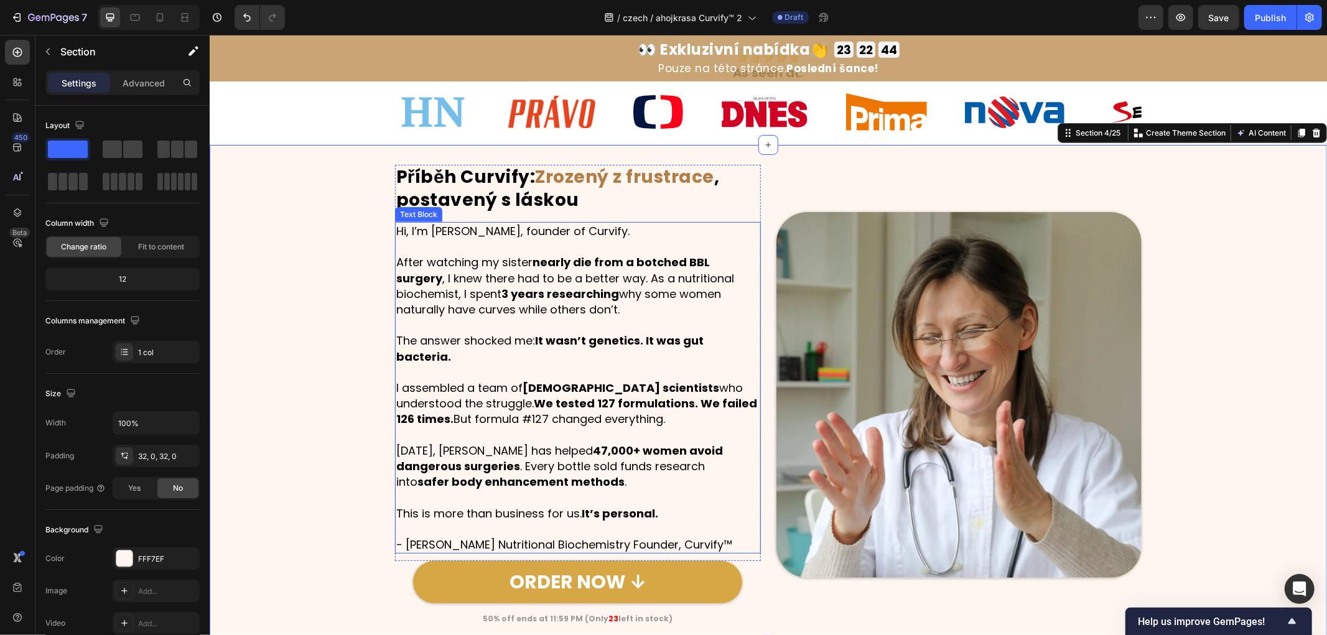
click at [515, 379] on p "I assembled a team of female scientists who understood the struggle. We tested …" at bounding box center [577, 402] width 363 height 47
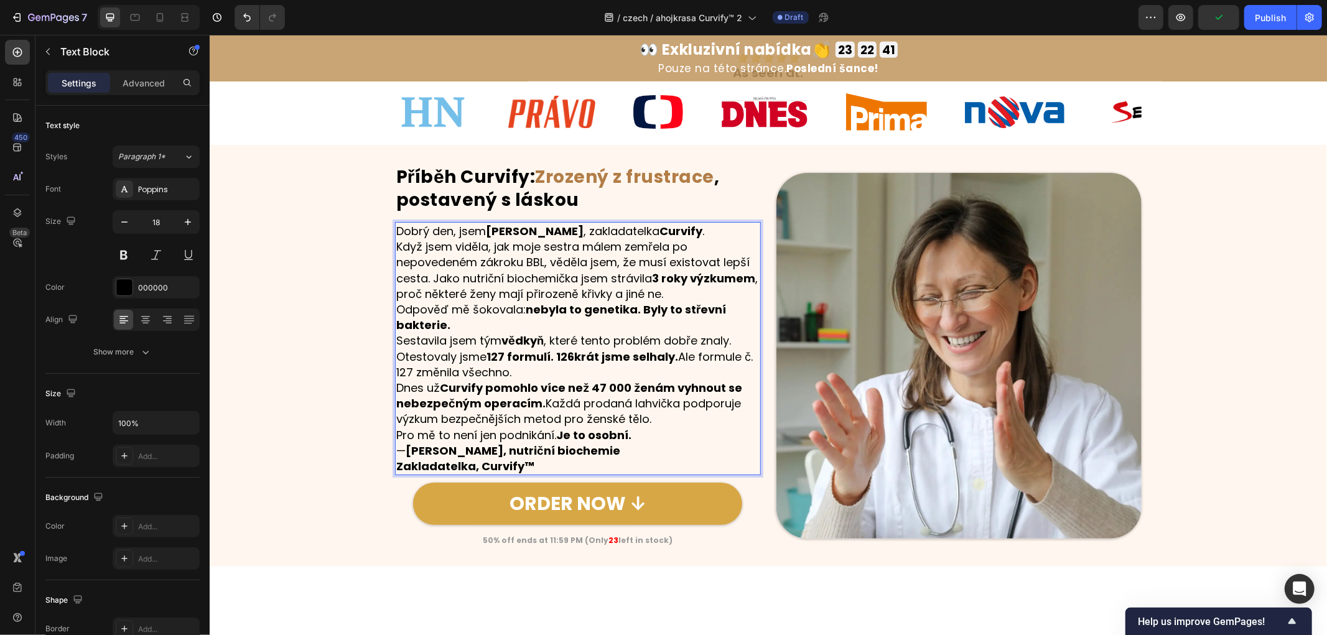
click at [721, 230] on p "Dobrý den, jsem Dr. Petra Novotná , zakladatelka Curvify ." at bounding box center [577, 231] width 363 height 16
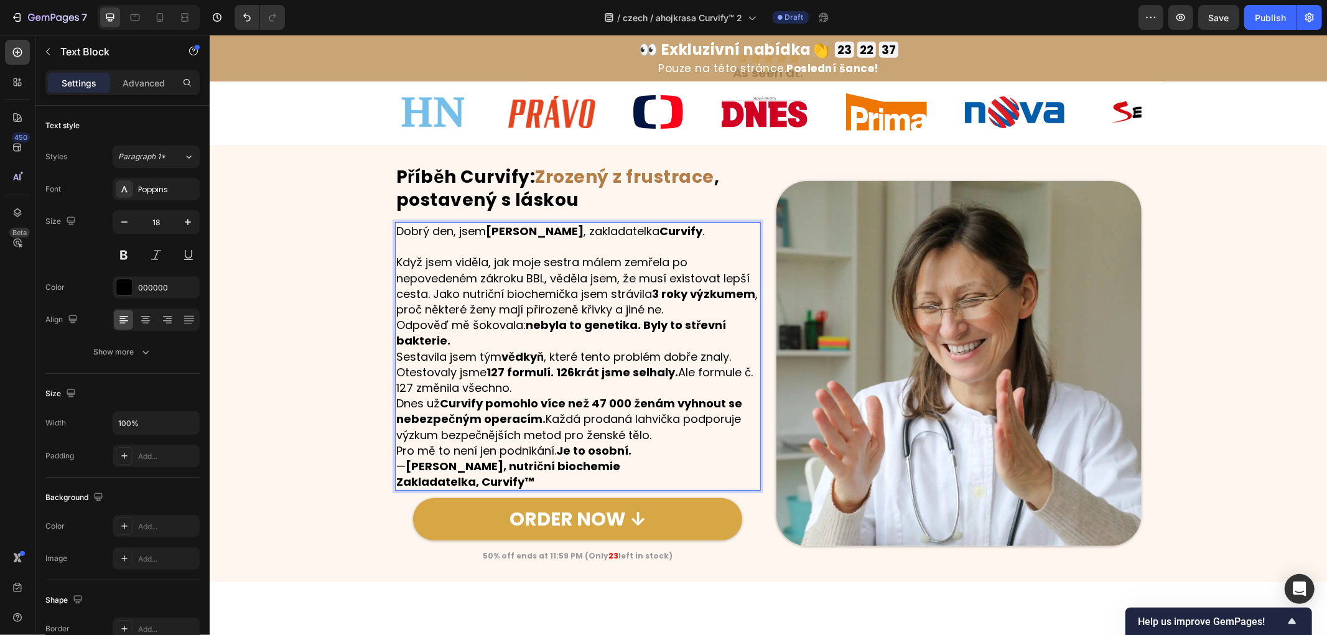
click at [730, 309] on p "Když jsem viděla, jak moje sestra málem zemřela po nepovedeném zákroku BBL, věd…" at bounding box center [577, 285] width 363 height 63
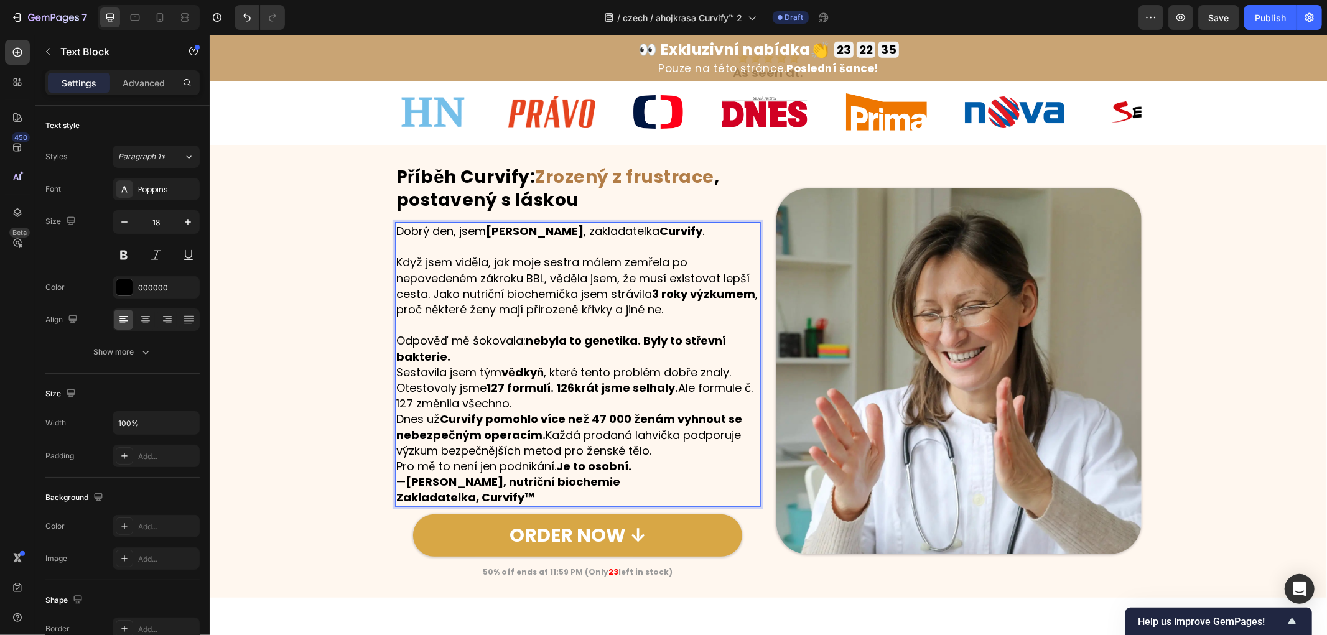
click at [473, 356] on p "Odpověď mě šokovala: nebyla to genetika. Byly to střevní bakterie." at bounding box center [577, 347] width 363 height 31
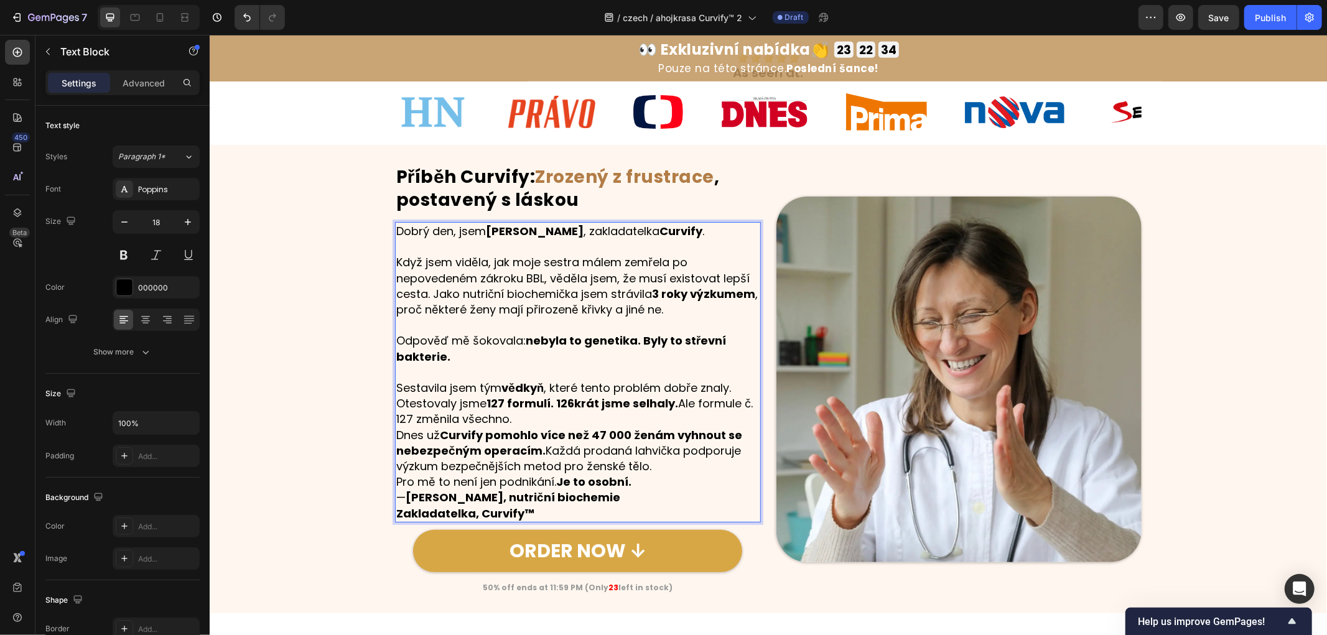
click at [514, 419] on p "Sestavila jsem tým vědkyň , které tento problém dobře znaly. Otestovaly jsme 12…" at bounding box center [577, 402] width 363 height 47
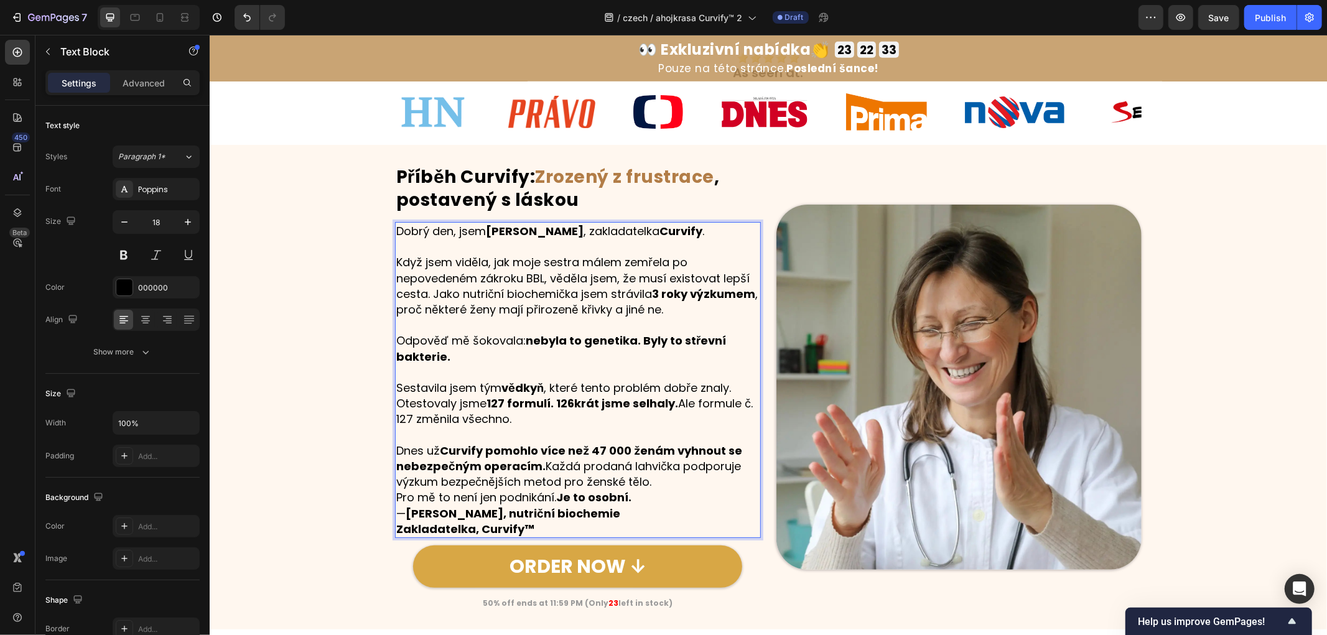
click at [654, 480] on p "Dnes už Curvify pomohlo více než 47 000 ženám vyhnout se nebezpečným operacím. …" at bounding box center [577, 465] width 363 height 47
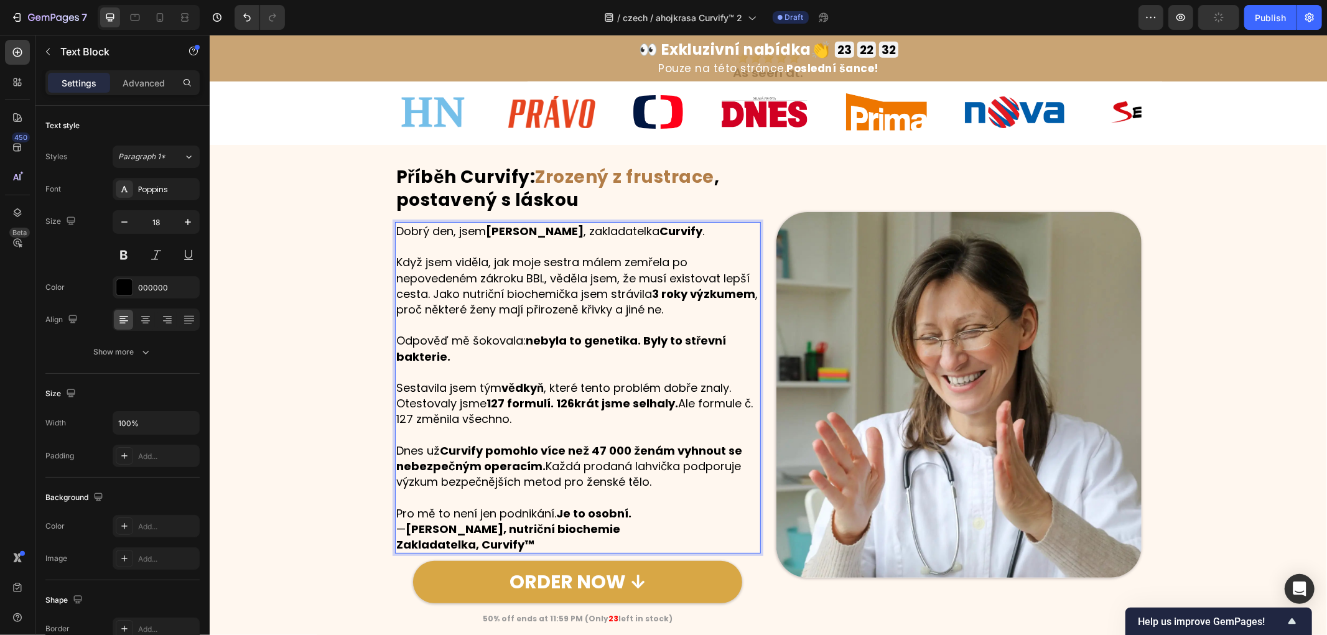
click at [636, 513] on p "Pro mě to není jen podnikání. Je to osobní." at bounding box center [577, 513] width 363 height 16
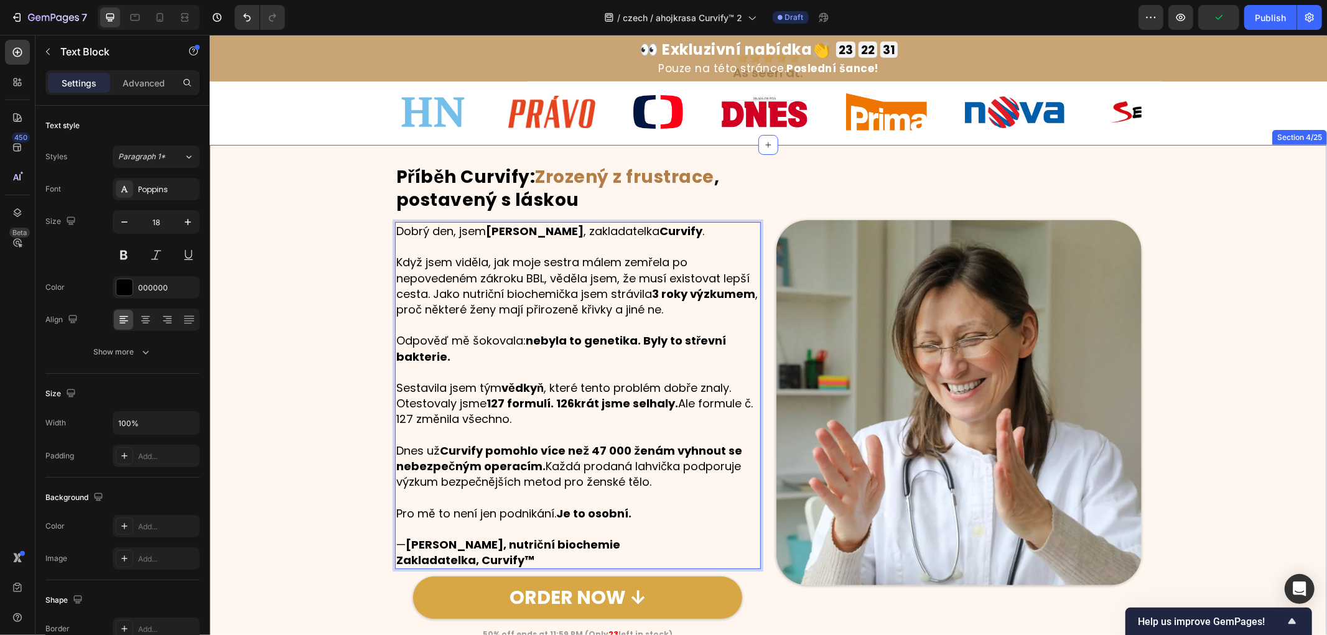
click at [298, 472] on div "⁠⁠⁠⁠⁠⁠⁠ Příběh Curvify: Zrozený z frustrace , postavený s láskou Heading Dobrý …" at bounding box center [767, 402] width 1117 height 476
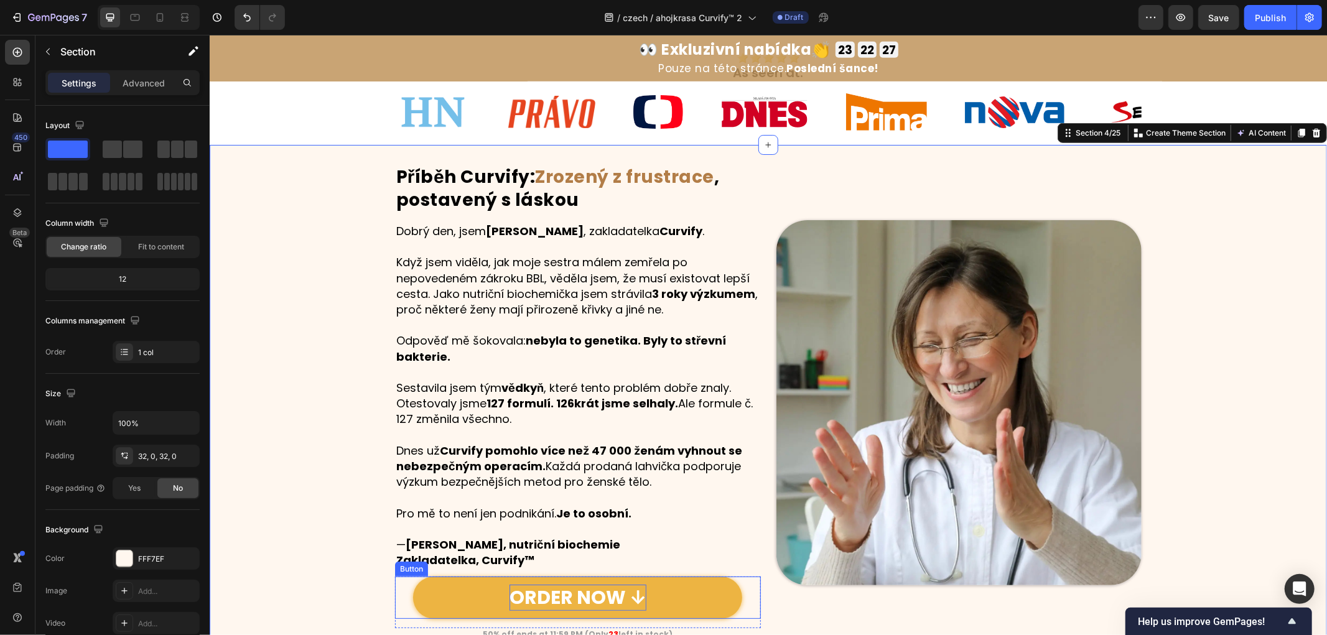
click at [571, 599] on p "ORDER NOW ↓" at bounding box center [577, 597] width 137 height 26
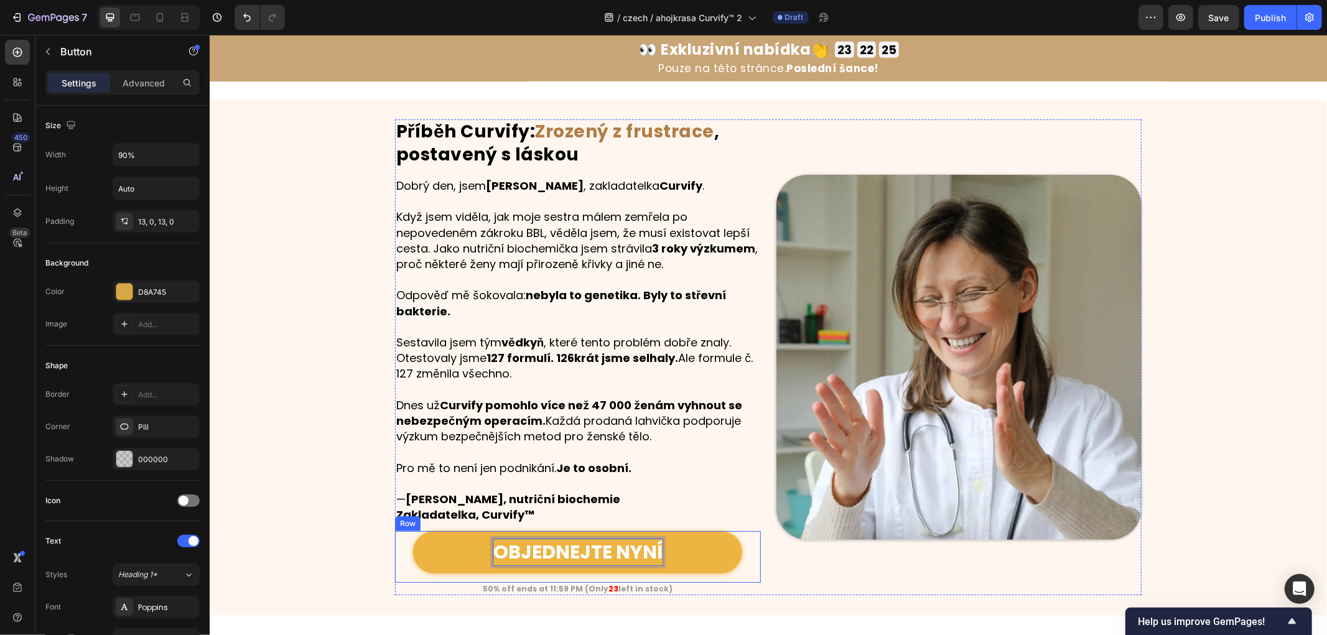
scroll to position [984, 0]
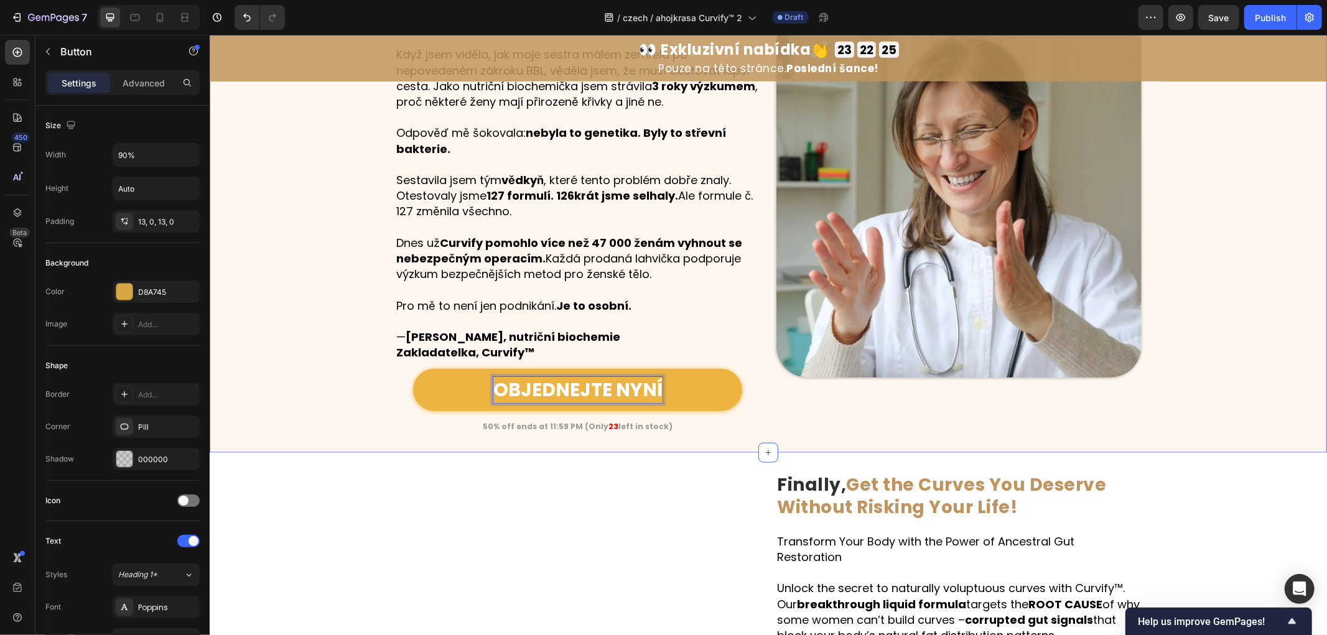
click at [337, 421] on div "⁠⁠⁠⁠⁠⁠⁠ Příběh Curvify: Zrozený z frustrace , postavený s láskou Heading Dobrý …" at bounding box center [767, 194] width 1117 height 476
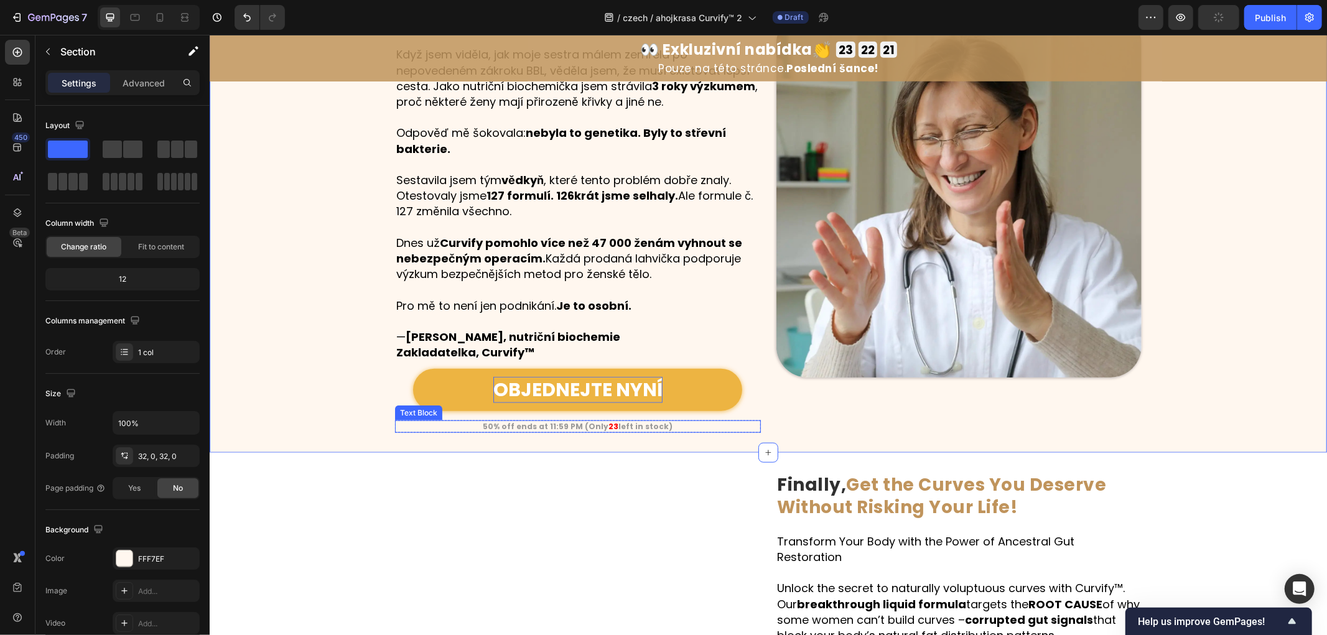
click at [592, 427] on strong "50% off ends at 11:59 PM (Only" at bounding box center [545, 425] width 126 height 11
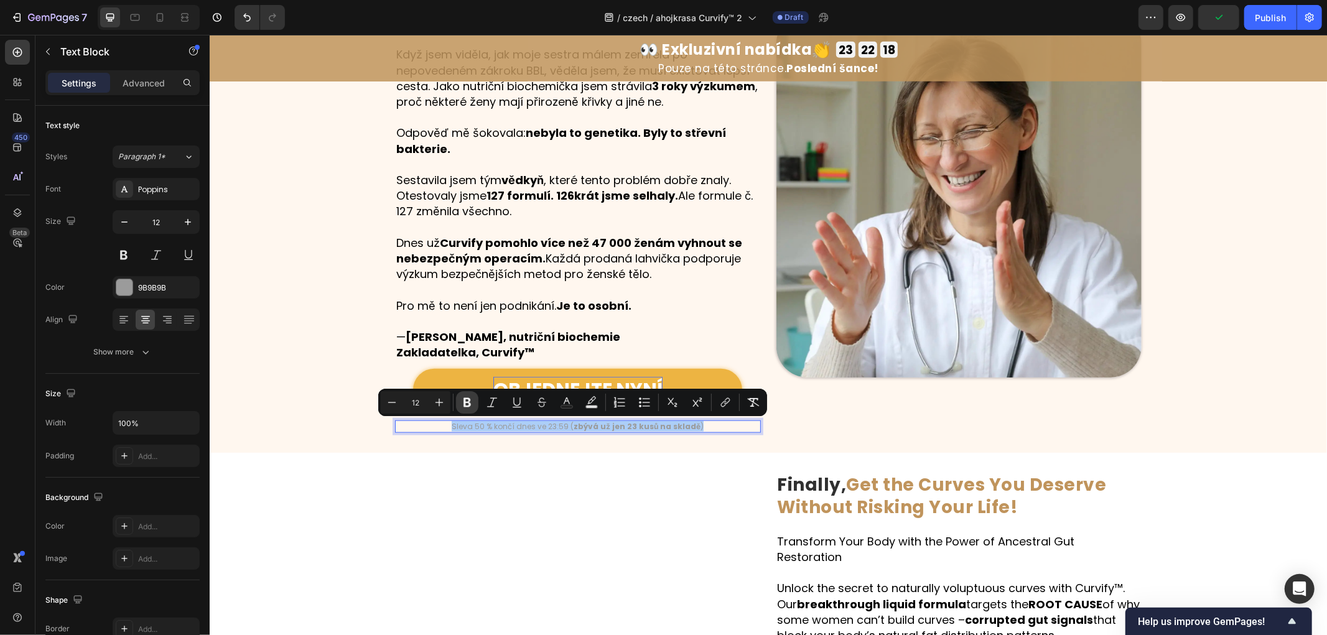
click at [462, 398] on icon "Editor contextual toolbar" at bounding box center [467, 402] width 12 height 12
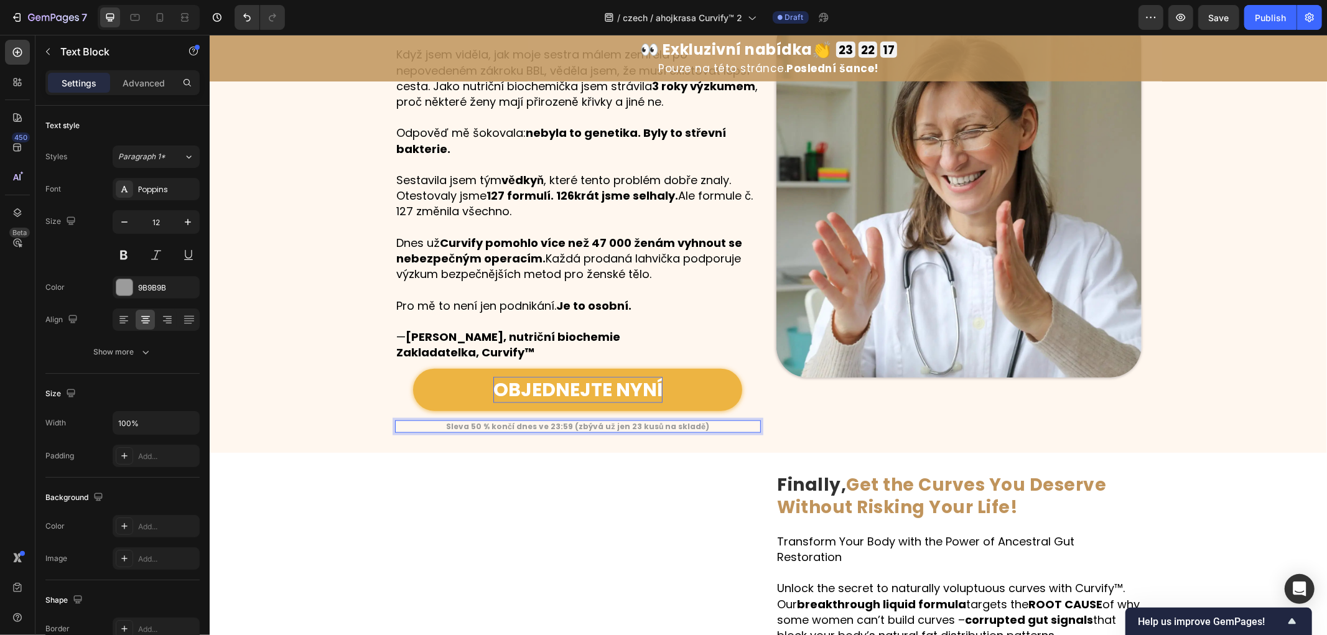
click at [331, 410] on div "⁠⁠⁠⁠⁠⁠⁠ Příběh Curvify: Zrozený z frustrace , postavený s láskou Heading Dobrý …" at bounding box center [767, 194] width 1117 height 476
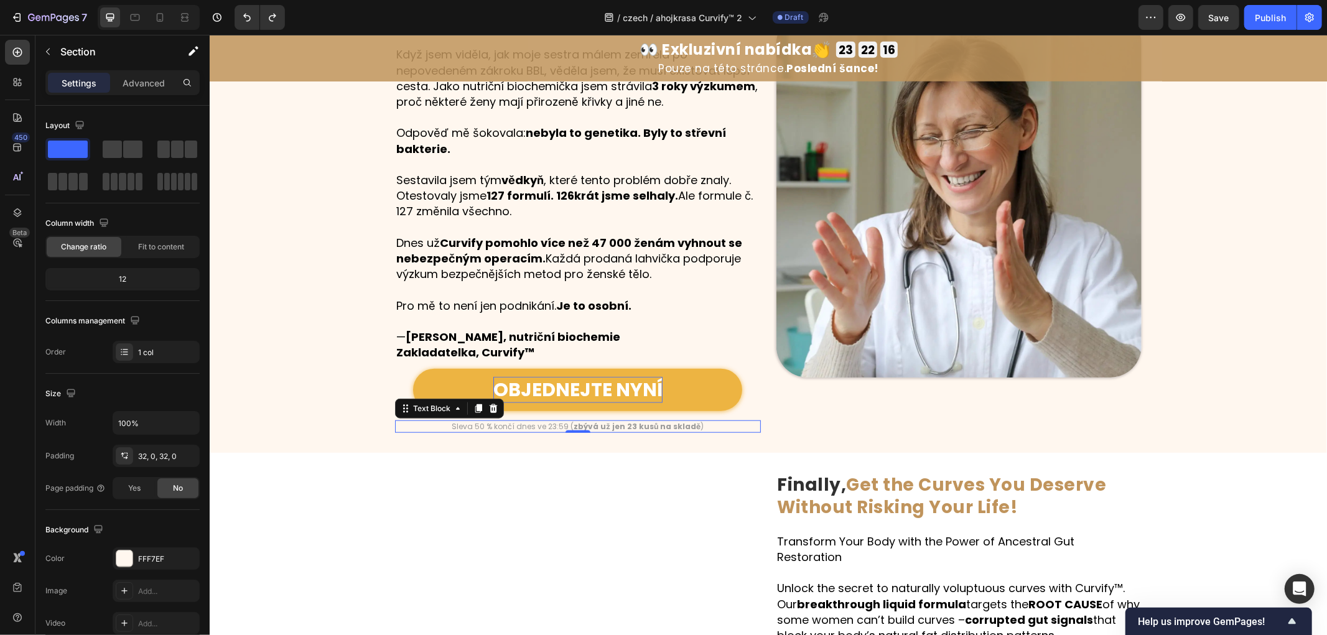
click at [548, 425] on p "Sleva 50 % končí dnes ve 23:59 ( zbývá už jen 23 kusů na skladě )" at bounding box center [577, 426] width 363 height 10
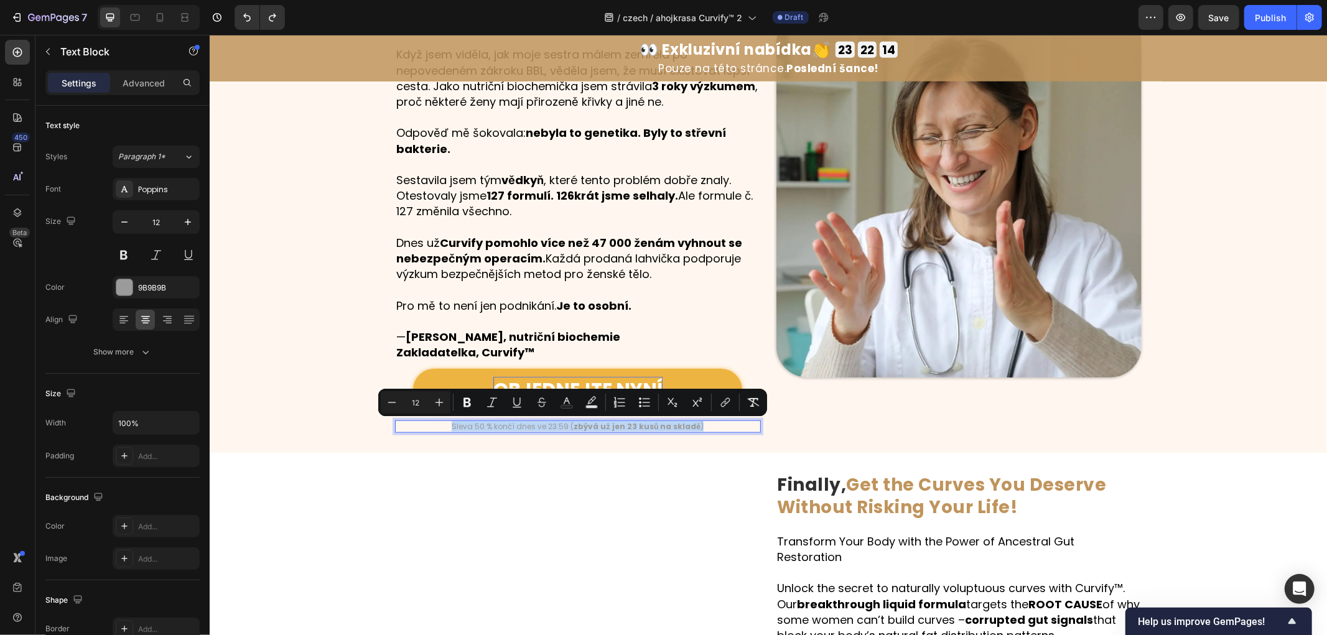
click at [627, 430] on strong "zbývá už jen 23 kusů na skladě" at bounding box center [636, 425] width 127 height 11
click at [625, 424] on strong "zbývá už jen 23 kusů na skladě" at bounding box center [636, 425] width 127 height 11
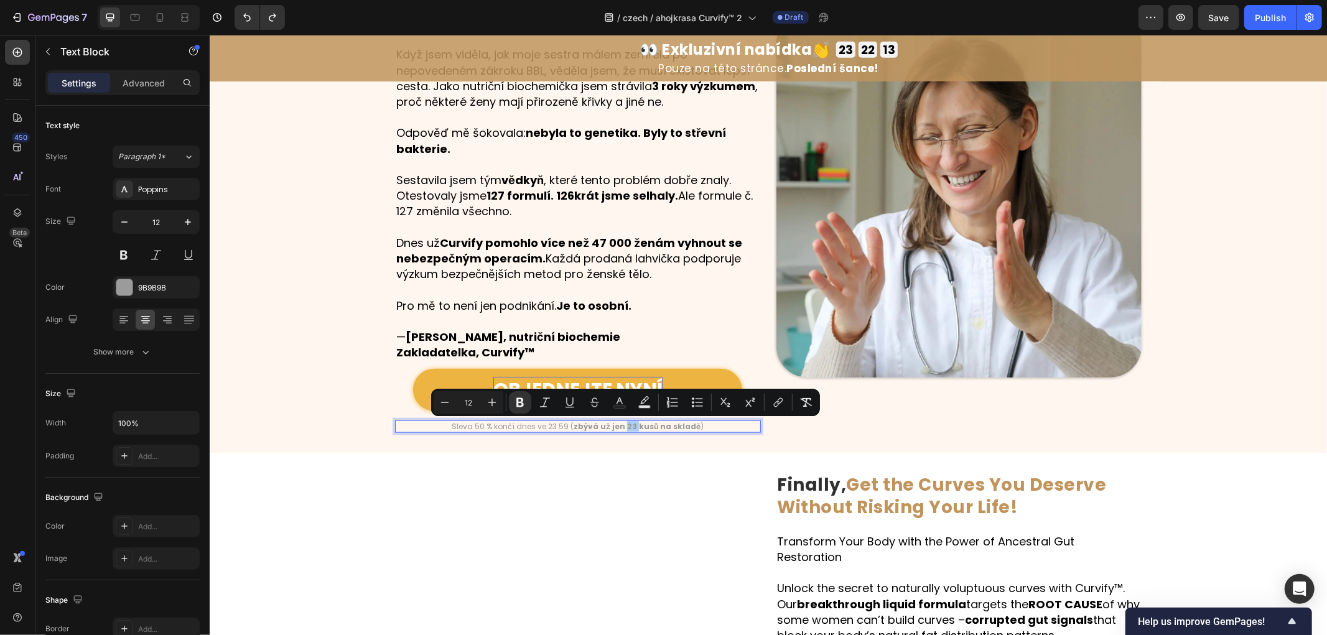
drag, startPoint x: 615, startPoint y: 407, endPoint x: 631, endPoint y: 416, distance: 18.6
click at [616, 407] on rect "Editor contextual toolbar" at bounding box center [620, 407] width 12 height 3
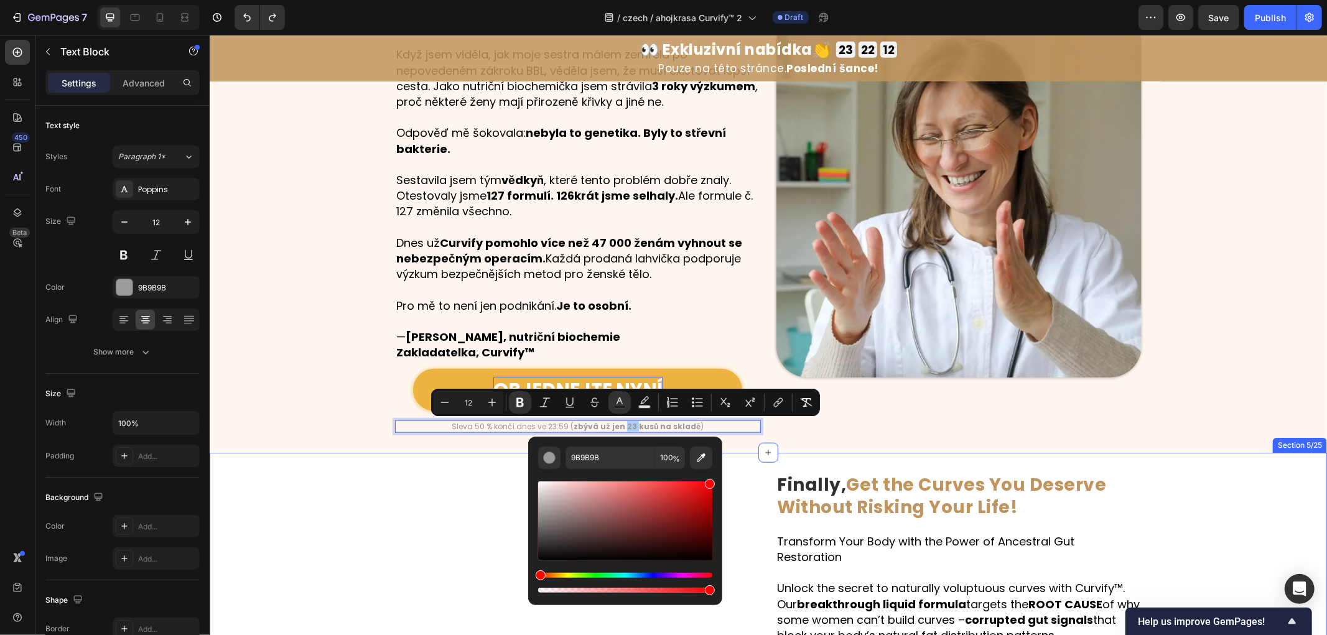
drag, startPoint x: 914, startPoint y: 516, endPoint x: 397, endPoint y: 358, distance: 539.7
type input "FF0000"
click at [238, 315] on div "⁠⁠⁠⁠⁠⁠⁠ Příběh Curvify: Zrozený z frustrace , postavený s láskou Heading Dobrý …" at bounding box center [767, 194] width 1117 height 476
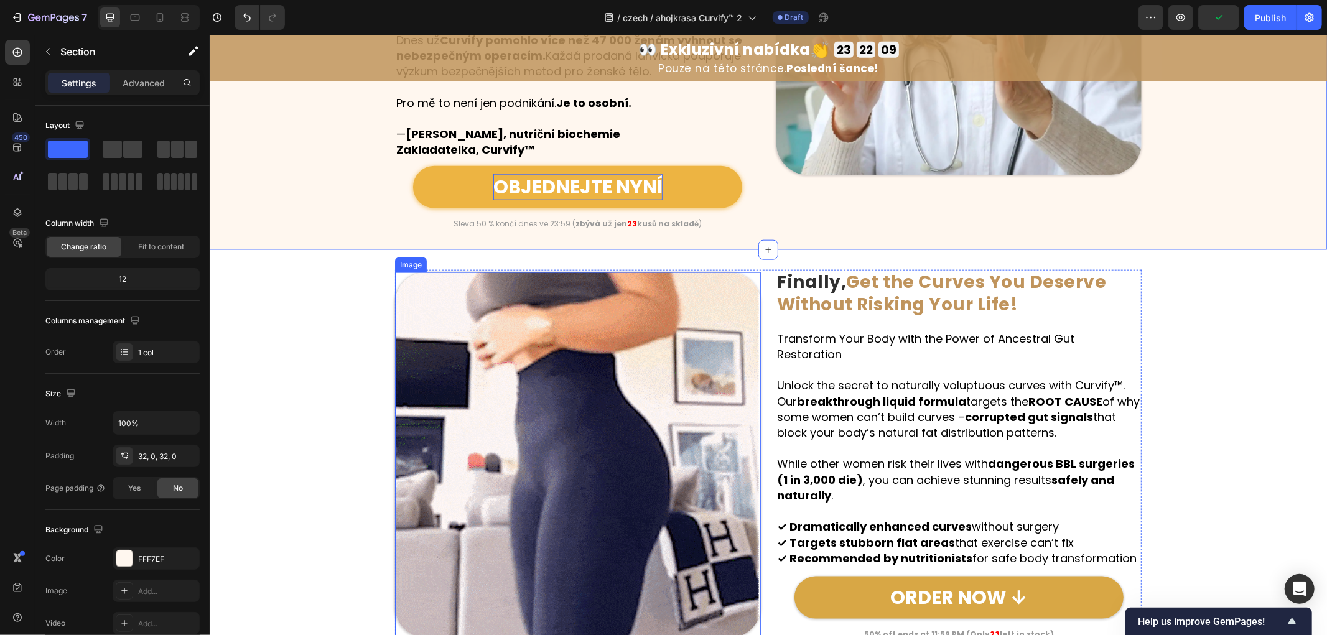
scroll to position [1122, 0]
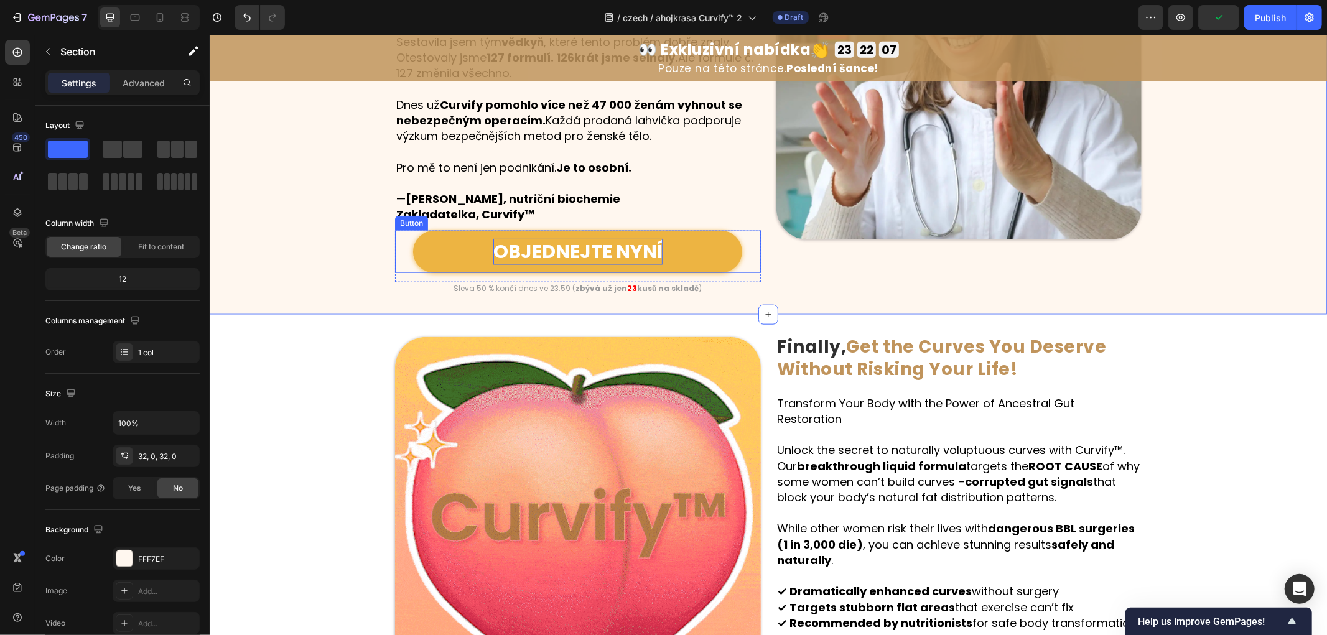
click at [701, 246] on link "OBJEDNEJTE NYNÍ" at bounding box center [576, 251] width 329 height 42
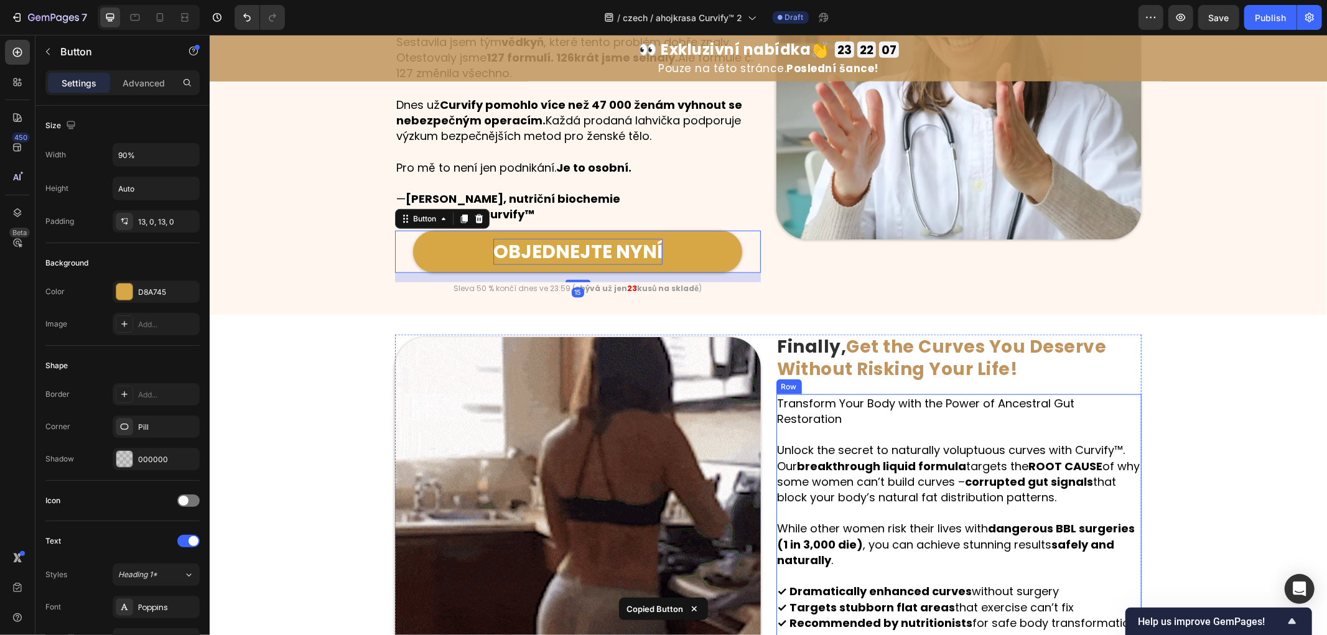
scroll to position [1329, 0]
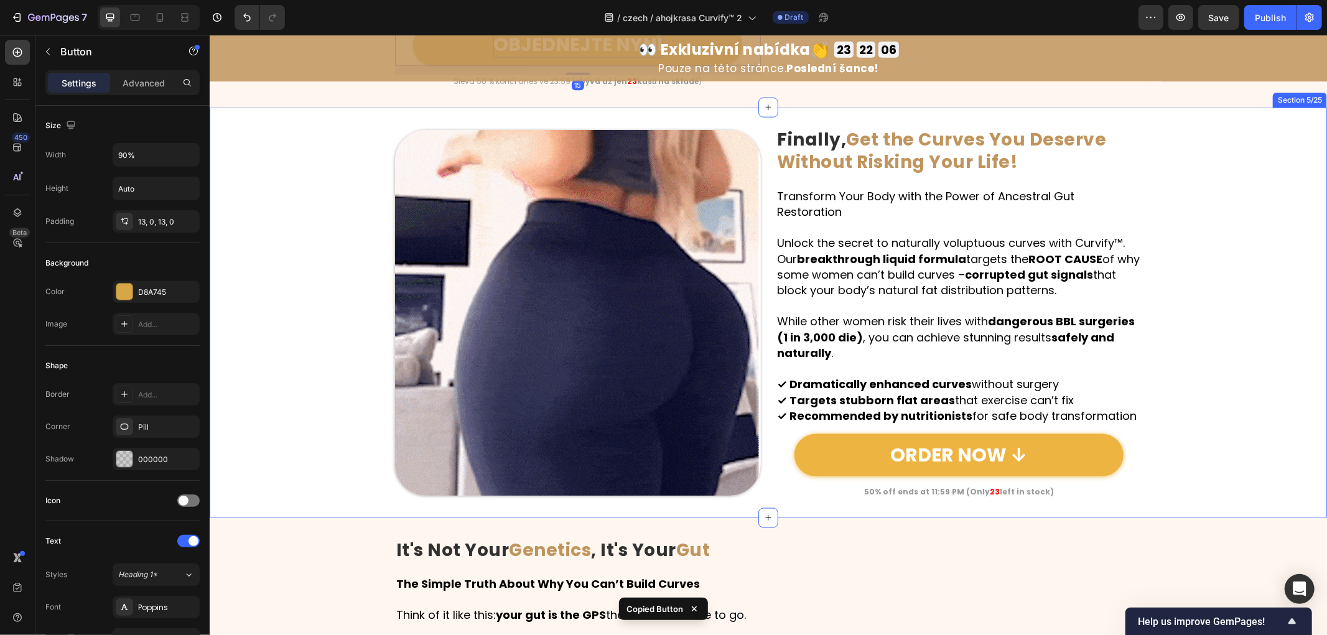
click at [1073, 455] on link "ORDER NOW ↓" at bounding box center [958, 455] width 329 height 42
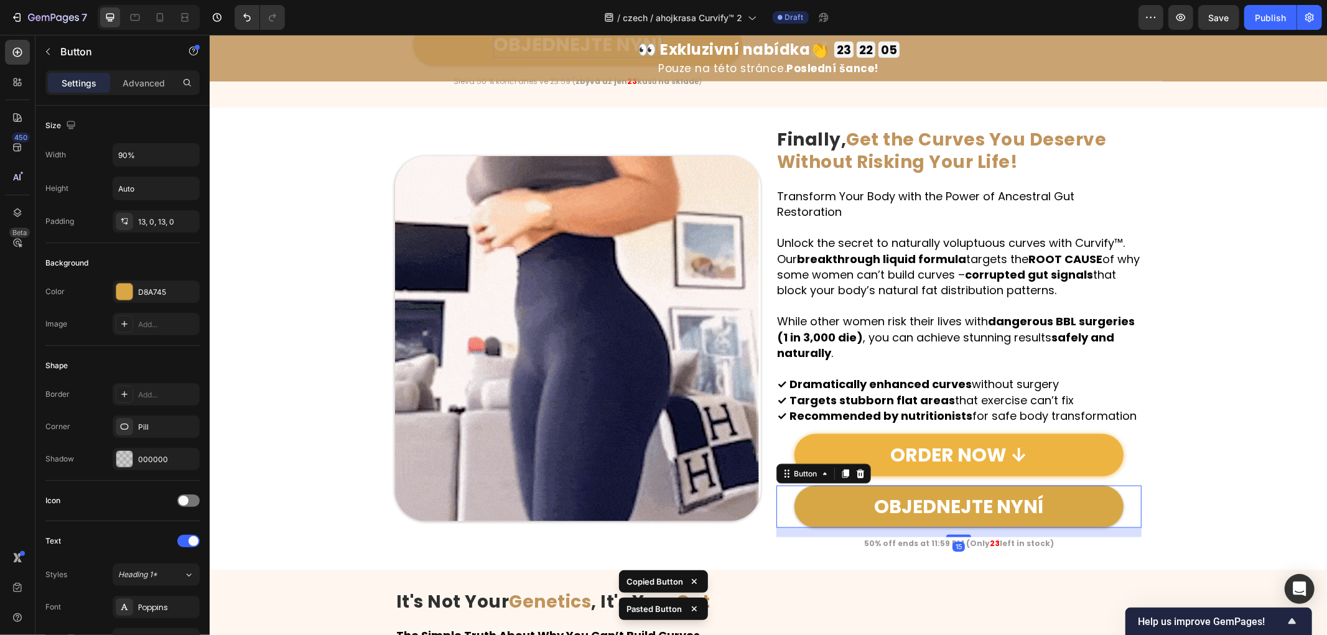
click at [1068, 442] on link "ORDER NOW ↓" at bounding box center [958, 455] width 329 height 42
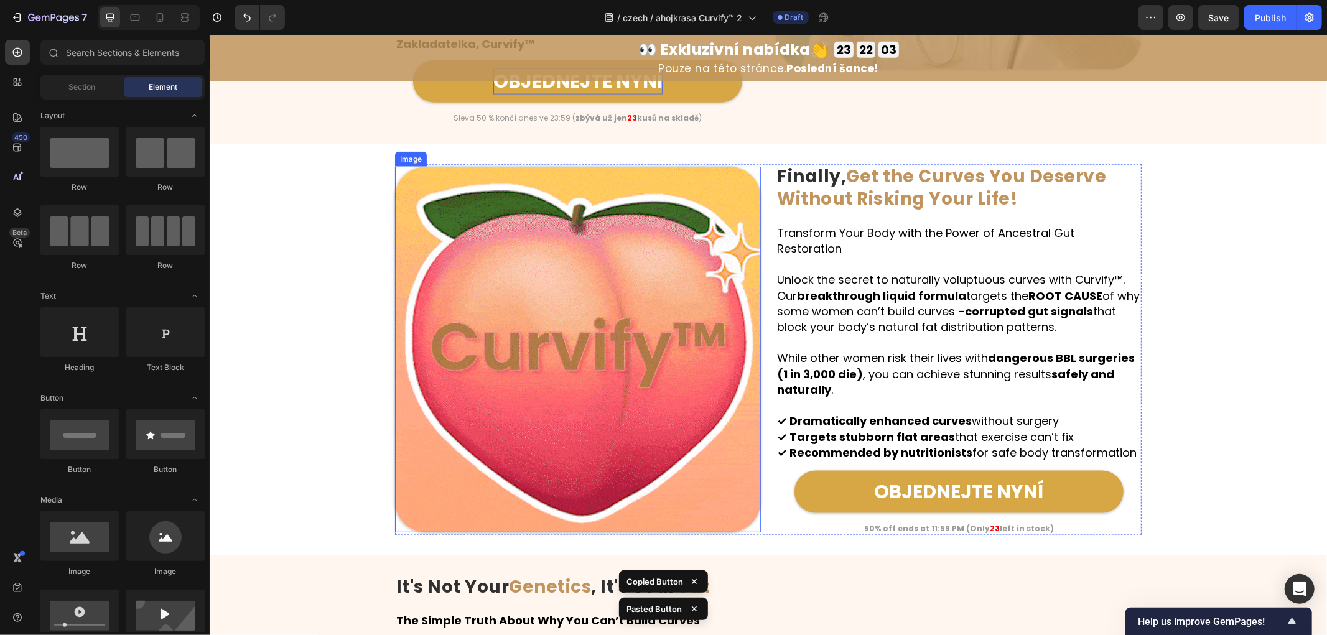
scroll to position [1260, 0]
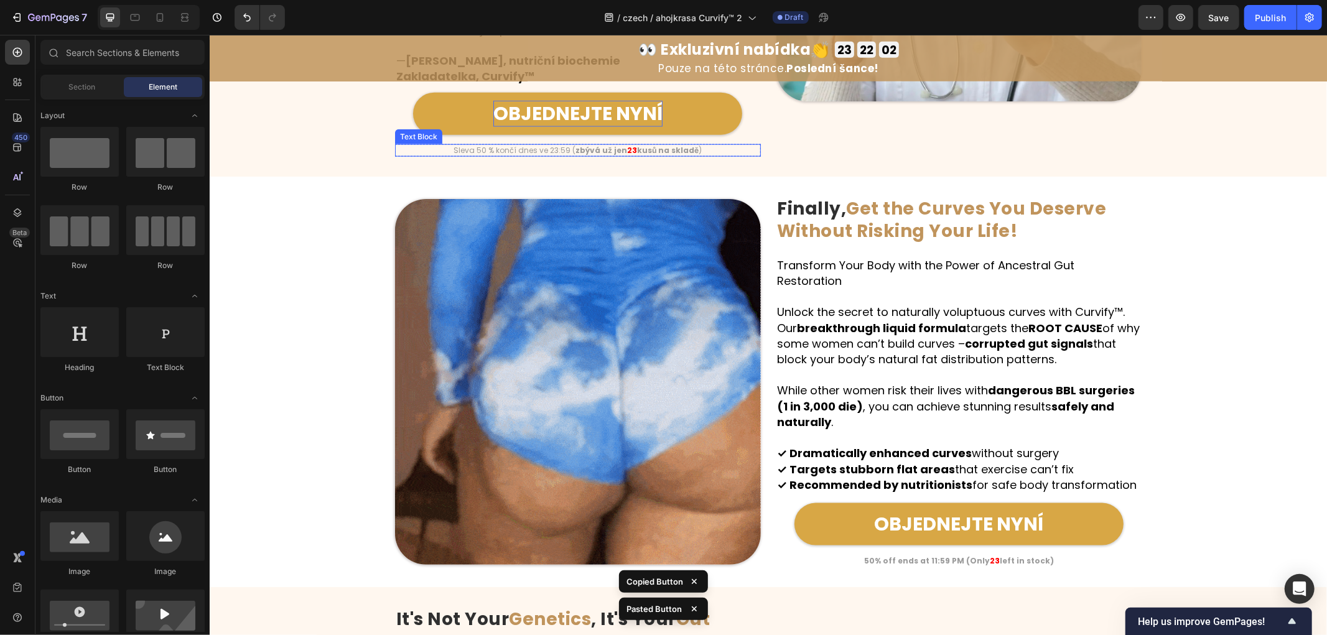
click at [614, 147] on strong "zbývá už jen" at bounding box center [601, 149] width 52 height 11
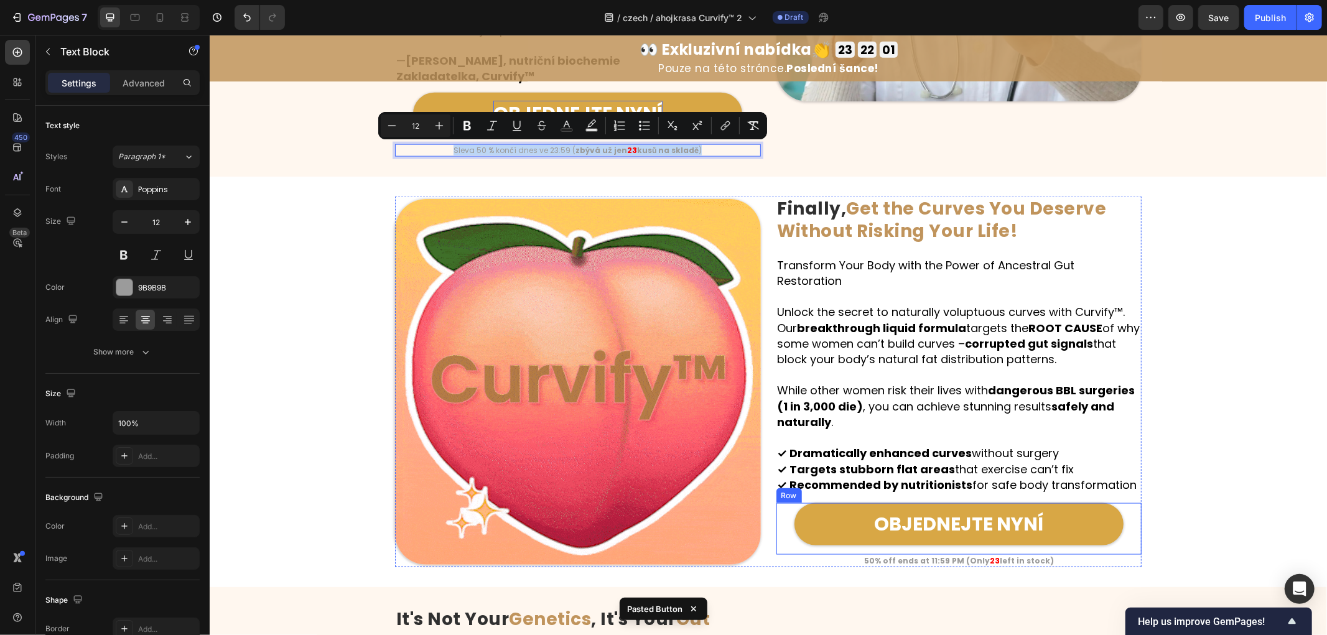
click at [989, 555] on strong "23" at bounding box center [994, 560] width 10 height 11
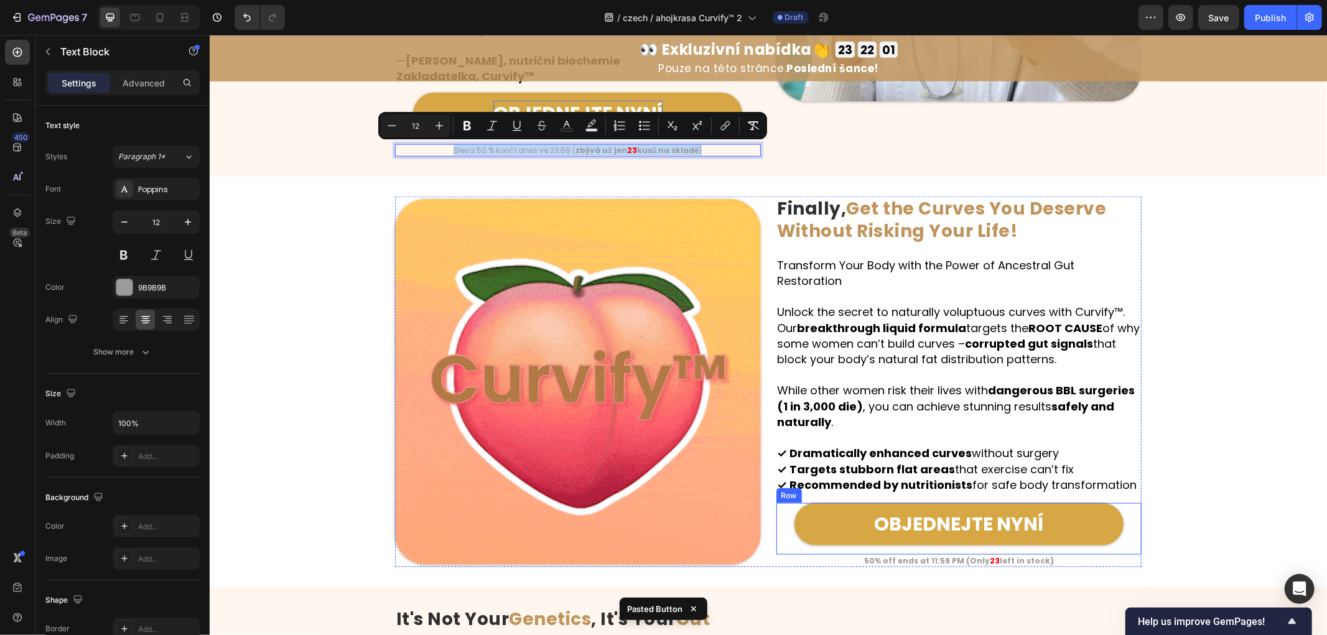
click at [989, 555] on strong "23" at bounding box center [994, 560] width 10 height 11
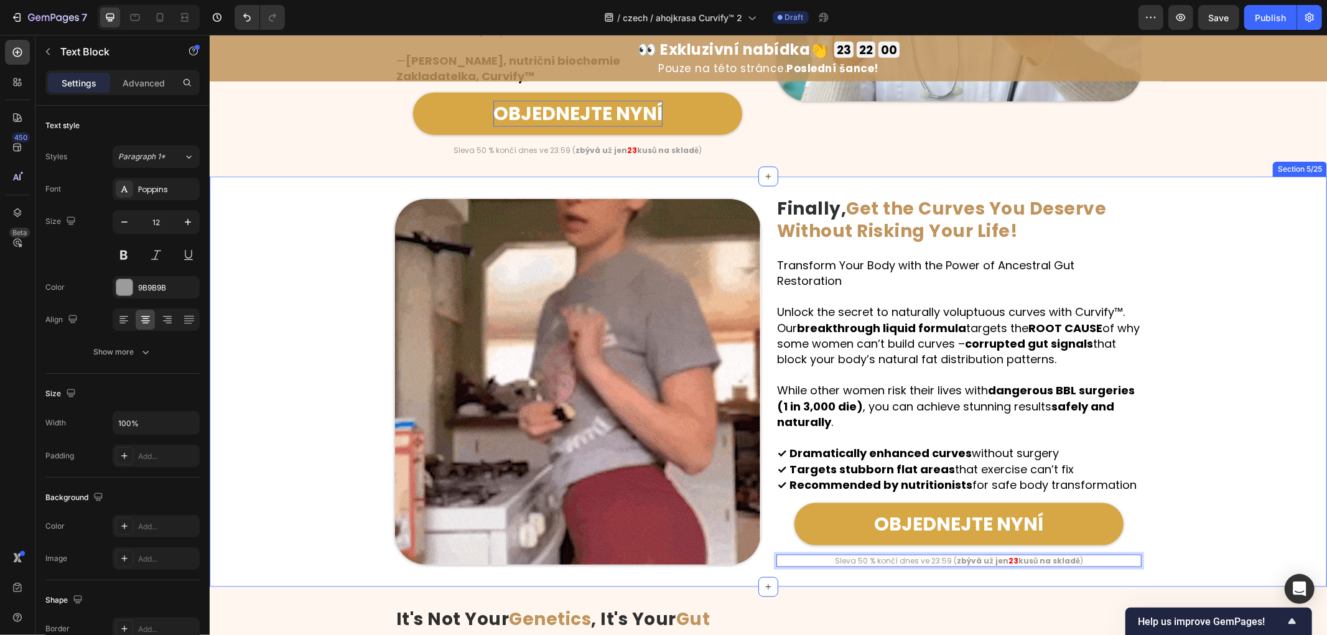
click at [1183, 444] on div "Image Finally, Get the Curves You Deserve Without Risking Your Life! Heading Ro…" at bounding box center [767, 381] width 1117 height 370
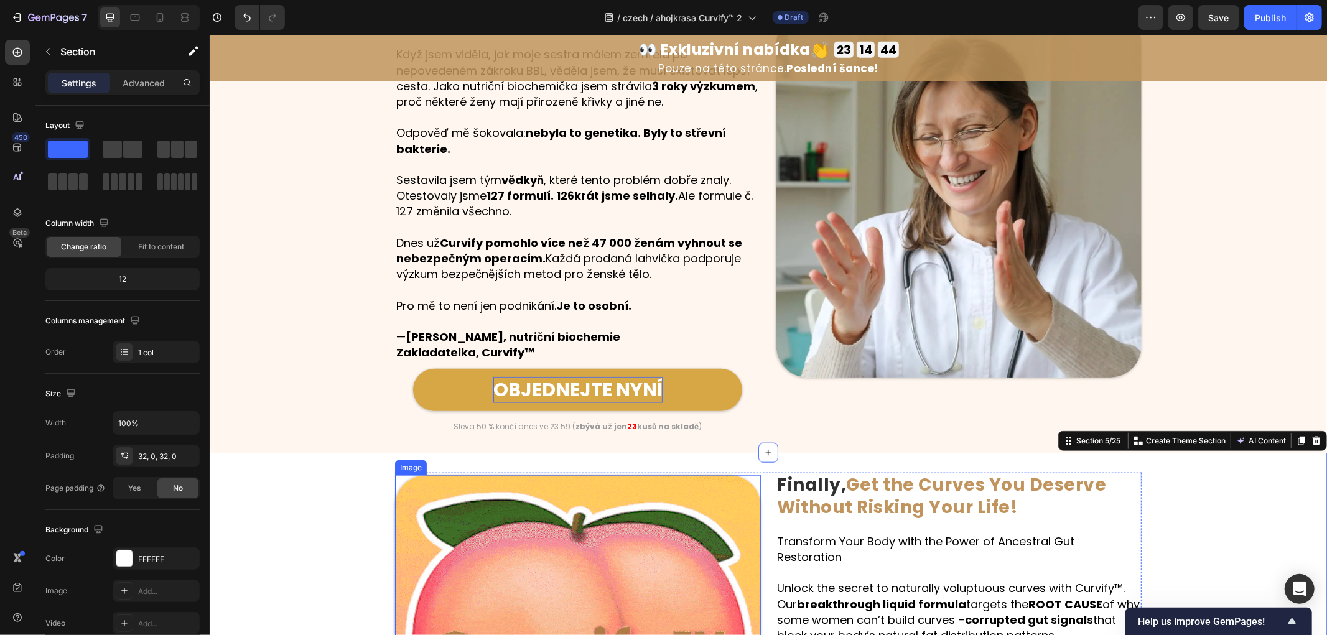
scroll to position [913, 0]
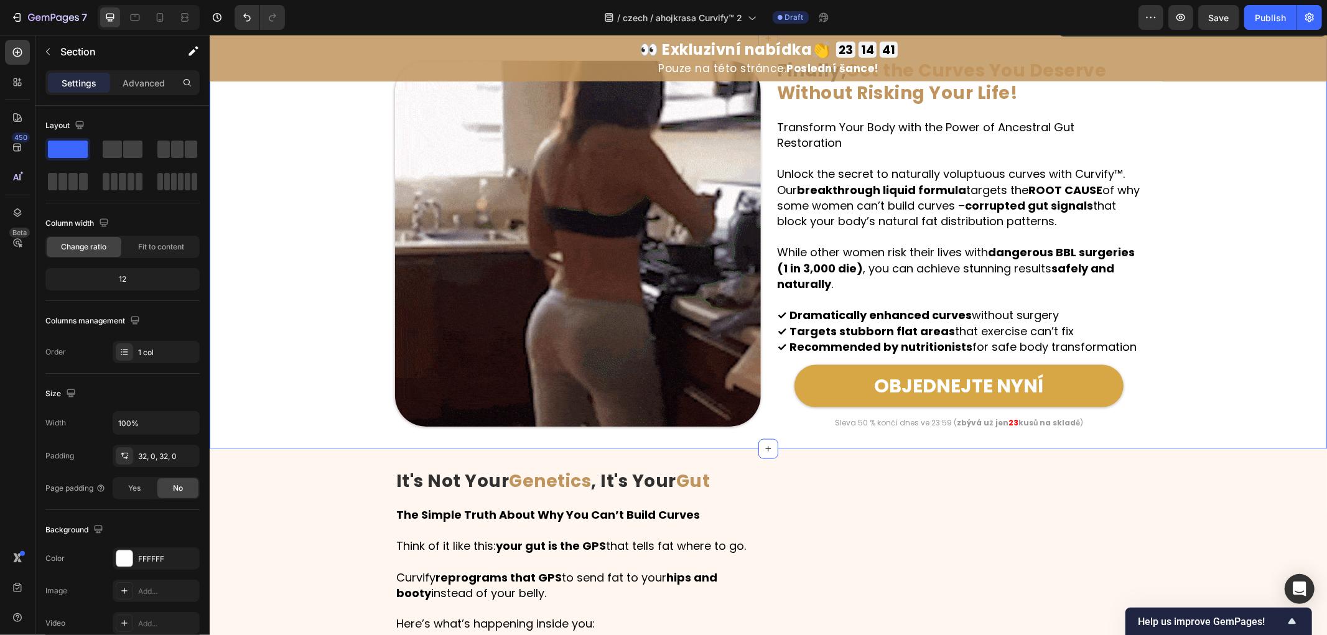
click at [1206, 356] on div "Image Finally, Get the Curves You Deserve Without Risking Your Life! Heading Ro…" at bounding box center [767, 243] width 1117 height 370
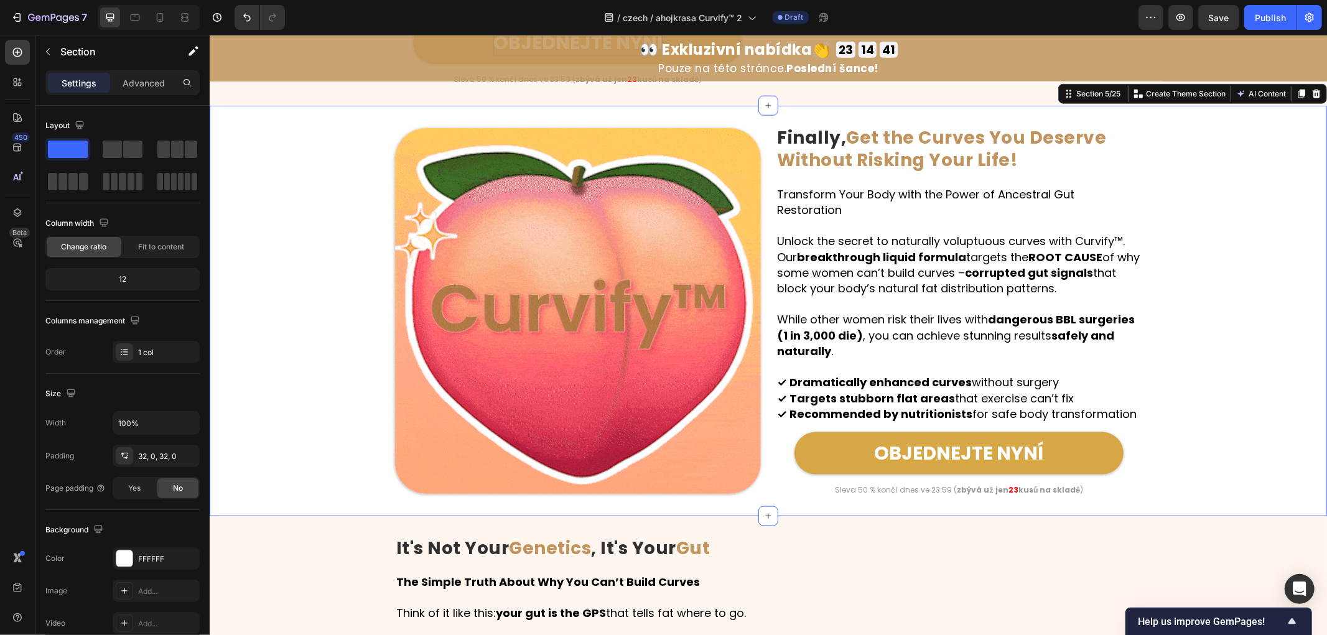
scroll to position [1191, 0]
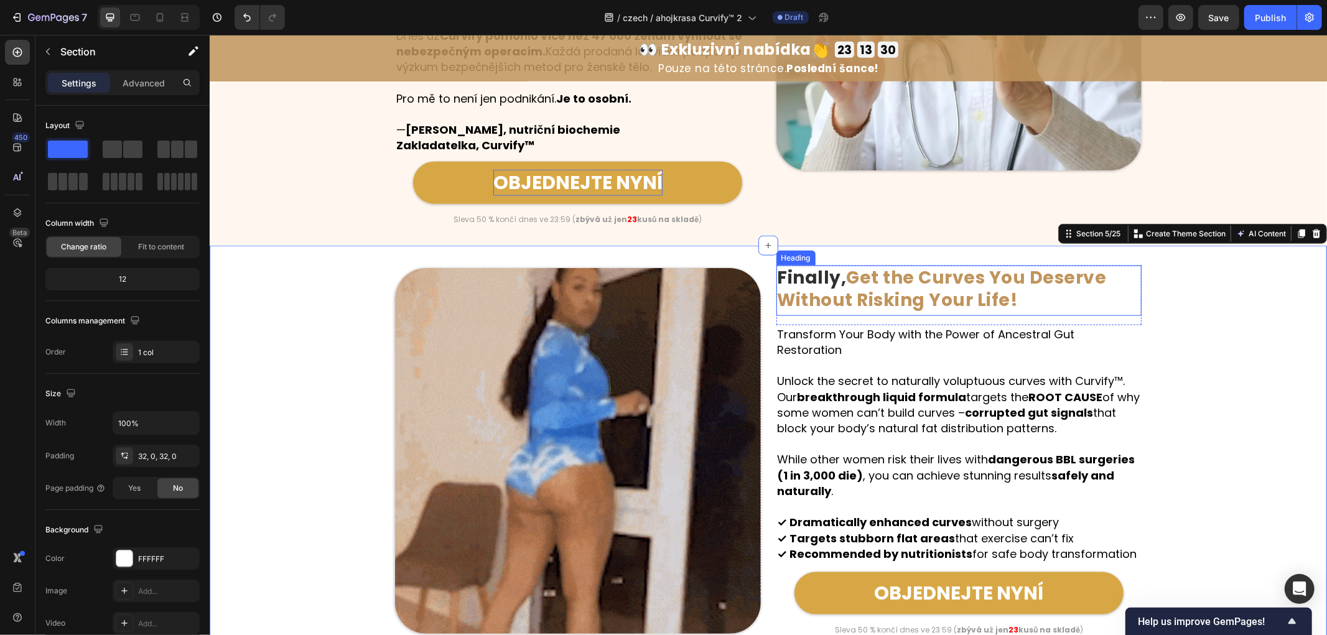
click at [859, 282] on strong "Get the Curves You Deserve Without Risking Your Life!" at bounding box center [941, 288] width 329 height 47
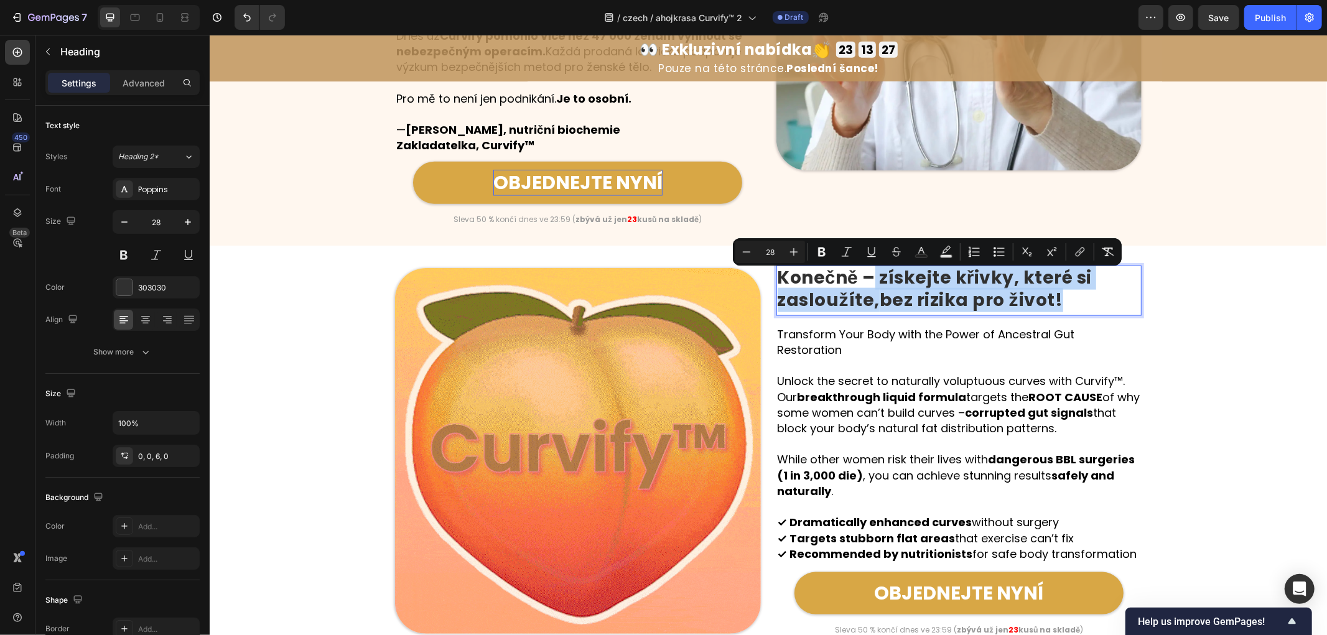
drag, startPoint x: 868, startPoint y: 277, endPoint x: 1108, endPoint y: 309, distance: 242.2
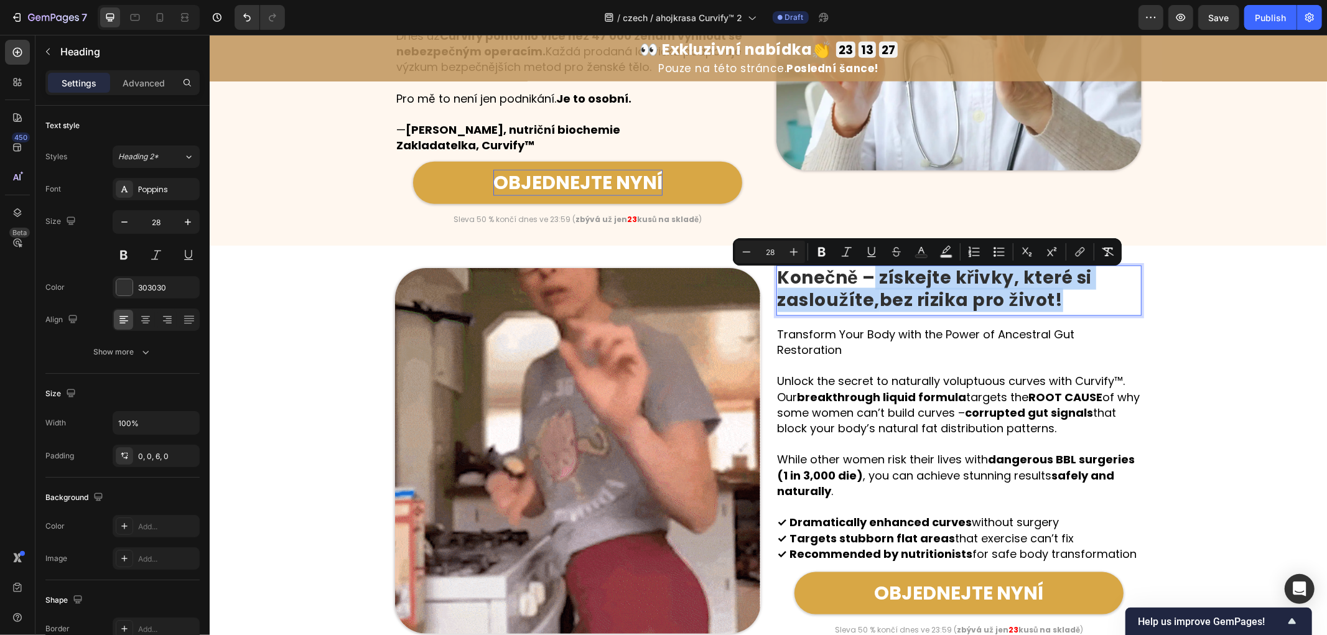
click at [1108, 309] on p "Konečně – získejte křivky, které si zasloužíte, bez rizika pro život!" at bounding box center [958, 288] width 363 height 45
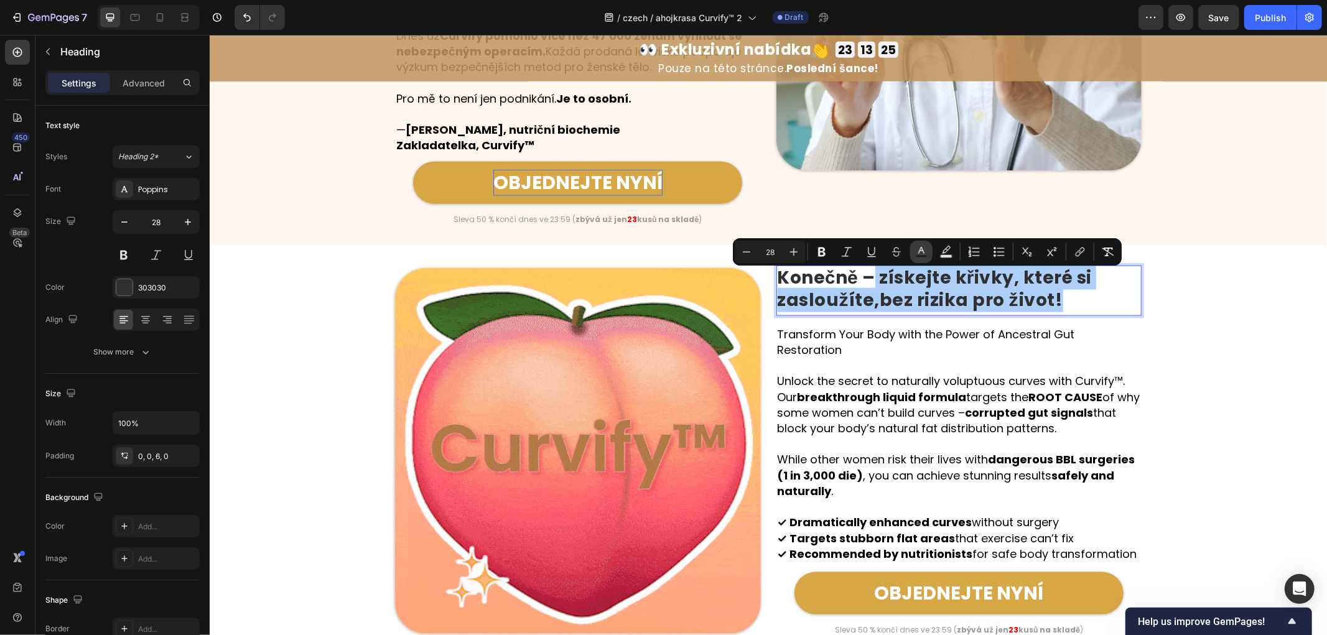
click at [919, 253] on icon "Editor contextual toolbar" at bounding box center [921, 252] width 12 height 12
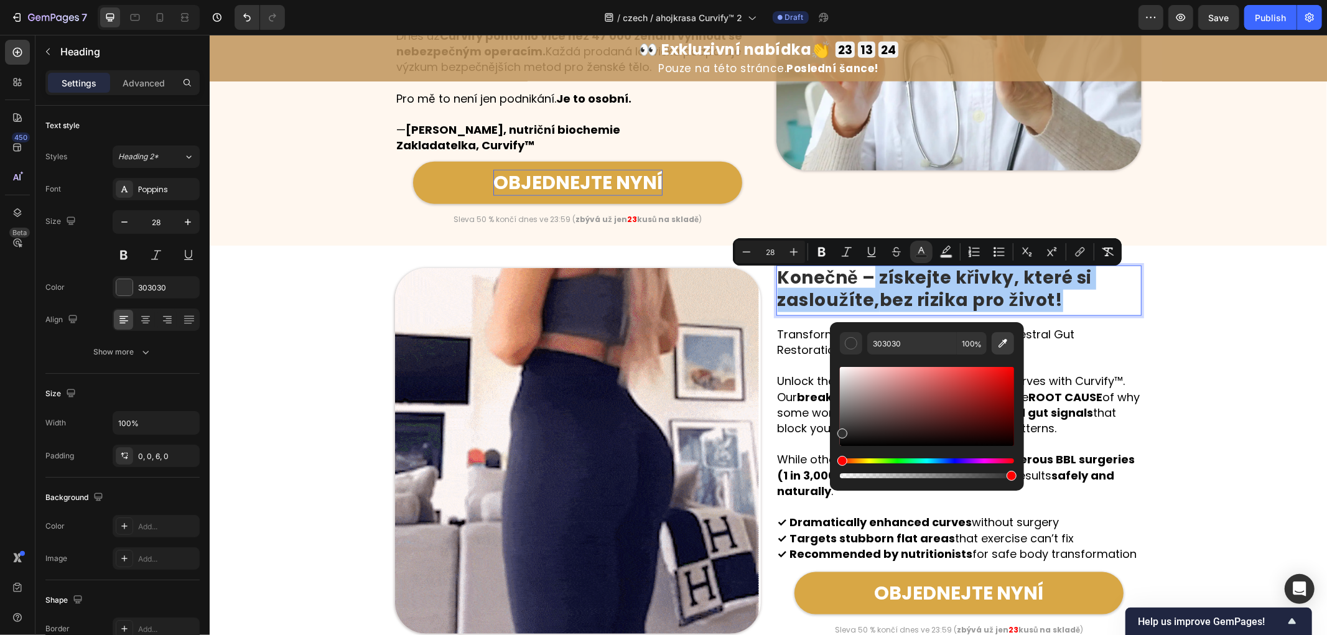
click at [1003, 342] on icon "Editor contextual toolbar" at bounding box center [1002, 343] width 9 height 9
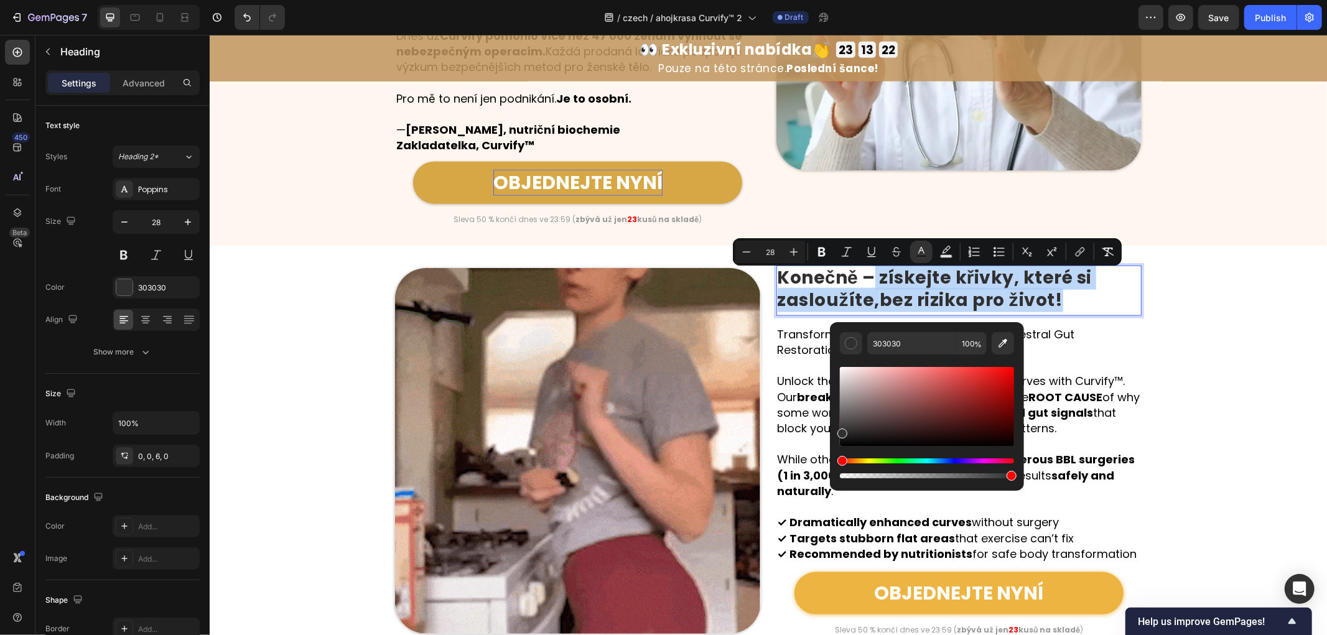
type input "D8A745"
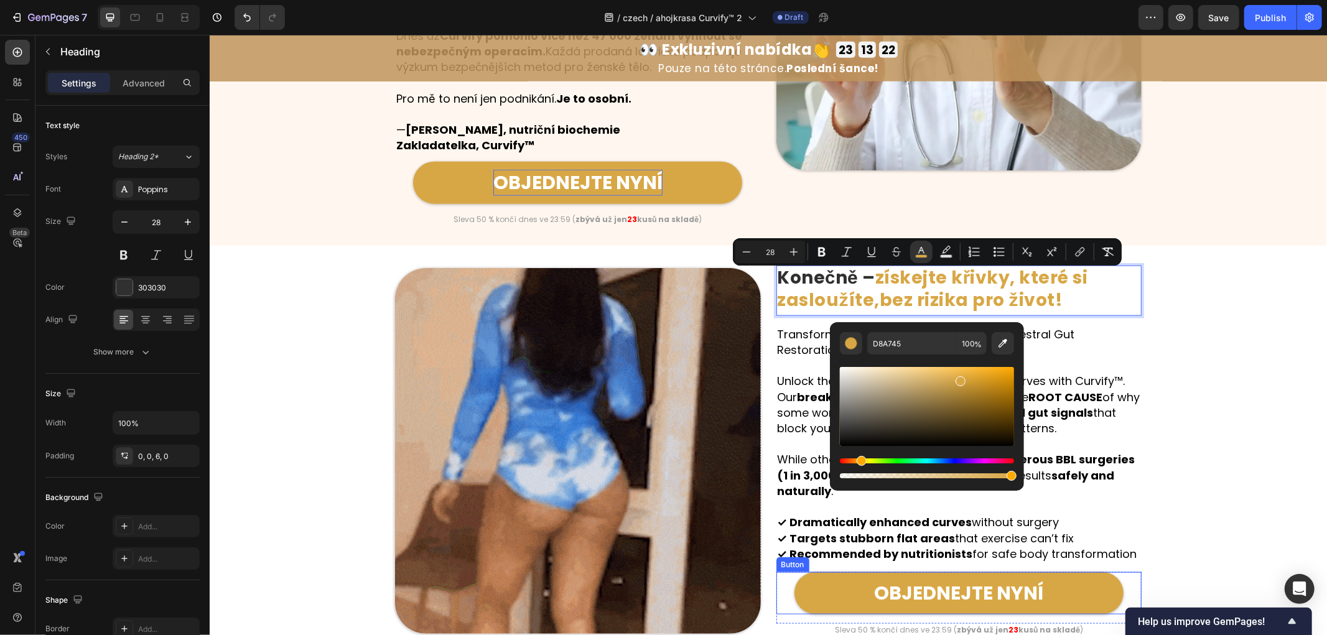
click at [1222, 499] on div "Image Konečně – získejte křivky, které si zasloužíte, bez rizika pro život! Hea…" at bounding box center [767, 450] width 1117 height 370
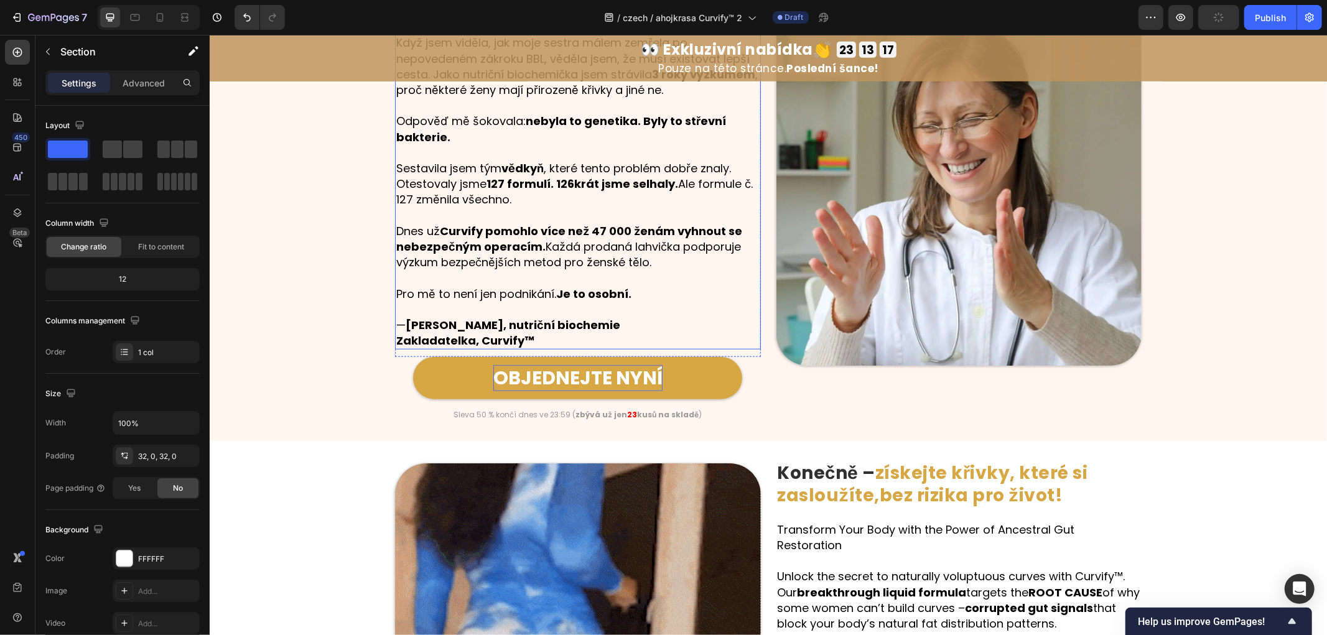
scroll to position [815, 0]
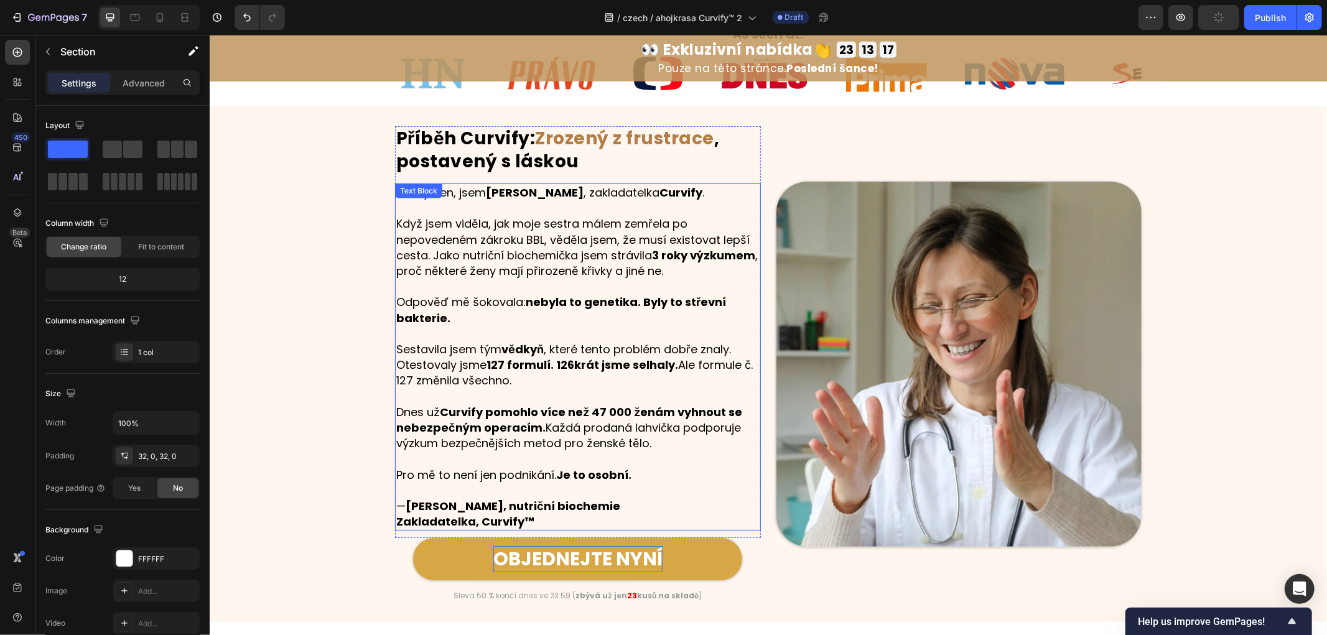
click at [633, 150] on strong "Zrozený z frustrace" at bounding box center [624, 138] width 179 height 24
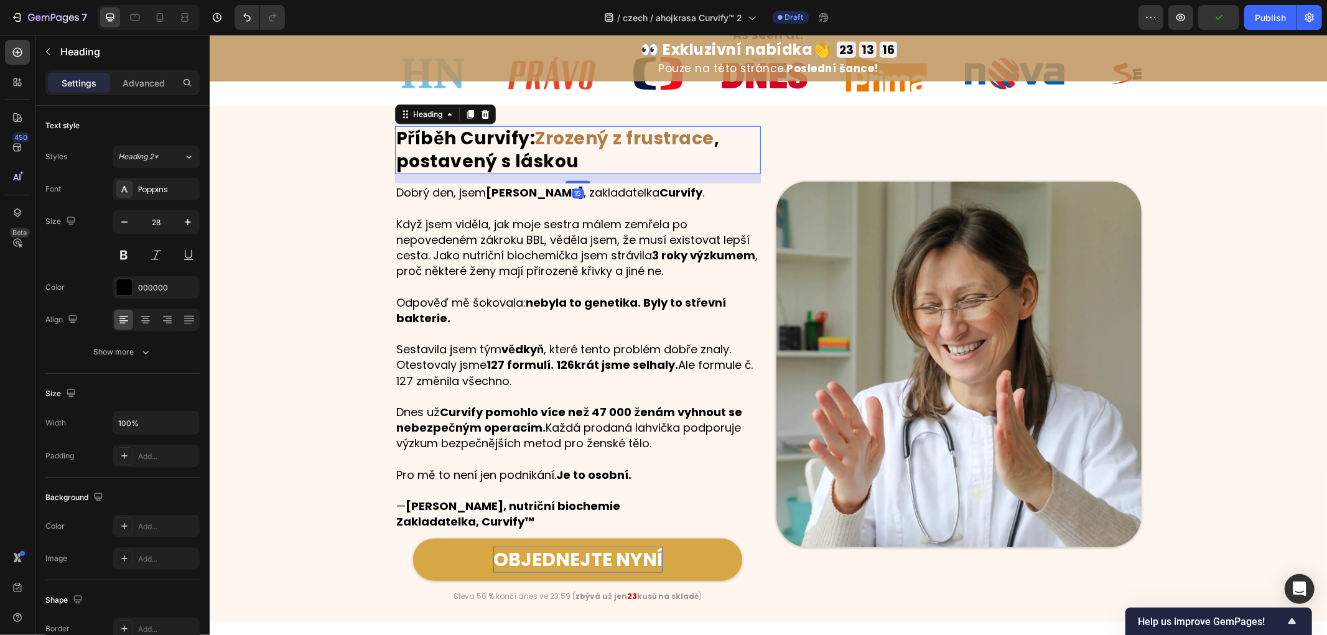
scroll to position [650, 0]
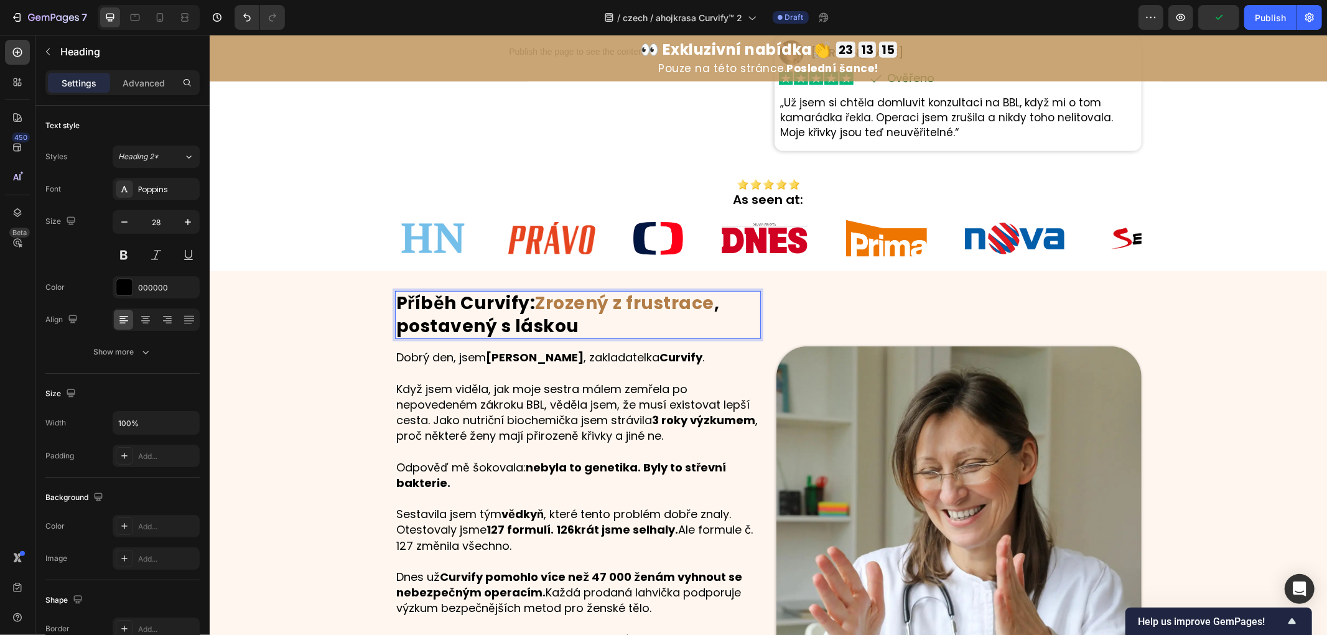
click at [636, 306] on strong "Zrozený z frustrace" at bounding box center [624, 302] width 179 height 24
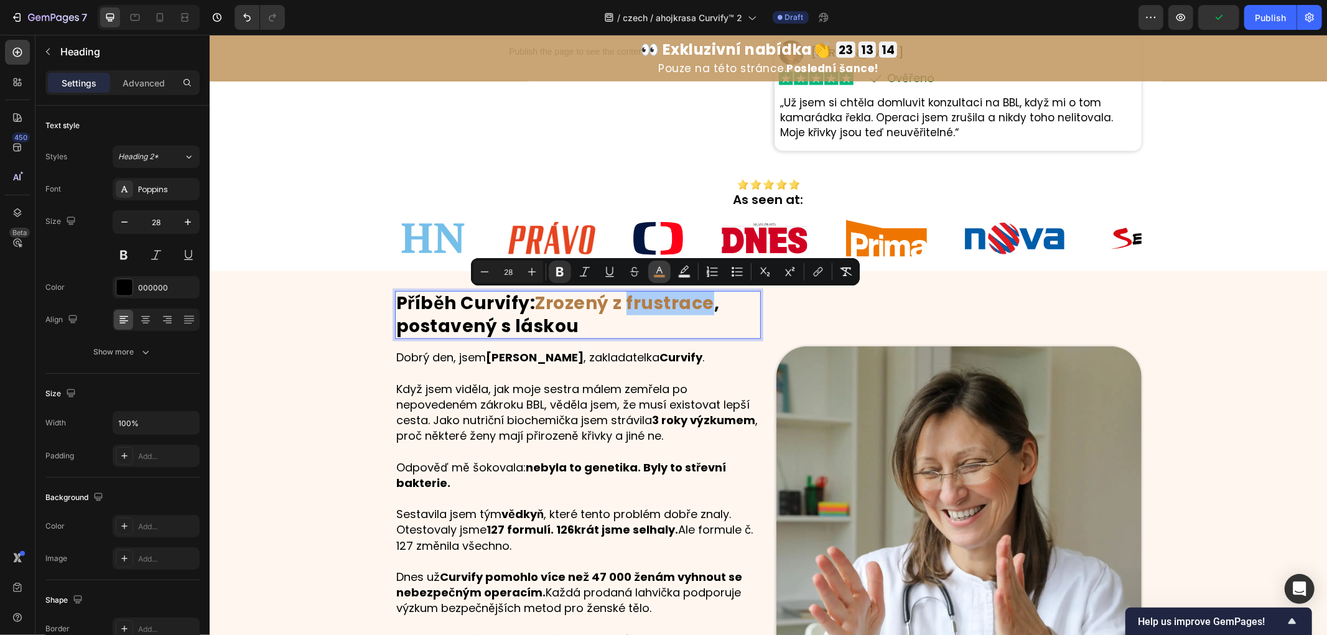
click at [655, 271] on icon "Editor contextual toolbar" at bounding box center [659, 272] width 12 height 12
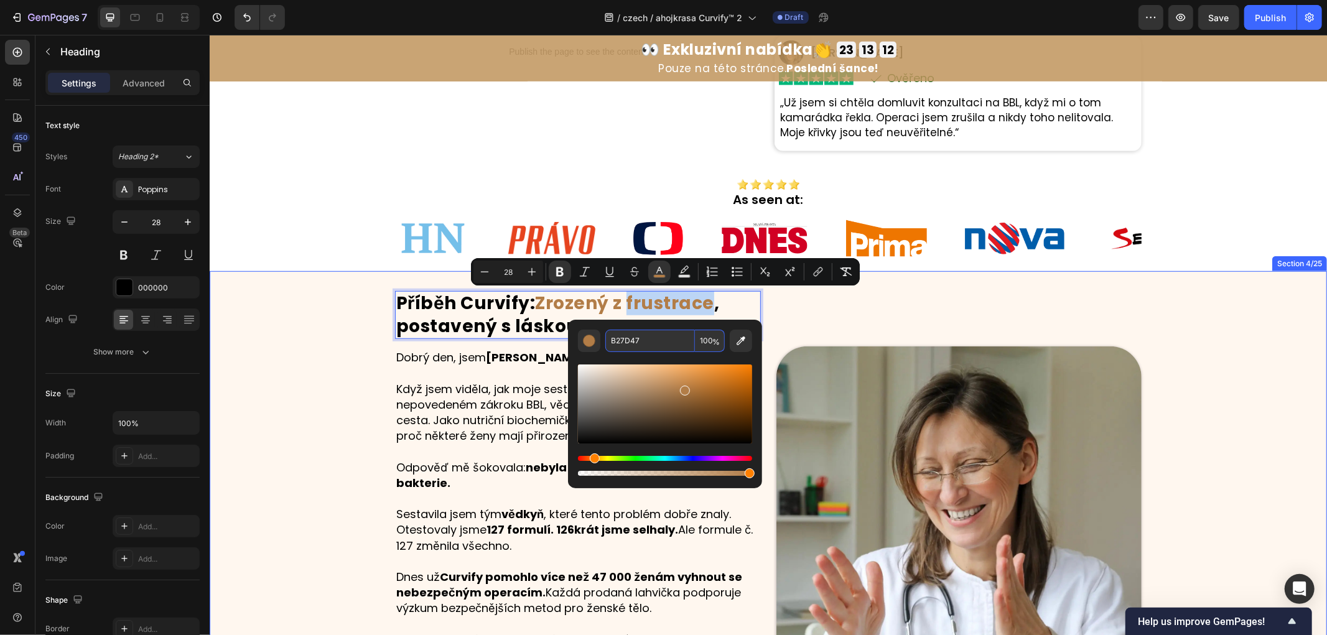
drag, startPoint x: 300, startPoint y: 389, endPoint x: 499, endPoint y: 426, distance: 203.0
click at [301, 389] on div "Příběh Curvify: Zrozený z frustrace , postavený s láskou Heading 15 Dobrý den, …" at bounding box center [767, 528] width 1117 height 476
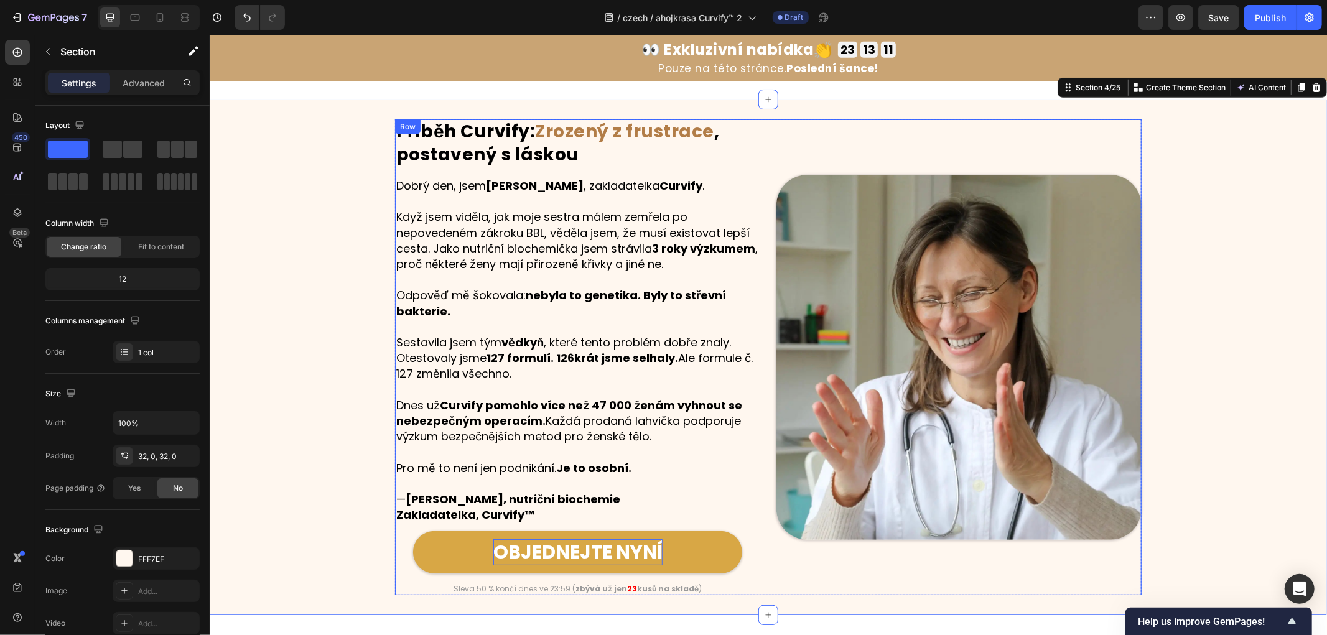
scroll to position [1134, 0]
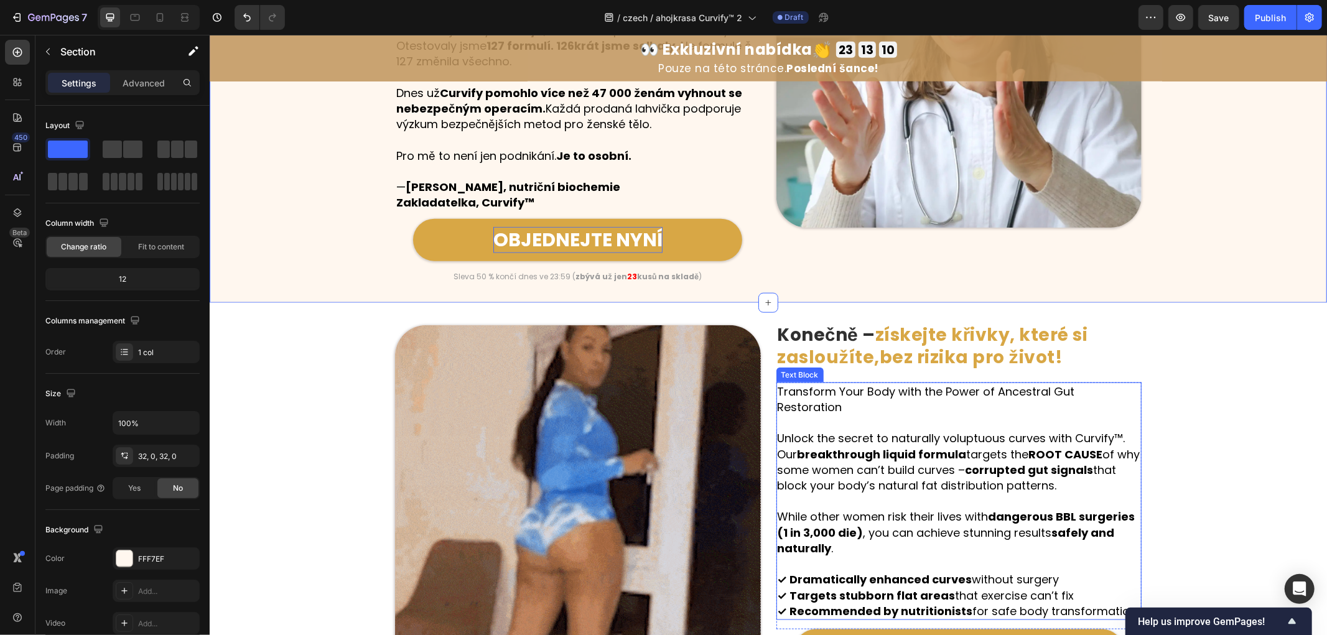
click at [927, 330] on span "získejte křivky, které si zasloužíte, bez rizika pro život!" at bounding box center [932, 345] width 310 height 47
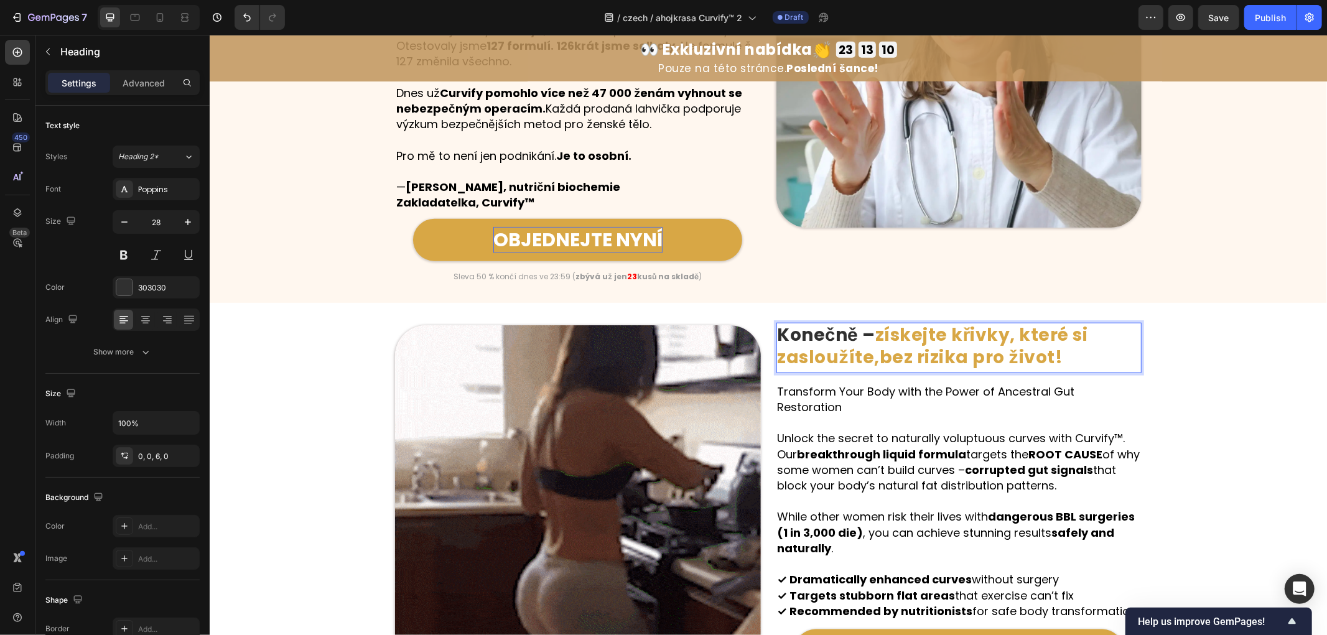
click at [875, 338] on span "získejte křivky, které si zasloužíte, bez rizika pro život!" at bounding box center [932, 345] width 310 height 47
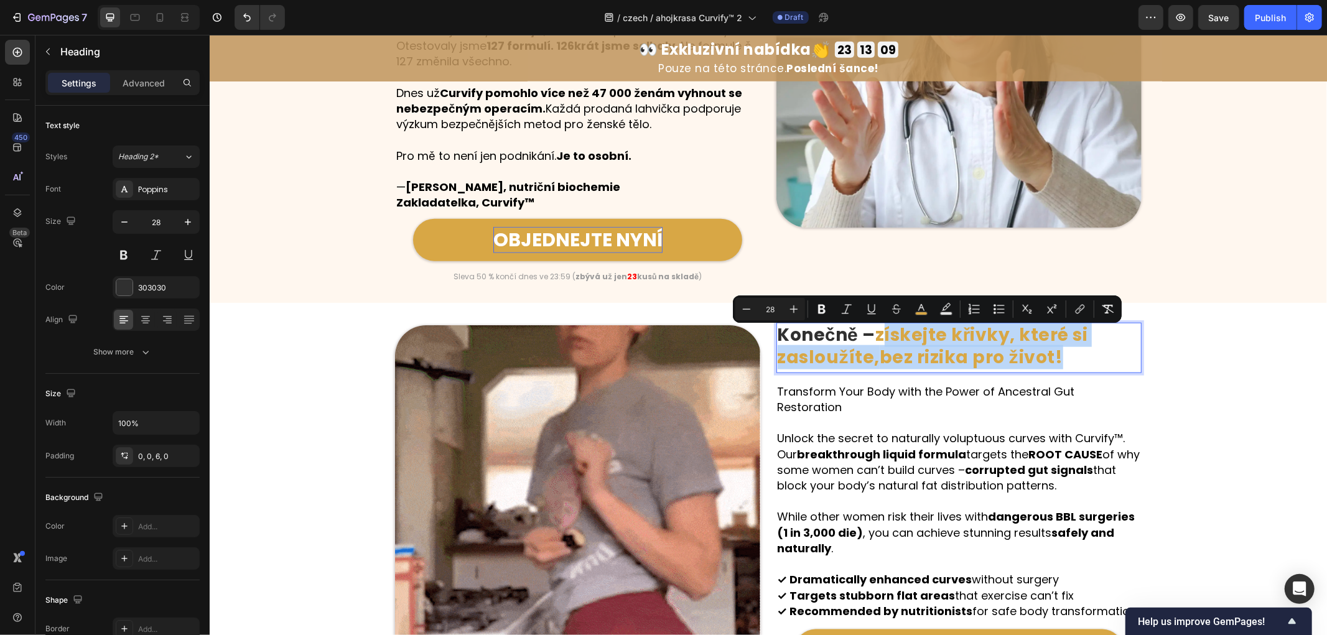
drag, startPoint x: 873, startPoint y: 337, endPoint x: 1055, endPoint y: 365, distance: 184.4
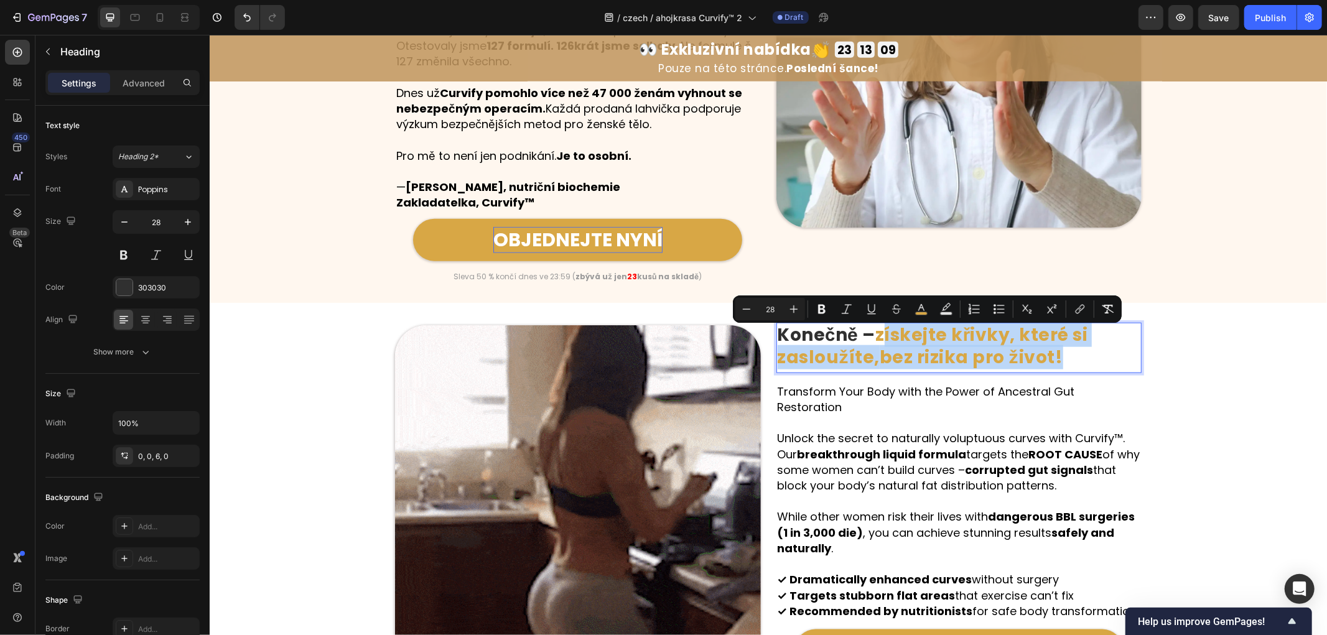
click at [1055, 365] on p "Konečně – získejte křivky, které si zasloužíte, bez rizika pro život!" at bounding box center [958, 345] width 363 height 45
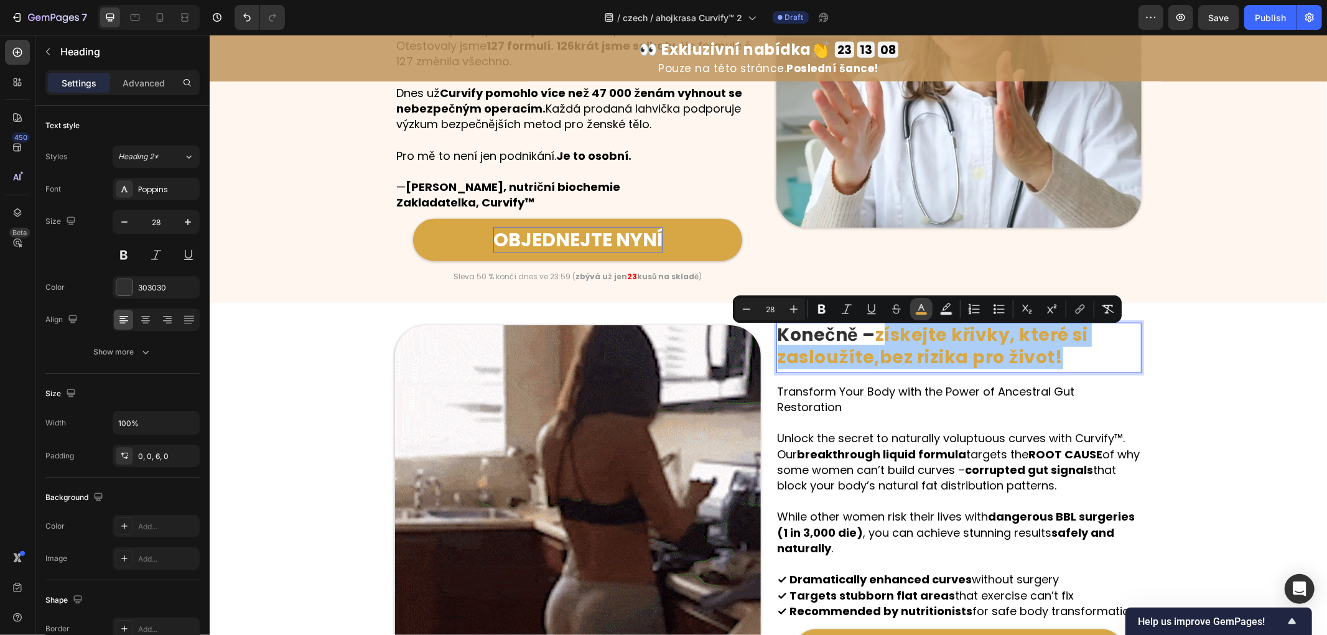
click at [919, 309] on icon "Editor contextual toolbar" at bounding box center [921, 309] width 12 height 12
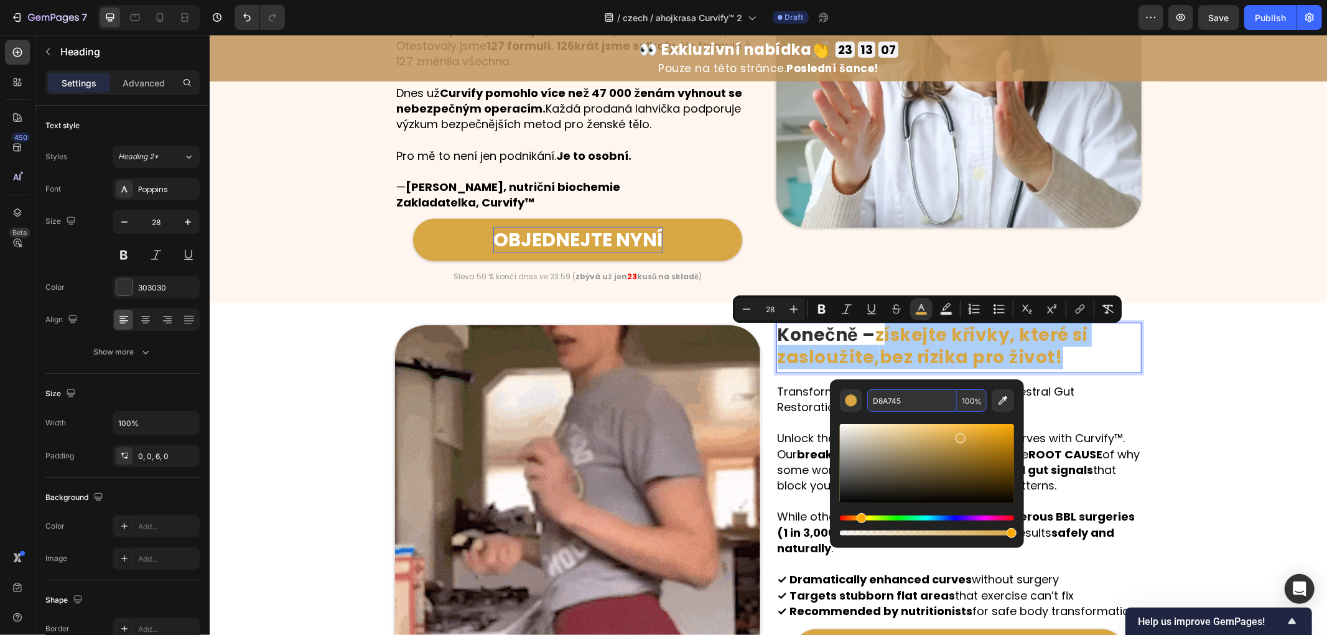
paste input "B27D47"
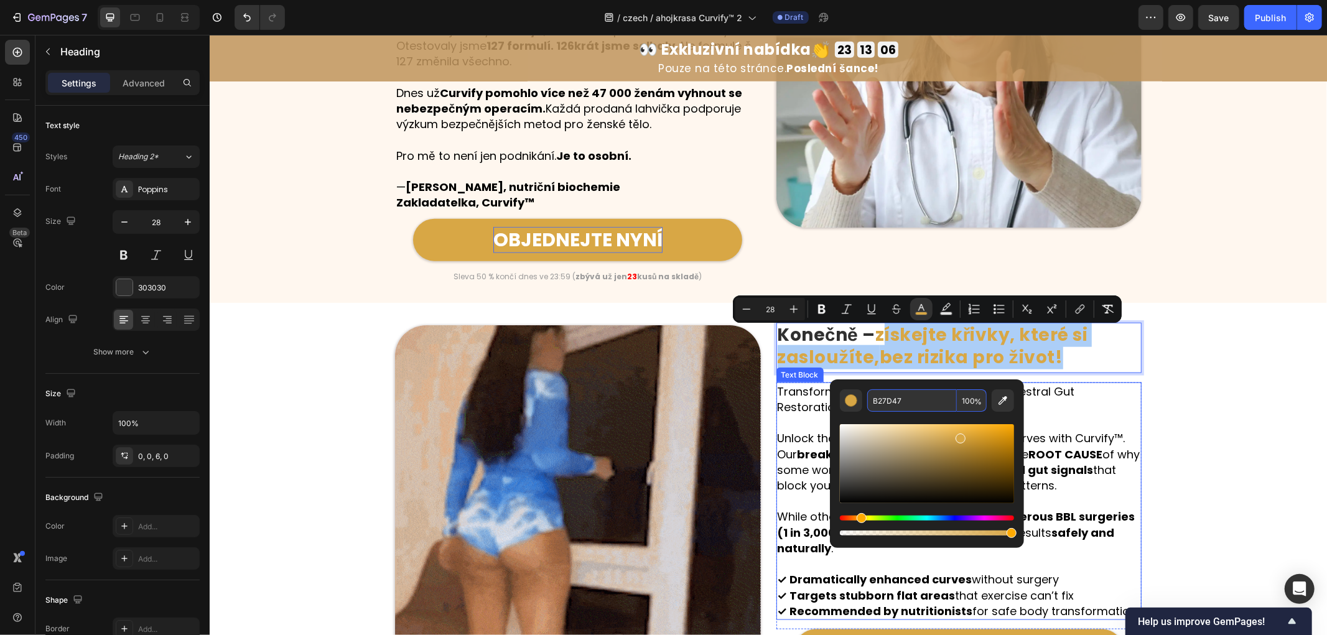
type input "B27D47"
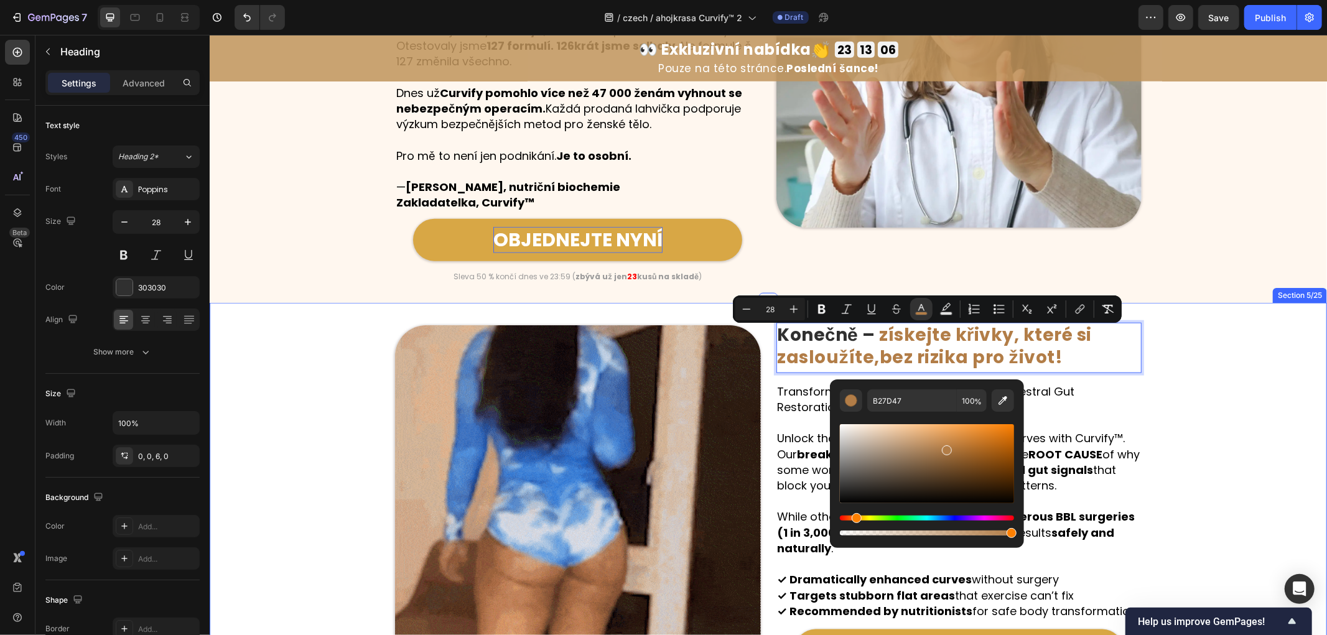
click at [1192, 404] on div "Image Konečně – získejte křivky, které si zasloužíte, bez rizika pro život! Hea…" at bounding box center [767, 507] width 1117 height 370
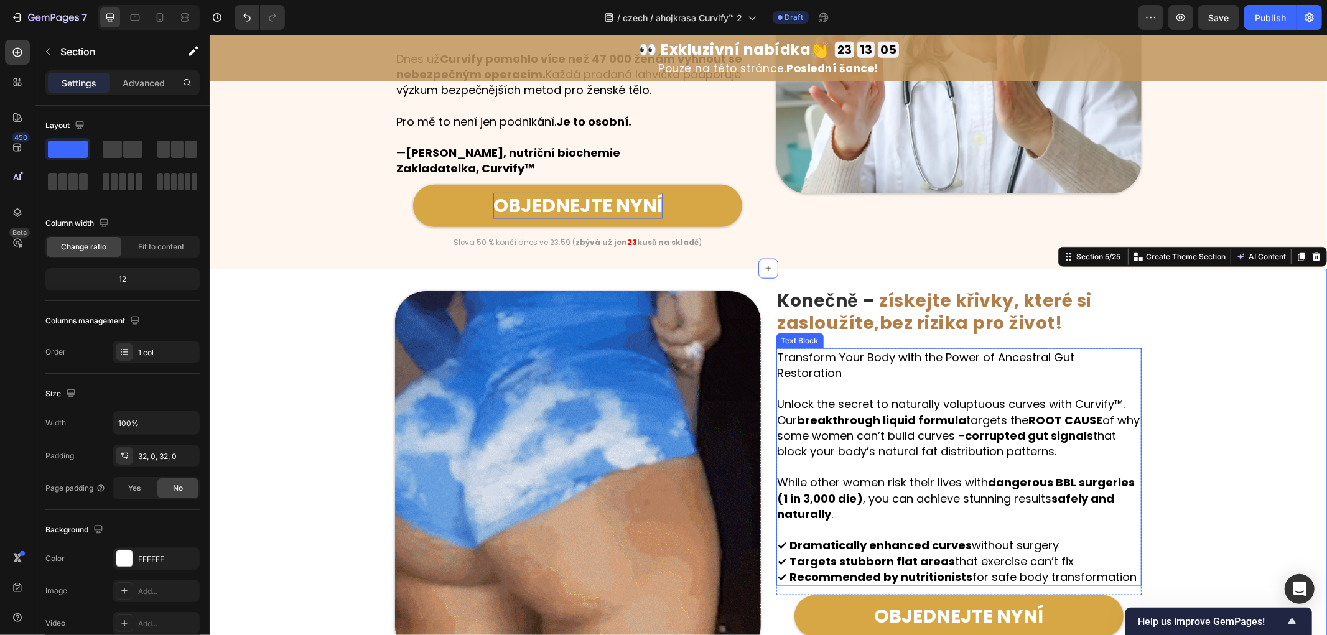
scroll to position [1203, 0]
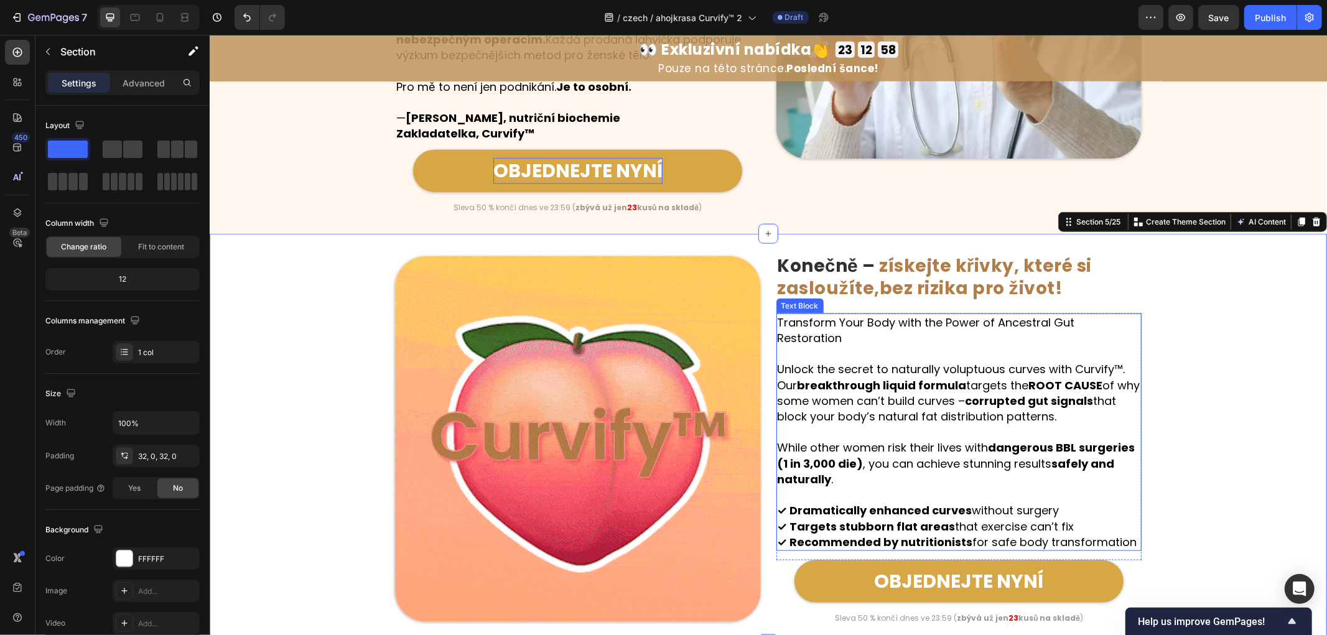
click at [920, 411] on p "Unlock the secret to naturally voluptuous curves with Curvify™. Our breakthroug…" at bounding box center [958, 392] width 363 height 63
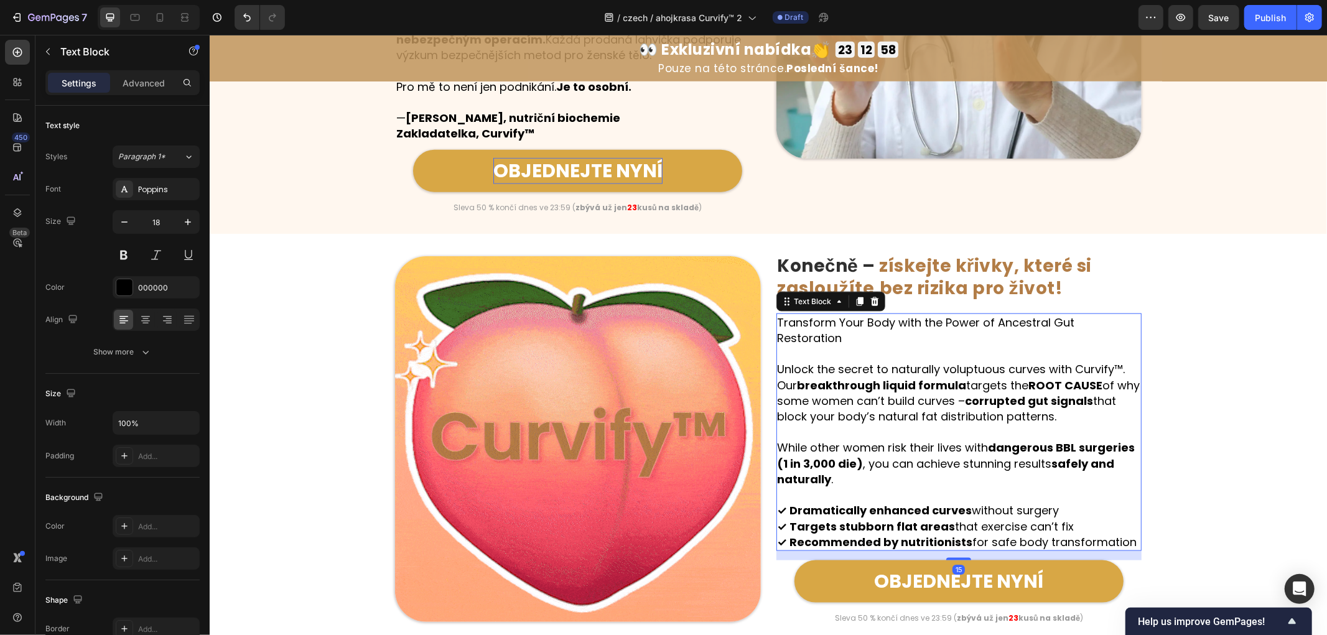
drag, startPoint x: 822, startPoint y: 458, endPoint x: 831, endPoint y: 467, distance: 12.3
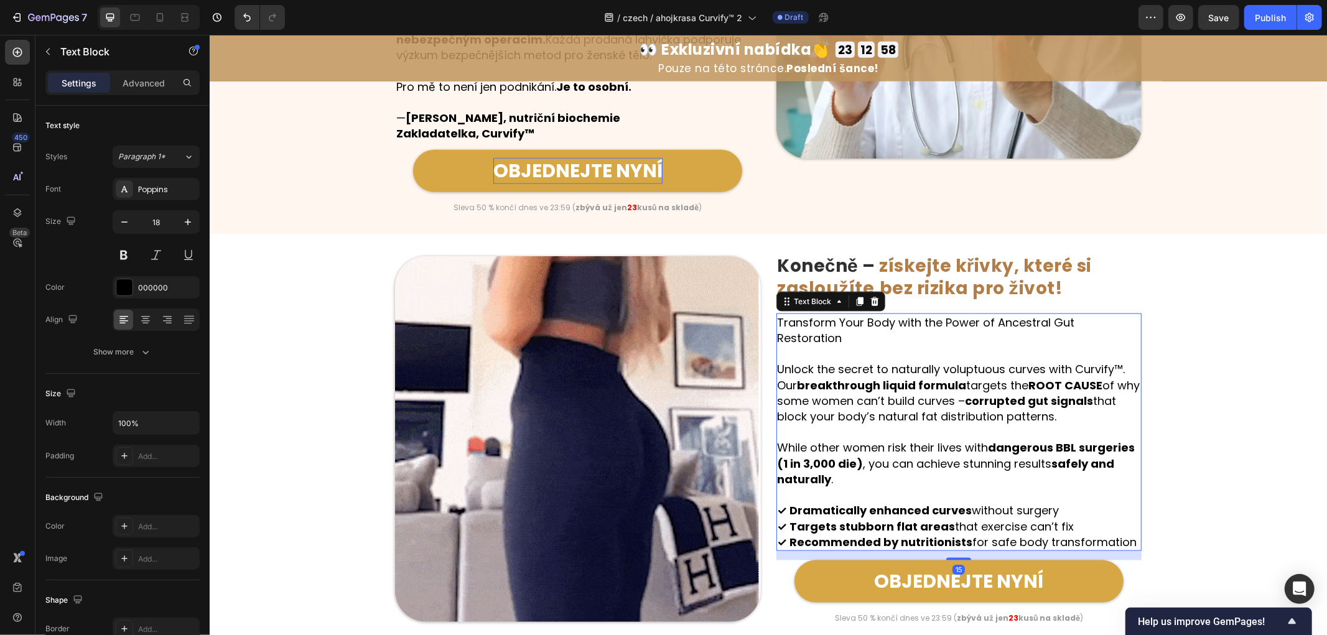
click at [822, 460] on strong "safely and naturally" at bounding box center [945, 470] width 337 height 31
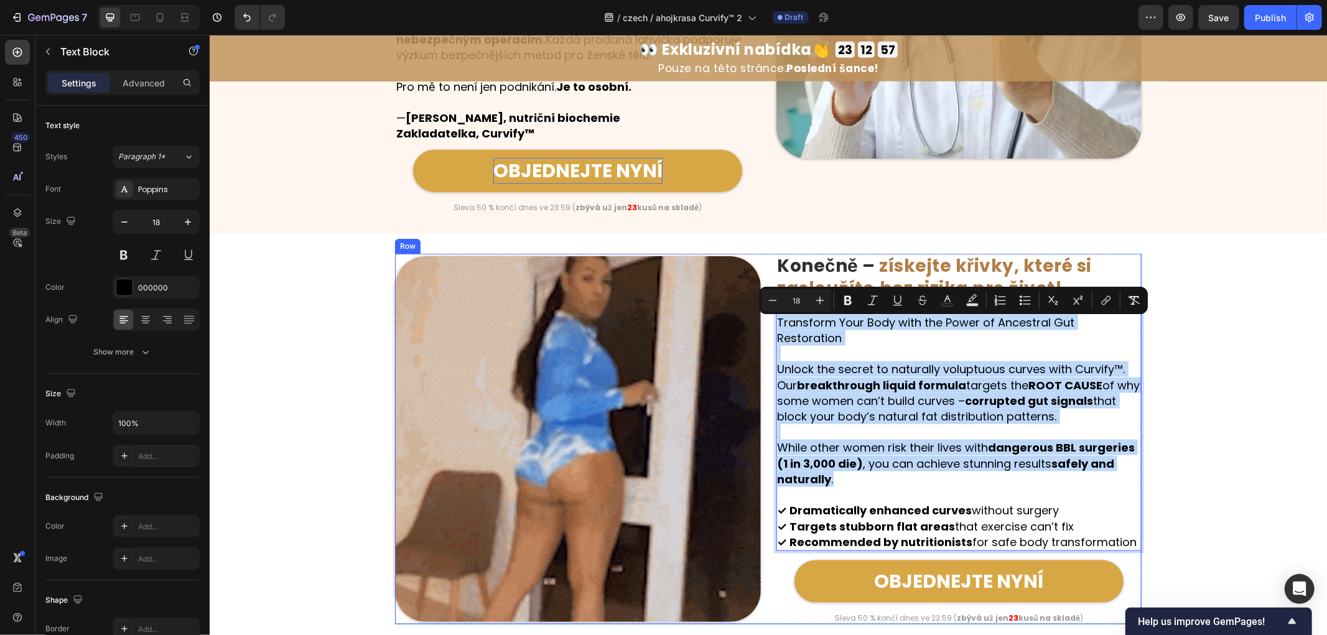
drag, startPoint x: 835, startPoint y: 467, endPoint x: 758, endPoint y: 324, distance: 162.3
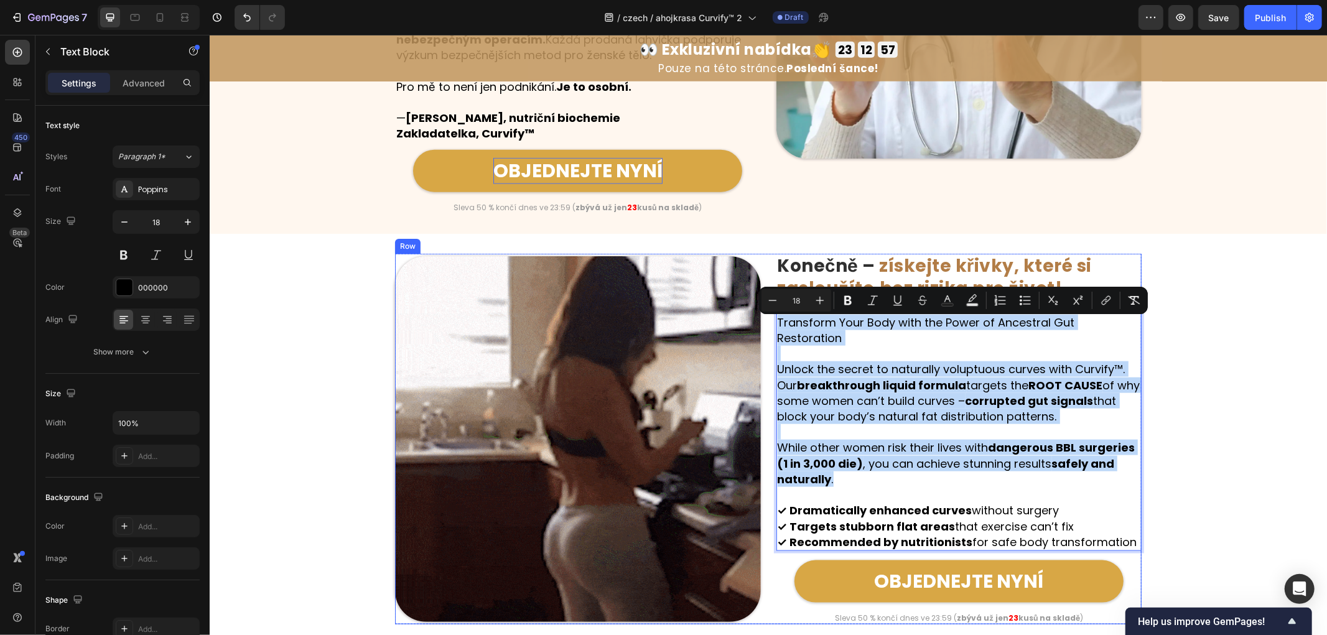
click at [758, 324] on div "Image Konečně – získejte křivky, které si zasloužíte, bez rizika pro život! Hea…" at bounding box center [767, 438] width 746 height 370
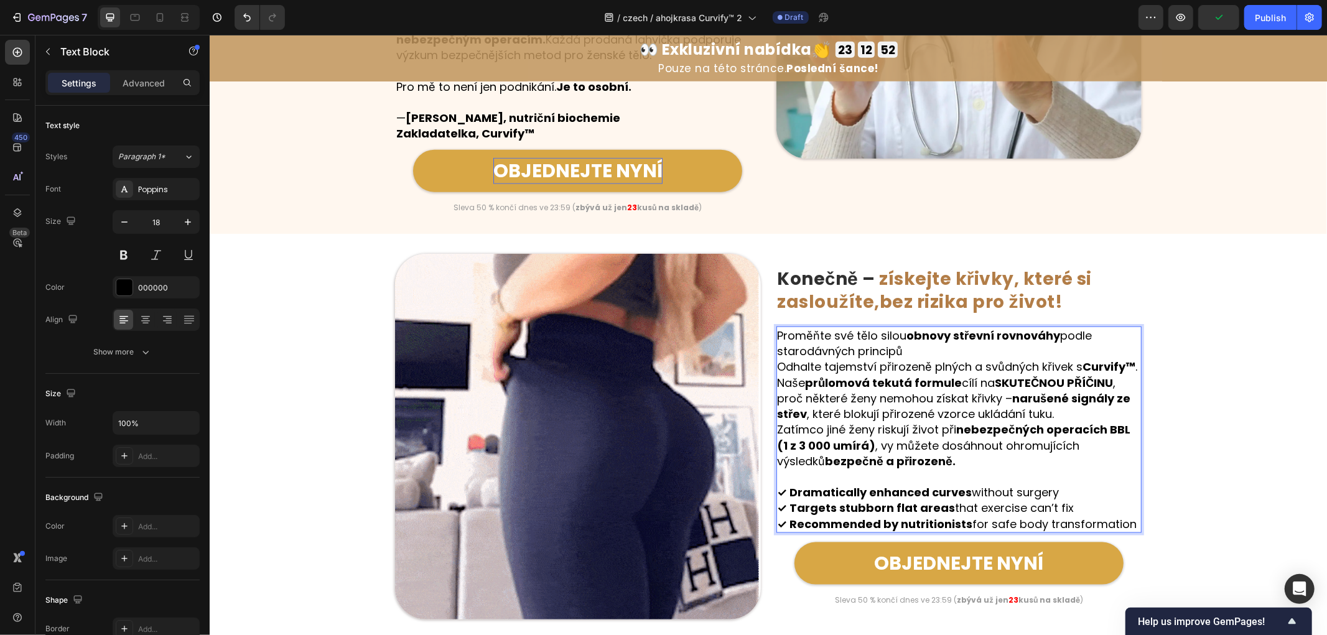
click at [908, 343] on p "Proměňte své tělo silou obnovy střevní rovnováhy podle starodávných principů" at bounding box center [958, 342] width 363 height 31
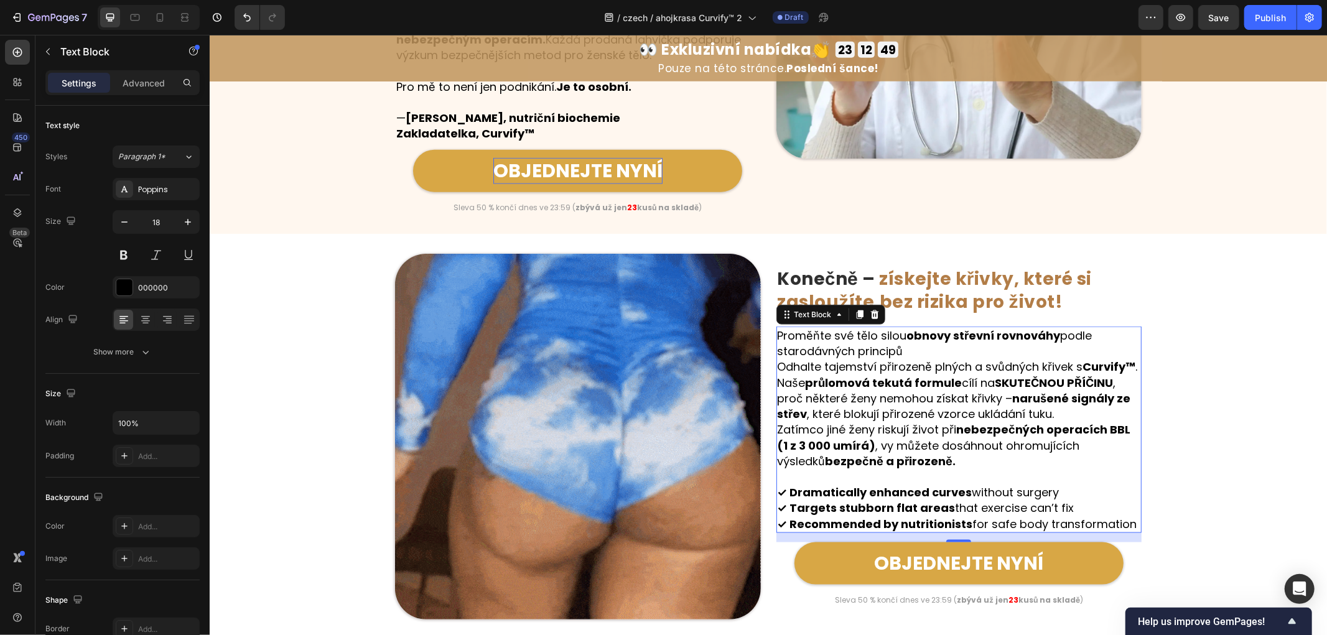
click at [913, 340] on p "Proměňte své tělo silou obnovy střevní rovnováhy podle starodávných principů" at bounding box center [958, 342] width 363 height 31
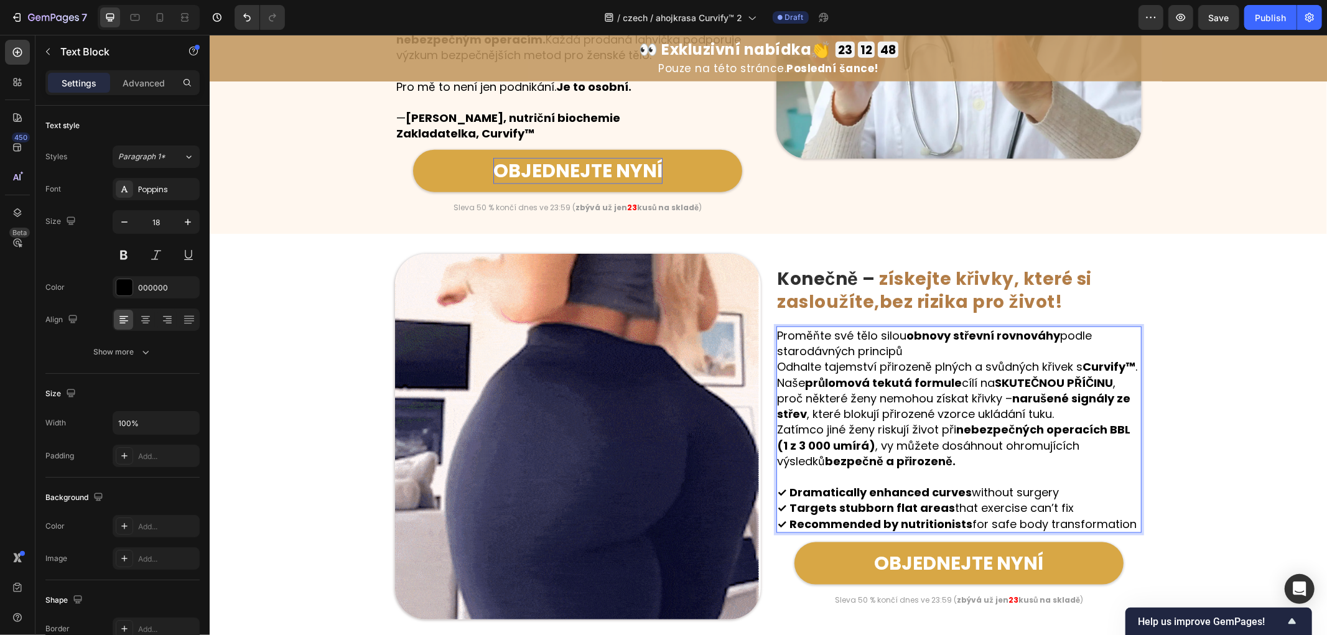
scroll to position [1197, 0]
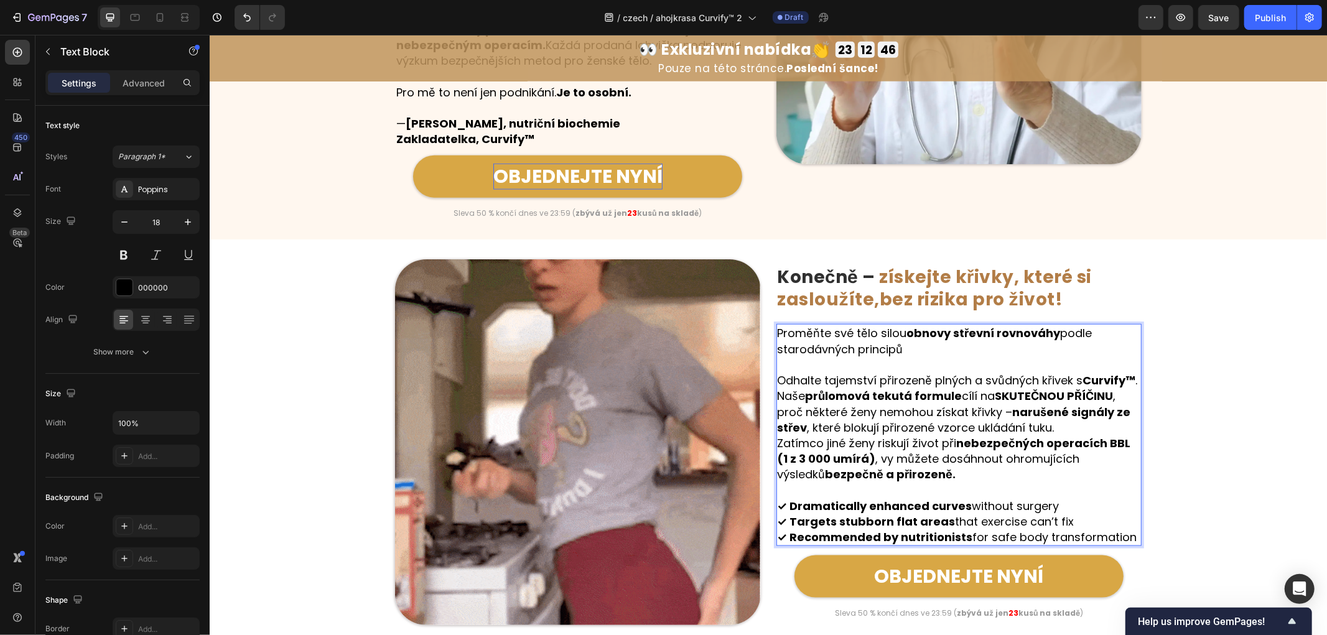
click at [840, 383] on p "Odhalte tajemství přirozeně plných a svůdných křivek s Curvify™ . Naše průlomov…" at bounding box center [958, 403] width 363 height 63
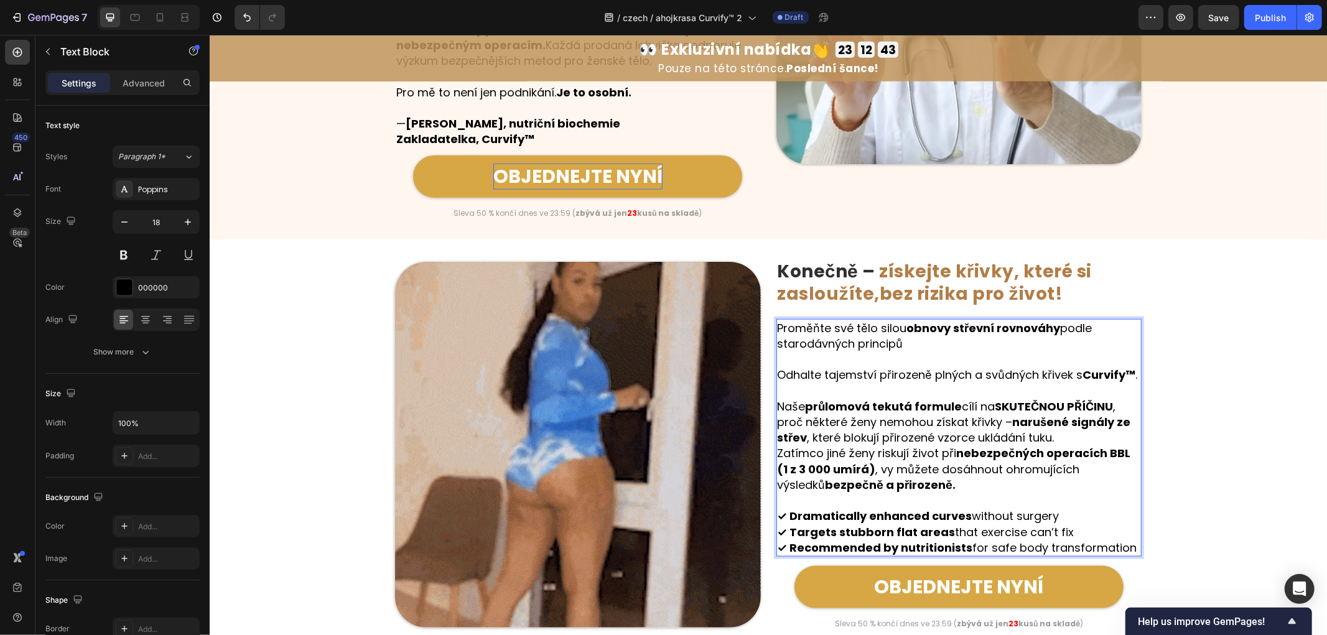
click at [1054, 445] on p "⁠⁠⁠⁠⁠⁠⁠ Naše průlomová tekutá formule cílí na SKUTEČNOU PŘÍČINU , proč některé …" at bounding box center [958, 414] width 363 height 63
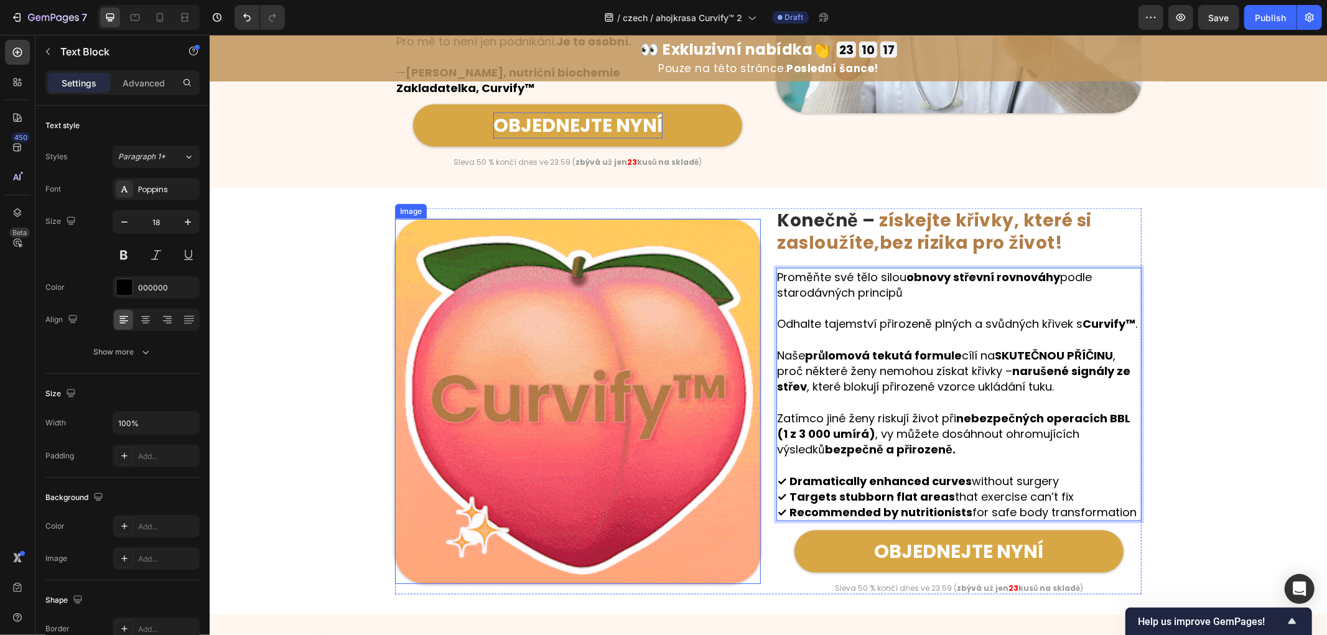
scroll to position [1336, 0]
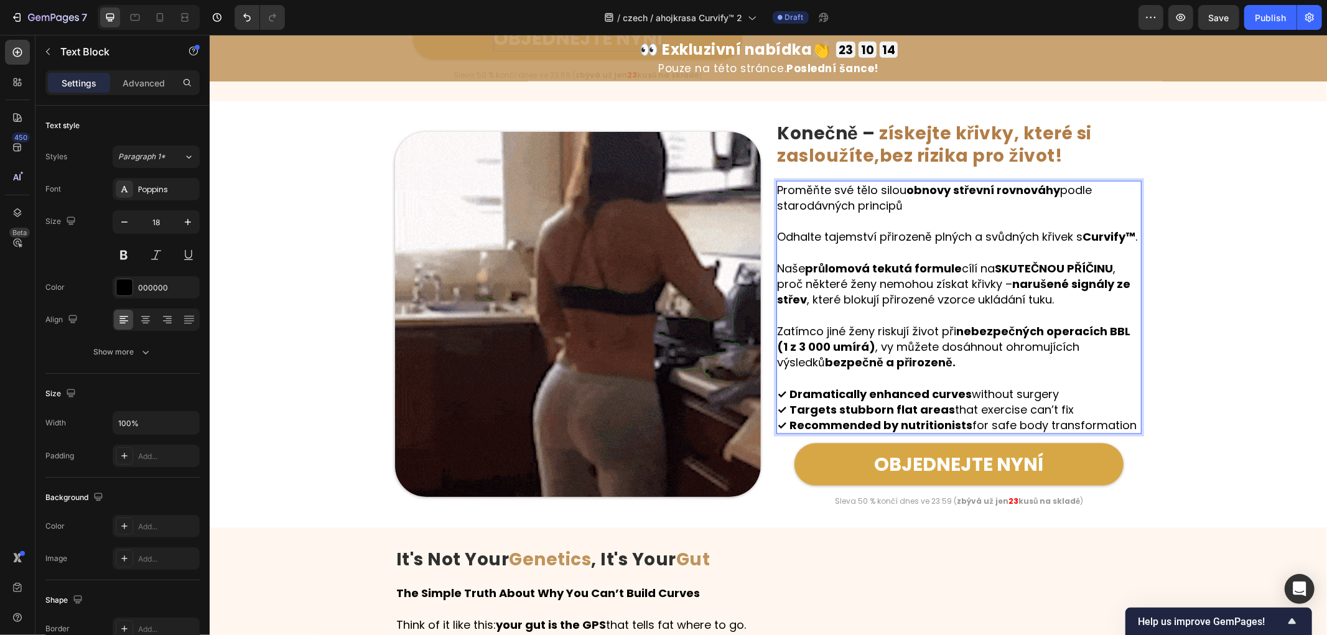
click at [1066, 406] on p "✓ Dramatically enhanced curves without surgery ✓ Targets stubborn flat areas th…" at bounding box center [958, 409] width 363 height 47
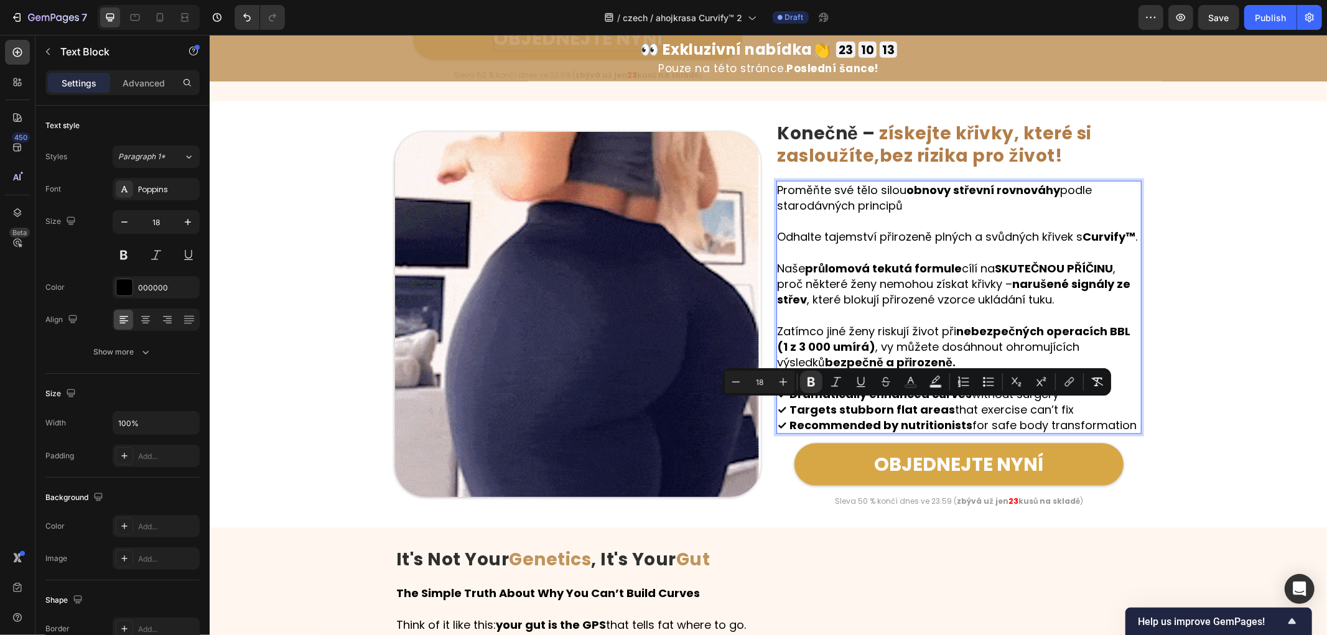
drag, startPoint x: 1077, startPoint y: 406, endPoint x: 784, endPoint y: 406, distance: 293.0
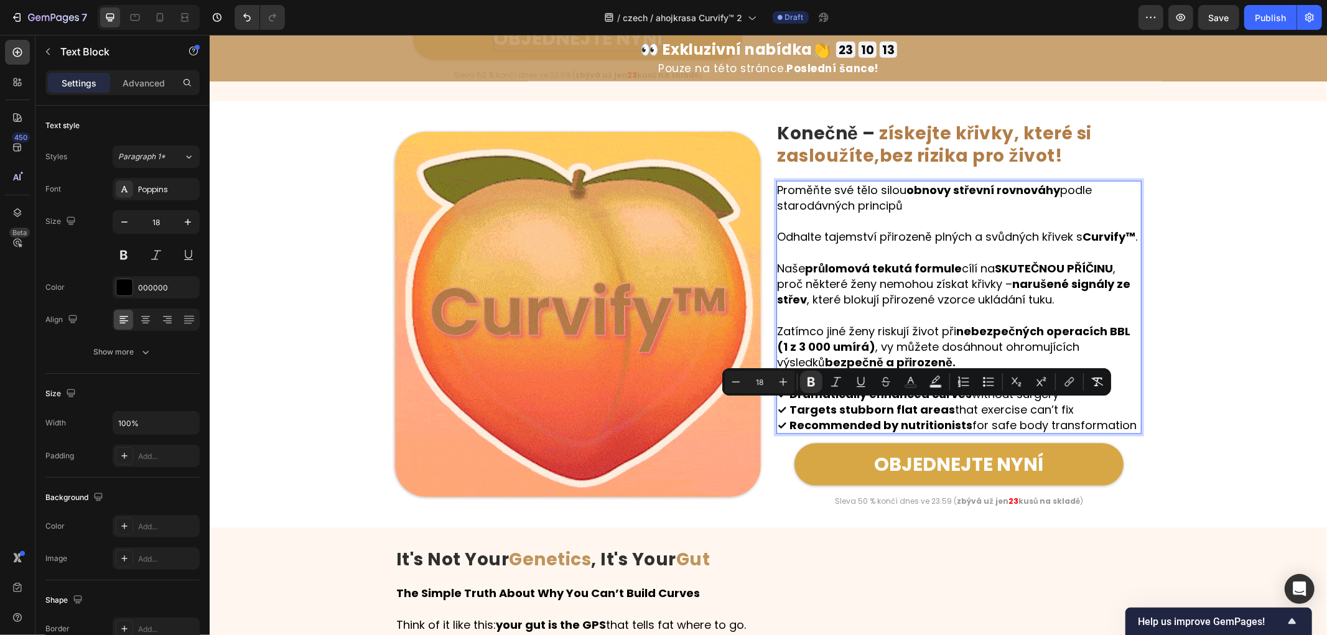
click at [784, 406] on p "✓ Dramatically enhanced curves without surgery ✓ Targets stubborn flat areas th…" at bounding box center [958, 409] width 363 height 47
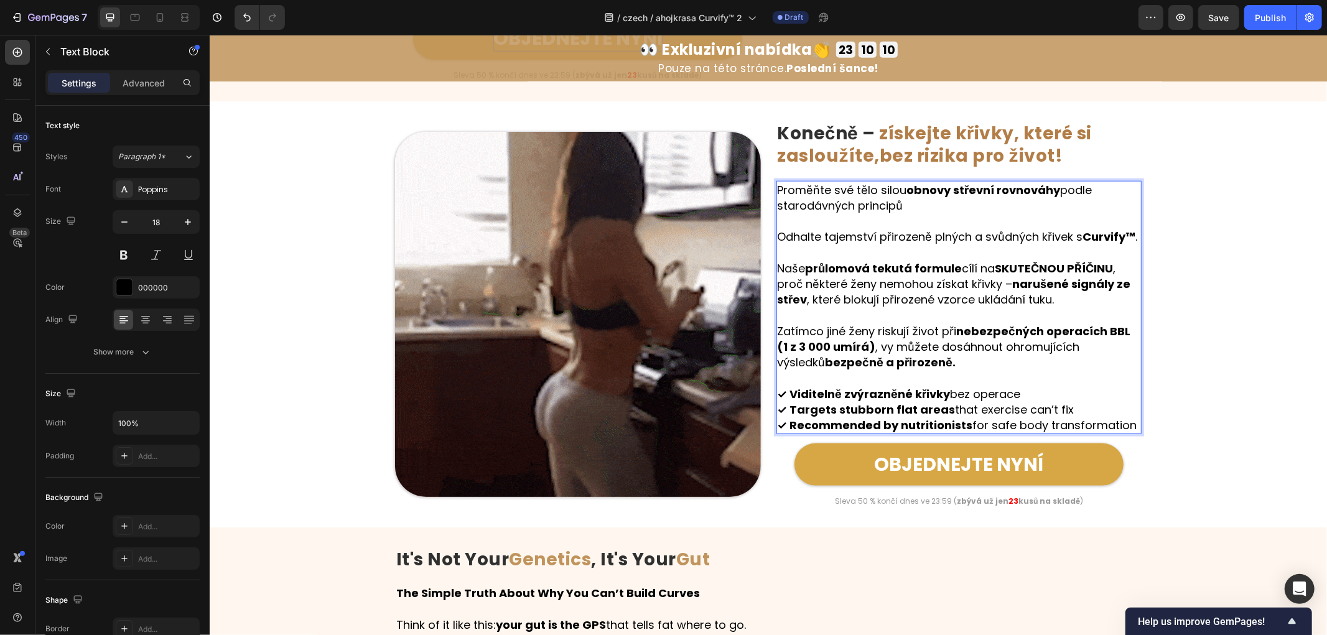
click at [1069, 423] on p "✓ Viditelně zvýrazněné křivky bez operace ✓ Targets stubborn flat areas that ex…" at bounding box center [958, 409] width 363 height 47
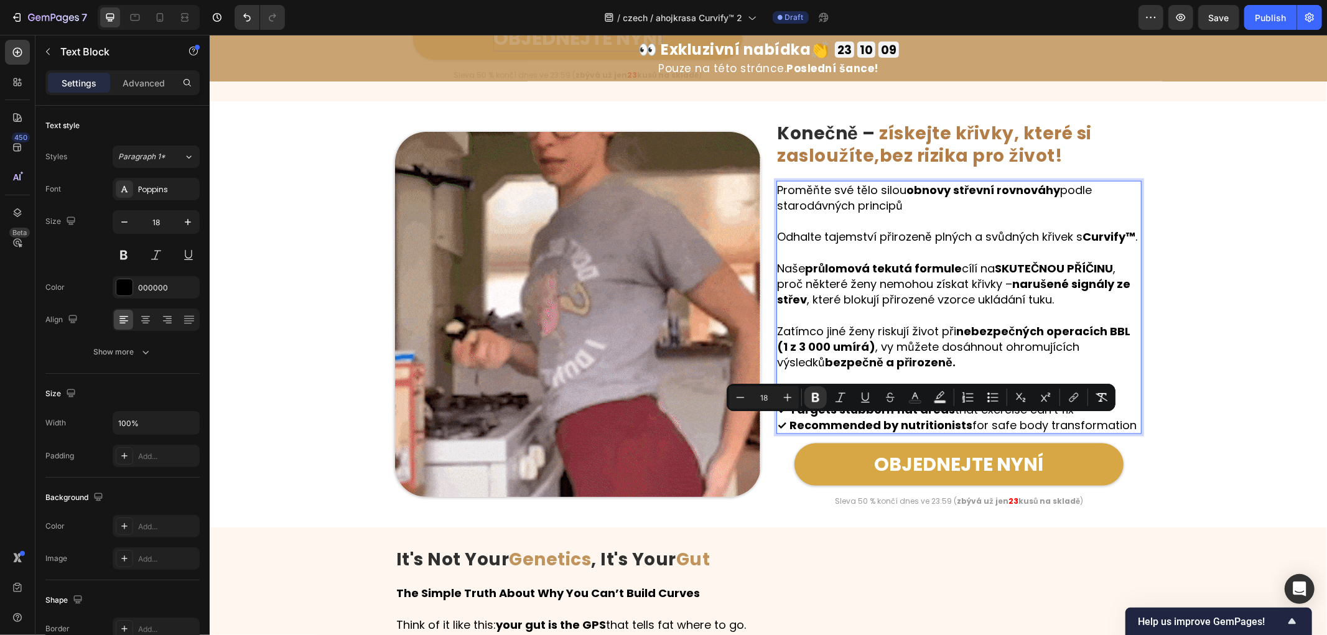
drag, startPoint x: 1077, startPoint y: 423, endPoint x: 781, endPoint y: 426, distance: 296.1
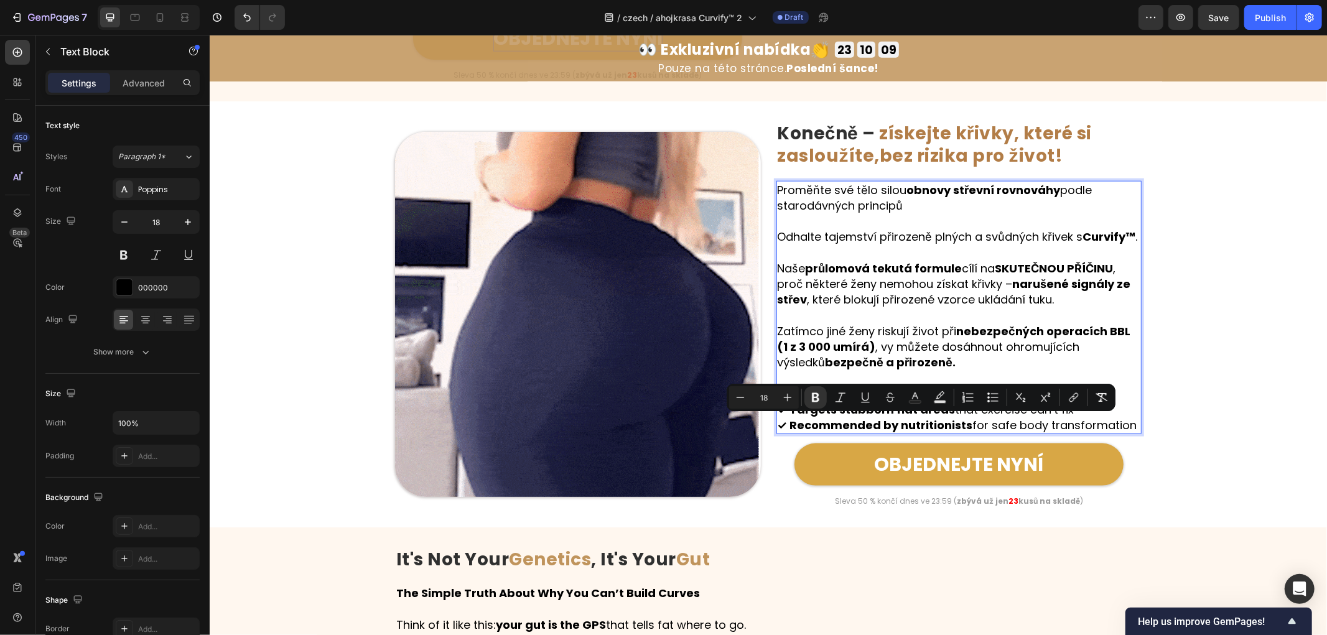
click at [781, 426] on p "✓ Viditelně zvýrazněné křivky bez operace ✓ Targets stubborn flat areas that ex…" at bounding box center [958, 409] width 363 height 47
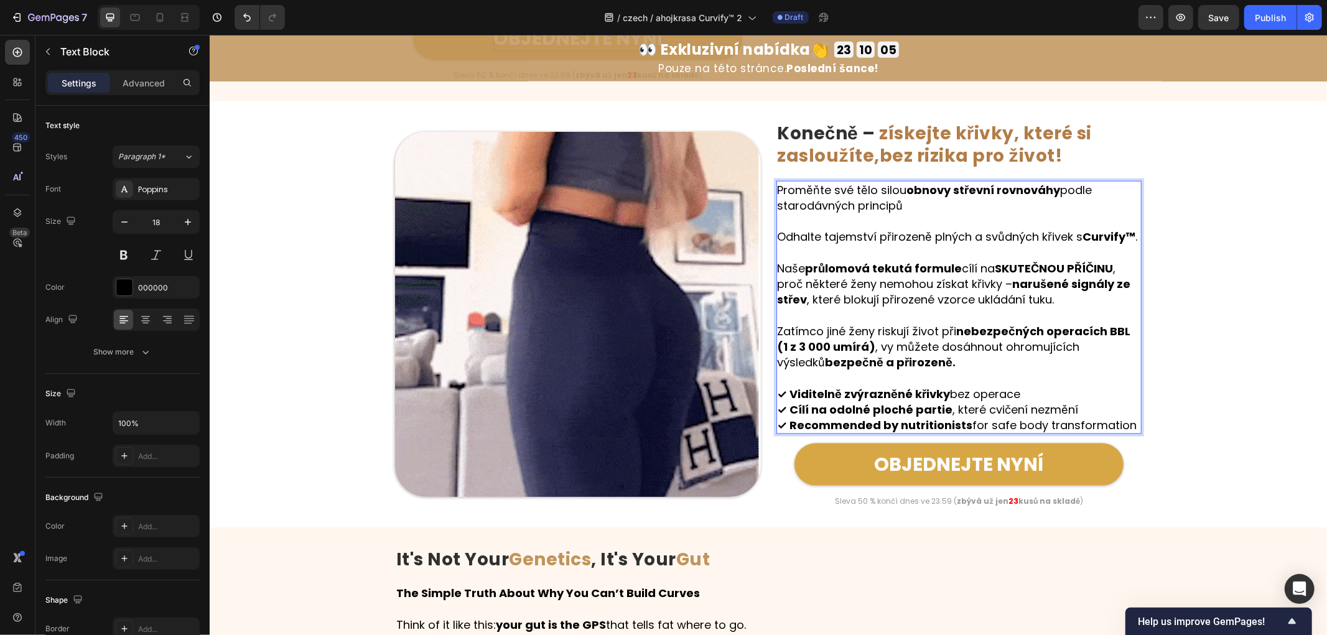
click at [1118, 433] on p "✓ Viditelně zvýrazněné křivky bez operace ✓ Cílí na odolné ploché partie , kter…" at bounding box center [958, 409] width 363 height 47
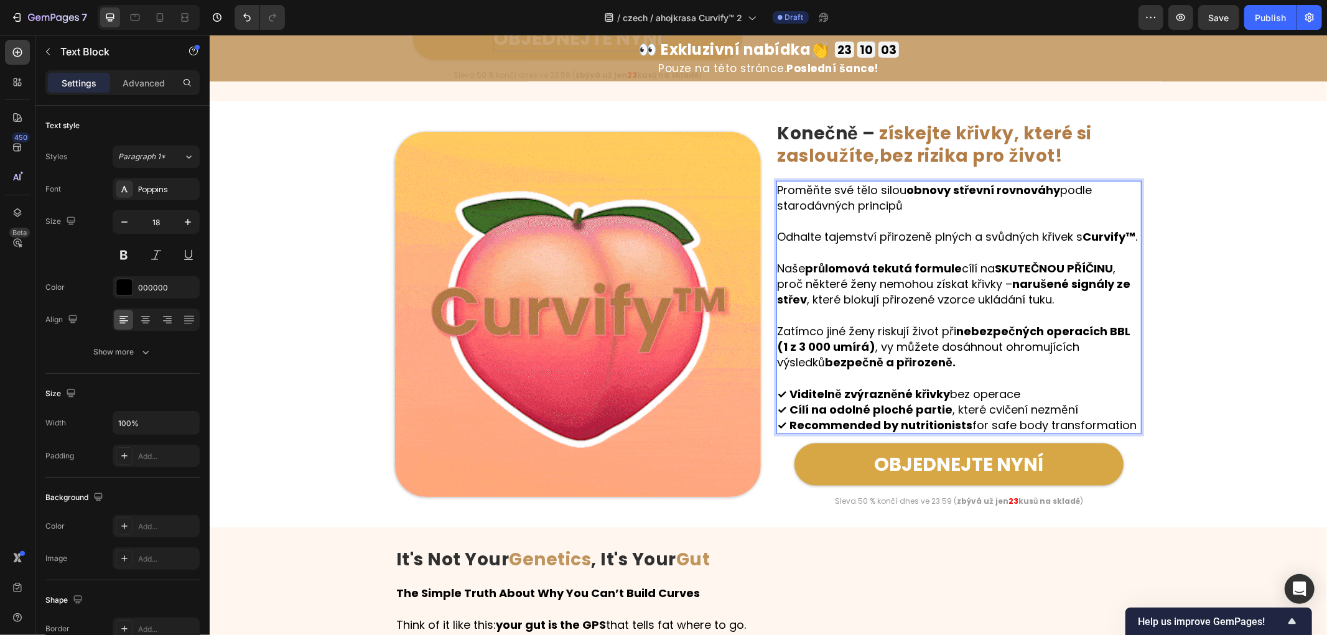
drag, startPoint x: 1123, startPoint y: 439, endPoint x: 785, endPoint y: 447, distance: 338.5
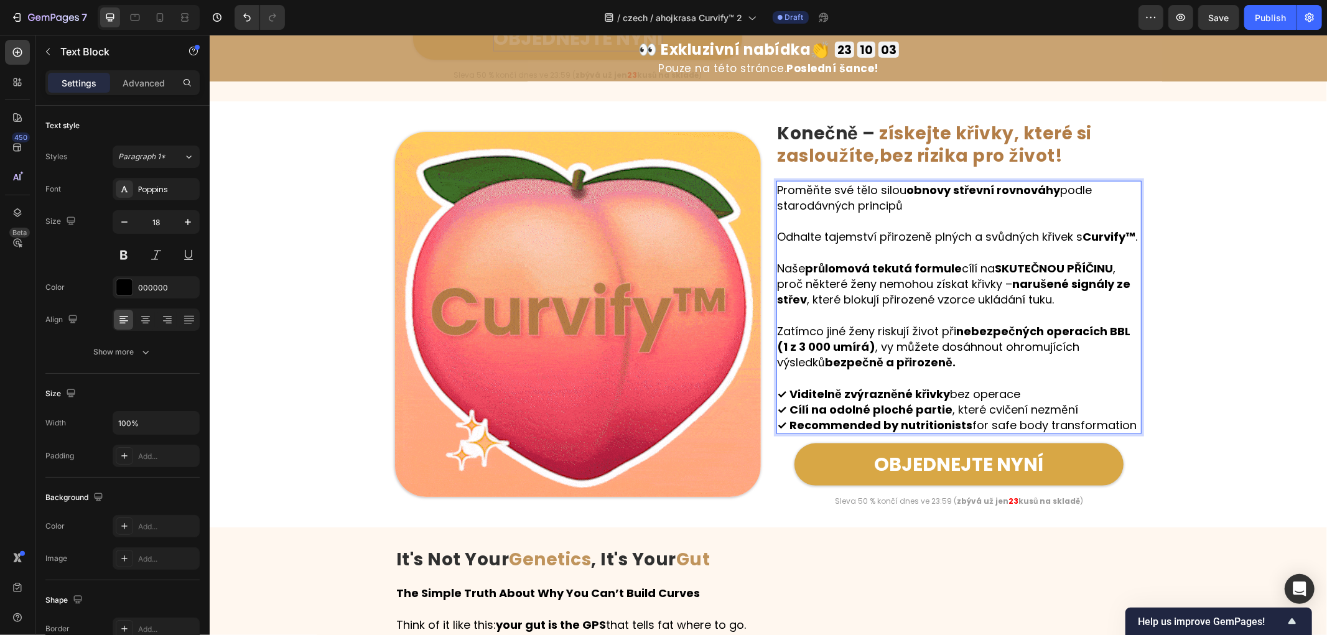
click at [785, 433] on p "✓ Viditelně zvýrazněné křivky bez operace ✓ Cílí na odolné ploché partie , kter…" at bounding box center [958, 409] width 363 height 47
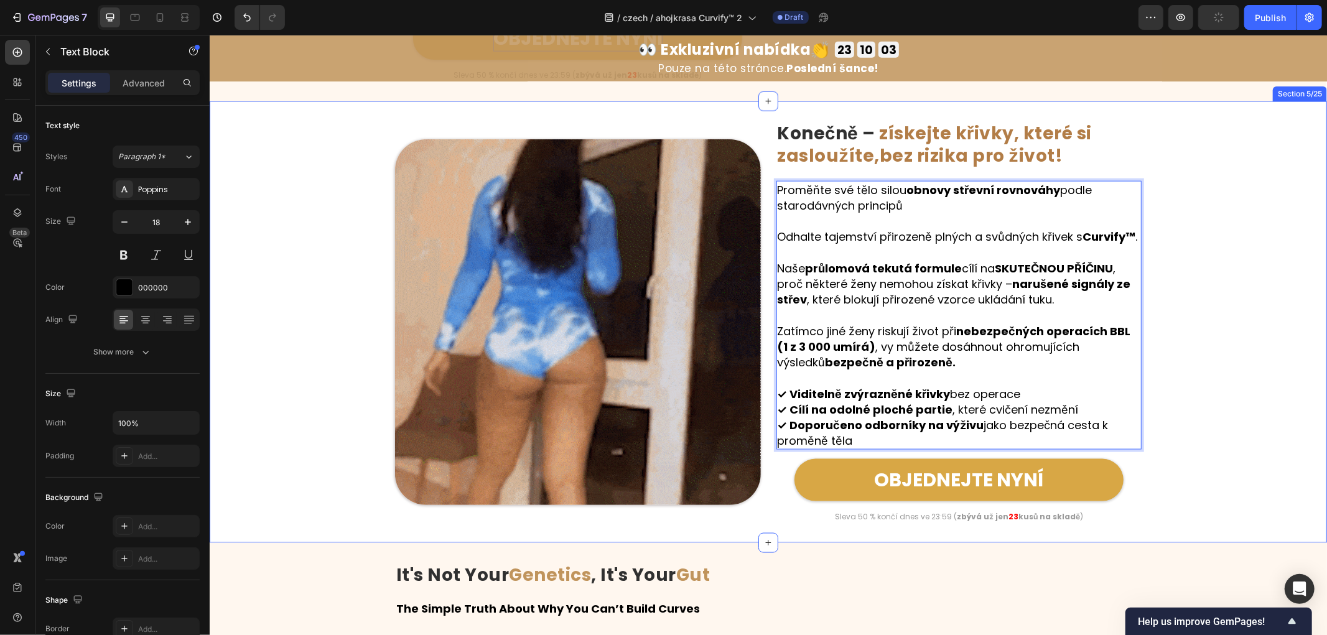
click at [1201, 399] on div "Image Konečně – získejte křivky, které si zasloužíte, bez rizika pro život! Hea…" at bounding box center [767, 322] width 1117 height 402
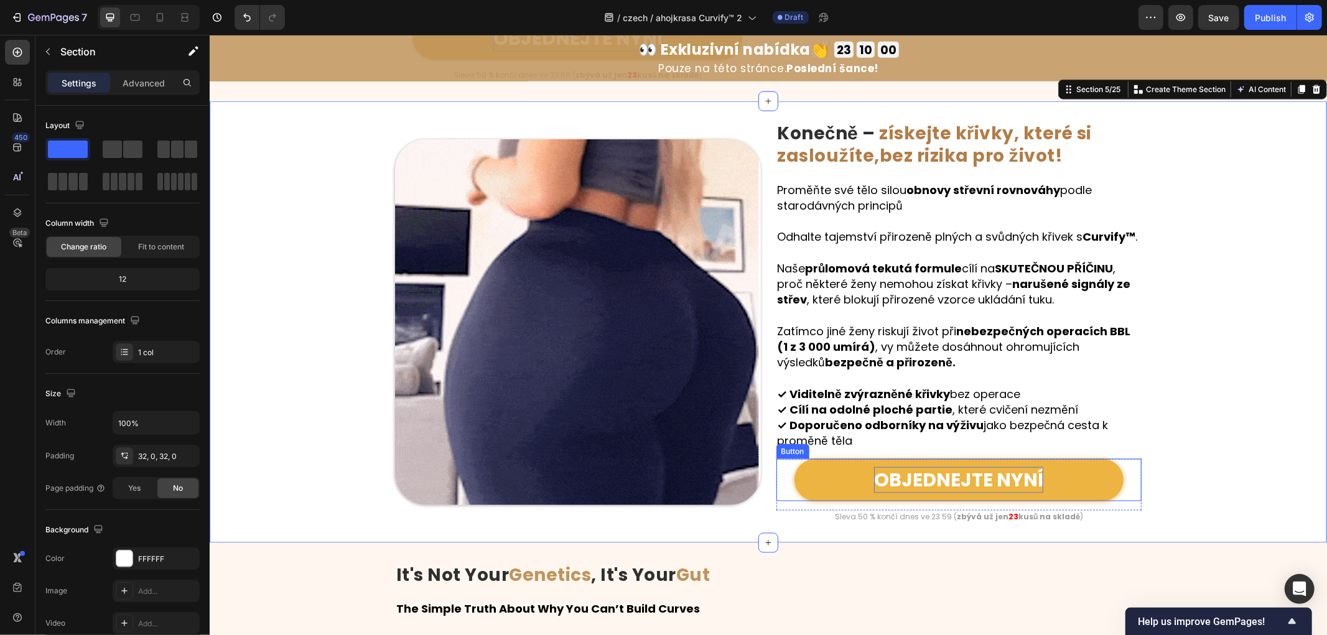
click at [1084, 501] on link "OBJEDNEJTE NYNÍ" at bounding box center [958, 479] width 329 height 42
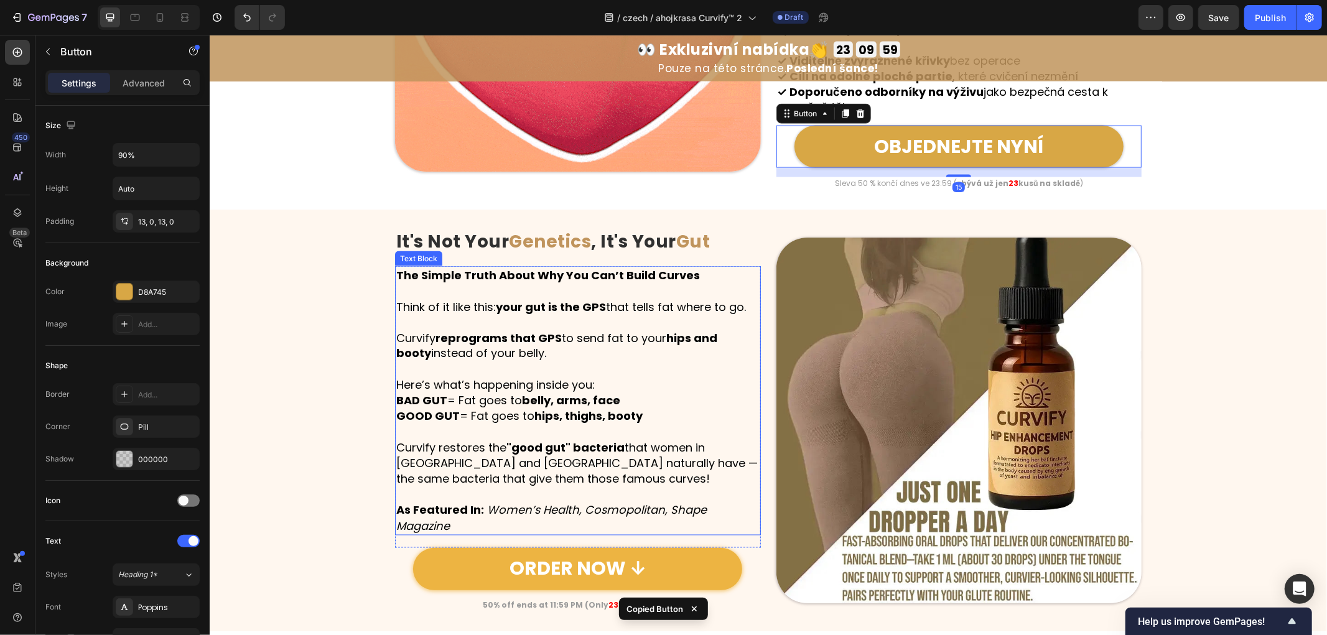
scroll to position [1681, 0]
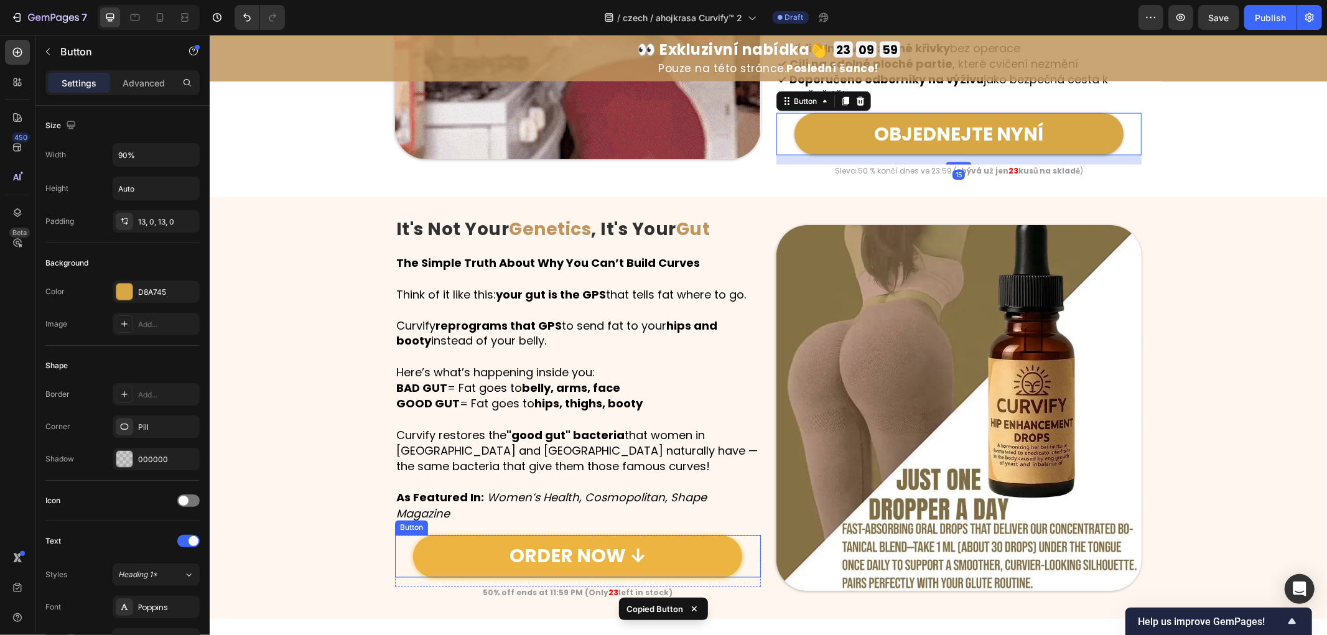
click at [676, 544] on link "ORDER NOW ↓" at bounding box center [576, 556] width 329 height 42
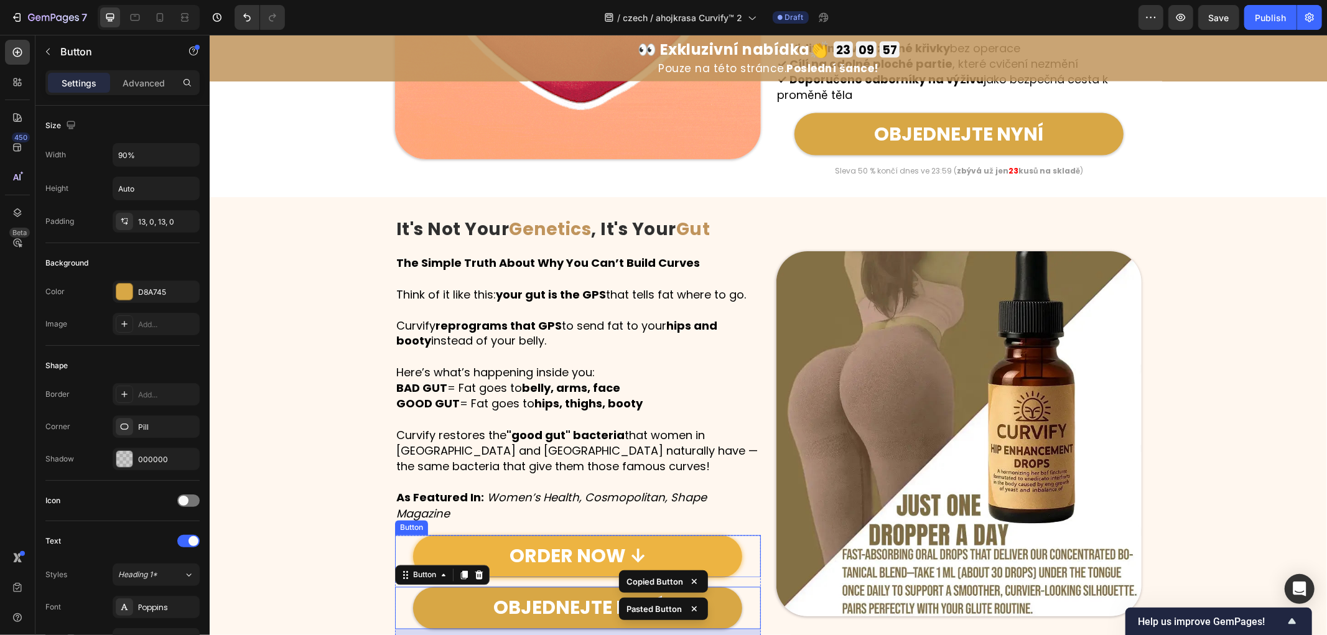
scroll to position [1819, 0]
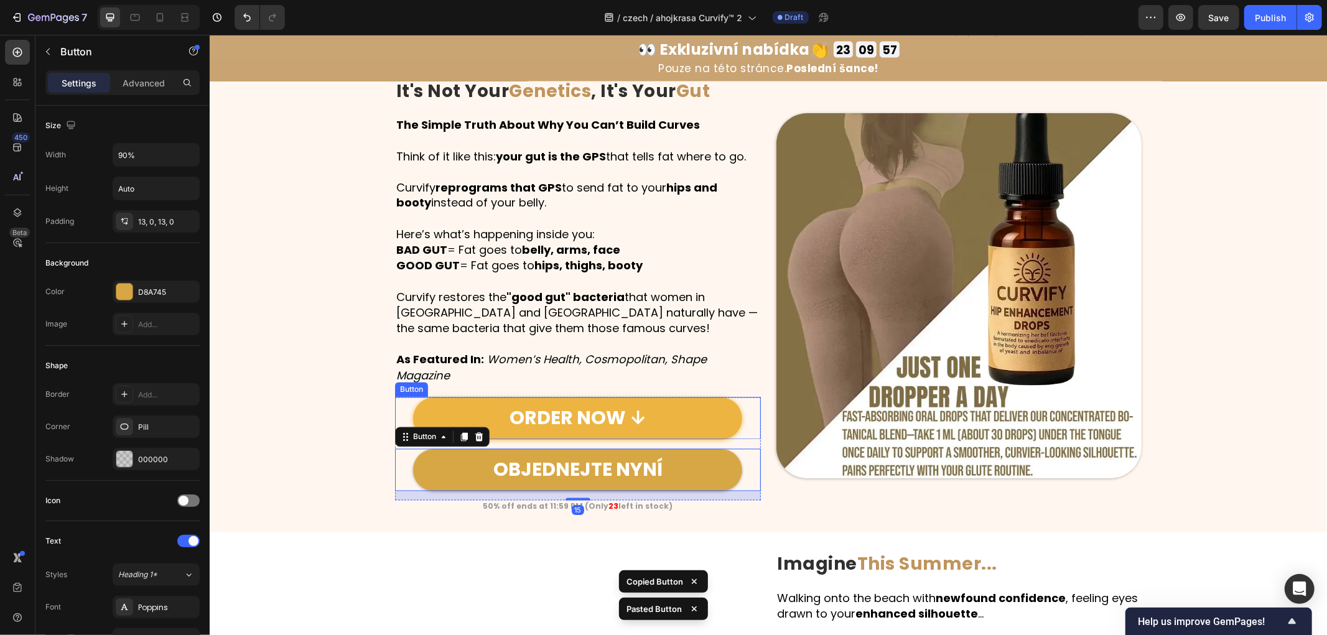
click at [699, 458] on link "OBJEDNEJTE NYNÍ" at bounding box center [576, 469] width 329 height 42
click at [699, 420] on link "ORDER NOW ↓" at bounding box center [576, 418] width 329 height 42
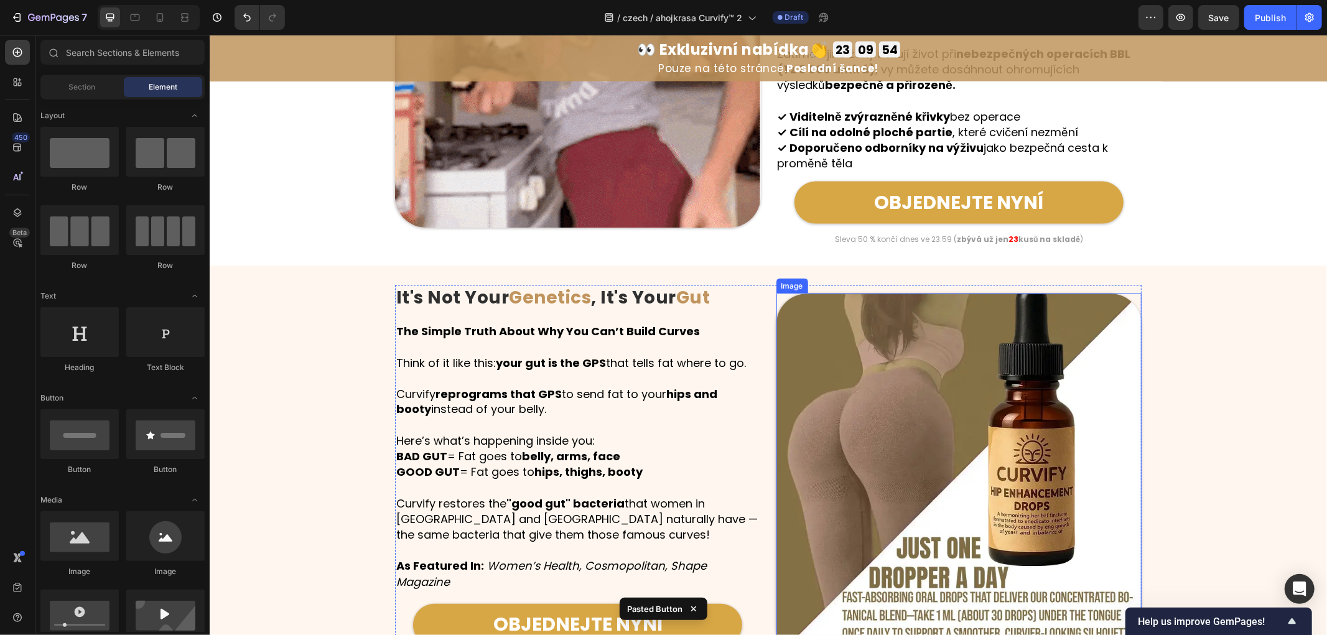
scroll to position [1612, 0]
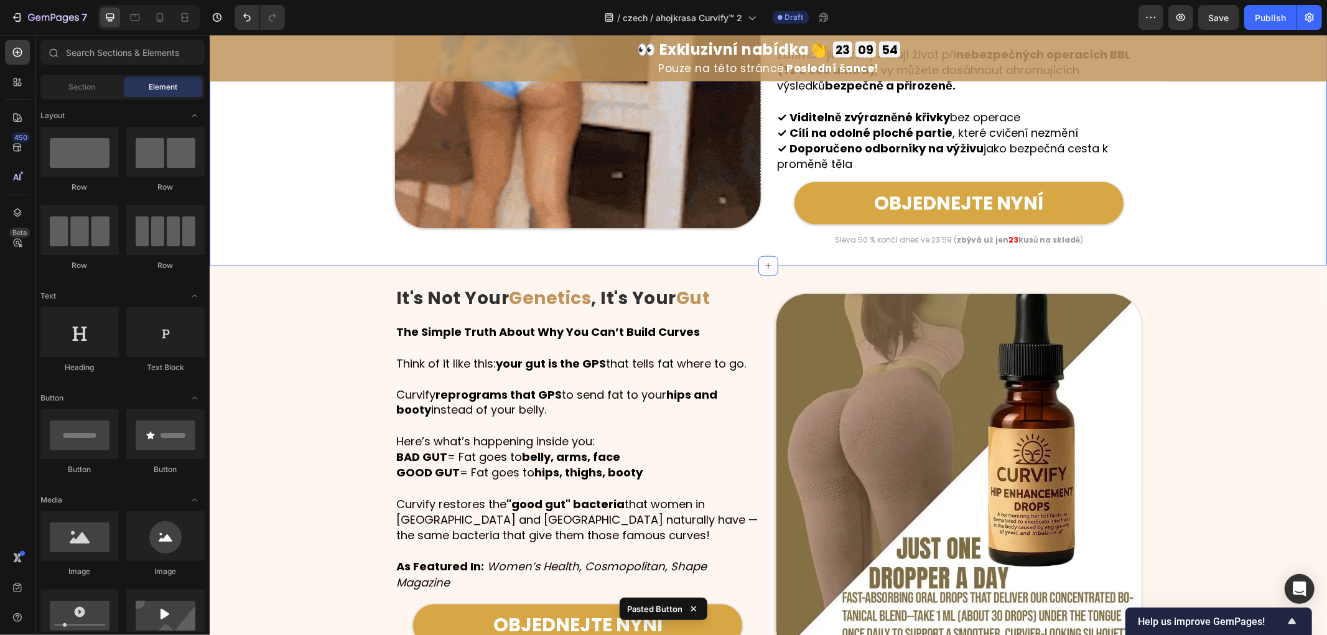
click at [920, 244] on p "Sleva 50 % končí dnes ve 23:59 ( zbývá už jen 23 kusů na skladě )" at bounding box center [958, 240] width 363 height 10
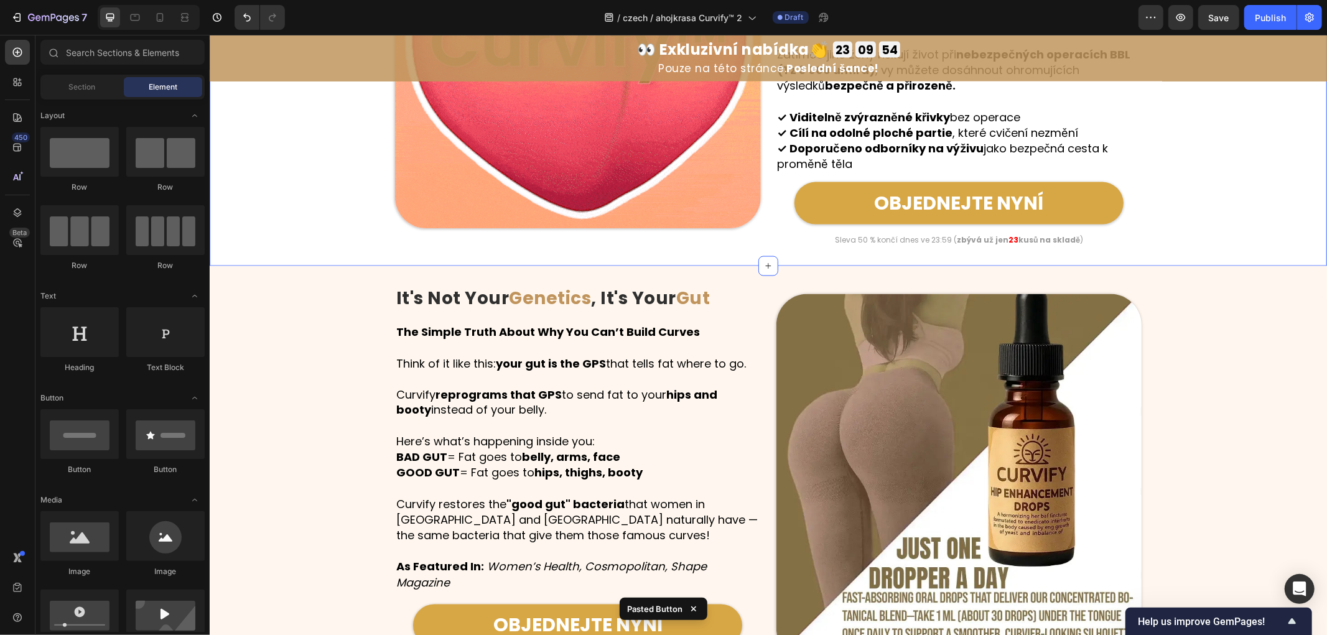
click at [920, 244] on p "Sleva 50 % končí dnes ve 23:59 ( zbývá už jen 23 kusů na skladě )" at bounding box center [958, 240] width 363 height 10
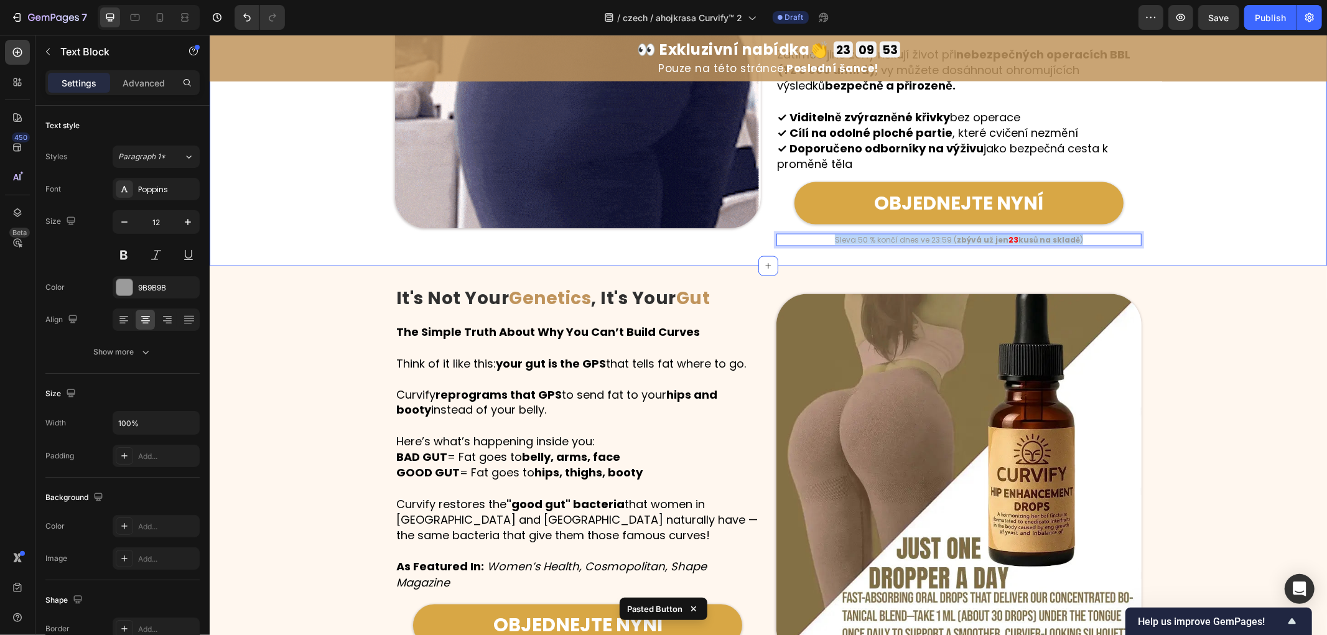
copy p "Sleva 50 % končí dnes ve 23:59 ( zbývá už jen 23 kusů na skladě )"
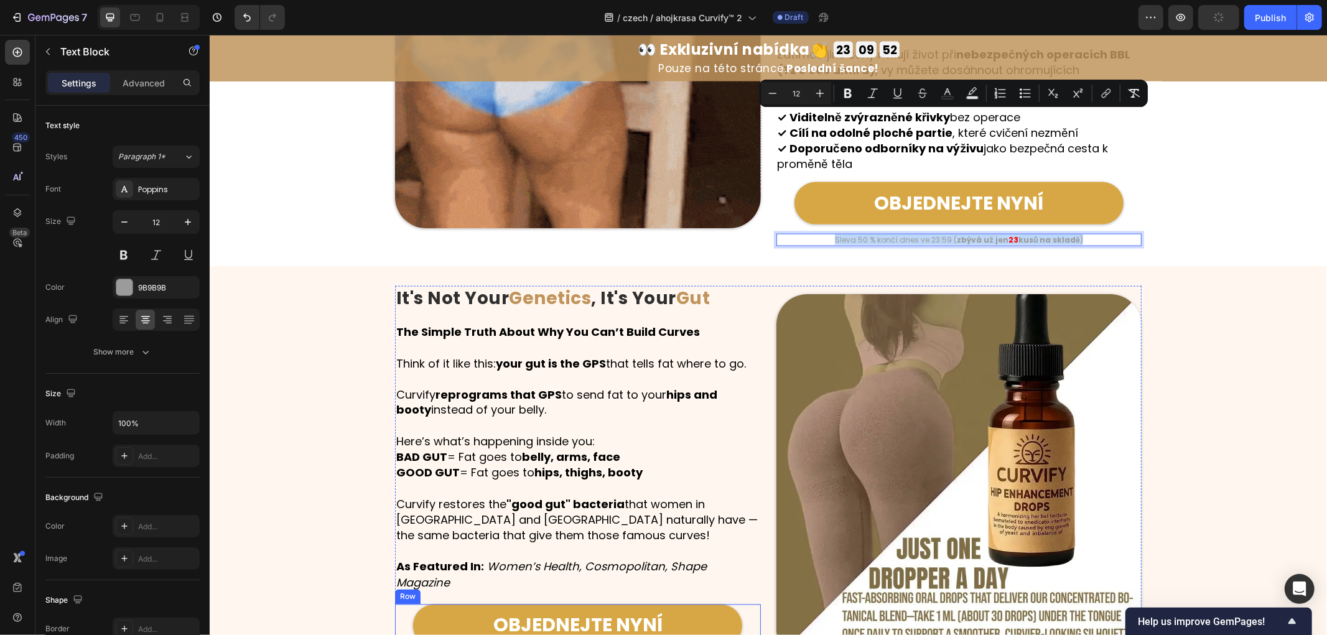
scroll to position [1750, 0]
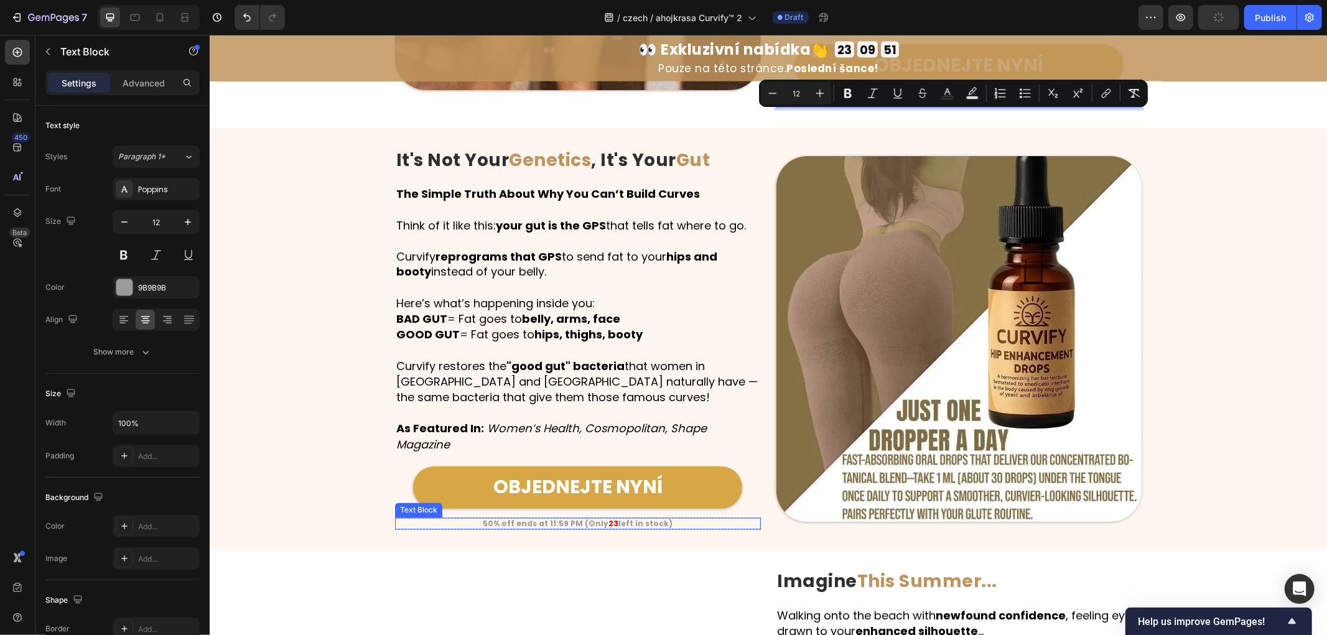
click at [618, 521] on strong "left in stock)" at bounding box center [645, 523] width 54 height 11
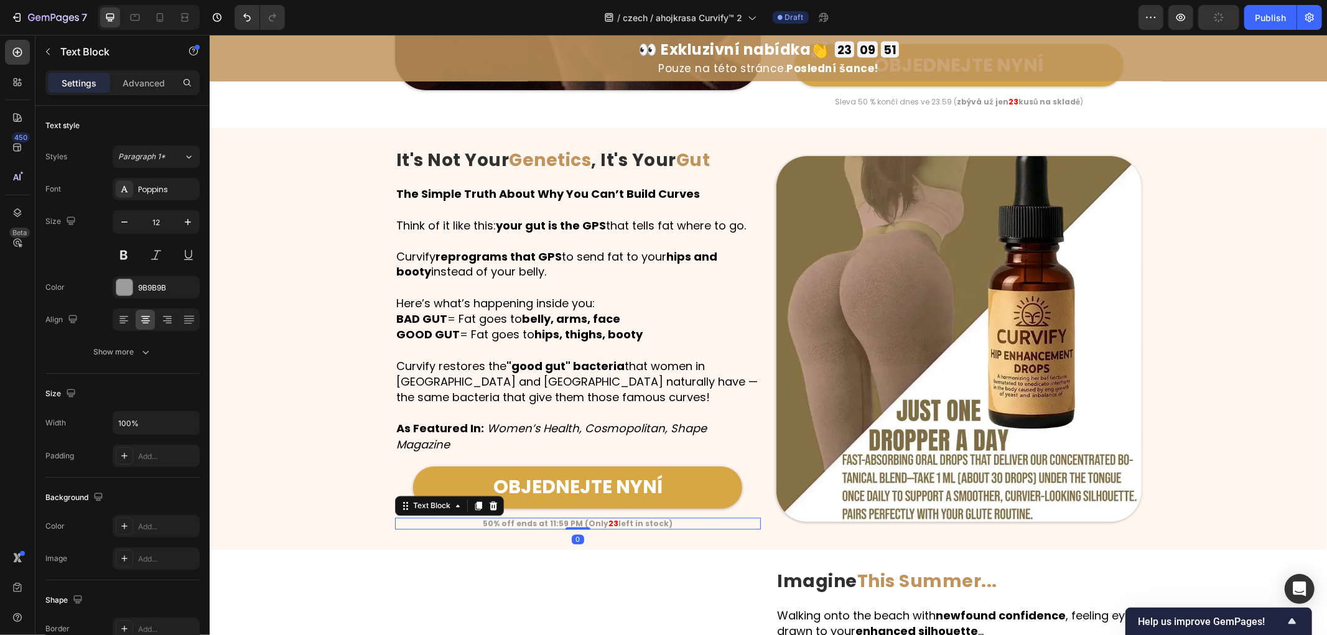
click at [618, 521] on strong "left in stock)" at bounding box center [645, 523] width 54 height 11
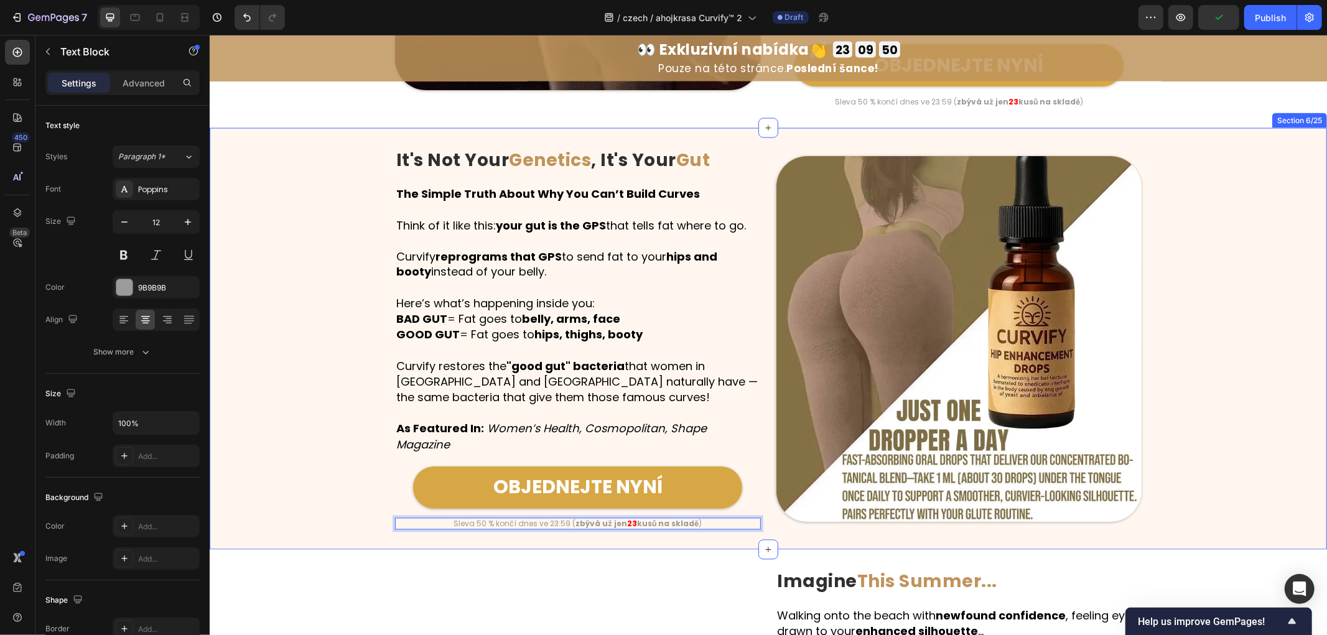
click at [315, 379] on div "Image It's Not Your Genetics , It's Your Gut Heading Row The Simple Truth About…" at bounding box center [767, 338] width 1117 height 382
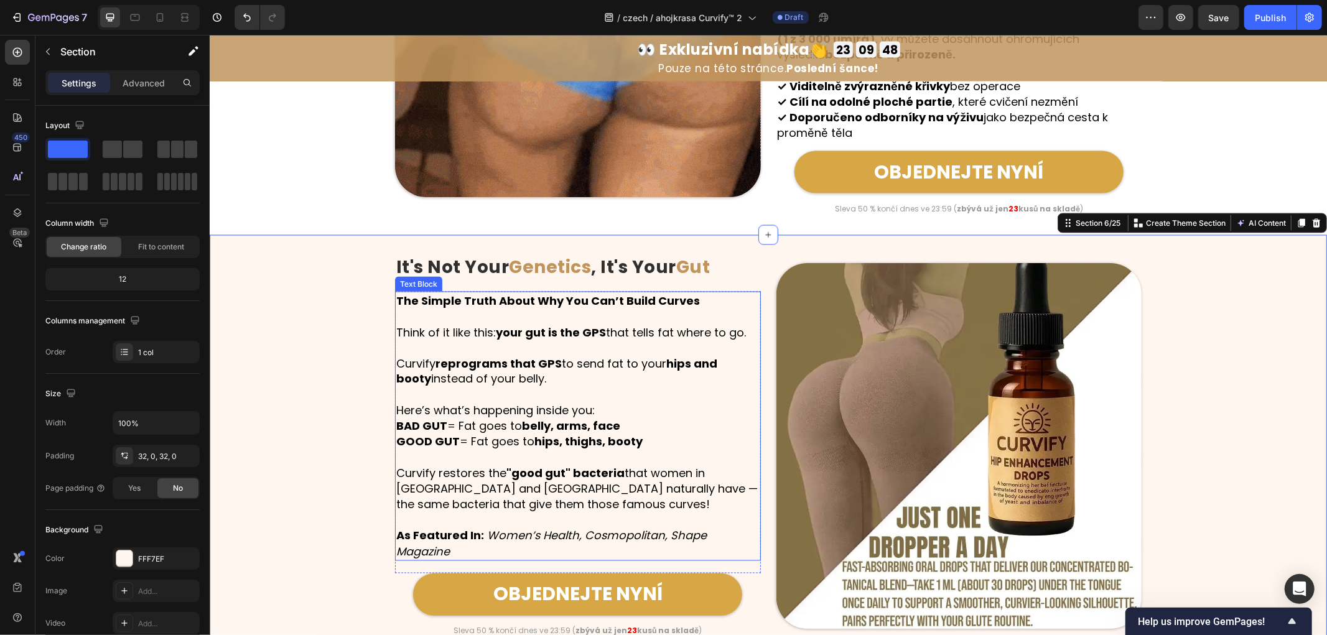
scroll to position [1612, 0]
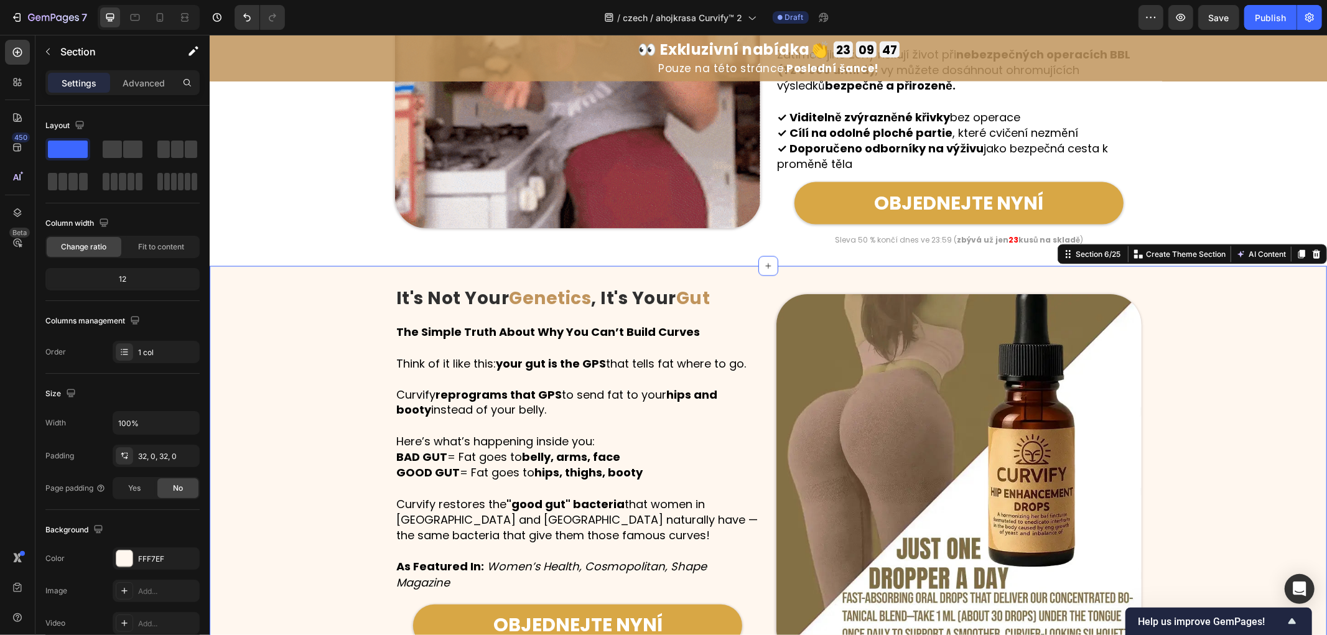
drag, startPoint x: 294, startPoint y: 383, endPoint x: 290, endPoint y: 390, distance: 8.1
click at [292, 383] on div "Image It's Not Your Genetics , It's Your Gut Heading Row The Simple Truth About…" at bounding box center [767, 477] width 1117 height 382
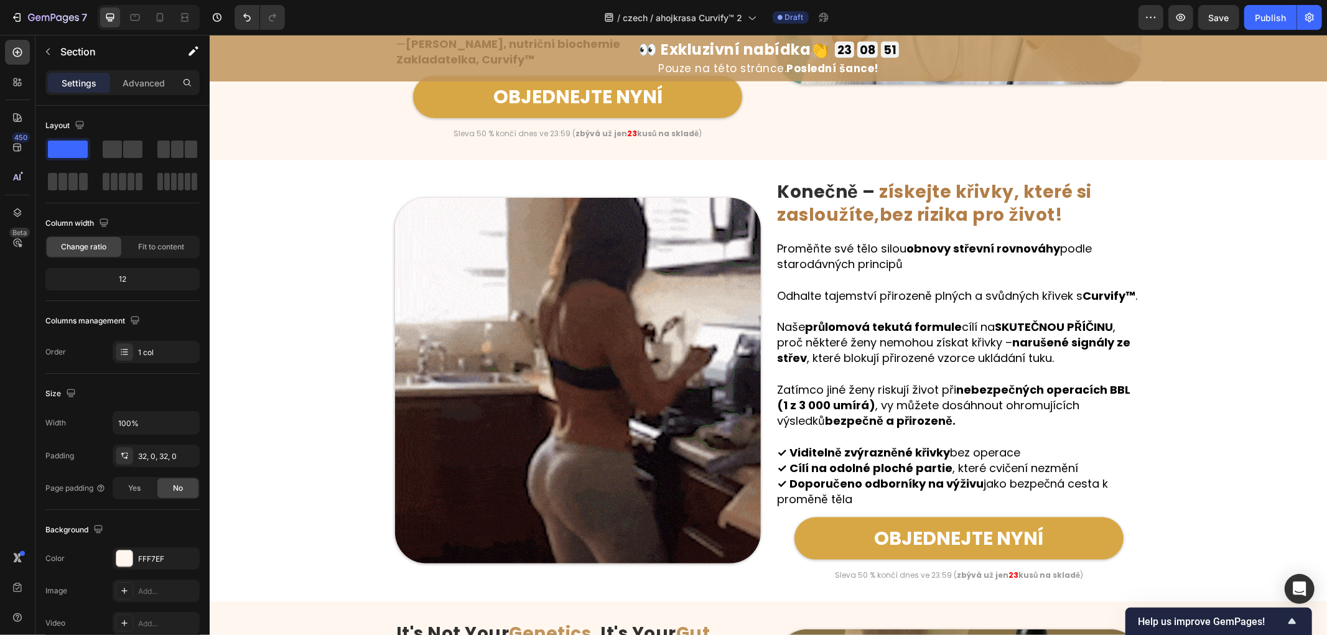
scroll to position [1543, 0]
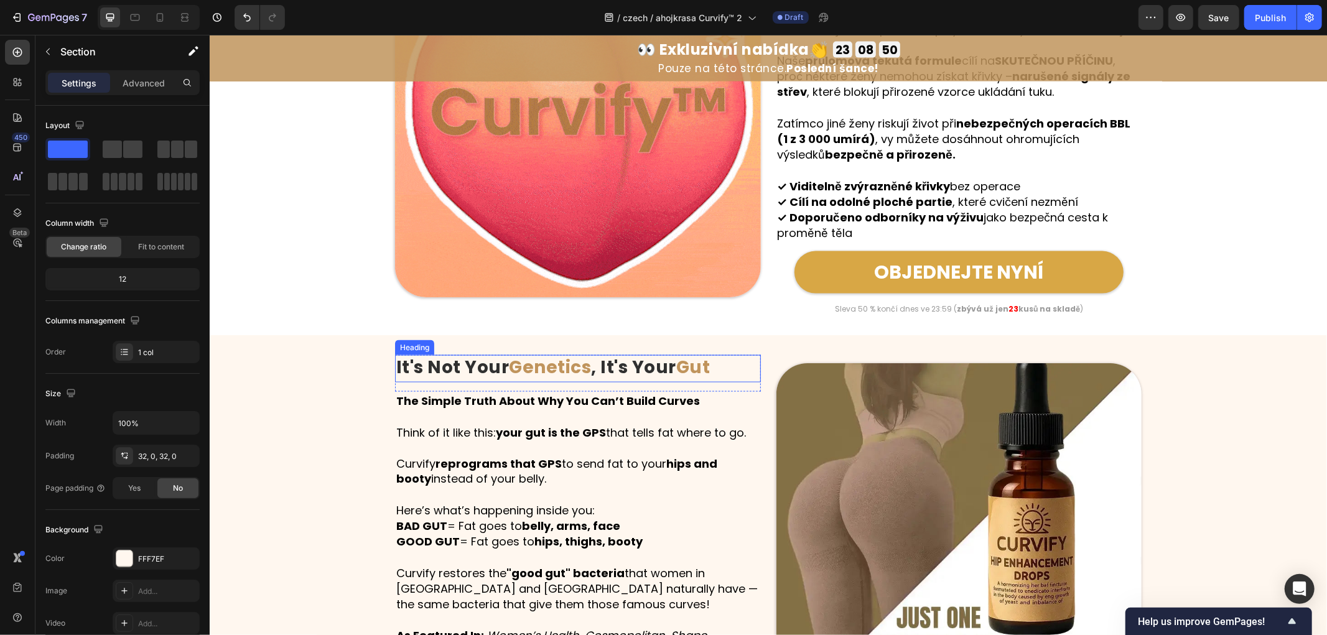
click at [623, 379] on strong ", It's Your" at bounding box center [633, 367] width 85 height 24
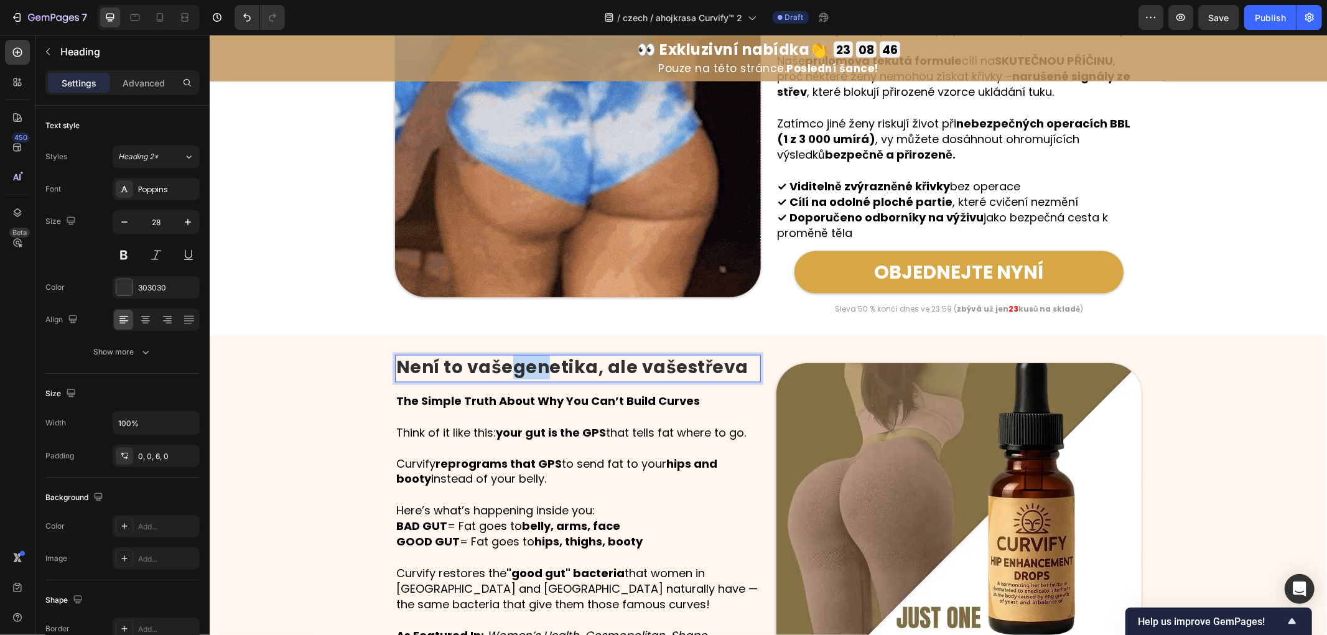
drag, startPoint x: 501, startPoint y: 380, endPoint x: 540, endPoint y: 386, distance: 39.7
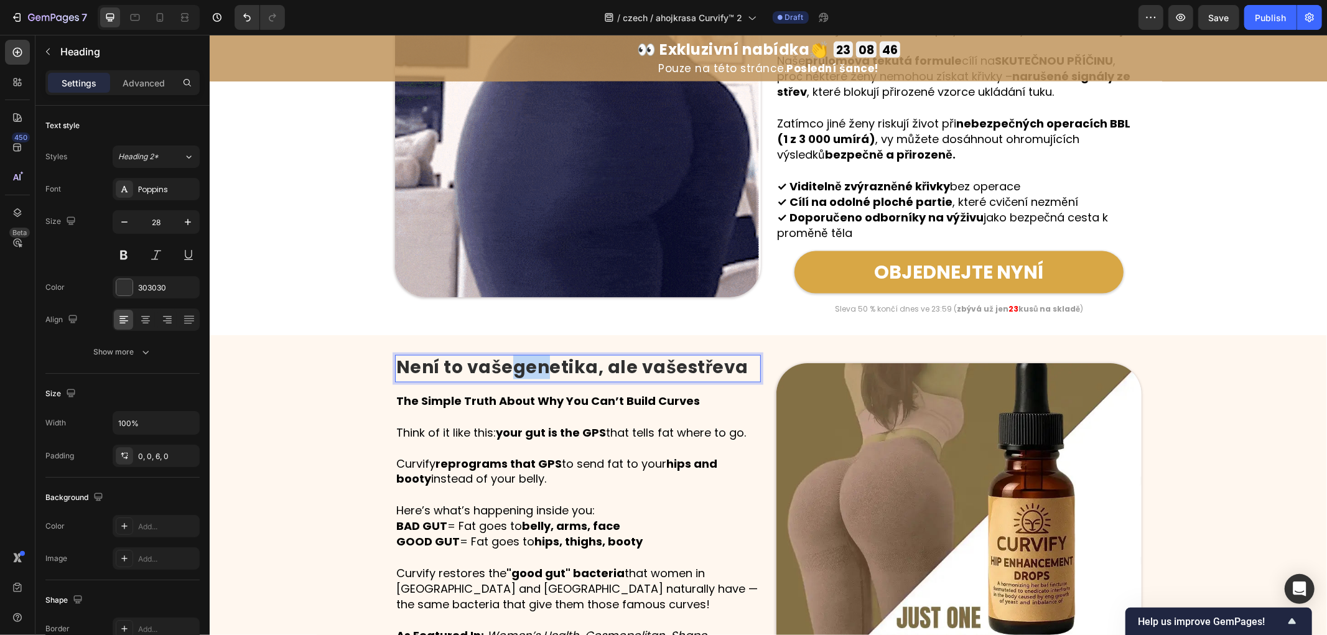
click at [544, 378] on p "Není to vaše genetika , ale vaše střeva" at bounding box center [577, 367] width 363 height 22
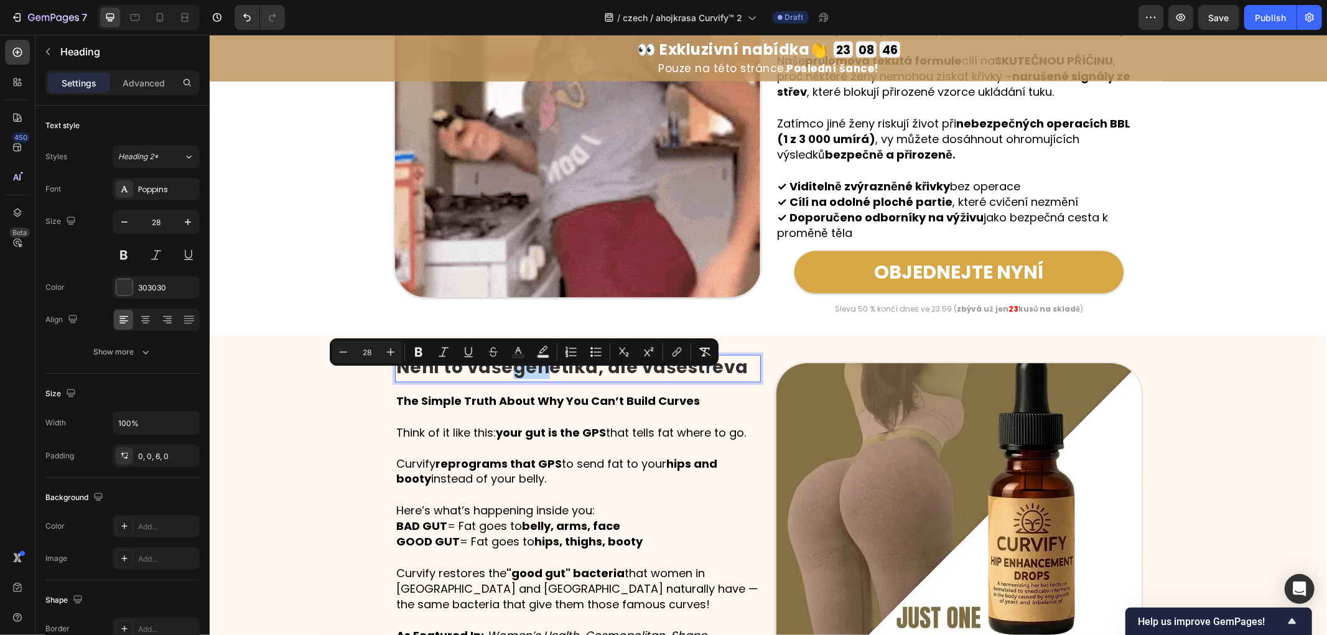
click at [502, 378] on p "Není to vaše genetika , ale vaše střeva" at bounding box center [577, 367] width 363 height 22
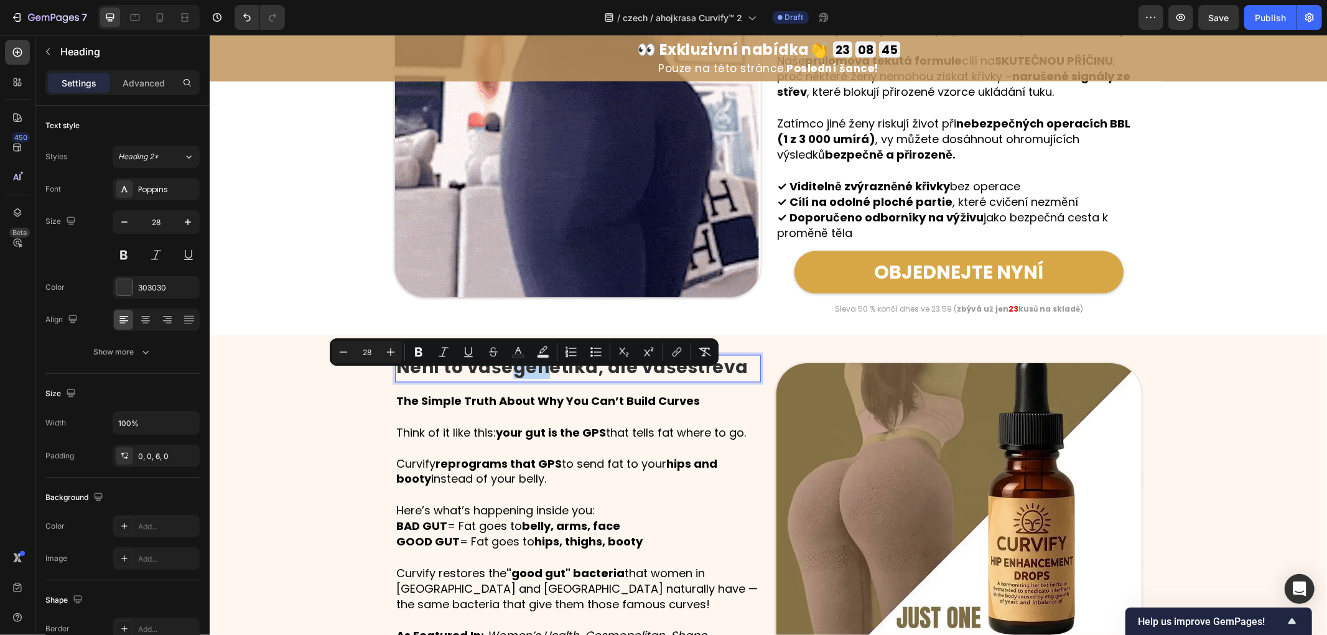
click at [513, 379] on strong "genetika" at bounding box center [555, 367] width 85 height 24
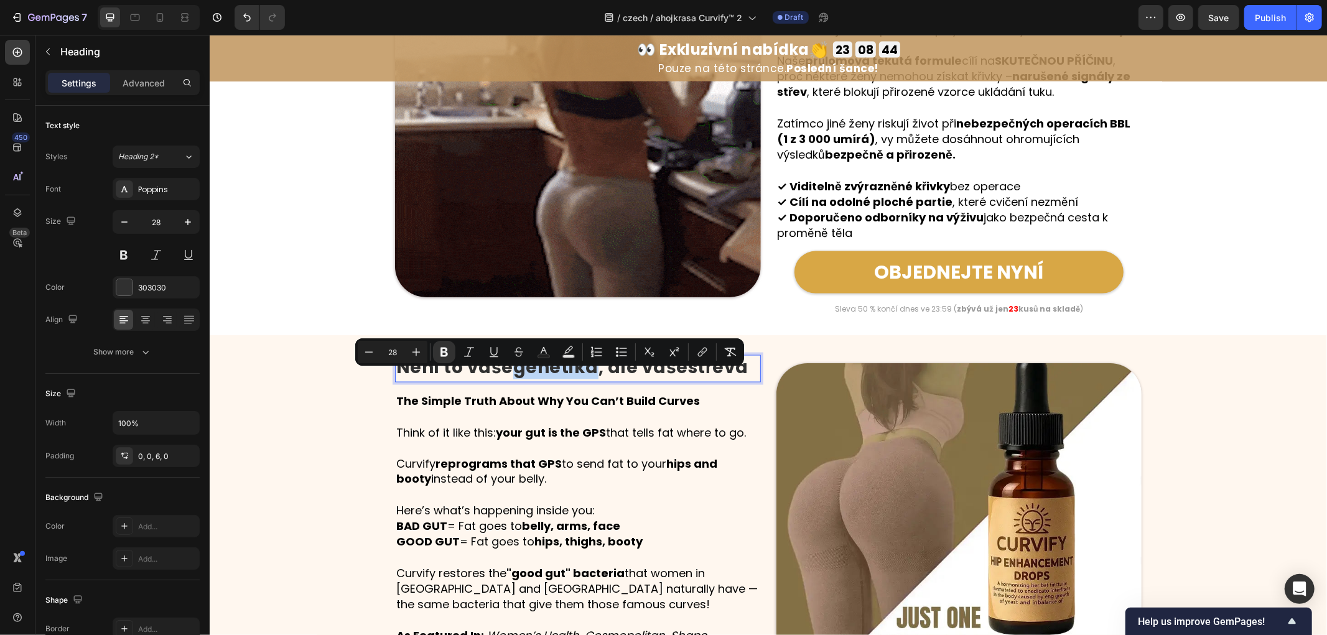
drag, startPoint x: 509, startPoint y: 381, endPoint x: 589, endPoint y: 389, distance: 80.0
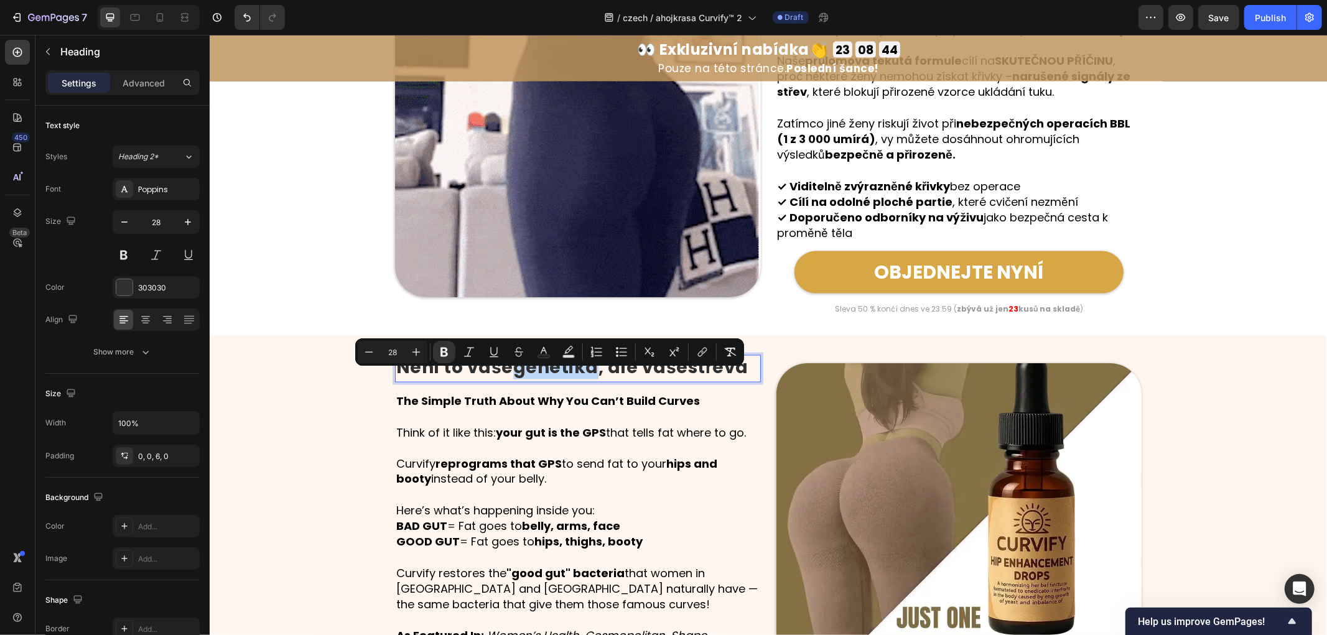
click at [589, 379] on strong "genetika" at bounding box center [555, 367] width 85 height 24
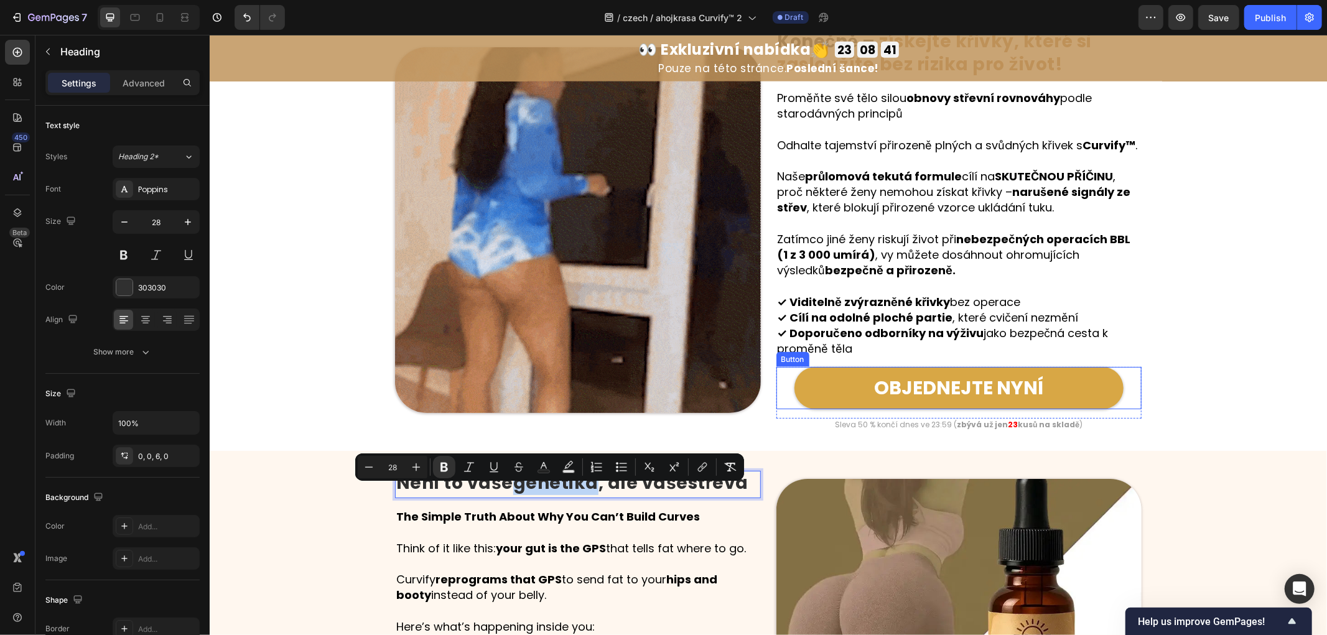
scroll to position [1405, 0]
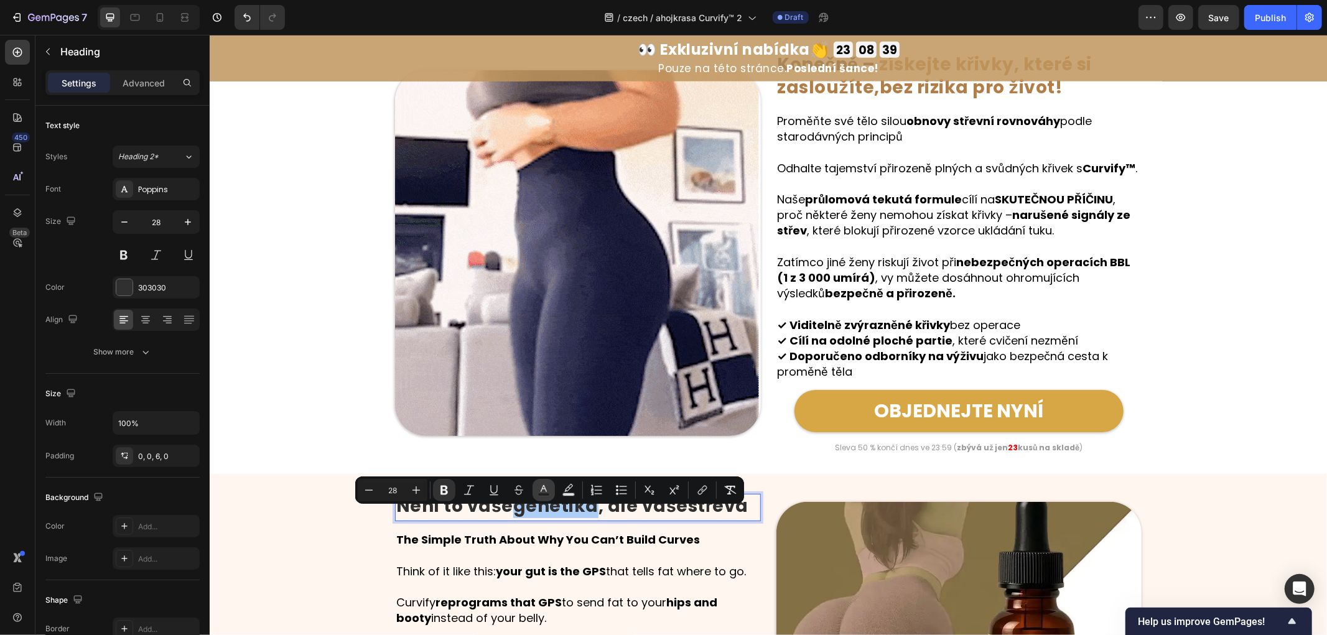
click at [552, 490] on button "Text Color" at bounding box center [543, 490] width 22 height 22
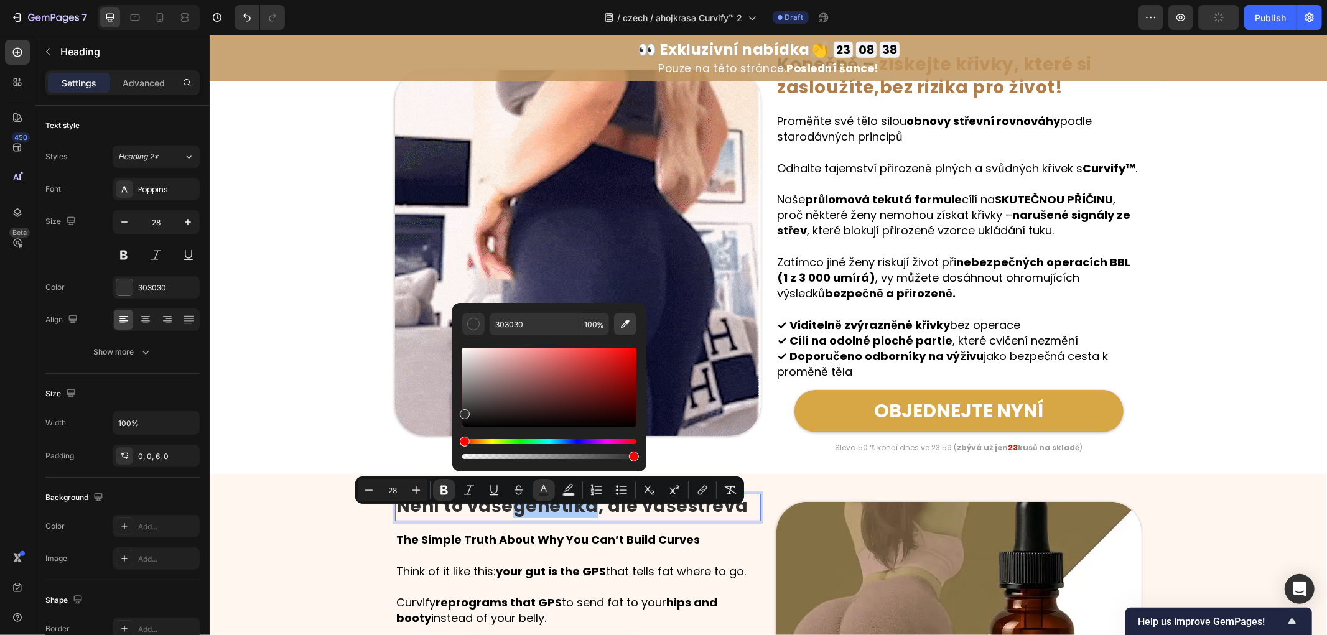
click at [625, 327] on icon "Editor contextual toolbar" at bounding box center [625, 324] width 12 height 12
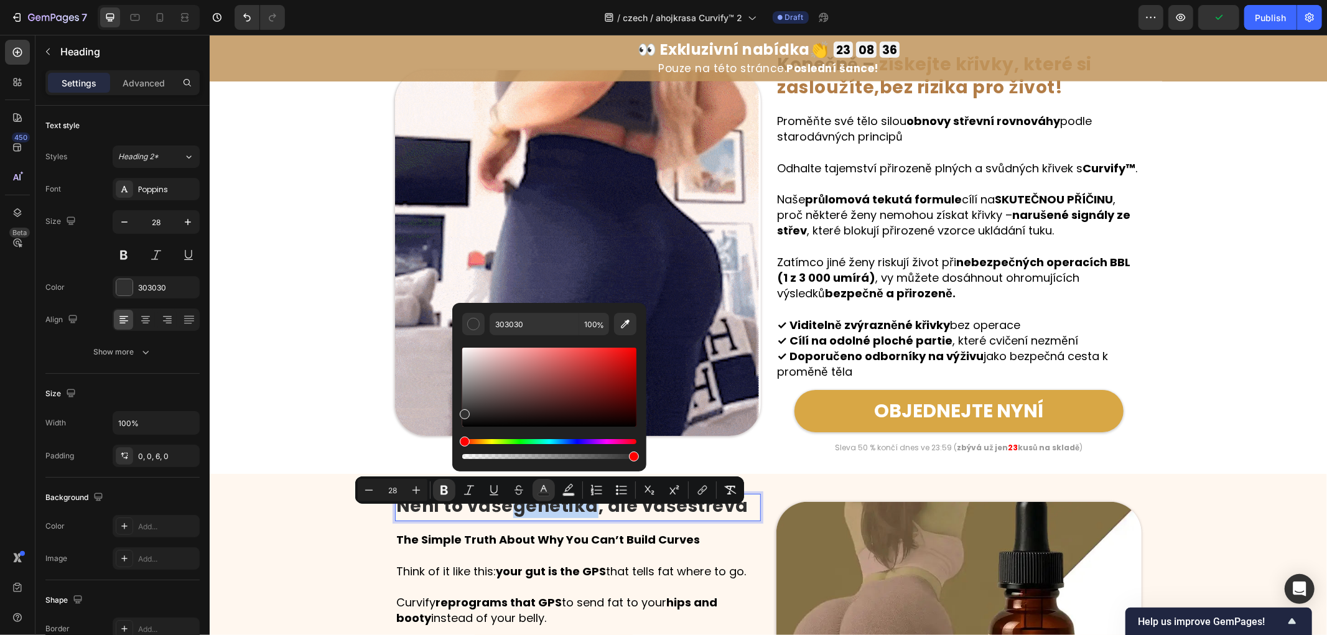
type input "B27D47"
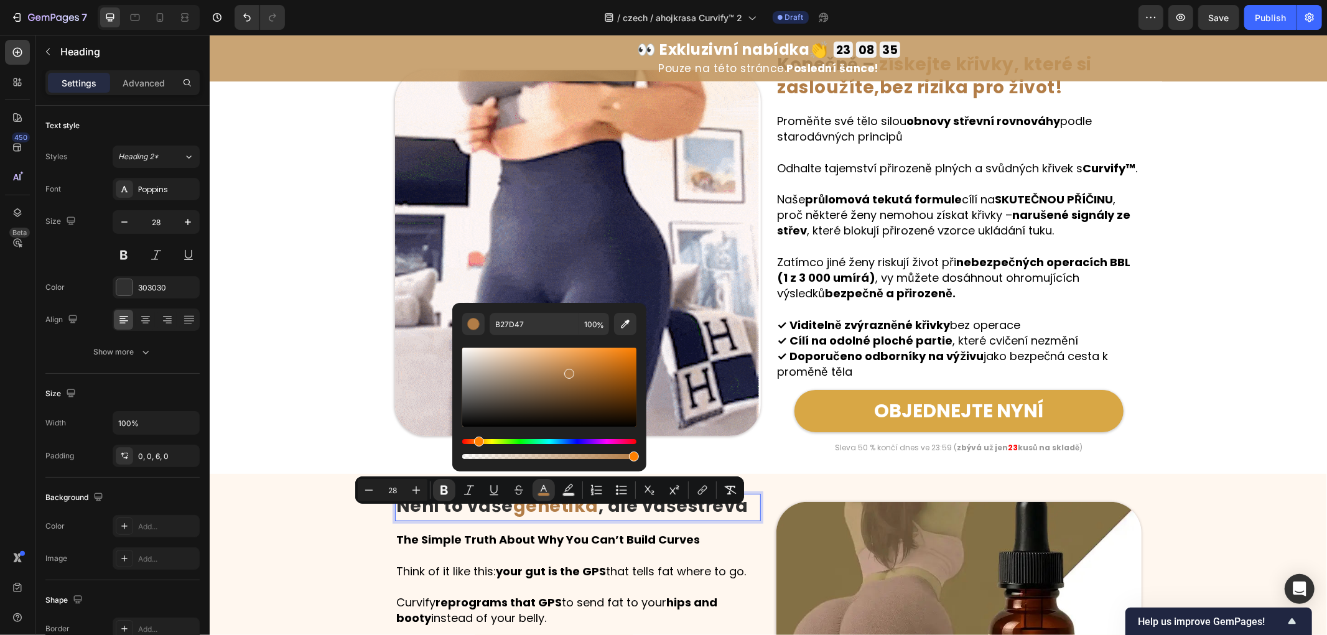
click at [639, 517] on p "Není to vaše genetika , ale vaše střeva" at bounding box center [577, 506] width 363 height 22
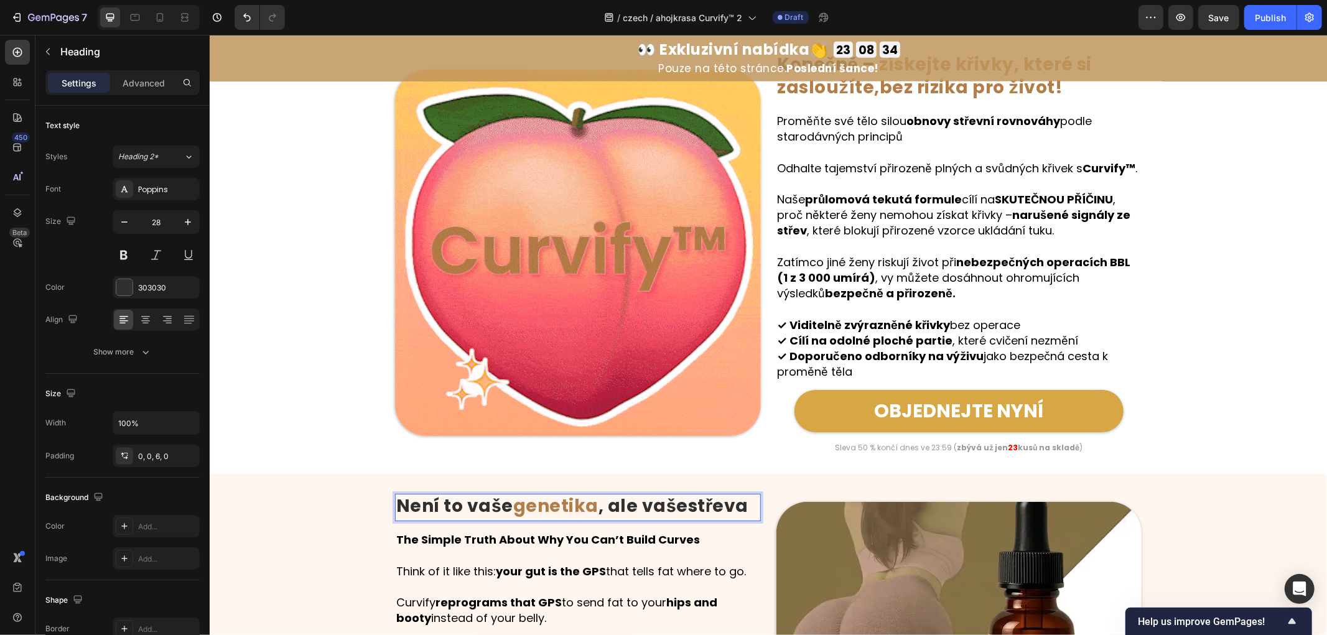
click at [669, 517] on p "Není to vaše genetika , ale vaše střeva" at bounding box center [577, 506] width 363 height 22
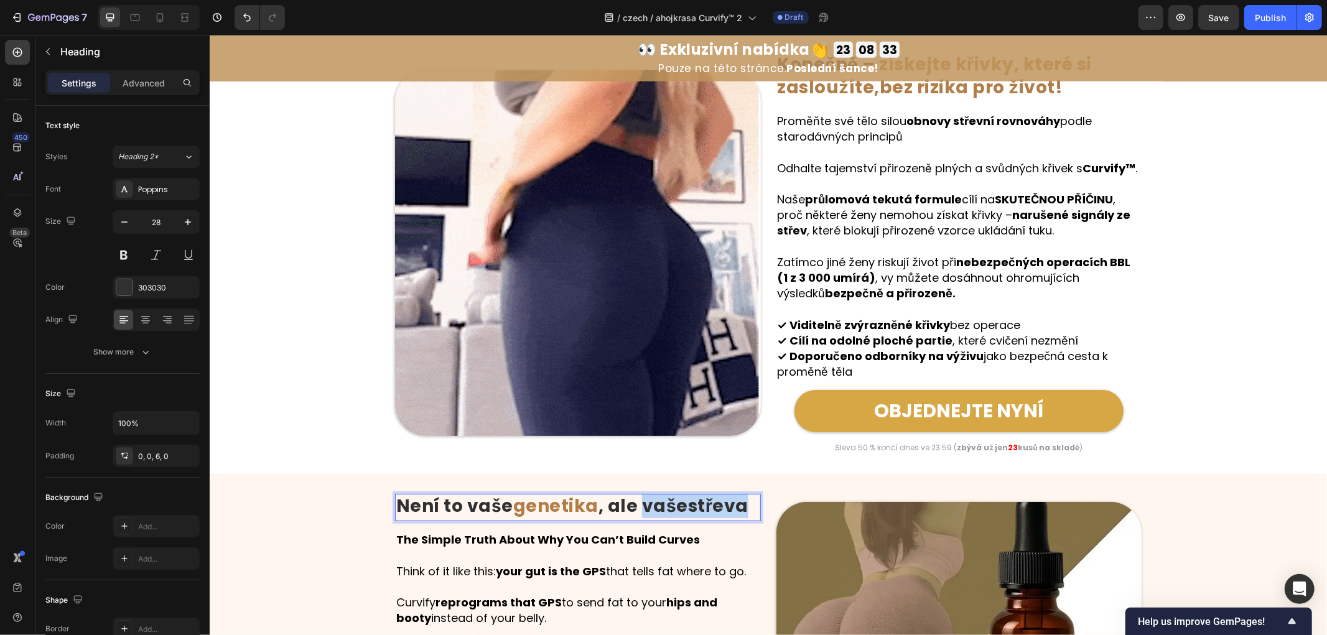
drag, startPoint x: 635, startPoint y: 516, endPoint x: 749, endPoint y: 514, distance: 113.8
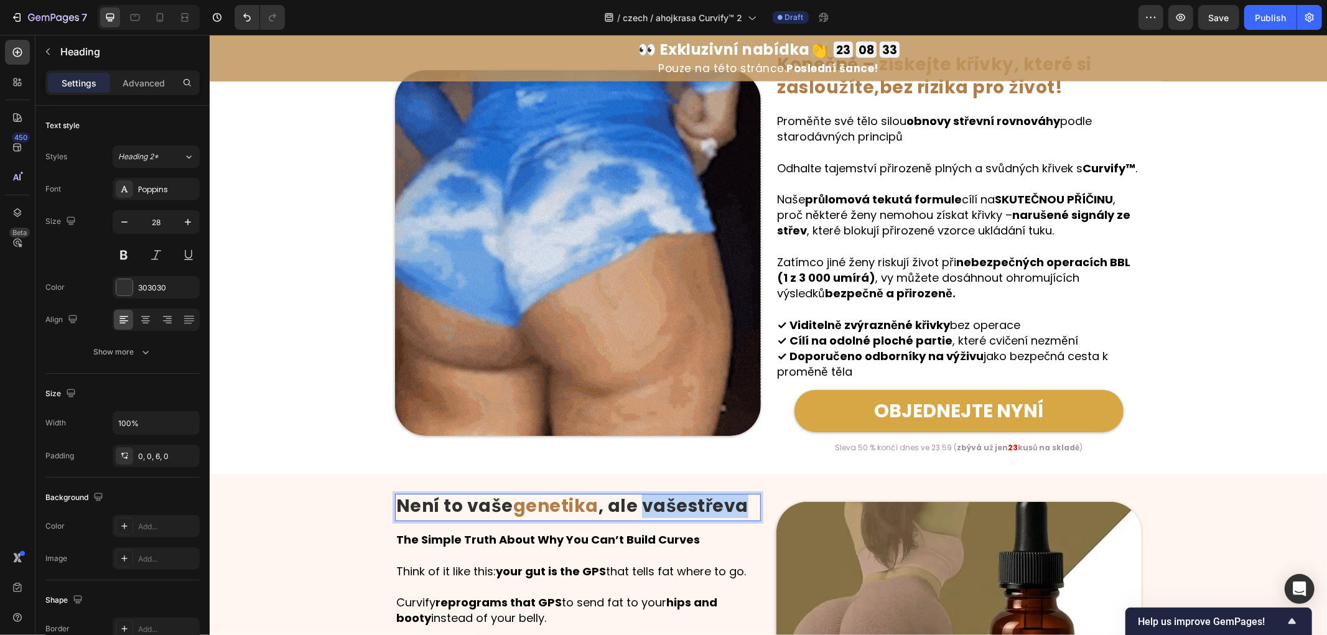
click at [749, 514] on p "Není to vaše genetika , ale vaše střeva" at bounding box center [577, 506] width 363 height 22
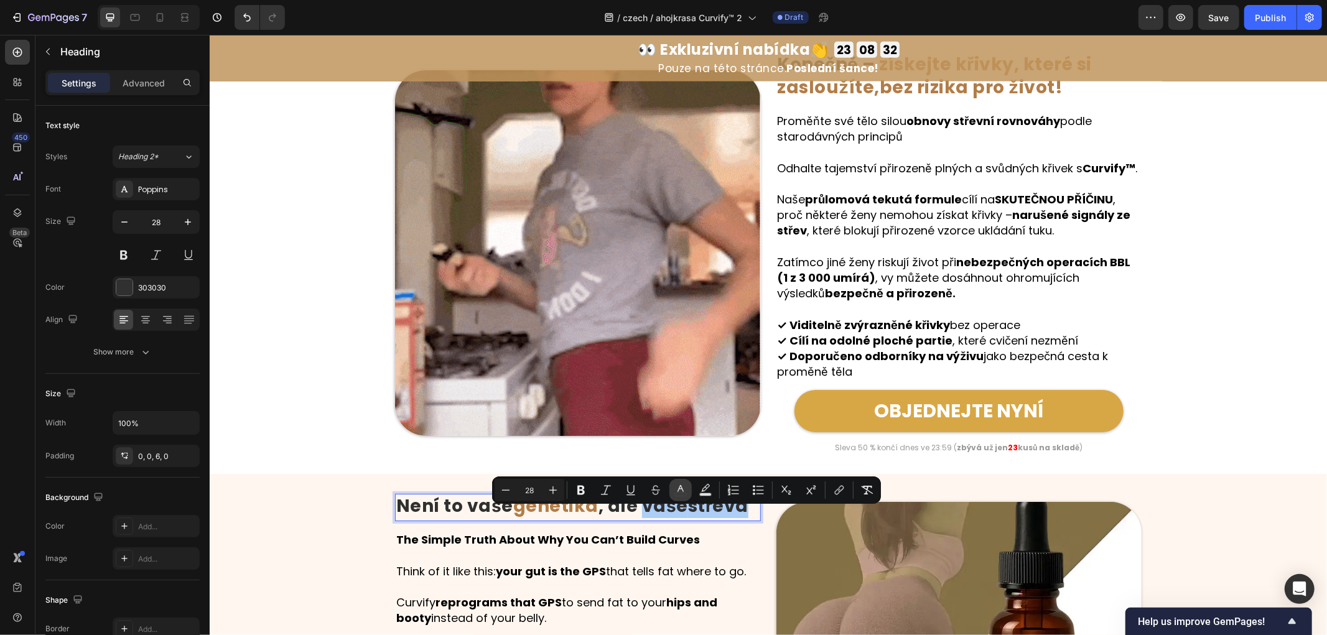
click at [679, 491] on icon "Editor contextual toolbar" at bounding box center [680, 490] width 12 height 12
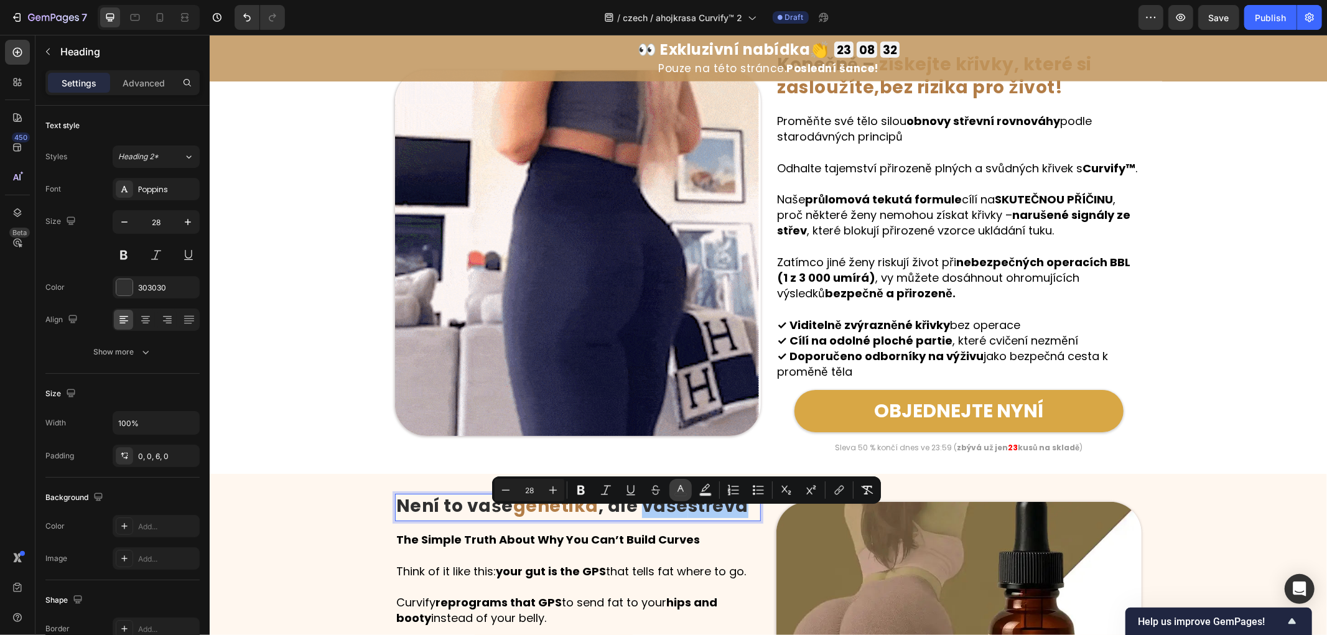
type input "303030"
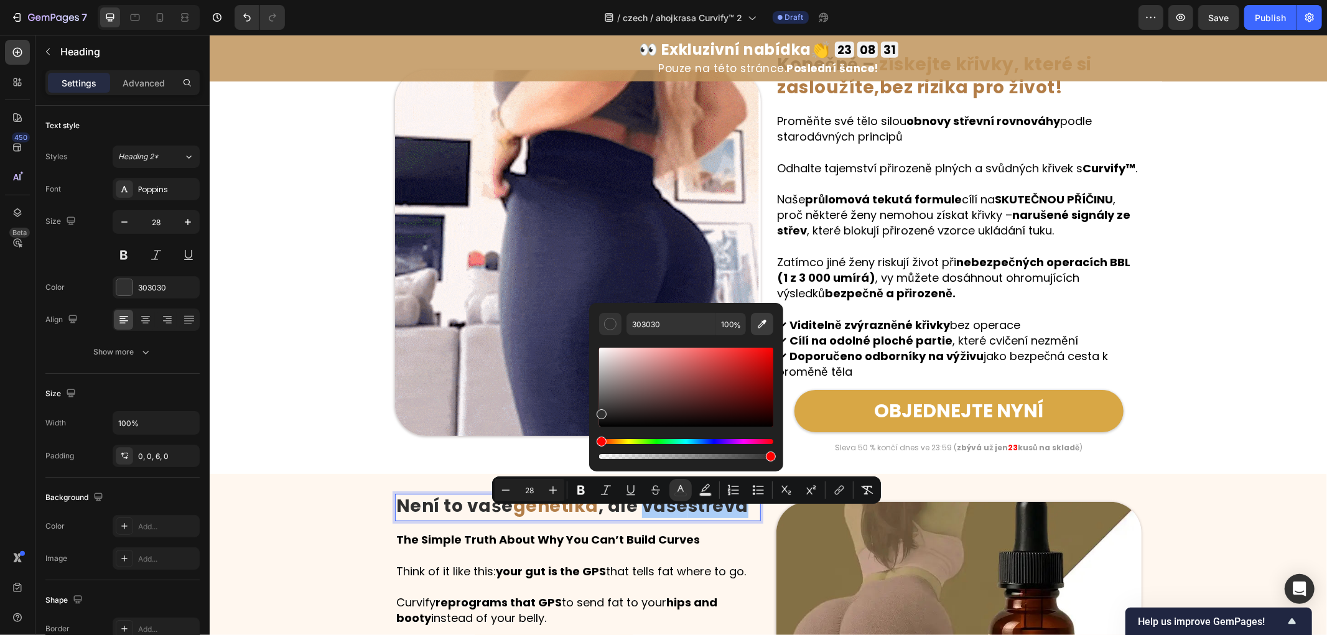
click at [759, 326] on icon "Editor contextual toolbar" at bounding box center [762, 324] width 9 height 9
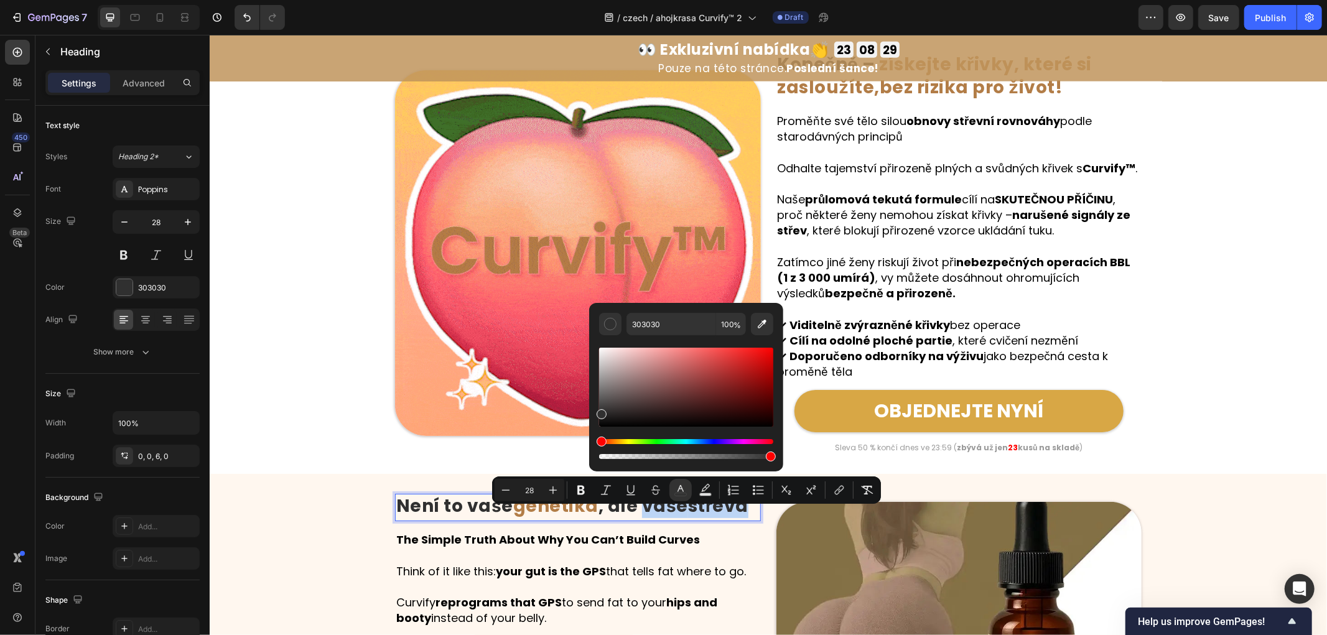
type input "B27D47"
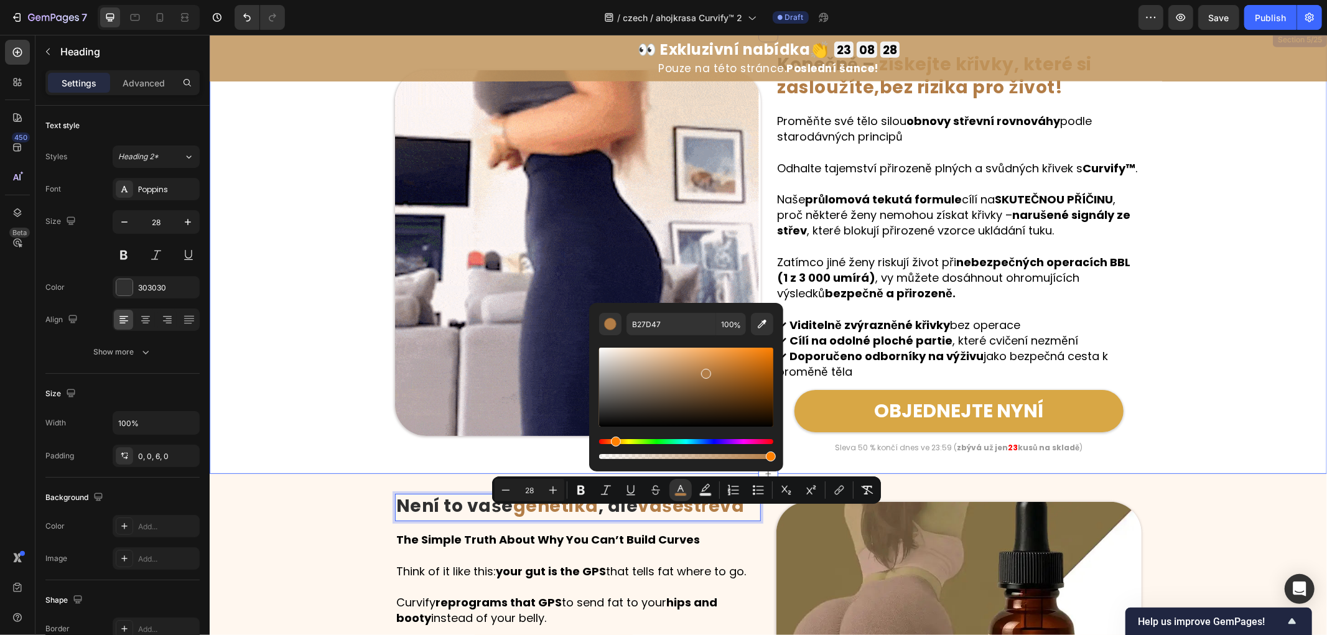
click at [1189, 376] on div "Image Konečně – získejte křivky, které si zasloužíte, bez rizika pro život! Hea…" at bounding box center [767, 253] width 1117 height 402
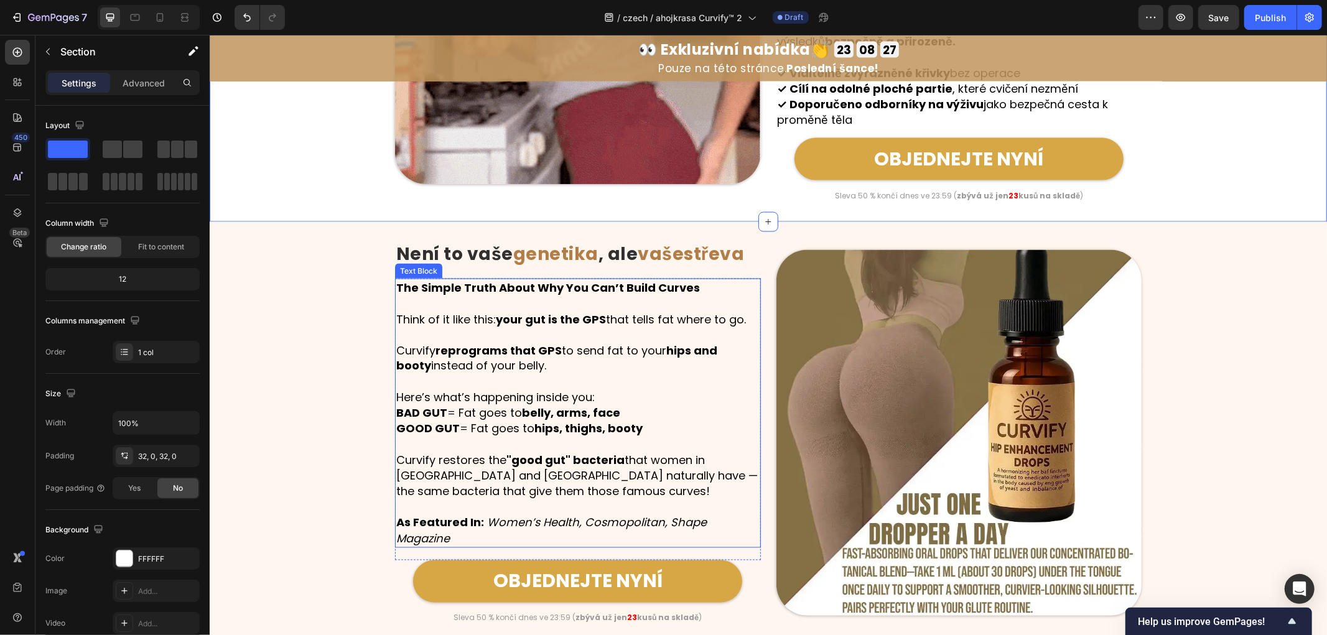
scroll to position [1681, 0]
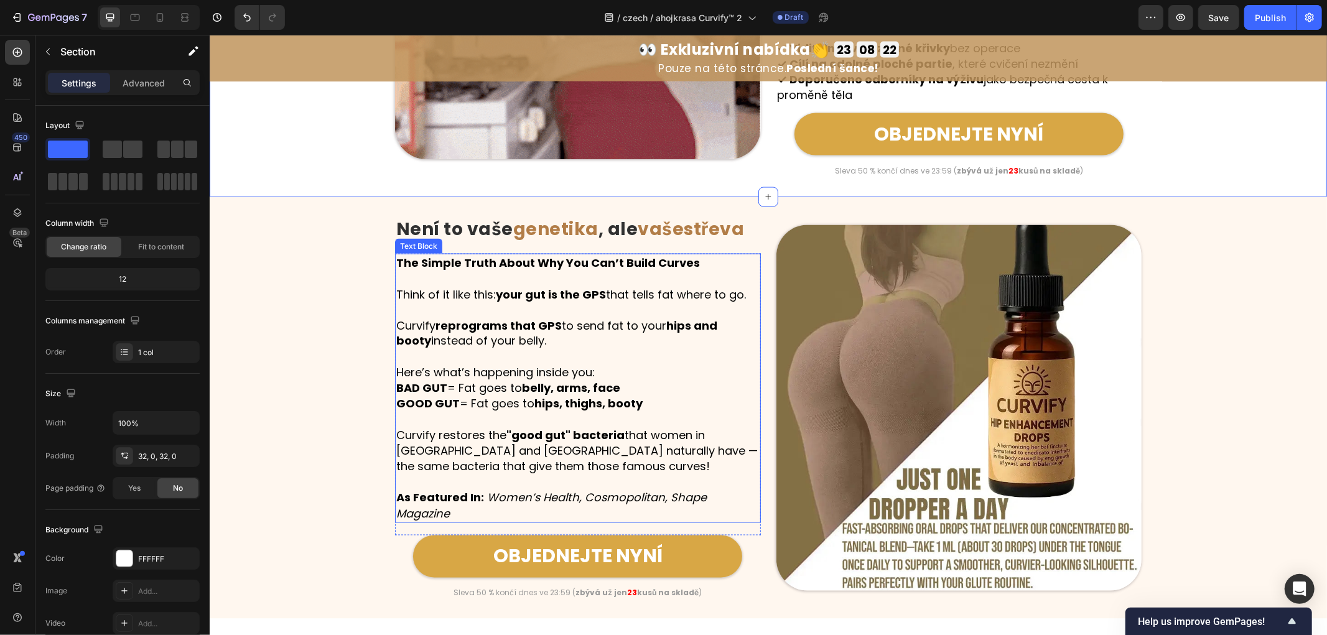
click at [509, 348] on p "Curvify reprograms that GPS to send fat to your hips and booty instead of your …" at bounding box center [577, 332] width 363 height 31
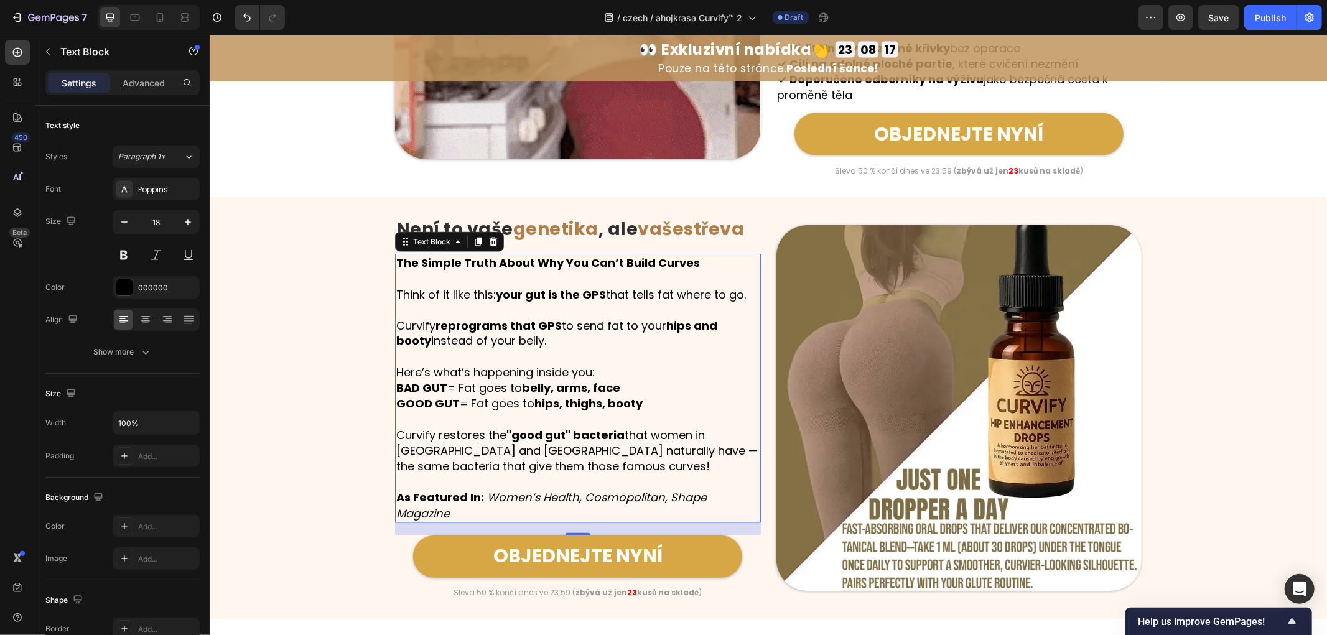
click at [605, 386] on p "Here’s what’s happening inside you: BAD GUT = Fat goes to belly, arms, face GOO…" at bounding box center [577, 388] width 363 height 47
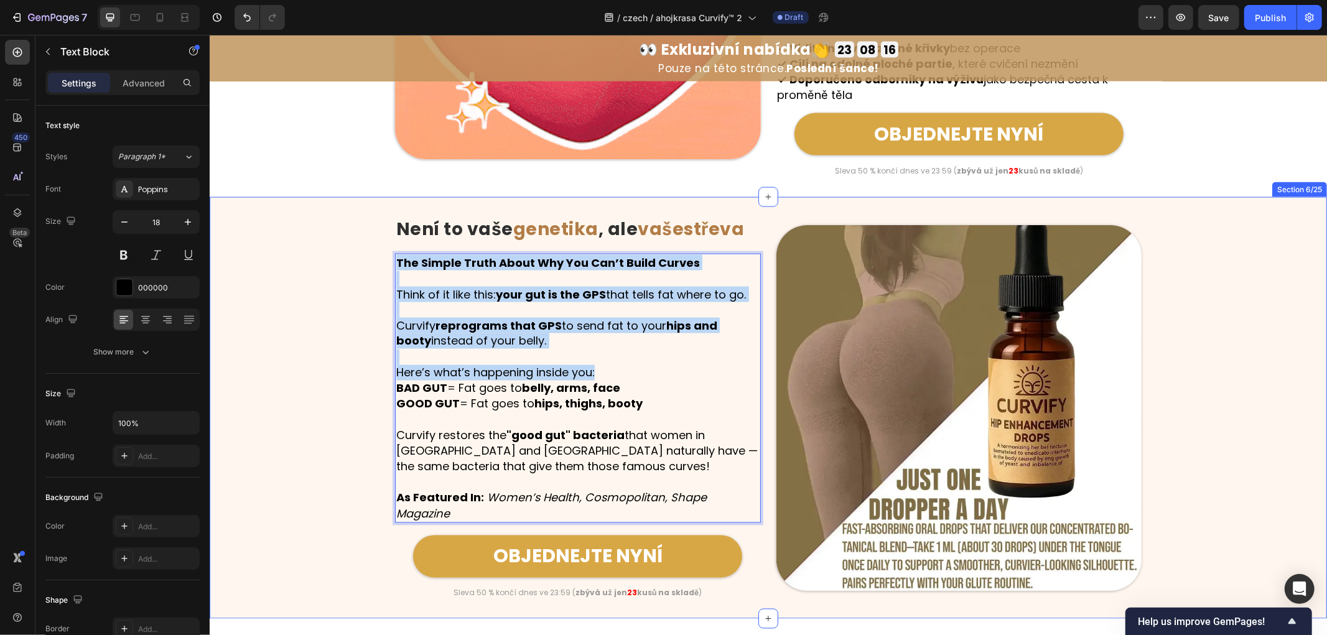
drag, startPoint x: 598, startPoint y: 385, endPoint x: 360, endPoint y: 266, distance: 267.1
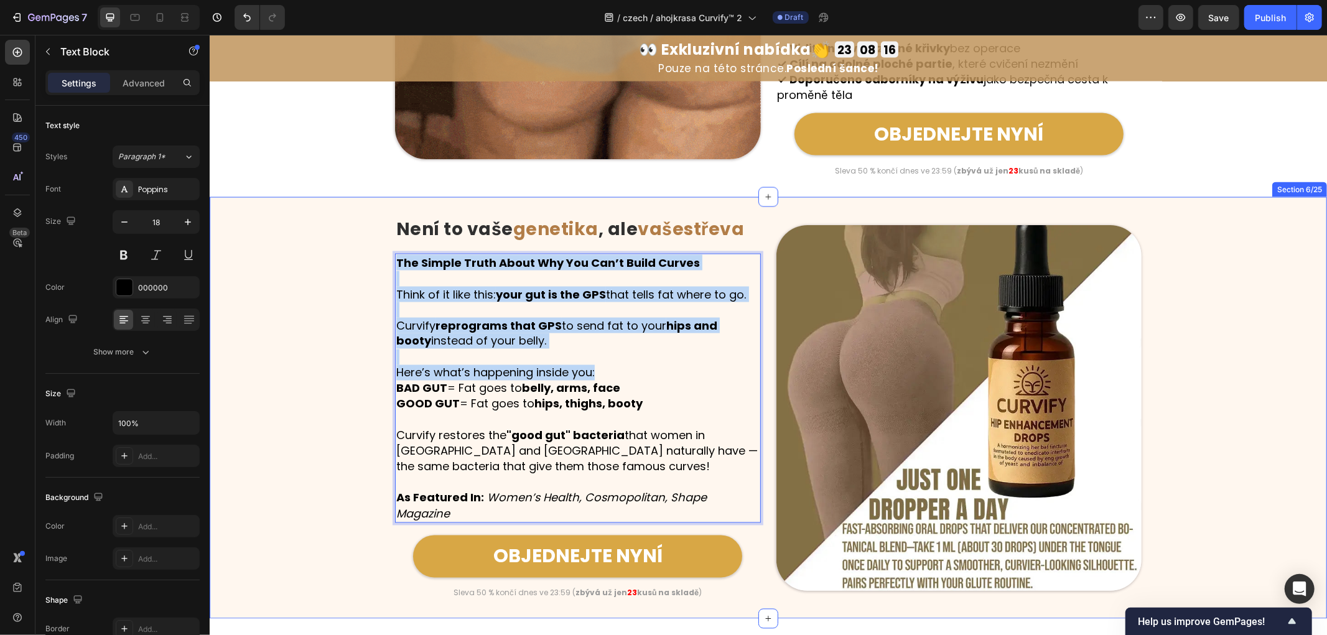
click at [360, 266] on div "Image Není to vaše genetika , ale vaše střeva Heading Row The Simple Truth Abou…" at bounding box center [767, 407] width 1117 height 382
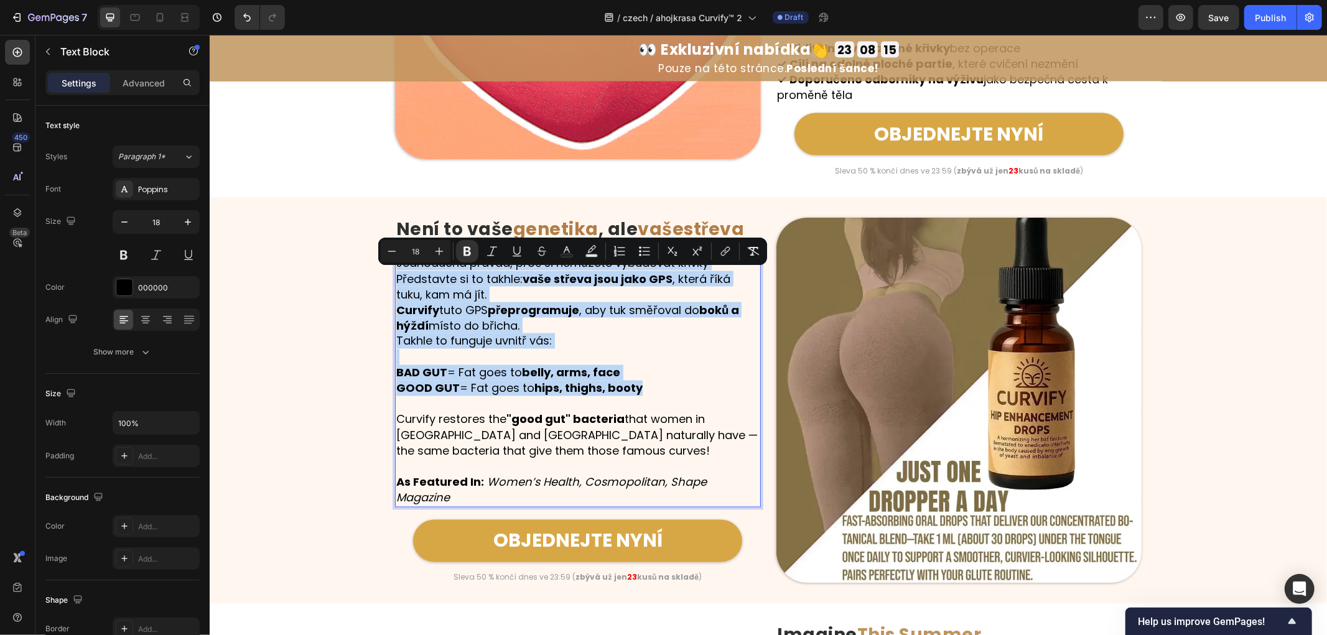
scroll to position [1688, 0]
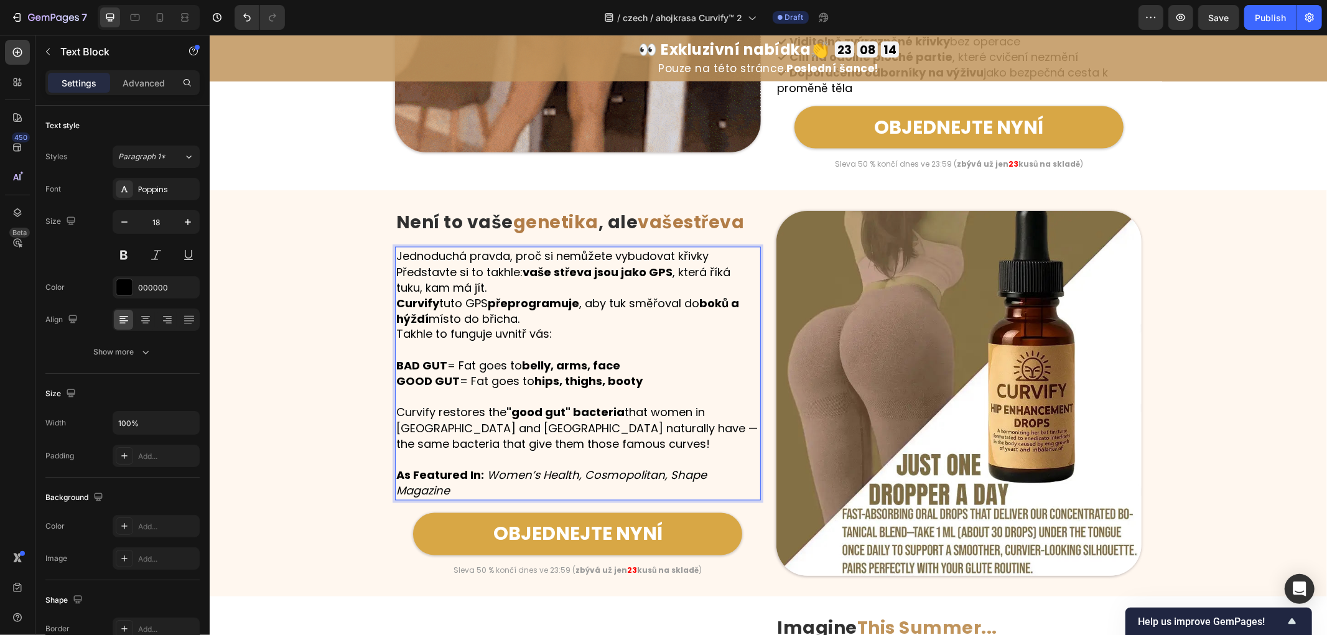
click at [480, 295] on p "Představte si to takhle: vaše střeva jsou jako GPS , která říká tuku, kam má jí…" at bounding box center [577, 279] width 363 height 31
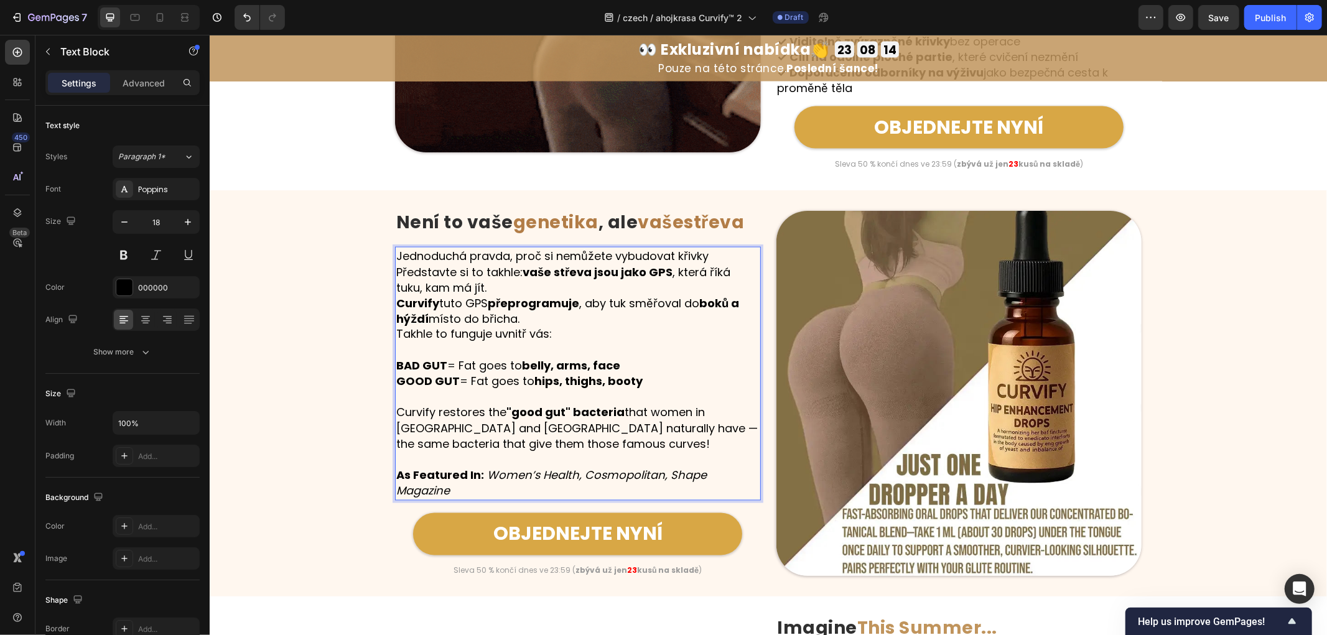
click at [415, 366] on p "BAD GUT = Fat goes to belly, arms, face GOOD GUT = Fat goes to hips, thighs, bo…" at bounding box center [577, 365] width 363 height 47
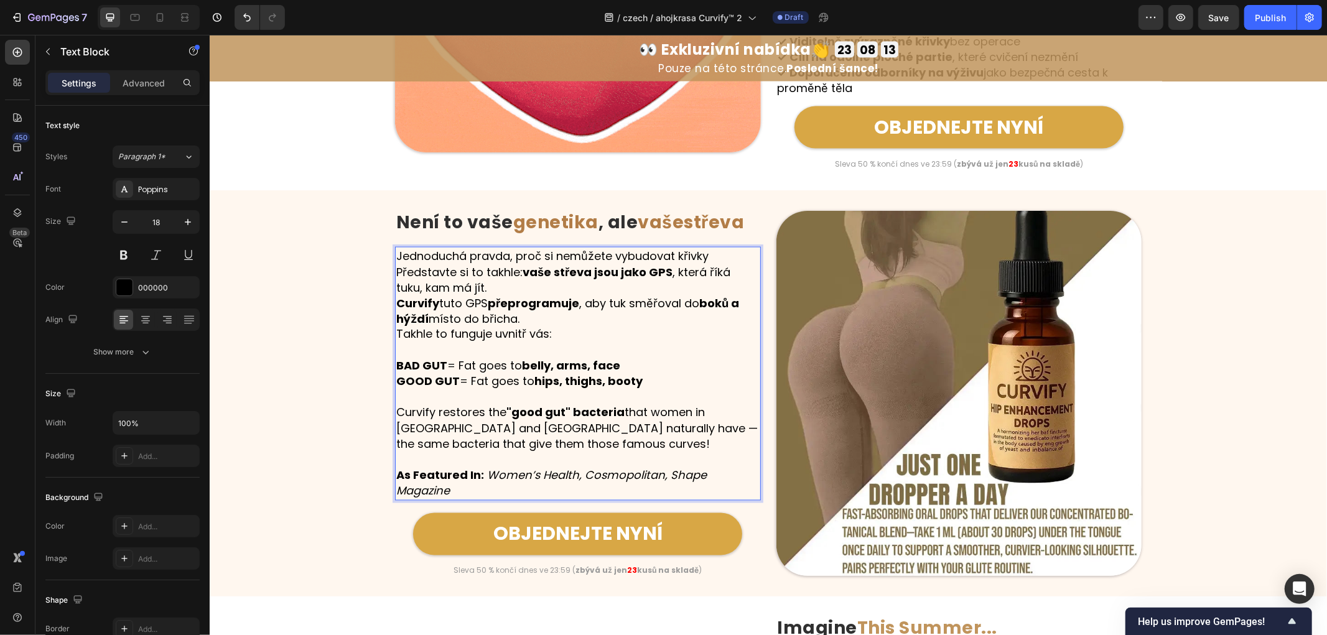
scroll to position [1696, 0]
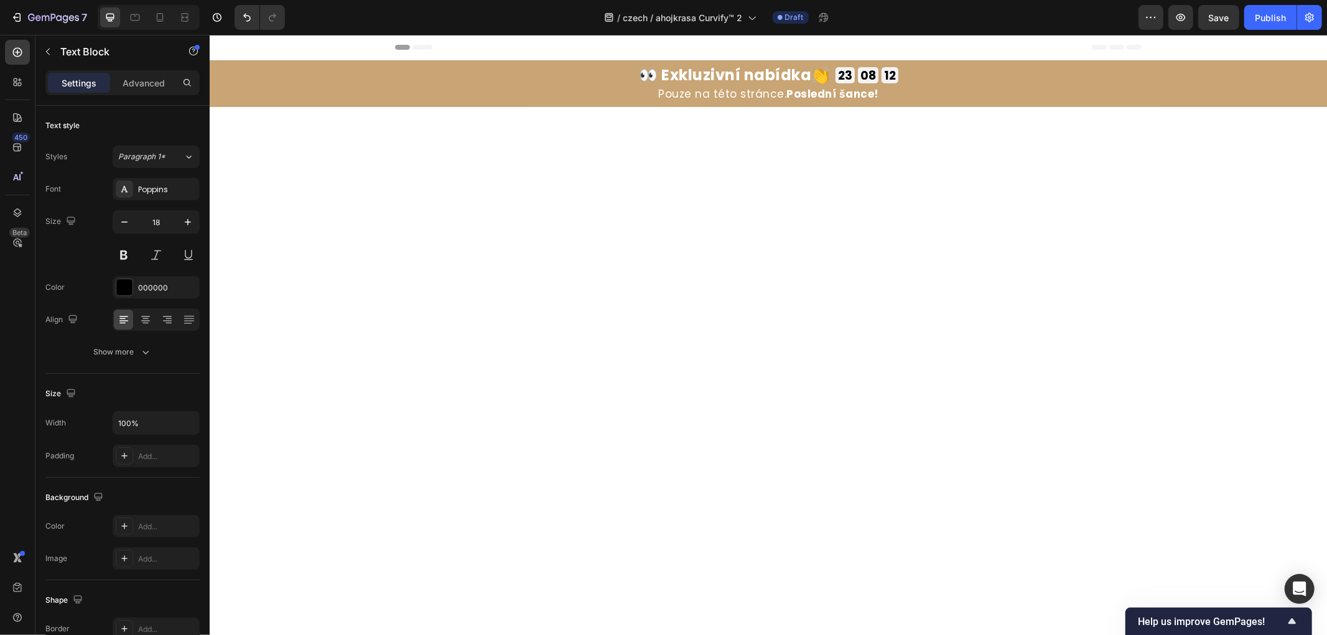
scroll to position [1696, 0]
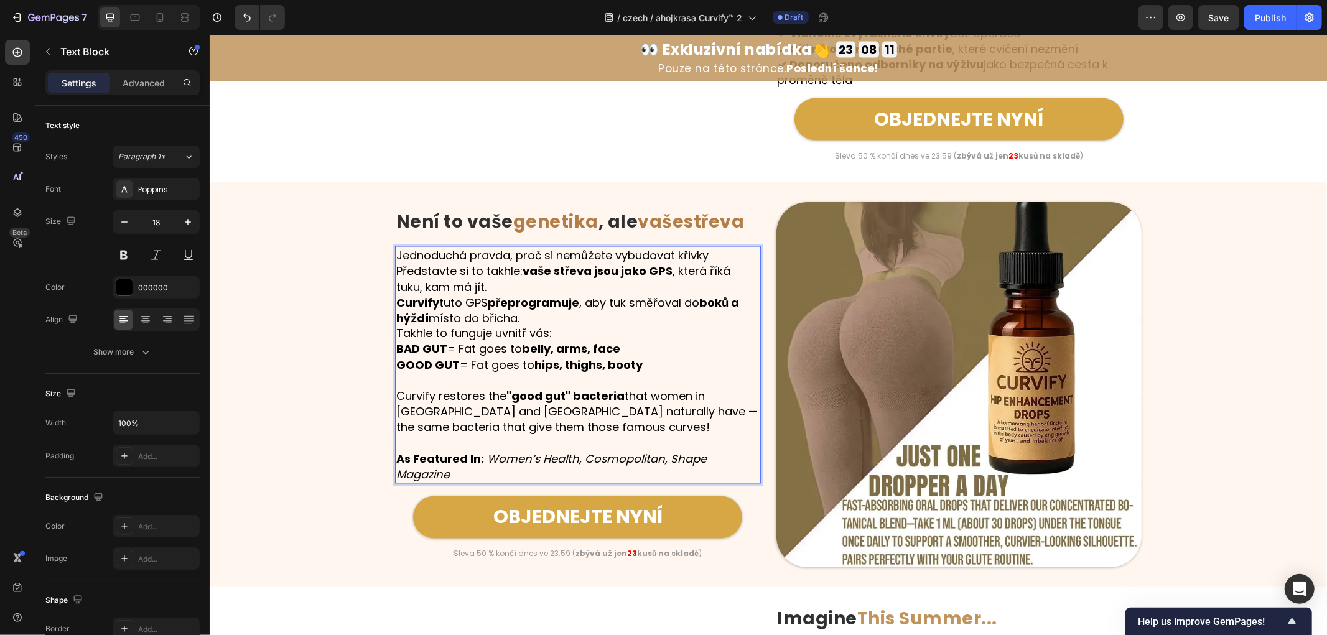
click at [478, 294] on p "Představte si to takhle: vaše střeva jsou jako GPS , která říká tuku, kam má jí…" at bounding box center [577, 277] width 363 height 31
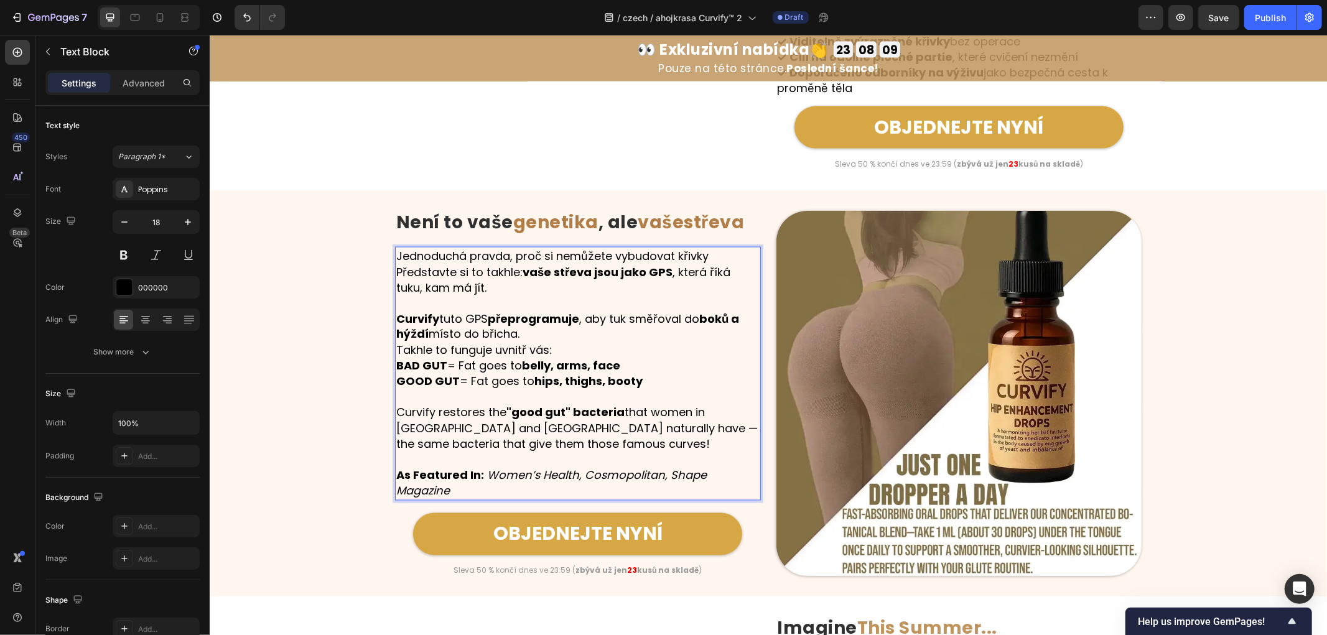
click at [539, 341] on p "Curvify tuto GPS přeprogramuje , aby tuk směřoval do boků a hýždí místo do břic…" at bounding box center [577, 325] width 363 height 31
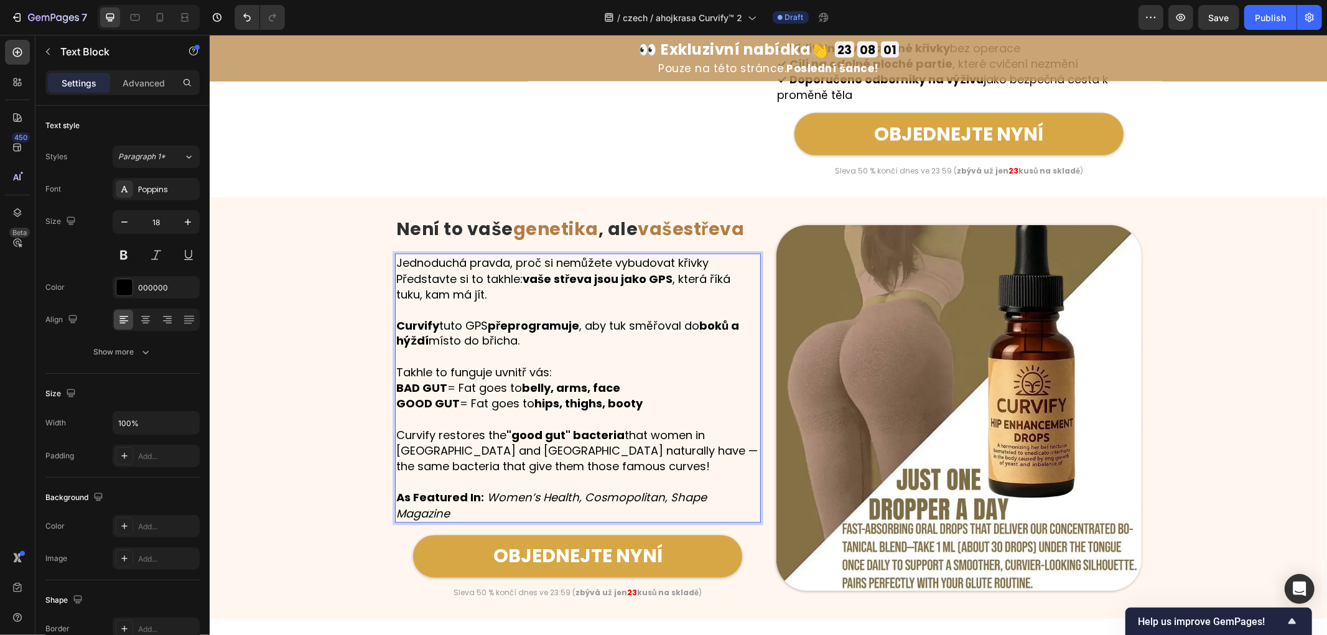
click at [565, 365] on p "Rich Text Editor. Editing area: main" at bounding box center [577, 357] width 363 height 16
click at [613, 399] on p "Takhle to funguje uvnitř vás: BAD GUT = Fat goes to belly, arms, face GOOD GUT …" at bounding box center [577, 388] width 363 height 47
click at [632, 404] on p "Takhle to funguje uvnitř vás: BAD GUT = Fat goes to belly, arms, face GOOD GUT …" at bounding box center [577, 388] width 363 height 47
click at [625, 400] on p "Takhle to funguje uvnitř vás: BAD GUT = Fat goes to belly, arms, face GOOD GUT …" at bounding box center [577, 388] width 363 height 47
drag, startPoint x: 634, startPoint y: 401, endPoint x: 386, endPoint y: 401, distance: 247.6
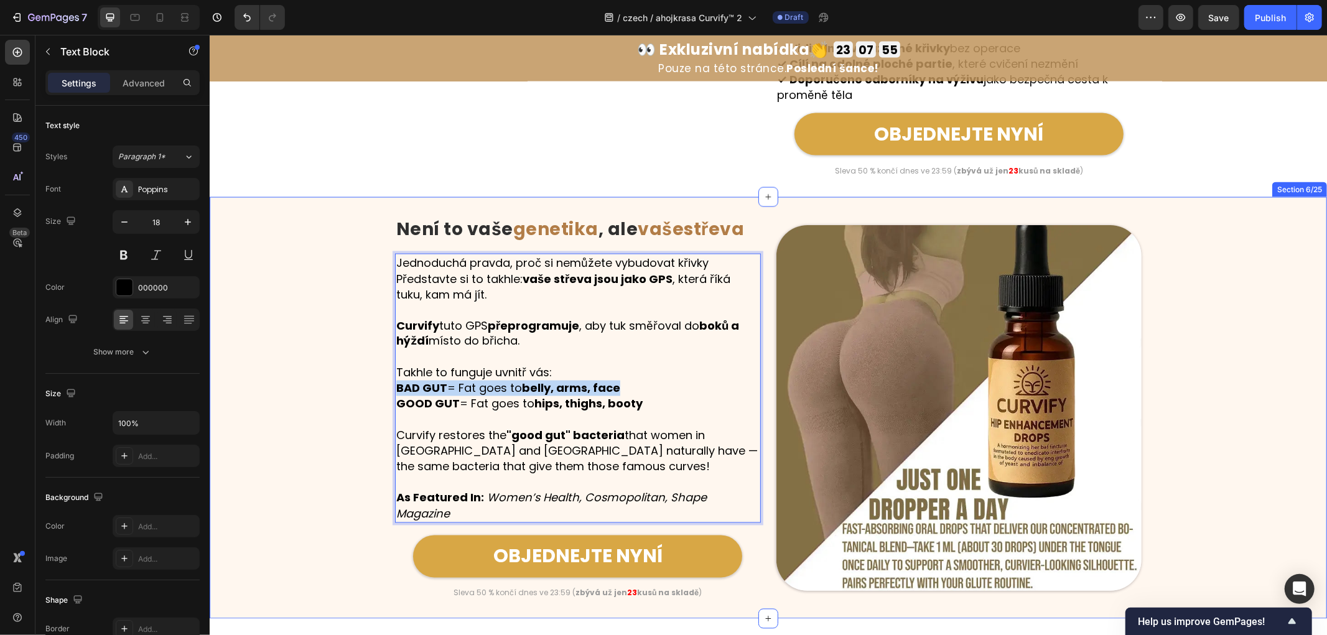
click at [386, 401] on div "Image Není to vaše genetika , ale vaše střeva Heading Row Jednoduchá pravda, pr…" at bounding box center [767, 407] width 1117 height 382
click at [633, 411] on strong "hips, thighs, booty" at bounding box center [588, 404] width 108 height 16
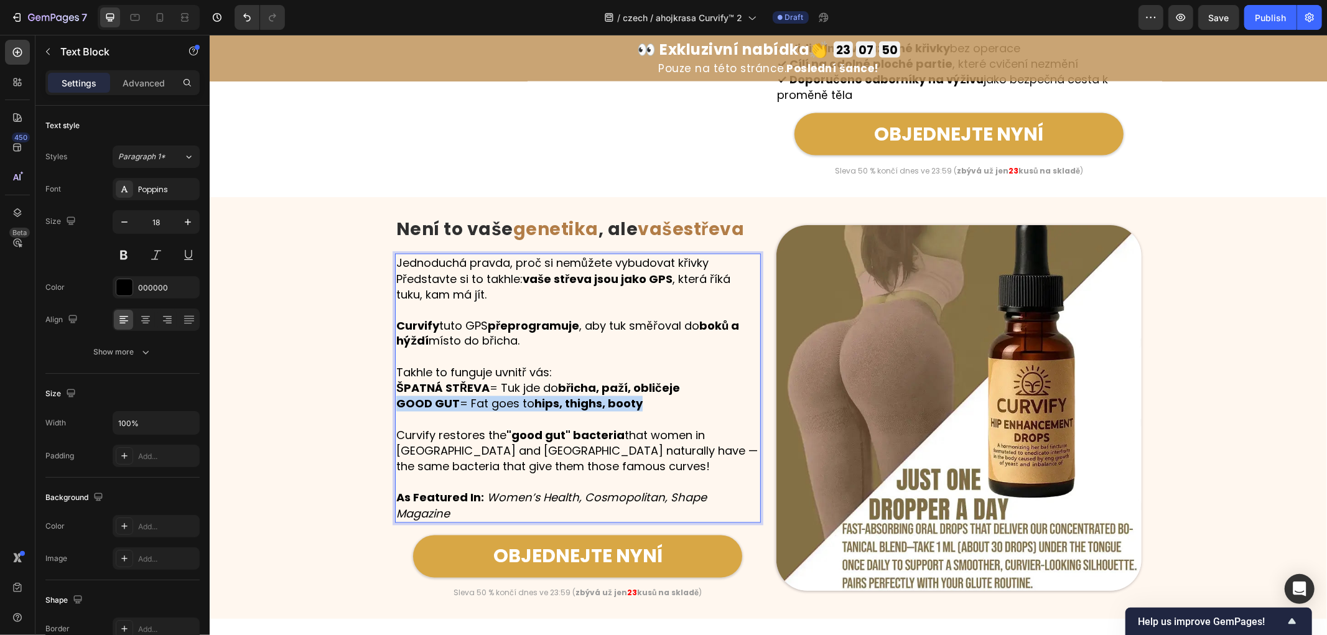
drag, startPoint x: 646, startPoint y: 419, endPoint x: 388, endPoint y: 412, distance: 257.6
click at [394, 412] on div "Jednoduchá pravda, proč si nemůžete vybudovat křivky Představte si to takhle: v…" at bounding box center [577, 387] width 366 height 269
click at [532, 475] on p "Curvify restores the "good gut" bacteria that women in Brazil and Africa natura…" at bounding box center [577, 450] width 363 height 47
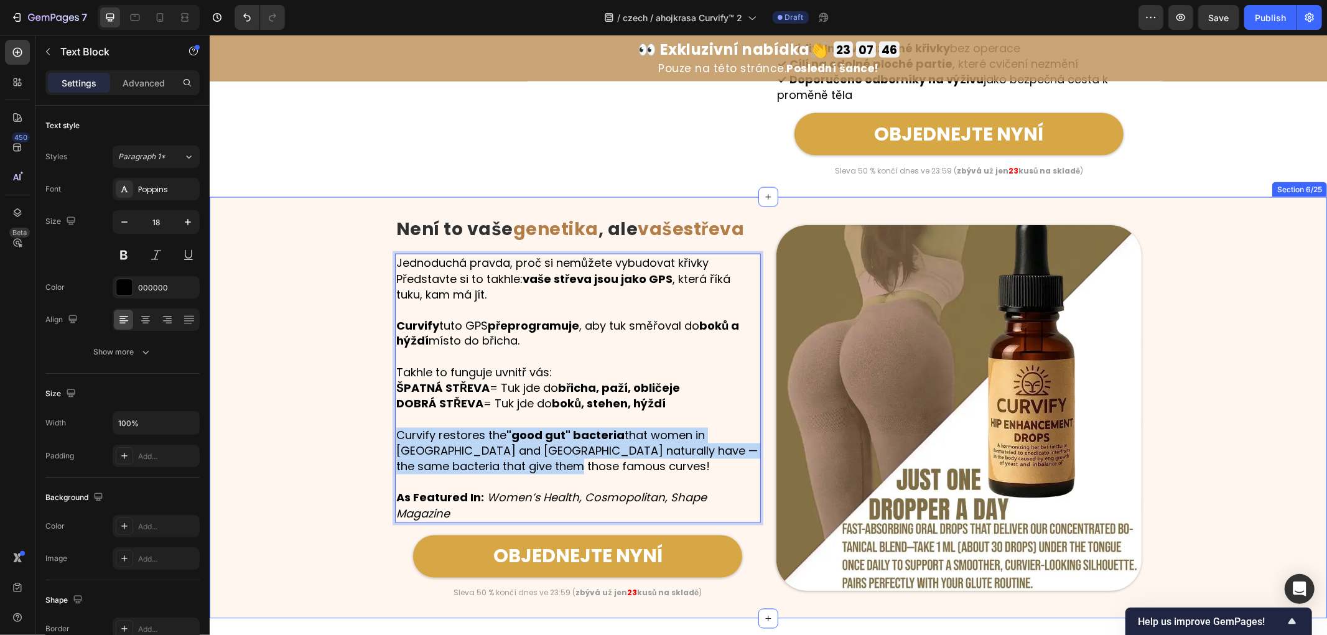
drag, startPoint x: 539, startPoint y: 481, endPoint x: 375, endPoint y: 450, distance: 166.6
click at [375, 450] on div "Image Není to vaše genetika , ale vaše střeva Heading Row Jednoduchá pravda, pr…" at bounding box center [767, 407] width 1117 height 382
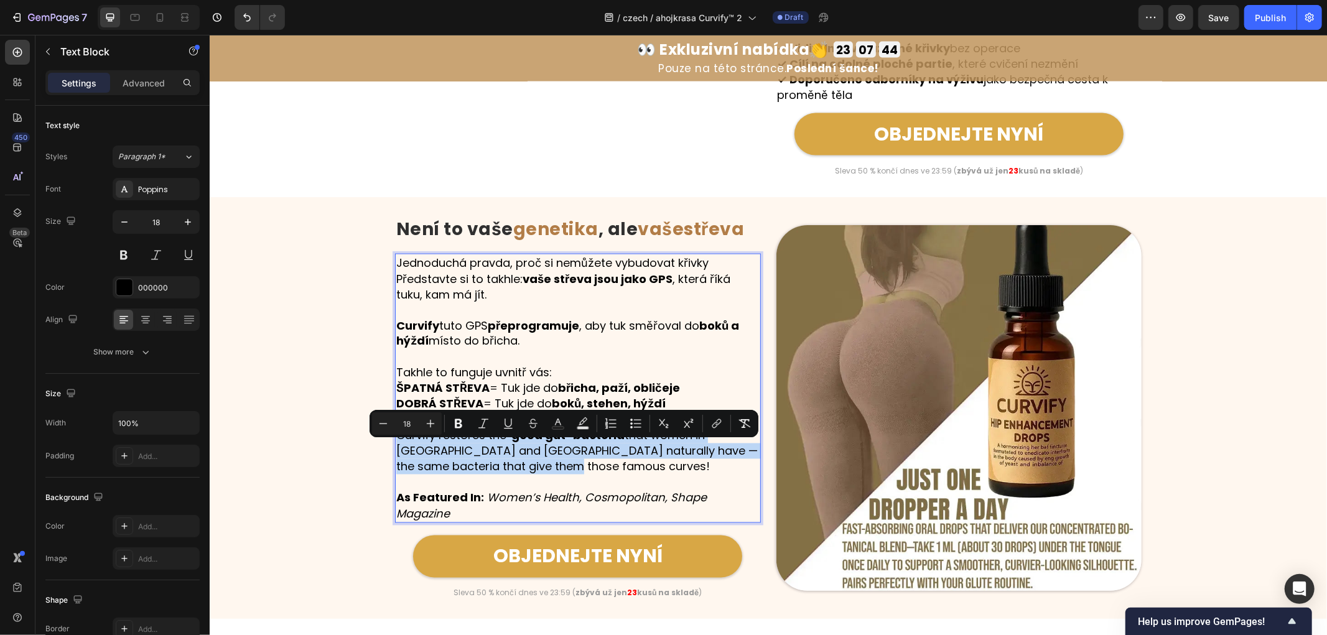
click at [542, 475] on p "Curvify restores the "good gut" bacteria that women in Brazil and Africa natura…" at bounding box center [577, 450] width 363 height 47
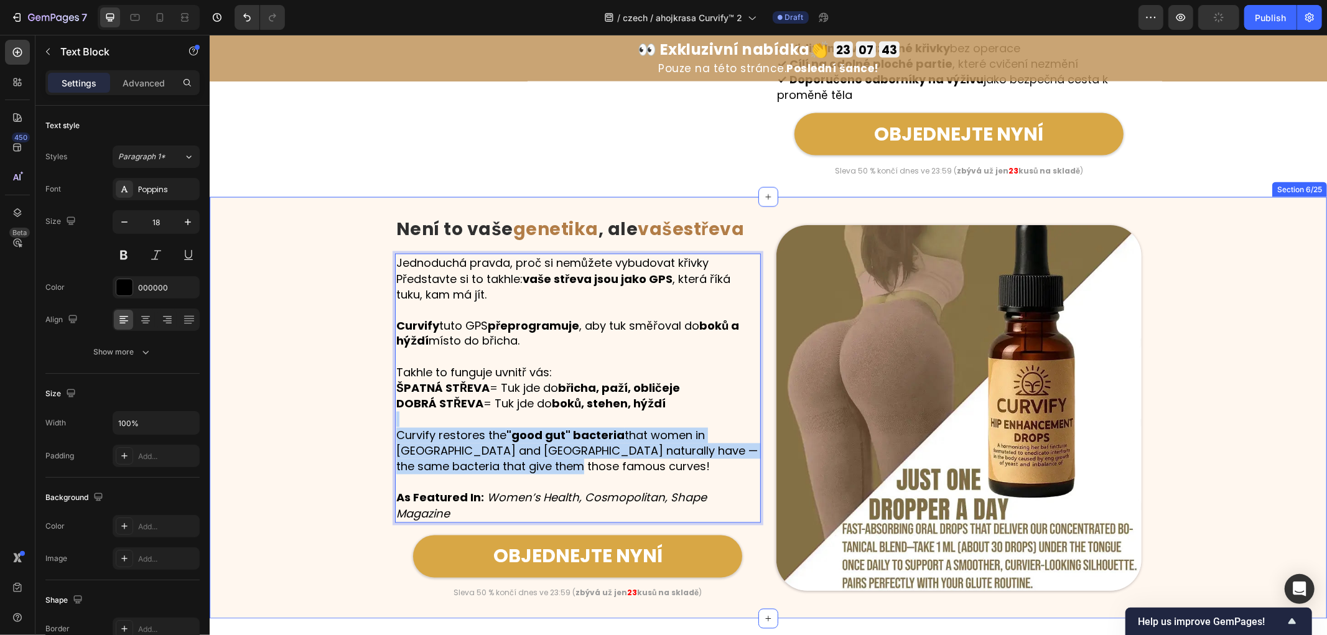
drag, startPoint x: 374, startPoint y: 450, endPoint x: 351, endPoint y: 437, distance: 26.2
click at [351, 437] on div "Image Není to vaše genetika , ale vaše střeva Heading Row Jednoduchá pravda, pr…" at bounding box center [767, 407] width 1117 height 382
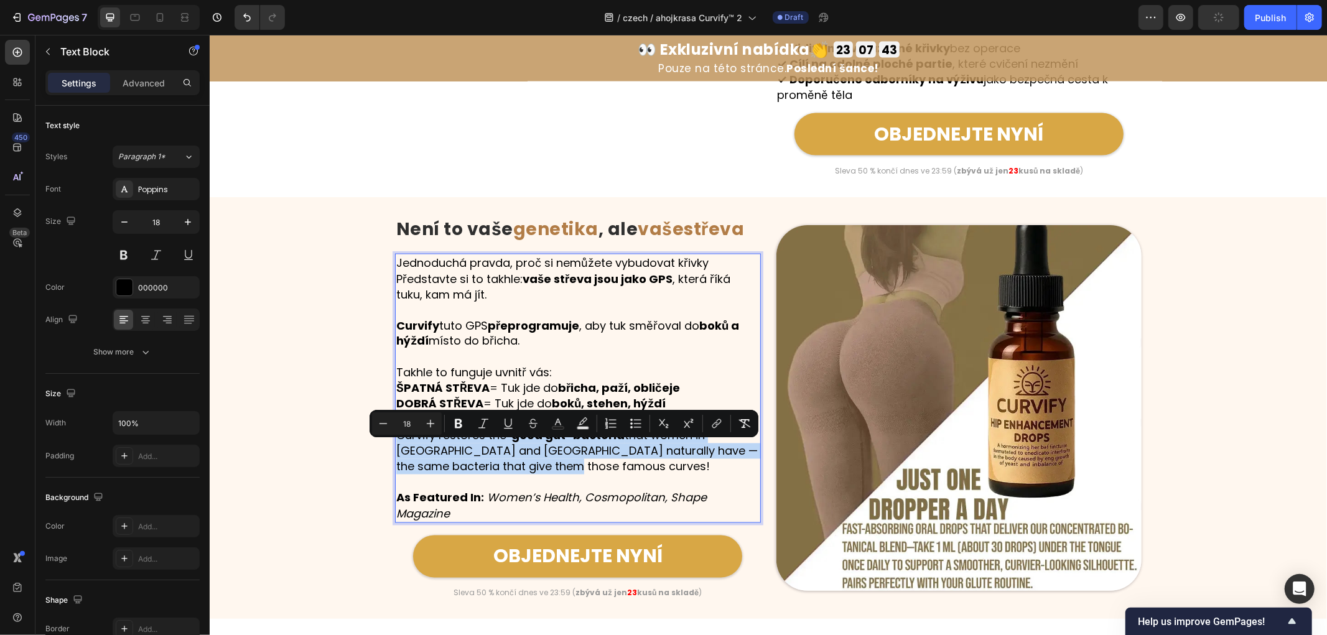
click at [521, 475] on p "Curvify restores the "good gut" bacteria that women in Brazil and Africa natura…" at bounding box center [577, 450] width 363 height 47
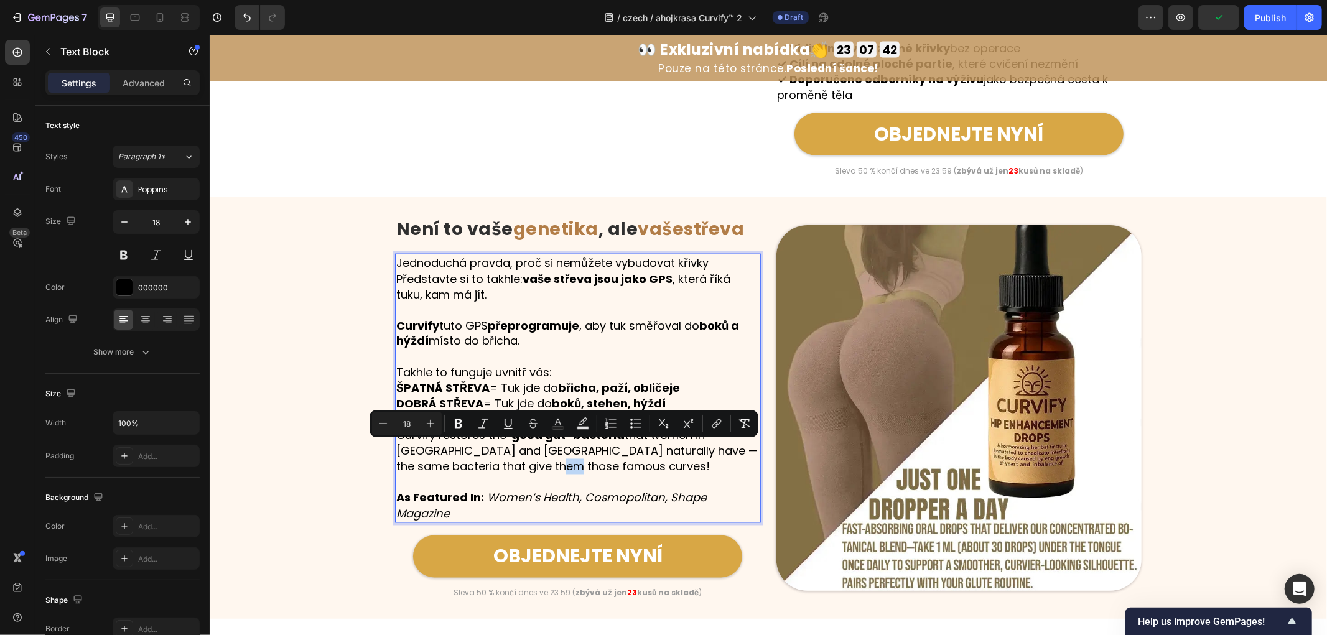
click at [504, 475] on p "Curvify restores the "good gut" bacteria that women in Brazil and Africa natura…" at bounding box center [577, 450] width 363 height 47
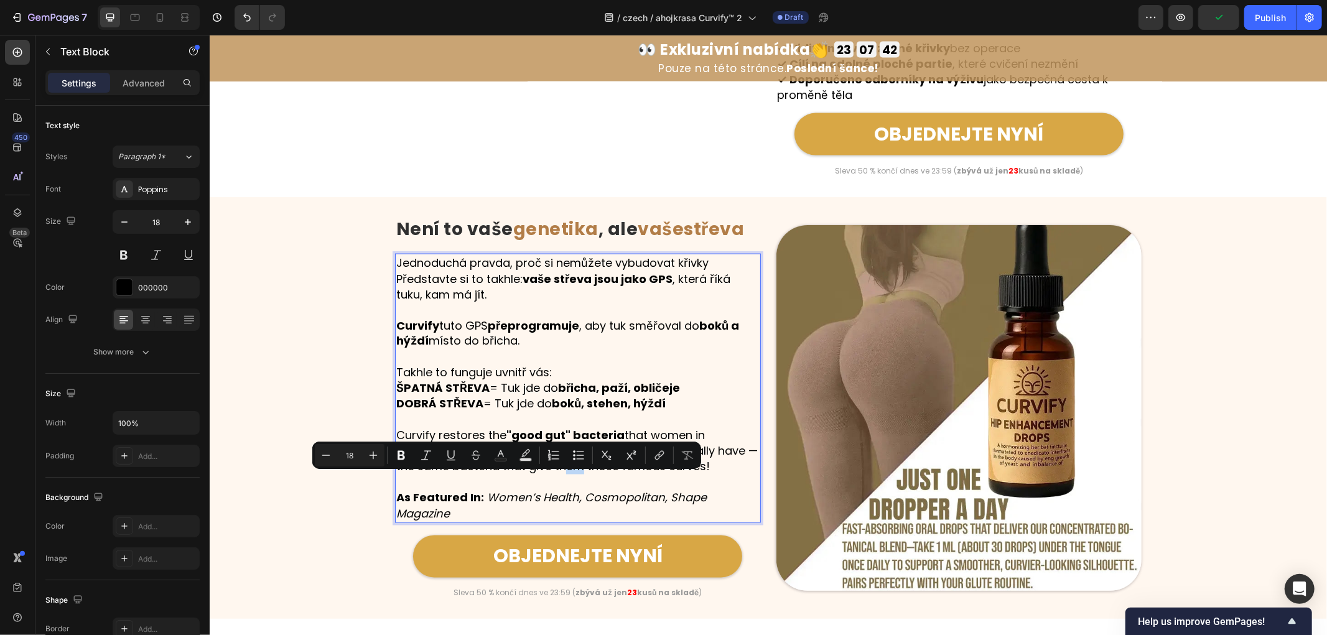
click at [526, 475] on p "Curvify restores the "good gut" bacteria that women in Brazil and Africa natura…" at bounding box center [577, 450] width 363 height 47
click at [529, 475] on p "Curvify restores the "good gut" bacteria that women in Brazil and Africa natura…" at bounding box center [577, 450] width 363 height 47
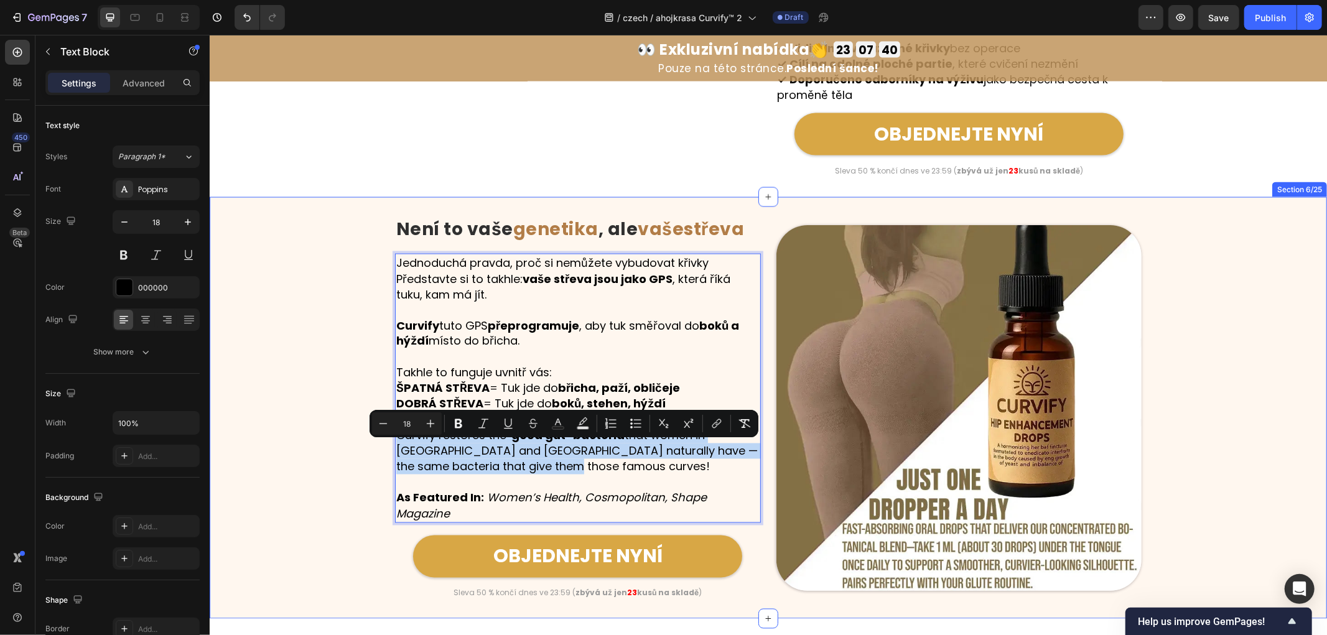
drag, startPoint x: 550, startPoint y: 482, endPoint x: 369, endPoint y: 447, distance: 183.7
click at [369, 447] on div "Image Není to vaše genetika , ale vaše střeva Heading Row Jednoduchá pravda, pr…" at bounding box center [767, 407] width 1117 height 382
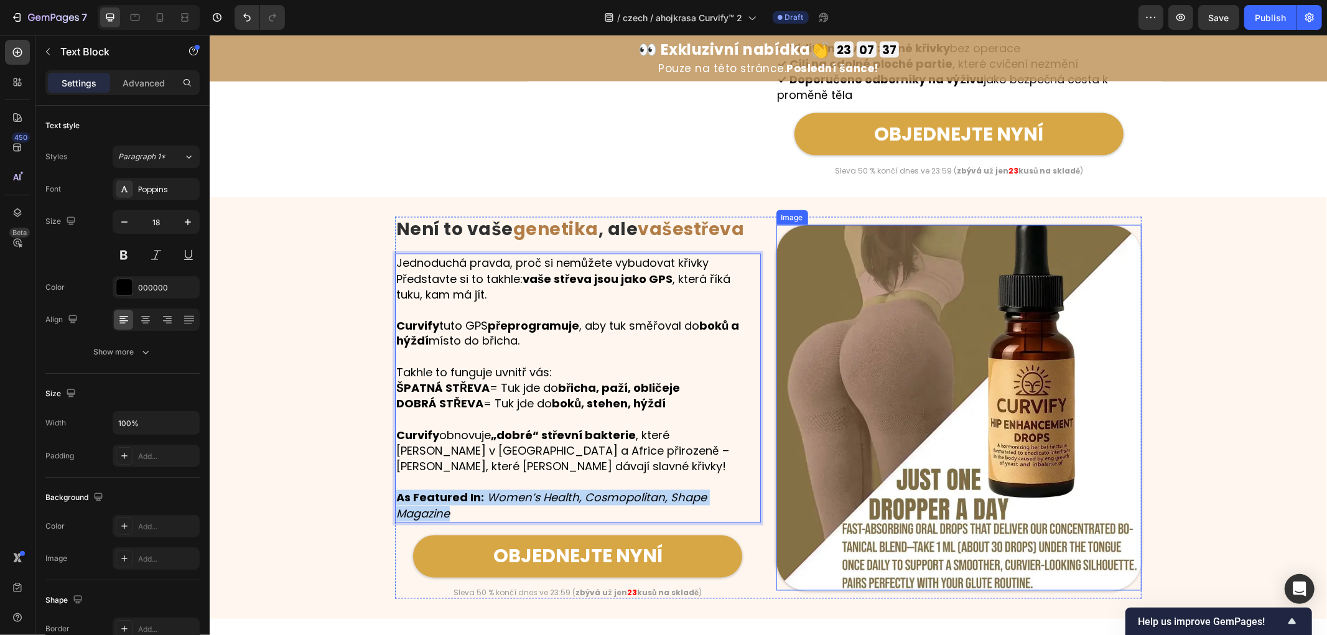
drag, startPoint x: 393, startPoint y: 503, endPoint x: 779, endPoint y: 510, distance: 387.0
click at [779, 510] on div "Image Není to vaše genetika , ale vaše střeva Heading Row Jednoduchá pravda, pr…" at bounding box center [767, 407] width 746 height 382
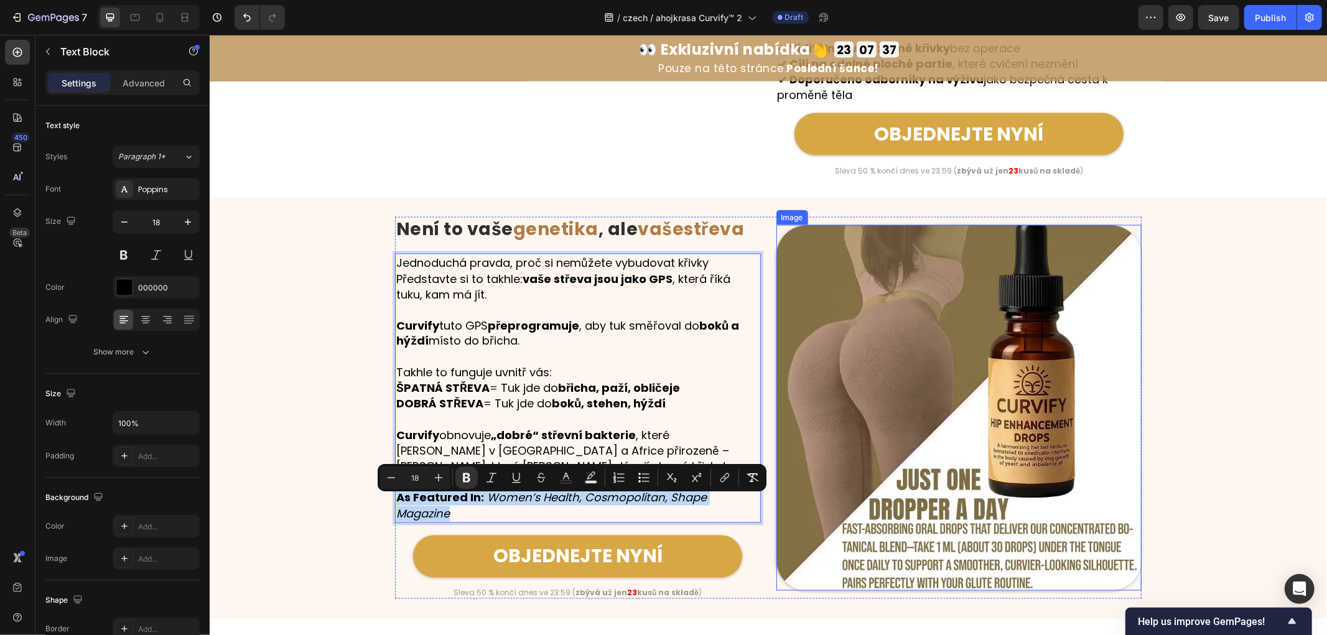
copy p "As Featured In: Women’s Health, Cosmopolitan, Shape Magazine"
click at [450, 498] on strong "As Featured In:" at bounding box center [440, 498] width 88 height 16
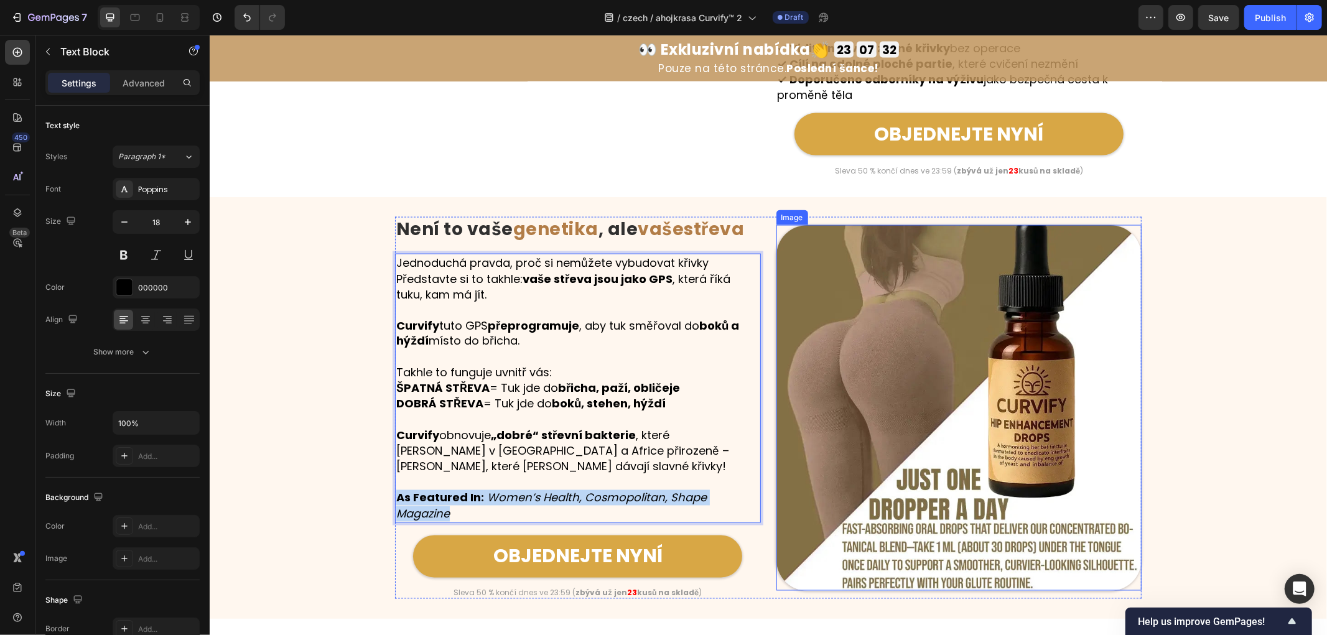
drag, startPoint x: 393, startPoint y: 499, endPoint x: 776, endPoint y: 513, distance: 384.1
click at [776, 513] on div "Image Není to vaše genetika , ale vaše střeva Heading Row Jednoduchá pravda, pr…" at bounding box center [767, 407] width 746 height 382
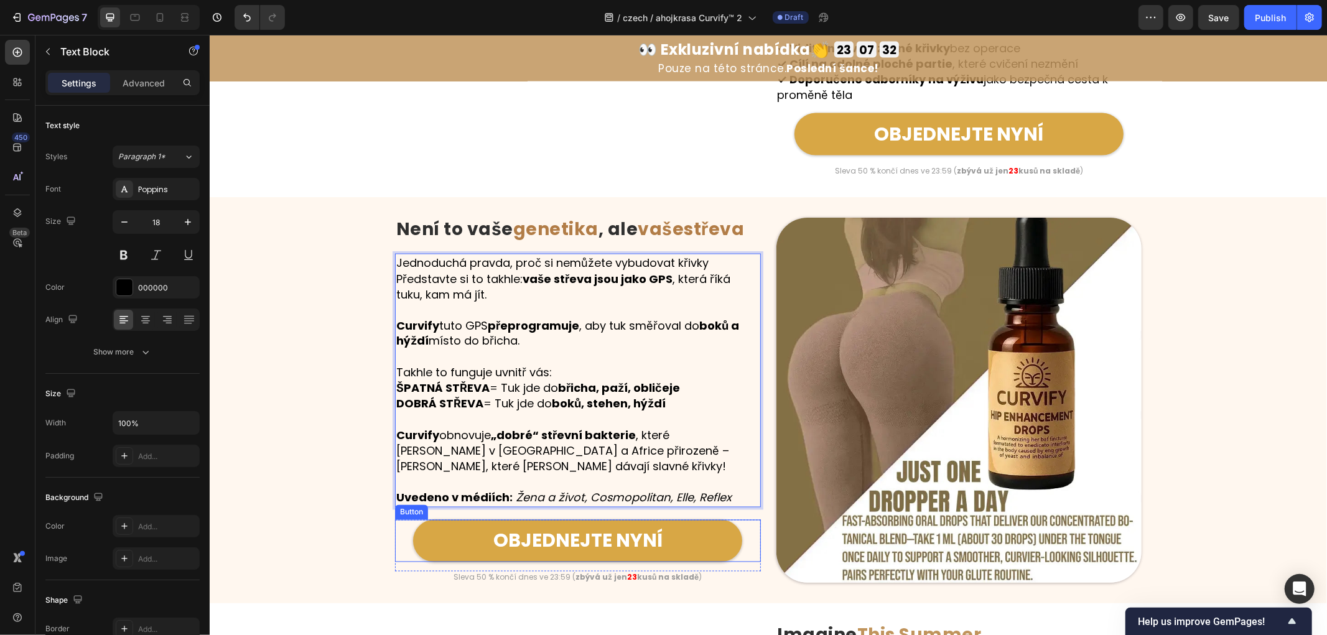
drag, startPoint x: 272, startPoint y: 476, endPoint x: 285, endPoint y: 476, distance: 13.1
click at [272, 476] on div "Image Není to vaše genetika , ale vaše střeva Heading Row Jednoduchá pravda, pr…" at bounding box center [767, 399] width 1117 height 366
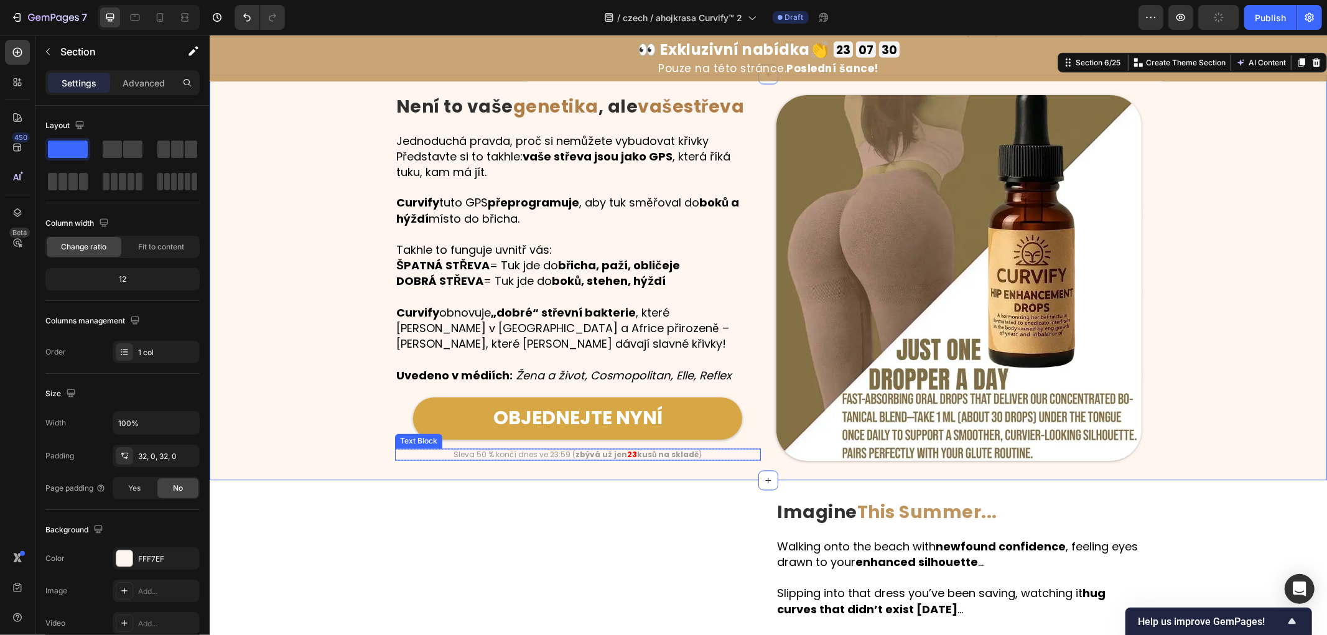
scroll to position [1958, 0]
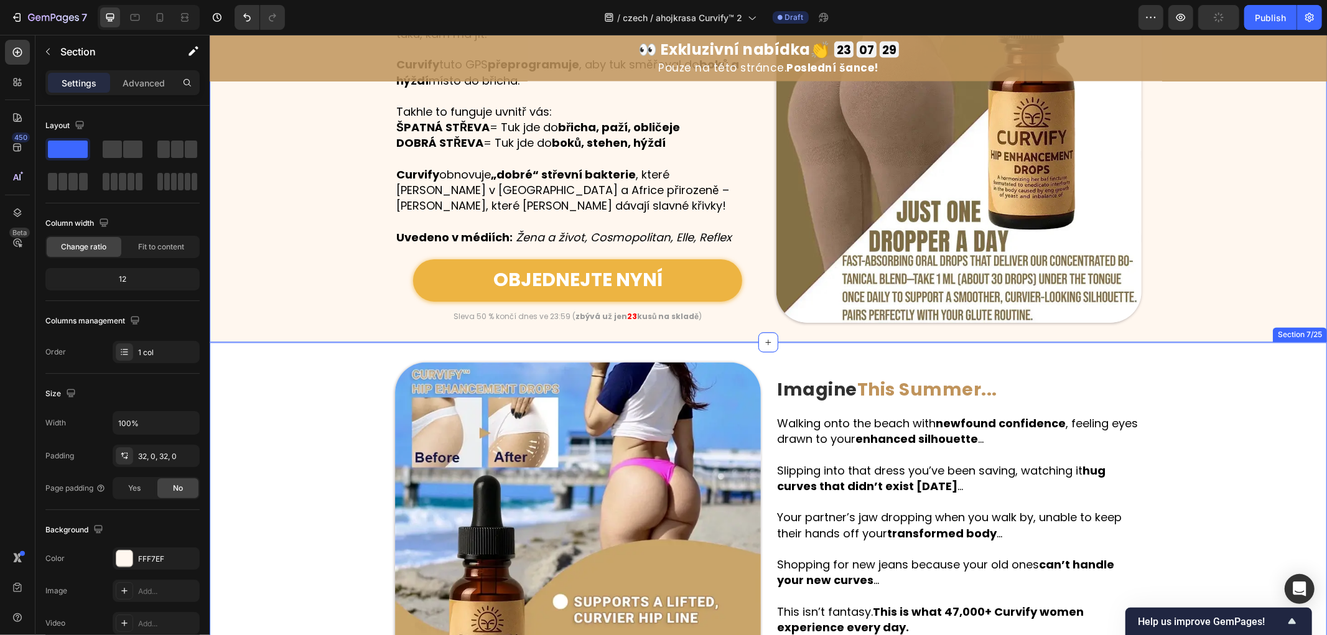
click at [704, 271] on link "OBJEDNEJTE NYNÍ" at bounding box center [576, 280] width 329 height 42
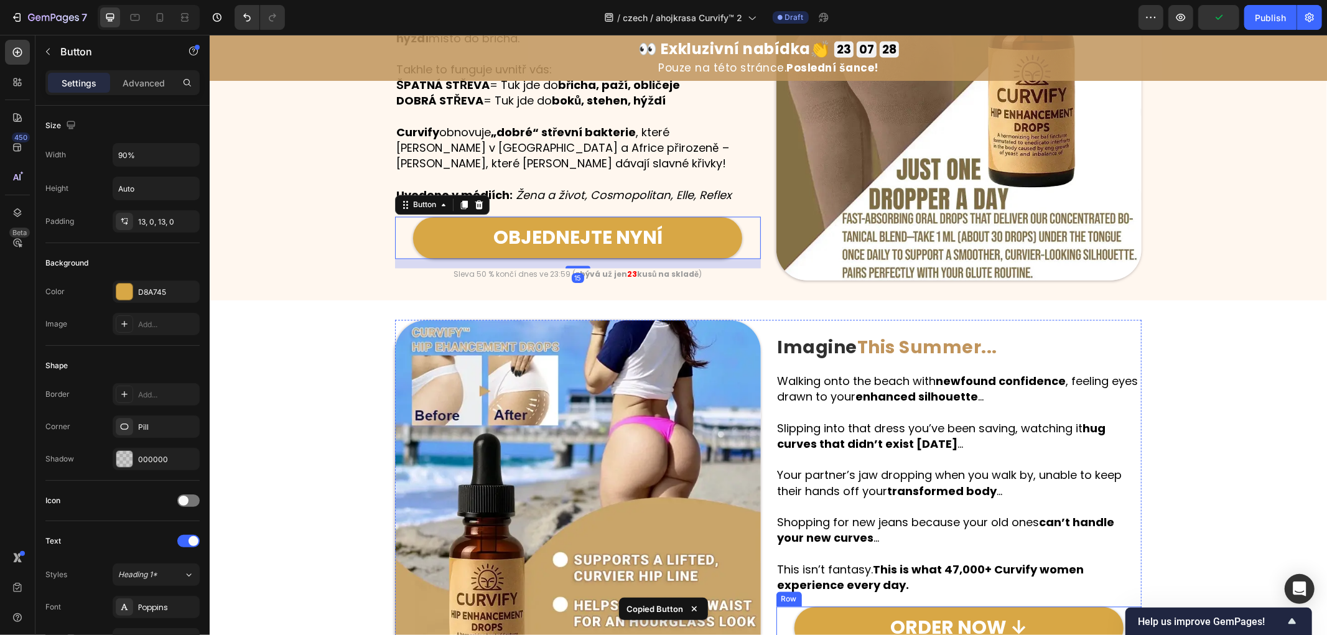
scroll to position [2165, 0]
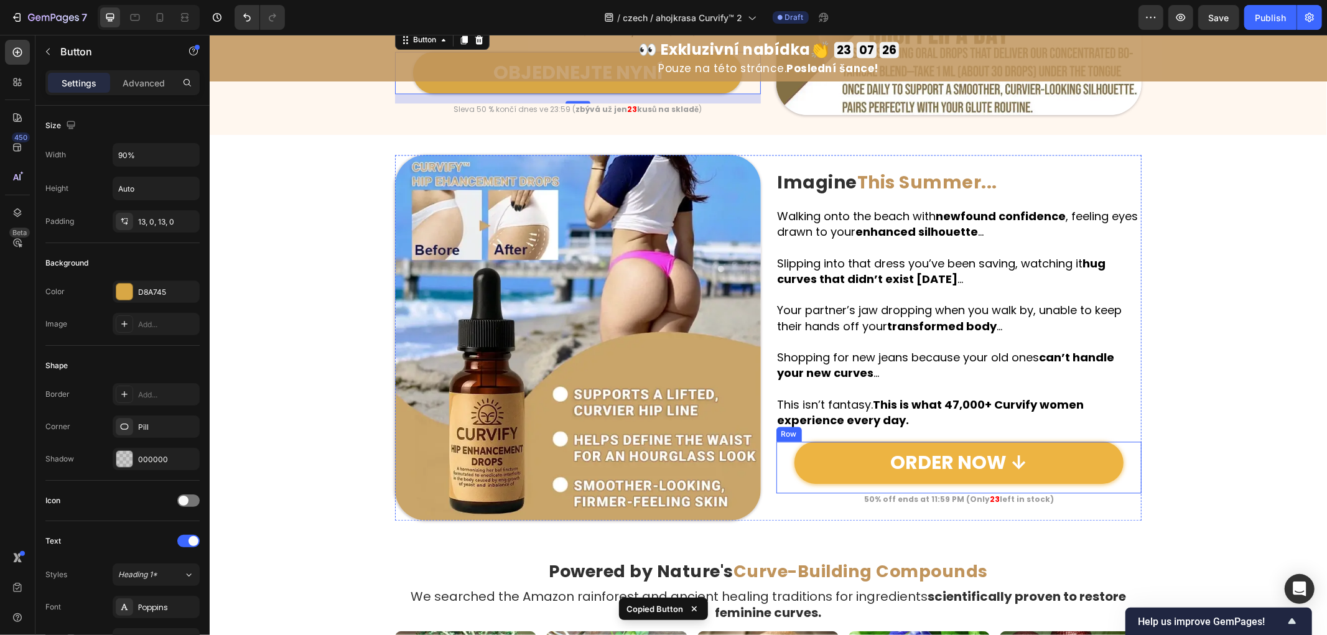
click at [1075, 469] on link "ORDER NOW ↓" at bounding box center [958, 462] width 329 height 42
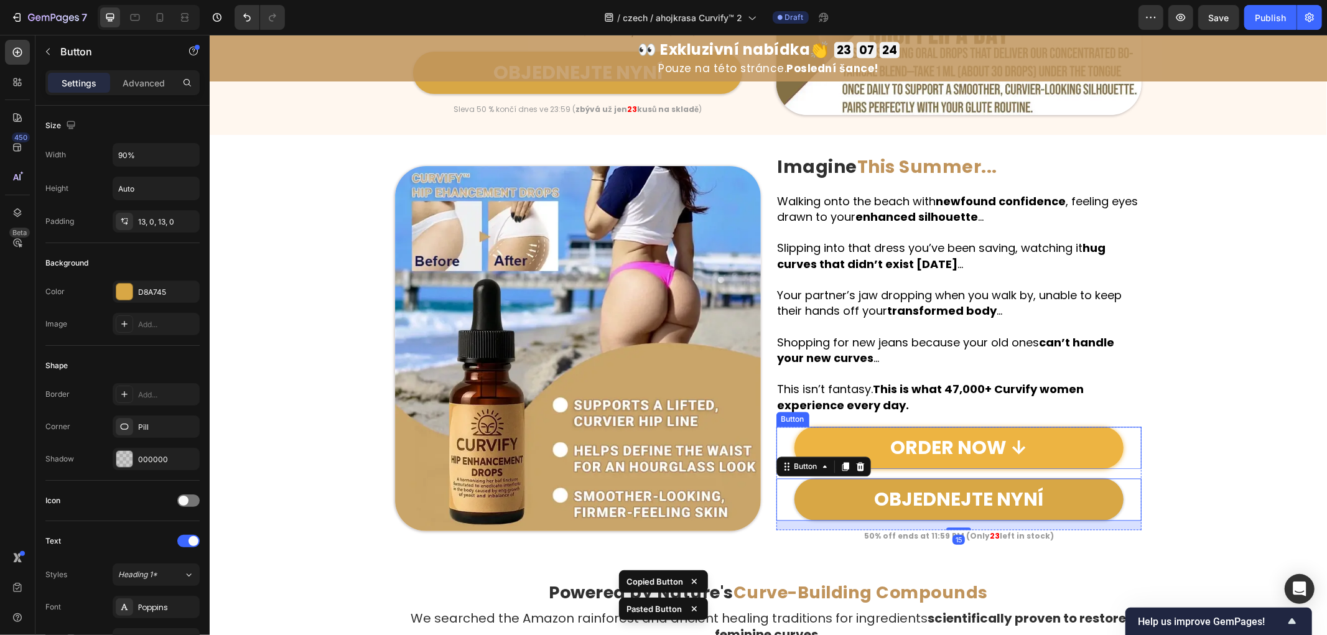
click at [1077, 440] on link "ORDER NOW ↓" at bounding box center [958, 447] width 329 height 42
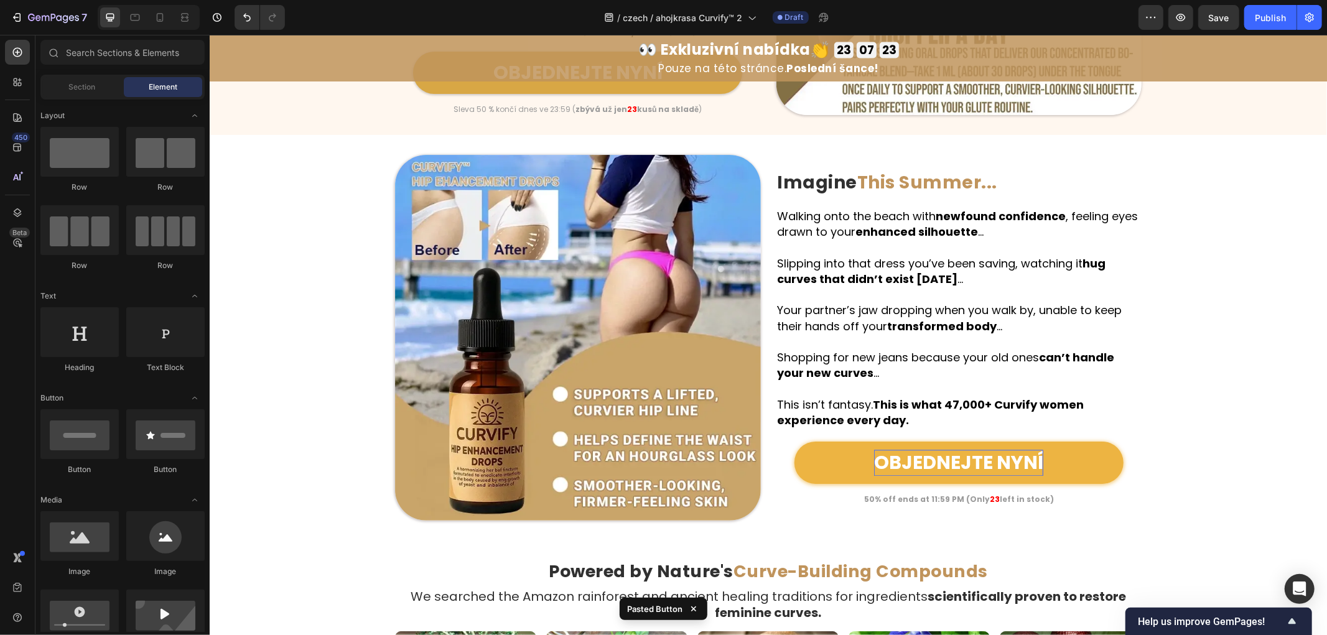
click at [1204, 413] on div "Image Imagine This Summer... Heading Row Walking onto the beach with newfound c…" at bounding box center [767, 337] width 1117 height 366
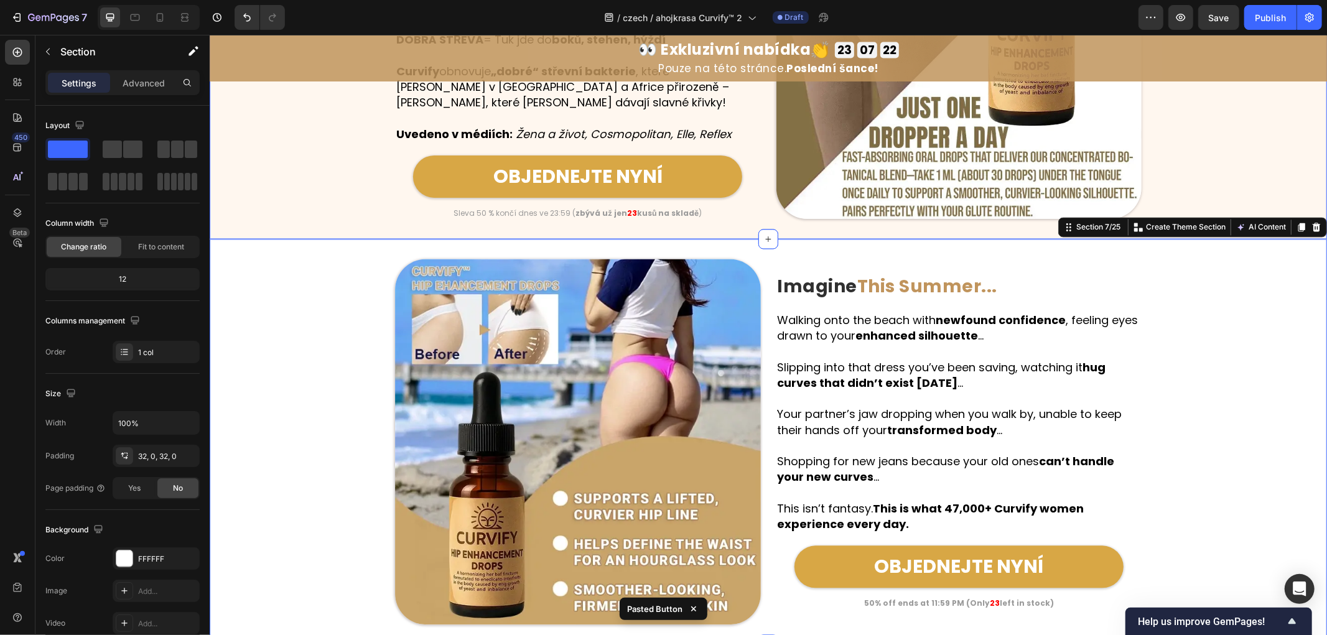
scroll to position [2096, 0]
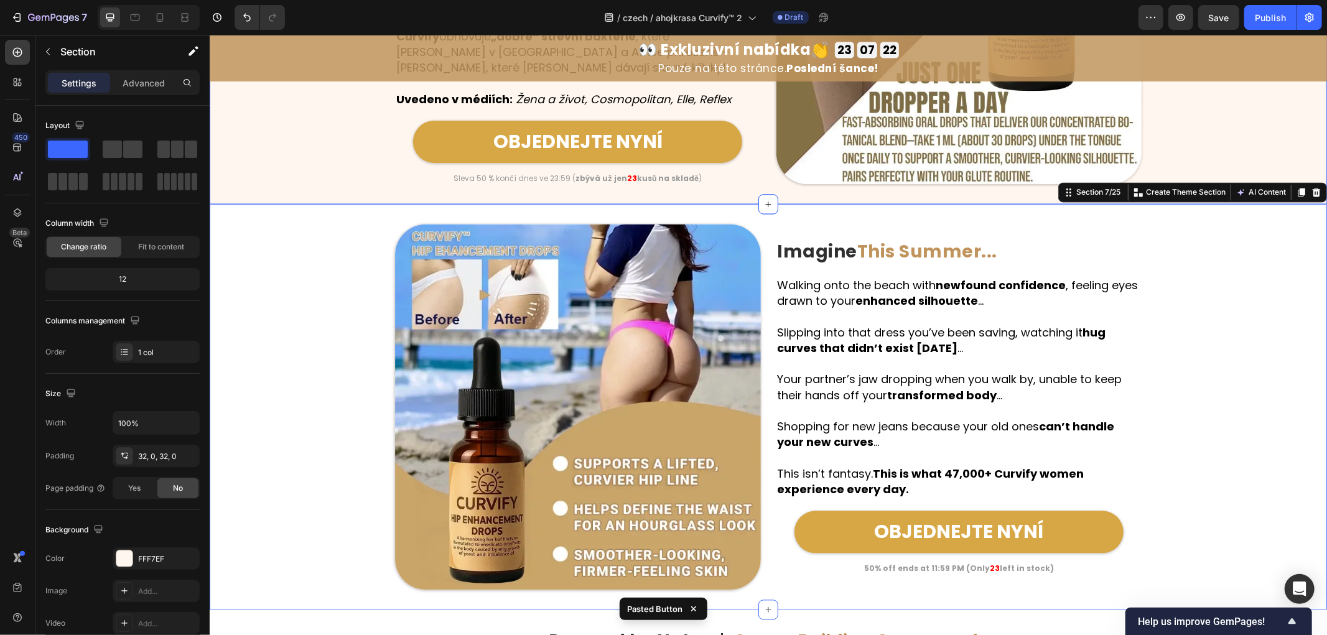
click at [637, 197] on div "Image Není to vaše genetika , ale vaše střeva Heading Row Jednoduchá pravda, pr…" at bounding box center [767, 0] width 1117 height 406
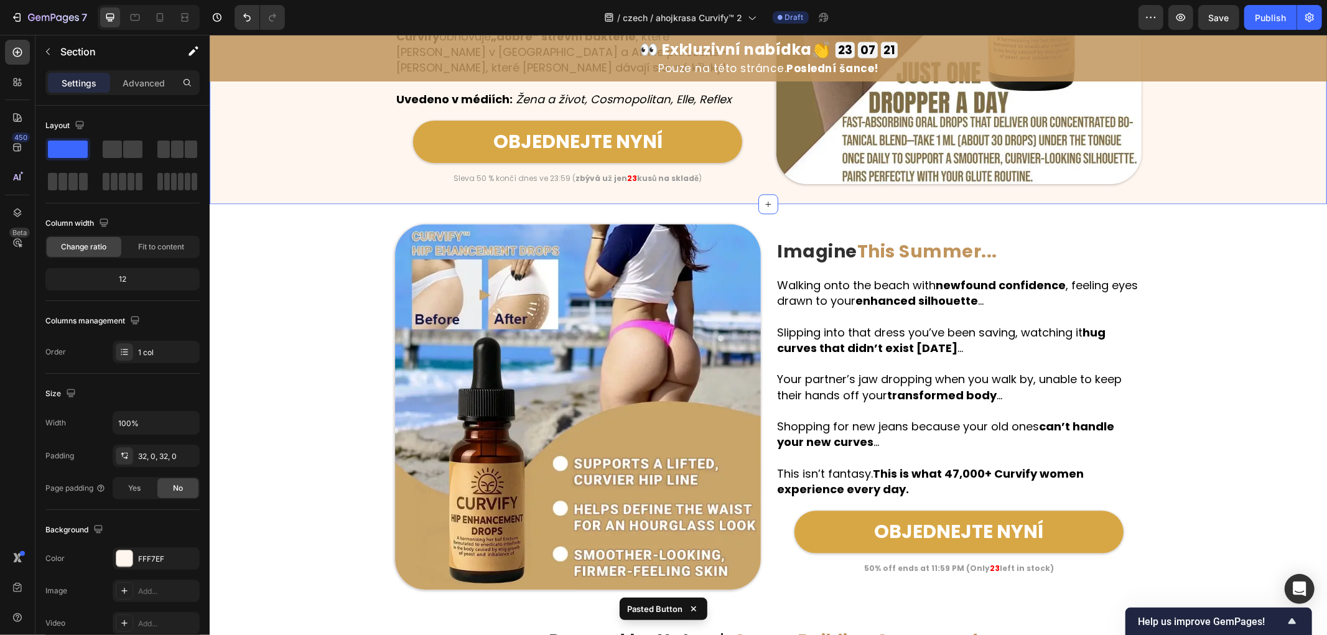
click at [636, 172] on strong "kusů na skladě" at bounding box center [667, 177] width 62 height 11
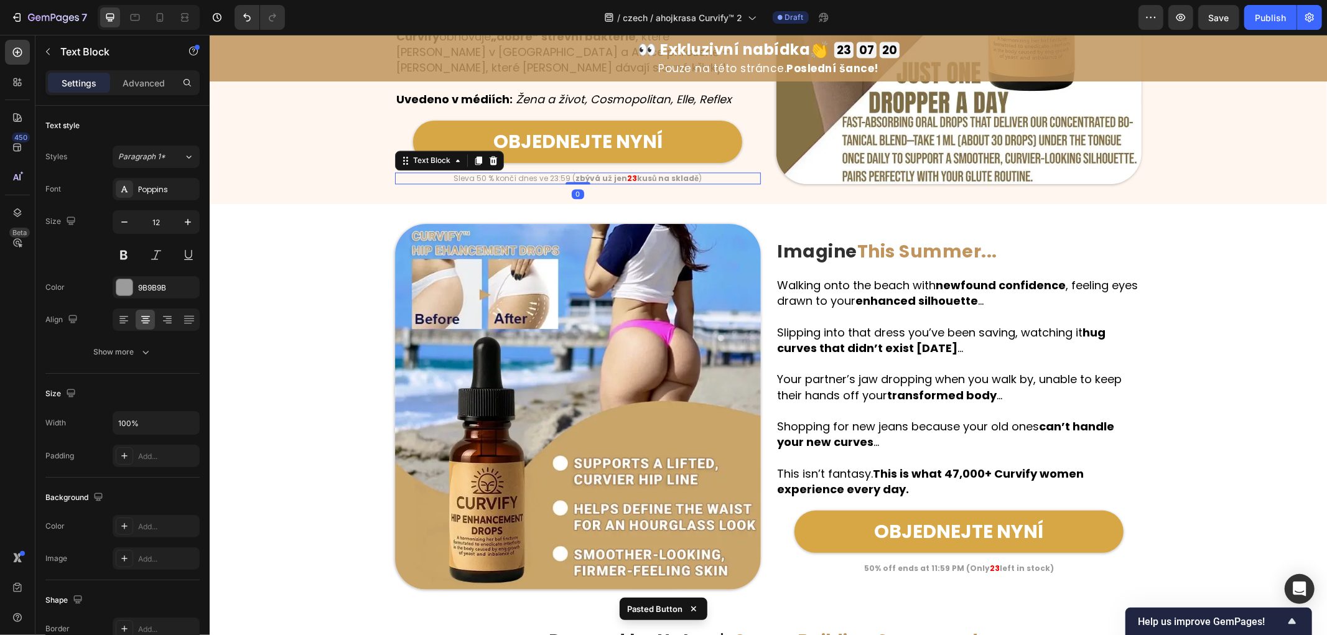
click at [636, 172] on strong "kusů na skladě" at bounding box center [667, 177] width 62 height 11
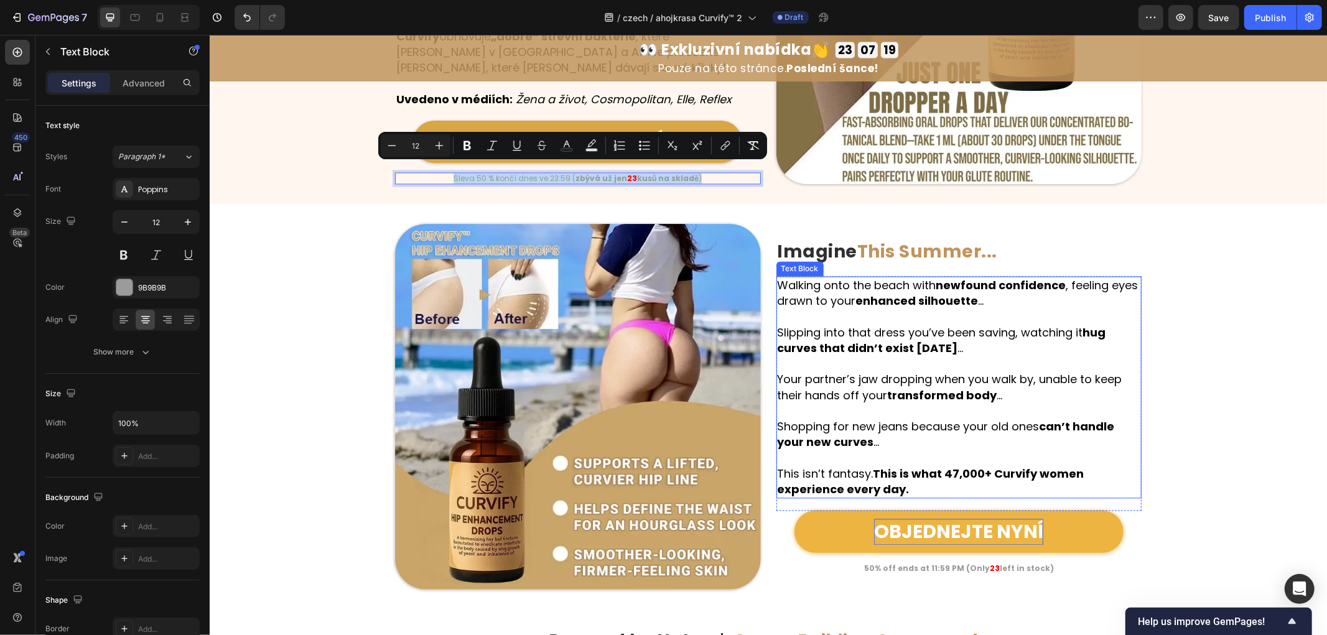
copy p "Sleva 50 % končí dnes ve 23:59 ( zbývá už jen 23 kusů na skladě )"
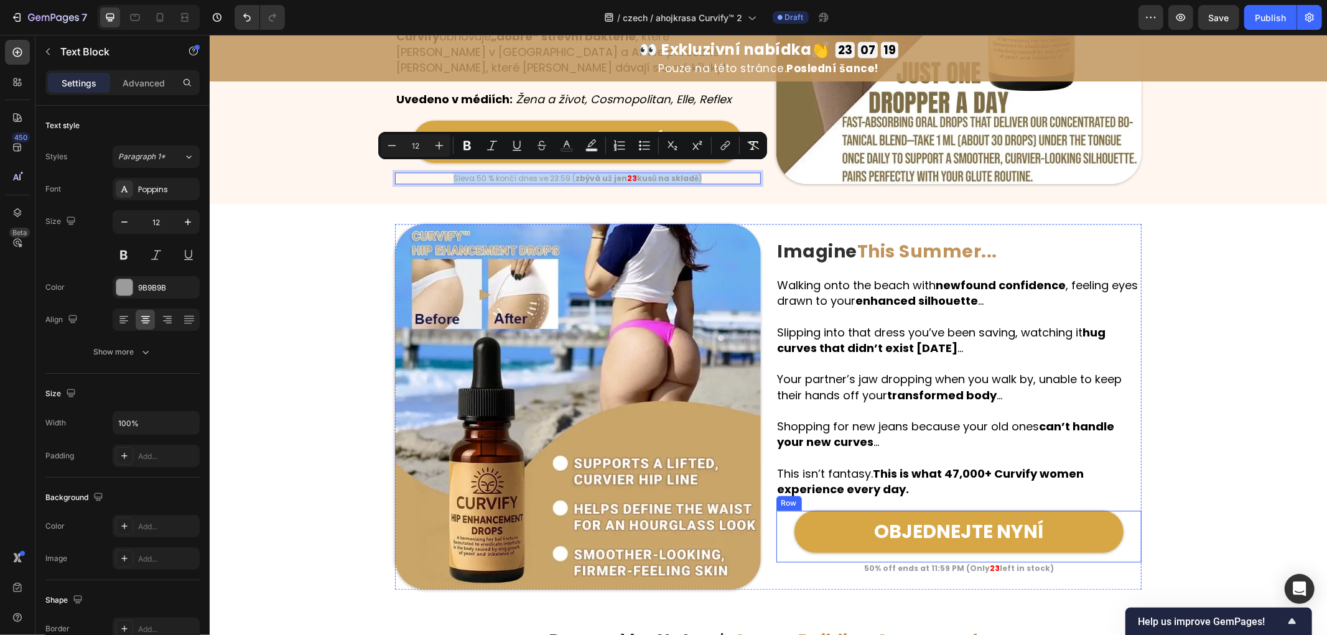
click at [976, 575] on div "Imagine This Summer... Heading Row Walking onto the beach with newfound confide…" at bounding box center [959, 406] width 366 height 366
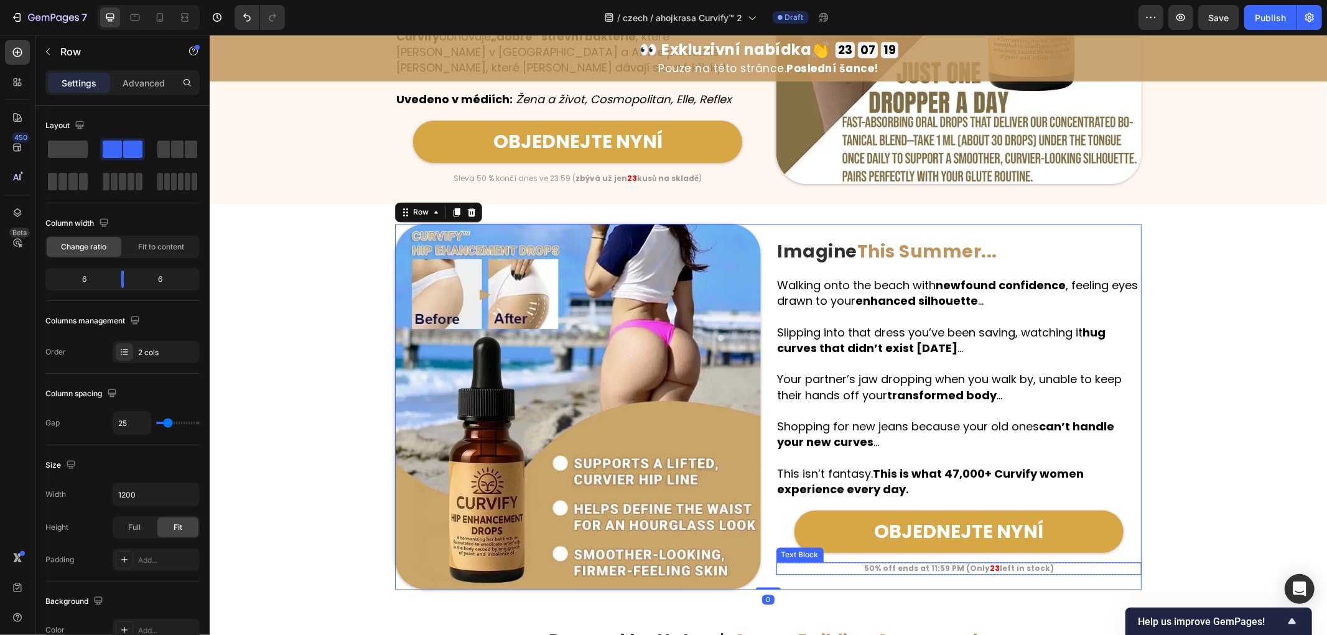
click at [973, 567] on strong "50% off ends at 11:59 PM (Only" at bounding box center [926, 567] width 126 height 11
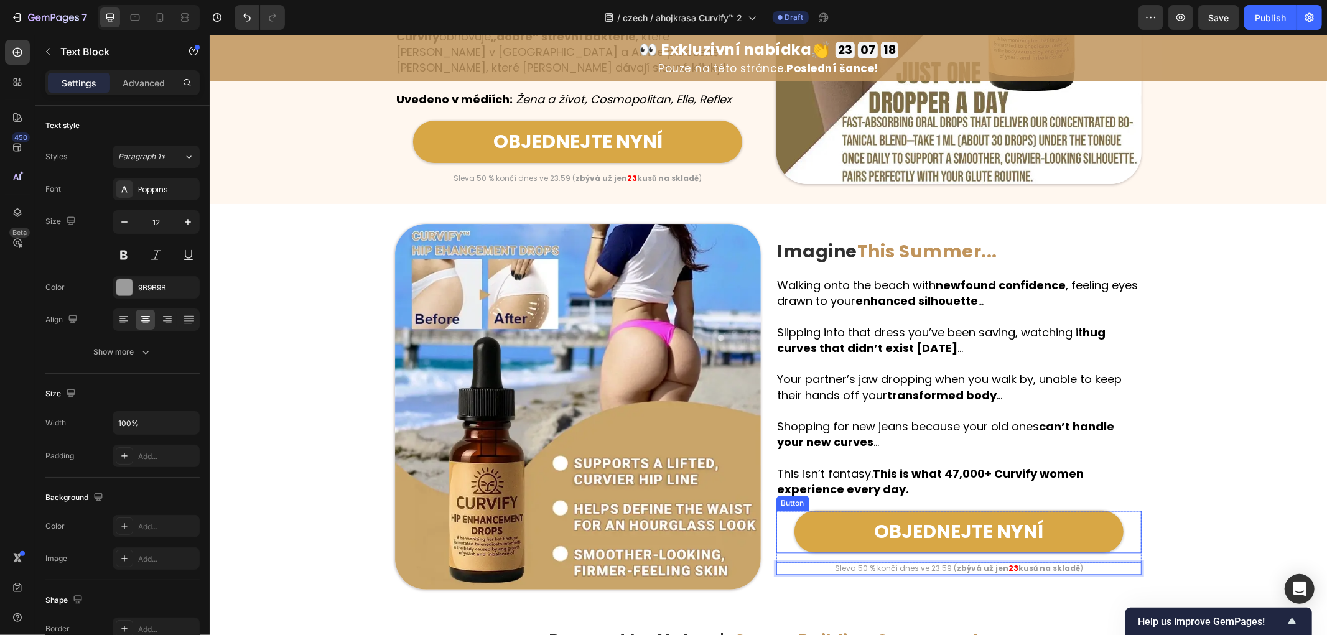
click at [1210, 488] on div "Image Imagine This Summer... Heading Row Walking onto the beach with newfound c…" at bounding box center [767, 406] width 1117 height 366
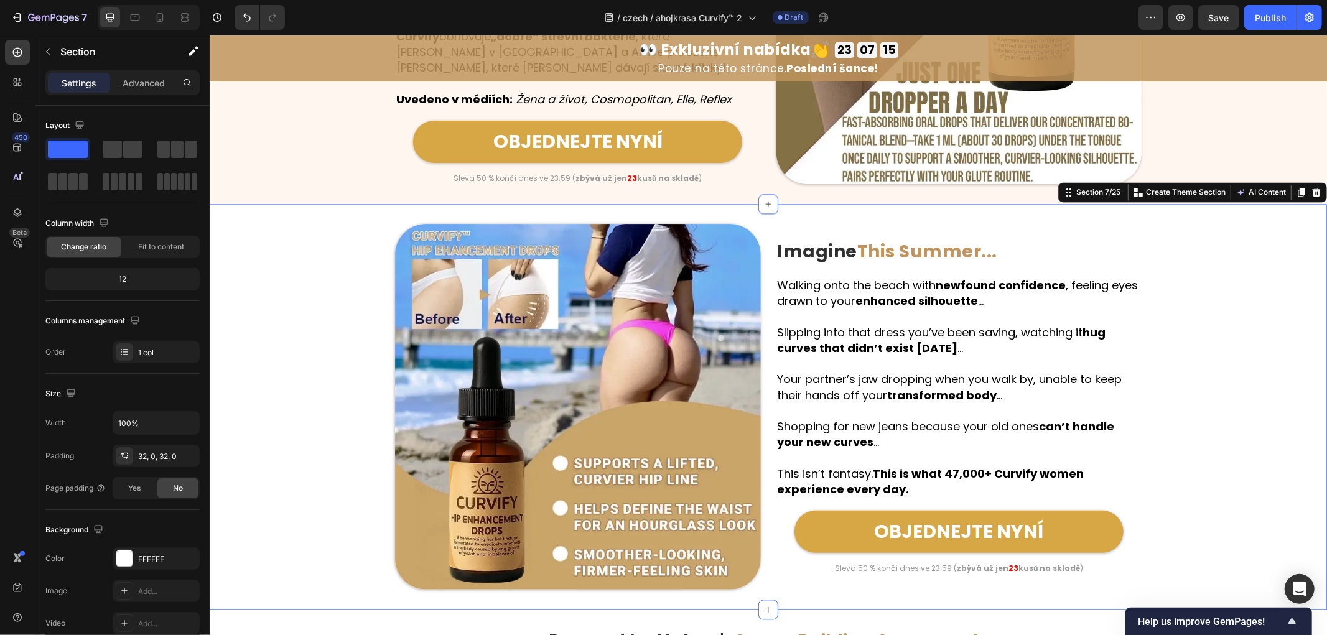
click at [1180, 419] on div "Image Imagine This Summer... Heading Row Walking onto the beach with newfound c…" at bounding box center [767, 406] width 1117 height 366
click at [868, 245] on strong "This Summer..." at bounding box center [927, 251] width 140 height 24
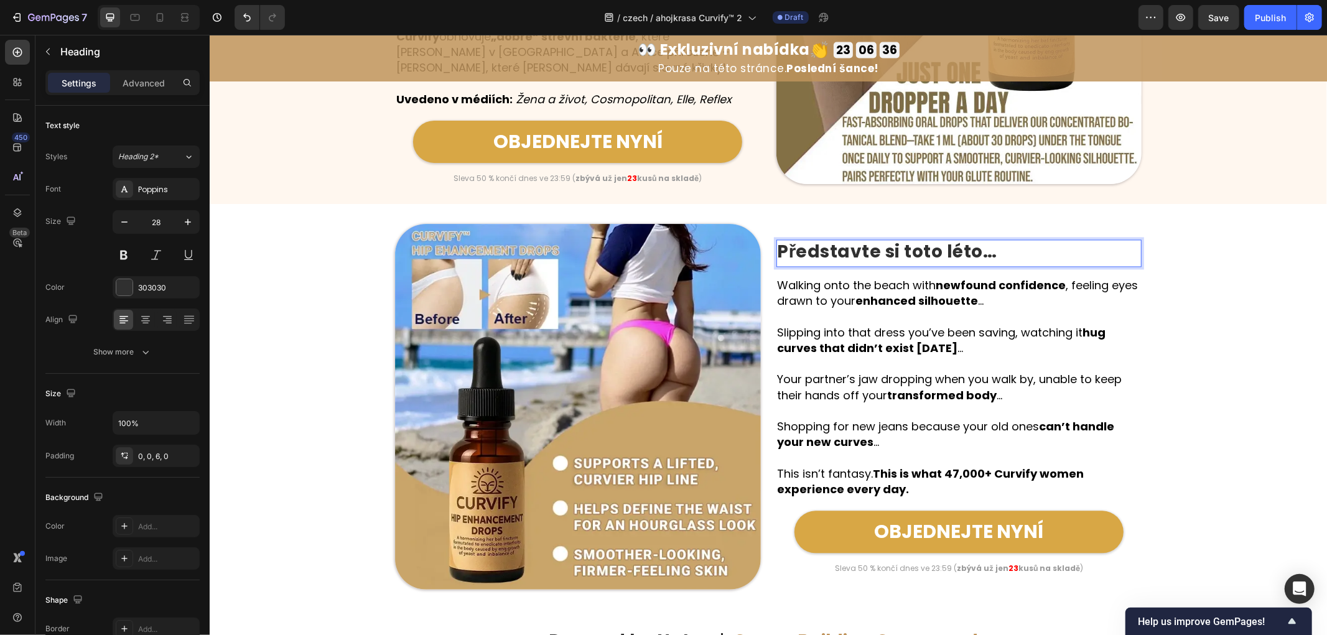
click at [886, 251] on strong "Představte si toto léto…" at bounding box center [887, 251] width 220 height 24
drag, startPoint x: 875, startPoint y: 251, endPoint x: 1056, endPoint y: 244, distance: 181.8
click at [1056, 244] on p "Představte si toto léto…" at bounding box center [958, 251] width 363 height 22
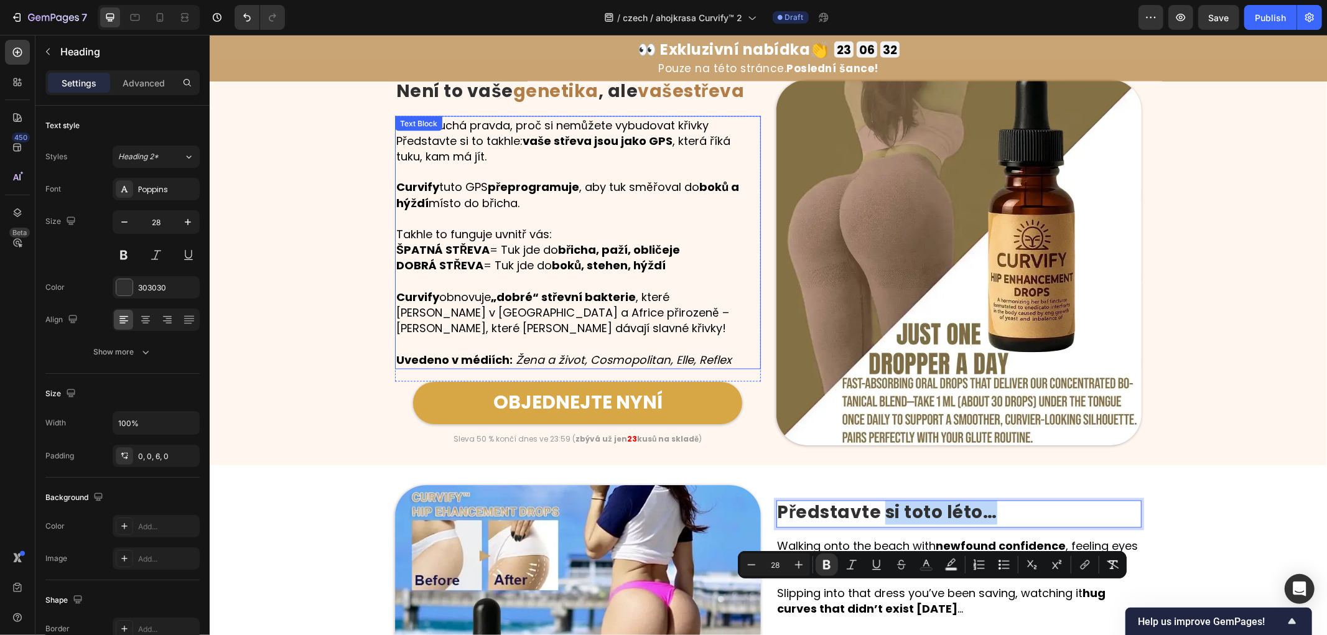
scroll to position [1750, 0]
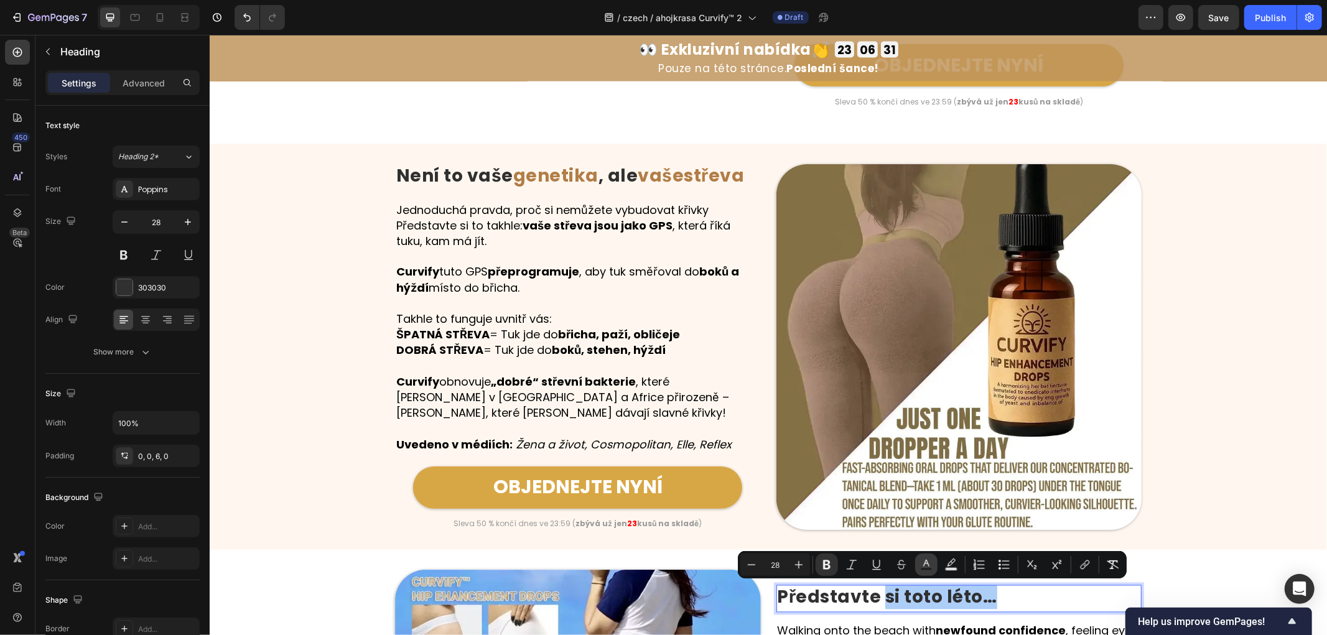
click at [921, 562] on icon "Editor contextual toolbar" at bounding box center [926, 565] width 12 height 12
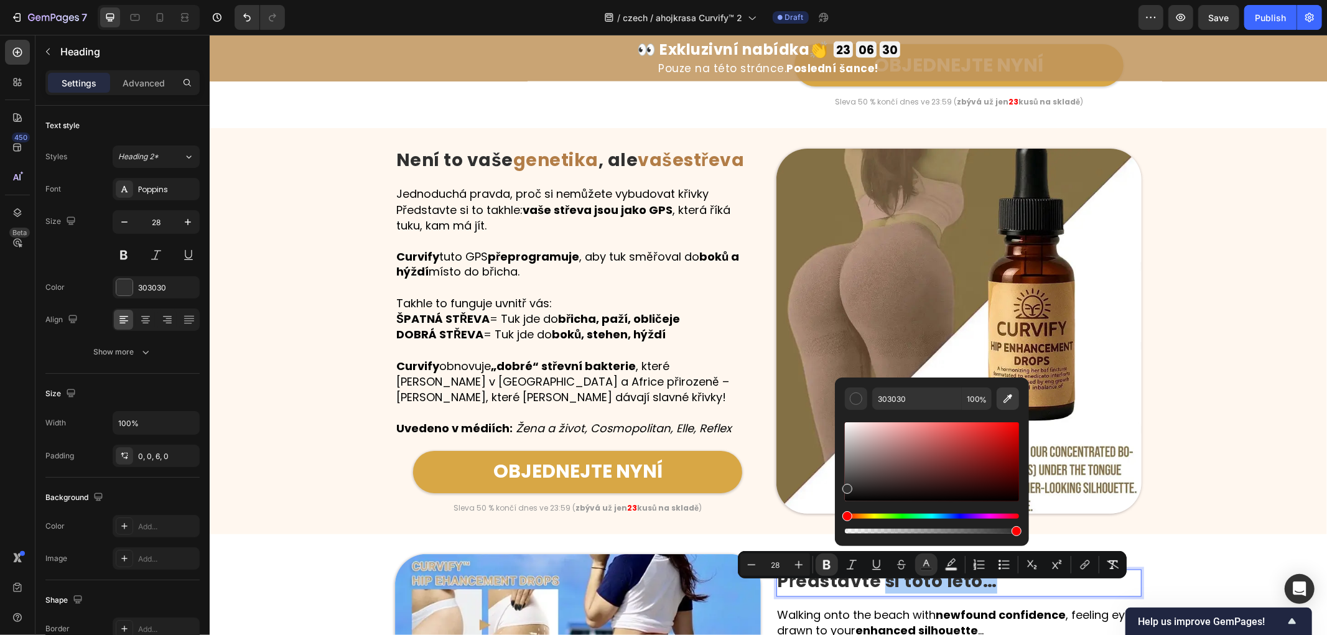
click at [1004, 398] on icon "Editor contextual toolbar" at bounding box center [1007, 399] width 12 height 12
type input "B27D47"
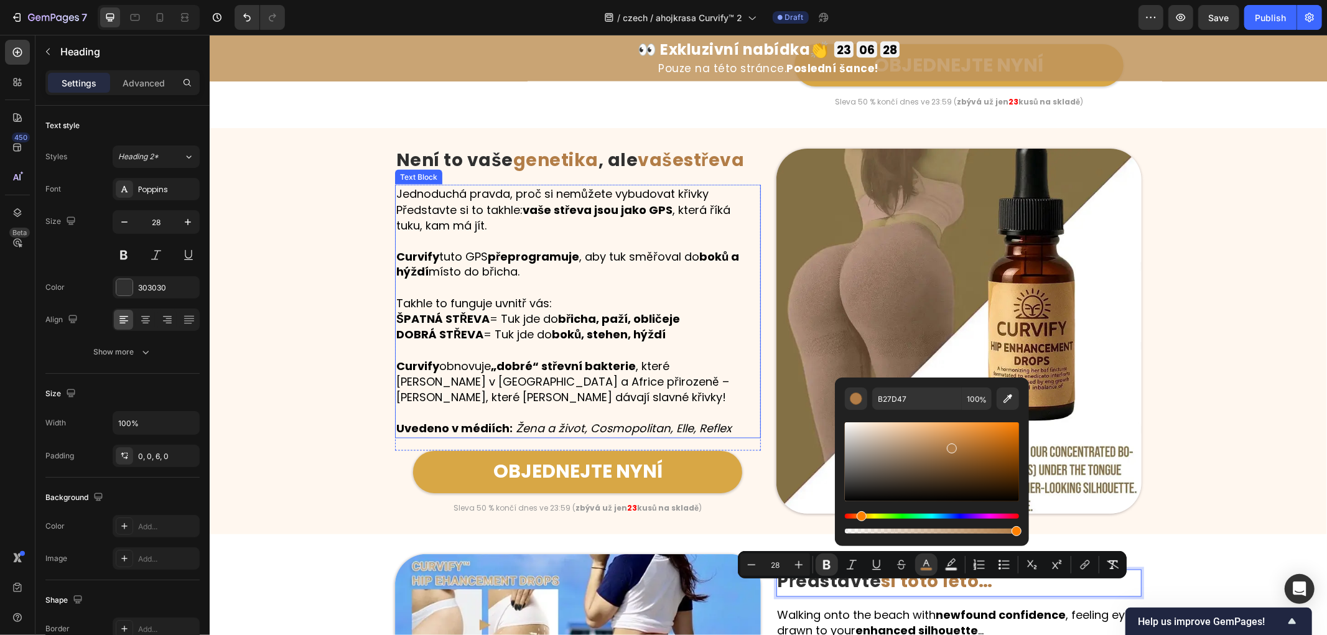
click at [341, 303] on div "Image Není to vaše genetika , ale vaše střeva Heading Row Jednoduchá pravda, pr…" at bounding box center [767, 330] width 1117 height 366
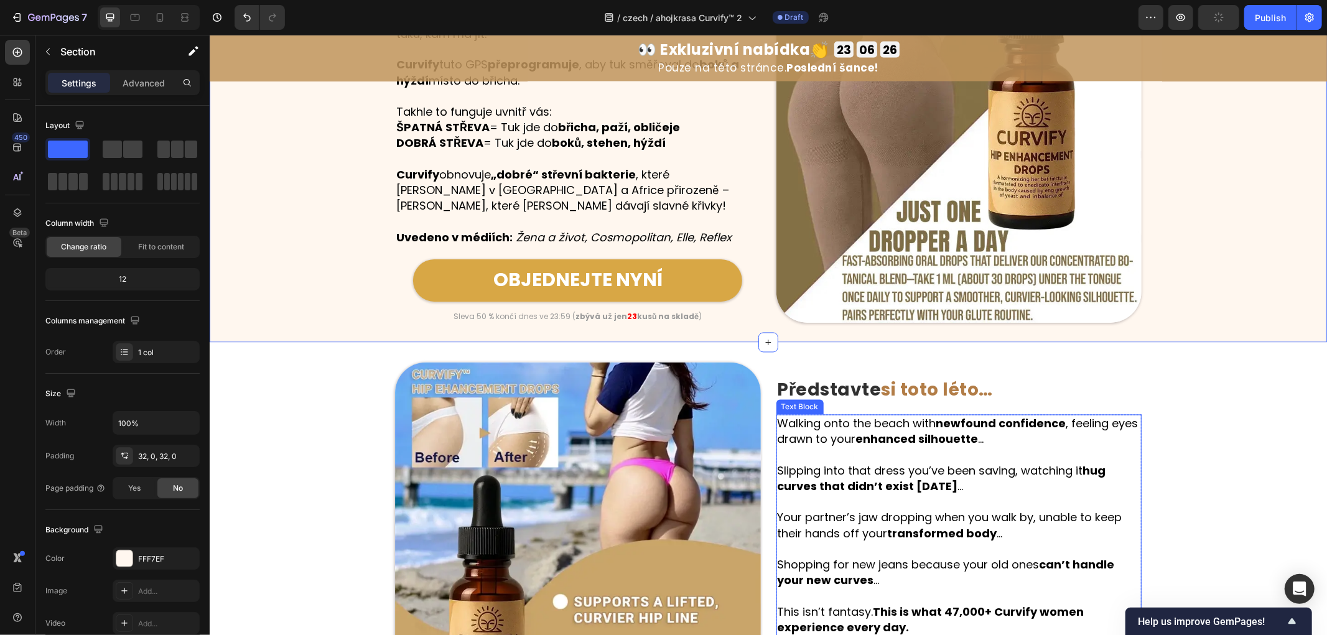
scroll to position [2027, 0]
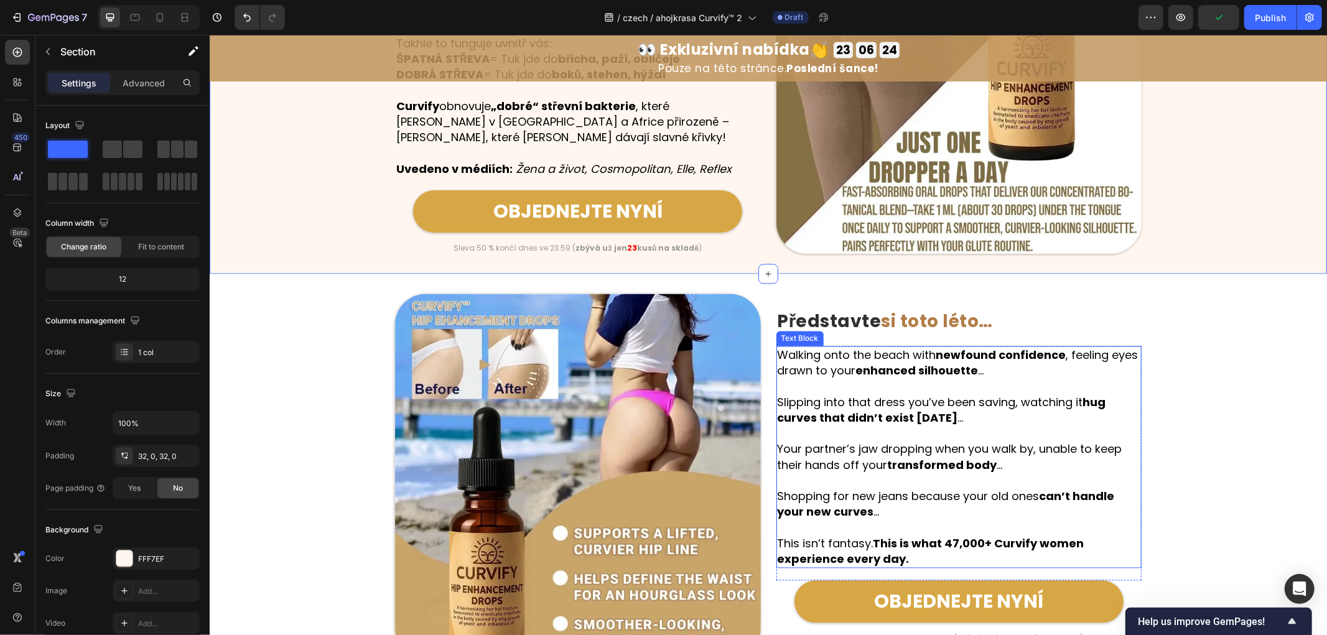
click at [912, 425] on p at bounding box center [958, 433] width 363 height 16
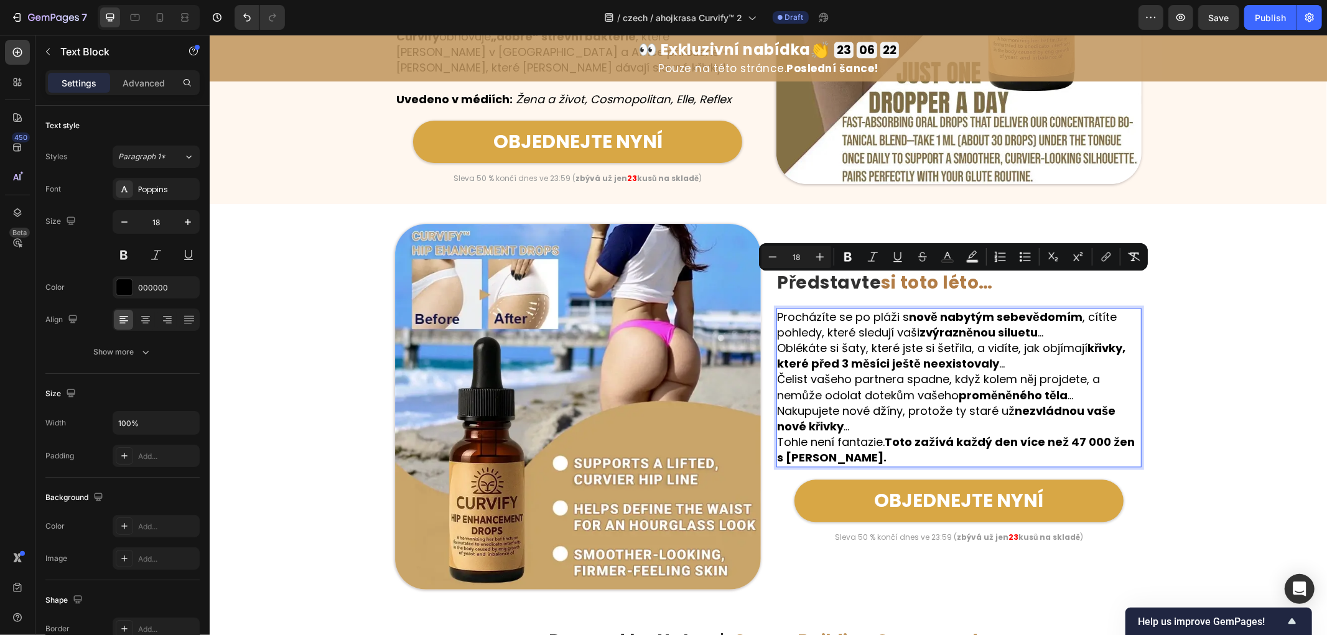
scroll to position [2127, 0]
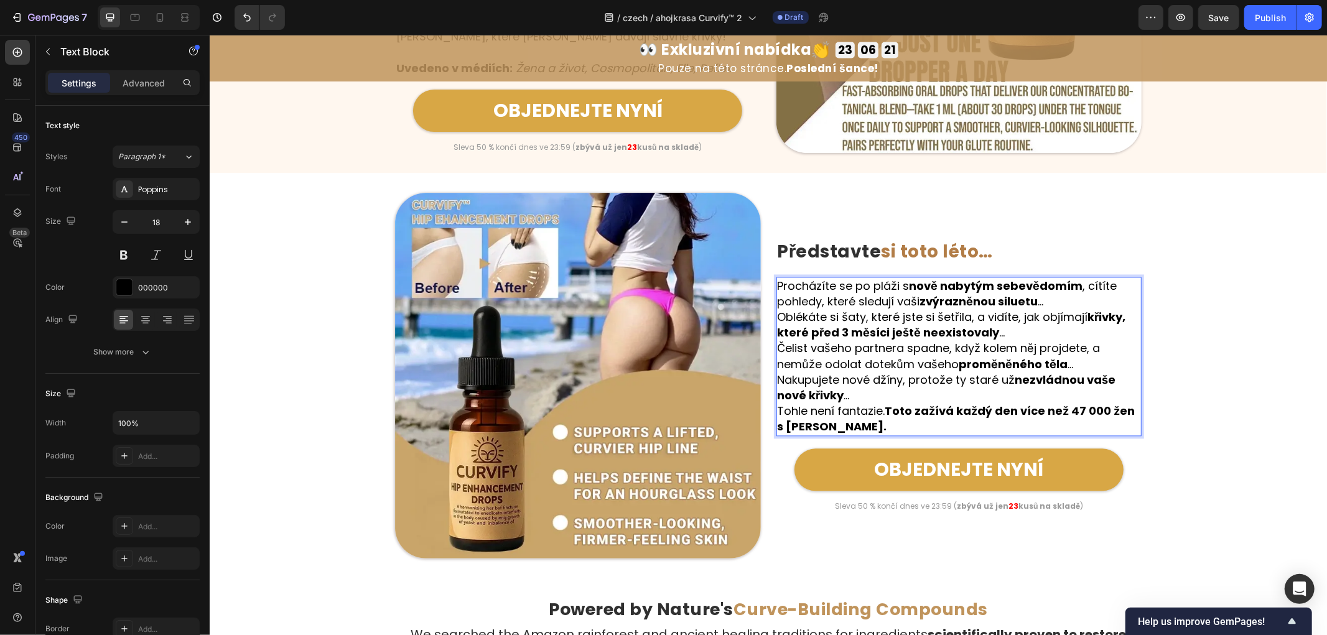
click at [1041, 299] on p "Procházíte se po pláži s nově nabytým sebevědomím , cítíte pohledy, které sledu…" at bounding box center [958, 292] width 363 height 31
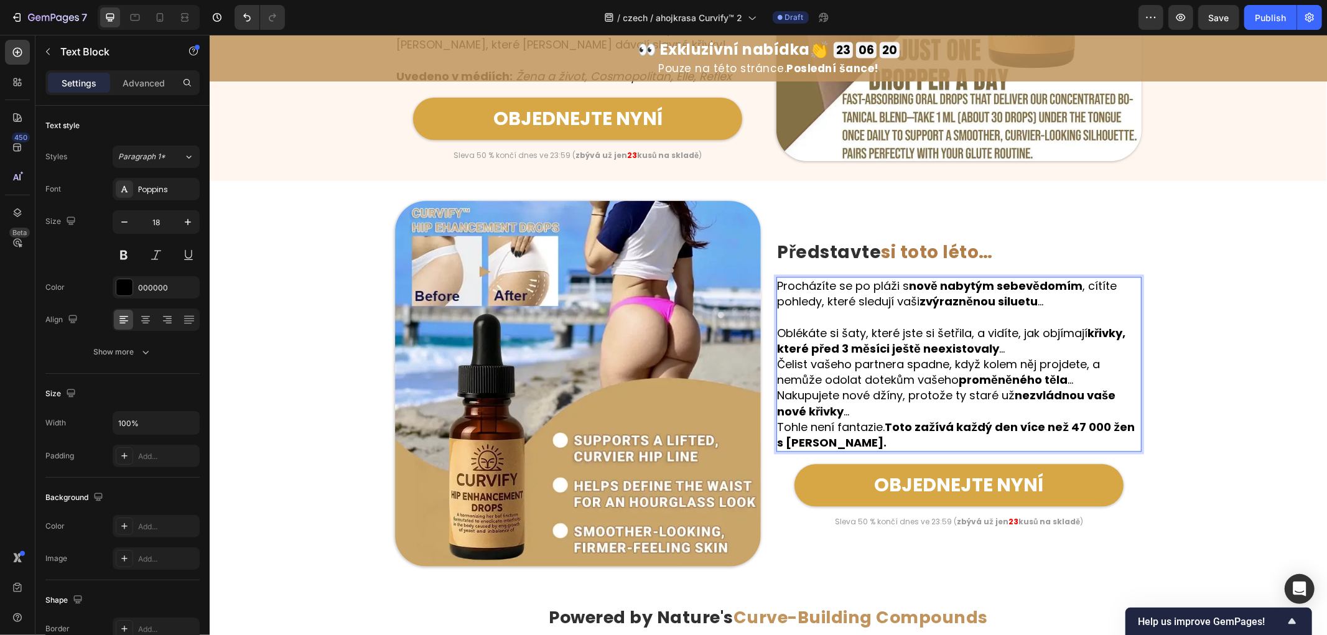
click at [1002, 340] on p "Oblékáte si šaty, které jste si šetřila, a vidíte, jak objímají křivky, které p…" at bounding box center [958, 340] width 363 height 31
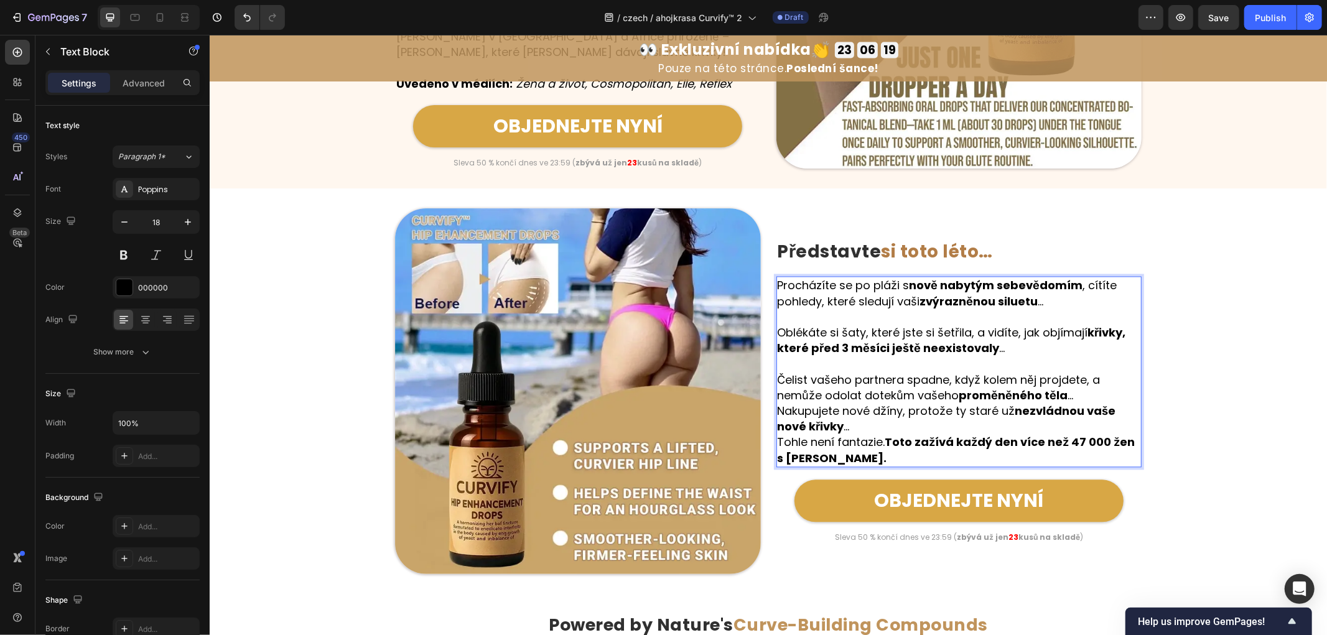
click at [1077, 393] on p "Čelist vašeho partnera spadne, když kolem něj projdete, a nemůže odolat dotekům…" at bounding box center [958, 386] width 363 height 31
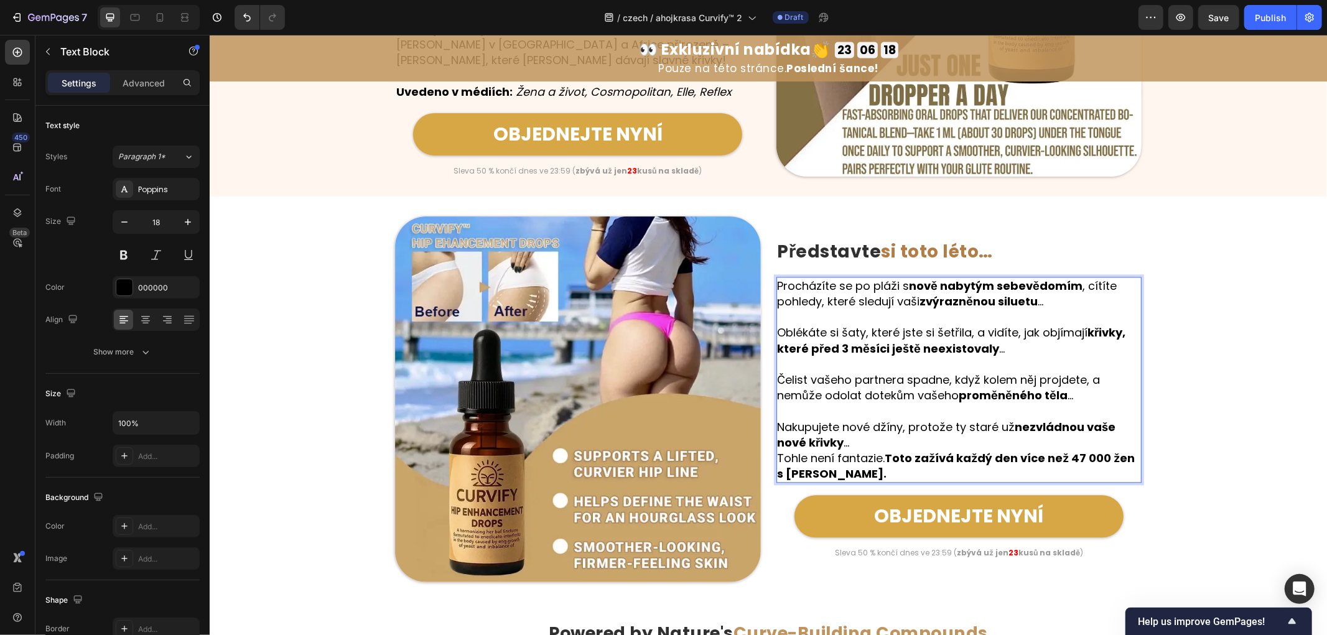
click at [873, 437] on p "Nakupujete nové džíny, protože ty staré už nezvládnou vaše nové křivky …" at bounding box center [958, 434] width 363 height 31
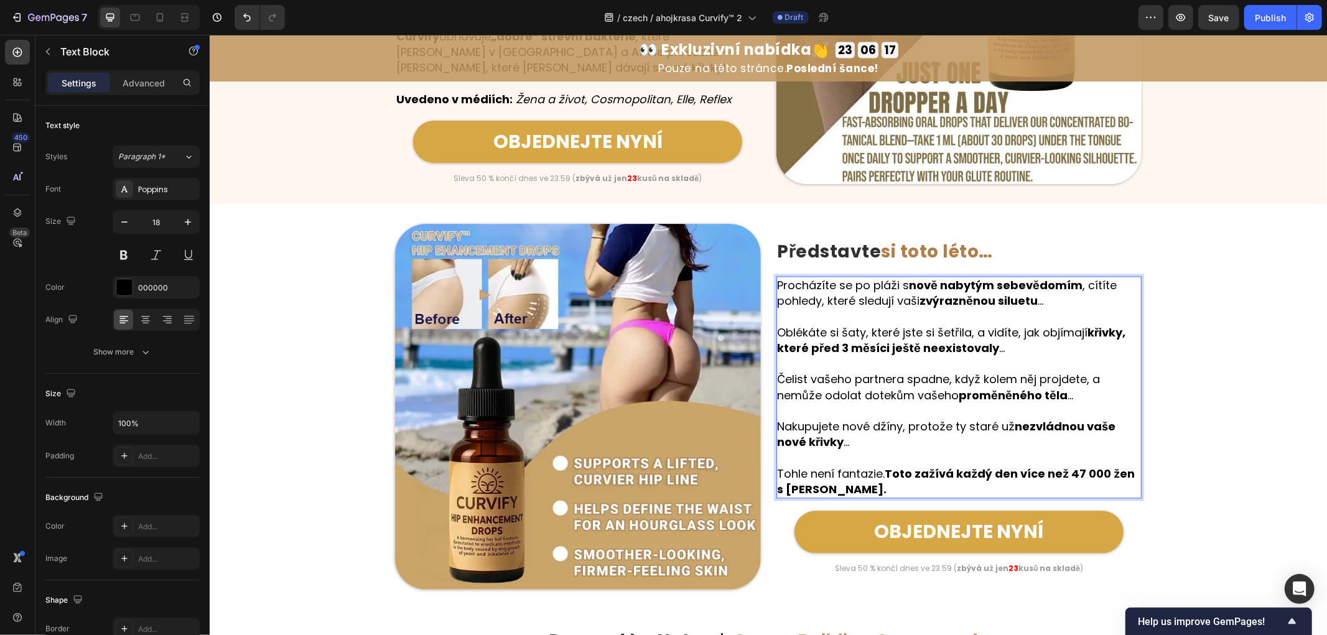
click at [1215, 406] on div "Image ⁠⁠⁠⁠⁠⁠⁠ Představte si toto léto… Heading Row Procházíte se po pláži s nov…" at bounding box center [767, 406] width 1117 height 366
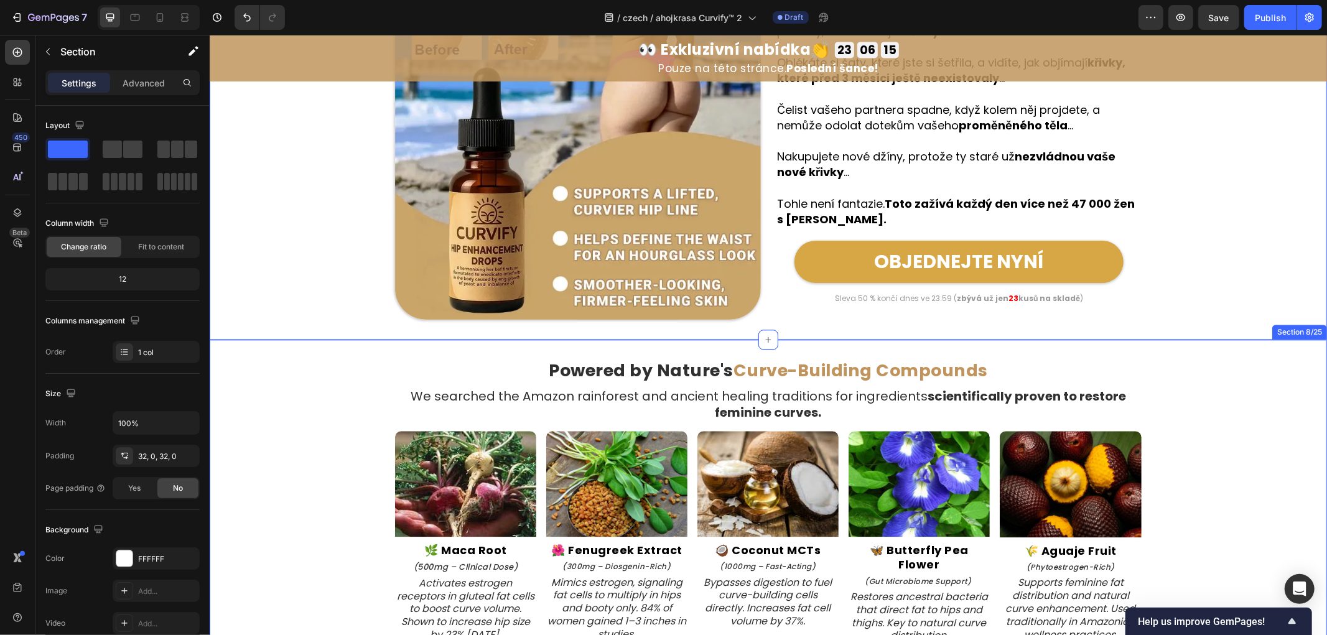
scroll to position [2441, 0]
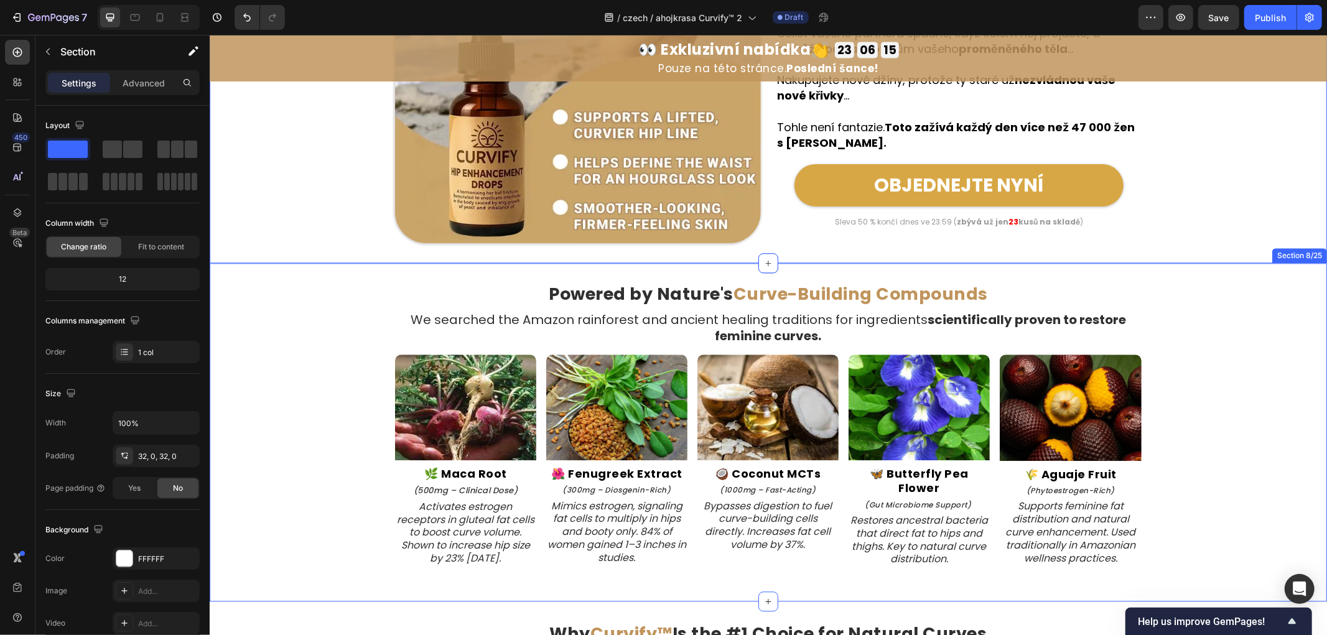
click at [325, 393] on div "Powered by Nature's Curve-Building Compounds Heading We searched the Amazon rai…" at bounding box center [767, 431] width 1117 height 299
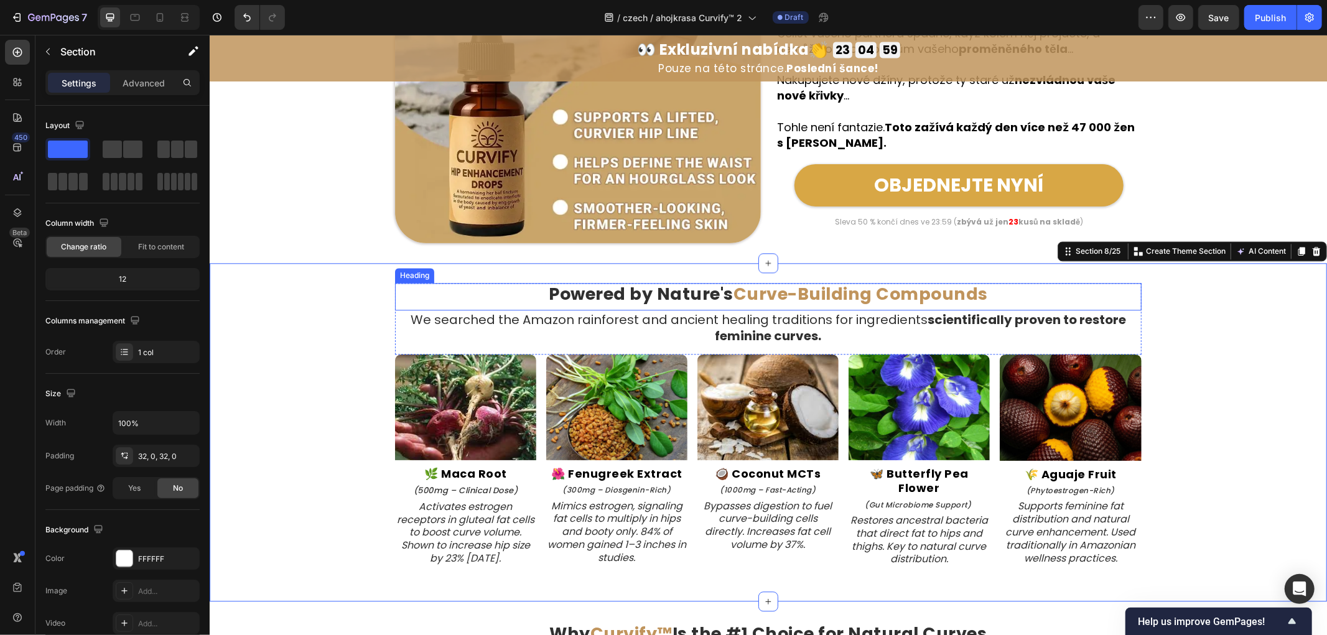
click at [760, 284] on strong "Curve-Building Compounds" at bounding box center [860, 293] width 254 height 23
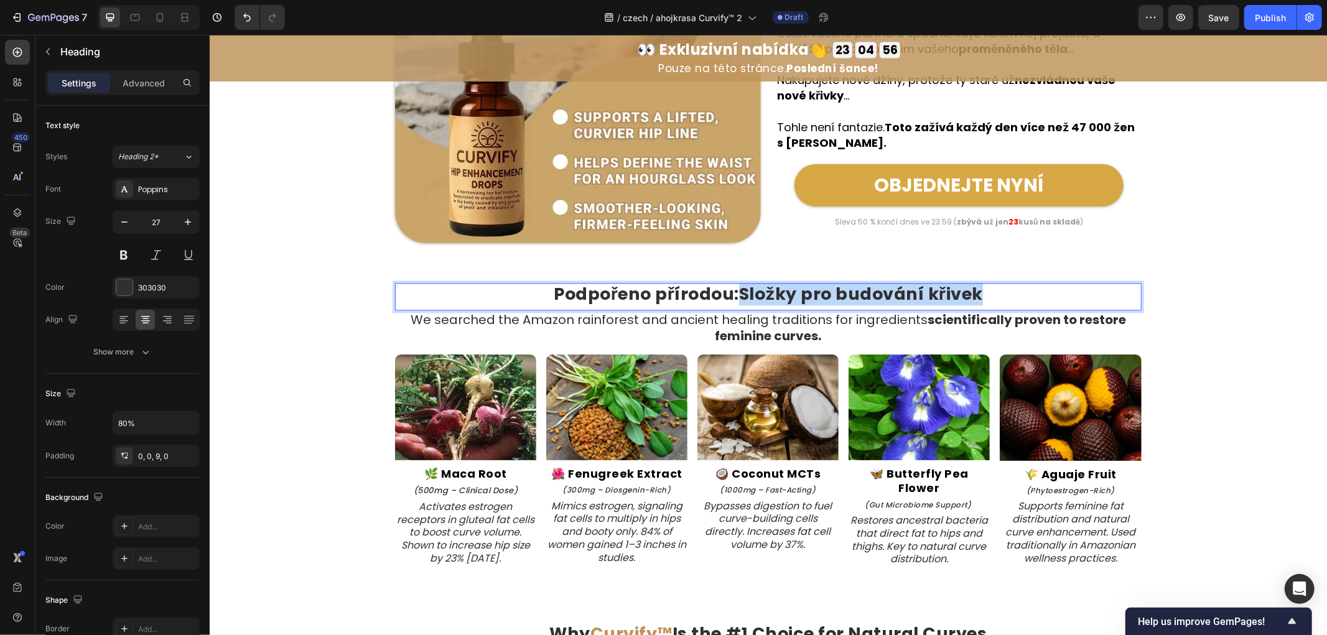
drag, startPoint x: 736, startPoint y: 295, endPoint x: 1006, endPoint y: 300, distance: 270.0
click at [1006, 300] on p "Podpořeno přírodou: Složky pro budování křivek" at bounding box center [767, 294] width 595 height 20
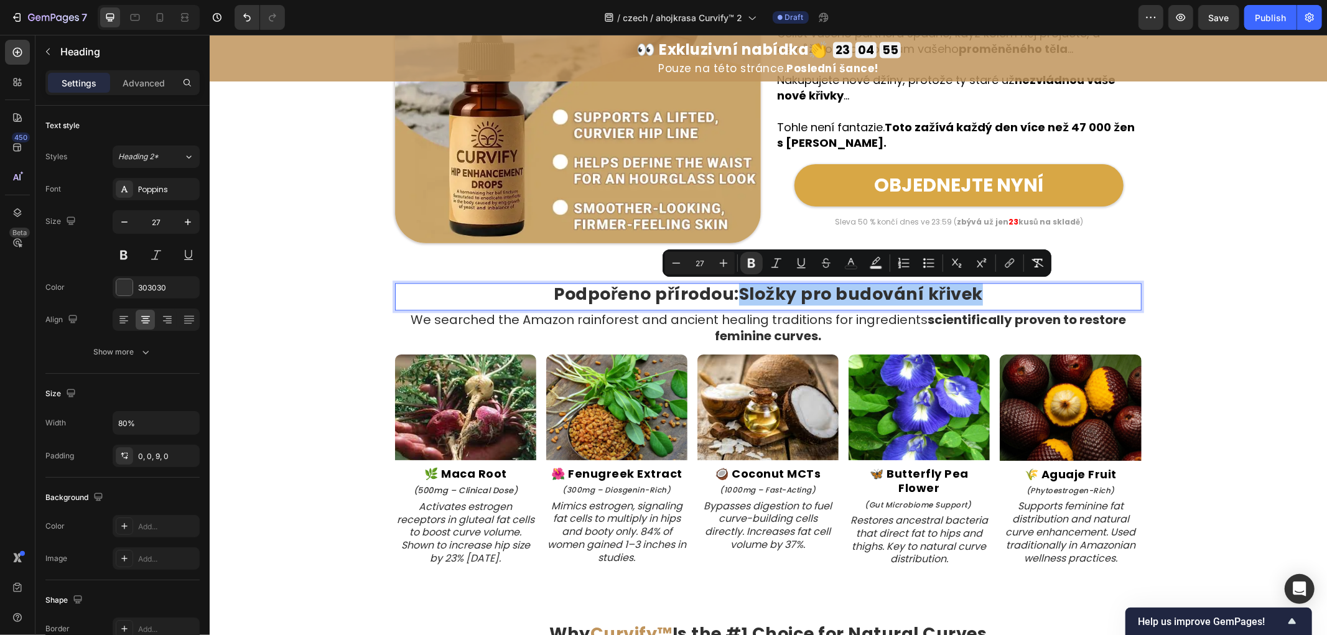
drag, startPoint x: 849, startPoint y: 263, endPoint x: 856, endPoint y: 275, distance: 13.7
click at [850, 263] on icon "Editor contextual toolbar" at bounding box center [851, 263] width 12 height 12
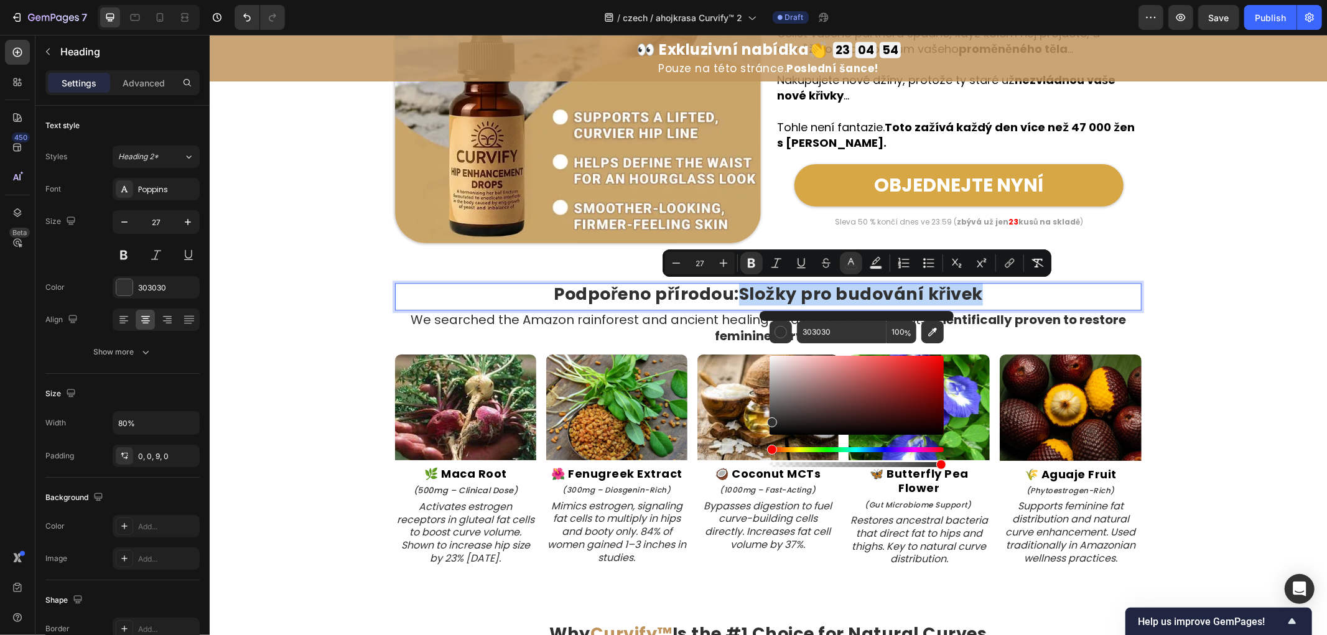
click at [1196, 280] on div "Podpořeno přírodou: Složky pro budování křivek Heading 0 We searched the Amazon…" at bounding box center [767, 431] width 1117 height 338
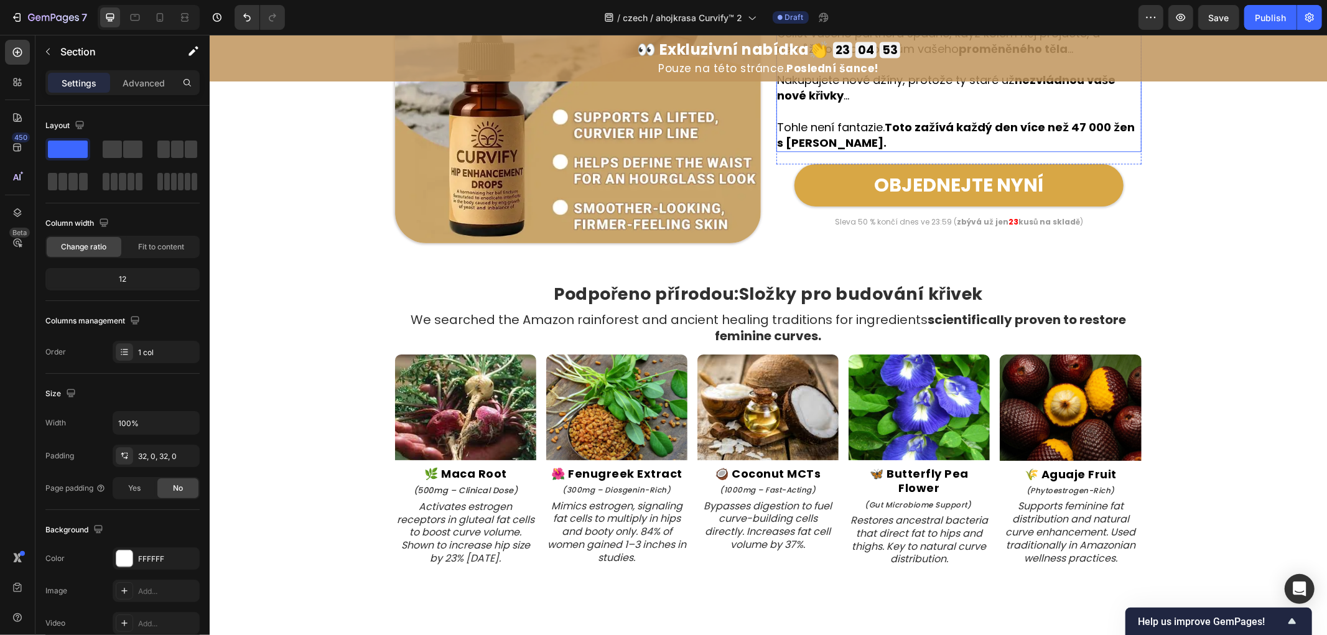
click at [840, 289] on strong "Složky pro budování křivek" at bounding box center [860, 293] width 244 height 23
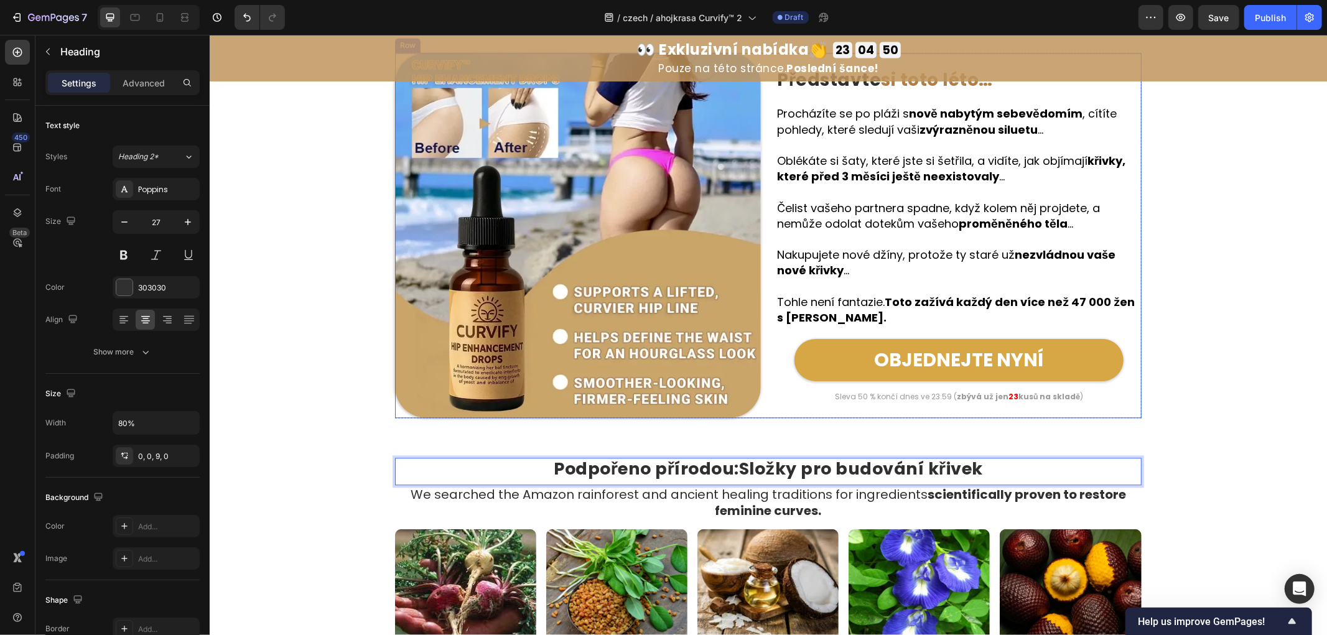
scroll to position [2234, 0]
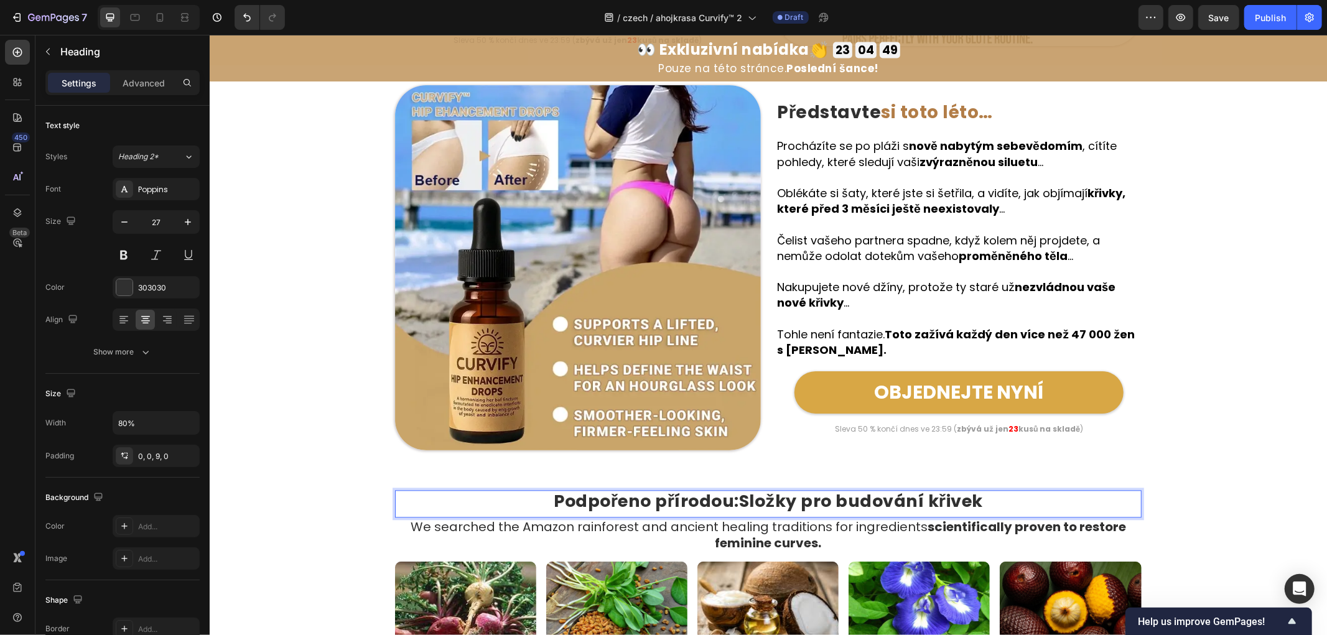
click at [985, 504] on p "Podpořeno přírodou: Složky pro budování křivek" at bounding box center [767, 501] width 595 height 20
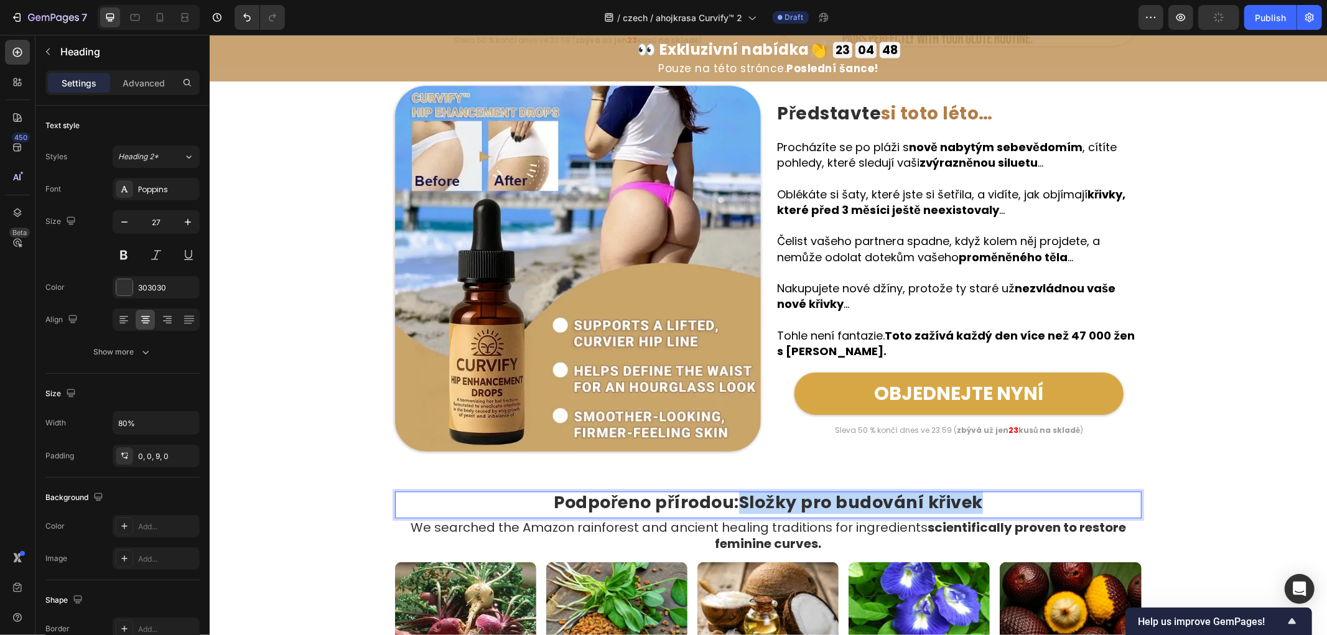
drag, startPoint x: 1001, startPoint y: 502, endPoint x: 739, endPoint y: 508, distance: 261.9
click at [739, 508] on p "Podpořeno přírodou: Složky pro budování křivek" at bounding box center [767, 502] width 595 height 20
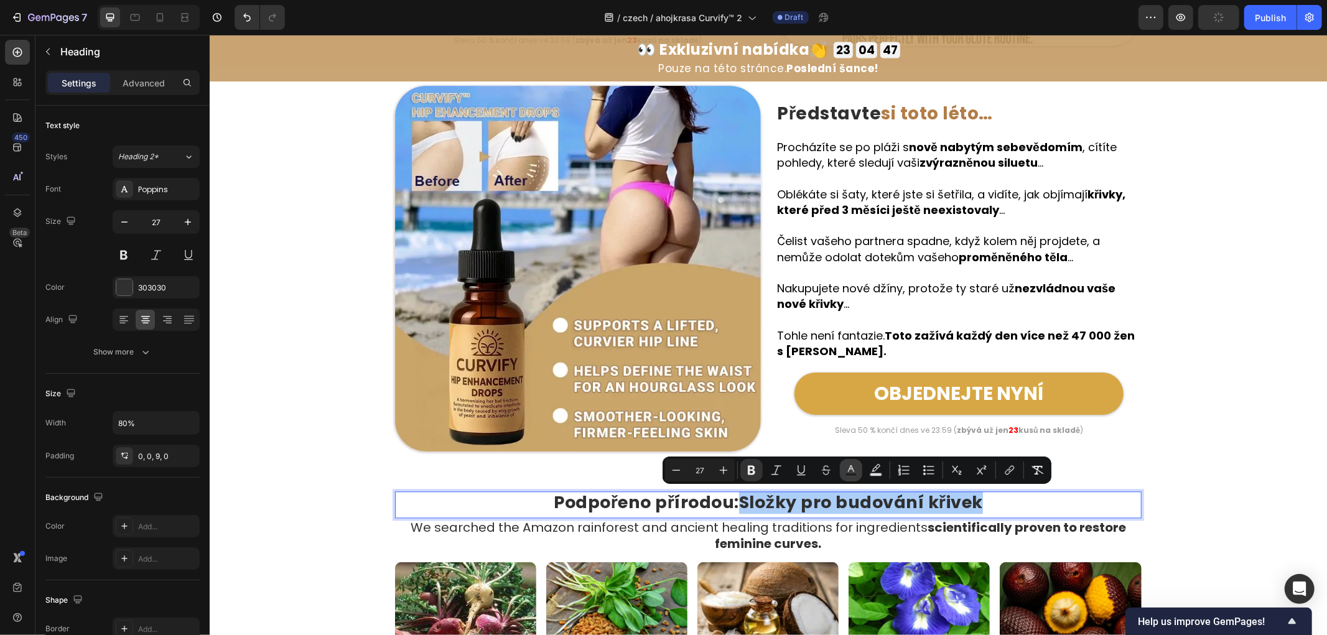
click at [855, 469] on icon "Editor contextual toolbar" at bounding box center [851, 470] width 12 height 12
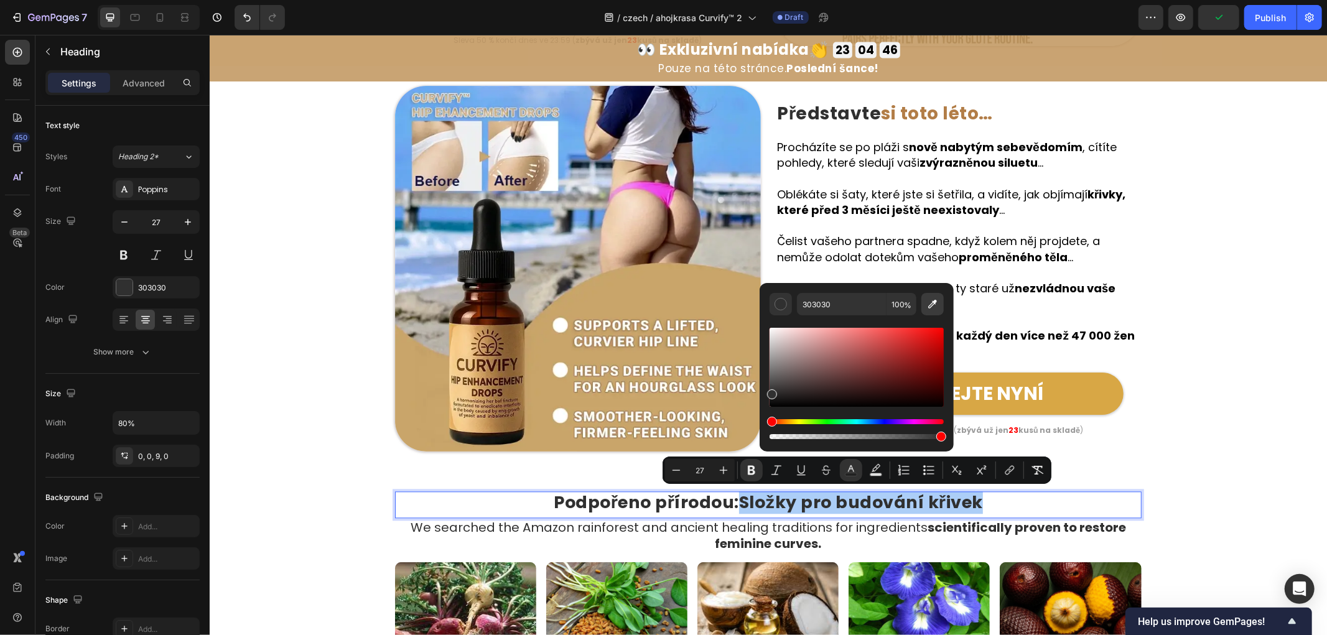
click at [936, 302] on icon "Editor contextual toolbar" at bounding box center [932, 304] width 9 height 9
type input "B27D47"
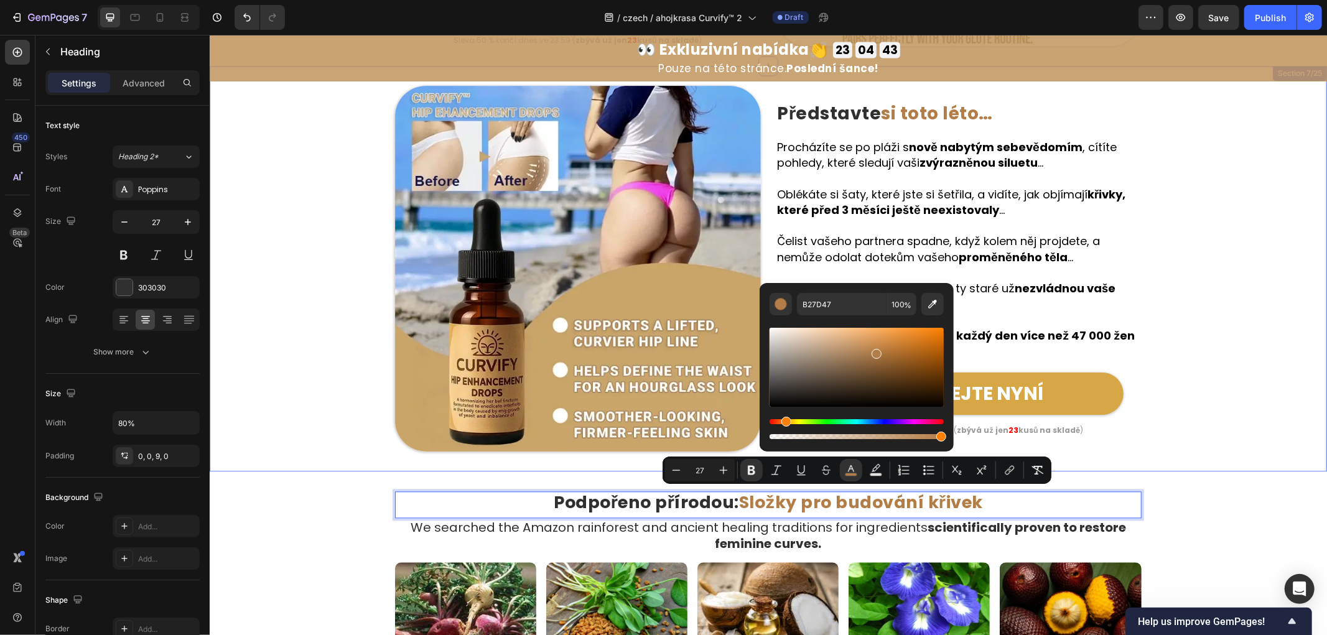
click at [1147, 338] on div "Image ⁠⁠⁠⁠⁠⁠⁠ Představte si toto léto… Heading Row Procházíte se po pláži s nov…" at bounding box center [767, 268] width 1117 height 366
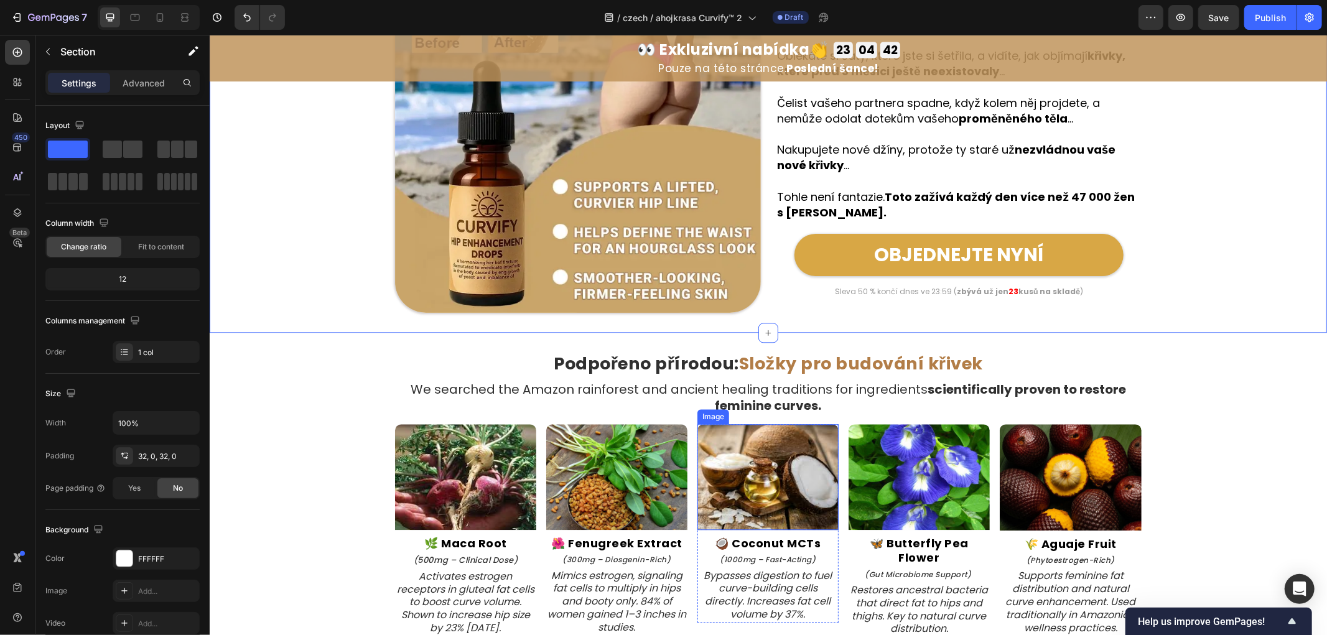
scroll to position [2372, 0]
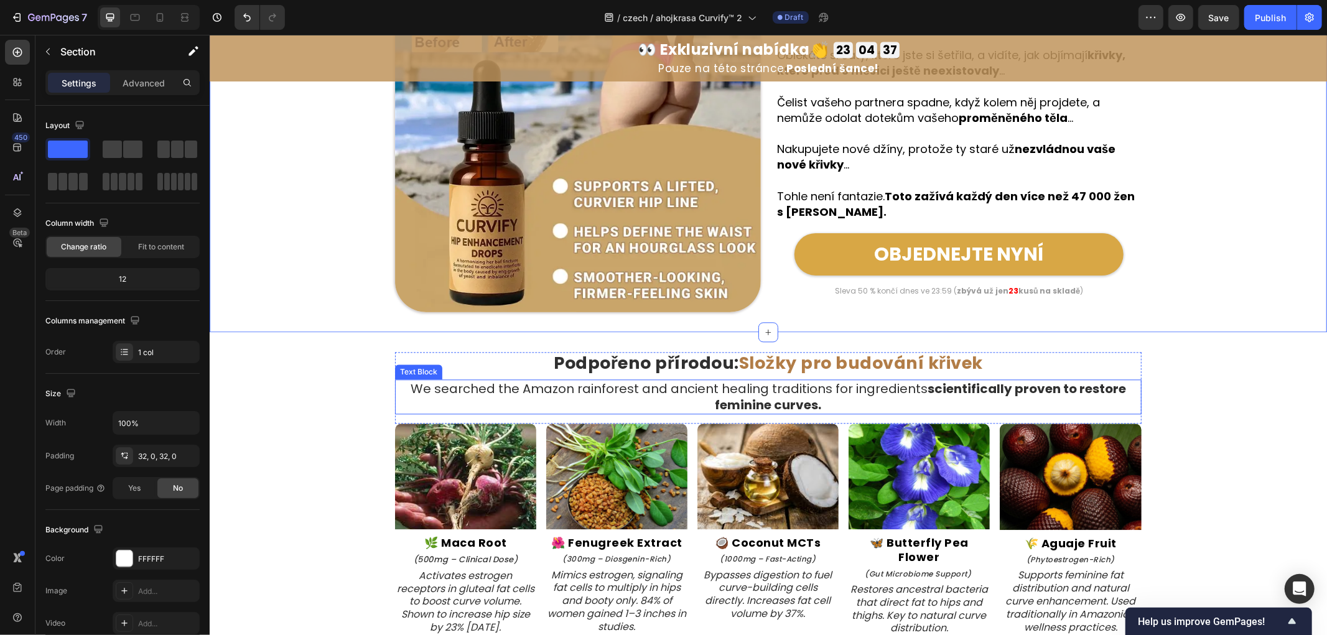
click at [708, 386] on p "We searched the Amazon rainforest and ancient healing traditions for ingredient…" at bounding box center [768, 396] width 744 height 32
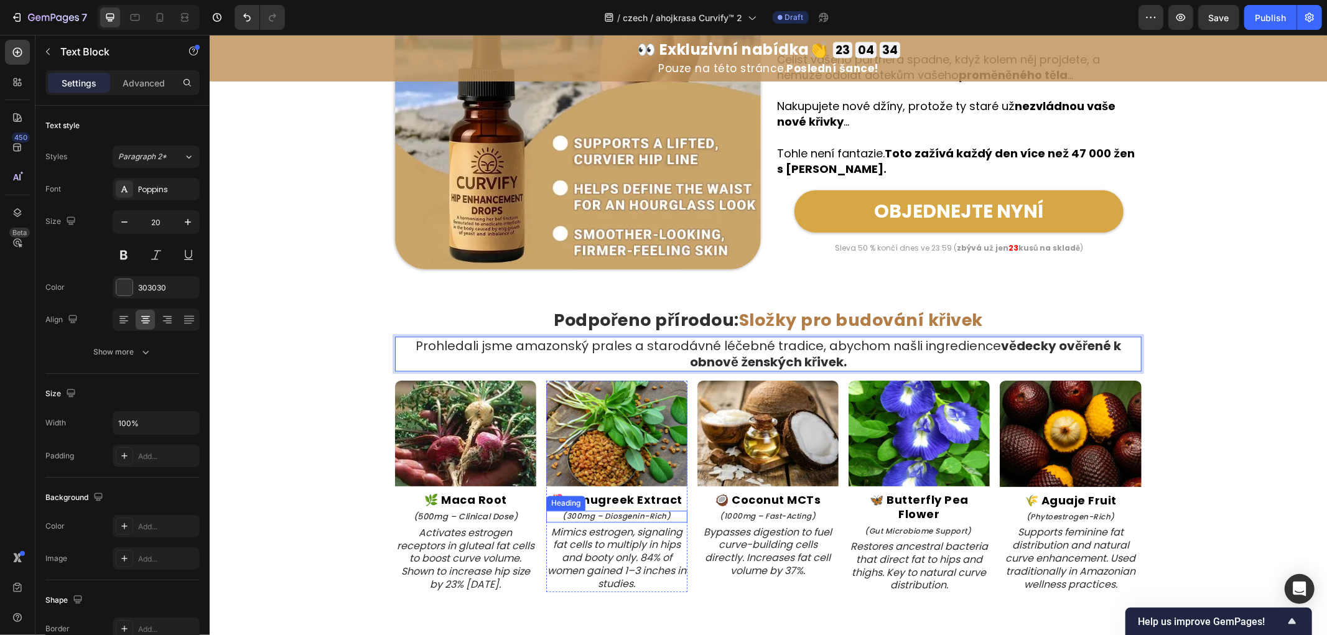
scroll to position [2580, 0]
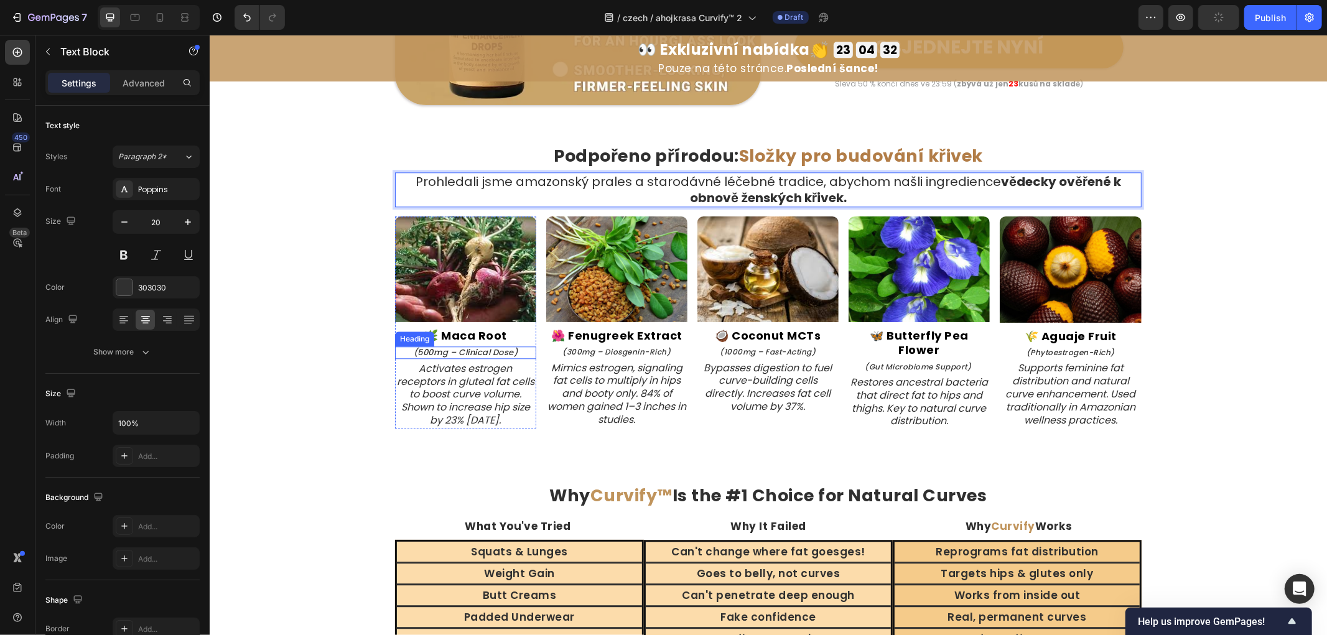
click at [473, 327] on strong "🌿 Maca Root" at bounding box center [465, 335] width 83 height 16
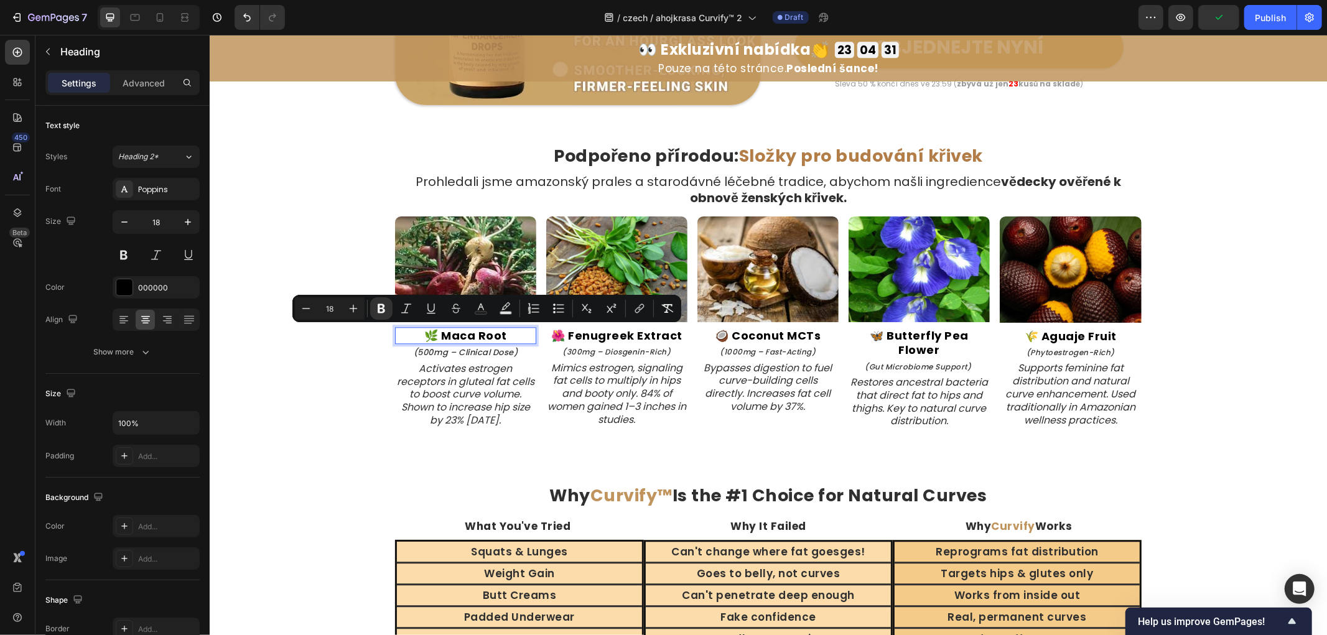
click at [501, 333] on p "🌿 Maca Root" at bounding box center [465, 335] width 139 height 14
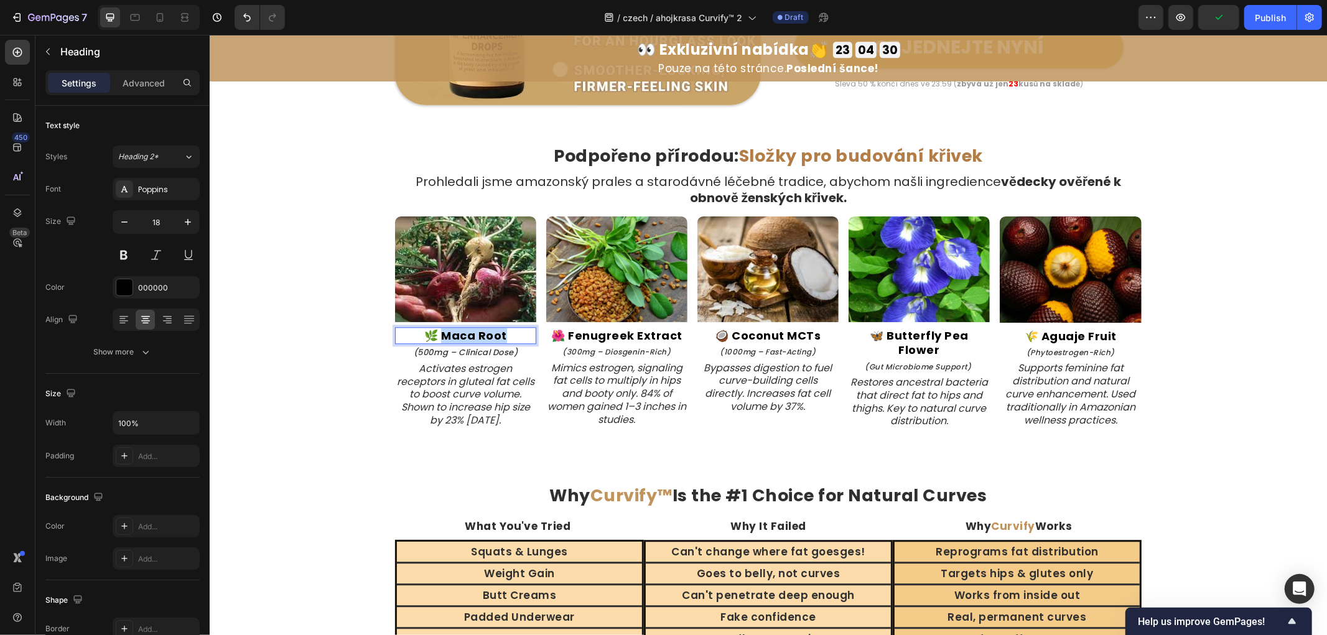
drag, startPoint x: 511, startPoint y: 335, endPoint x: 439, endPoint y: 333, distance: 72.2
click at [439, 333] on p "🌿 Maca Root" at bounding box center [465, 335] width 139 height 14
click at [495, 356] on icon "(500mg – Clinical Dose)" at bounding box center [465, 352] width 105 height 12
click at [493, 353] on icon "(500mg – Clinical Dose)" at bounding box center [465, 352] width 105 height 12
click at [486, 386] on icon "Activates estrogen receptors in gluteal fat cells to boost curve volume. Shown …" at bounding box center [464, 394] width 137 height 66
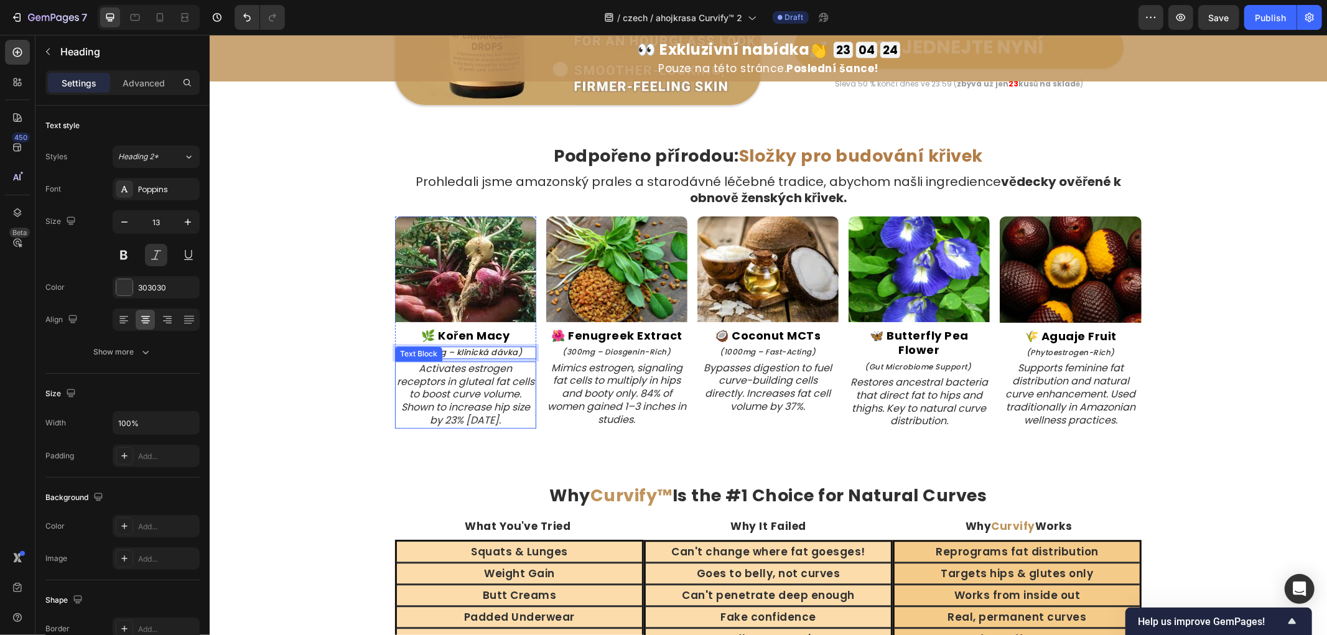
click at [485, 386] on icon "Activates estrogen receptors in gluteal fat cells to boost curve volume. Shown …" at bounding box center [464, 394] width 137 height 66
click at [656, 334] on strong "🌺 Fenugreek Extract" at bounding box center [616, 335] width 131 height 16
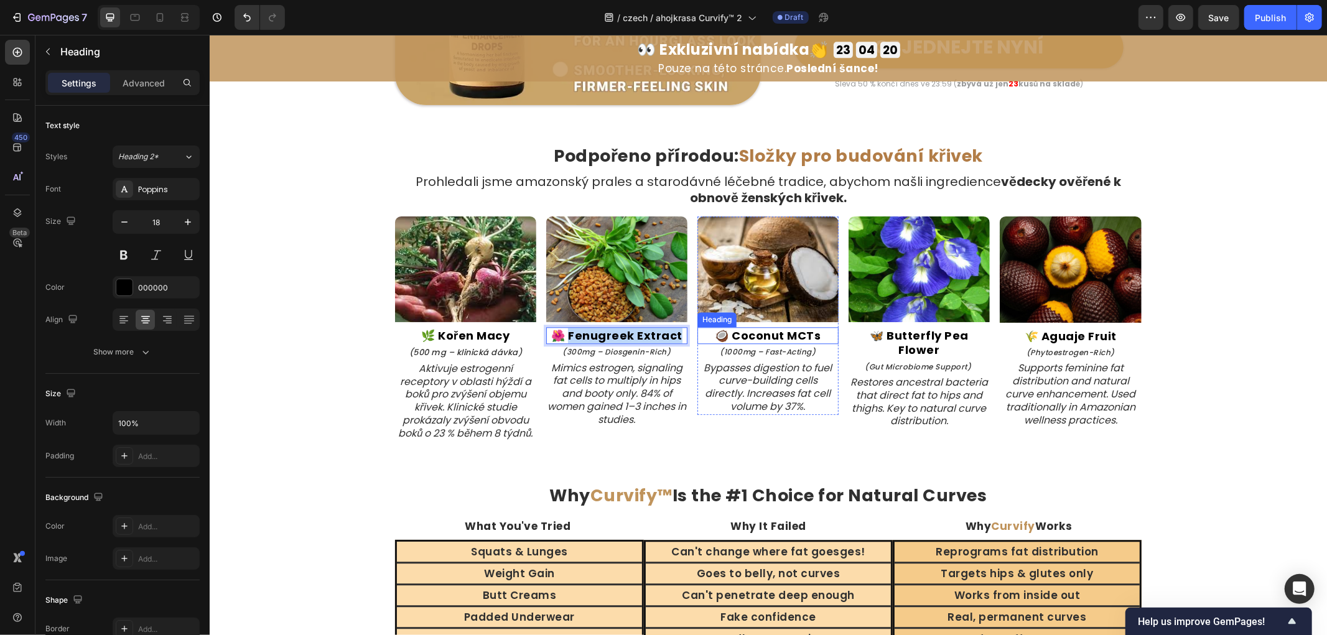
drag, startPoint x: 565, startPoint y: 330, endPoint x: 693, endPoint y: 345, distance: 128.4
click at [723, 337] on div "Image ⁠⁠⁠⁠⁠⁠⁠ 🌿 Kořen Macy Heading ⁠⁠⁠⁠⁠⁠⁠ (500 mg – klinická dávka) Heading Ak…" at bounding box center [767, 330] width 746 height 228
click at [614, 351] on icon "(300mg – Diosgenin-Rich)" at bounding box center [616, 351] width 108 height 11
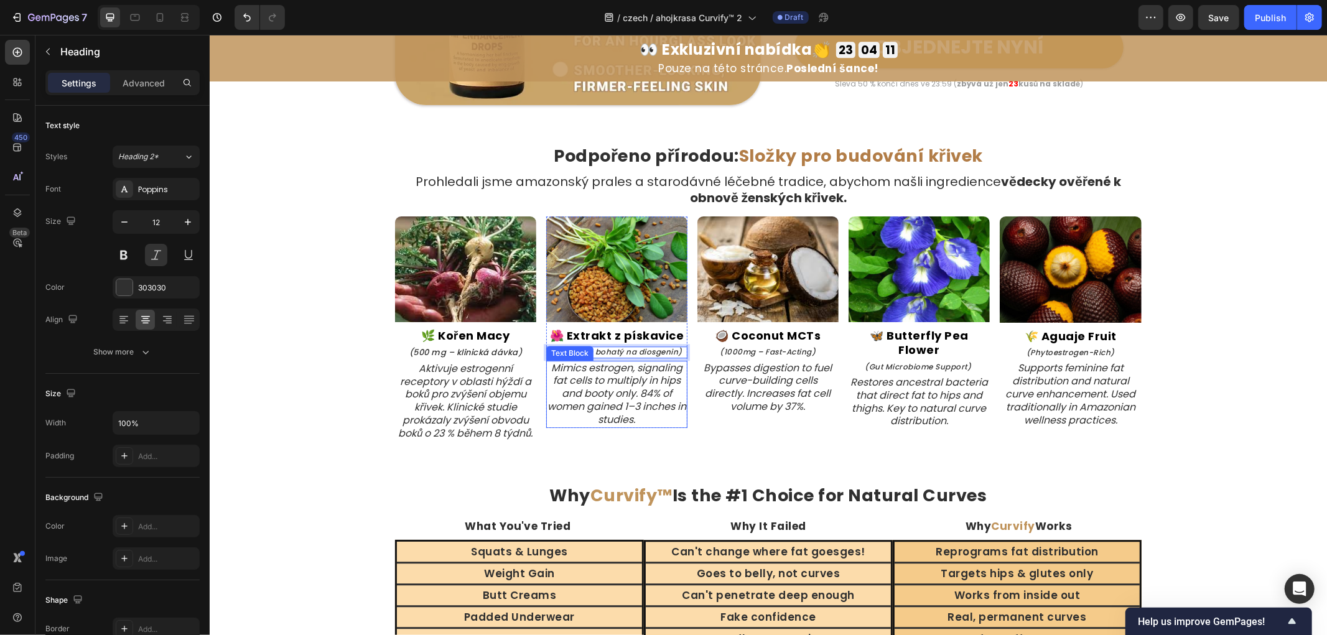
click at [629, 395] on icon "Mimics estrogen, signaling fat cells to multiply in hips and booty only. 84% of…" at bounding box center [616, 393] width 139 height 66
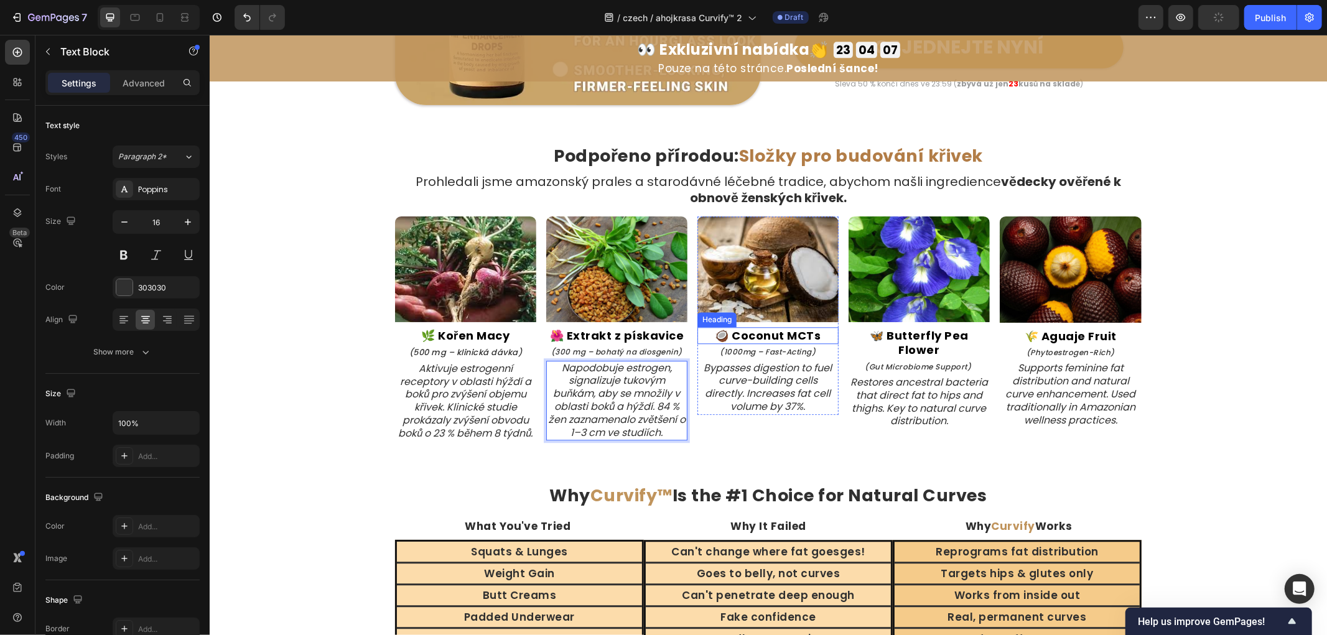
click at [784, 333] on strong "🥥 Coconut MCTs" at bounding box center [768, 335] width 106 height 16
click at [732, 331] on strong "🥥 Coconut MCTs" at bounding box center [768, 335] width 106 height 16
drag, startPoint x: 729, startPoint y: 331, endPoint x: 872, endPoint y: 338, distance: 143.3
click at [872, 338] on div "Image 🥥 Coconut MCTs Heading 4 (1000mg – Fast-Acting) Heading Bypasses digestio…" at bounding box center [843, 322] width 292 height 213
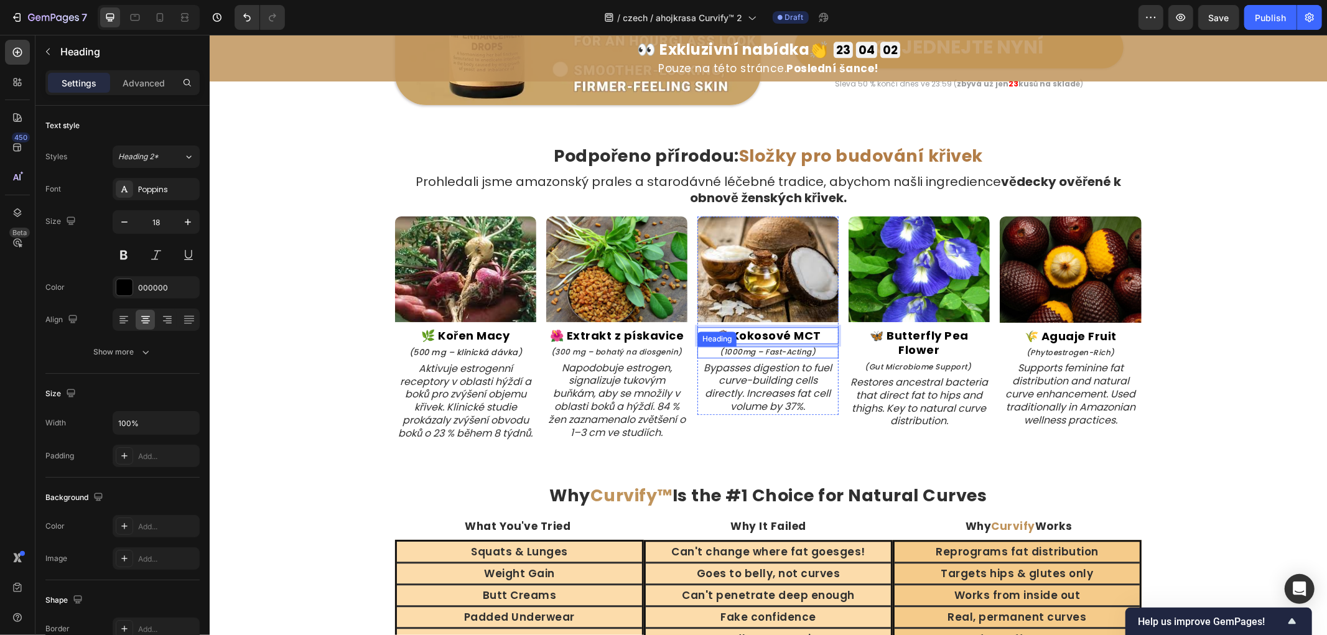
click at [776, 351] on icon "(1000mg – Fast-Acting)" at bounding box center [768, 351] width 96 height 11
click at [804, 376] on icon "Bypasses digestion to fuel curve-building cells directly. Increases fat cell vo…" at bounding box center [768, 386] width 128 height 53
click at [940, 337] on strong "🦋 Butterfly Pea Flower" at bounding box center [918, 342] width 99 height 30
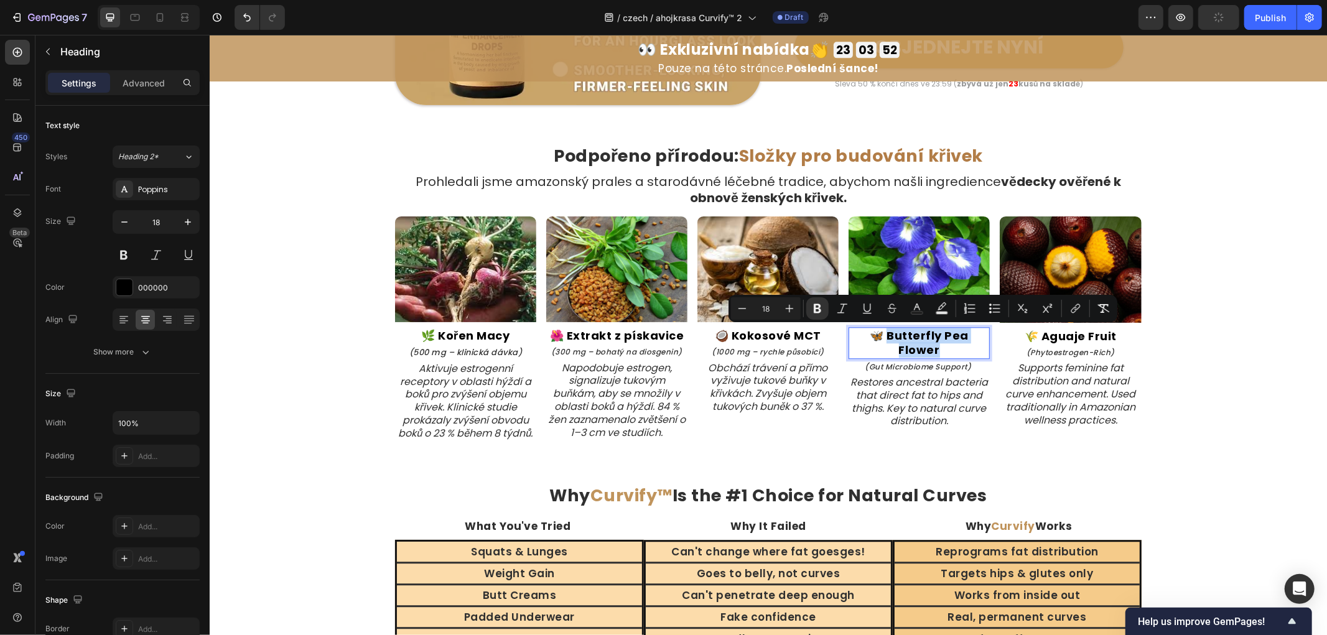
drag, startPoint x: 884, startPoint y: 336, endPoint x: 961, endPoint y: 348, distance: 78.1
click at [961, 348] on p "🦋 Butterfly Pea Flower" at bounding box center [918, 342] width 139 height 29
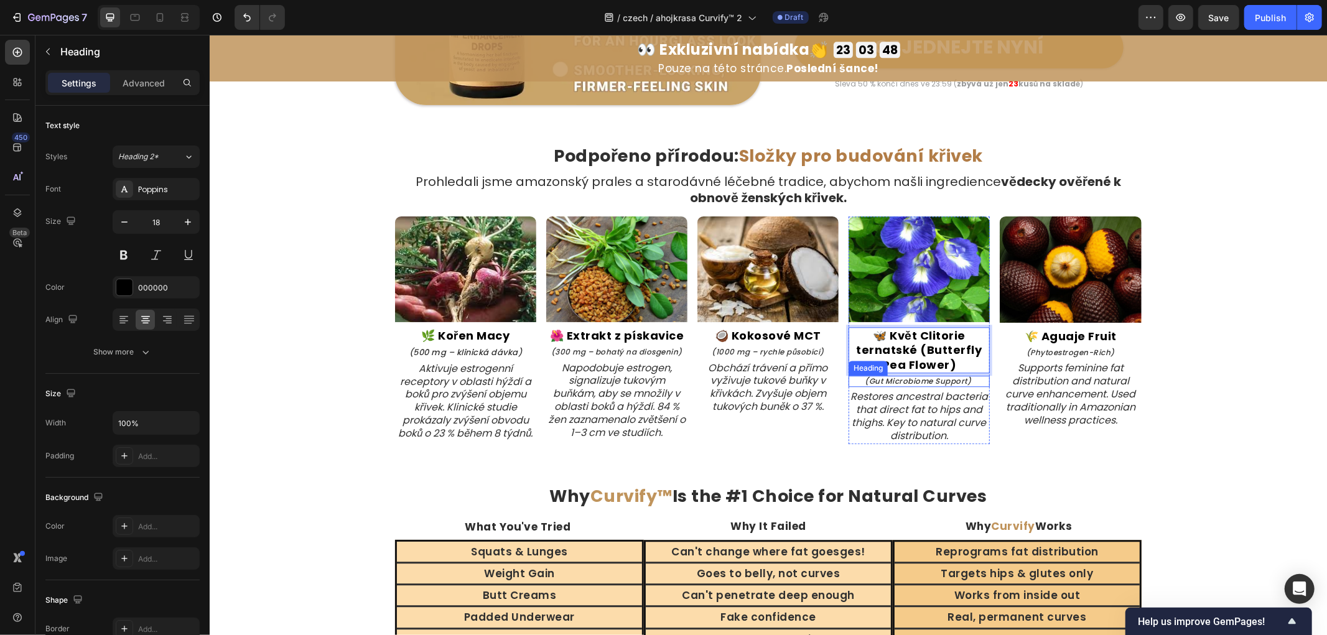
click at [915, 383] on icon "(Gut Microbiome Support)" at bounding box center [917, 380] width 106 height 11
click at [915, 381] on icon "(Gut Microbiome Support)" at bounding box center [917, 380] width 106 height 11
click at [881, 401] on icon "Restores ancestral bacteria that direct fat to hips and thighs. Key to natural …" at bounding box center [918, 415] width 137 height 53
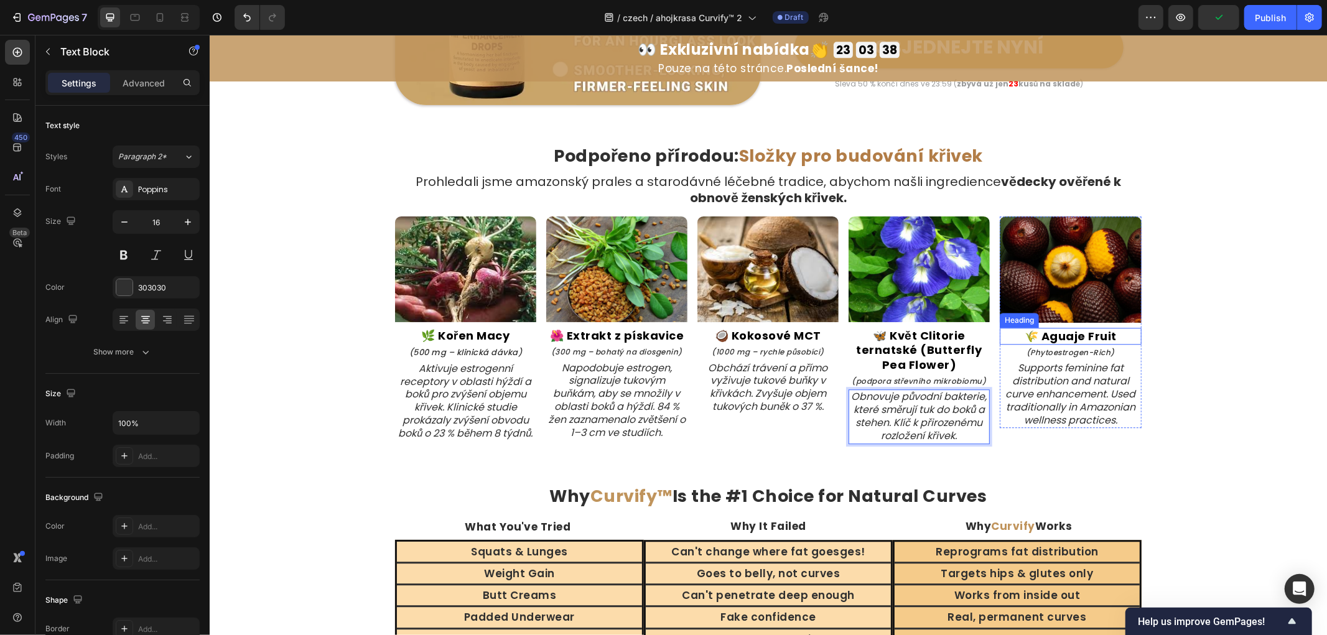
click at [1081, 333] on strong "🌾 Aguaje Fruit" at bounding box center [1070, 336] width 92 height 16
click at [1031, 333] on strong "🌾 Aguaje Fruit" at bounding box center [1070, 336] width 92 height 16
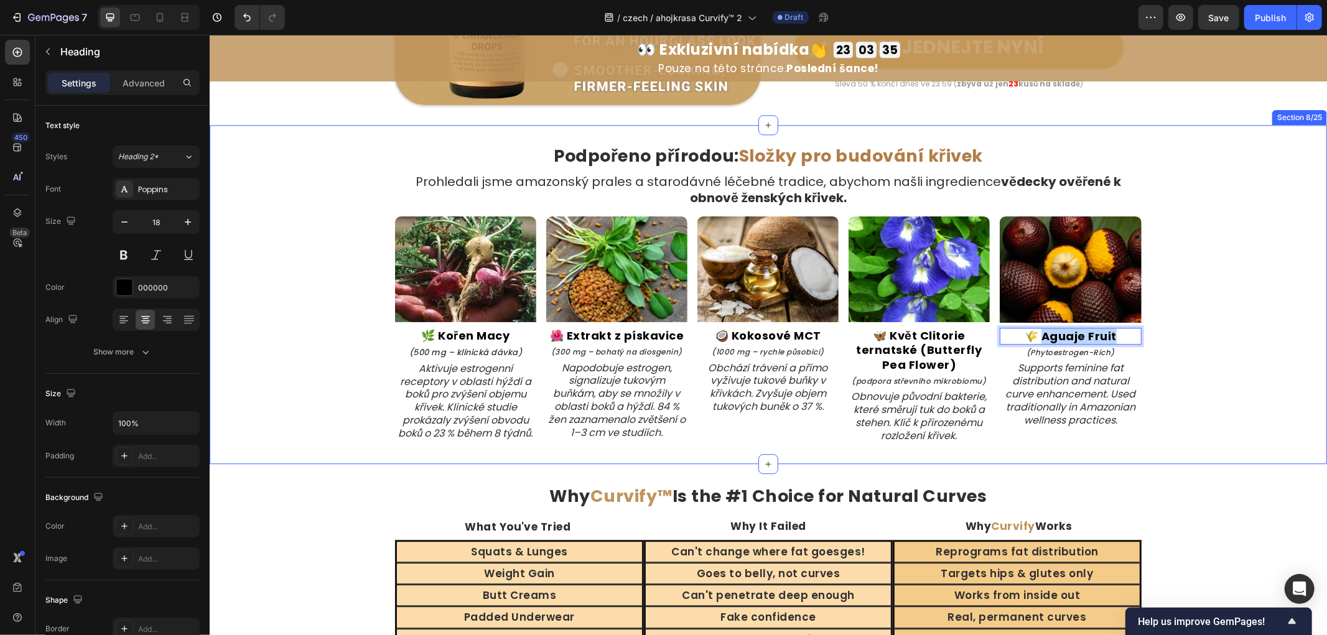
drag, startPoint x: 1037, startPoint y: 335, endPoint x: 1178, endPoint y: 337, distance: 140.6
click at [1178, 337] on div "Podpořeno přírodou: Složky pro budování křivek Heading Prohledali jsme amazonsk…" at bounding box center [767, 293] width 1117 height 299
click at [1232, 365] on div "Podpořeno přírodou: Složky pro budování křivek Heading Prohledali jsme amazonsk…" at bounding box center [767, 293] width 1117 height 299
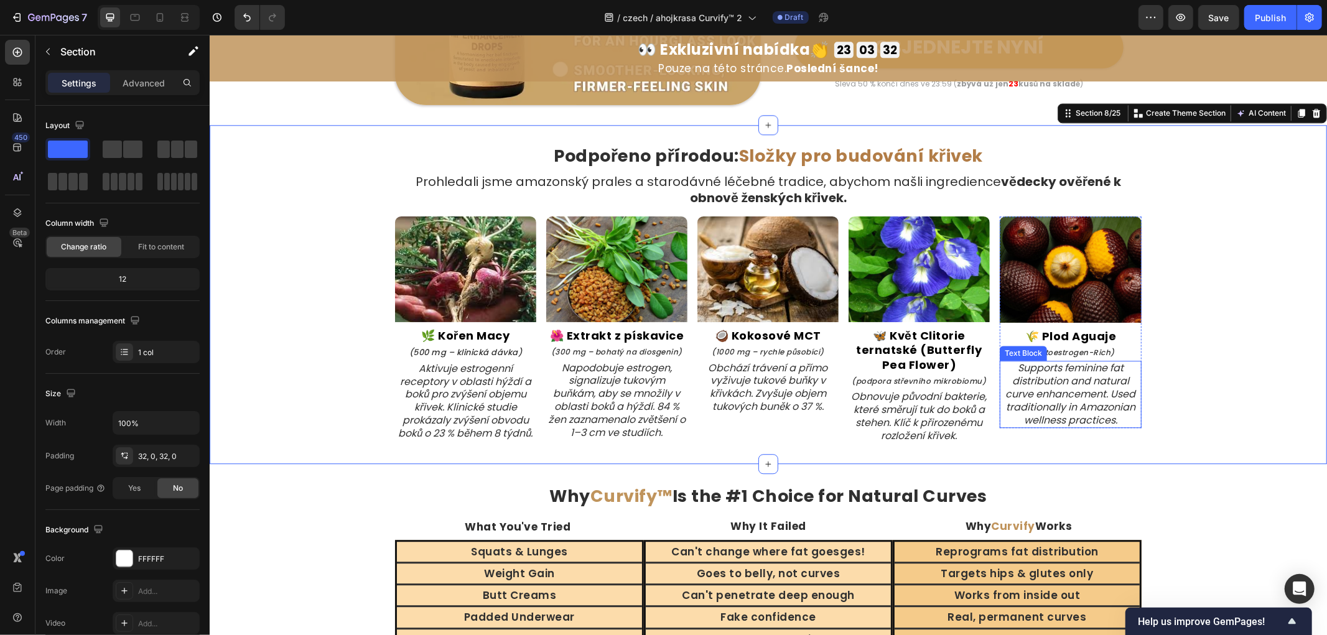
click at [1050, 351] on icon "(Phytoestrogen-Rich)" at bounding box center [1070, 351] width 88 height 11
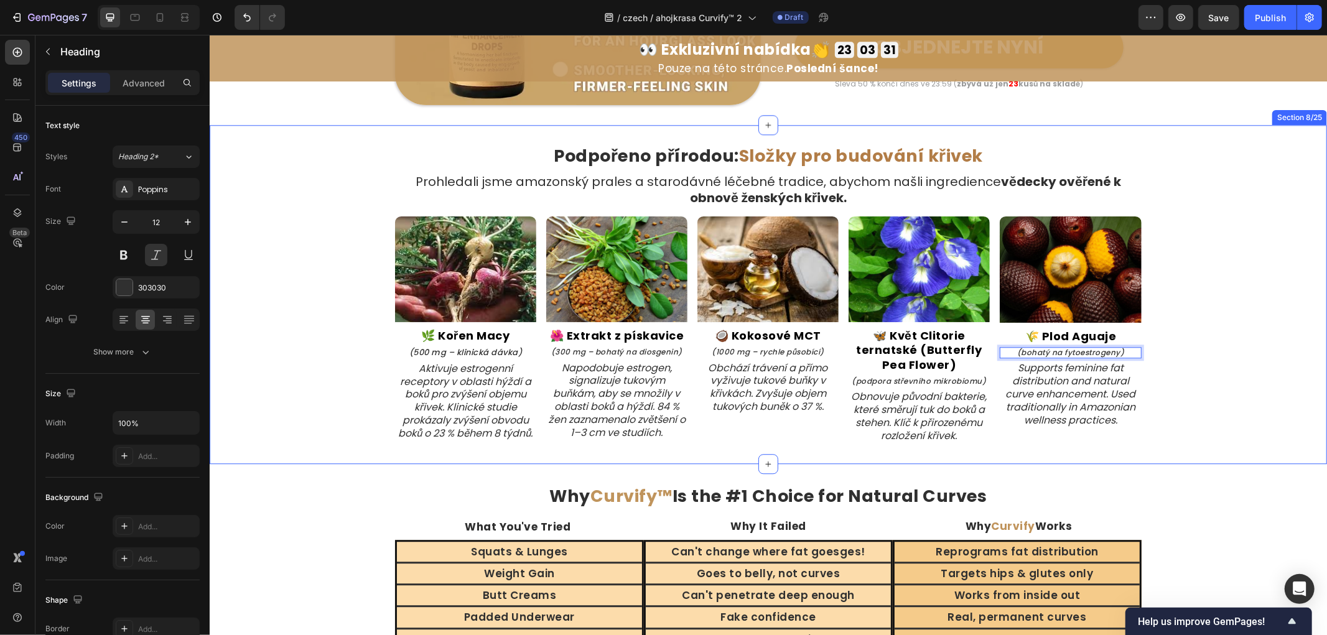
click at [1215, 381] on div "Podpořeno přírodou: Složky pro budování křivek Heading Prohledali jsme amazonsk…" at bounding box center [767, 293] width 1117 height 299
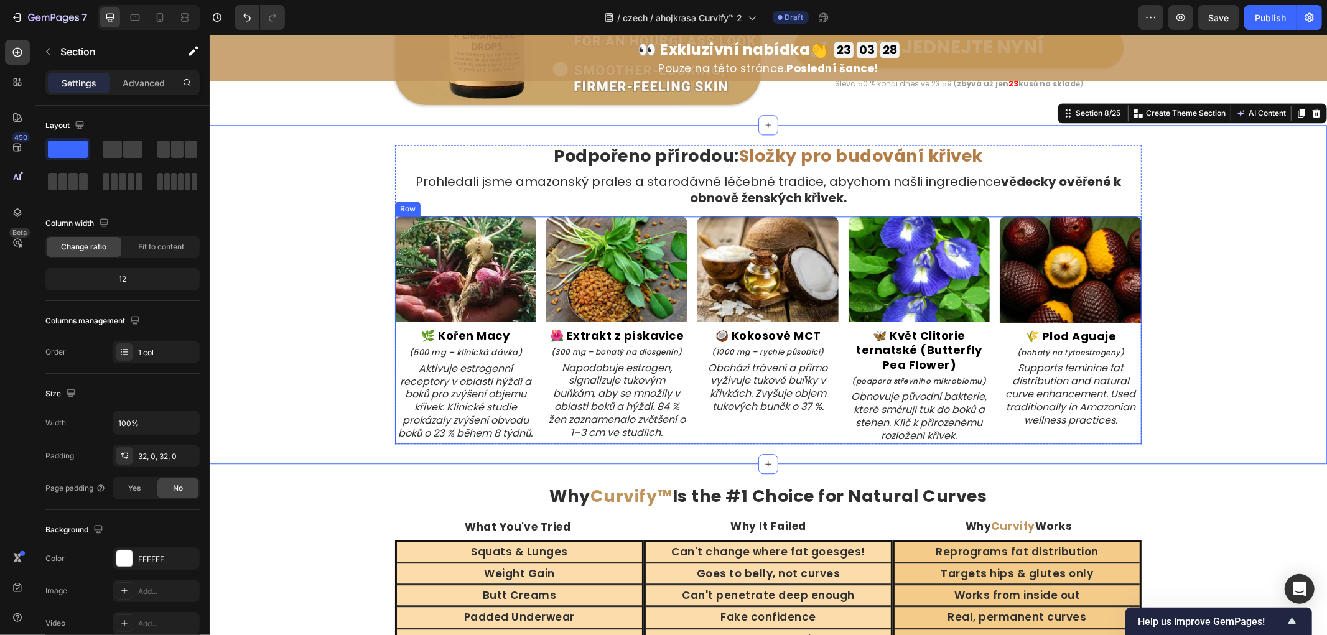
click at [1099, 404] on icon "Supports feminine fat distribution and natural curve enhancement. Used traditio…" at bounding box center [1070, 393] width 130 height 66
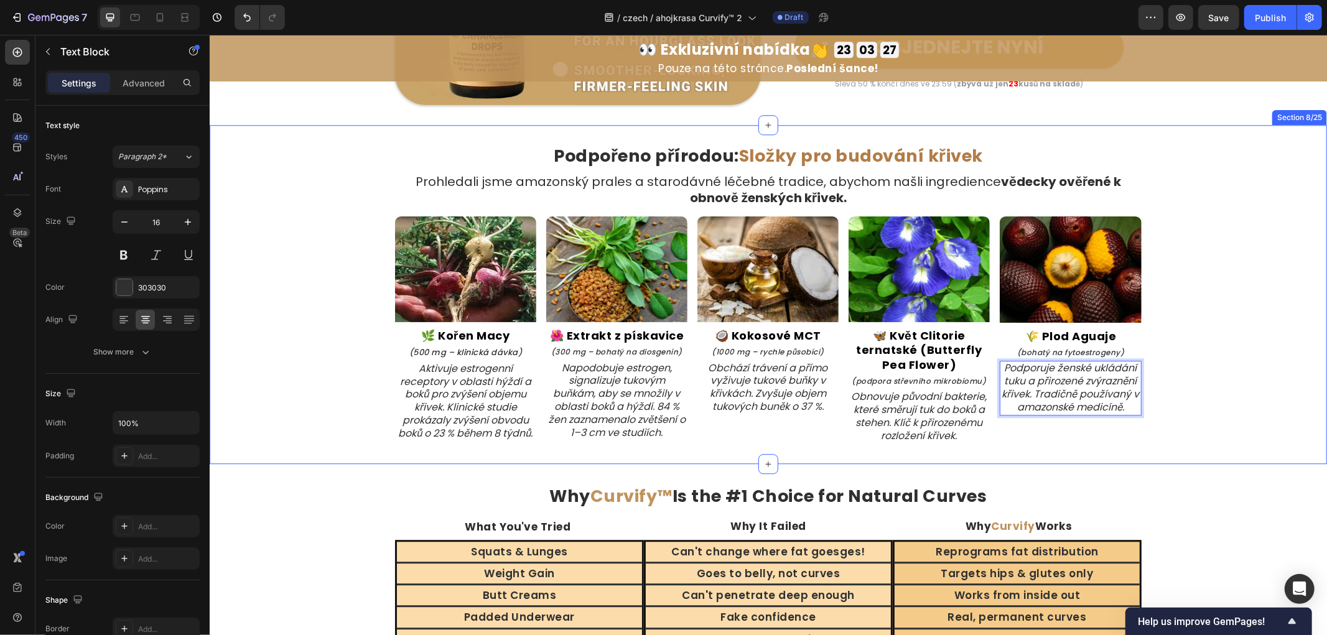
click at [1215, 389] on div "Podpořeno přírodou: Složky pro budování křivek Heading Prohledali jsme amazonsk…" at bounding box center [767, 293] width 1117 height 299
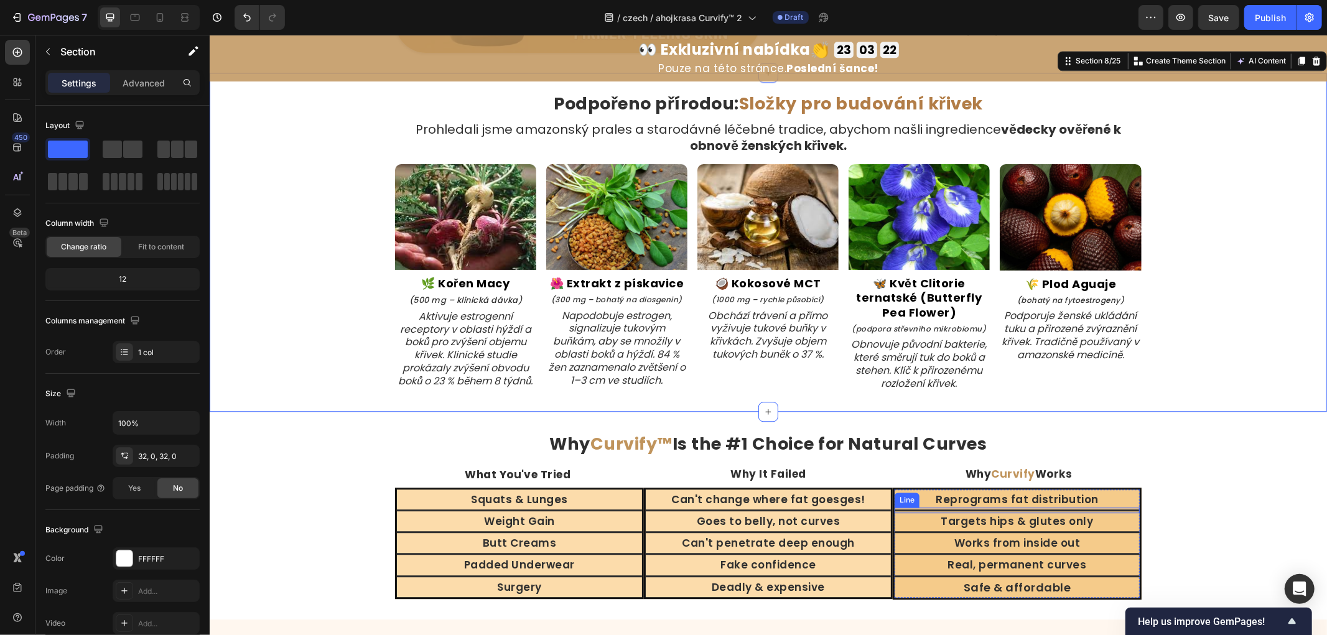
scroll to position [2856, 0]
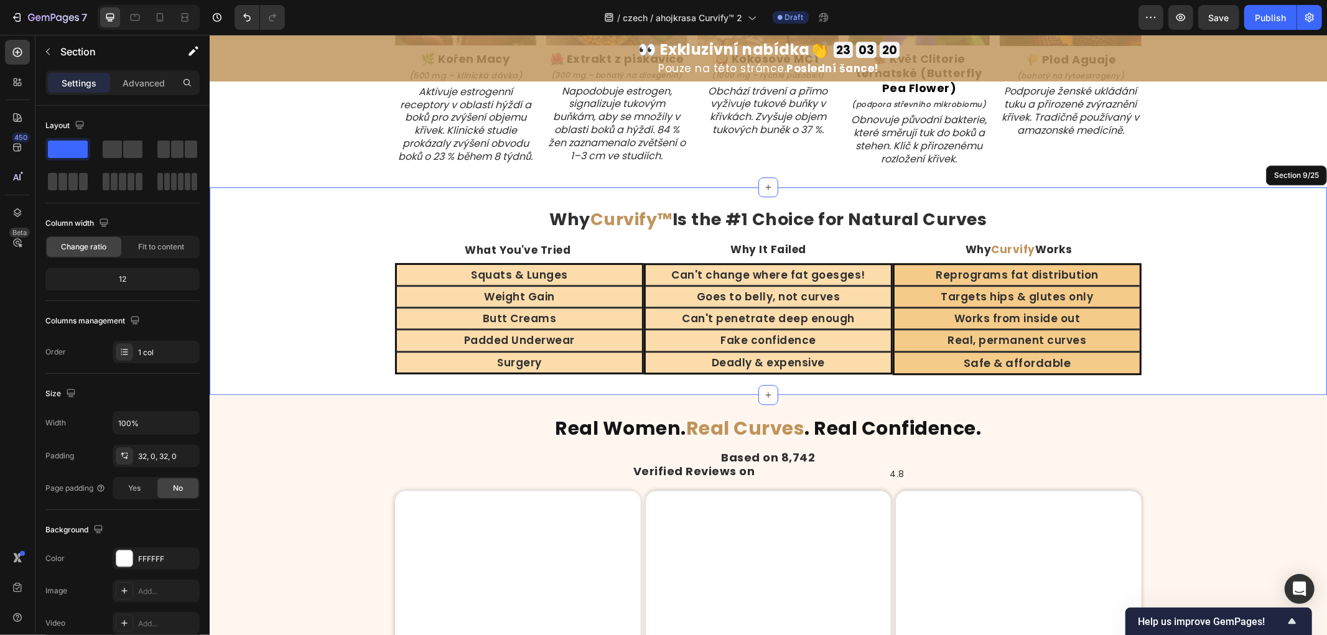
click at [1189, 340] on div "Why Curvify™ Is the #1 Choice for Natural Curves Heading What You've Tried Head…" at bounding box center [767, 291] width 1117 height 168
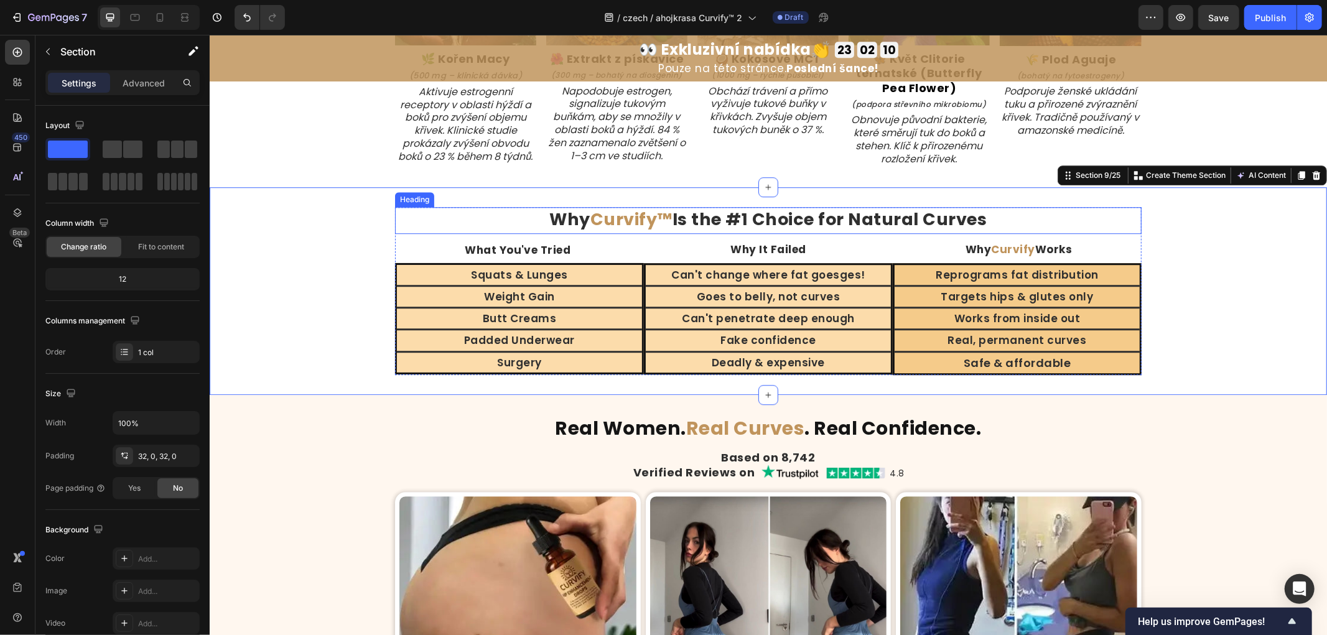
click at [612, 223] on strong "Curvify™" at bounding box center [631, 218] width 82 height 23
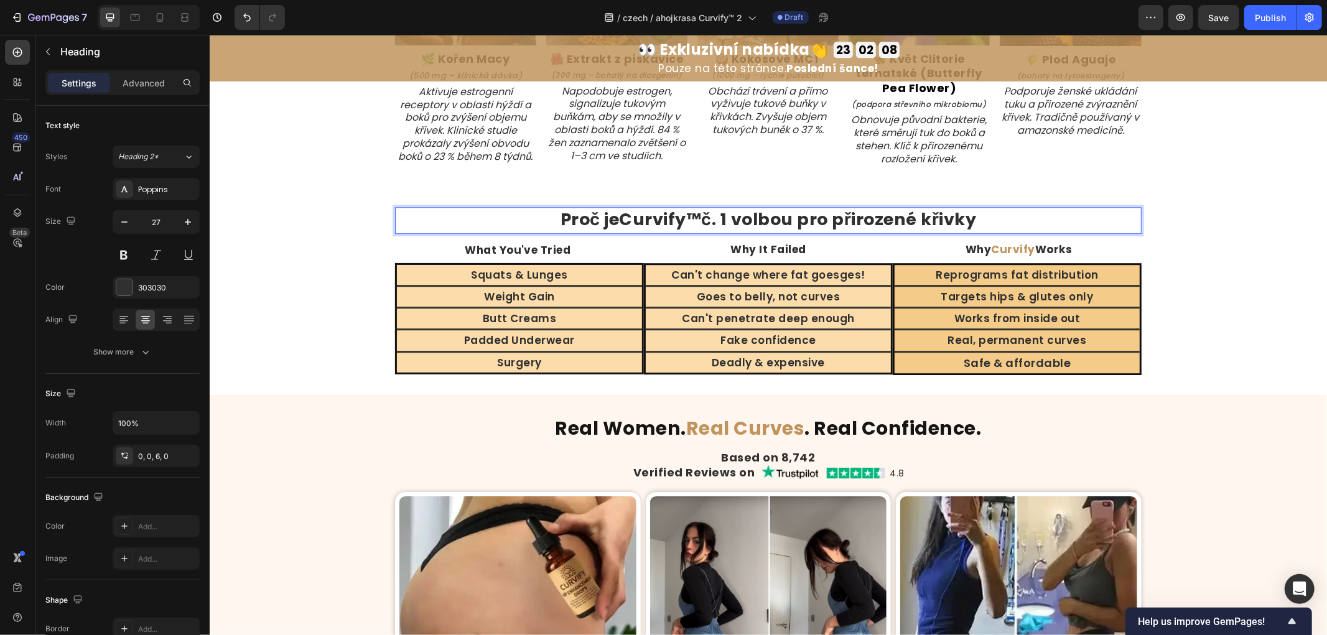
drag, startPoint x: 687, startPoint y: 228, endPoint x: 696, endPoint y: 230, distance: 8.9
click at [691, 228] on strong "Curvify™" at bounding box center [659, 218] width 82 height 23
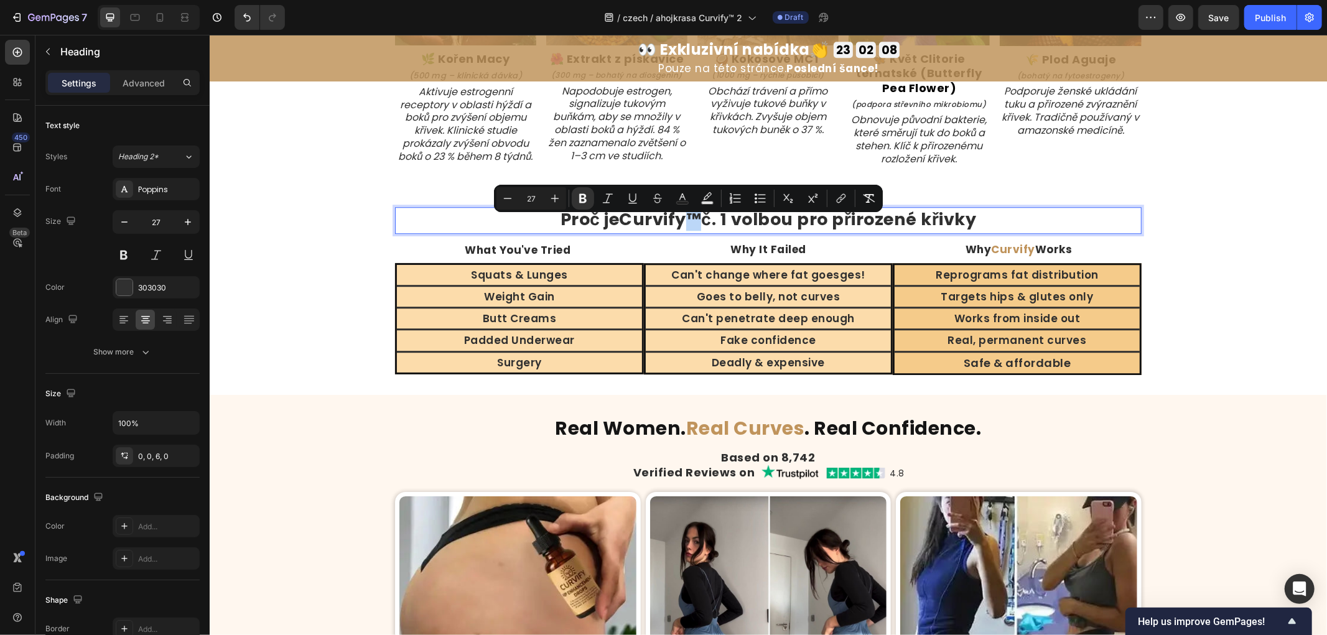
click at [689, 230] on strong "Curvify™" at bounding box center [659, 218] width 82 height 23
drag, startPoint x: 694, startPoint y: 230, endPoint x: 618, endPoint y: 230, distance: 76.5
click at [618, 230] on strong "Curvify™" at bounding box center [659, 218] width 82 height 23
click at [653, 199] on icon "Editor contextual toolbar" at bounding box center [650, 198] width 12 height 12
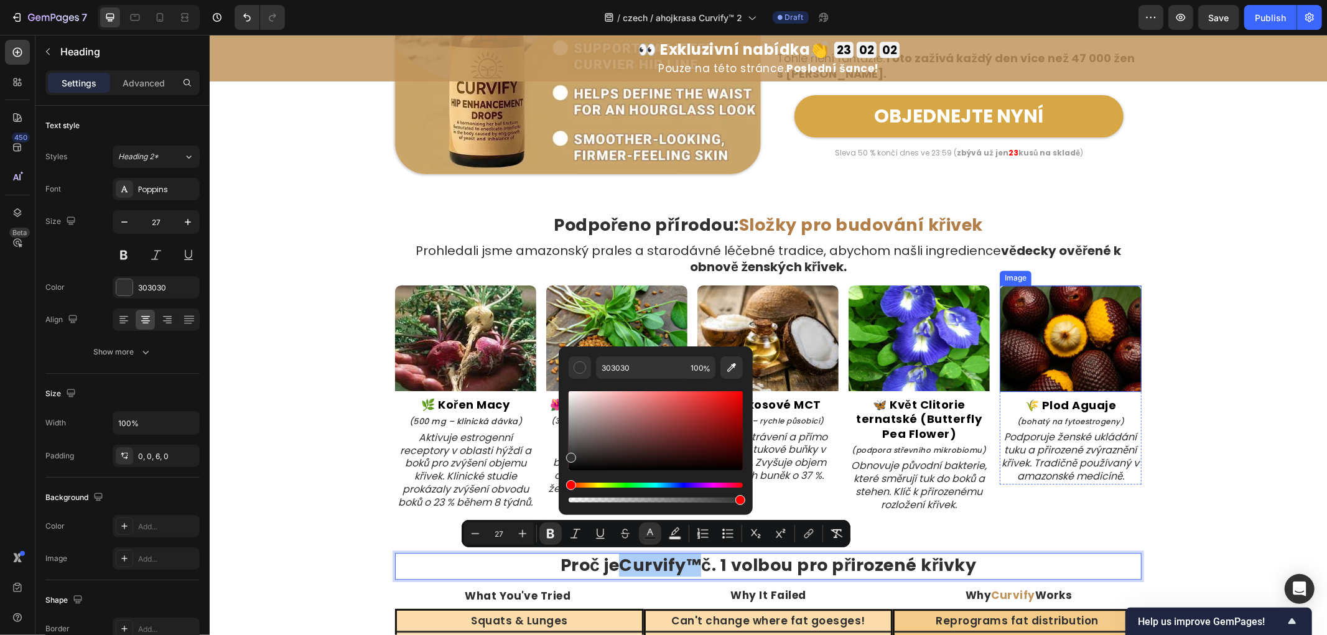
scroll to position [2585, 0]
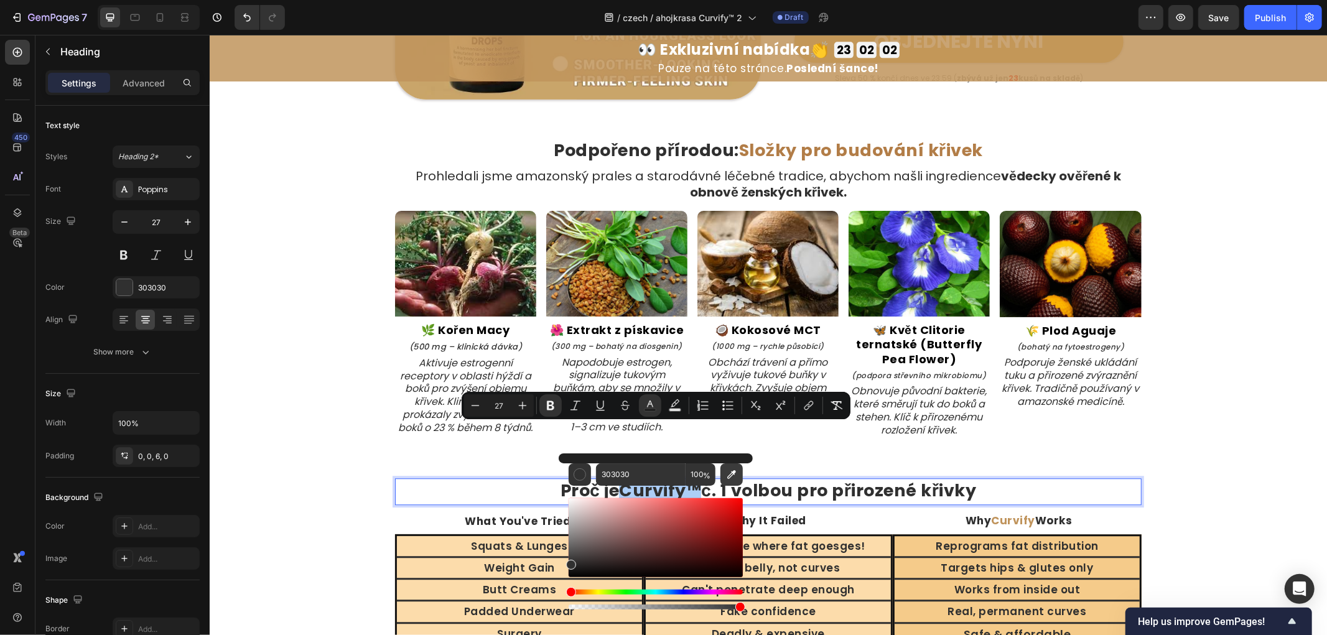
drag, startPoint x: 727, startPoint y: 469, endPoint x: 866, endPoint y: 309, distance: 212.9
click at [727, 469] on icon "Editor contextual toolbar" at bounding box center [731, 474] width 12 height 12
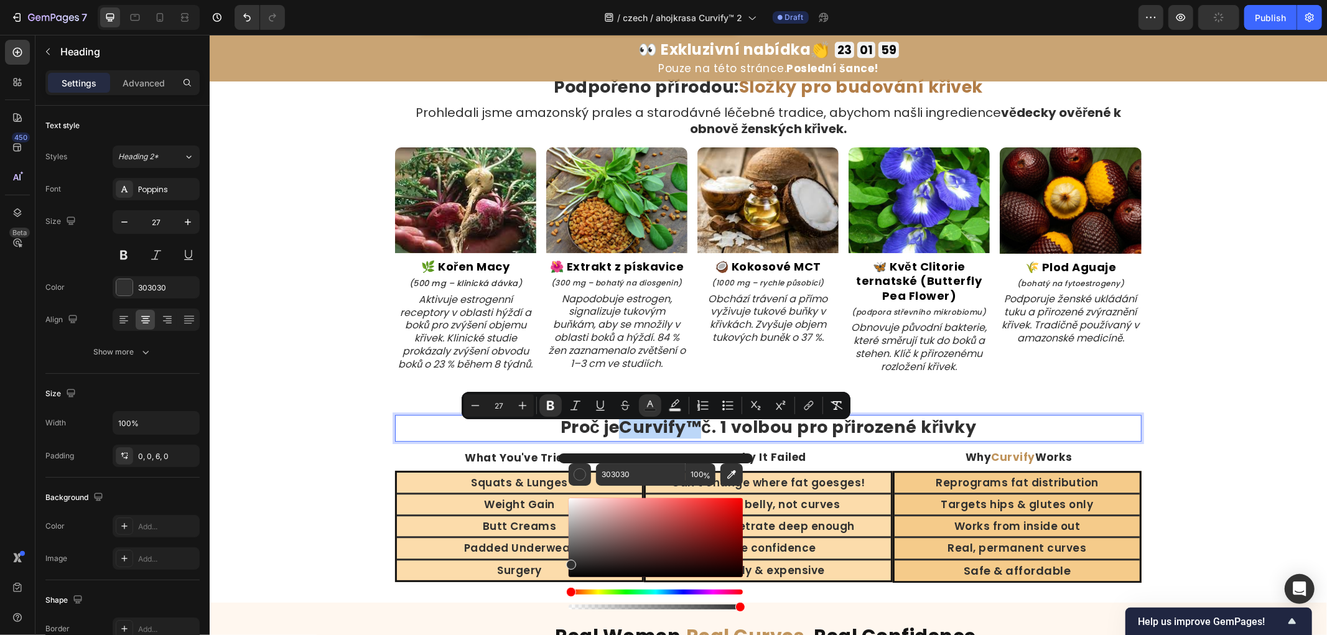
type input "B27D47"
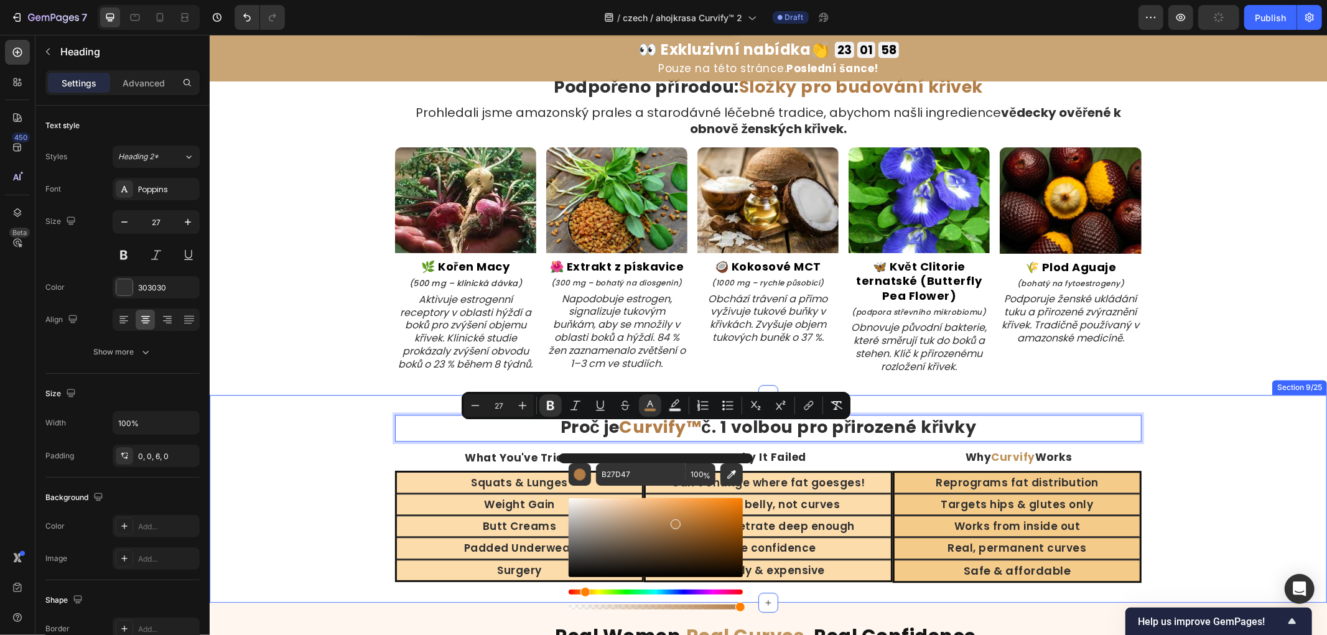
click at [1229, 411] on div "Proč je Curvify™ č. 1 volbou pro přirozené křivky Heading 14 What You've Tried …" at bounding box center [767, 498] width 1117 height 208
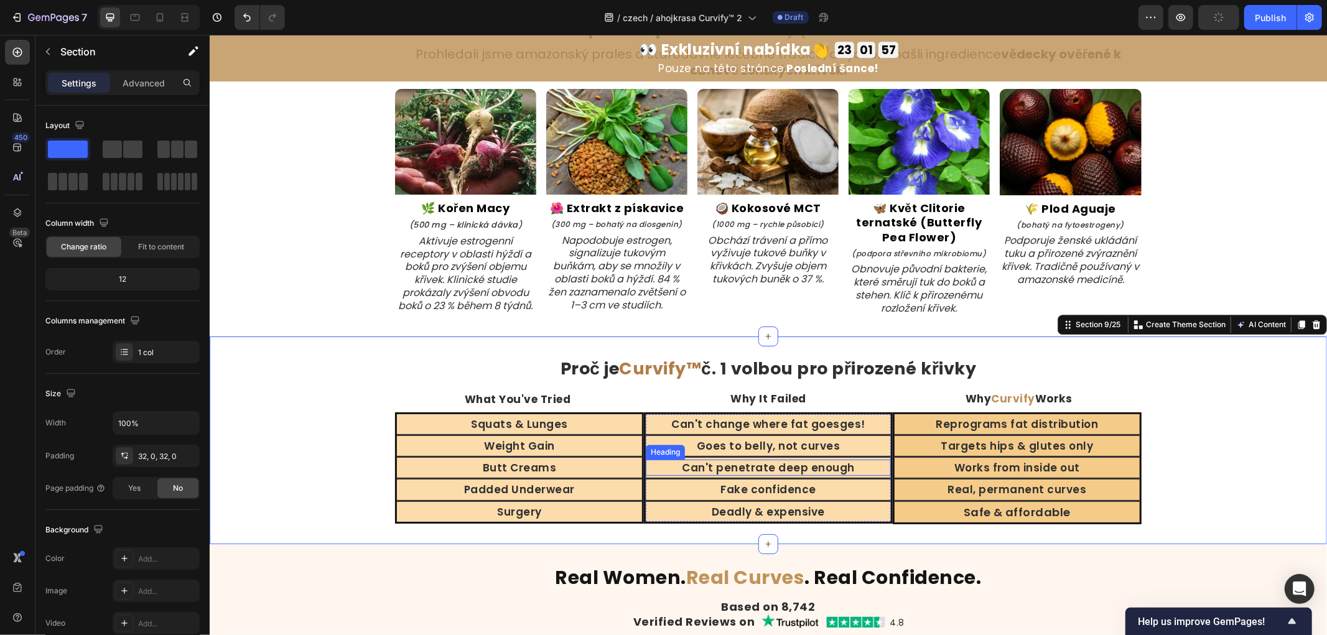
scroll to position [2787, 0]
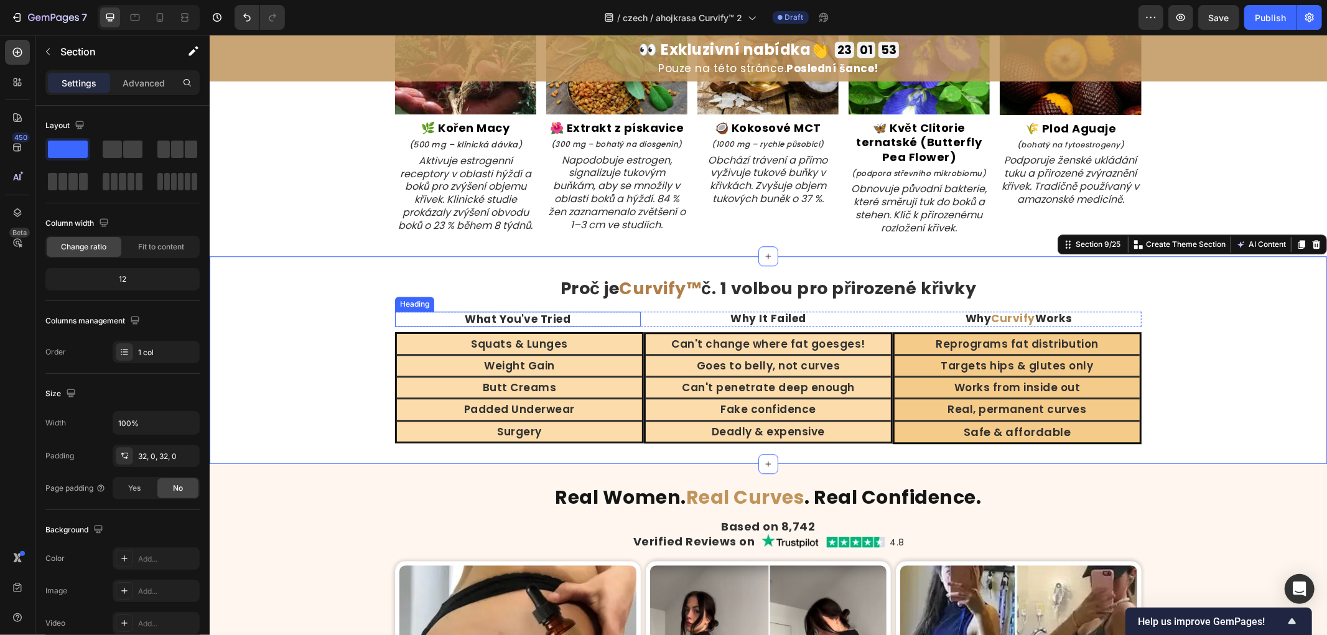
click at [527, 326] on h2 "What You've Tried" at bounding box center [517, 318] width 246 height 15
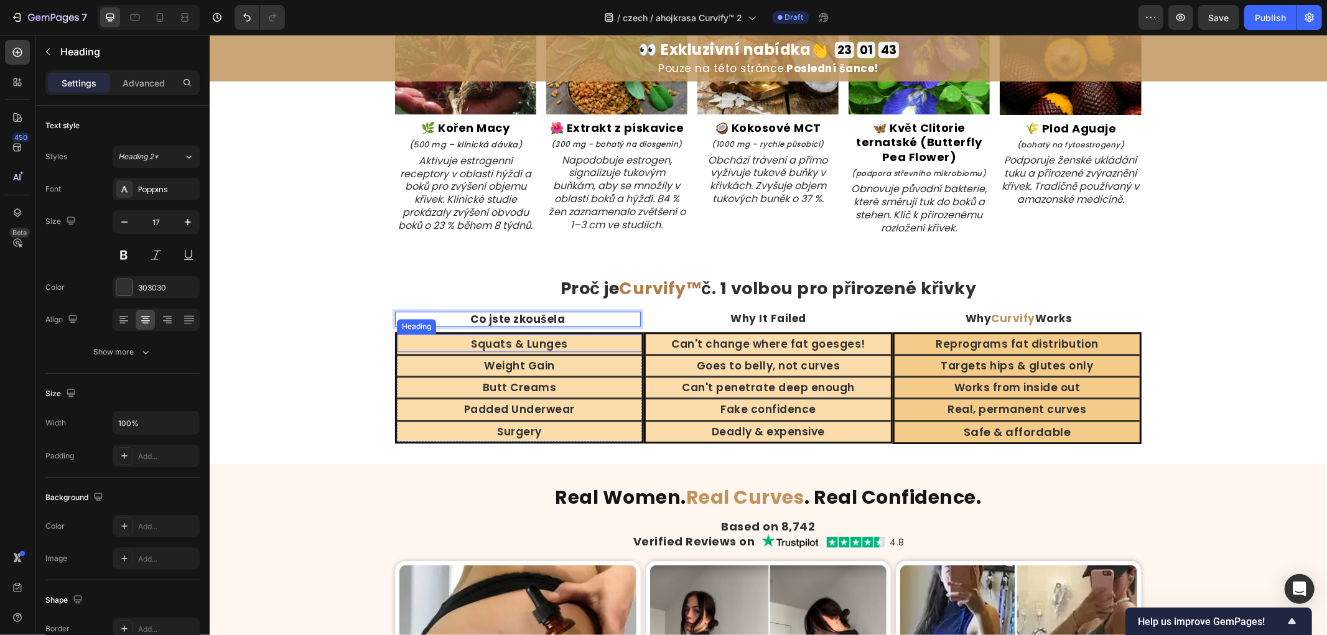
click at [524, 351] on h2 "Squats & Lunges" at bounding box center [518, 343] width 245 height 16
click at [526, 350] on h2 "Squats & Lunges" at bounding box center [518, 343] width 245 height 16
click at [526, 350] on p "Squats & Lunges" at bounding box center [518, 344] width 243 height 14
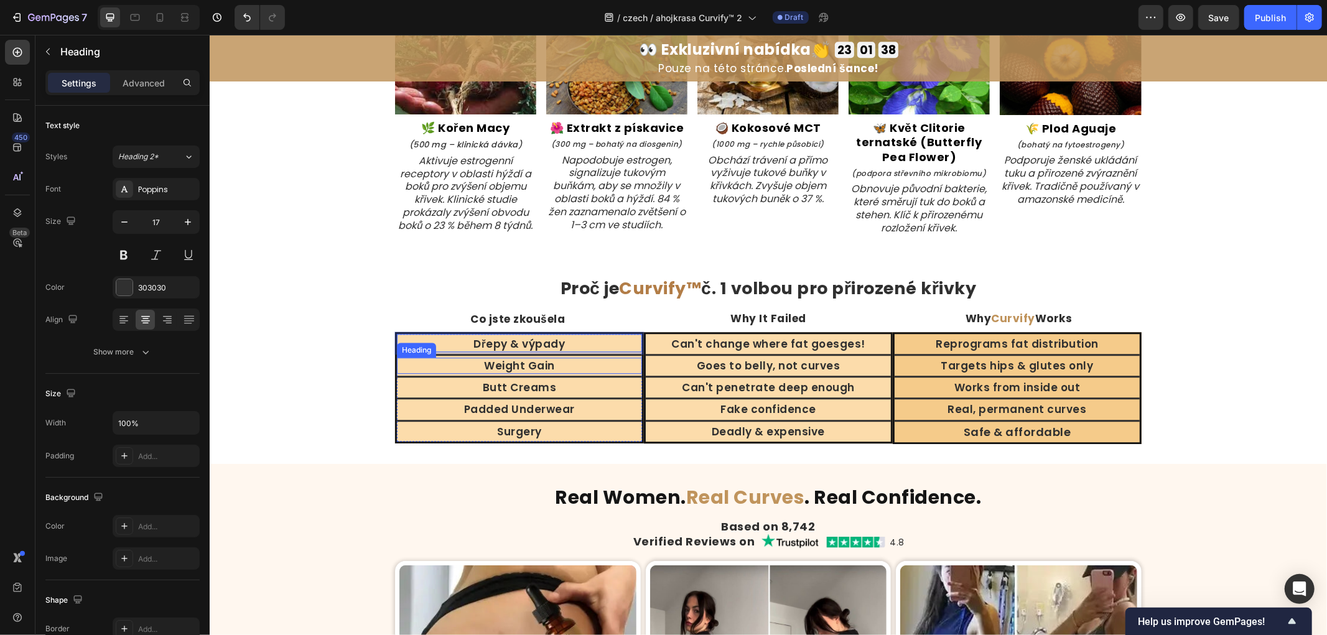
click at [518, 373] on h2 "Weight Gain" at bounding box center [518, 365] width 245 height 16
click at [539, 395] on h2 "Butt Creams" at bounding box center [518, 387] width 245 height 16
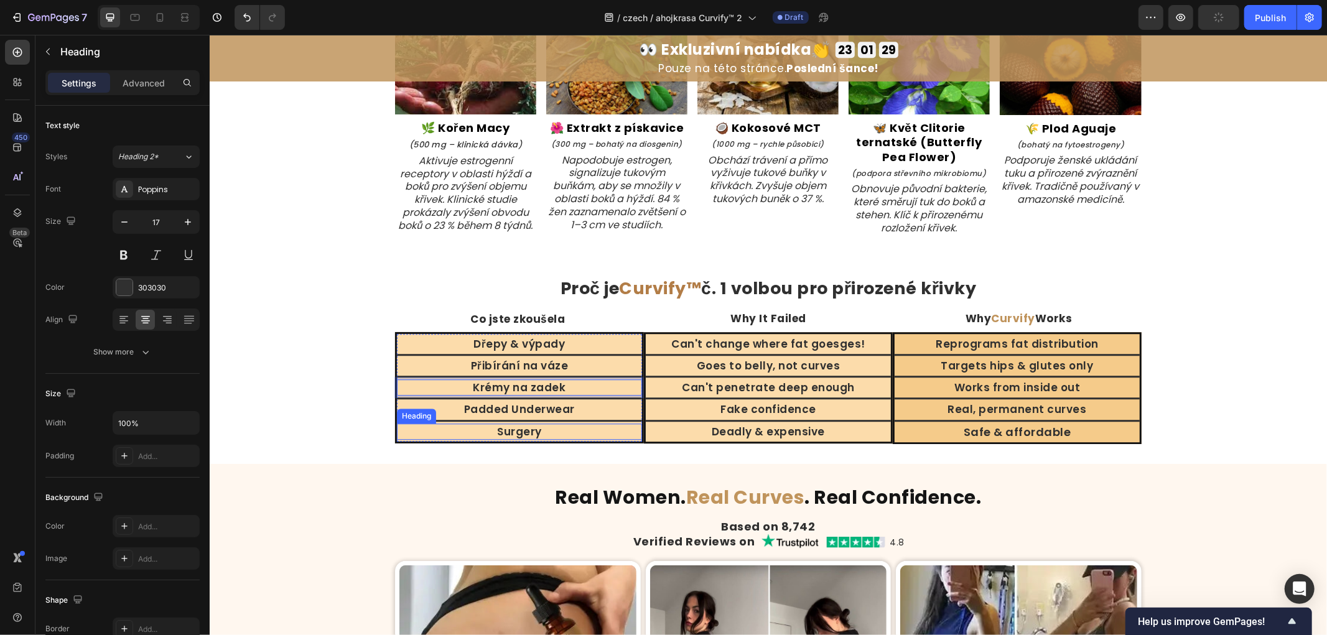
click at [520, 417] on h2 "Padded Underwear" at bounding box center [518, 409] width 245 height 16
click at [513, 439] on h2 "Surgery" at bounding box center [518, 431] width 245 height 16
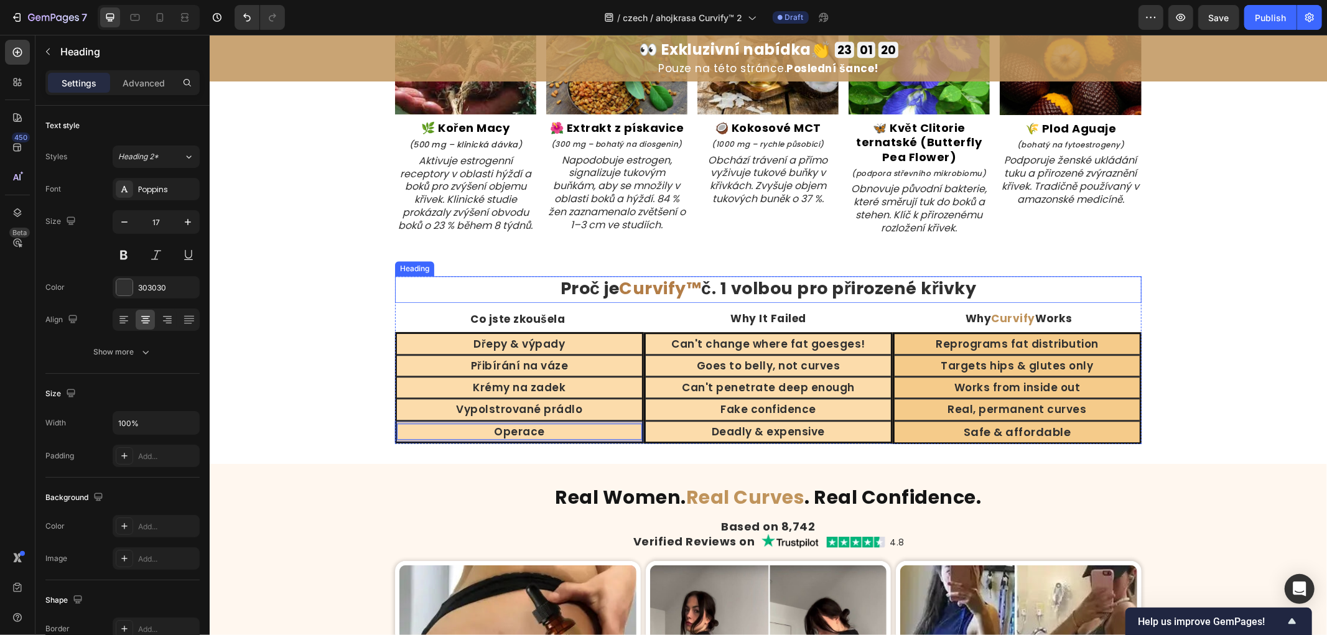
click at [745, 325] on h2 "Why It Failed" at bounding box center [768, 318] width 246 height 13
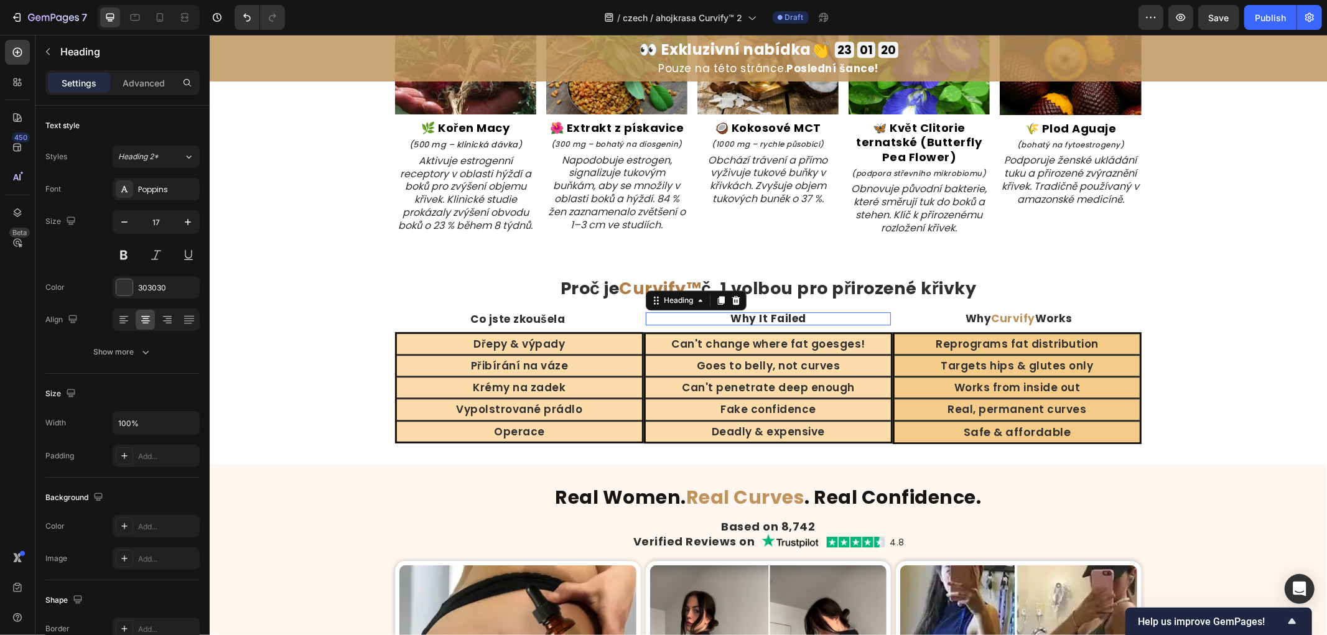
click at [747, 325] on h2 "Why It Failed" at bounding box center [768, 318] width 246 height 13
click at [732, 351] on h2 "Can't change where fat goesges!" at bounding box center [767, 343] width 245 height 16
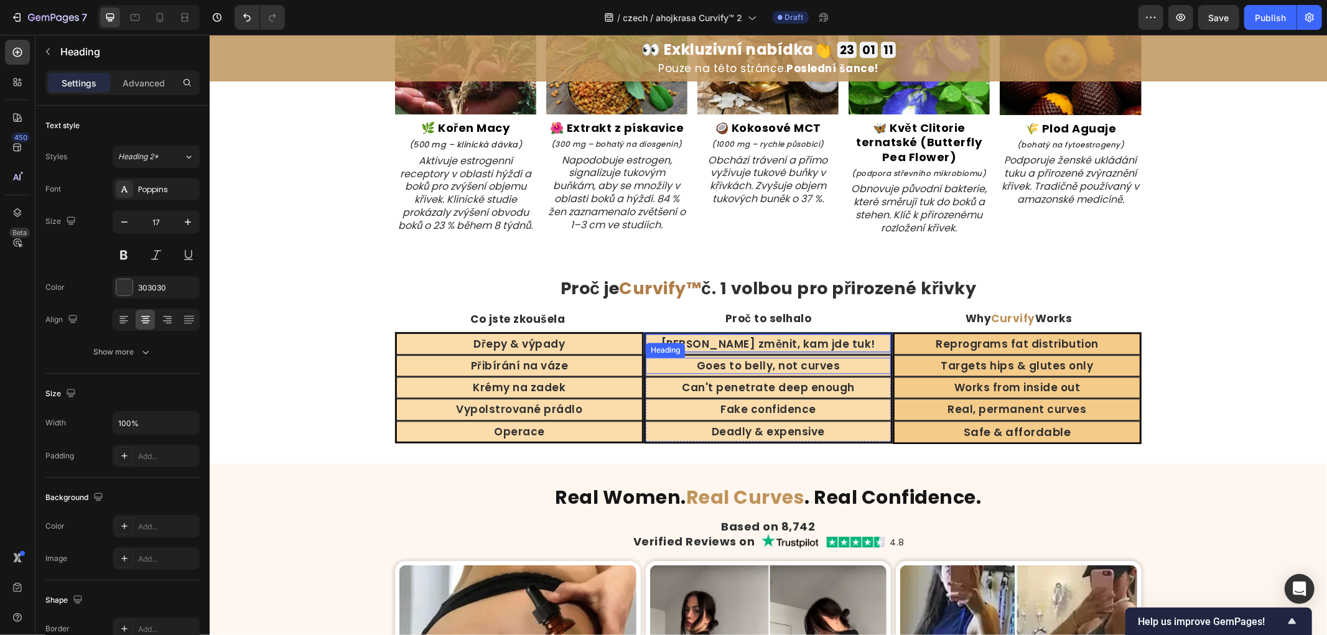
click at [753, 373] on h2 "Goes to belly, not curves" at bounding box center [767, 365] width 245 height 16
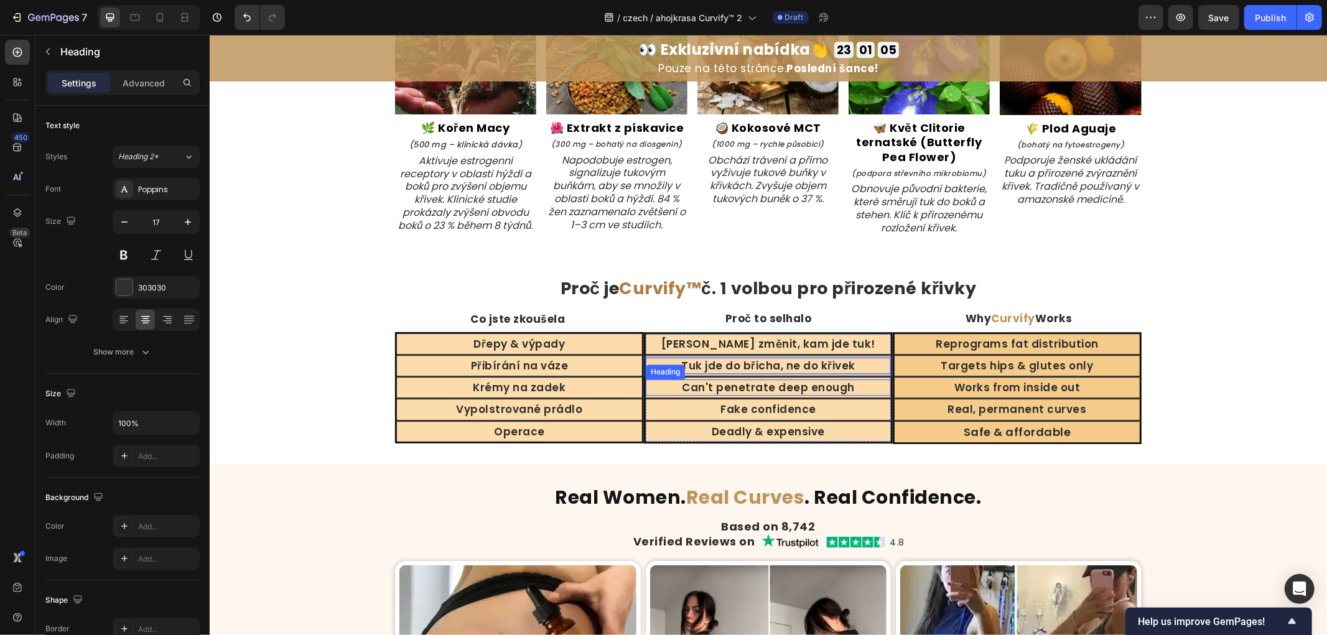
click at [773, 395] on h2 "Can't penetrate deep enough" at bounding box center [767, 387] width 245 height 16
click at [785, 414] on h2 "Fake confidence" at bounding box center [767, 409] width 245 height 16
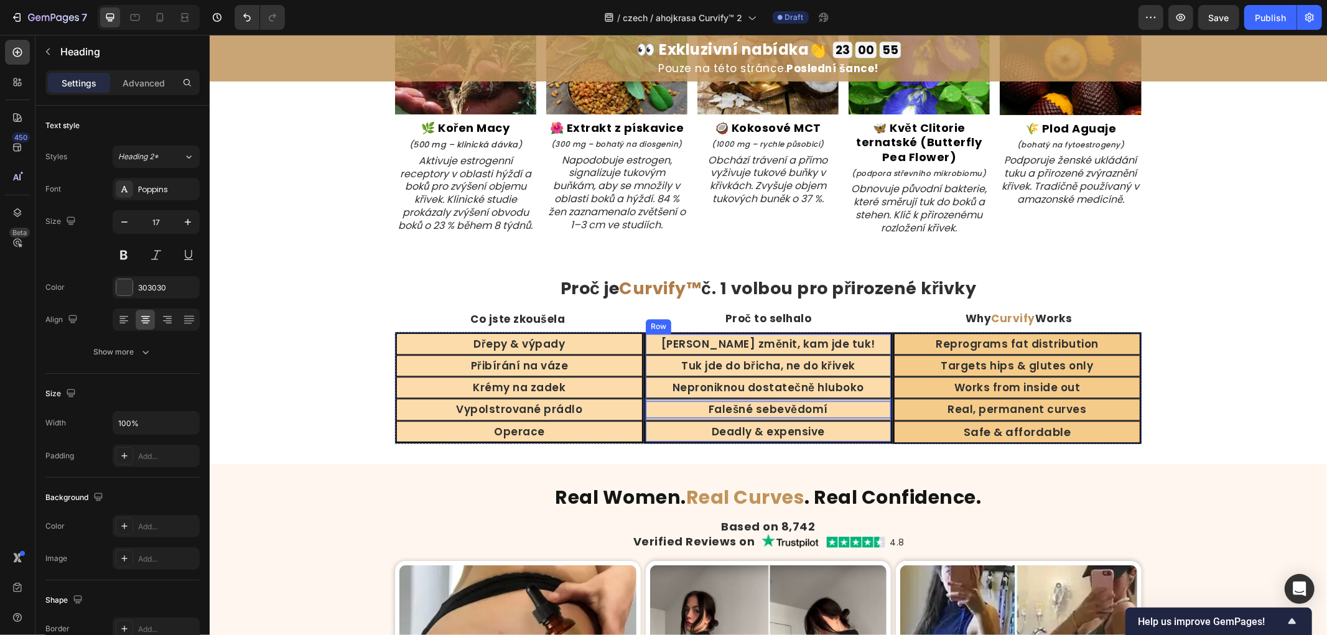
click at [770, 438] on h2 "Deadly & expensive" at bounding box center [767, 431] width 245 height 16
click at [1011, 325] on strong "Curvify" at bounding box center [1012, 317] width 44 height 15
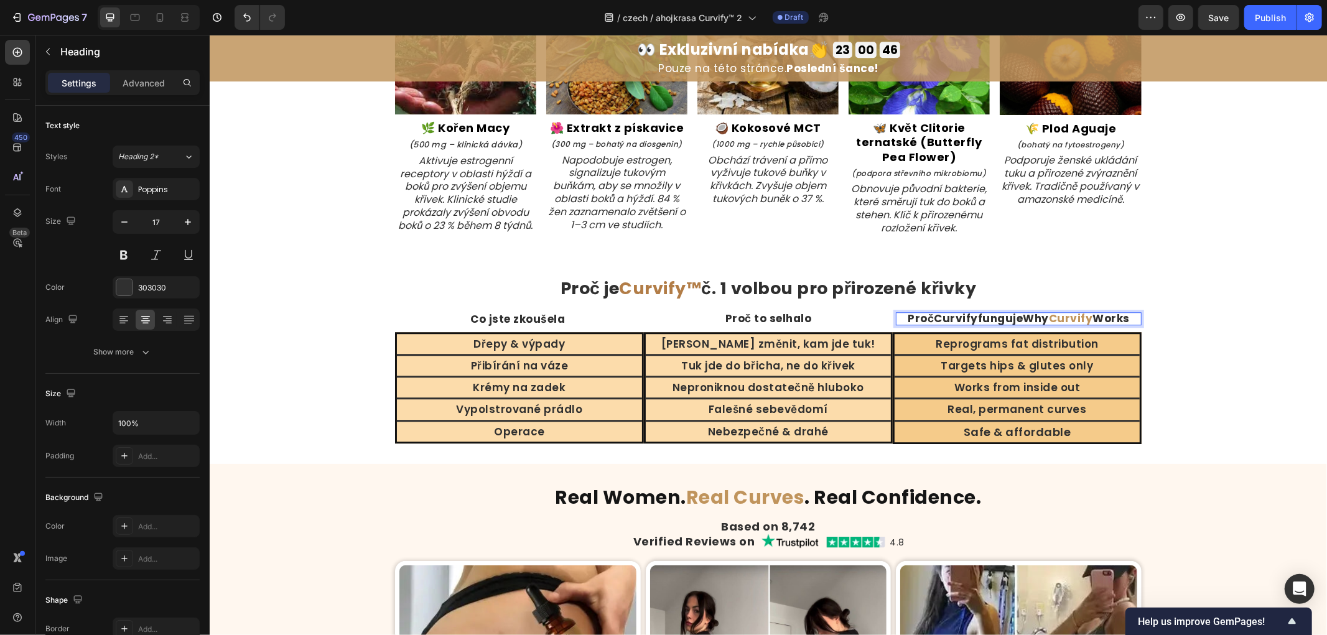
click at [1170, 340] on div "Proč je Curvify™ č. 1 volbou pro přirozené křivky Heading Co jste zkoušela Head…" at bounding box center [767, 360] width 1117 height 168
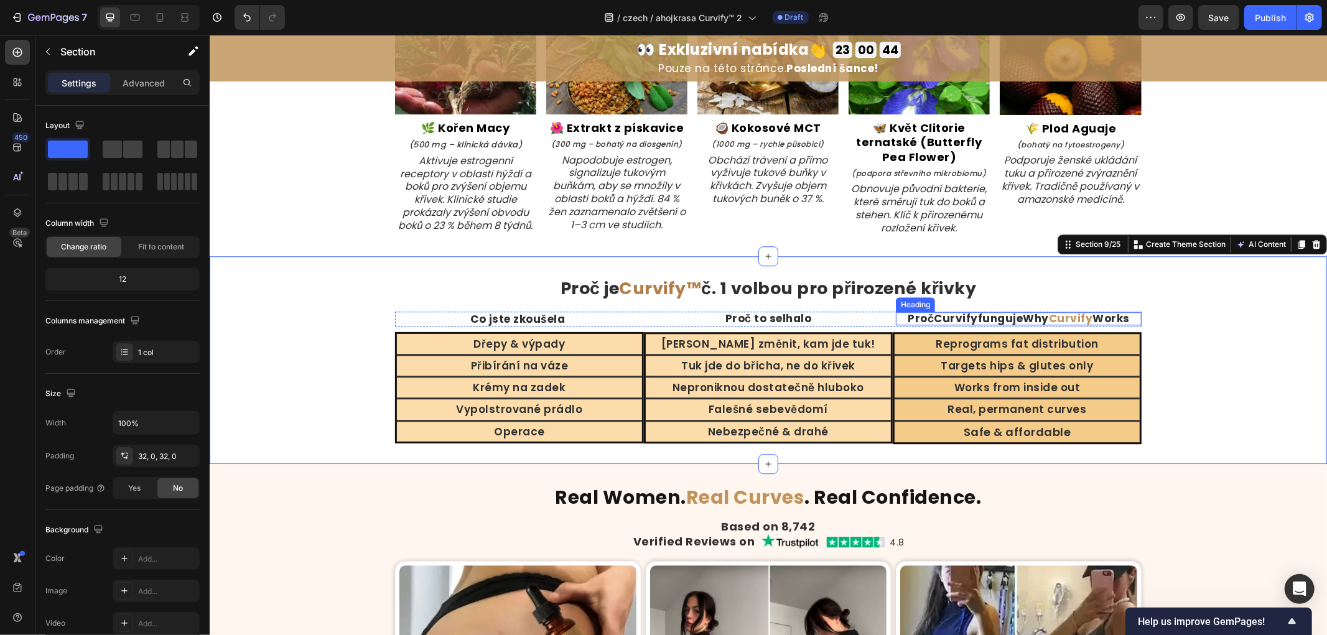
click at [1053, 325] on strong "Curvify" at bounding box center [1070, 317] width 44 height 15
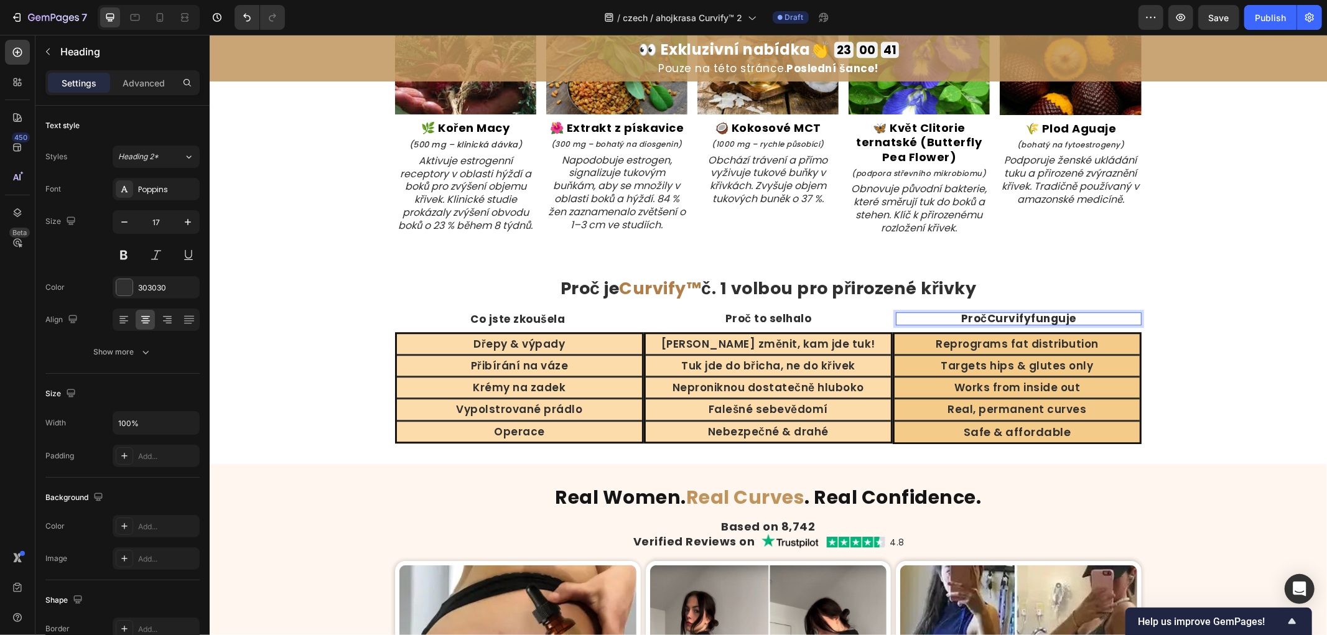
click at [1000, 325] on strong "Curvify" at bounding box center [1009, 317] width 44 height 15
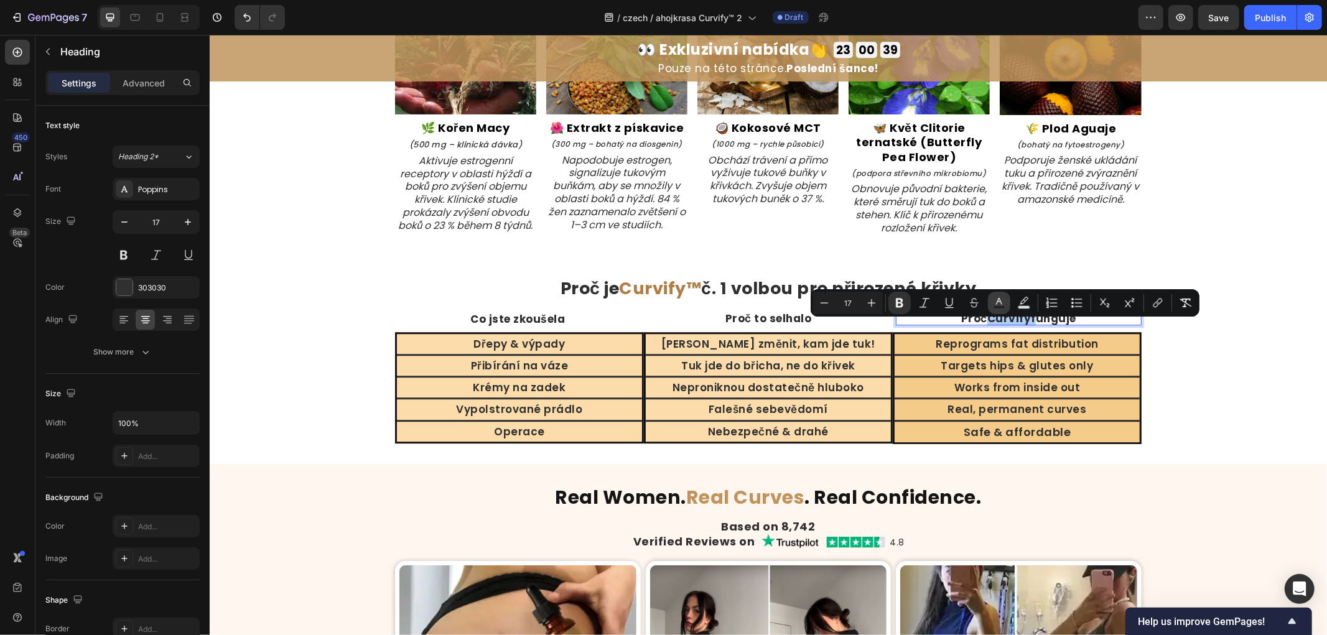
click at [996, 297] on icon "Editor contextual toolbar" at bounding box center [999, 303] width 12 height 12
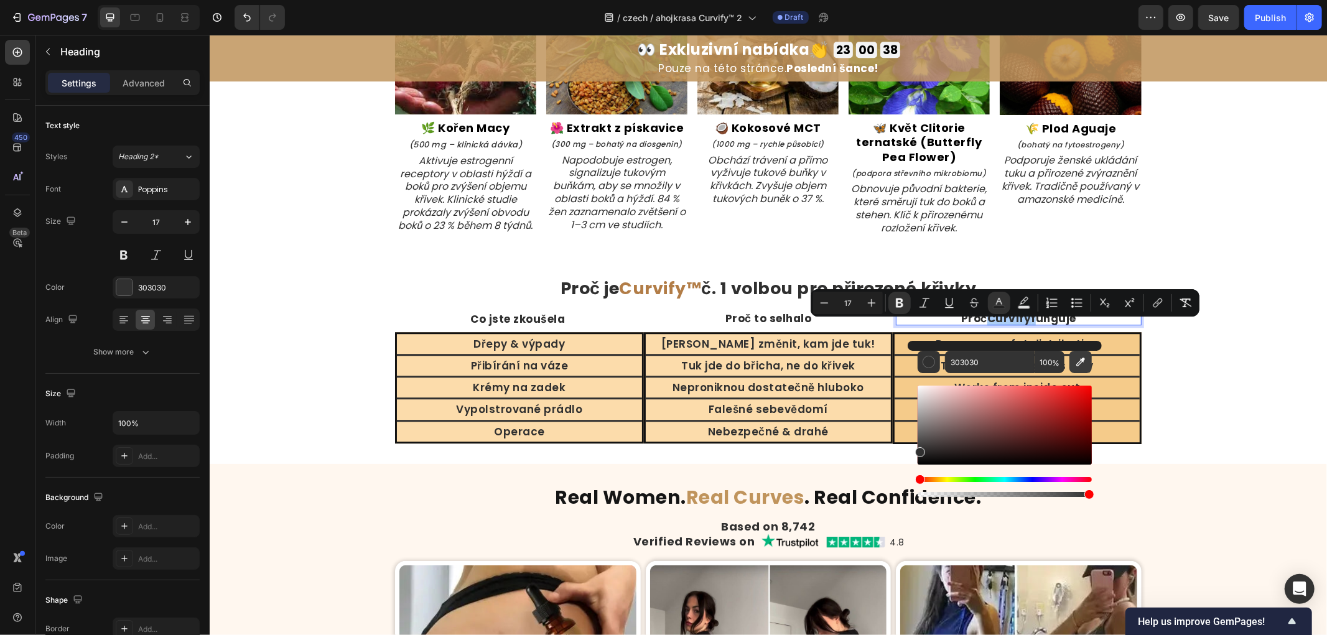
click at [1080, 358] on icon "Editor contextual toolbar" at bounding box center [1080, 362] width 12 height 12
type input "B27D47"
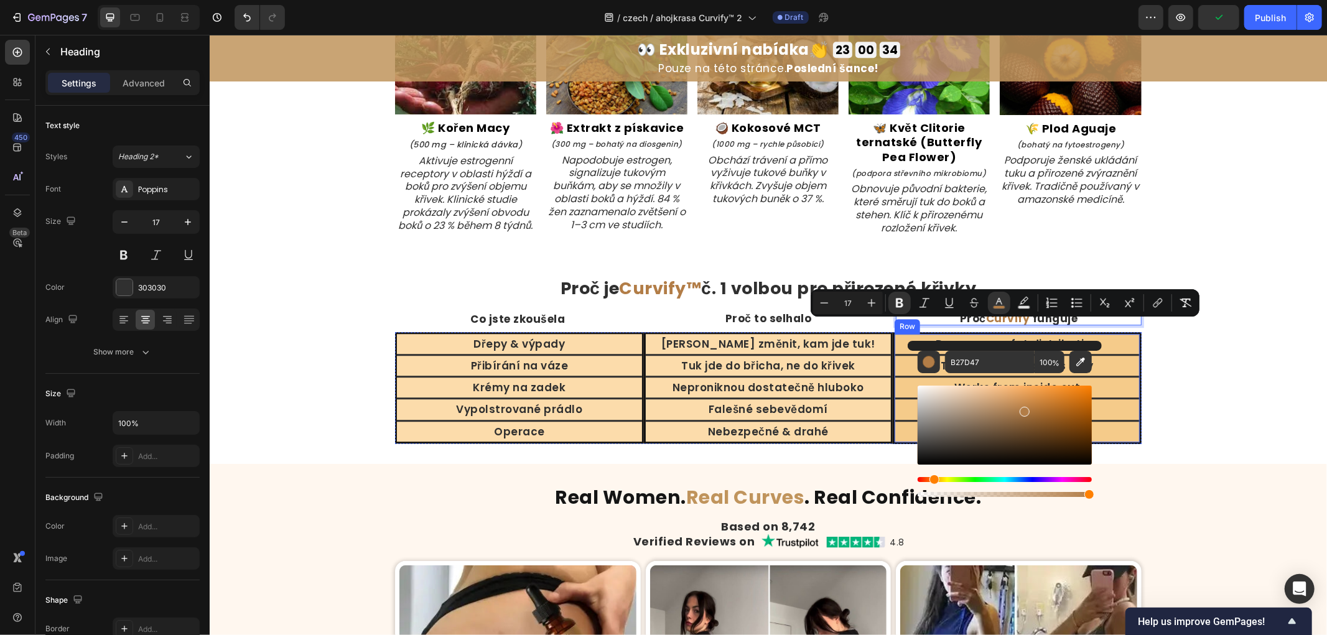
click at [1229, 386] on div "Proč je Curvify™ č. 1 volbou pro přirozené křivky Heading Co jste zkoušela Head…" at bounding box center [767, 360] width 1117 height 168
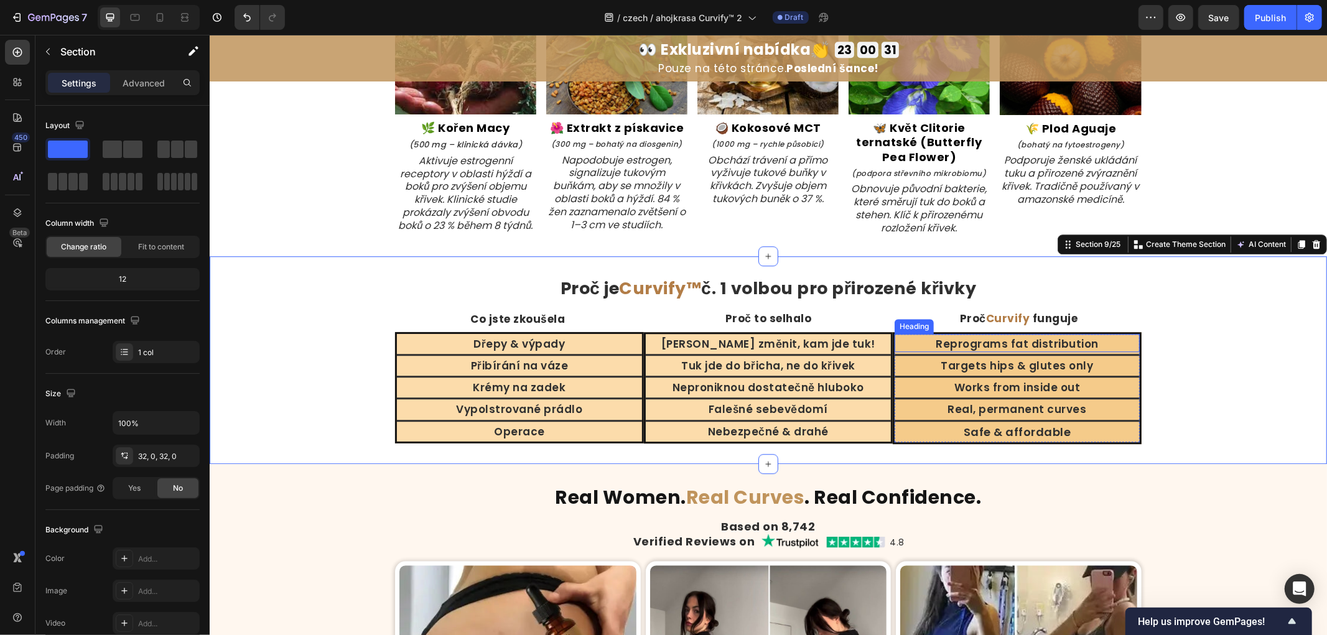
click at [1023, 351] on h2 "Reprograms fat distribution" at bounding box center [1016, 343] width 245 height 16
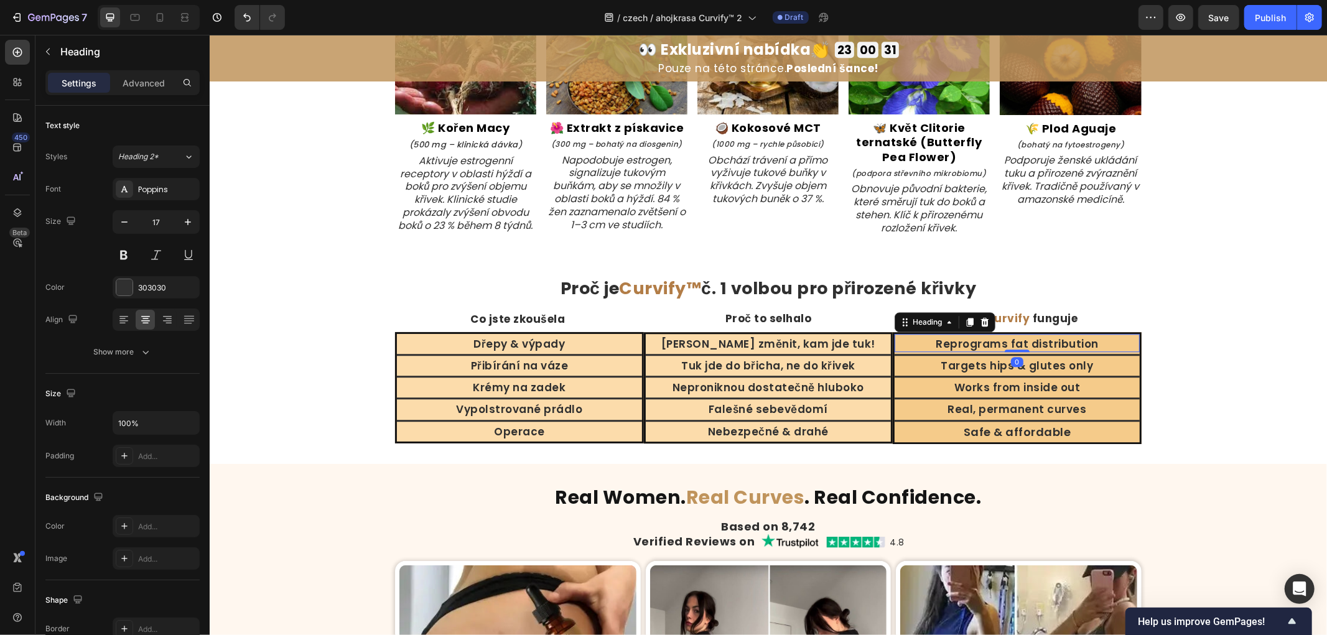
click at [1021, 350] on h2 "Reprograms fat distribution" at bounding box center [1016, 343] width 245 height 16
click at [1021, 350] on p "Reprograms fat distribution" at bounding box center [1016, 344] width 243 height 14
click at [1006, 373] on h2 "Targets hips & glutes only" at bounding box center [1016, 365] width 245 height 16
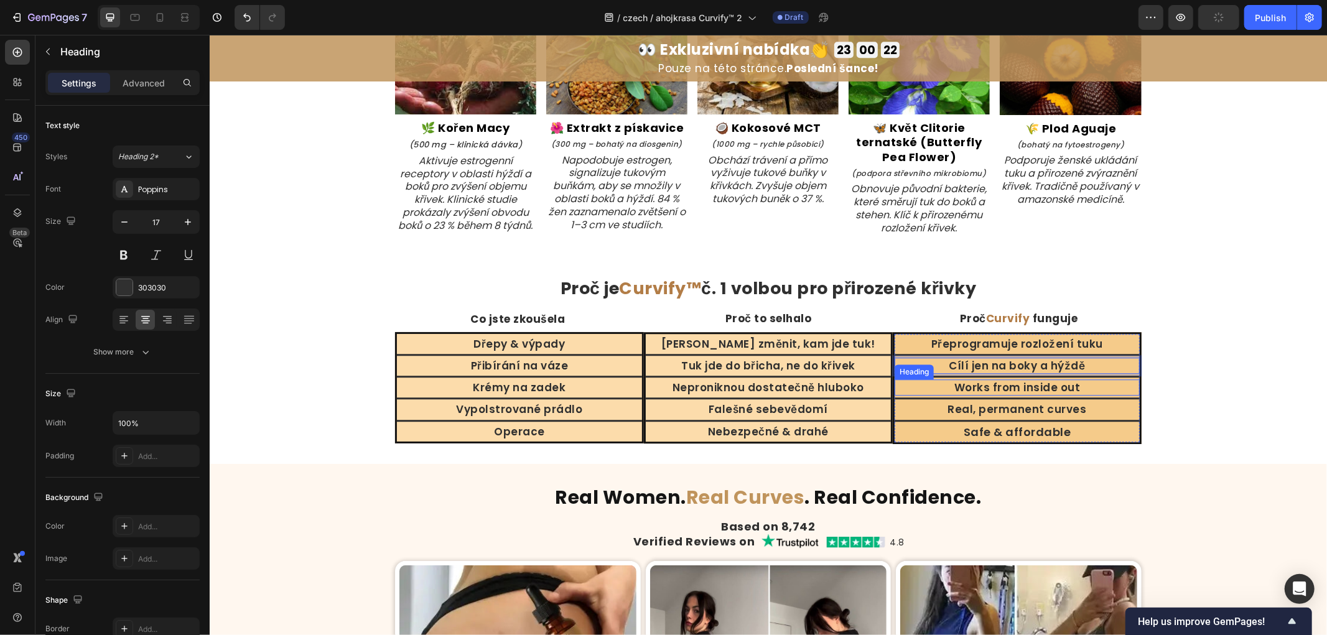
click at [1029, 395] on h2 "Works from inside out" at bounding box center [1016, 387] width 245 height 16
click at [1025, 414] on h2 "Real, permanent curves" at bounding box center [1016, 409] width 245 height 16
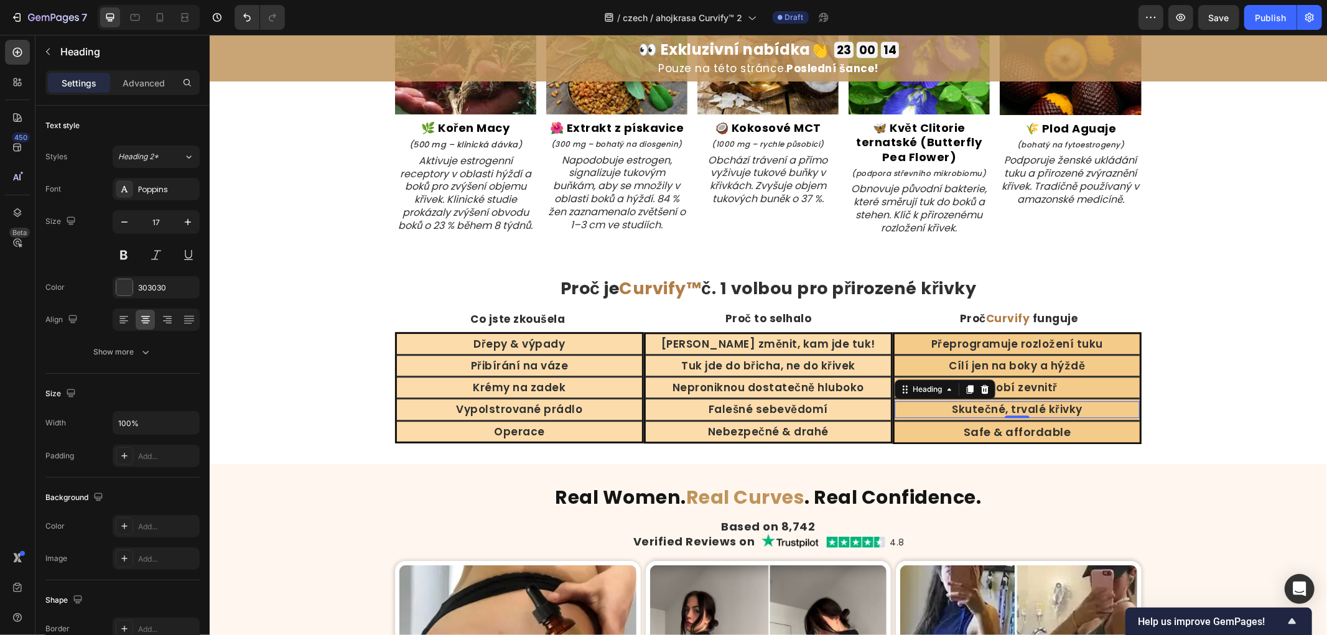
scroll to position [2787, 0]
click at [1024, 437] on h2 "Safe & affordable" at bounding box center [1016, 431] width 245 height 17
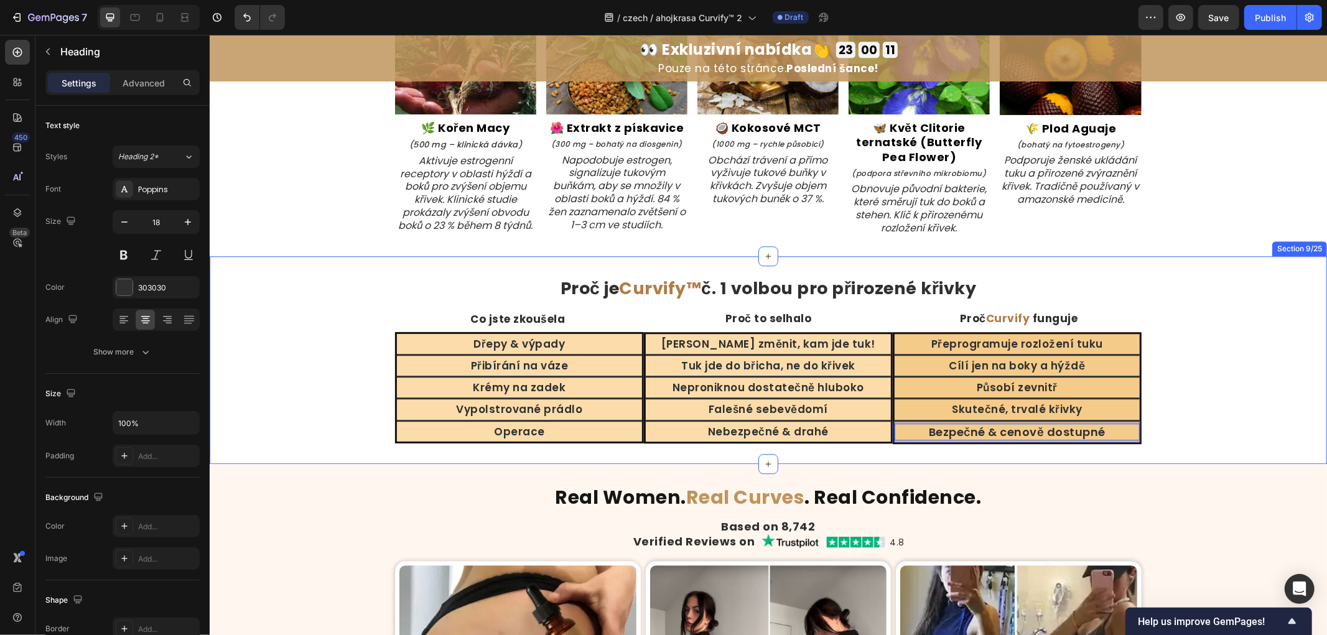
click at [1238, 367] on div "Proč je Curvify™ č. 1 volbou pro přirozené křivky Heading Co jste zkoušela Head…" at bounding box center [767, 360] width 1117 height 168
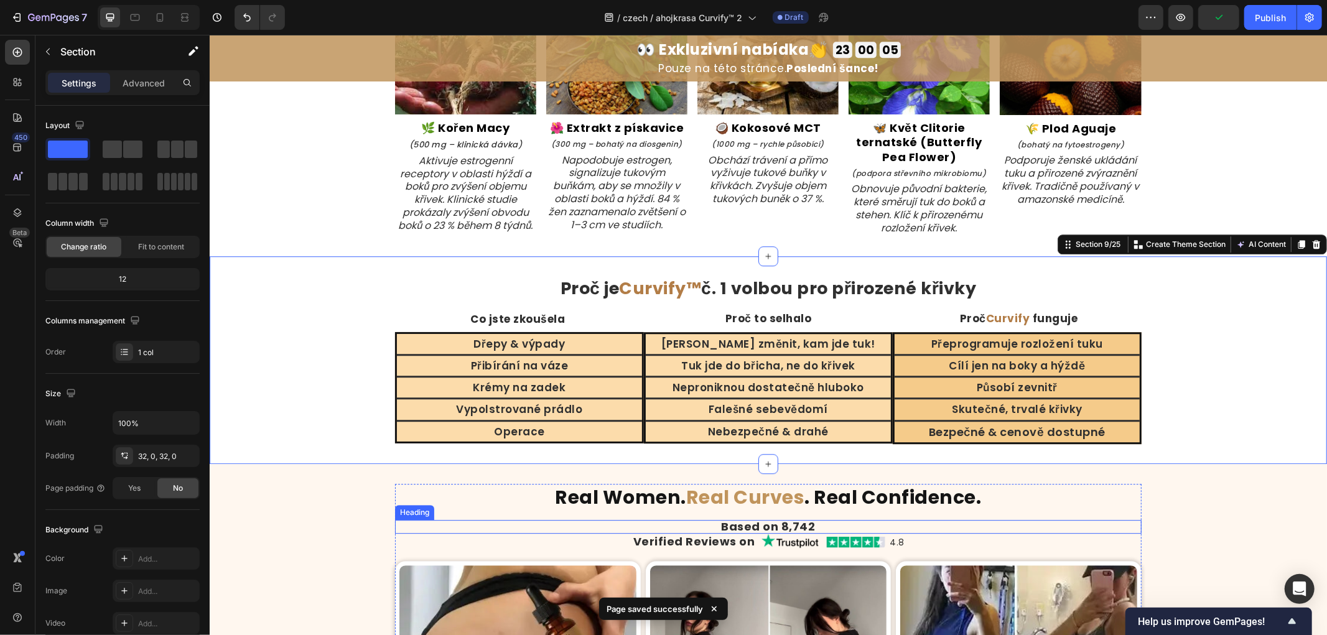
scroll to position [2925, 0]
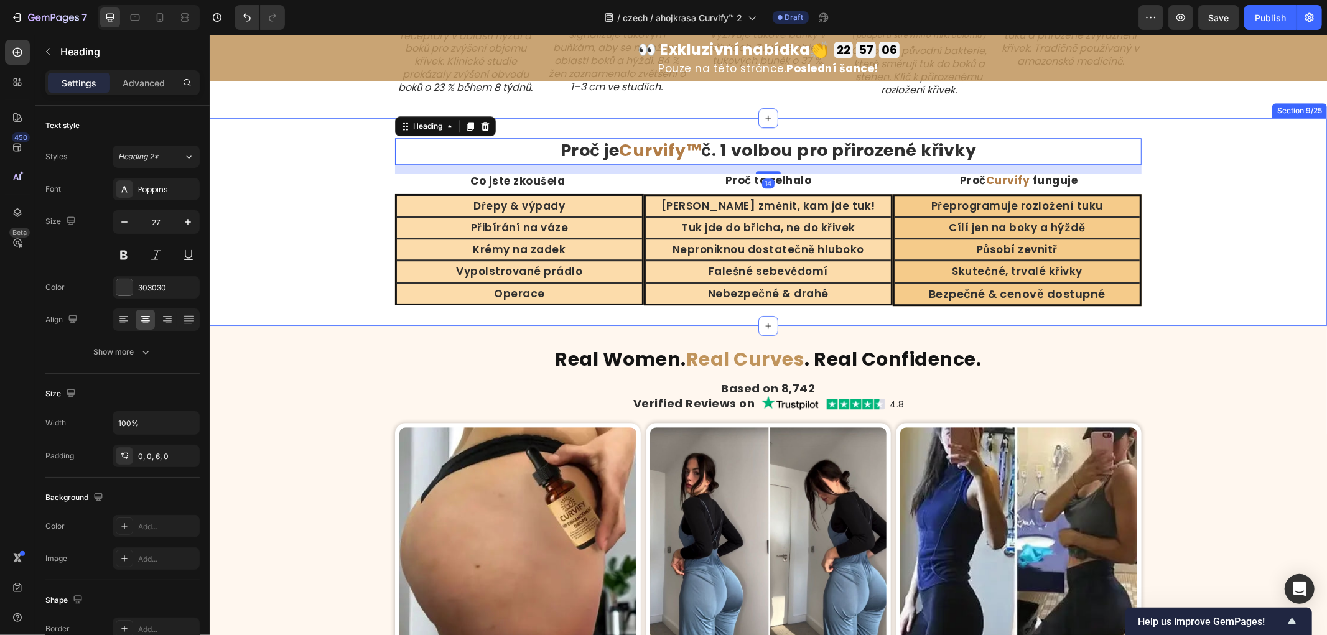
click at [1203, 274] on div "Proč je Curvify™ č. 1 volbou pro přirozené křivky Heading 14 Co jste zkoušela H…" at bounding box center [767, 221] width 1117 height 168
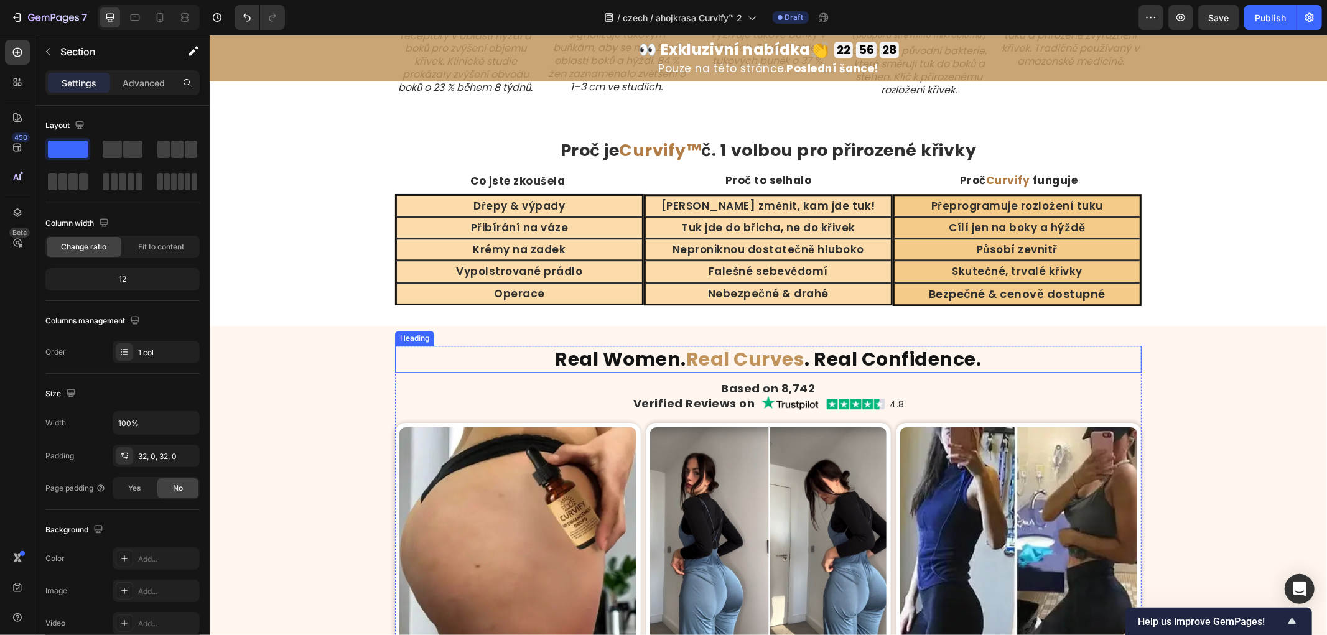
click at [620, 367] on strong "Real Women." at bounding box center [620, 358] width 131 height 27
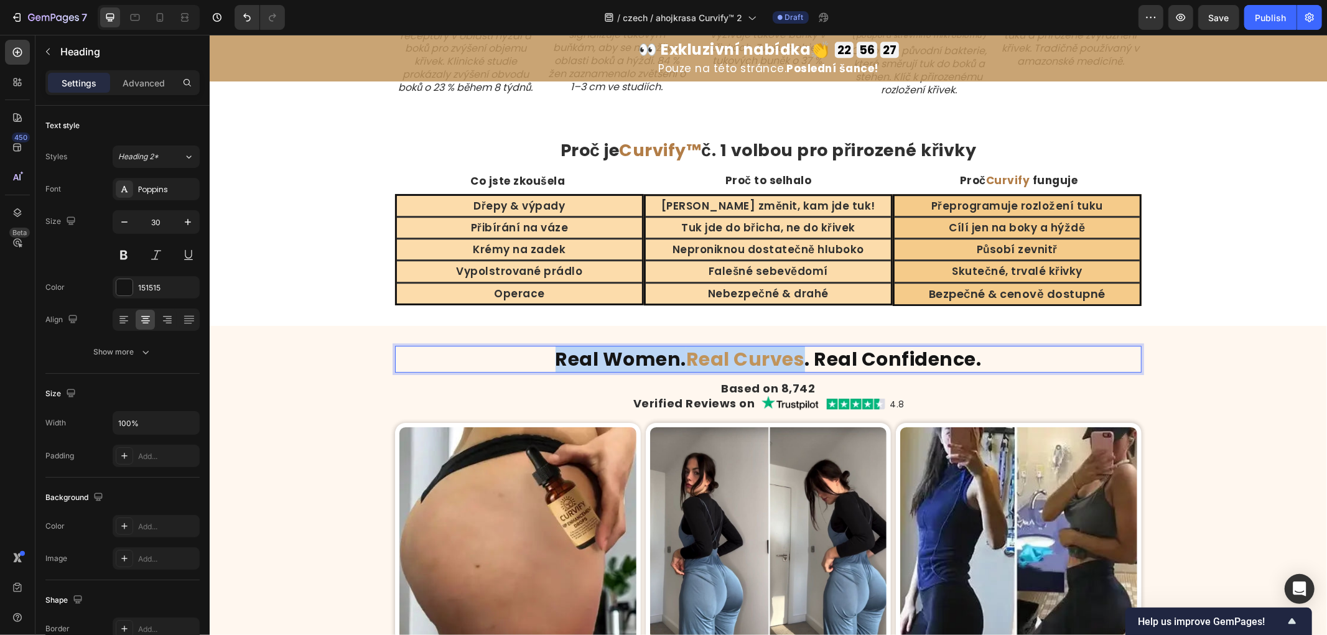
copy p "Real Women. Real Curves"
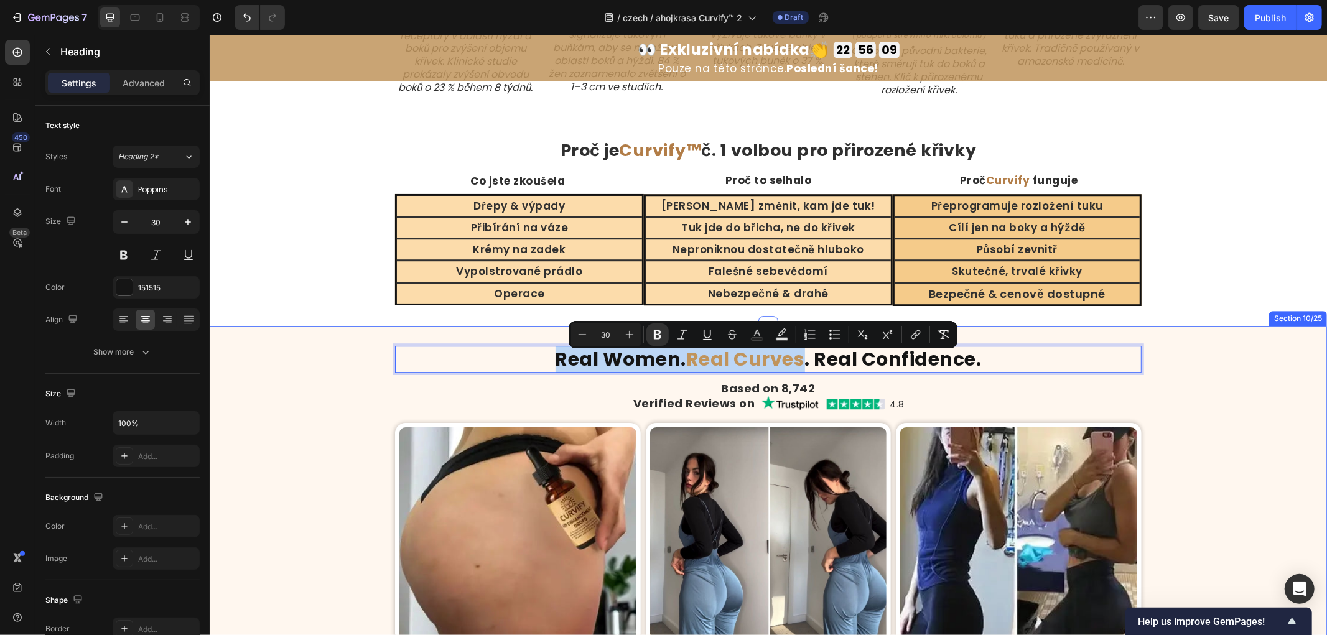
click at [313, 357] on div "Real Women. Real Curves . Real Confidence. Heading 15 Based on 8,742 Heading Ve…" at bounding box center [767, 595] width 1117 height 501
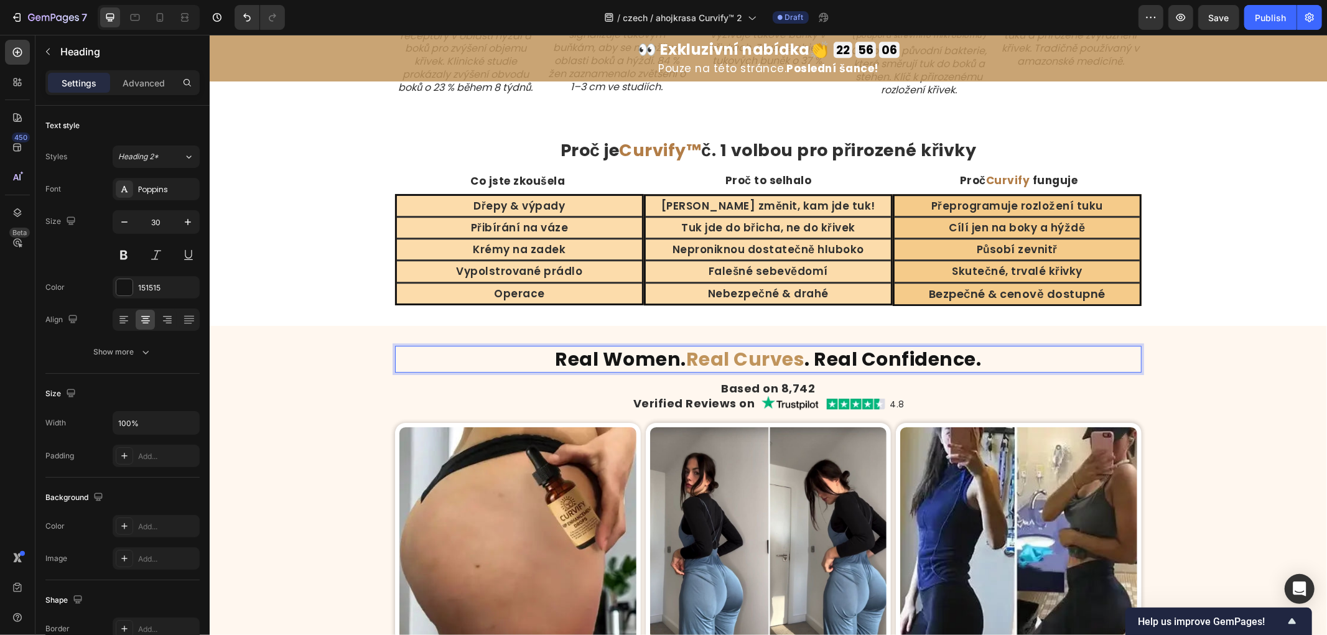
click at [282, 344] on div "Real Women. Real Curves . Real Confidence. Heading 15 Based on 8,742 Heading Ve…" at bounding box center [767, 595] width 1117 height 541
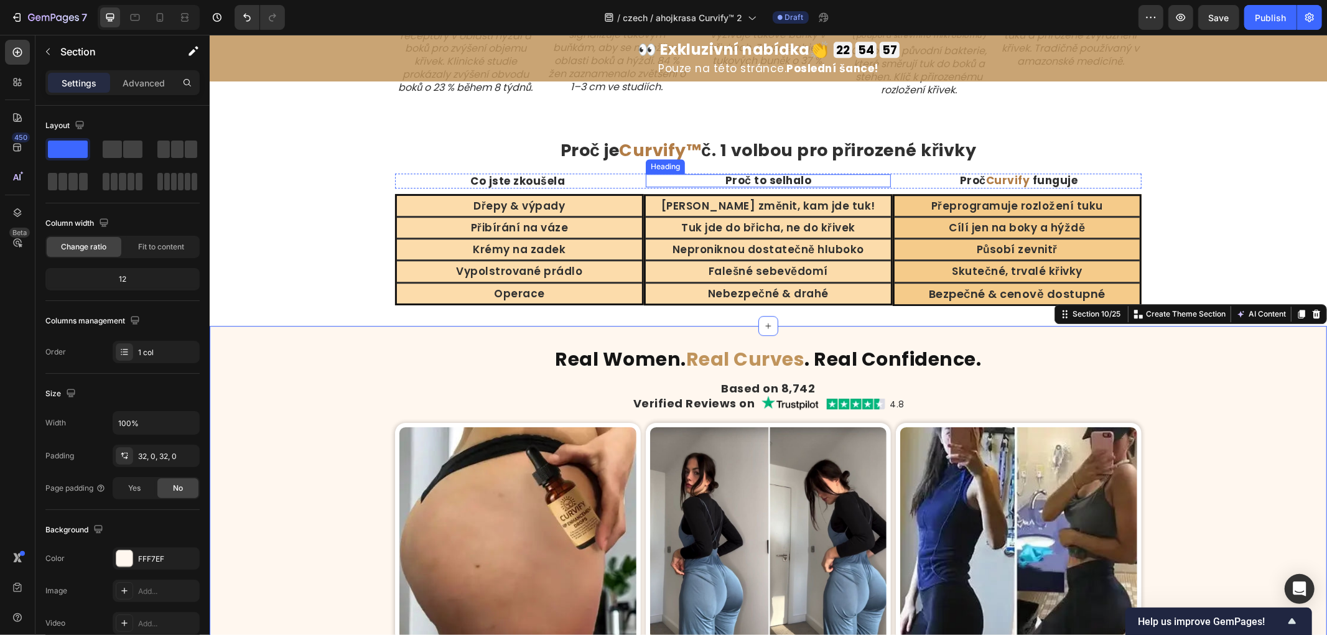
click at [763, 149] on h2 "Proč je Curvify™ č. 1 volbou pro přirozené křivky" at bounding box center [767, 150] width 746 height 27
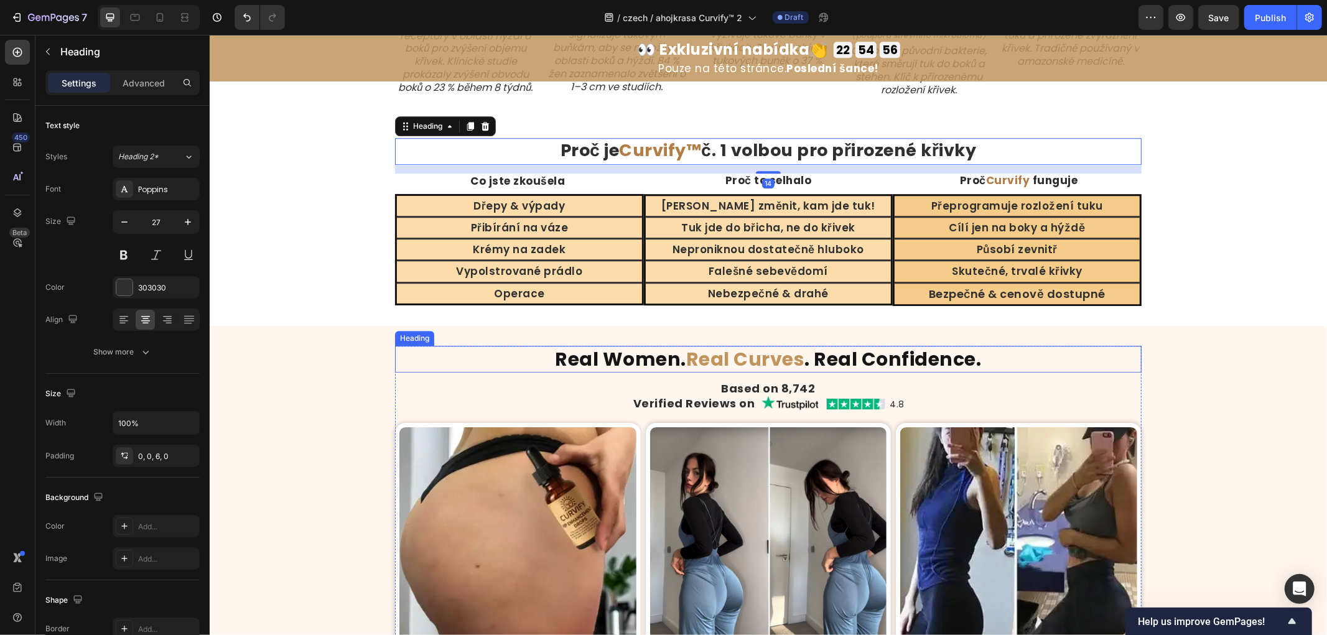
click at [795, 368] on strong "Real Curves" at bounding box center [744, 358] width 119 height 27
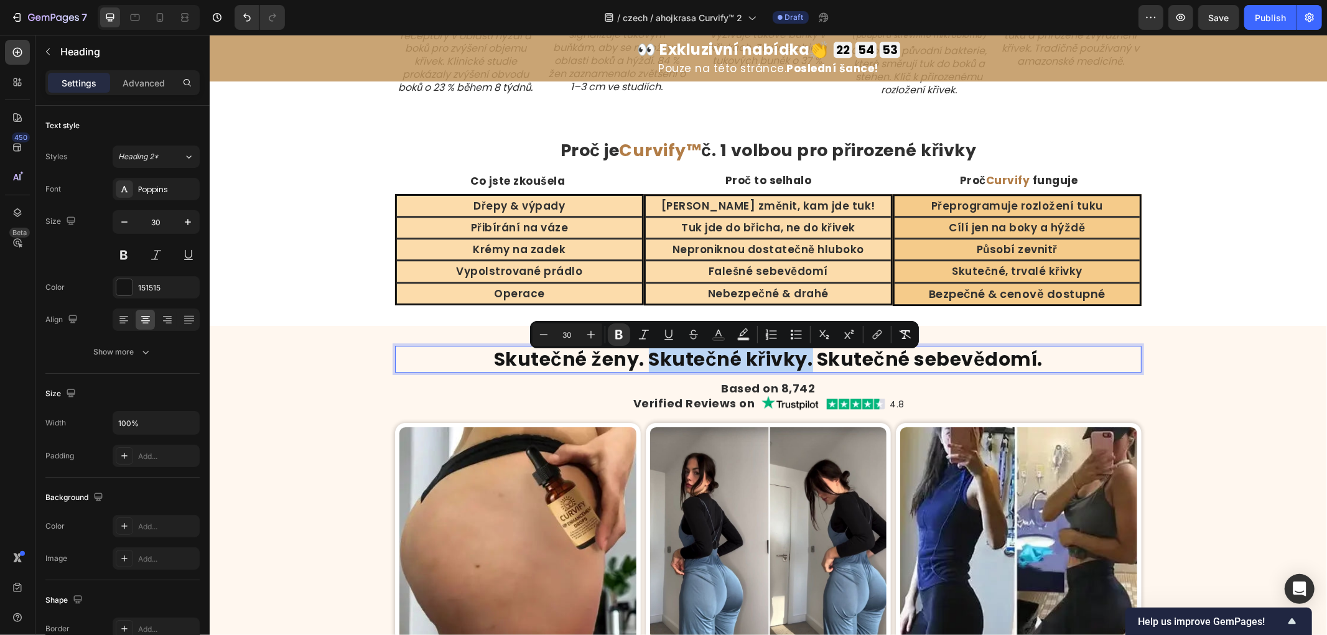
drag, startPoint x: 804, startPoint y: 368, endPoint x: 644, endPoint y: 361, distance: 159.4
click at [644, 361] on strong "Skutečné ženy. Skutečné křivky. Skutečné sebevědomí." at bounding box center [767, 358] width 549 height 27
click at [719, 331] on icon "Editor contextual toolbar" at bounding box center [718, 334] width 12 height 12
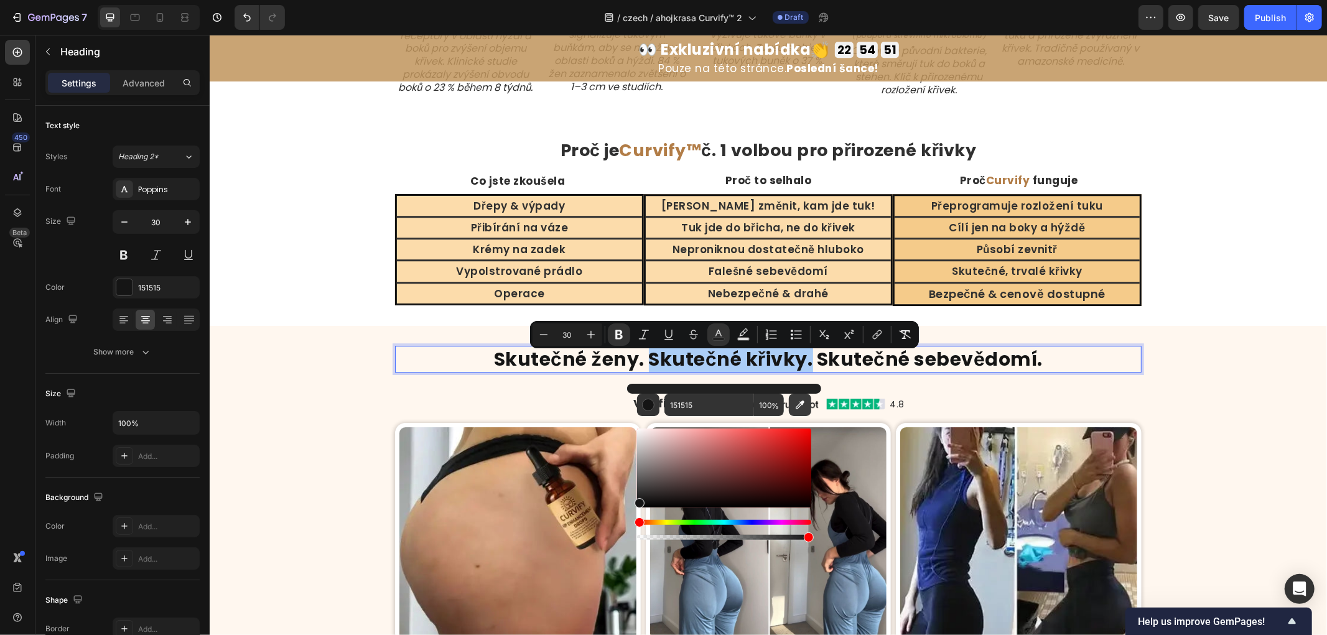
click at [800, 406] on icon "Editor contextual toolbar" at bounding box center [800, 405] width 9 height 9
type input "B27D47"
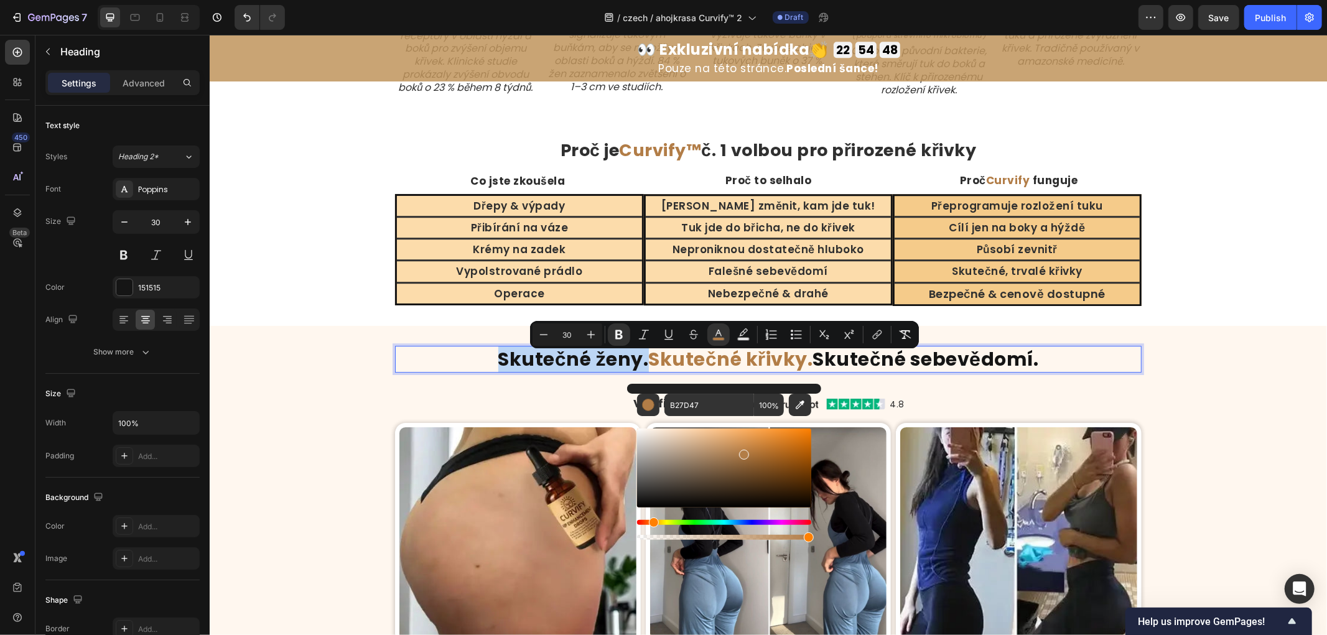
click at [1206, 381] on div "Skutečné ženy. Skutečné křivky. Skutečné sebevědomí. Heading 15 Based on 8,742 …" at bounding box center [767, 595] width 1117 height 501
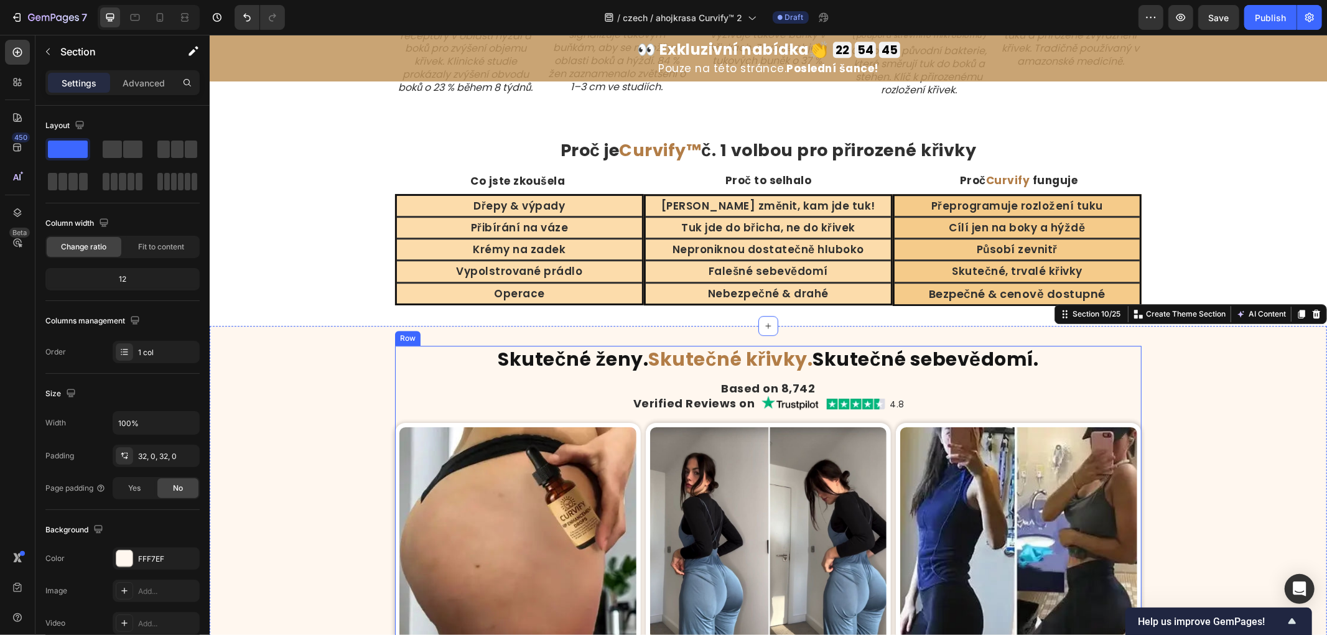
click at [755, 395] on h2 "Based on 8,742" at bounding box center [767, 388] width 746 height 14
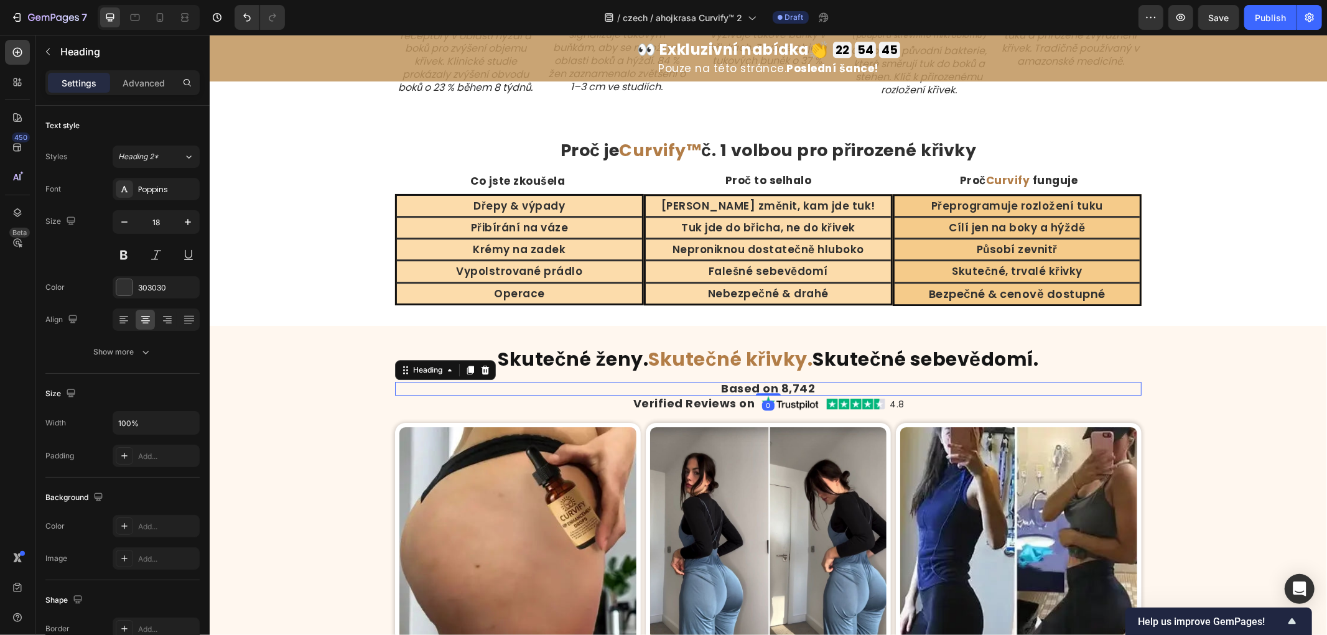
click at [758, 394] on h2 "Based on 8,742" at bounding box center [767, 388] width 746 height 14
click at [758, 394] on p "Based on 8,742" at bounding box center [768, 388] width 744 height 11
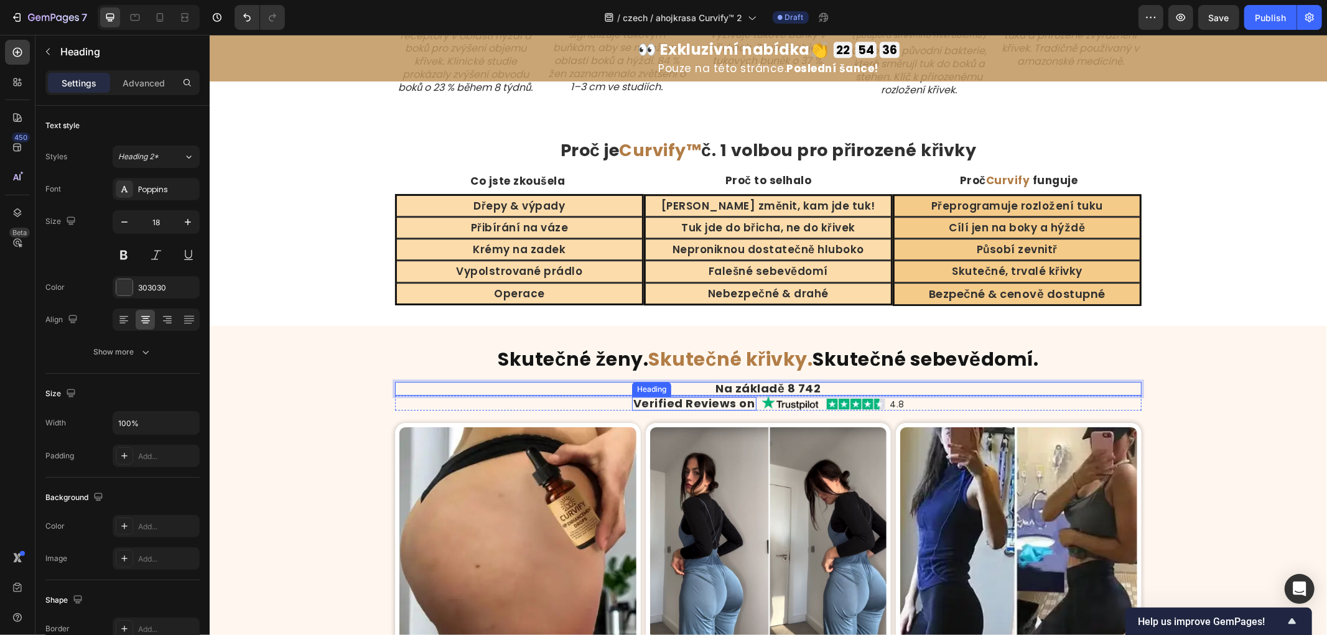
click at [707, 405] on h2 "Verified Reviews on" at bounding box center [693, 403] width 124 height 14
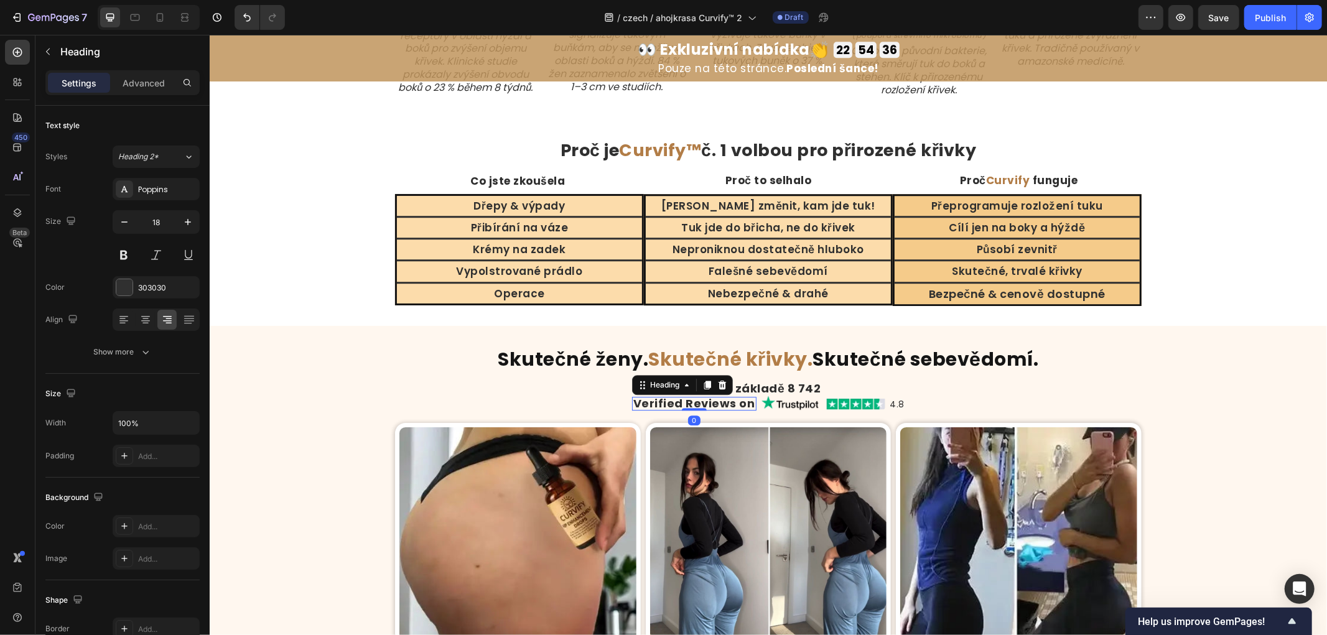
click at [713, 409] on h2 "Verified Reviews on" at bounding box center [693, 403] width 124 height 14
click at [713, 409] on p "Verified Reviews on" at bounding box center [694, 402] width 122 height 11
click at [531, 381] on div "⁠⁠⁠⁠⁠⁠⁠ Skutečné ženy. Skutečné křivky. Skutečné sebevědomí. Heading Na základě…" at bounding box center [767, 595] width 746 height 501
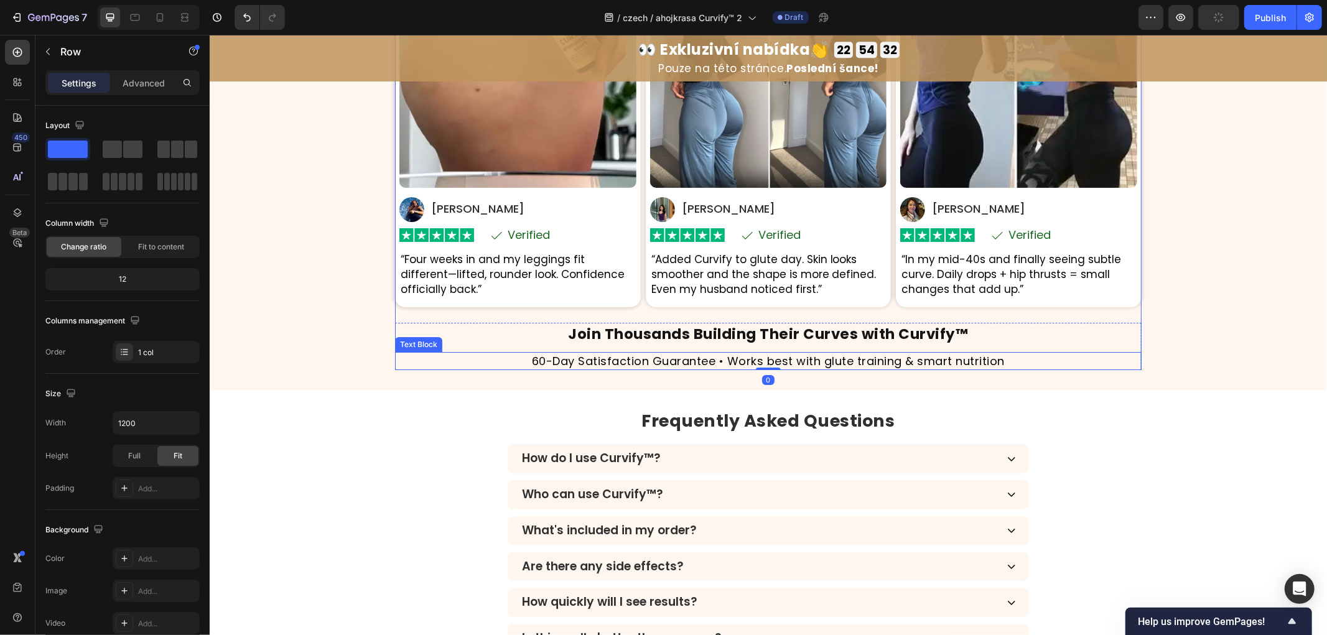
scroll to position [3340, 0]
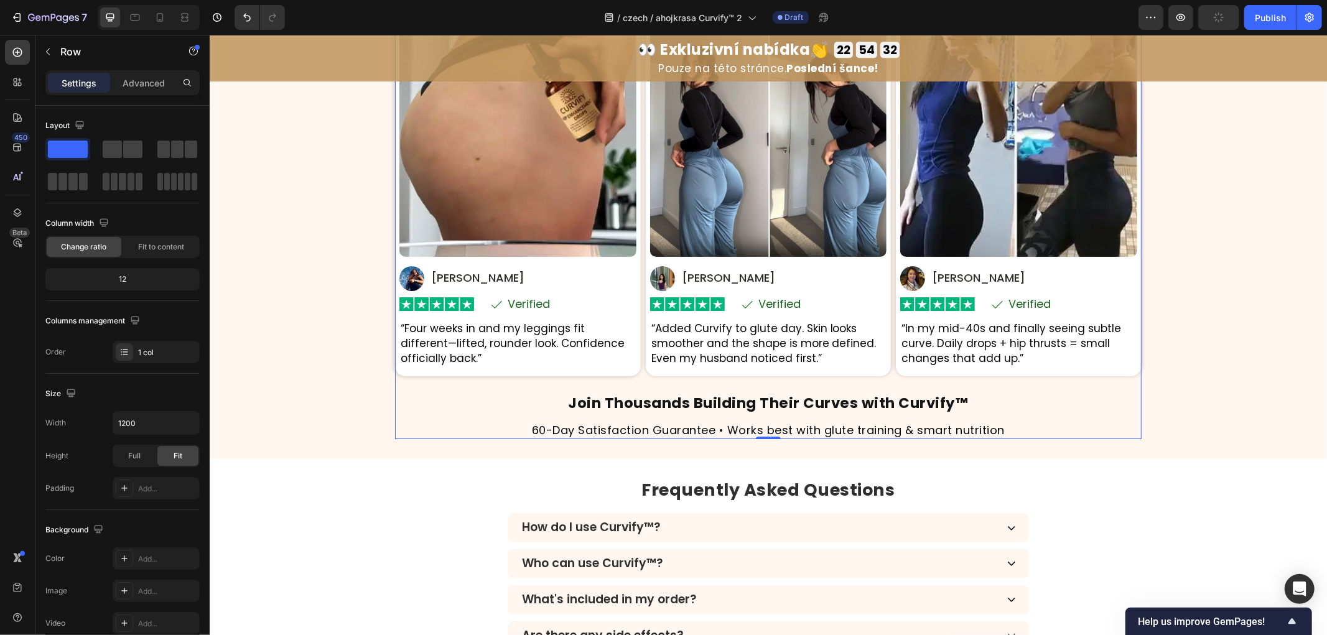
click at [312, 381] on div "⁠⁠⁠⁠⁠⁠⁠ Skutečné ženy. Skutečné křivky. Skutečné sebevědomí. Heading Na základě…" at bounding box center [767, 188] width 1117 height 501
click at [458, 276] on p "[PERSON_NAME]" at bounding box center [476, 277] width 93 height 15
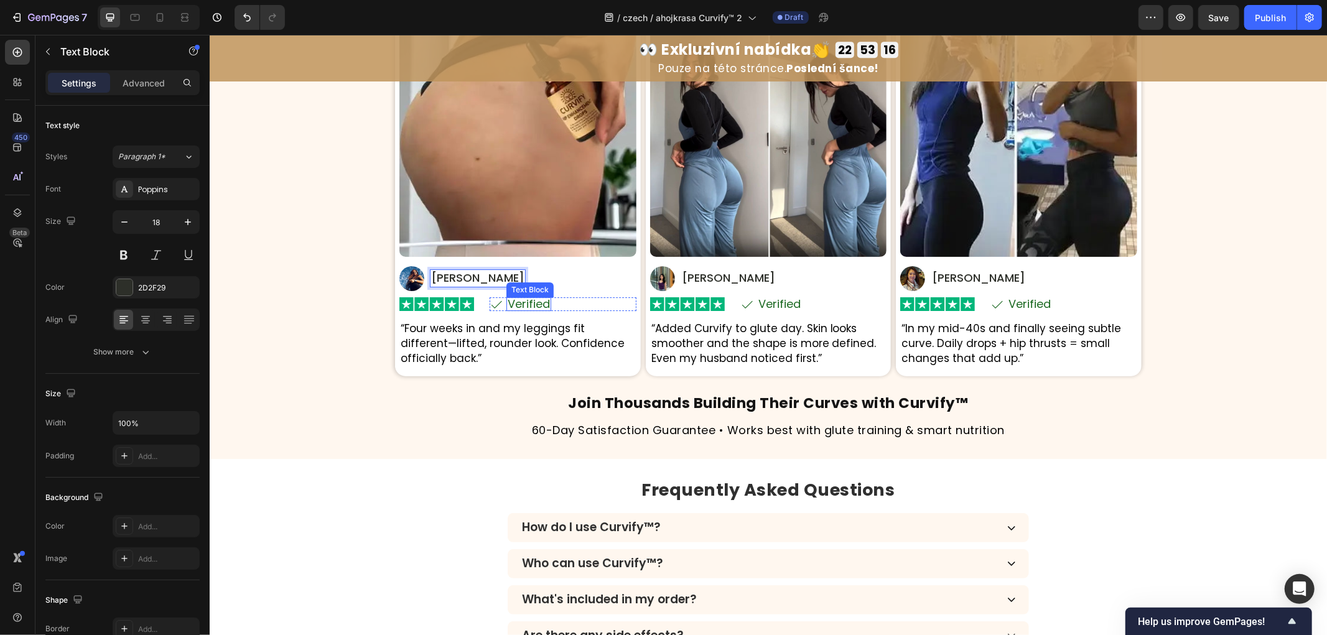
click at [526, 304] on p "Verified" at bounding box center [528, 303] width 42 height 11
click at [465, 356] on p "“Four weeks in and my leggings fit different—lifted, rounder look. Confidence o…" at bounding box center [517, 343] width 235 height 44
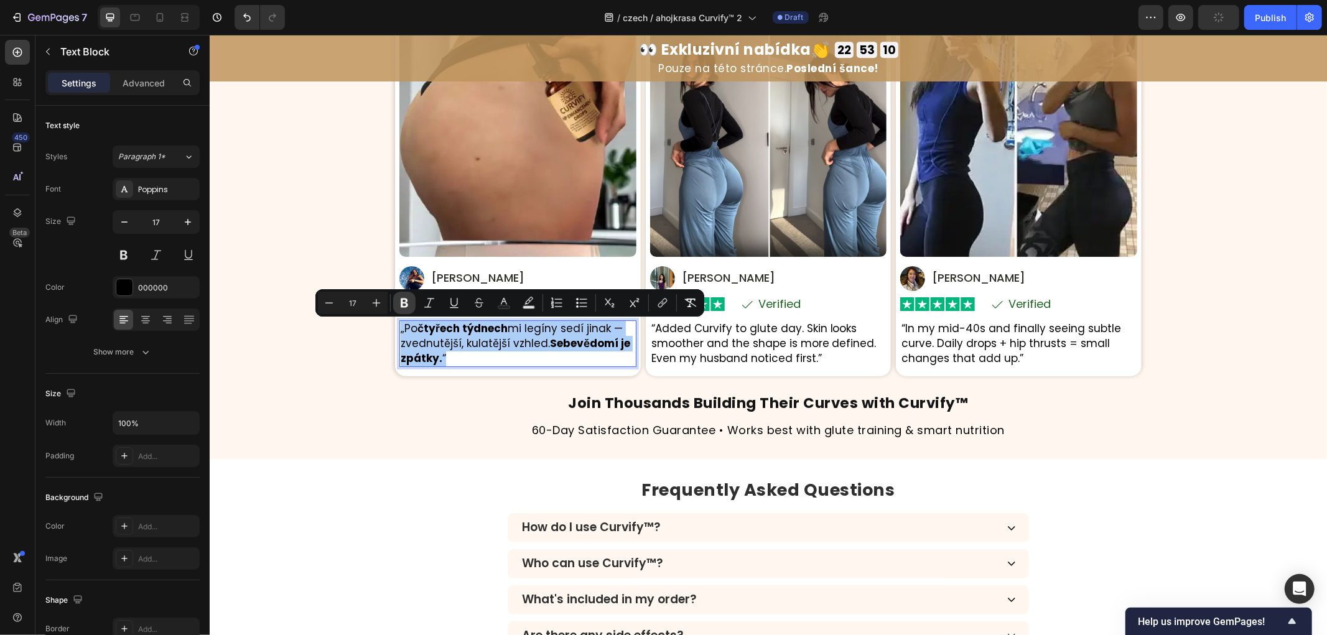
drag, startPoint x: 396, startPoint y: 295, endPoint x: 197, endPoint y: 332, distance: 202.4
click at [396, 295] on button "Bold" at bounding box center [404, 303] width 22 height 22
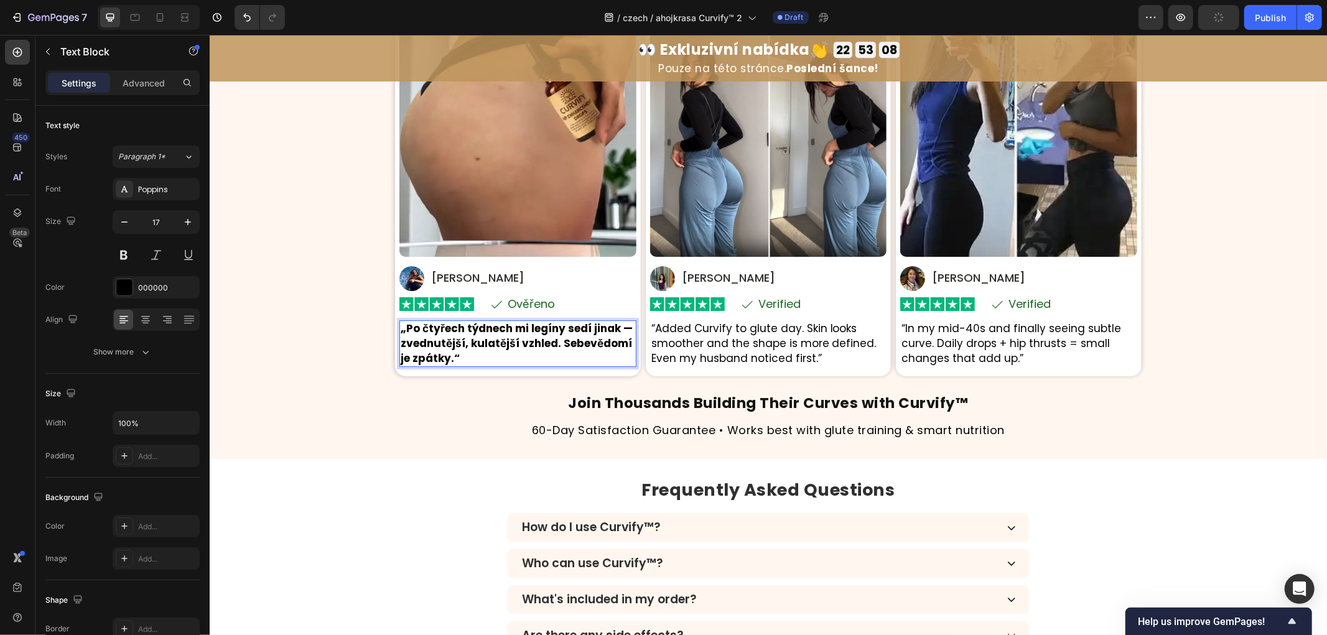
click at [427, 345] on strong "„Po čtyřech týdnech mi legíny sedí jinak — zvednutější, kulatější vzhled. Sebev…" at bounding box center [516, 342] width 232 height 45
click at [438, 359] on strong "„Po čtyřech týdnech mi legíny sedí jinak — zvednutější, kulatější vzhled. Sebev…" at bounding box center [516, 342] width 232 height 45
click at [453, 356] on p "„Po čtyřech týdnech mi legíny sedí jinak — zvednutější, kulatější vzhled. Sebev…" at bounding box center [517, 343] width 235 height 44
click at [384, 396] on div "⁠⁠⁠⁠⁠⁠⁠ Skutečné ženy. Skutečné křivky. Skutečné sebevědomí. Heading Na základě…" at bounding box center [767, 188] width 1117 height 501
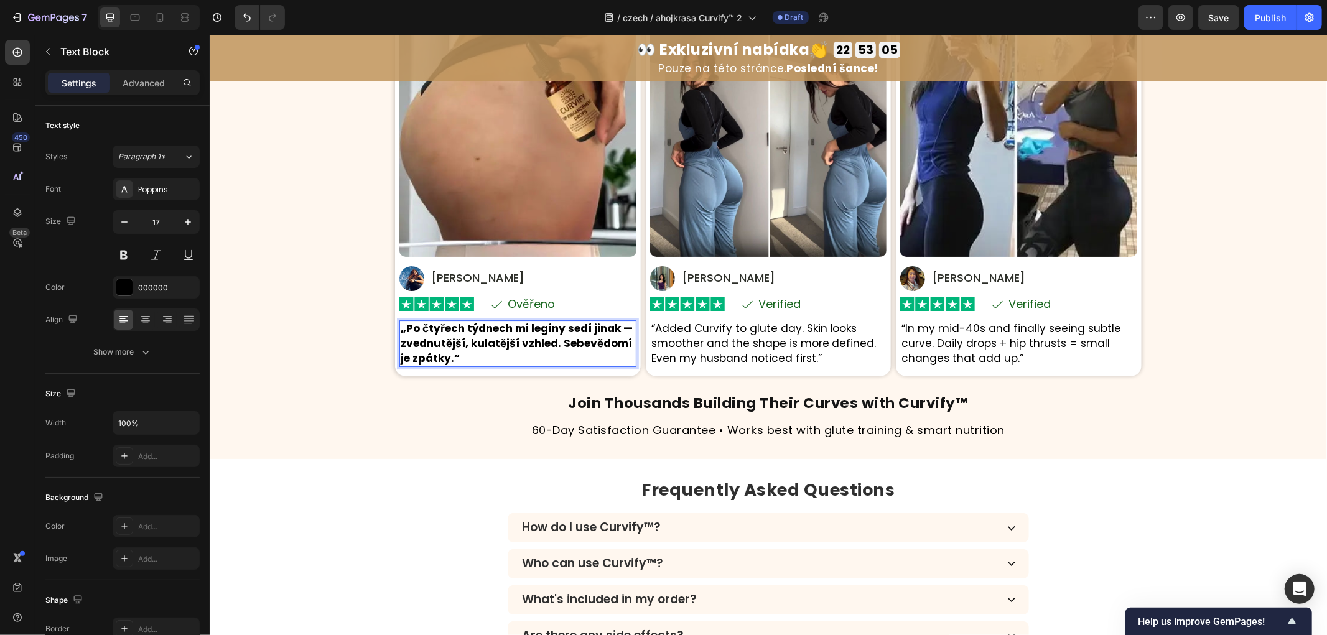
click at [476, 361] on p "„Po čtyřech týdnech mi legíny sedí jinak — zvednutější, kulatější vzhled. Sebev…" at bounding box center [517, 343] width 235 height 44
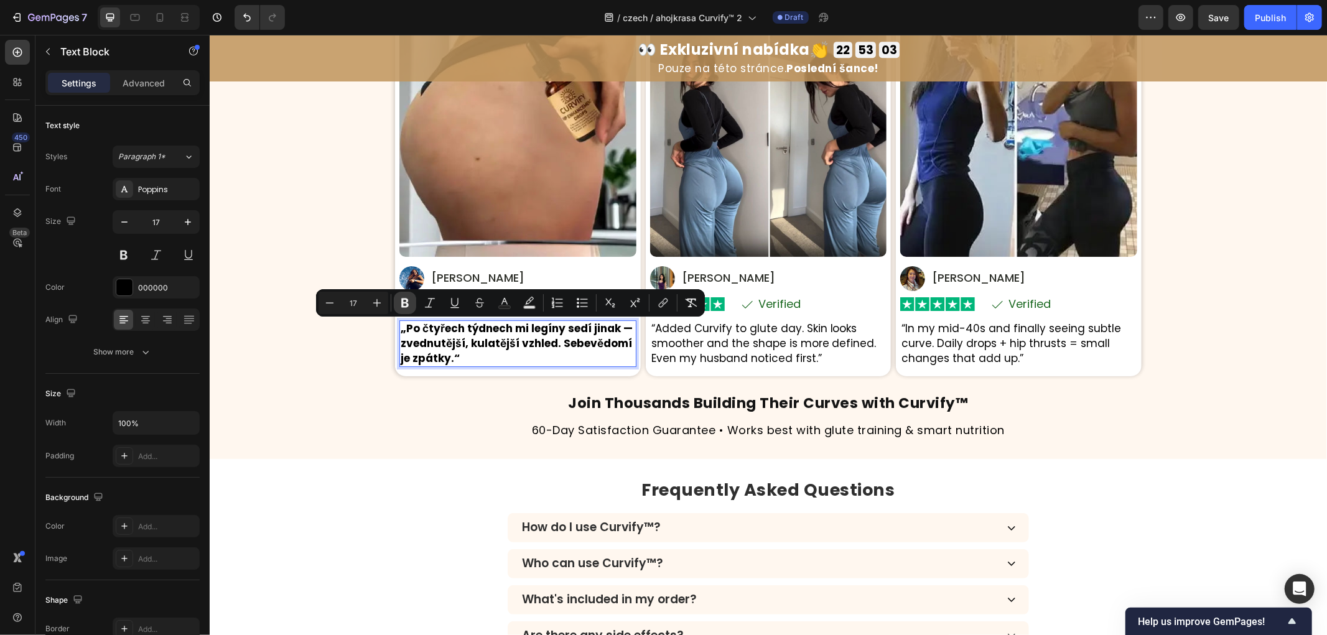
drag, startPoint x: 406, startPoint y: 300, endPoint x: 230, endPoint y: 298, distance: 176.7
click at [406, 300] on icon "Editor contextual toolbar" at bounding box center [404, 303] width 7 height 9
click at [387, 411] on div "⁠⁠⁠⁠⁠⁠⁠ Skutečné ženy. Skutečné křivky. Skutečné sebevědomí. Heading Na základě…" at bounding box center [767, 188] width 1117 height 501
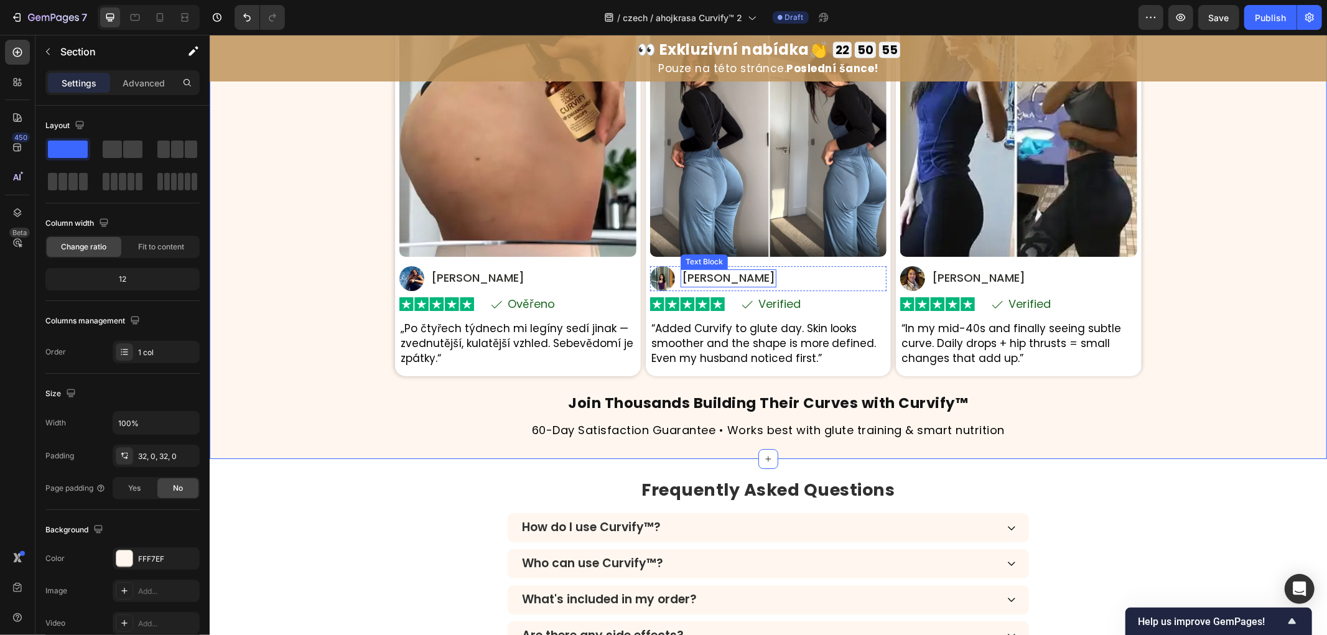
click at [695, 276] on p "[PERSON_NAME]" at bounding box center [727, 277] width 93 height 15
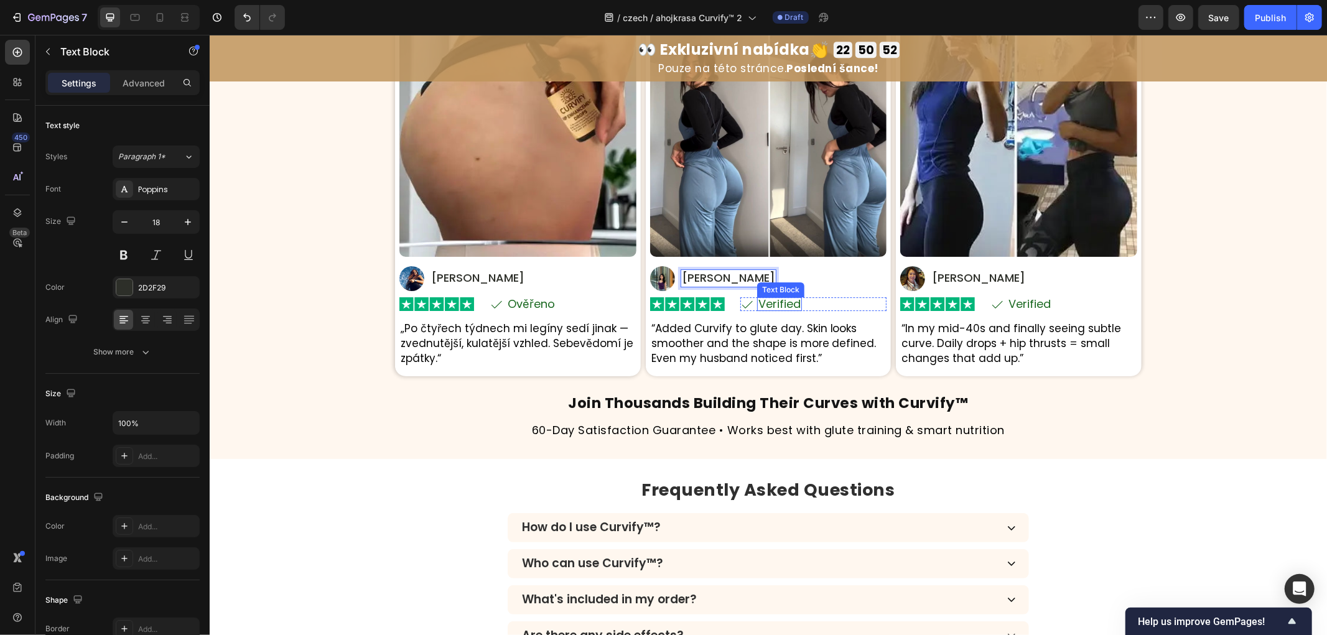
click at [771, 304] on p "Verified" at bounding box center [779, 303] width 42 height 11
click at [1024, 300] on p "Verified" at bounding box center [1029, 303] width 42 height 11
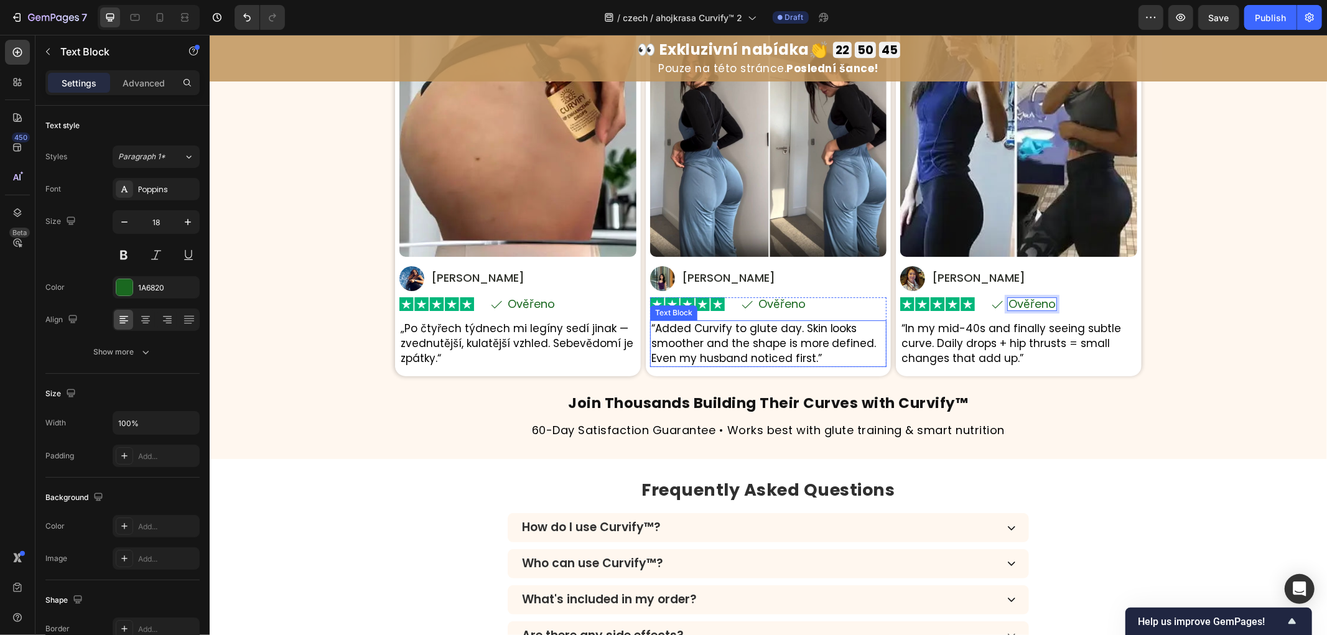
click at [681, 340] on p "“Added Curvify to glute day. Skin looks smoother and the shape is more defined.…" at bounding box center [768, 343] width 235 height 44
click at [682, 340] on p "“Added Curvify to glute day. Skin looks smoother and the shape is more defined.…" at bounding box center [768, 343] width 235 height 44
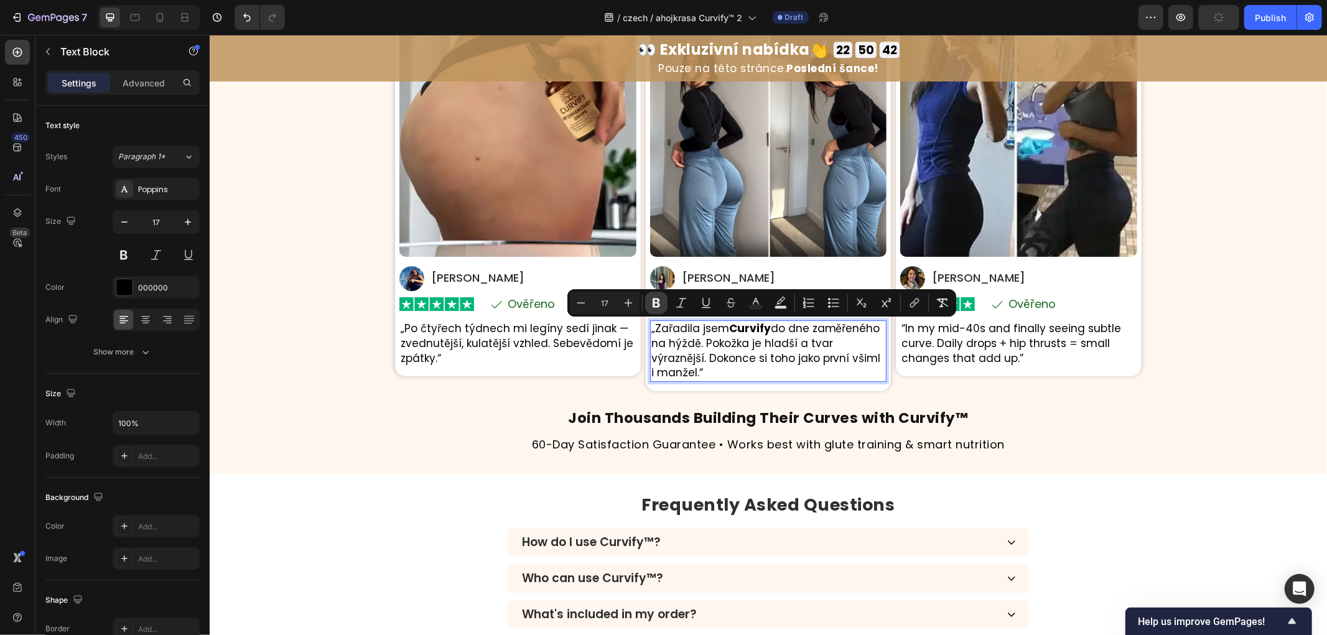
click at [646, 300] on button "Bold" at bounding box center [656, 303] width 22 height 22
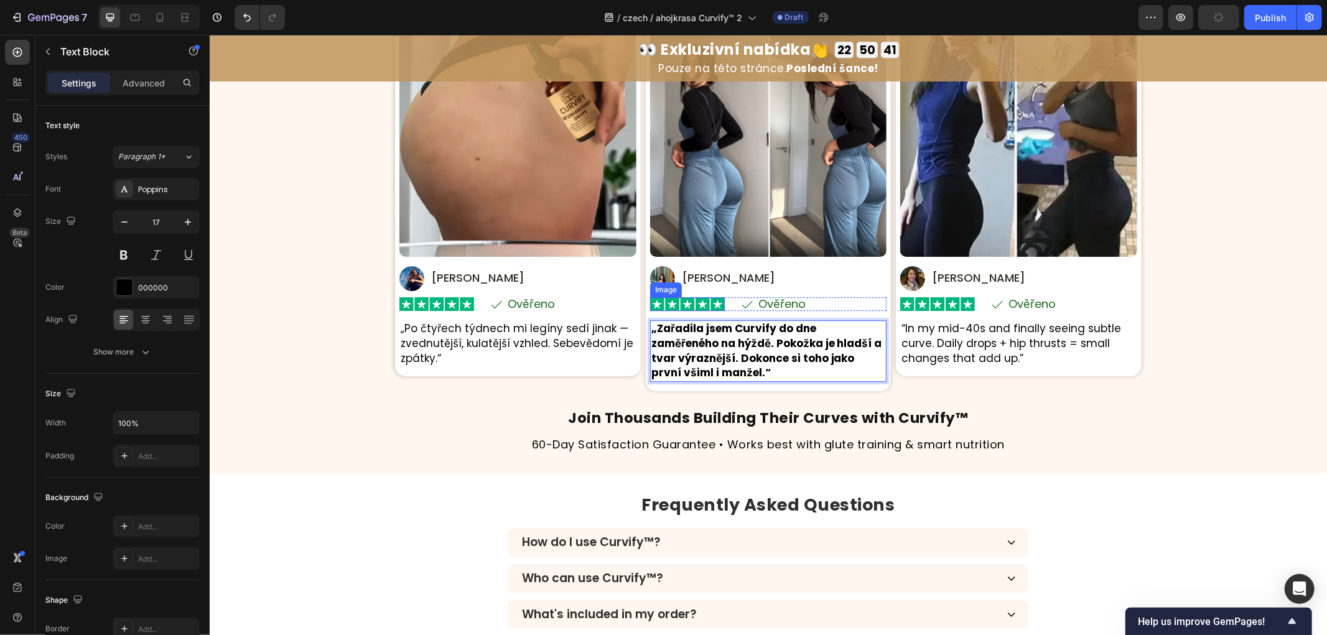
click at [524, 386] on div "Image Image [PERSON_NAME] Text Block Row Row Image Icon Ověřeno Text Block Row …" at bounding box center [517, 206] width 246 height 382
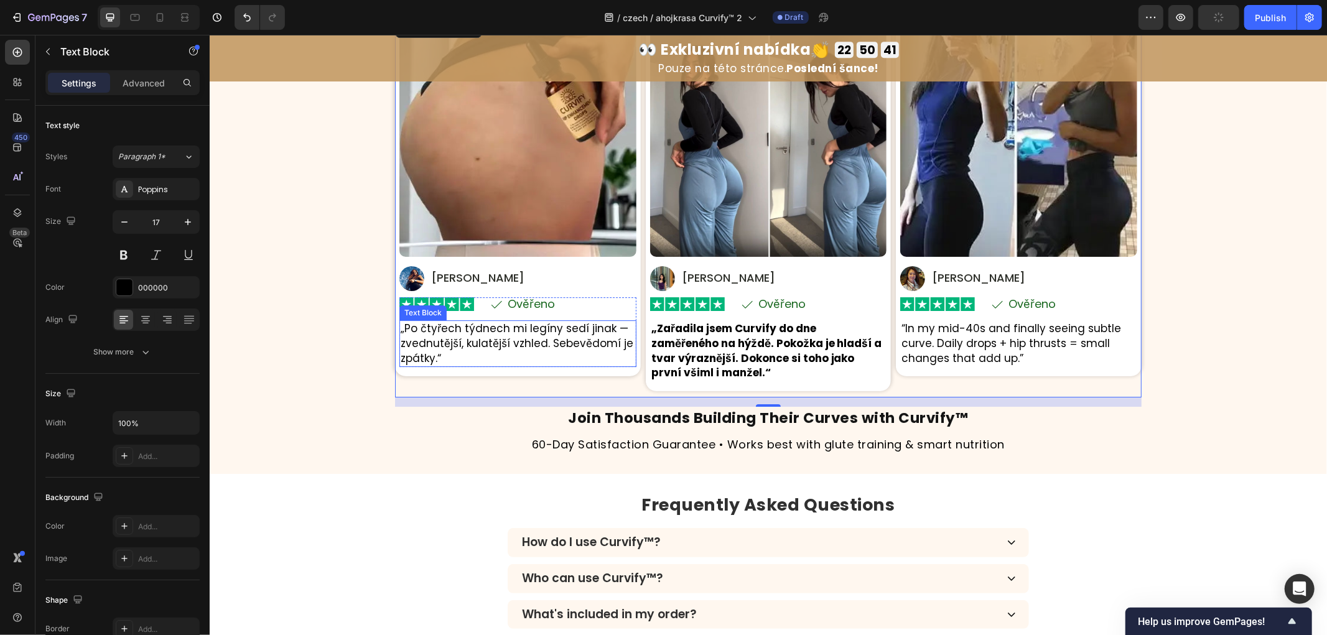
click at [692, 356] on strong "„Zařadila jsem Curvify do dne zaměřeného na hýždě. Pokožka je hladší a tvar výr…" at bounding box center [766, 349] width 231 height 59
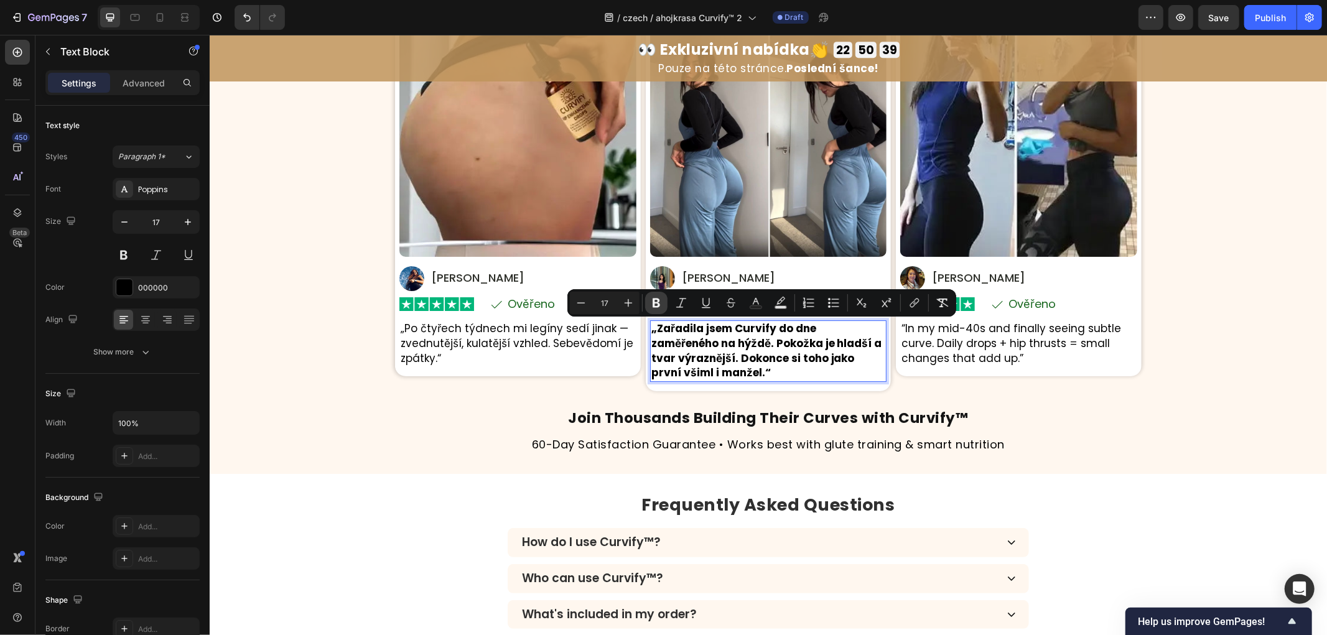
click at [658, 305] on icon "Editor contextual toolbar" at bounding box center [656, 303] width 7 height 9
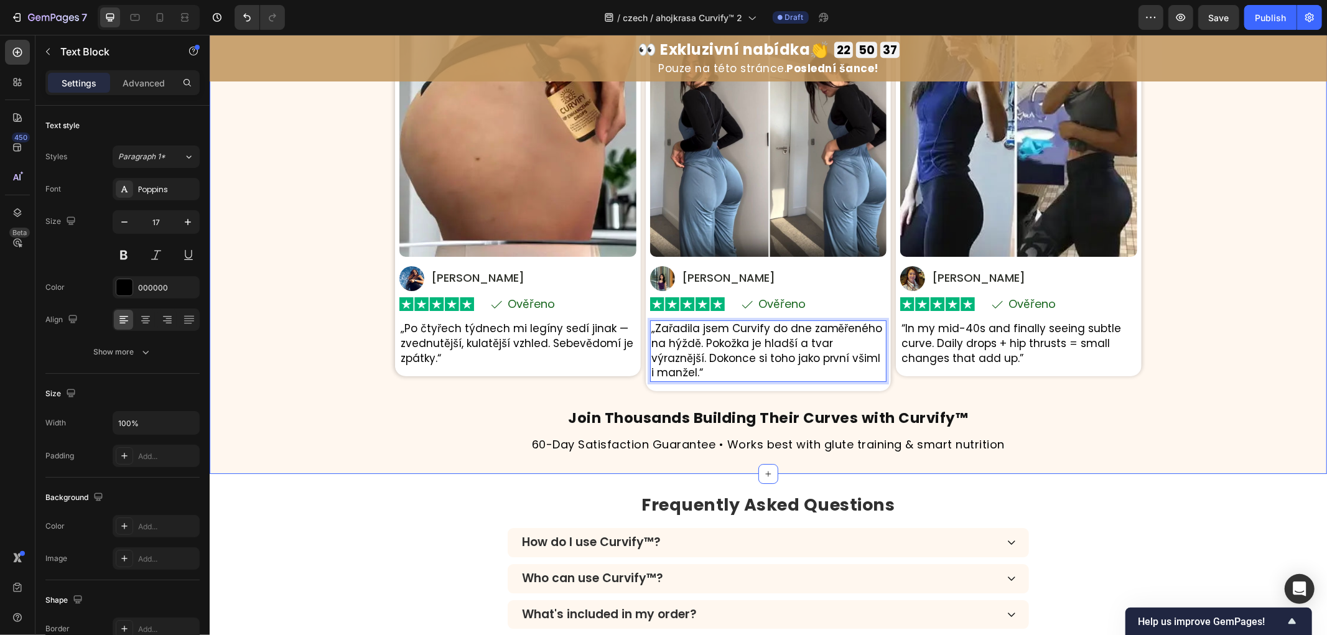
click at [1199, 365] on div "⁠⁠⁠⁠⁠⁠⁠ Skutečné ženy. Skutečné křivky. Skutečné sebevědomí. Heading Na základě…" at bounding box center [767, 196] width 1117 height 516
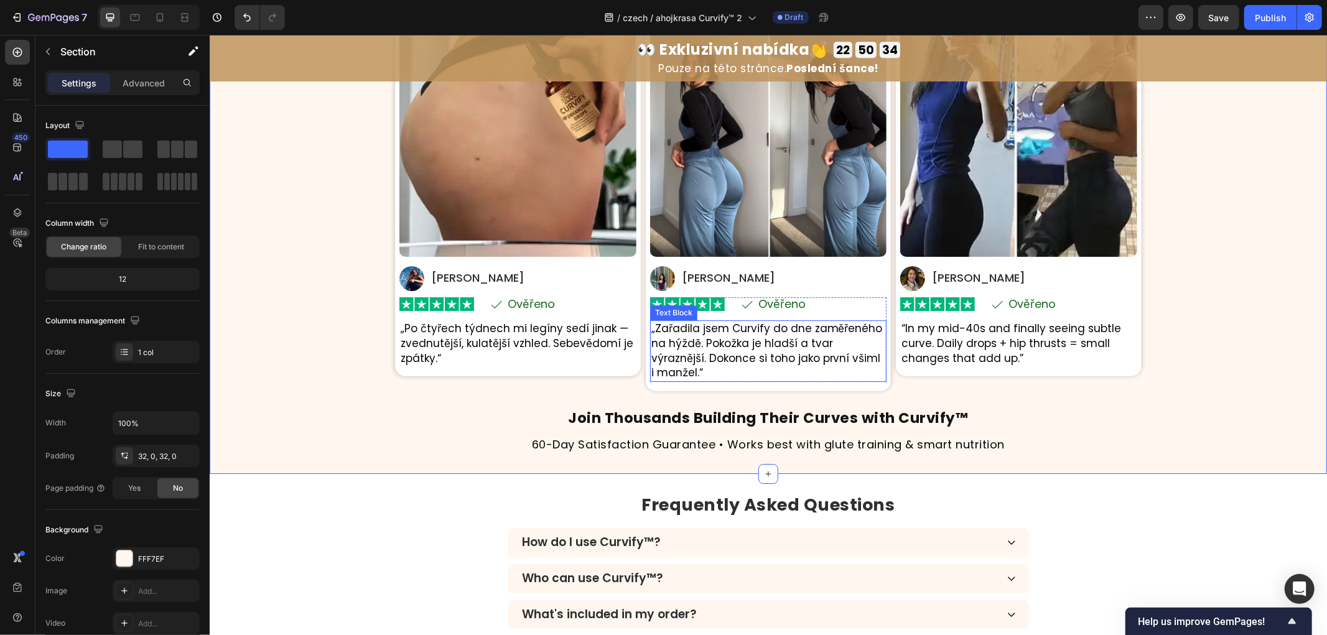
click at [947, 368] on div "Image Image [PERSON_NAME] Text Block Row Row Image Icon Ověřeno Text Block Row …" at bounding box center [1018, 195] width 246 height 361
click at [955, 354] on p "“In my mid-40s and finally seeing subtle curve. Daily drops + hip thrusts = sma…" at bounding box center [1018, 343] width 235 height 44
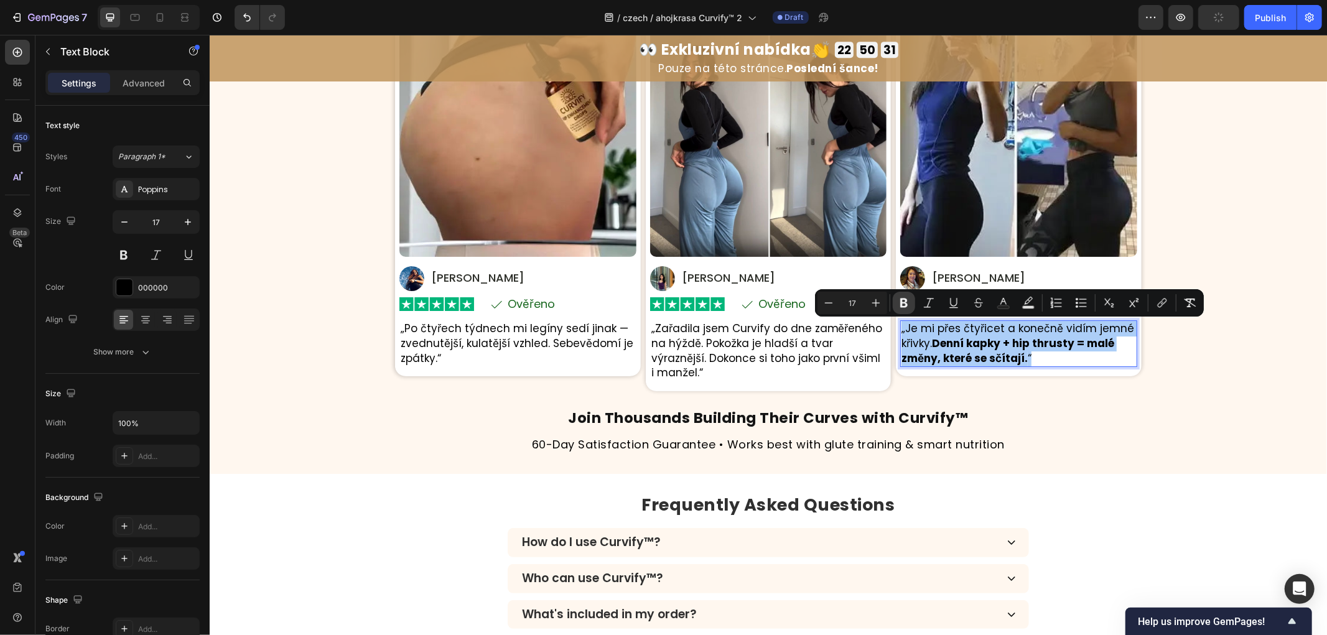
drag, startPoint x: 897, startPoint y: 300, endPoint x: 710, endPoint y: 284, distance: 187.9
click at [897, 300] on button "Bold" at bounding box center [904, 303] width 22 height 22
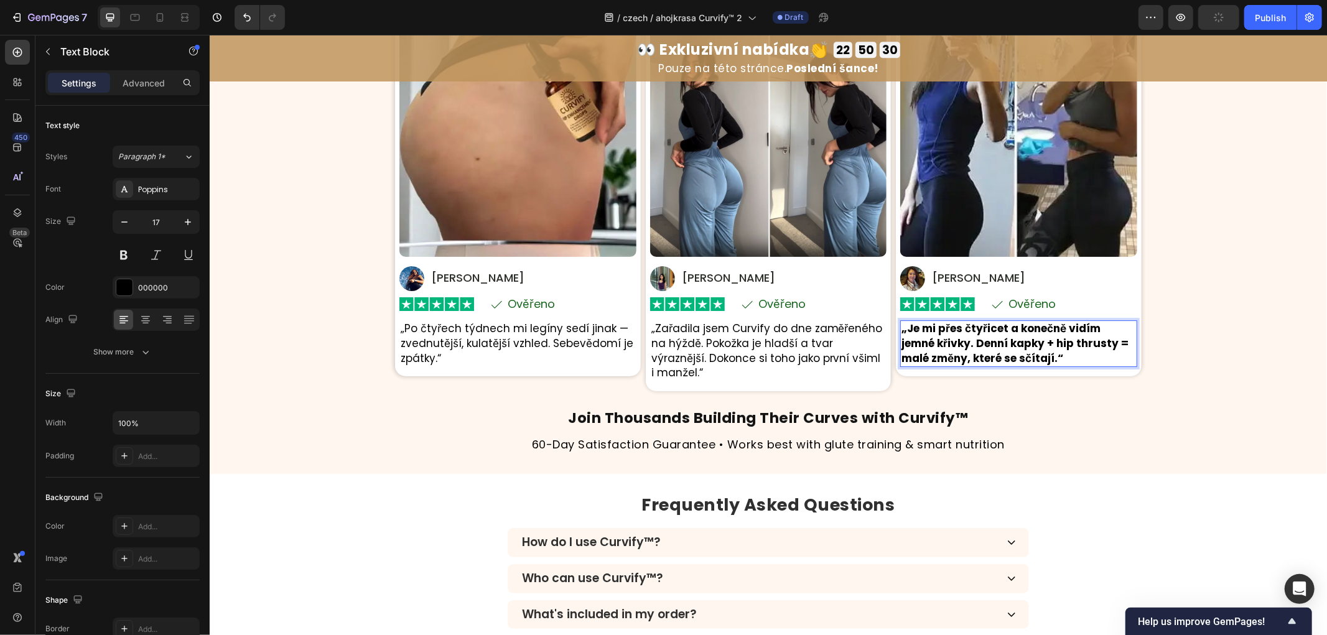
click at [1177, 362] on div "⁠⁠⁠⁠⁠⁠⁠ Skutečné ženy. Skutečné křivky. Skutečné sebevědomí. Heading Na základě…" at bounding box center [767, 196] width 1117 height 516
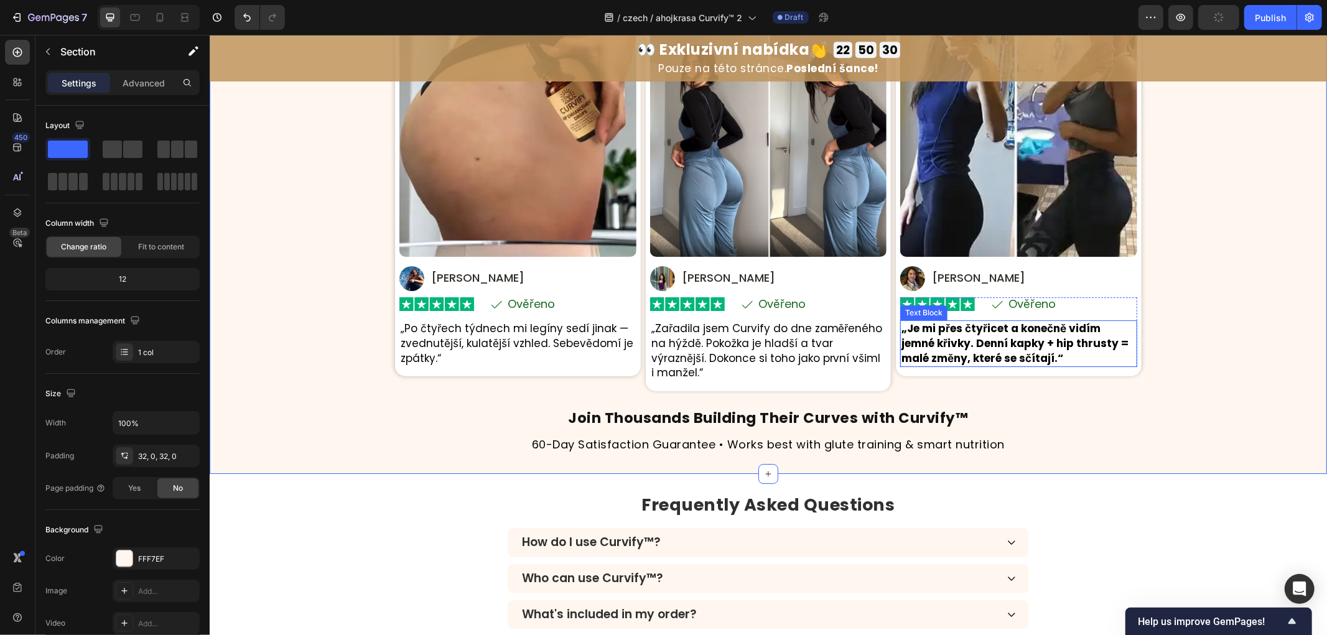
click at [1053, 344] on strong "„Je mi přes čtyřicet a konečně vidím jemné křivky. Denní kapky + hip thrusty = …" at bounding box center [1014, 342] width 227 height 45
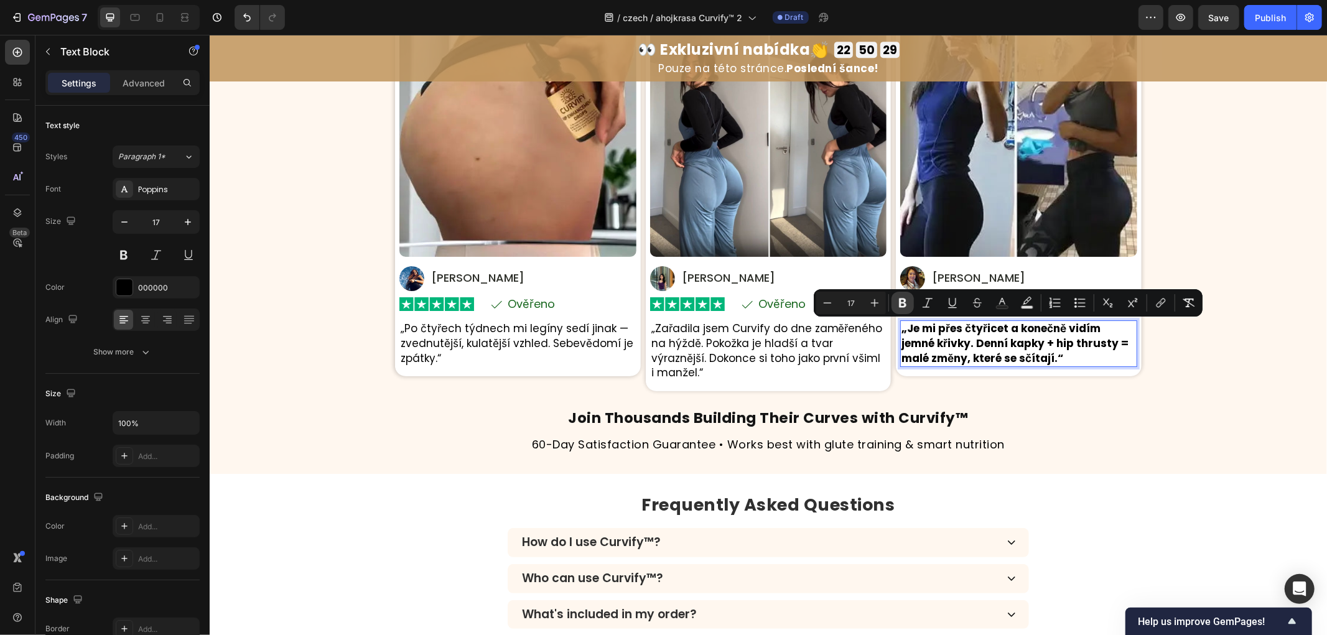
click at [905, 302] on icon "Editor contextual toolbar" at bounding box center [902, 303] width 12 height 12
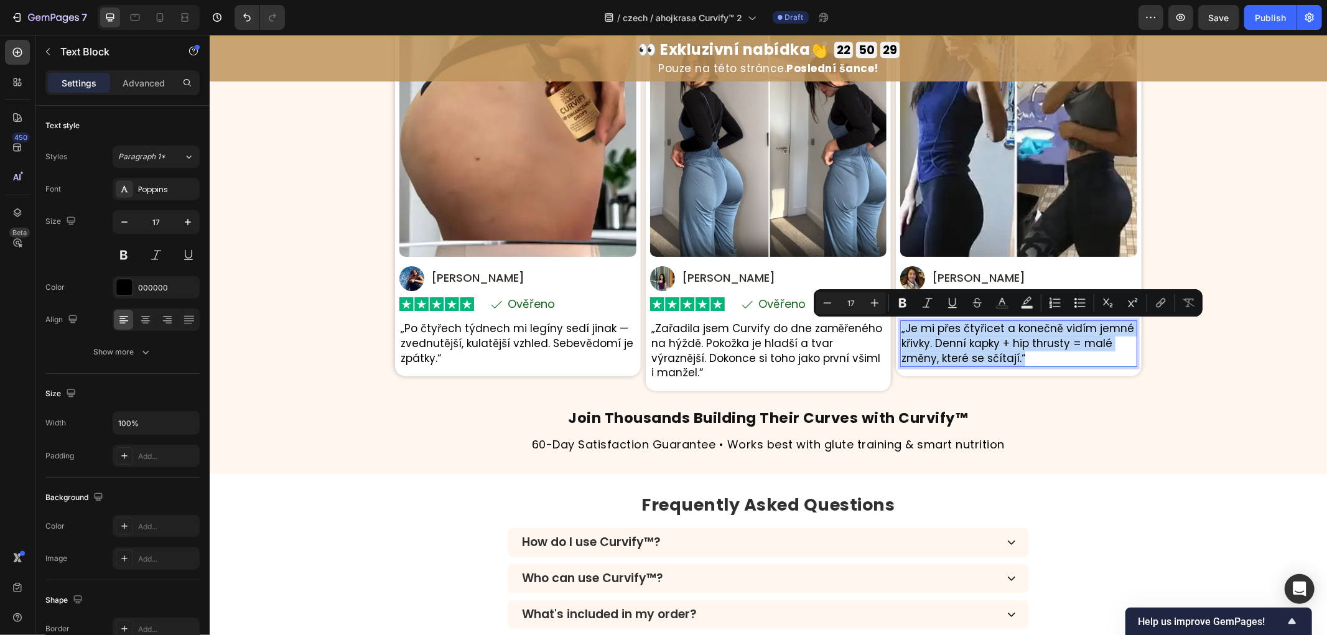
click at [1149, 358] on div "⁠⁠⁠⁠⁠⁠⁠ Skutečné ženy. Skutečné křivky. Skutečné sebevědomí. Heading Na základě…" at bounding box center [767, 196] width 1117 height 516
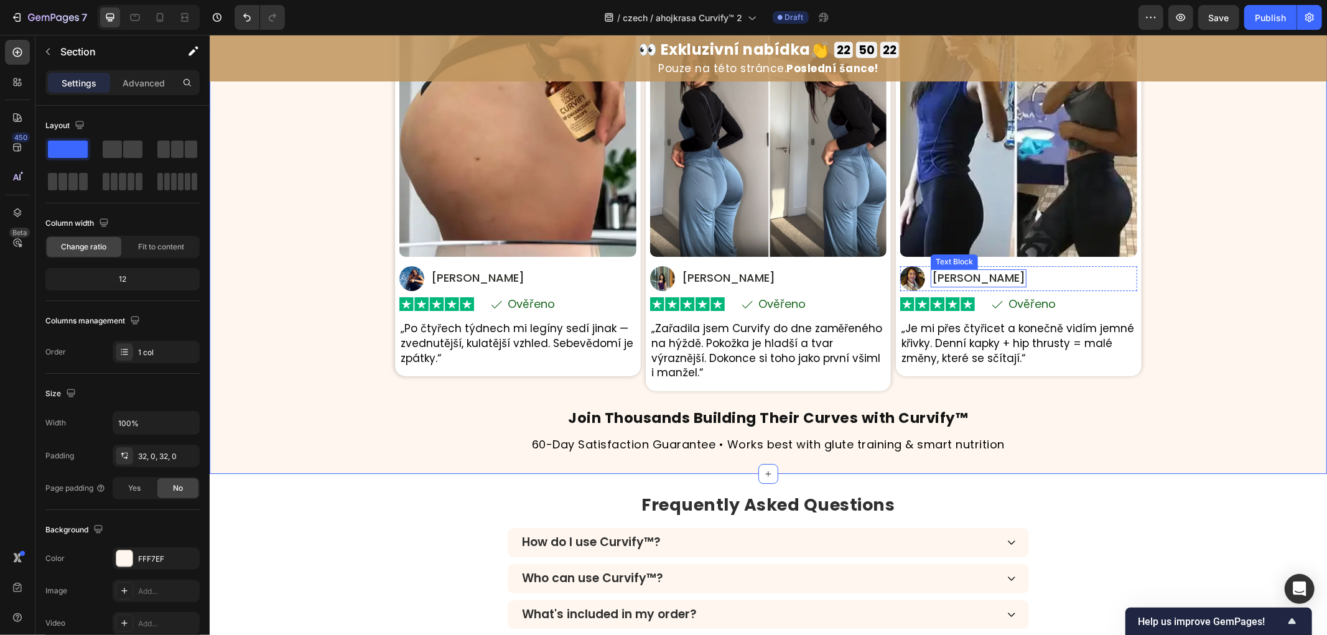
click at [955, 282] on p "[PERSON_NAME]" at bounding box center [977, 277] width 93 height 15
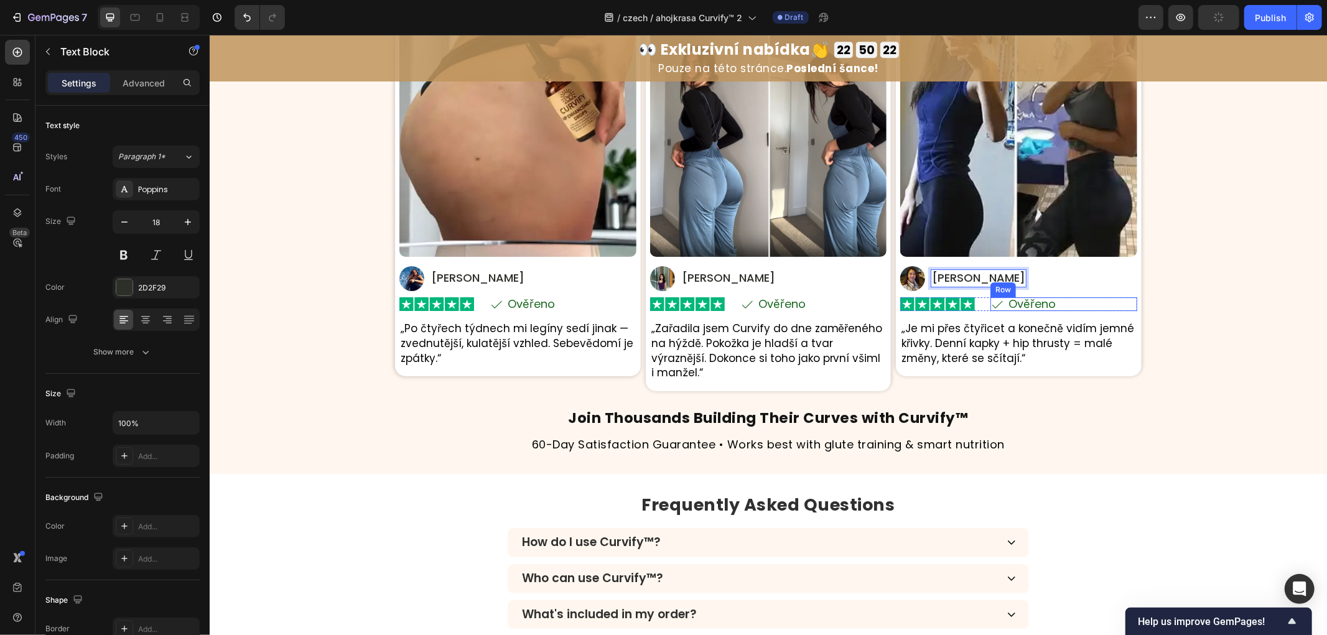
click at [1202, 303] on div "⁠⁠⁠⁠⁠⁠⁠ Skutečné ženy. Skutečné křivky. Skutečné sebevědomí. Heading Na základě…" at bounding box center [767, 196] width 1117 height 516
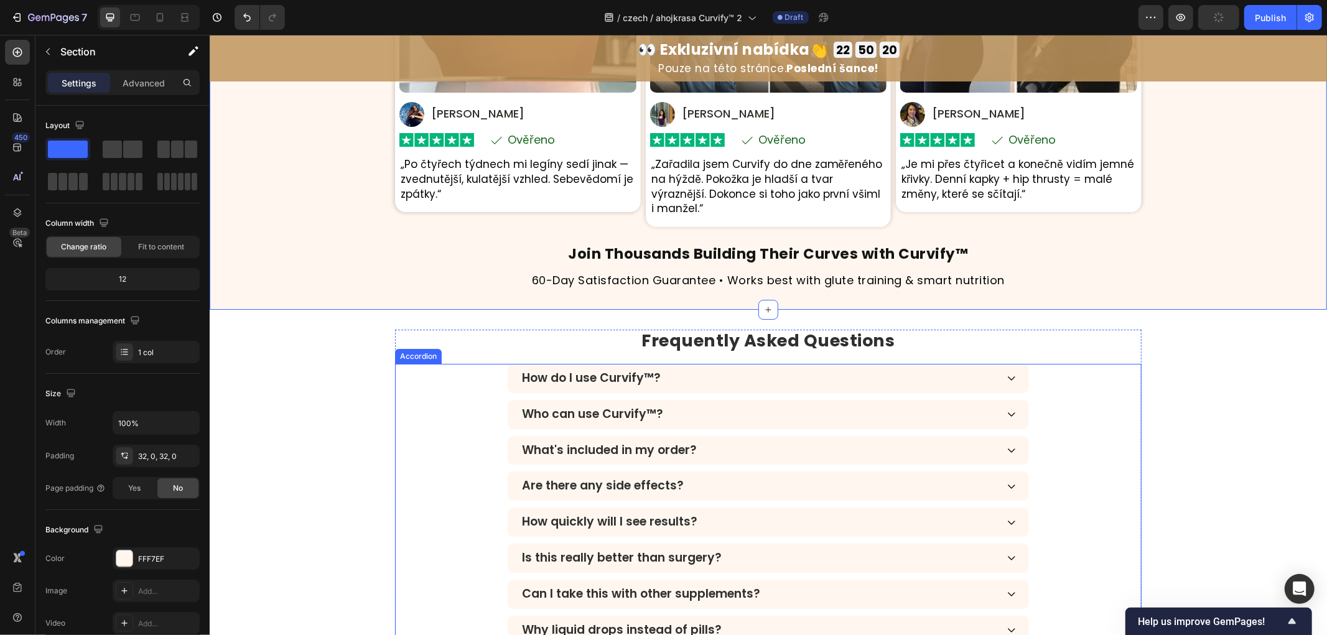
scroll to position [3547, 0]
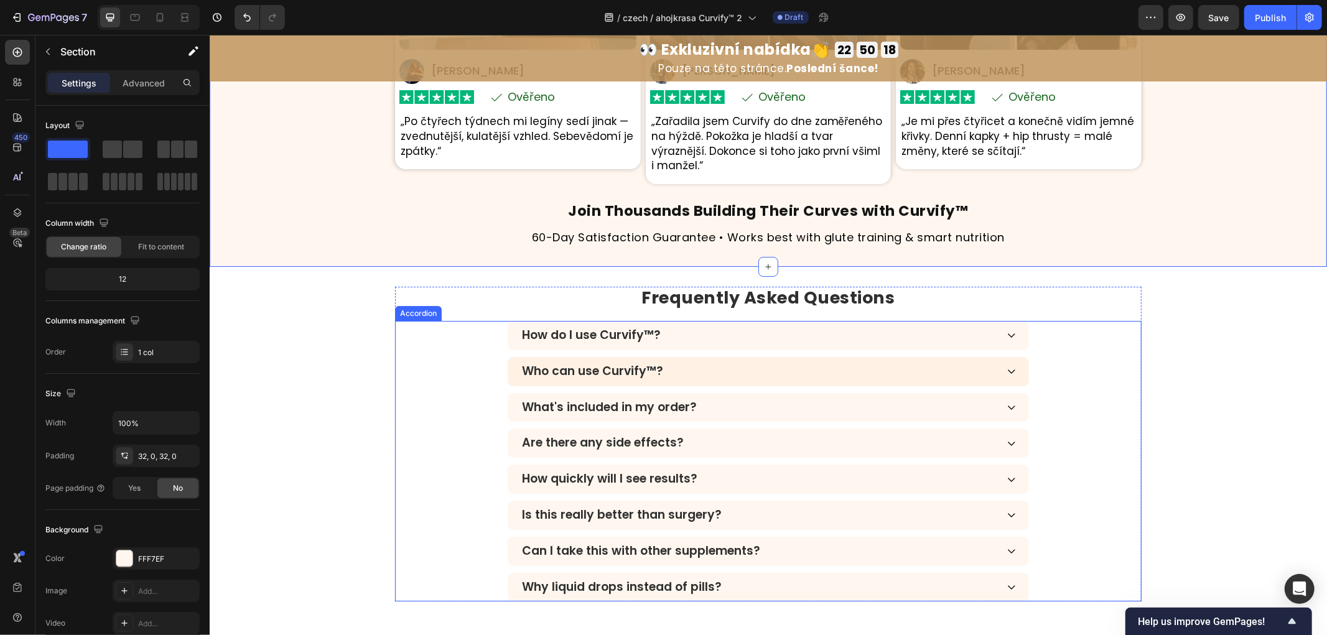
click at [691, 332] on div "How do I use Curvify™?" at bounding box center [768, 334] width 522 height 29
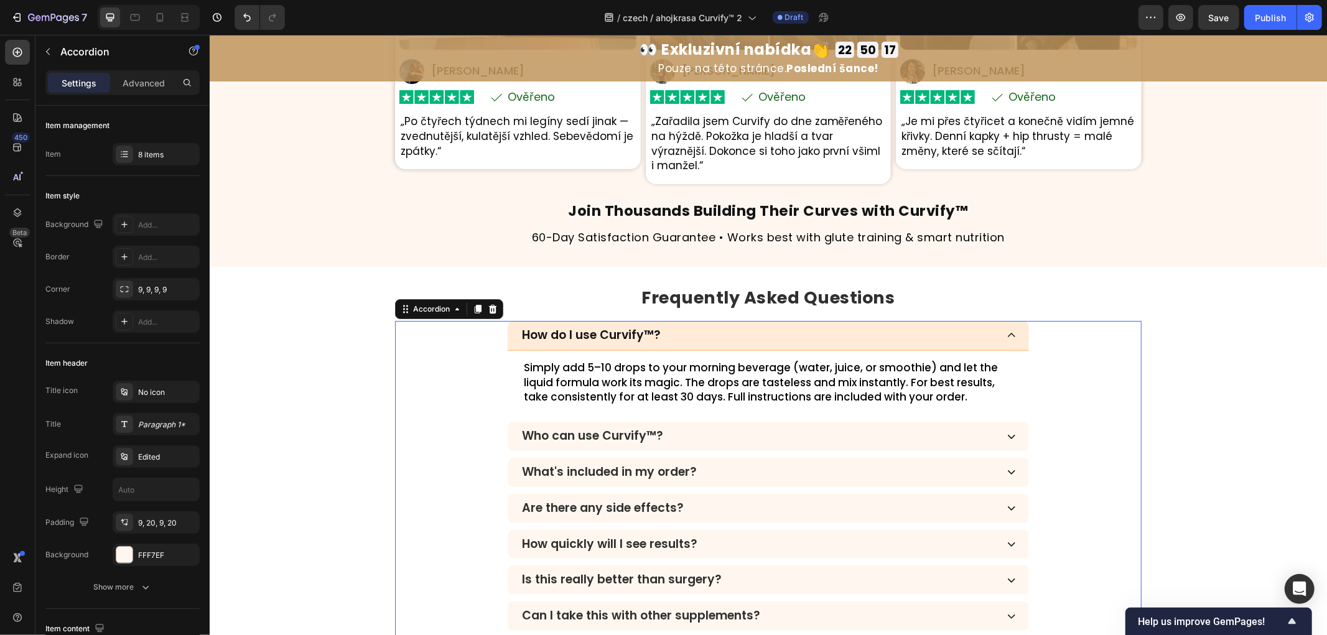
click at [738, 326] on div "How do I use Curvify™?" at bounding box center [757, 335] width 477 height 18
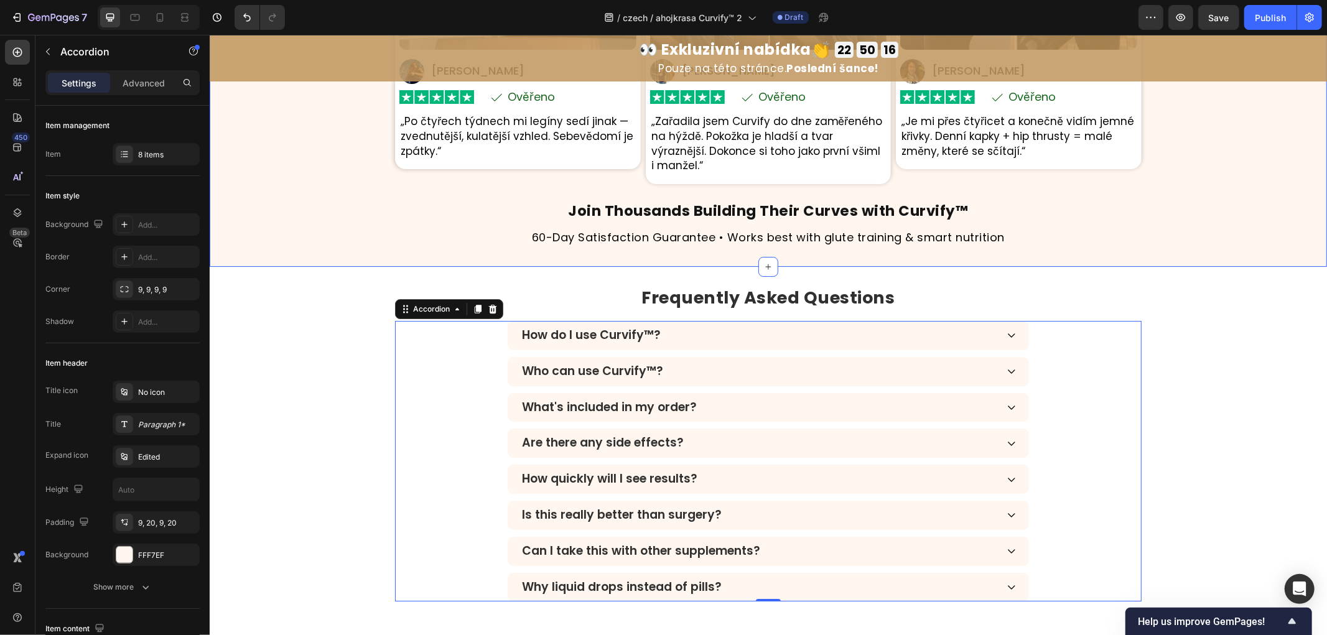
click at [399, 211] on div "Join Thousands Building Their Curves with Curvify™ Heading 60-Day Satisfaction …" at bounding box center [767, 222] width 746 height 47
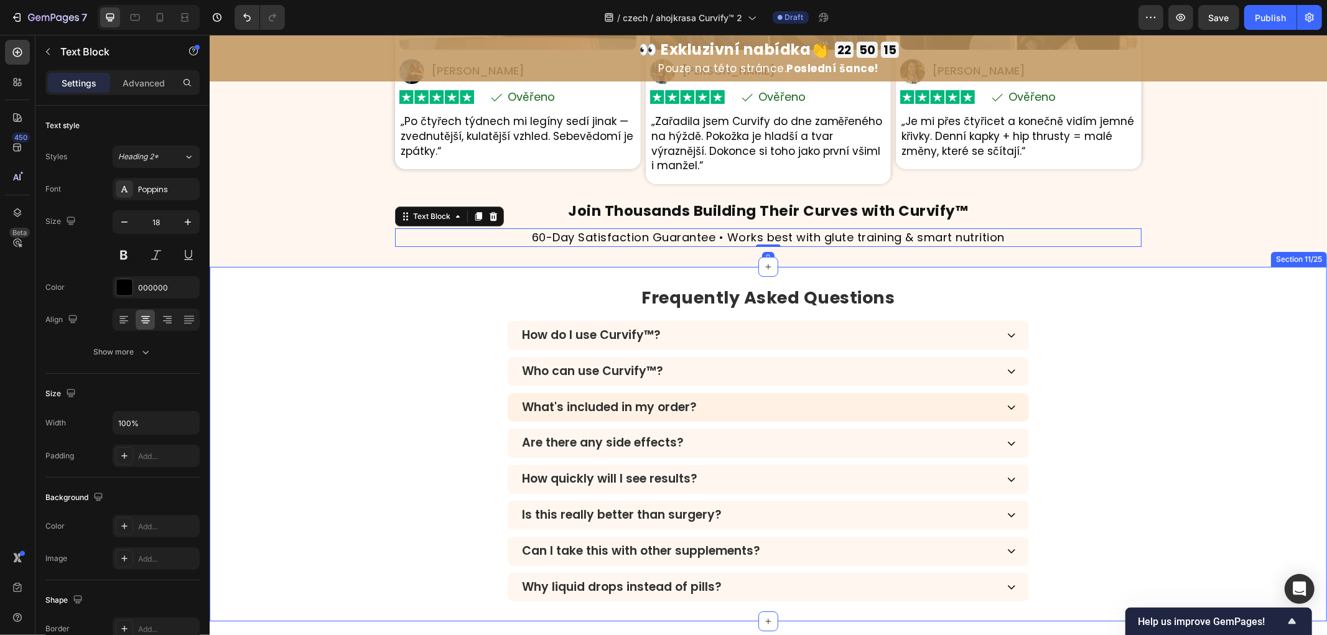
click at [366, 266] on div "Frequently Asked Questions Heading How do I use Curvify™? Who can use Curvify™?…" at bounding box center [767, 443] width 1117 height 355
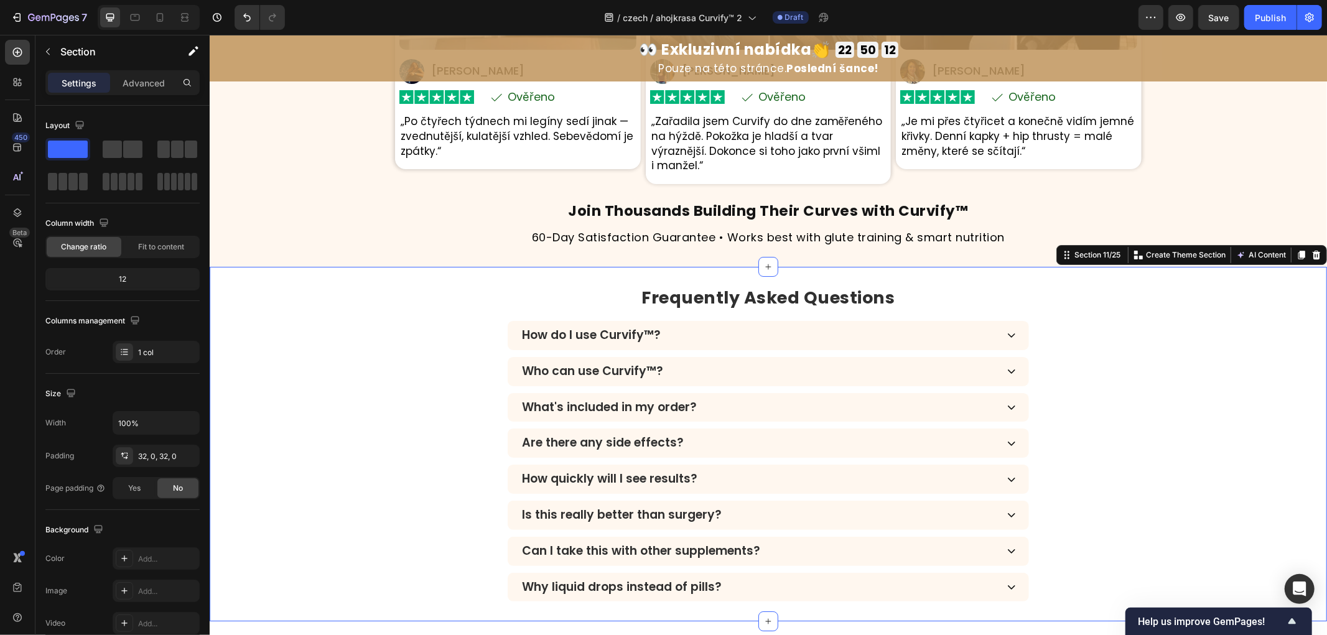
click at [1209, 445] on div "Frequently Asked Questions Heading How do I use Curvify™? Who can use Curvify™?…" at bounding box center [767, 443] width 1117 height 315
click at [766, 200] on strong "Join Thousands Building Their Curves with Curvify™" at bounding box center [768, 210] width 400 height 20
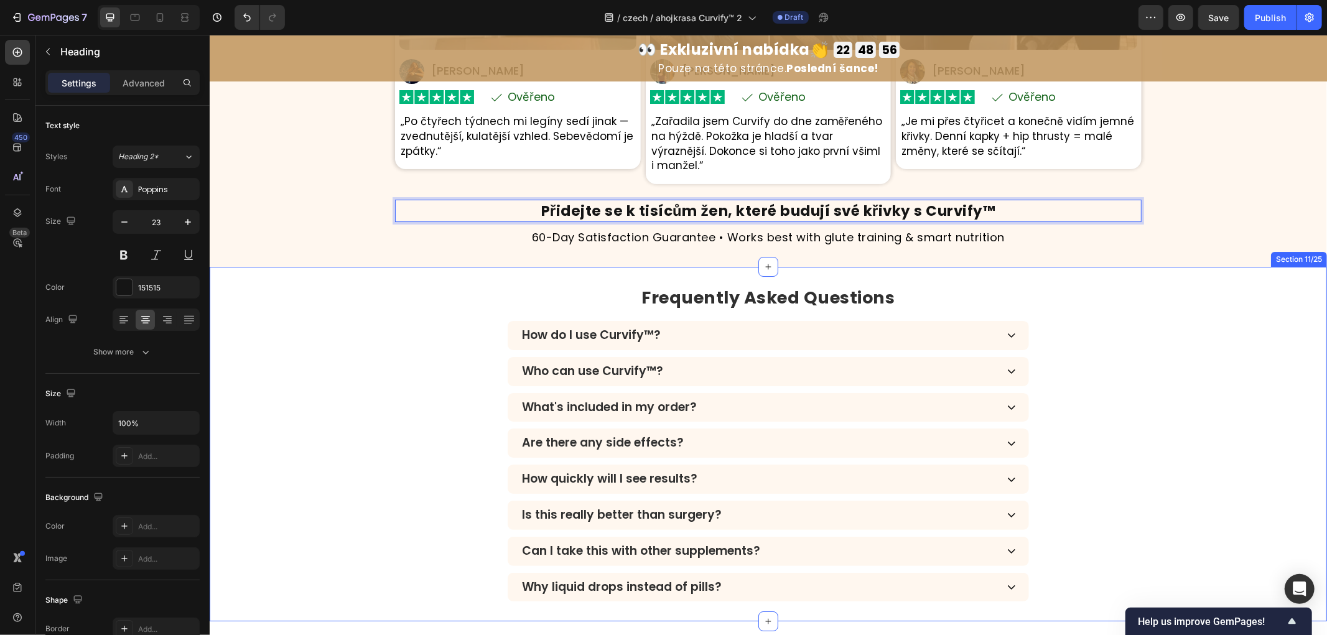
click at [768, 229] on p "60-Day Satisfaction Guarantee • Works best with glute training & smart nutrition" at bounding box center [768, 237] width 744 height 16
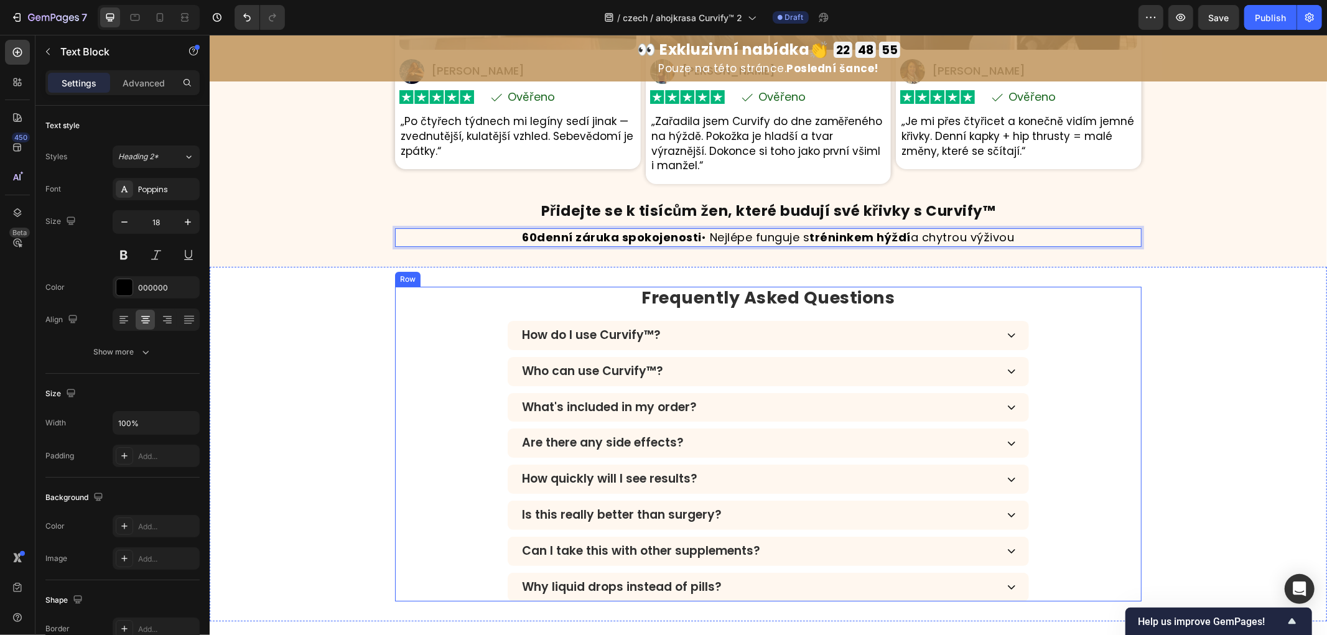
click at [1151, 310] on div "Frequently Asked Questions Heading How do I use Curvify™? Who can use Curvify™?…" at bounding box center [767, 443] width 1117 height 315
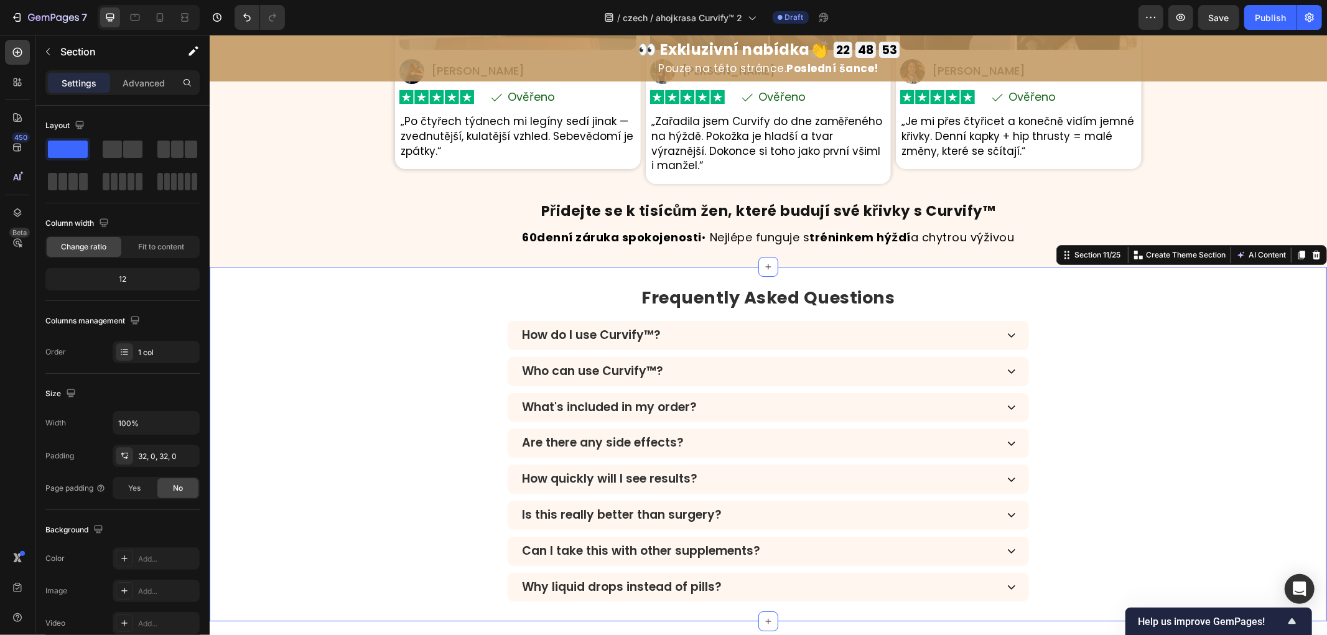
click at [287, 351] on div "Frequently Asked Questions Heading How do I use Curvify™? Who can use Curvify™?…" at bounding box center [767, 443] width 1117 height 315
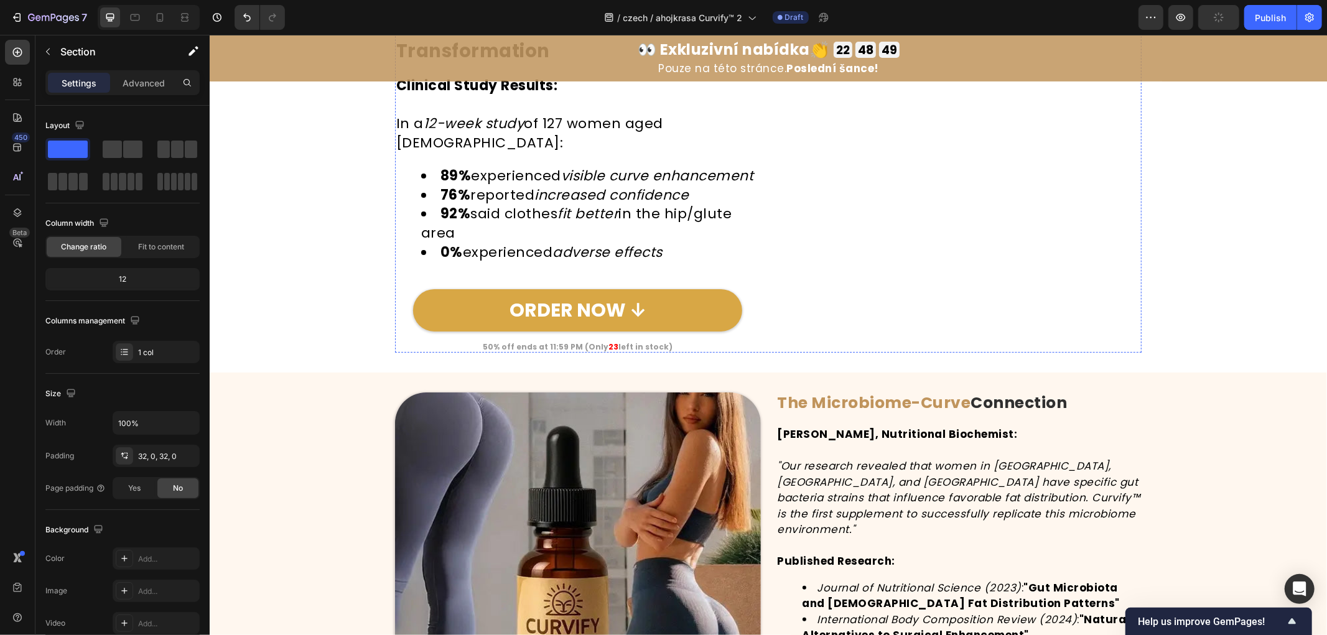
scroll to position [3824, 0]
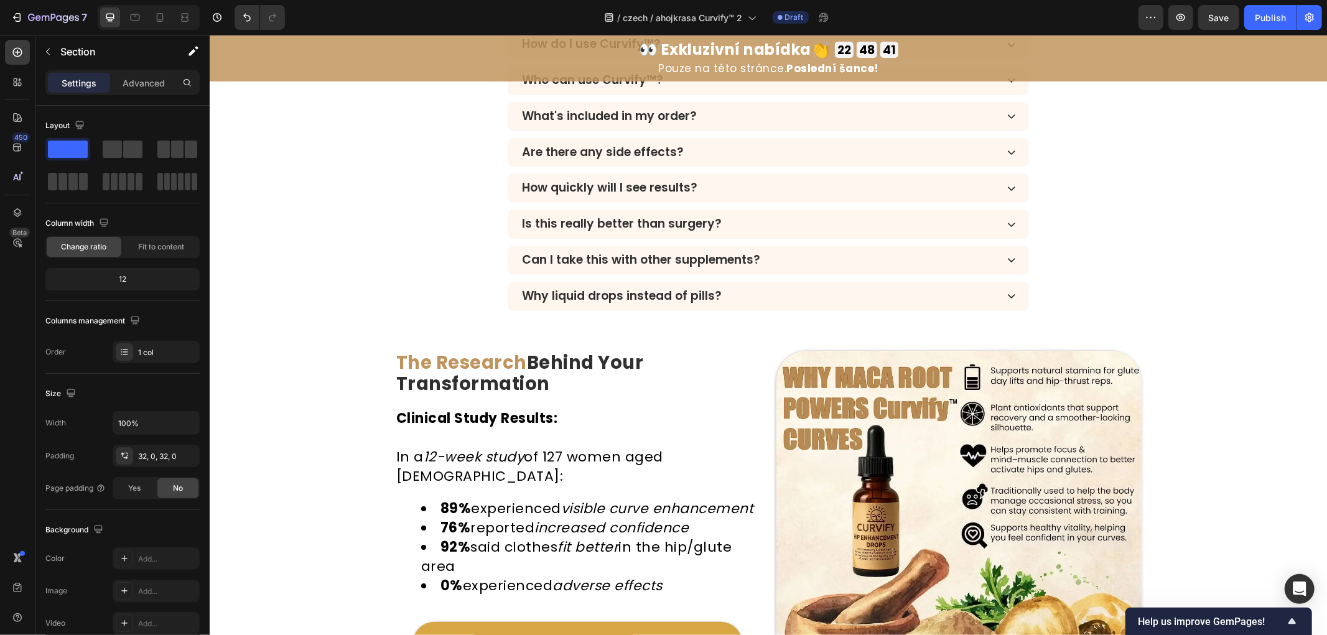
drag, startPoint x: 1245, startPoint y: 330, endPoint x: 1214, endPoint y: 70, distance: 261.2
click at [1245, 329] on div "Frequently Asked Questions Heading How do I use Curvify™? Who can use Curvify™?…" at bounding box center [767, 152] width 1117 height 355
